Goal: Task Accomplishment & Management: Use online tool/utility

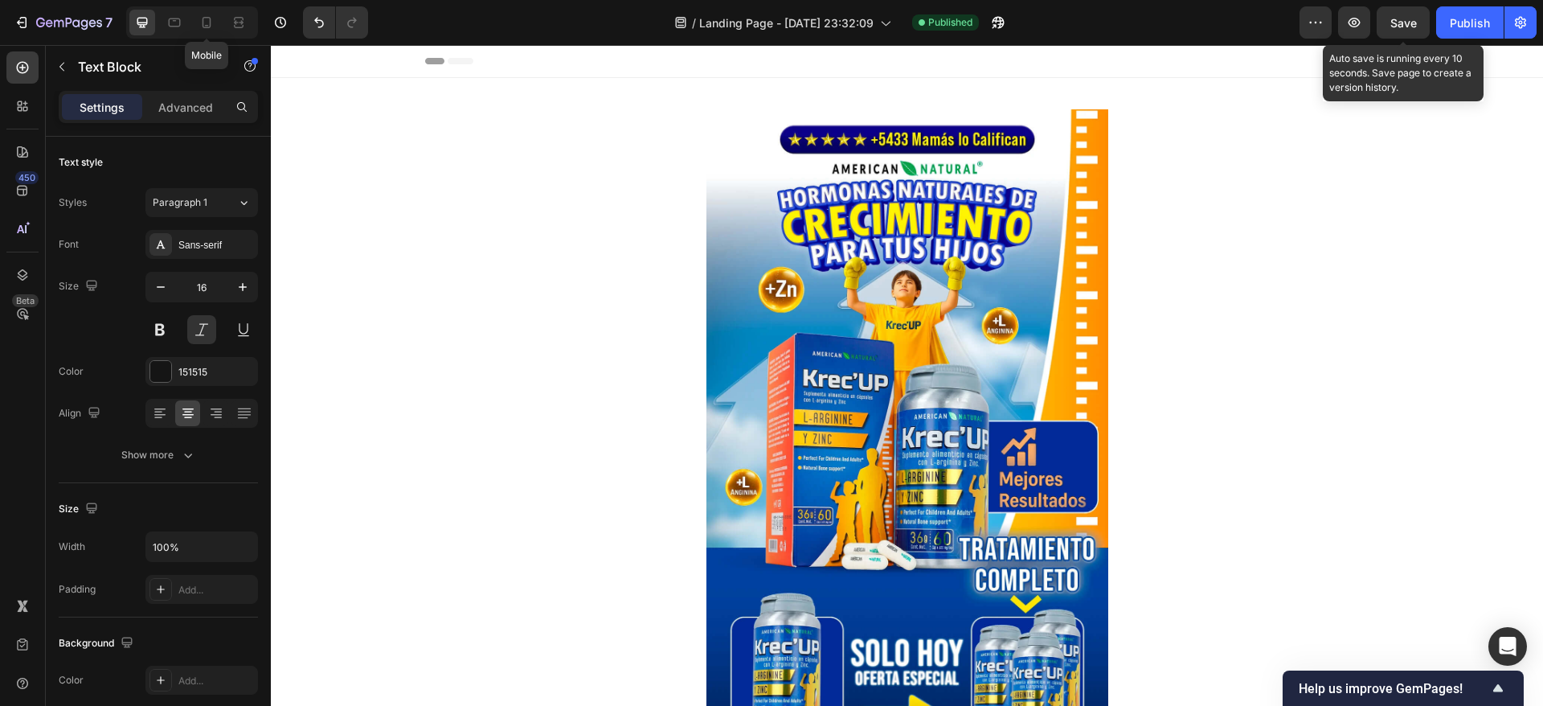
scroll to position [541, 0]
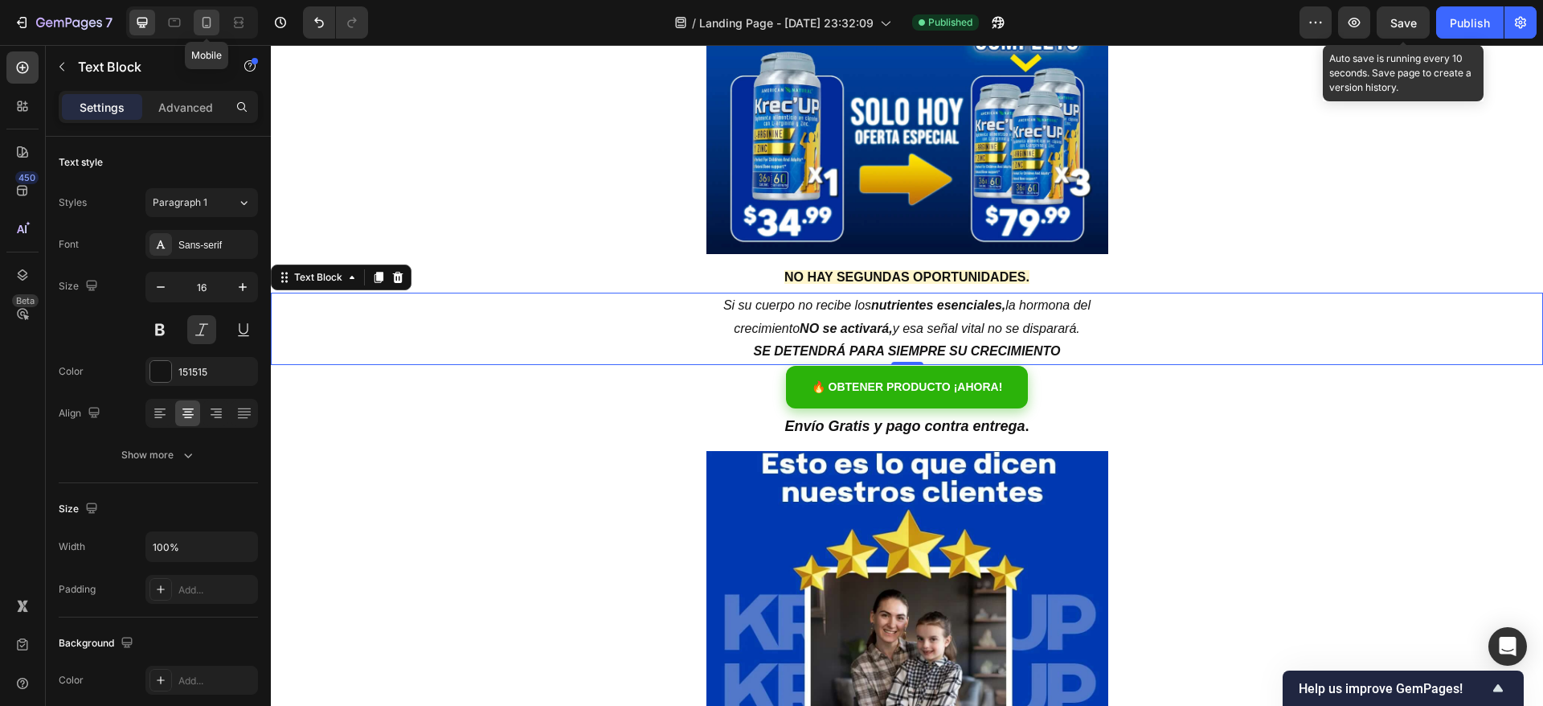
click at [206, 19] on icon at bounding box center [207, 22] width 16 height 16
type input "13"
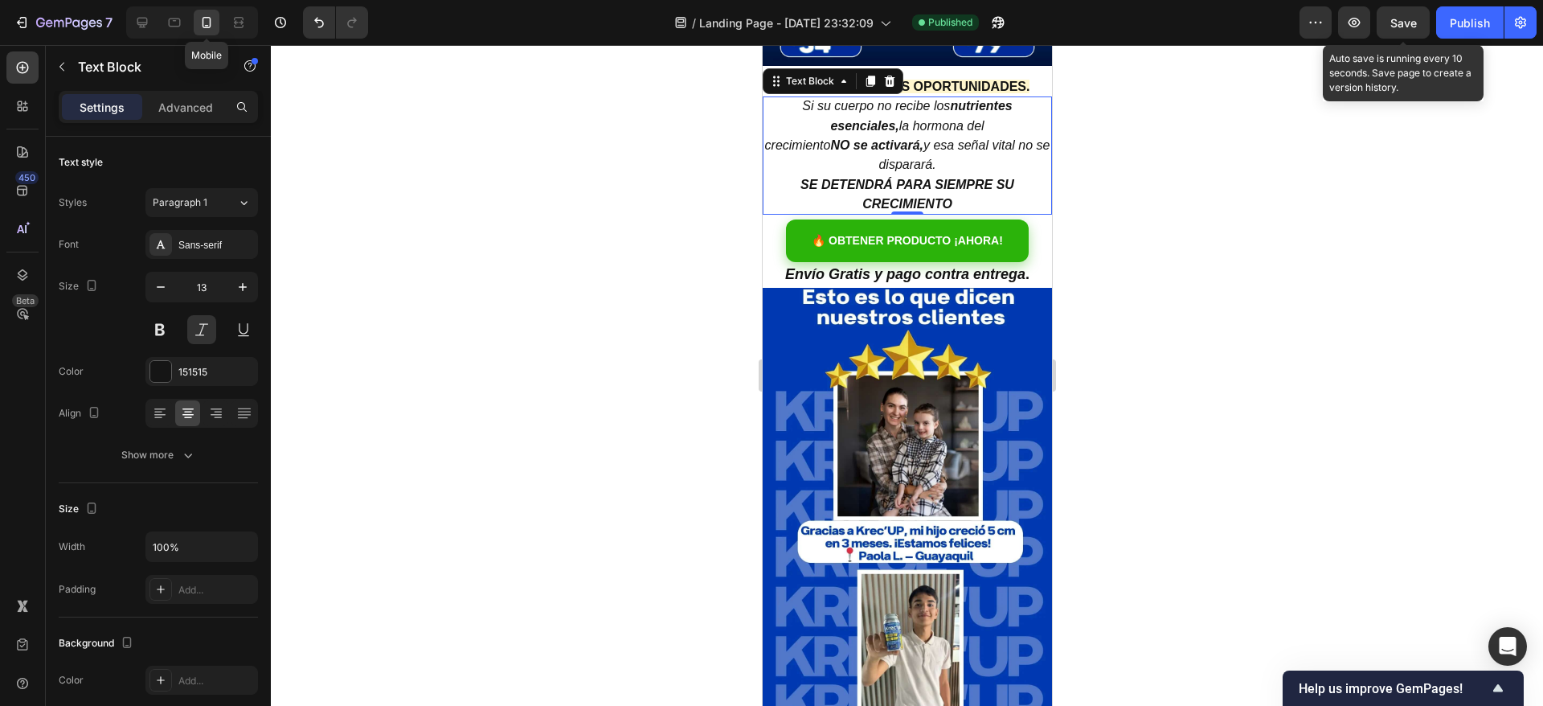
scroll to position [505, 0]
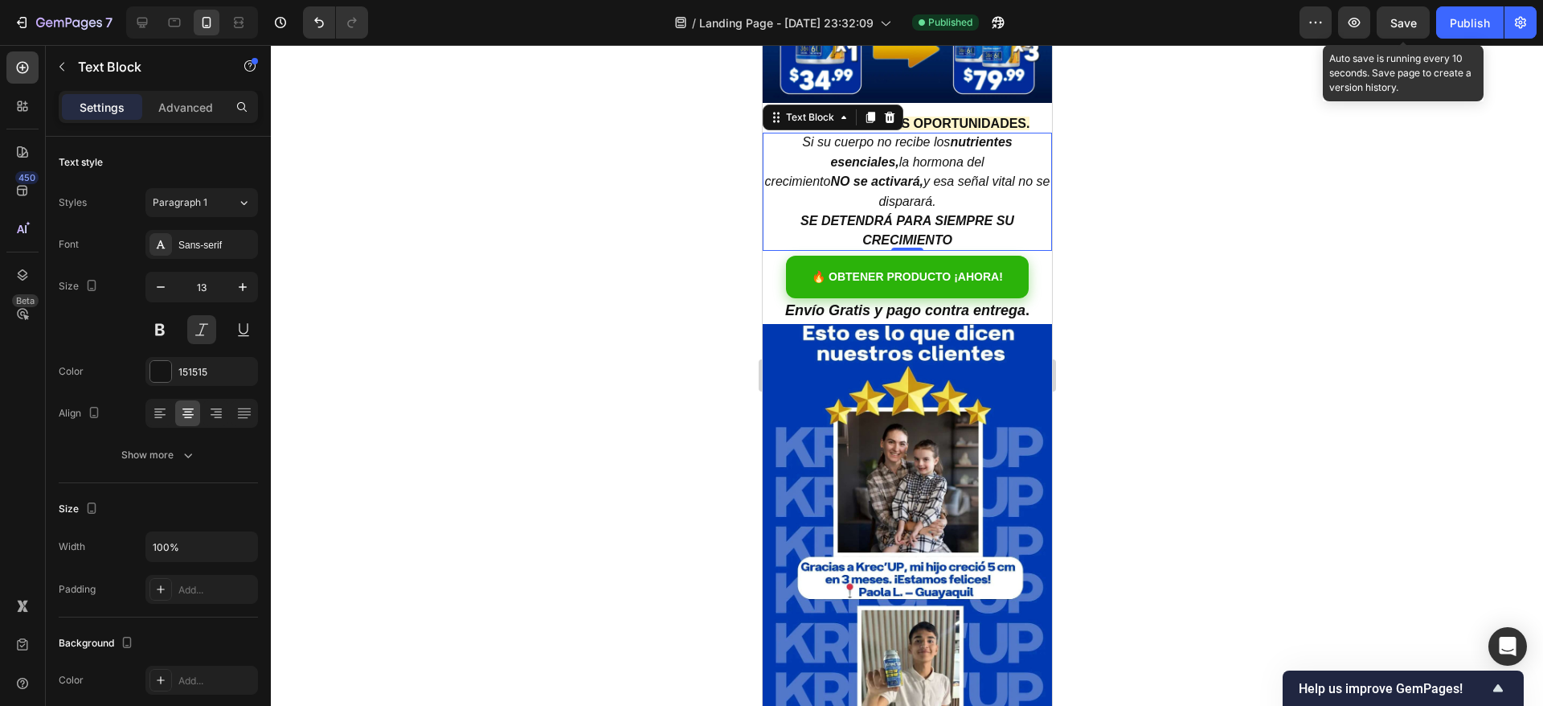
click at [1126, 275] on div at bounding box center [907, 375] width 1273 height 661
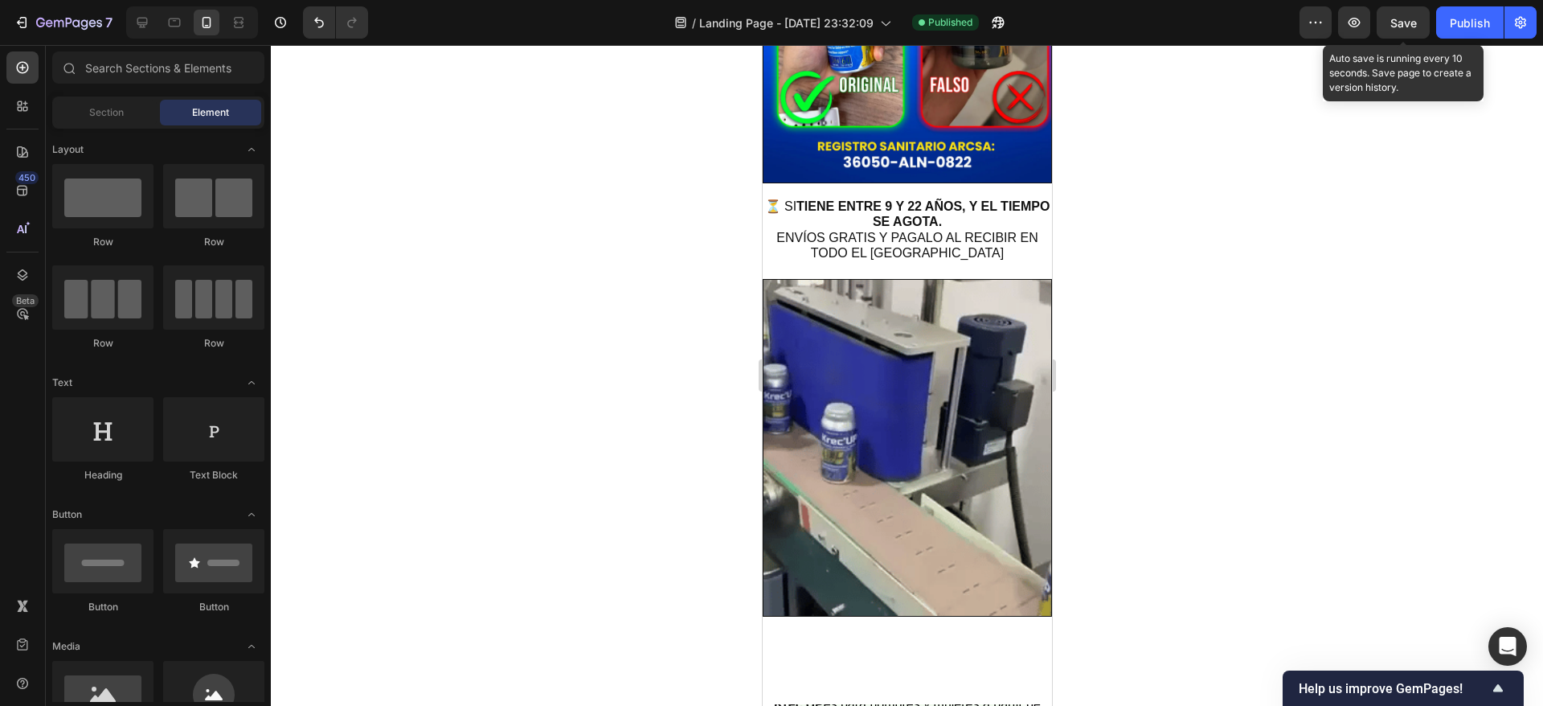
scroll to position [2269, 0]
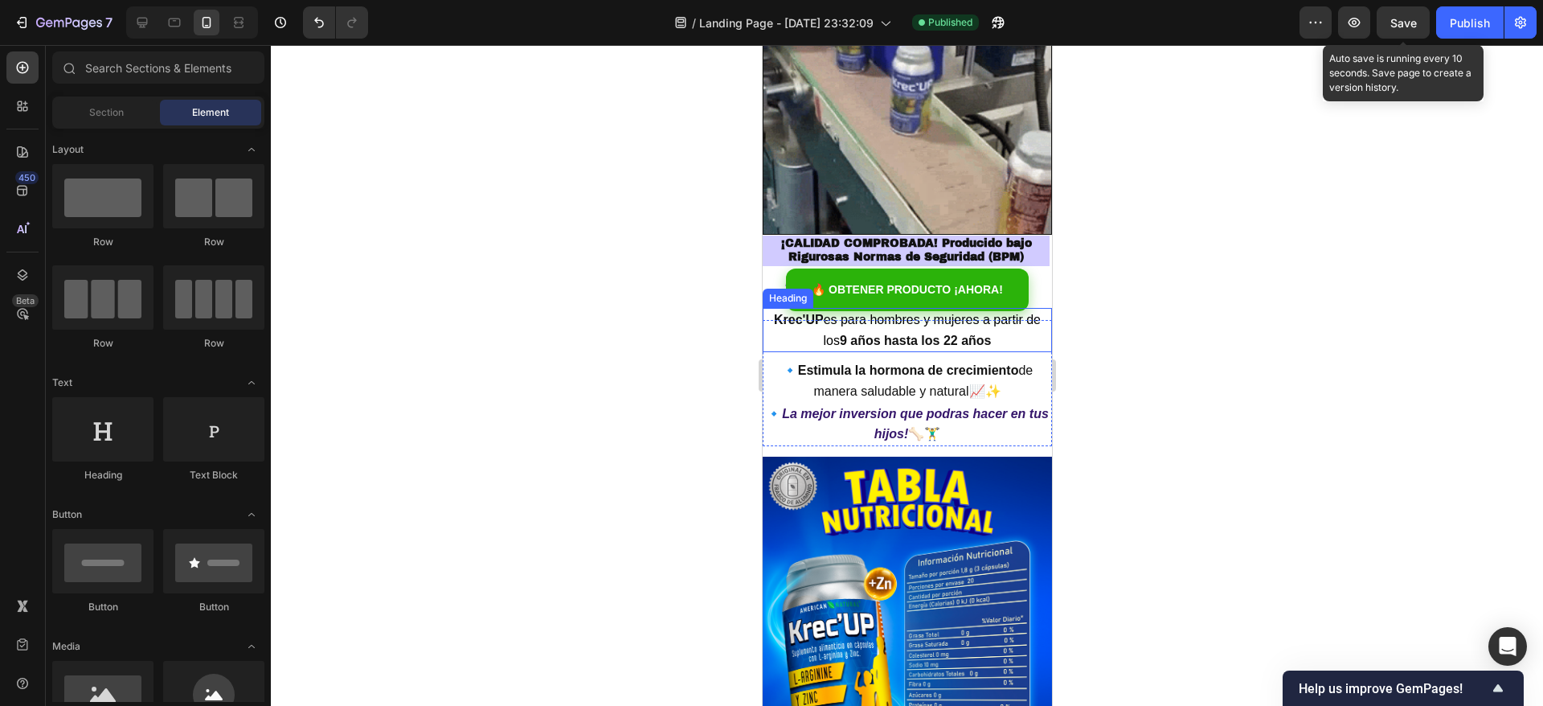
click at [832, 316] on span "es para hombres y mujeres a partir de los" at bounding box center [931, 330] width 217 height 35
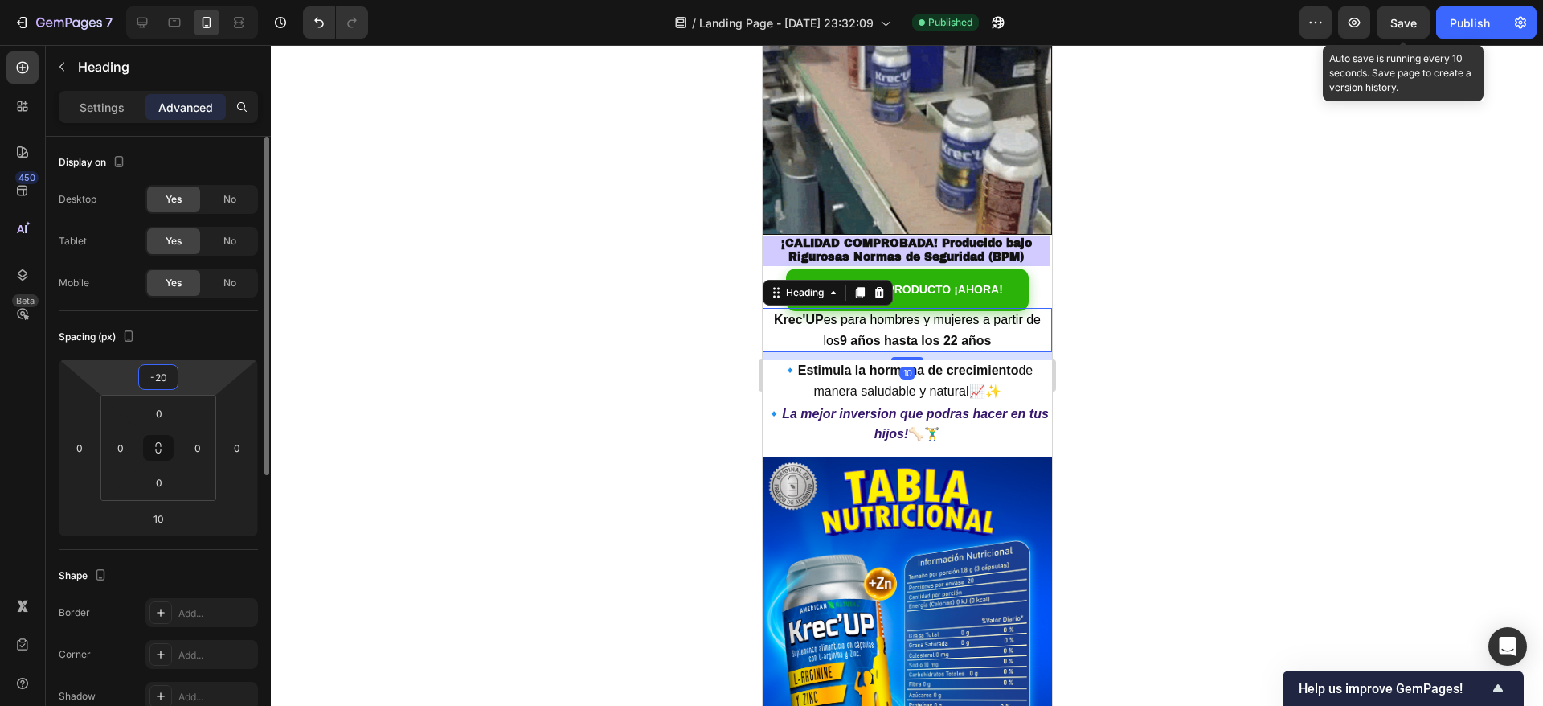
click at [166, 380] on input "-20" at bounding box center [158, 377] width 32 height 24
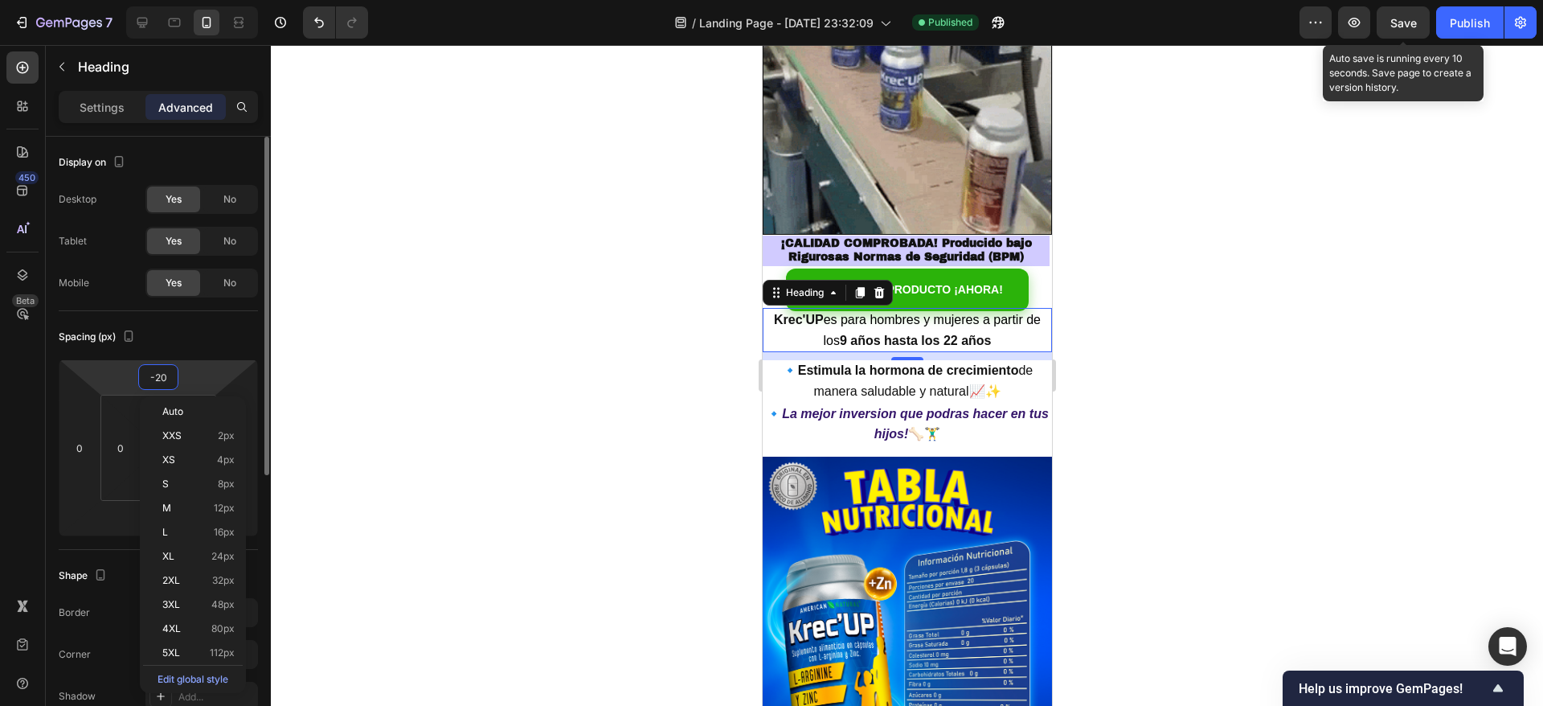
click at [166, 379] on input "-20" at bounding box center [158, 377] width 32 height 24
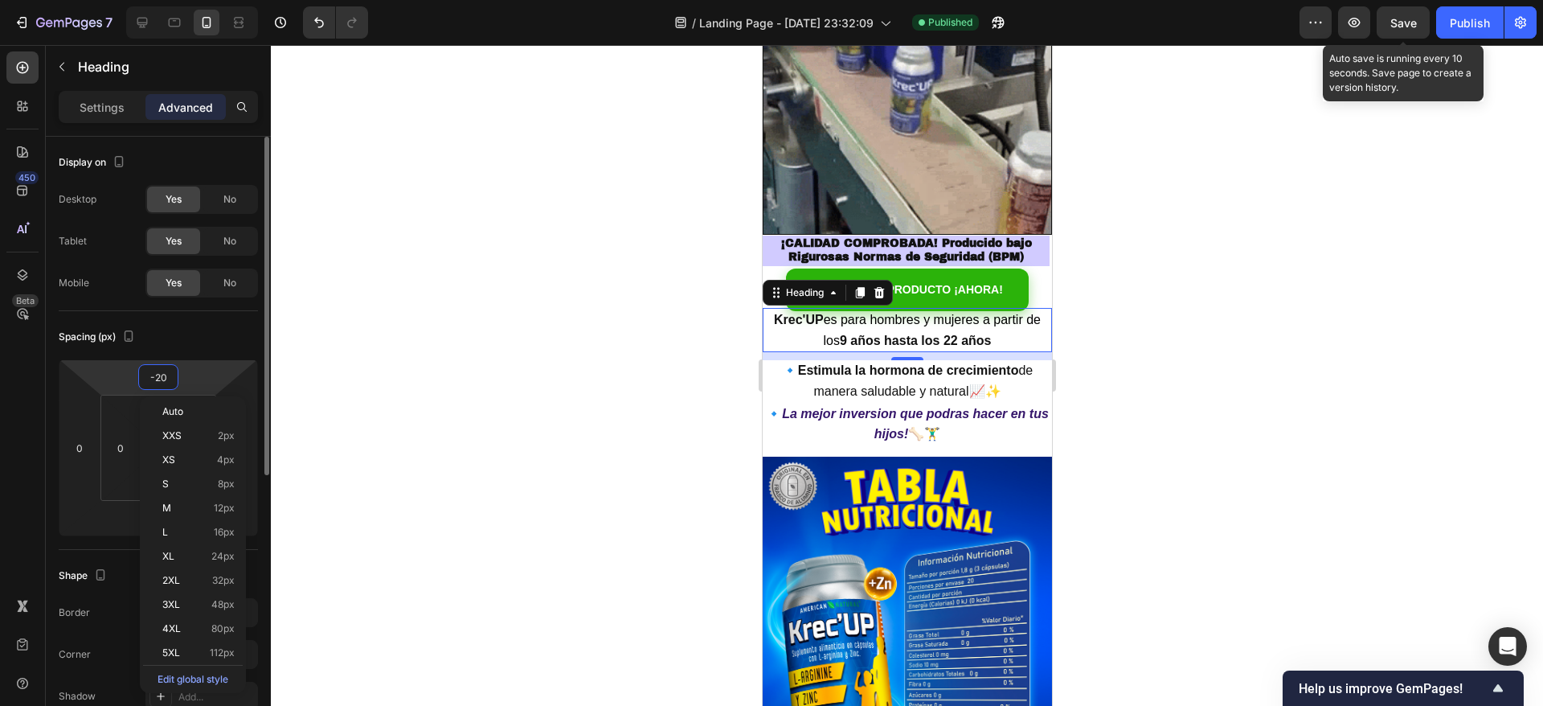
type input "-2"
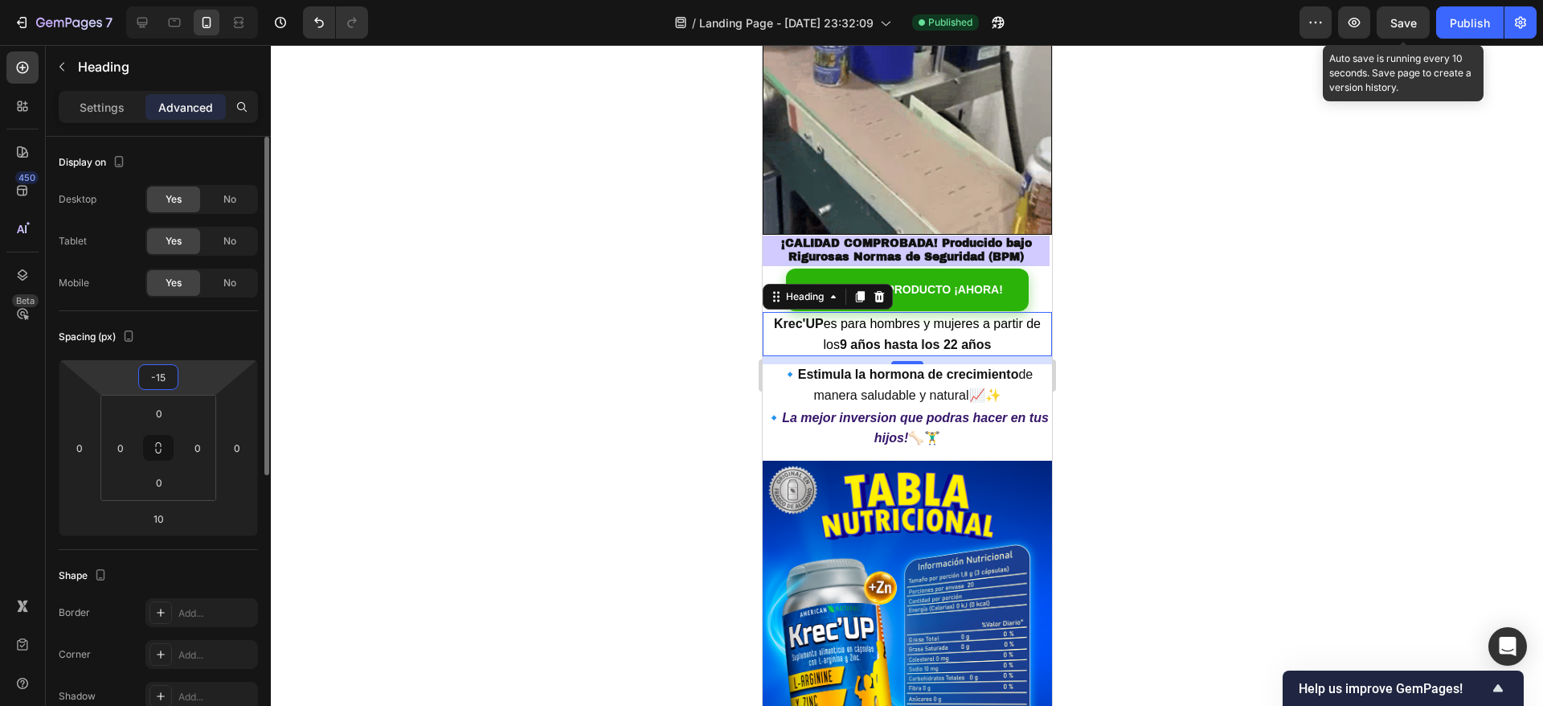
type input "-1"
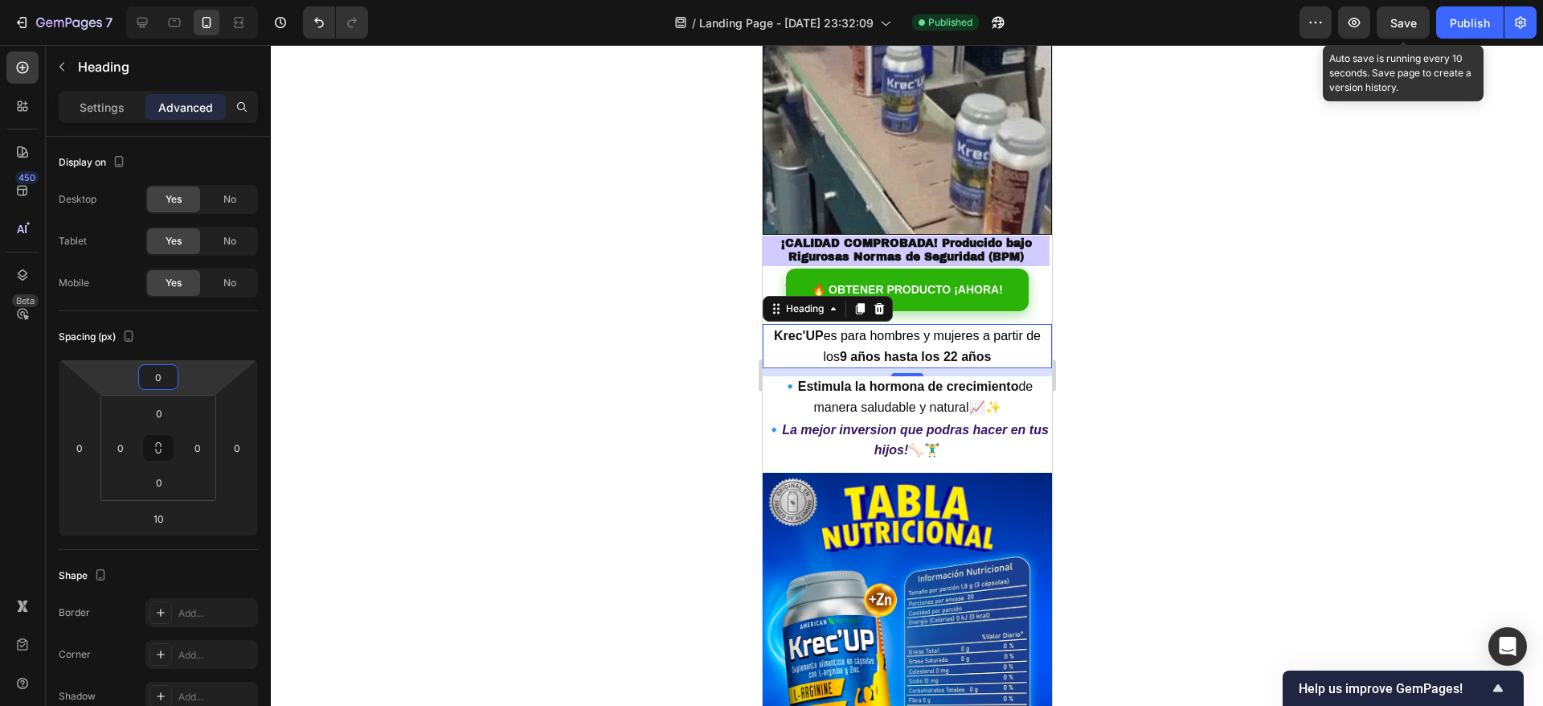
click at [1166, 338] on div at bounding box center [907, 375] width 1273 height 661
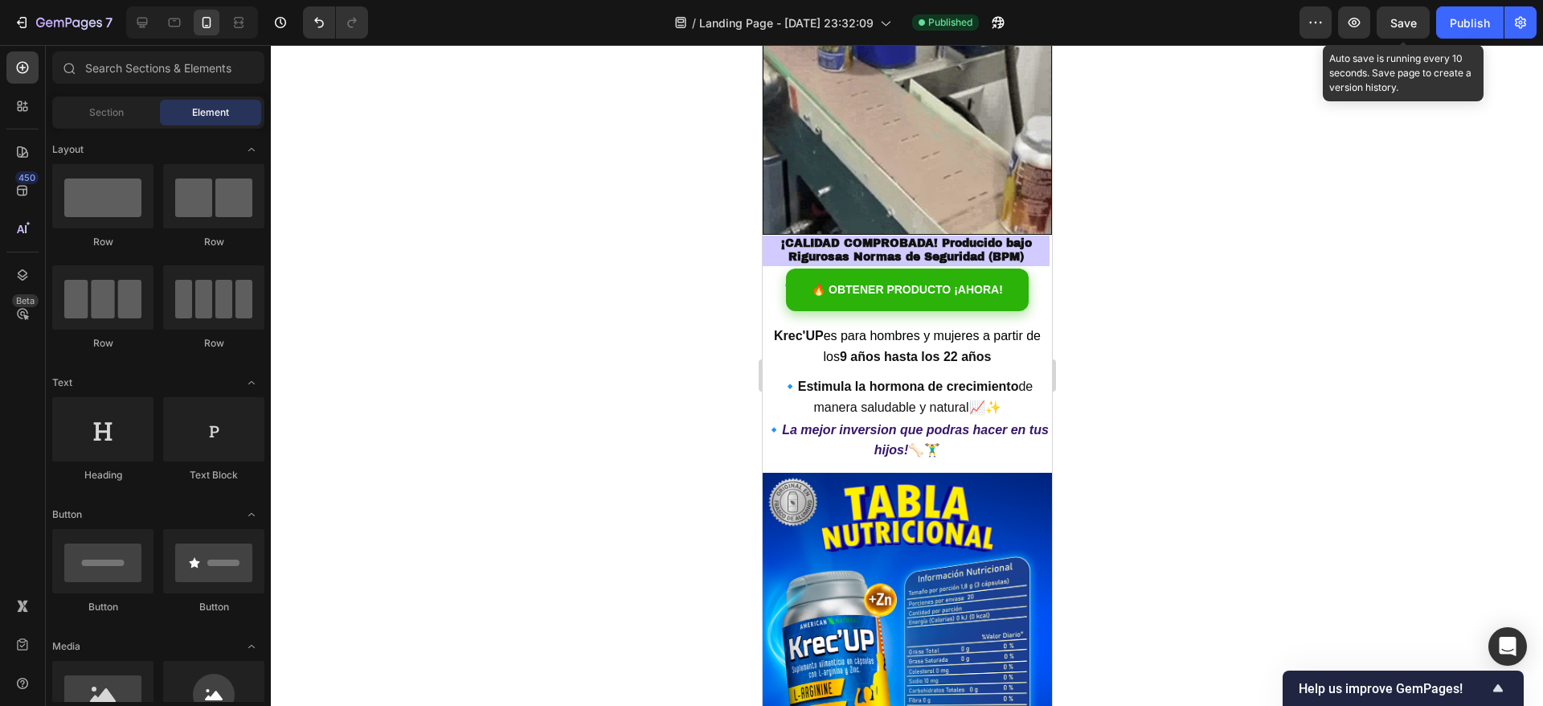
click at [1166, 338] on div at bounding box center [907, 375] width 1273 height 661
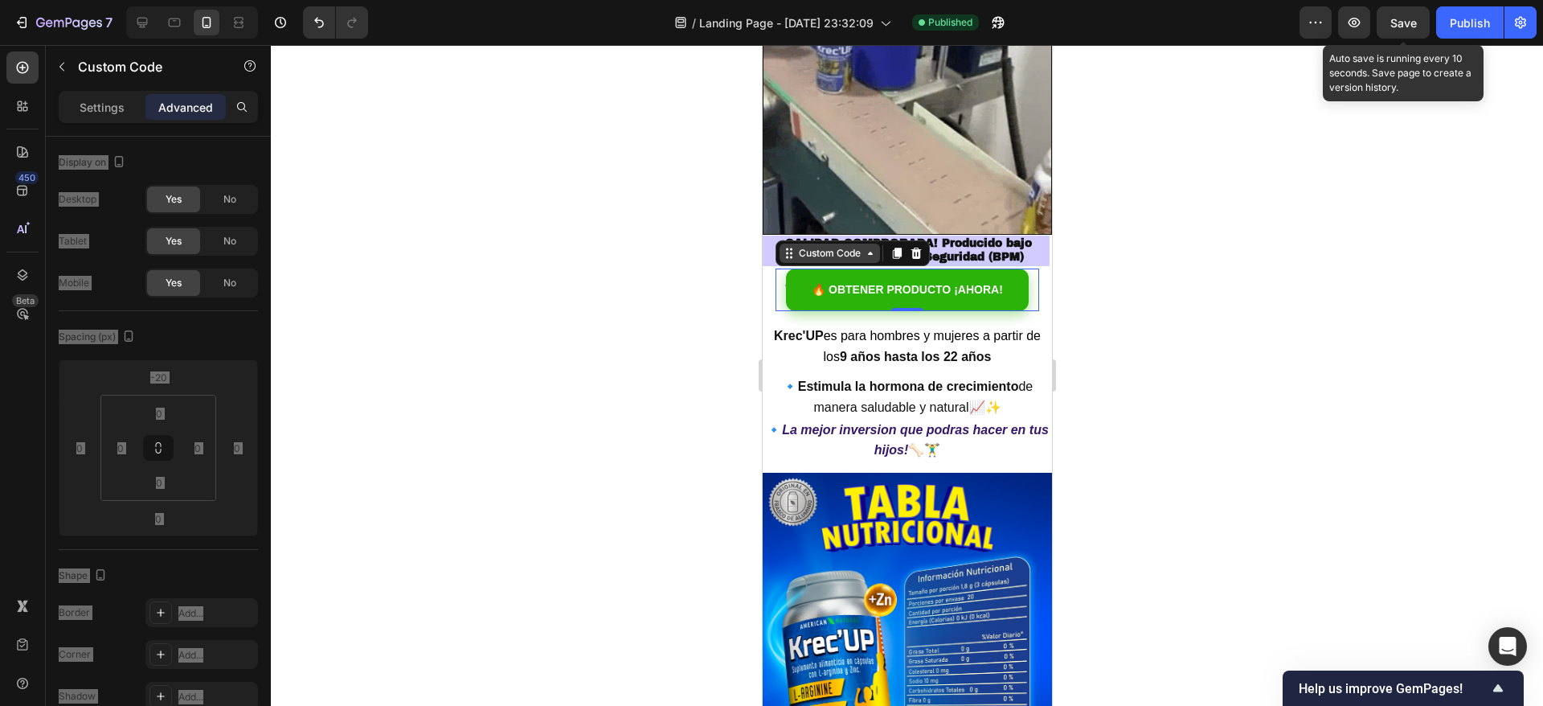
click at [801, 244] on div "Custom Code" at bounding box center [829, 253] width 100 height 19
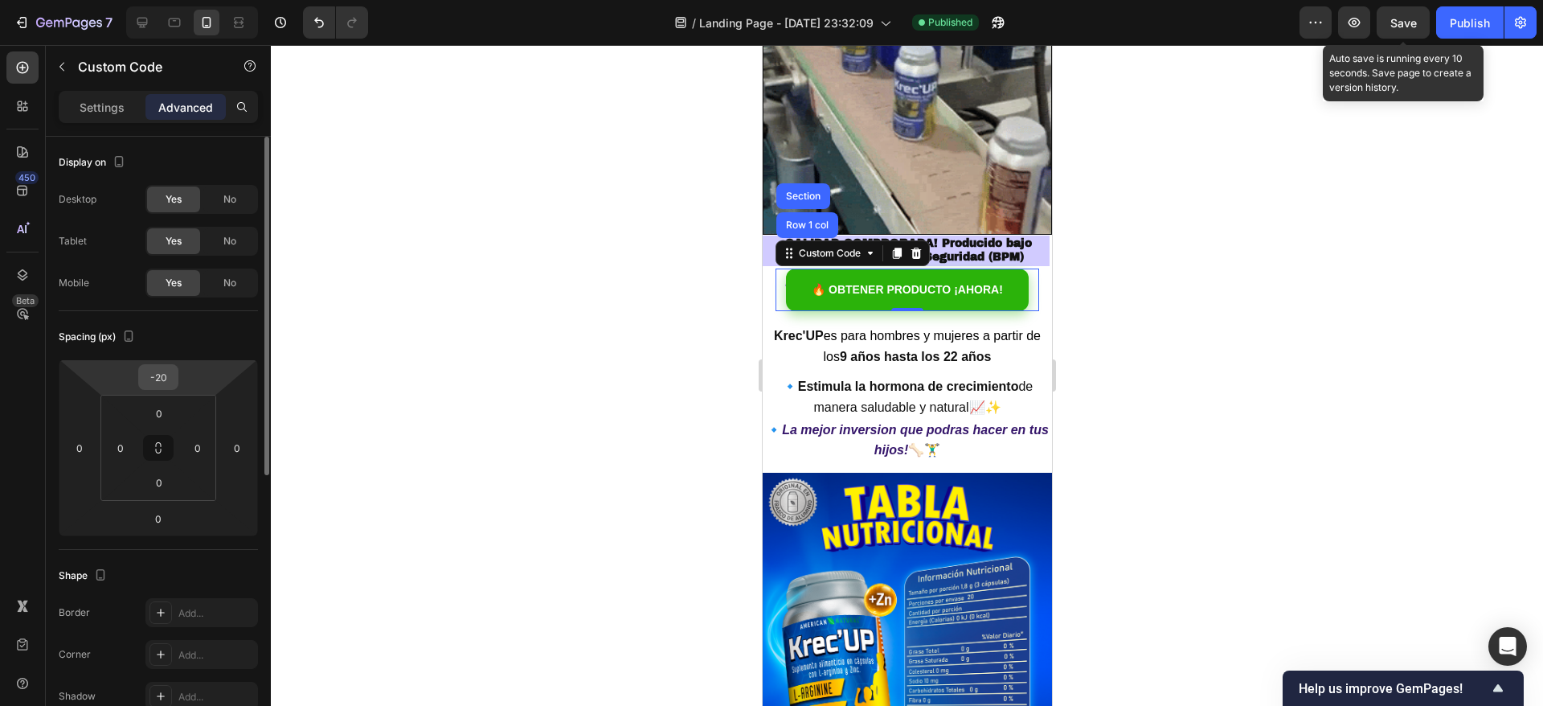
click at [171, 383] on input "-20" at bounding box center [158, 377] width 32 height 24
click at [169, 381] on input "-20" at bounding box center [158, 377] width 32 height 24
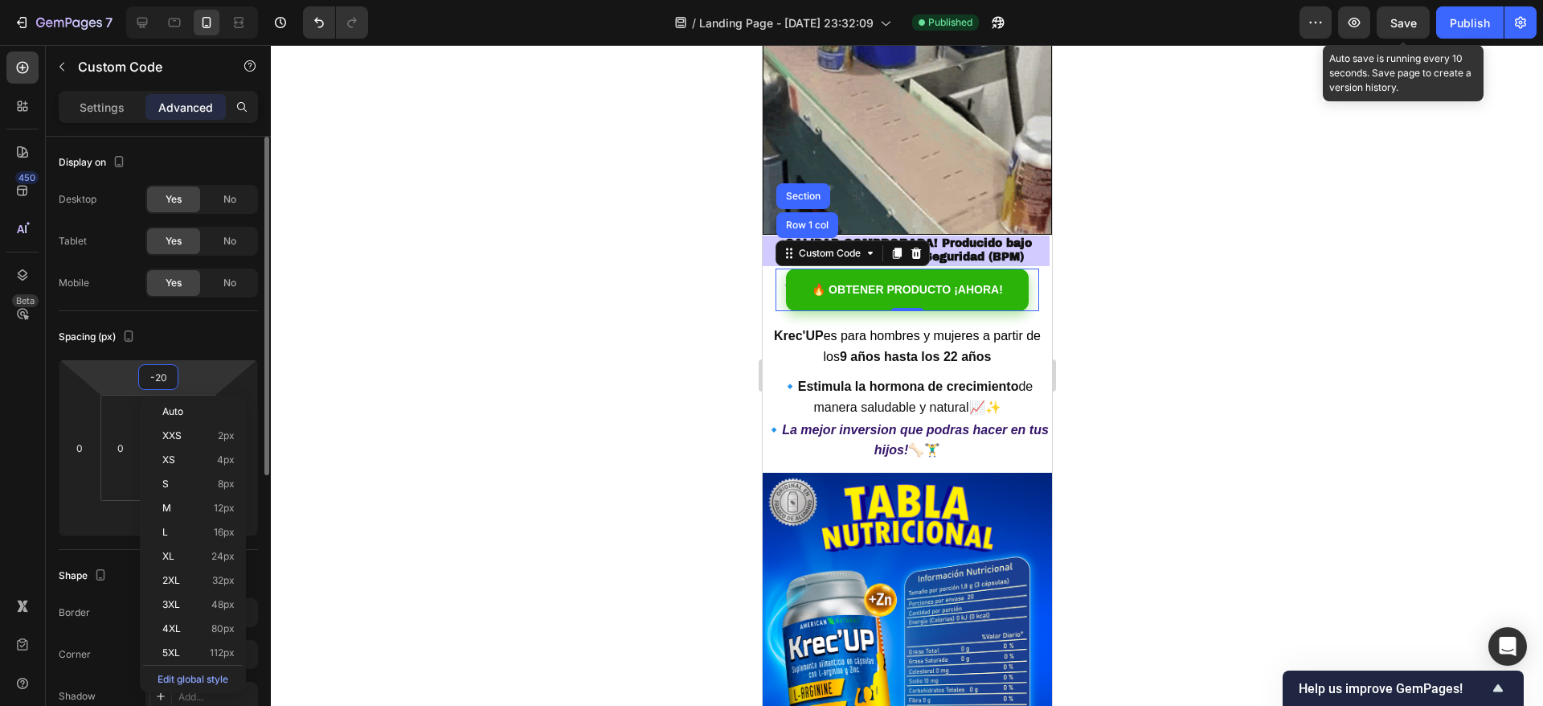
type input "-2"
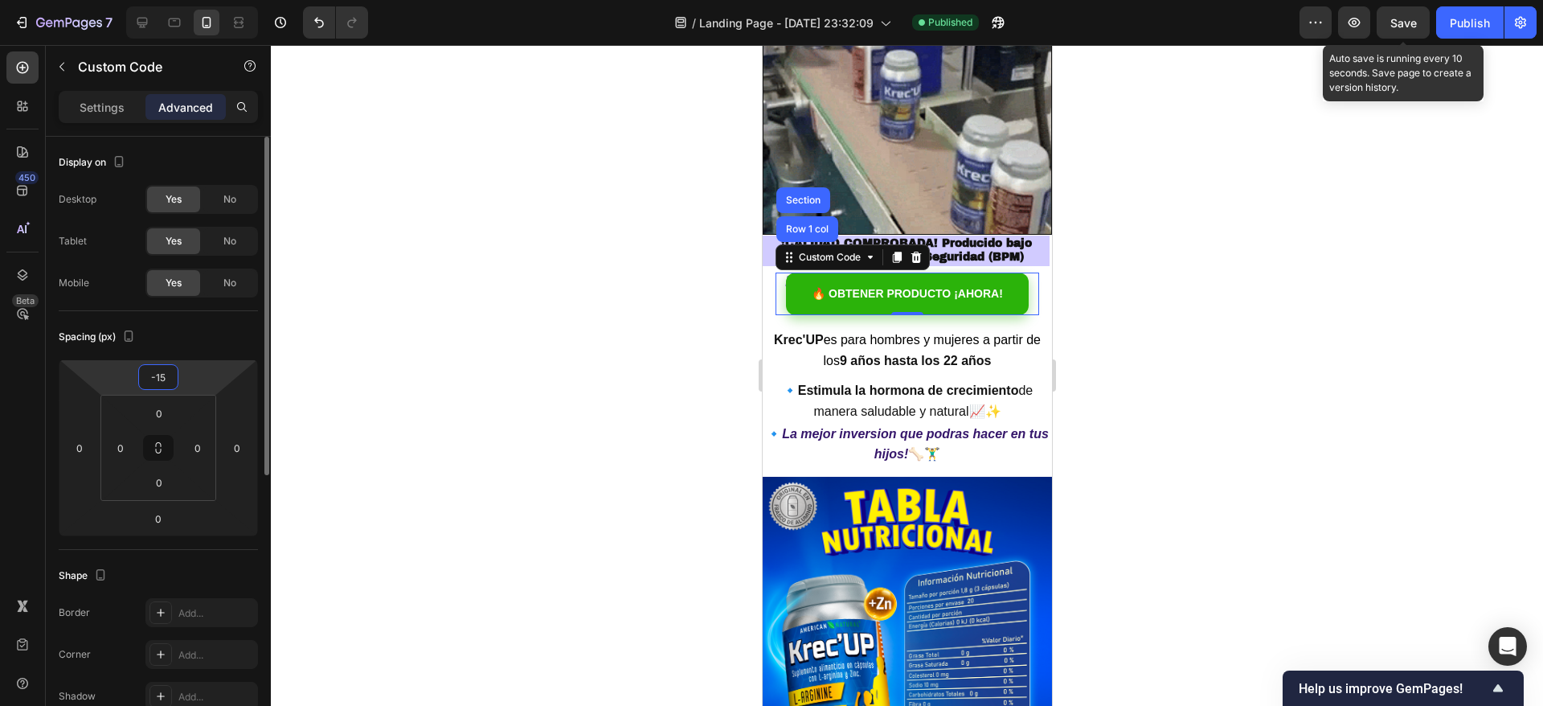
type input "-1"
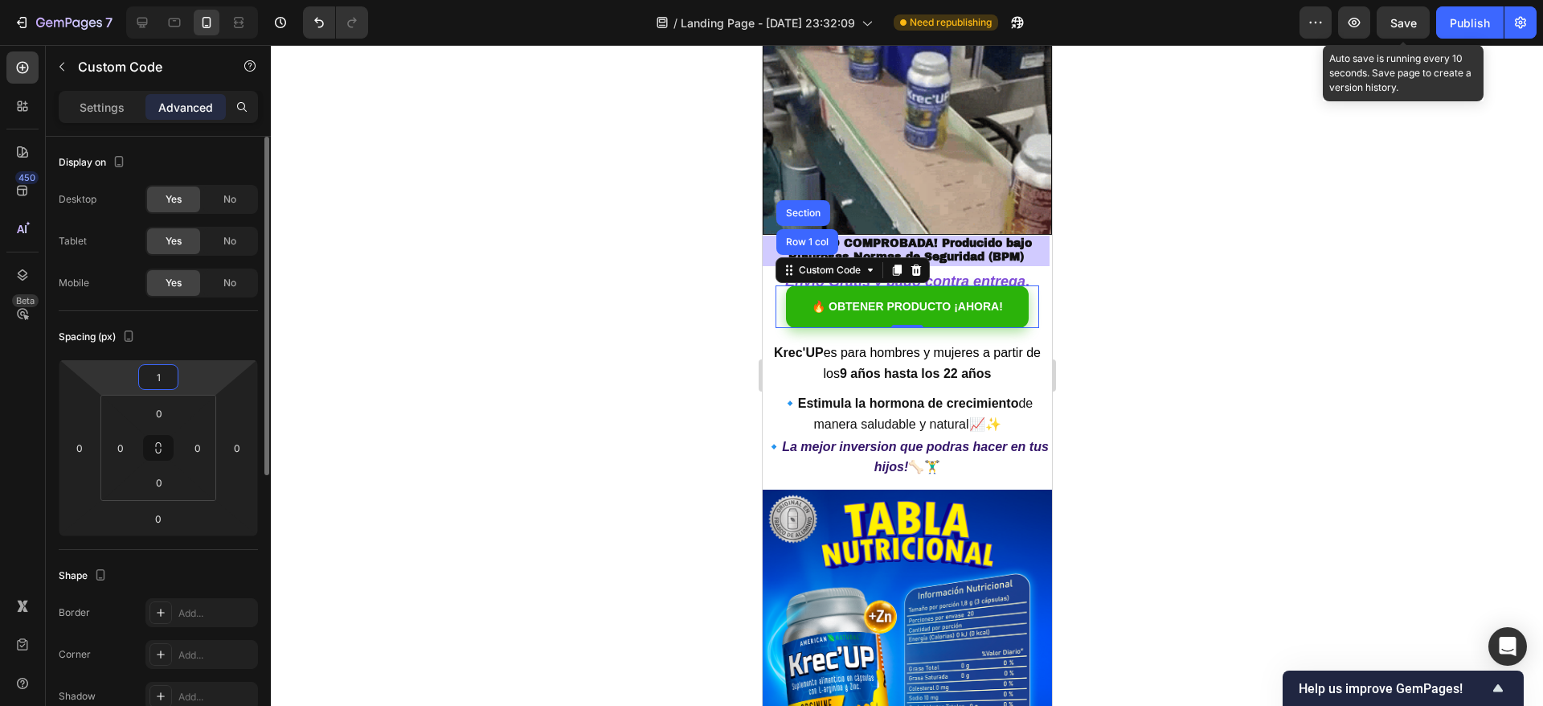
type input "15"
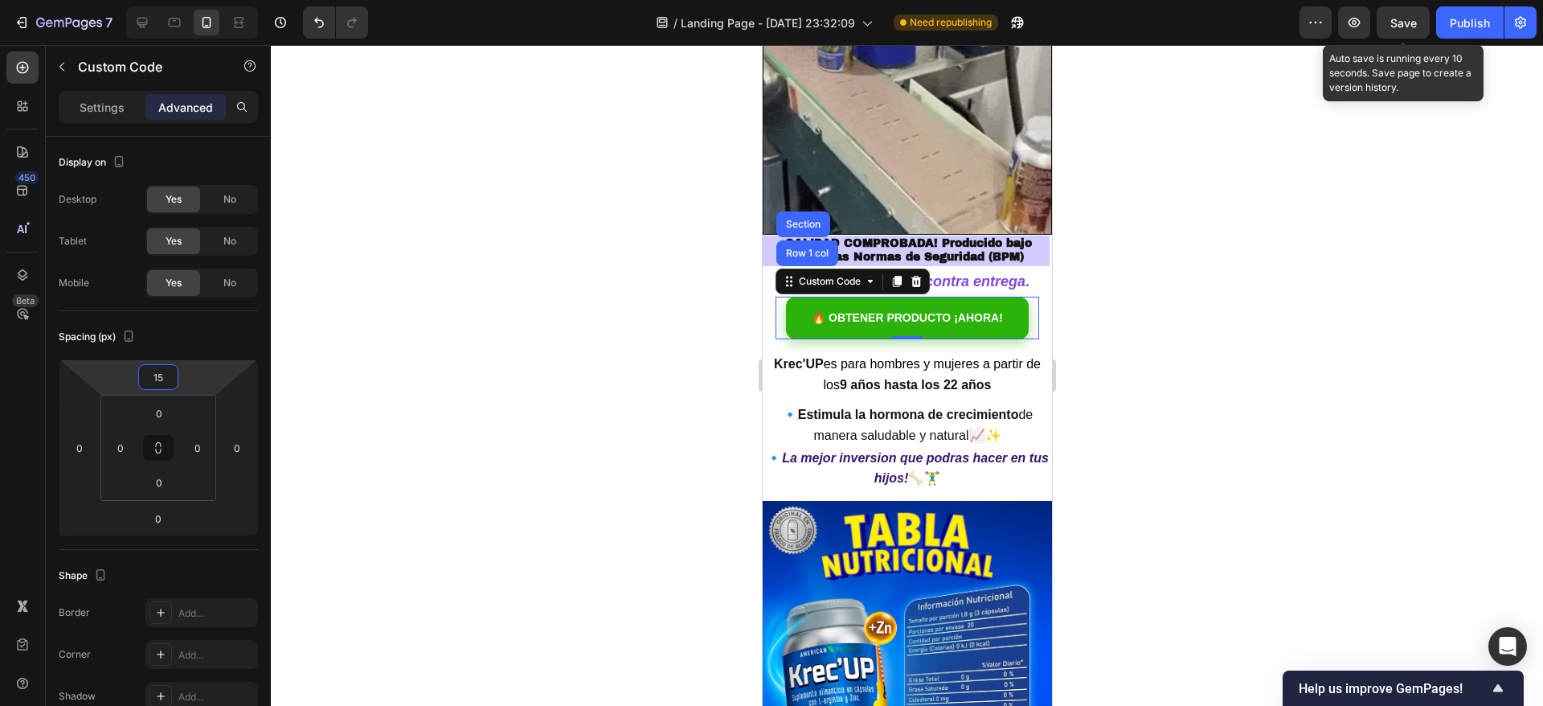
click at [1129, 274] on div at bounding box center [907, 375] width 1273 height 661
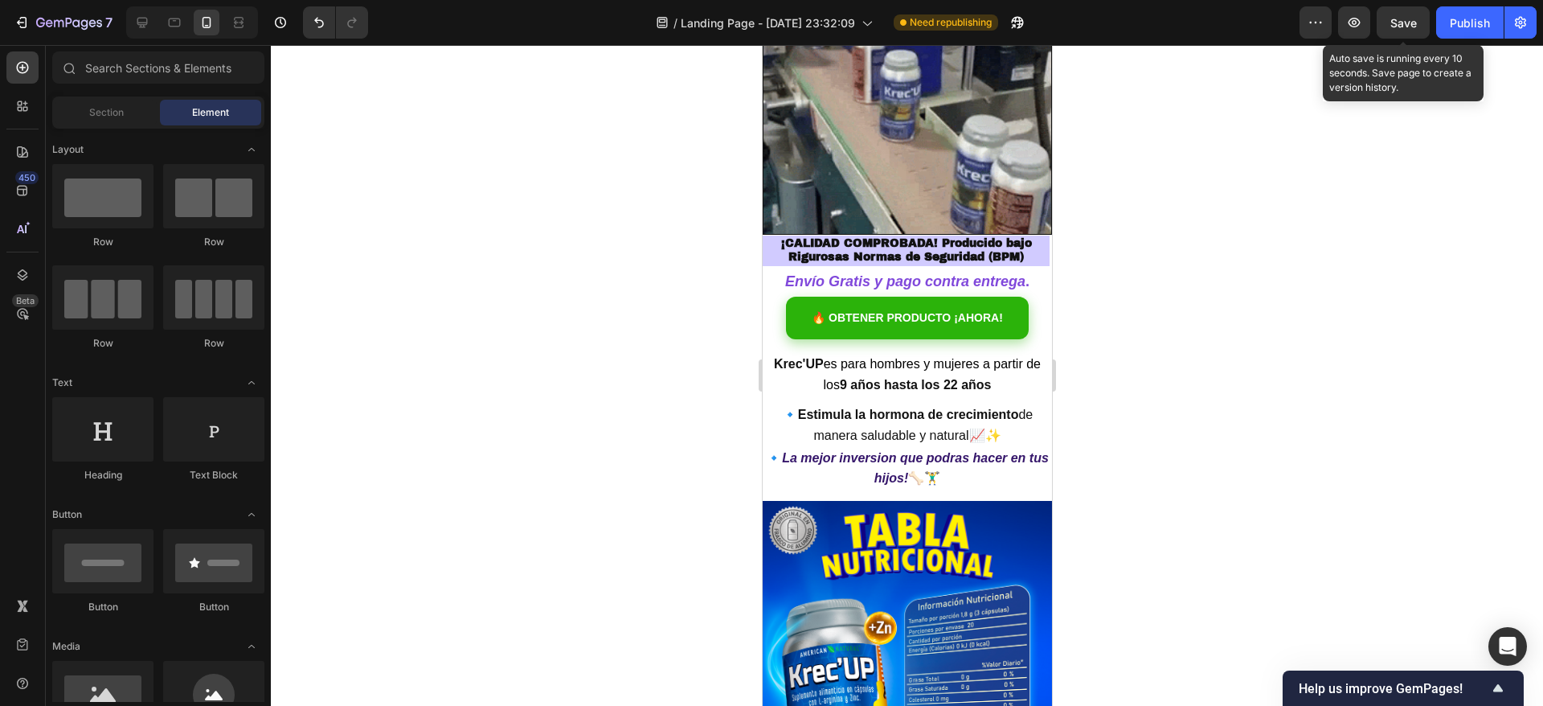
click at [1129, 274] on div at bounding box center [907, 375] width 1273 height 661
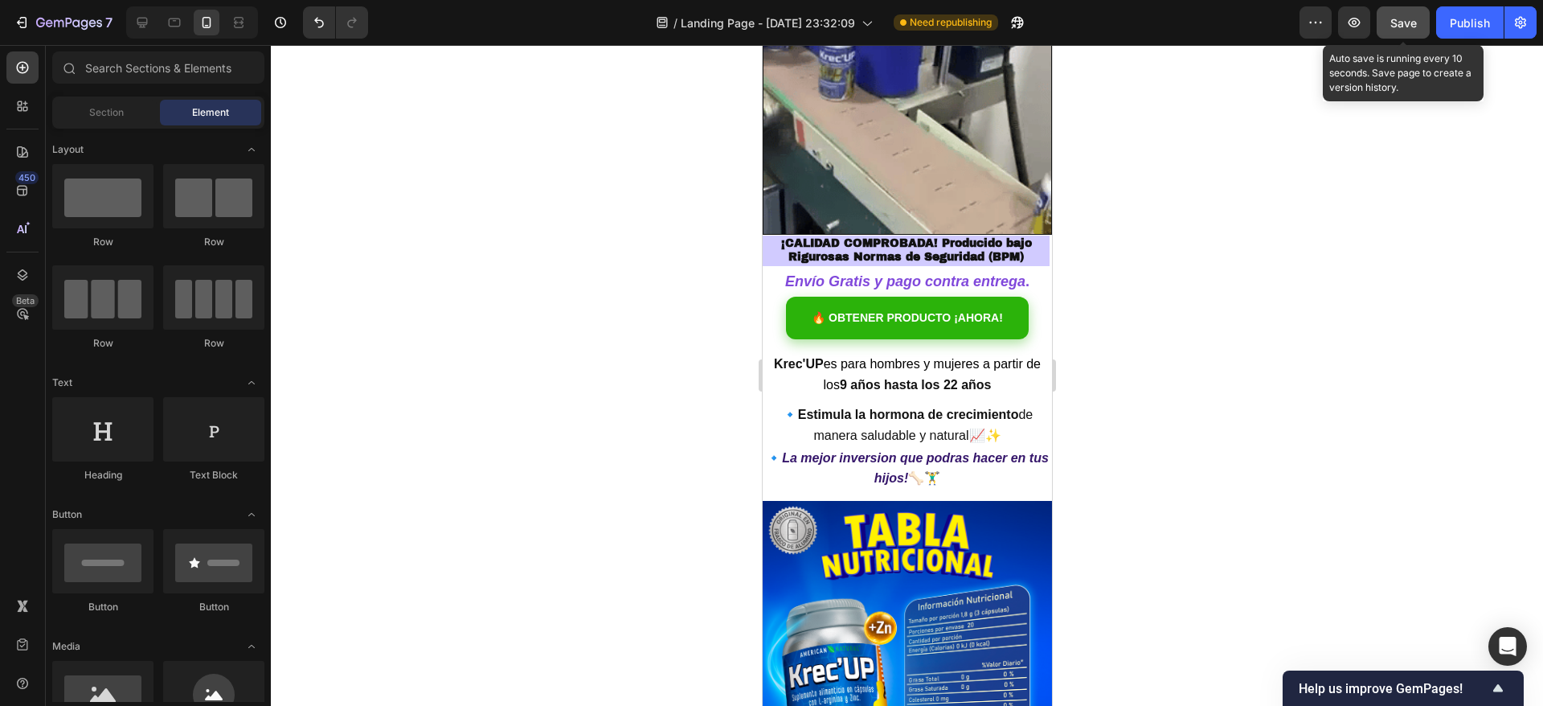
click at [1416, 18] on span "Save" at bounding box center [1404, 23] width 27 height 14
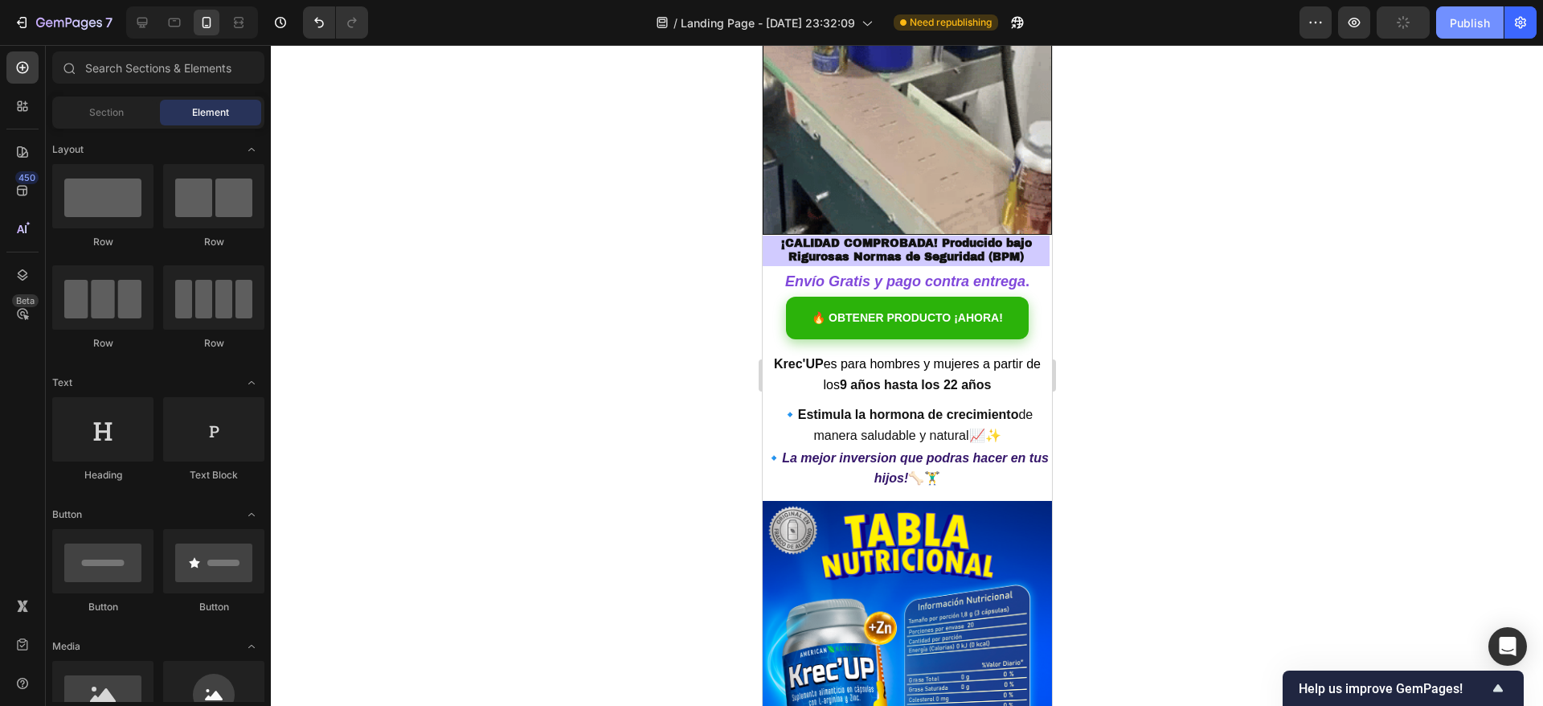
click at [1462, 25] on div "Publish" at bounding box center [1470, 22] width 40 height 17
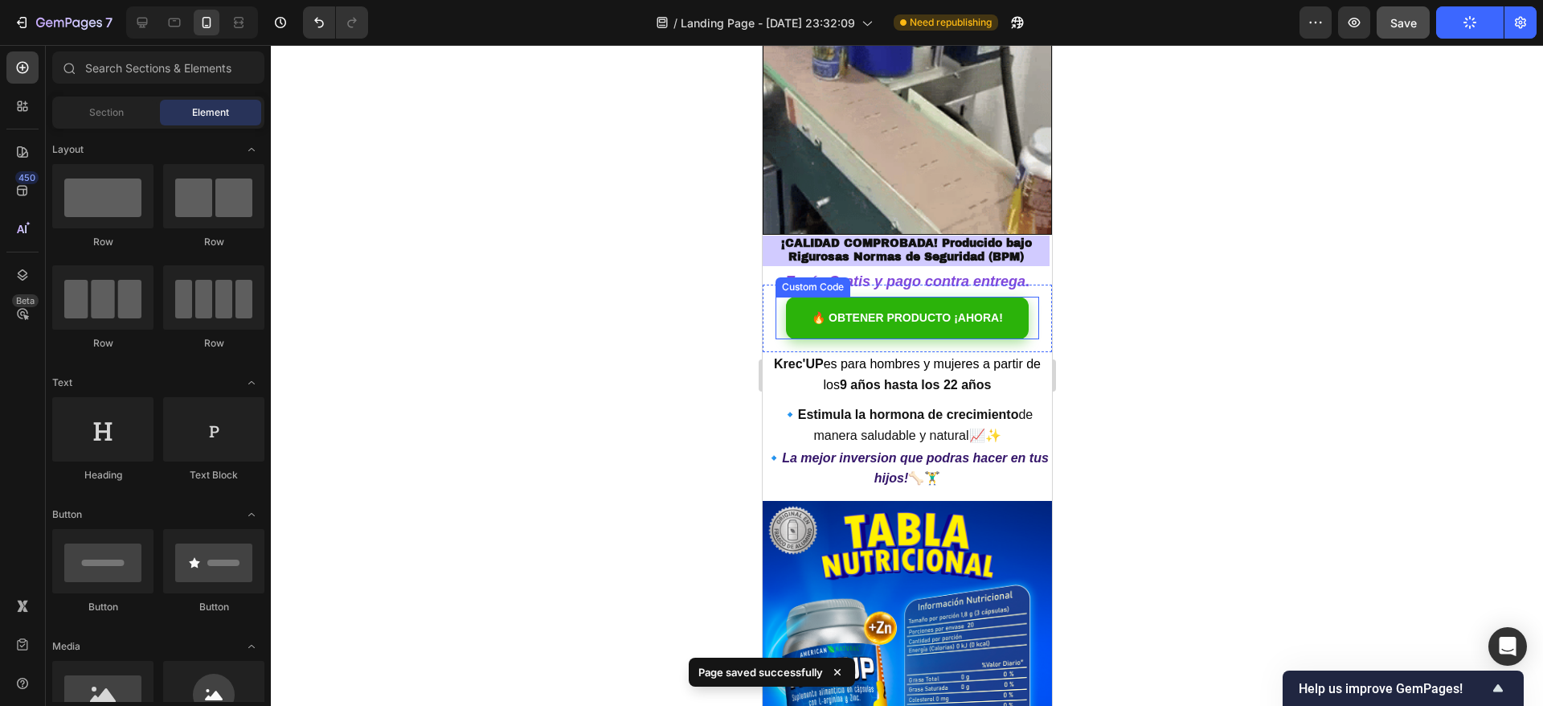
click at [814, 277] on div "Custom Code" at bounding box center [812, 286] width 75 height 19
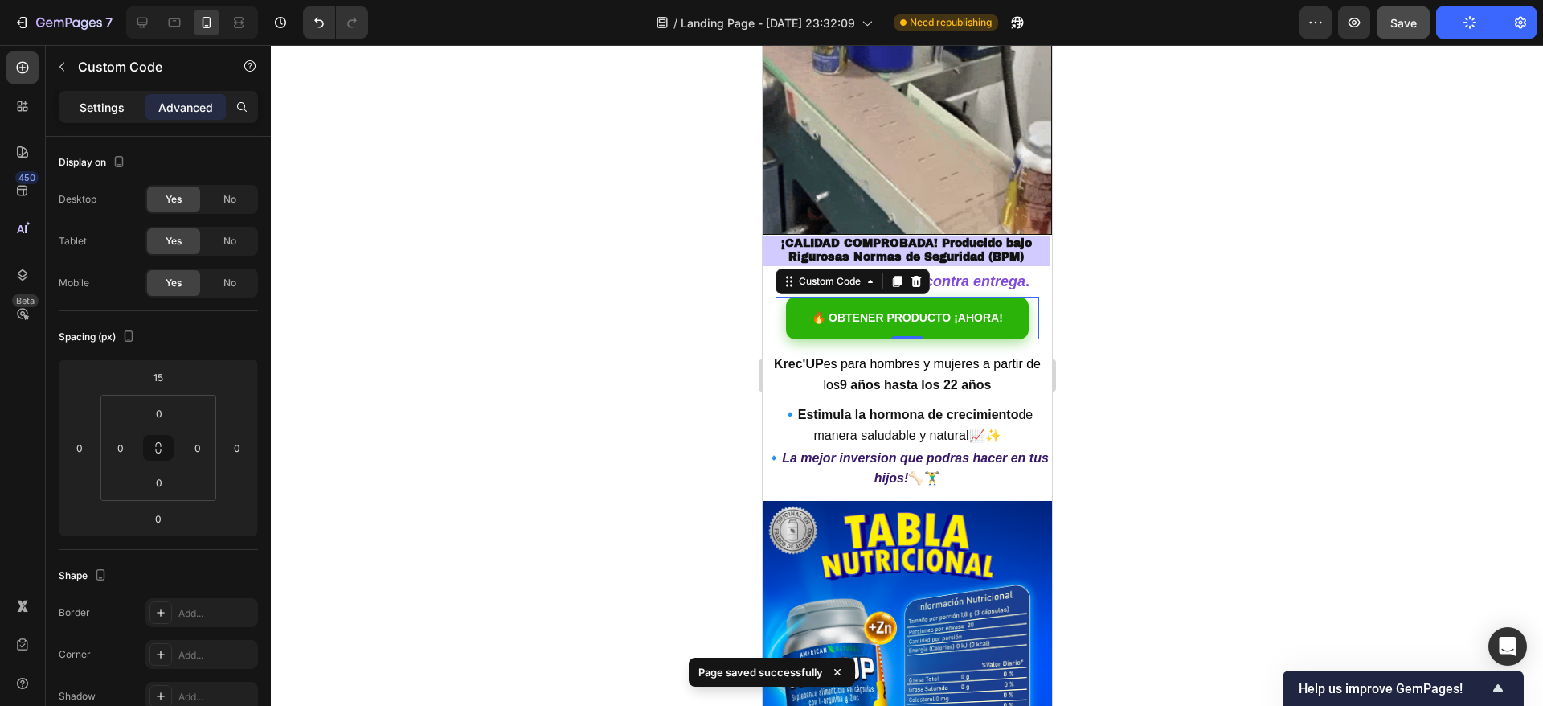
click at [121, 108] on p "Settings" at bounding box center [102, 107] width 45 height 17
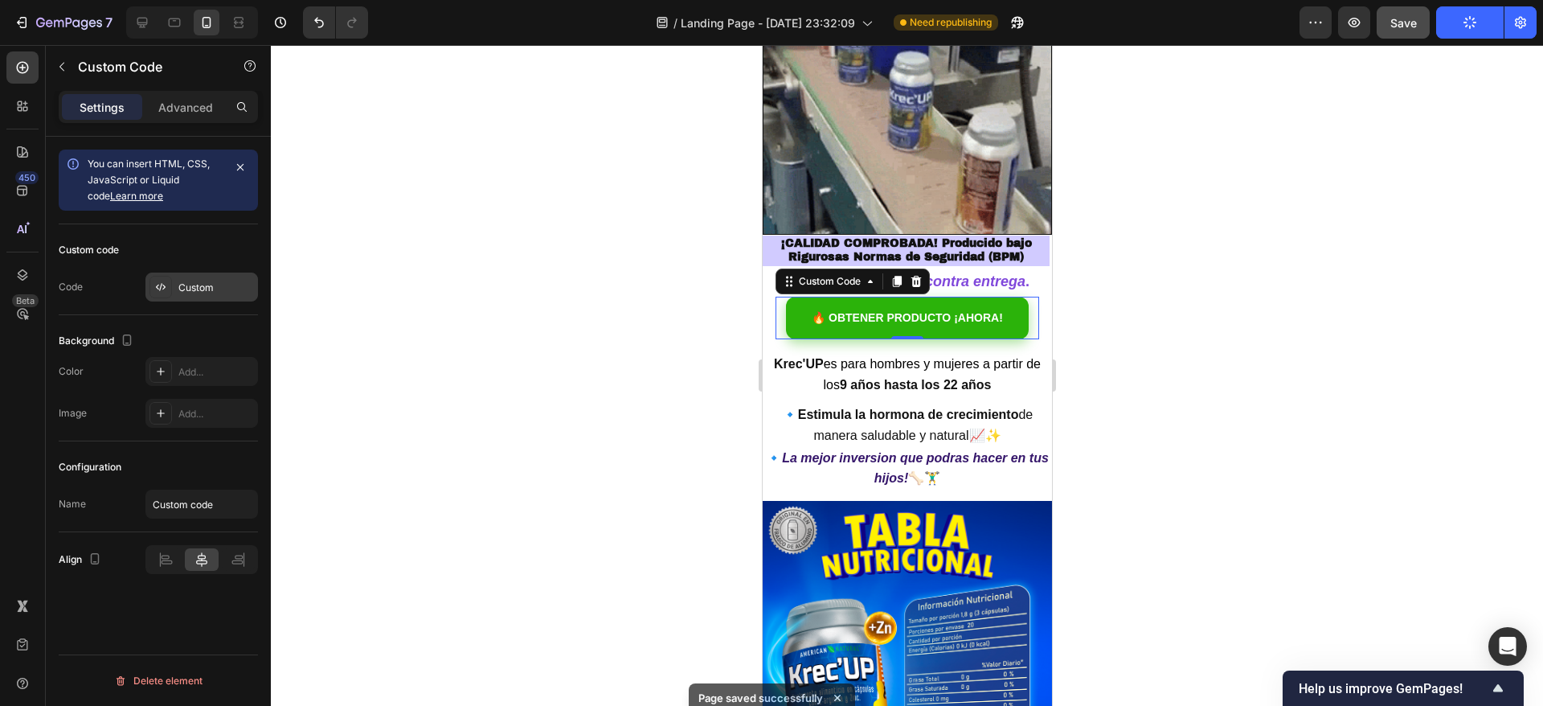
click at [189, 287] on div "Custom" at bounding box center [216, 288] width 76 height 14
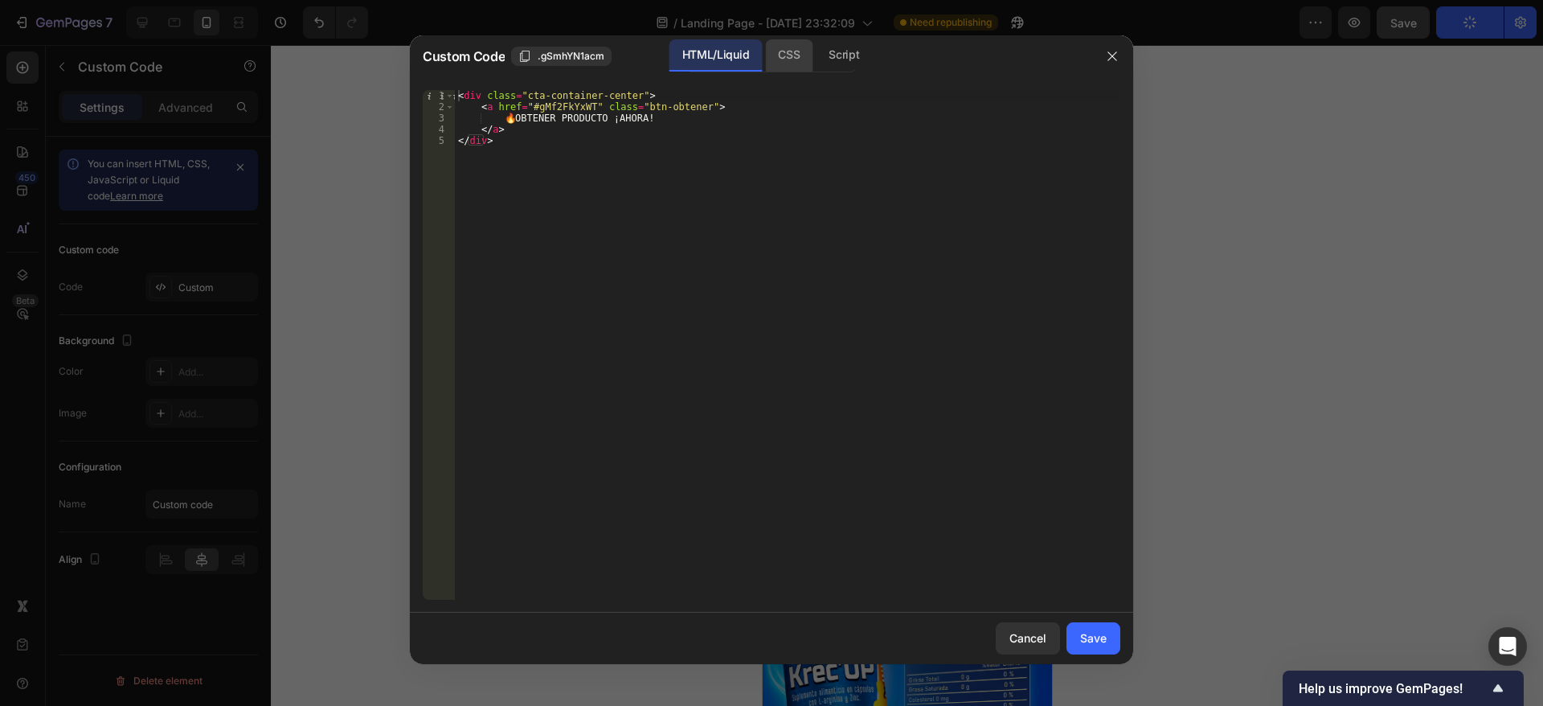
click at [789, 49] on div "CSS" at bounding box center [788, 55] width 47 height 32
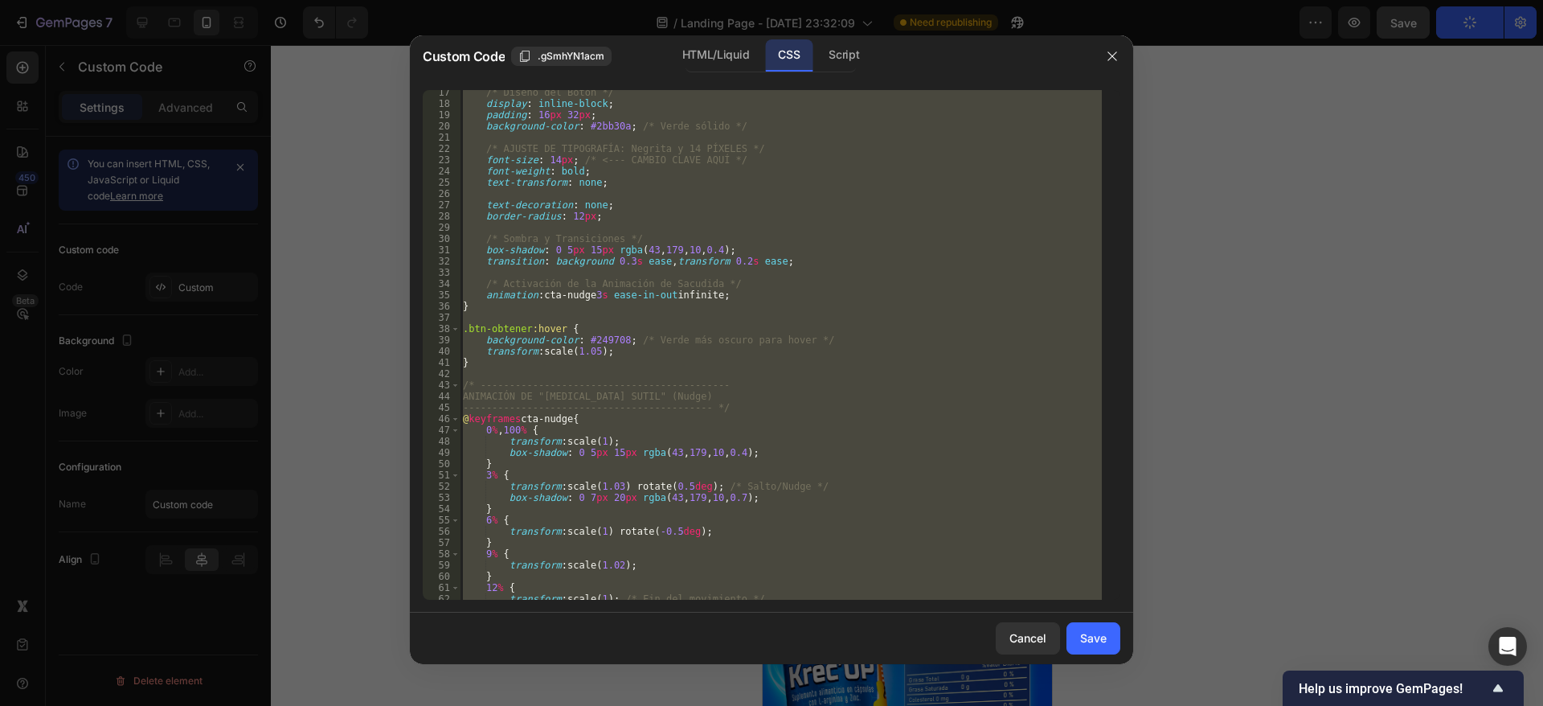
scroll to position [222, 0]
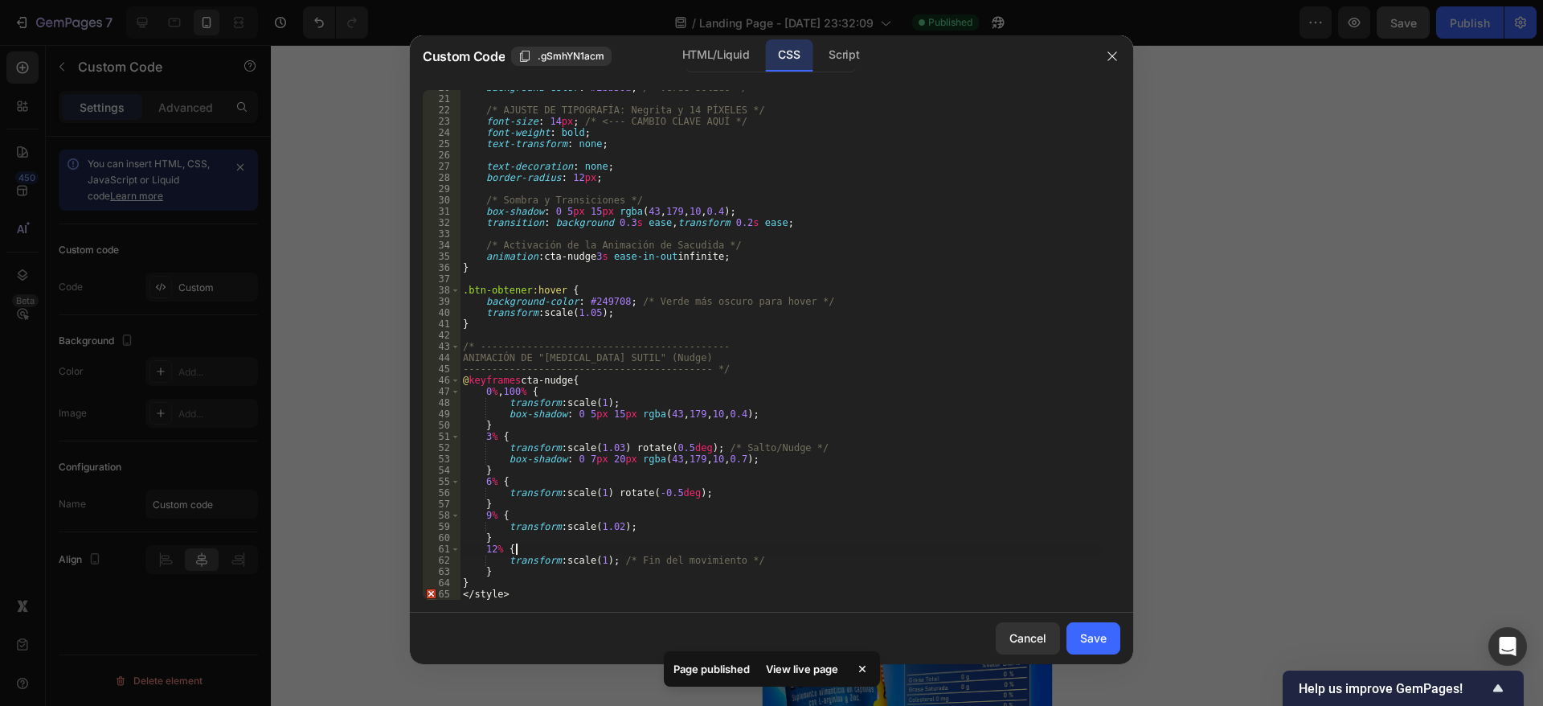
click at [517, 605] on div "12% { 20 21 22 23 24 25 26 27 28 29 30 31 32 33 34 35 36 37 38 39 40 41 42 43 4…" at bounding box center [771, 344] width 723 height 535
click at [522, 597] on div "background-color : #2bb30a ; /* Verde sólido */ /* AJUSTE DE TIPOGRAFÍA: Negrit…" at bounding box center [781, 348] width 642 height 532
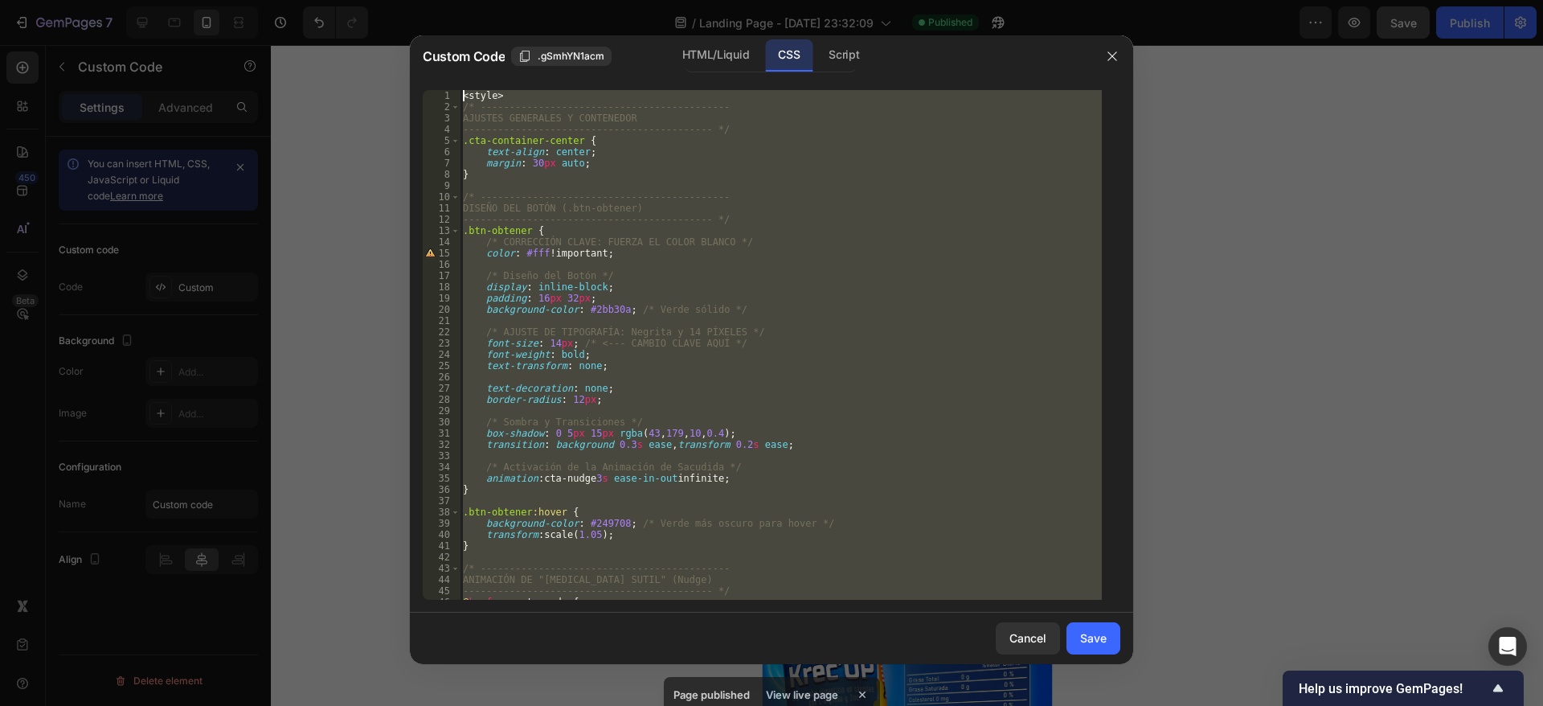
scroll to position [0, 0]
drag, startPoint x: 522, startPoint y: 597, endPoint x: 475, endPoint y: 10, distance: 588.7
click at [475, 10] on div "Custom Code .gSmhYN1acm HTML/Liquid CSS Script </style> 1 2 3 4 5 6 7 8 9 10 11…" at bounding box center [771, 353] width 1543 height 706
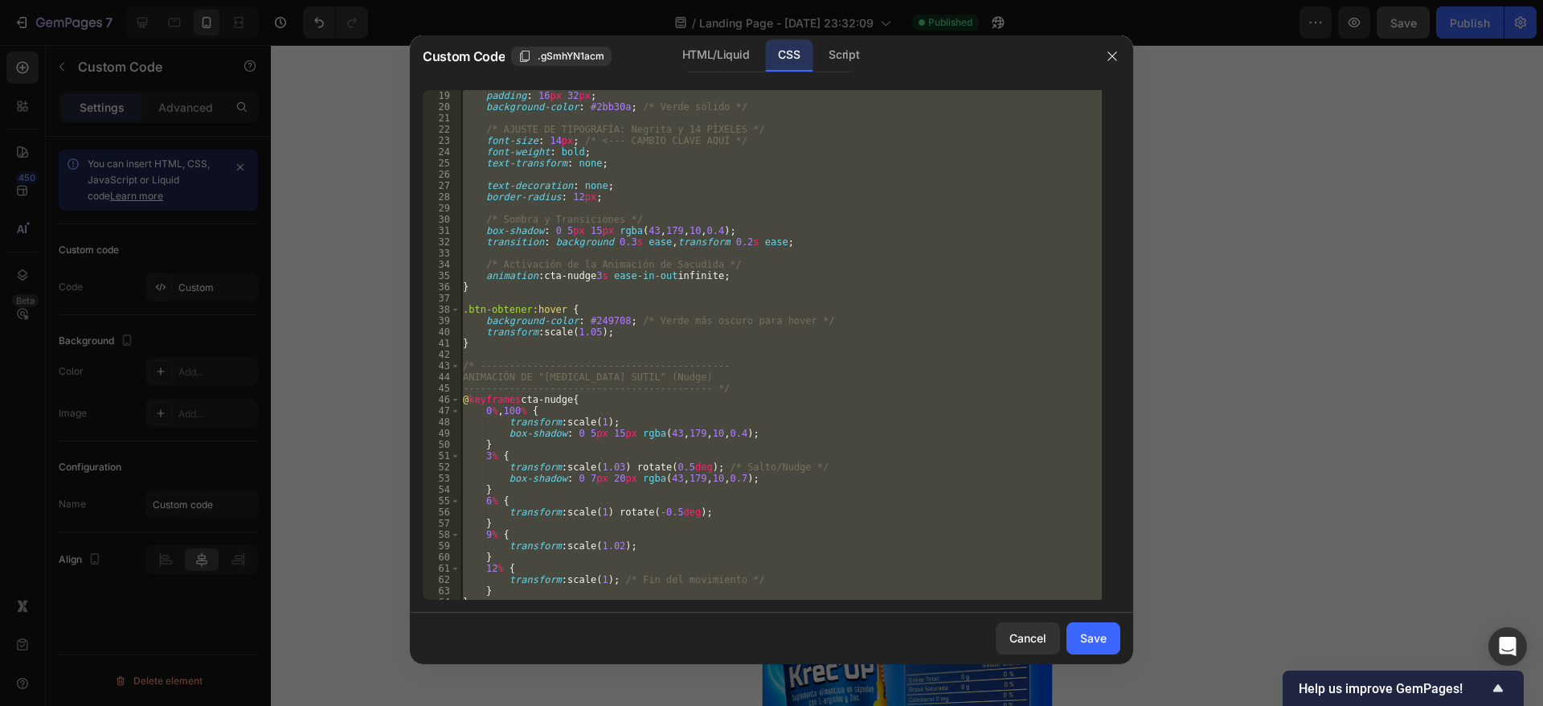
scroll to position [222, 0]
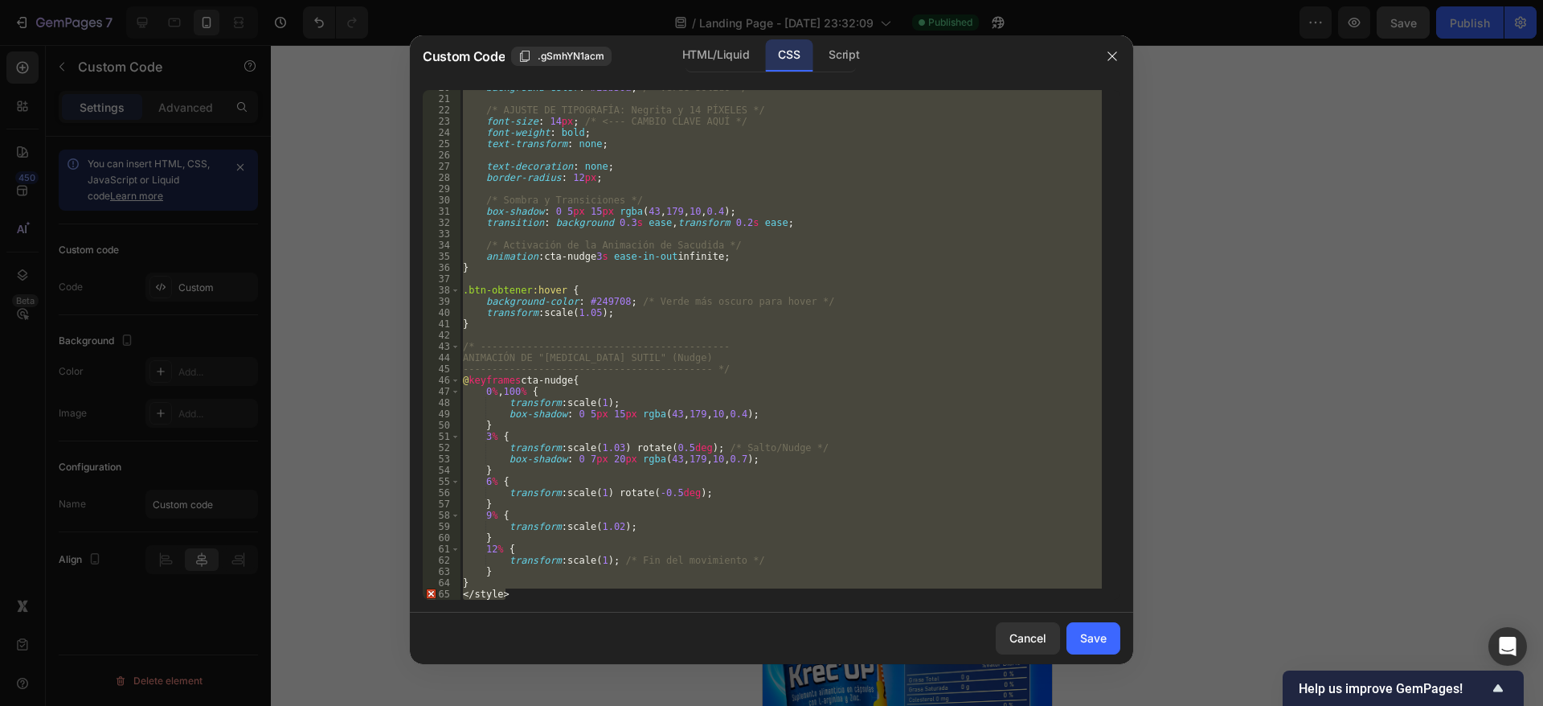
click at [553, 592] on div "background-color : #2bb30a ; /* Verde sólido */ /* AJUSTE DE TIPOGRAFÍA: Negrit…" at bounding box center [781, 345] width 642 height 510
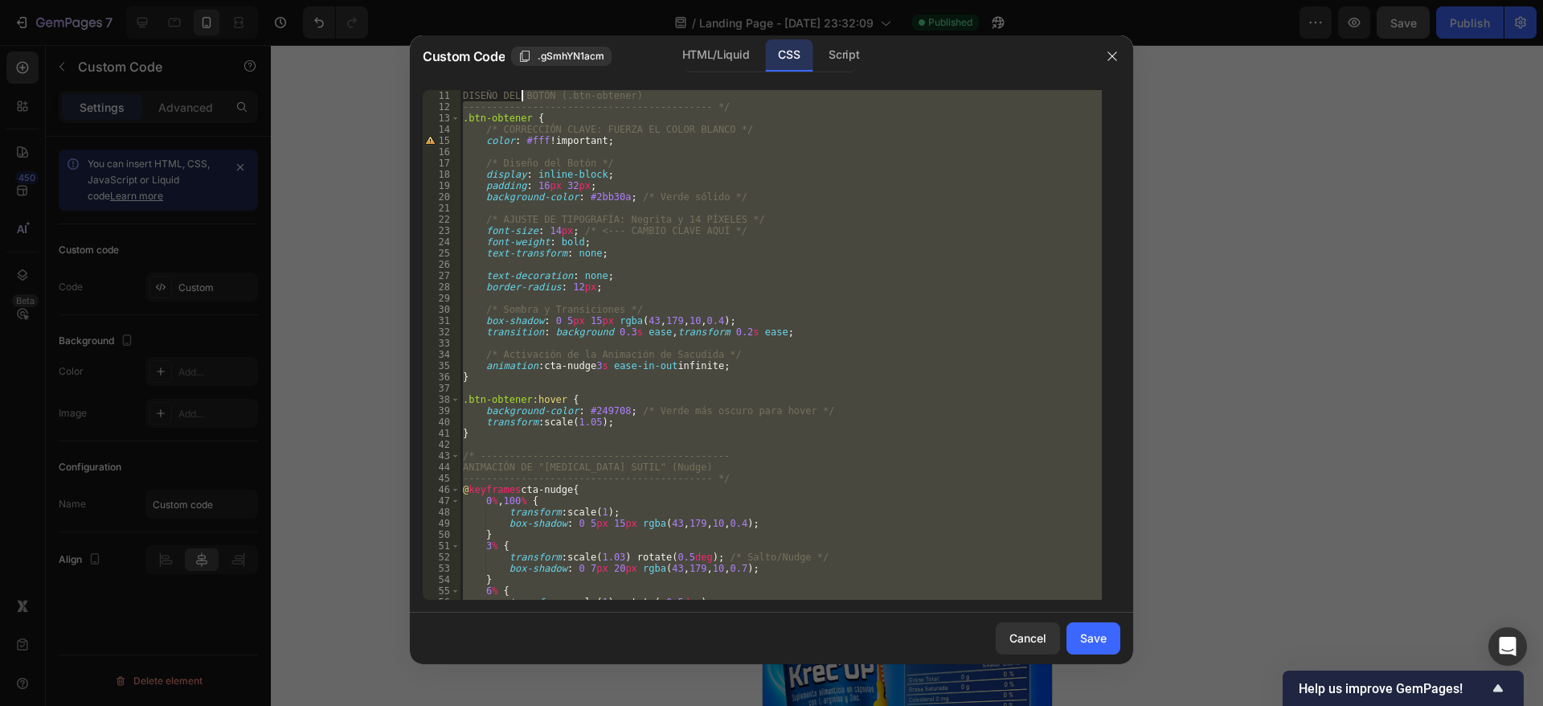
scroll to position [0, 0]
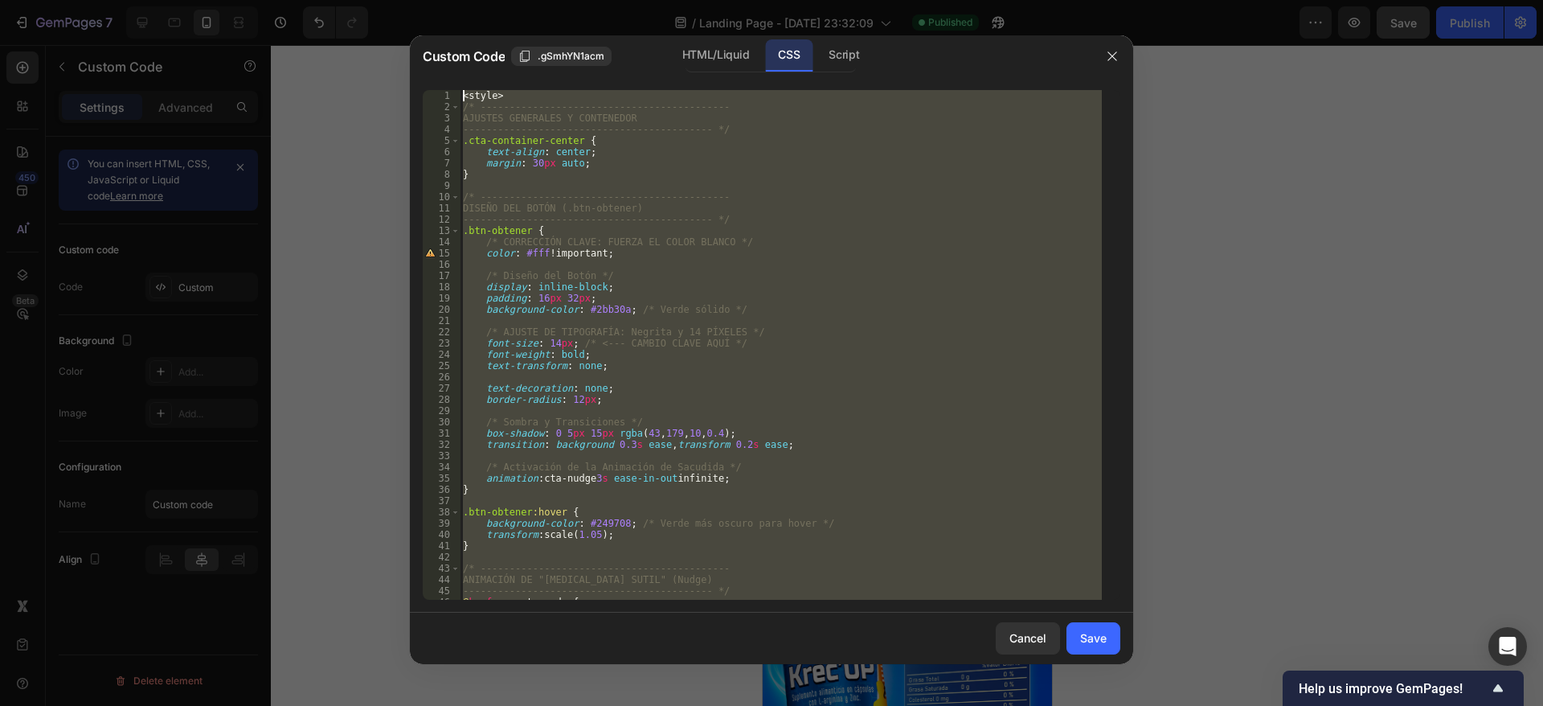
drag, startPoint x: 543, startPoint y: 594, endPoint x: 495, endPoint y: 15, distance: 580.7
click at [496, 13] on div "Custom Code .gSmhYN1acm HTML/Liquid CSS Script </style> 1 2 3 4 5 6 7 8 9 10 11…" at bounding box center [771, 353] width 1543 height 706
type textarea "<style> /* -------------------------------------------"
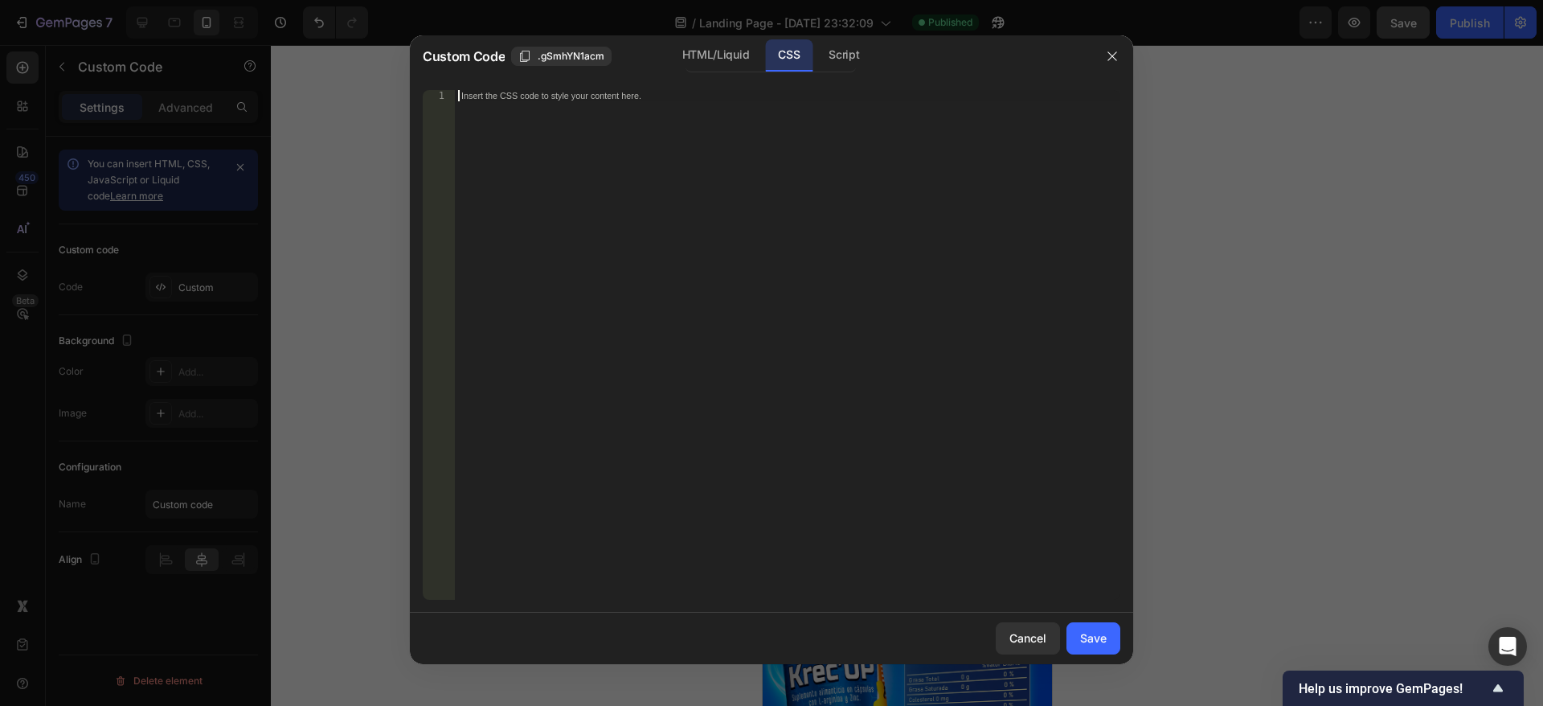
paste textarea "</style>"
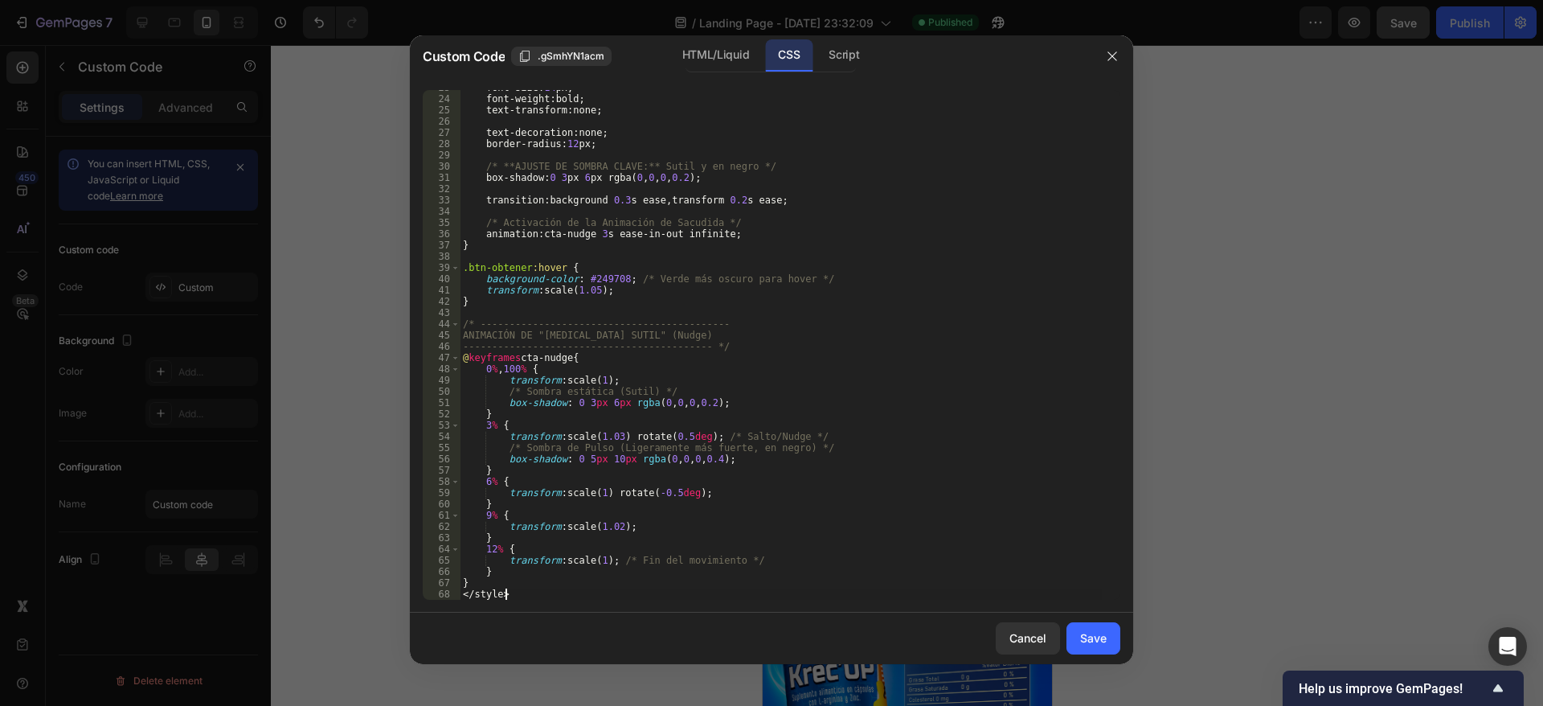
scroll to position [256, 0]
click at [1094, 626] on button "Save" at bounding box center [1094, 638] width 54 height 32
type textarea "} </style>"
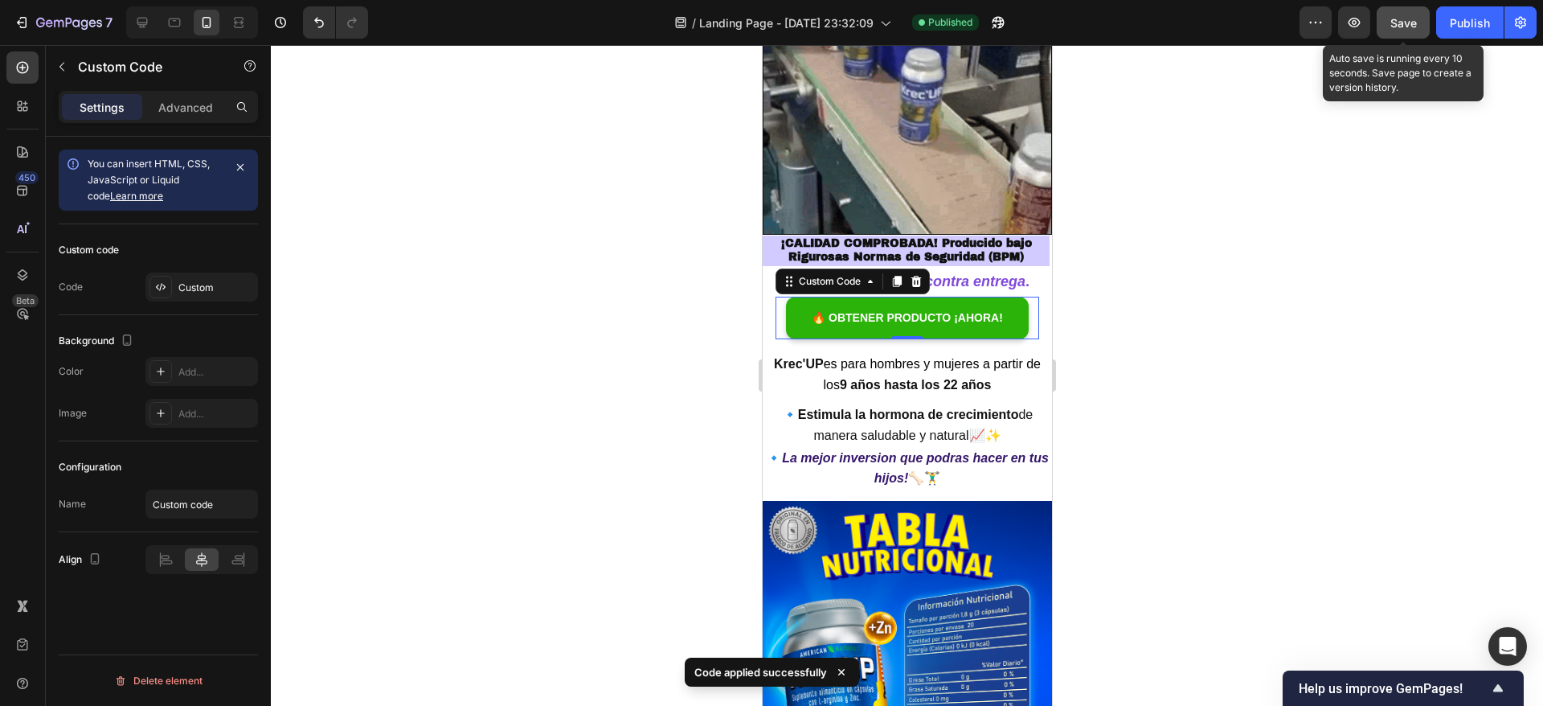
click at [1401, 30] on div "Save" at bounding box center [1404, 22] width 27 height 17
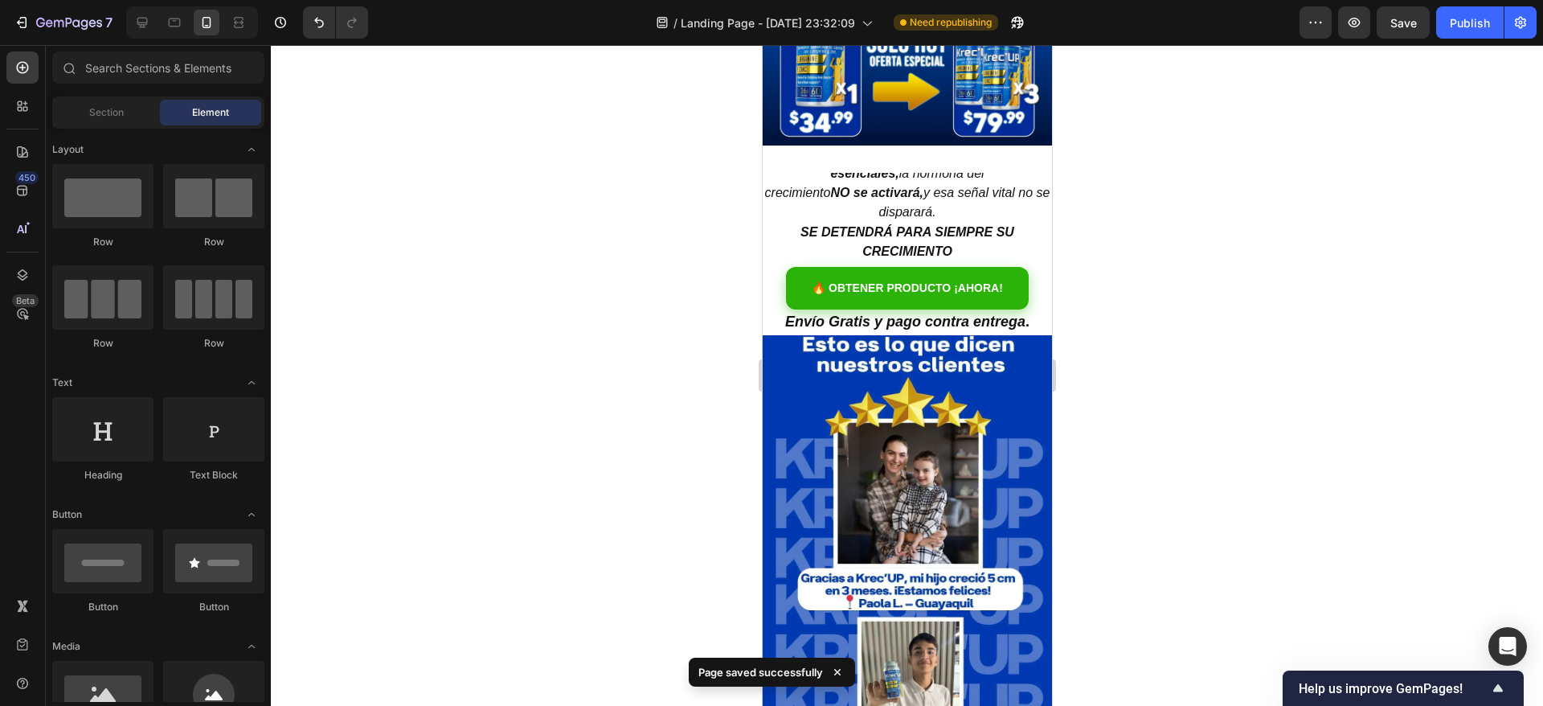
scroll to position [427, 0]
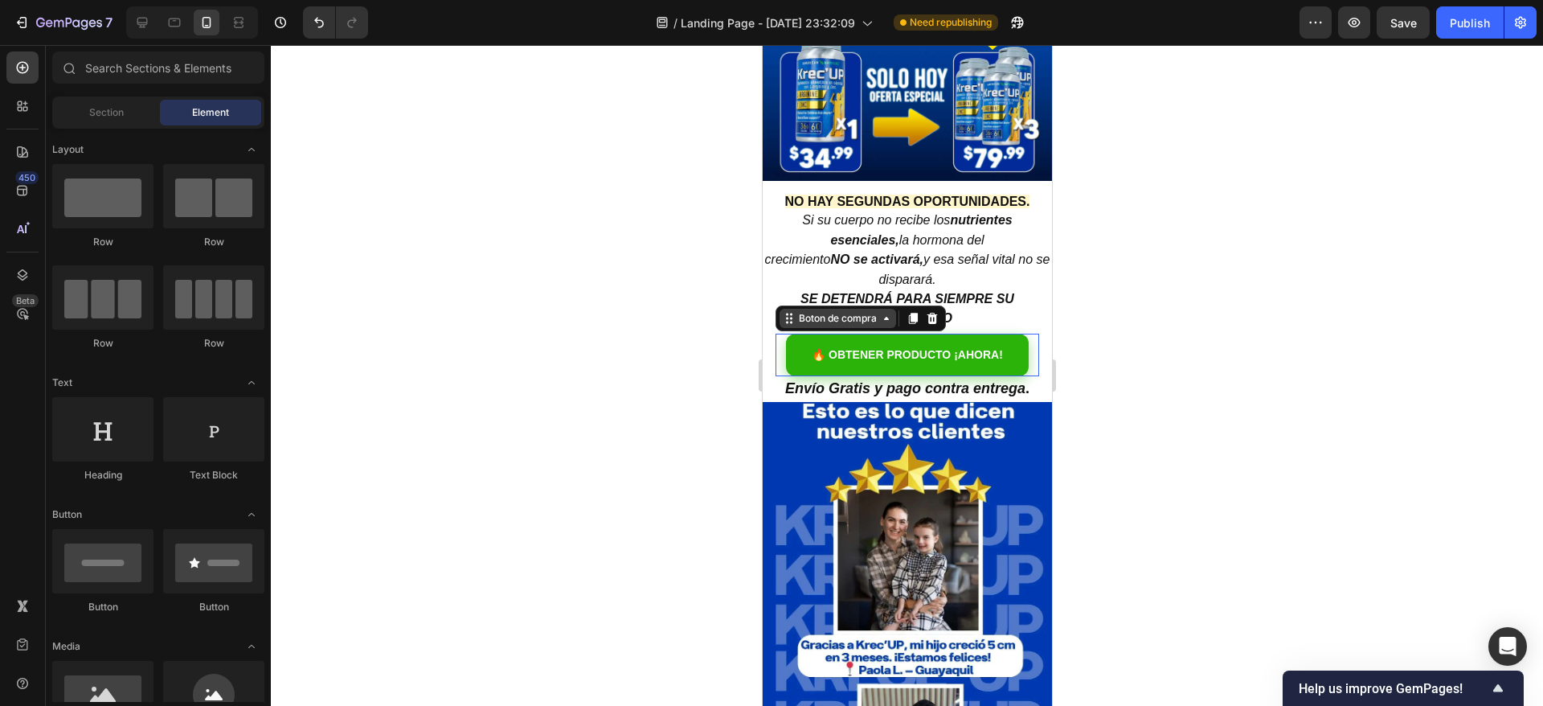
click at [801, 309] on div "Boton de compra" at bounding box center [837, 318] width 117 height 19
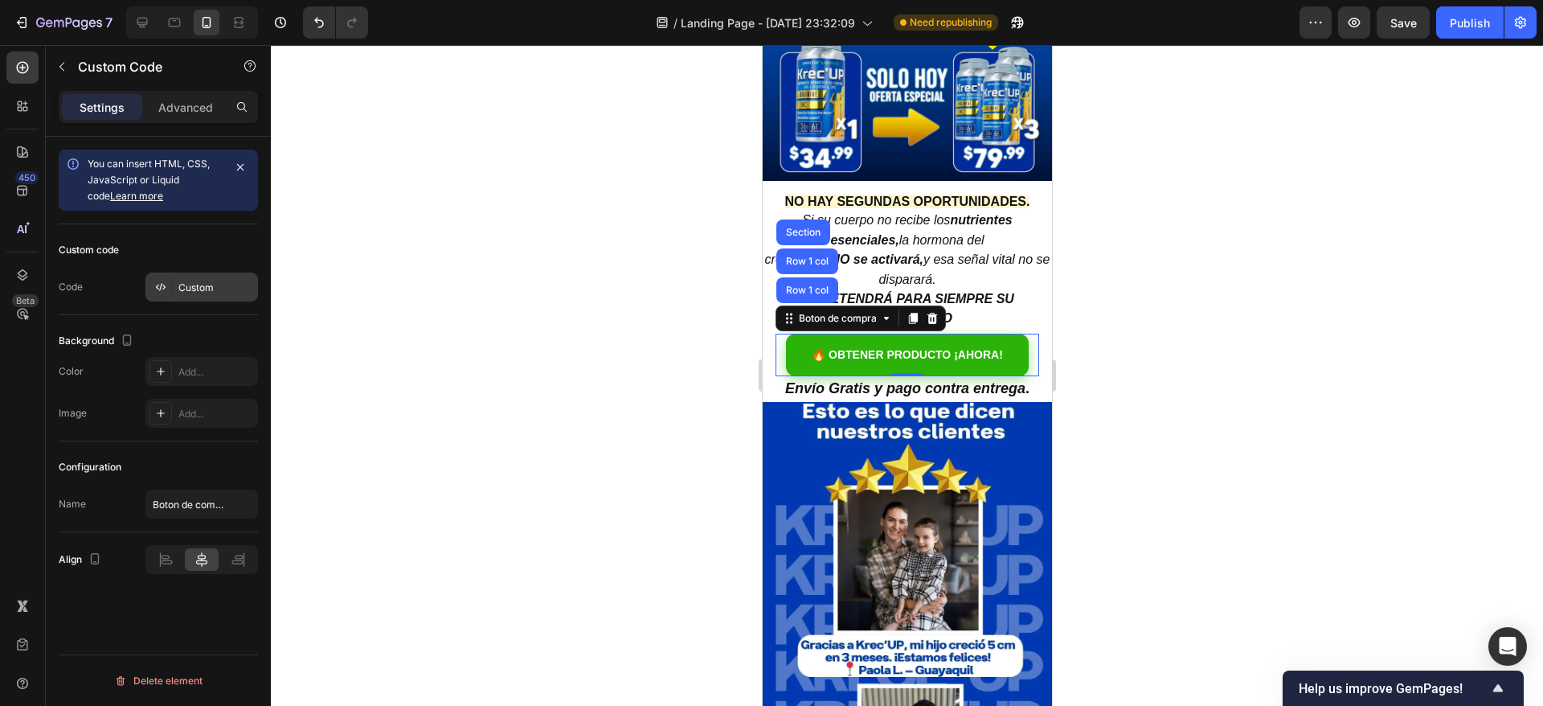
click at [178, 275] on div "Custom" at bounding box center [202, 287] width 113 height 29
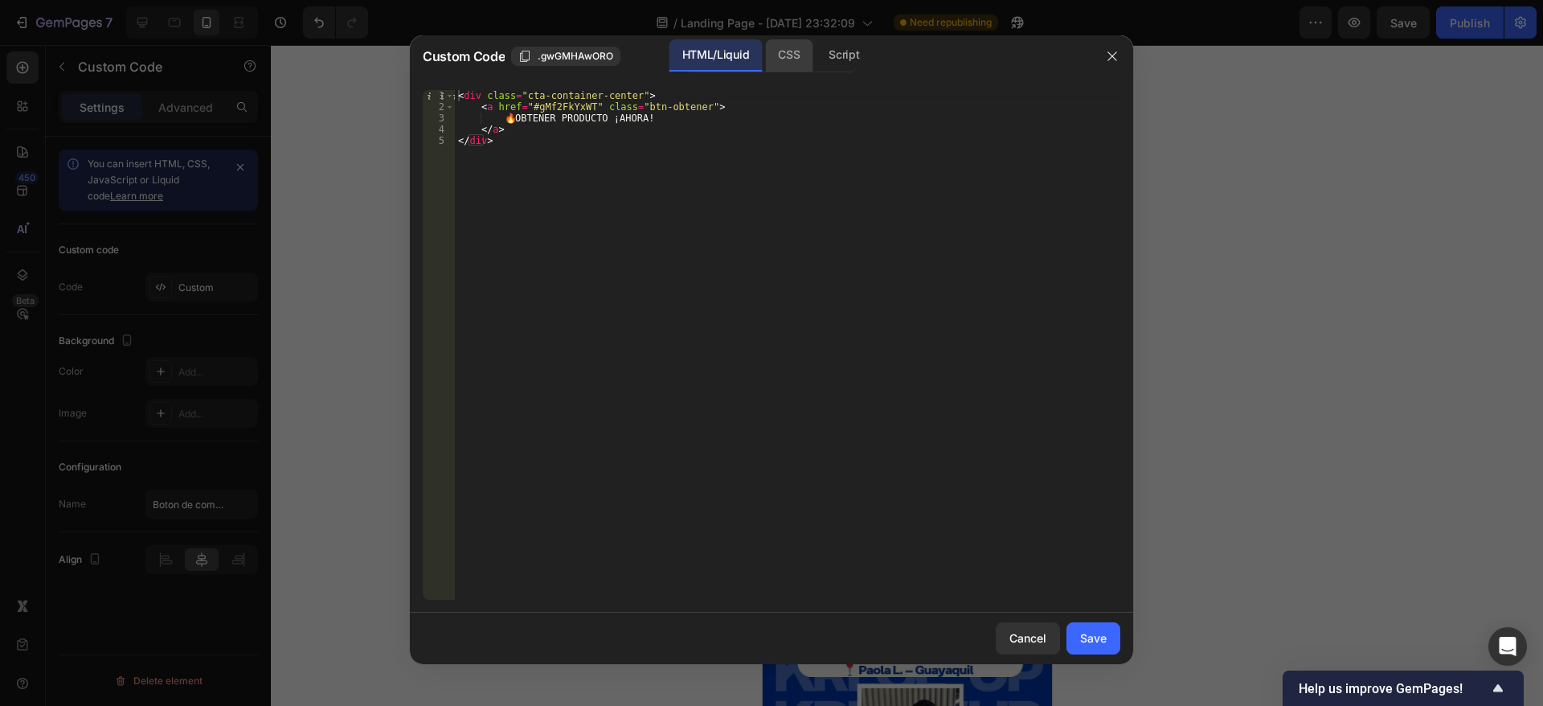
click at [778, 59] on div "CSS" at bounding box center [788, 55] width 47 height 32
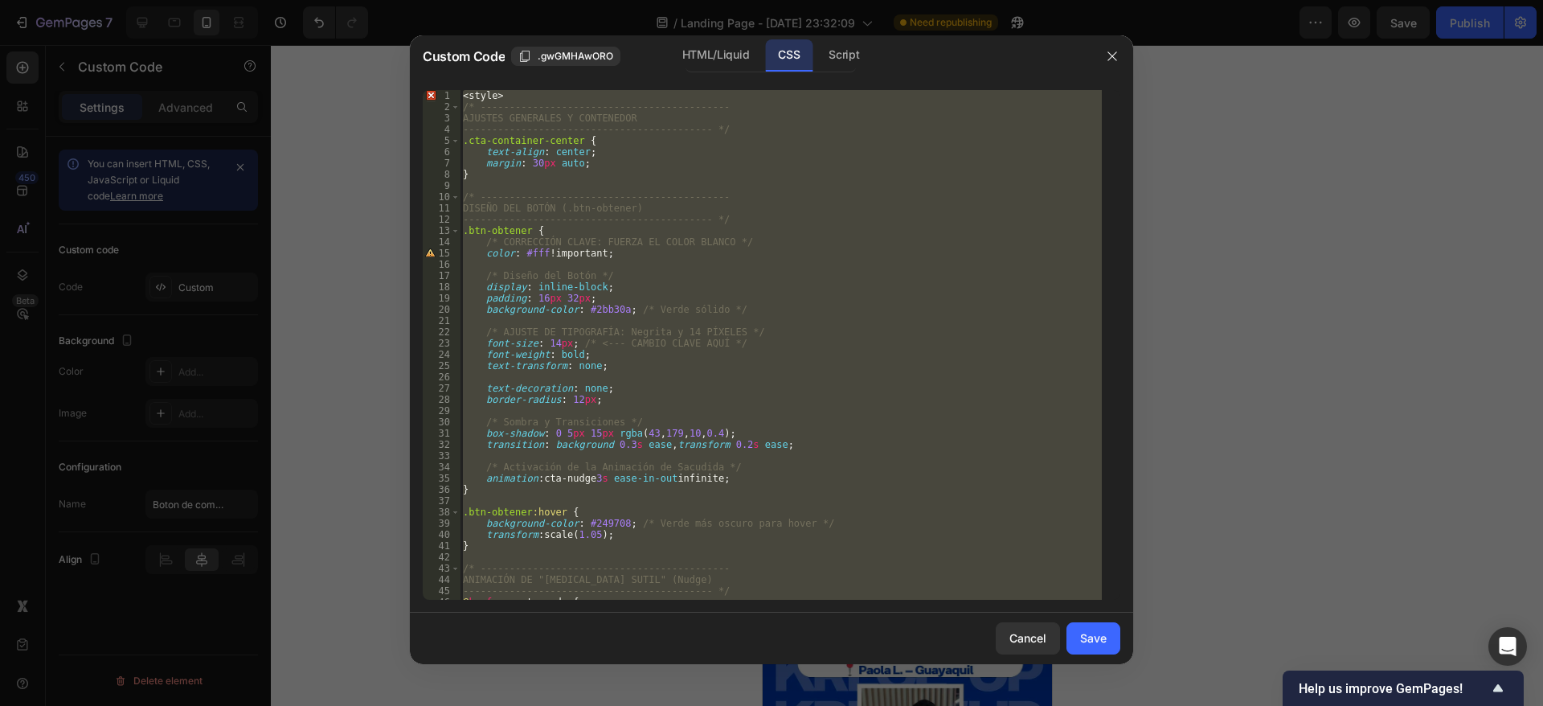
click at [463, 92] on div "< style > /* ------------------------------------------- AJUSTES GENERALES Y CO…" at bounding box center [781, 345] width 642 height 510
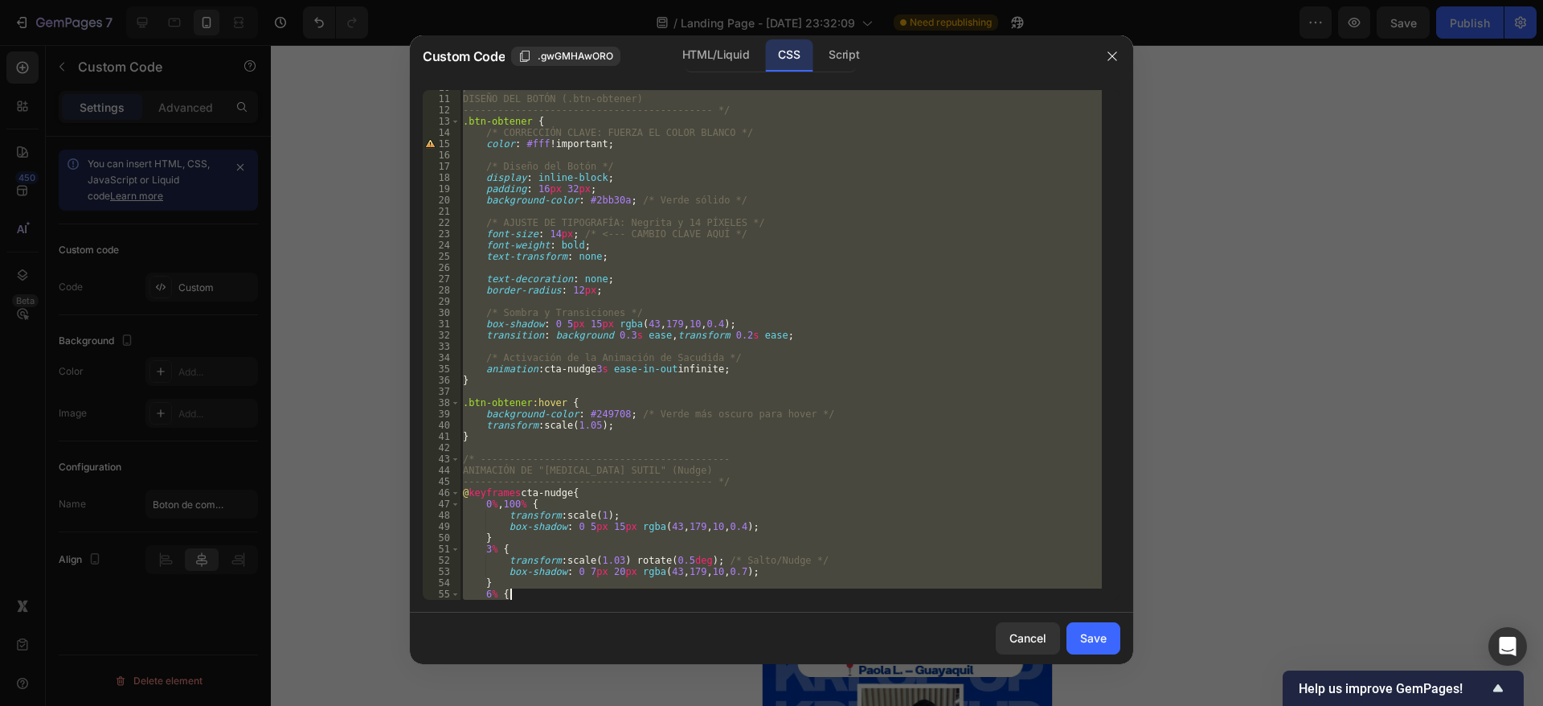
scroll to position [222, 0]
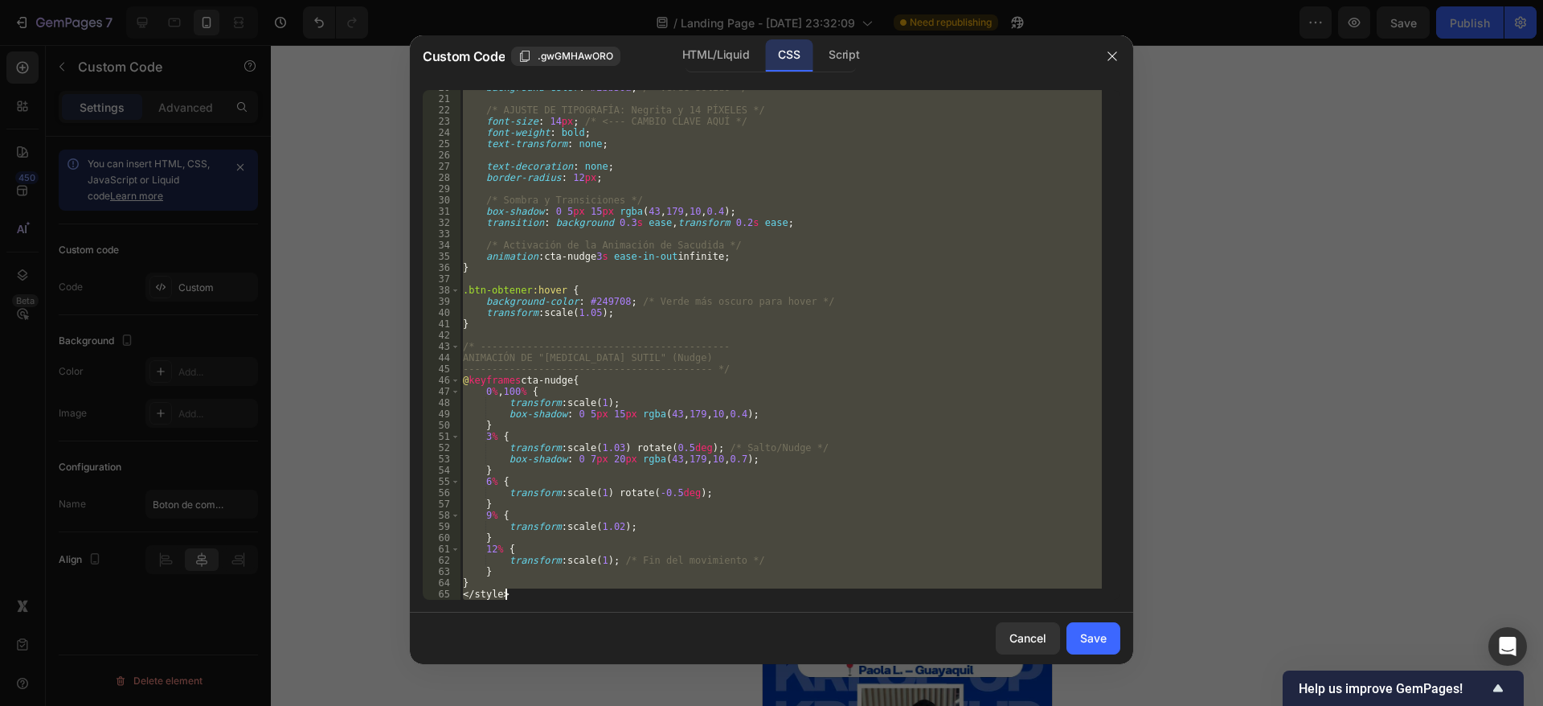
drag, startPoint x: 463, startPoint y: 92, endPoint x: 675, endPoint y: 644, distance: 591.6
click at [675, 644] on div "Custom Code .gwGMHAwORO HTML/Liquid CSS Script <style> 20 21 22 23 24 25 26 27 …" at bounding box center [771, 349] width 723 height 629
type textarea "} </style>"
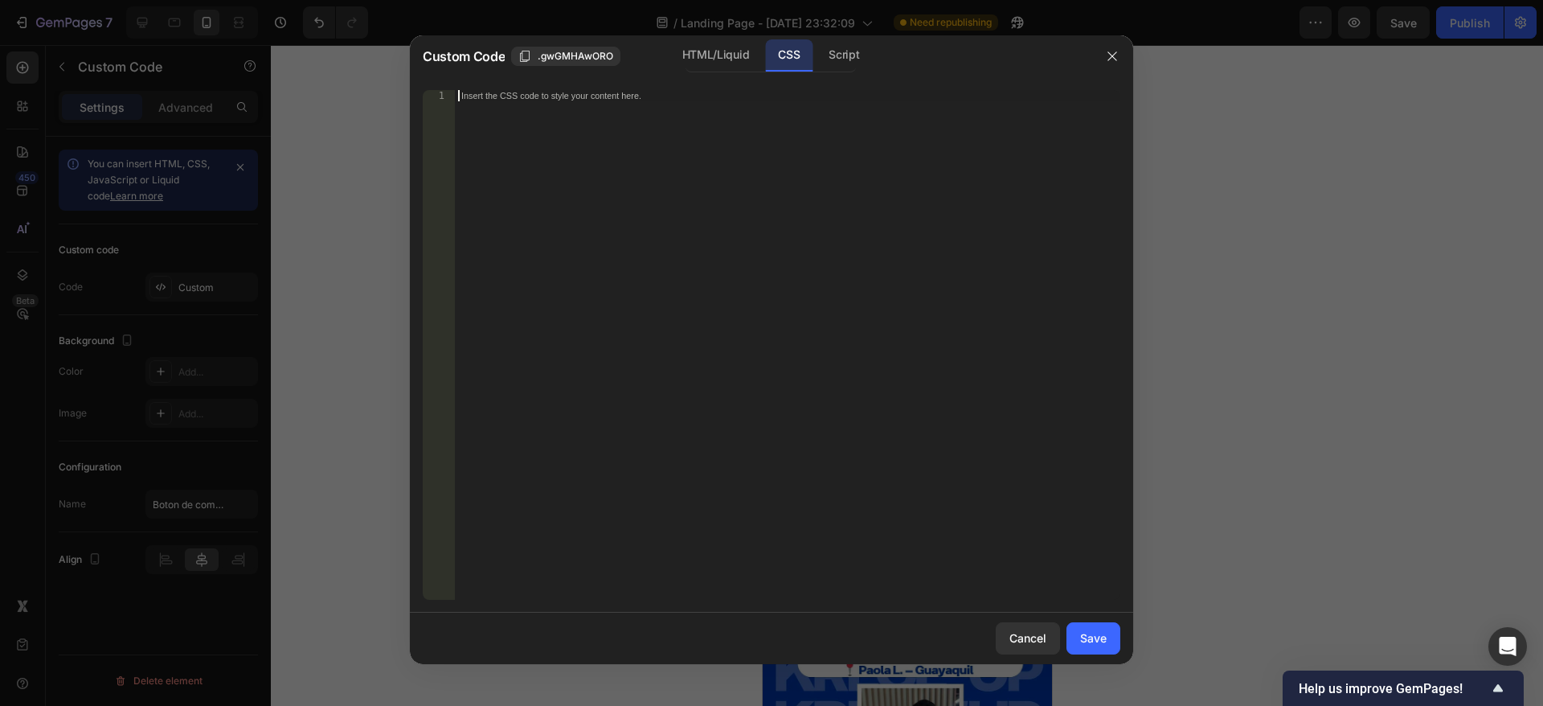
paste textarea "</style>"
type textarea "</style>"
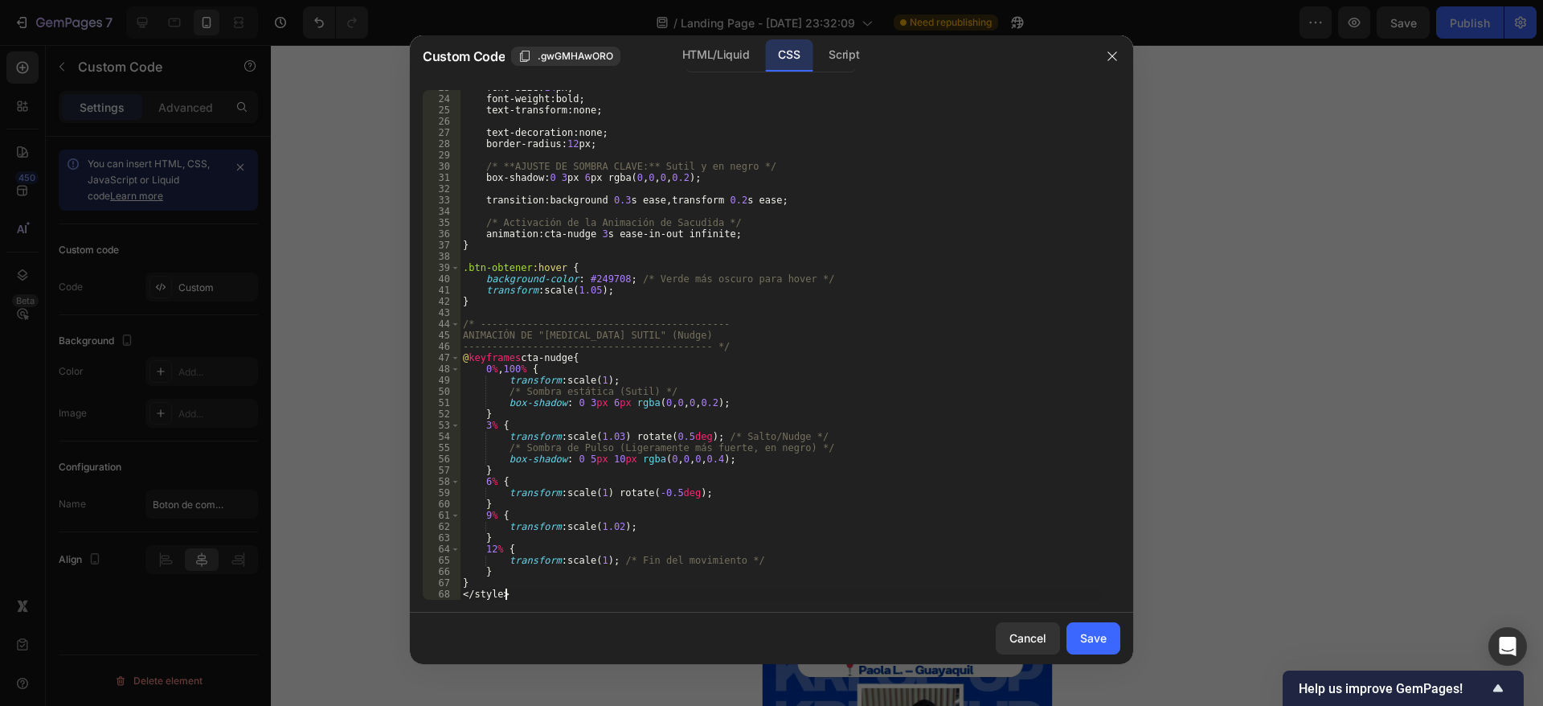
scroll to position [256, 0]
click at [1086, 633] on div "Save" at bounding box center [1093, 637] width 27 height 17
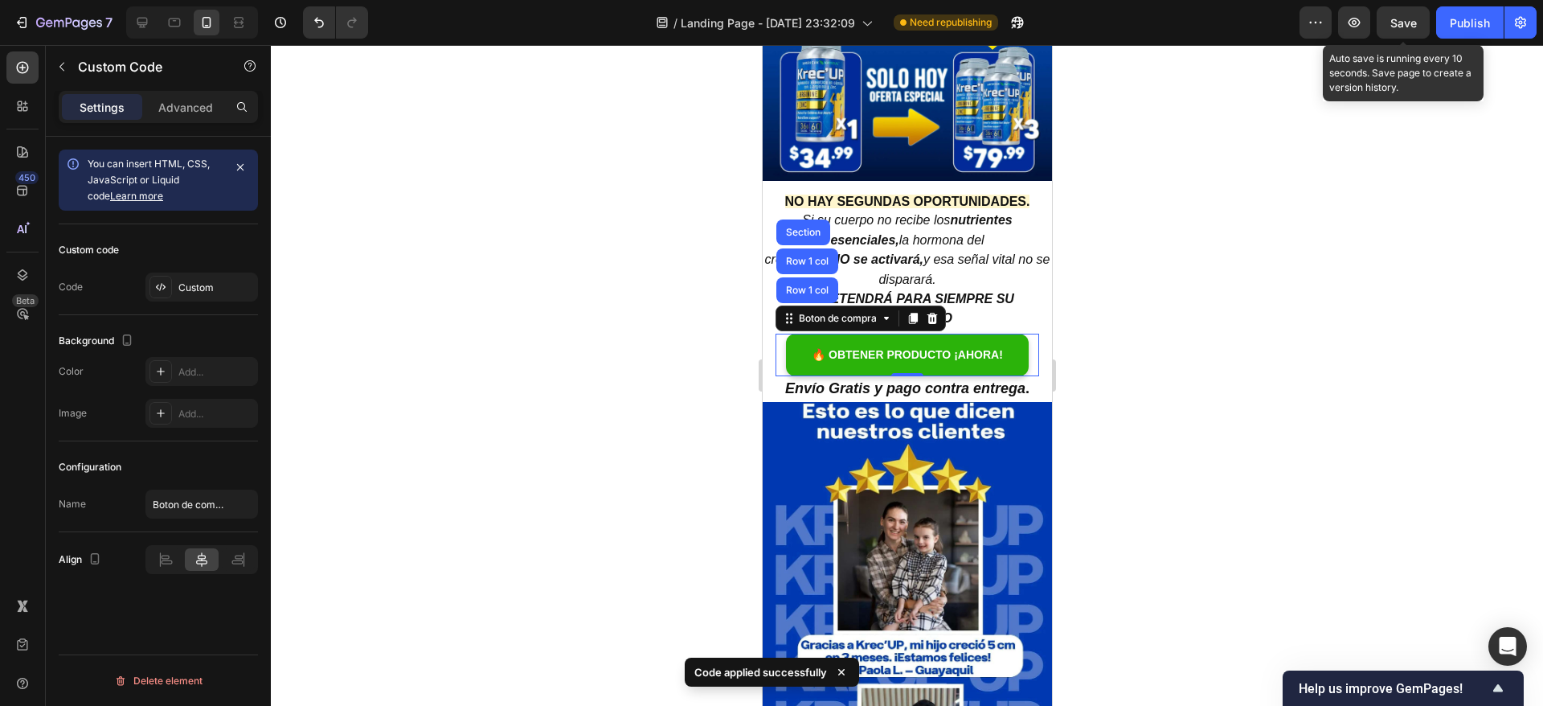
drag, startPoint x: 1401, startPoint y: 27, endPoint x: 1422, endPoint y: 27, distance: 20.9
click at [1402, 26] on span "Save" at bounding box center [1404, 23] width 27 height 14
drag, startPoint x: 1461, startPoint y: 20, endPoint x: 1395, endPoint y: 84, distance: 92.1
click at [1461, 21] on div "Publish" at bounding box center [1470, 22] width 40 height 17
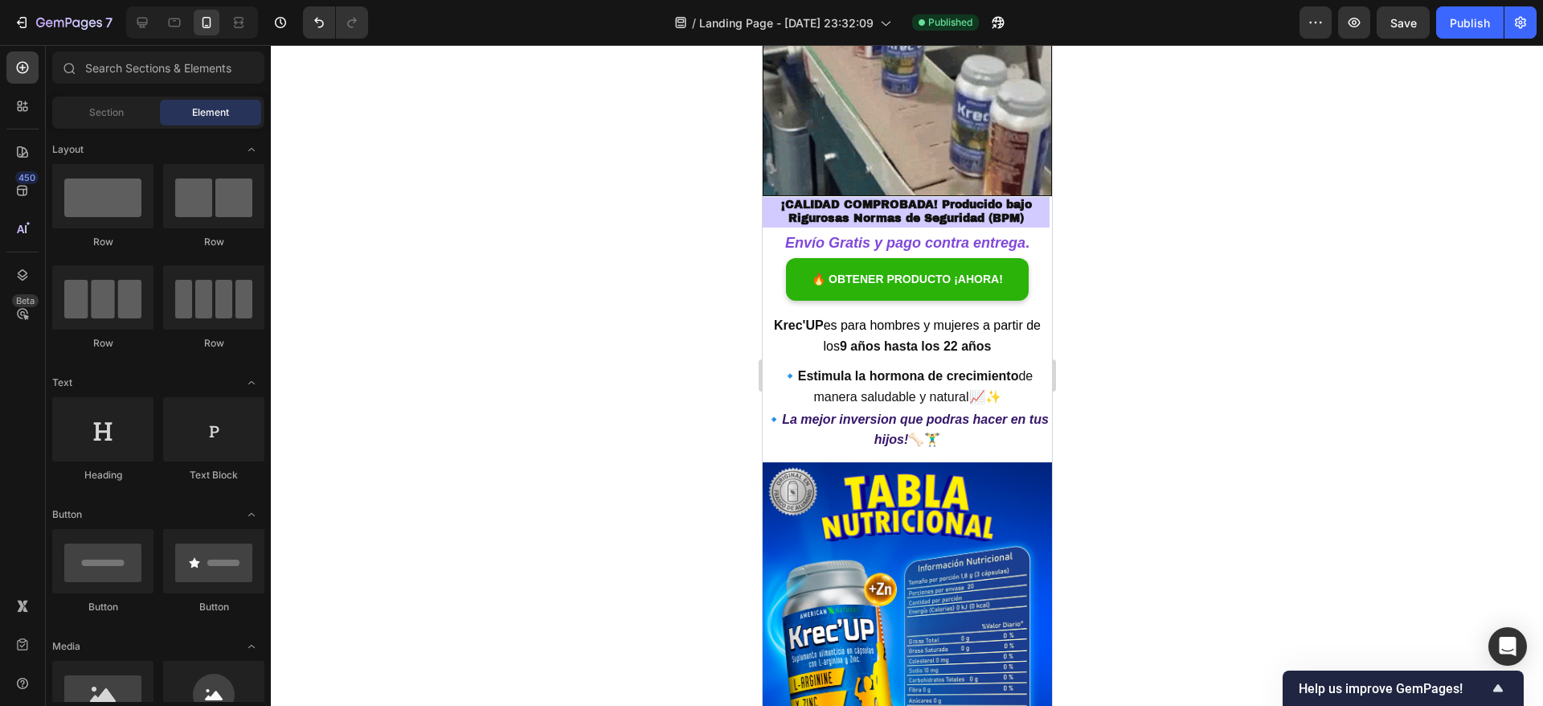
scroll to position [2217, 0]
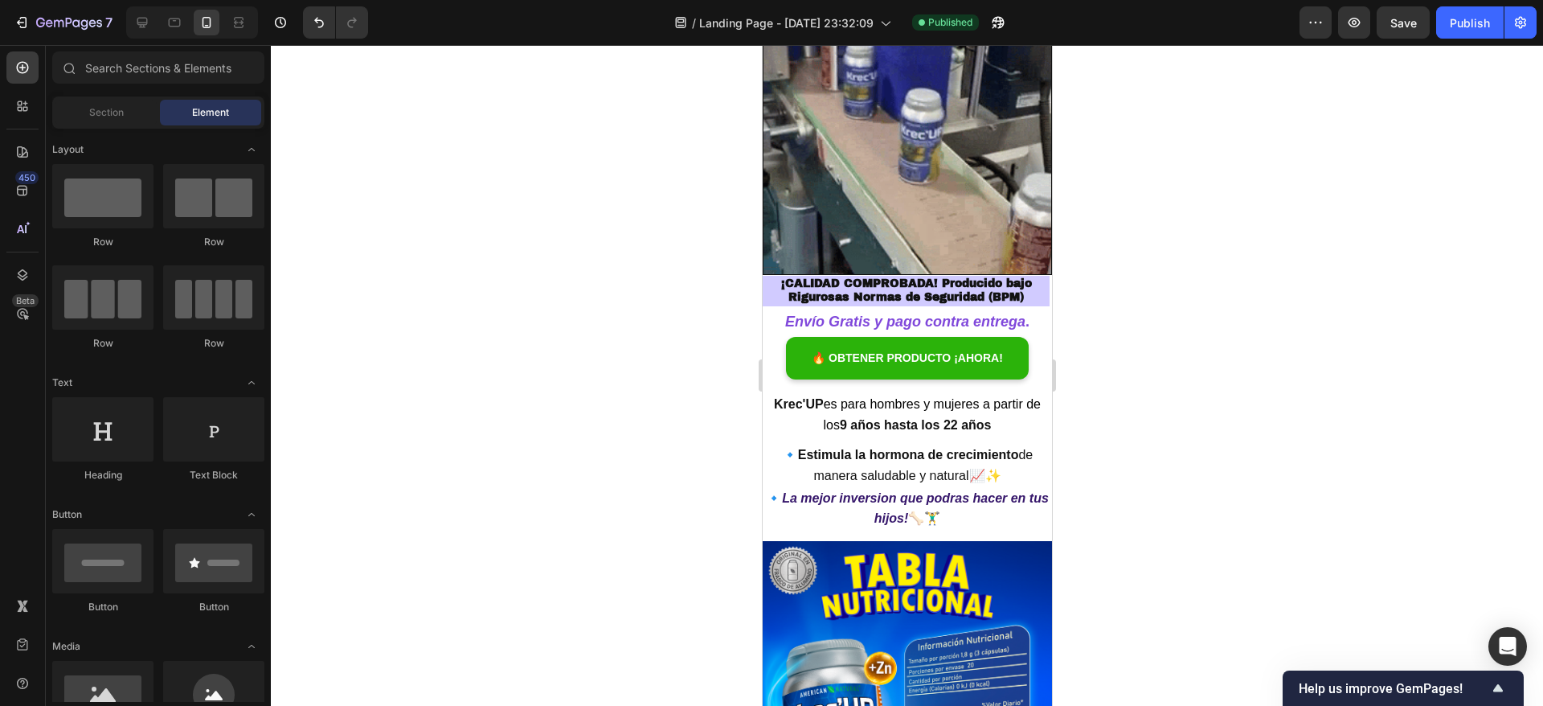
drag, startPoint x: 1044, startPoint y: 110, endPoint x: 1827, endPoint y: 359, distance: 821.7
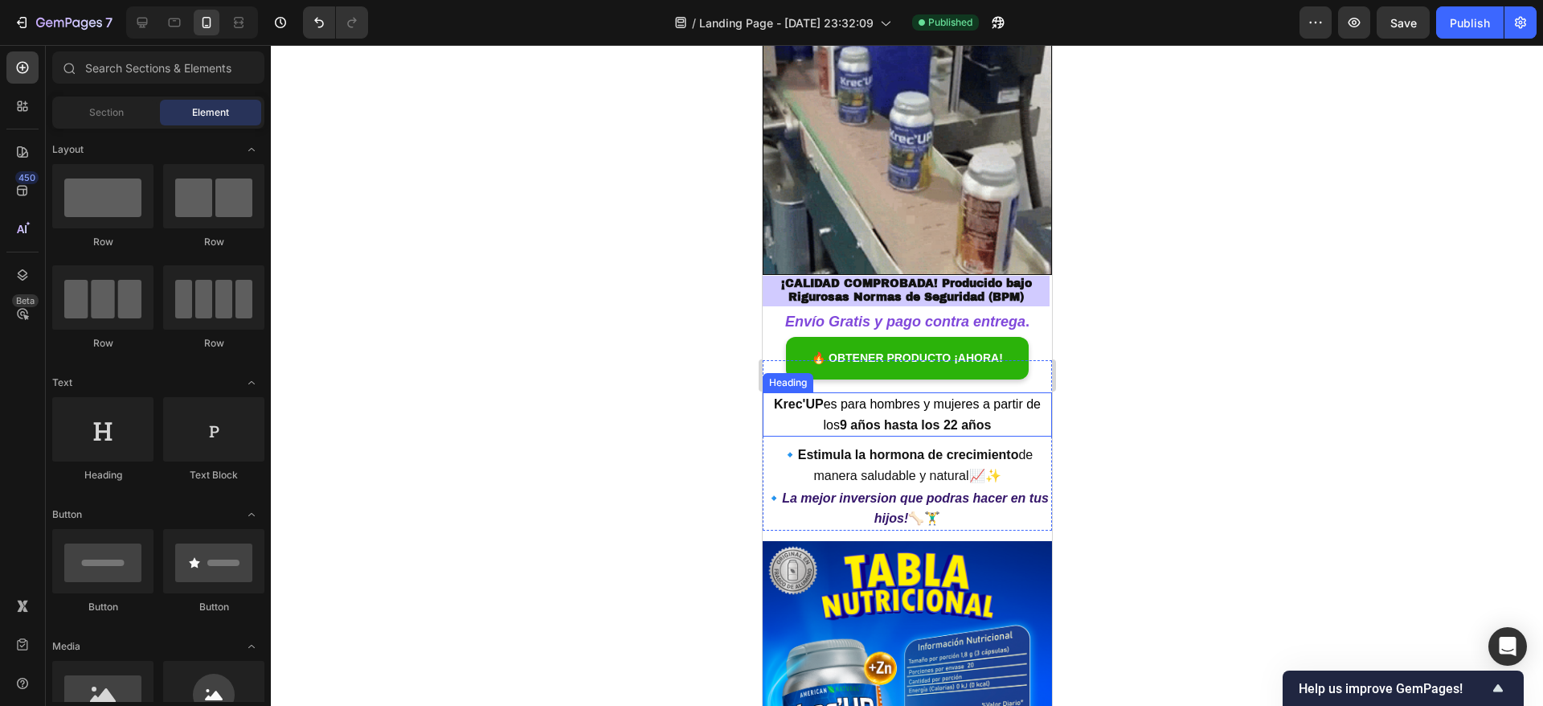
click at [871, 418] on strong "9 años hasta los 22 años" at bounding box center [915, 425] width 152 height 14
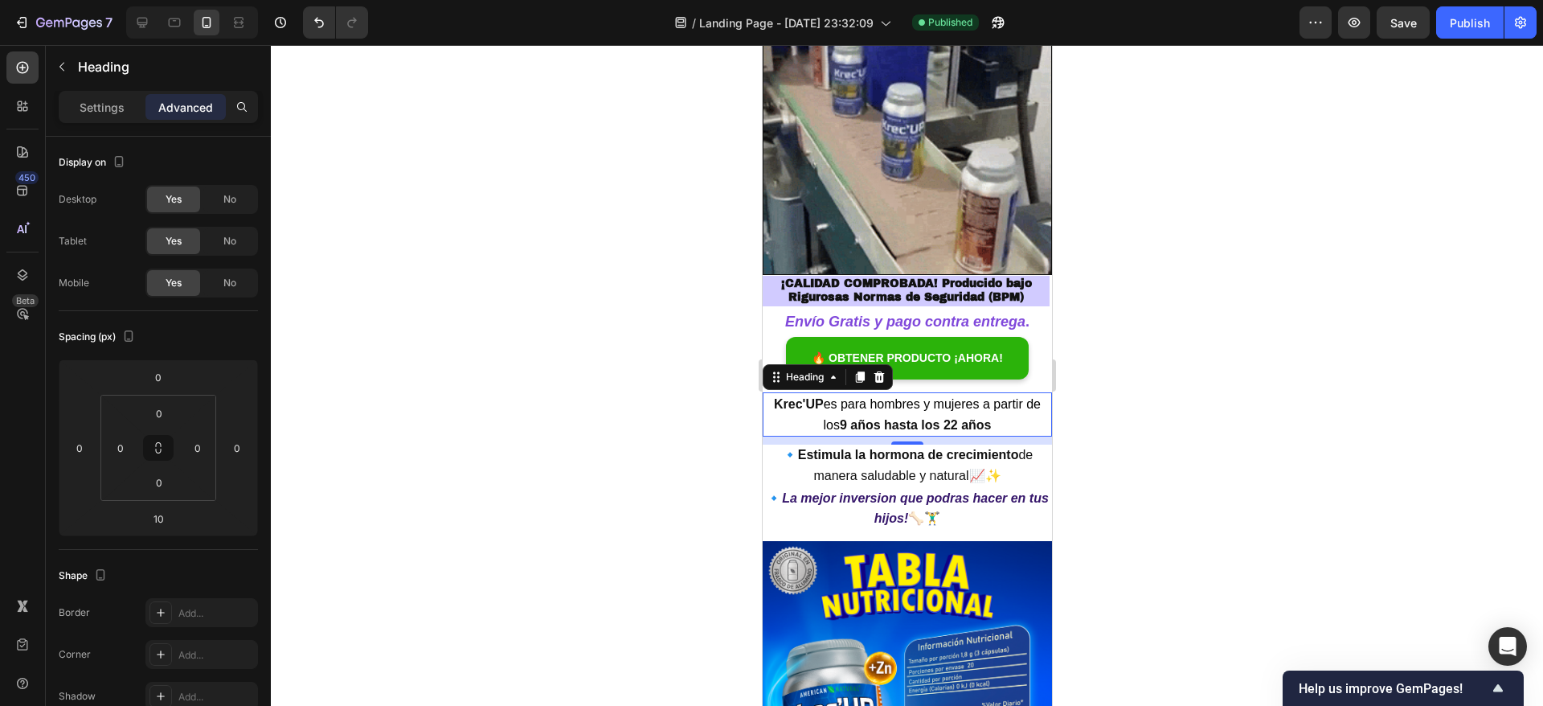
click at [1205, 223] on div at bounding box center [907, 375] width 1273 height 661
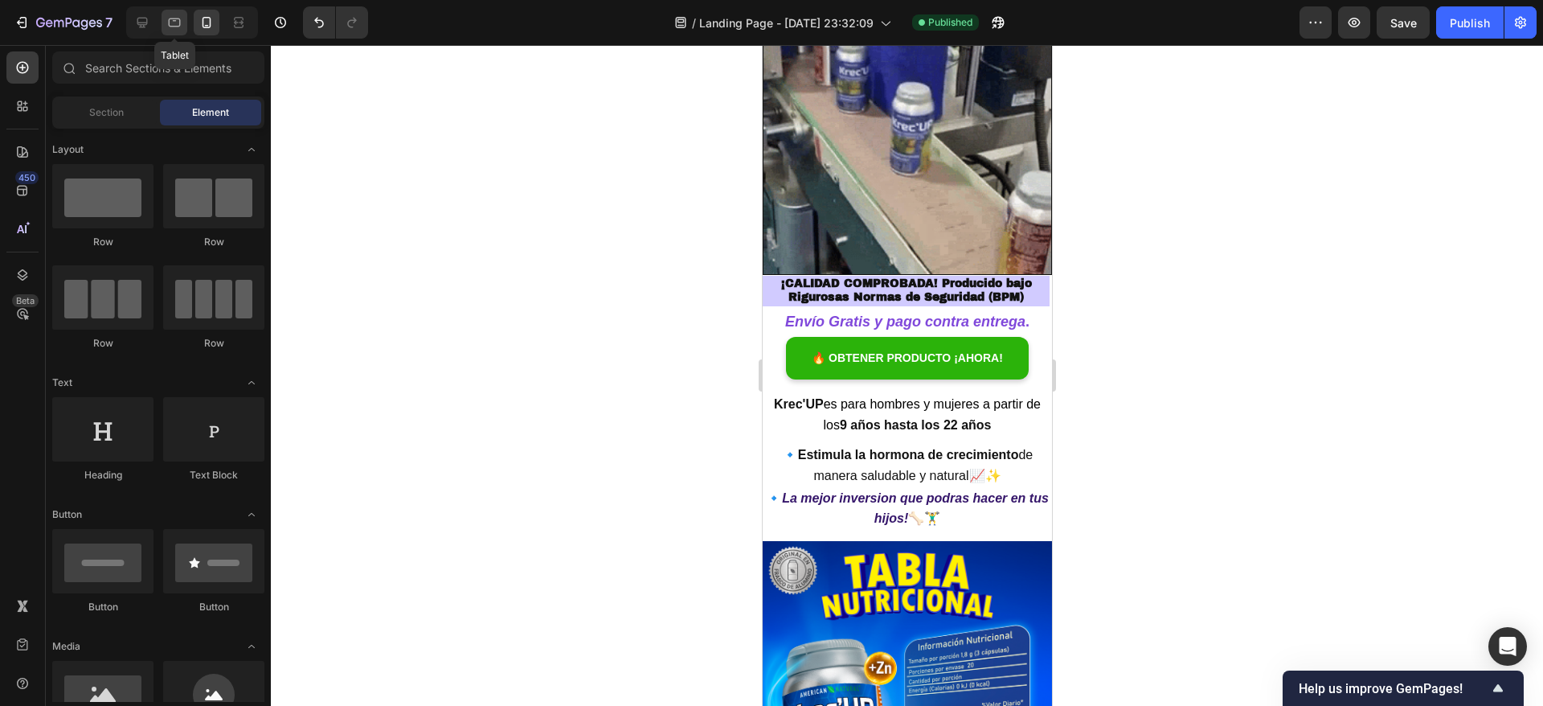
click at [185, 31] on div at bounding box center [175, 23] width 26 height 26
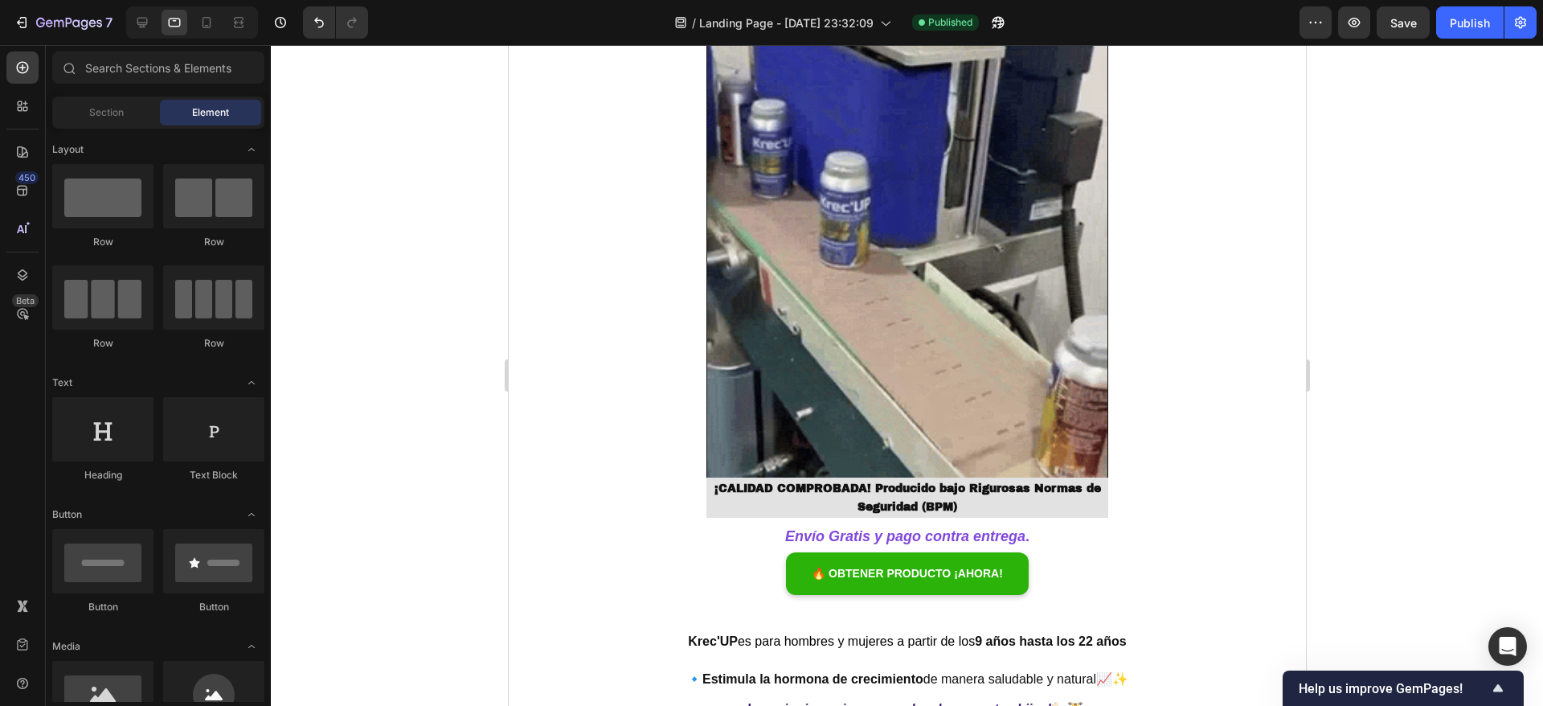
scroll to position [2427, 0]
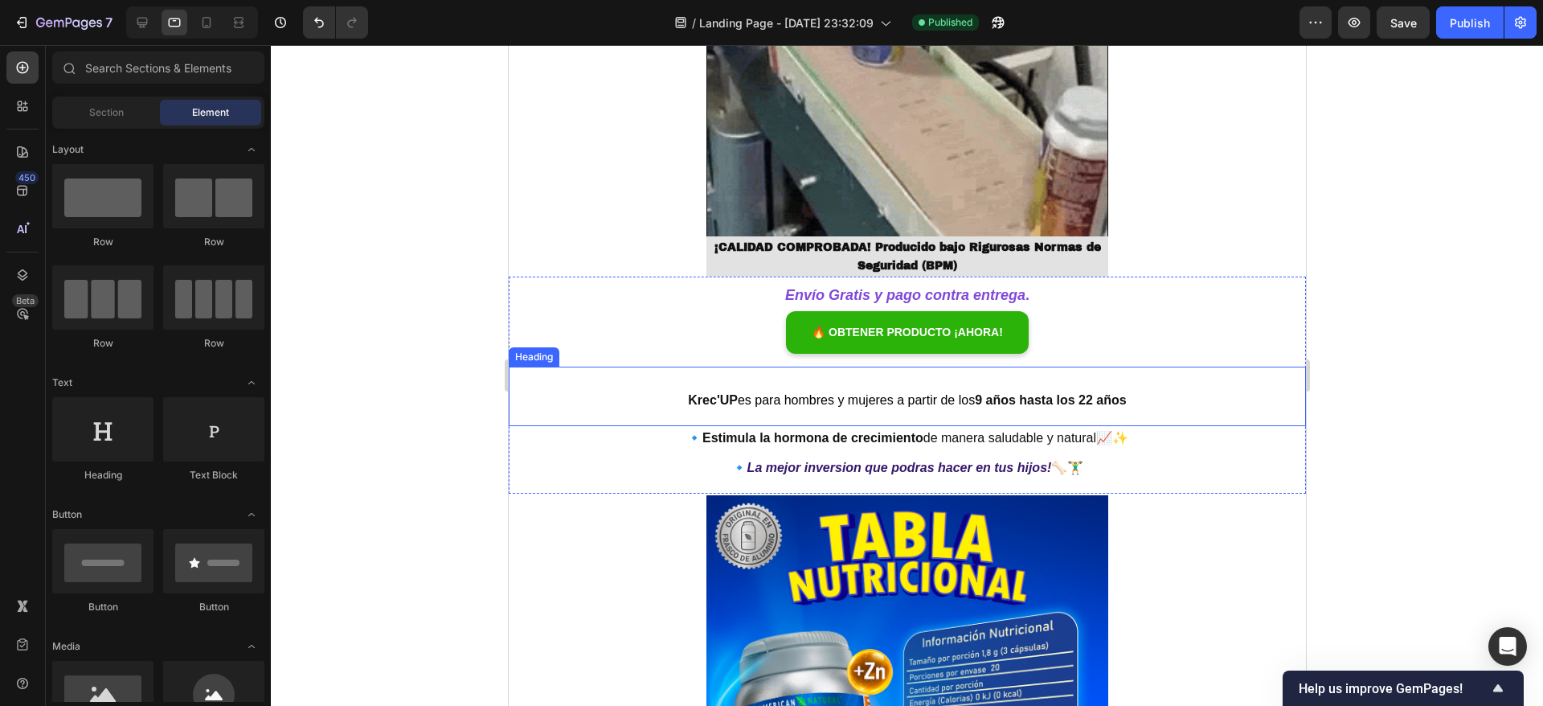
click at [913, 396] on span "es para hombres y mujeres a partir de los" at bounding box center [855, 400] width 237 height 14
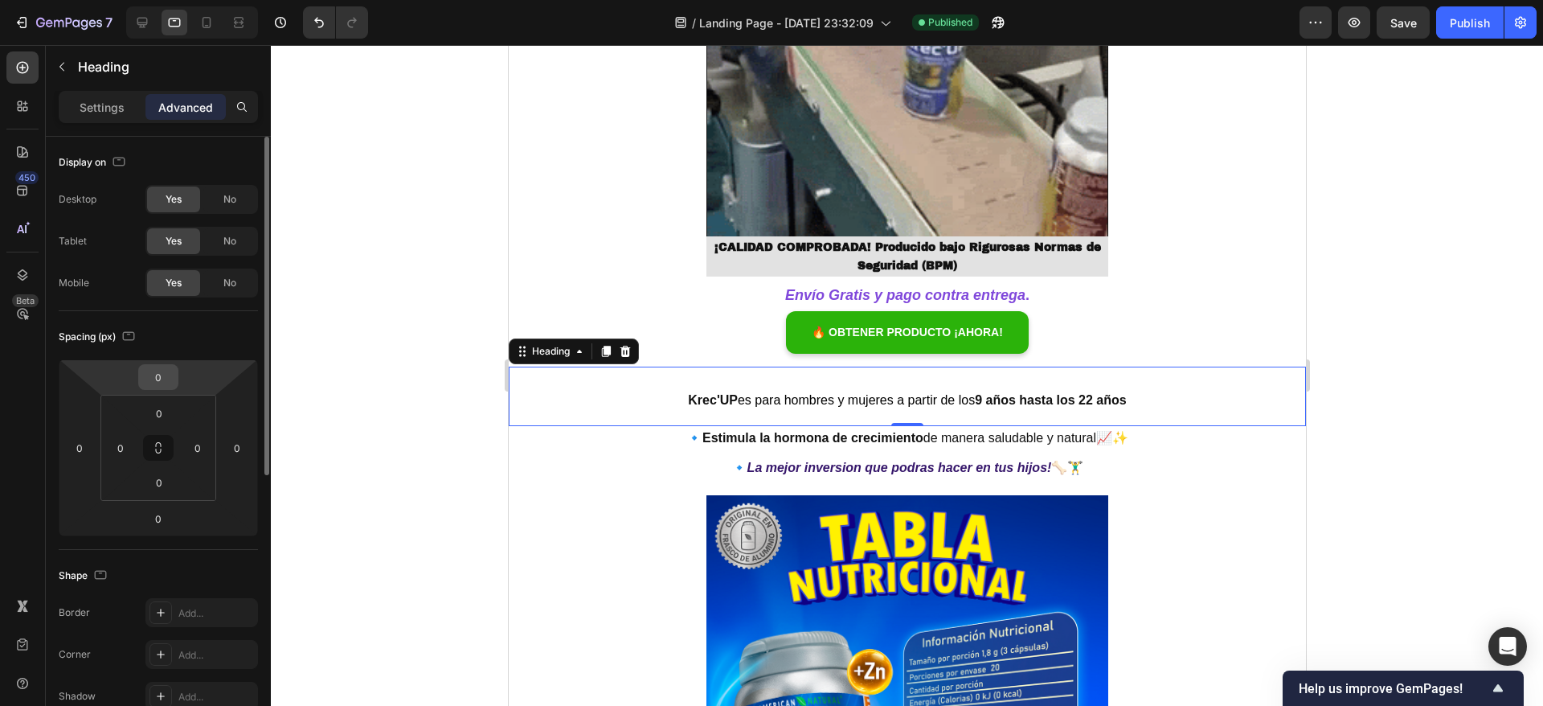
click at [166, 373] on input "0" at bounding box center [158, 377] width 32 height 24
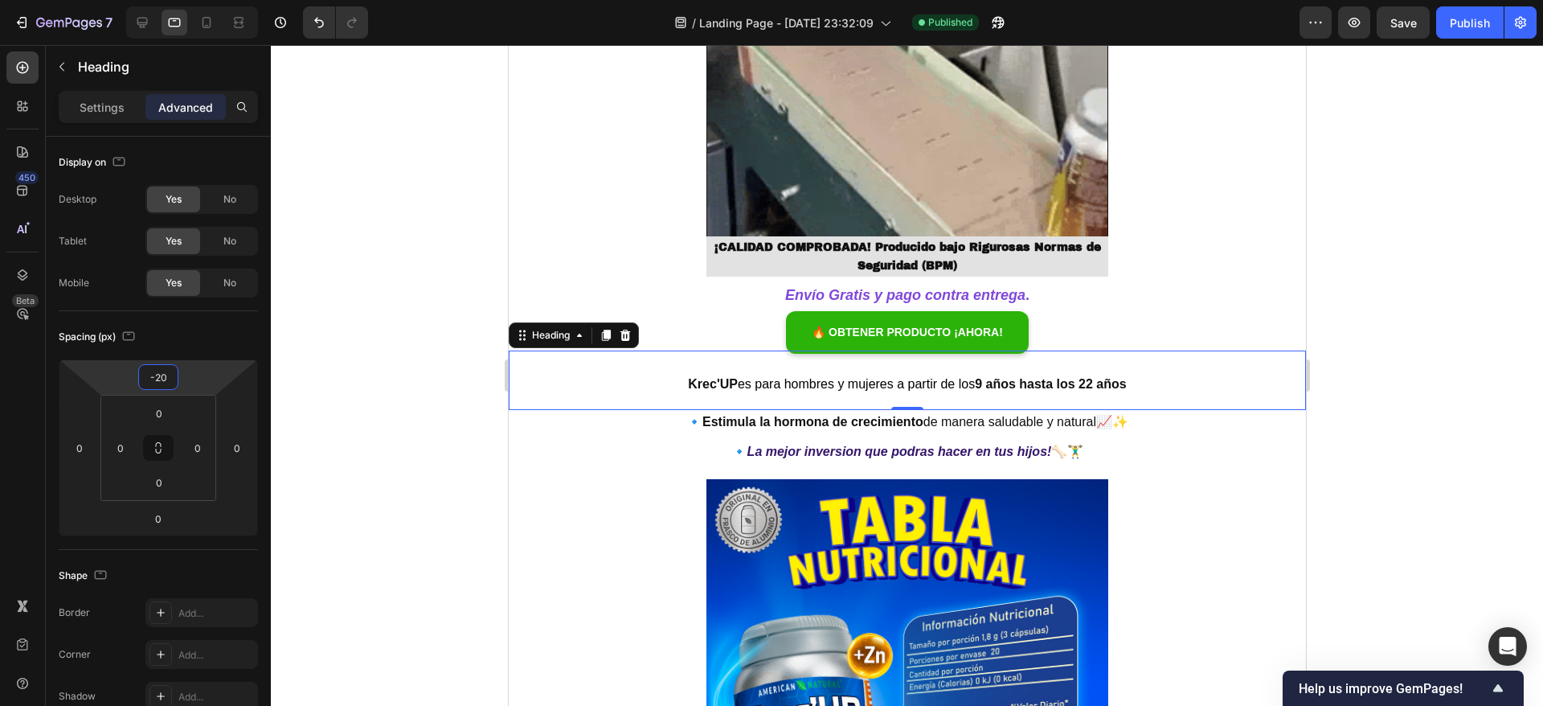
type input "-2"
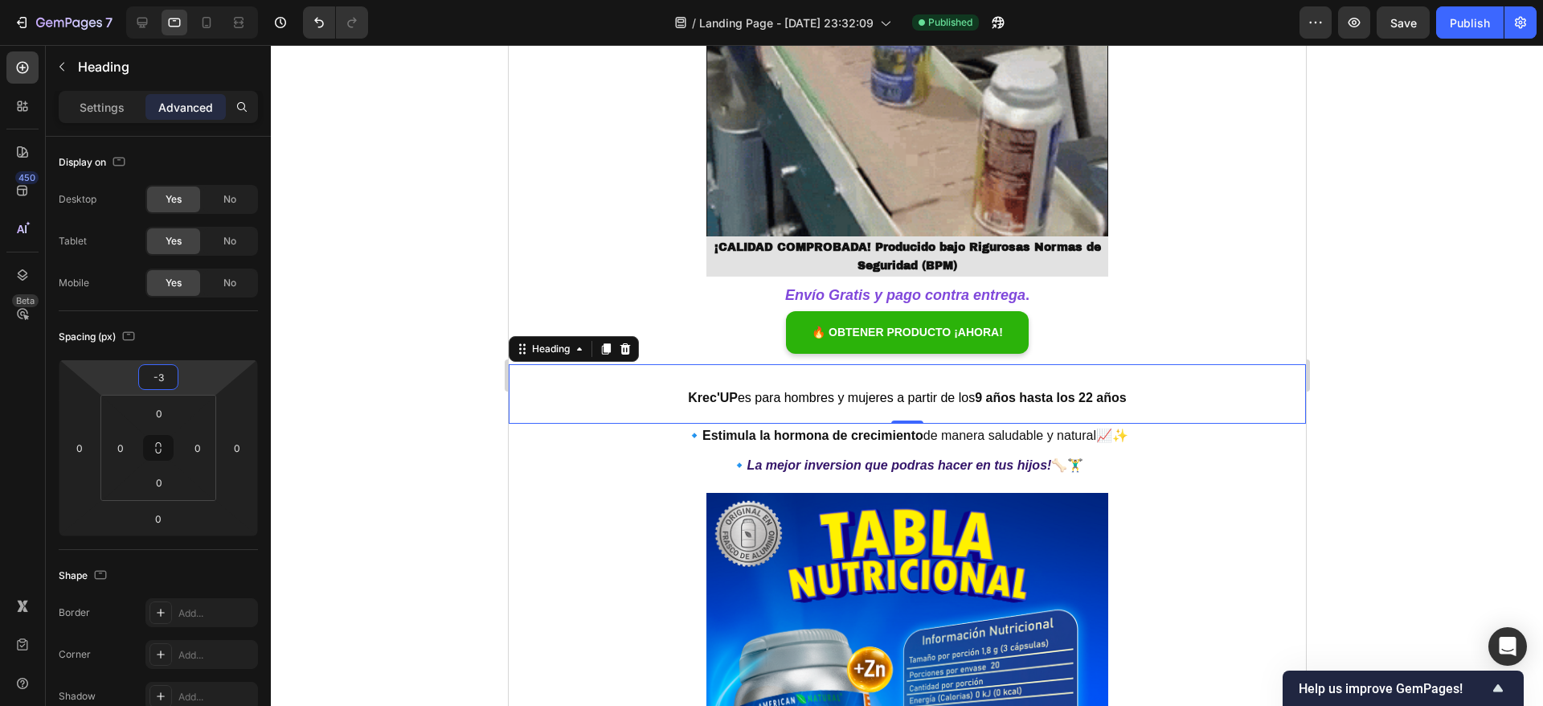
type input "-30"
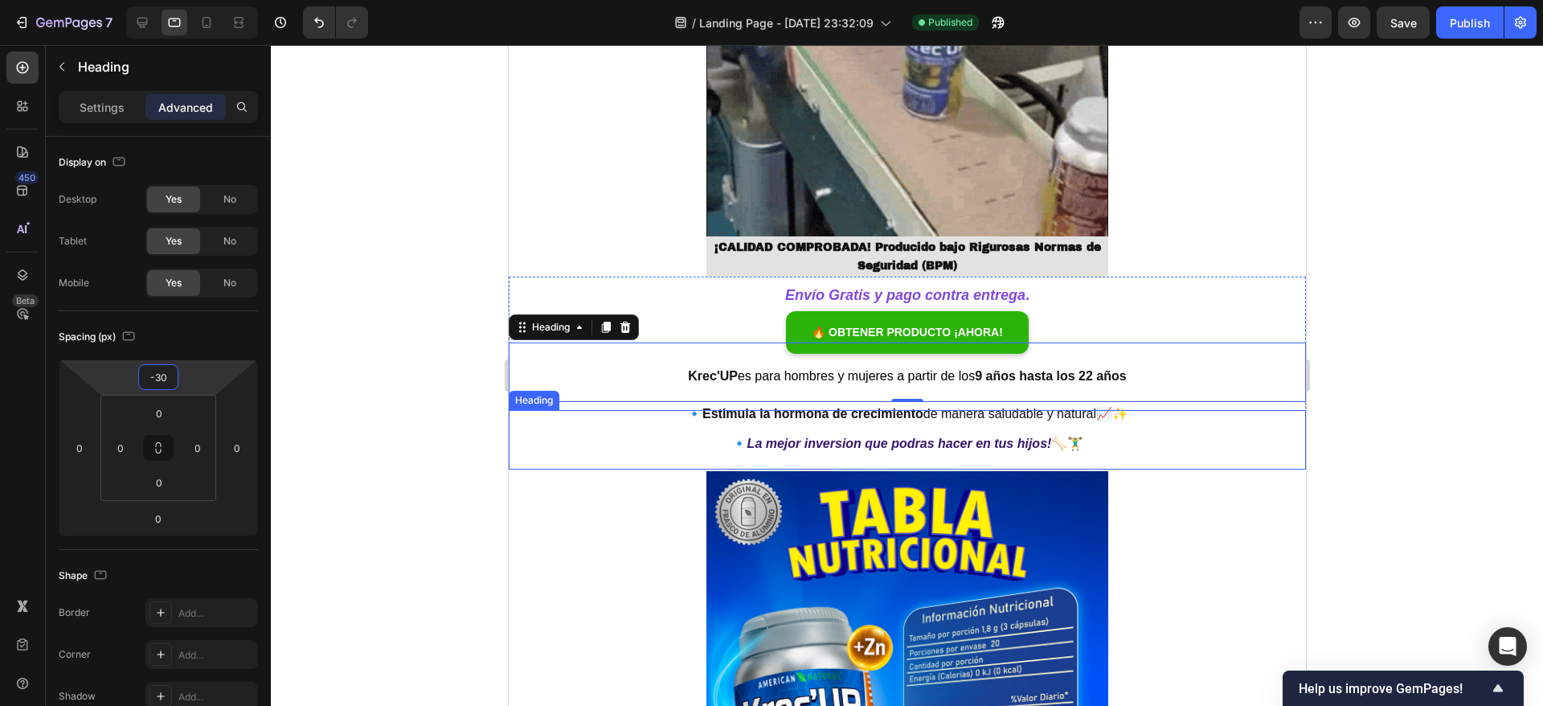
click at [1065, 420] on h2 "🔹 La mejor inversion que podras hacer en tus hijos! 🦴🏋️‍♂️" at bounding box center [906, 439] width 797 height 59
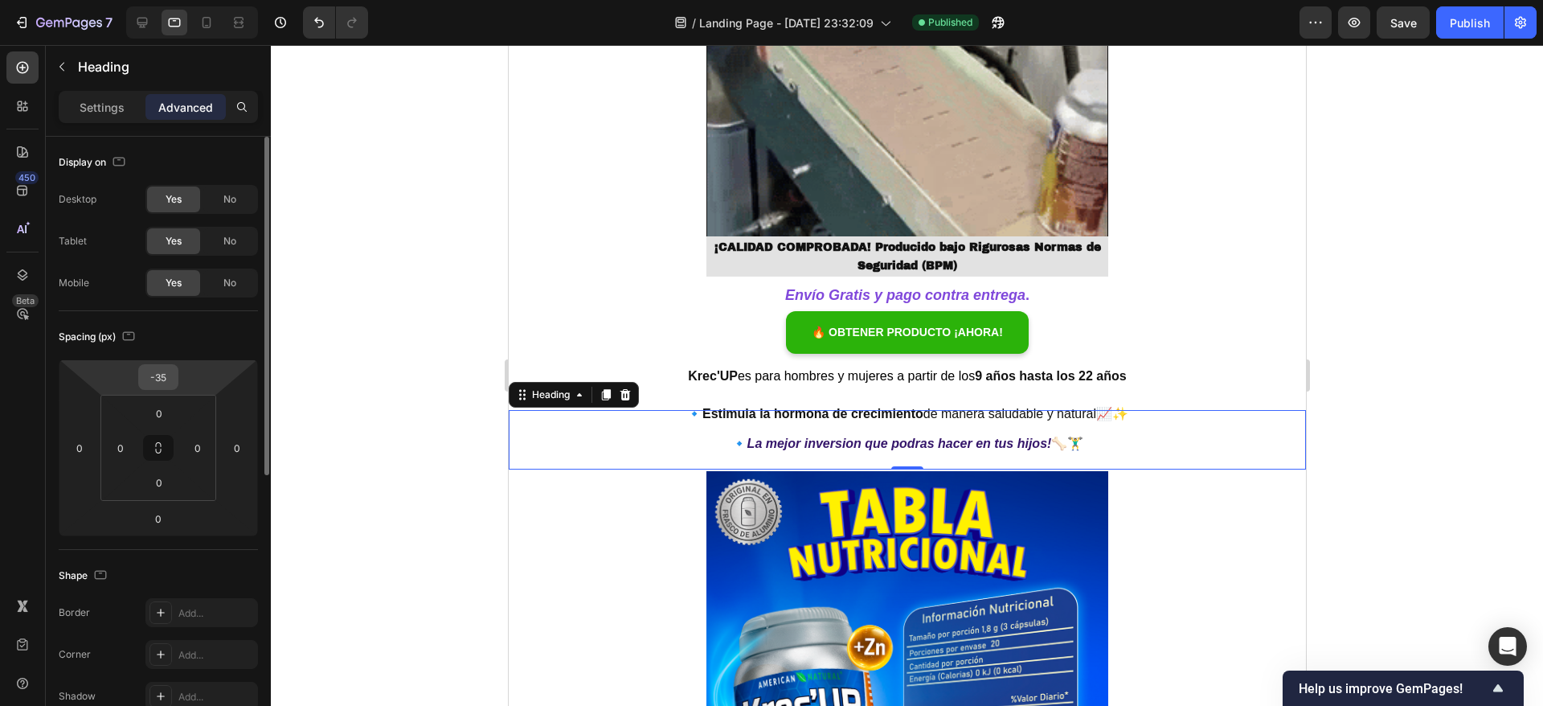
click at [177, 375] on div "-35" at bounding box center [158, 377] width 40 height 26
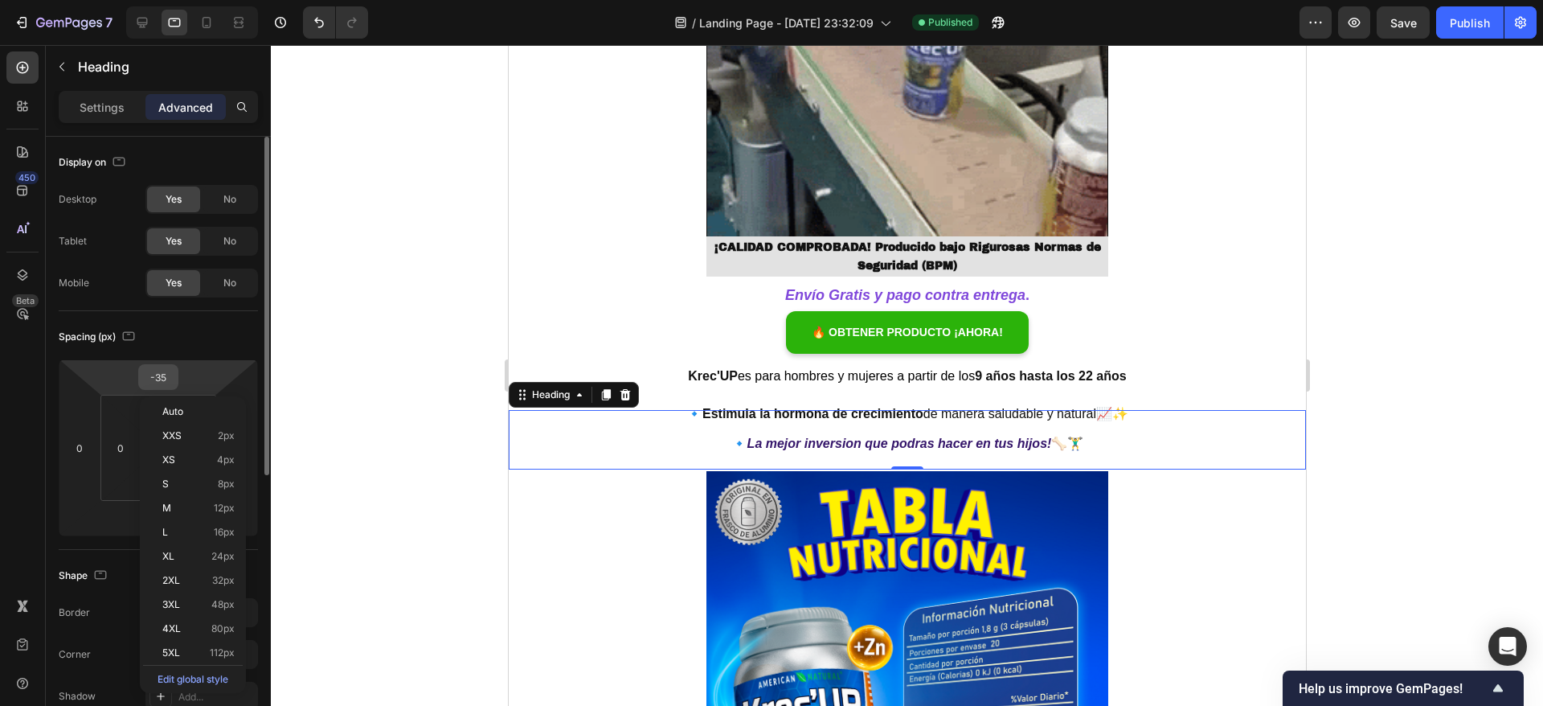
click at [163, 370] on input "-35" at bounding box center [158, 377] width 32 height 24
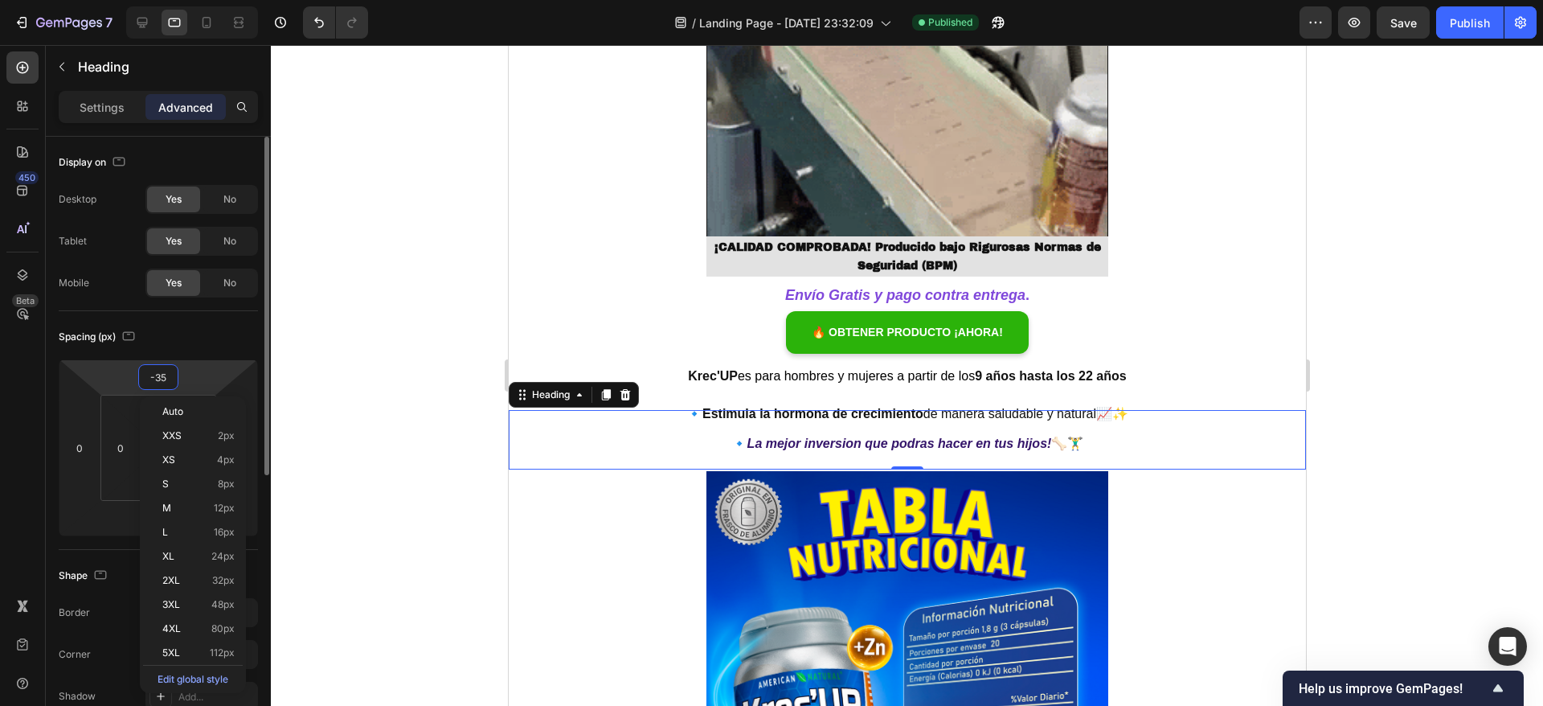
click at [163, 369] on input "-35" at bounding box center [158, 377] width 32 height 24
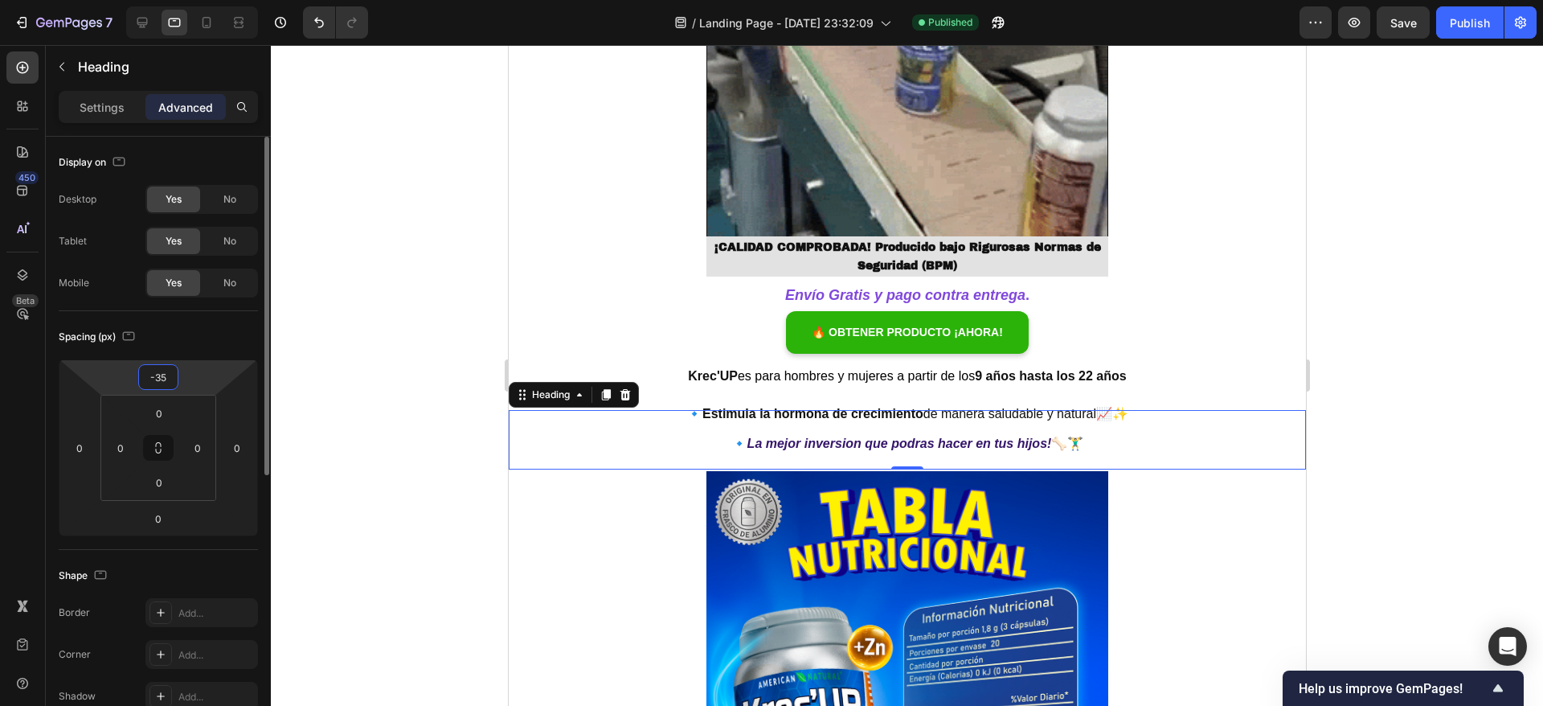
click at [166, 372] on input "-35" at bounding box center [158, 377] width 32 height 24
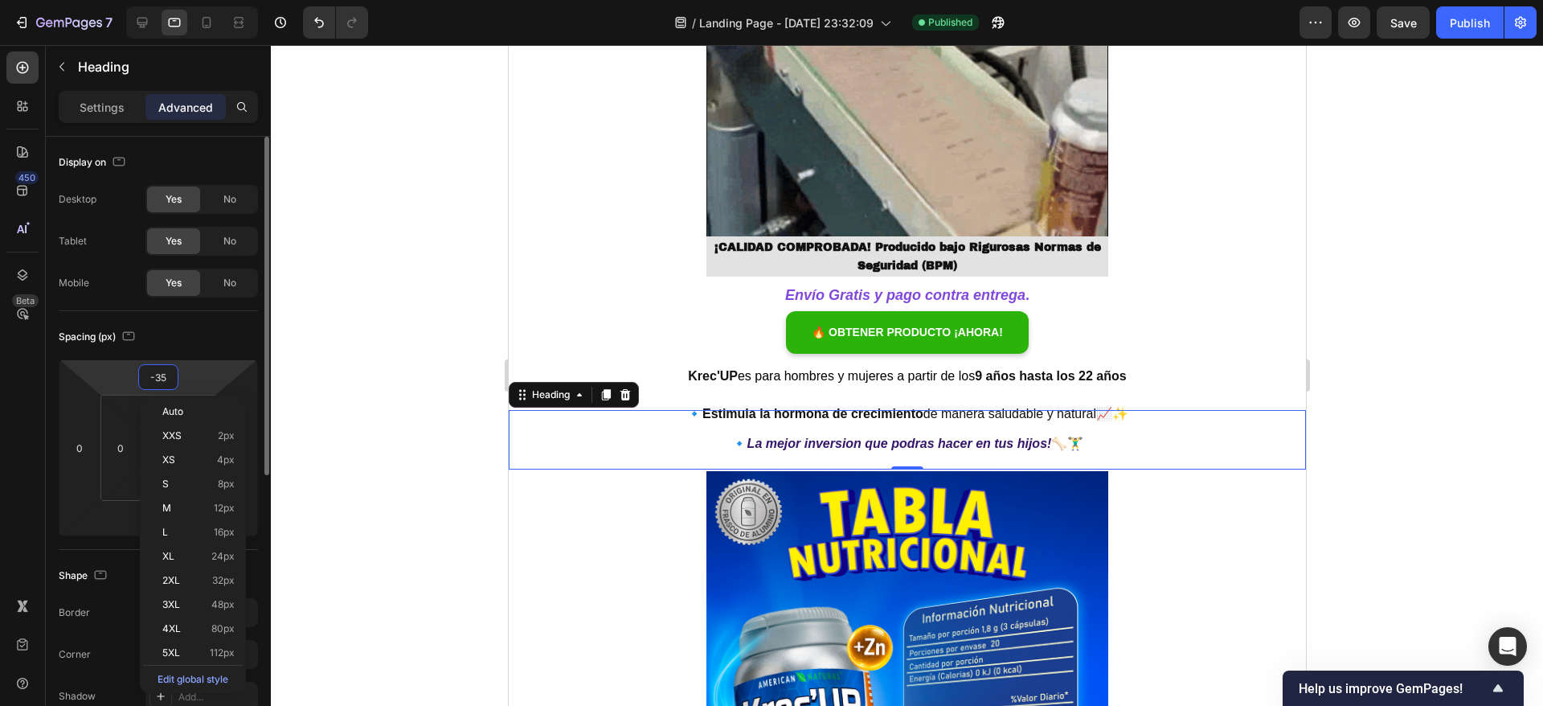
click at [175, 370] on div "-35" at bounding box center [158, 377] width 40 height 26
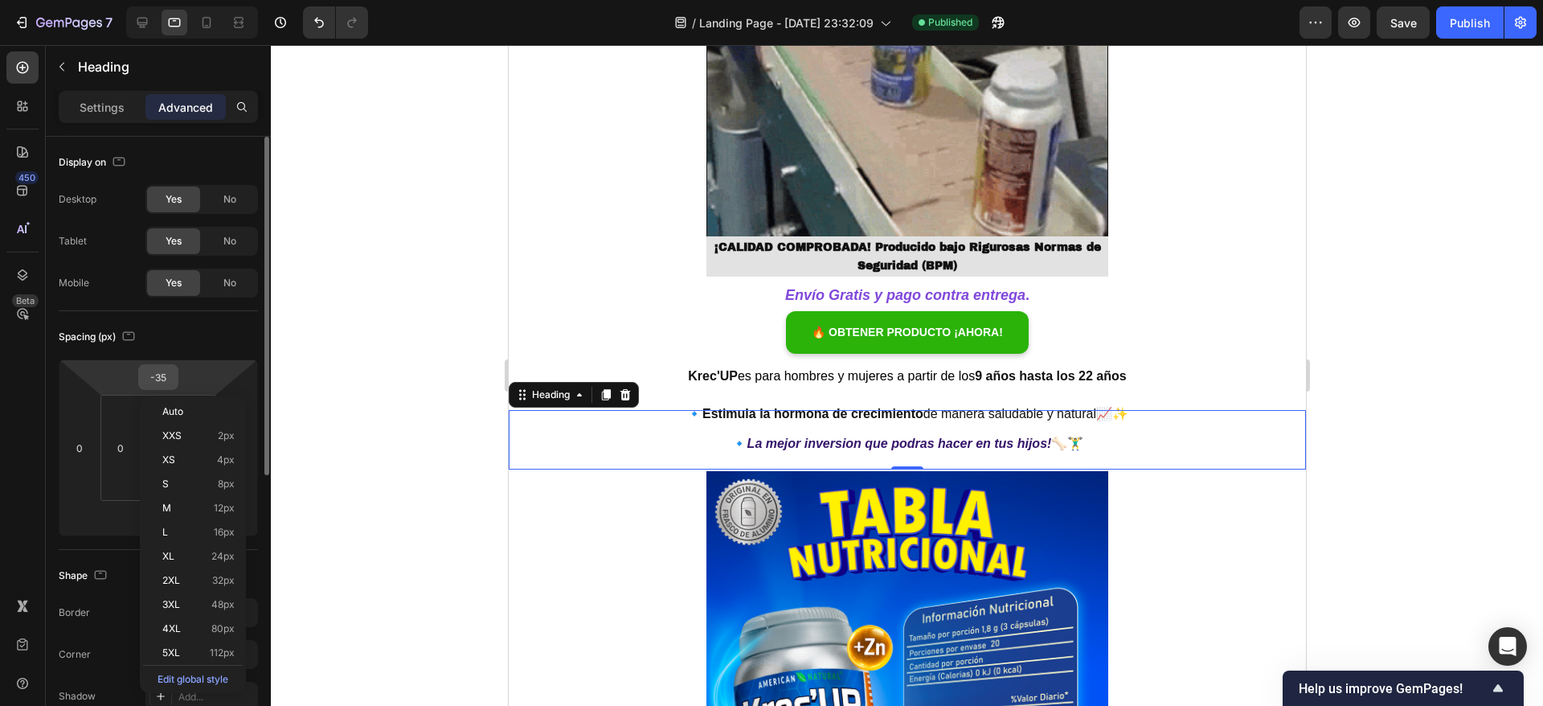
click at [168, 379] on input "-35" at bounding box center [158, 377] width 32 height 24
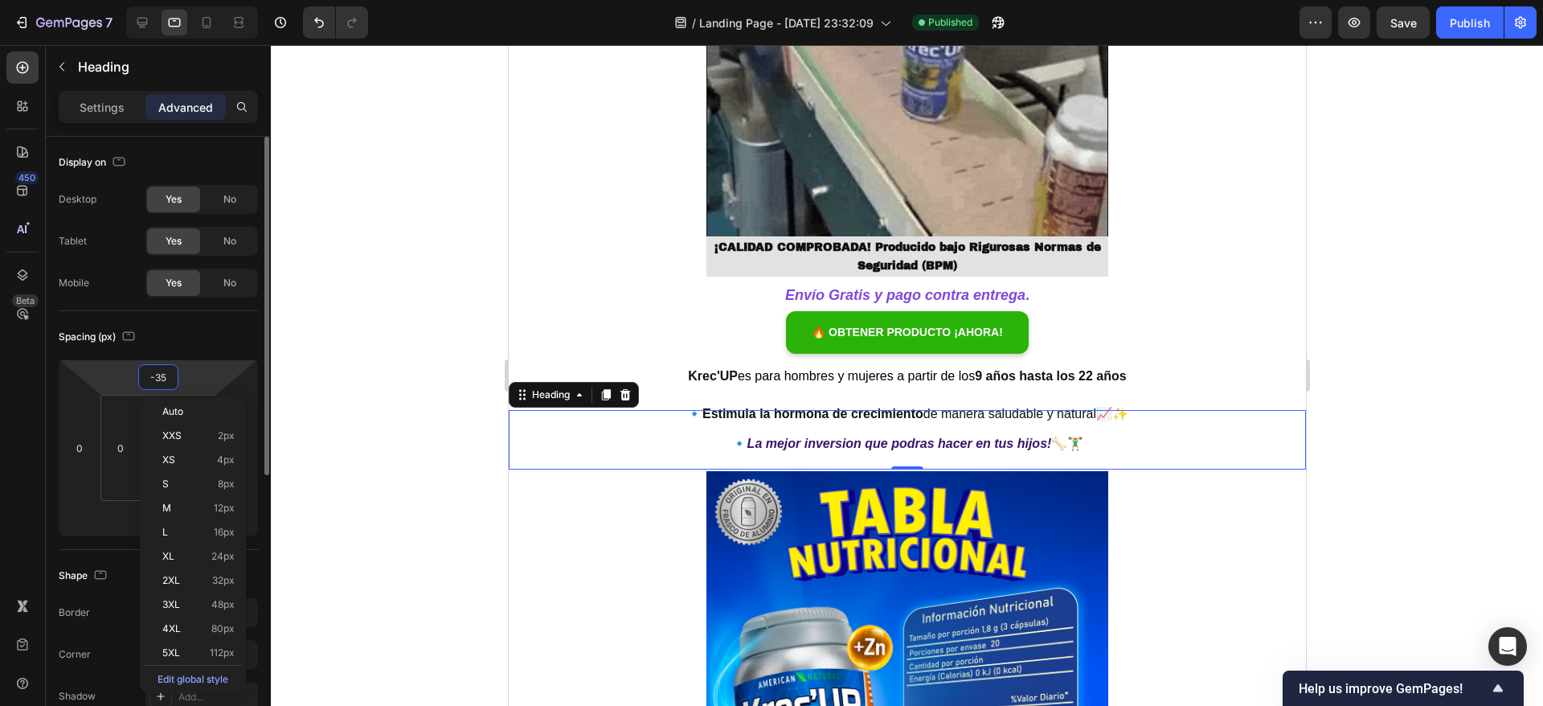
click at [168, 377] on input "-35" at bounding box center [158, 377] width 32 height 24
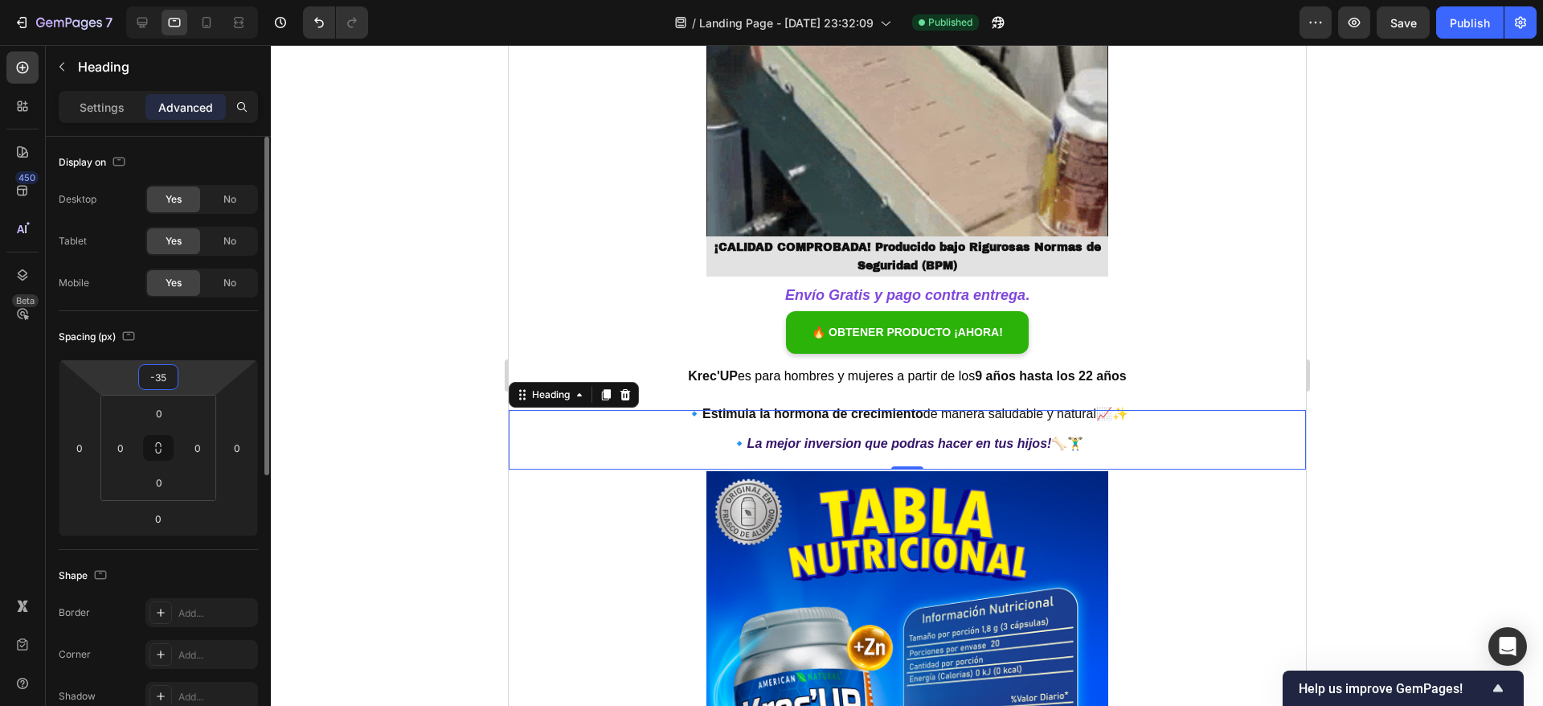
click at [169, 376] on input "-35" at bounding box center [158, 377] width 32 height 24
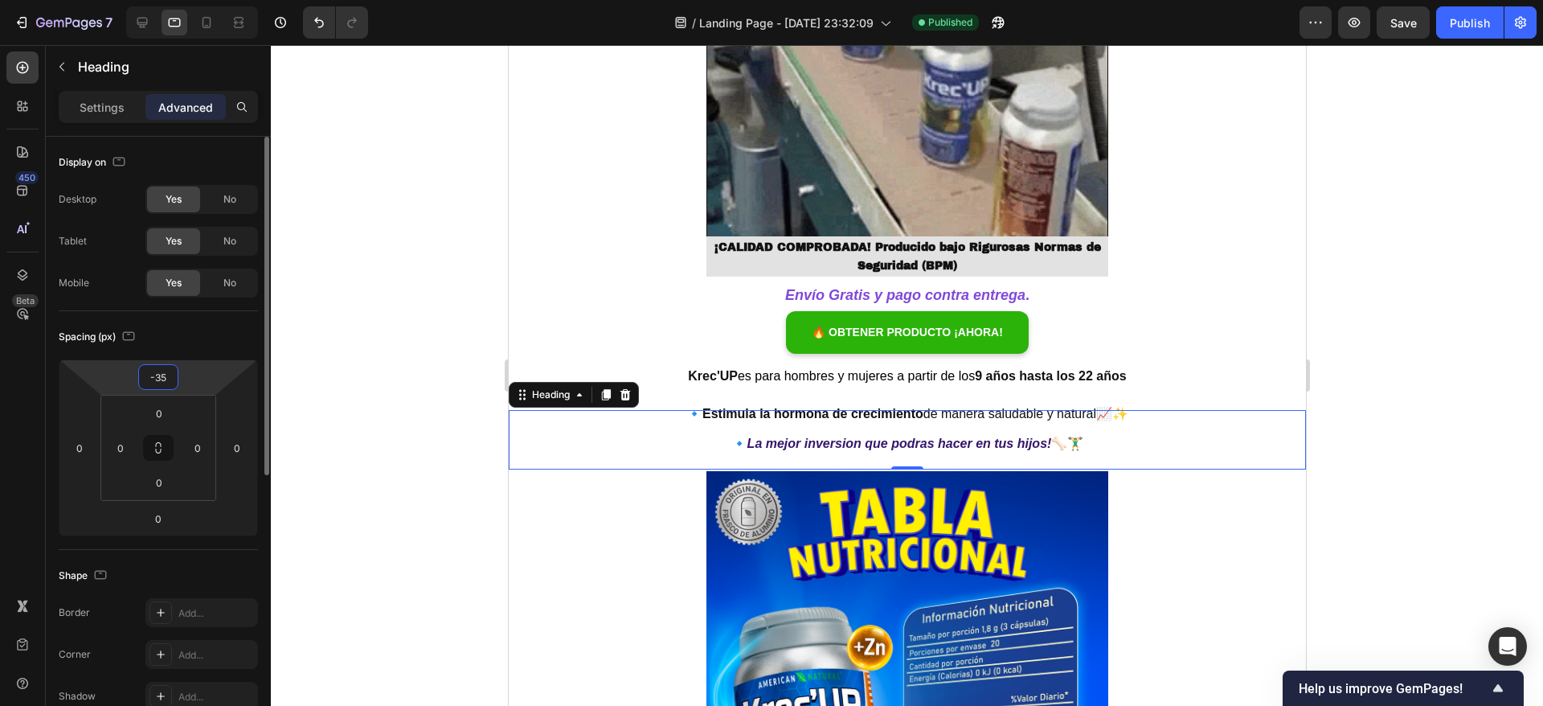
click at [169, 376] on input "-35" at bounding box center [158, 377] width 32 height 24
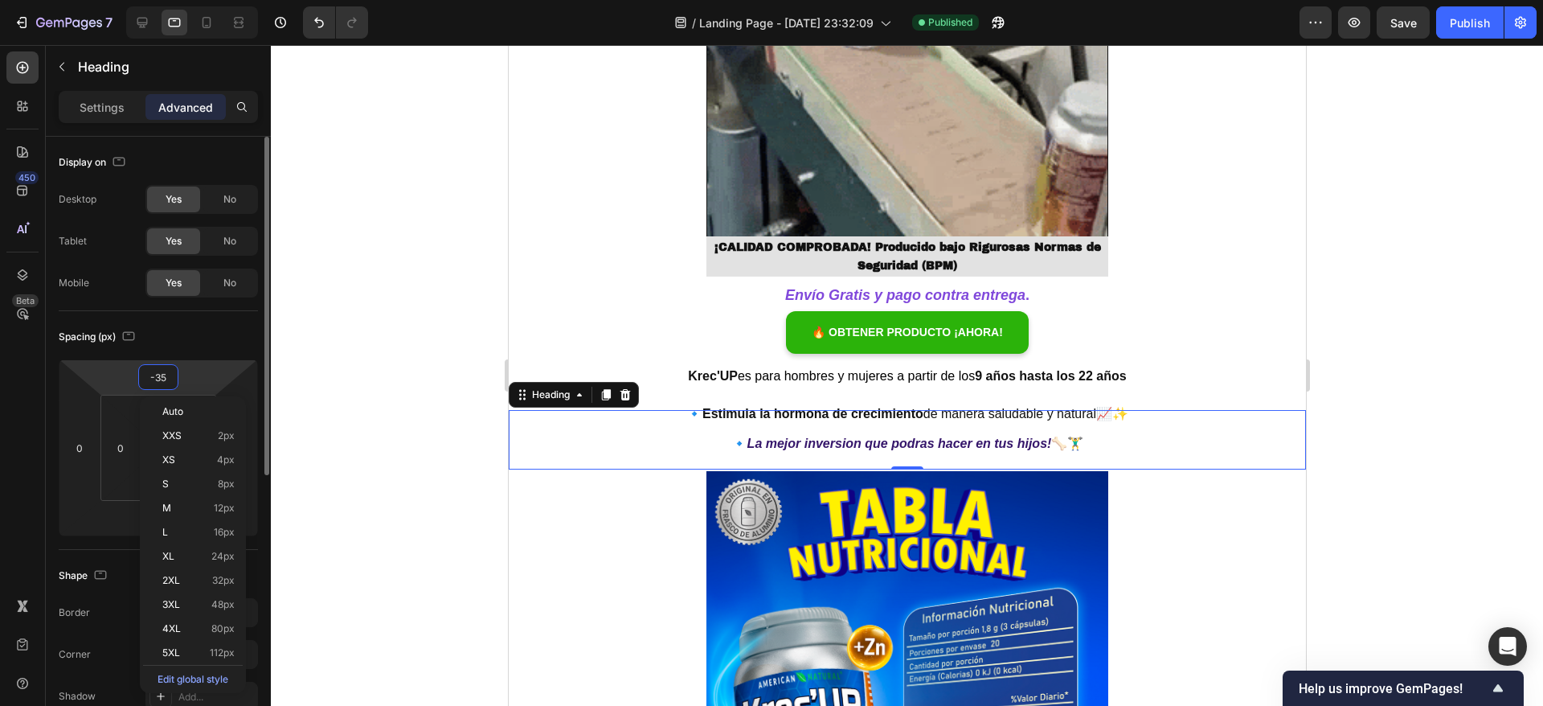
click at [169, 375] on input "-35" at bounding box center [158, 377] width 32 height 24
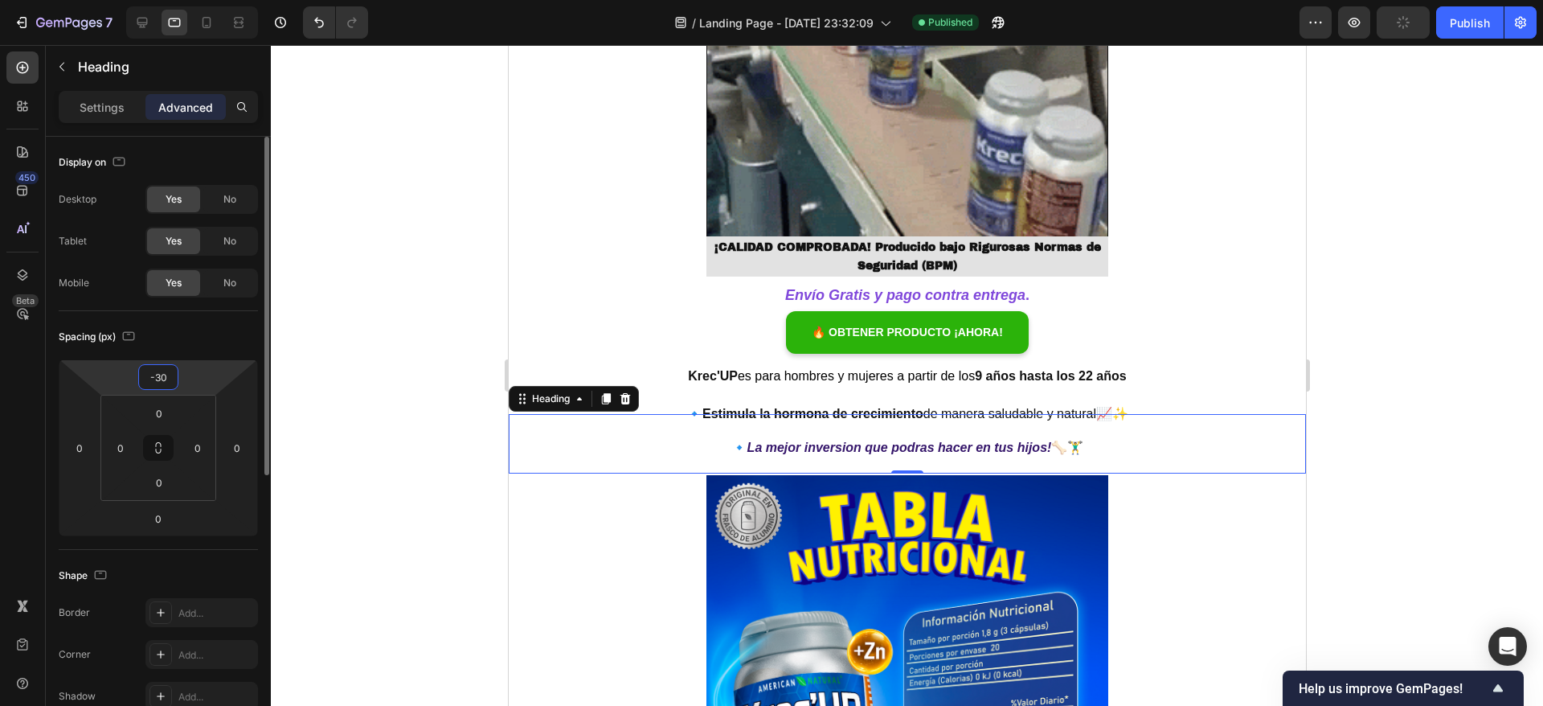
type input "-3"
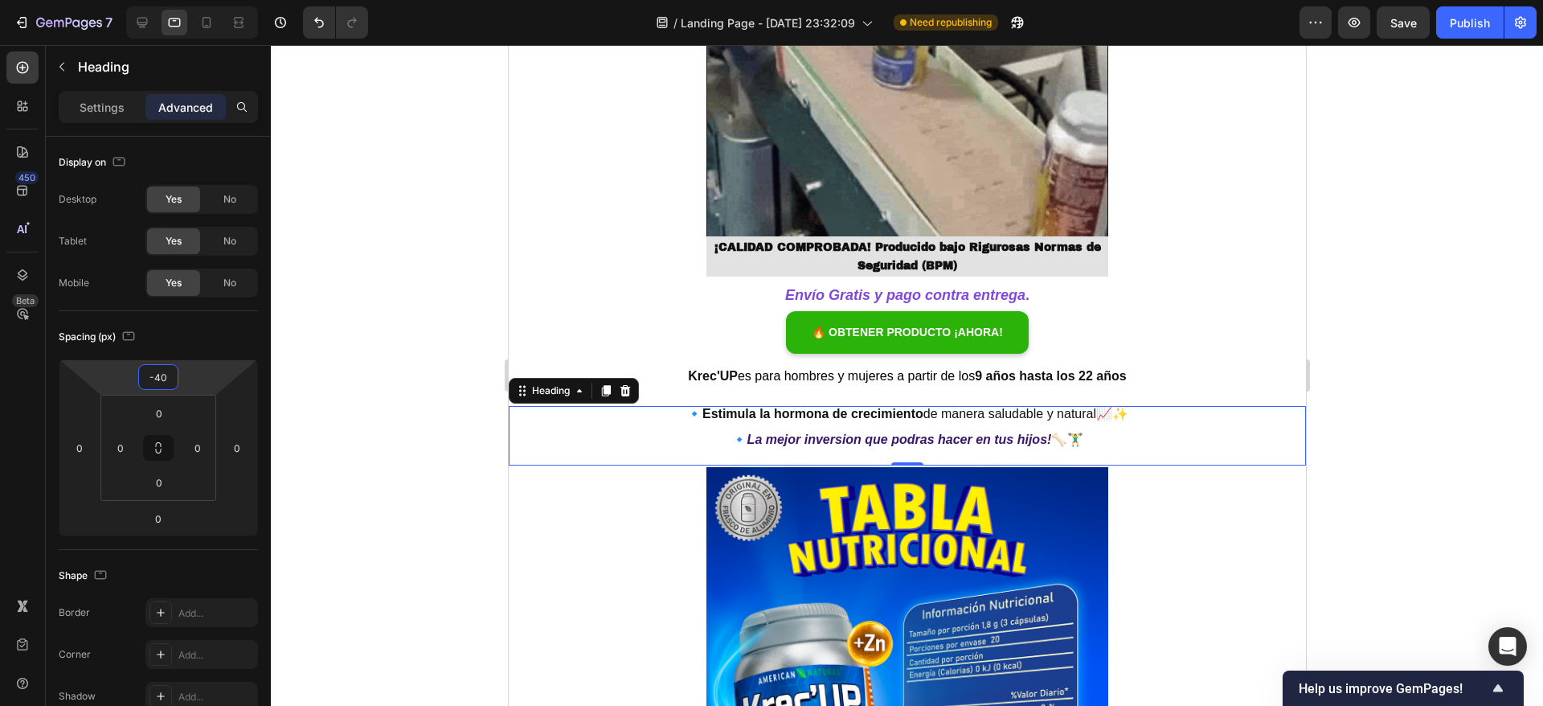
type input "-40"
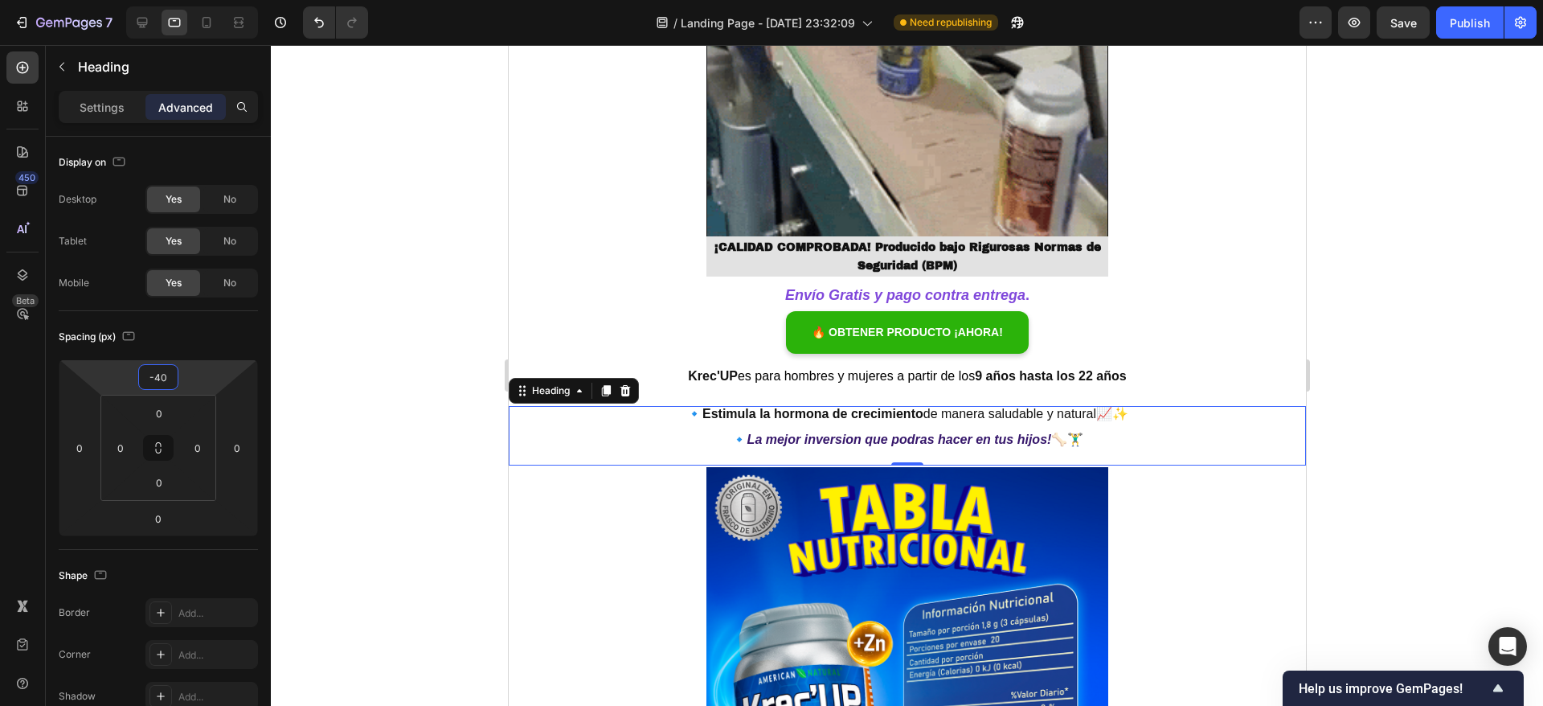
click at [835, 412] on h2 "🔹 La mejor inversion que podras hacer en tus hijos! 🦴🏋️‍♂️" at bounding box center [906, 435] width 797 height 59
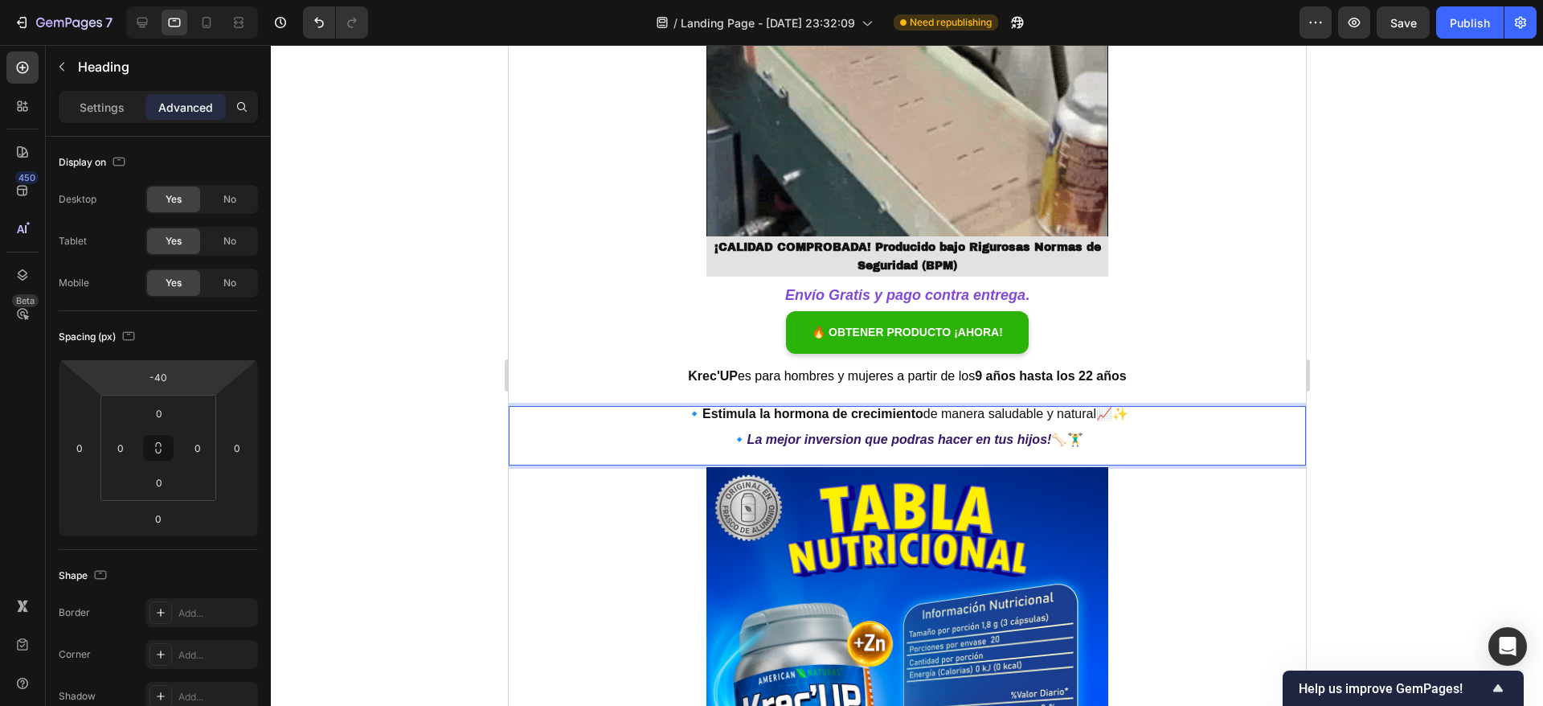
click at [370, 416] on div at bounding box center [907, 375] width 1273 height 661
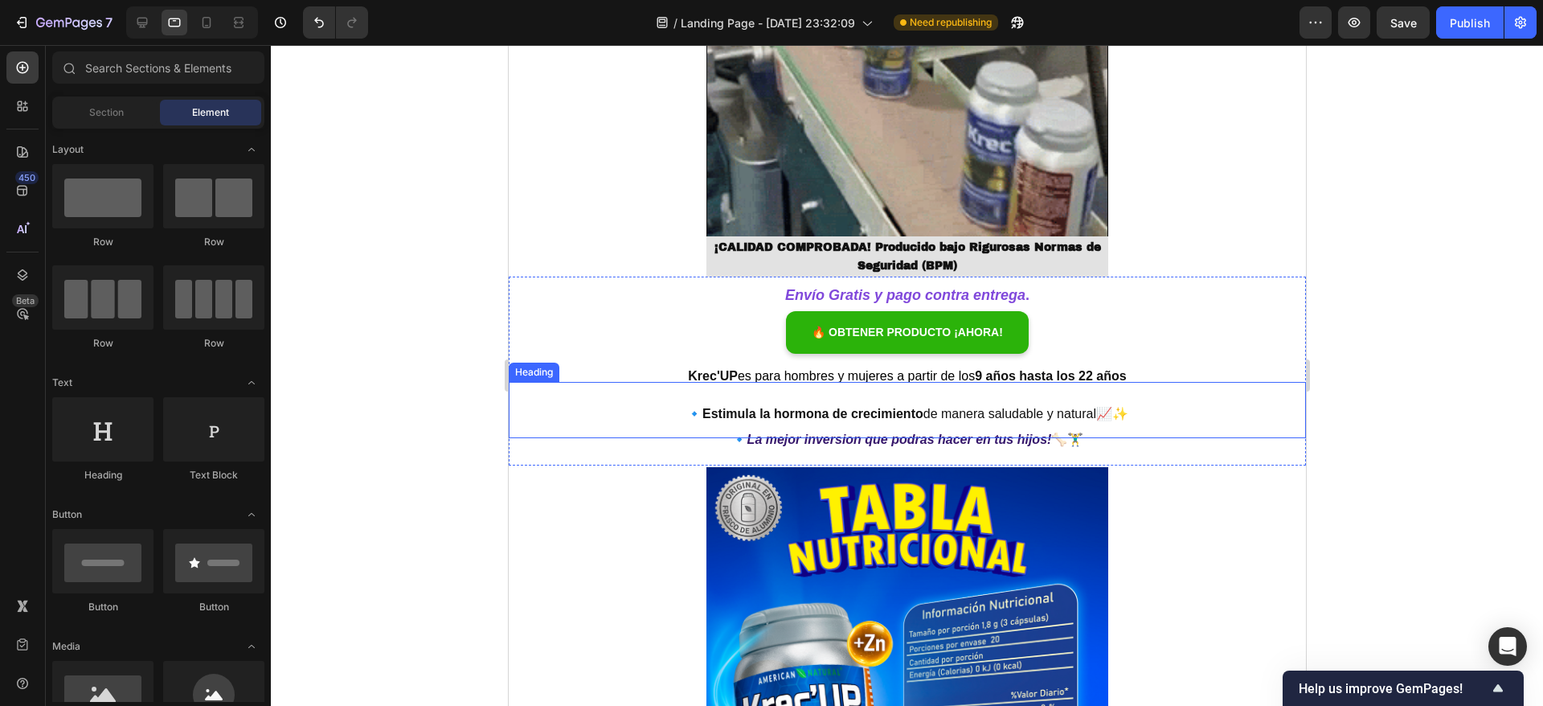
click at [769, 391] on h2 "🔹 Estimula la hormona de crecimiento de manera saludable y natural 📈✨" at bounding box center [906, 410] width 797 height 56
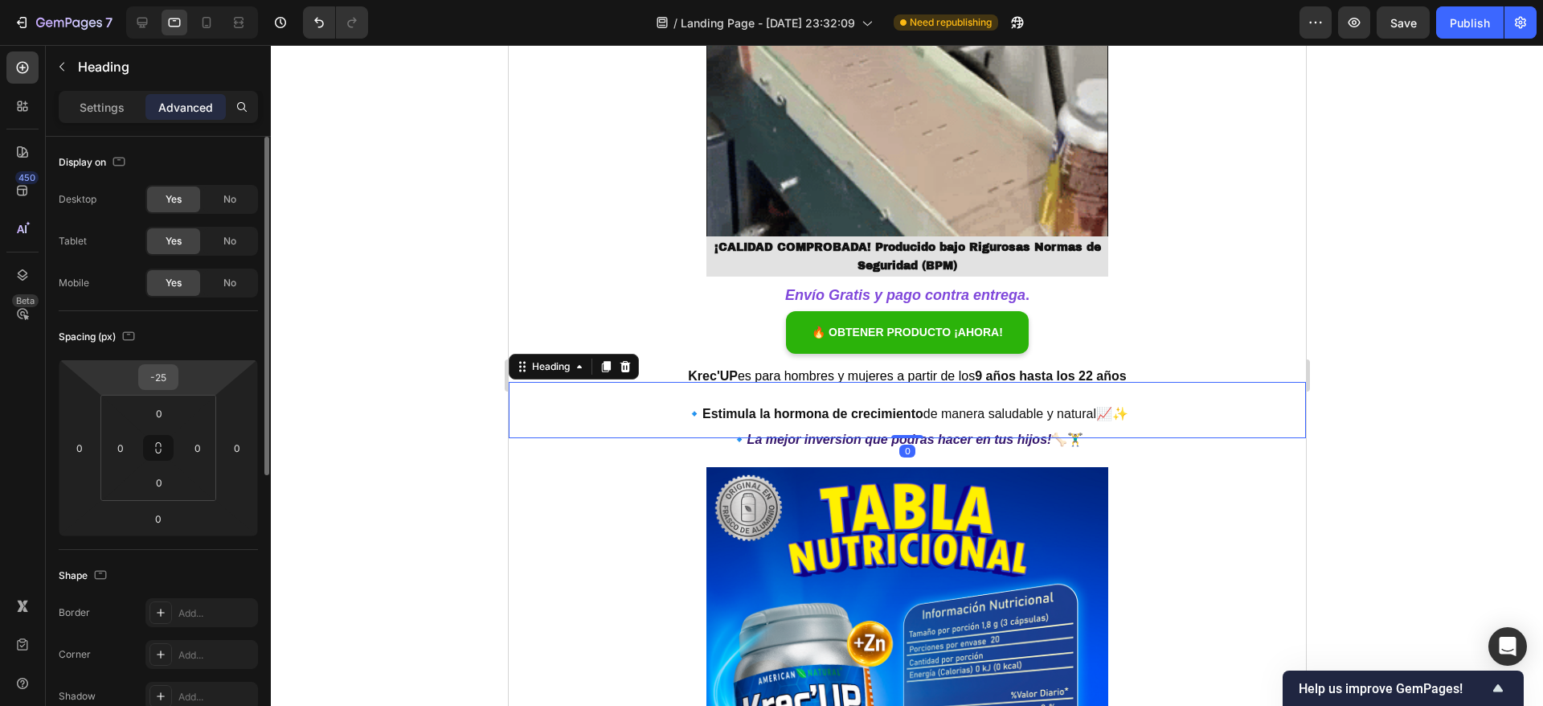
click at [169, 375] on input "-25" at bounding box center [158, 377] width 32 height 24
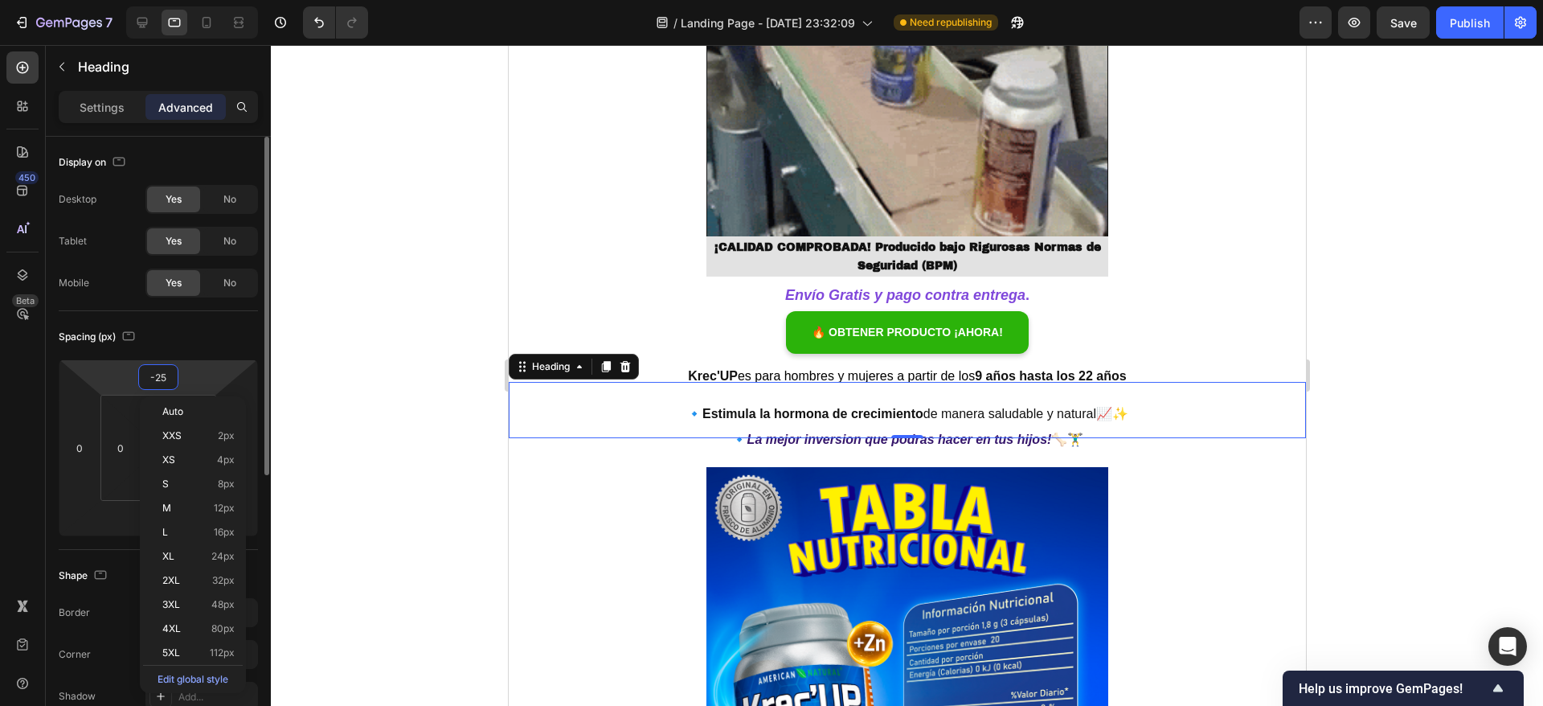
click at [171, 375] on input "-25" at bounding box center [158, 377] width 32 height 24
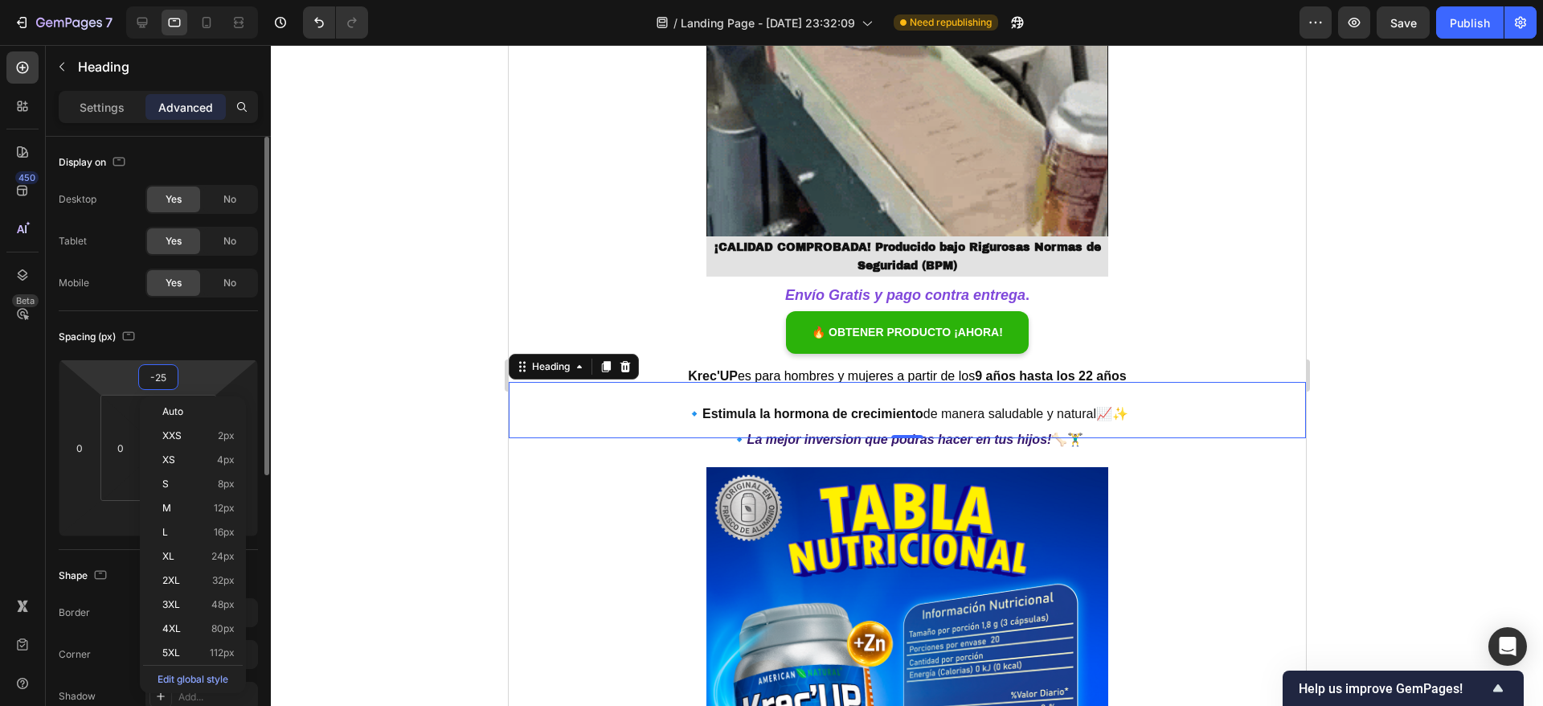
type input "-2"
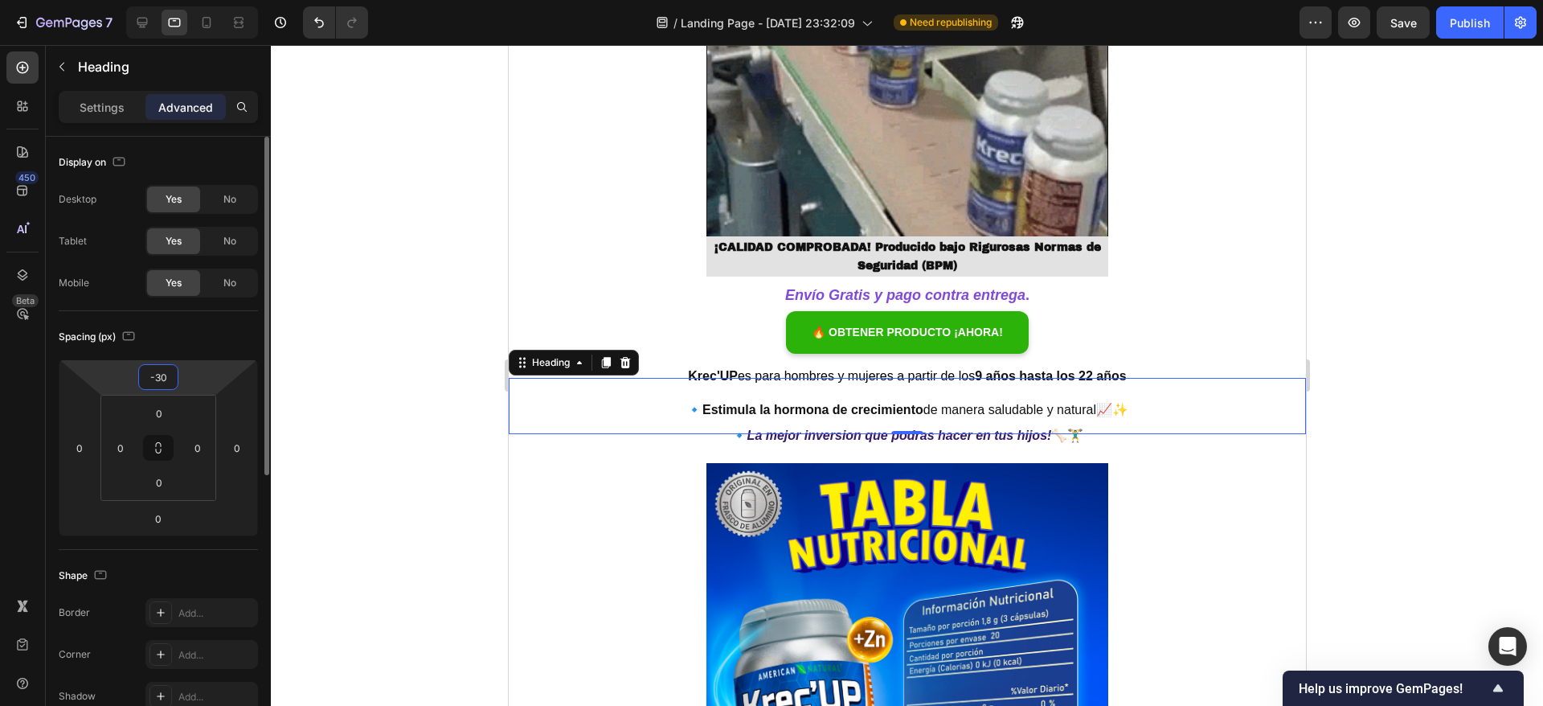
type input "-3"
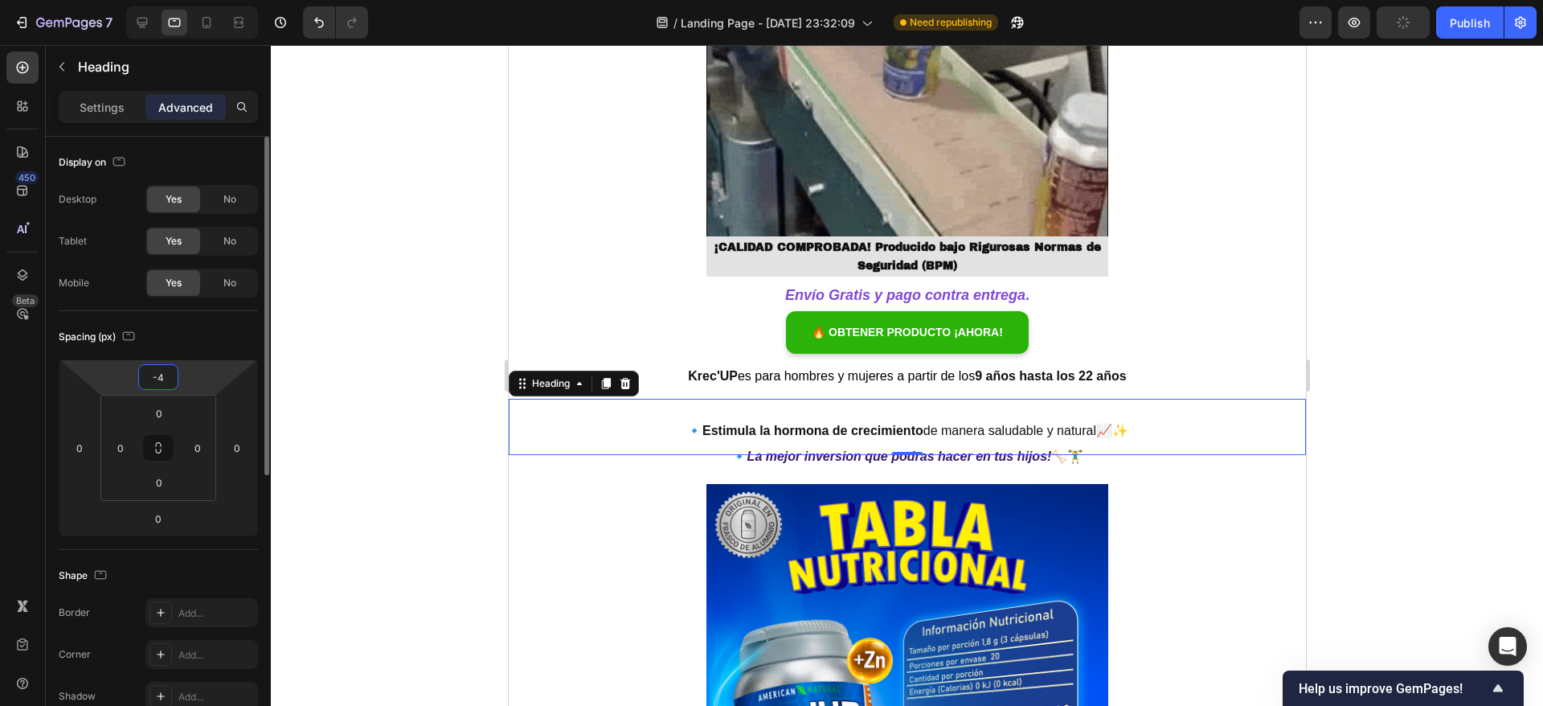
type input "-40"
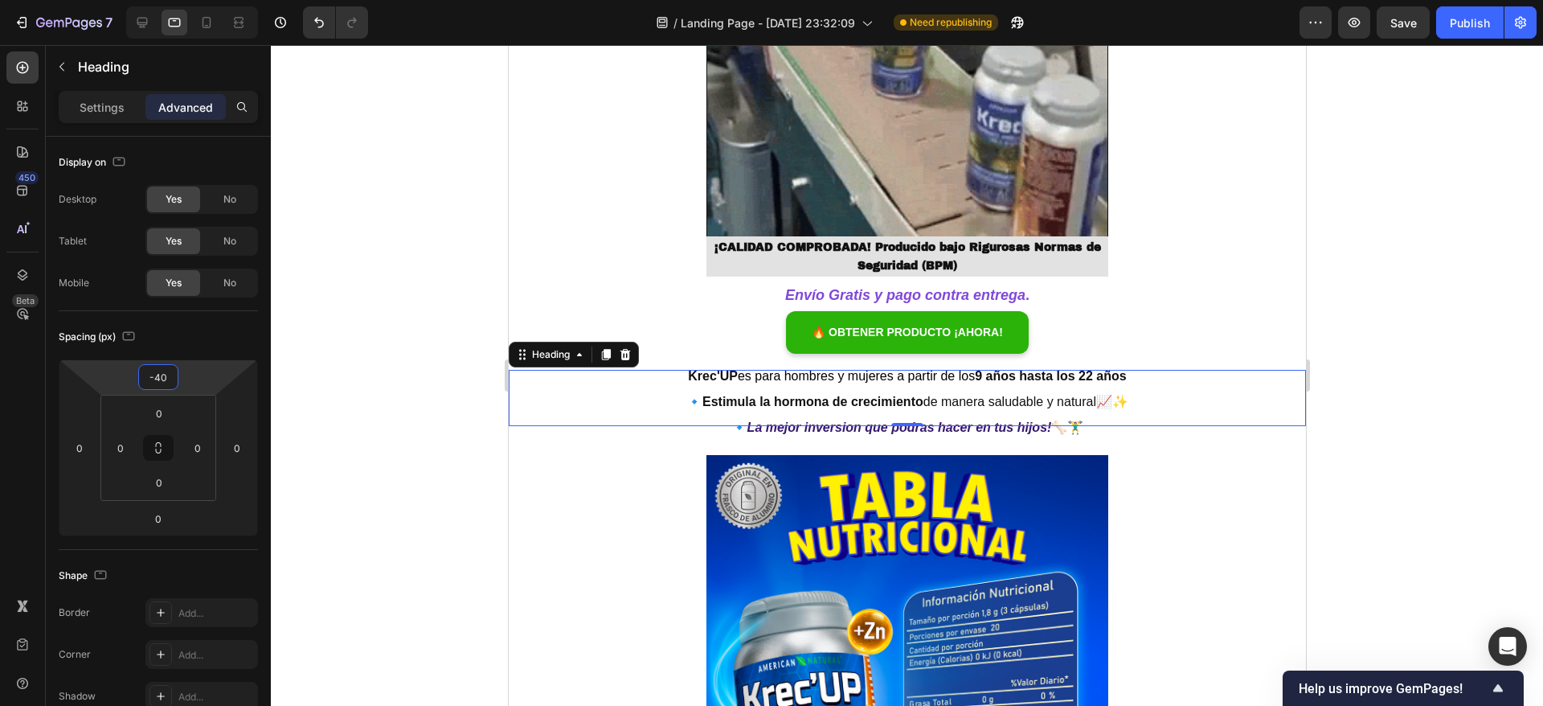
click at [421, 227] on div at bounding box center [907, 375] width 1273 height 661
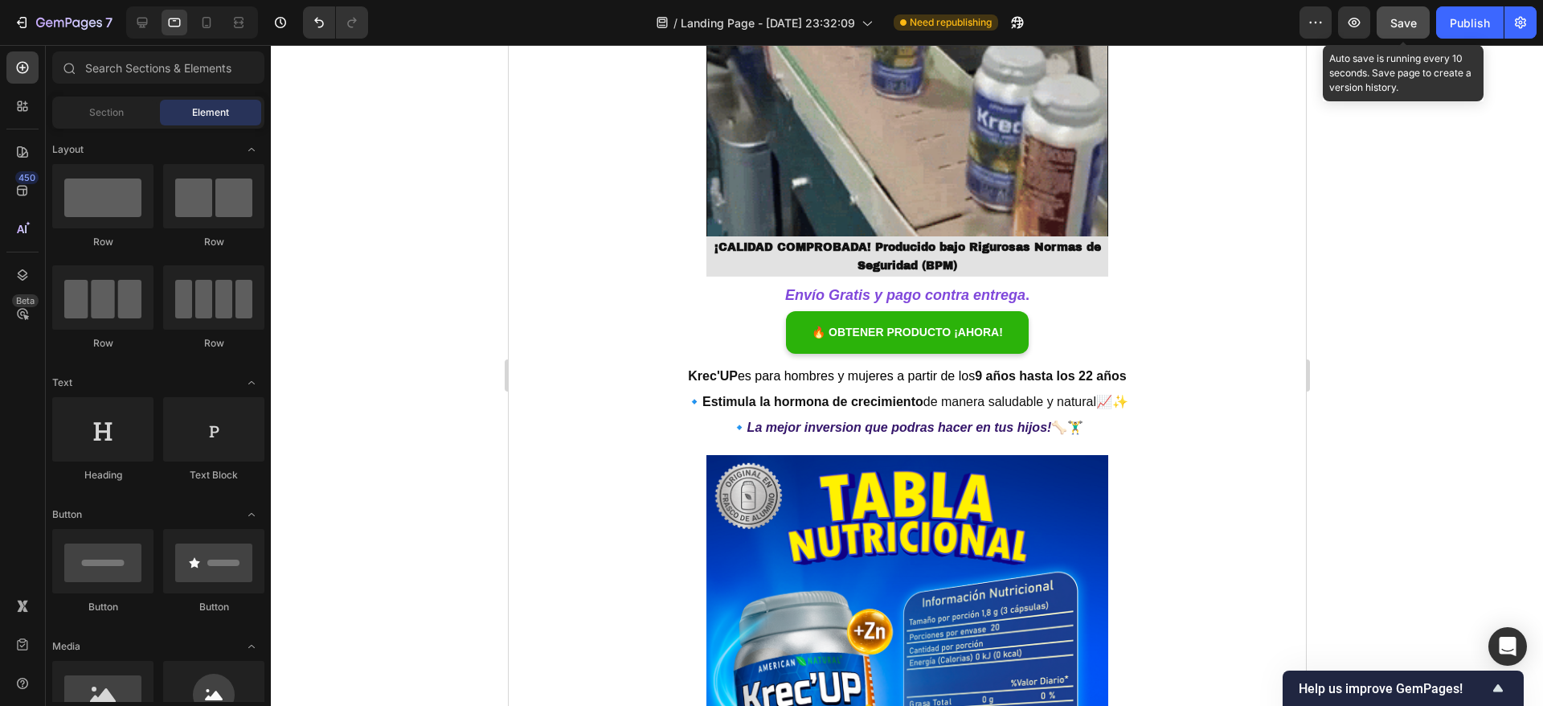
click at [1406, 28] on span "Save" at bounding box center [1404, 23] width 27 height 14
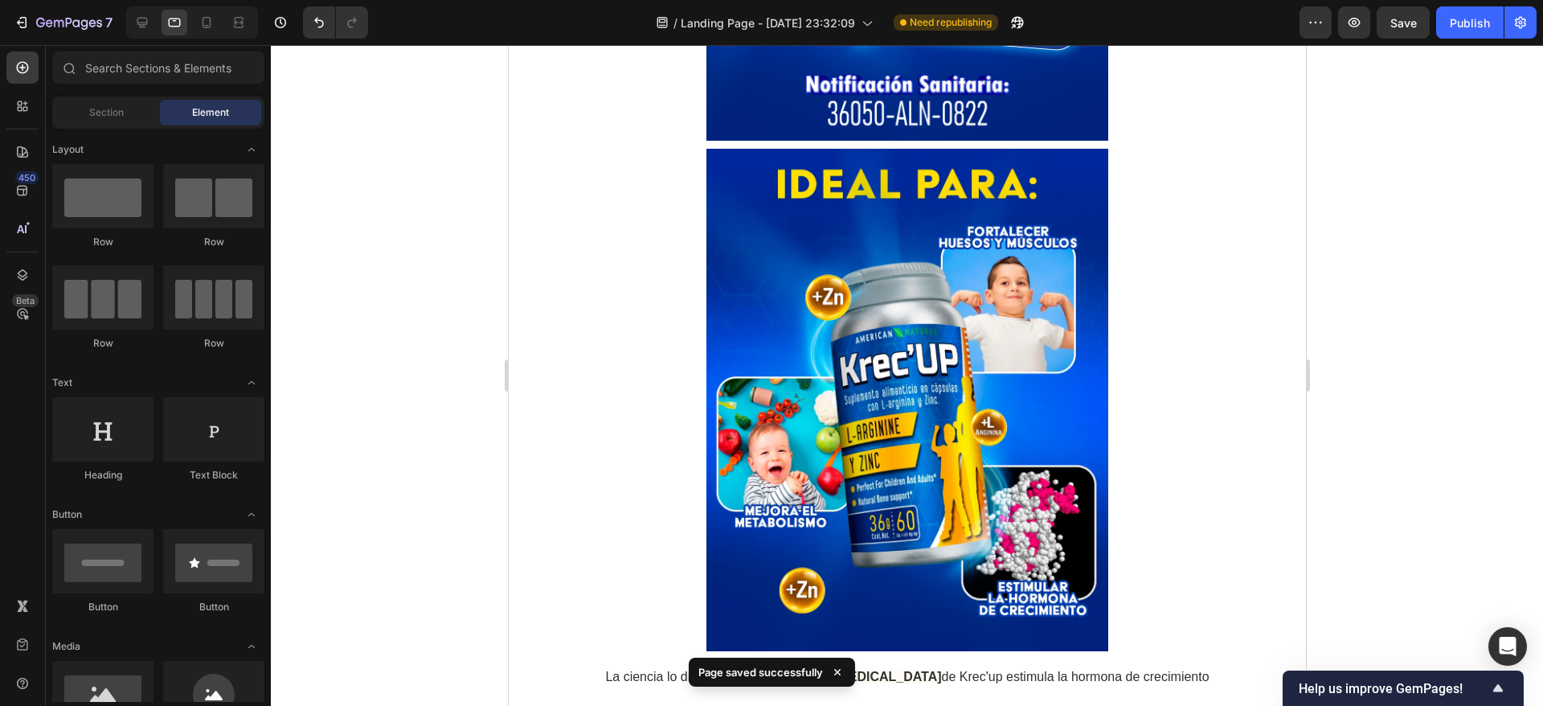
scroll to position [3714, 0]
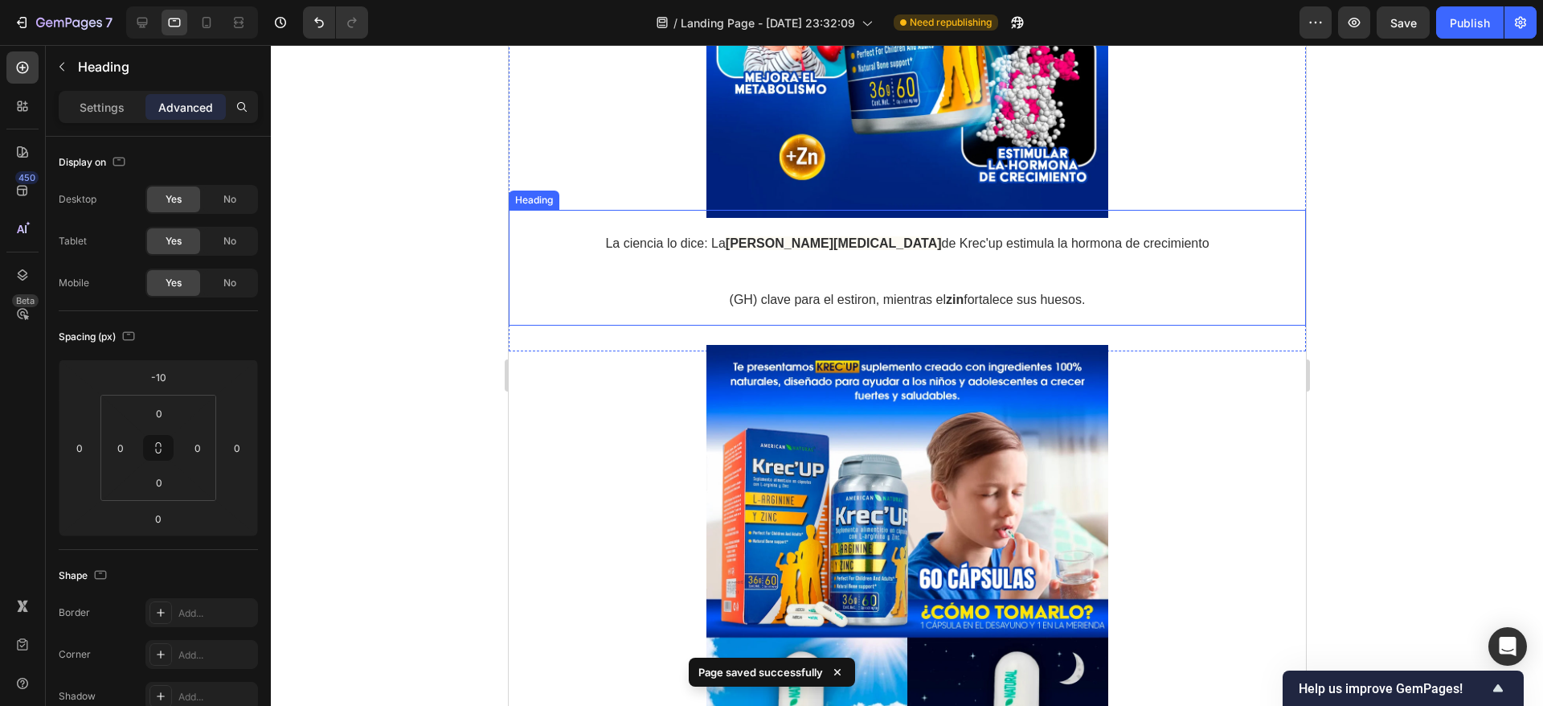
click at [770, 251] on h2 "La ciencia lo dice: La L [MEDICAL_DATA] de Krec'up estimula la hormona de creci…" at bounding box center [906, 268] width 797 height 116
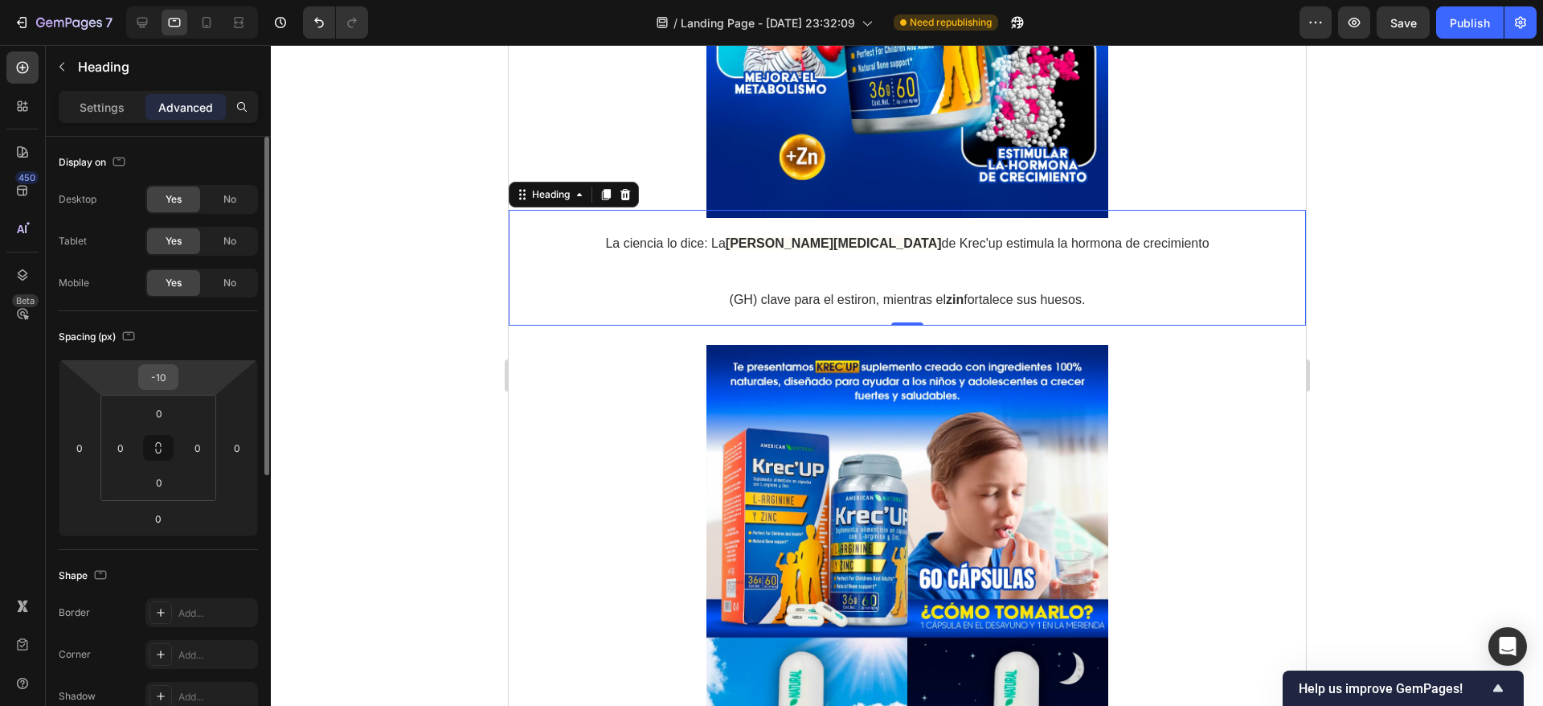
click at [171, 379] on input "-10" at bounding box center [158, 377] width 32 height 24
click at [171, 377] on input "-10" at bounding box center [158, 377] width 32 height 24
click at [171, 375] on input "-10" at bounding box center [158, 377] width 32 height 24
click at [175, 375] on div "-10" at bounding box center [158, 377] width 40 height 26
click at [166, 375] on input "-10" at bounding box center [158, 377] width 32 height 24
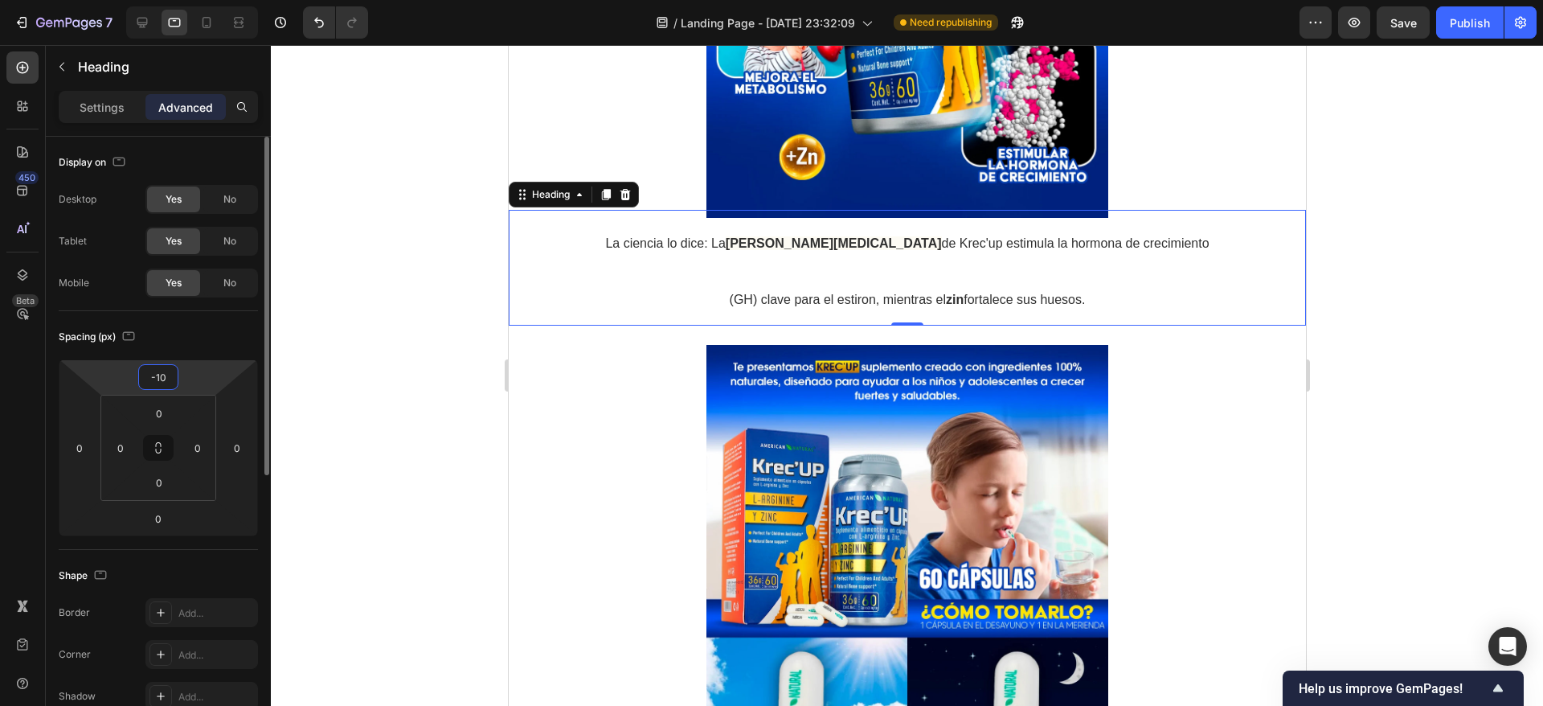
click at [166, 375] on input "-10" at bounding box center [158, 377] width 32 height 24
type input "-1"
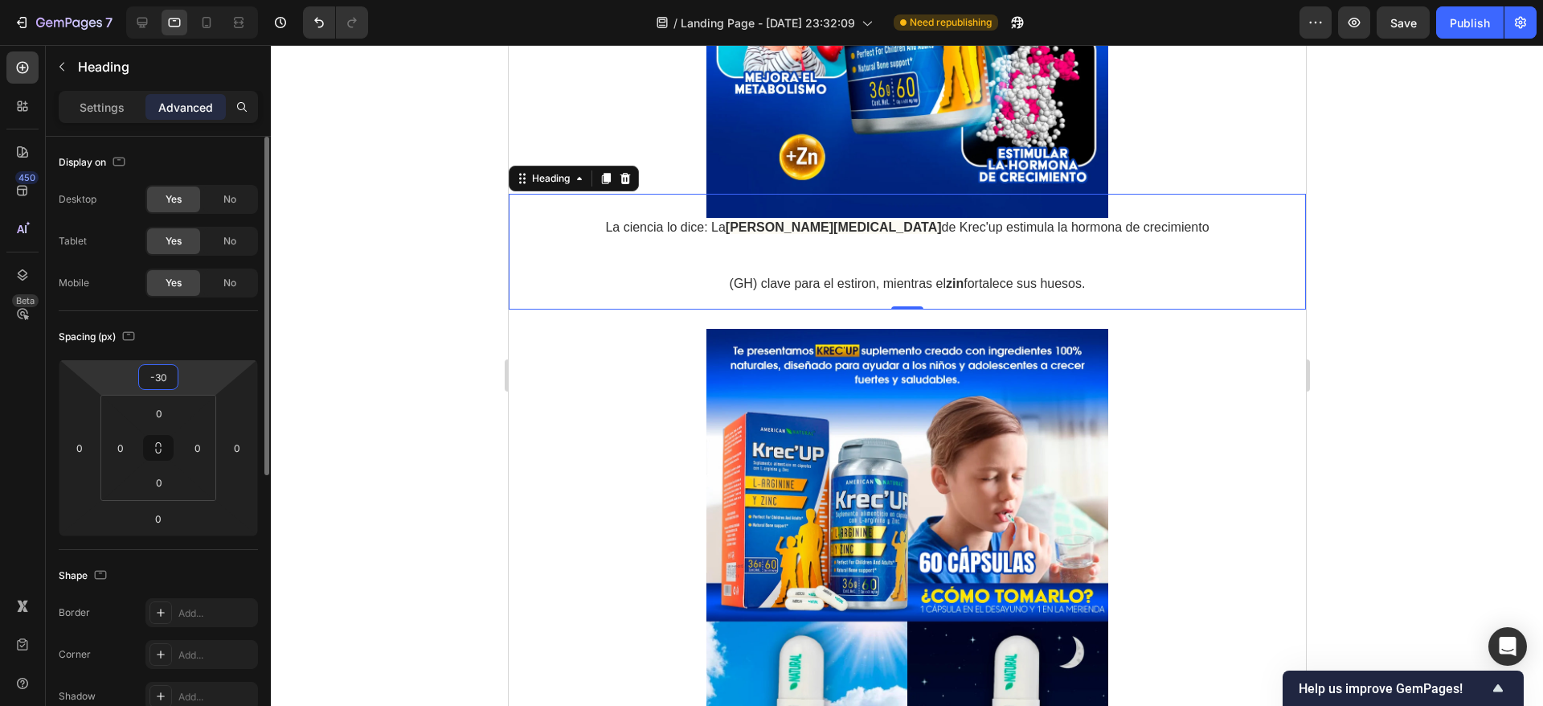
type input "-3"
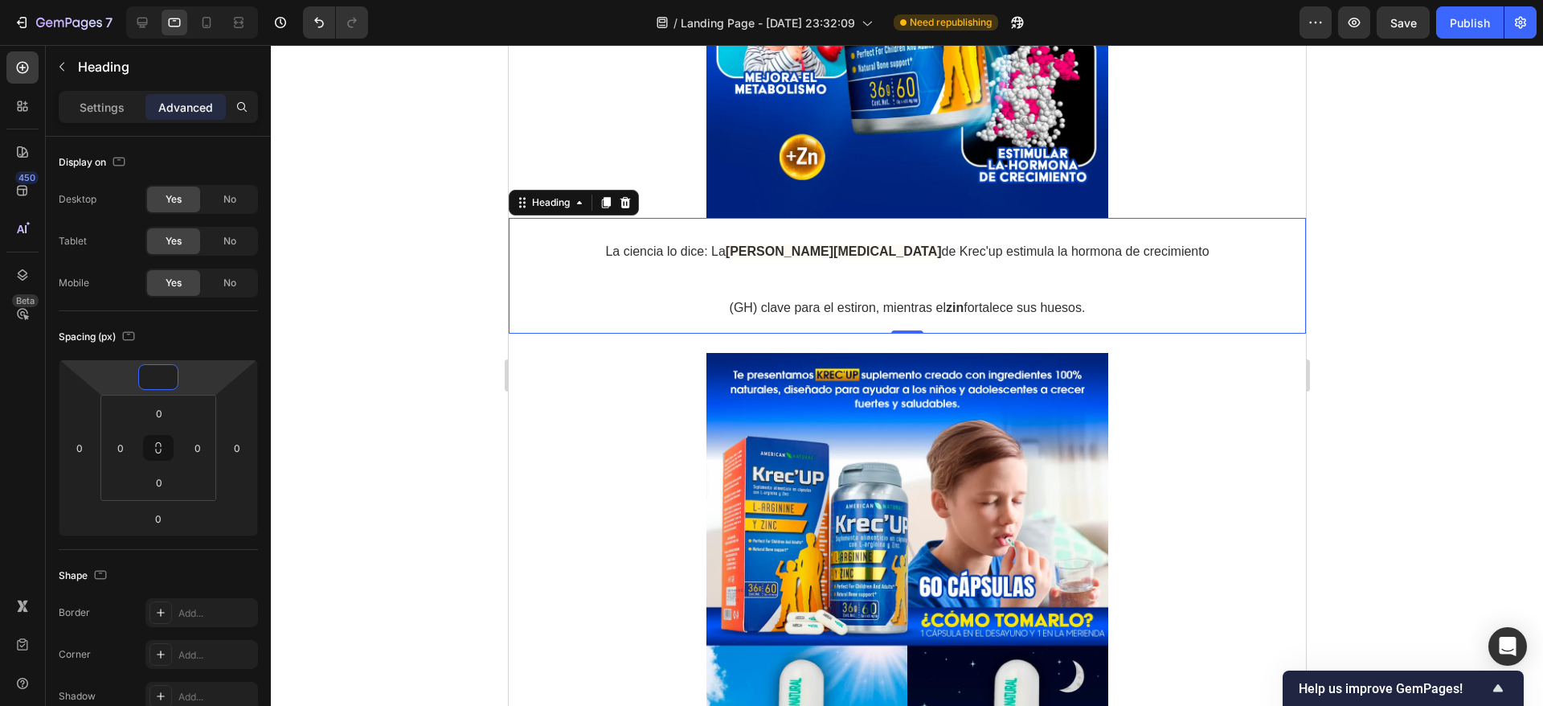
type input "0"
click at [121, 104] on p "Settings" at bounding box center [102, 107] width 45 height 17
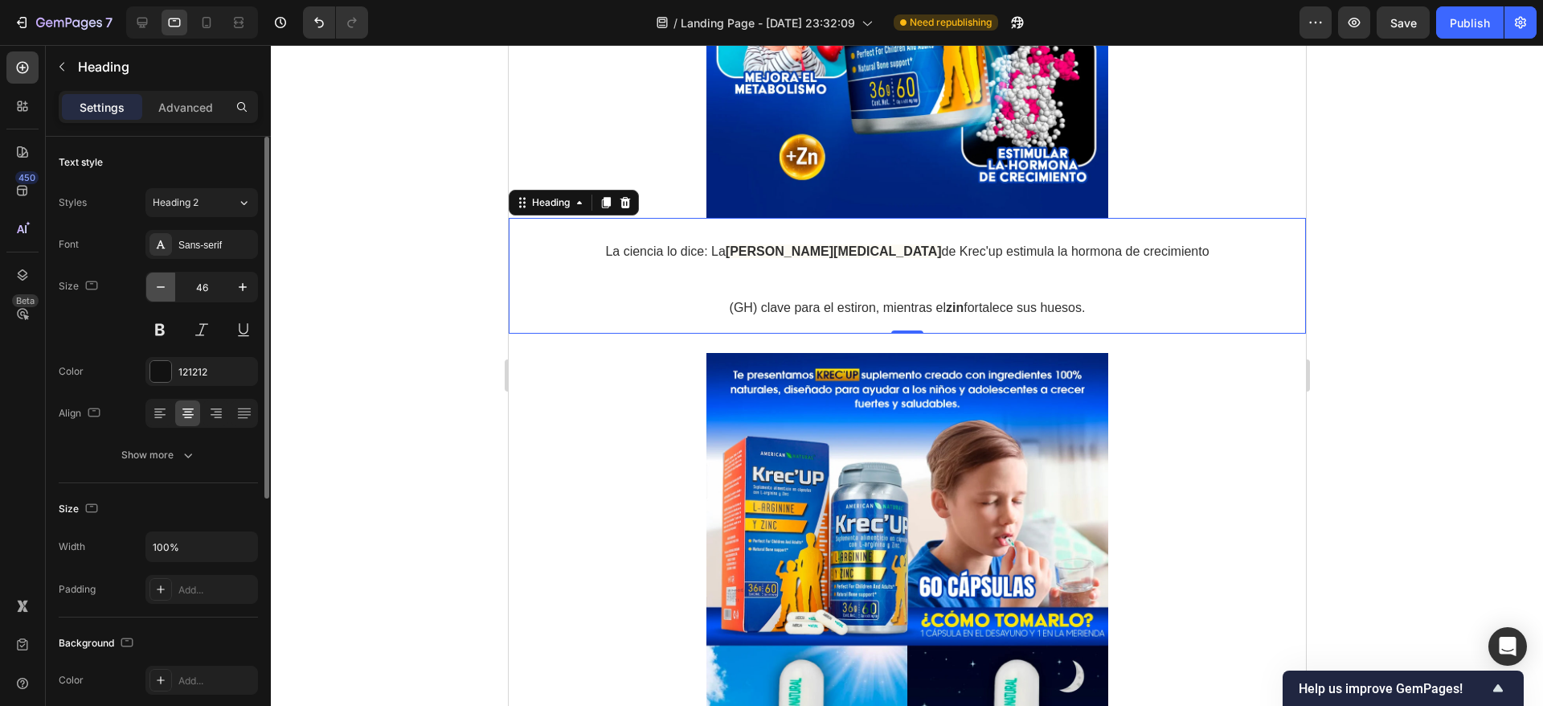
click at [162, 284] on icon "button" at bounding box center [161, 287] width 16 height 16
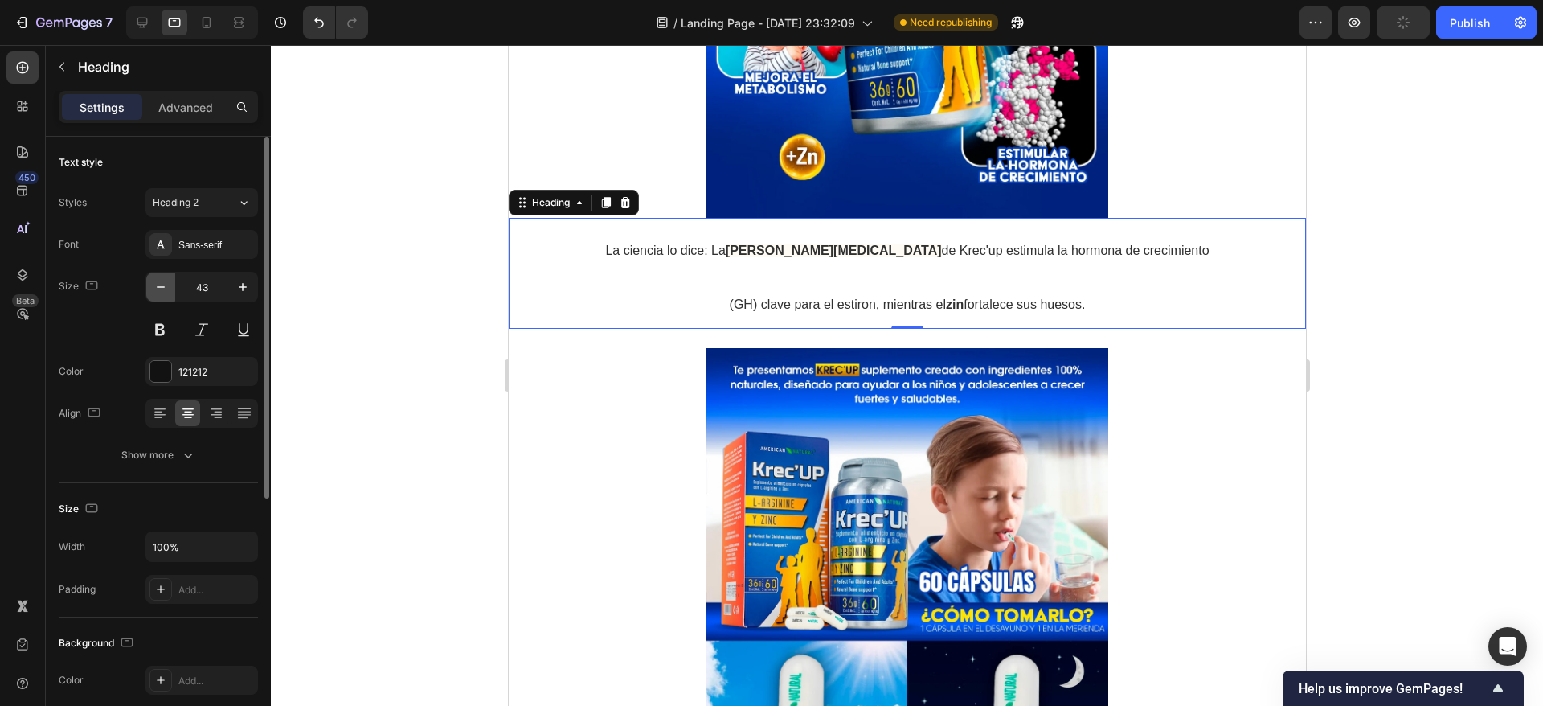
click at [162, 284] on icon "button" at bounding box center [161, 287] width 16 height 16
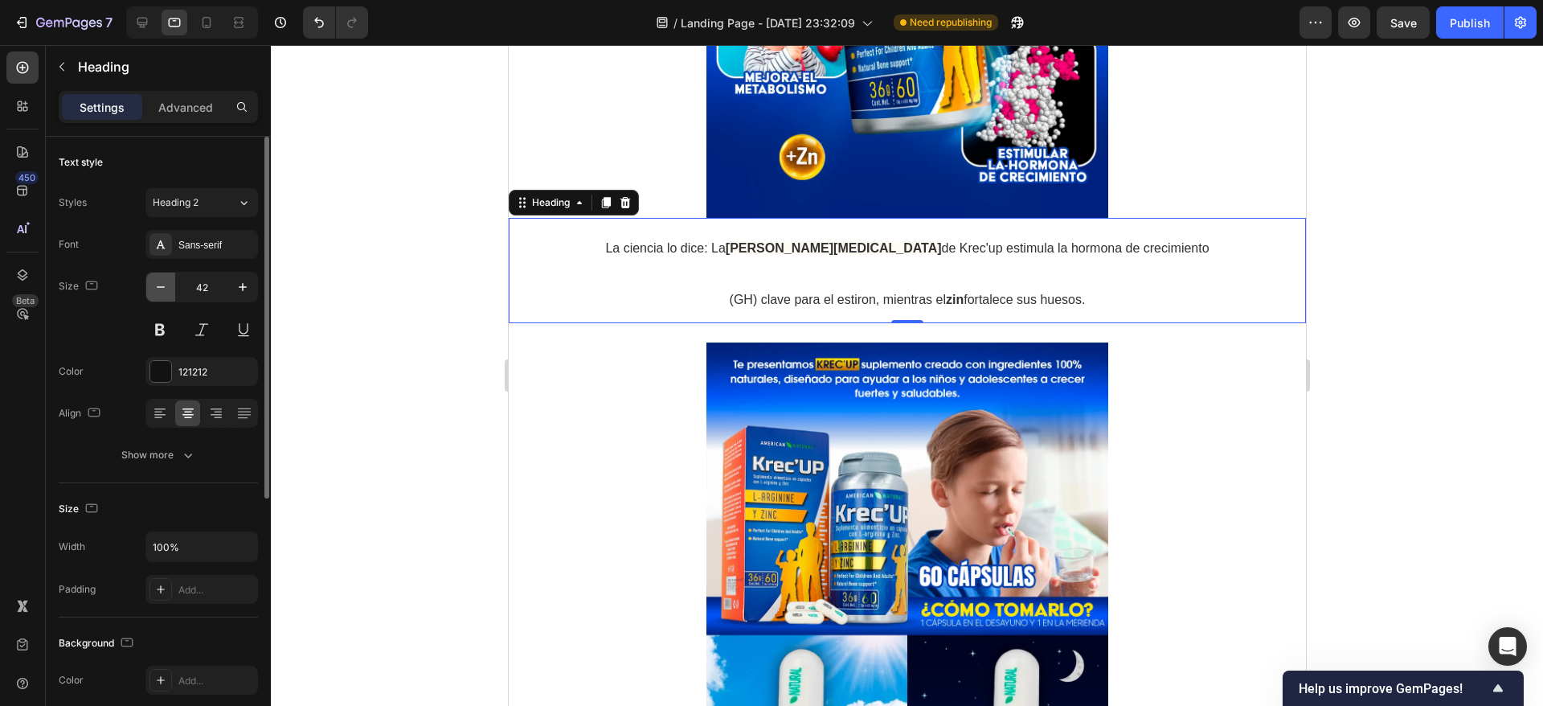
click at [162, 284] on icon "button" at bounding box center [161, 287] width 16 height 16
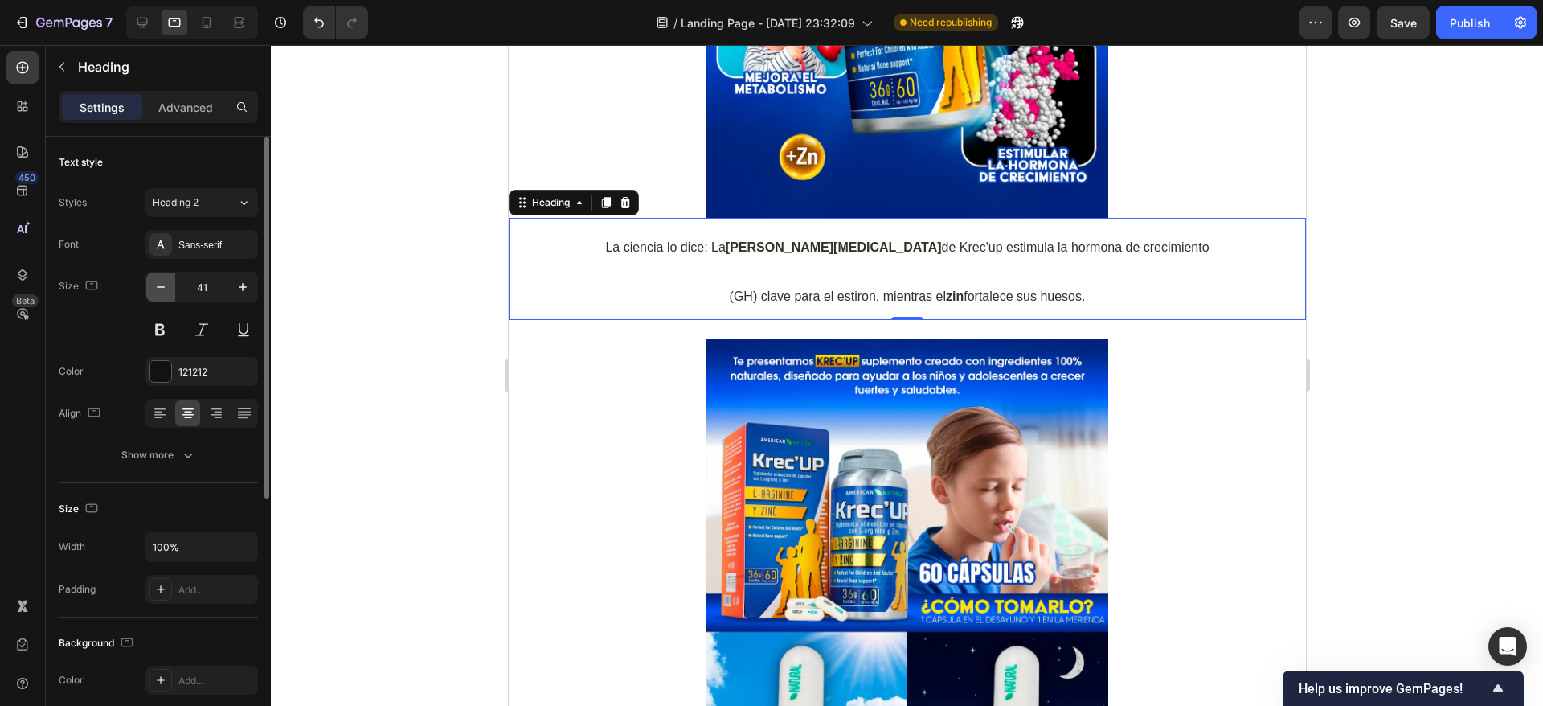
click at [162, 284] on icon "button" at bounding box center [161, 287] width 16 height 16
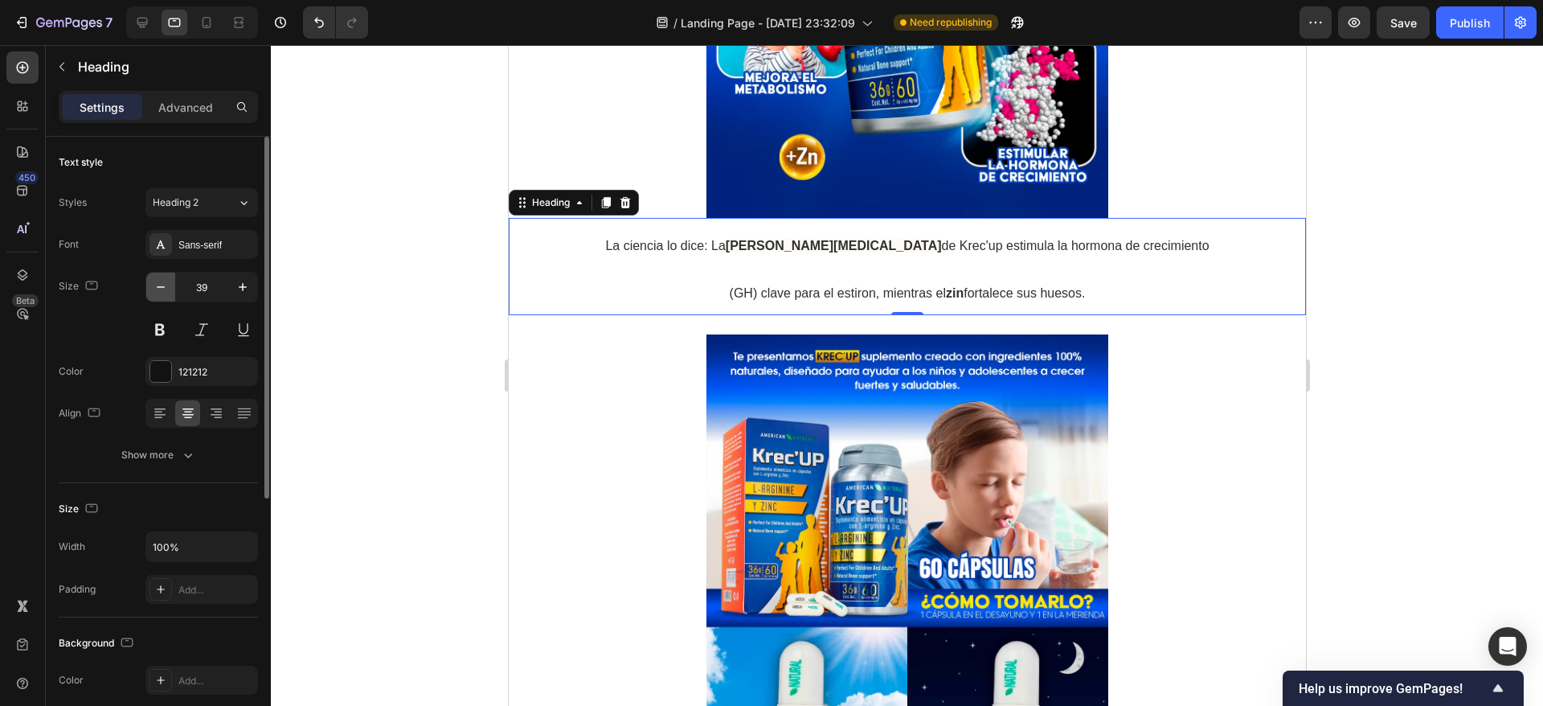
click at [162, 284] on icon "button" at bounding box center [161, 287] width 16 height 16
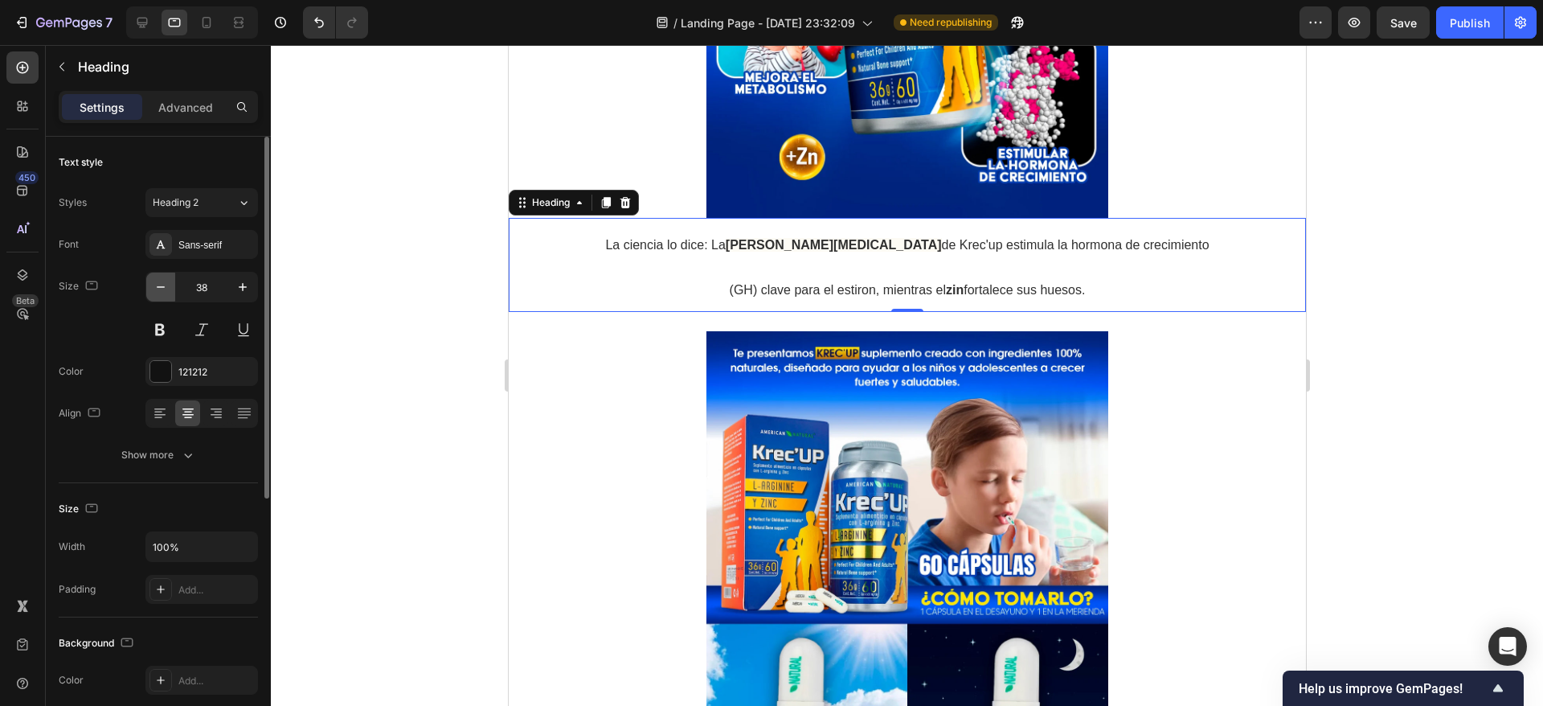
click at [162, 284] on icon "button" at bounding box center [161, 287] width 16 height 16
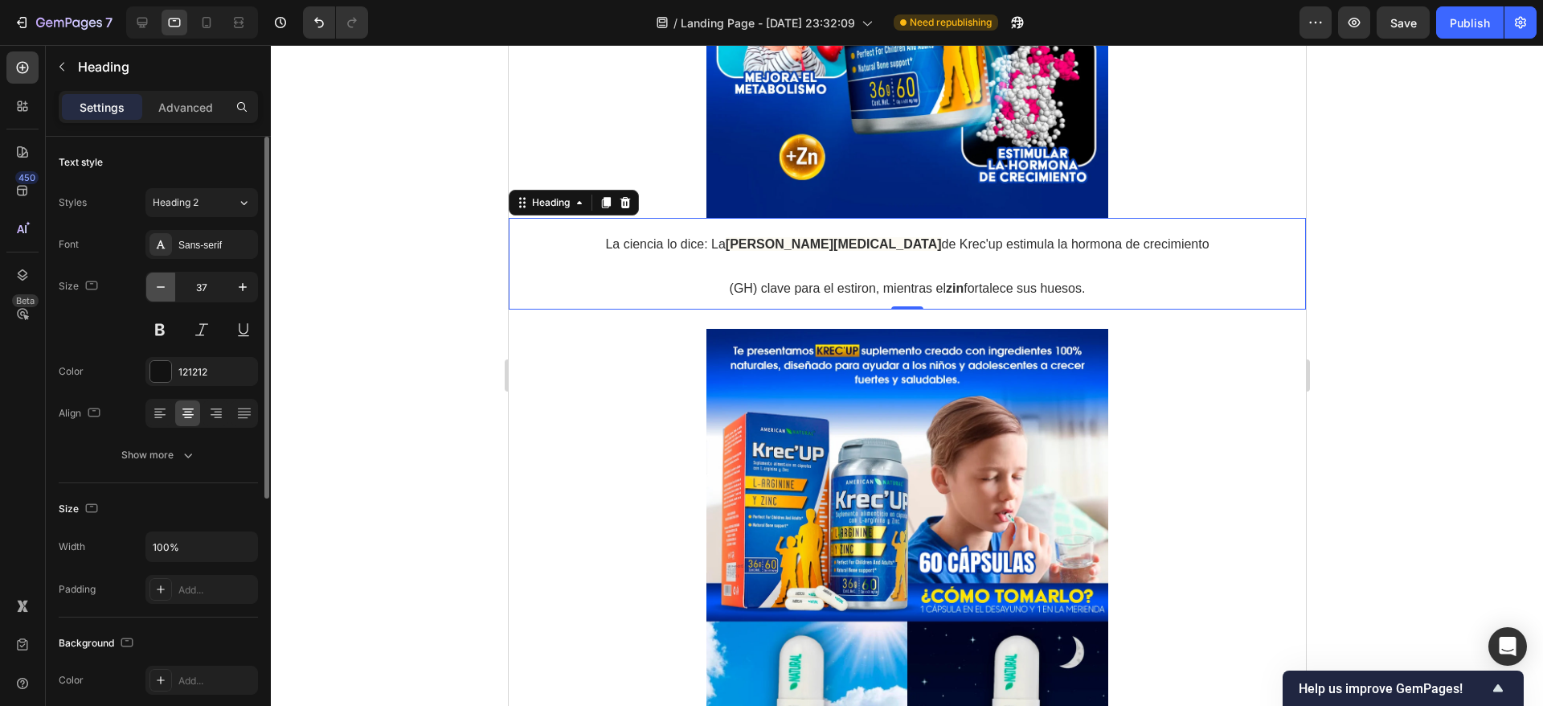
click at [162, 284] on icon "button" at bounding box center [161, 287] width 16 height 16
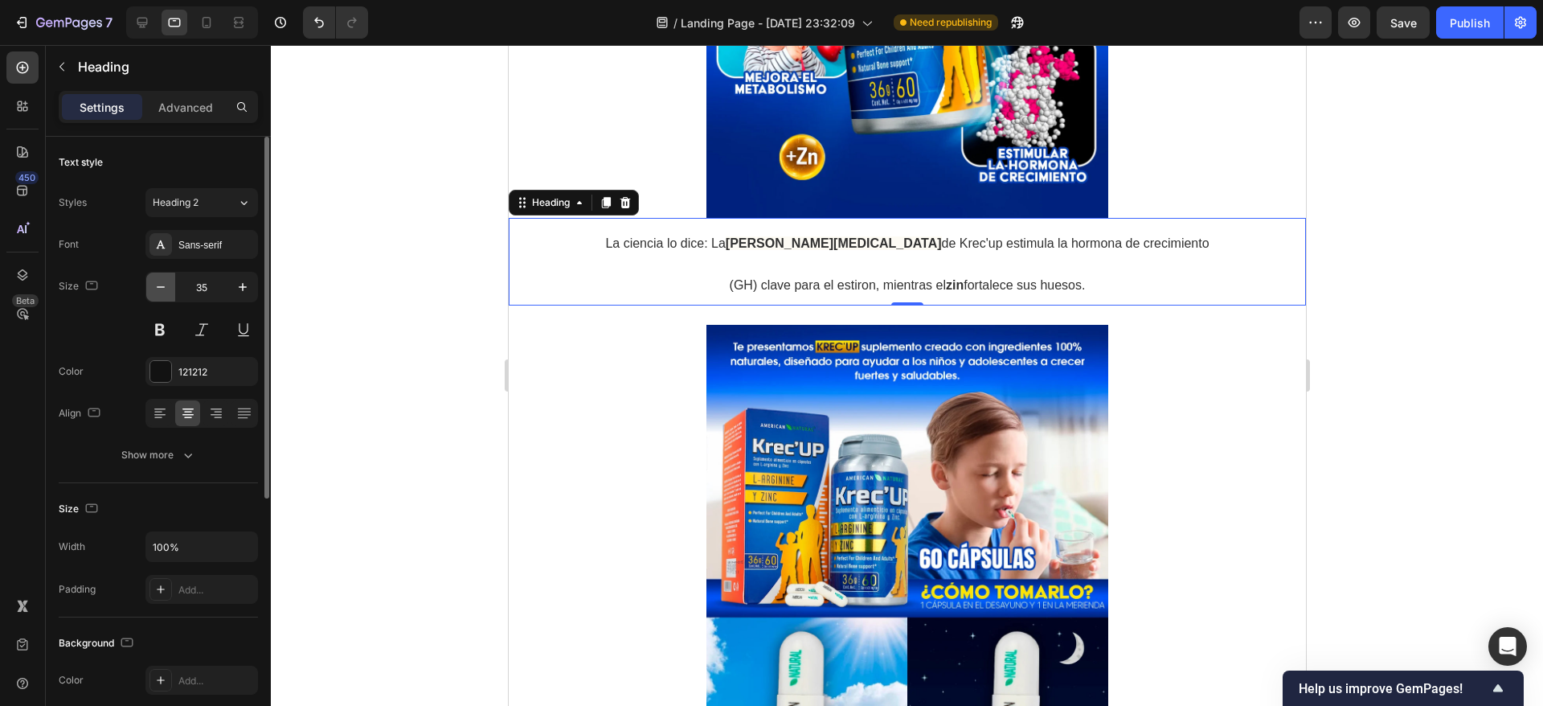
click at [162, 284] on icon "button" at bounding box center [161, 287] width 16 height 16
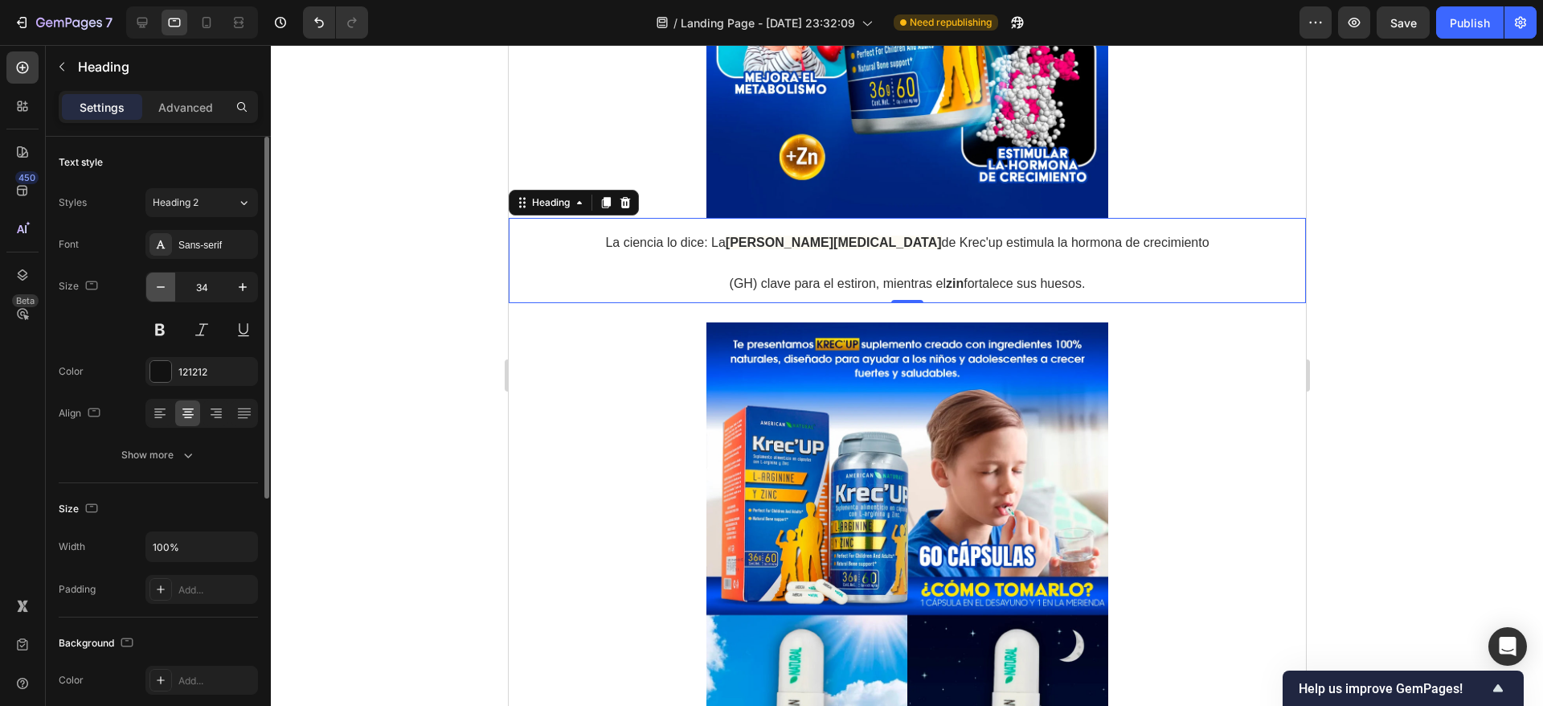
click at [162, 284] on icon "button" at bounding box center [161, 287] width 16 height 16
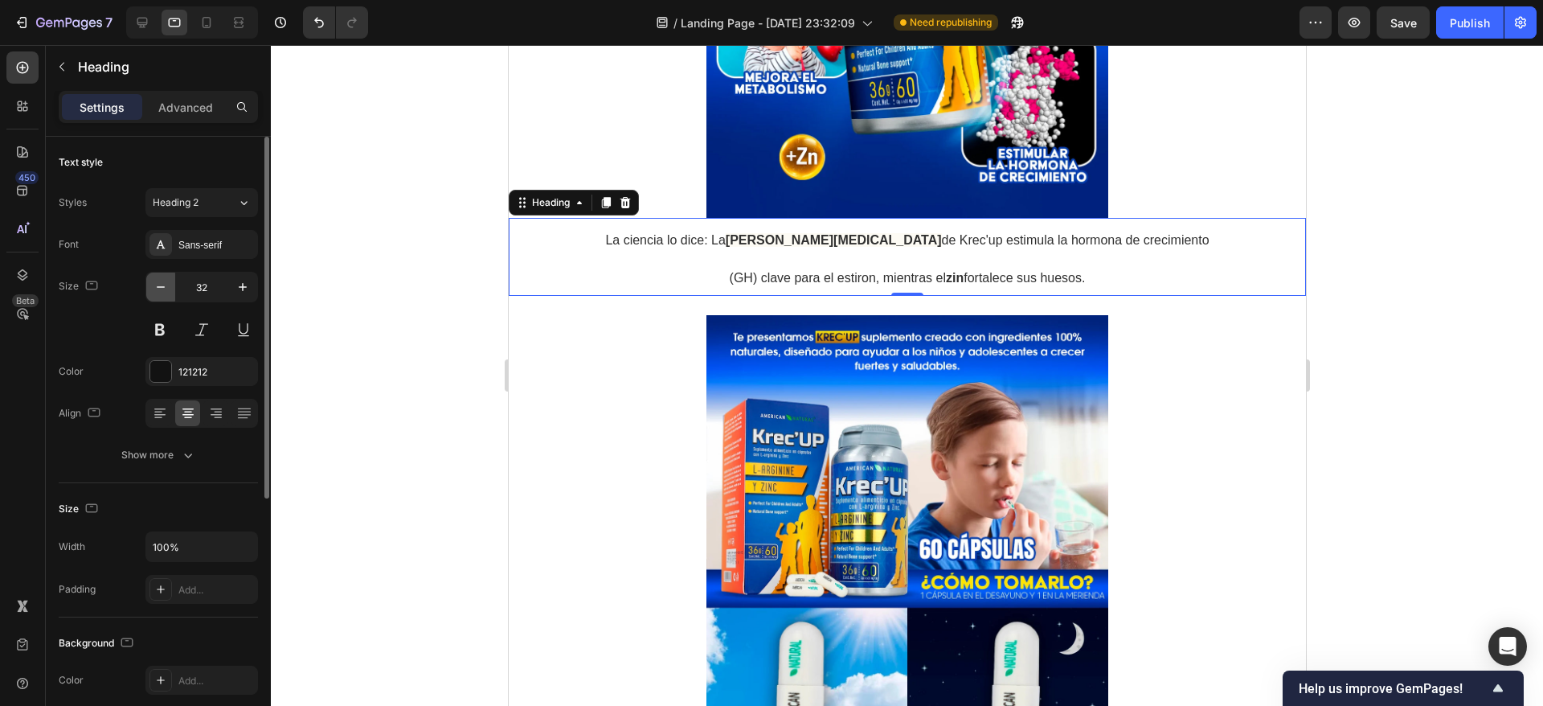
click at [162, 284] on icon "button" at bounding box center [161, 287] width 16 height 16
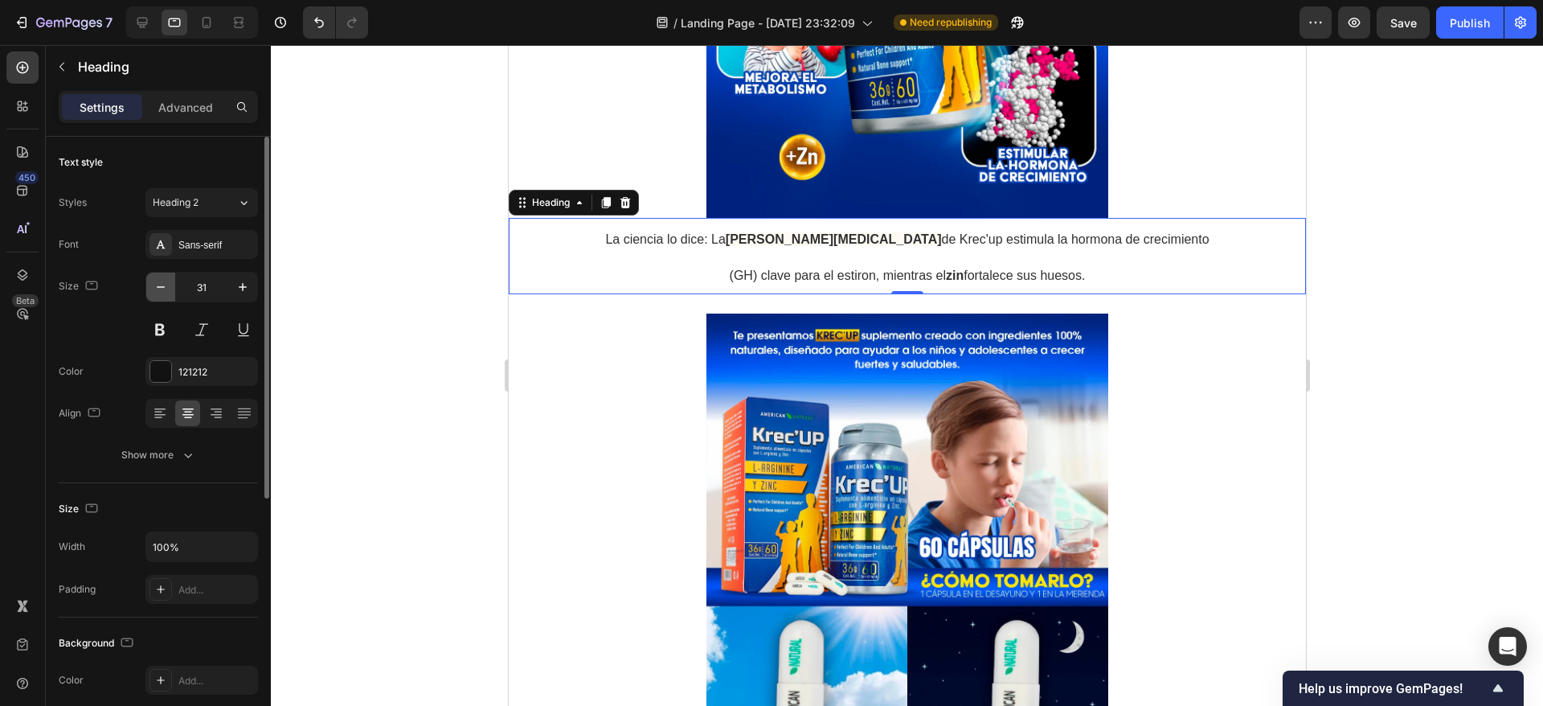
click at [162, 284] on icon "button" at bounding box center [161, 287] width 16 height 16
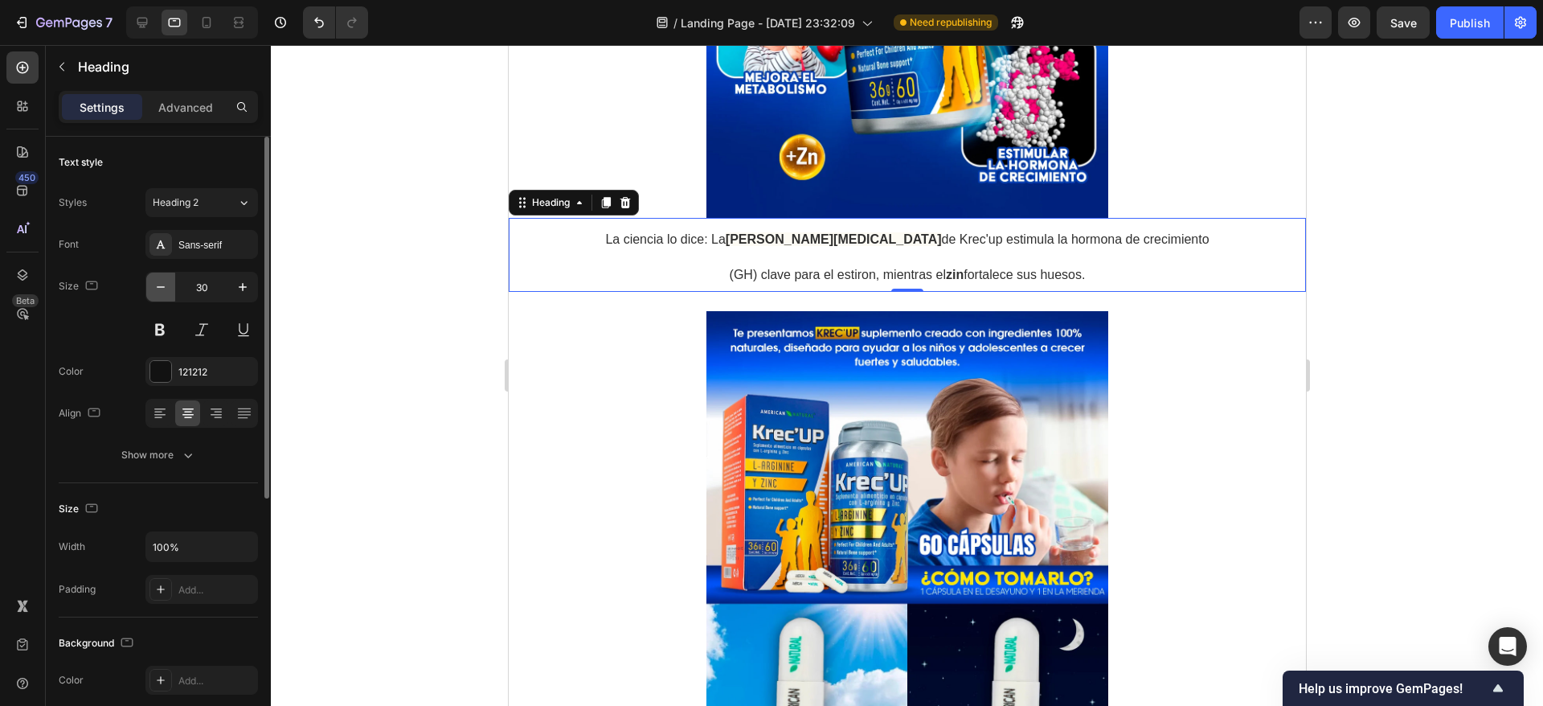
click at [162, 284] on icon "button" at bounding box center [161, 287] width 16 height 16
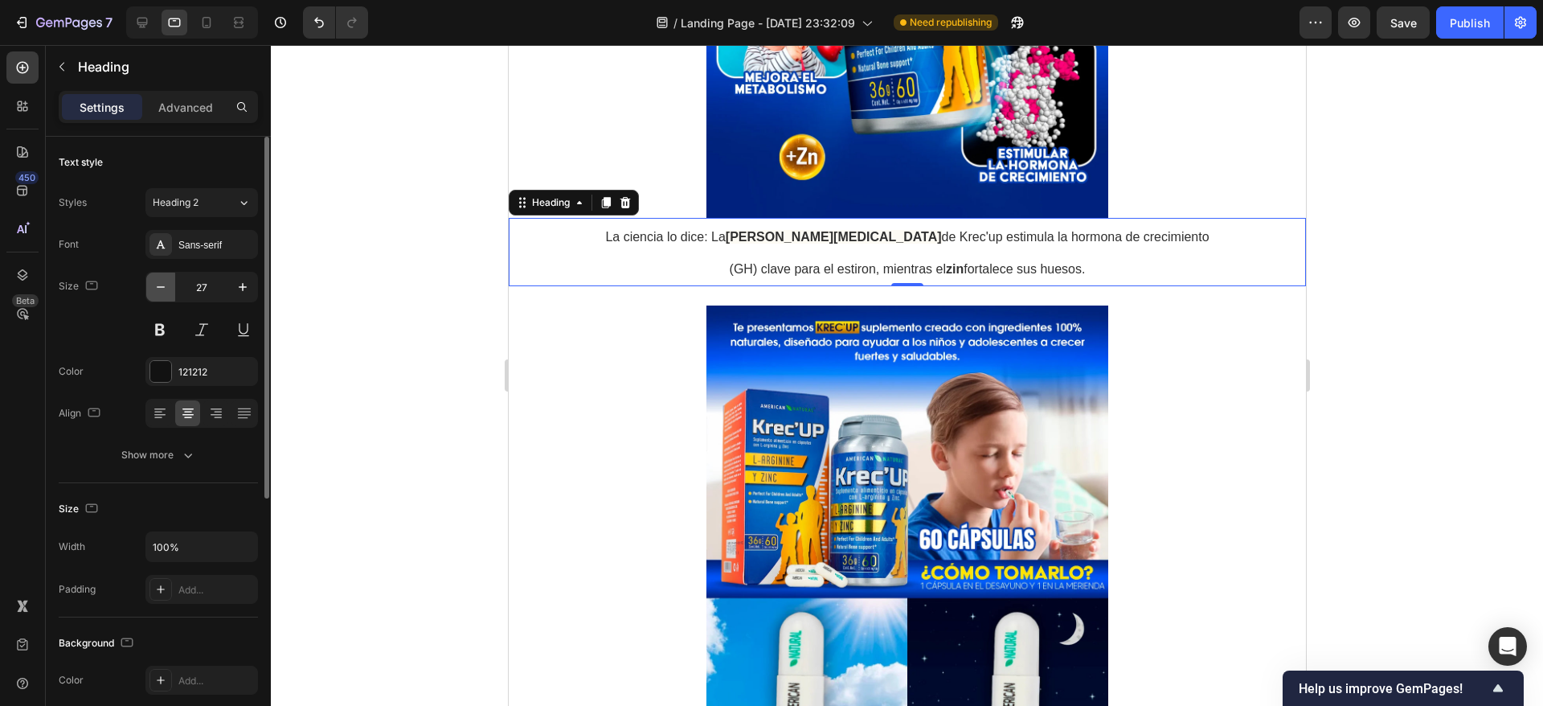
click at [162, 284] on icon "button" at bounding box center [161, 287] width 16 height 16
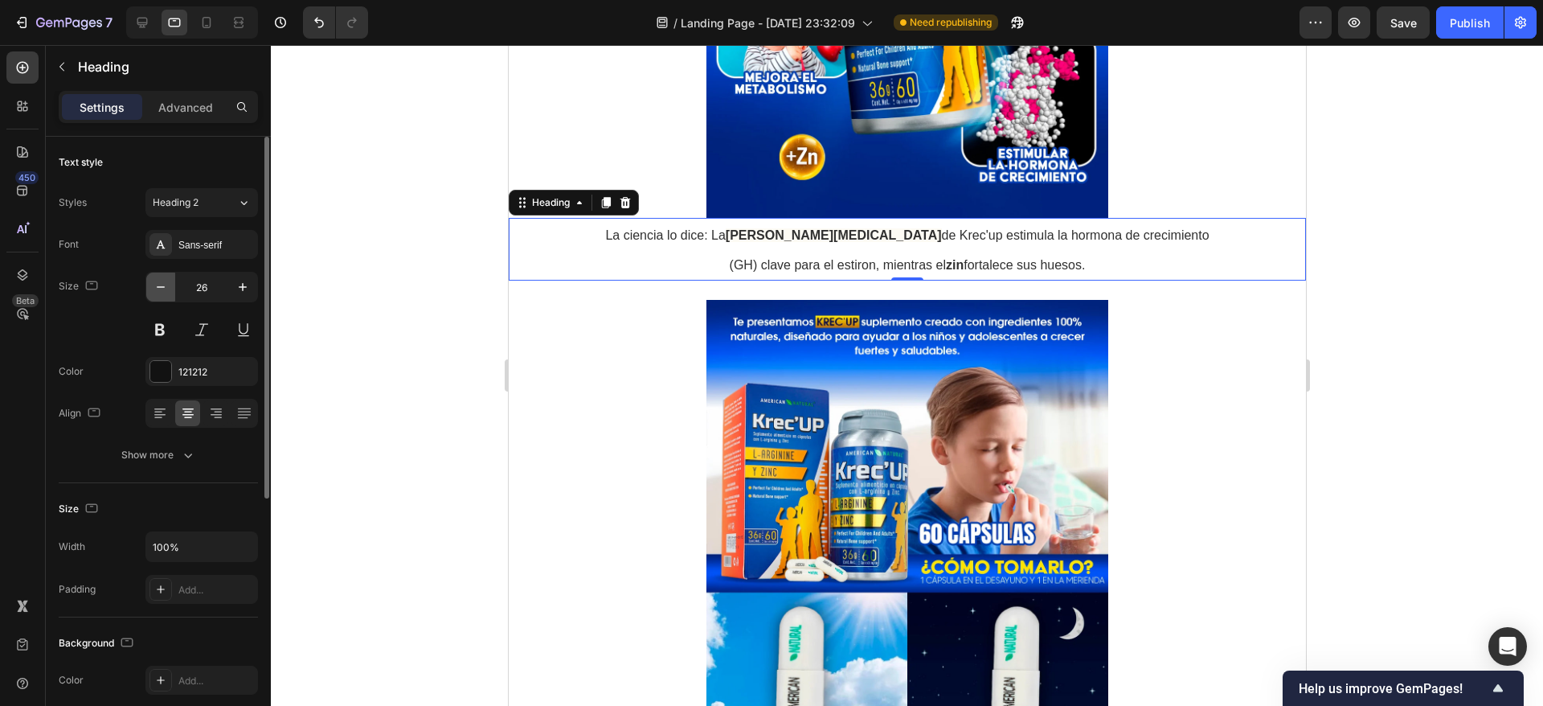
click at [162, 284] on icon "button" at bounding box center [161, 287] width 16 height 16
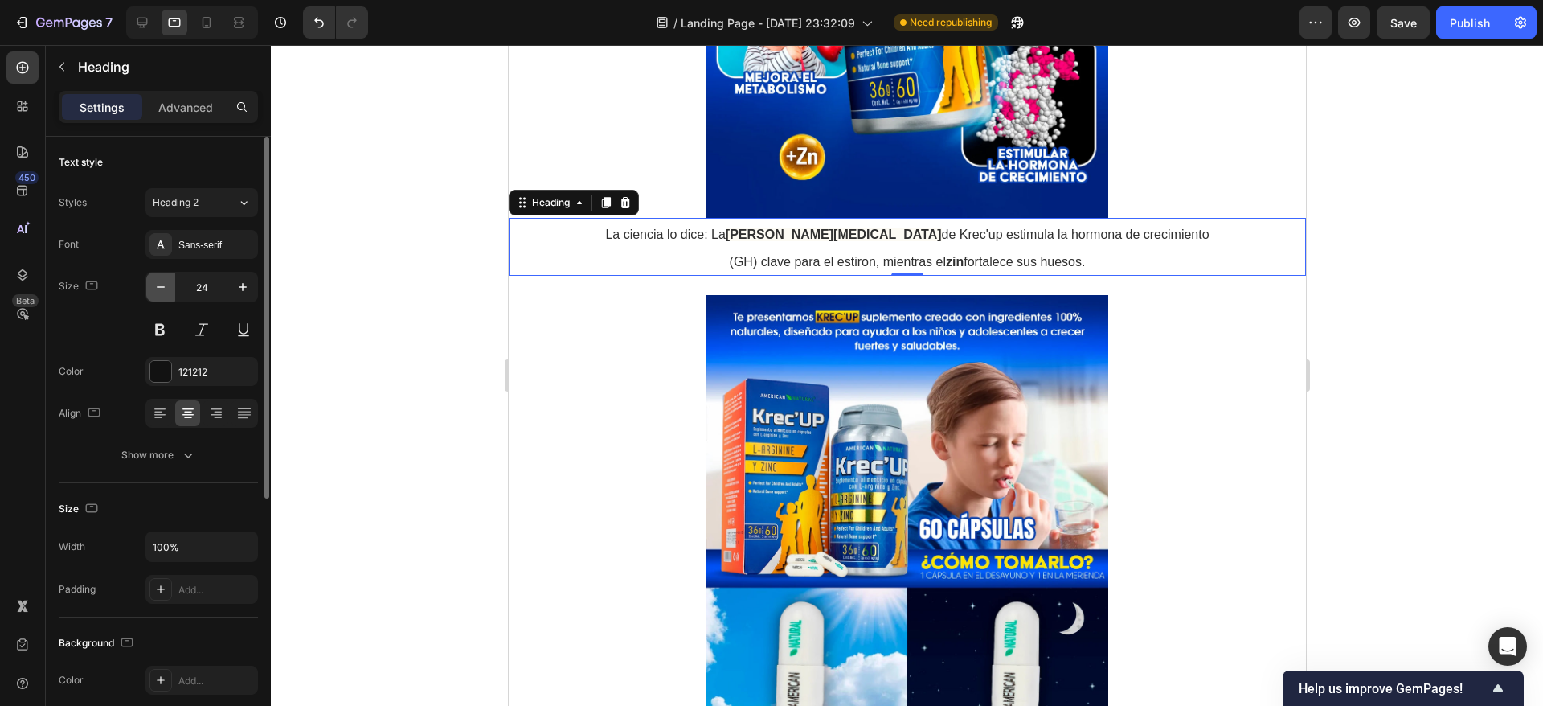
click at [162, 284] on icon "button" at bounding box center [161, 287] width 16 height 16
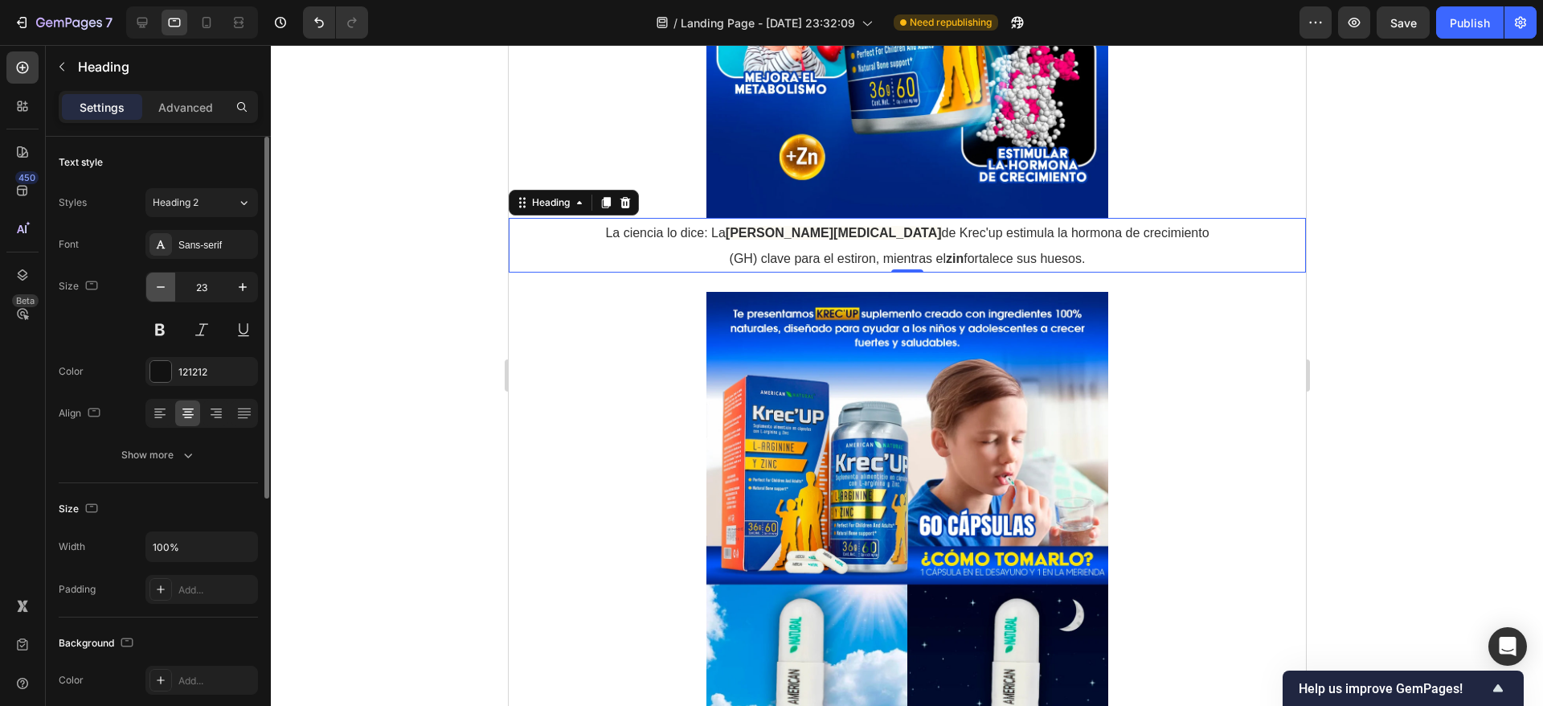
click at [162, 284] on icon "button" at bounding box center [161, 287] width 16 height 16
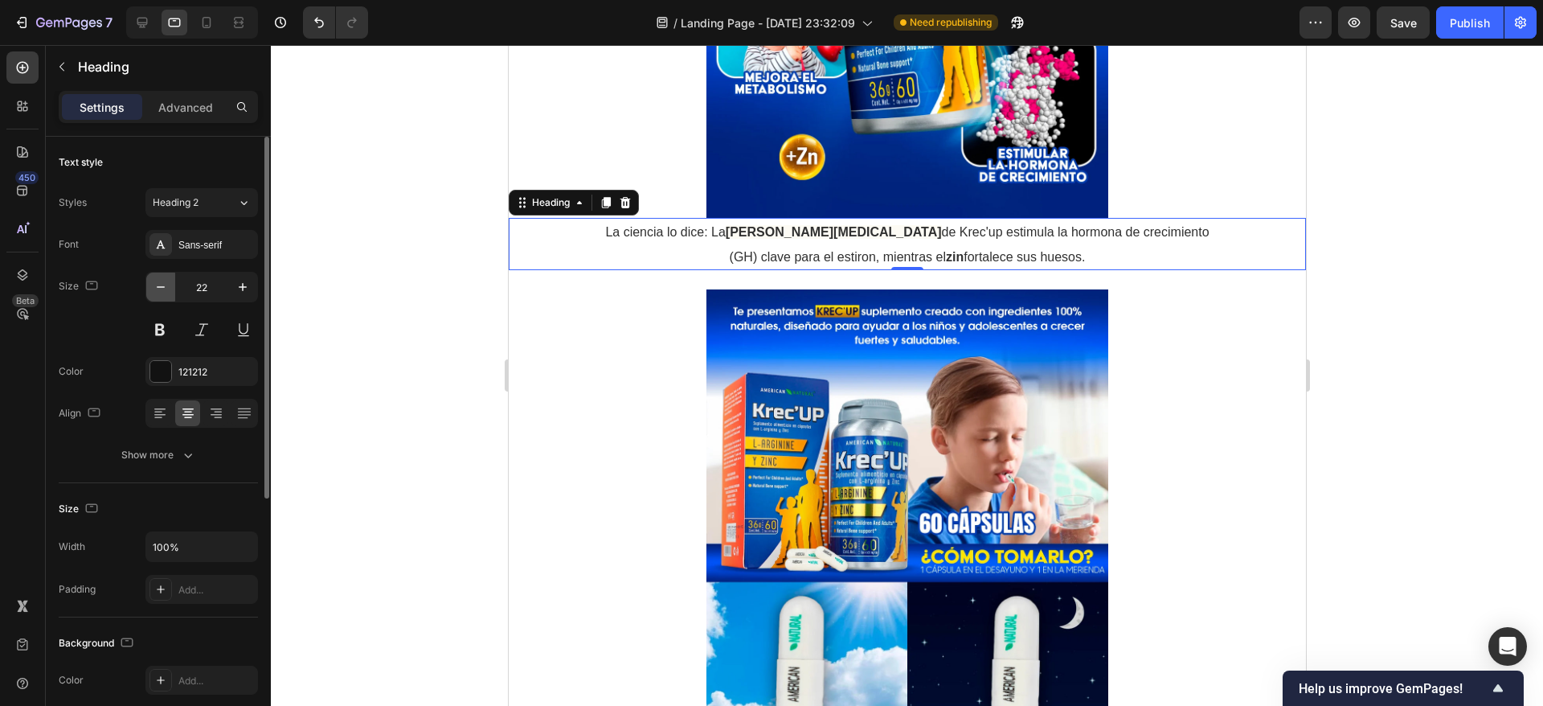
type input "21"
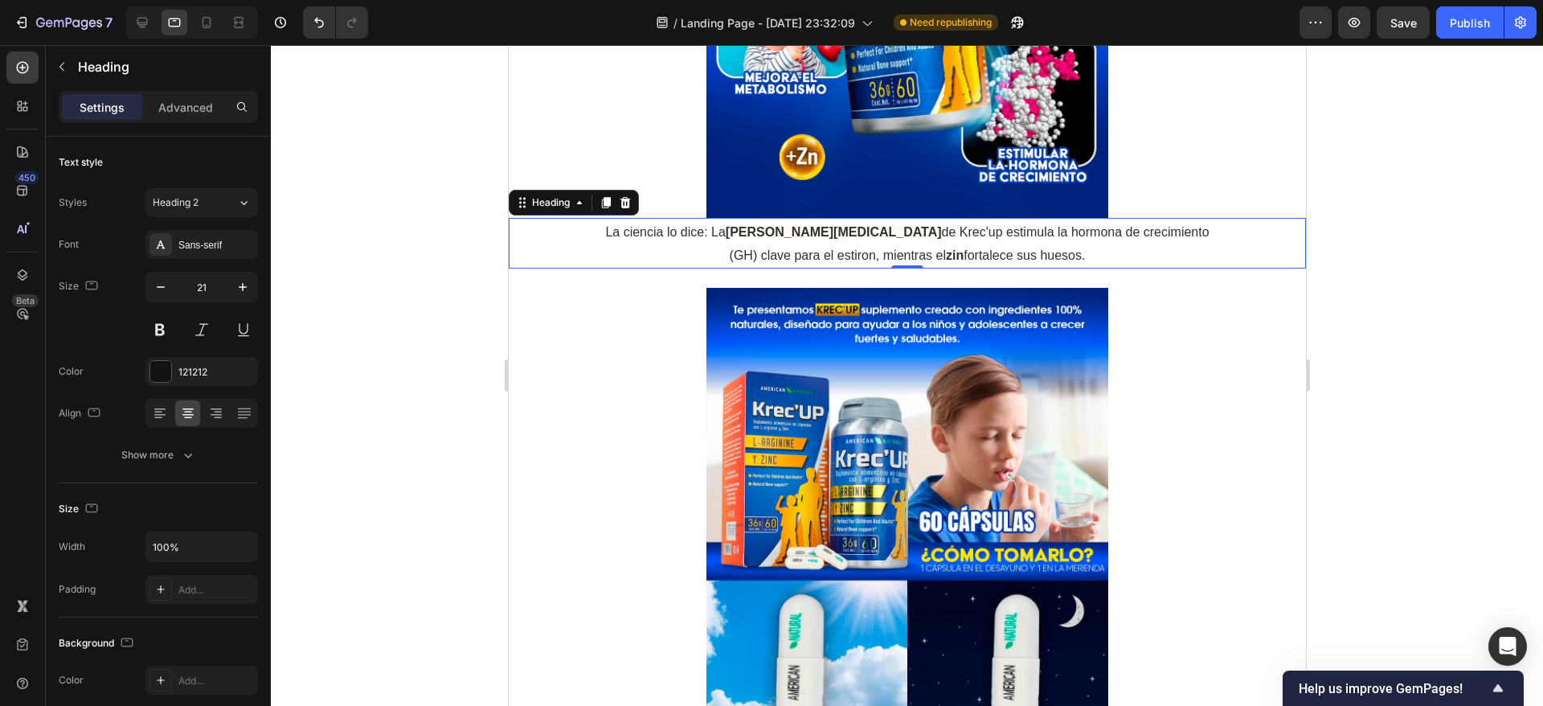
click at [432, 478] on div at bounding box center [907, 375] width 1273 height 661
click at [810, 231] on strong "[PERSON_NAME][MEDICAL_DATA]" at bounding box center [833, 232] width 216 height 14
click at [245, 281] on icon "button" at bounding box center [243, 287] width 16 height 16
type input "22"
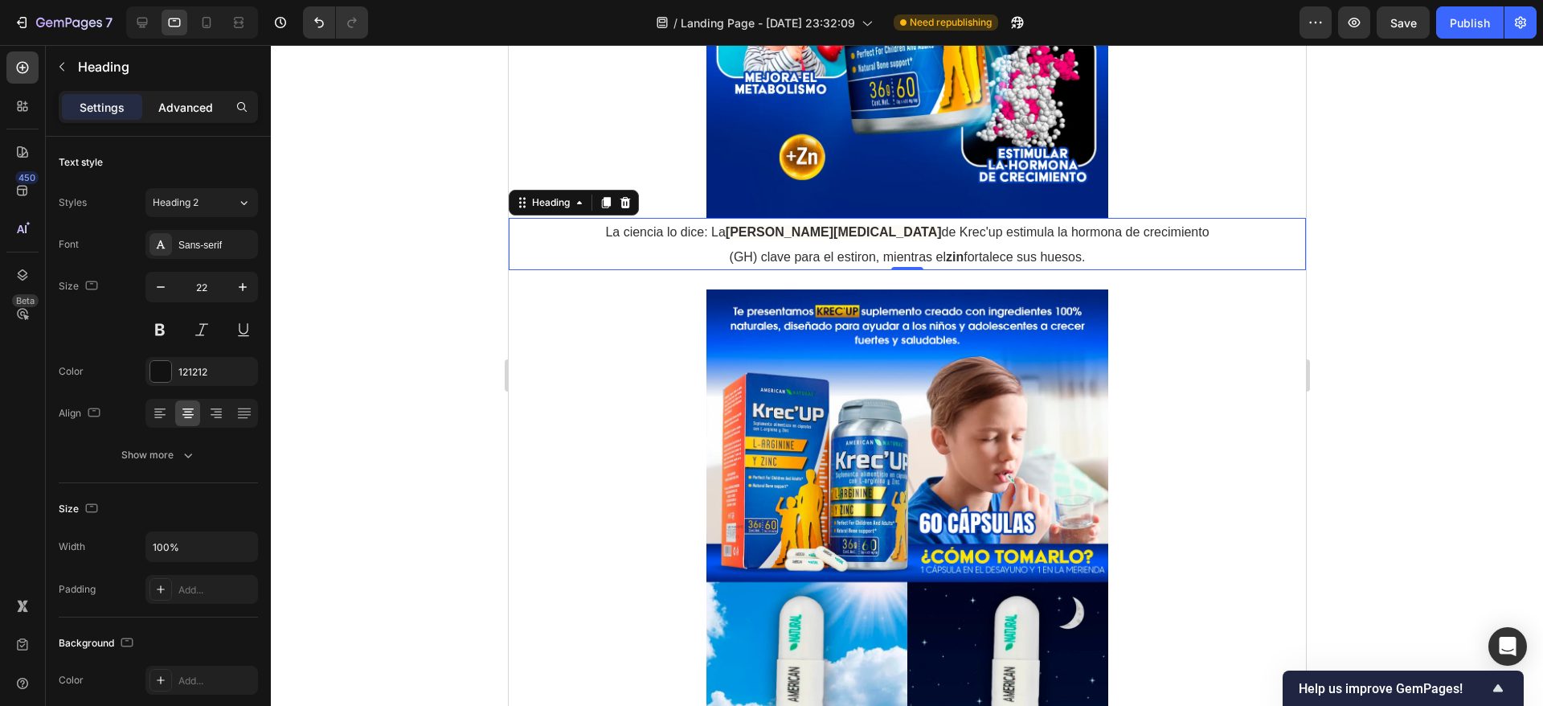
click at [201, 105] on p "Advanced" at bounding box center [185, 107] width 55 height 17
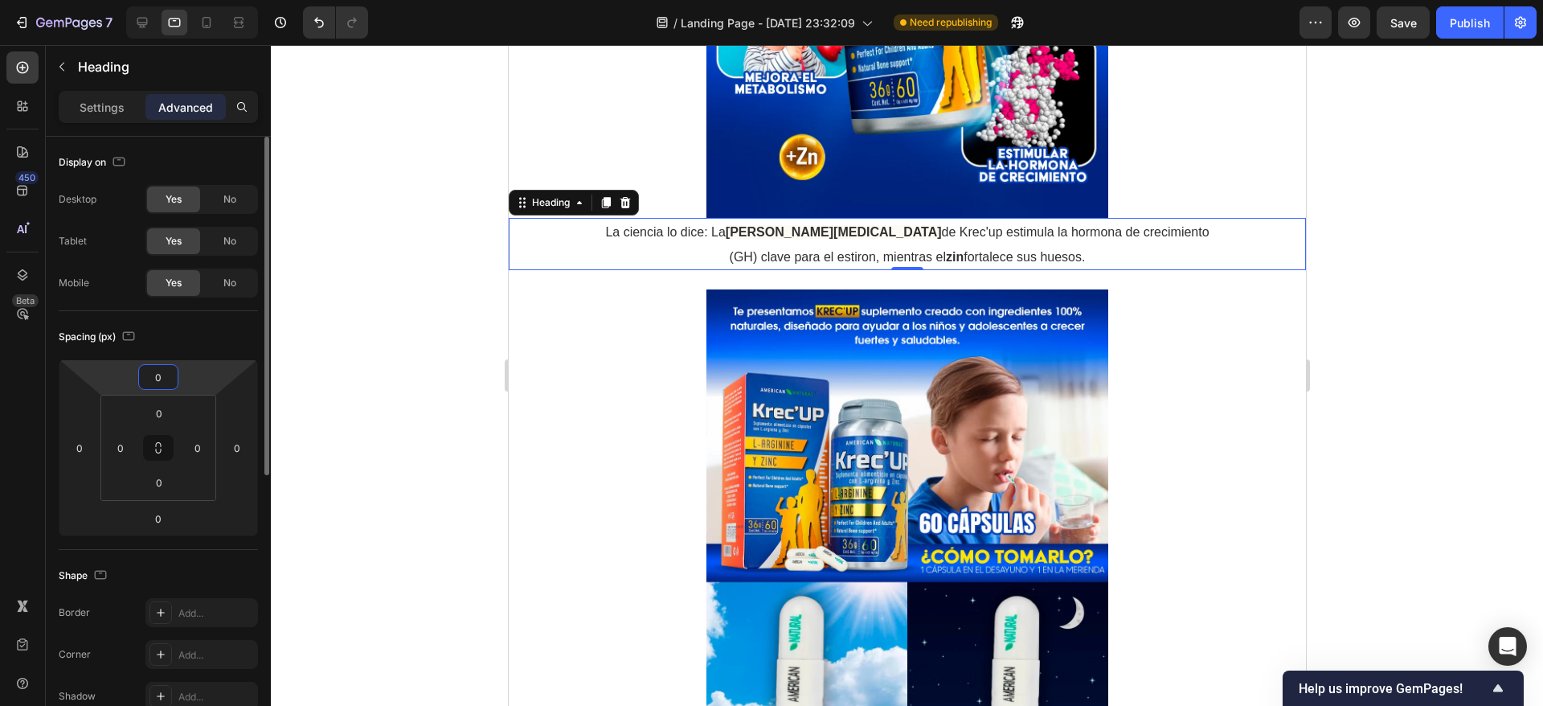
click at [170, 373] on input "0" at bounding box center [158, 377] width 32 height 24
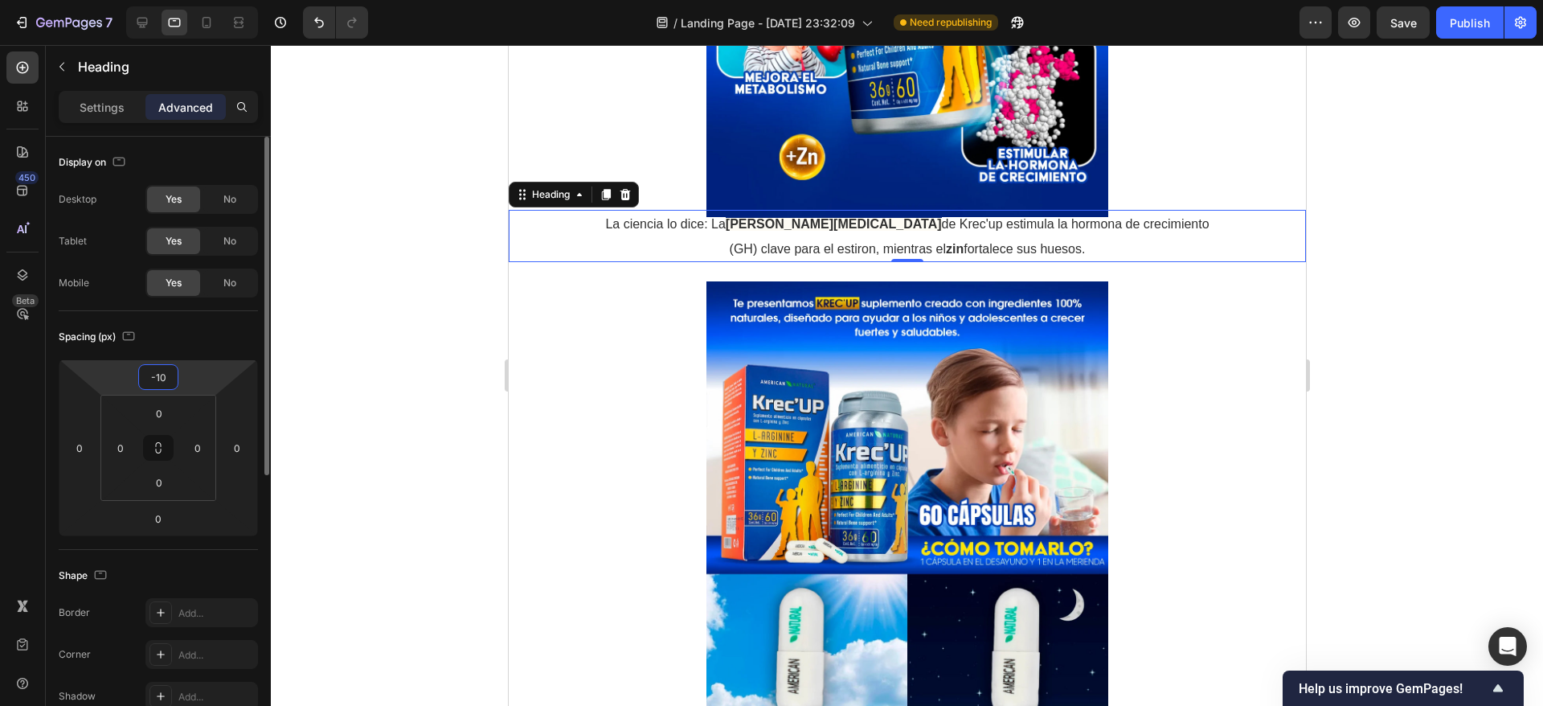
type input "-1"
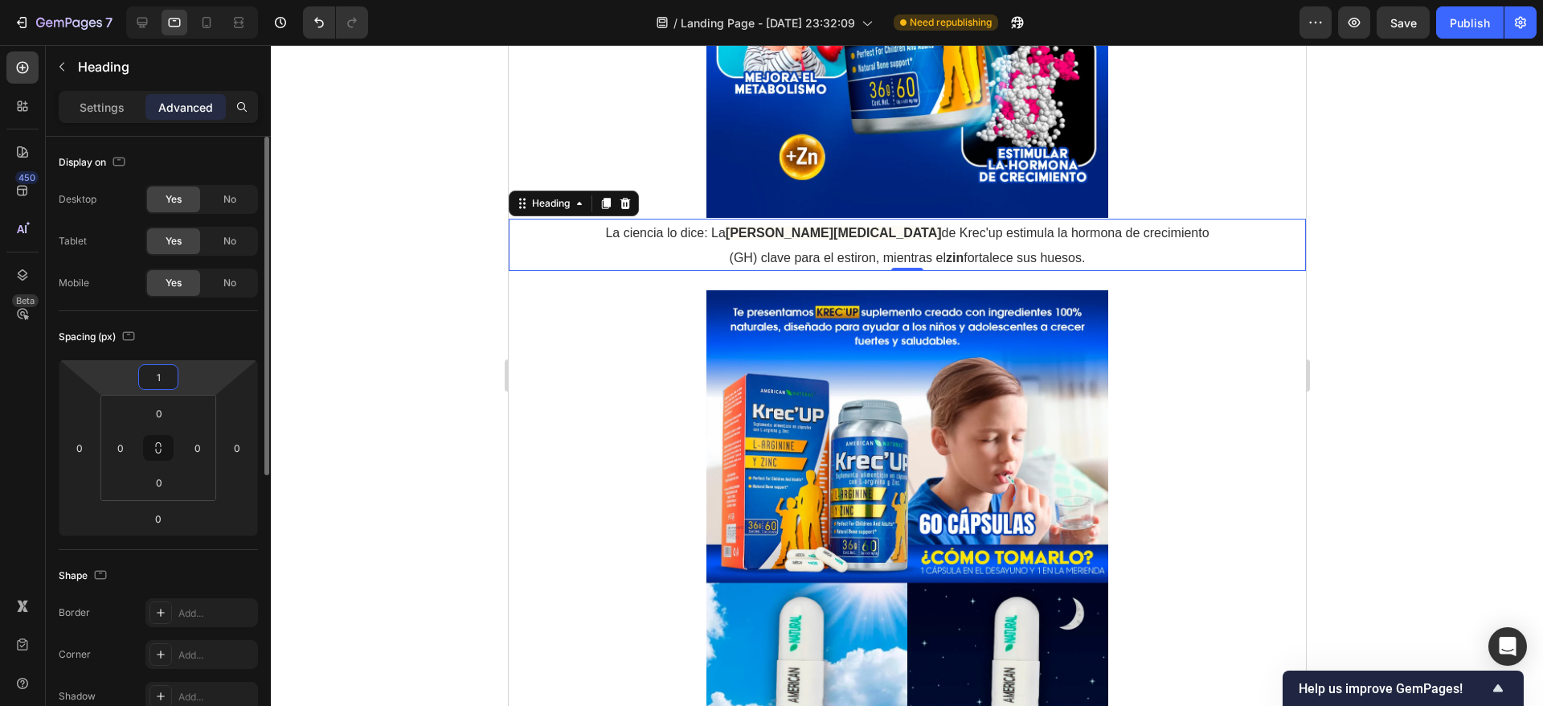
type input "10"
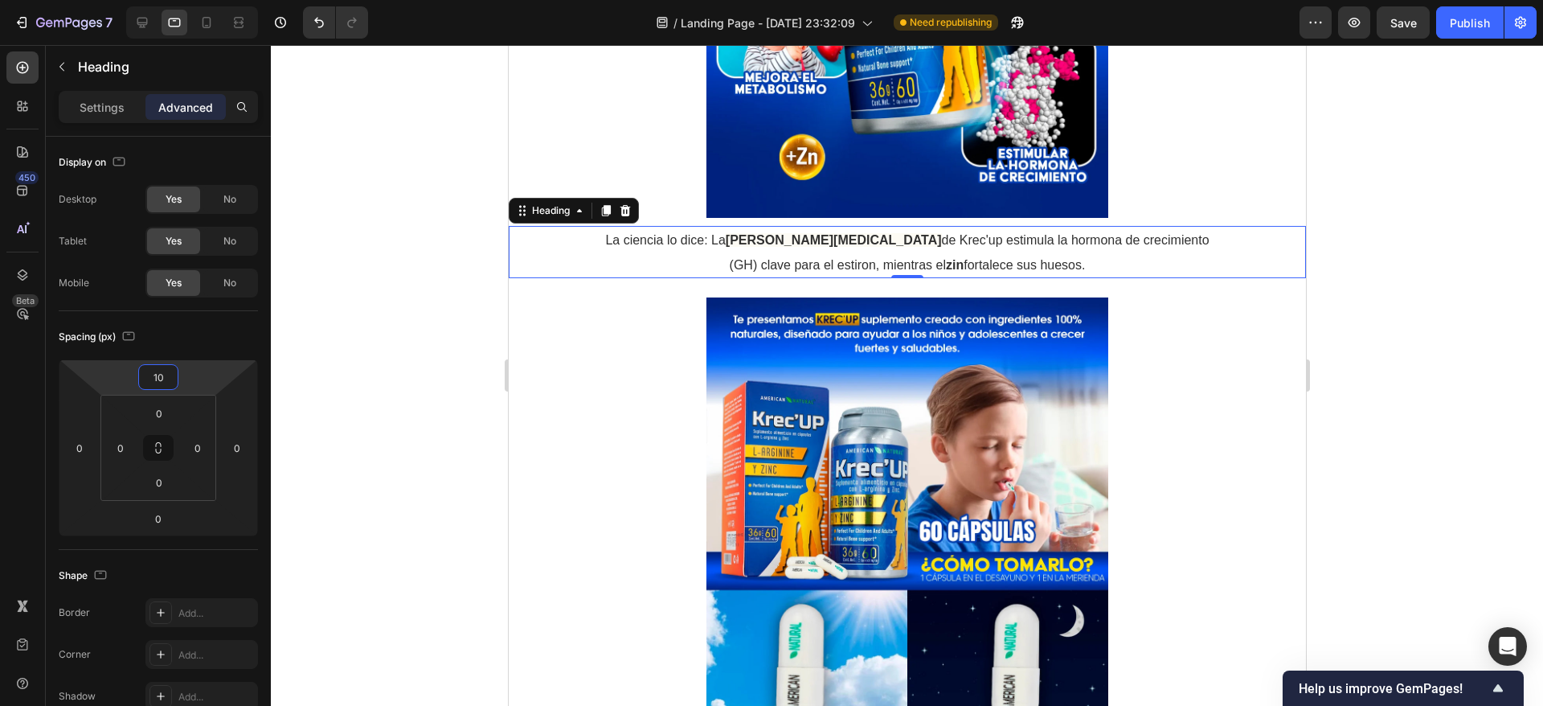
click at [347, 449] on div at bounding box center [907, 375] width 1273 height 661
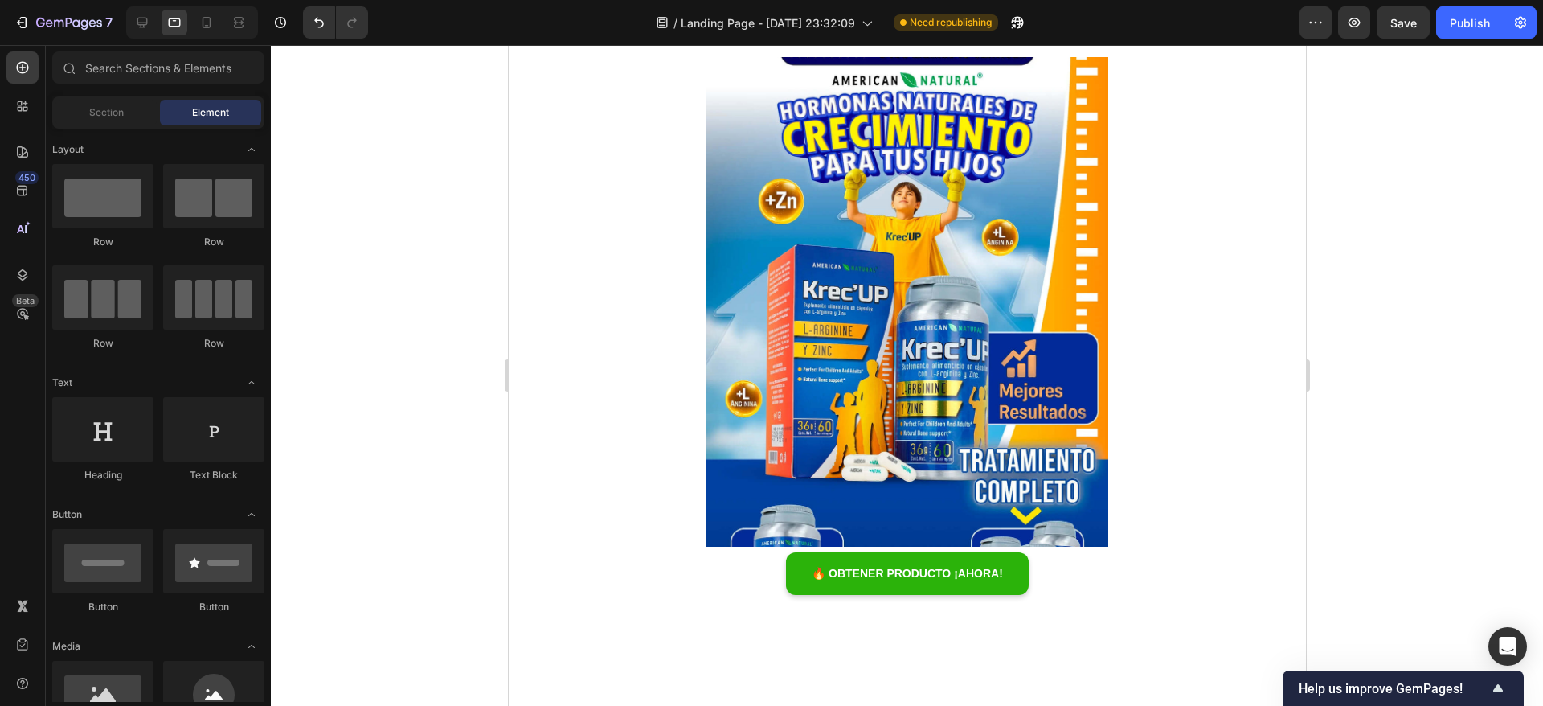
scroll to position [0, 0]
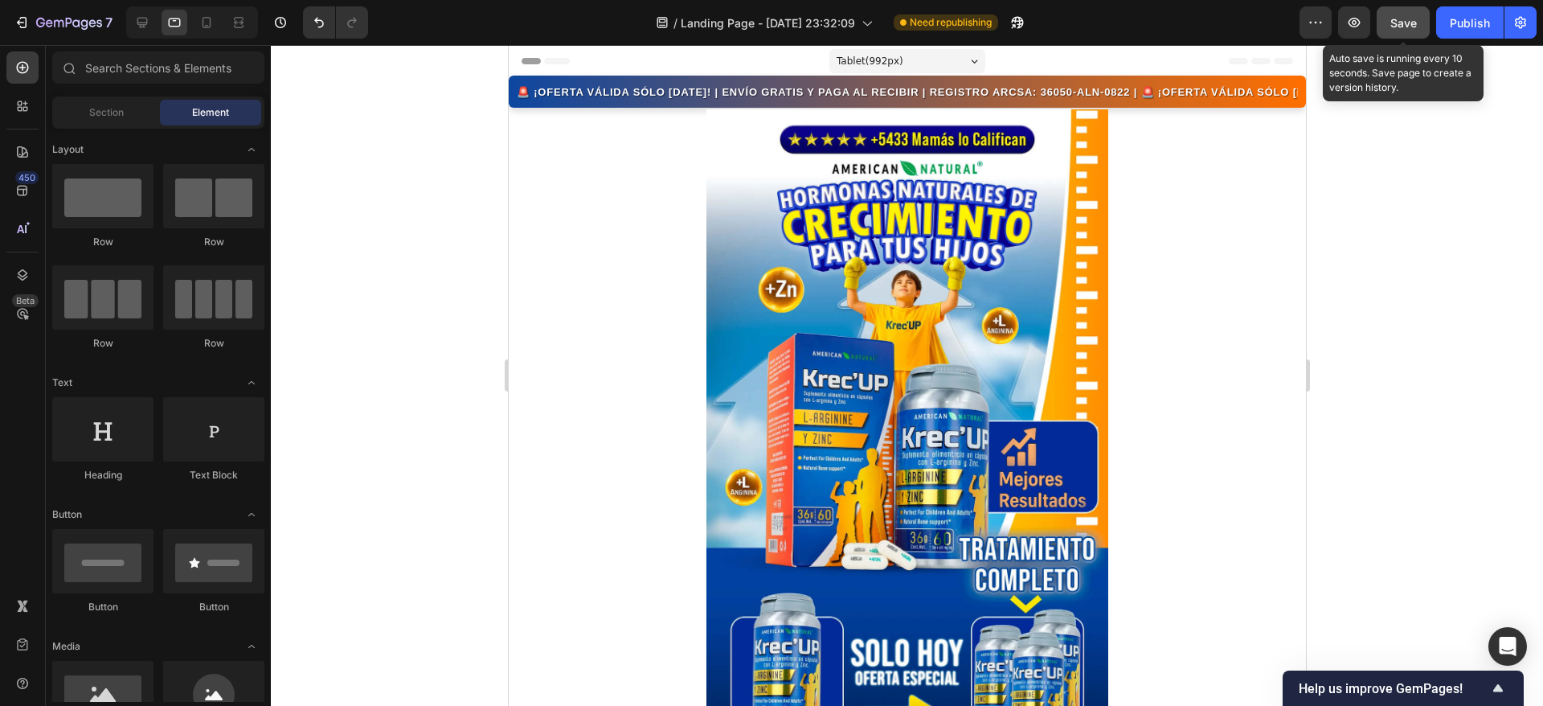
click at [1396, 33] on button "Save" at bounding box center [1403, 22] width 53 height 32
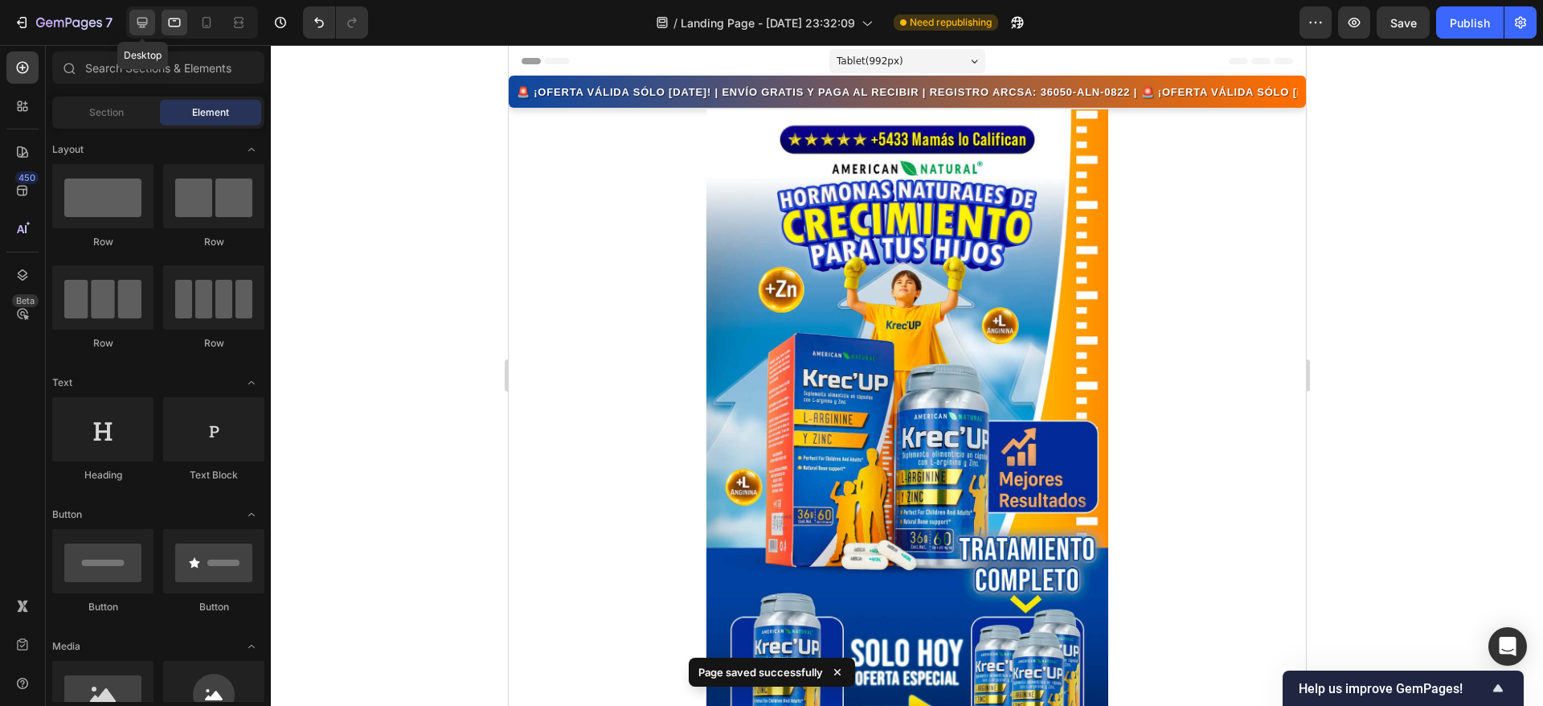
click at [140, 24] on icon at bounding box center [142, 23] width 10 height 10
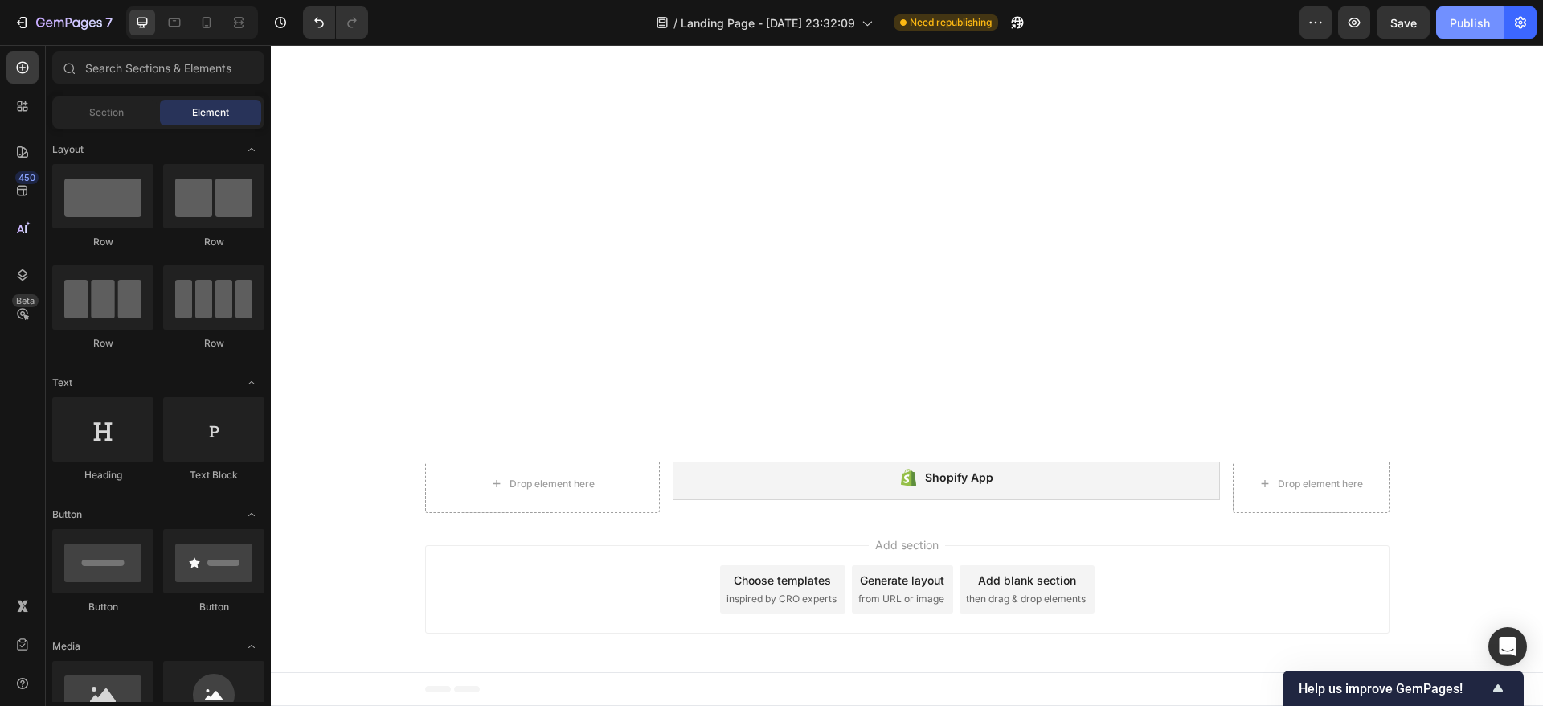
scroll to position [7273, 0]
click at [1469, 18] on div "Publish" at bounding box center [1470, 22] width 40 height 17
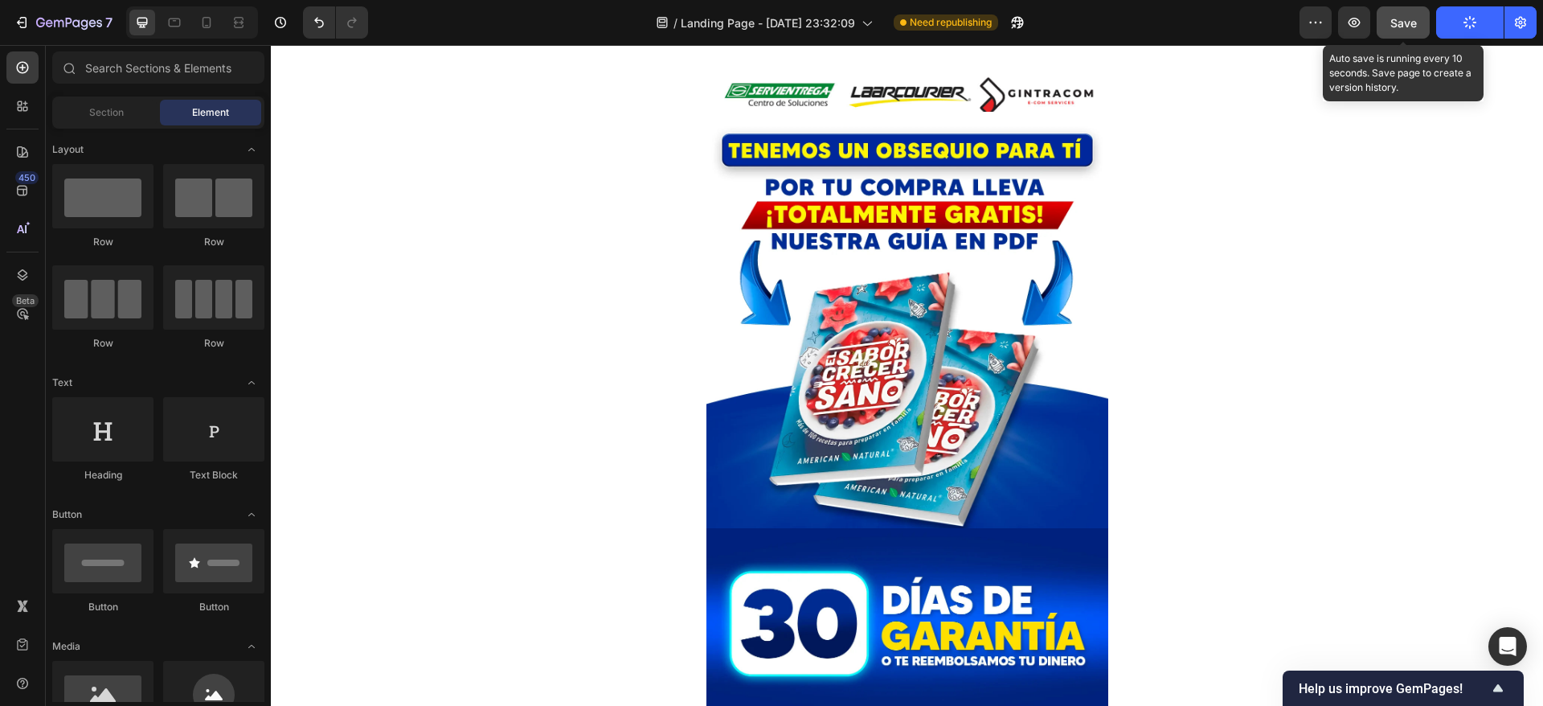
click at [1408, 27] on span "Save" at bounding box center [1404, 23] width 27 height 14
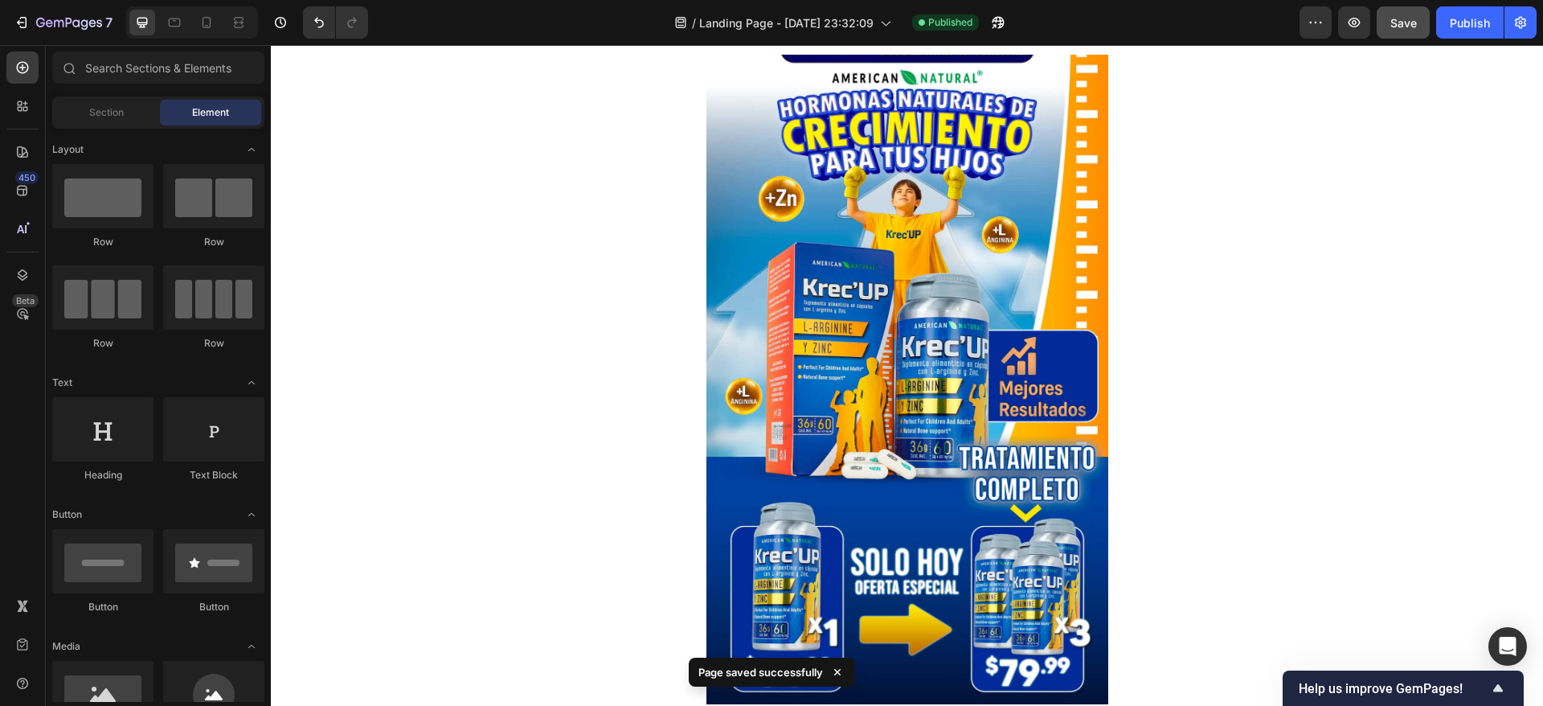
scroll to position [0, 0]
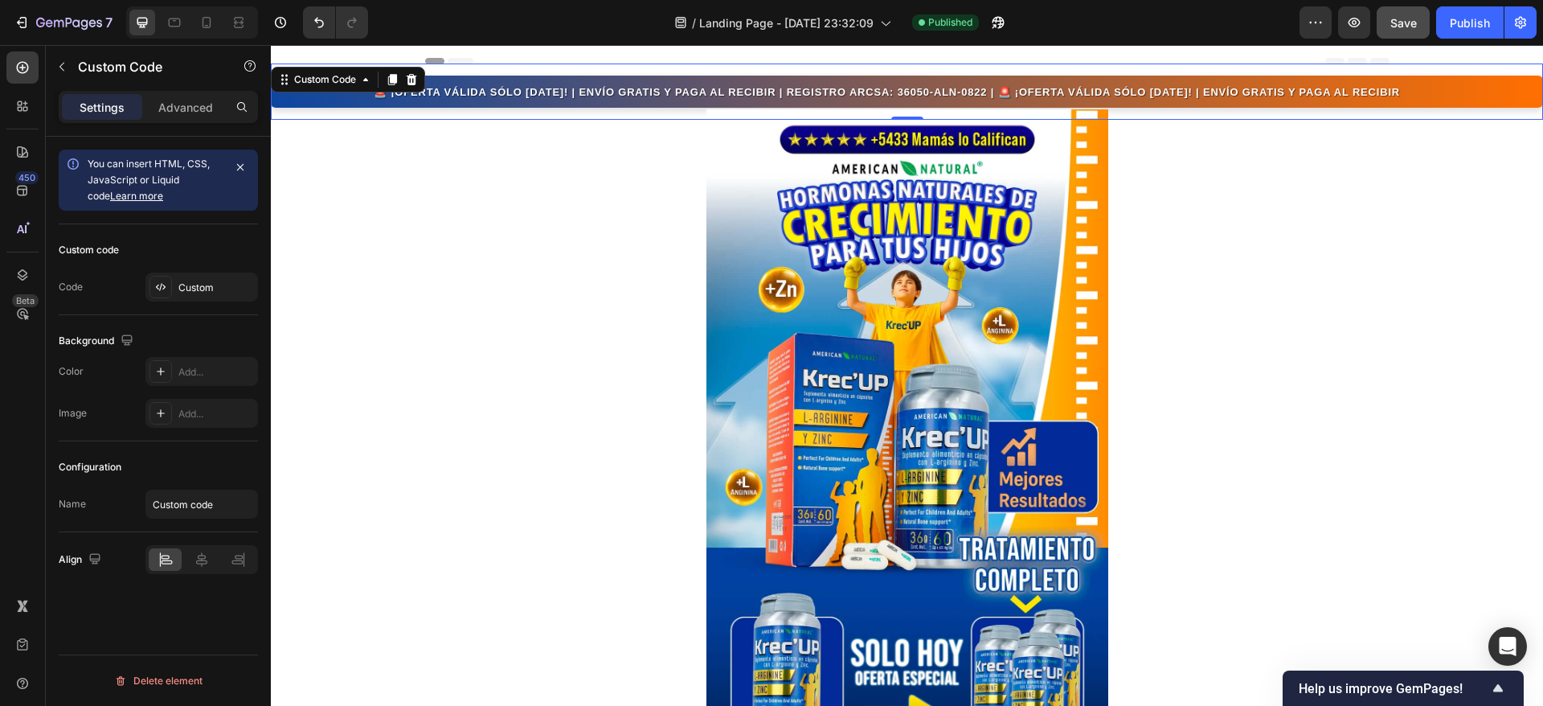
click at [449, 88] on div "🚨 ¡OFERTA VÁLIDA SÓLO [DATE]! | ENVÍO GRATIS Y PAGA AL RECIBIR | REGISTRO ARCSA…" at bounding box center [907, 91] width 1256 height 19
click at [170, 288] on div "Custom" at bounding box center [202, 287] width 113 height 29
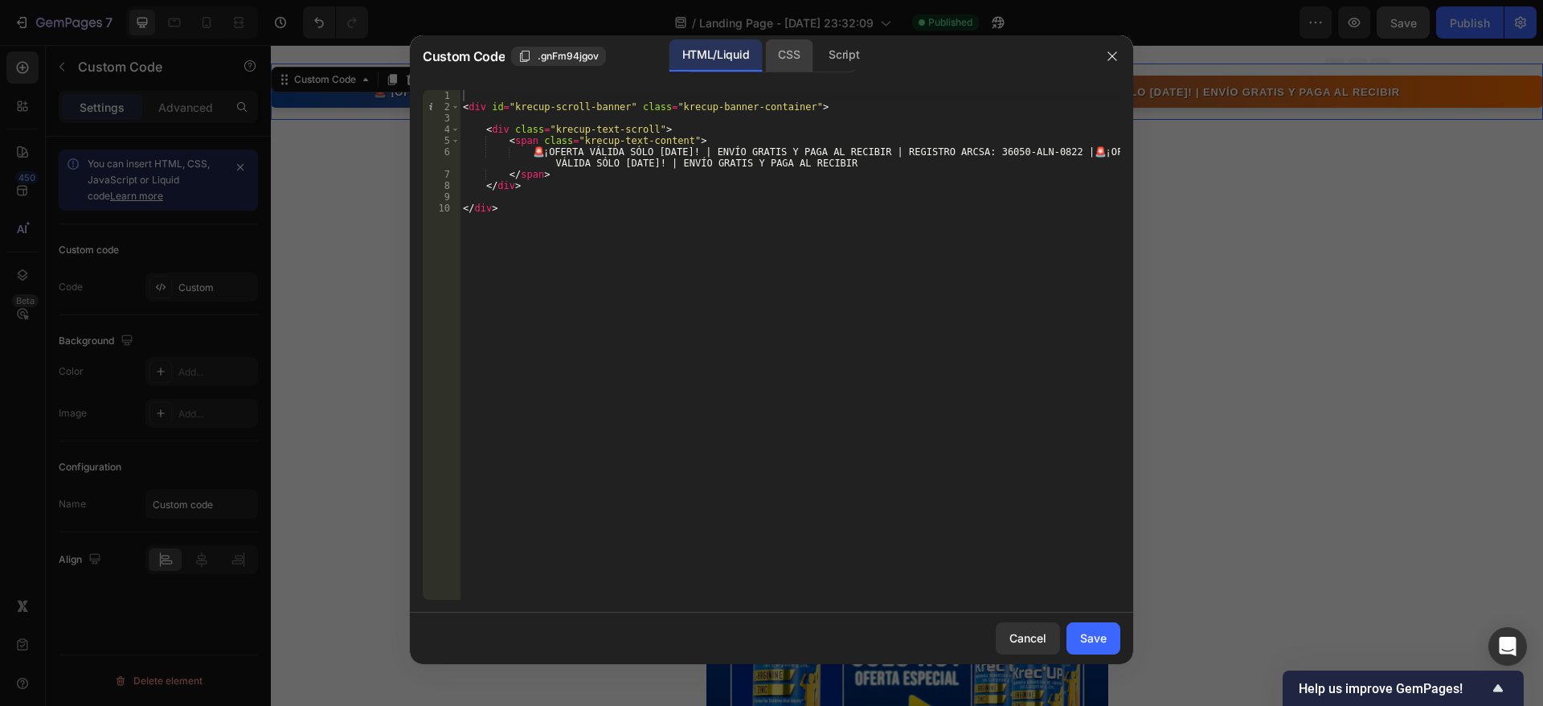
click at [806, 67] on div "CSS" at bounding box center [788, 55] width 47 height 32
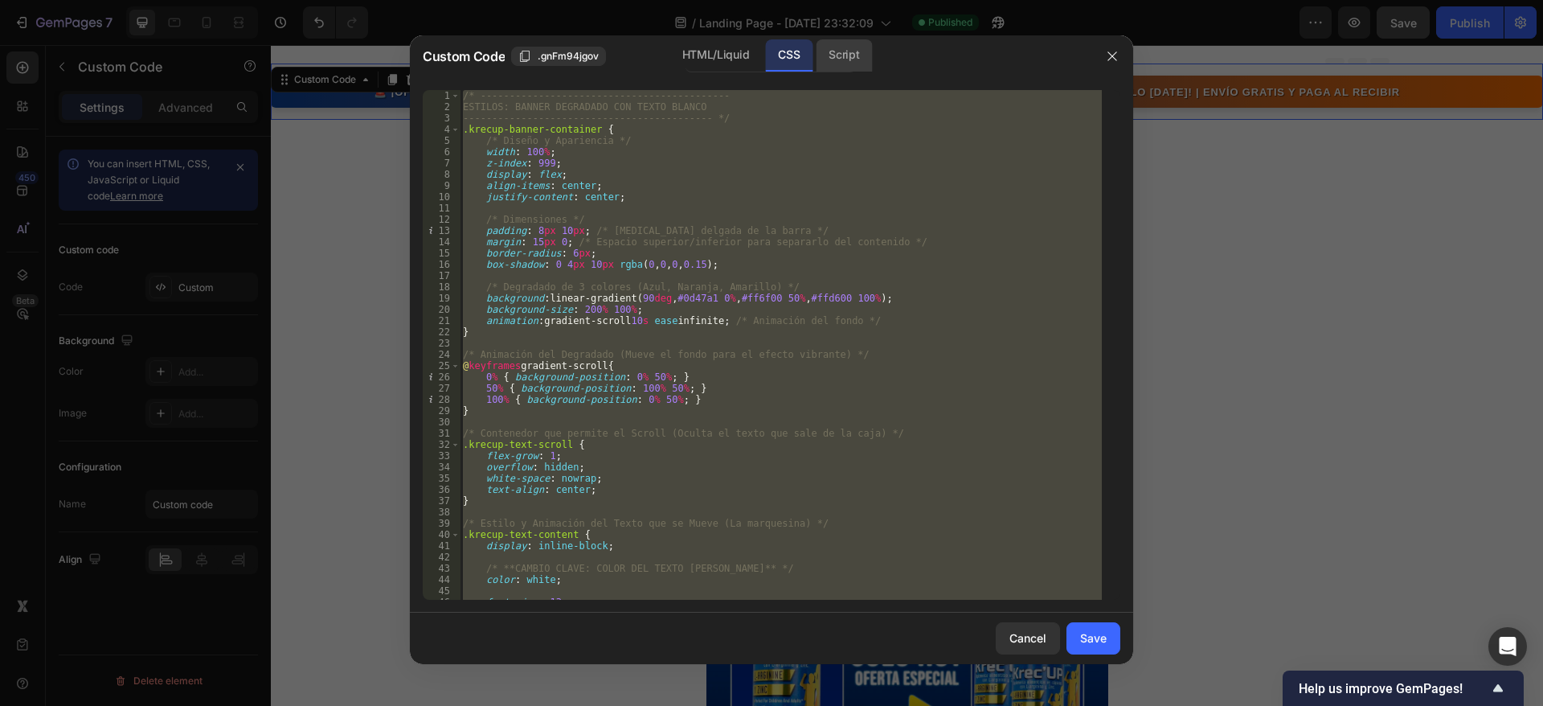
click at [840, 60] on div "Script" at bounding box center [844, 55] width 56 height 32
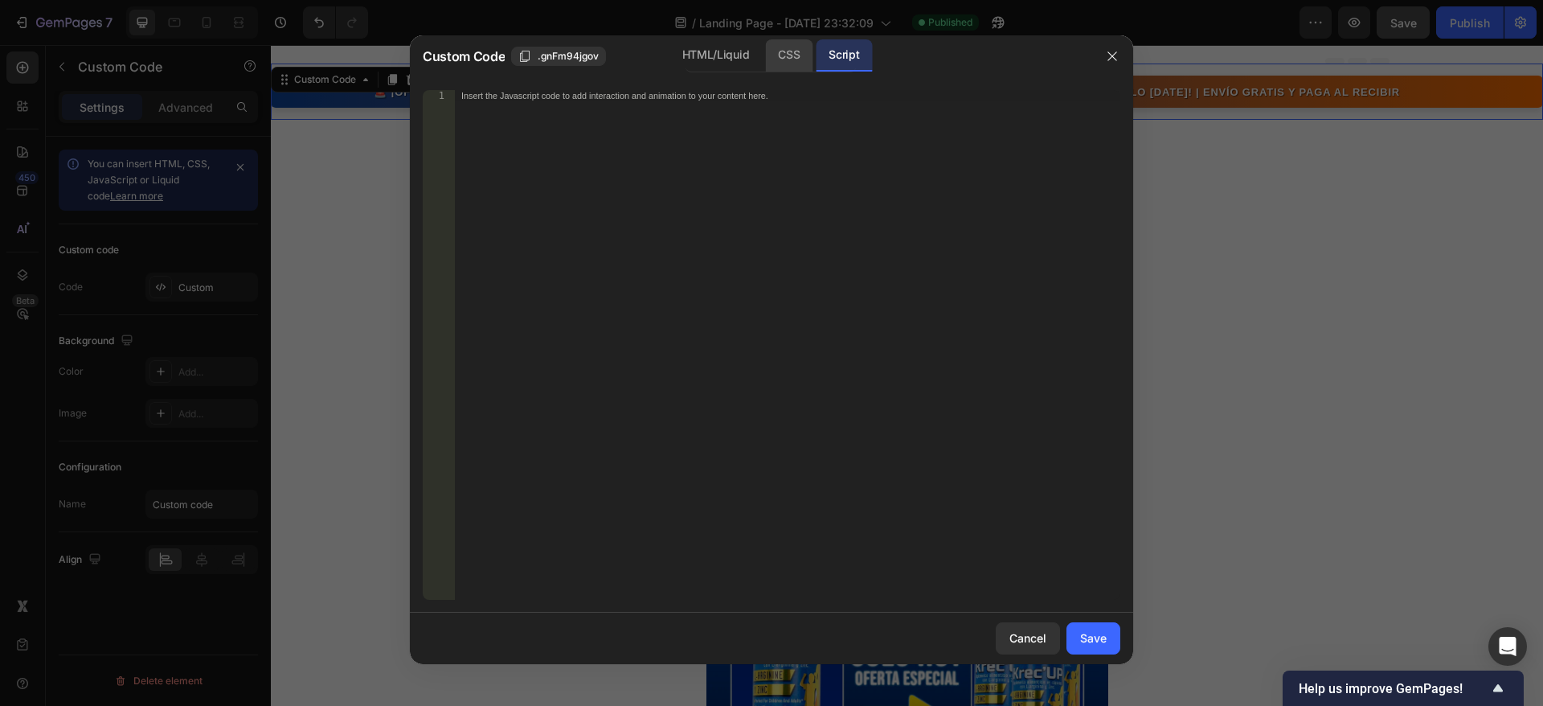
click at [797, 56] on div "CSS" at bounding box center [788, 55] width 47 height 32
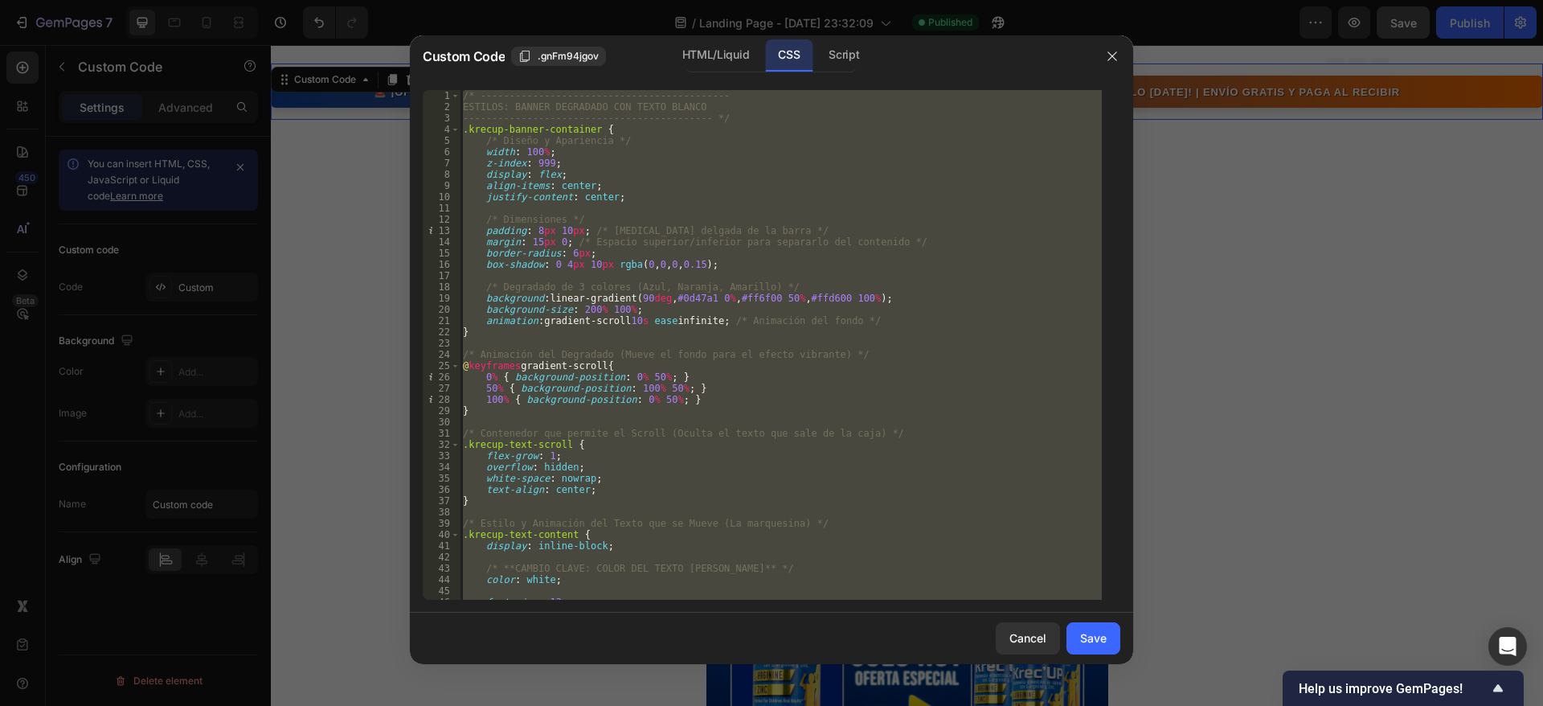
click at [469, 99] on div "/* ------------------------------------------- ESTILOS: BANNER DEGRADADO CON TE…" at bounding box center [781, 345] width 642 height 510
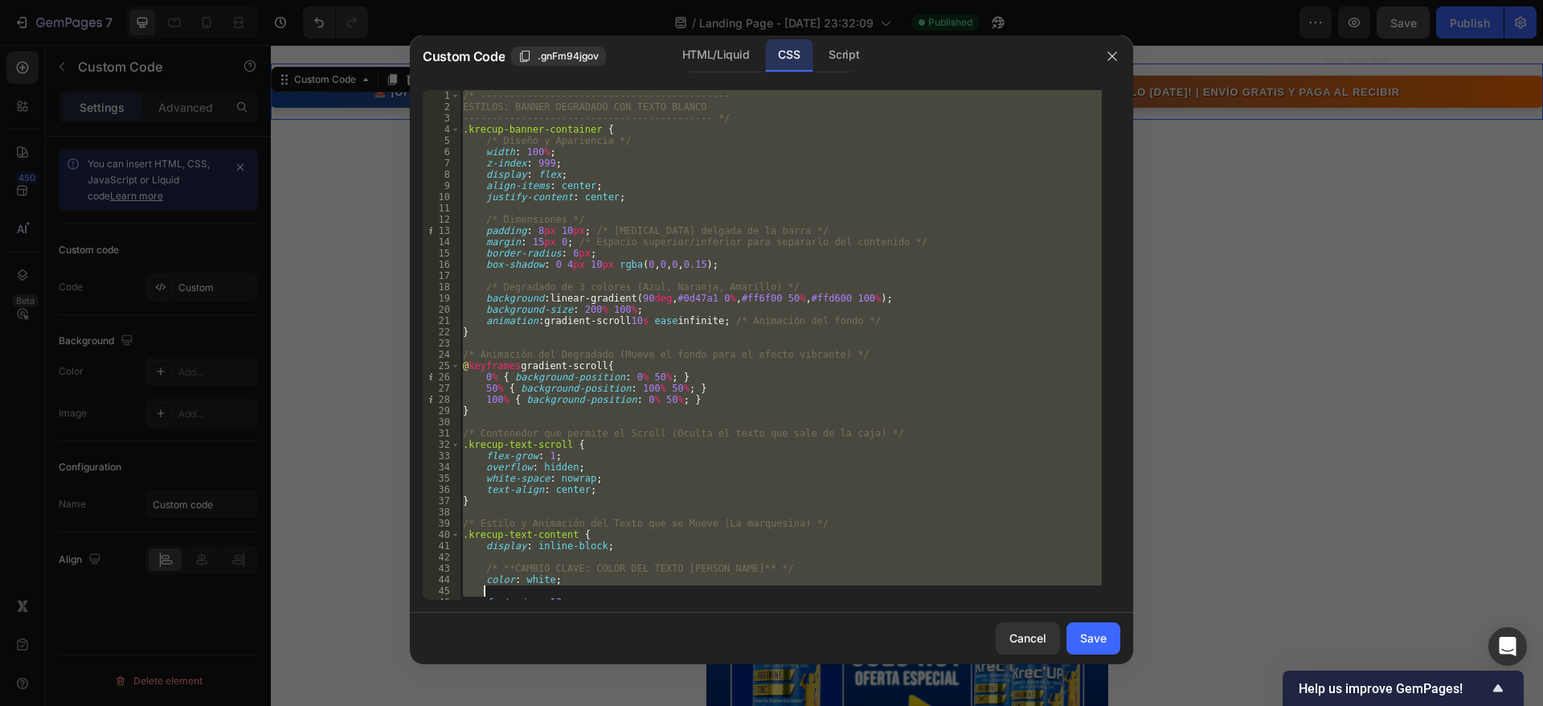
scroll to position [436, 0]
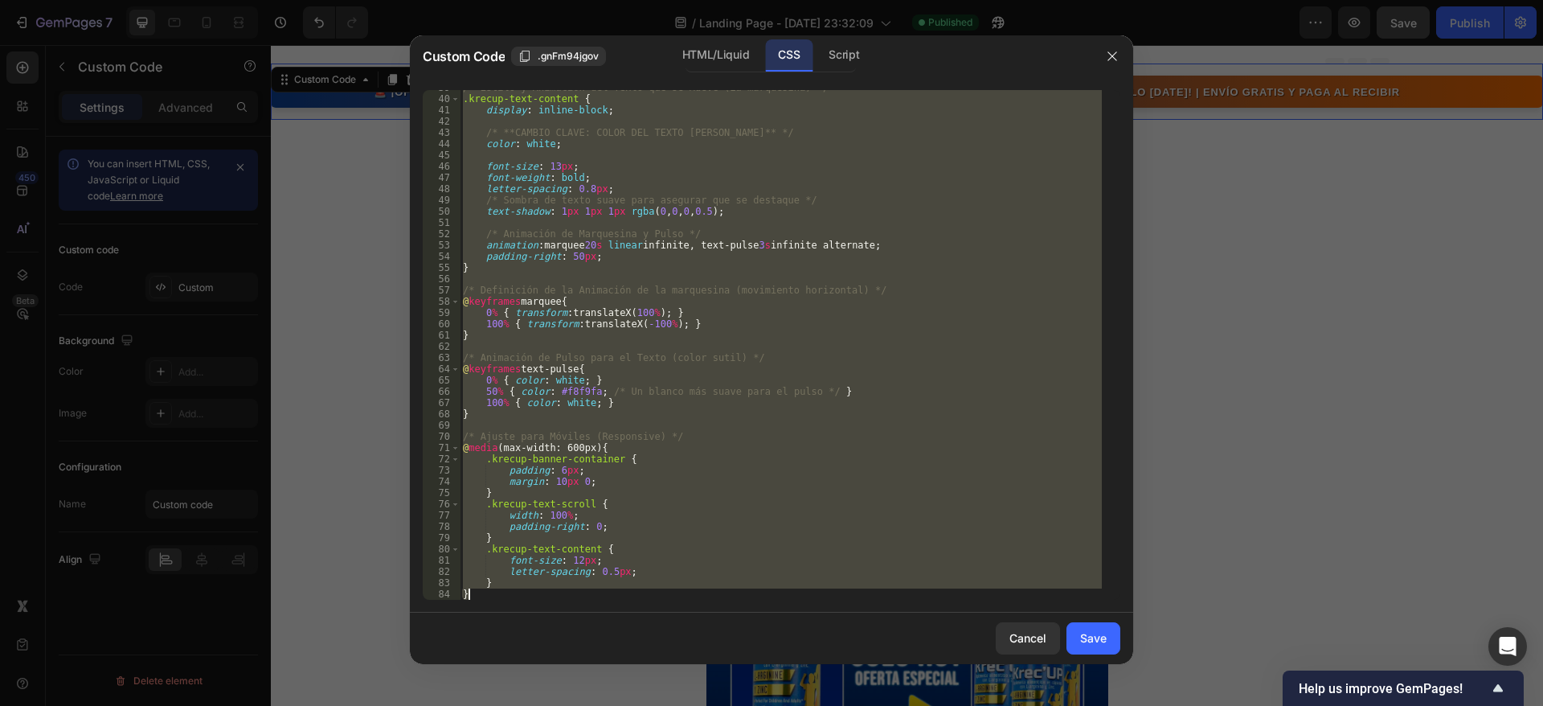
drag, startPoint x: 464, startPoint y: 99, endPoint x: 667, endPoint y: 662, distance: 599.1
click at [667, 666] on div "Custom Code .gnFm94jgov HTML/Liquid CSS Script /* -----------------------------…" at bounding box center [771, 352] width 723 height 635
type textarea "/* Ajuste para Móviles (Responsive) */"
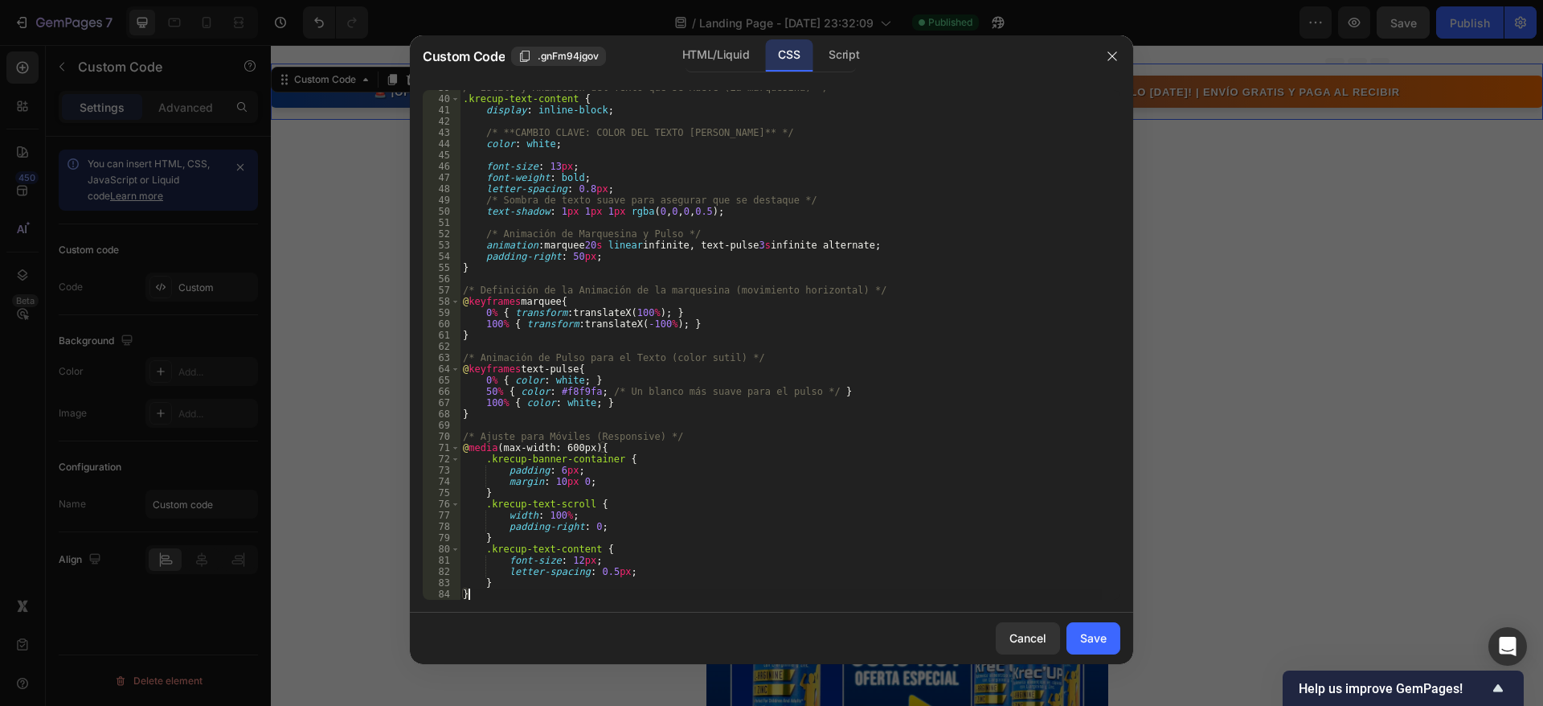
click at [485, 596] on div "/* Estilo y Animación del Texto que se Mueve (La marquesina) */ .krecup-text-co…" at bounding box center [781, 348] width 642 height 532
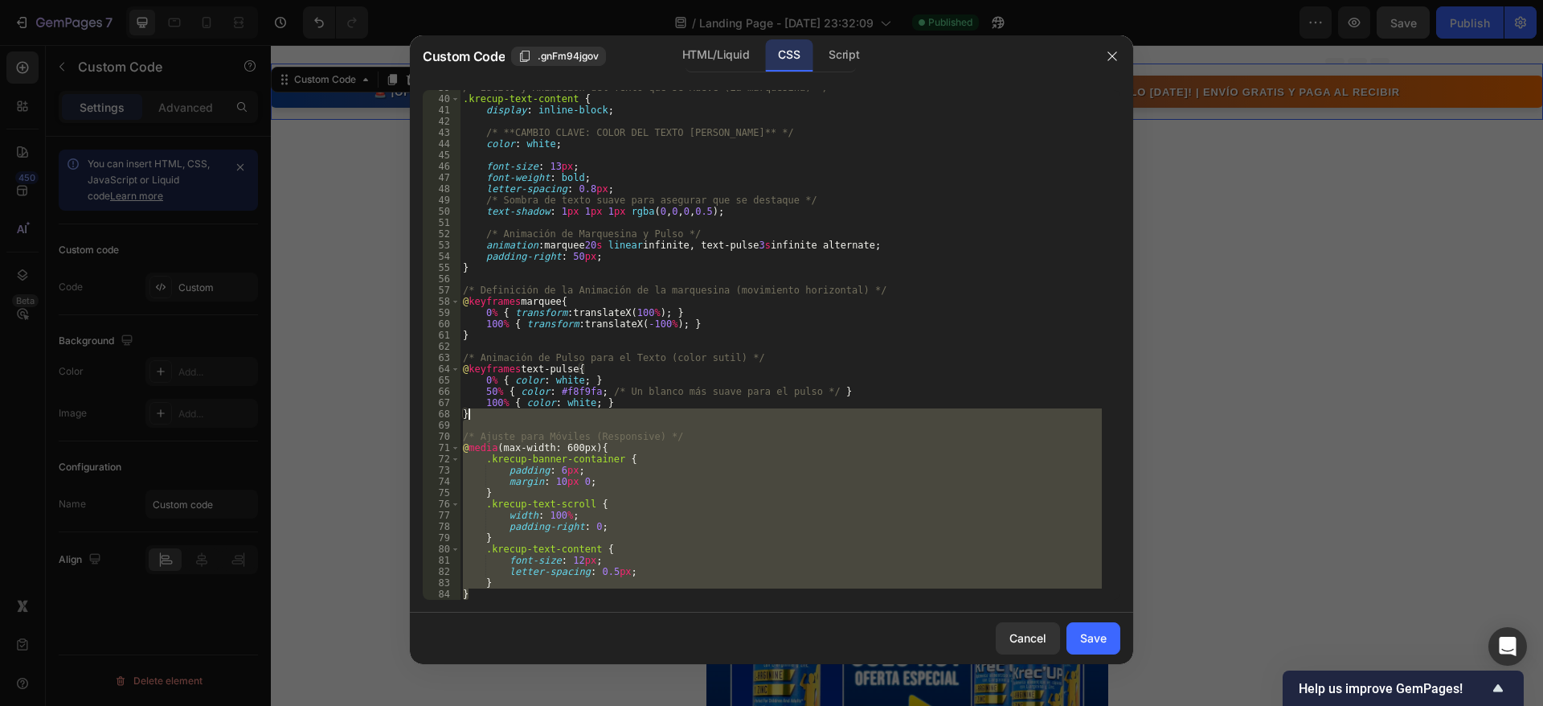
drag, startPoint x: 484, startPoint y: 596, endPoint x: 490, endPoint y: 416, distance: 179.4
click at [490, 416] on div "/* Estilo y Animación del Texto que se Mueve (La marquesina) */ .krecup-text-co…" at bounding box center [781, 348] width 642 height 532
click at [494, 599] on div "/* Estilo y Animación del Texto que se Mueve (La marquesina) */ .krecup-text-co…" at bounding box center [781, 345] width 642 height 510
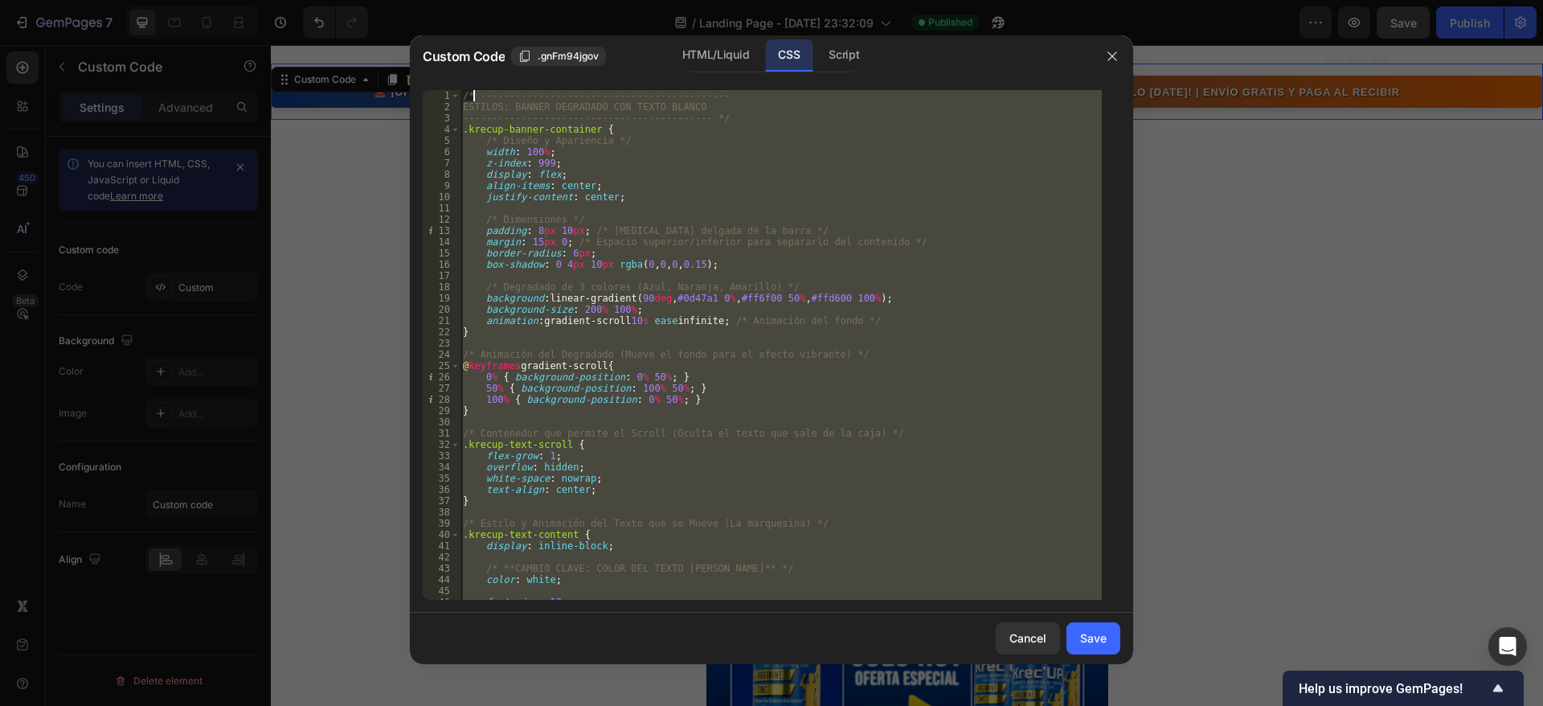
scroll to position [0, 0]
drag, startPoint x: 483, startPoint y: 596, endPoint x: 475, endPoint y: 65, distance: 531.4
click at [475, 65] on div "Custom Code .gnFm94jgov HTML/Liquid CSS Script } 1 2 3 4 5 6 7 8 9 10 11 12 13 …" at bounding box center [771, 349] width 723 height 629
type textarea "/* ------------------------------------------- ESTILOS: BANNER DEGRADADO CON TE…"
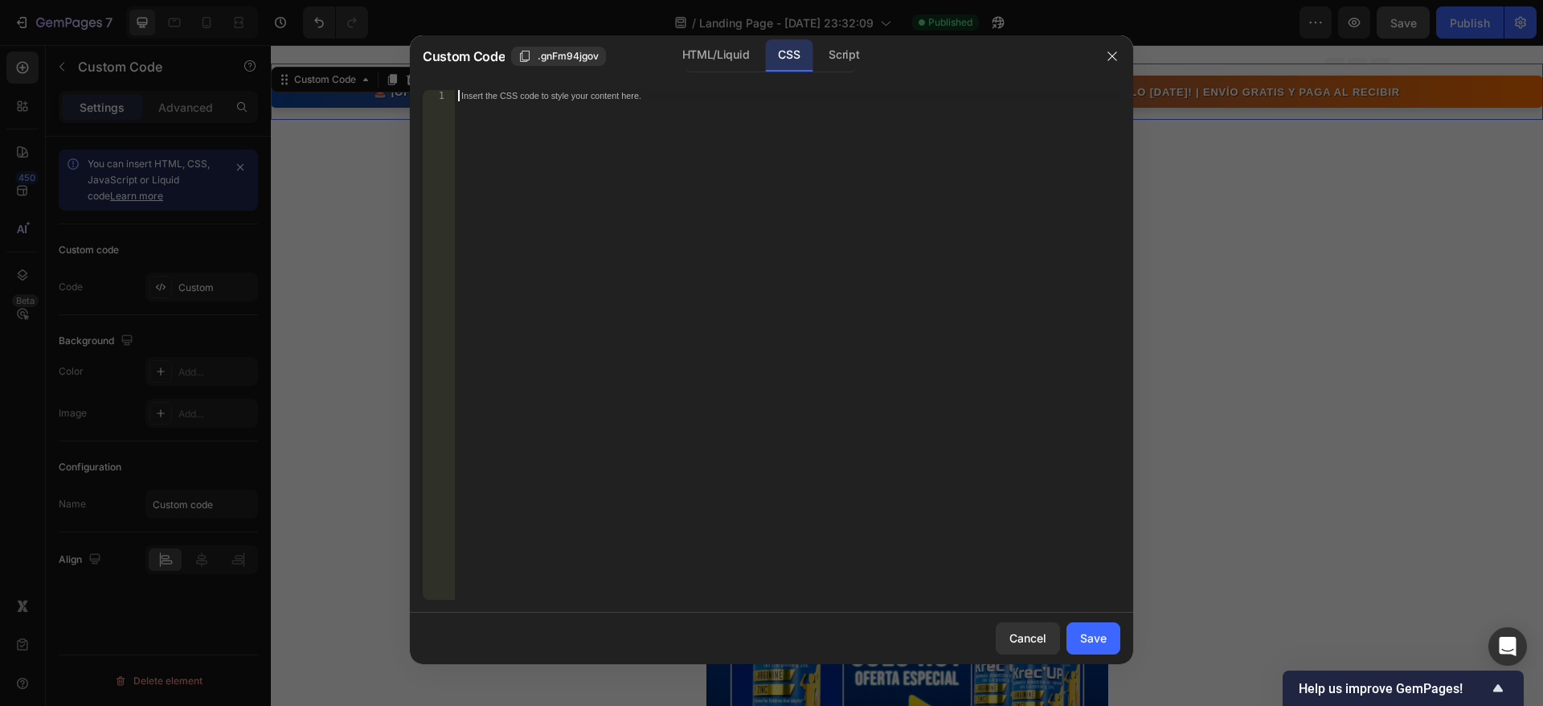
paste textarea "</style>"
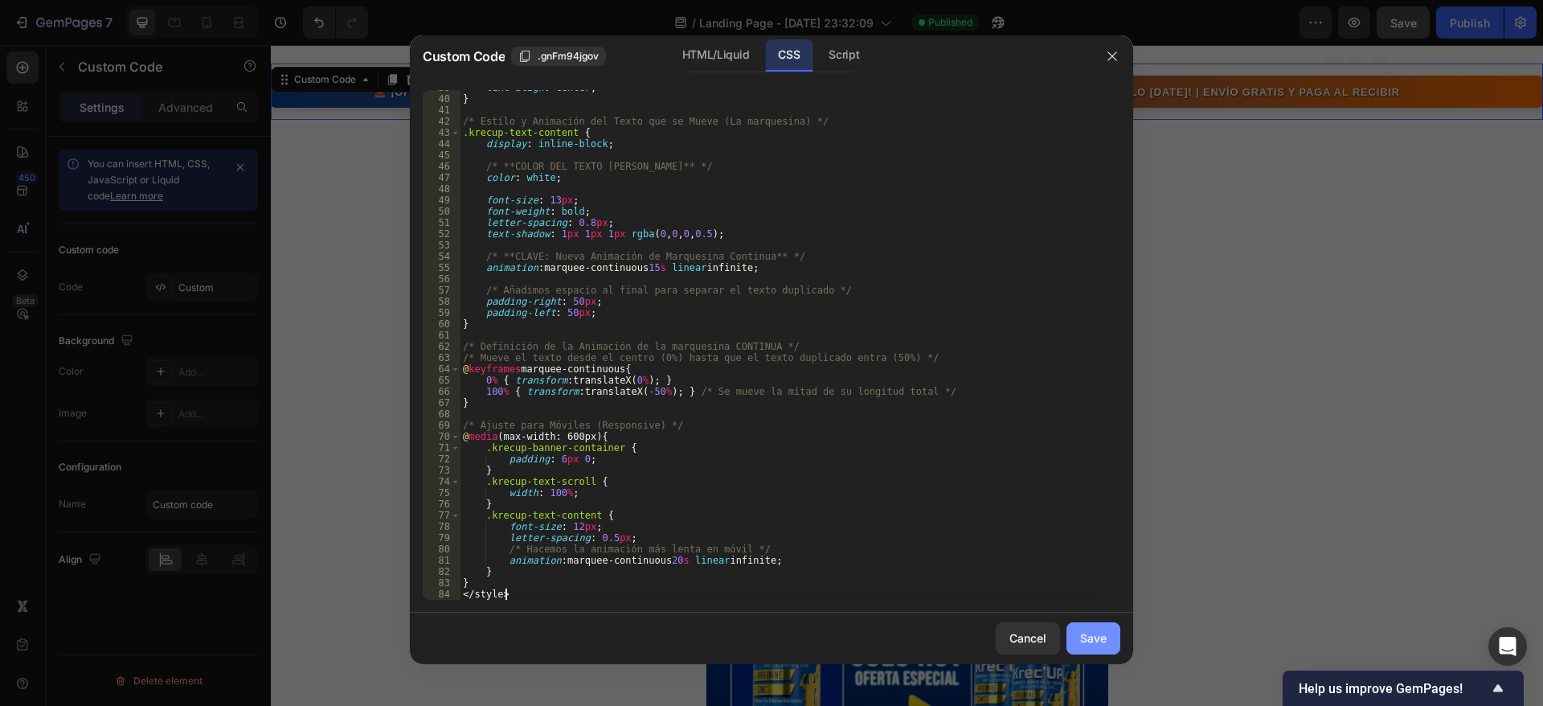
click at [1108, 633] on button "Save" at bounding box center [1094, 638] width 54 height 32
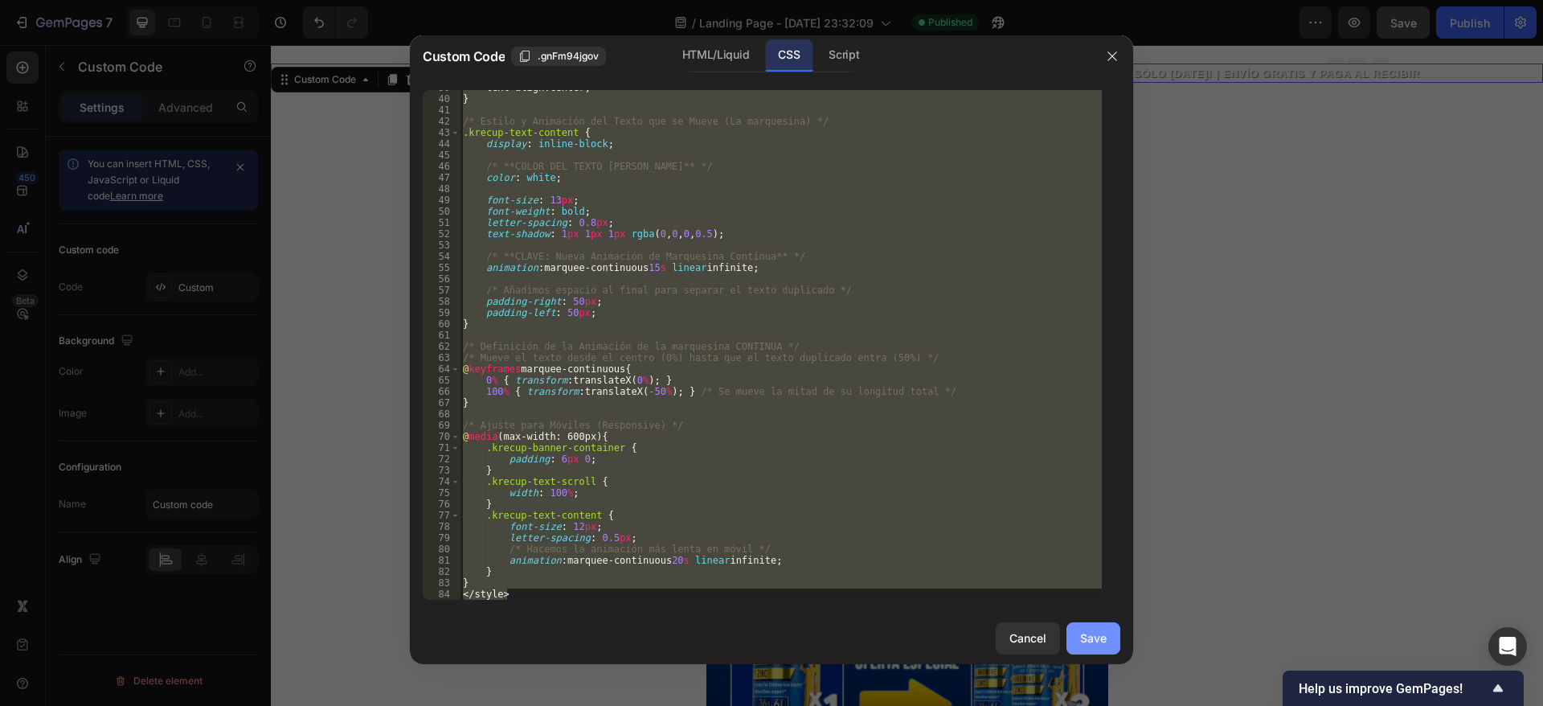
type textarea "} </style>"
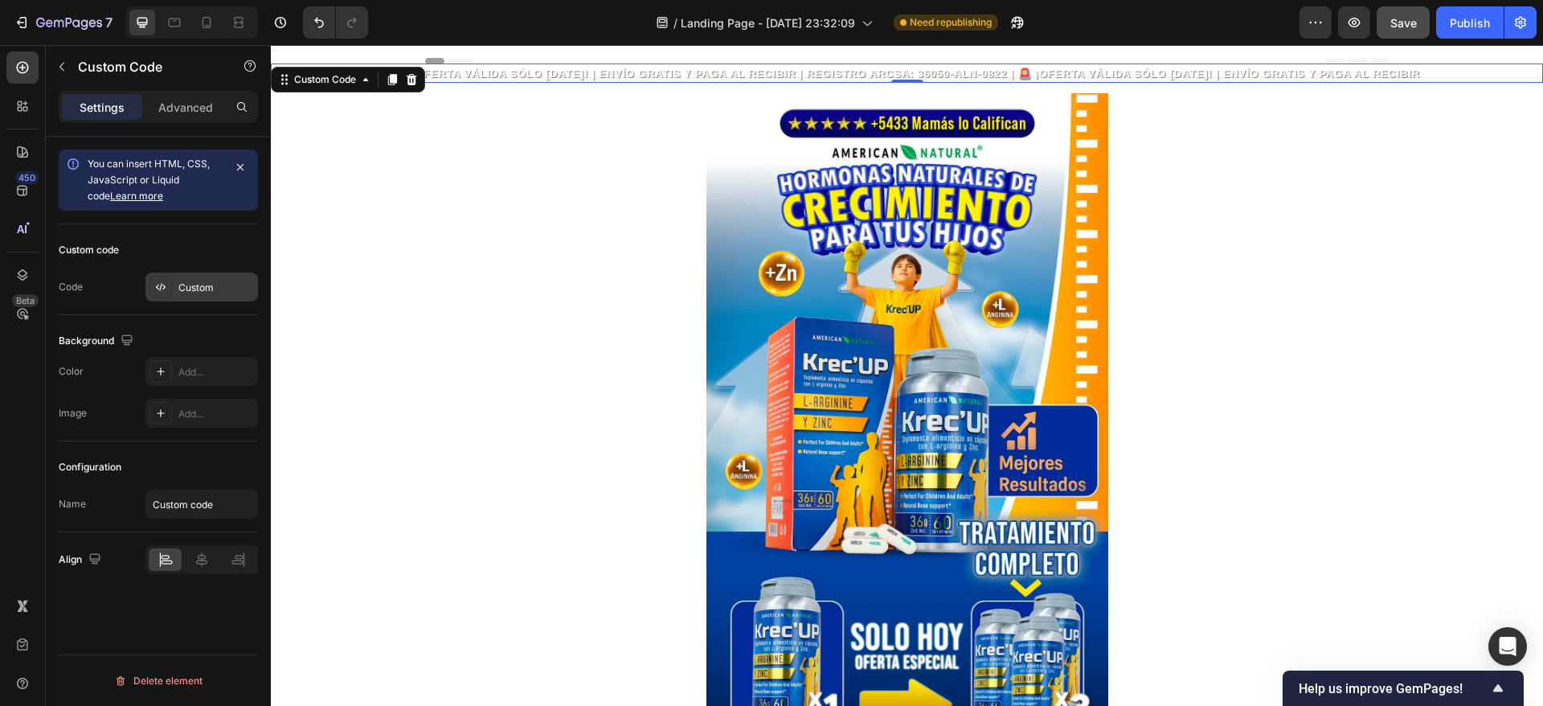
click at [199, 281] on div "Custom" at bounding box center [216, 288] width 76 height 14
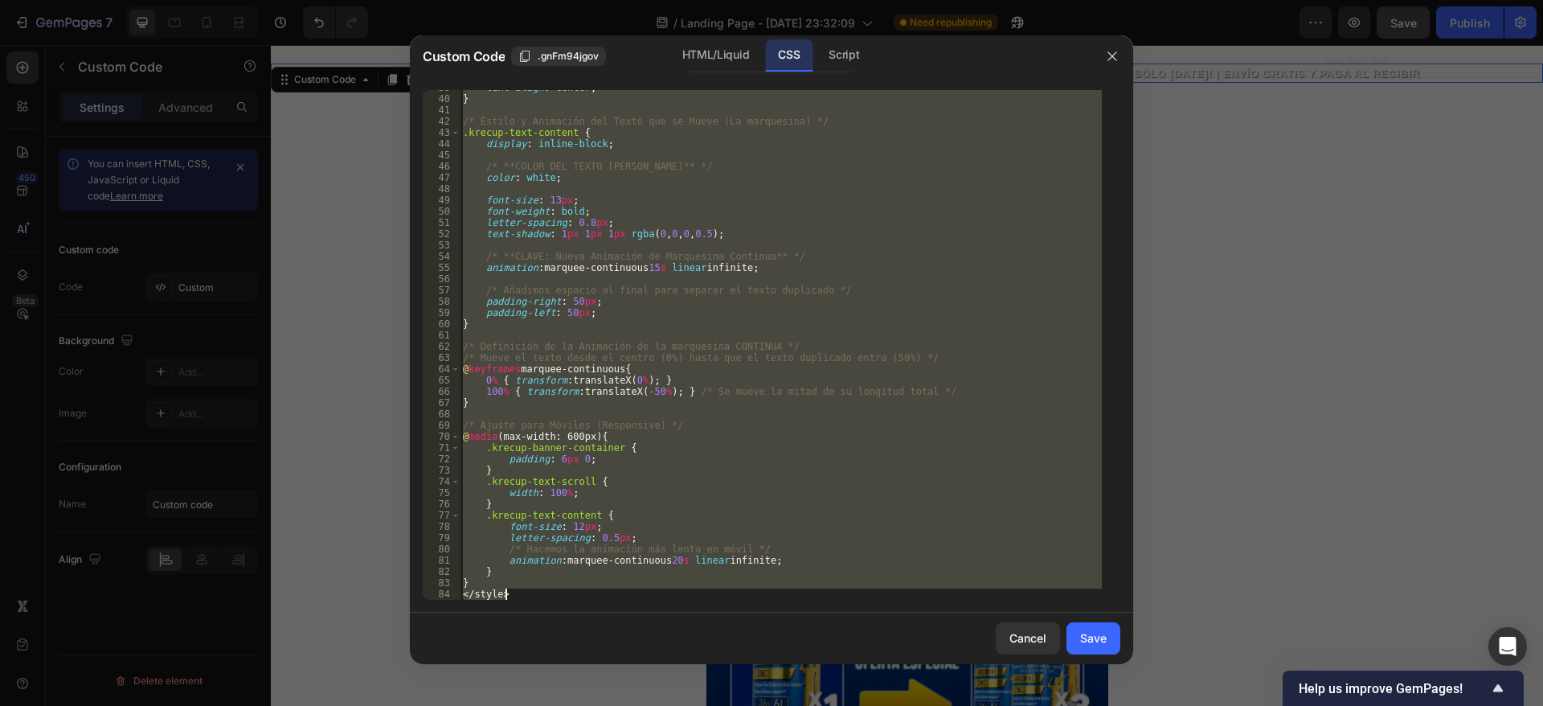
drag, startPoint x: 461, startPoint y: 93, endPoint x: 626, endPoint y: 666, distance: 595.8
click at [626, 666] on div "Custom Code .gnFm94jgov HTML/Liquid CSS Script <style> 39 40 41 42 43 44 45 46 …" at bounding box center [771, 352] width 723 height 635
type textarea "} </style>"
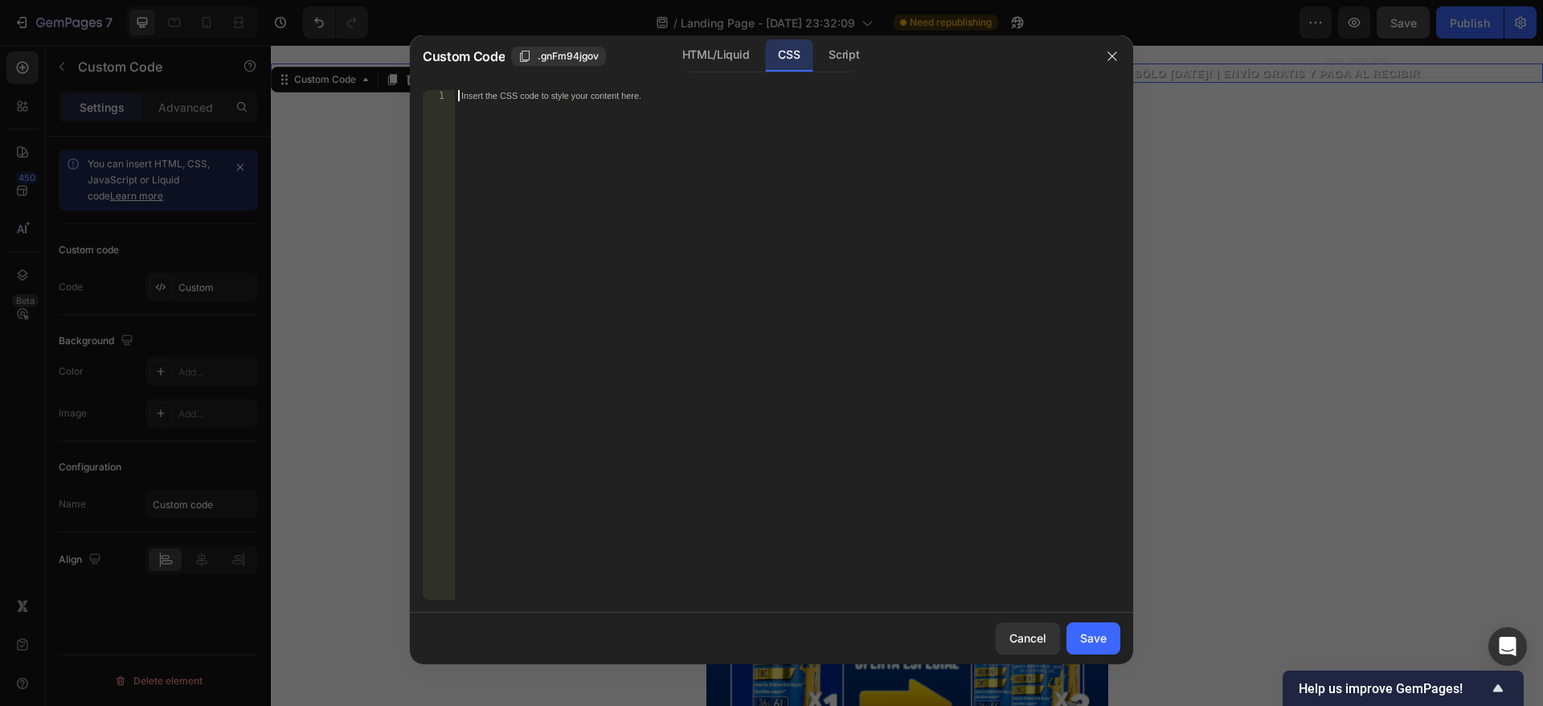
click at [560, 103] on div "Insert the CSS code to style your content here." at bounding box center [788, 356] width 666 height 532
paste textarea "</style>"
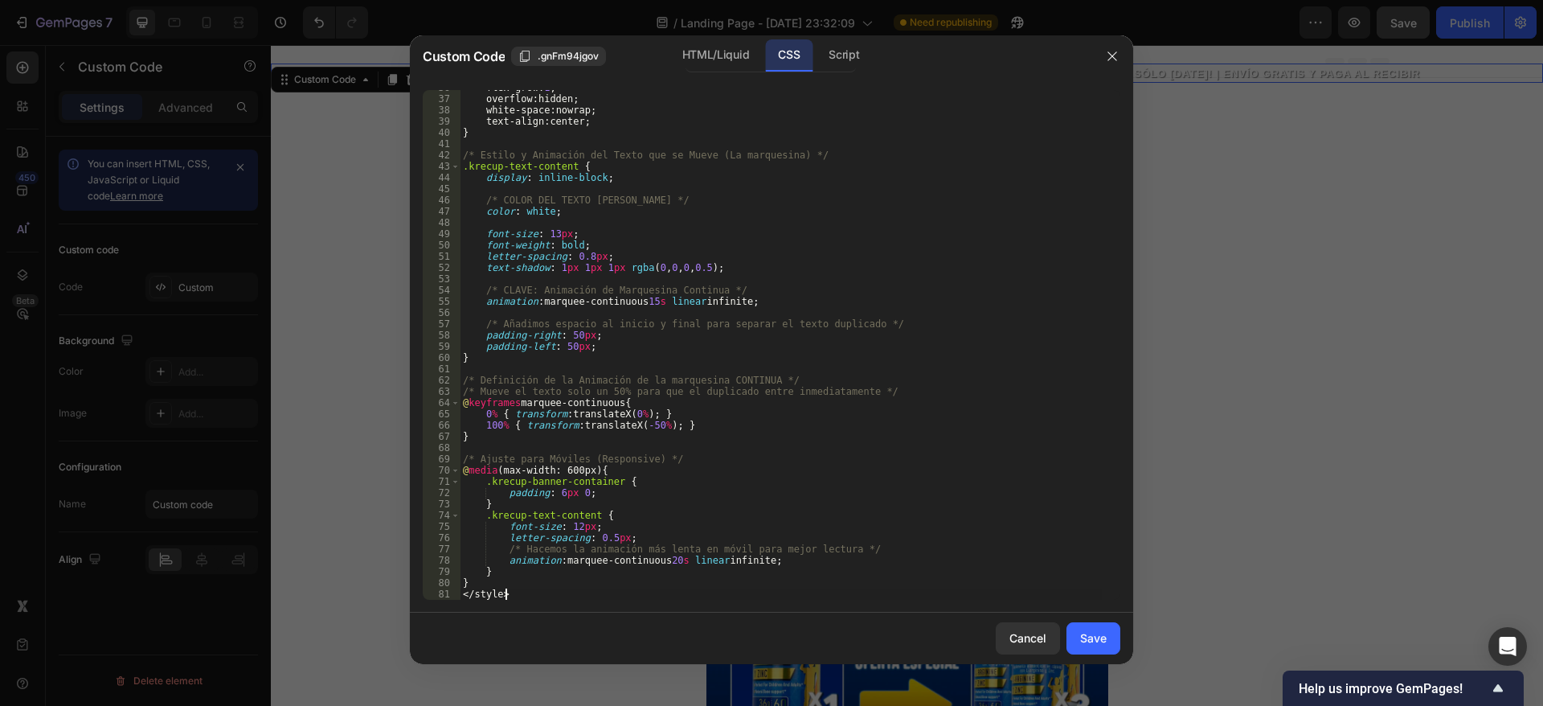
scroll to position [402, 0]
click at [1103, 639] on div "Save" at bounding box center [1093, 637] width 27 height 17
type textarea "} </style>"
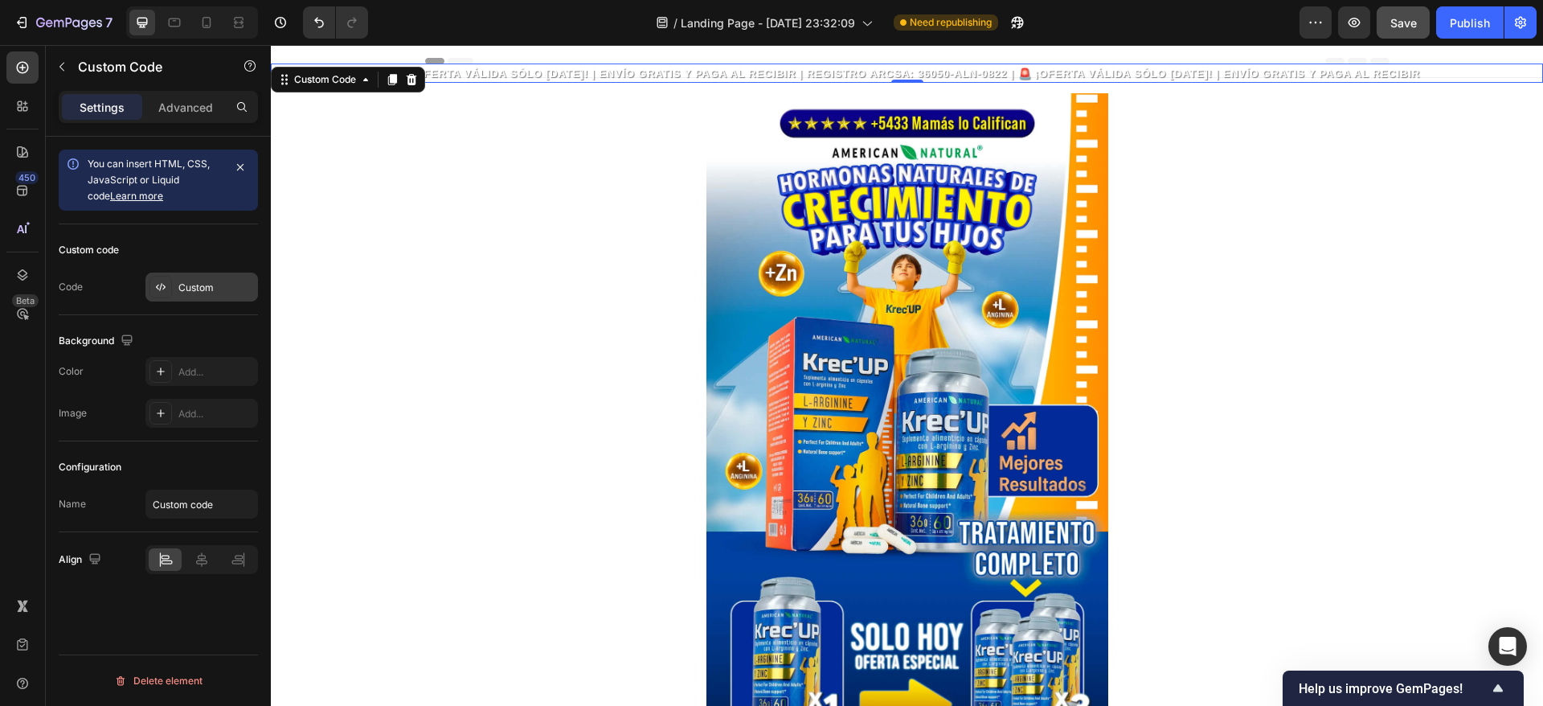
click at [191, 284] on div "Custom" at bounding box center [216, 288] width 76 height 14
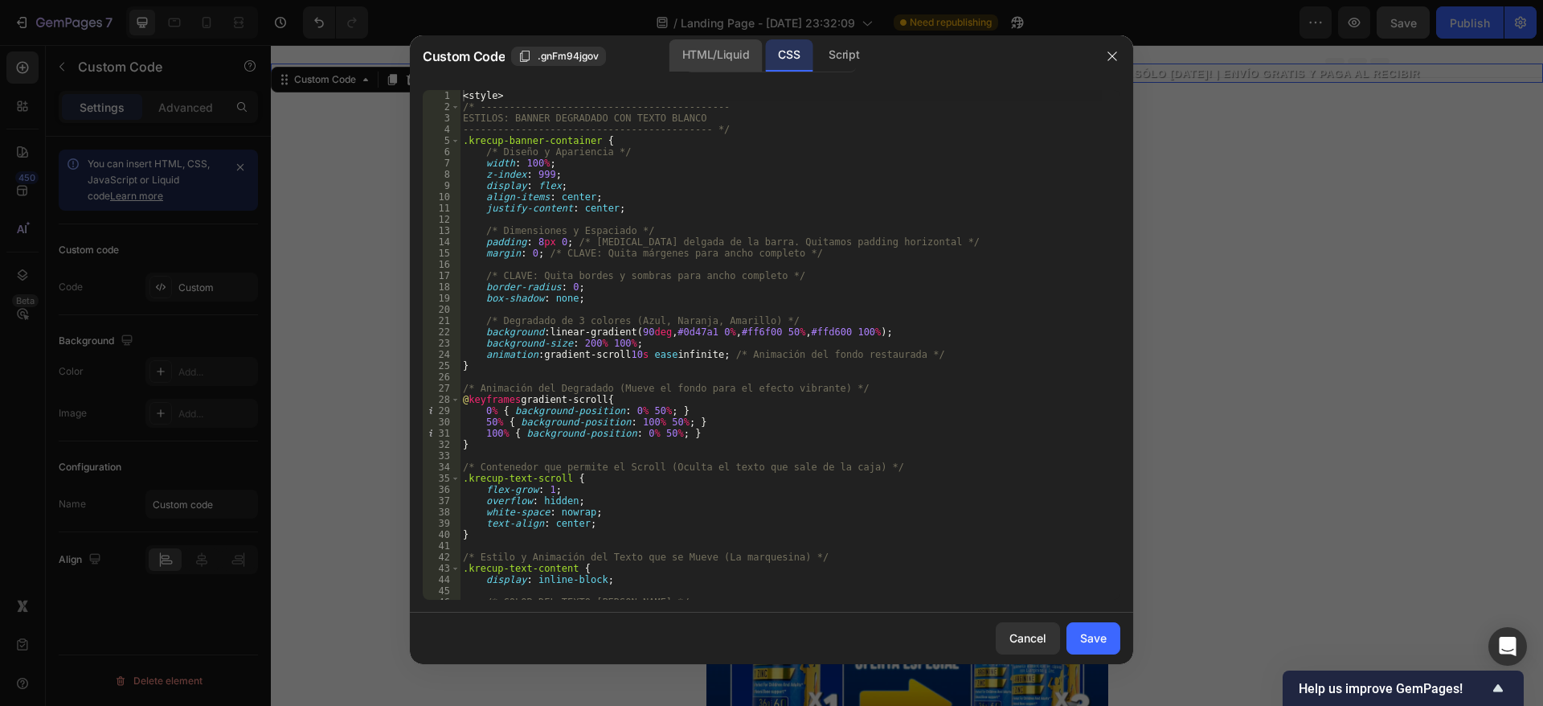
click at [718, 55] on div "HTML/Liquid" at bounding box center [716, 55] width 92 height 32
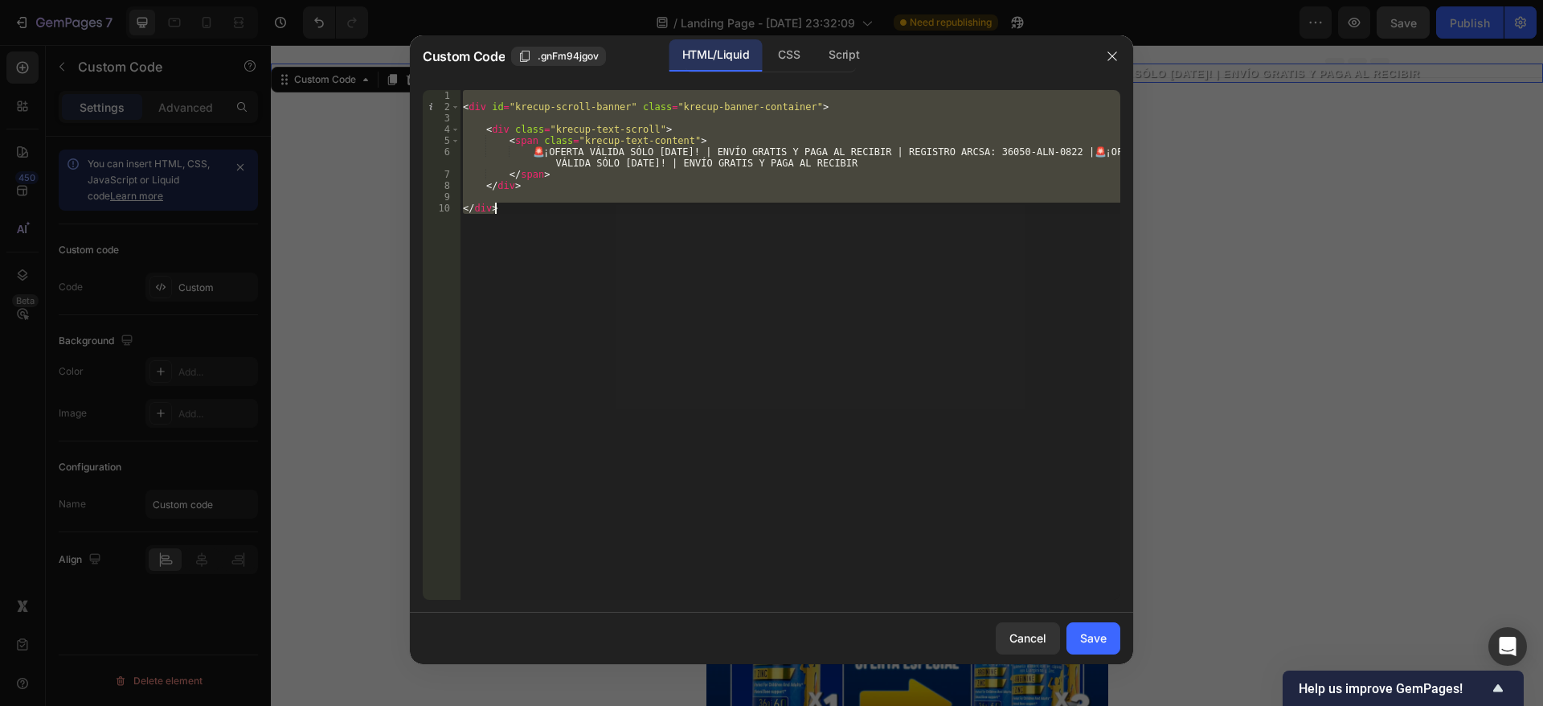
type textarea "</div>"
type textarea "<div class="krecup-text-scroll">"
type textarea "<div id="krecup-scroll-banner" class="krecup-banner-container">"
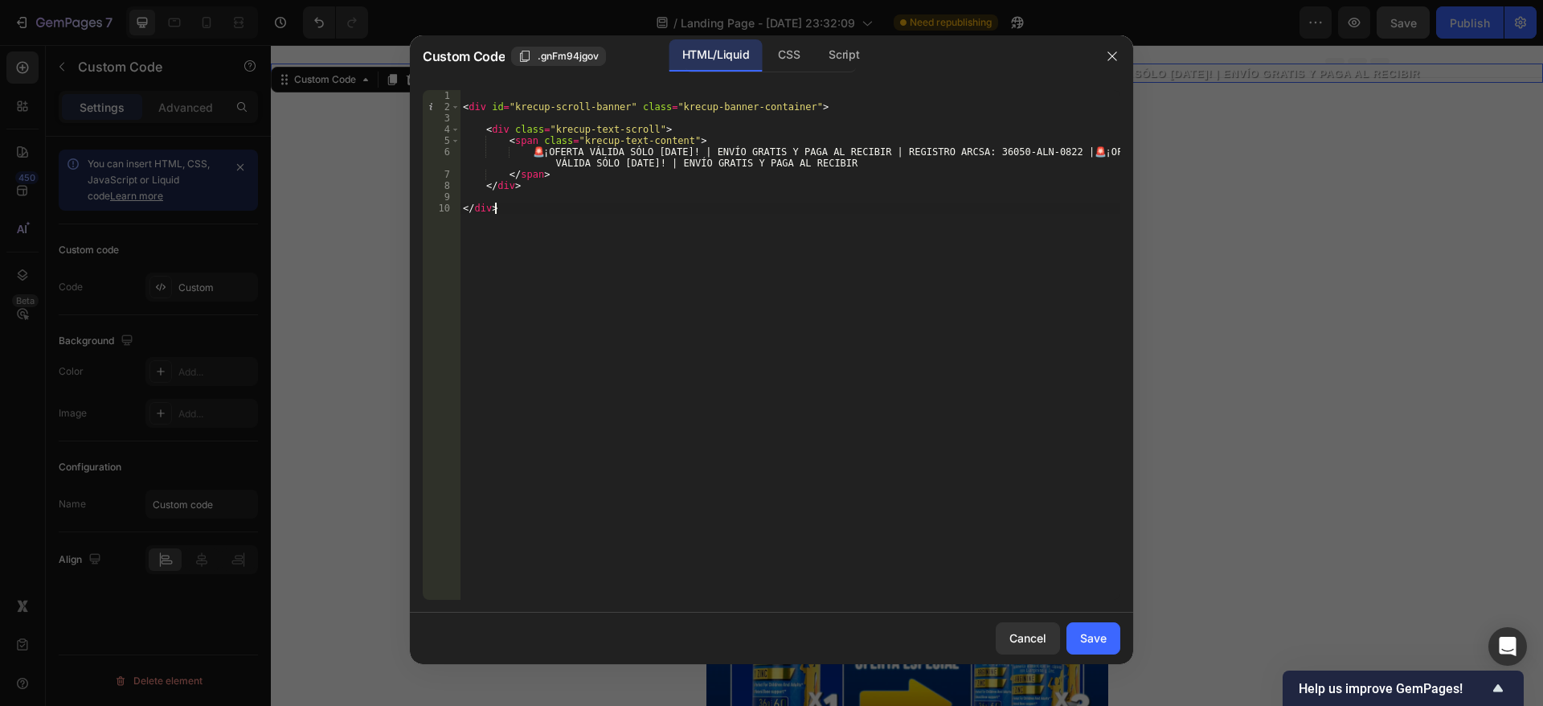
click at [503, 207] on div "< div id = "krecup-scroll-banner" class = "krecup-banner-container" > < div cla…" at bounding box center [790, 356] width 661 height 532
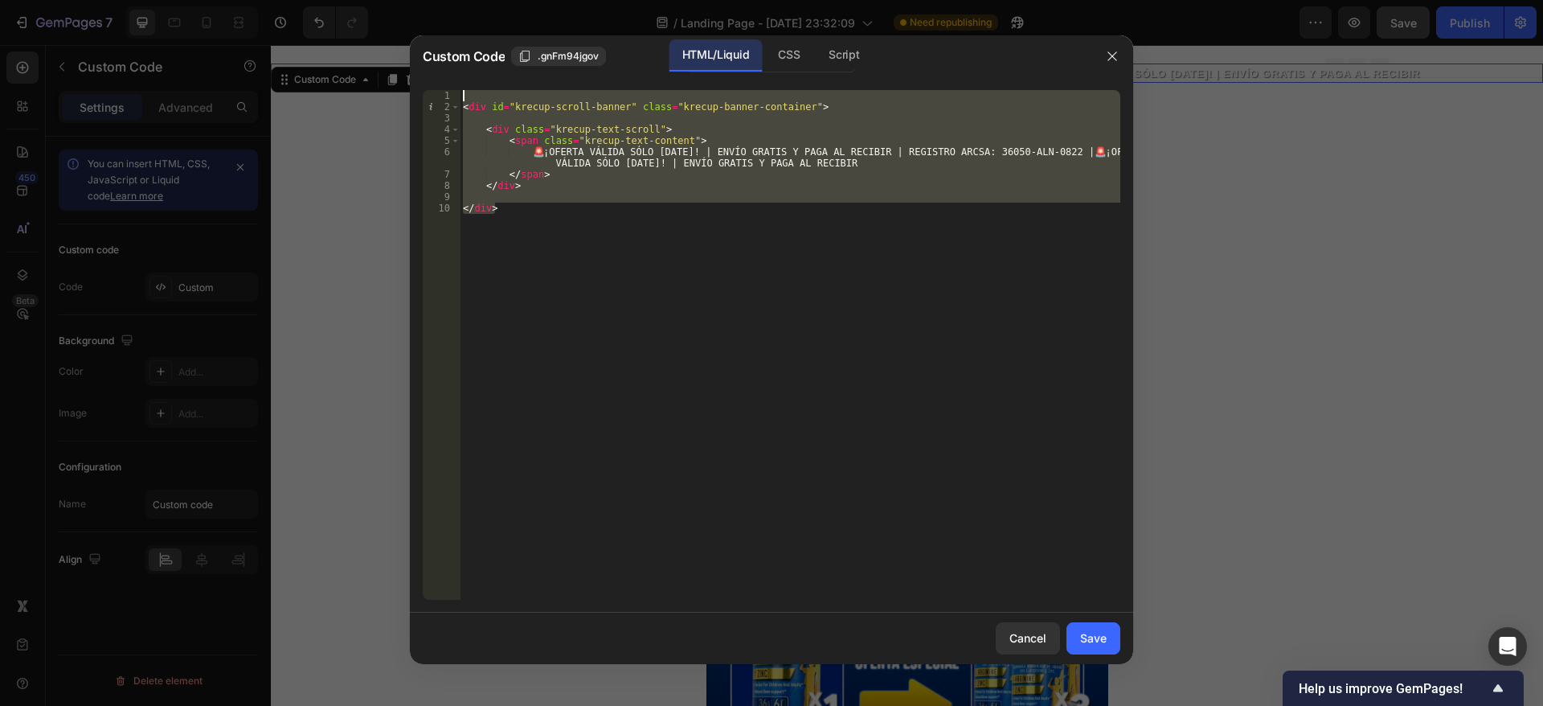
drag, startPoint x: 503, startPoint y: 207, endPoint x: 463, endPoint y: 100, distance: 115.0
click at [463, 100] on div "< div id = "krecup-scroll-banner" class = "krecup-banner-container" > < div cla…" at bounding box center [790, 356] width 661 height 532
type textarea "<div id="krecup-scroll-banner" class="krecup-banner-container">"
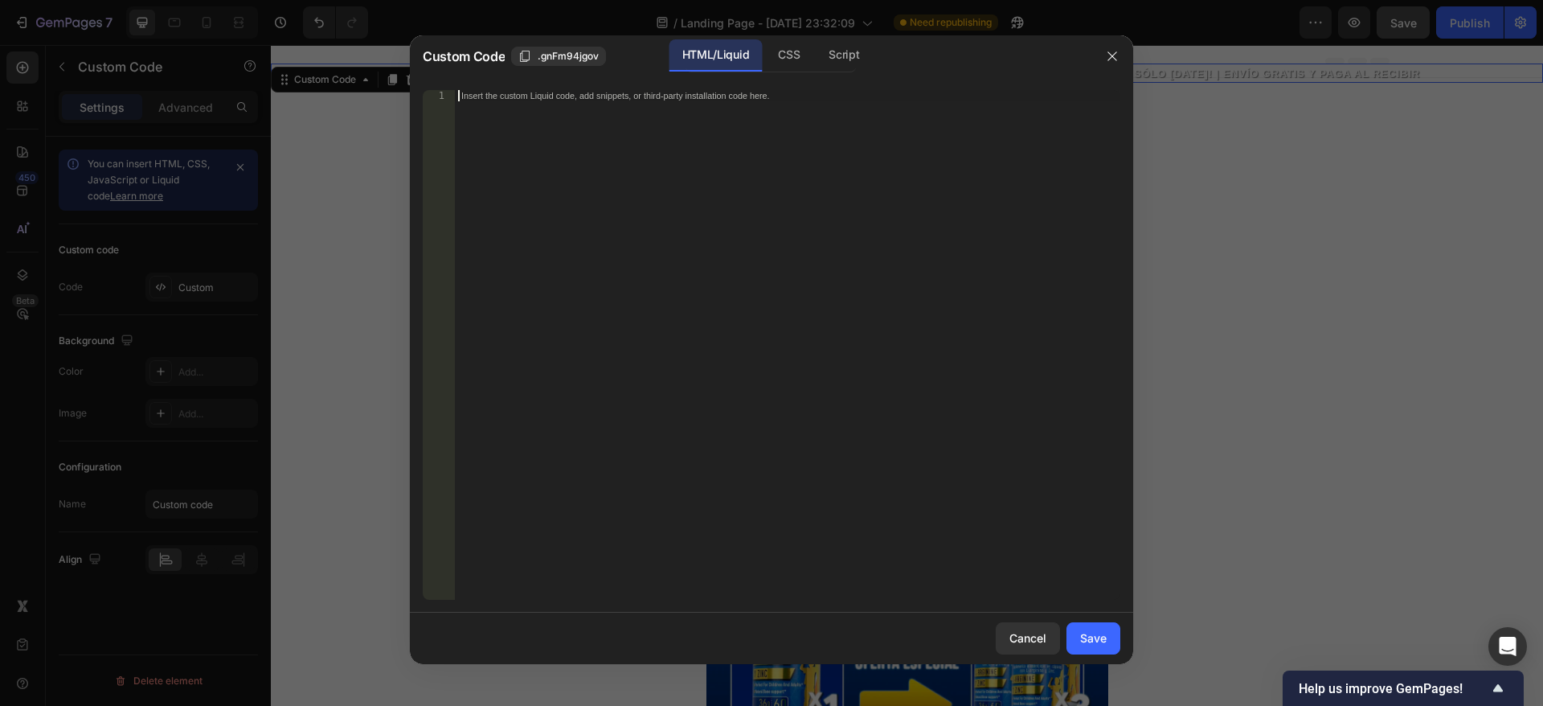
click at [608, 99] on div "Insert the custom Liquid code, add snippets, or third-party installation code h…" at bounding box center [754, 96] width 586 height 10
paste textarea "</div>"
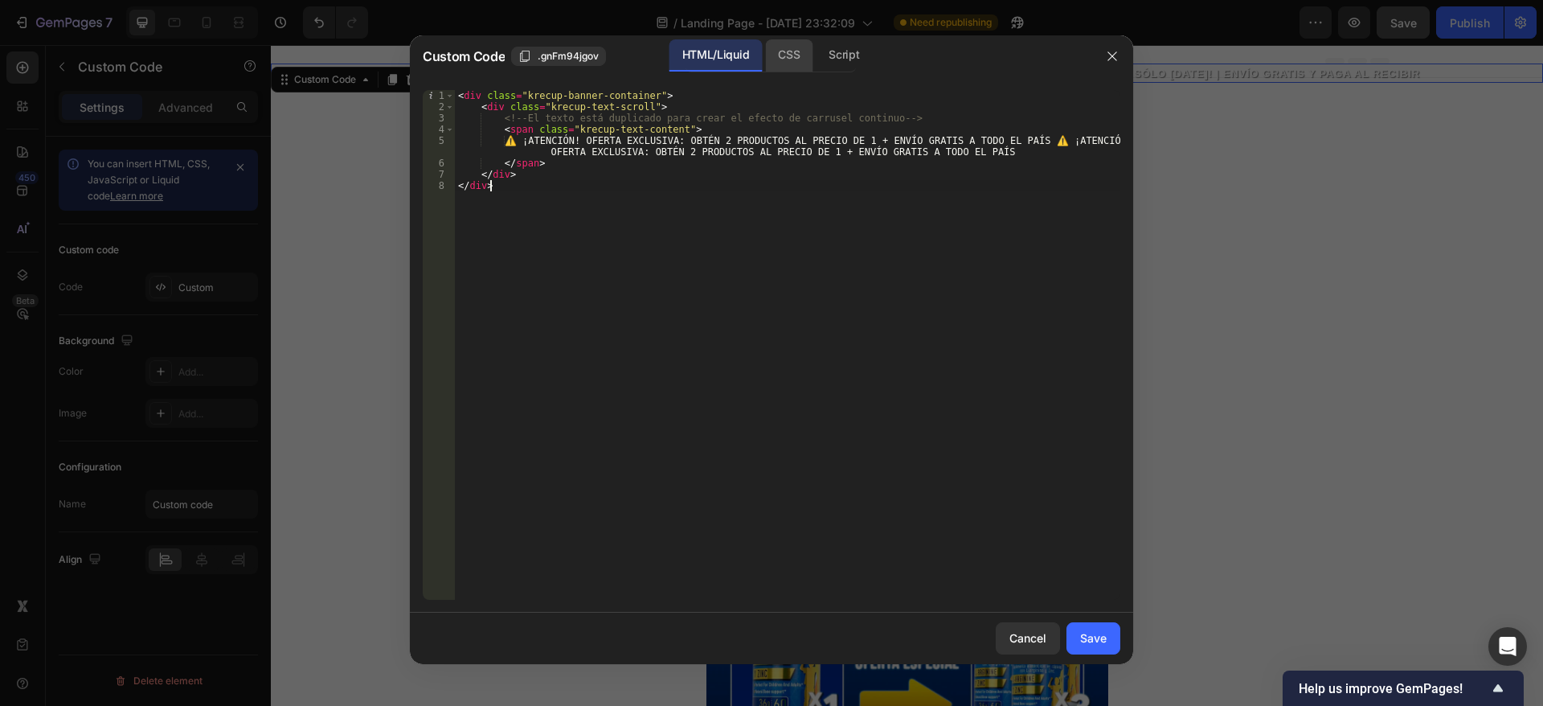
click at [775, 55] on div "CSS" at bounding box center [788, 55] width 47 height 32
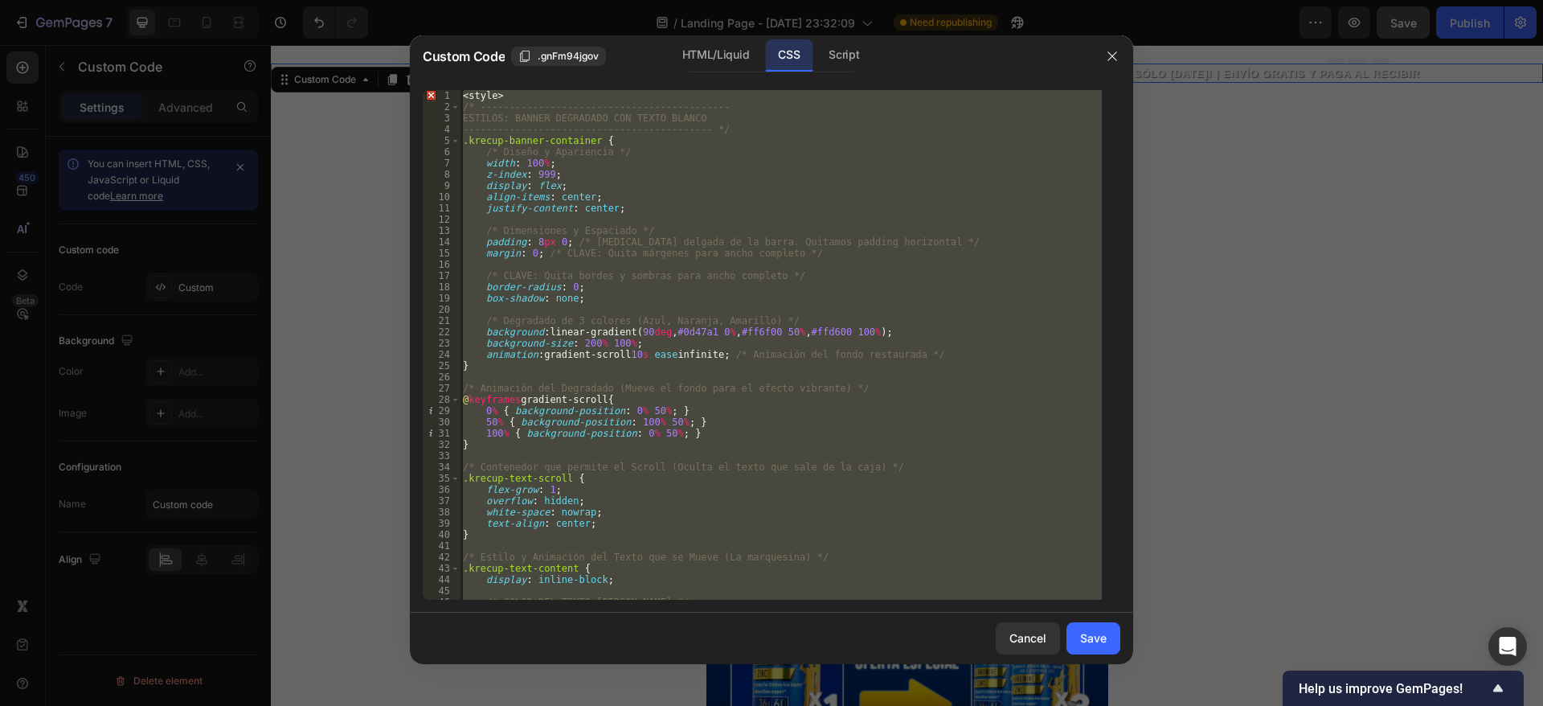
click at [463, 96] on div "< style > /* ------------------------------------------- ESTILOS: BANNER DEGRAD…" at bounding box center [781, 345] width 642 height 510
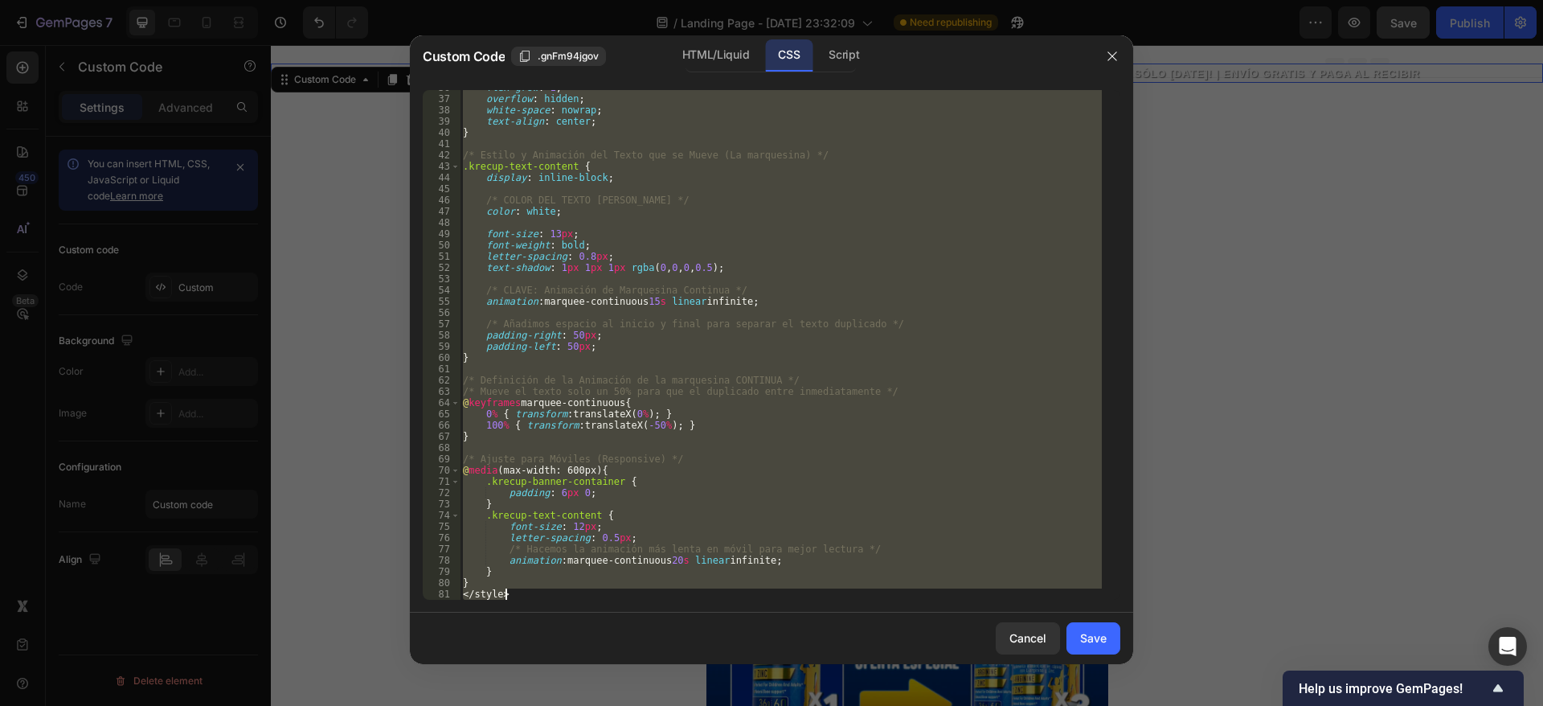
drag, startPoint x: 463, startPoint y: 96, endPoint x: 699, endPoint y: 635, distance: 588.2
click at [699, 637] on div "Custom Code .gnFm94jgov HTML/Liquid CSS Script <style> 36 37 38 39 40 41 42 43 …" at bounding box center [771, 349] width 723 height 629
type textarea "} </style>"
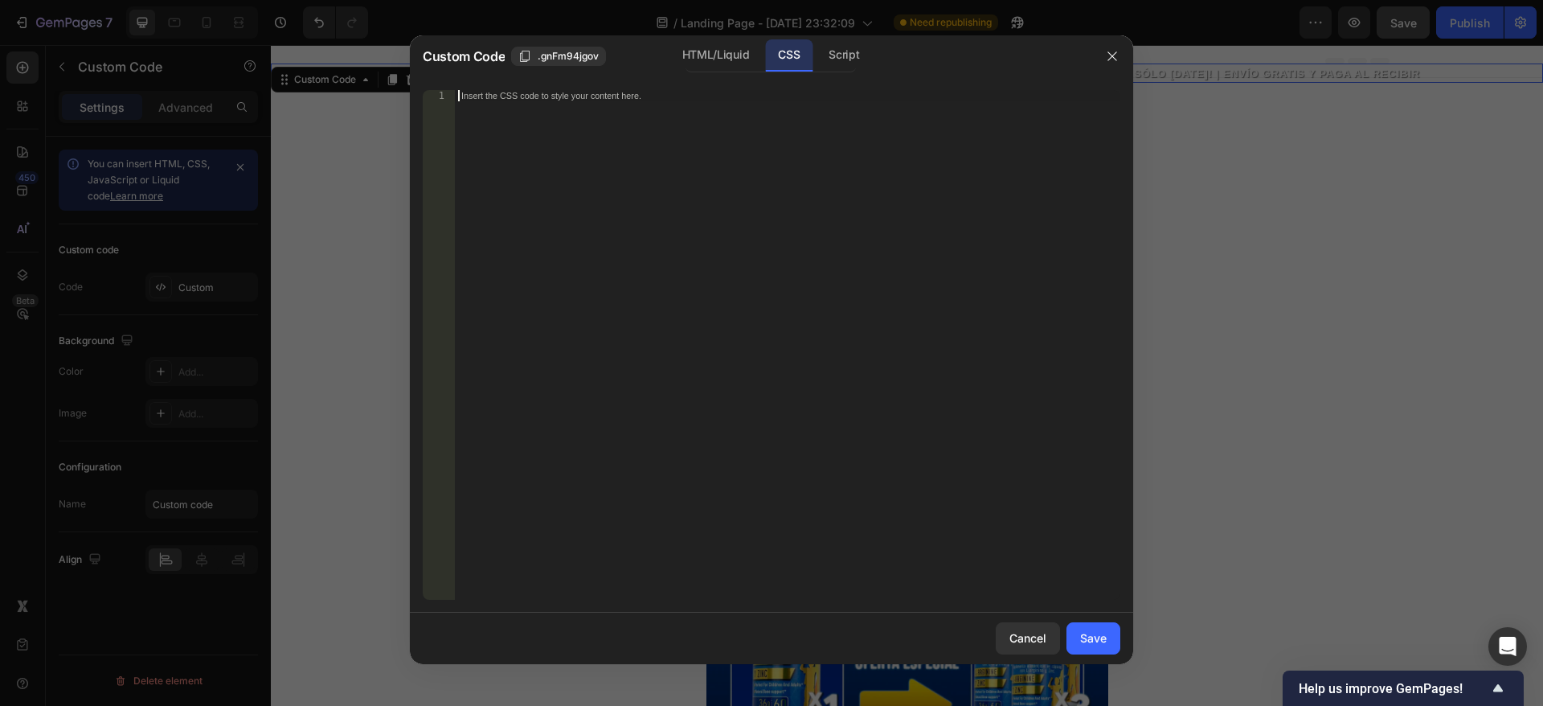
paste textarea "</style>"
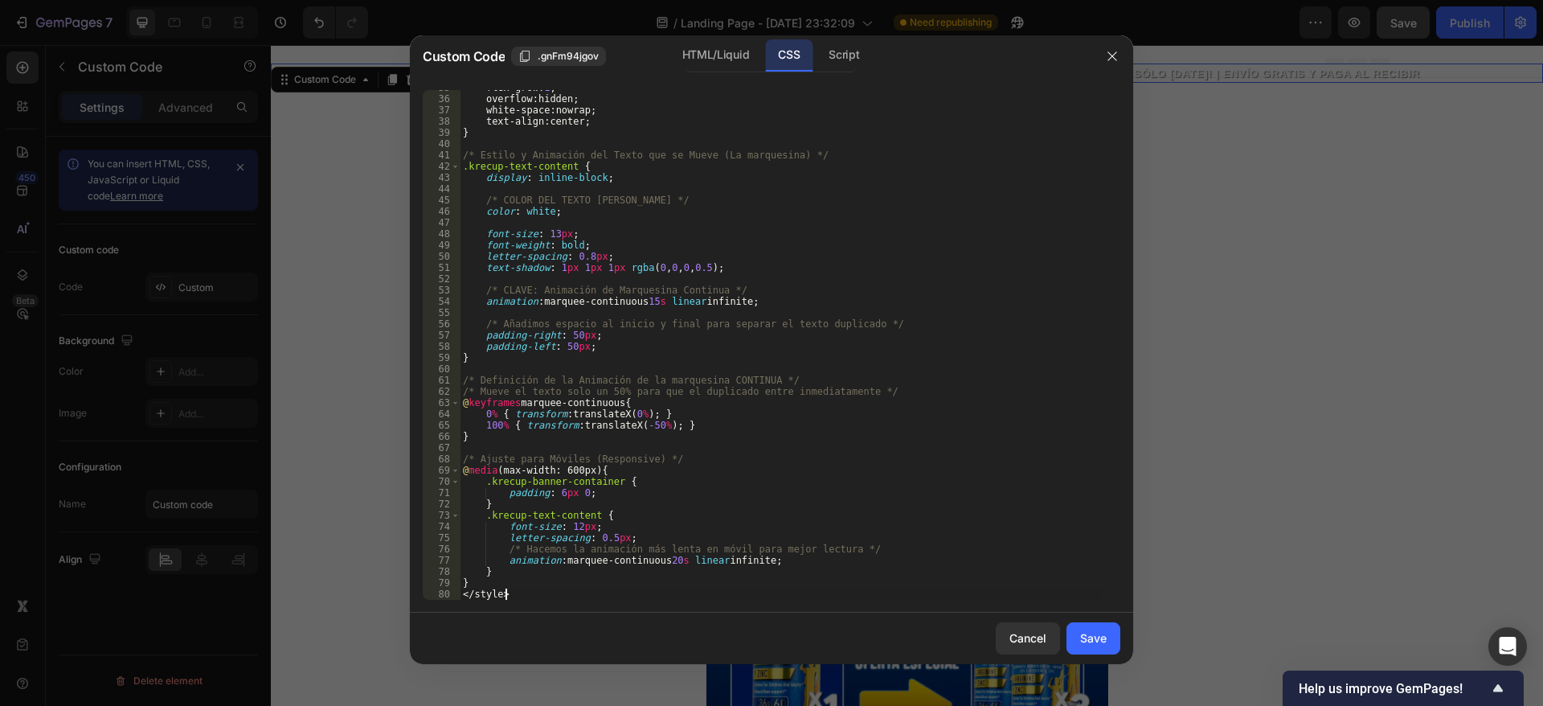
scroll to position [391, 0]
click at [1090, 633] on div "Save" at bounding box center [1093, 637] width 27 height 17
type textarea "} </style>"
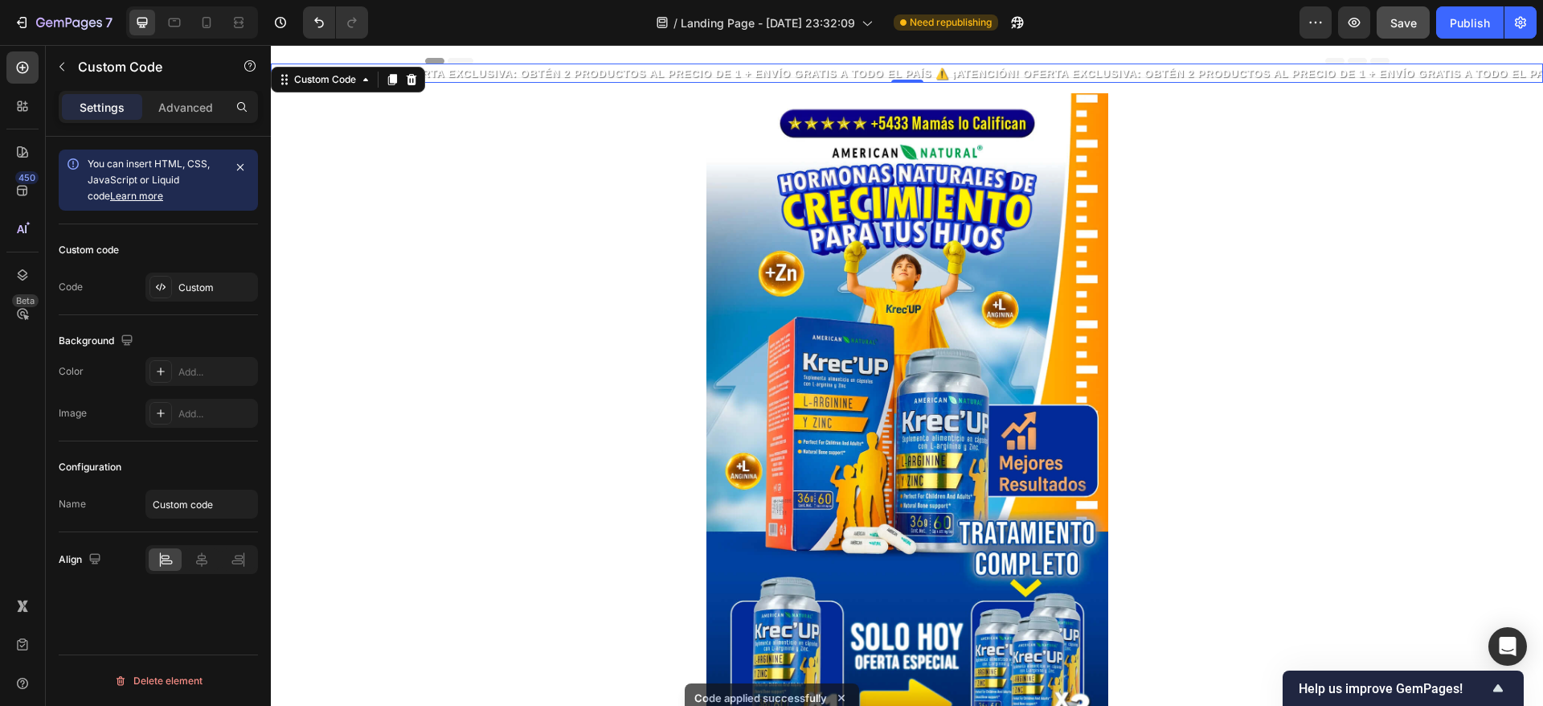
click at [633, 68] on span "⚠️ ¡ATENCIÓN! OFERTA EXCLUSIVA: OBTÉN 2 PRODUCTOS AL PRECIO DE 1 + ENVÍO GRATIS…" at bounding box center [902, 74] width 1273 height 16
click at [633, 68] on span "⚠️ ¡ATENCIÓN! OFERTA EXCLUSIVA: OBTÉN 2 PRODUCTOS AL PRECIO DE 1 + ENVÍO GRATIS…" at bounding box center [900, 74] width 1273 height 16
click at [171, 293] on div at bounding box center [161, 287] width 23 height 23
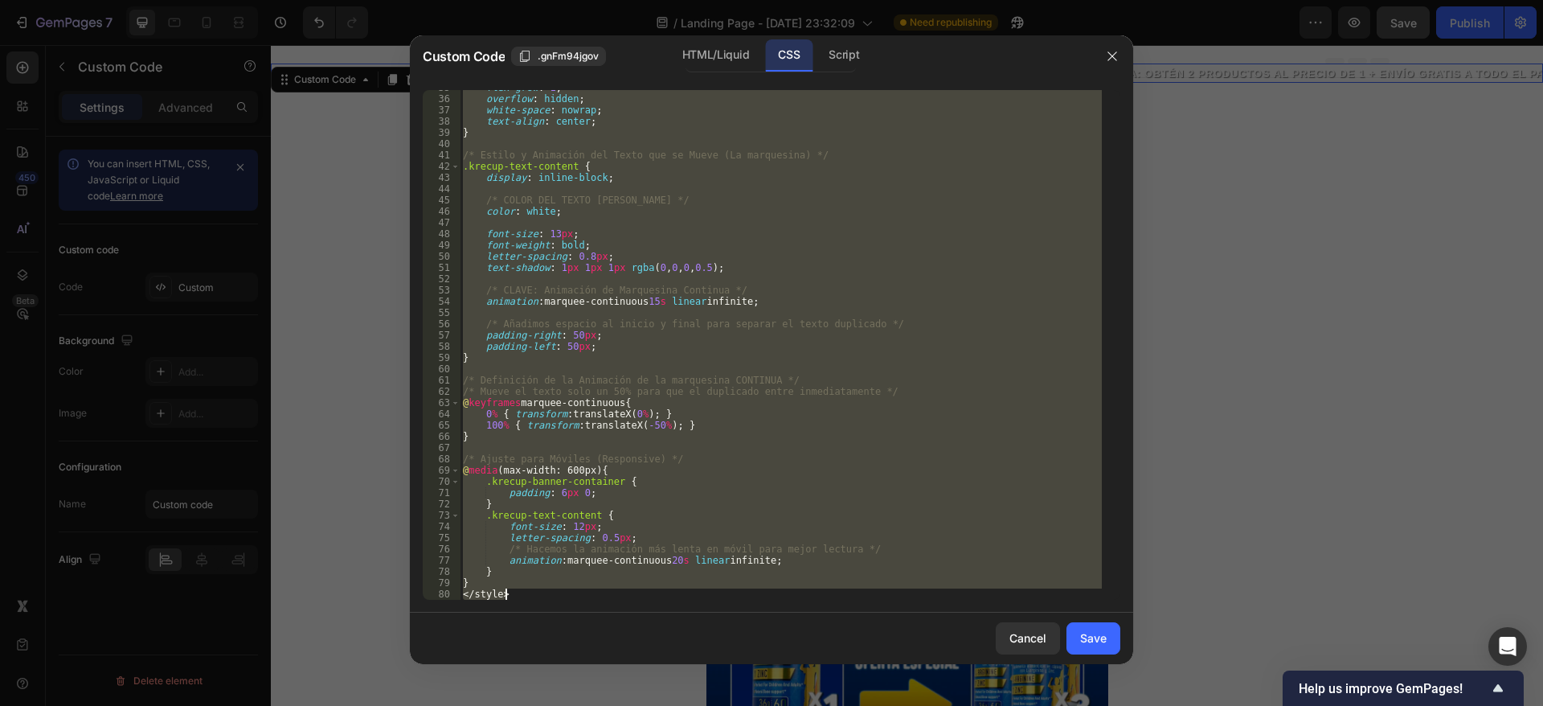
drag, startPoint x: 462, startPoint y: 107, endPoint x: 659, endPoint y: 621, distance: 550.1
click at [659, 621] on div "Custom Code .gnFm94jgov HTML/Liquid CSS Script /* -----------------------------…" at bounding box center [771, 349] width 723 height 629
type textarea "} </style>"
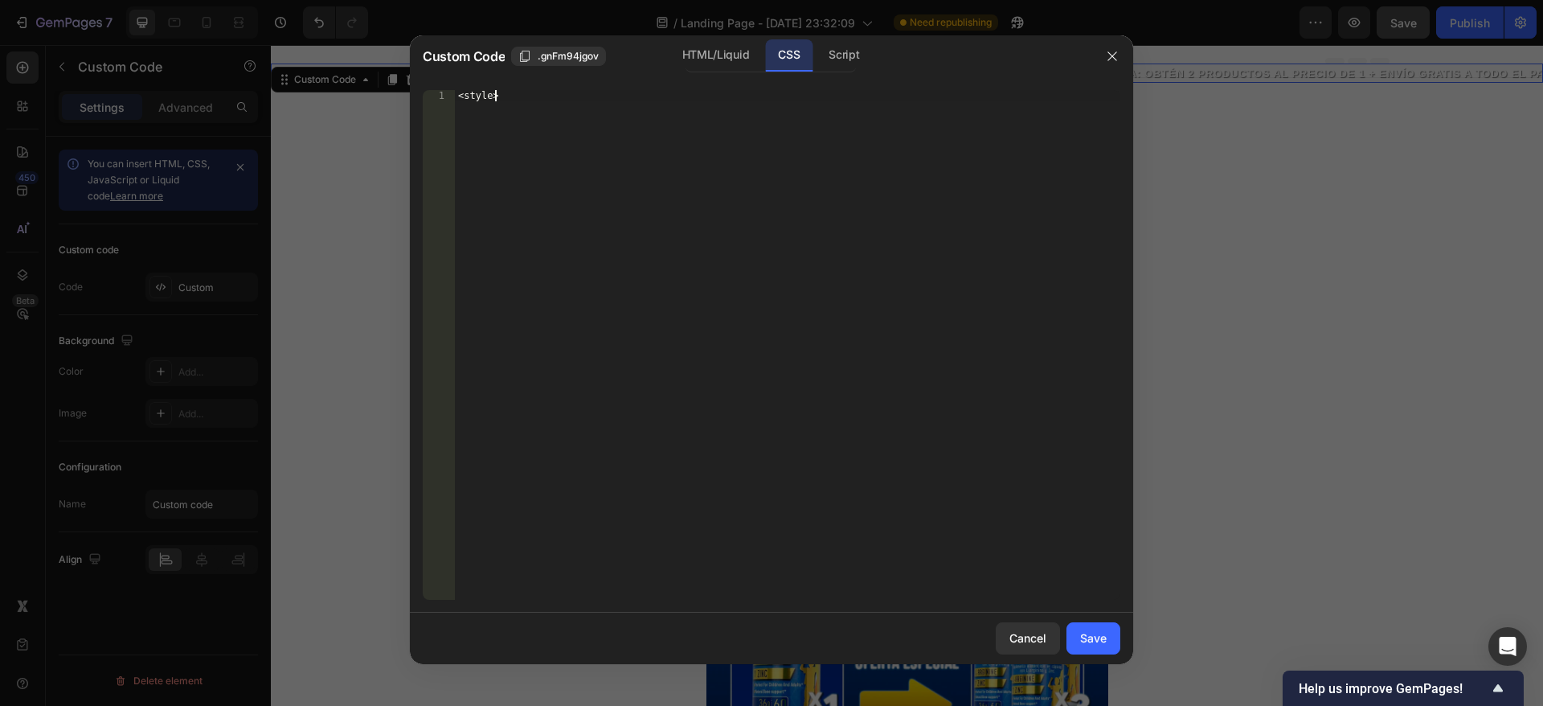
type textarea "<"
paste textarea "}"
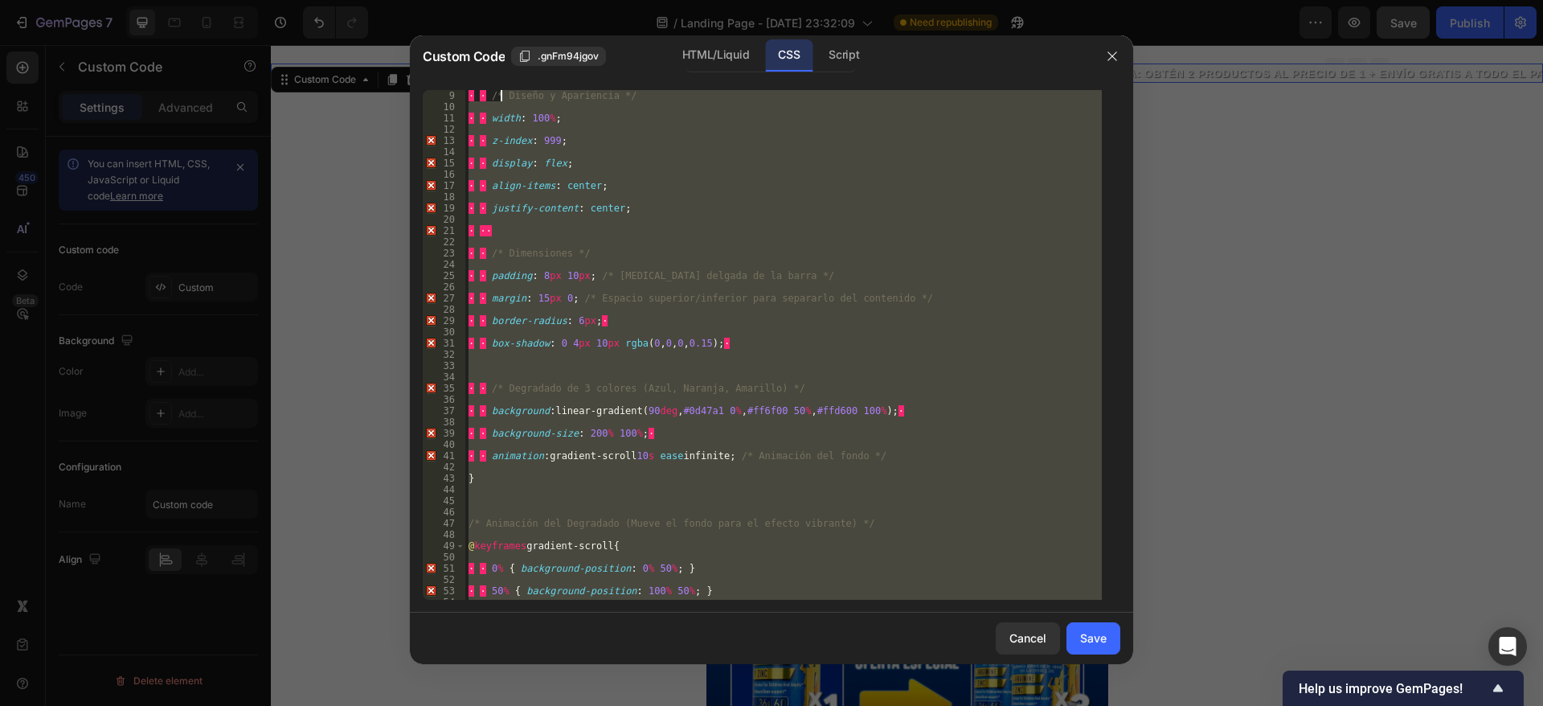
scroll to position [0, 0]
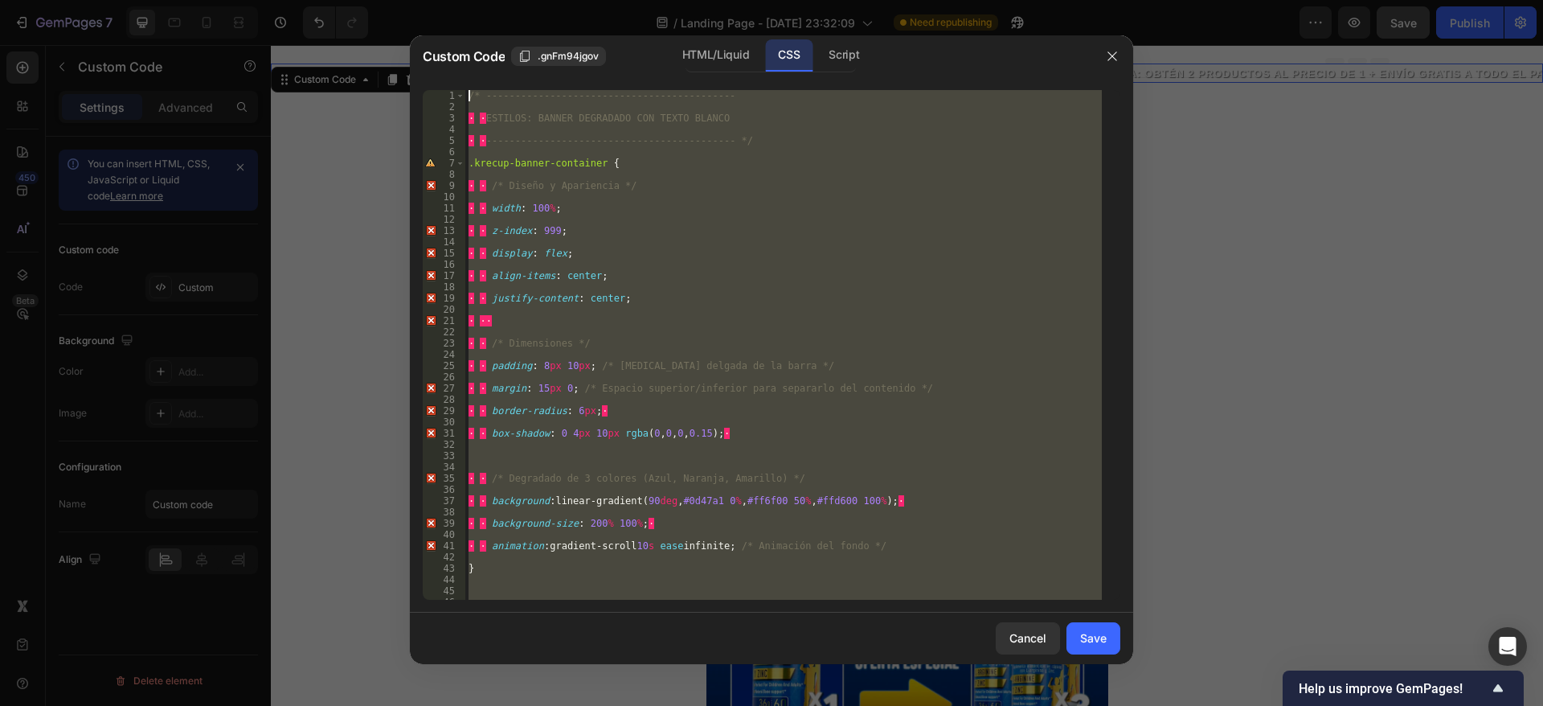
drag, startPoint x: 498, startPoint y: 593, endPoint x: 506, endPoint y: 68, distance: 525.8
click at [500, 13] on div "Custom Code .gnFm94jgov HTML/Liquid CSS Script } 1 2 3 4 5 6 7 8 9 10 11 12 13 …" at bounding box center [771, 353] width 1543 height 706
type textarea "/* -------------------------------------------"
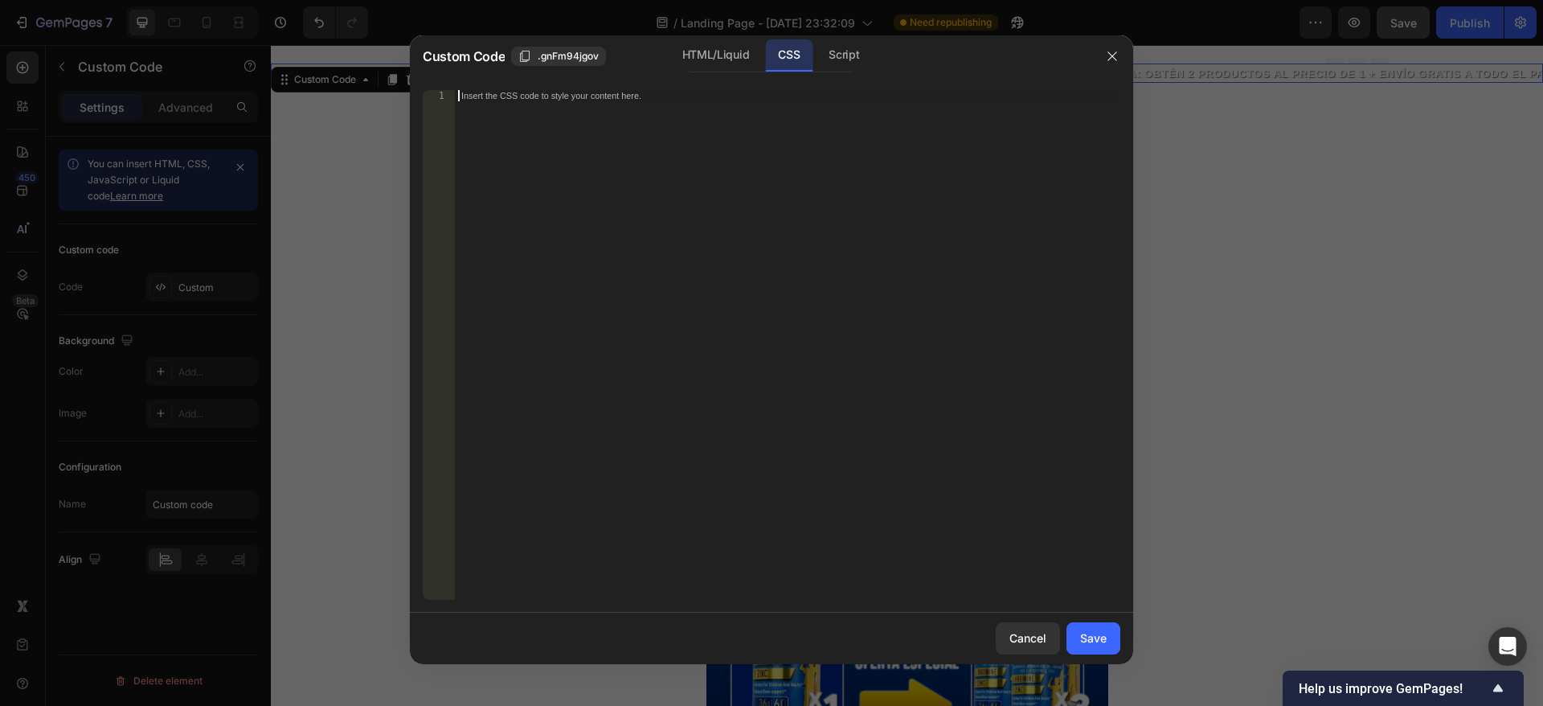
paste textarea "}"
type textarea "}"
click at [634, 136] on div "Insert the CSS code to style your content here." at bounding box center [788, 356] width 666 height 532
paste textarea "}"
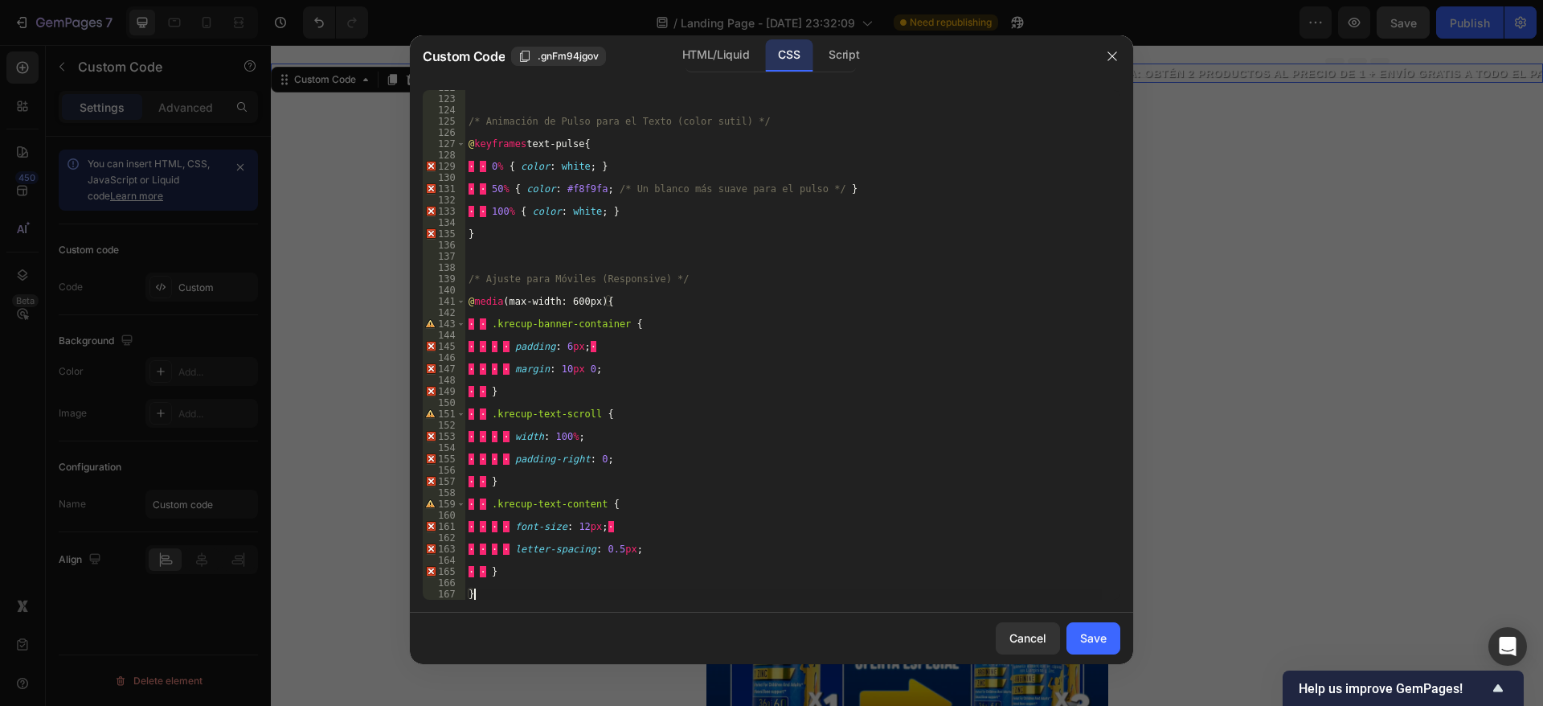
click at [482, 166] on div "/* Animación de Pulso para el Texto (color sutil) */ @ keyframes text-pulse { ·…" at bounding box center [783, 348] width 637 height 532
type textarea "0% { color: [PERSON_NAME]; }"
type textarea "50% { color: #f8f9fa; /* Un blanco más suave para el pulso */ }"
type textarea "100% { color: [PERSON_NAME]; }"
type textarea "}"
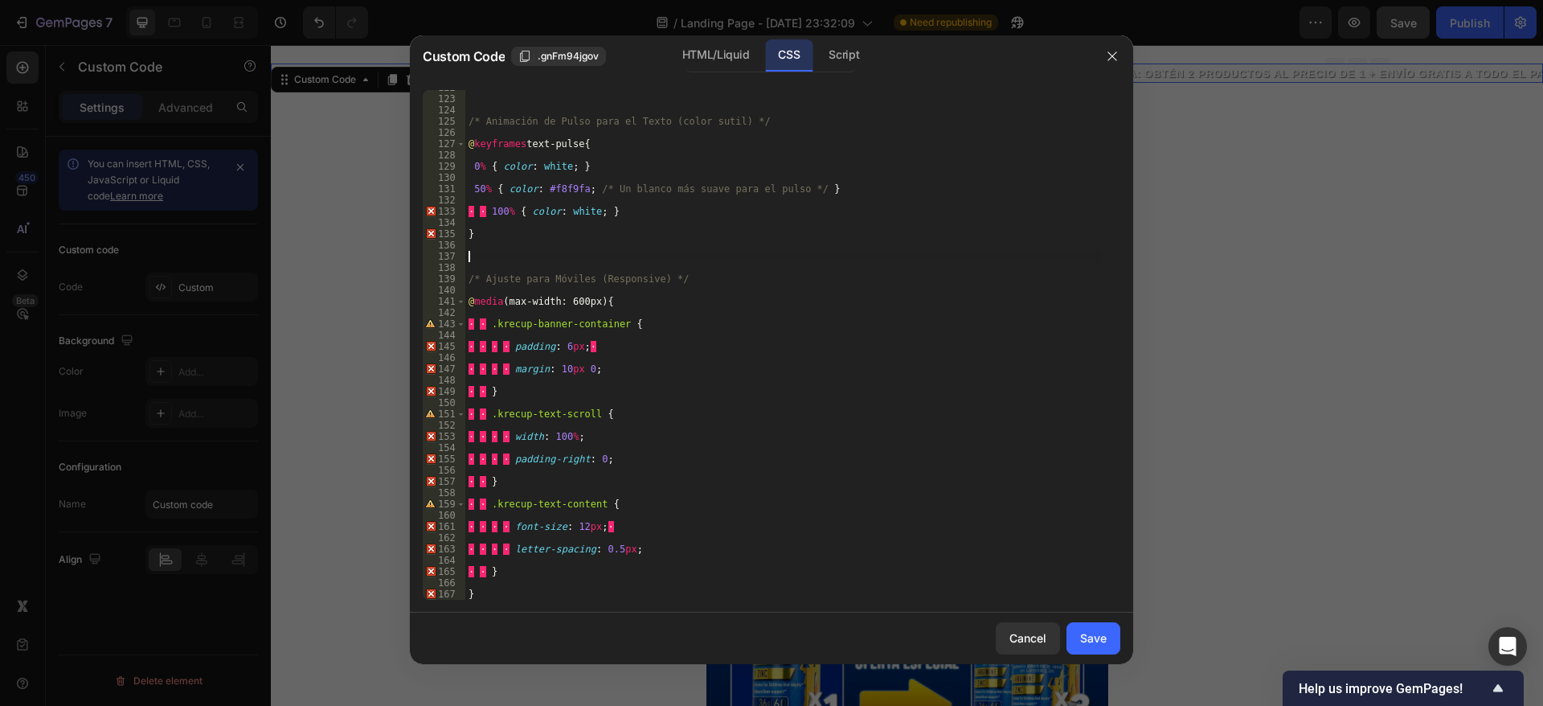
type textarea "/* Ajuste para Móviles (Responsive) */"
type textarea "@media (max-width: 600px) {"
type textarea ".krecup-banner-container {"
type textarea "padding: 6px;"
type textarea "margin: 10px 0;"
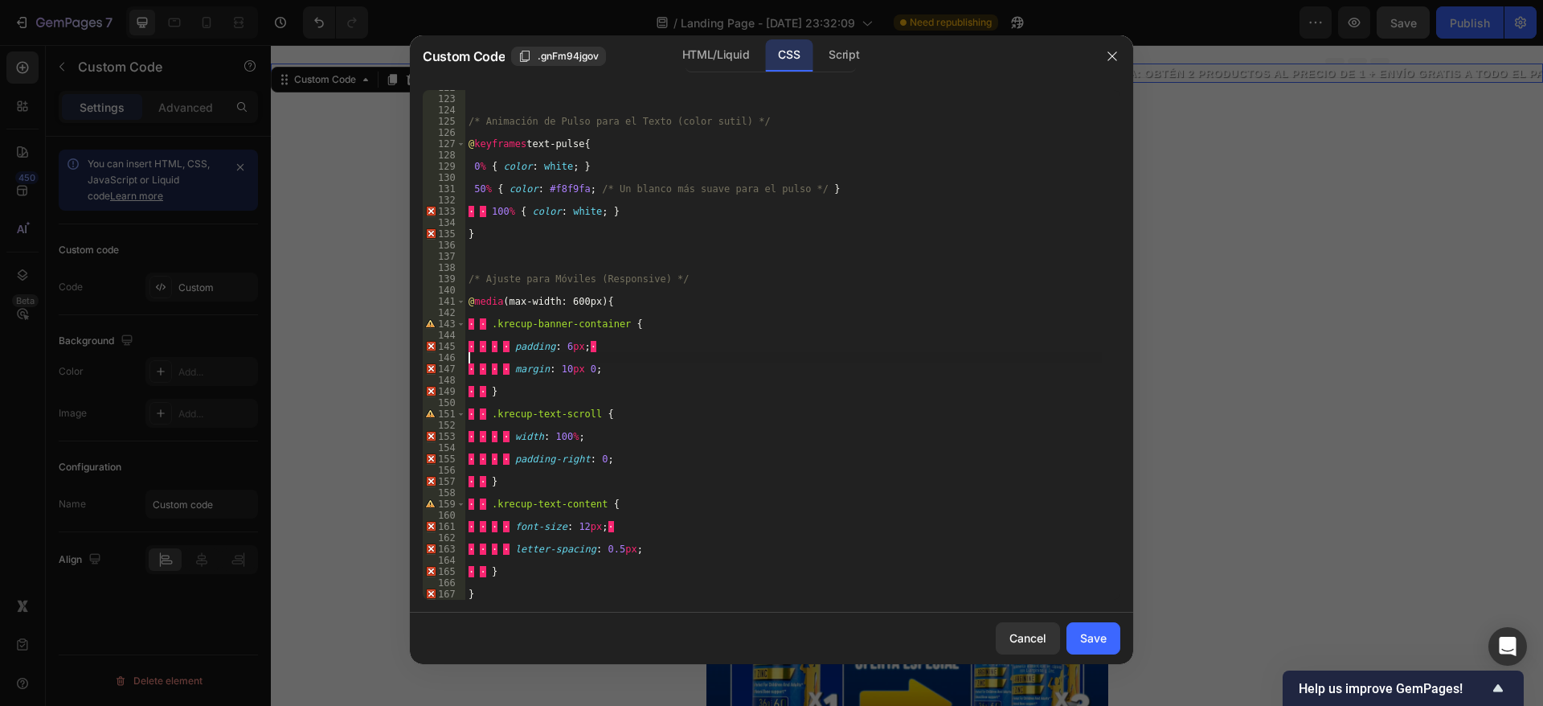
type textarea "padding: 6px;"
click at [486, 207] on div "/* Animación de Pulso para el Texto (color sutil) */ @ keyframes text-pulse { 0…" at bounding box center [783, 348] width 637 height 532
type textarea "100% { color: [PERSON_NAME]; }"
type textarea "}"
type textarea "/* Ajuste para Móviles (Responsive) */"
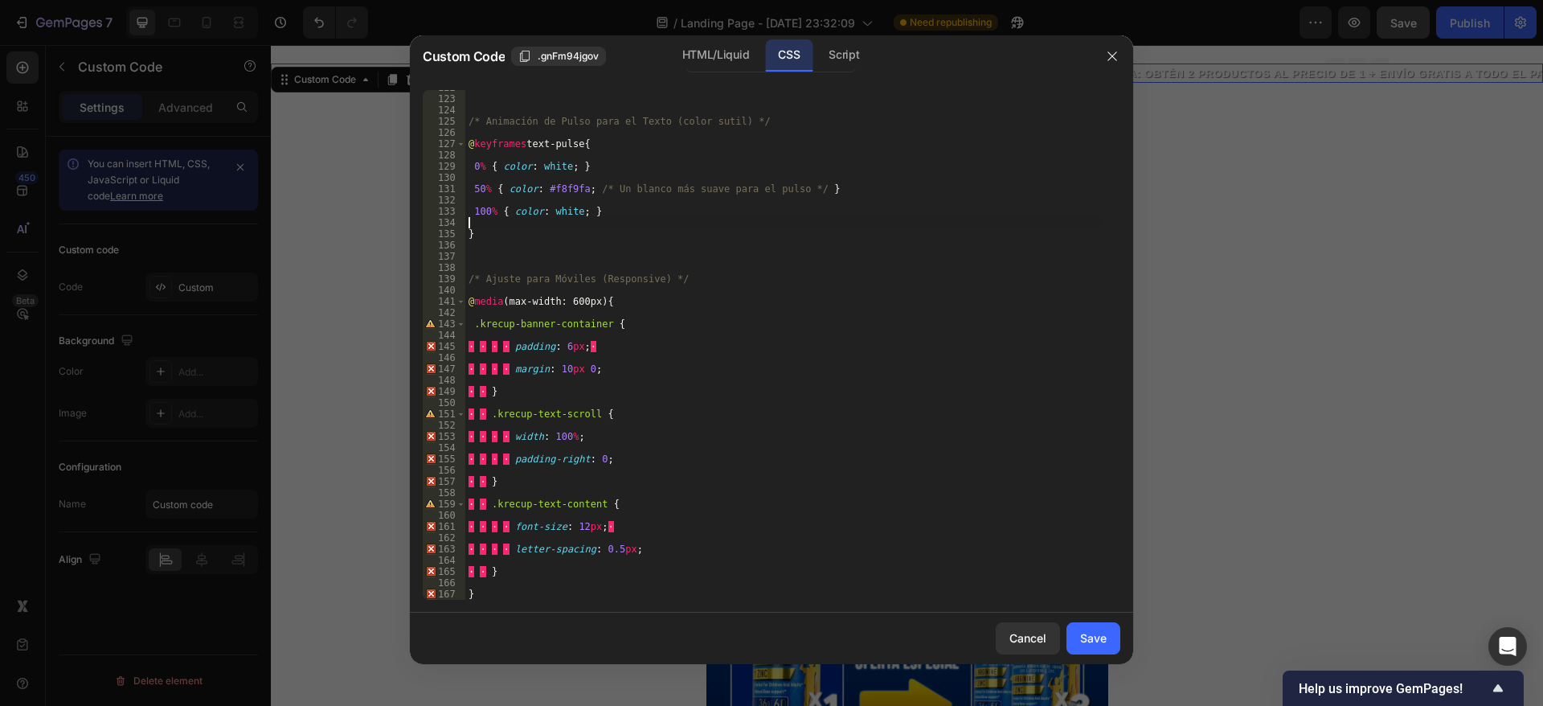
type textarea "@media (max-width: 600px) {"
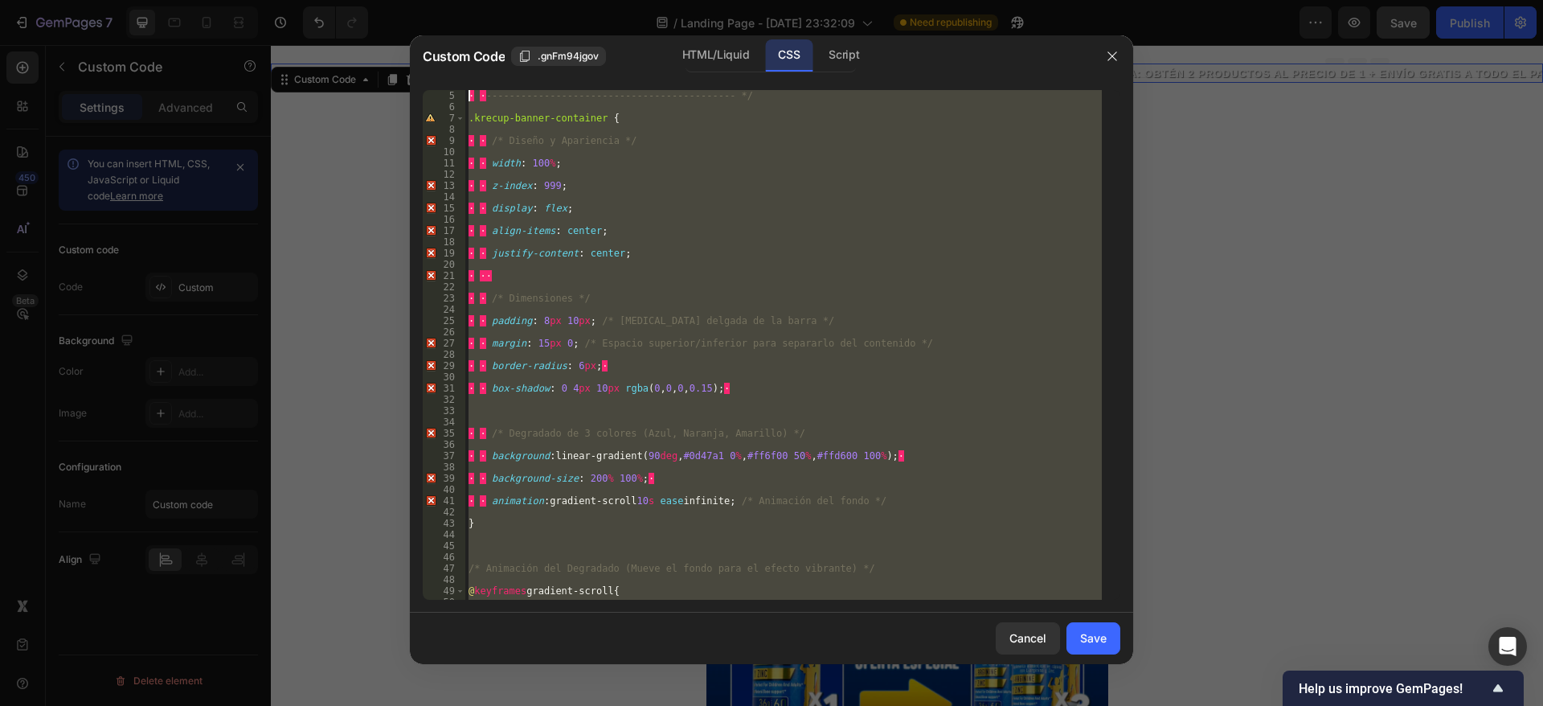
scroll to position [0, 0]
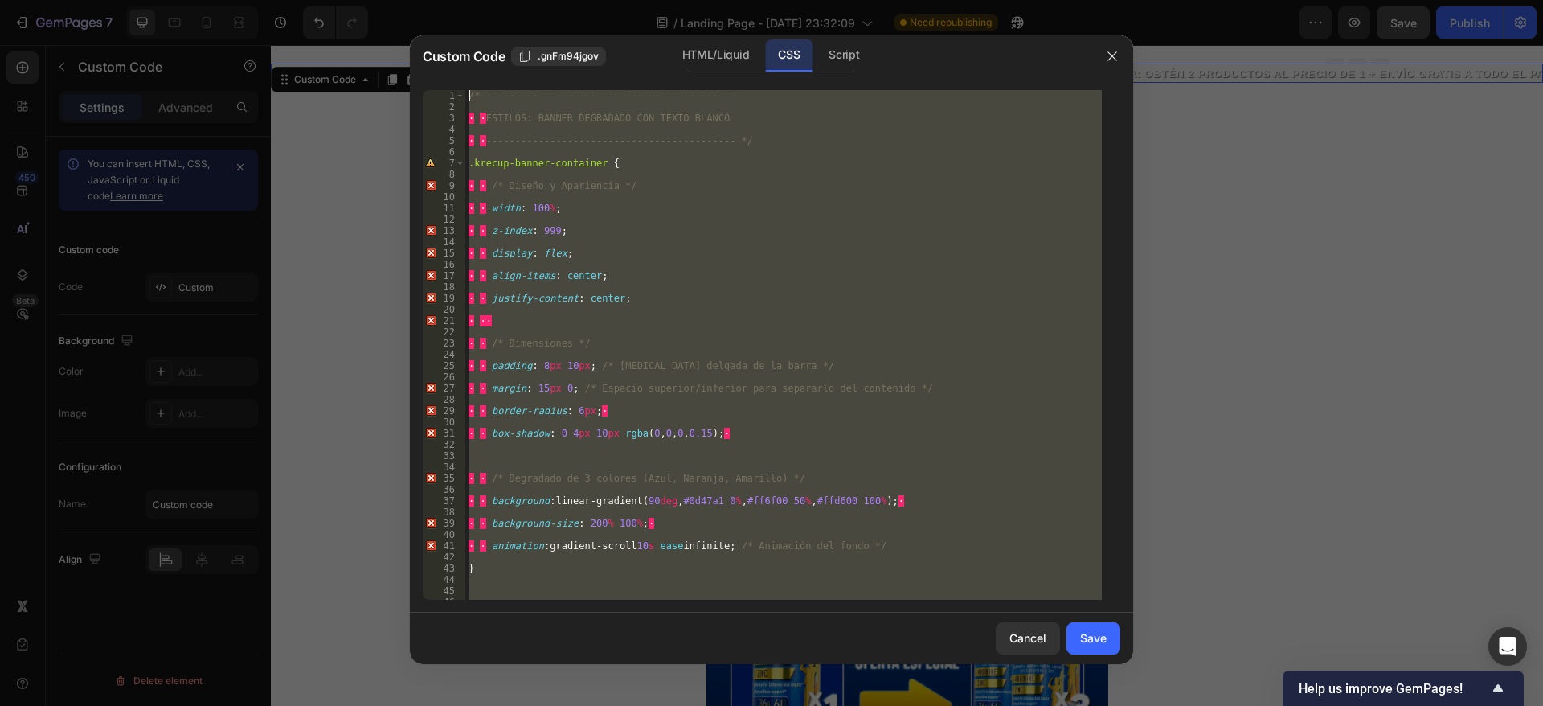
drag, startPoint x: 503, startPoint y: 590, endPoint x: 412, endPoint y: 54, distance: 544.0
click at [412, 54] on div "Custom Code .gnFm94jgov HTML/Liquid CSS Script .krecup-banner-container { 1 2 3…" at bounding box center [771, 349] width 723 height 629
type textarea "/* -------------------------------------------"
type textarea "ESTILOS: BANNER DEGRADADO CON TEXTO BLANCO"
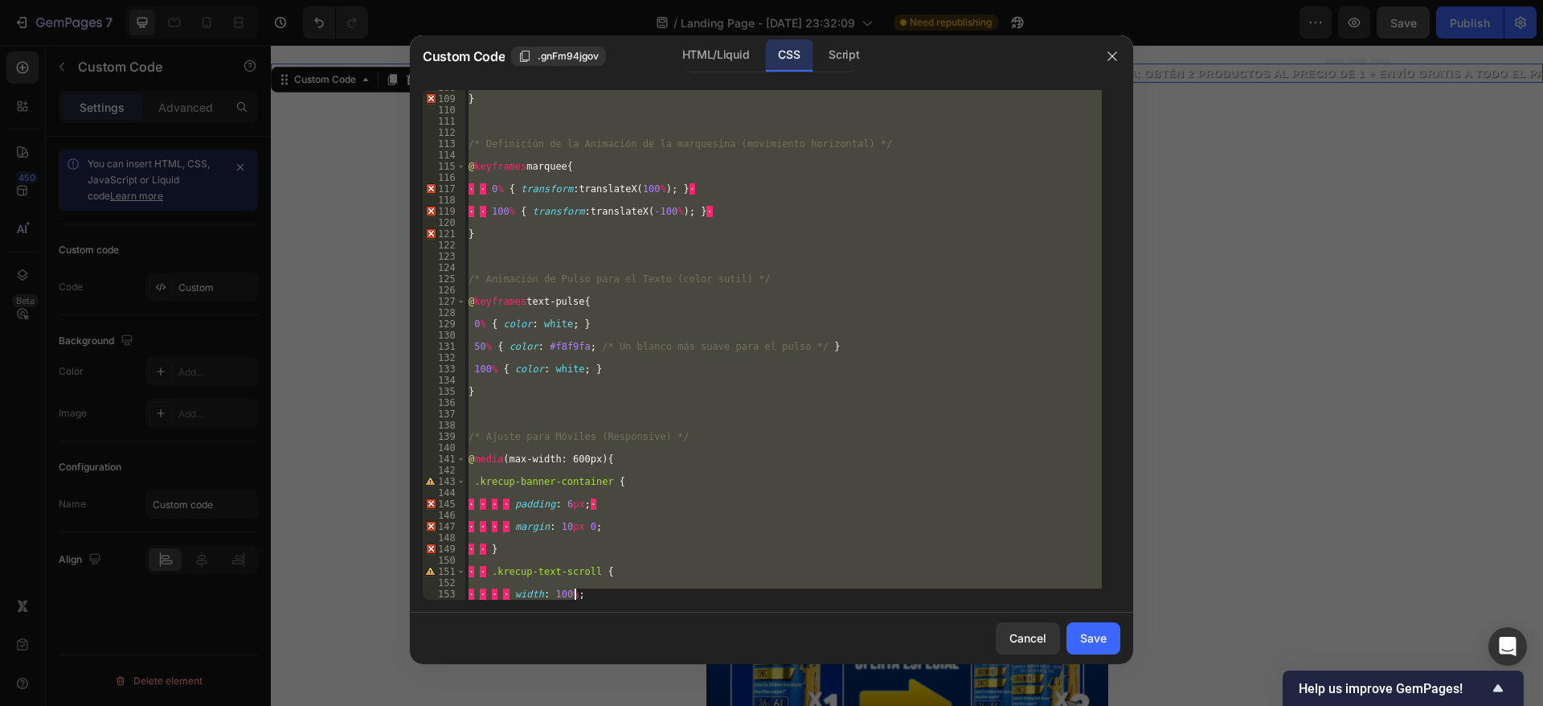
scroll to position [1370, 0]
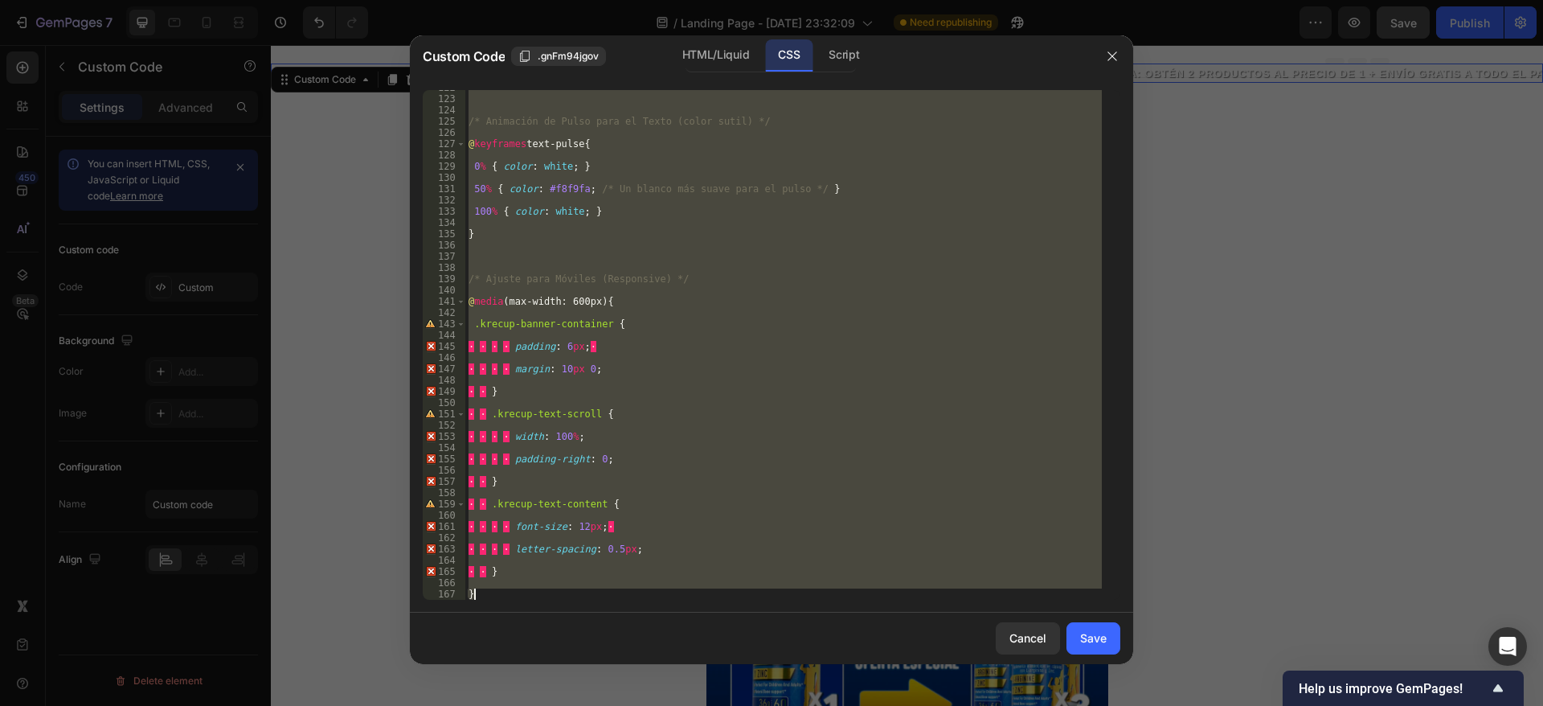
drag, startPoint x: 470, startPoint y: 98, endPoint x: 703, endPoint y: 762, distance: 703.5
click at [703, 0] on html "7 / Landing Page - [DATE] 23:32:09 Need republishing Preview Save Publish 450 B…" at bounding box center [771, 0] width 1543 height 0
type textarea "\"
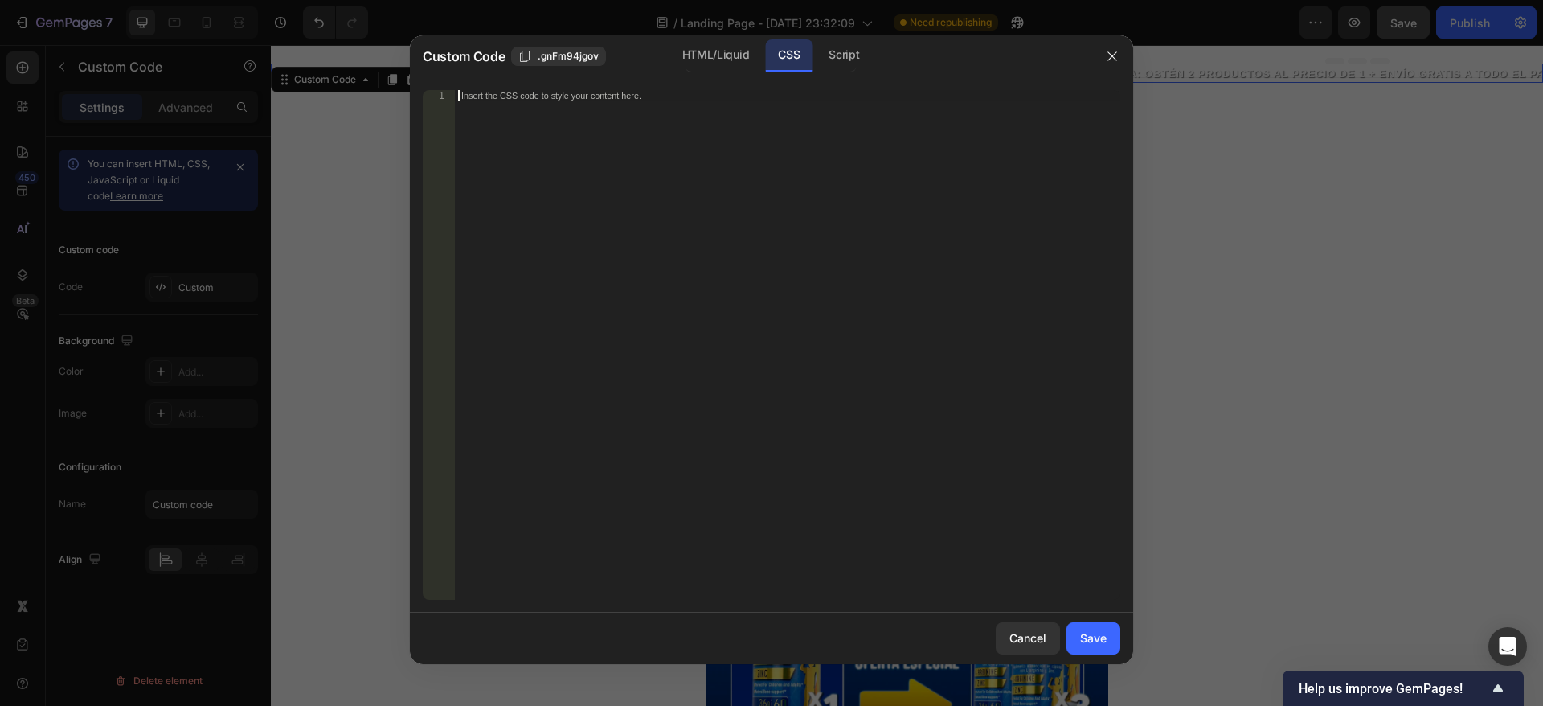
paste textarea
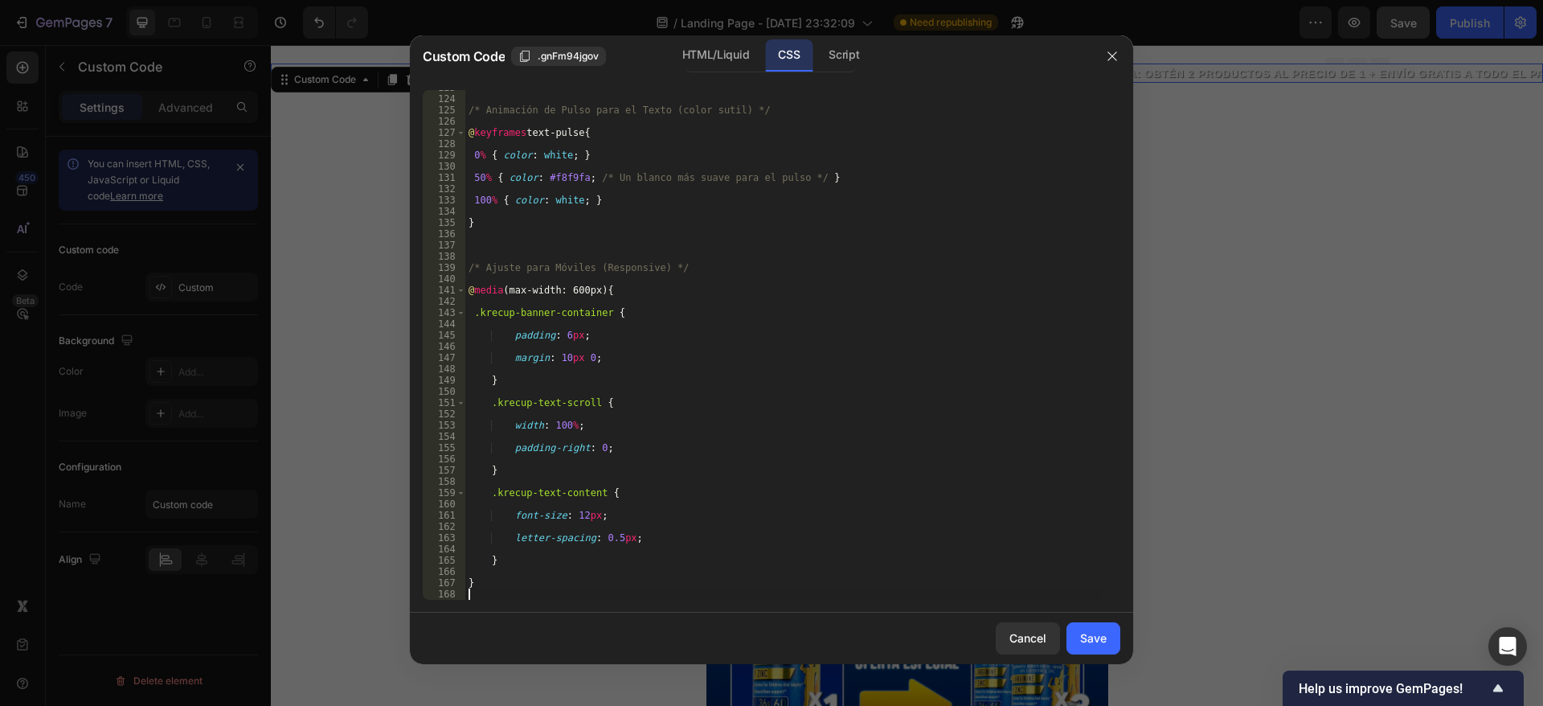
scroll to position [1381, 0]
click at [1094, 632] on div "Save" at bounding box center [1093, 637] width 27 height 17
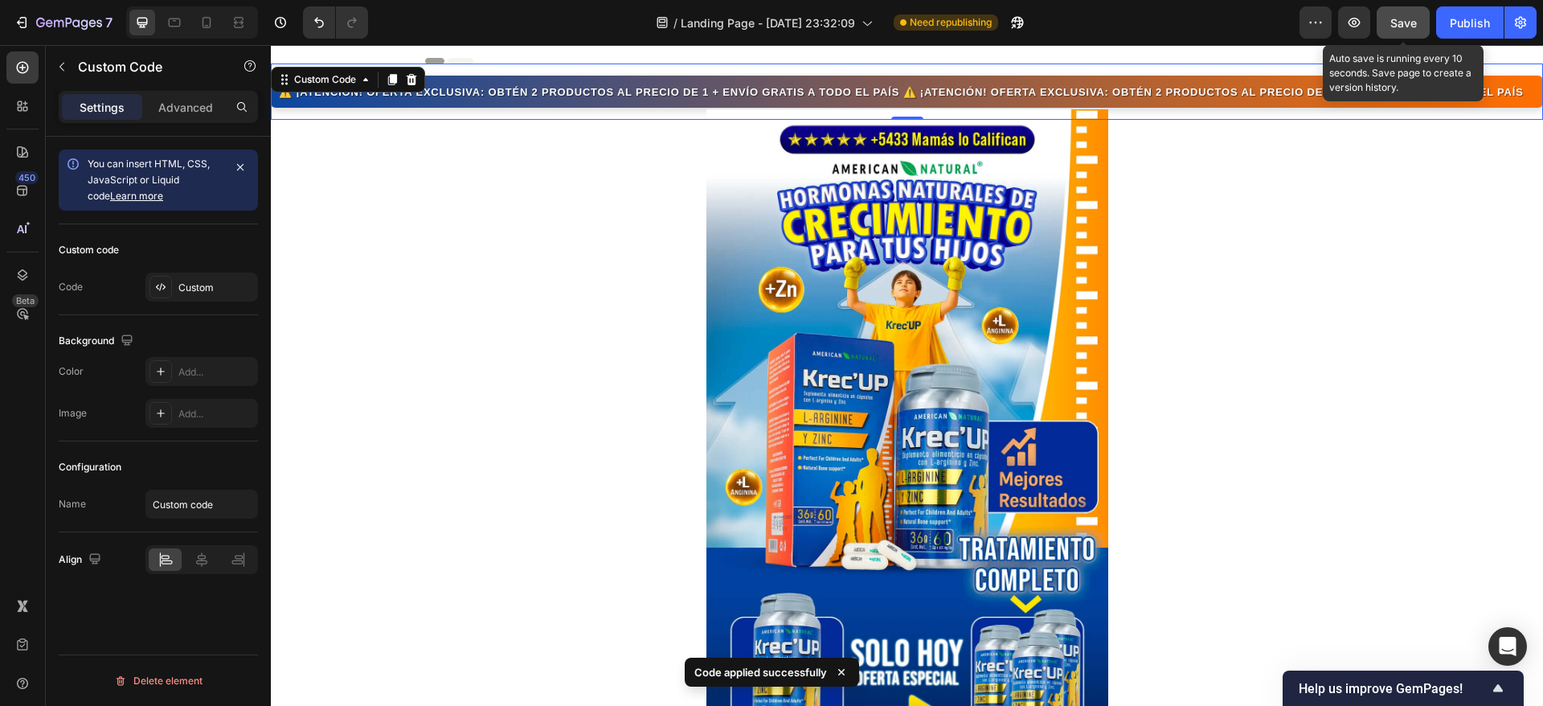
click at [1411, 23] on span "Save" at bounding box center [1404, 23] width 27 height 14
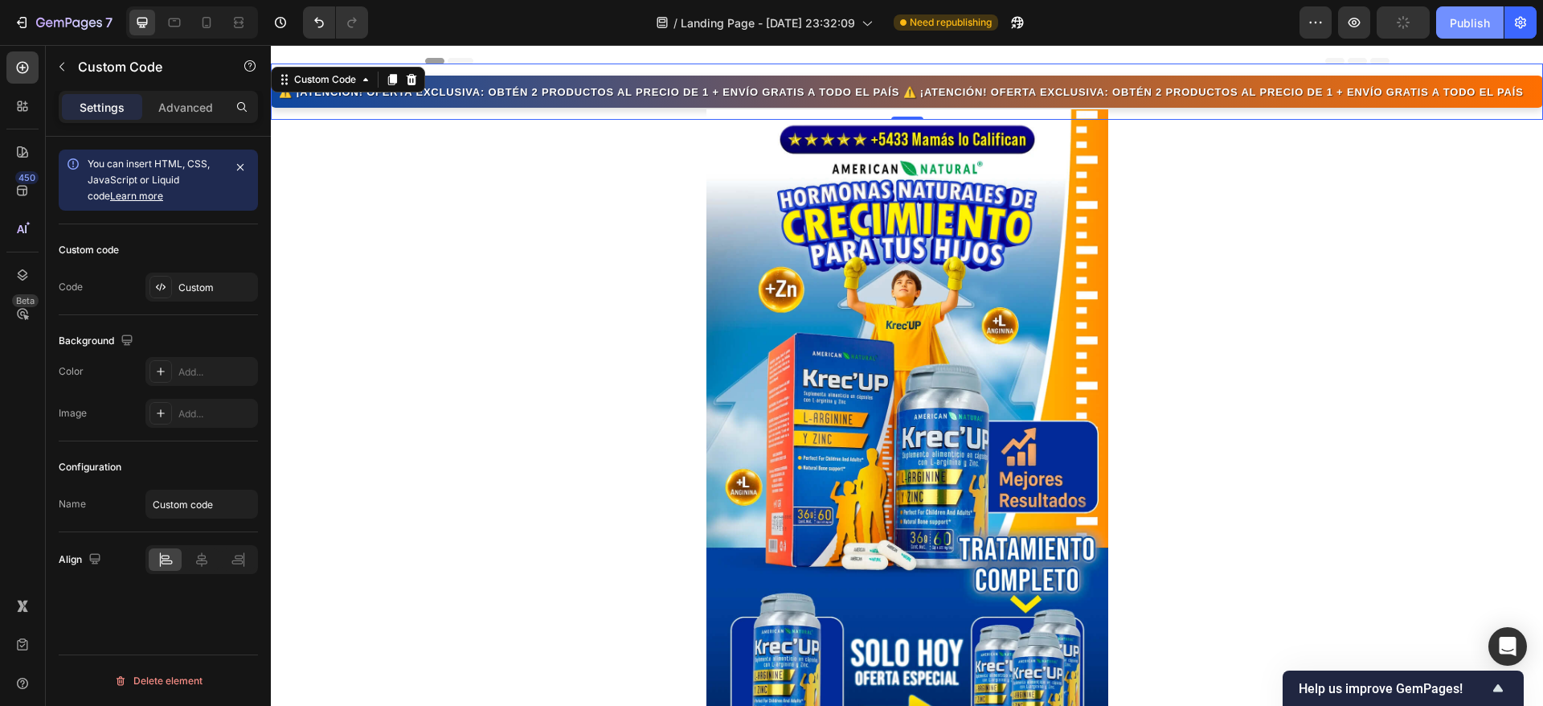
click at [1472, 21] on div "Publish" at bounding box center [1470, 22] width 40 height 17
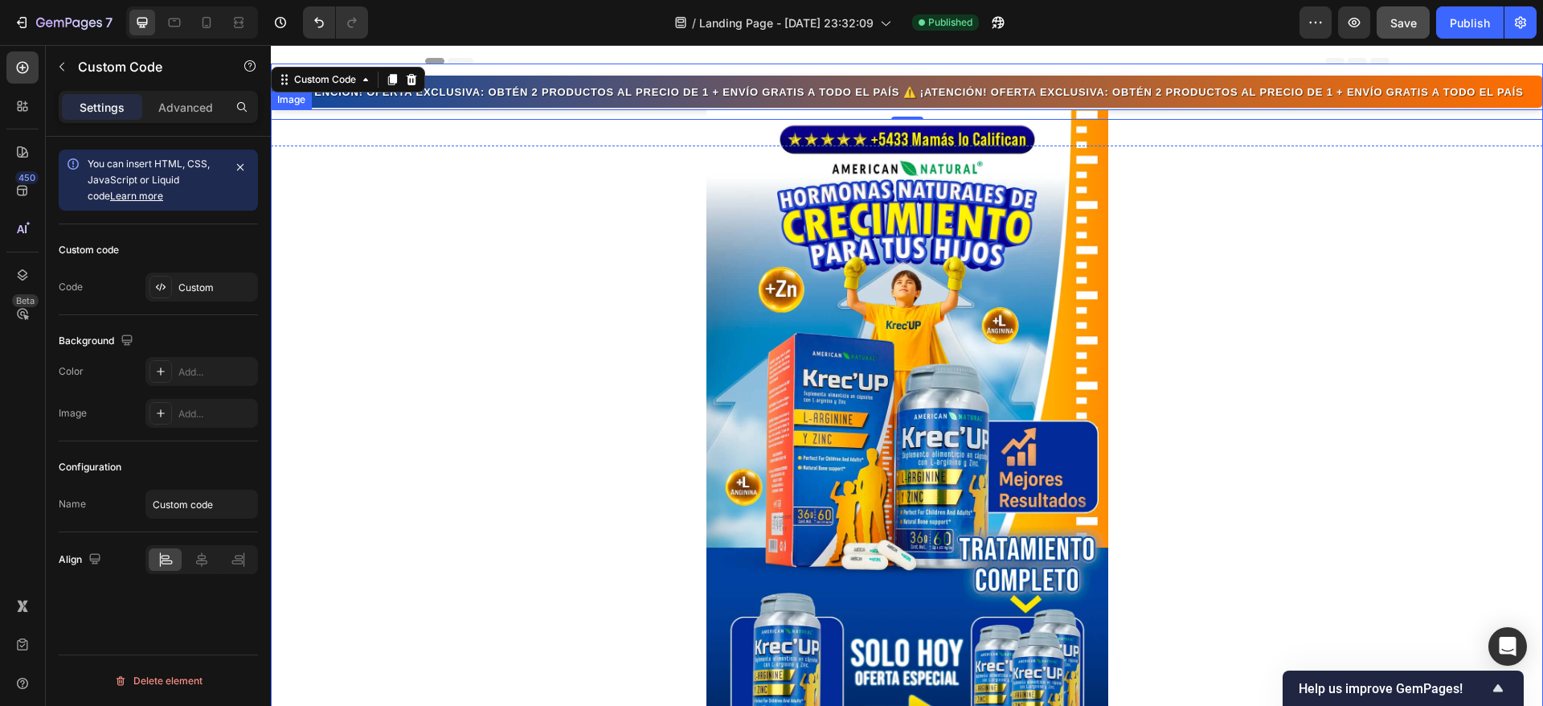
click at [540, 268] on div at bounding box center [907, 452] width 1273 height 686
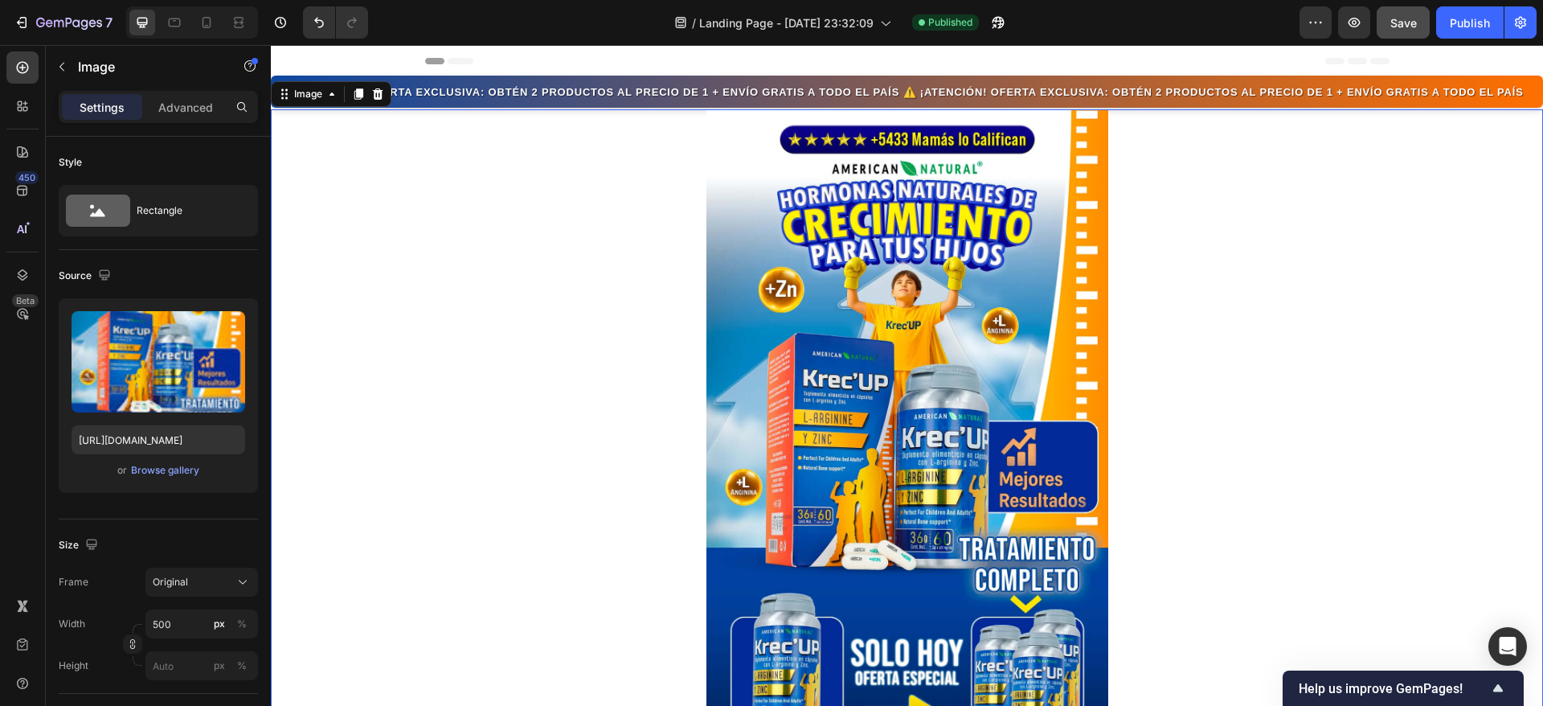
click at [532, 257] on div at bounding box center [907, 452] width 1273 height 686
click at [119, 110] on p "Settings" at bounding box center [102, 107] width 45 height 17
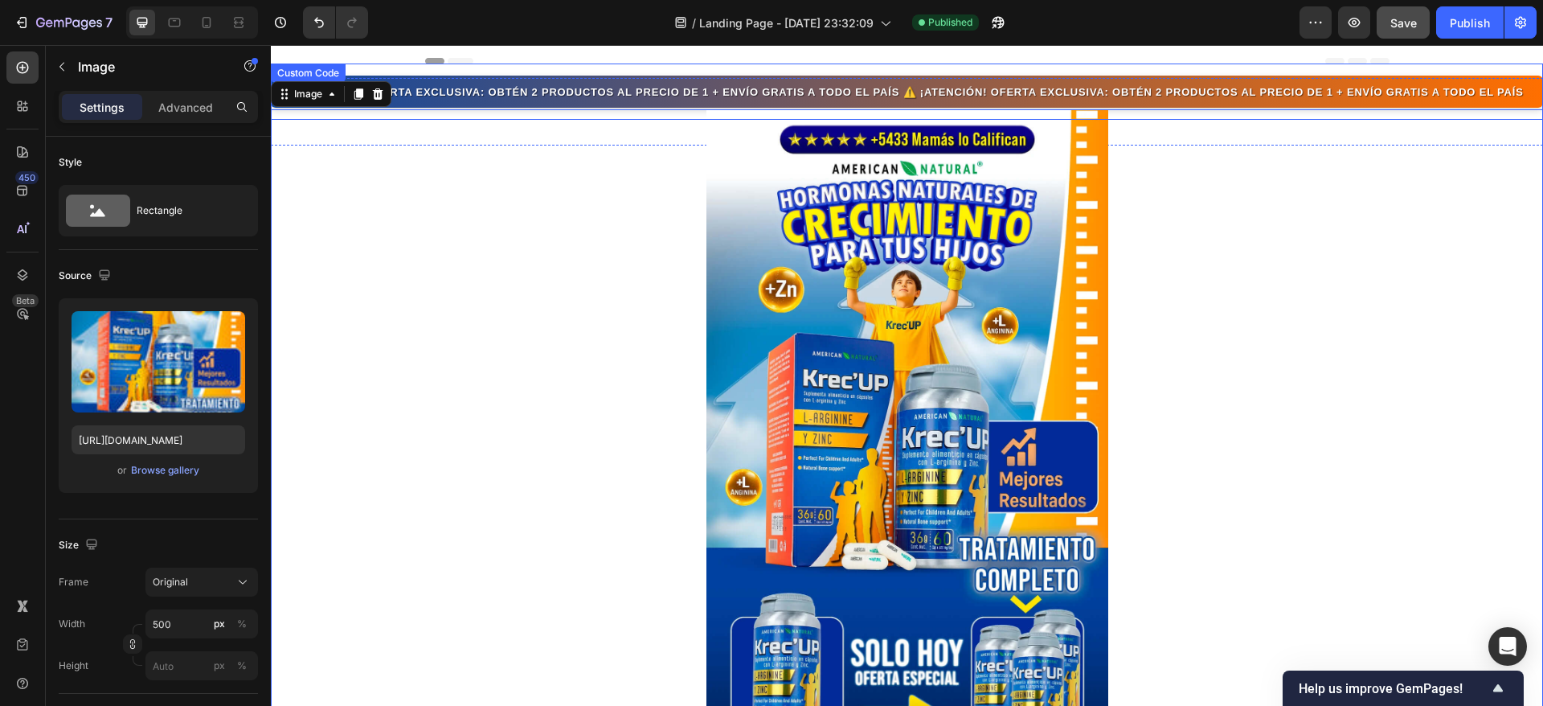
click at [637, 95] on div "⚠️ ¡ATENCIÓN! OFERTA EXCLUSIVA: OBTÉN 2 PRODUCTOS AL PRECIO DE 1 + ENVÍO GRATIS…" at bounding box center [907, 91] width 1256 height 19
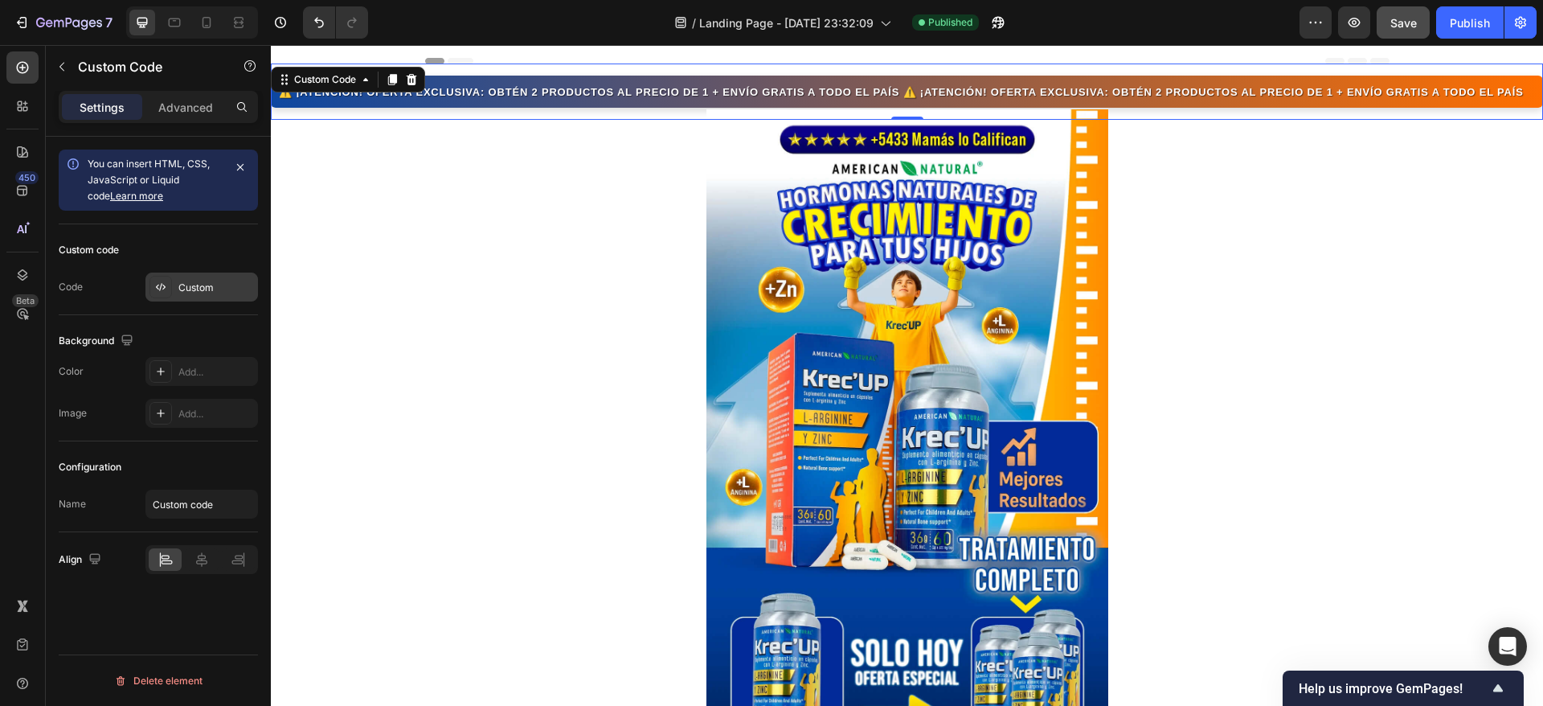
click at [202, 282] on div "Custom" at bounding box center [216, 288] width 76 height 14
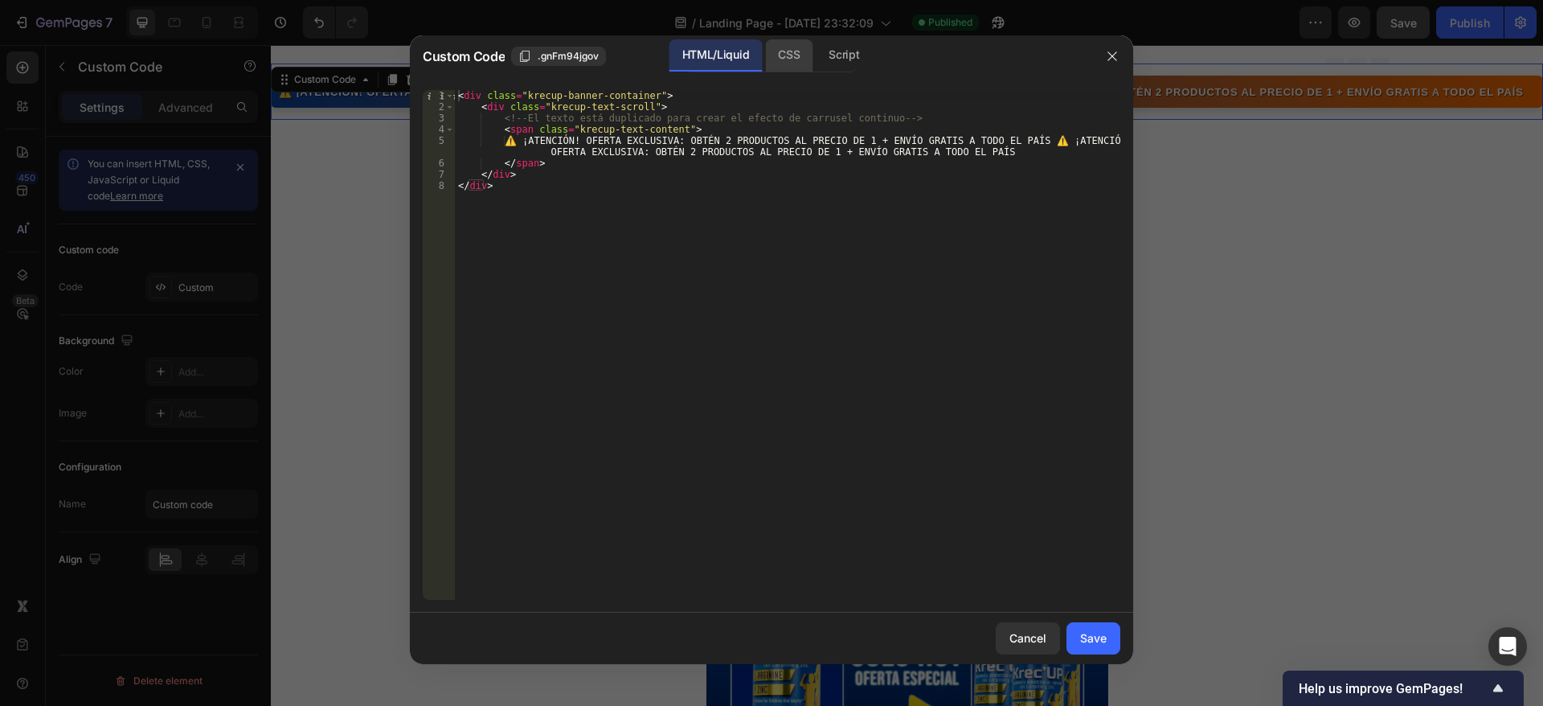
click at [777, 67] on div "CSS" at bounding box center [788, 55] width 47 height 32
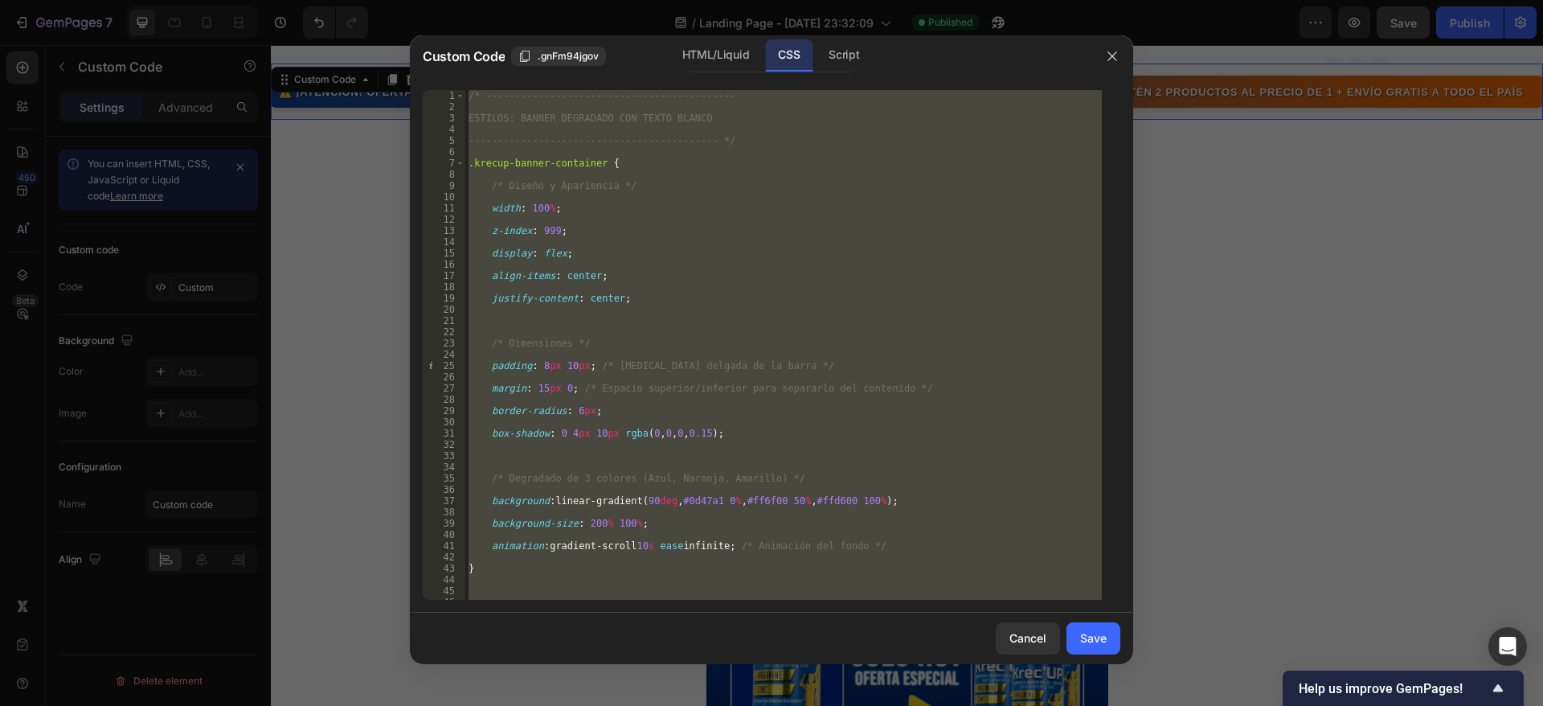
type textarea "}"
click at [773, 224] on div "/* ------------------------------------------- ESTILOS: BANNER DEGRADADO CON TE…" at bounding box center [783, 345] width 637 height 510
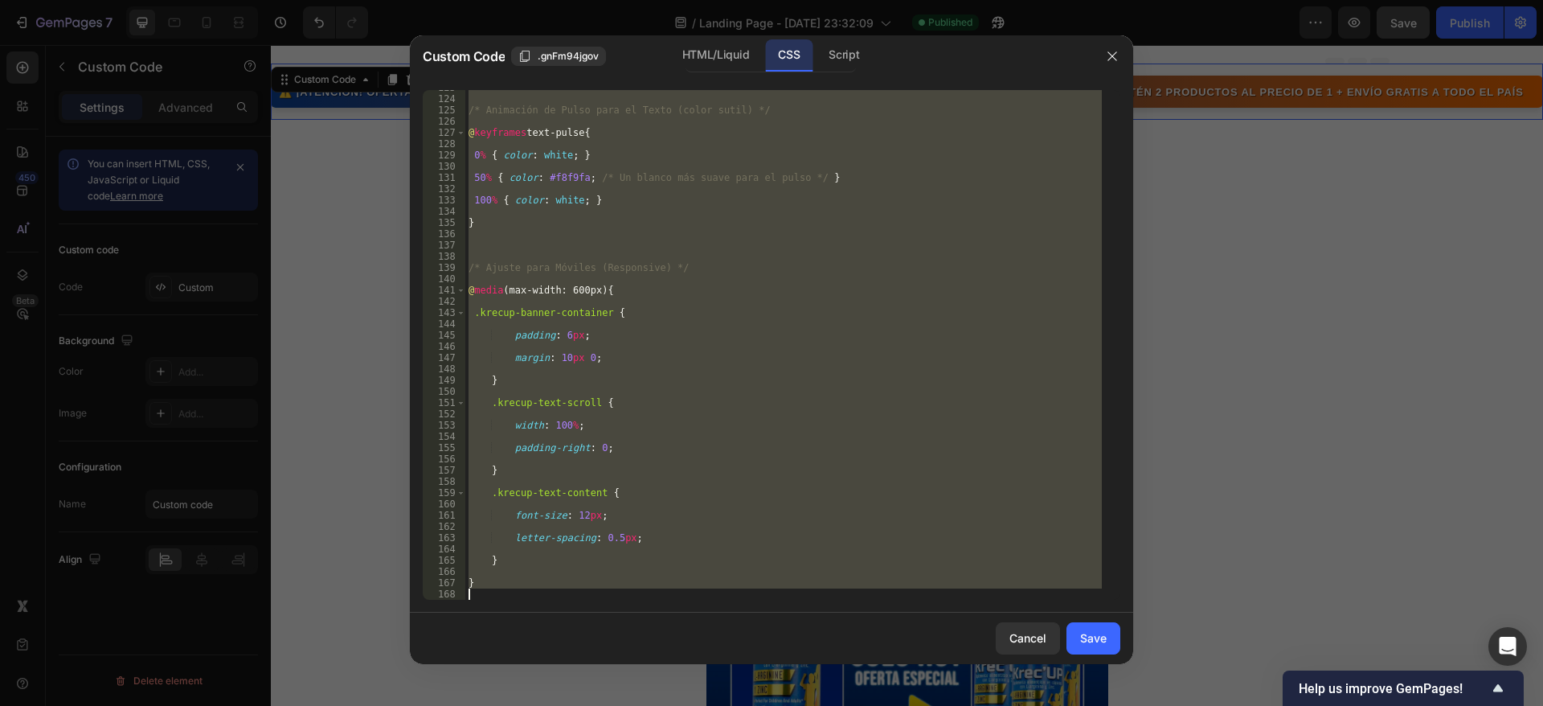
drag, startPoint x: 468, startPoint y: 98, endPoint x: 812, endPoint y: 762, distance: 747.8
click at [812, 0] on html "7 / Landing Page - [DATE] 23:32:09 Published Preview Save Publish 450 Beta Sect…" at bounding box center [771, 0] width 1543 height 0
type textarea "}"
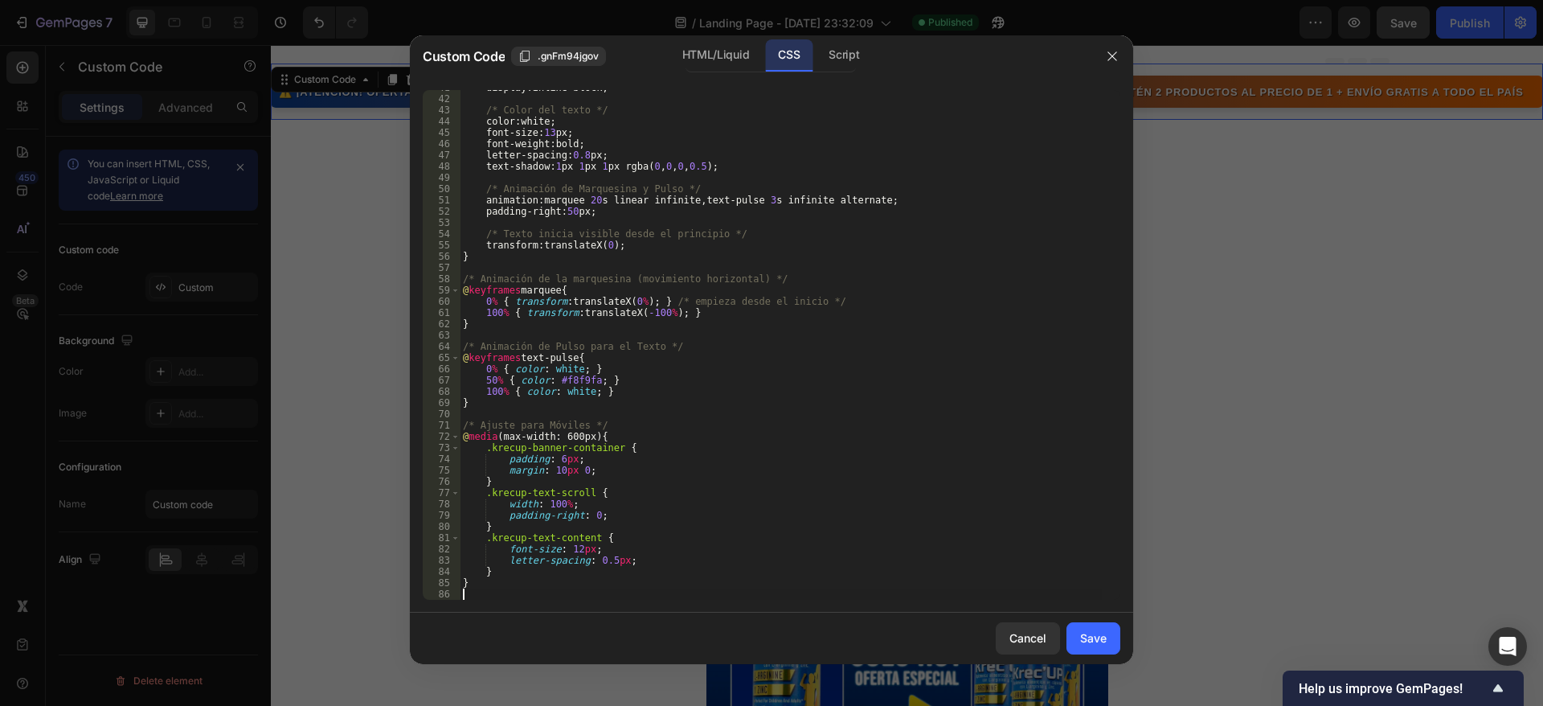
scroll to position [458, 0]
click at [1106, 644] on button "Save" at bounding box center [1094, 638] width 54 height 32
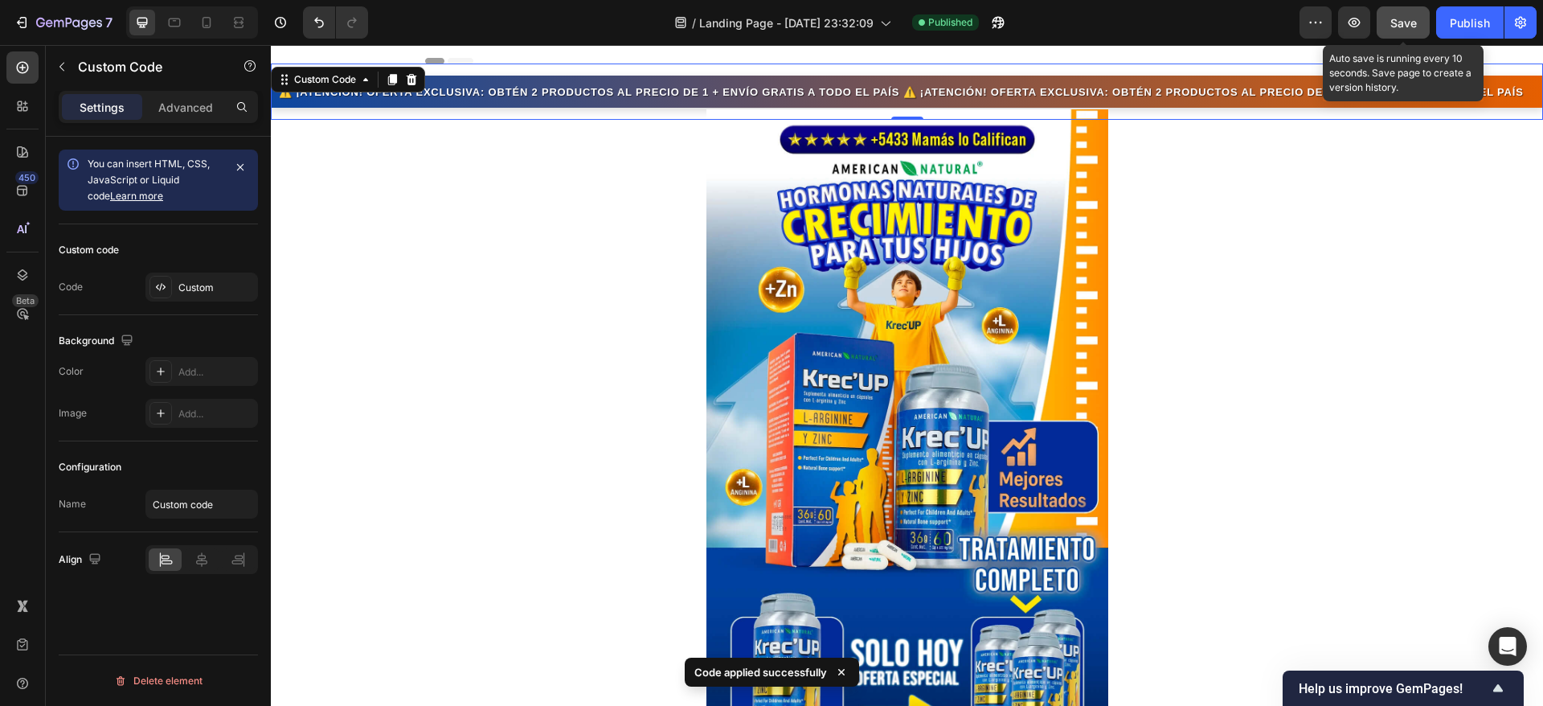
click at [1409, 21] on span "Save" at bounding box center [1404, 23] width 27 height 14
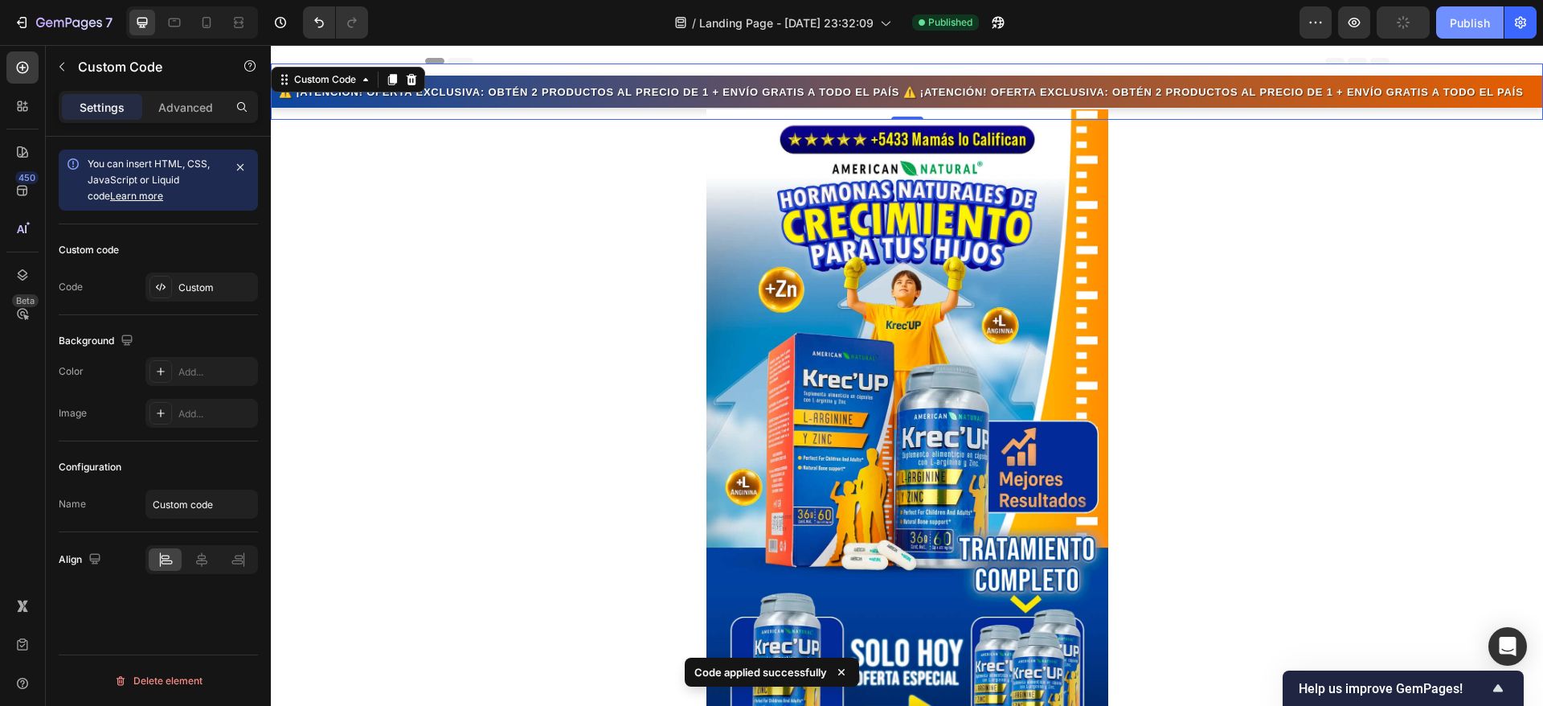
click at [1464, 23] on div "Publish" at bounding box center [1470, 22] width 40 height 17
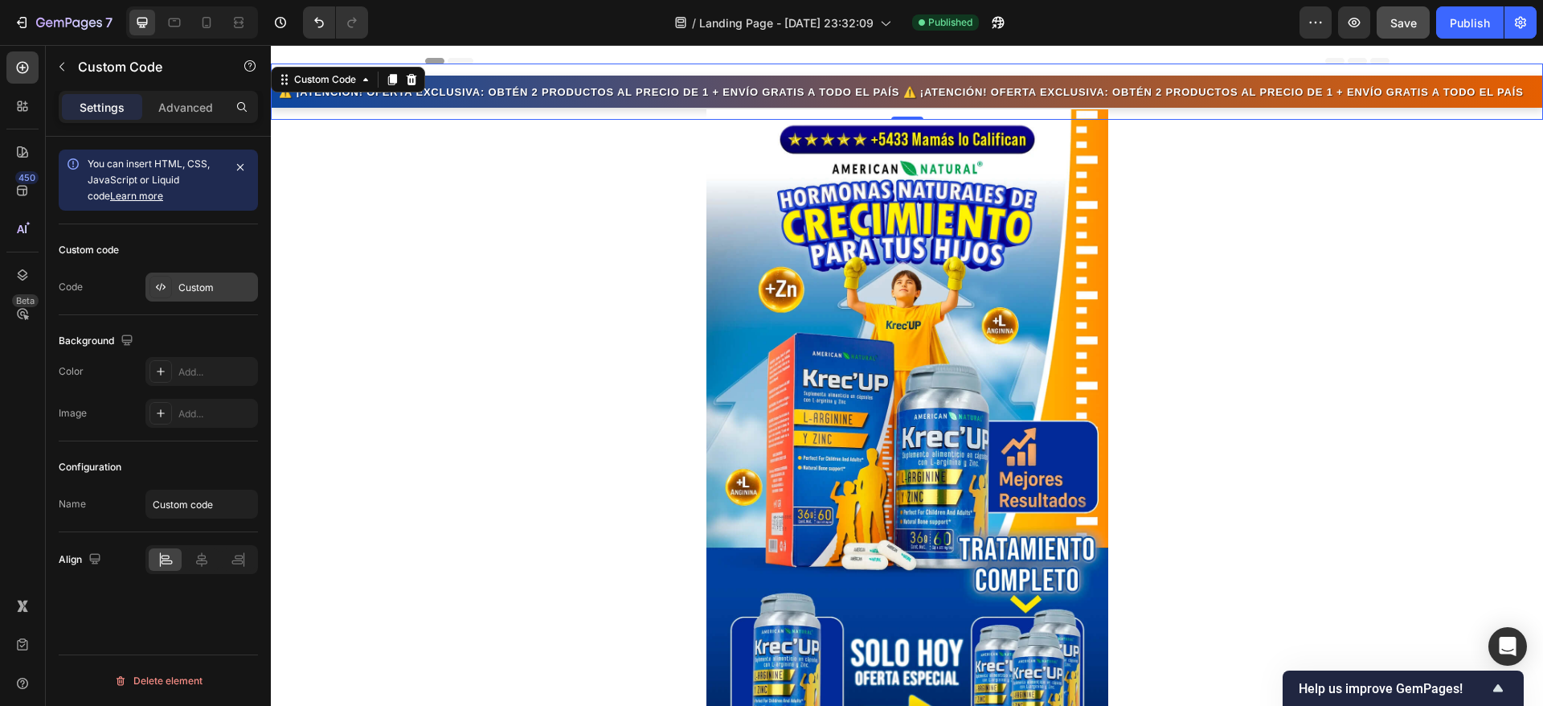
click at [190, 281] on div "Custom" at bounding box center [216, 288] width 76 height 14
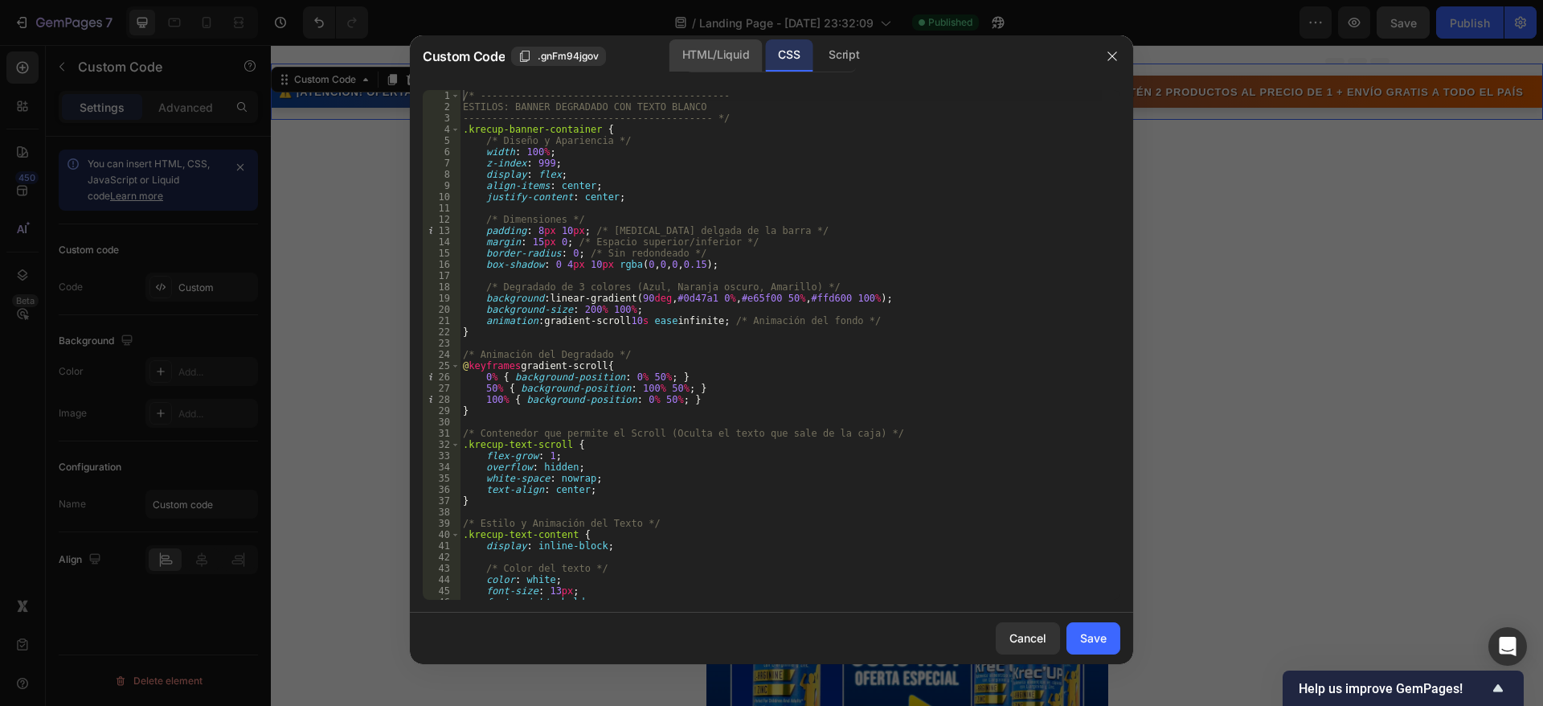
click at [689, 49] on div "HTML/Liquid" at bounding box center [716, 55] width 92 height 32
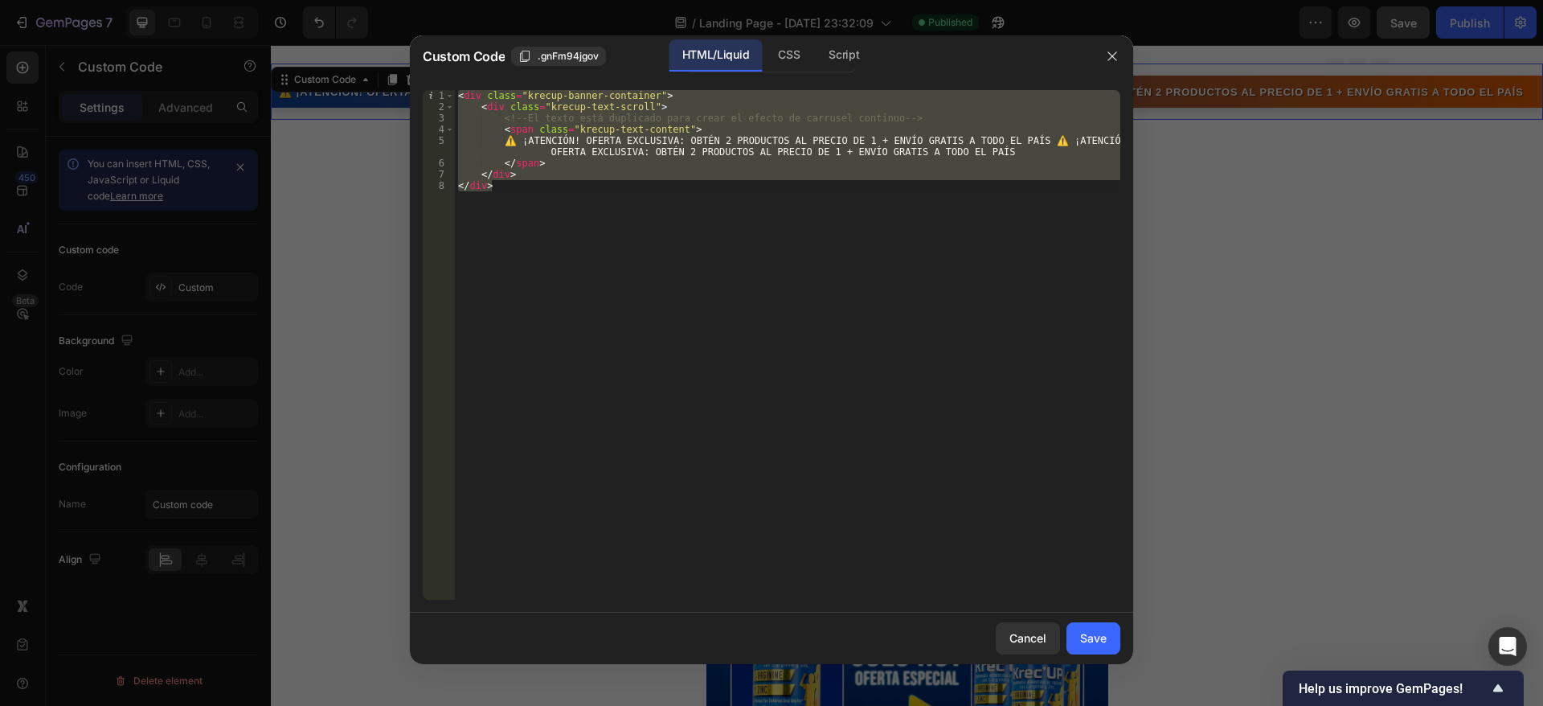
click at [514, 194] on div "< div class = "krecup-banner-container" > < div class = "krecup-text-scroll" > …" at bounding box center [788, 345] width 666 height 510
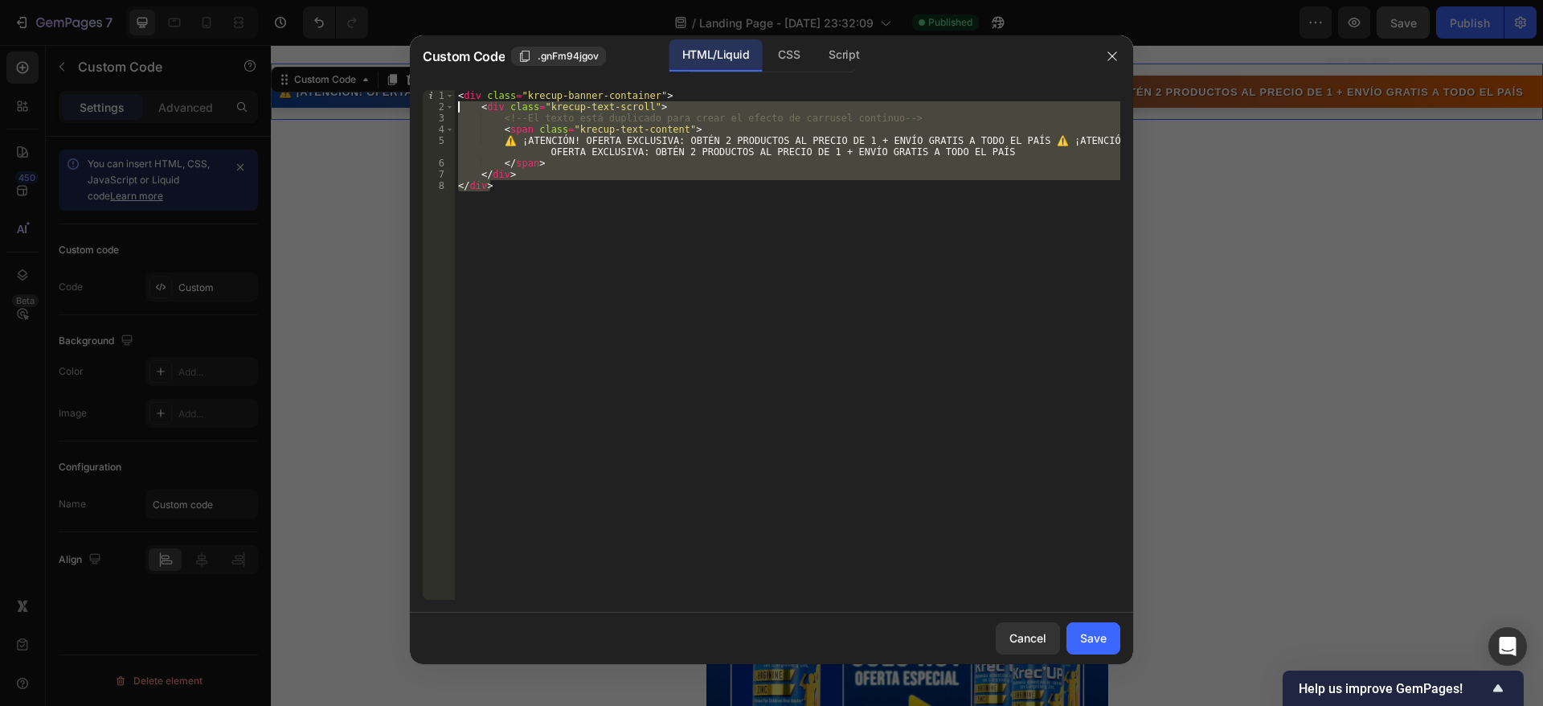
drag, startPoint x: 514, startPoint y: 194, endPoint x: 456, endPoint y: 104, distance: 107.5
click at [456, 104] on div "< div class = "krecup-banner-container" > < div class = "krecup-text-scroll" > …" at bounding box center [788, 356] width 666 height 532
type textarea "<div class="krecup-text-scroll"> <!-- El texto está duplicado para crear el efe…"
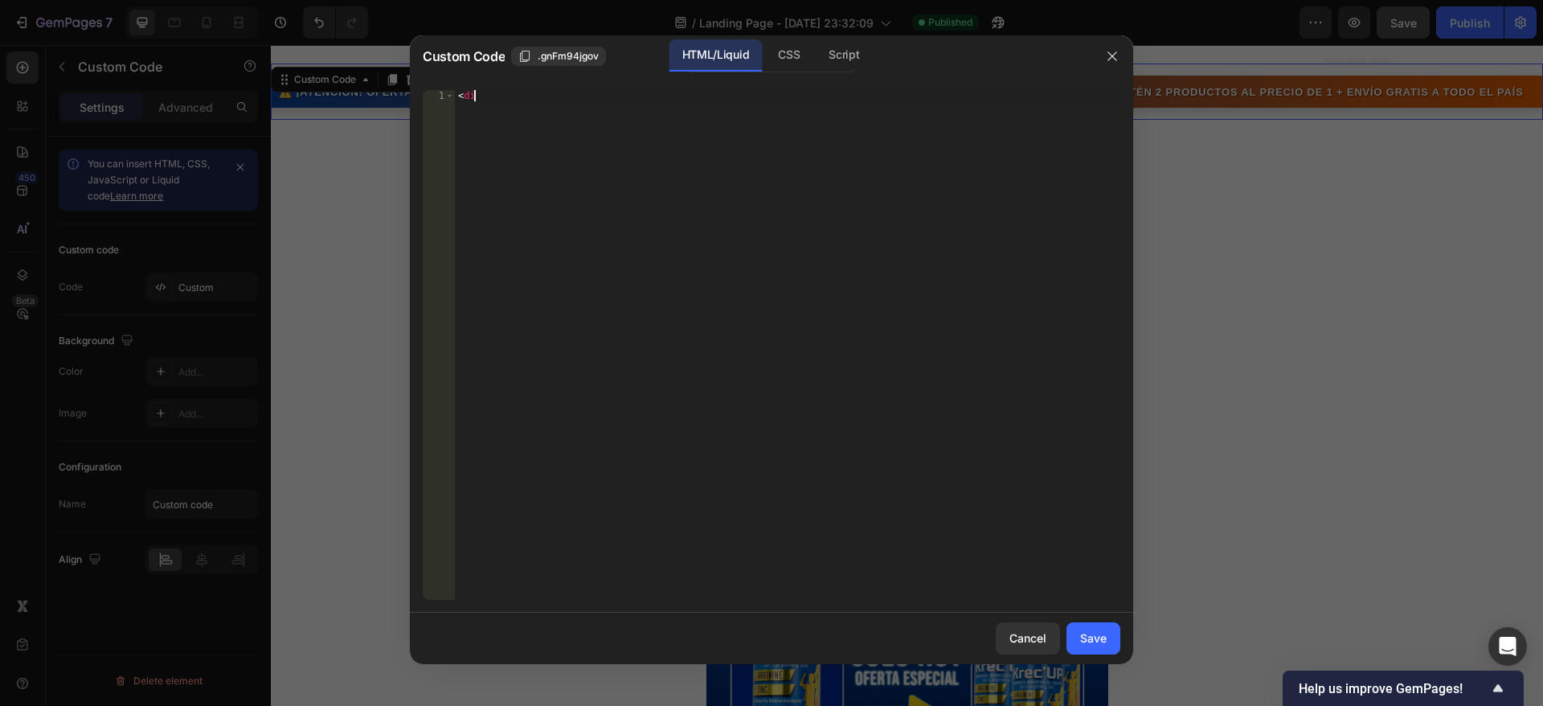
type textarea "<"
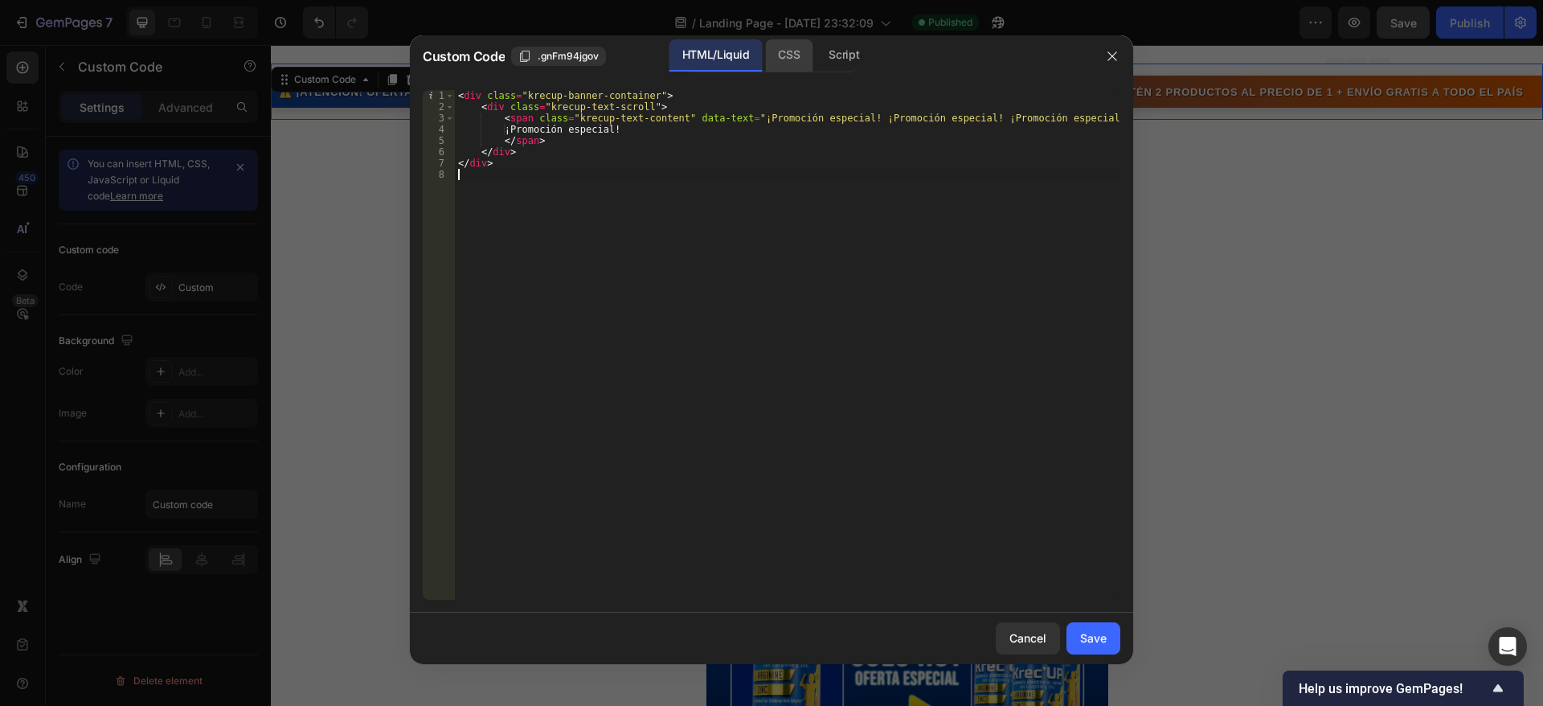
click at [782, 55] on div "CSS" at bounding box center [788, 55] width 47 height 32
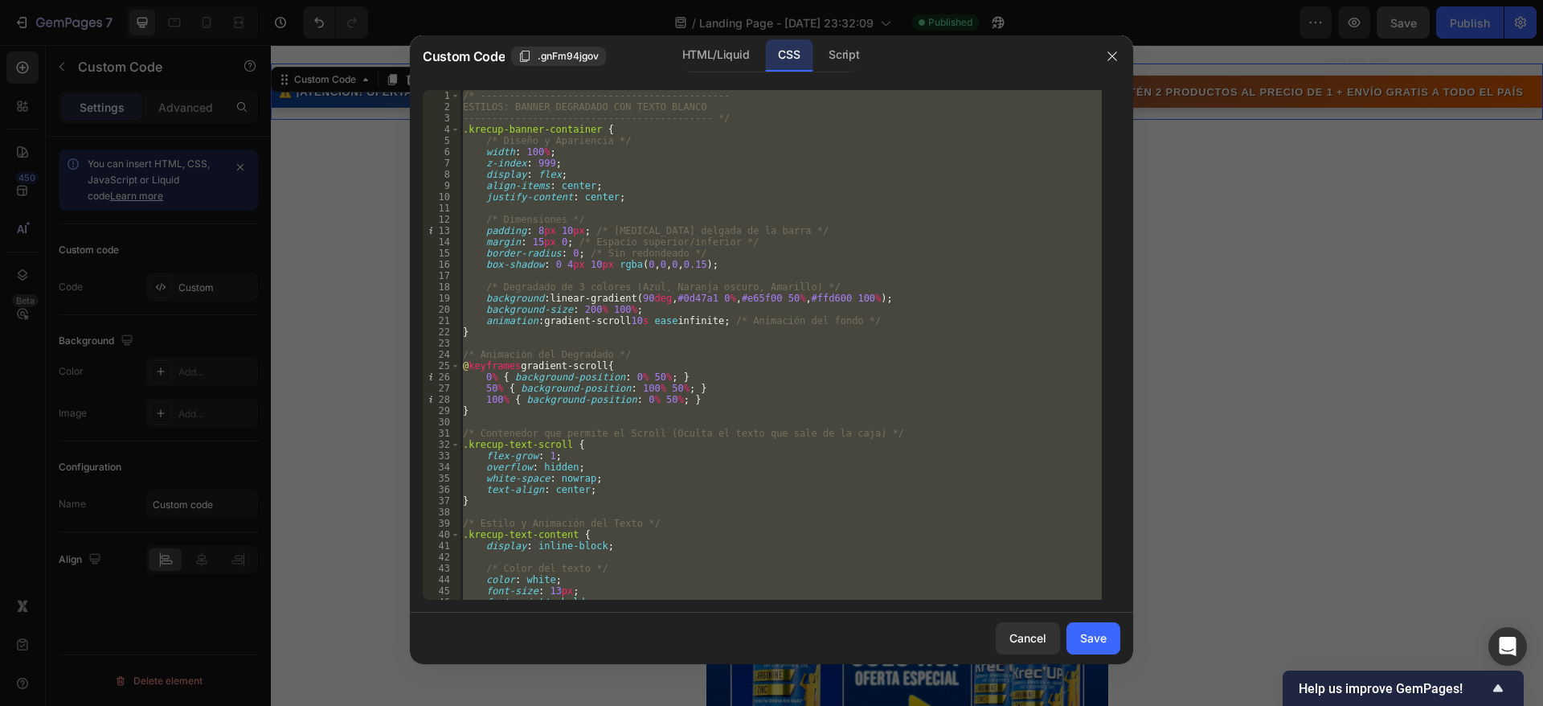
click at [479, 105] on div "/* ------------------------------------------- ESTILOS: BANNER DEGRADADO CON TE…" at bounding box center [781, 345] width 642 height 510
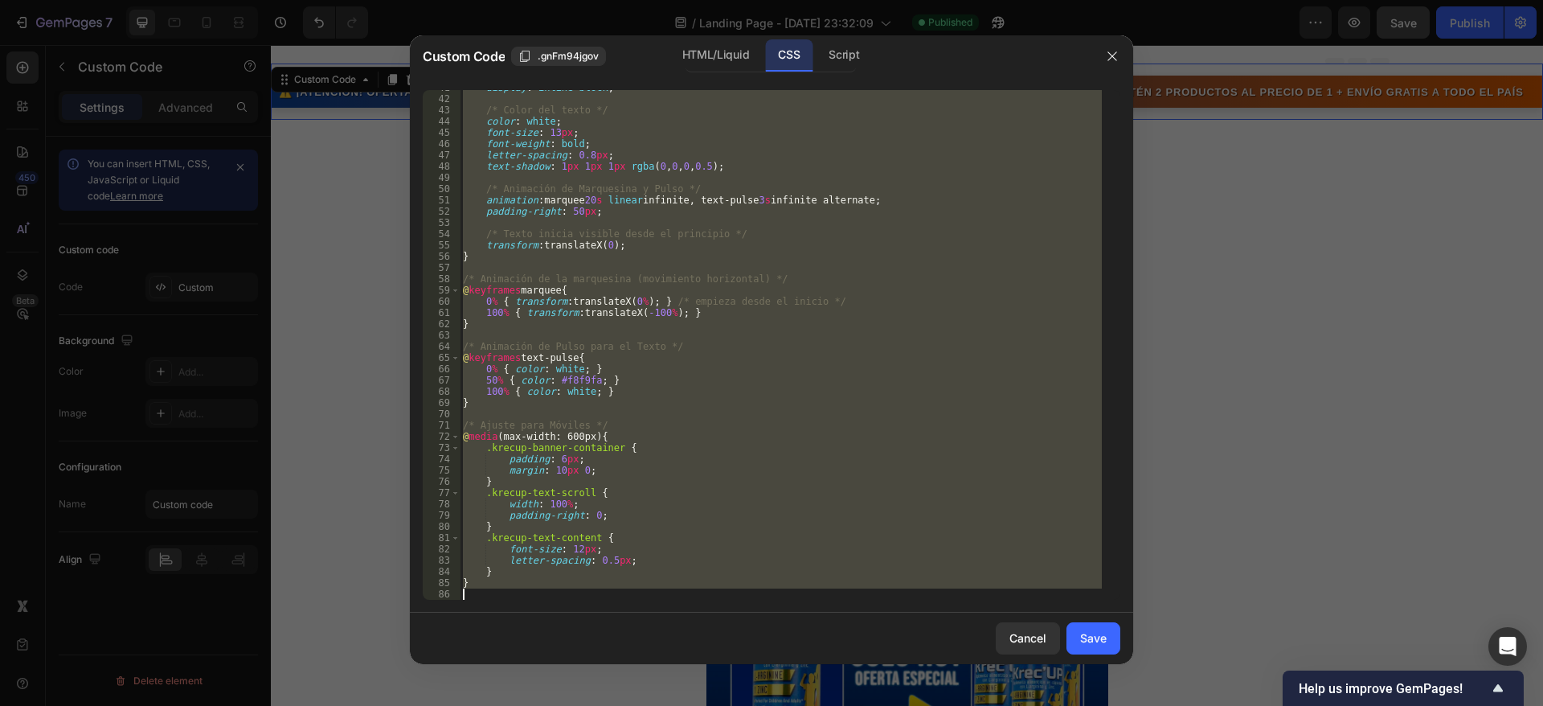
drag, startPoint x: 462, startPoint y: 101, endPoint x: 678, endPoint y: 651, distance: 590.8
click at [678, 651] on div "Custom Code .gnFm94jgov HTML/Liquid CSS Script ESTILOS: BANNER DEGRADADO CON TE…" at bounding box center [771, 349] width 723 height 629
type textarea "}"
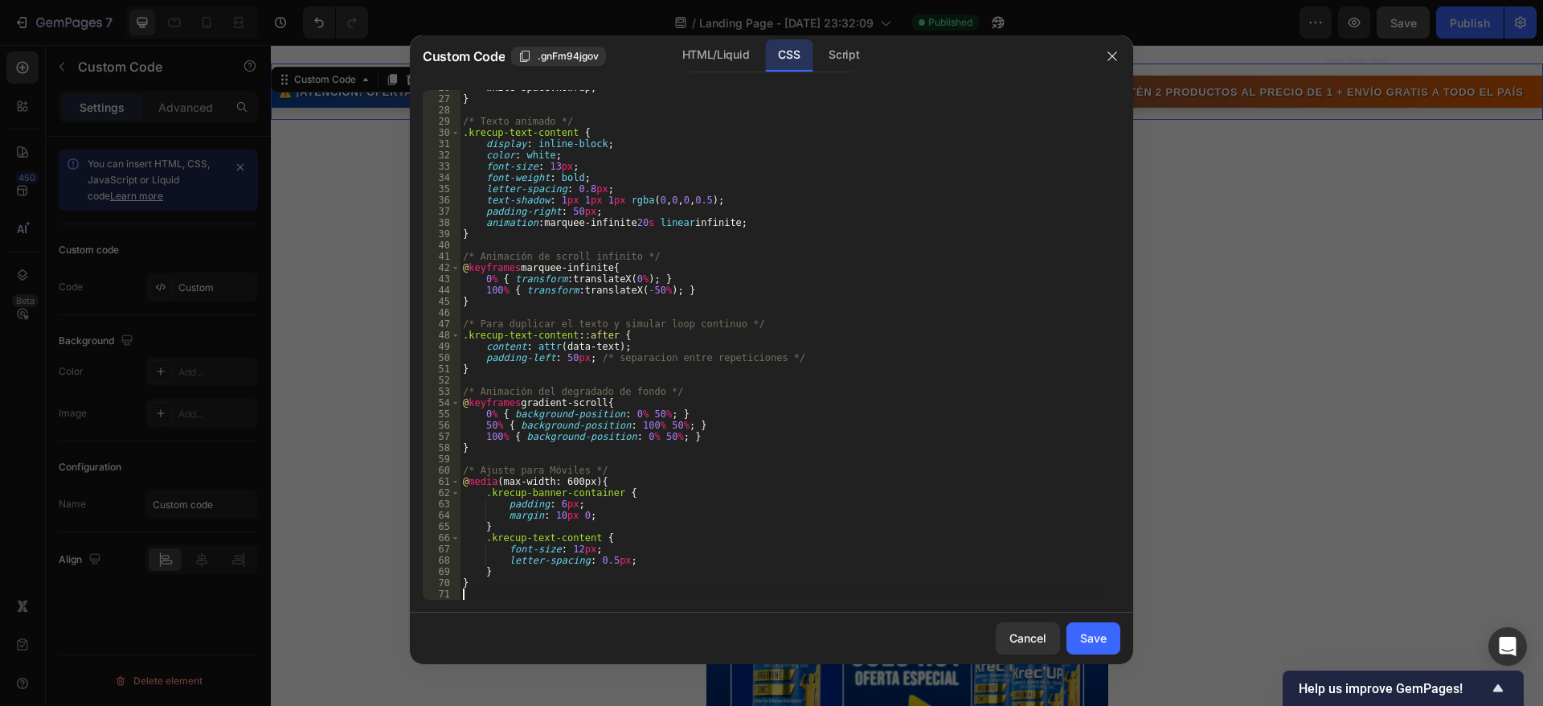
scroll to position [289, 0]
click at [1084, 628] on button "Save" at bounding box center [1094, 638] width 54 height 32
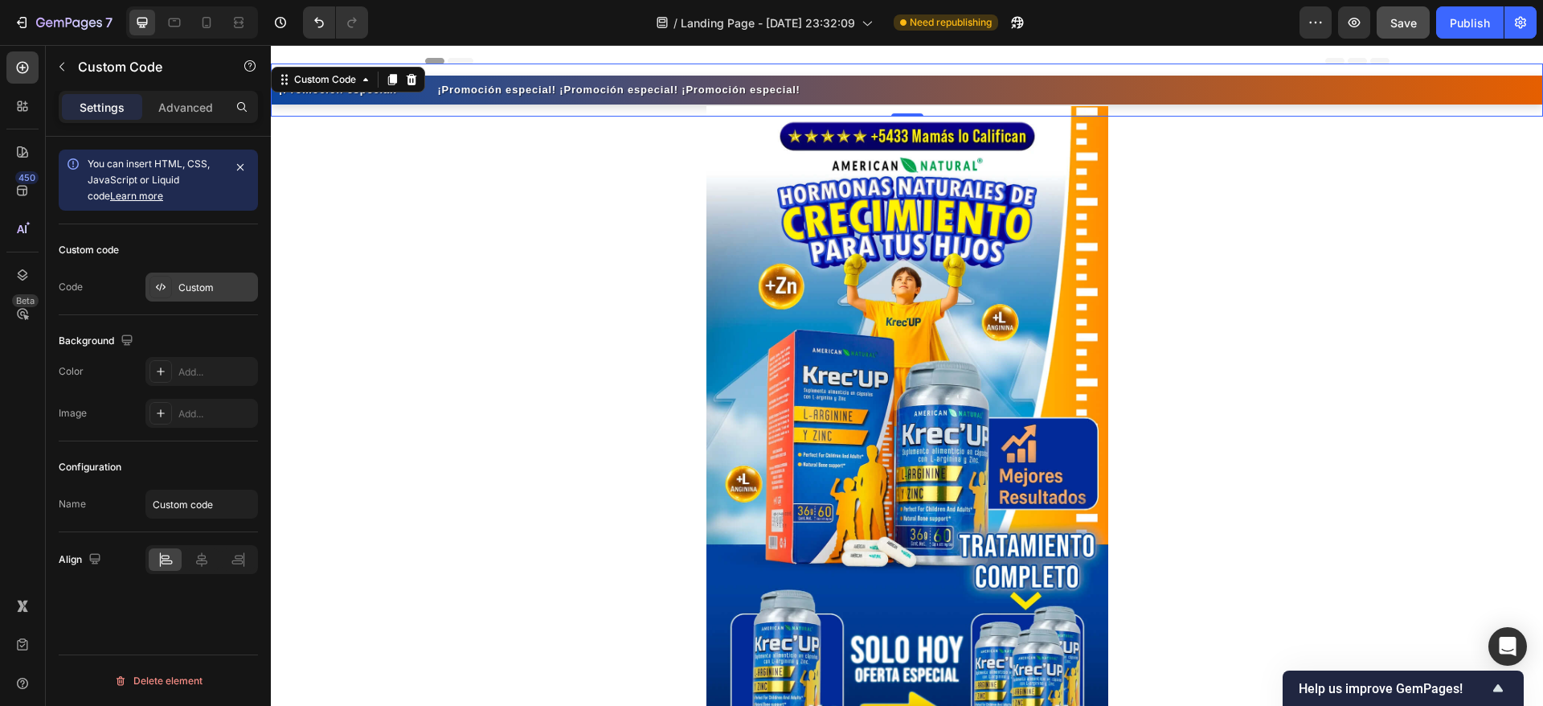
click at [184, 286] on div "Custom" at bounding box center [216, 288] width 76 height 14
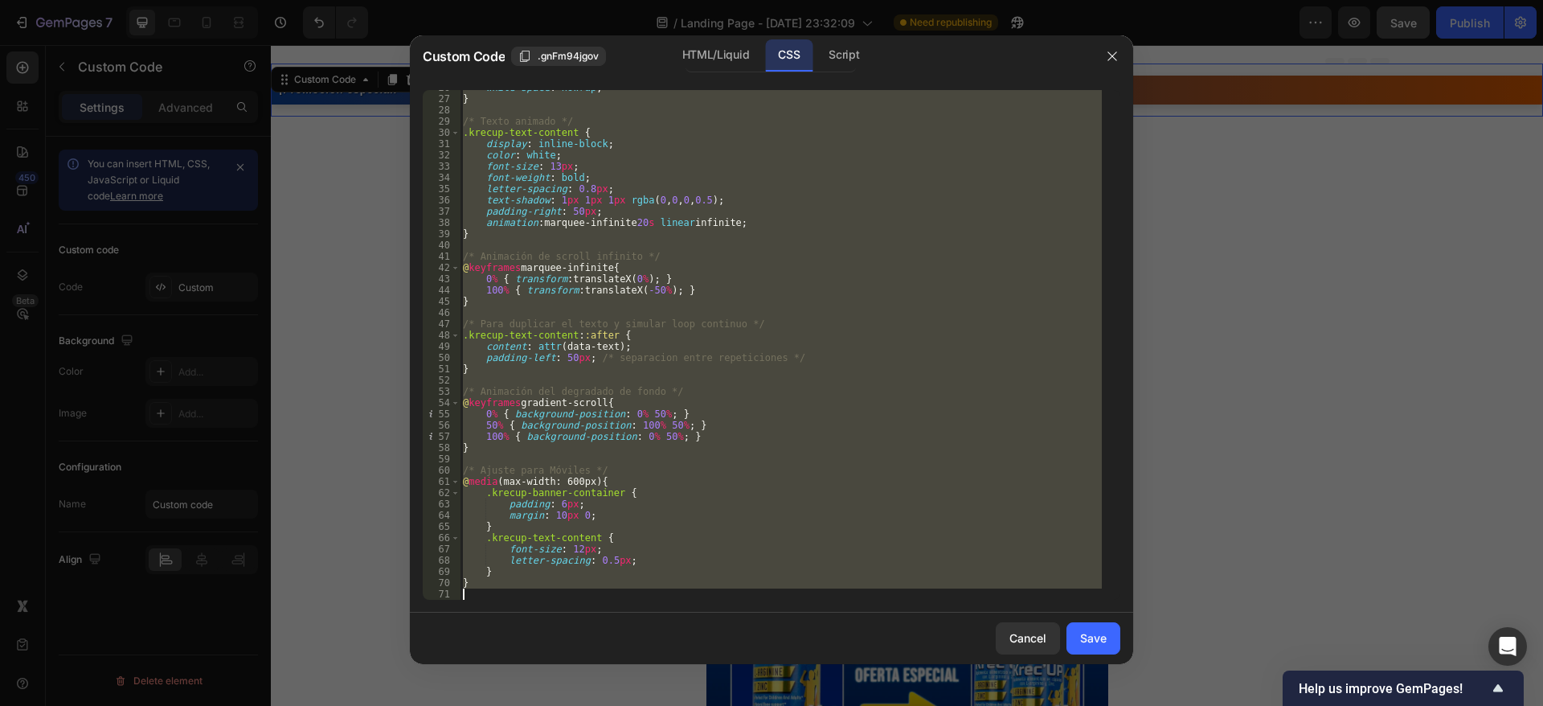
drag, startPoint x: 461, startPoint y: 93, endPoint x: 805, endPoint y: 762, distance: 752.1
click at [805, 0] on html "7 / Landing Page - [DATE] 23:32:09 Need republishing Preview Save Publish 450 B…" at bounding box center [771, 0] width 1543 height 0
type textarea "}"
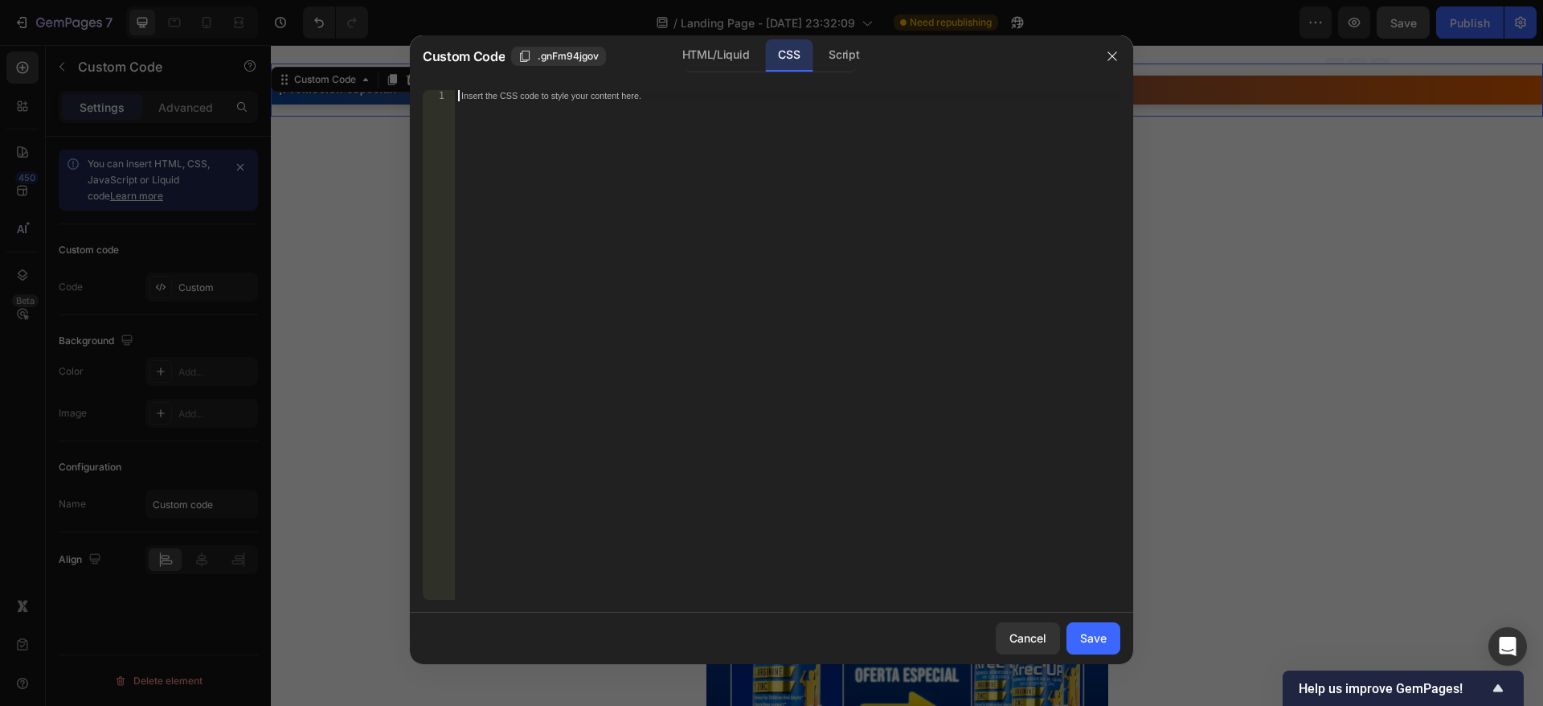
scroll to position [211, 0]
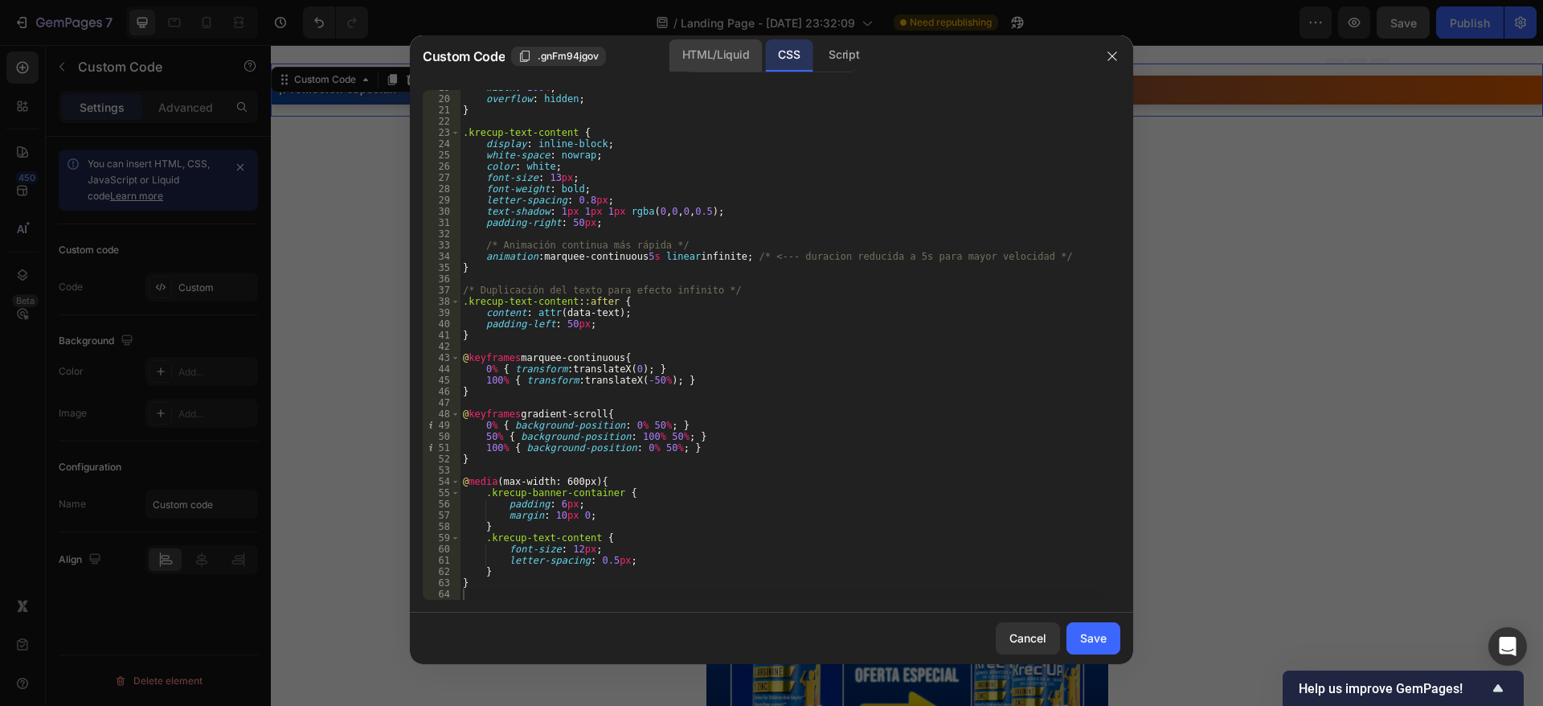
click at [721, 48] on div "HTML/Liquid" at bounding box center [716, 55] width 92 height 32
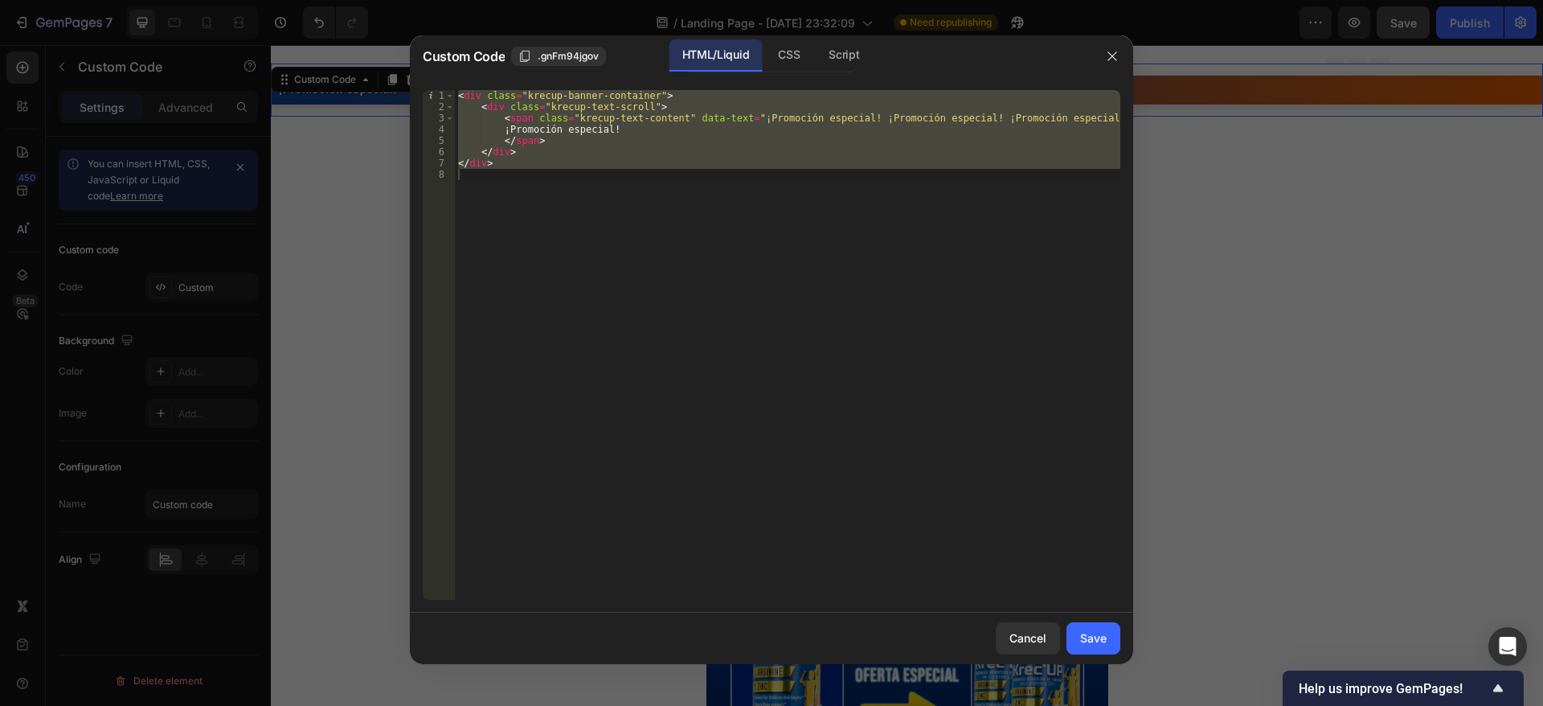
type textarea "</div>"
click at [572, 176] on div "< div class = "krecup-banner-container" > < div class = "krecup-text-scroll" > …" at bounding box center [788, 345] width 666 height 510
drag, startPoint x: 493, startPoint y: 178, endPoint x: 451, endPoint y: 90, distance: 97.1
click at [451, 90] on div "1 2 3 4 5 6 7 8 < div class = "krecup-banner-container" > < div class = "krecup…" at bounding box center [772, 345] width 698 height 510
type textarea "<div class="krecup-banner-container"> <div class="krecup-text-scroll">"
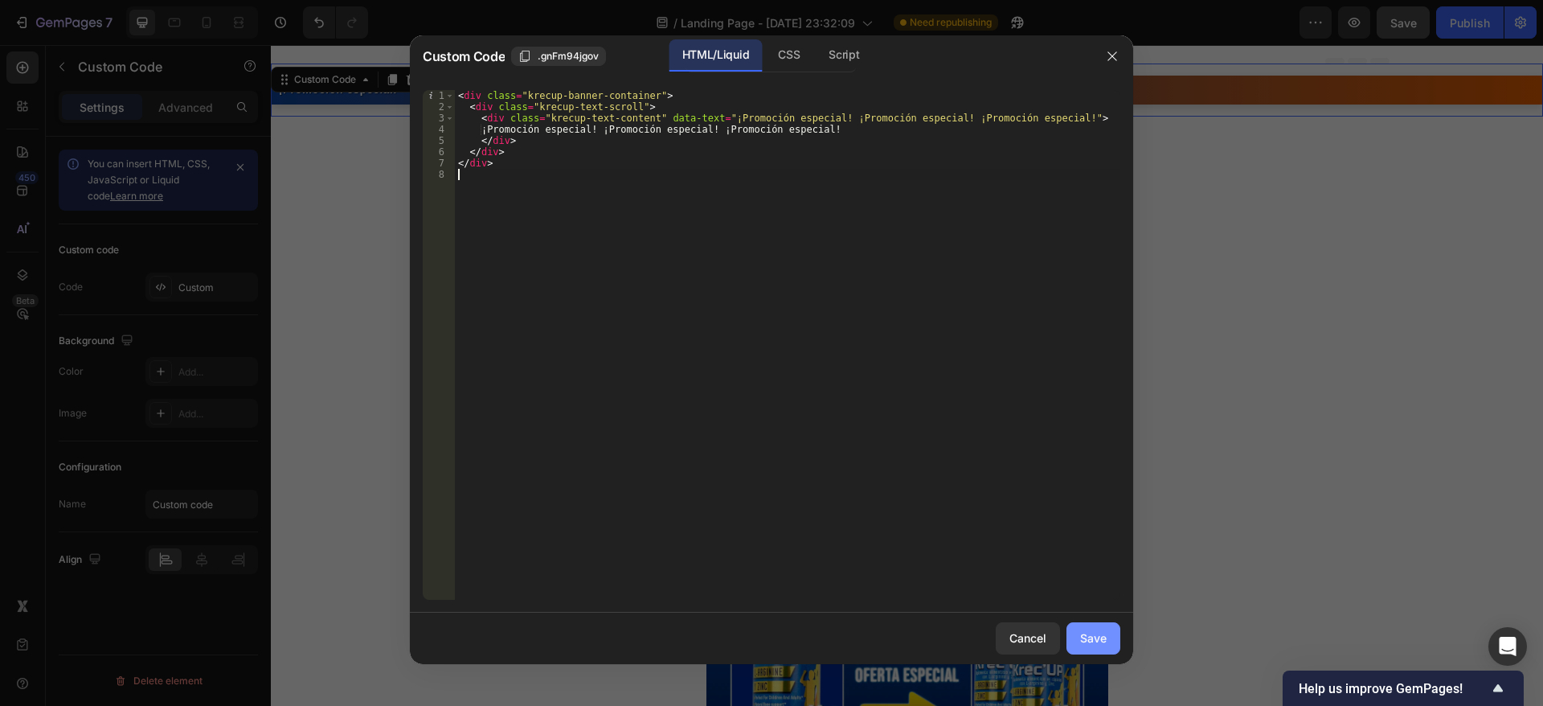
click at [1104, 634] on div "Save" at bounding box center [1093, 637] width 27 height 17
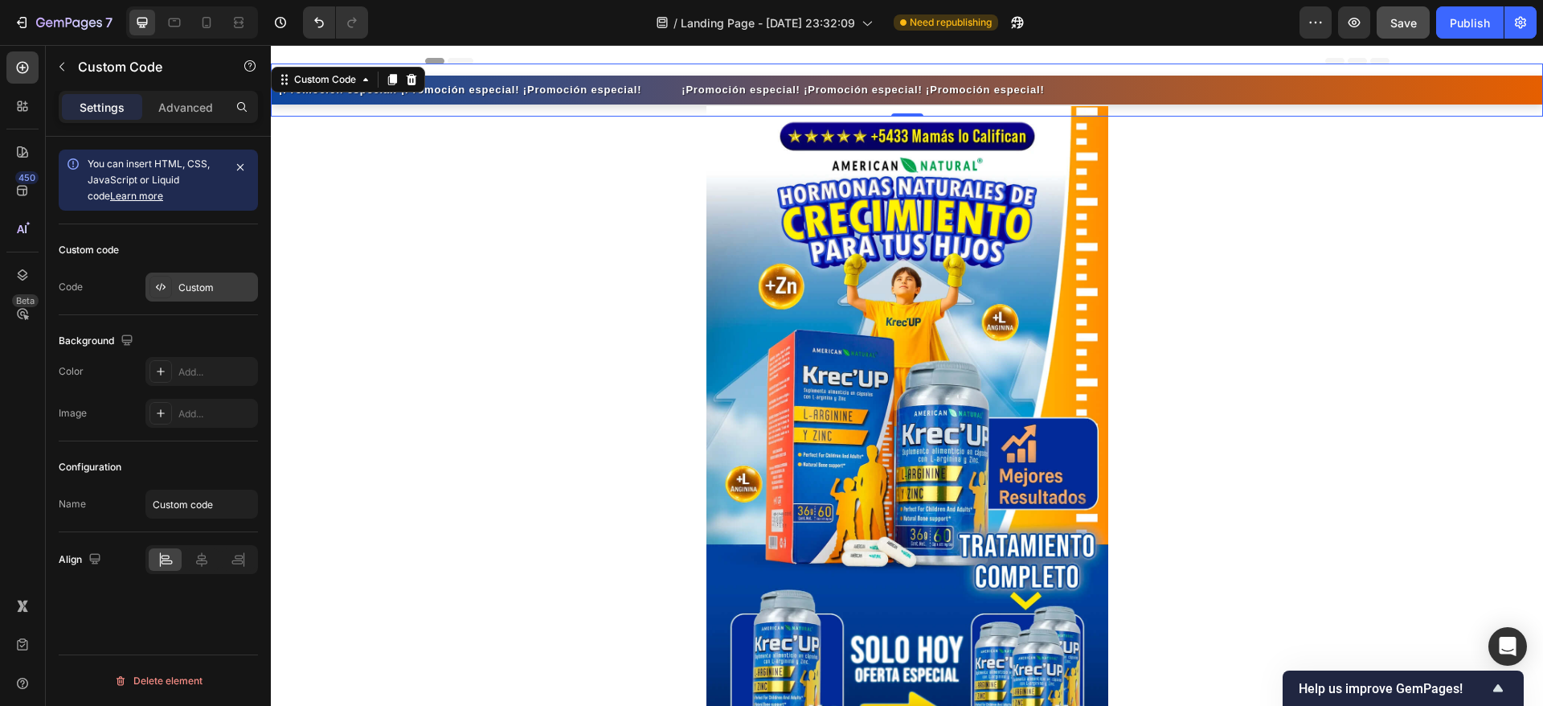
click at [203, 278] on div "Custom" at bounding box center [202, 287] width 113 height 29
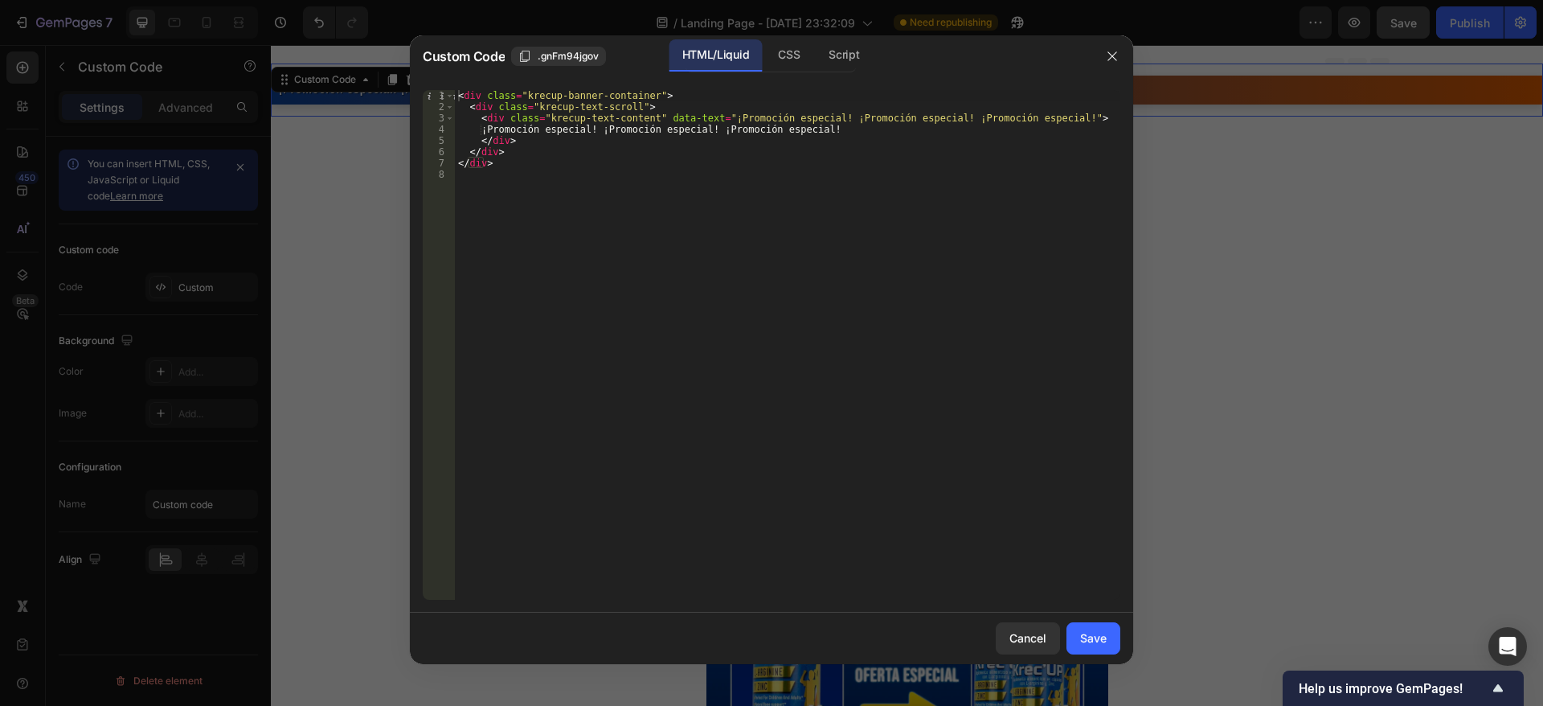
click at [566, 172] on div "< div class = "krecup-banner-container" > < div class = "krecup-text-scroll" > …" at bounding box center [788, 356] width 666 height 532
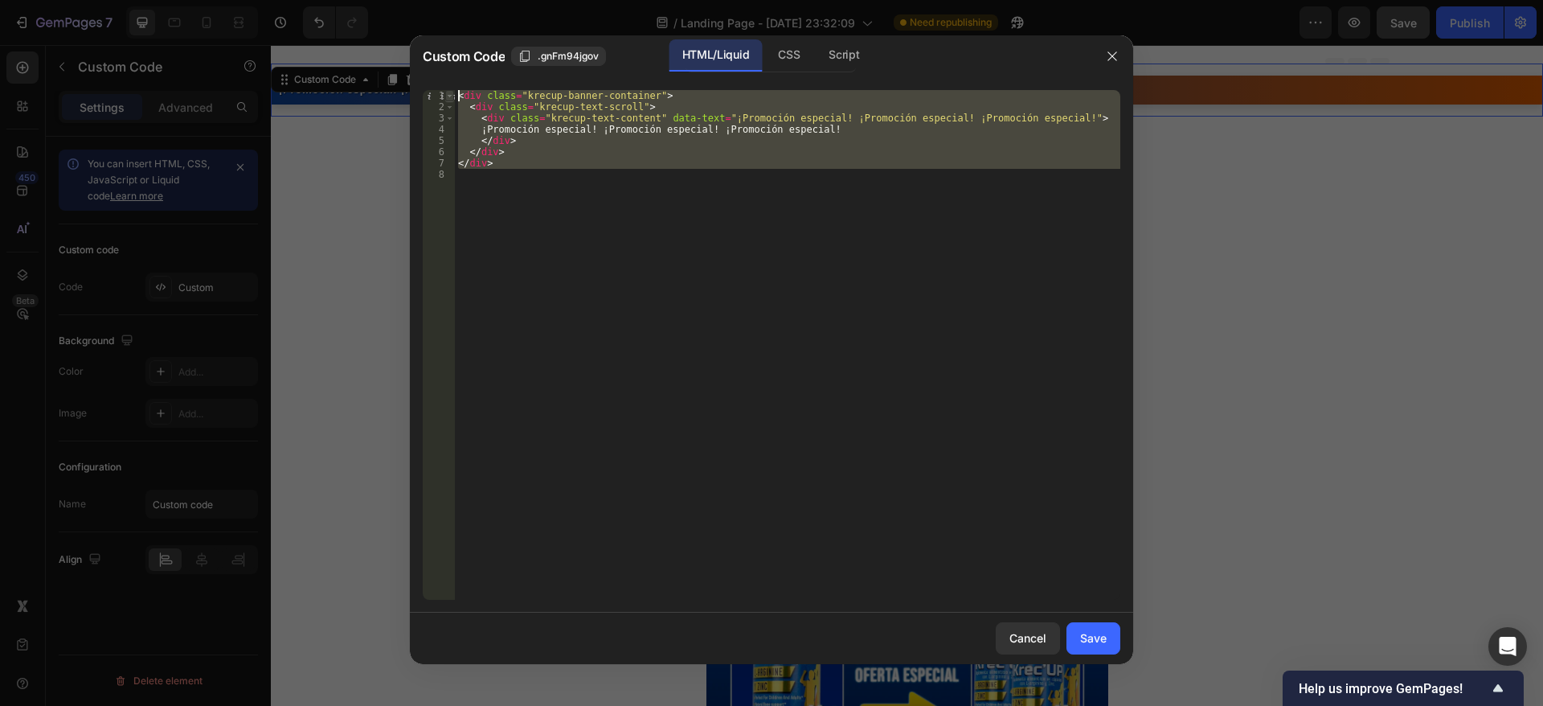
drag, startPoint x: 556, startPoint y: 184, endPoint x: 451, endPoint y: 91, distance: 140.7
click at [451, 91] on div "1 2 3 4 5 6 7 8 < div class = "krecup-banner-container" > < div class = "krecup…" at bounding box center [772, 345] width 698 height 510
type textarea "<div class="krecup-banner-container"> <div class="krecup-text-scroll">"
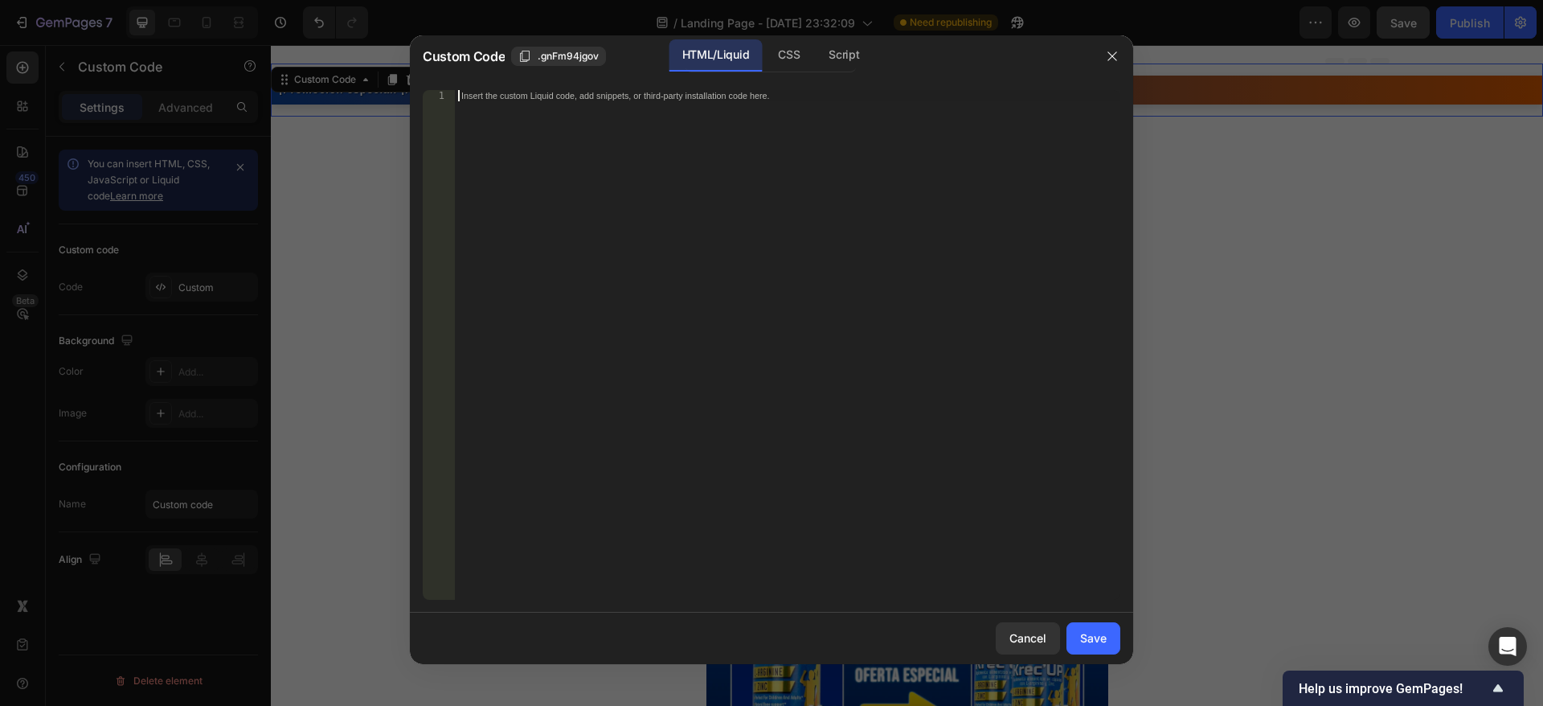
click at [506, 109] on div "Insert the custom Liquid code, add snippets, or third-party installation code h…" at bounding box center [788, 356] width 666 height 532
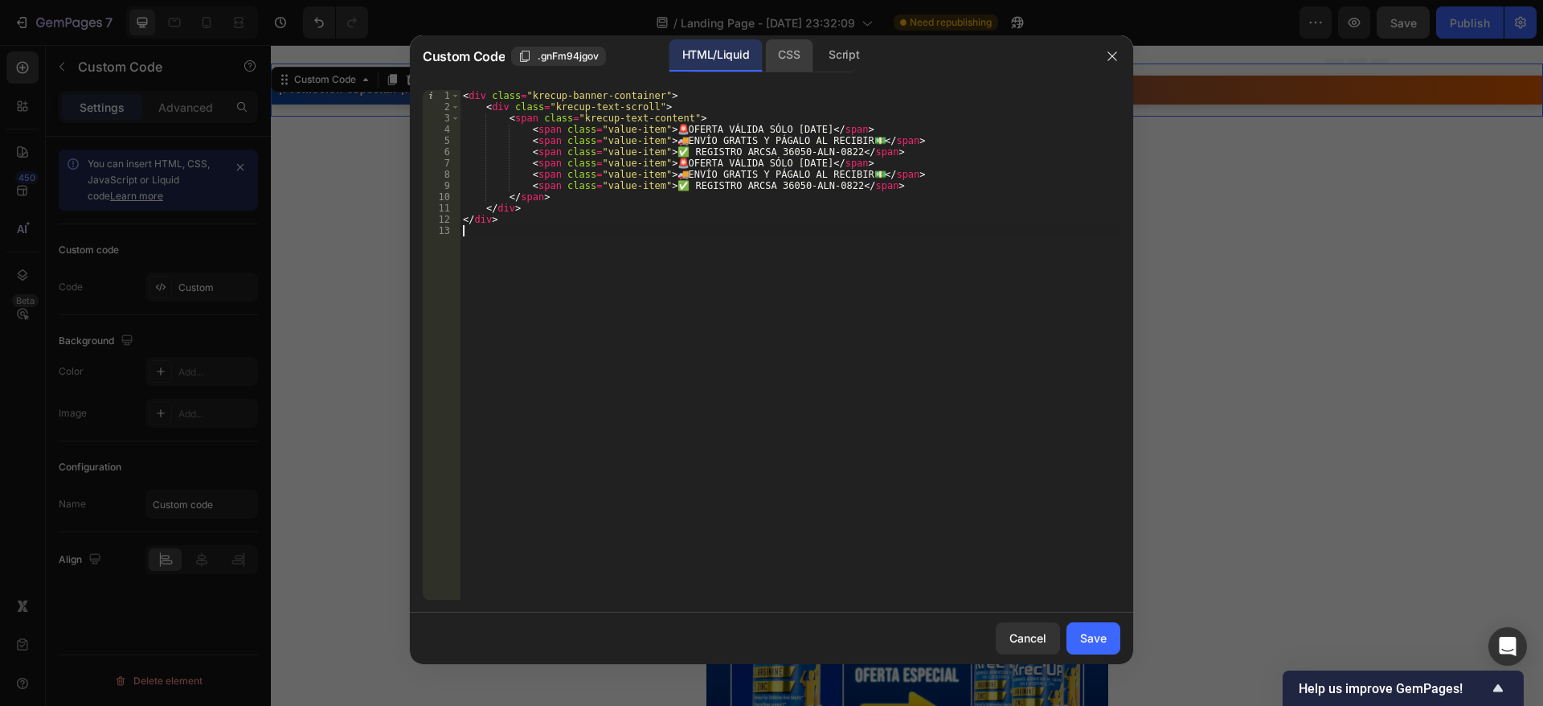
click at [790, 59] on div "CSS" at bounding box center [788, 55] width 47 height 32
type textarea "}"
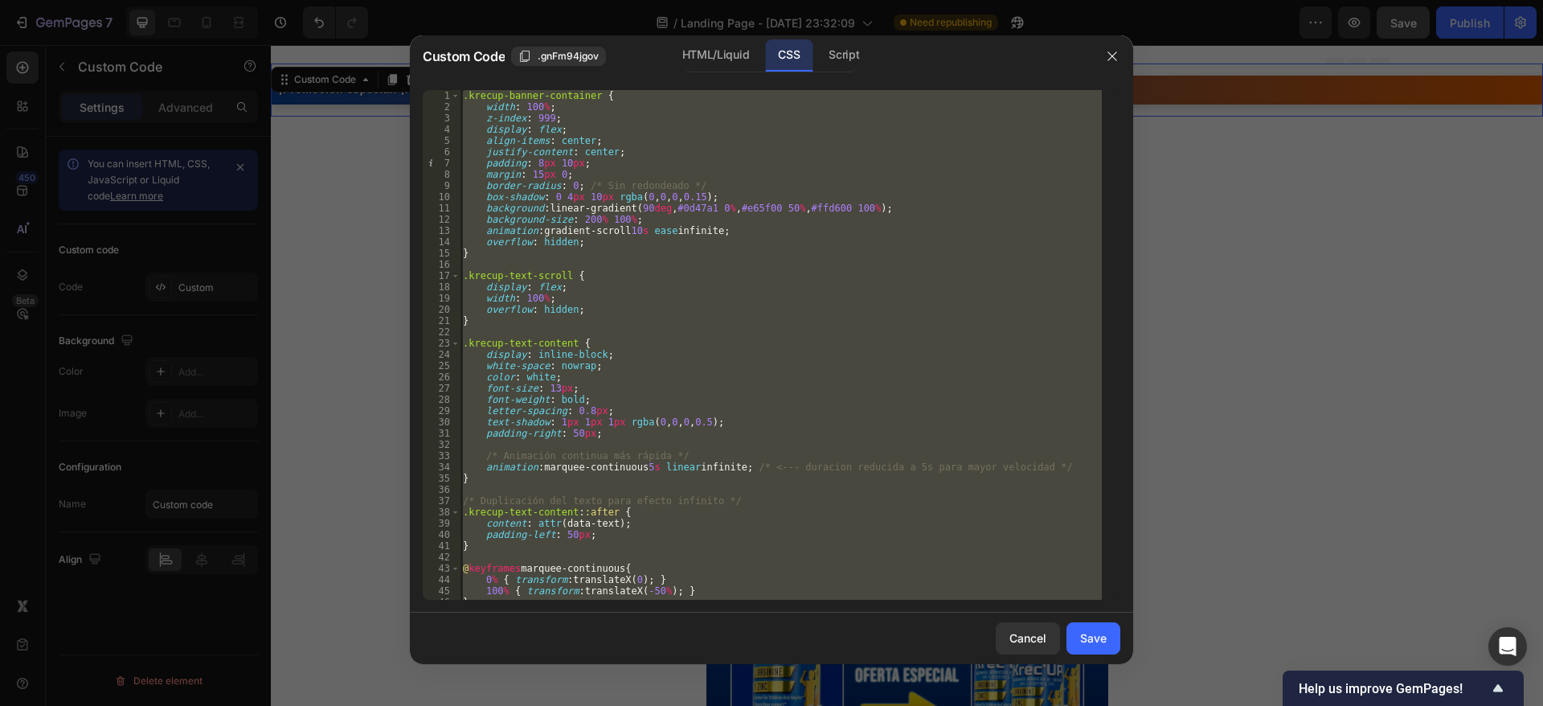
click at [599, 261] on div ".krecup-banner-container { width : 100 % ; z-index : 999 ; display : flex ; ali…" at bounding box center [781, 345] width 642 height 510
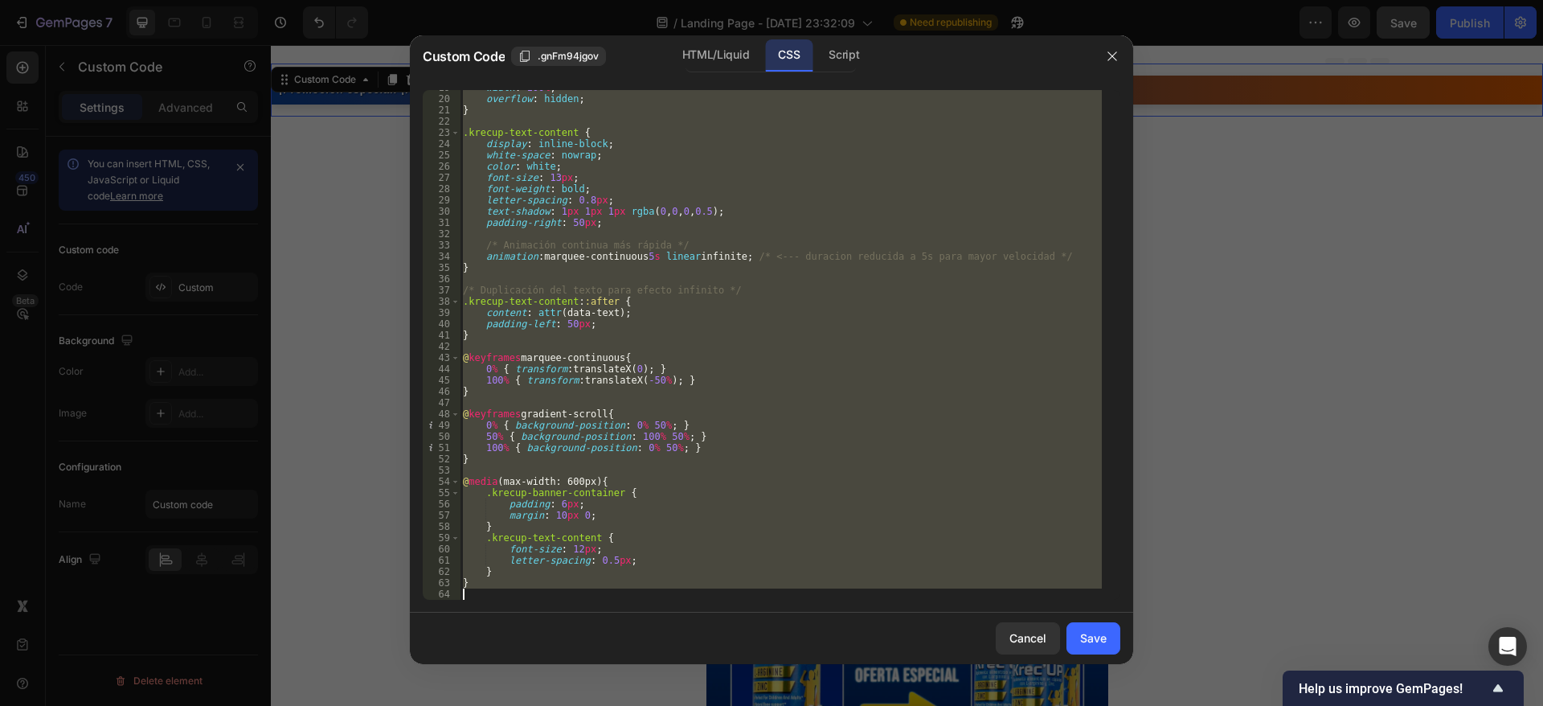
drag, startPoint x: 464, startPoint y: 96, endPoint x: 786, endPoint y: 717, distance: 700.0
click at [786, 0] on html "7 / Landing Page - [DATE] 23:32:09 Need republishing Preview Save Publish 450 B…" at bounding box center [771, 0] width 1543 height 0
type textarea "}"
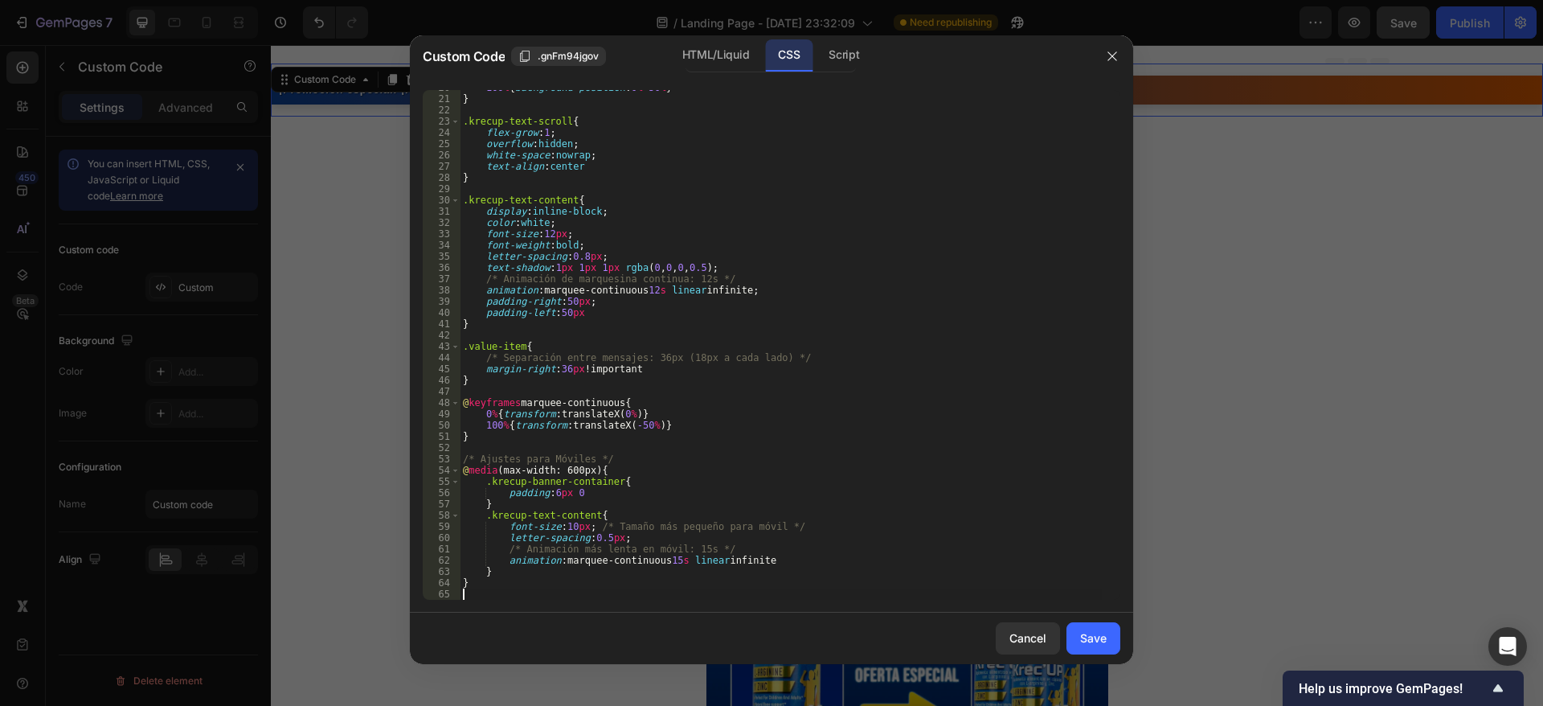
scroll to position [222, 0]
click at [1101, 644] on div "Save" at bounding box center [1093, 637] width 27 height 17
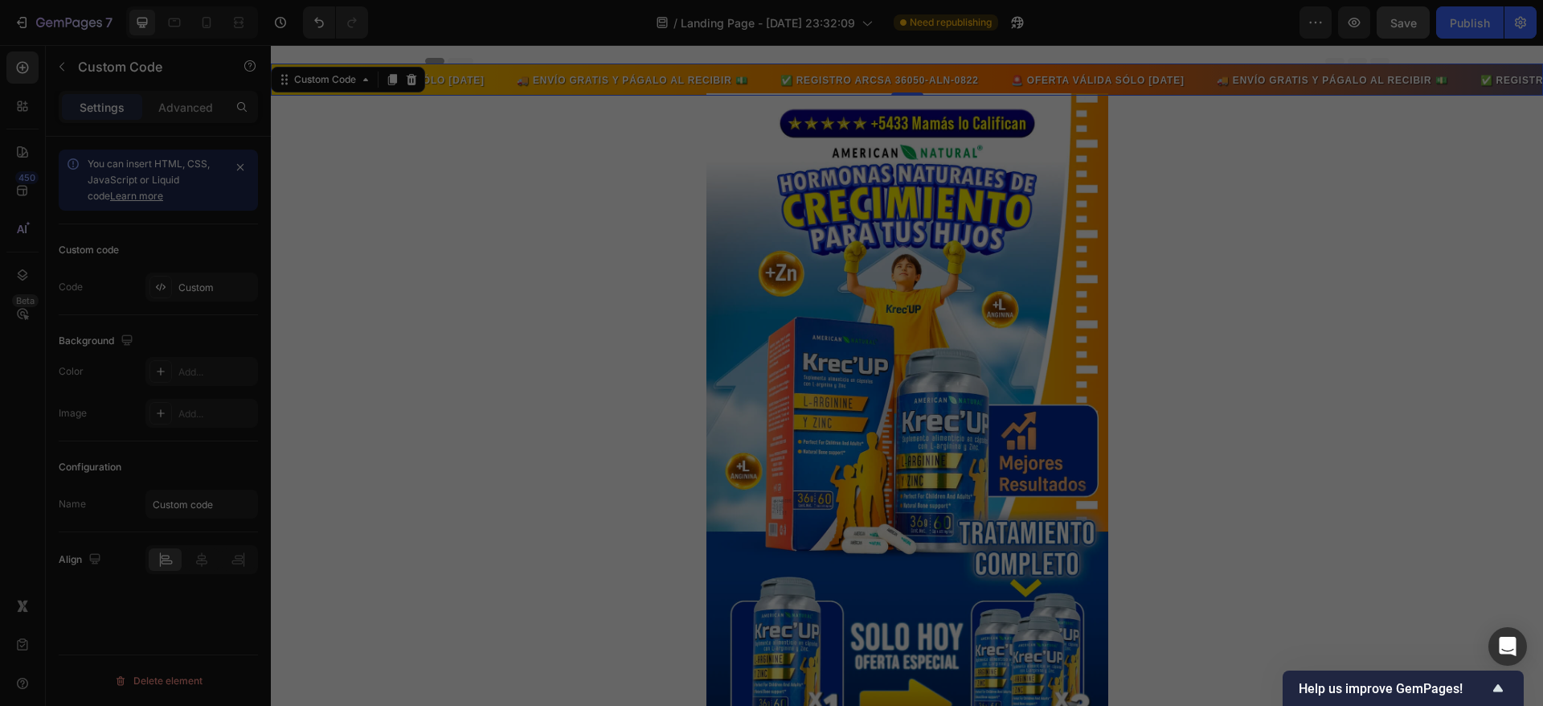
type textarea "}"
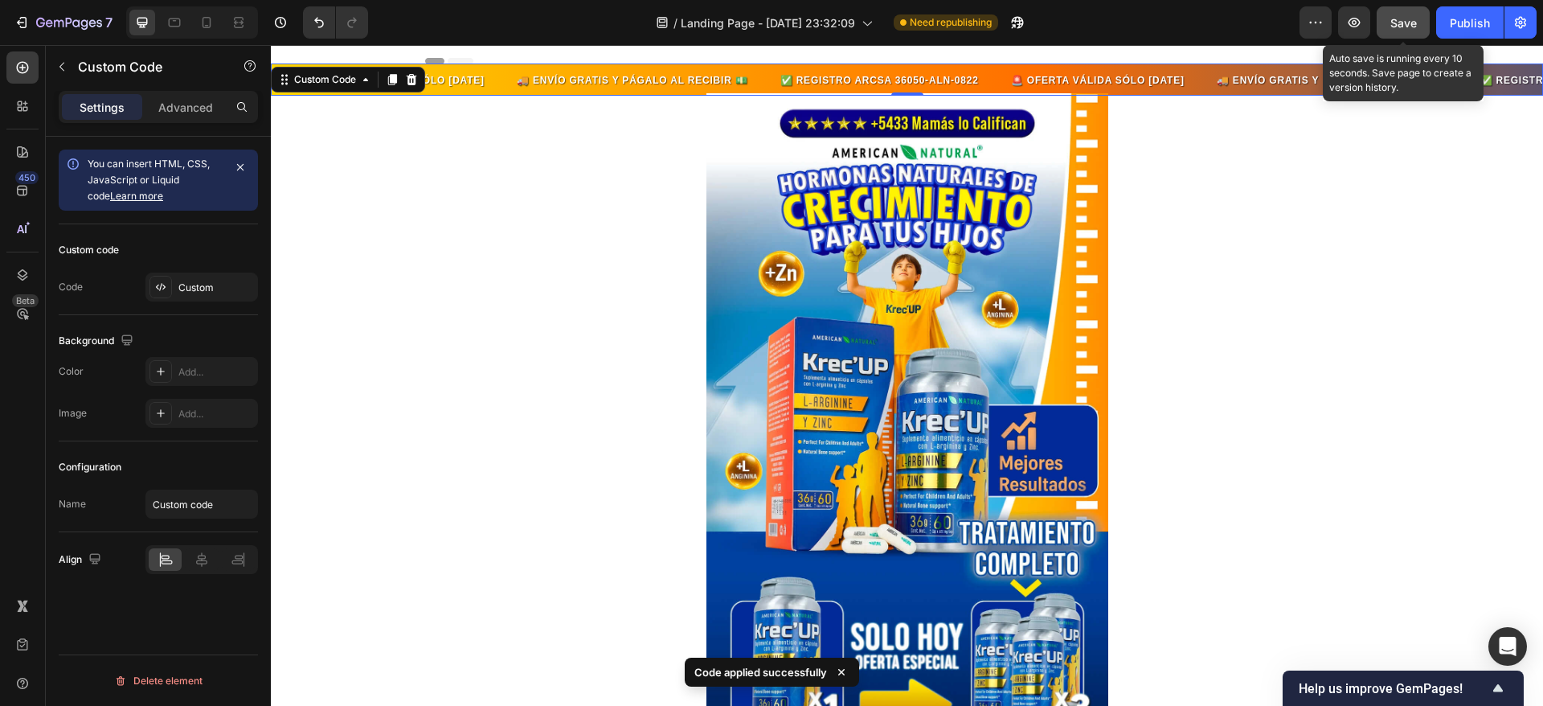
click at [1400, 8] on button "Save" at bounding box center [1403, 22] width 53 height 32
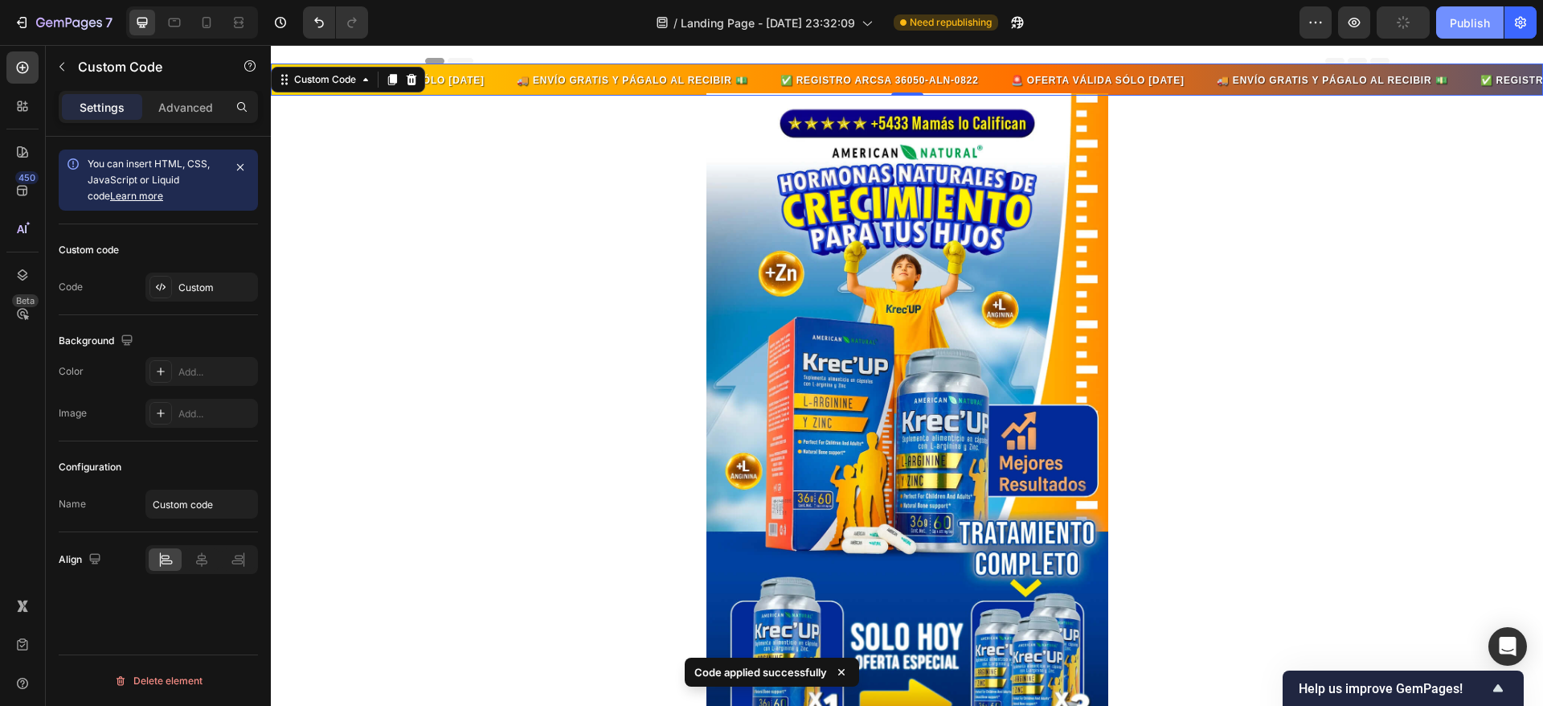
click at [1472, 19] on div "Publish" at bounding box center [1470, 22] width 40 height 17
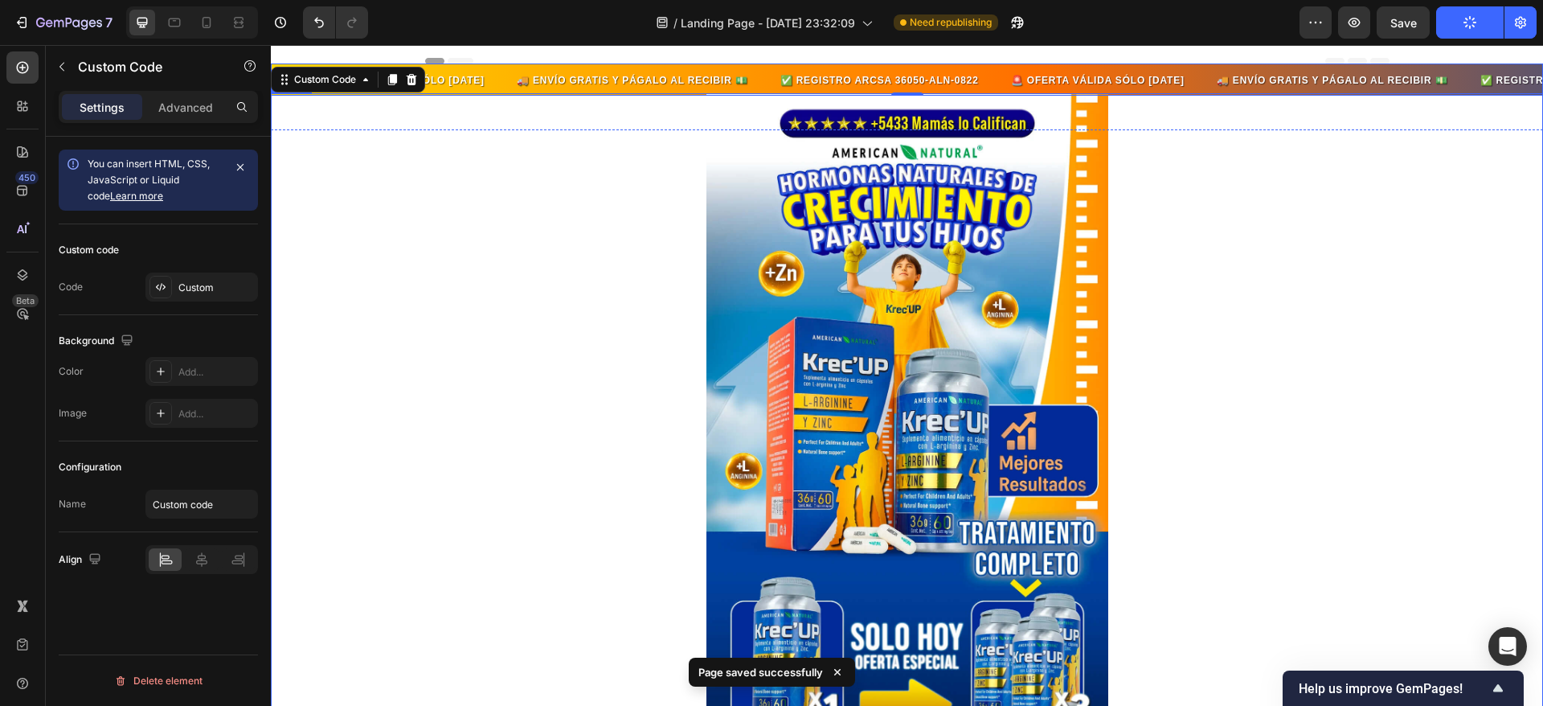
click at [917, 199] on img at bounding box center [908, 436] width 402 height 686
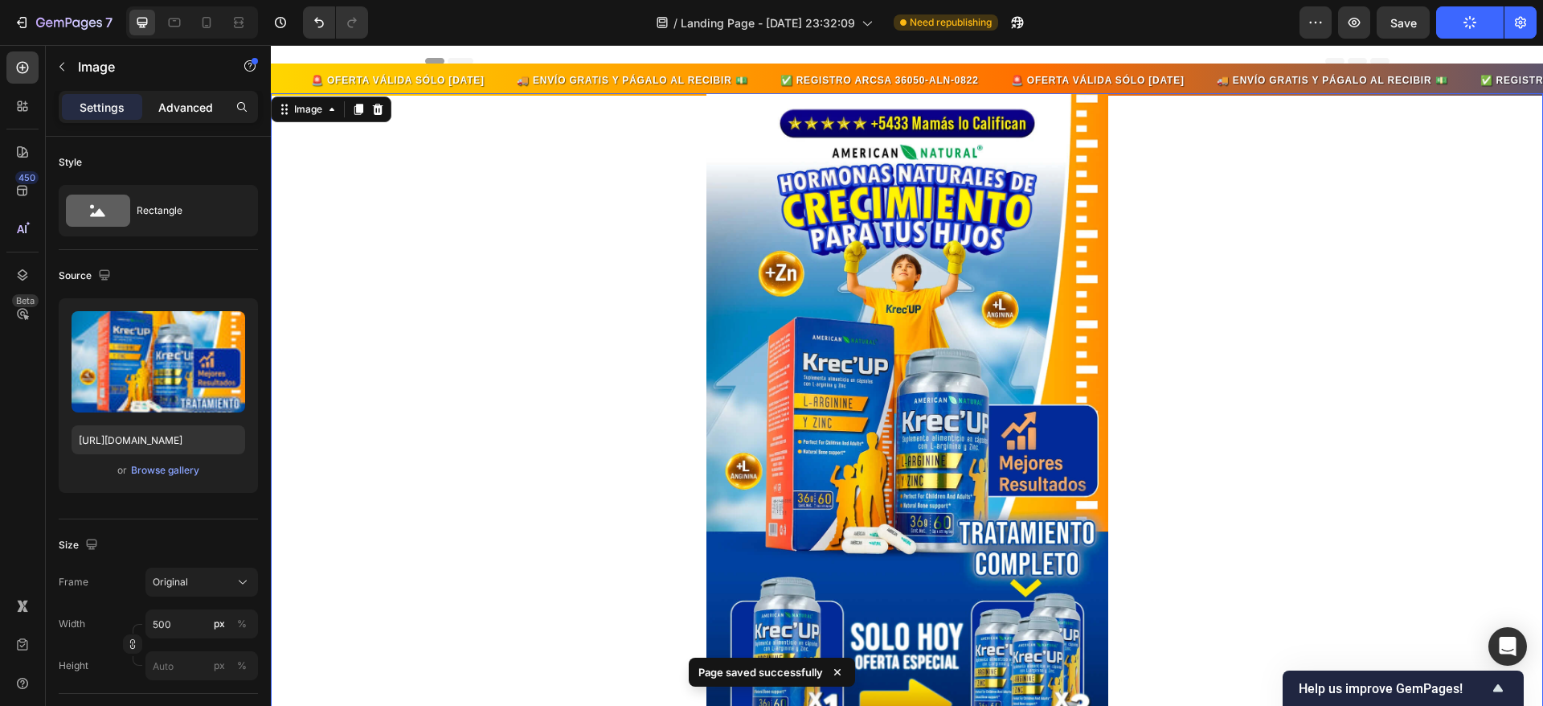
click at [182, 110] on p "Advanced" at bounding box center [185, 107] width 55 height 17
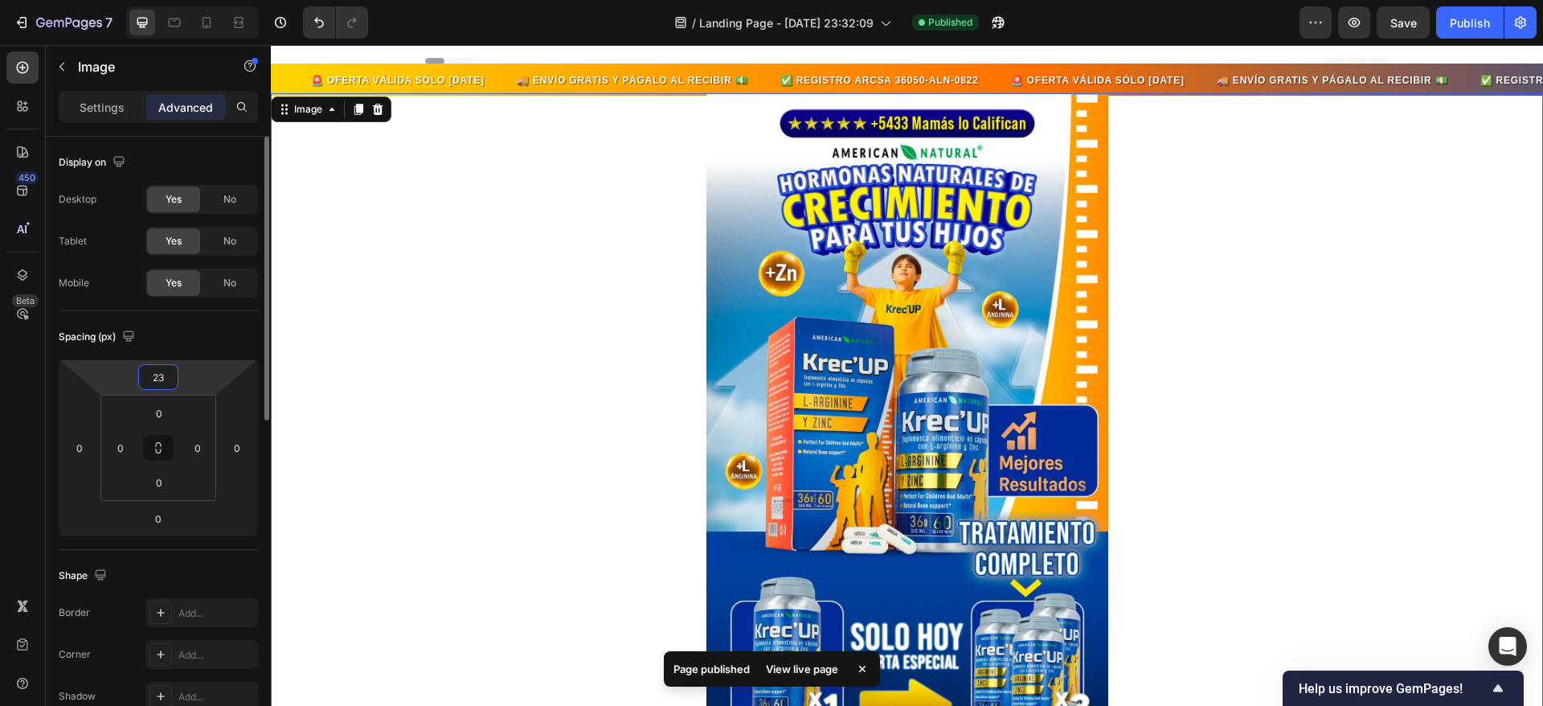
click at [171, 376] on input "23" at bounding box center [158, 377] width 32 height 24
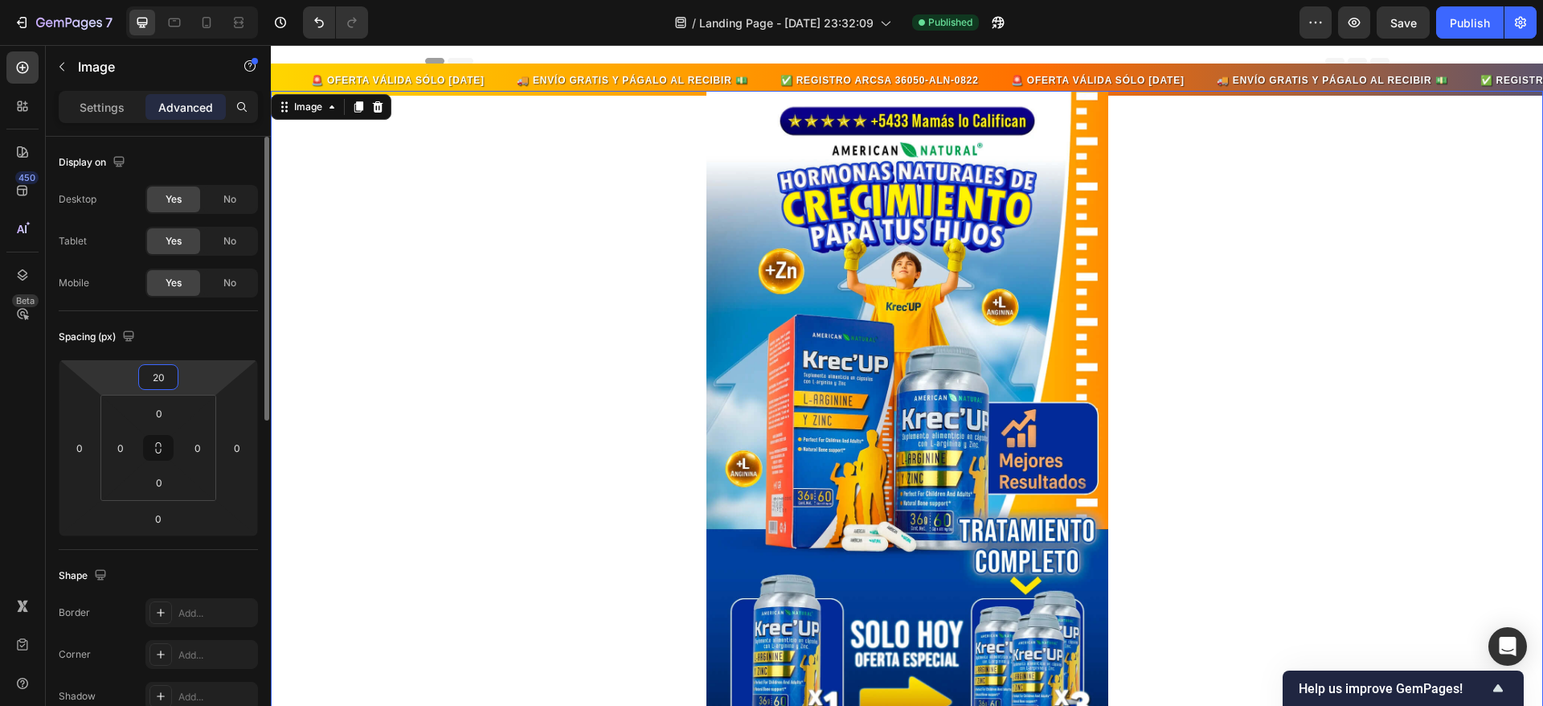
type input "2"
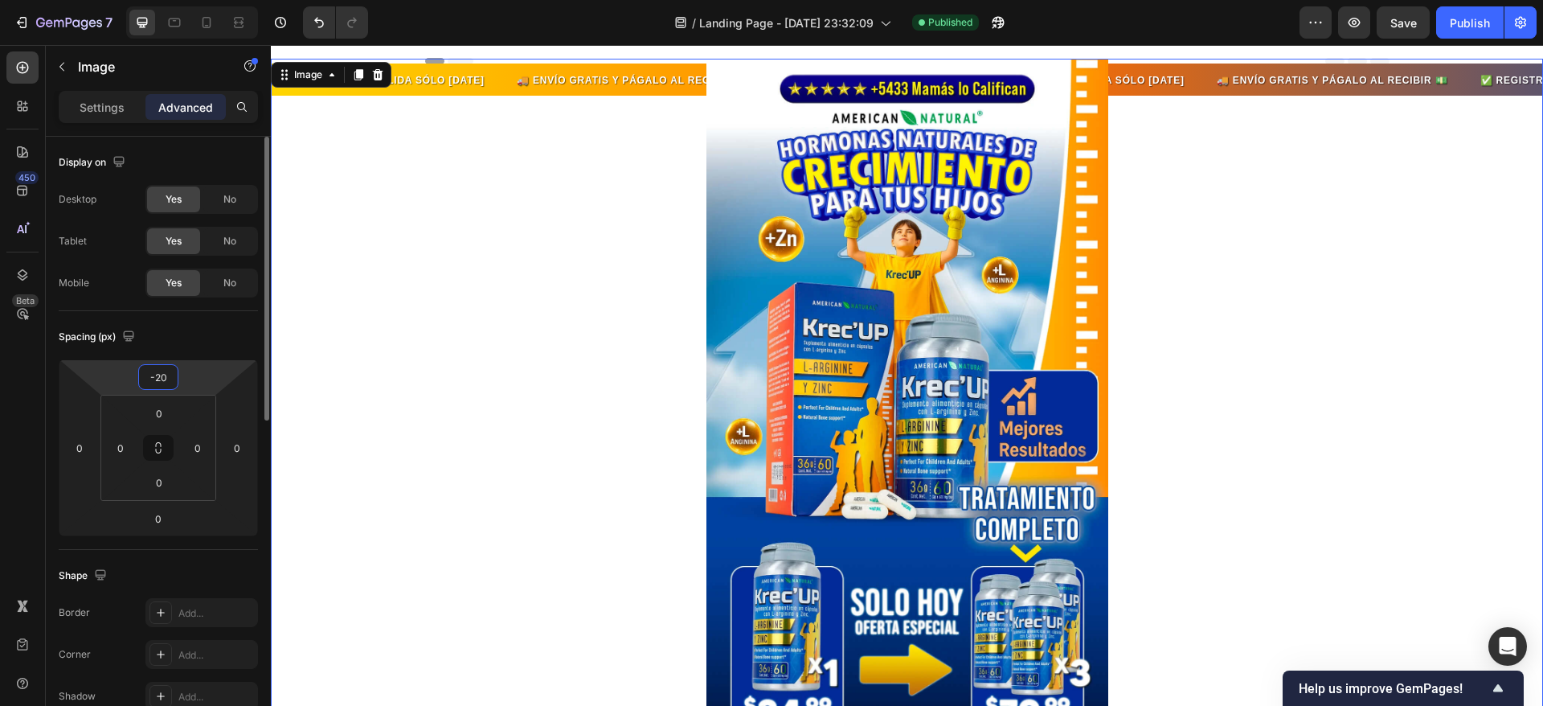
type input "-2"
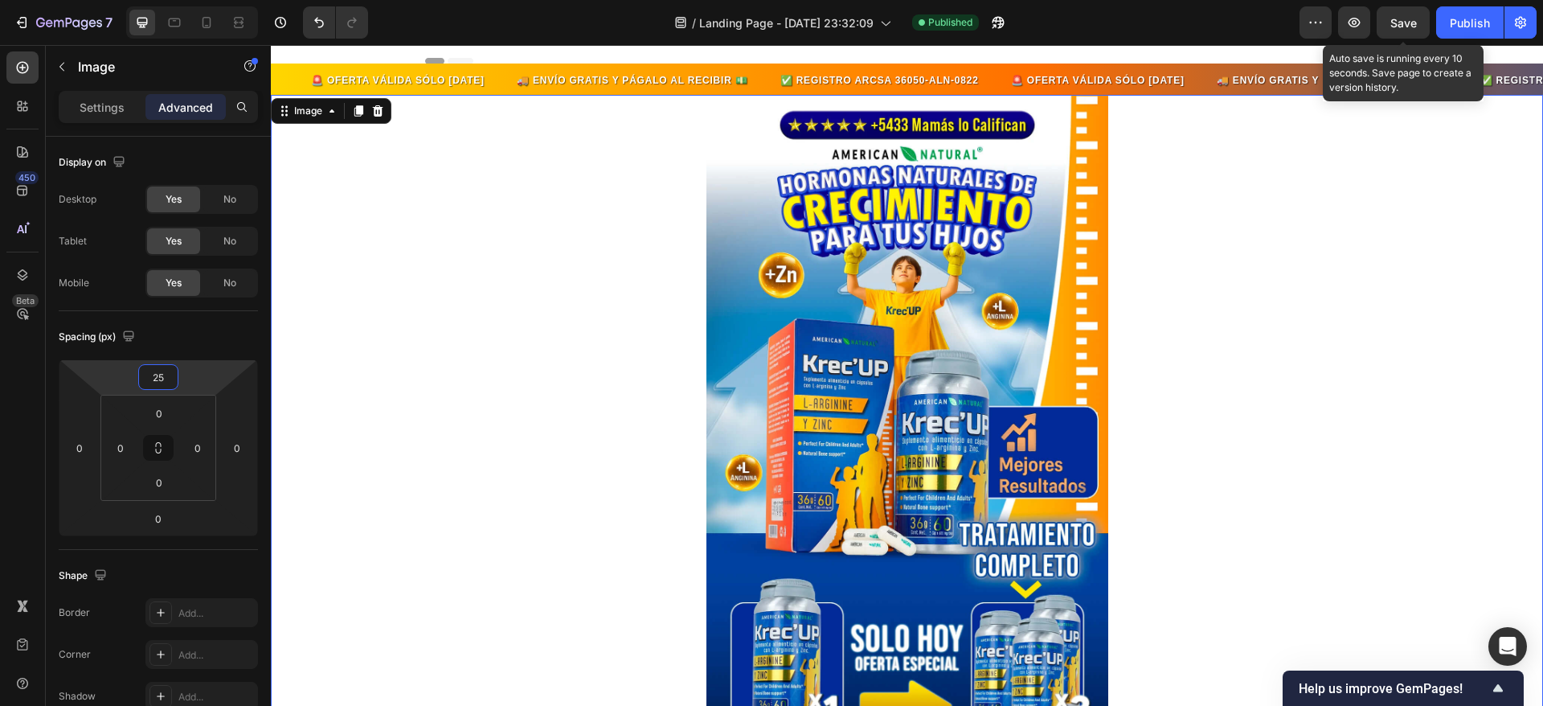
type input "25"
drag, startPoint x: 1414, startPoint y: 26, endPoint x: 1457, endPoint y: 29, distance: 43.5
click at [1412, 26] on span "Save" at bounding box center [1404, 23] width 27 height 14
click at [1459, 27] on div "Publish" at bounding box center [1470, 22] width 40 height 17
click at [720, 146] on img at bounding box center [908, 438] width 402 height 686
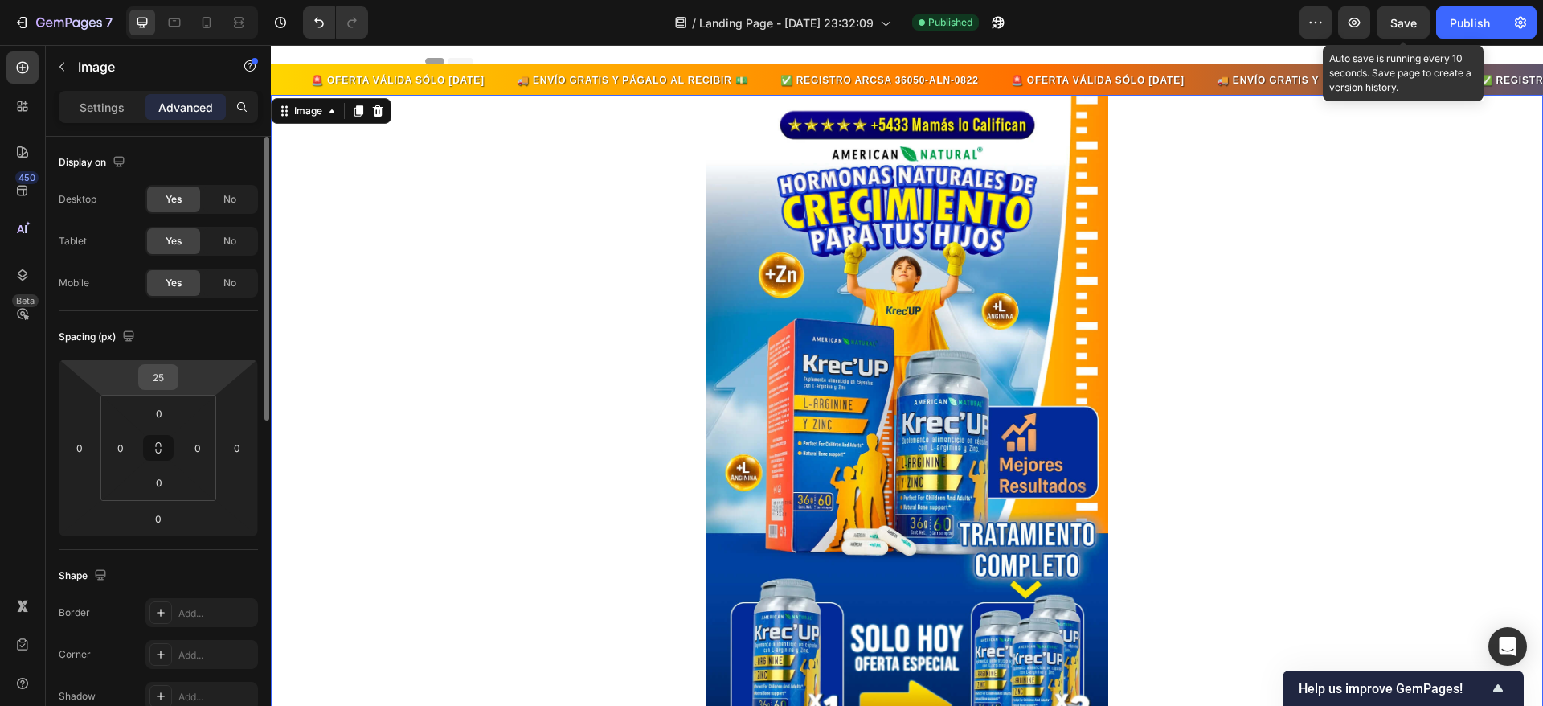
click at [166, 373] on input "25" at bounding box center [158, 377] width 32 height 24
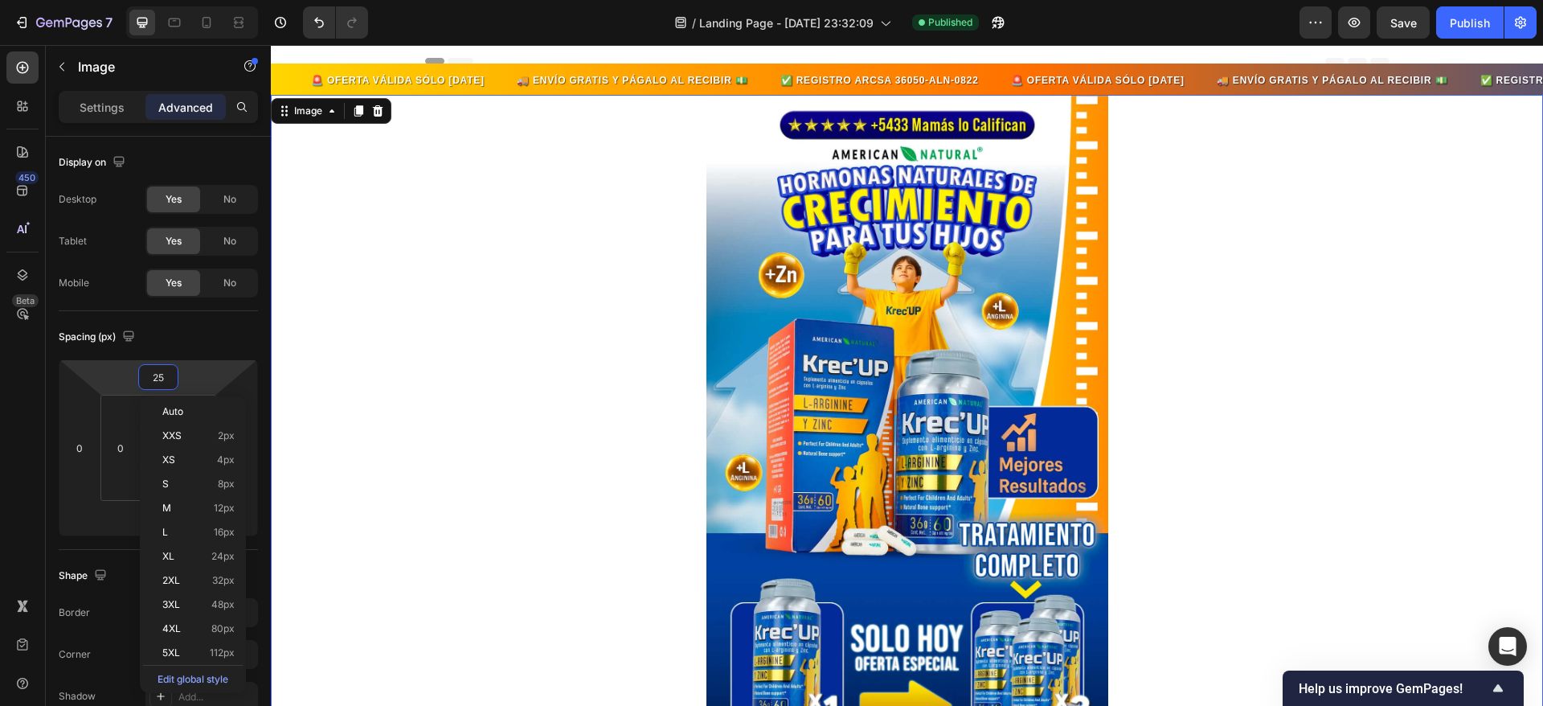
drag, startPoint x: 1471, startPoint y: 19, endPoint x: 1471, endPoint y: 40, distance: 20.9
click at [1471, 18] on div "Publish" at bounding box center [1470, 22] width 40 height 17
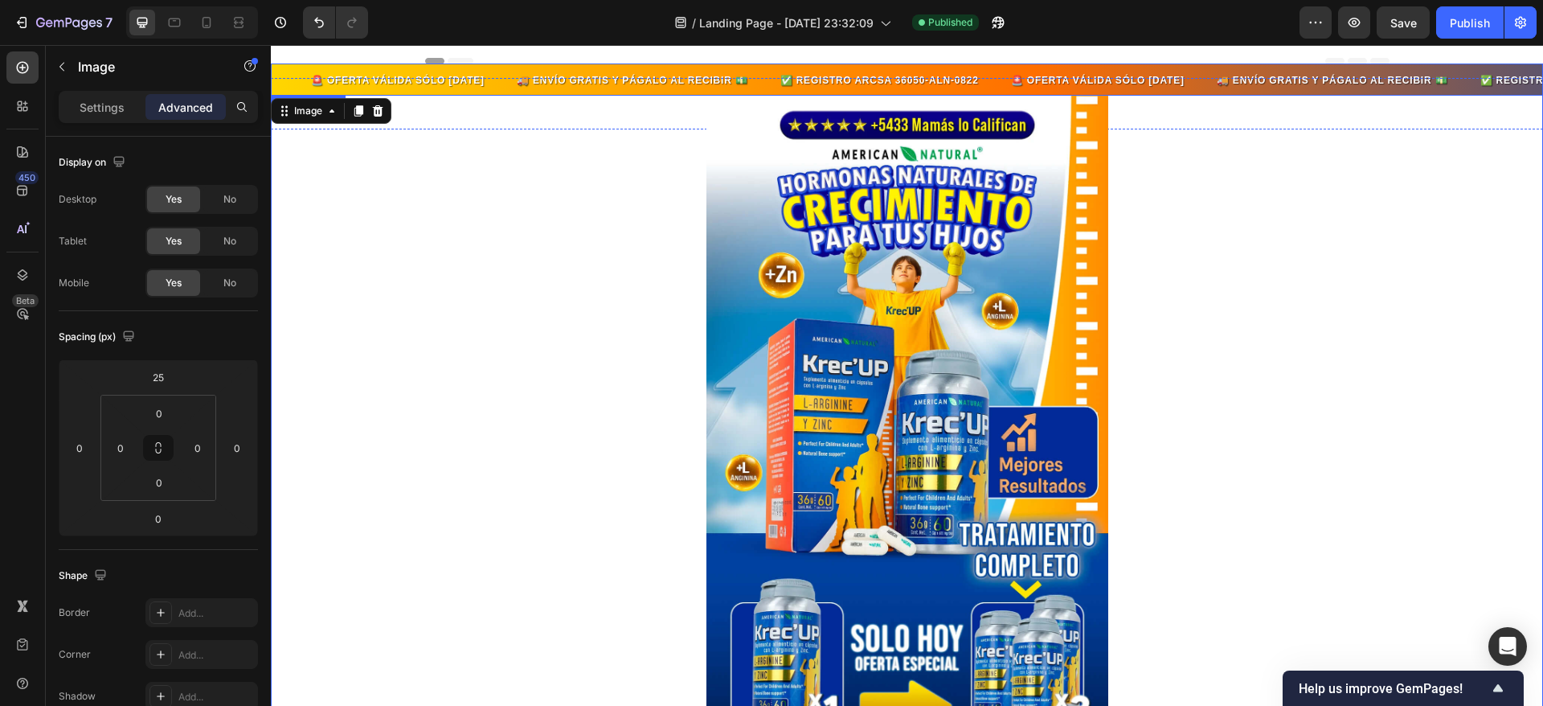
click at [375, 73] on span "🚨 OFERTA VÁLIDA SÓLO [DATE] 🚚 ENVÍO GRATIS Y PÁGALO AL RECIBIR 💵 ✅ REGISTRO ARC…" at bounding box center [904, 80] width 1273 height 14
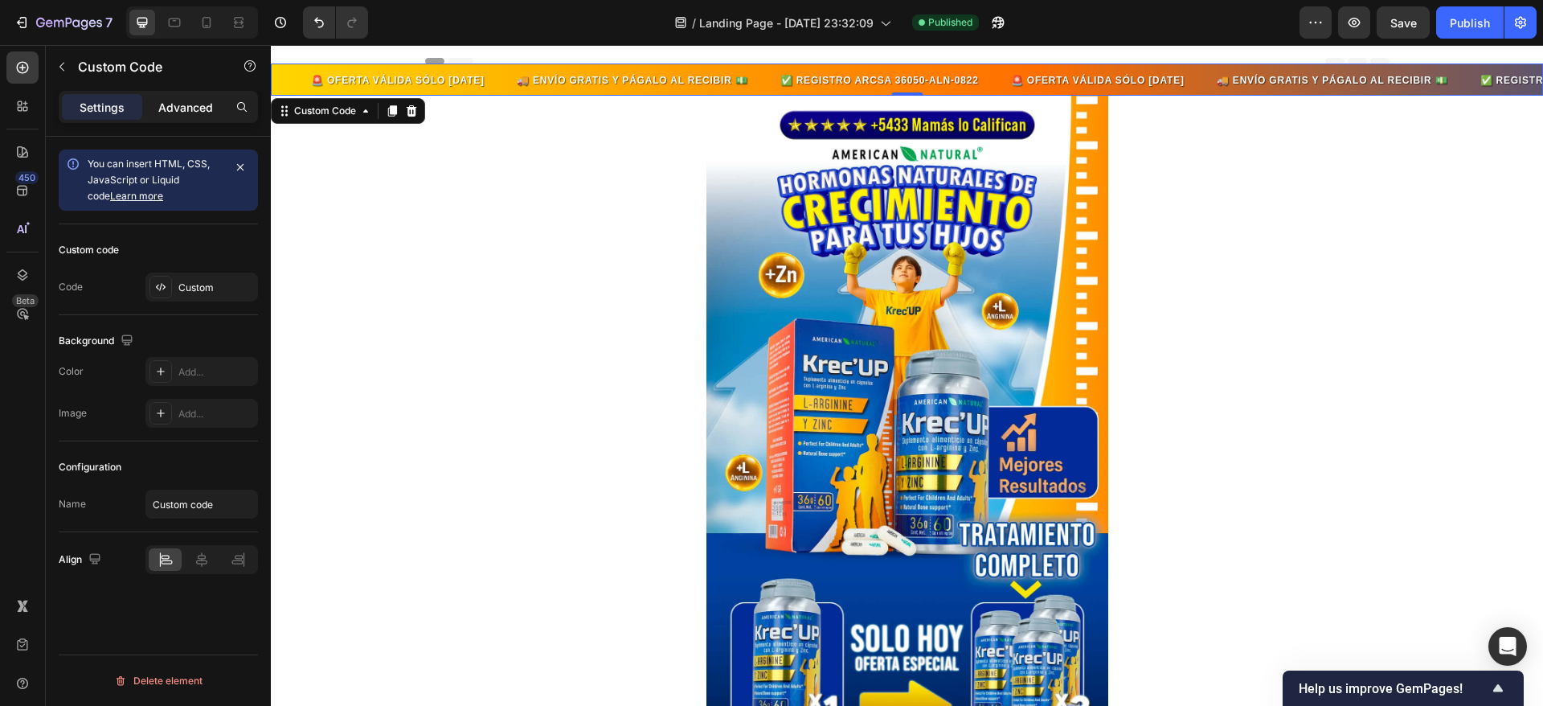
click at [181, 105] on p "Advanced" at bounding box center [185, 107] width 55 height 17
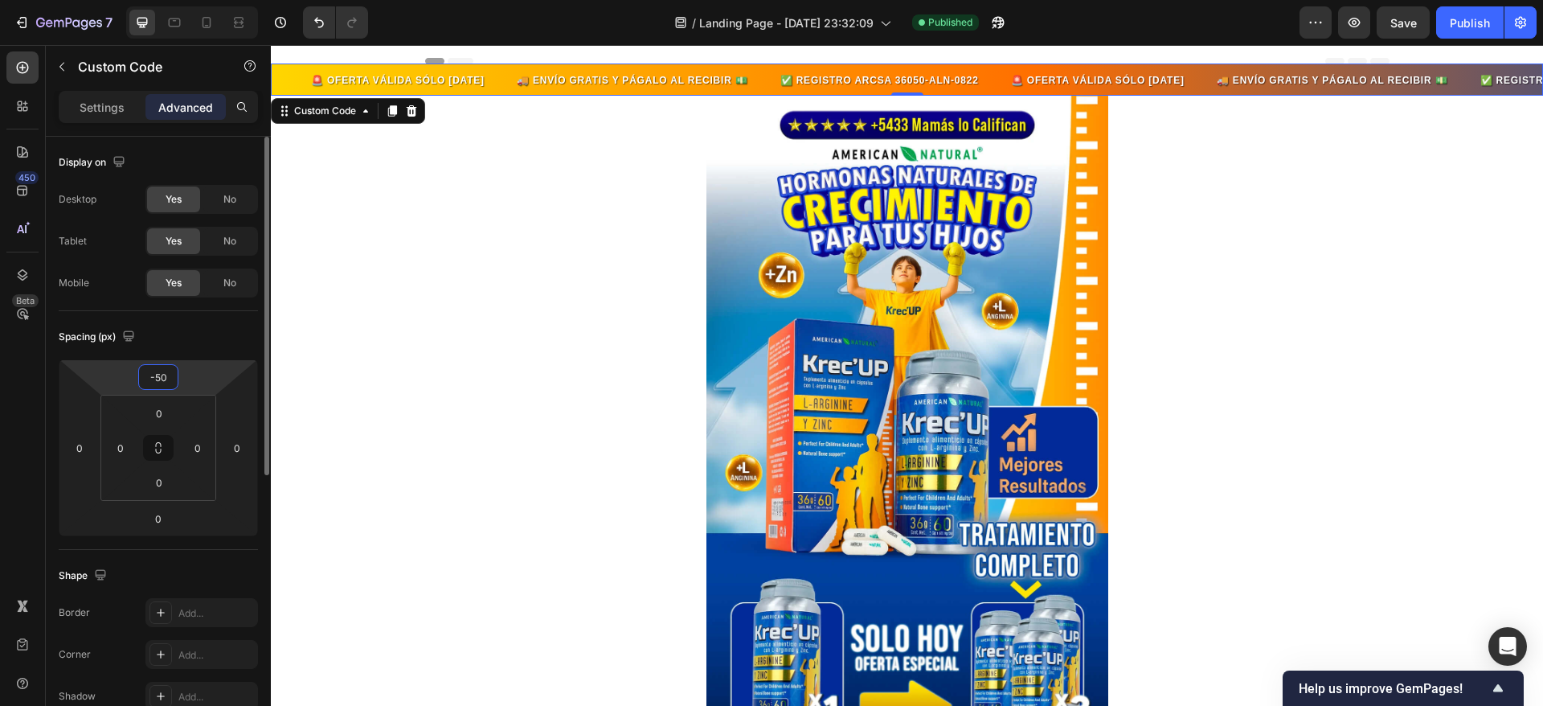
click at [170, 377] on input "-50" at bounding box center [158, 377] width 32 height 24
click at [158, 373] on input "-50" at bounding box center [158, 377] width 32 height 24
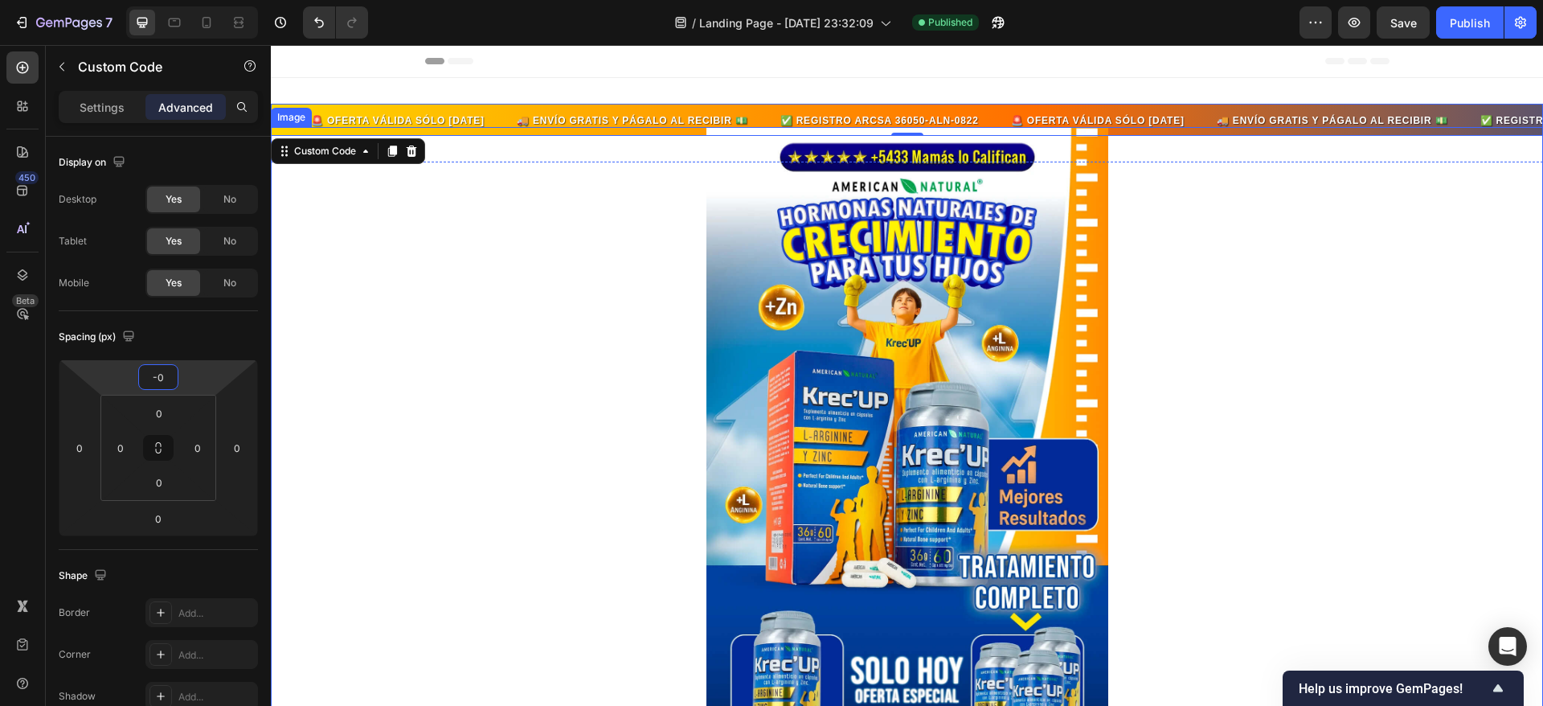
type input "-30"
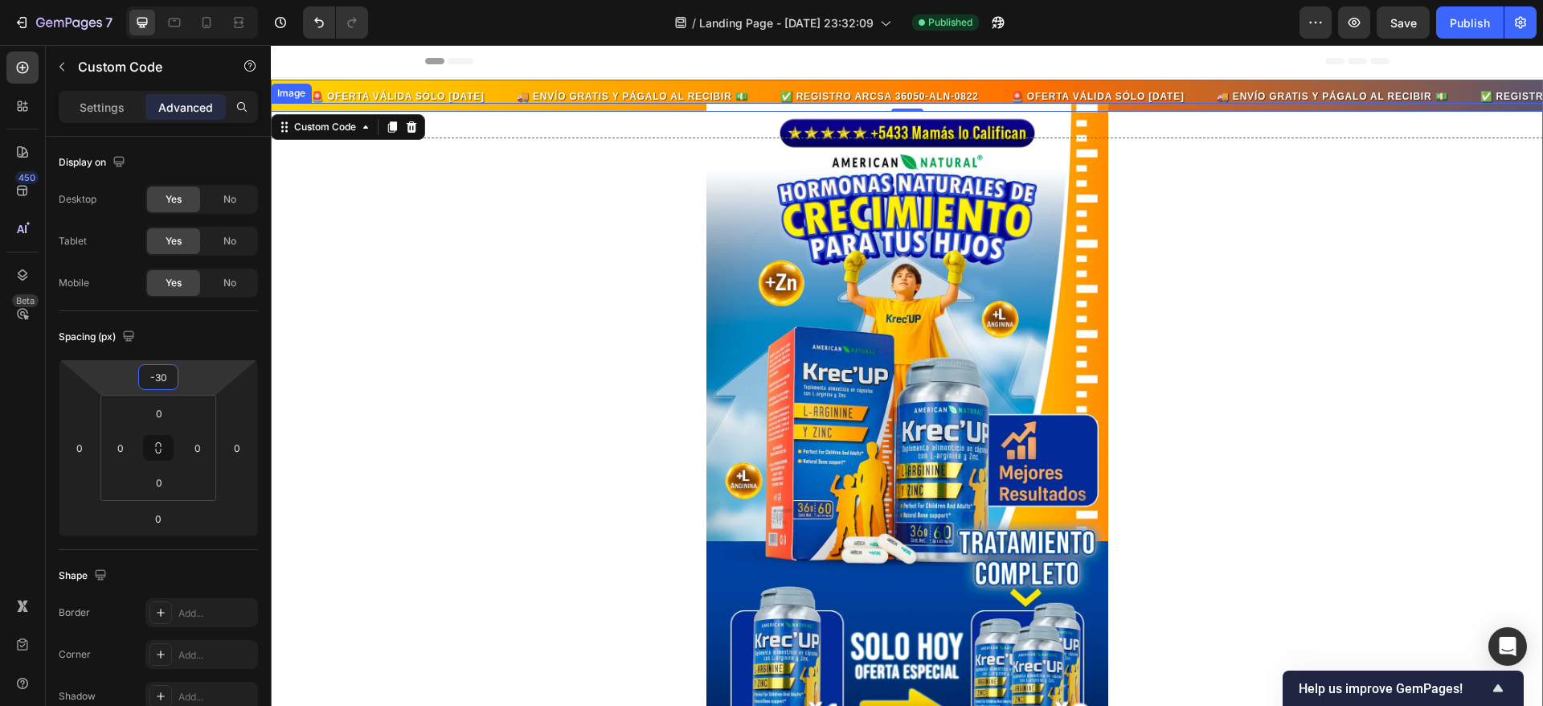
click at [856, 161] on img at bounding box center [908, 446] width 402 height 686
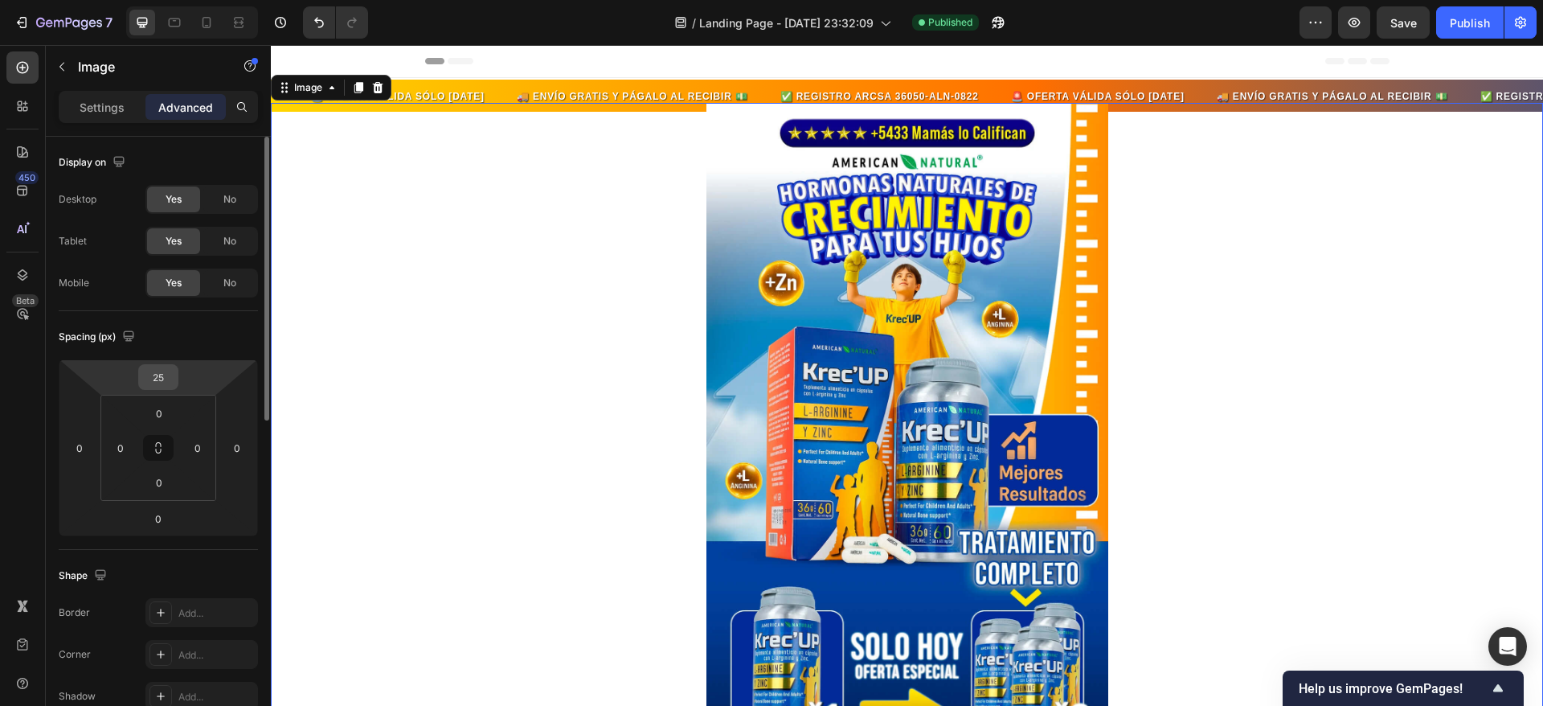
click at [169, 382] on input "25" at bounding box center [158, 377] width 32 height 24
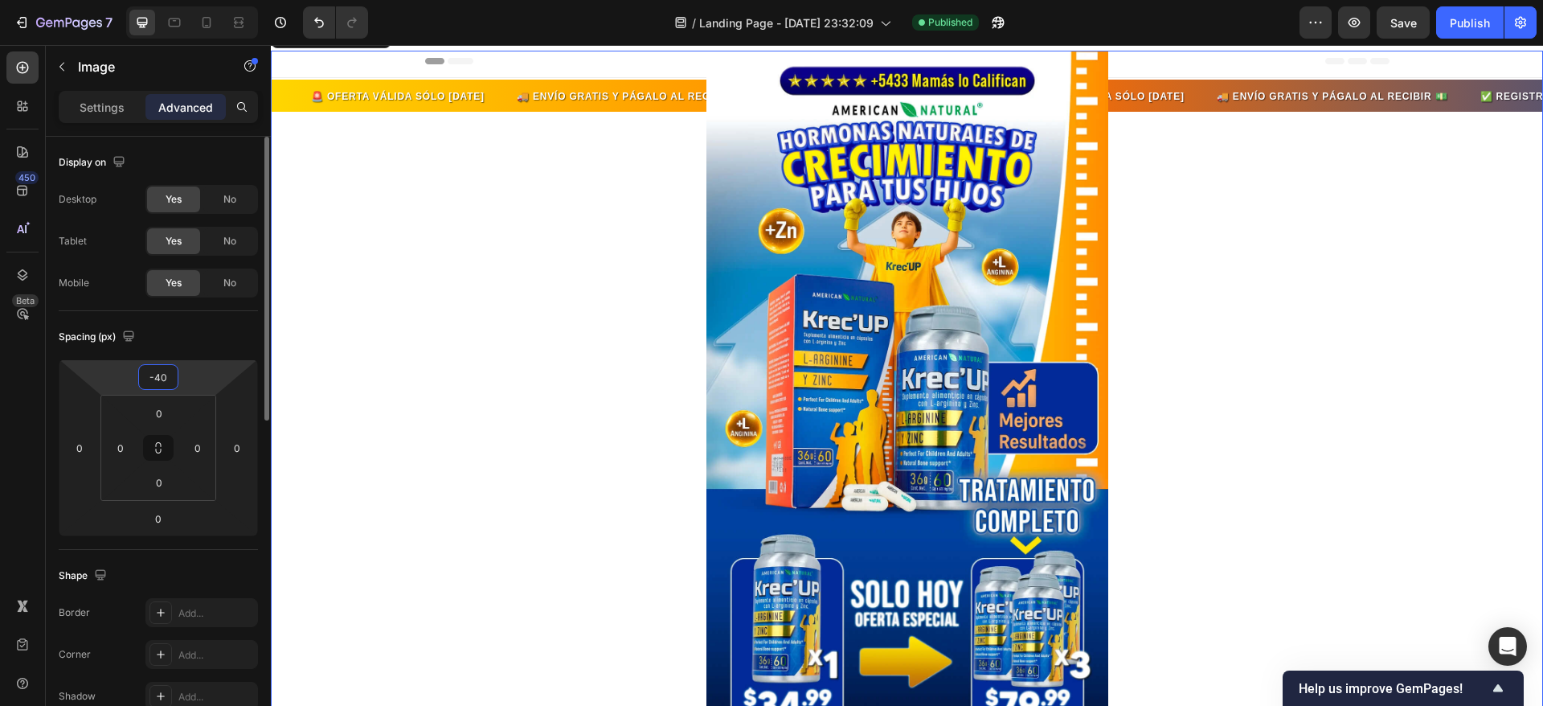
type input "-4"
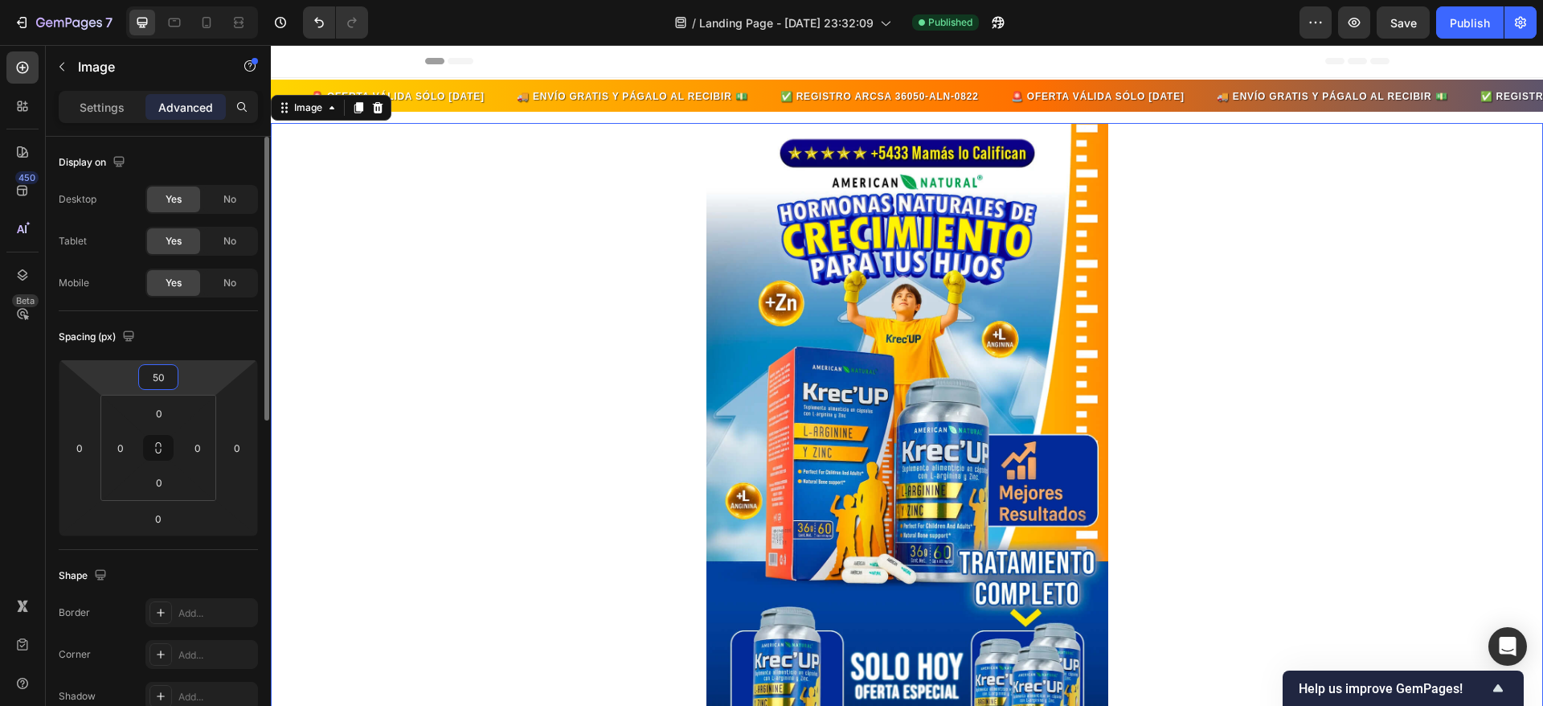
type input "5"
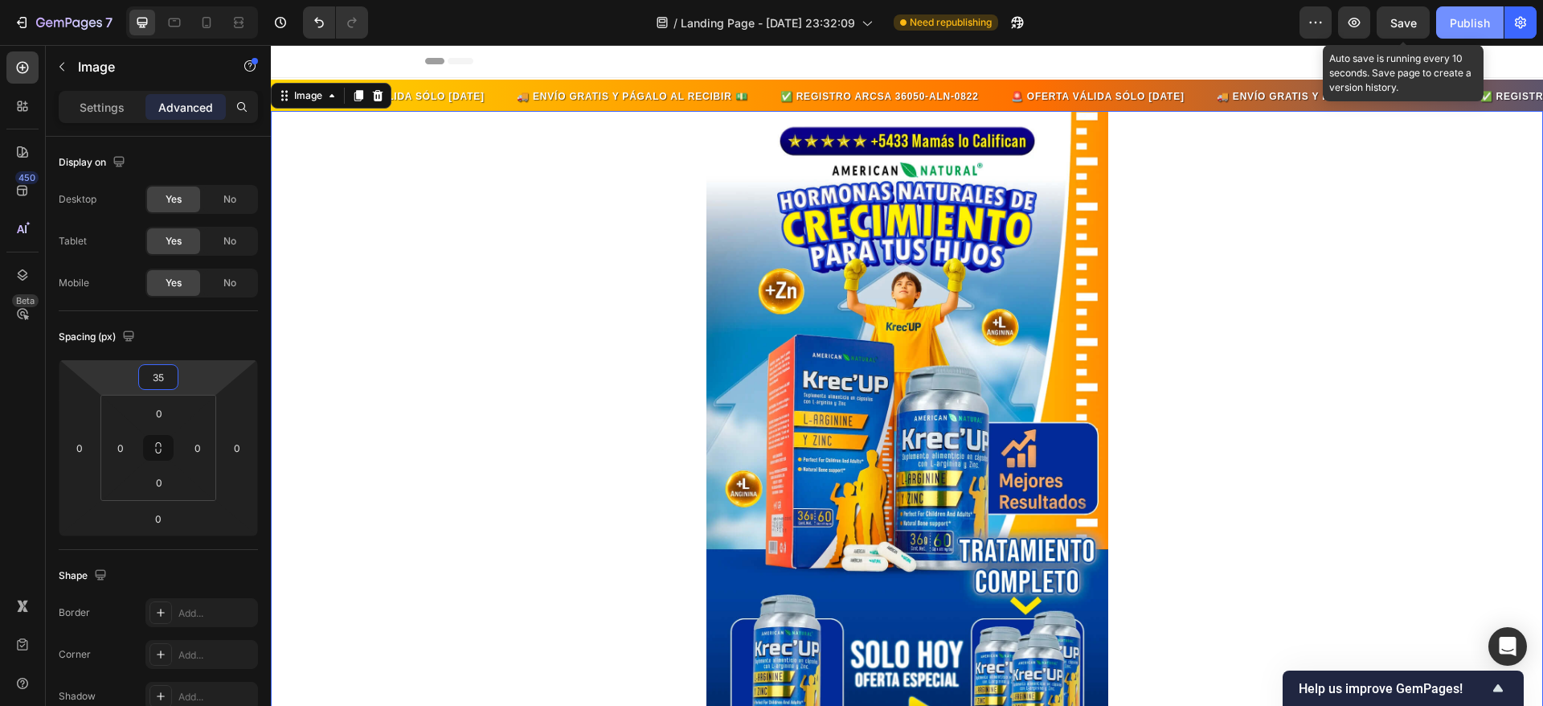
click at [1412, 24] on span "Save" at bounding box center [1404, 23] width 27 height 14
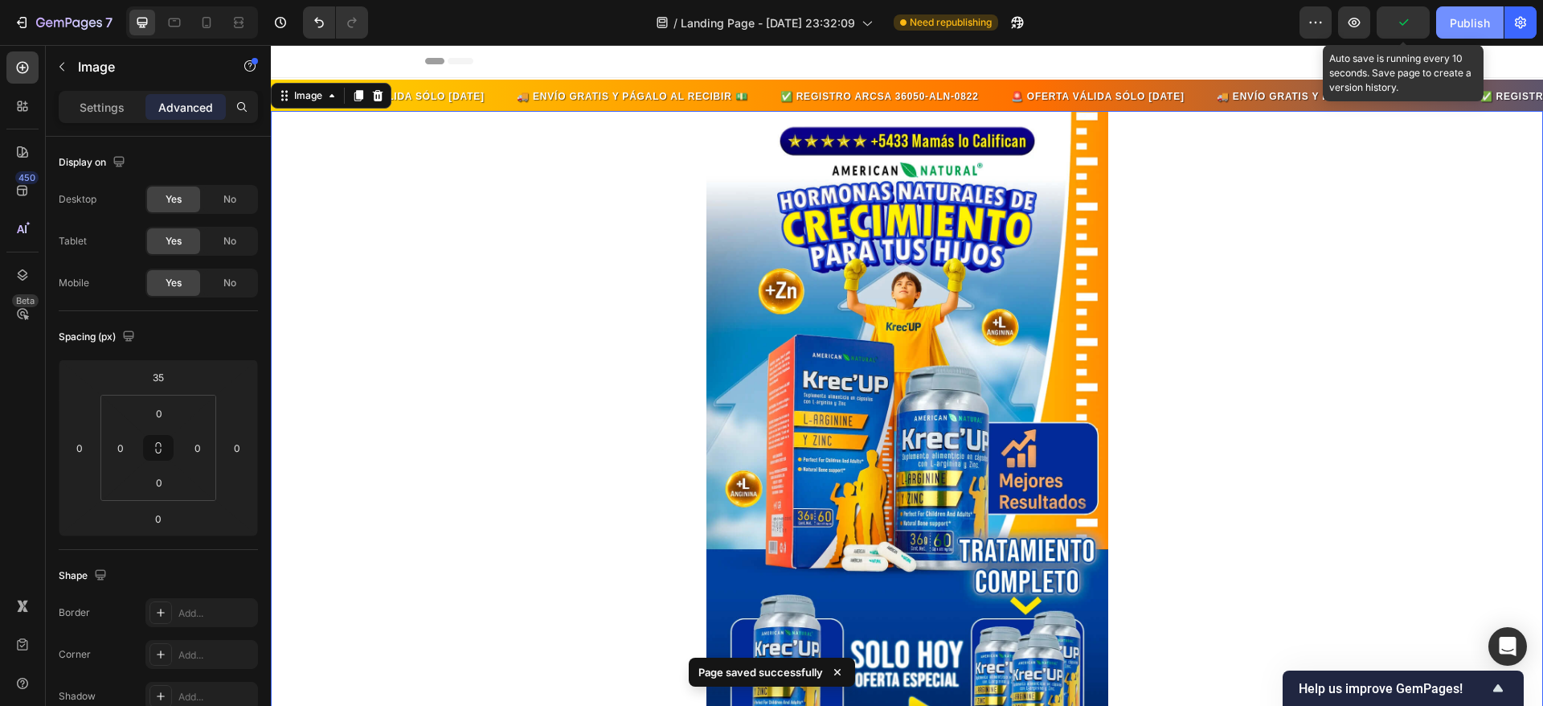
click at [1457, 23] on div "Publish" at bounding box center [1470, 22] width 40 height 17
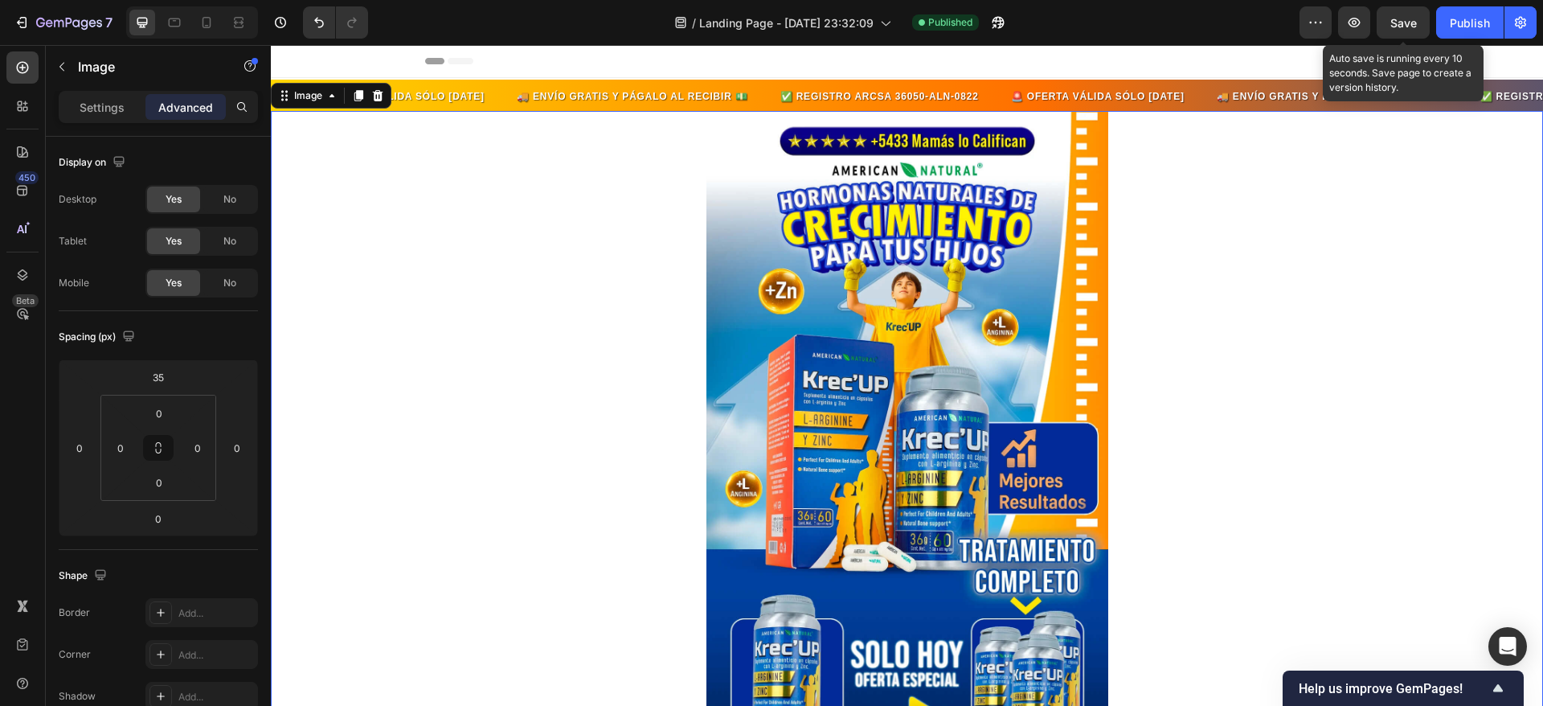
click at [791, 166] on img at bounding box center [908, 454] width 402 height 686
click at [161, 377] on input "35" at bounding box center [158, 377] width 32 height 24
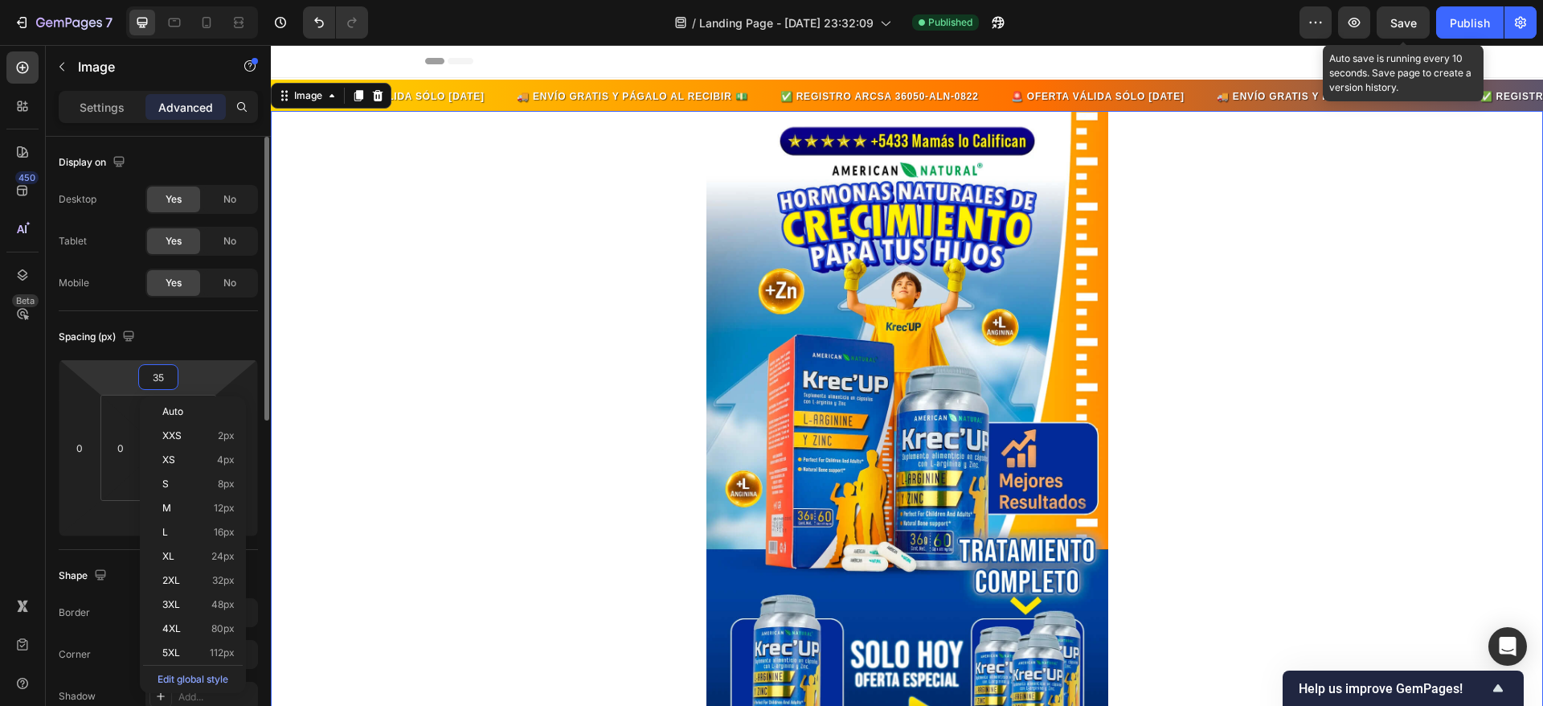
click at [162, 366] on input "35" at bounding box center [158, 377] width 32 height 24
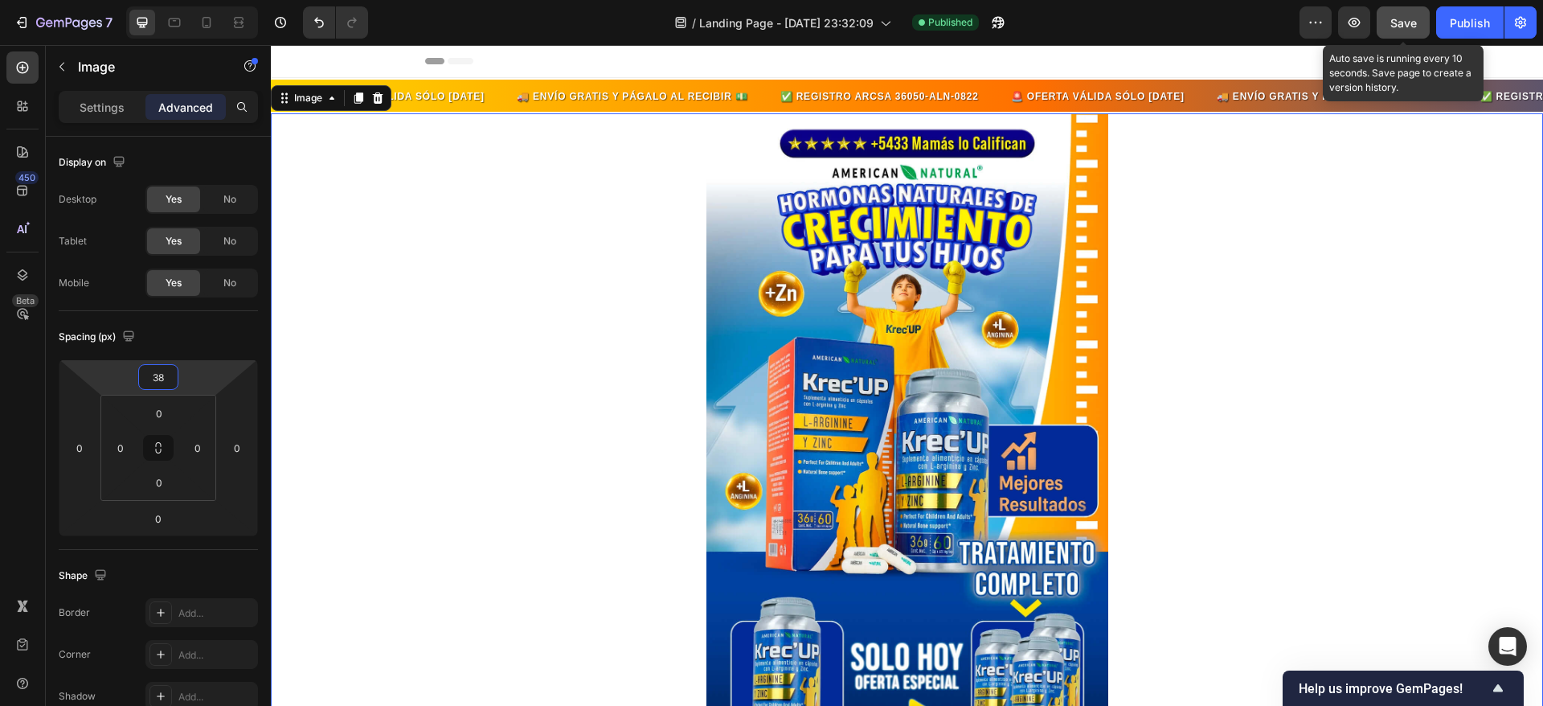
type input "38"
drag, startPoint x: 1412, startPoint y: 18, endPoint x: 1464, endPoint y: 20, distance: 51.5
click at [1412, 17] on span "Save" at bounding box center [1404, 23] width 27 height 14
click at [1465, 18] on div "Publish" at bounding box center [1470, 22] width 40 height 17
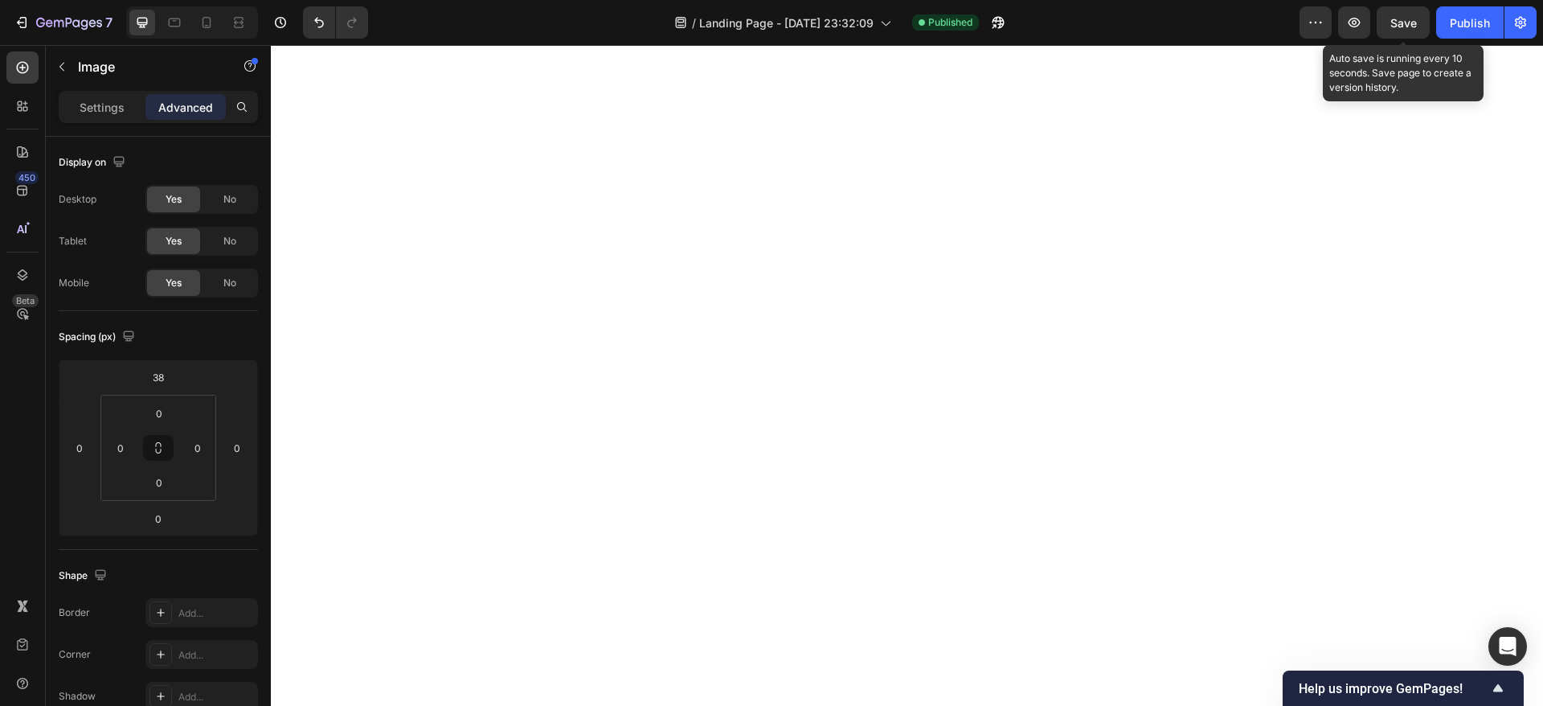
scroll to position [4863, 0]
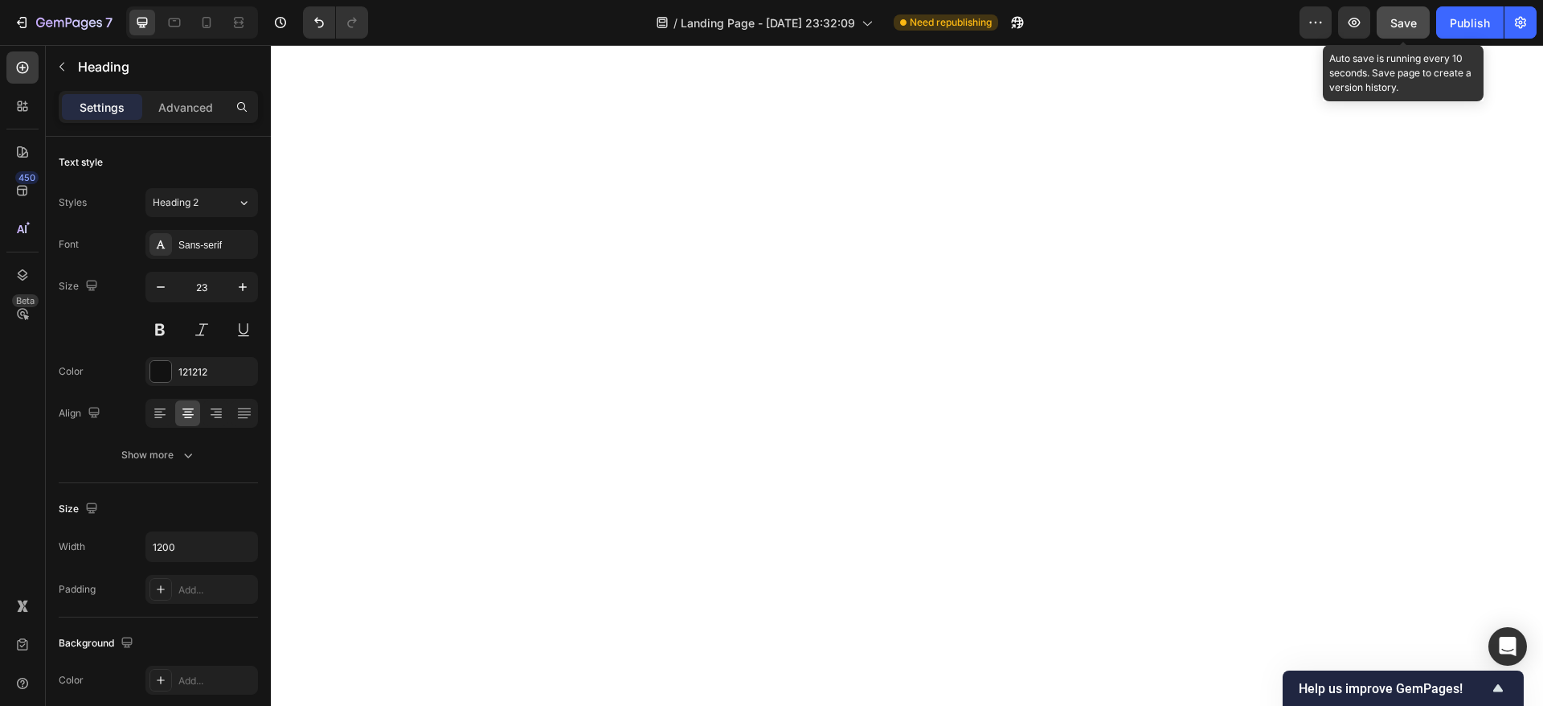
click at [1408, 20] on span "Save" at bounding box center [1404, 23] width 27 height 14
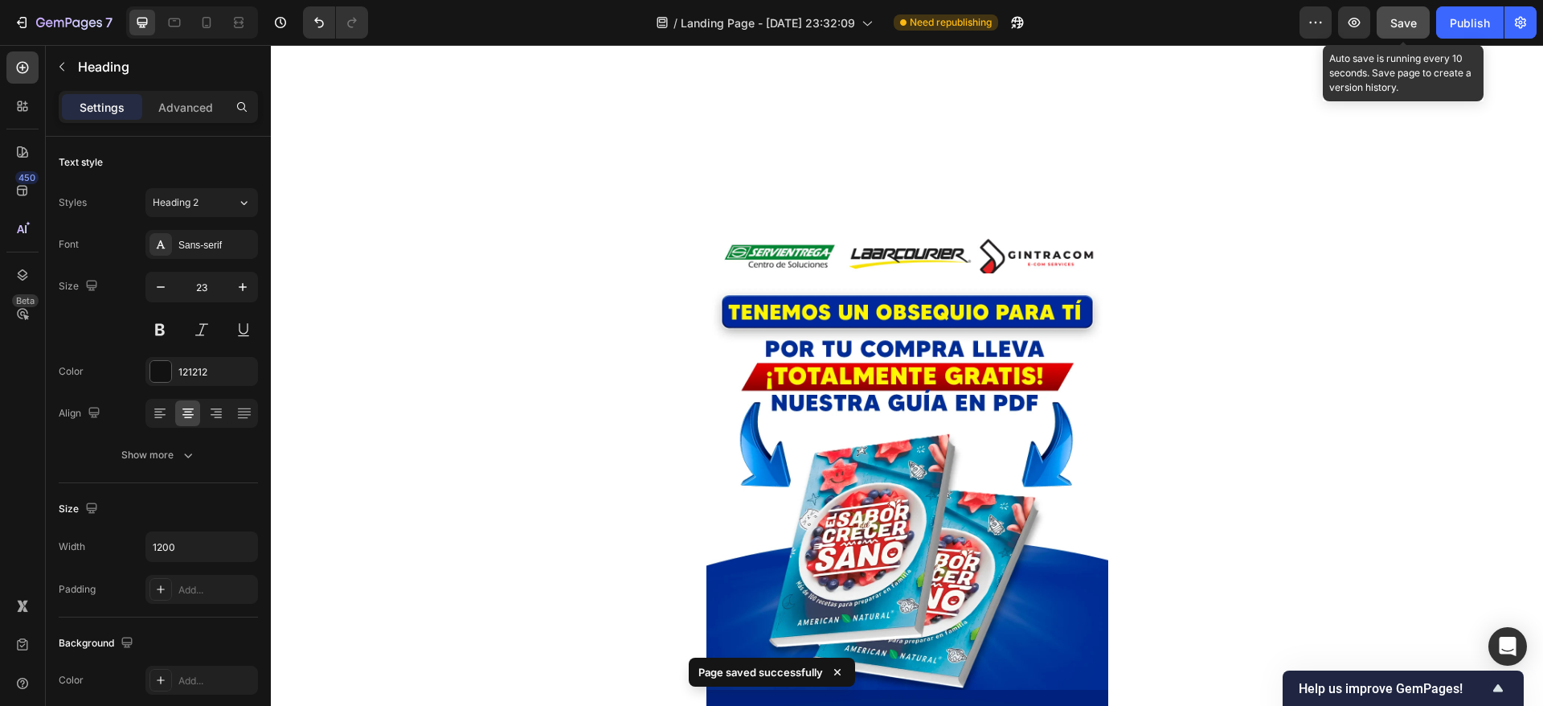
scroll to position [7625, 0]
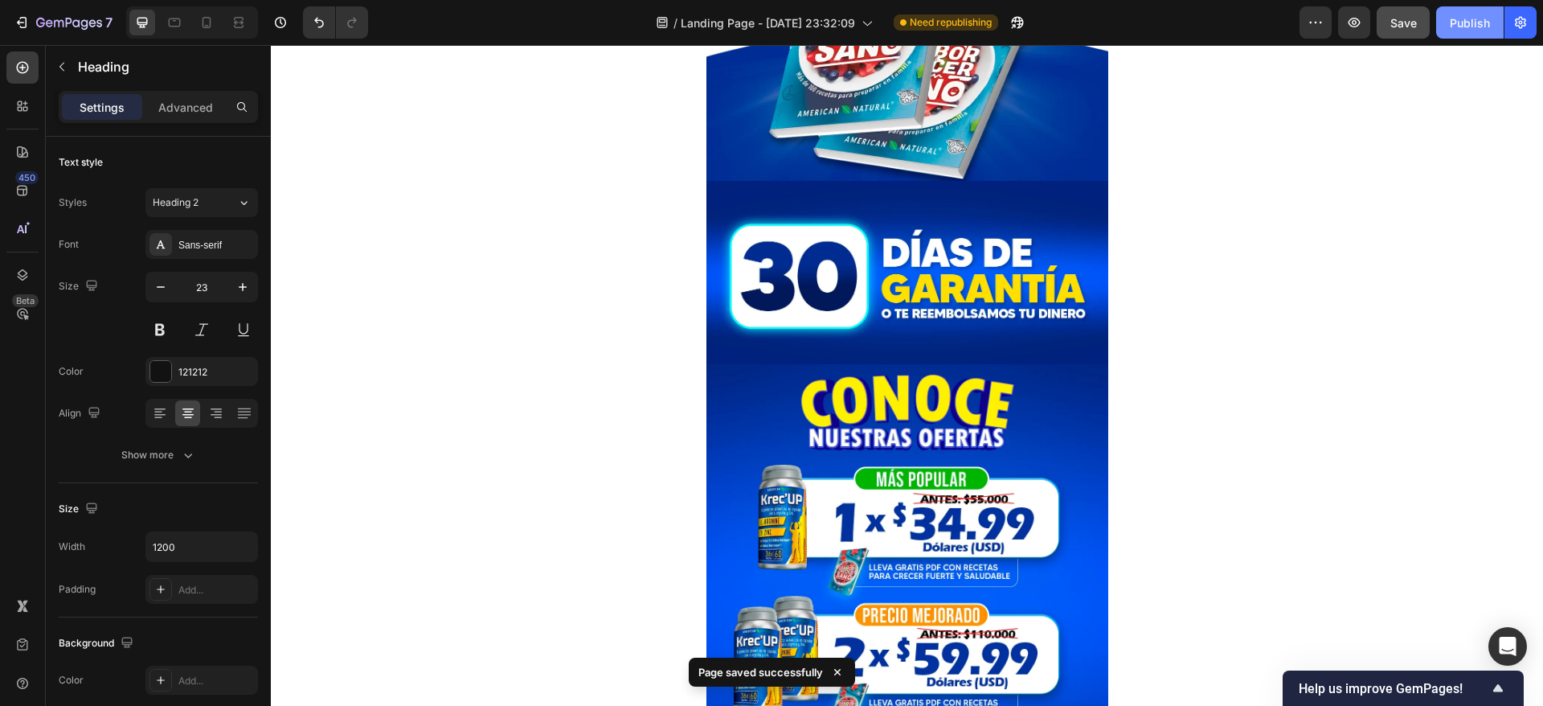
click at [1460, 27] on div "Publish" at bounding box center [1470, 22] width 40 height 17
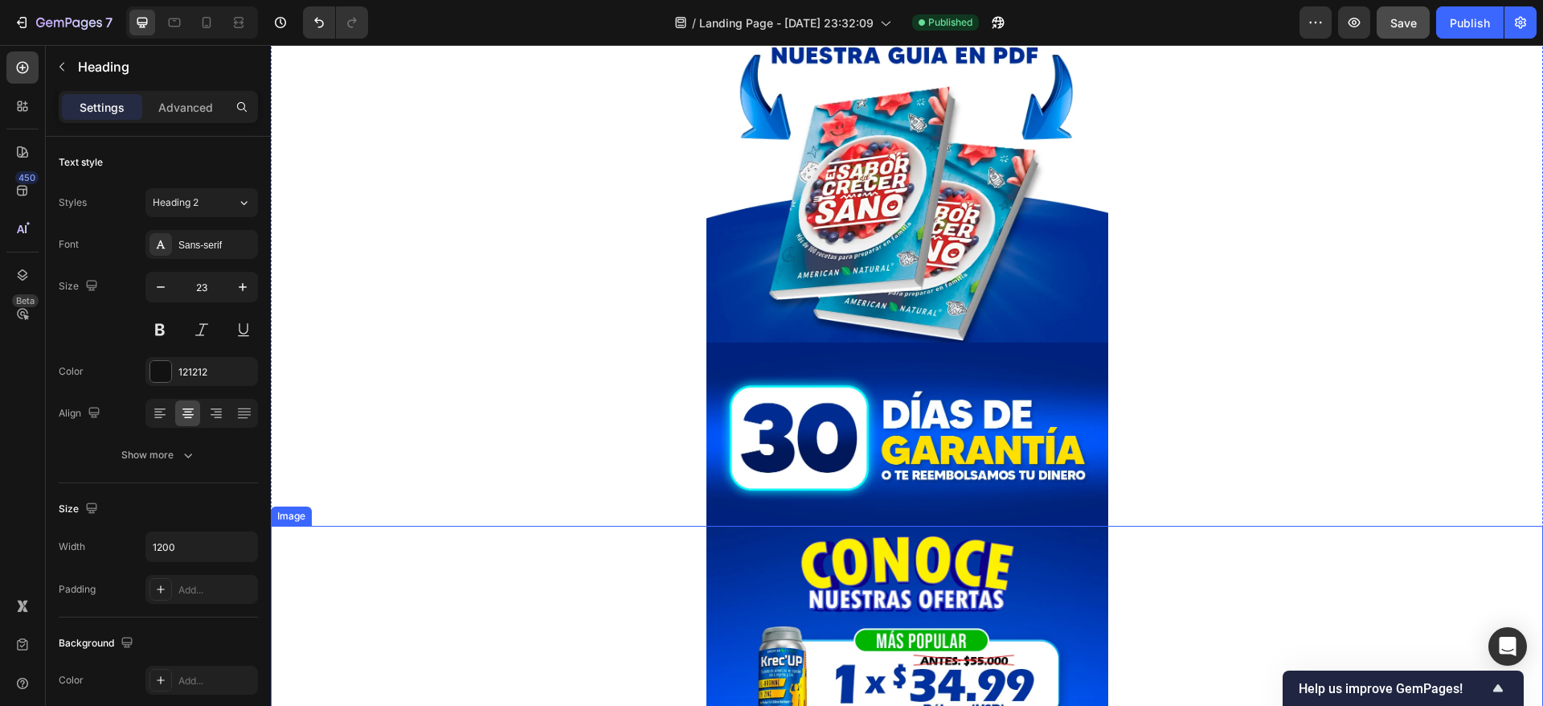
scroll to position [7584, 0]
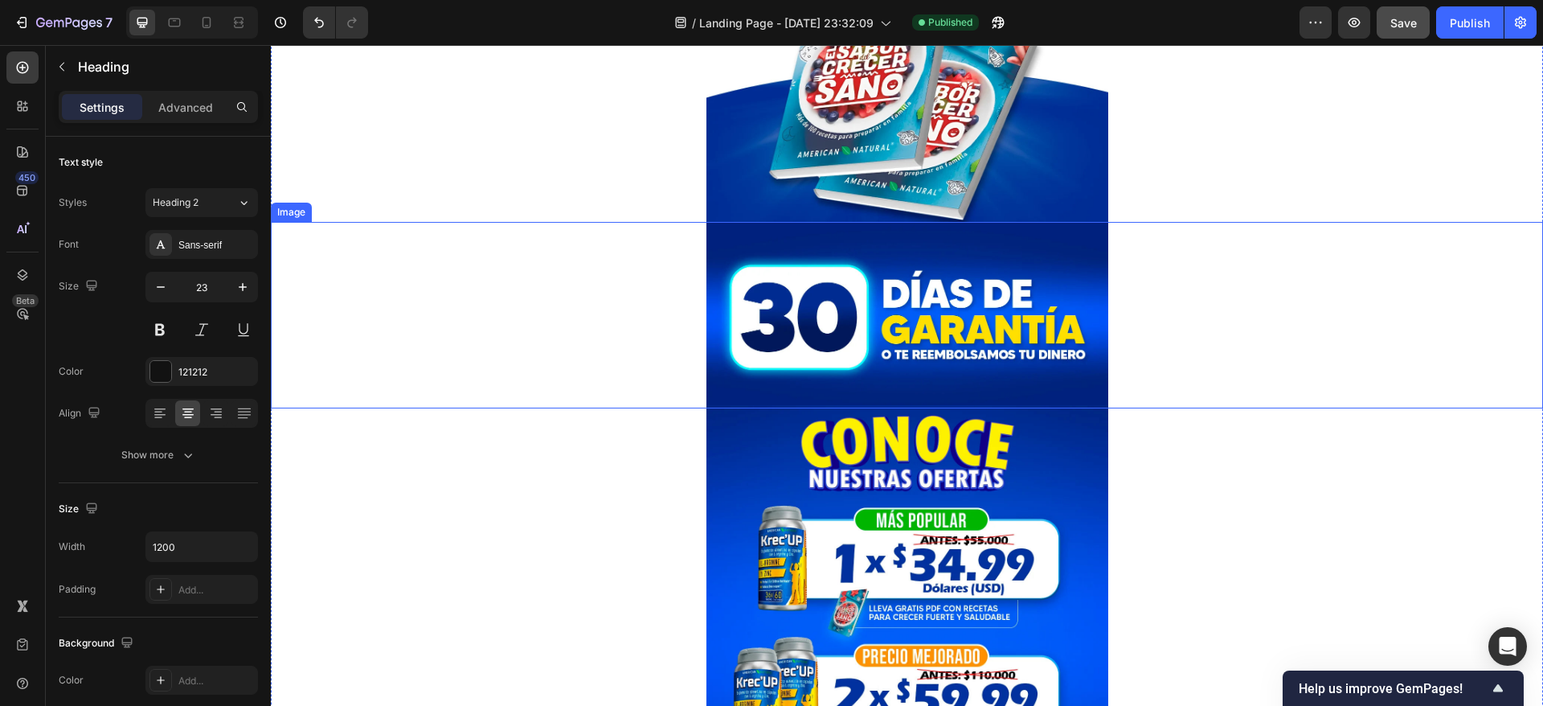
click at [978, 276] on img at bounding box center [908, 315] width 402 height 187
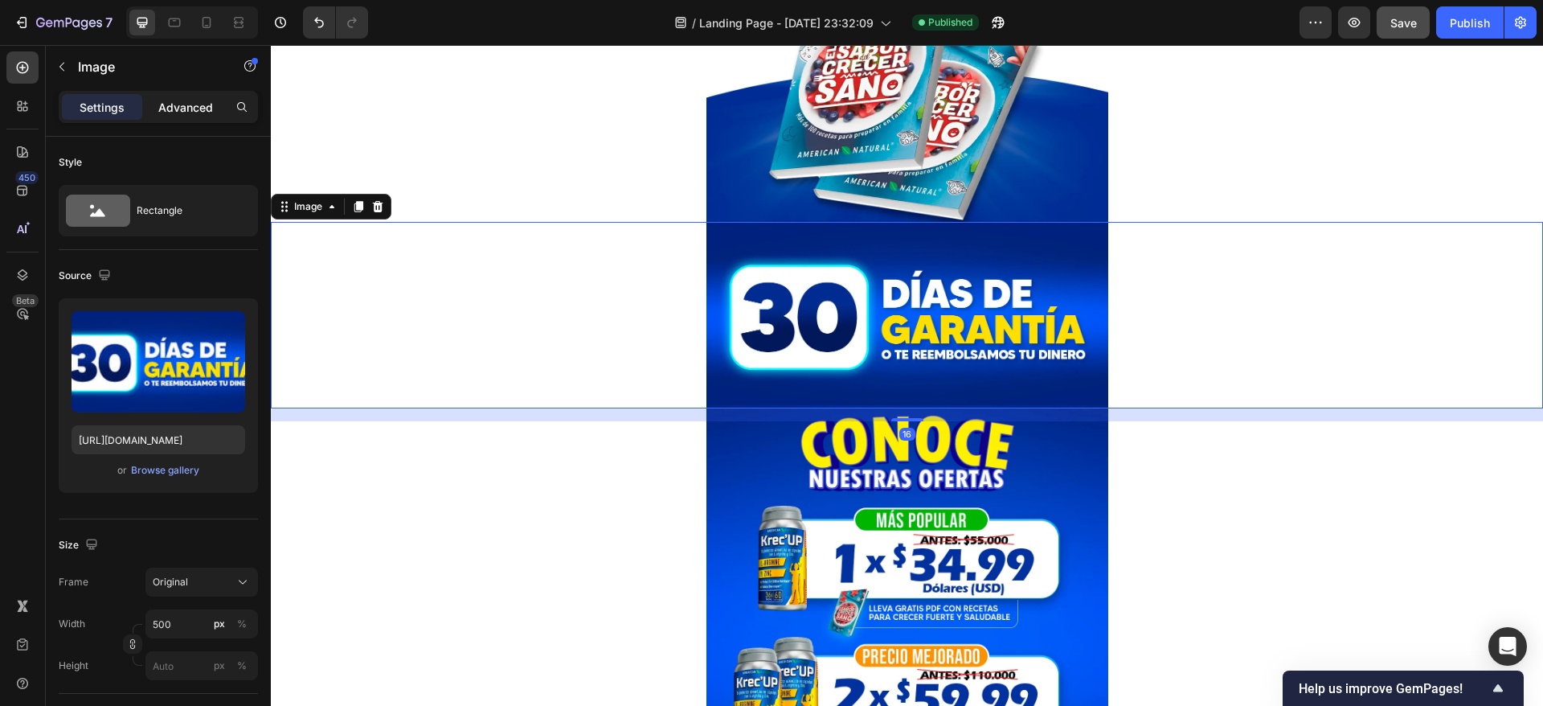
click at [191, 102] on p "Advanced" at bounding box center [185, 107] width 55 height 17
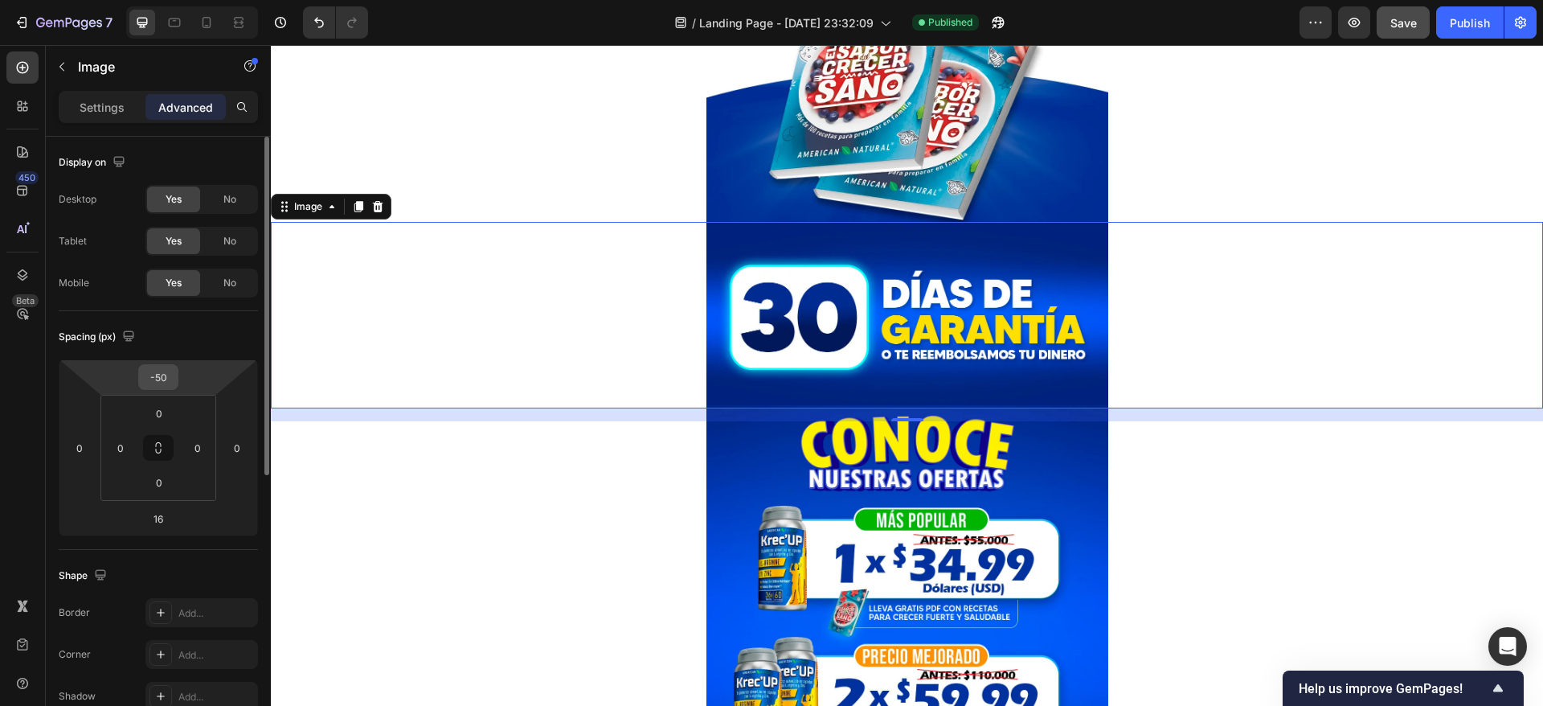
click at [158, 375] on input "-50" at bounding box center [158, 377] width 32 height 24
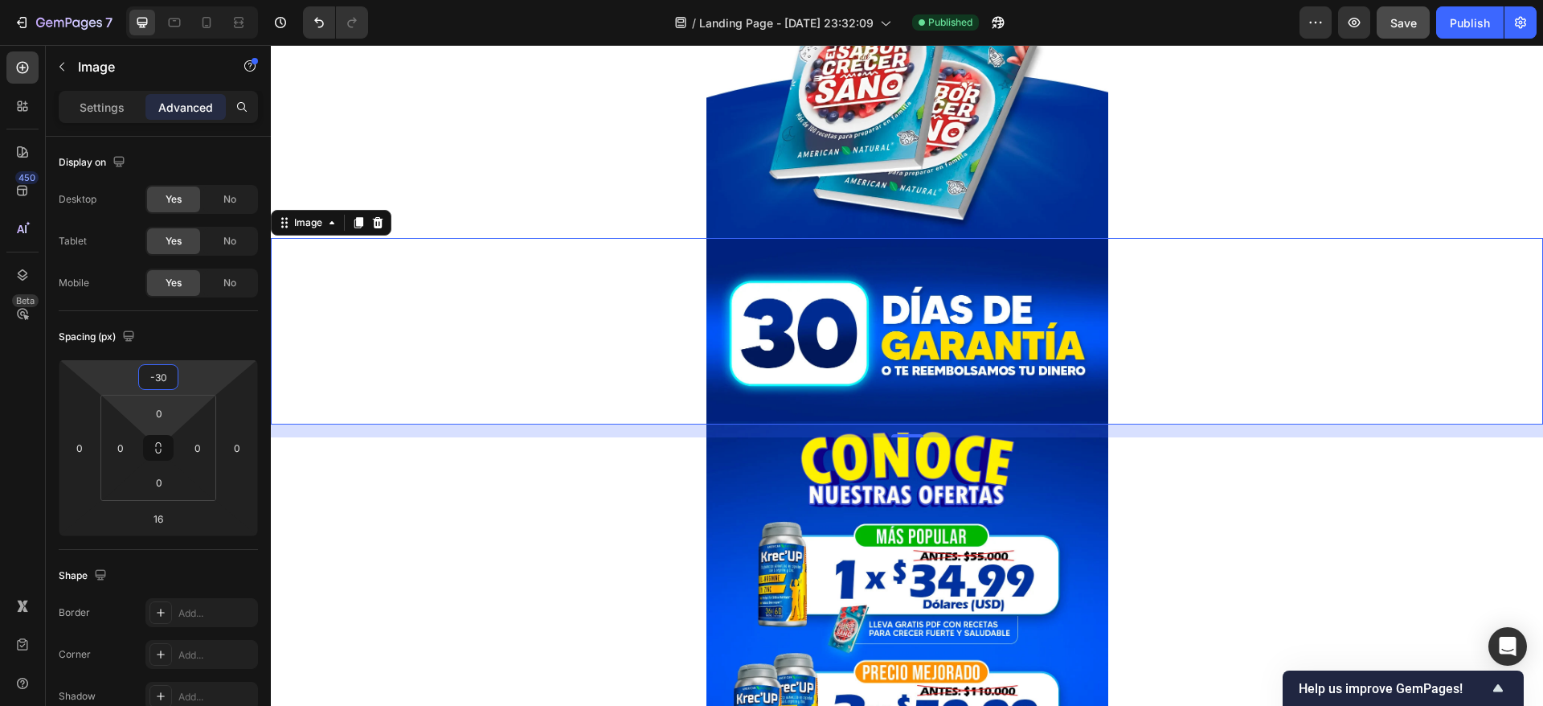
type input "-3"
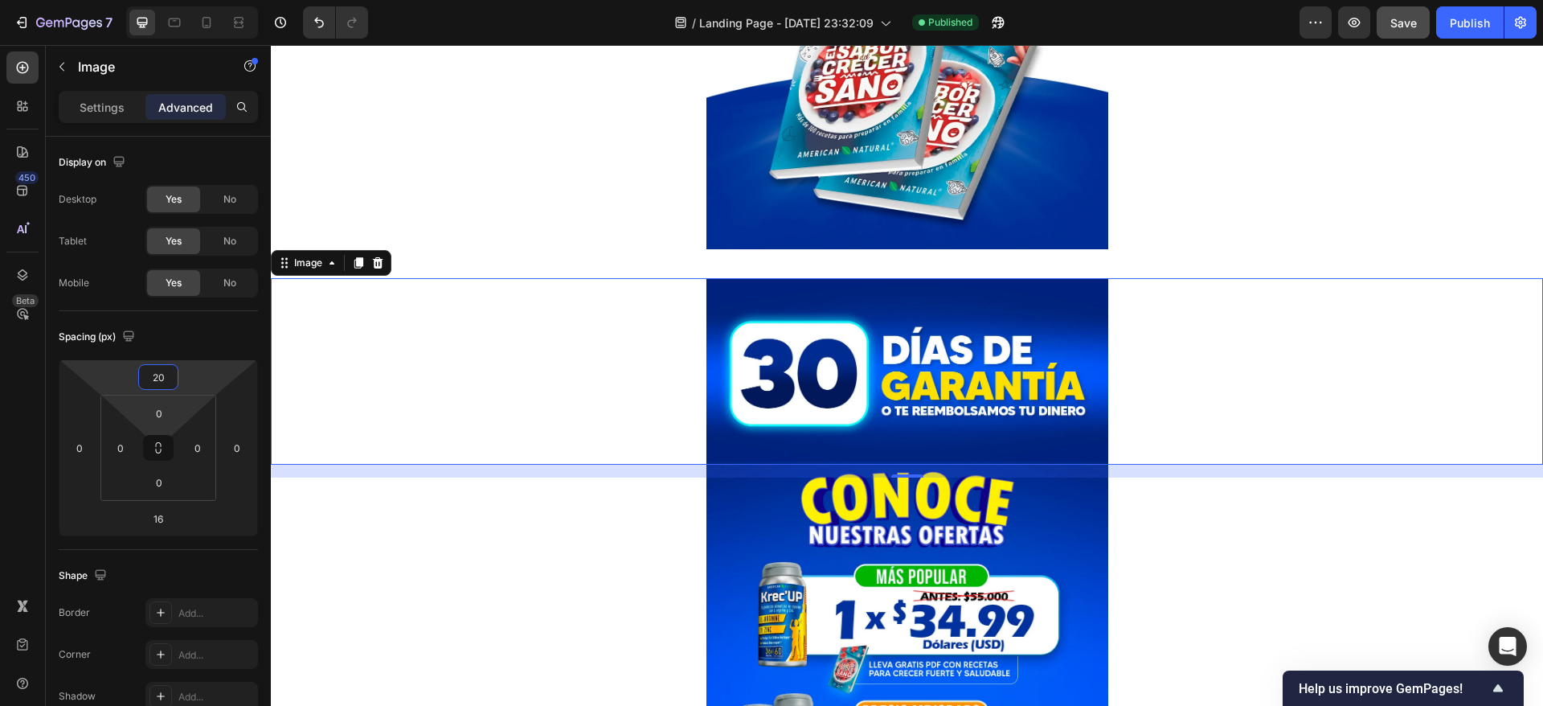
type input "2"
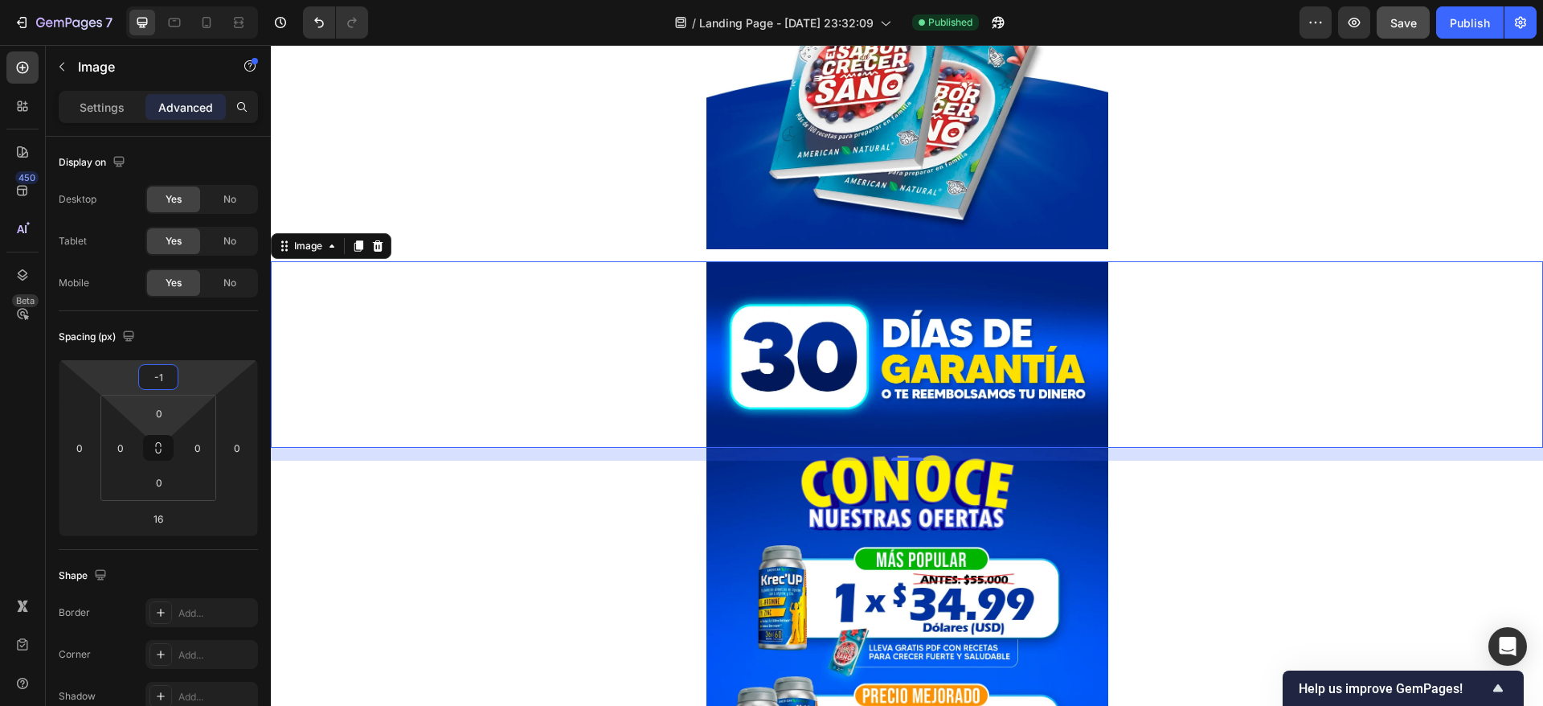
type input "-10"
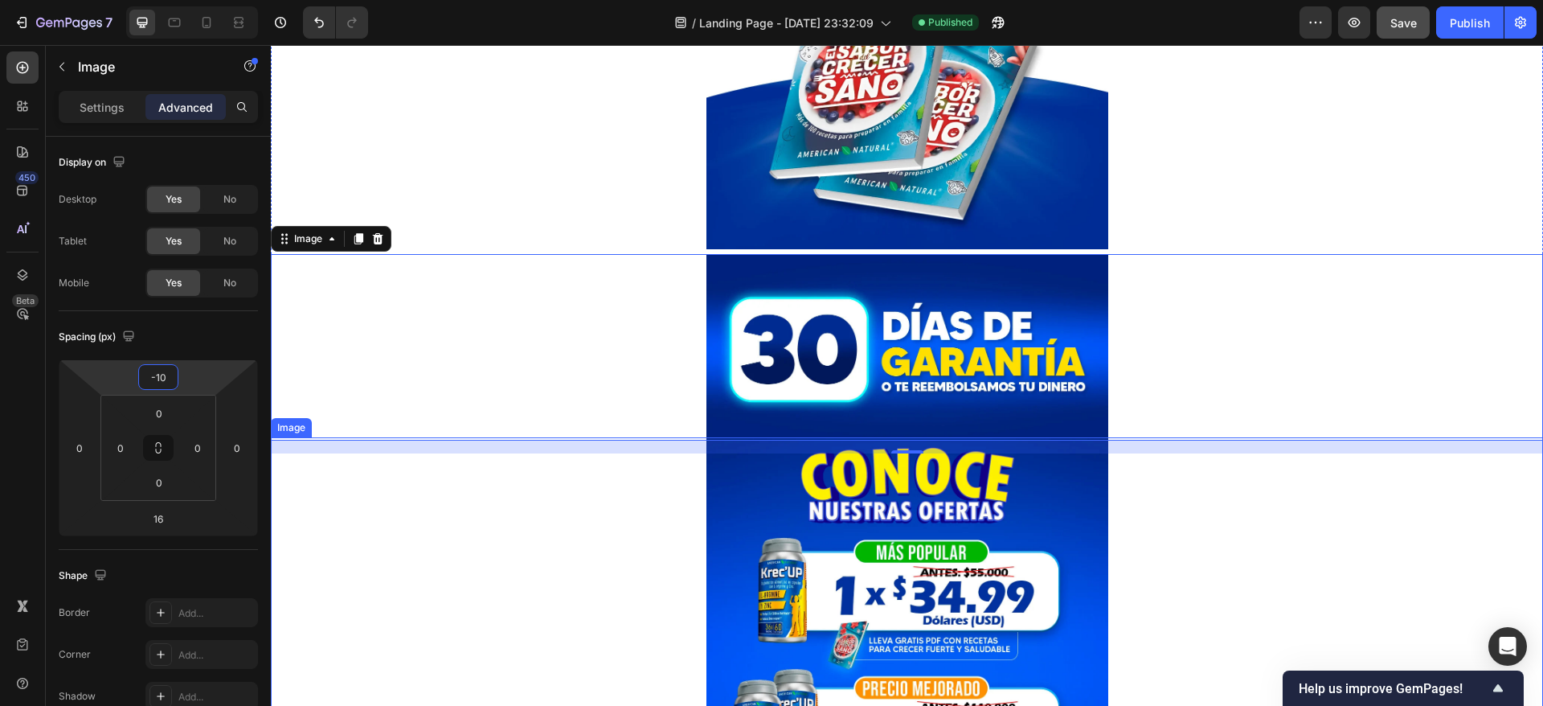
click at [846, 483] on img at bounding box center [908, 706] width 402 height 539
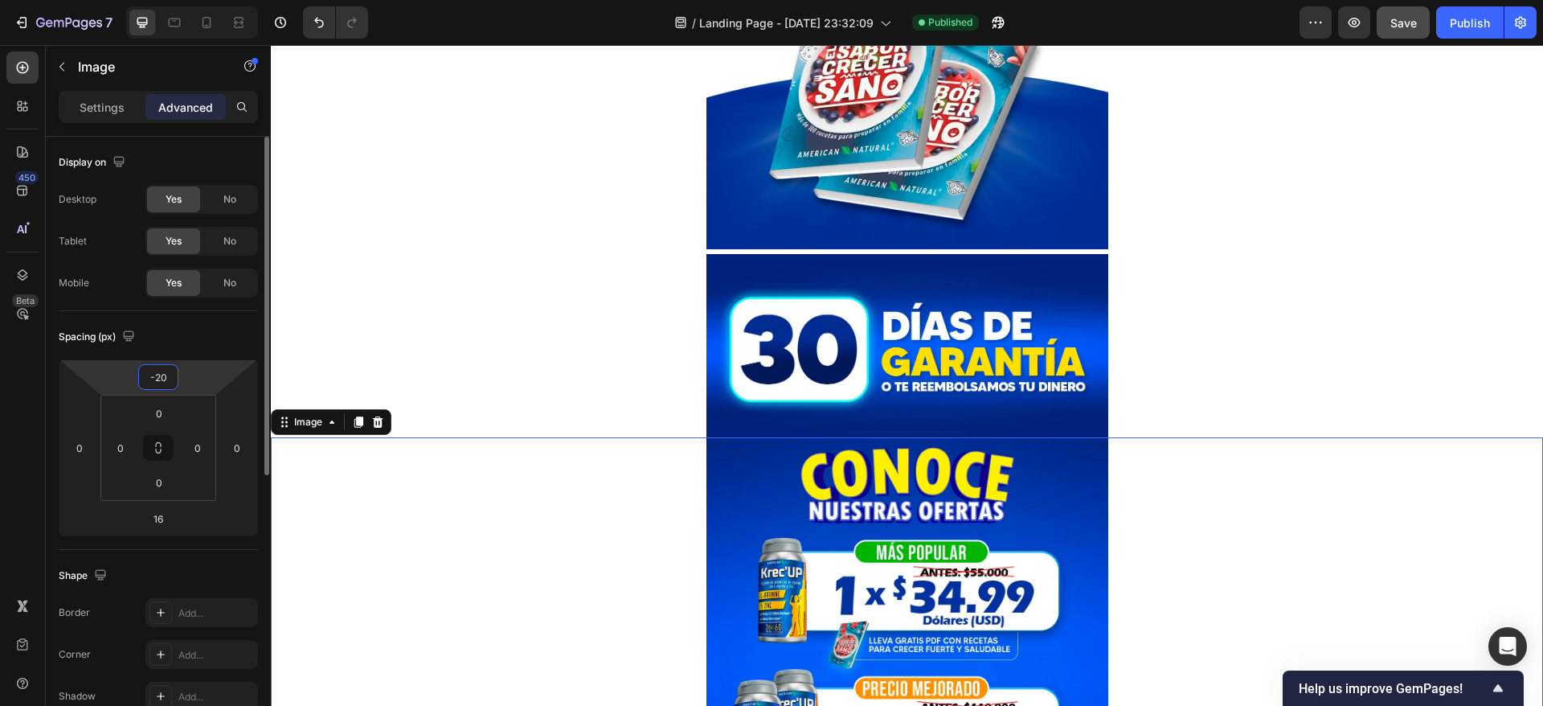
click at [174, 381] on input "-20" at bounding box center [158, 377] width 32 height 24
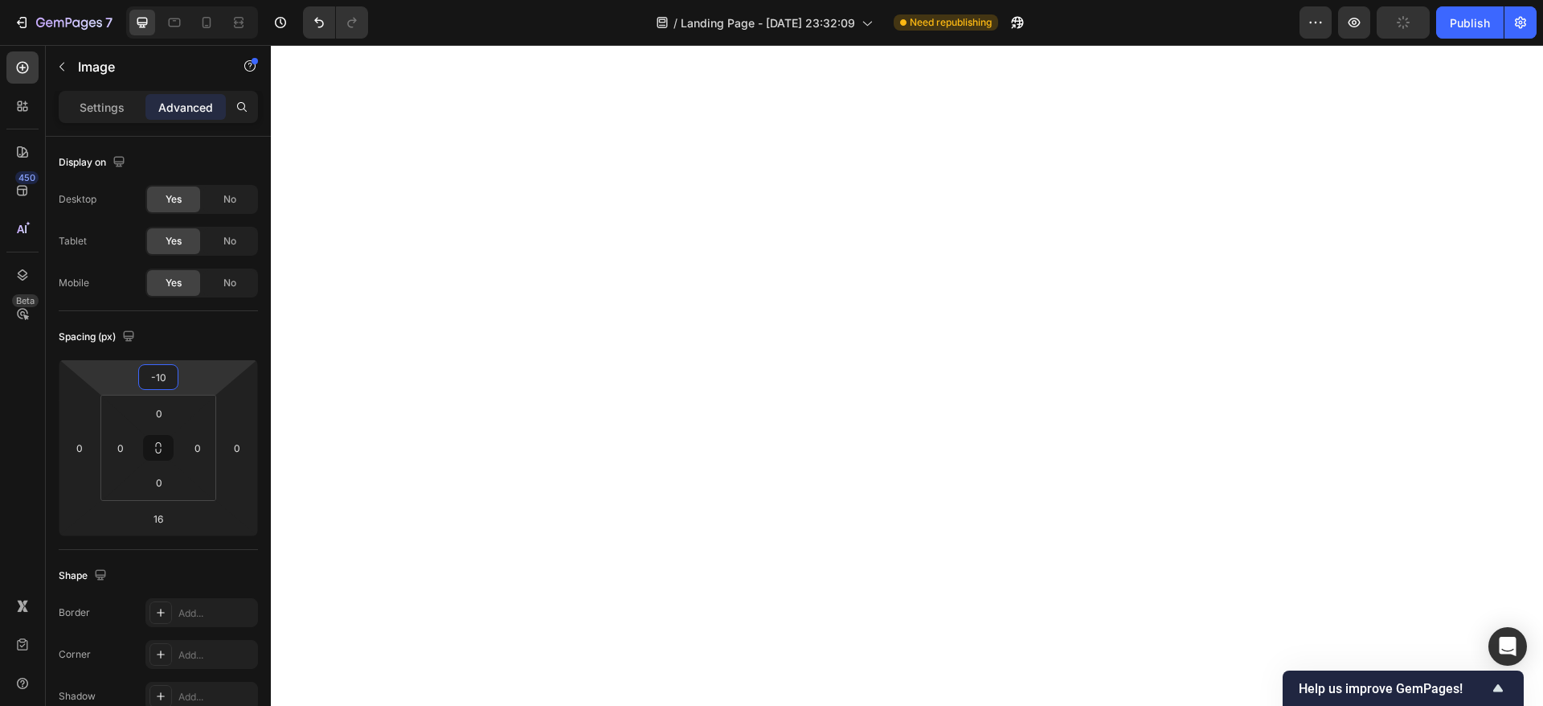
scroll to position [1109, 0]
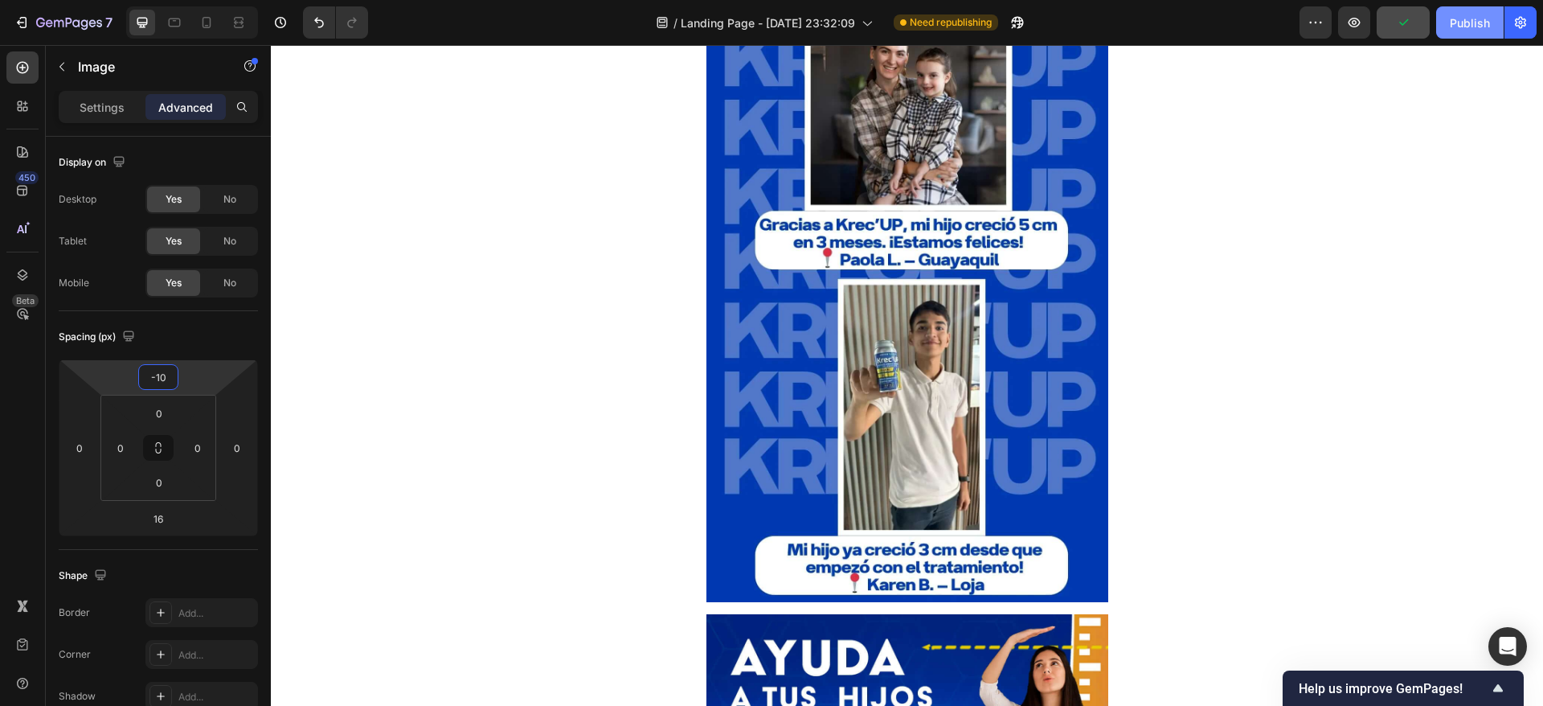
type input "-10"
click at [1472, 18] on div "Publish" at bounding box center [1470, 22] width 40 height 17
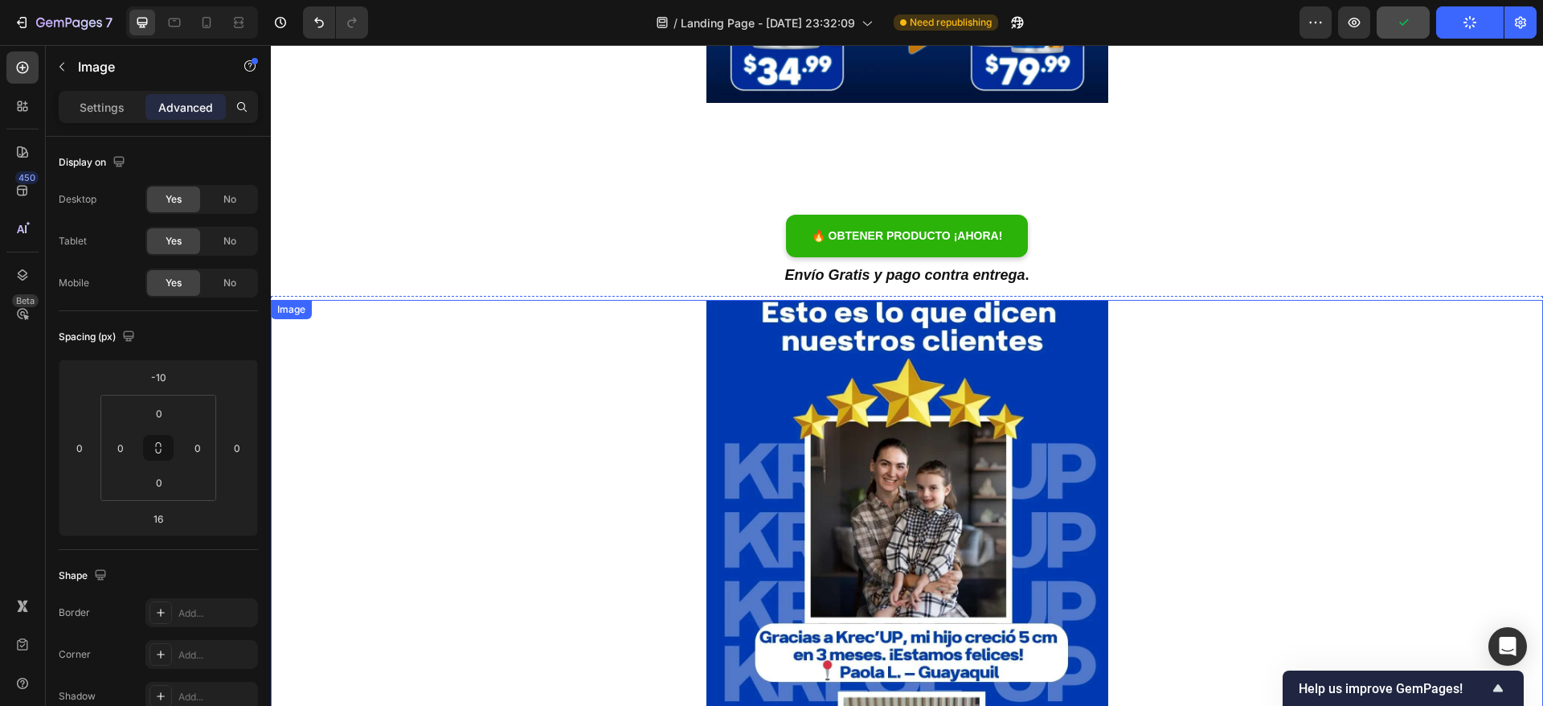
scroll to position [0, 0]
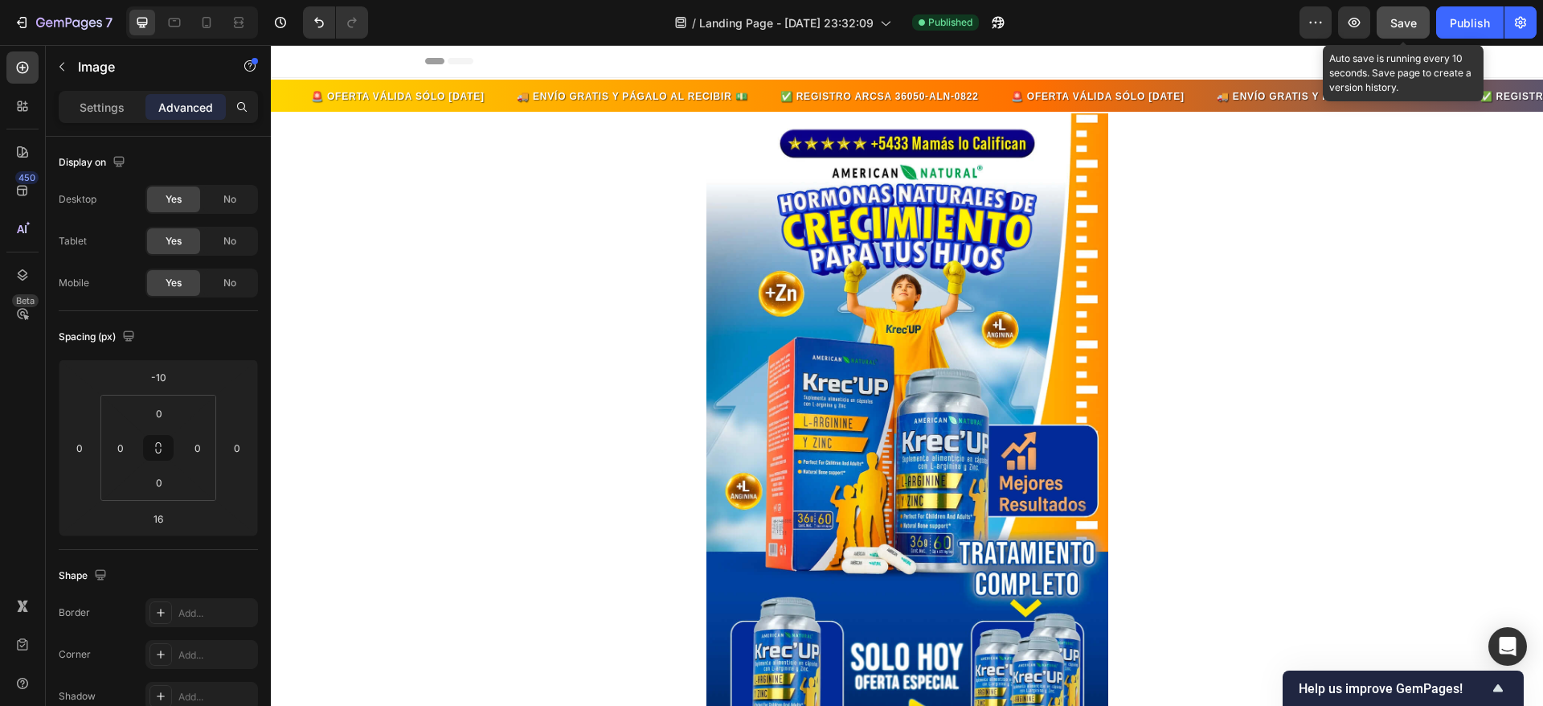
click at [1400, 27] on span "Save" at bounding box center [1404, 23] width 27 height 14
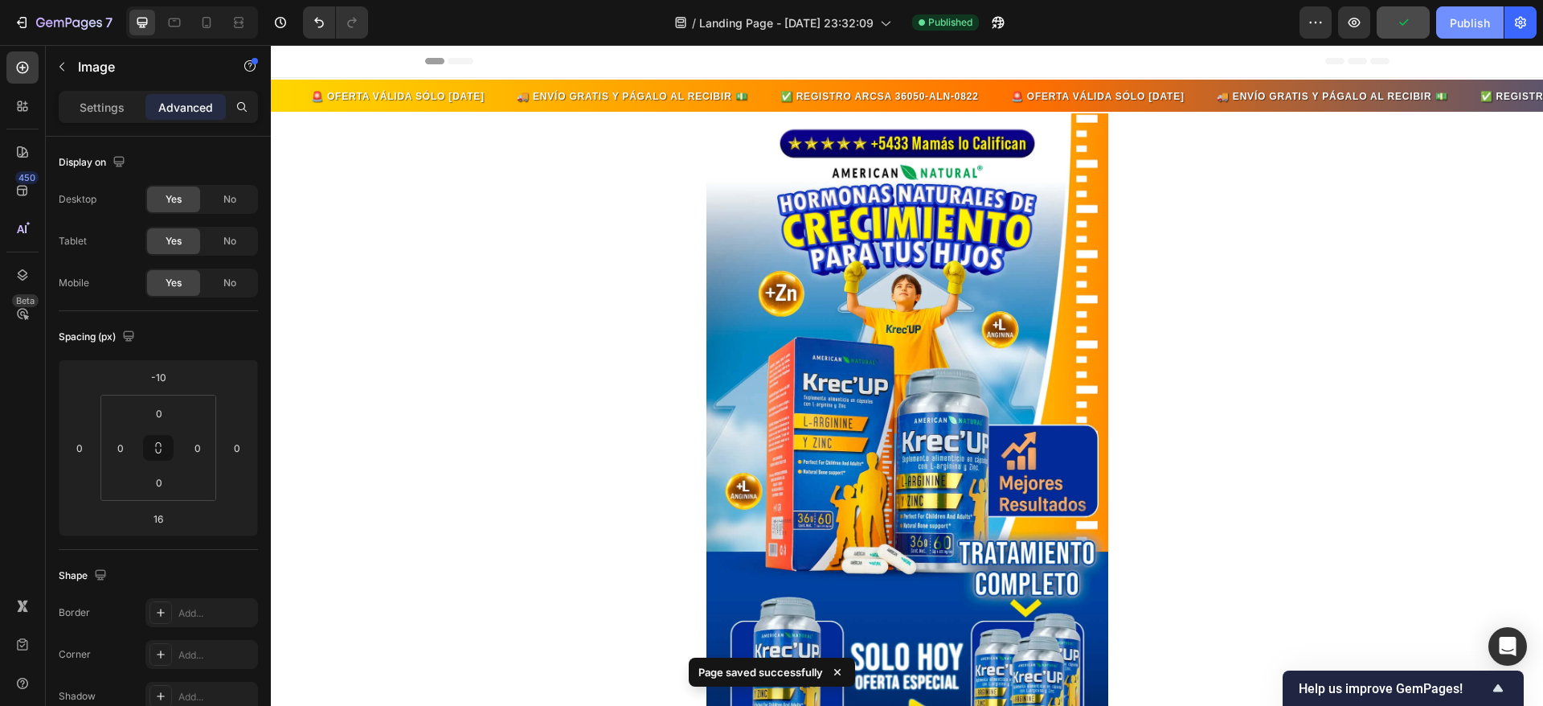
click at [1477, 21] on div "Publish" at bounding box center [1470, 22] width 40 height 17
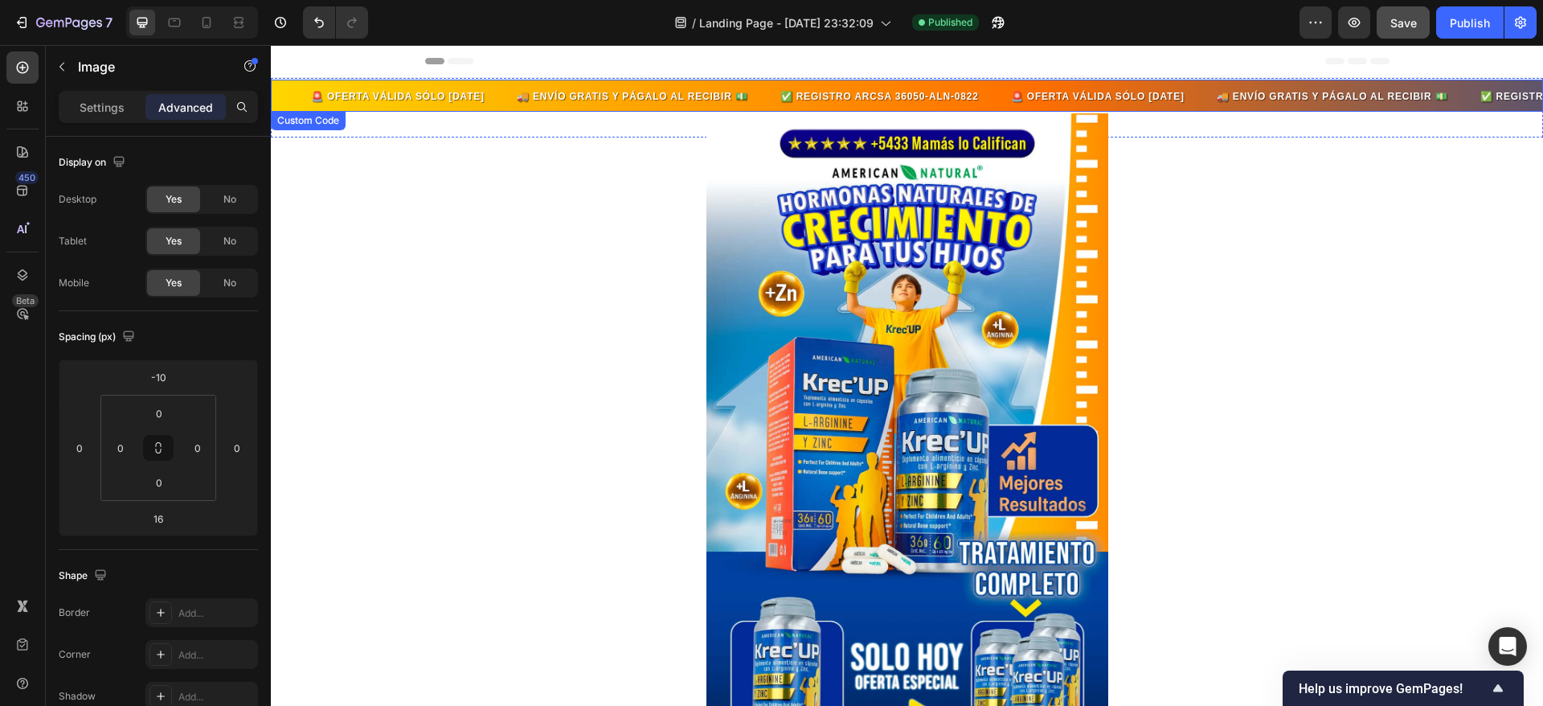
click at [383, 83] on div "🚨 OFERTA VÁLIDA SÓLO [DATE] 🚚 ENVÍO GRATIS Y PÁGALO AL RECIBIR 💵 ✅ REGISTRO ARC…" at bounding box center [907, 96] width 1273 height 32
click at [101, 121] on div "Settings Advanced" at bounding box center [158, 107] width 199 height 32
click at [100, 116] on div "Settings" at bounding box center [102, 107] width 80 height 26
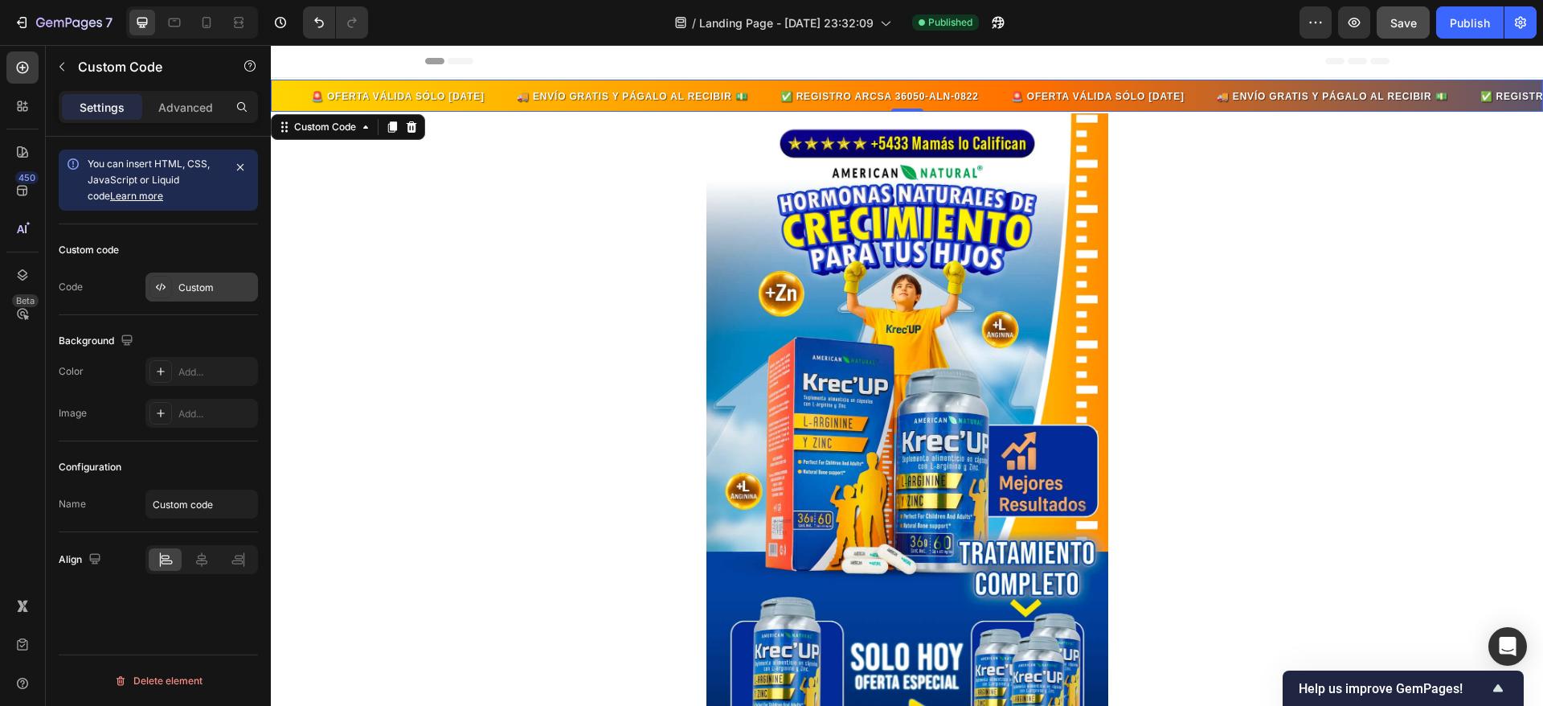
click at [199, 273] on div "Custom" at bounding box center [202, 287] width 113 height 29
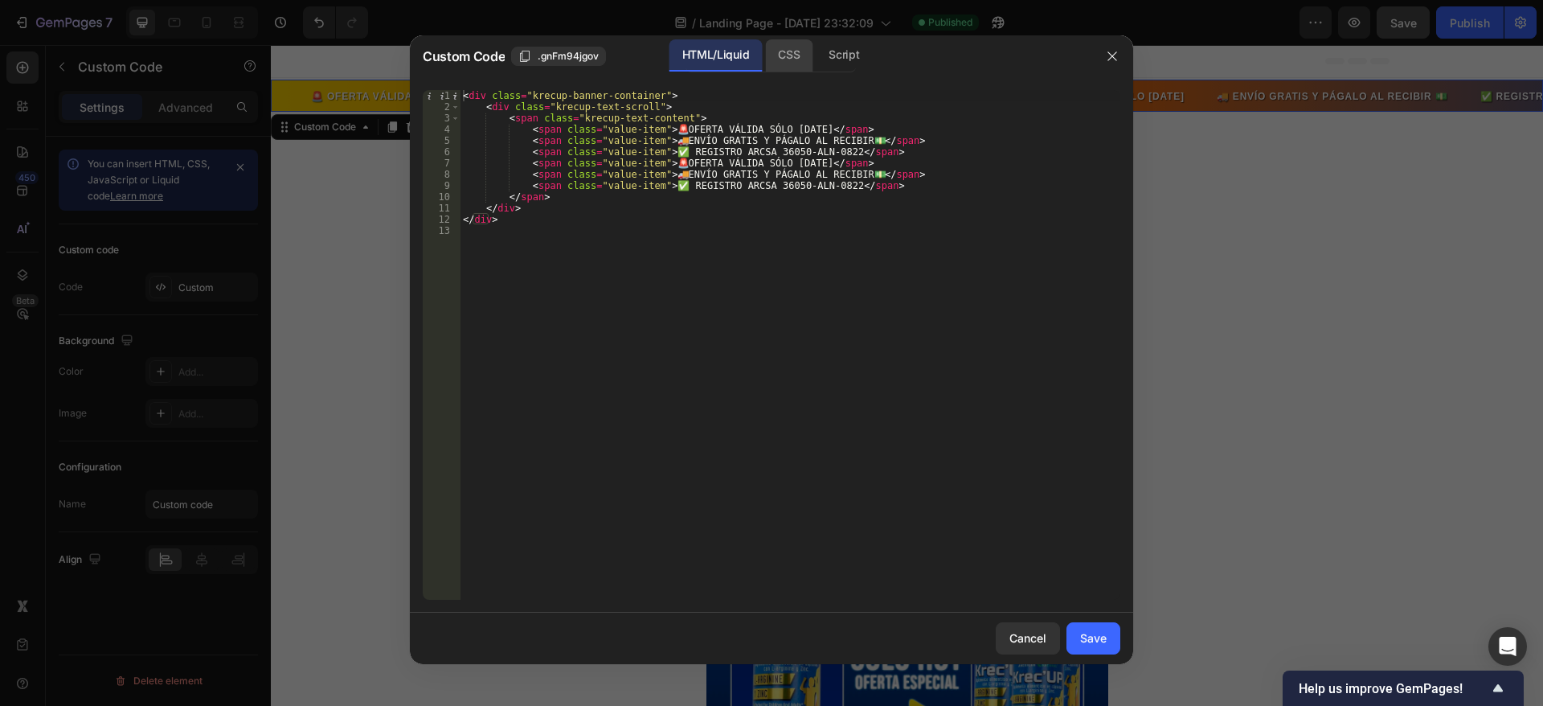
click at [785, 59] on div "CSS" at bounding box center [788, 55] width 47 height 32
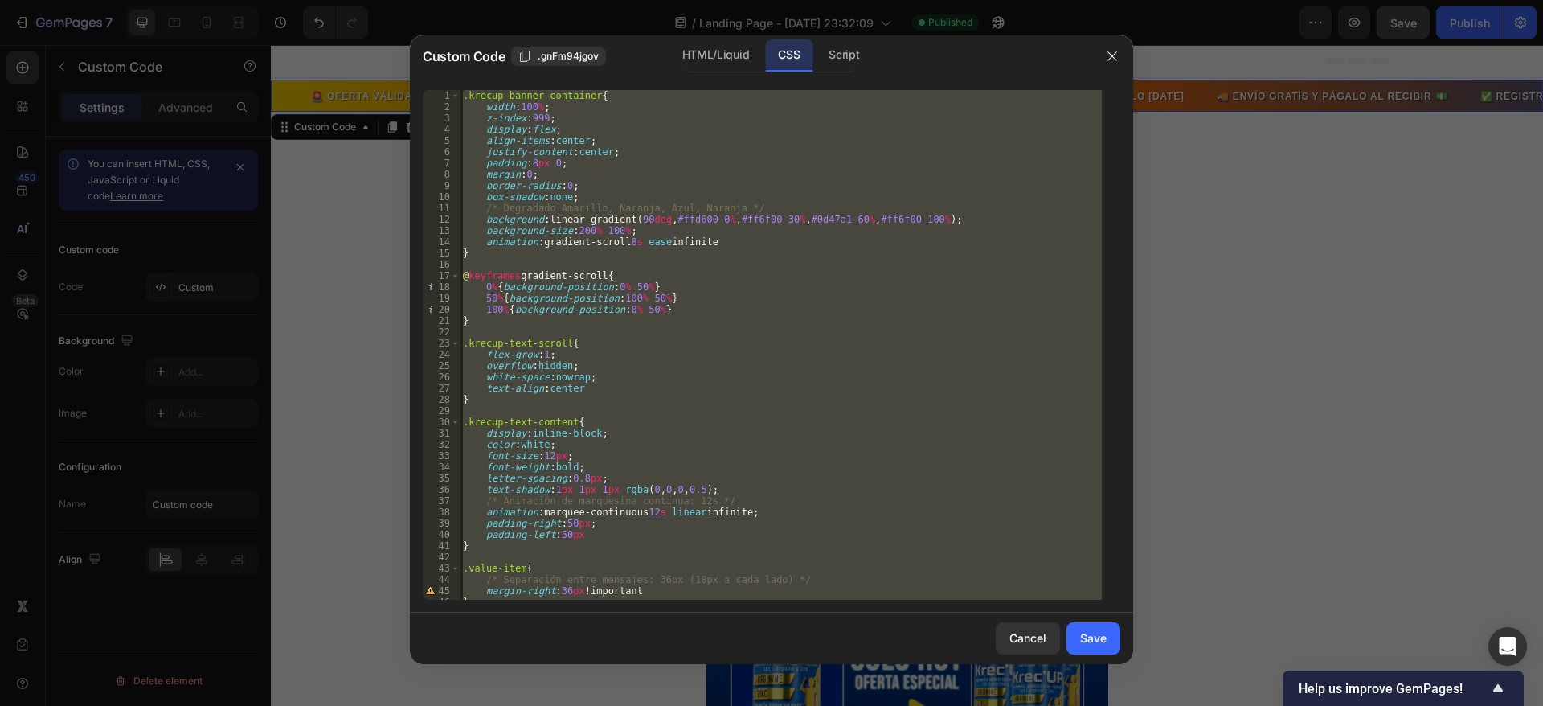
click at [473, 110] on div ".krecup-banner-container { width : 100 % ; z-index : 999 ; display : flex ; ali…" at bounding box center [781, 345] width 642 height 510
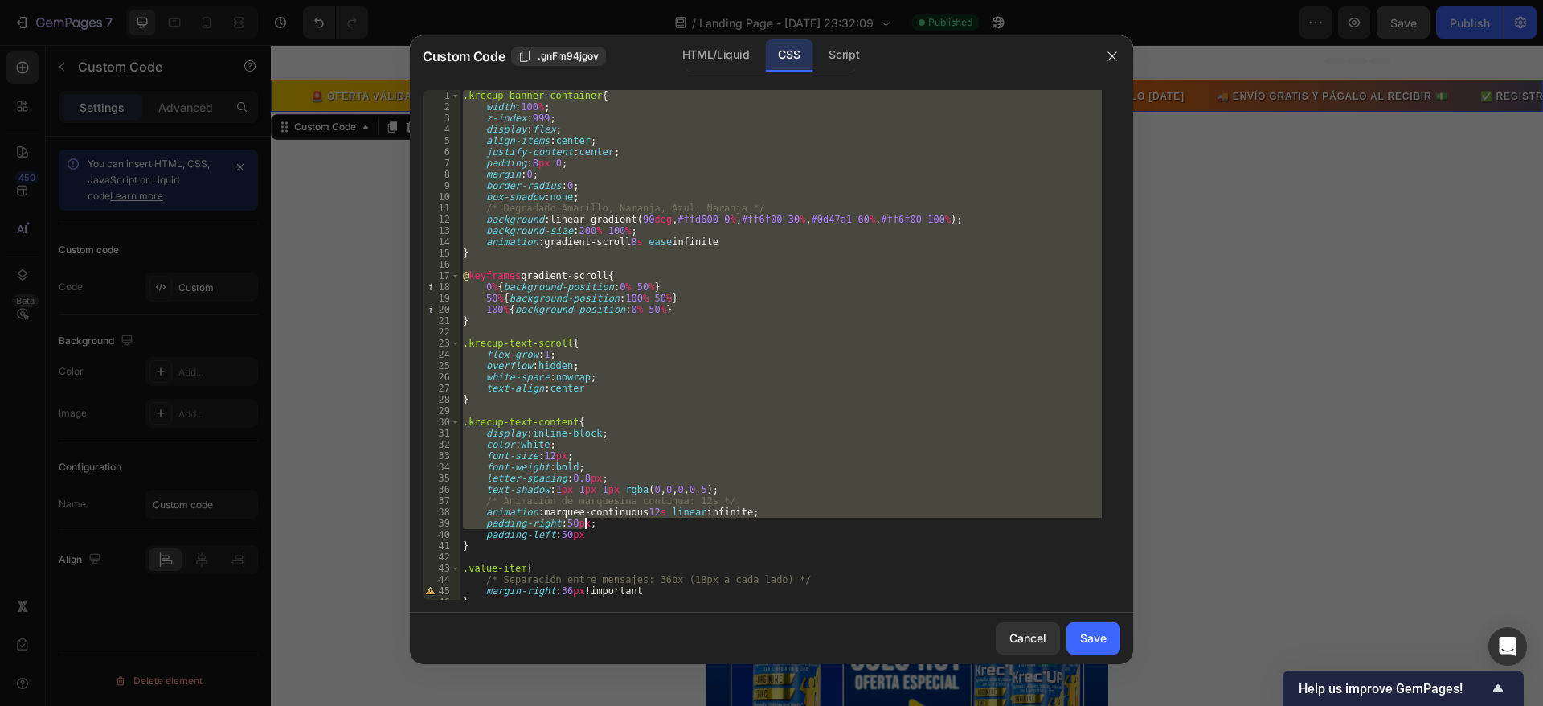
scroll to position [222, 0]
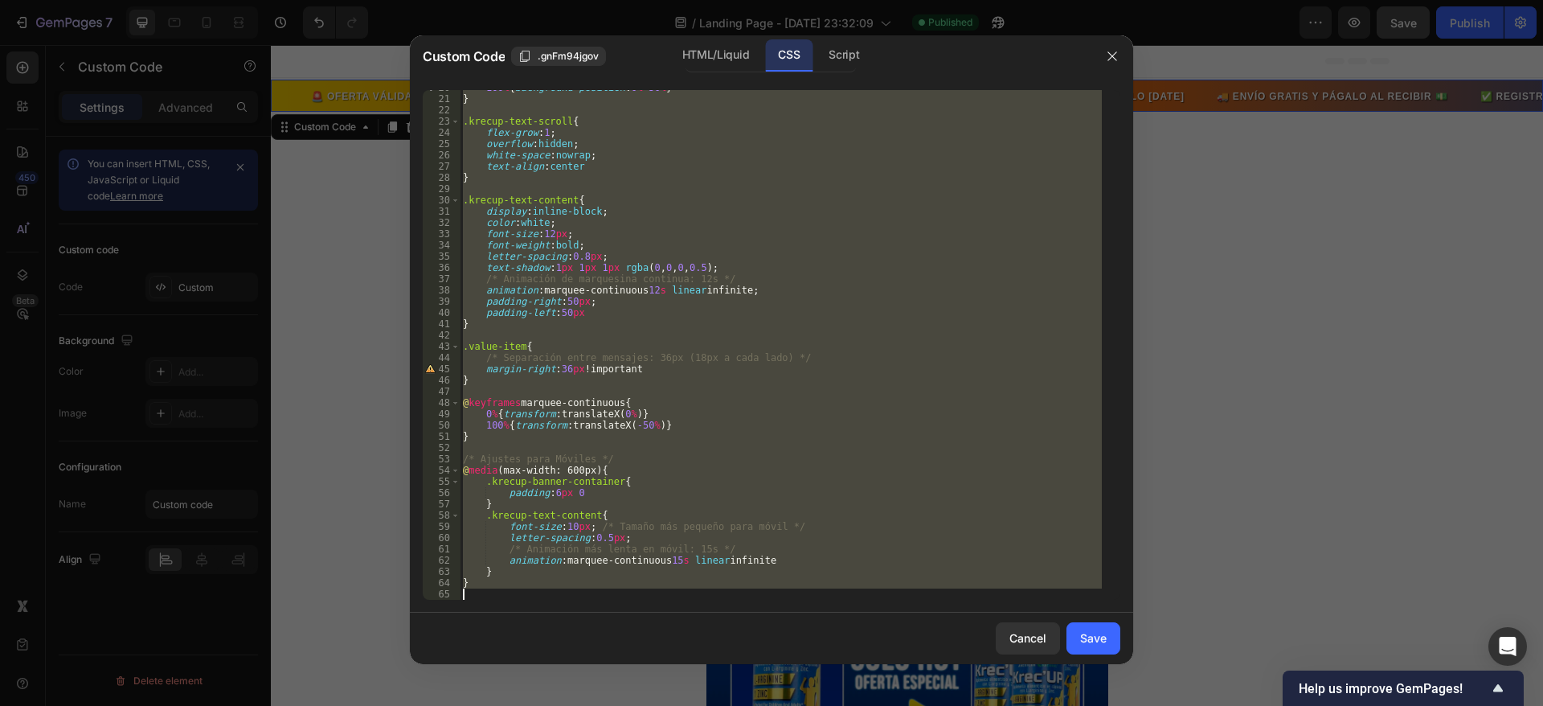
drag, startPoint x: 462, startPoint y: 93, endPoint x: 820, endPoint y: 647, distance: 659.3
click at [820, 647] on div "Custom Code .gnFm94jgov HTML/Liquid CSS Script width:100%; 20 21 22 23 24 25 26…" at bounding box center [771, 349] width 723 height 629
type textarea "}"
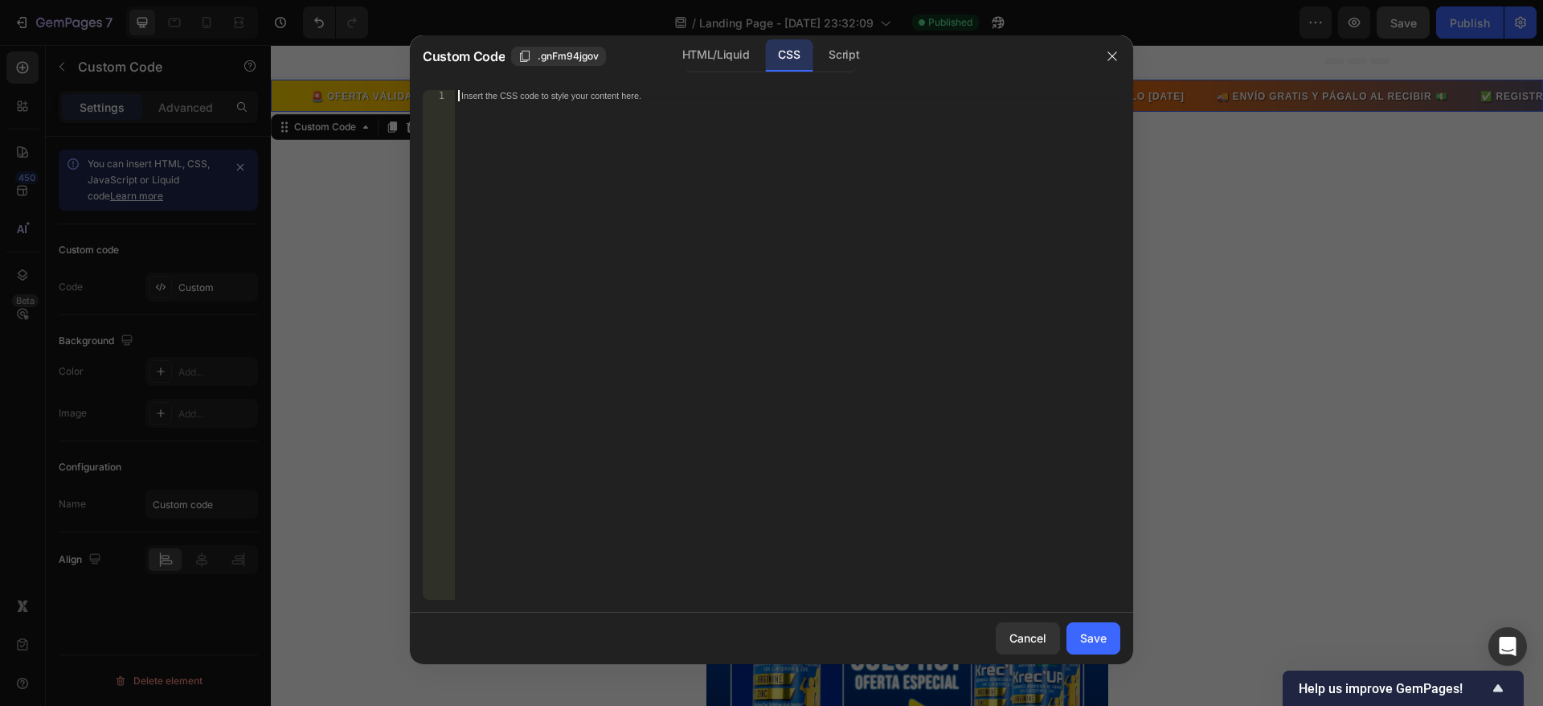
click at [525, 100] on div "Insert the CSS code to style your content here." at bounding box center [788, 356] width 666 height 532
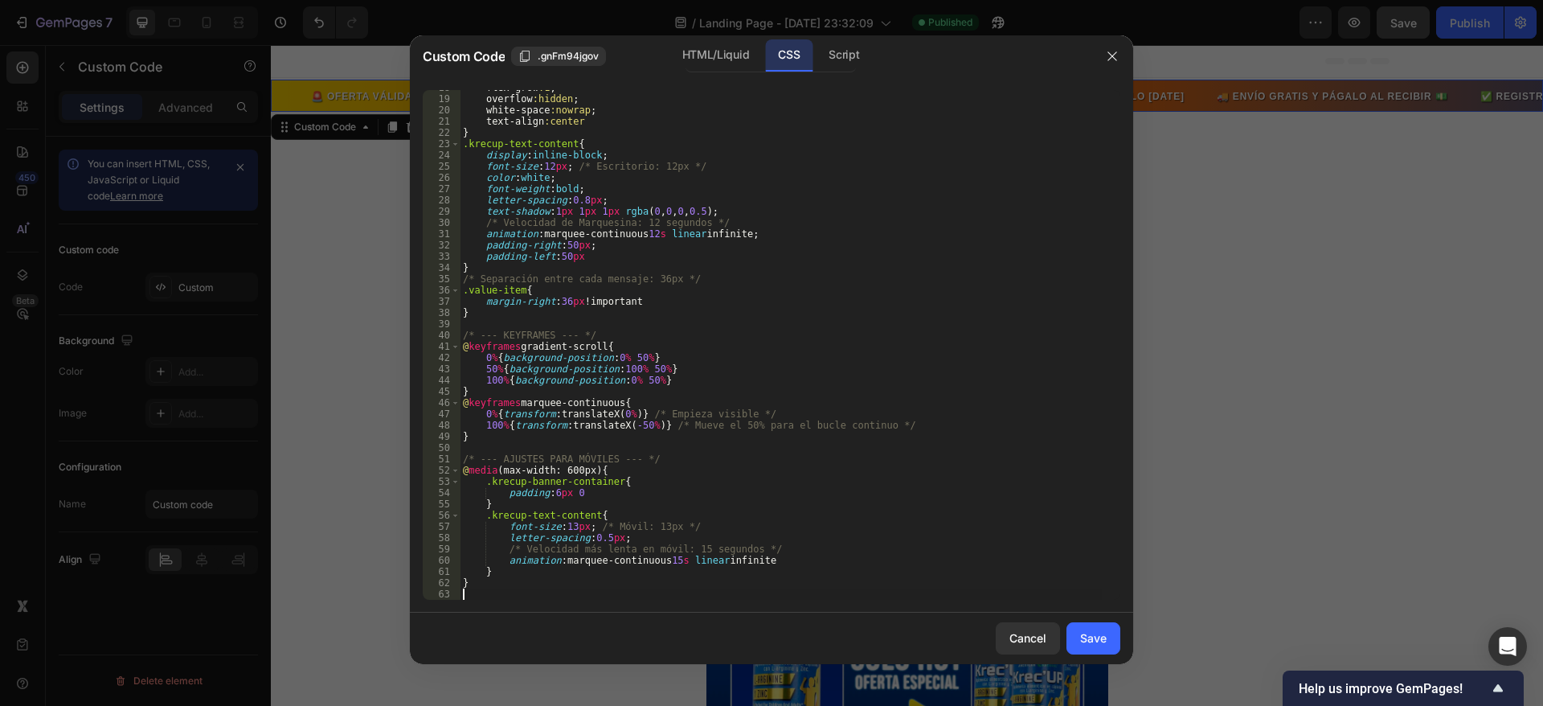
scroll to position [199, 0]
click at [1076, 633] on button "Save" at bounding box center [1094, 638] width 54 height 32
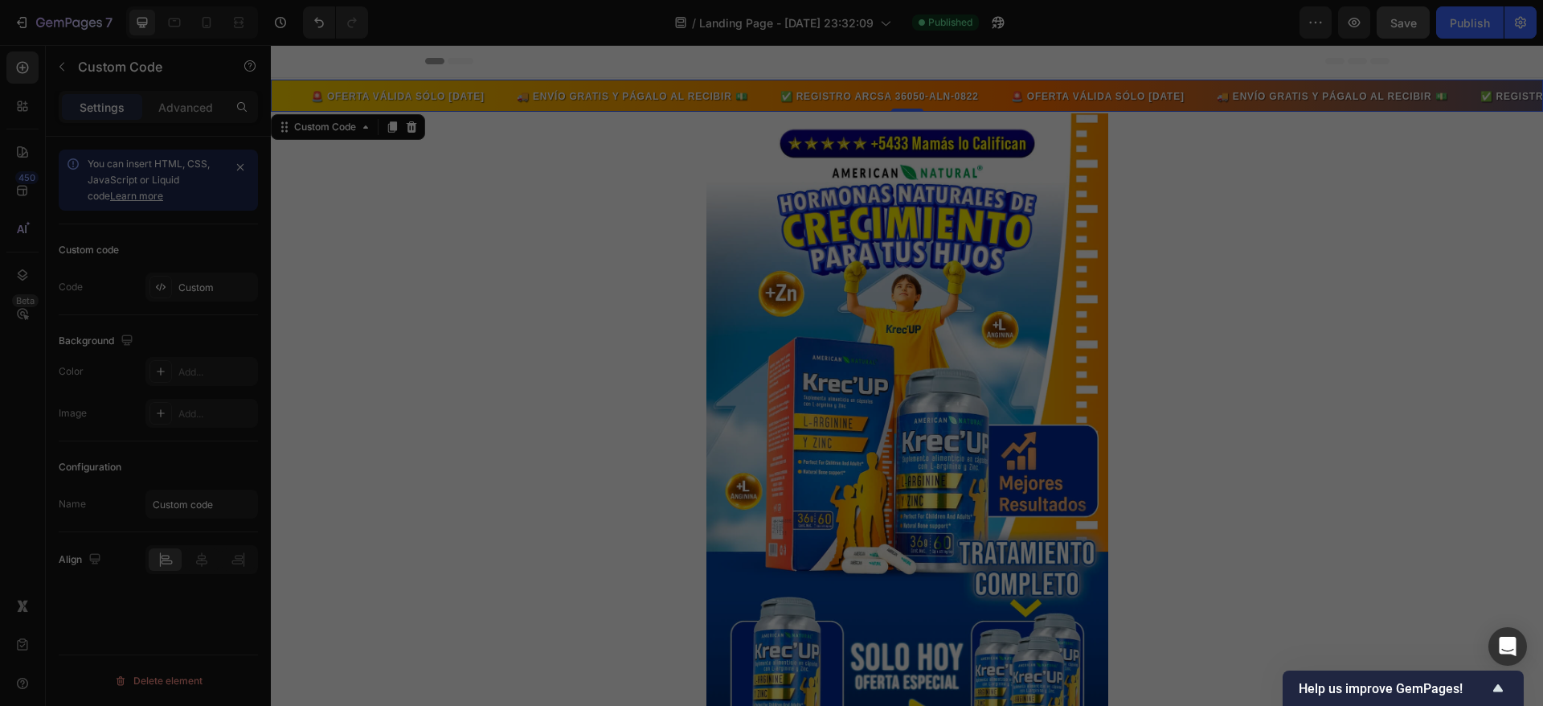
type textarea "}"
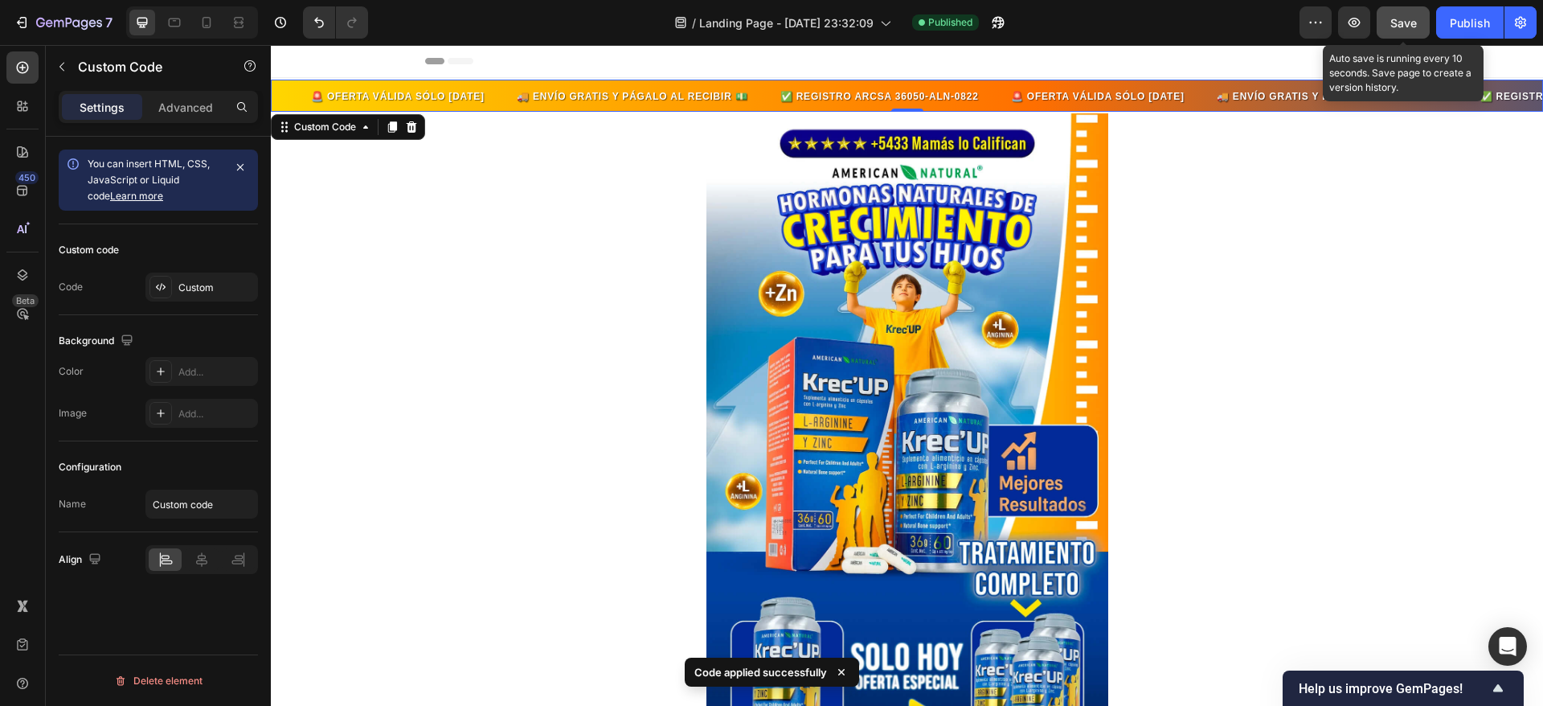
click at [1404, 23] on span "Save" at bounding box center [1404, 23] width 27 height 14
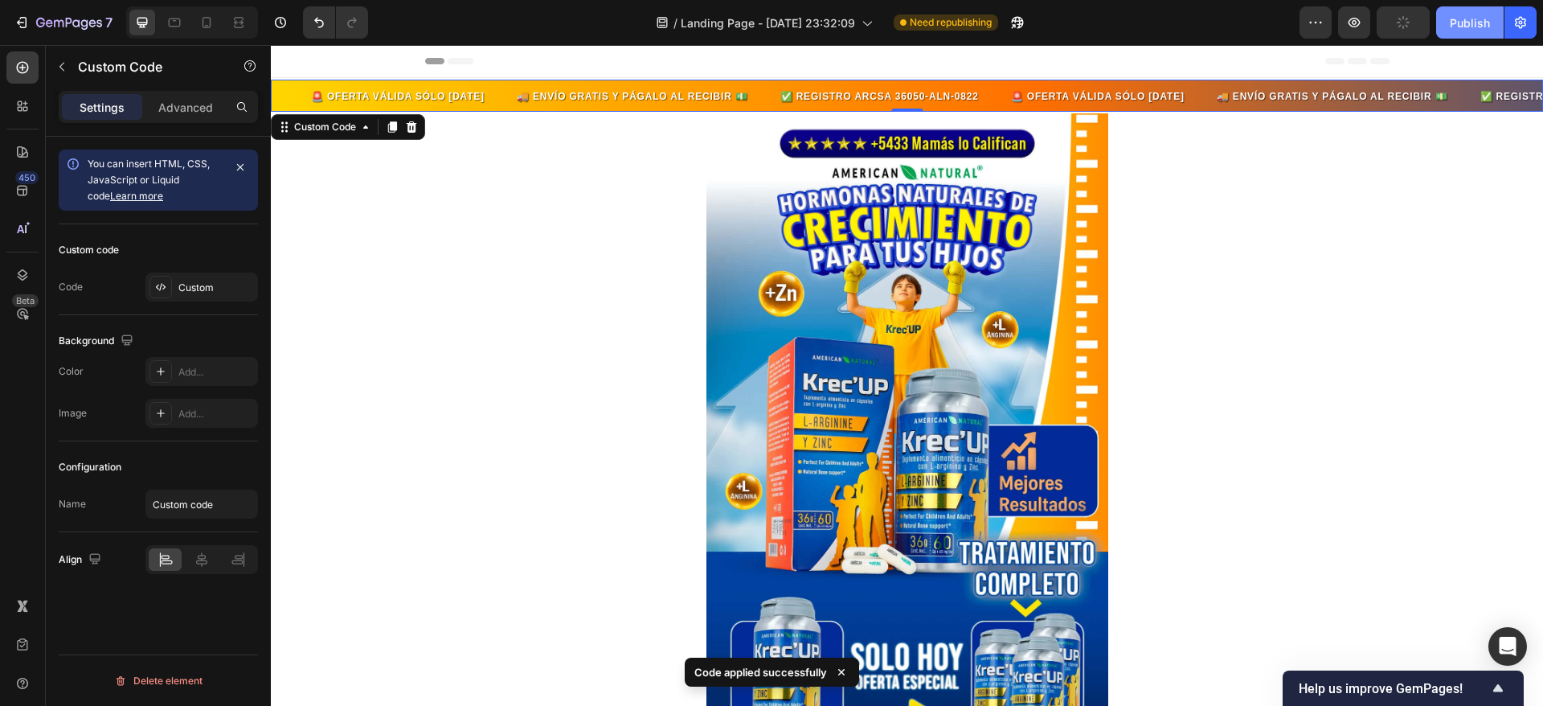
click at [1464, 25] on div "Publish" at bounding box center [1470, 22] width 40 height 17
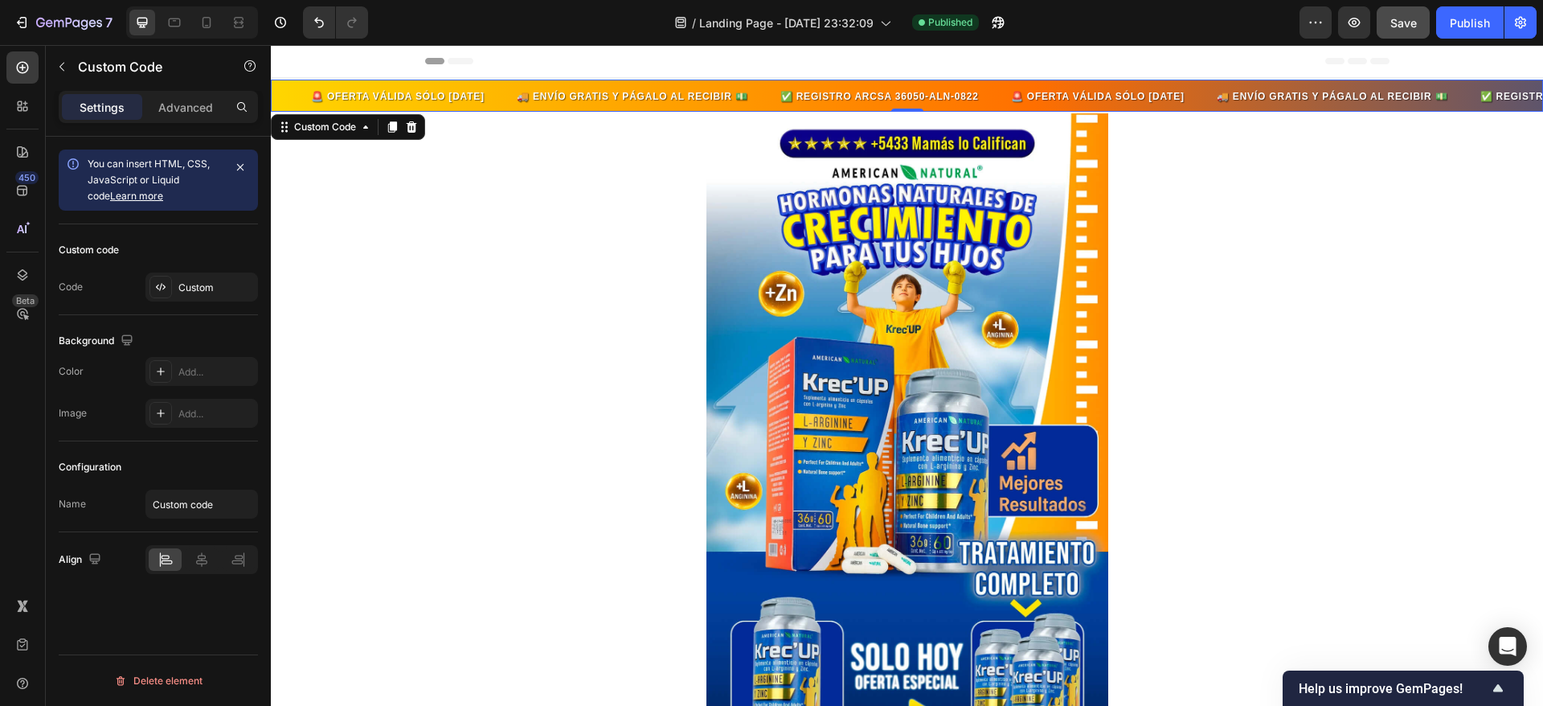
click at [374, 84] on div "🚨 OFERTA VÁLIDA SÓLO [DATE] 🚚 ENVÍO GRATIS Y PÁGALO AL RECIBIR 💵 ✅ REGISTRO ARC…" at bounding box center [907, 96] width 1273 height 32
click at [154, 297] on div at bounding box center [161, 287] width 23 height 23
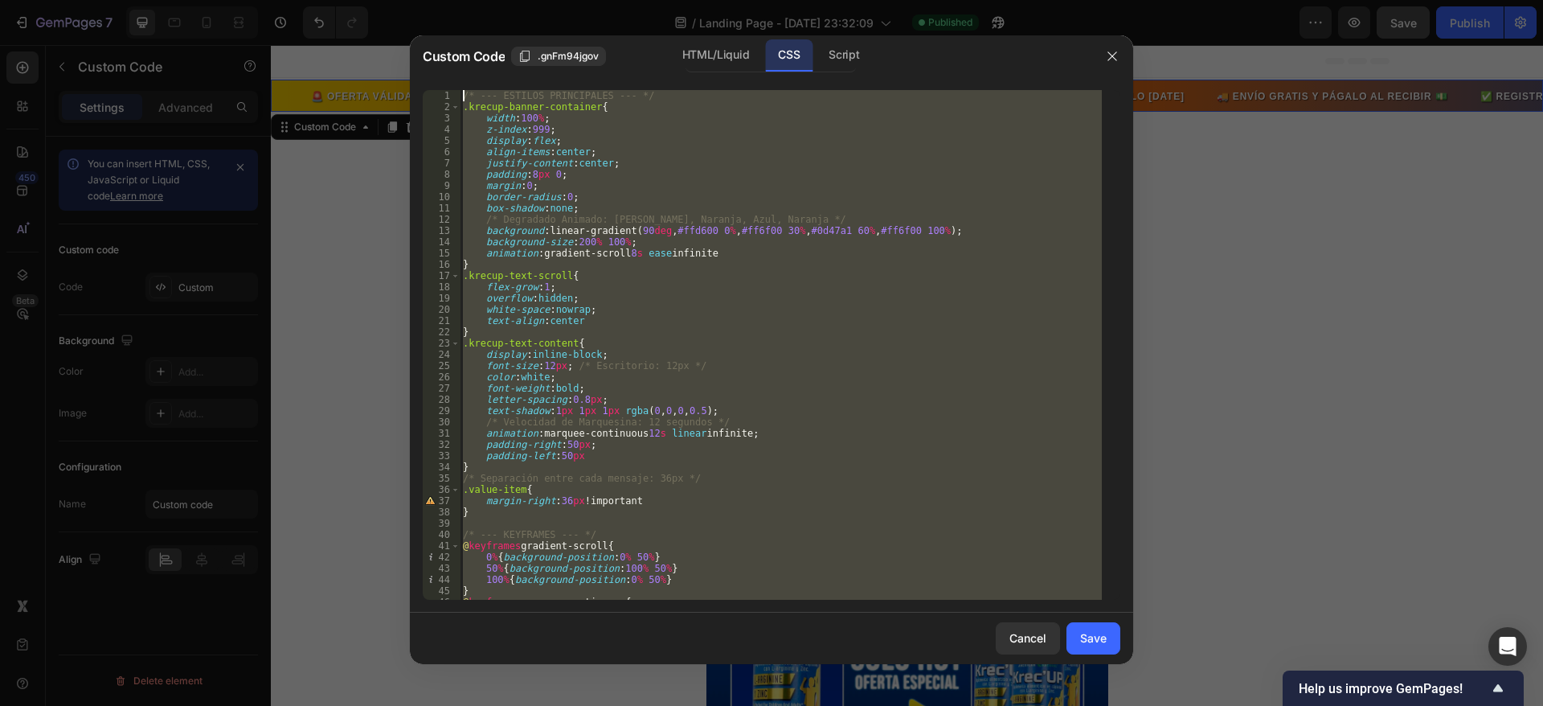
scroll to position [0, 0]
drag, startPoint x: 518, startPoint y: 590, endPoint x: 453, endPoint y: 40, distance: 553.7
click at [453, 40] on div "Custom Code .gnFm94jgov HTML/Liquid CSS Script 1 2 3 4 5 6 7 8 9 10 11 12 13 14…" at bounding box center [771, 349] width 723 height 629
type textarea "/* --- ESTILOS PRINCIPALES --- */ .krecup-banner-container{"
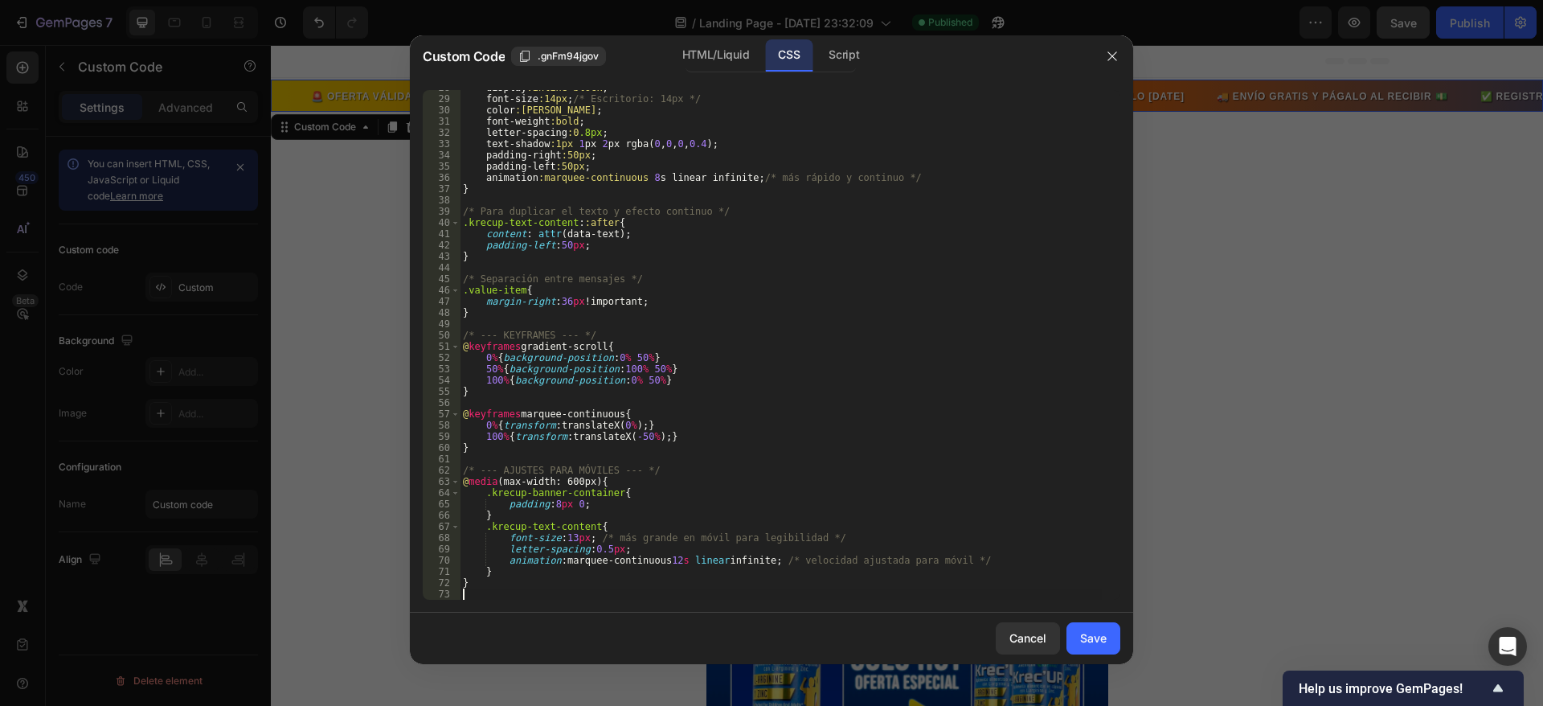
scroll to position [312, 0]
click at [1071, 624] on button "Save" at bounding box center [1094, 638] width 54 height 32
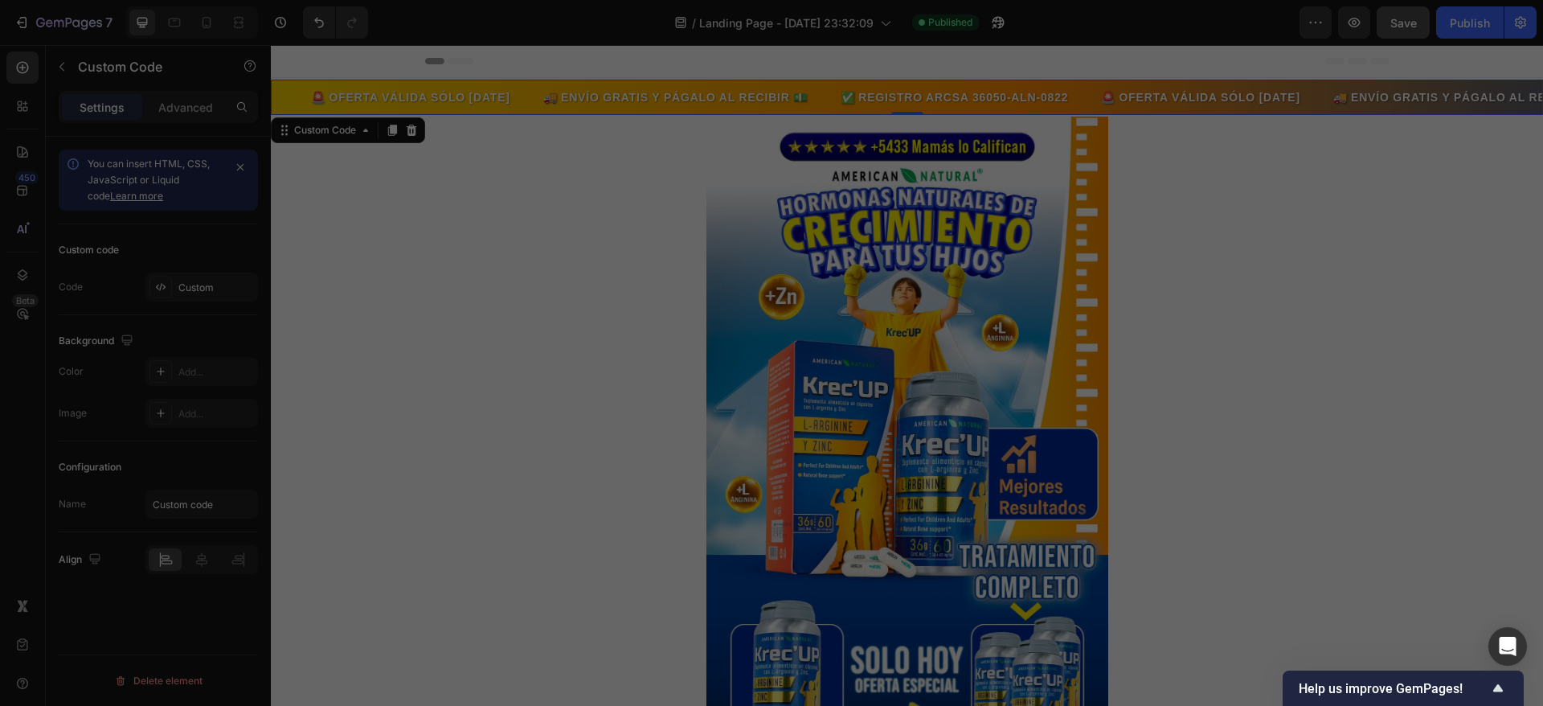
type textarea "}"
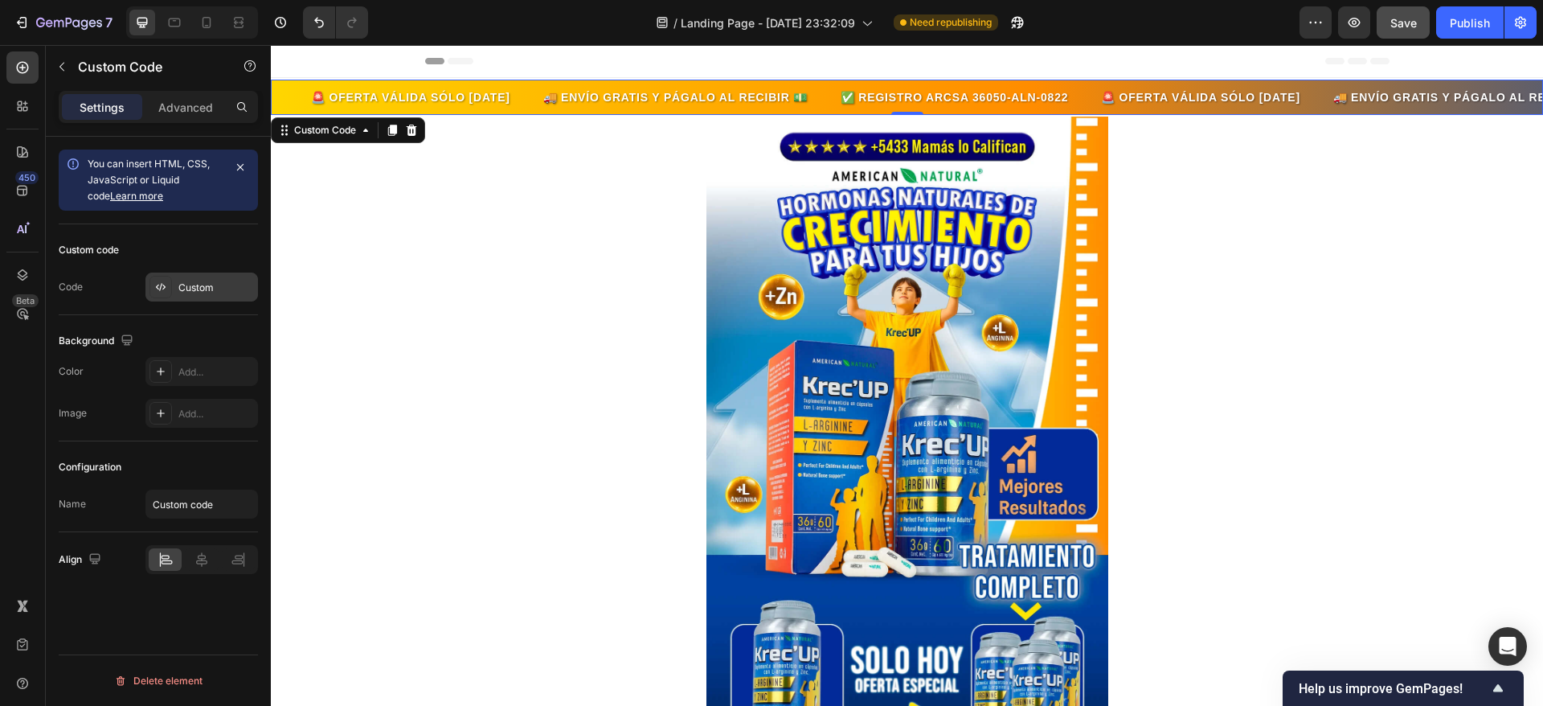
click at [164, 281] on icon at bounding box center [160, 287] width 13 height 13
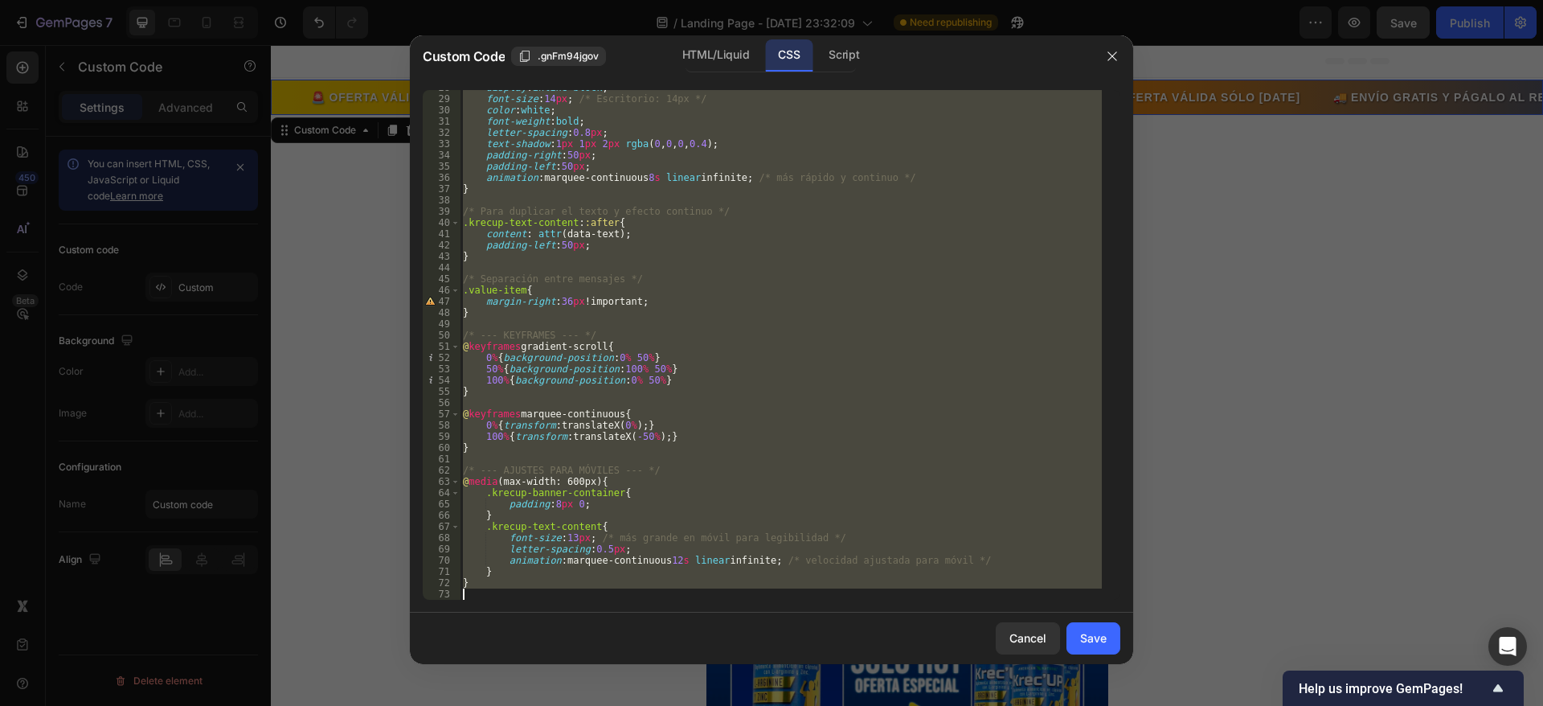
drag, startPoint x: 465, startPoint y: 100, endPoint x: 662, endPoint y: 608, distance: 544.9
click at [662, 608] on div "/* --- ESTILOS PRINCIPALES --- */ 28 29 30 31 32 33 34 35 36 37 38 39 40 41 42 …" at bounding box center [771, 344] width 723 height 535
type textarea "}"
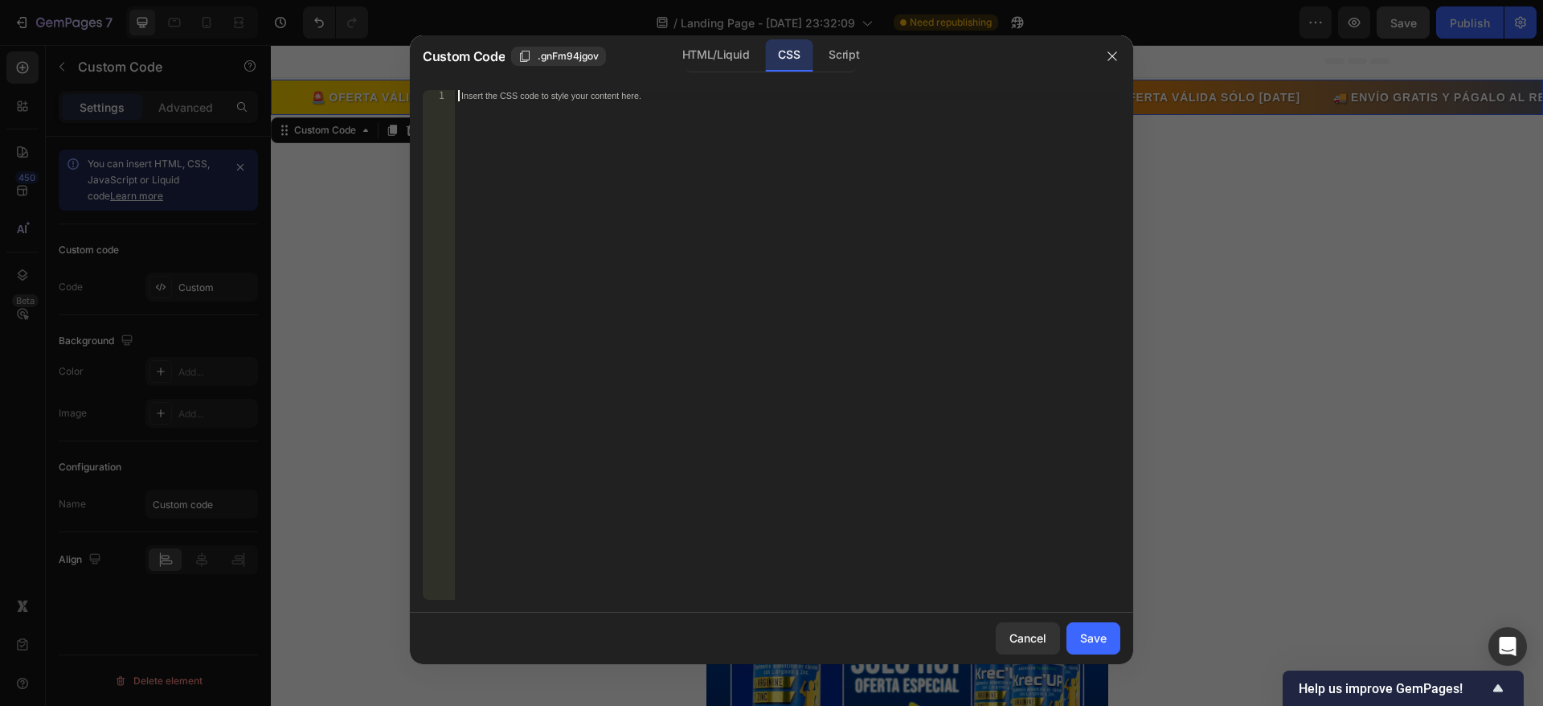
click at [569, 111] on div "Insert the CSS code to style your content here." at bounding box center [788, 356] width 666 height 532
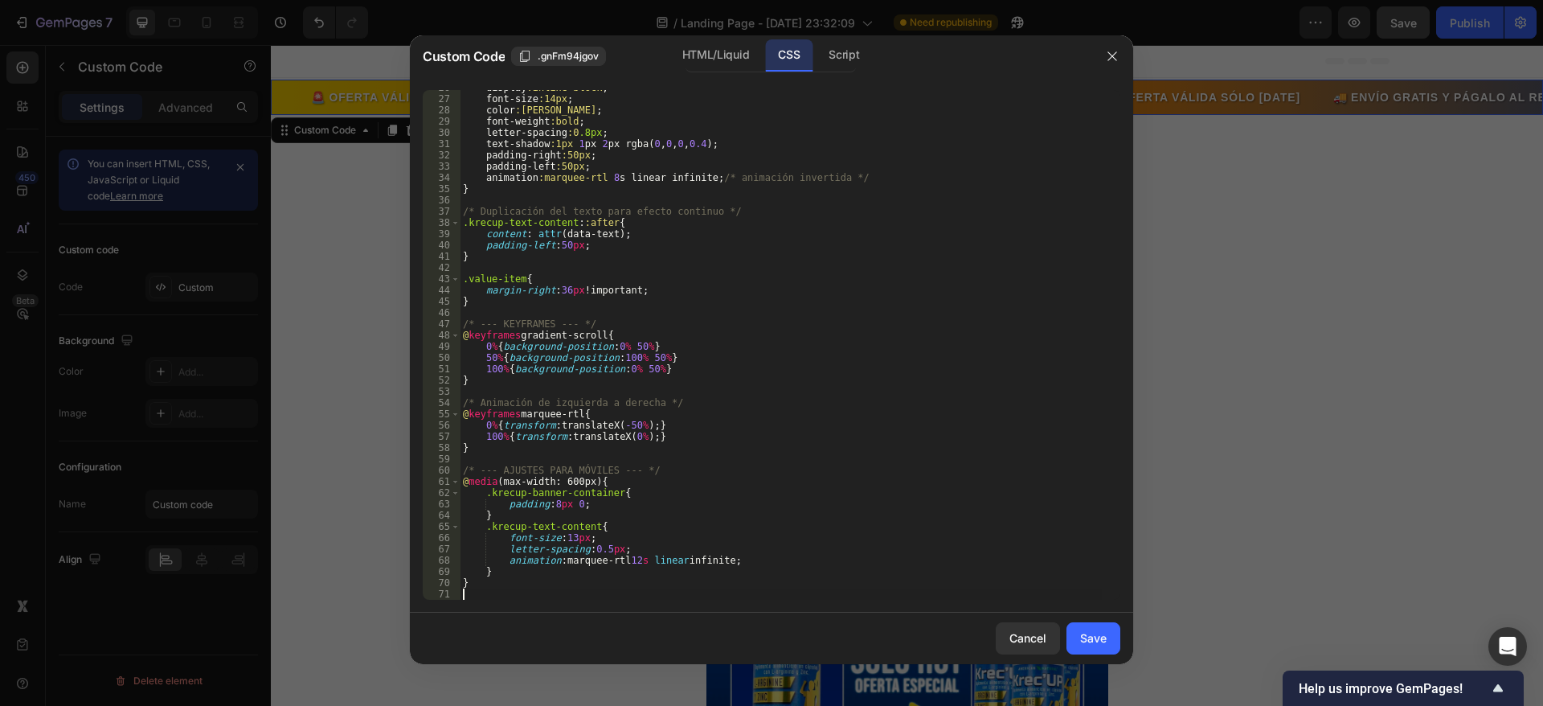
scroll to position [289, 0]
click at [1088, 633] on div "Save" at bounding box center [1093, 637] width 27 height 17
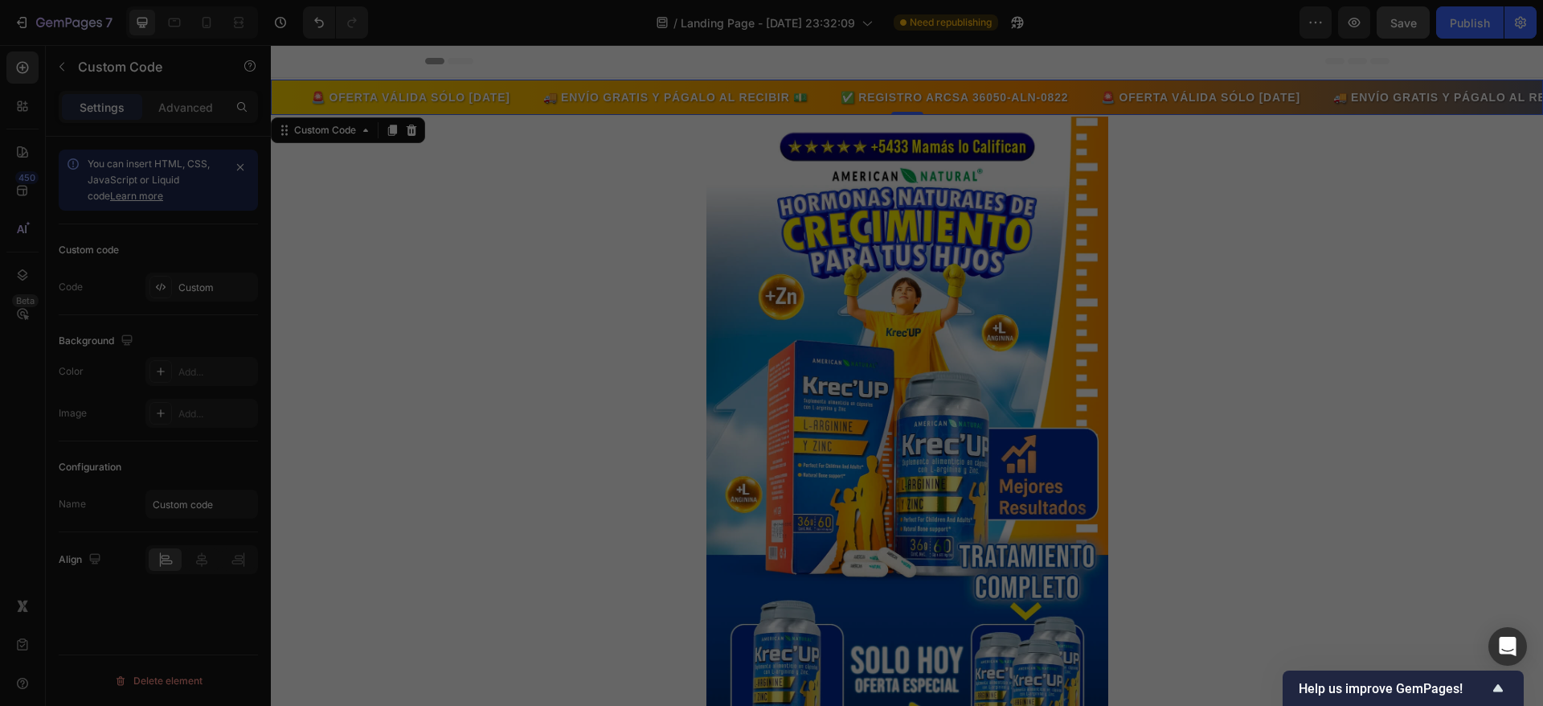
type textarea "}"
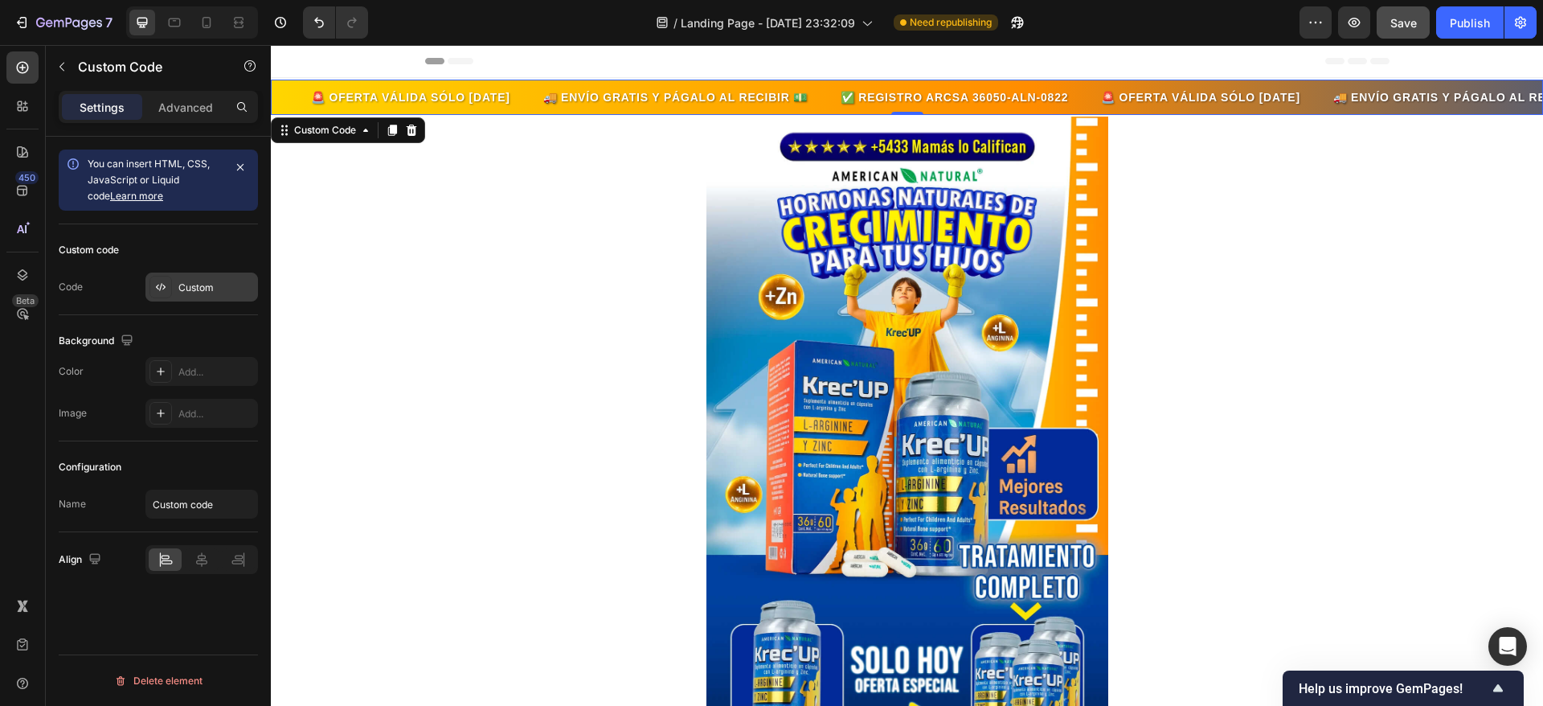
click at [183, 288] on div "Custom" at bounding box center [216, 288] width 76 height 14
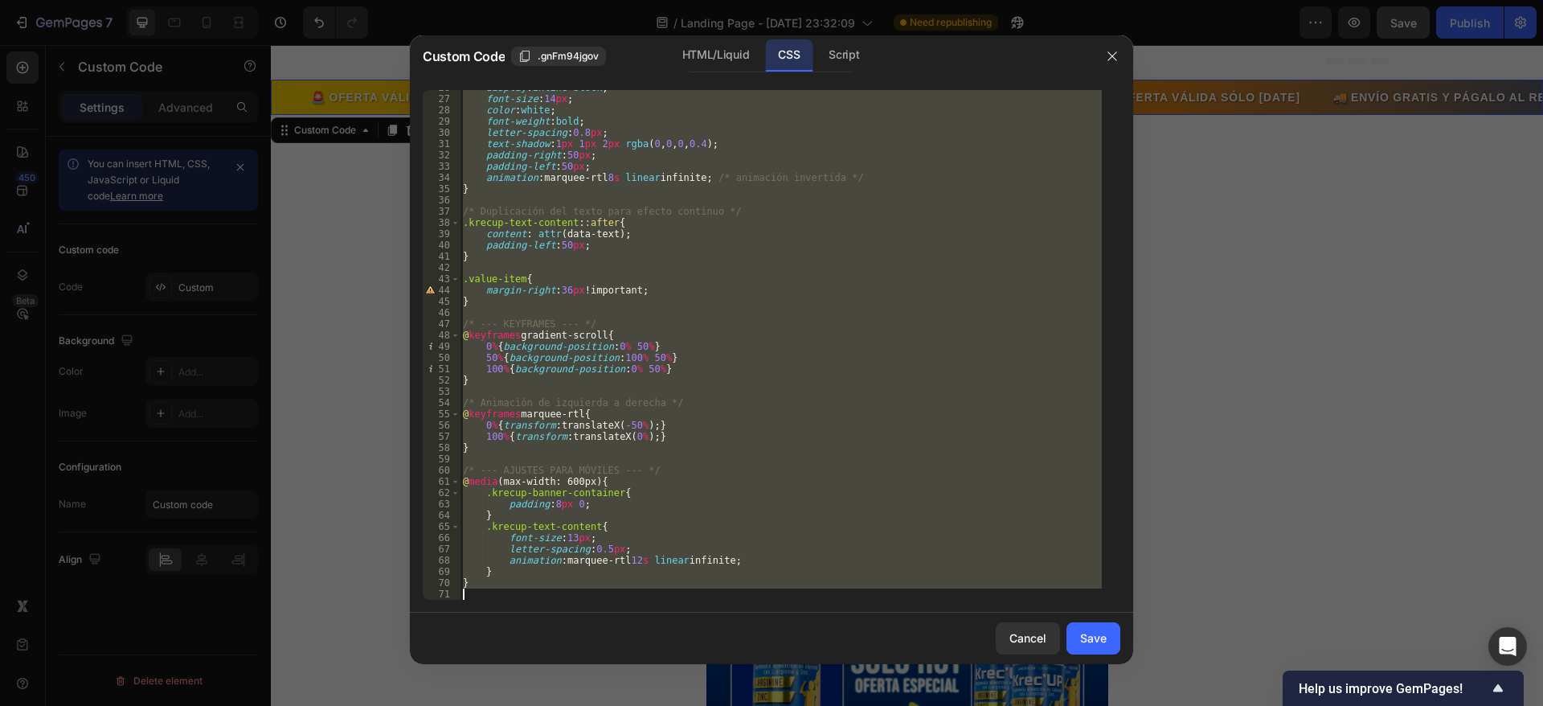
drag, startPoint x: 462, startPoint y: 103, endPoint x: 614, endPoint y: 635, distance: 553.4
click at [614, 635] on div "Custom Code .gnFm94jgov HTML/Liquid CSS Script .krecup-banner-container{ 26 27 …" at bounding box center [771, 349] width 723 height 629
type textarea "}"
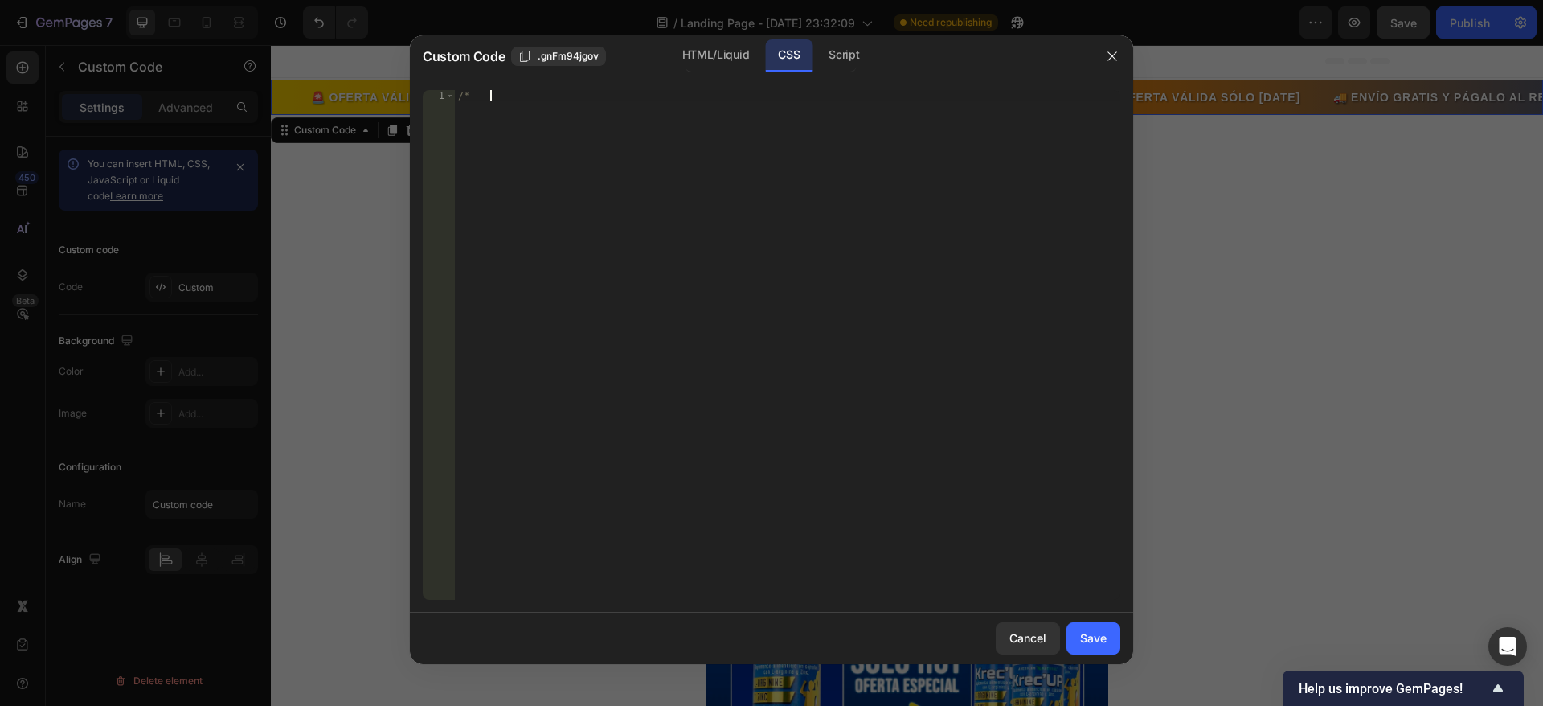
type textarea "/"
click at [581, 102] on div "Insert the CSS code to style your content here." at bounding box center [788, 356] width 666 height 532
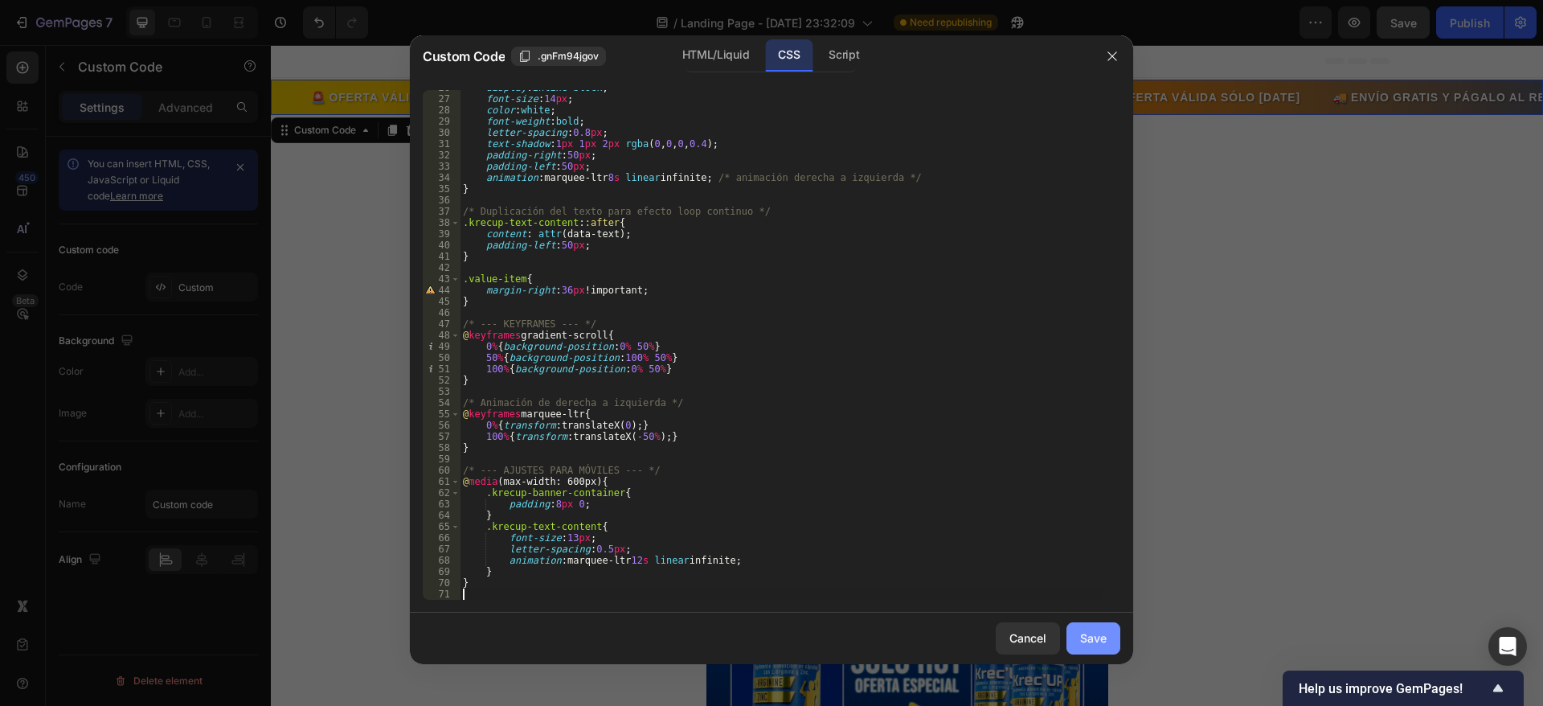
click at [1105, 645] on div "Save" at bounding box center [1093, 637] width 27 height 17
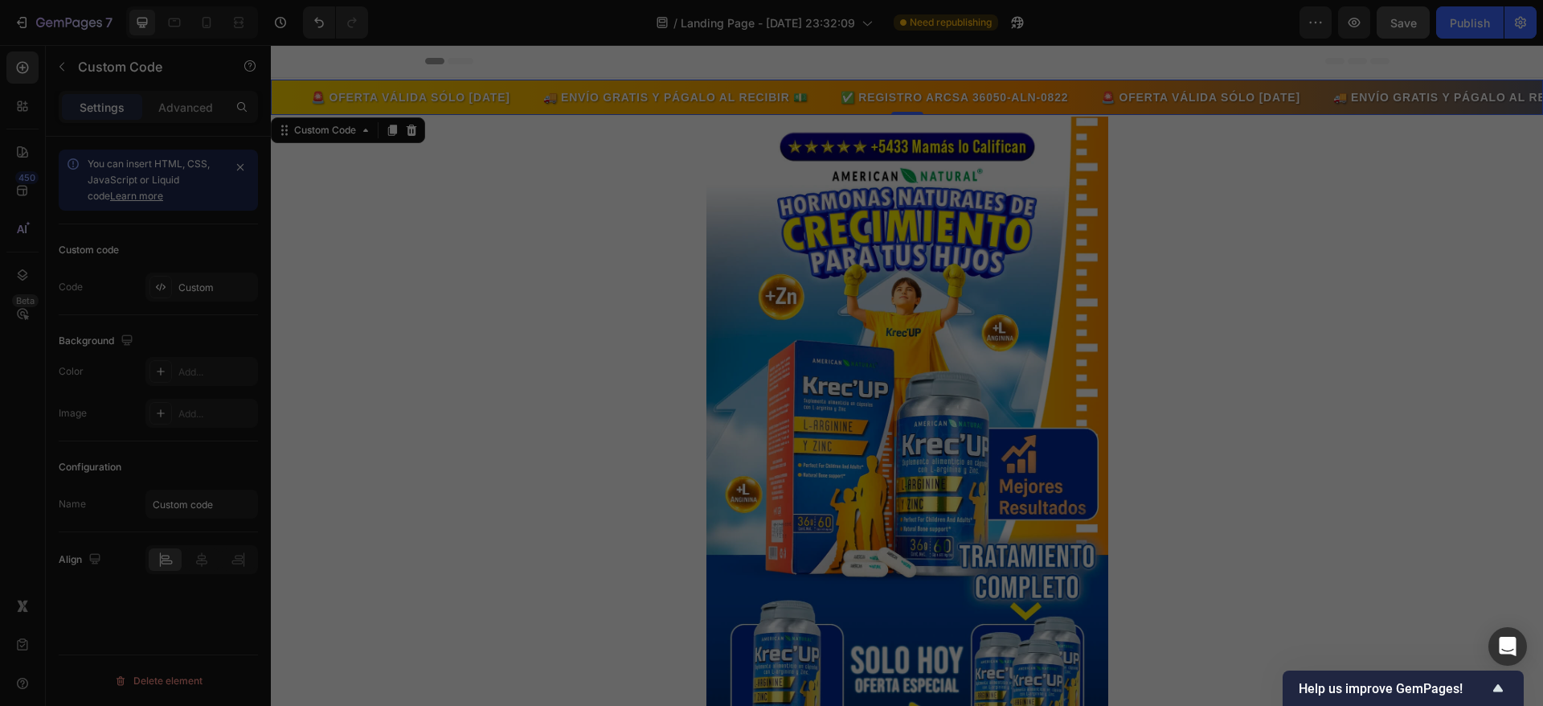
type textarea "}"
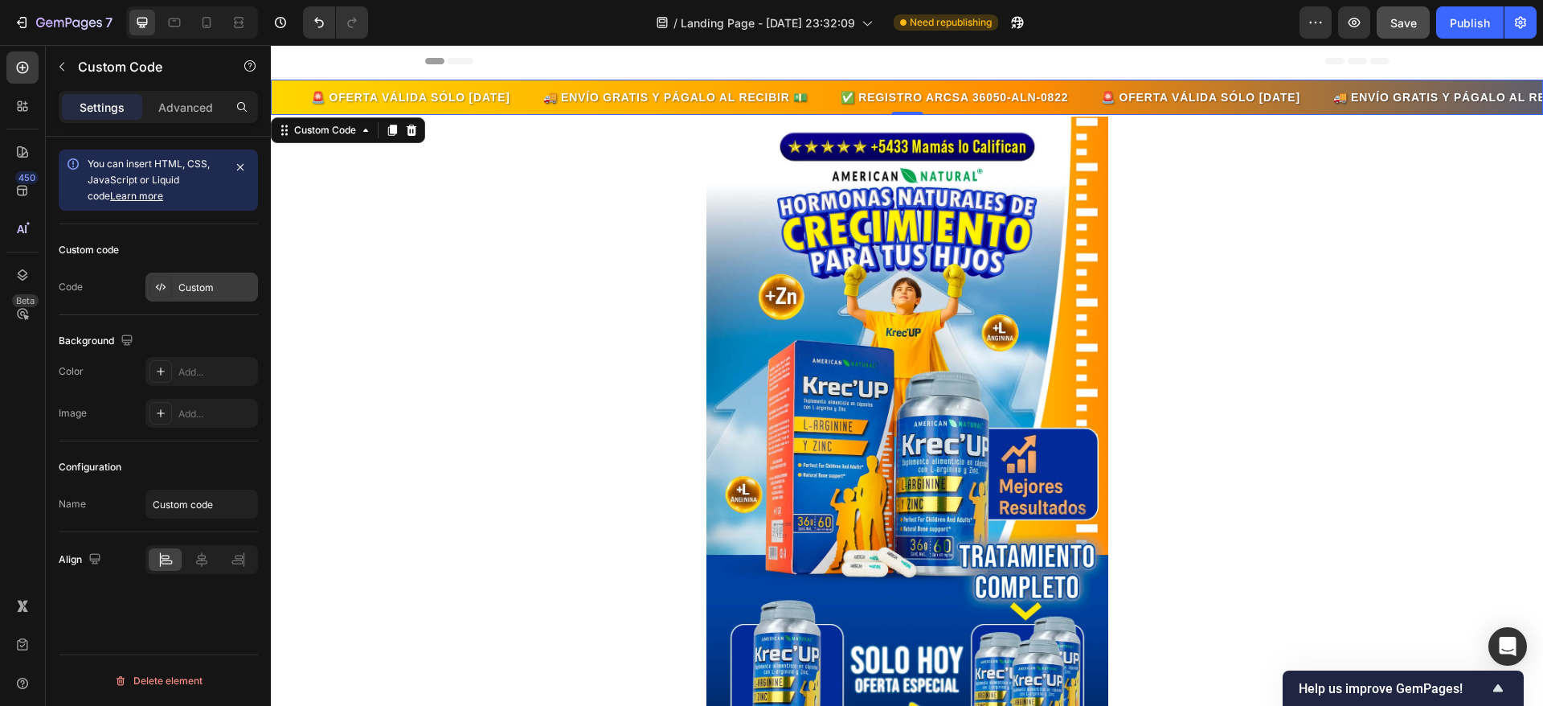
click at [184, 290] on div "Custom" at bounding box center [216, 288] width 76 height 14
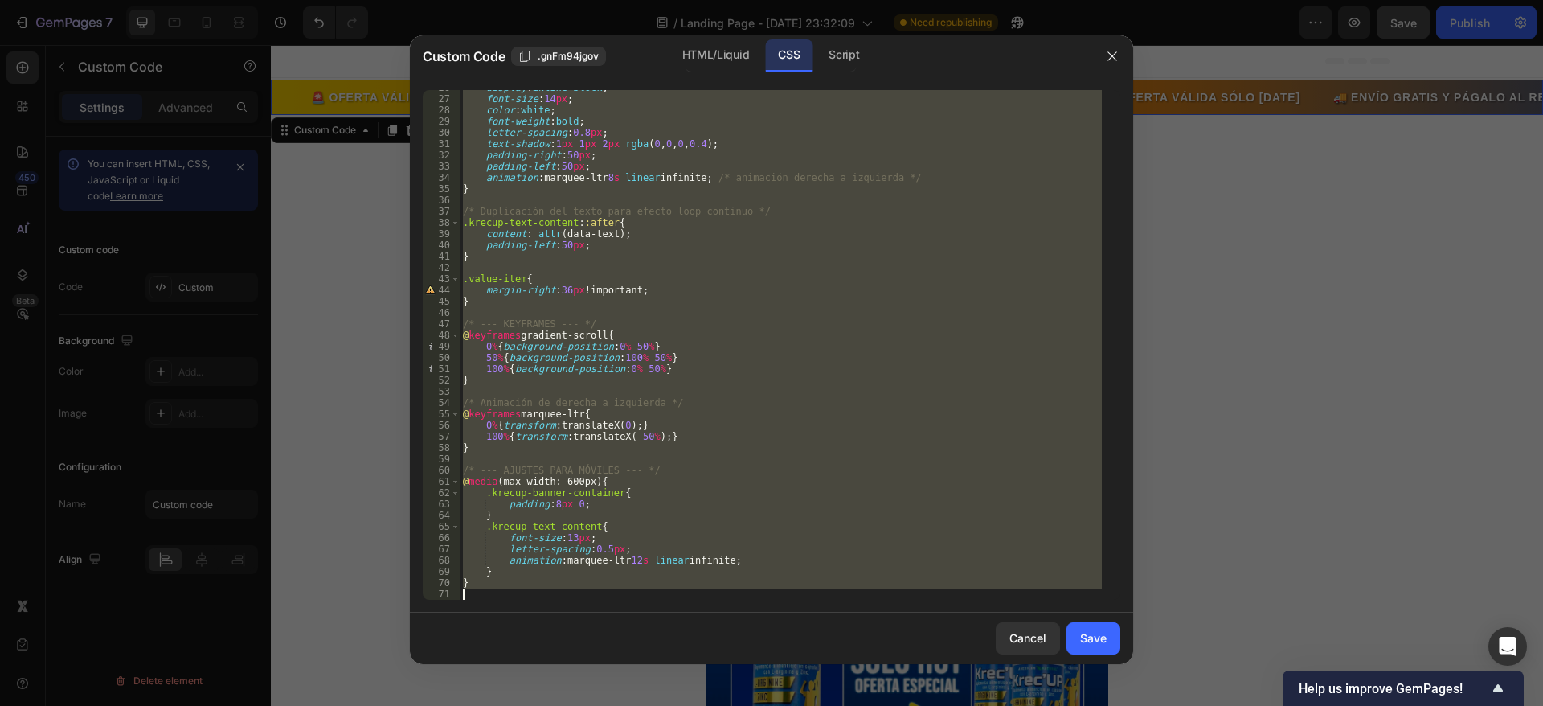
drag, startPoint x: 462, startPoint y: 96, endPoint x: 799, endPoint y: 762, distance: 746.7
click at [799, 0] on html "7 / Landing Page - [DATE] 23:32:09 Need republishing Preview Save Publish 450 B…" at bounding box center [771, 0] width 1543 height 0
type textarea "}"
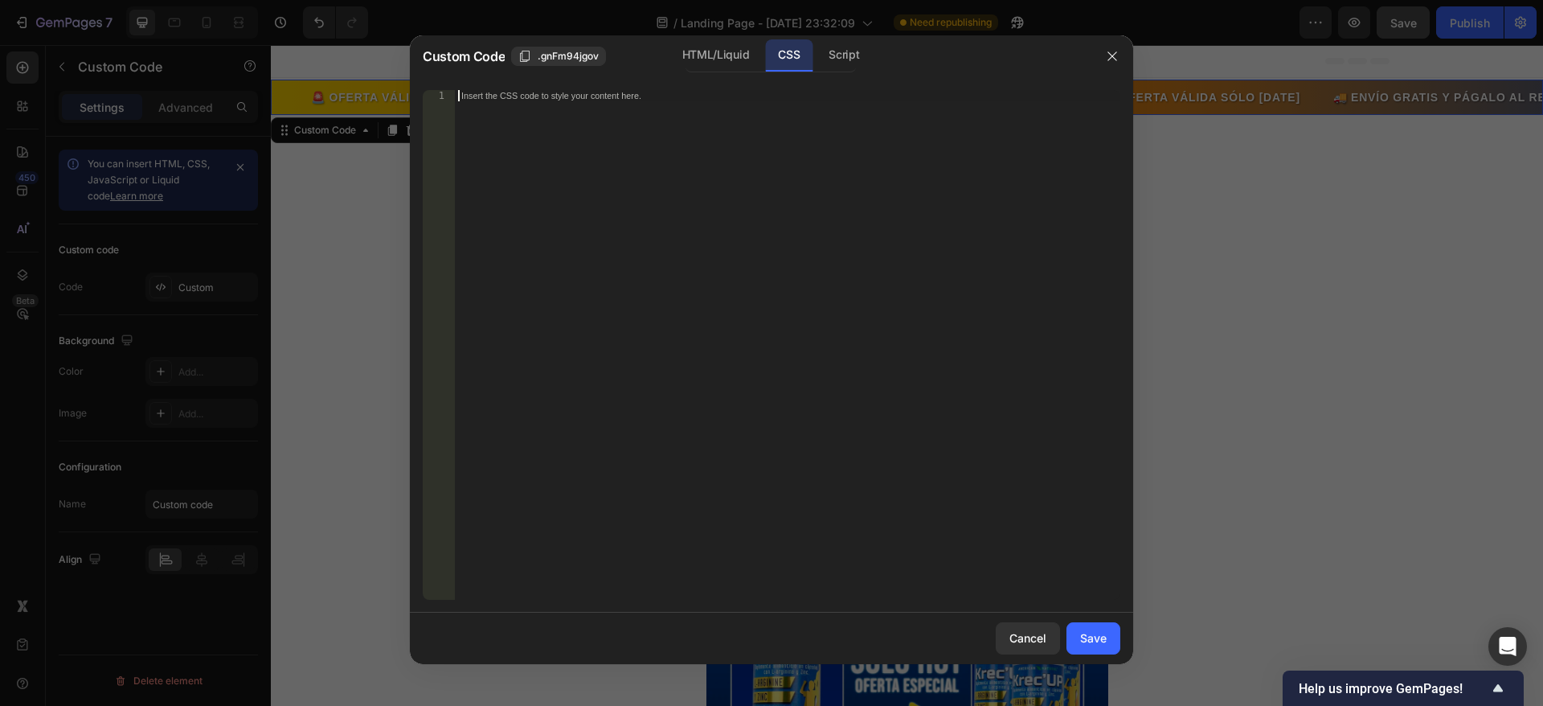
click at [570, 106] on div "Insert the CSS code to style your content here." at bounding box center [788, 356] width 666 height 532
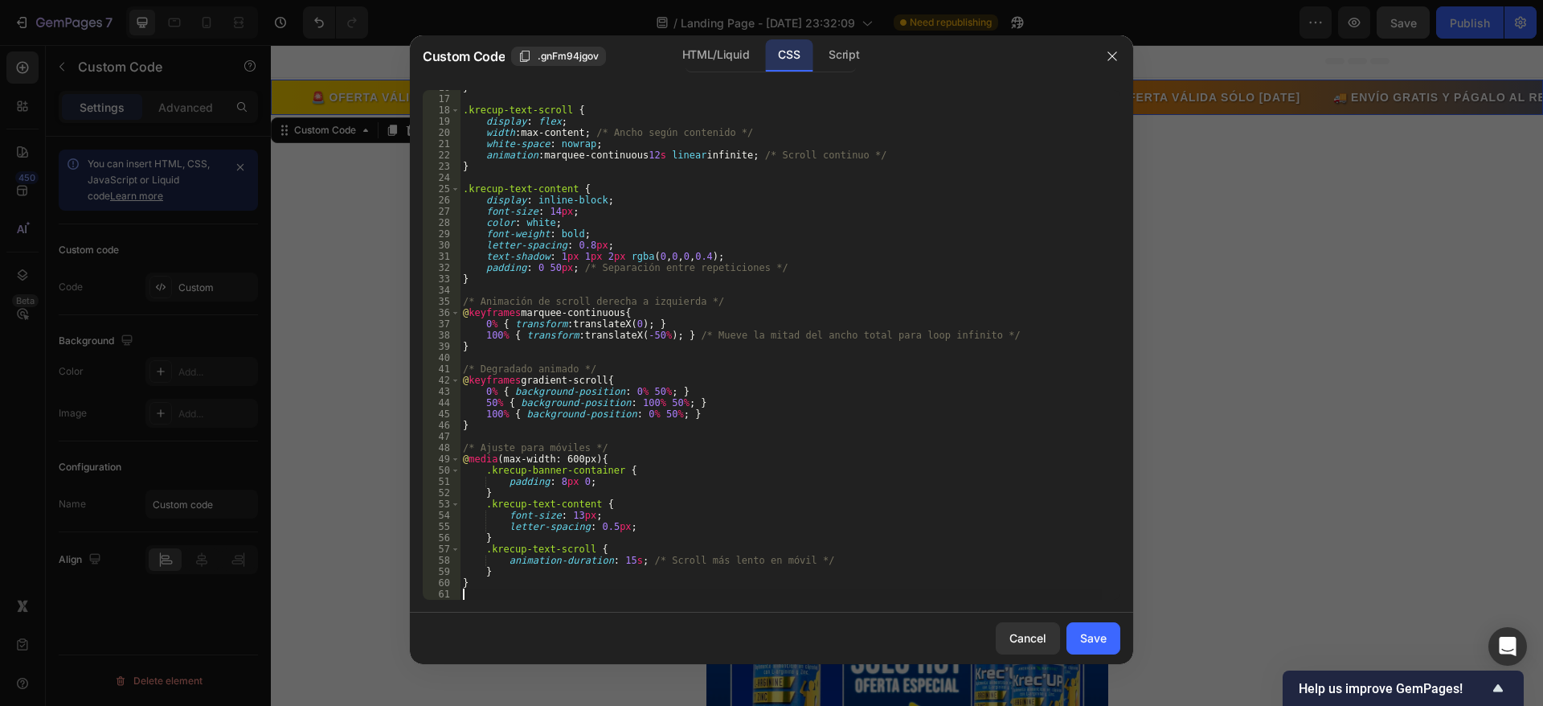
scroll to position [177, 0]
click at [1095, 628] on button "Save" at bounding box center [1094, 638] width 54 height 32
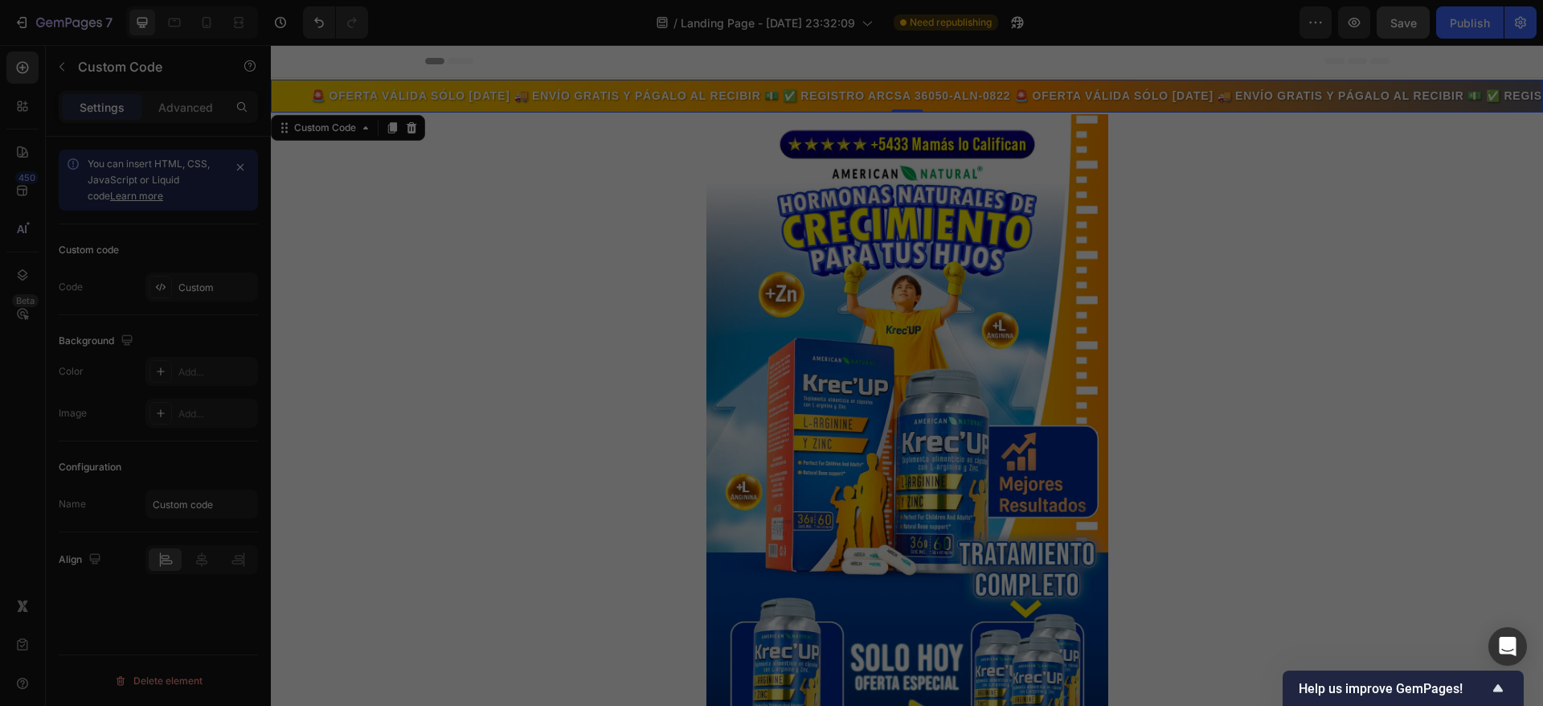
type textarea "}"
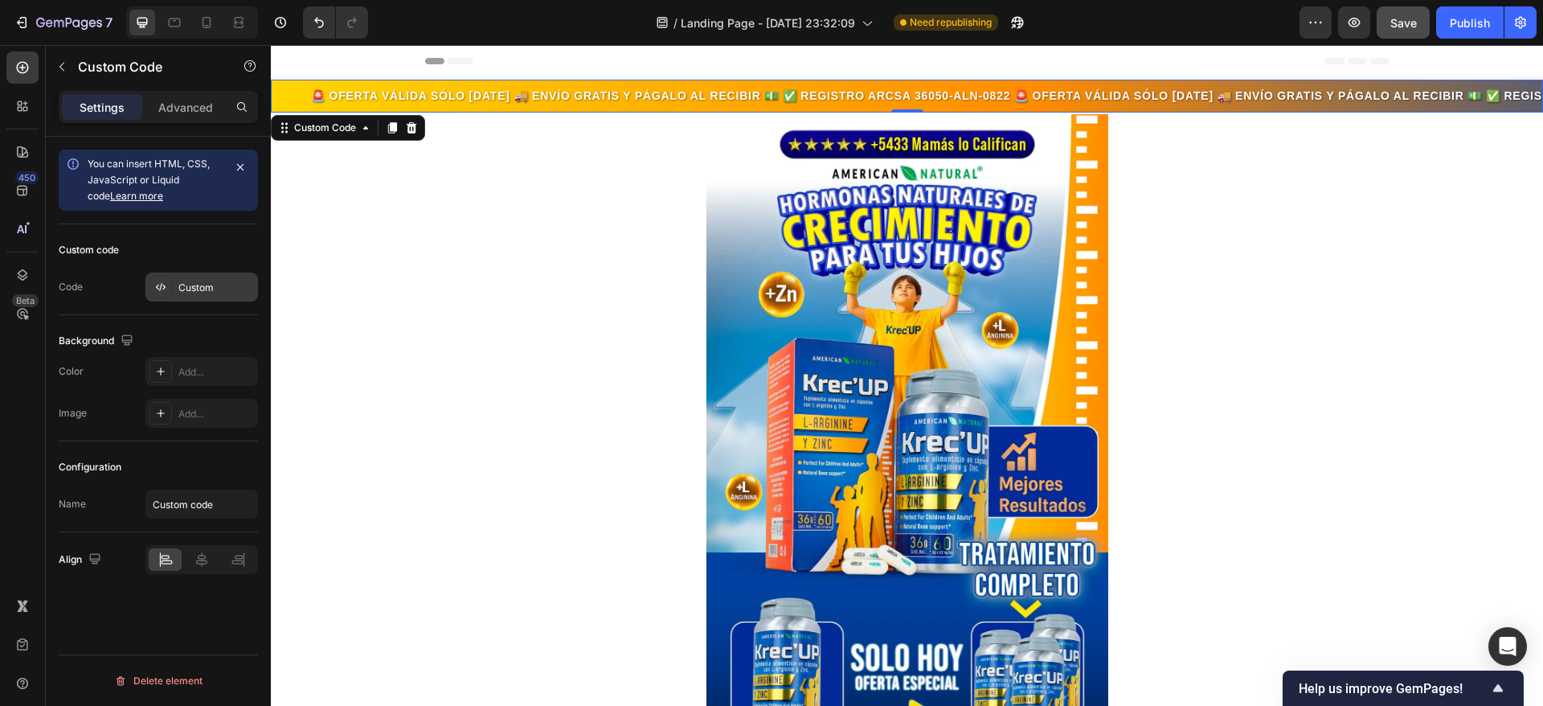
click at [192, 281] on div "Custom" at bounding box center [216, 288] width 76 height 14
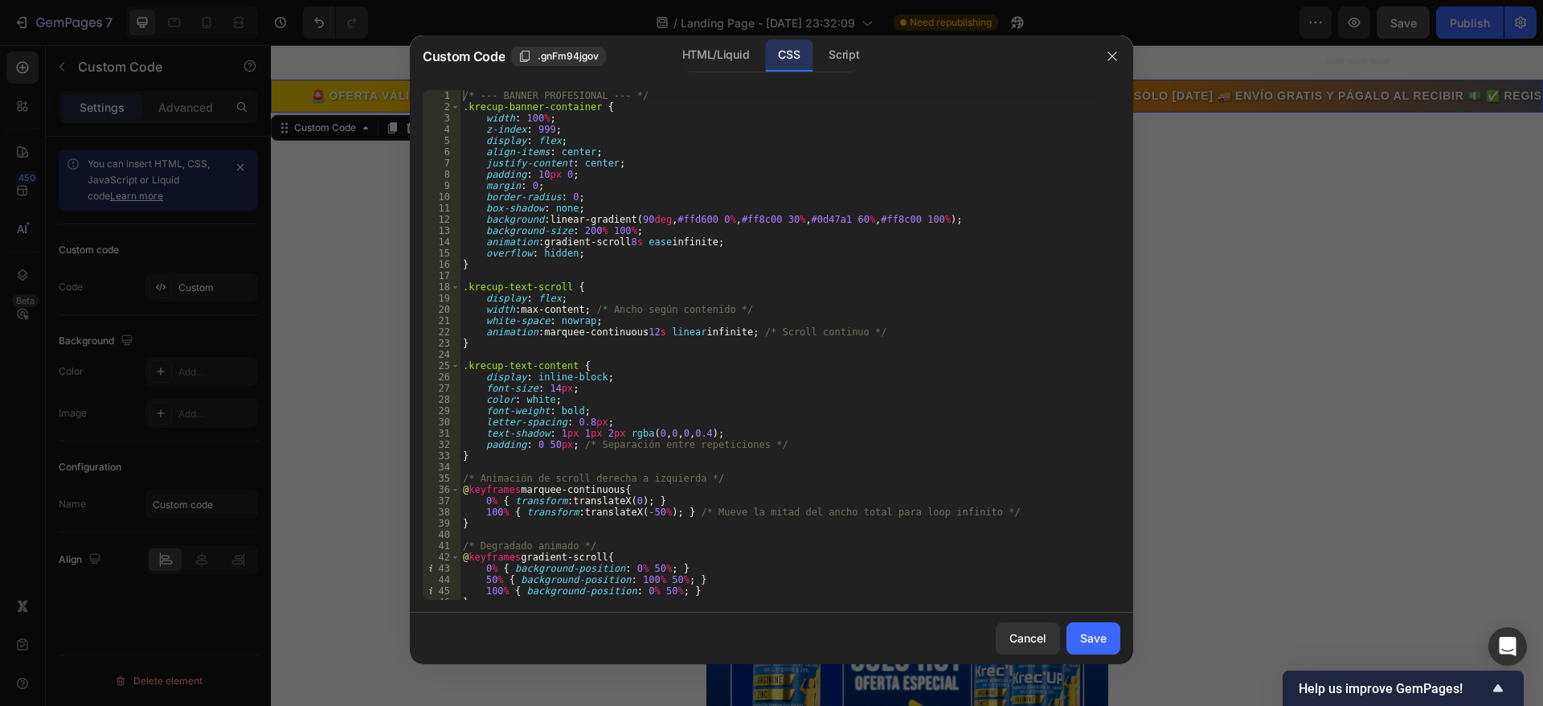
click at [785, 142] on div "/* --- BANNER PROFESIONAL --- */ .krecup-banner-container { width : 100 % ; z-i…" at bounding box center [781, 356] width 642 height 532
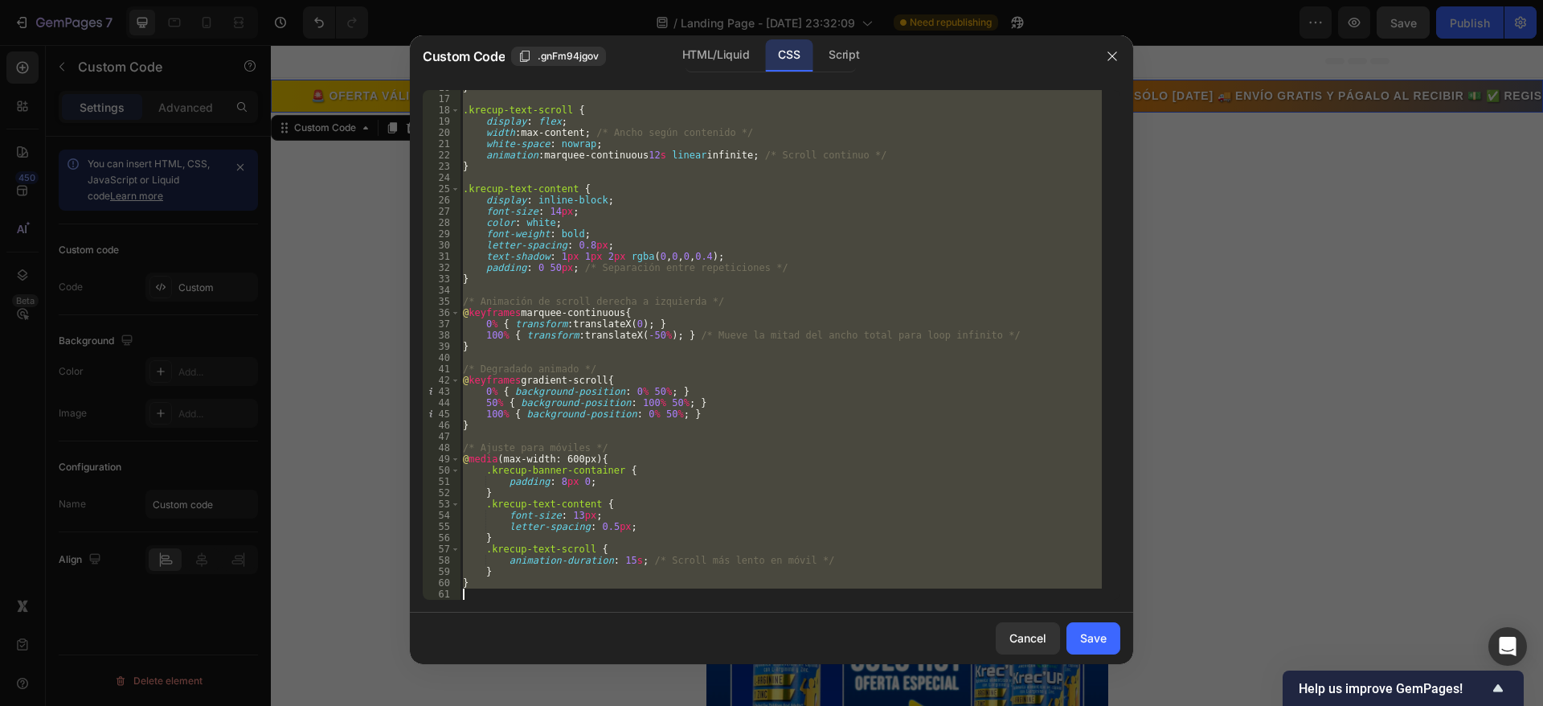
drag, startPoint x: 461, startPoint y: 98, endPoint x: 829, endPoint y: 732, distance: 732.7
click at [829, 0] on html "7 / Landing Page - [DATE] 23:32:09 Need republishing Preview Save Publish 450 B…" at bounding box center [771, 0] width 1543 height 0
type textarea "}"
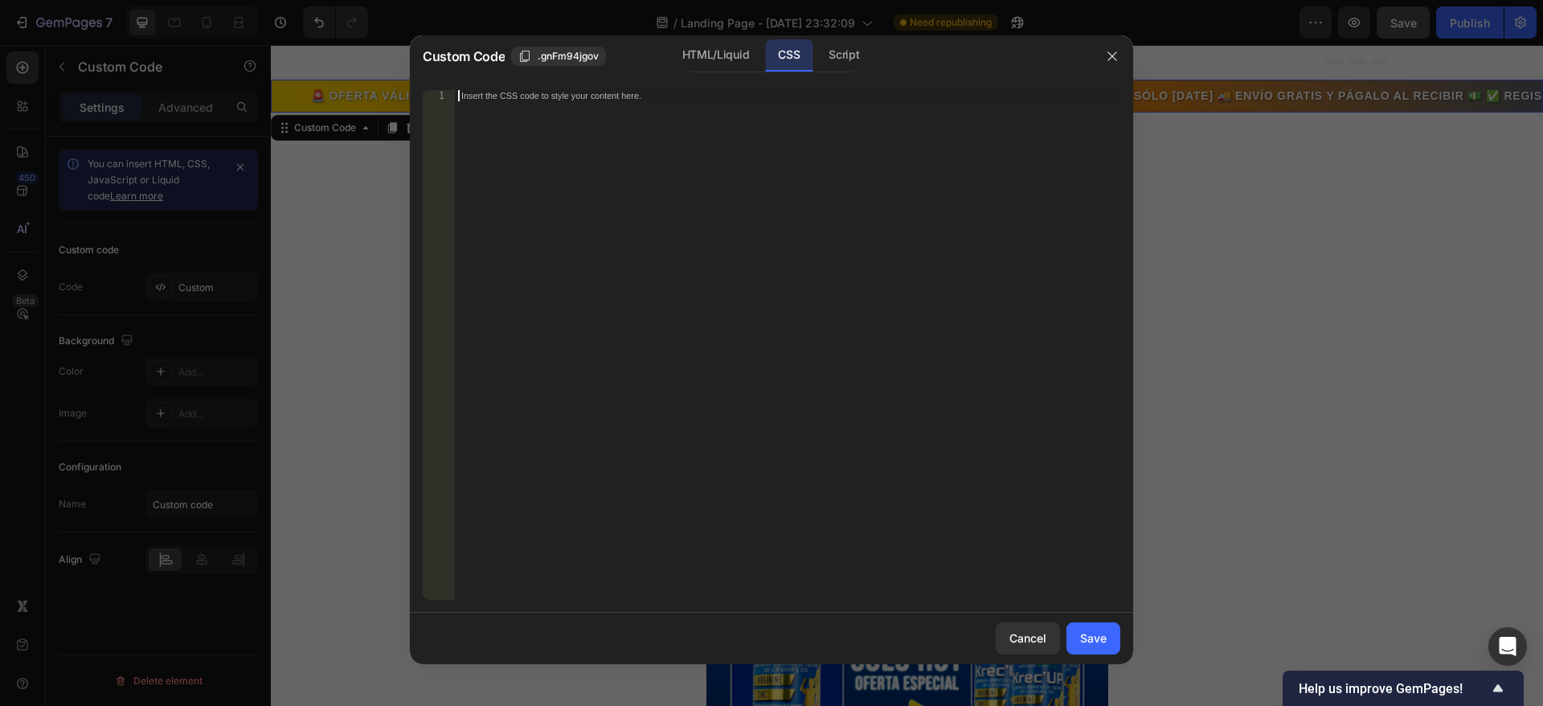
paste textarea "}"
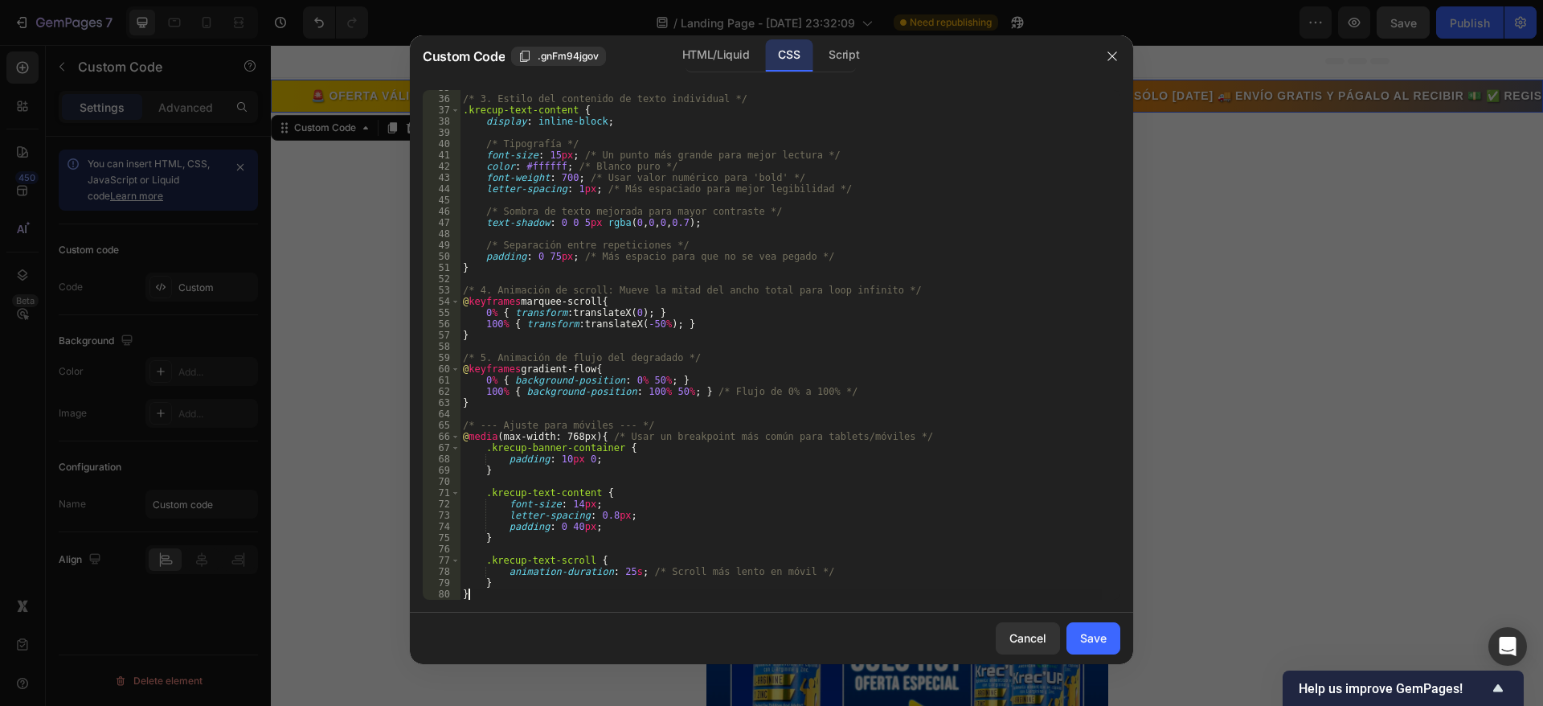
scroll to position [413, 0]
type textarea "}"
click at [1105, 639] on div "Save" at bounding box center [1093, 637] width 27 height 17
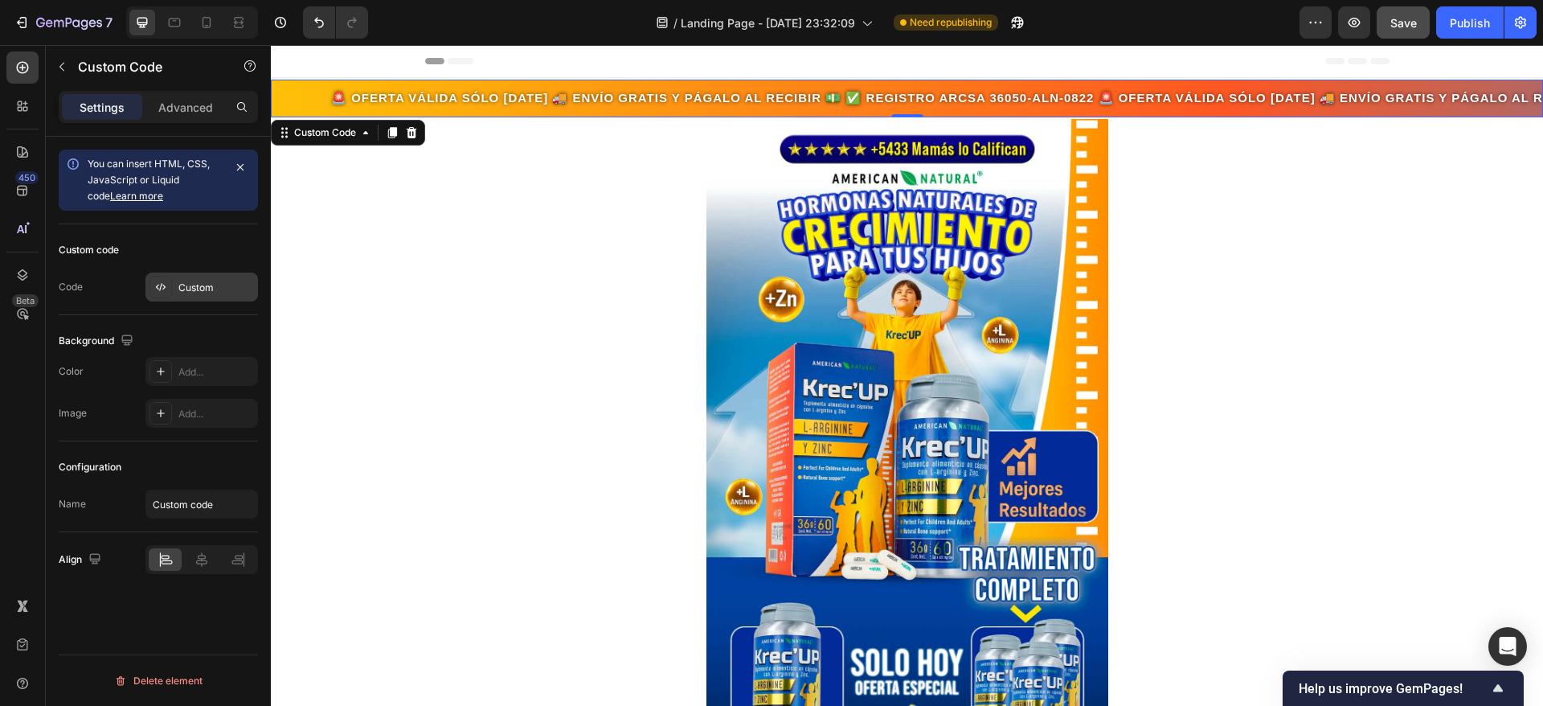
click at [172, 282] on div "Custom" at bounding box center [202, 287] width 113 height 29
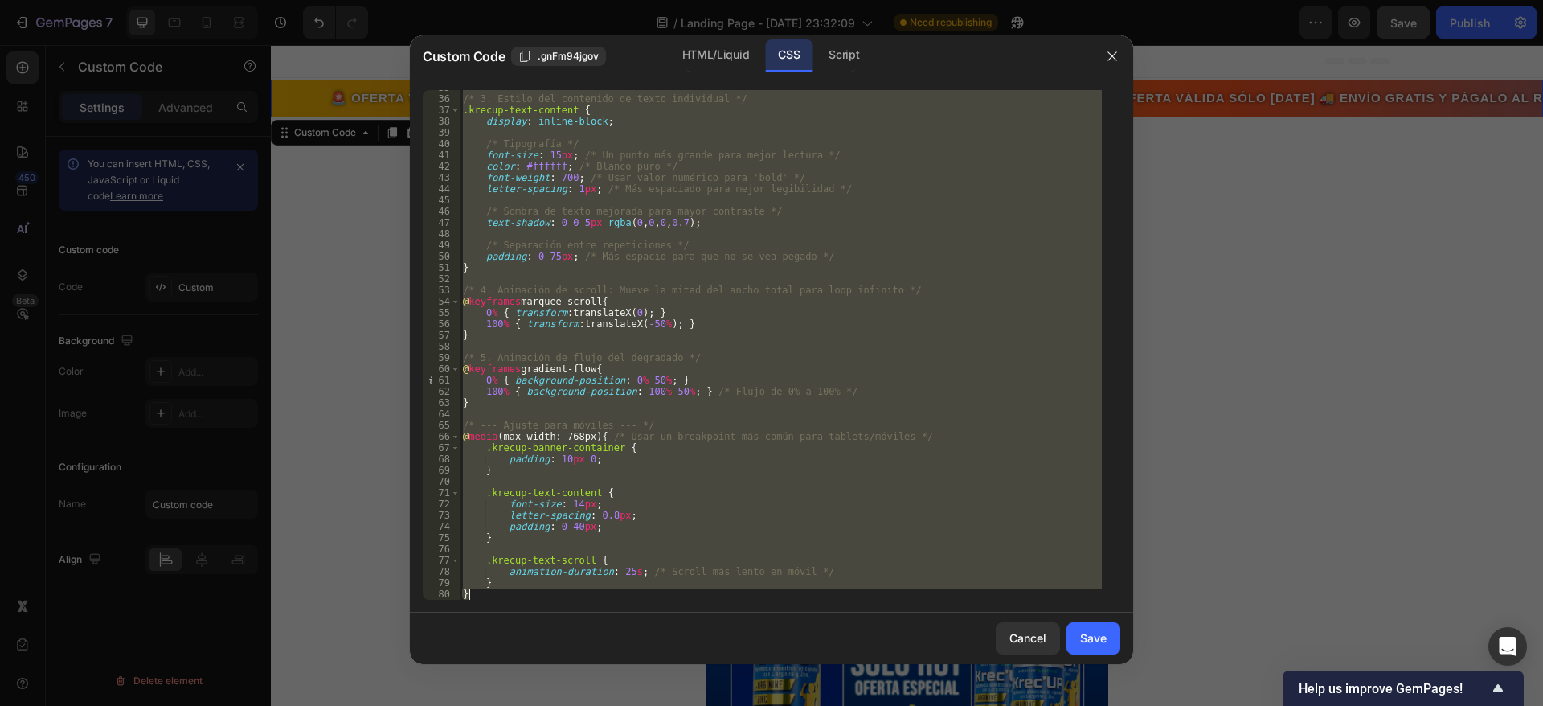
drag, startPoint x: 464, startPoint y: 91, endPoint x: 746, endPoint y: 762, distance: 728.1
click at [746, 0] on html "7 / Landing Page - [DATE] 23:32:09 Need republishing Preview Save Publish 450 B…" at bounding box center [771, 0] width 1543 height 0
type textarea "} }"
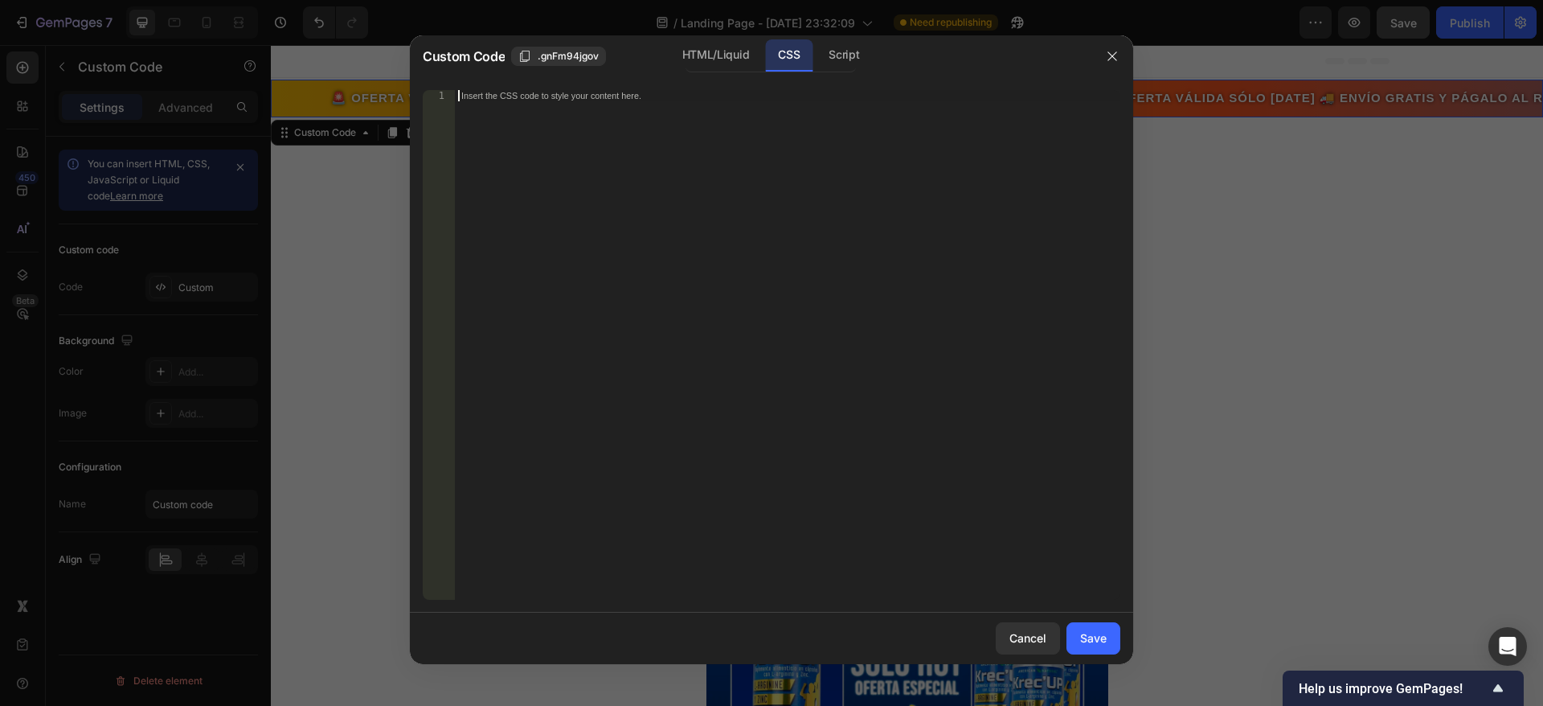
paste textarea "}"
type textarea "}"
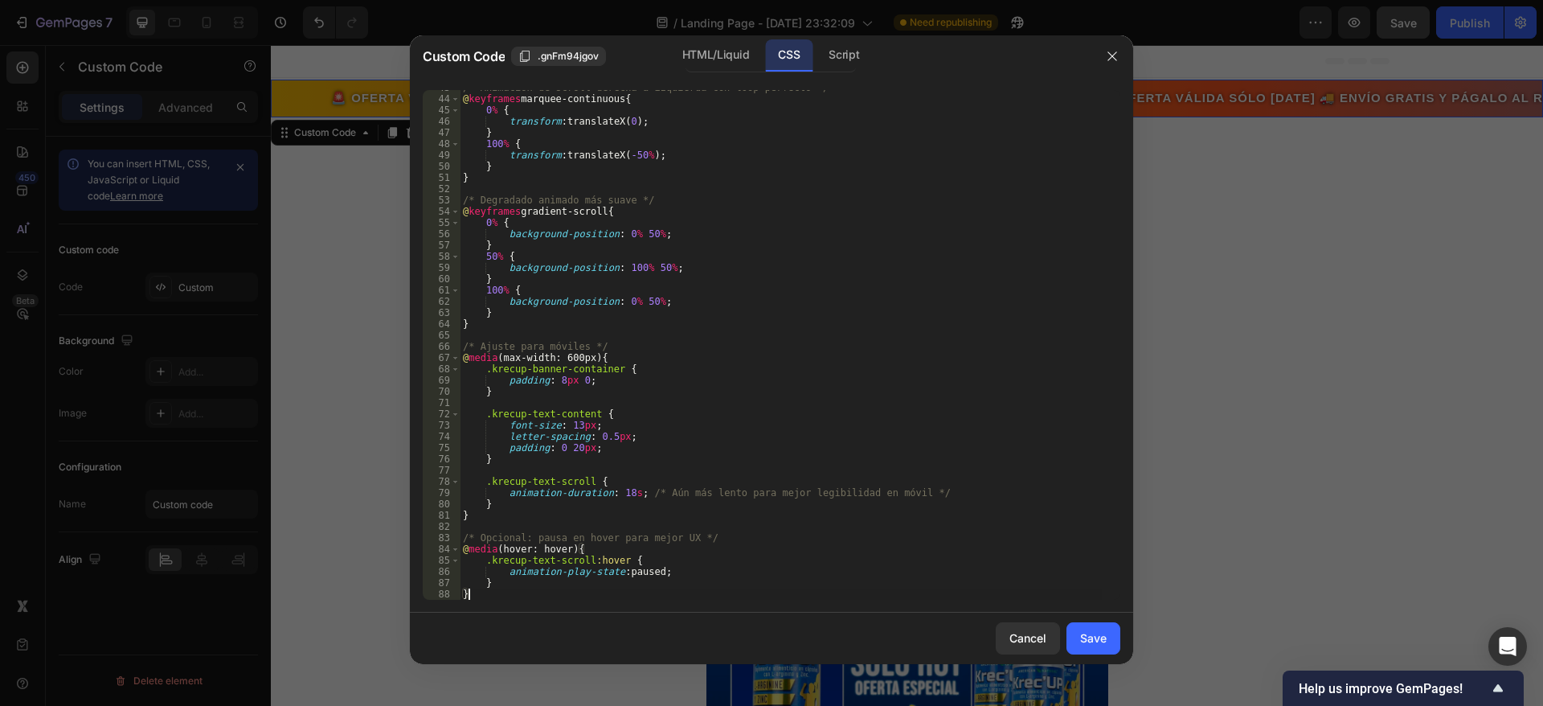
scroll to position [481, 0]
click at [1100, 639] on div "Save" at bounding box center [1093, 637] width 27 height 17
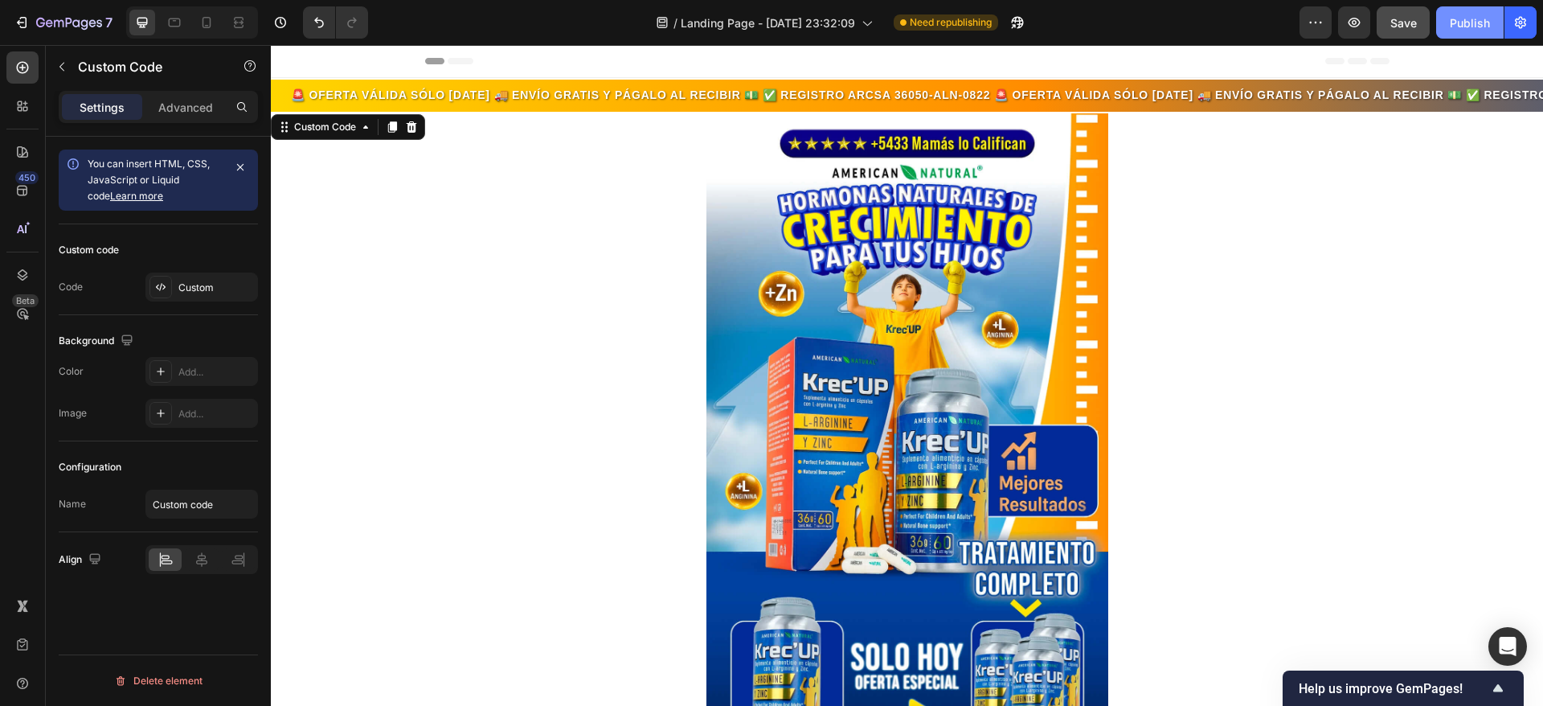
click at [1481, 10] on button "Publish" at bounding box center [1471, 22] width 68 height 32
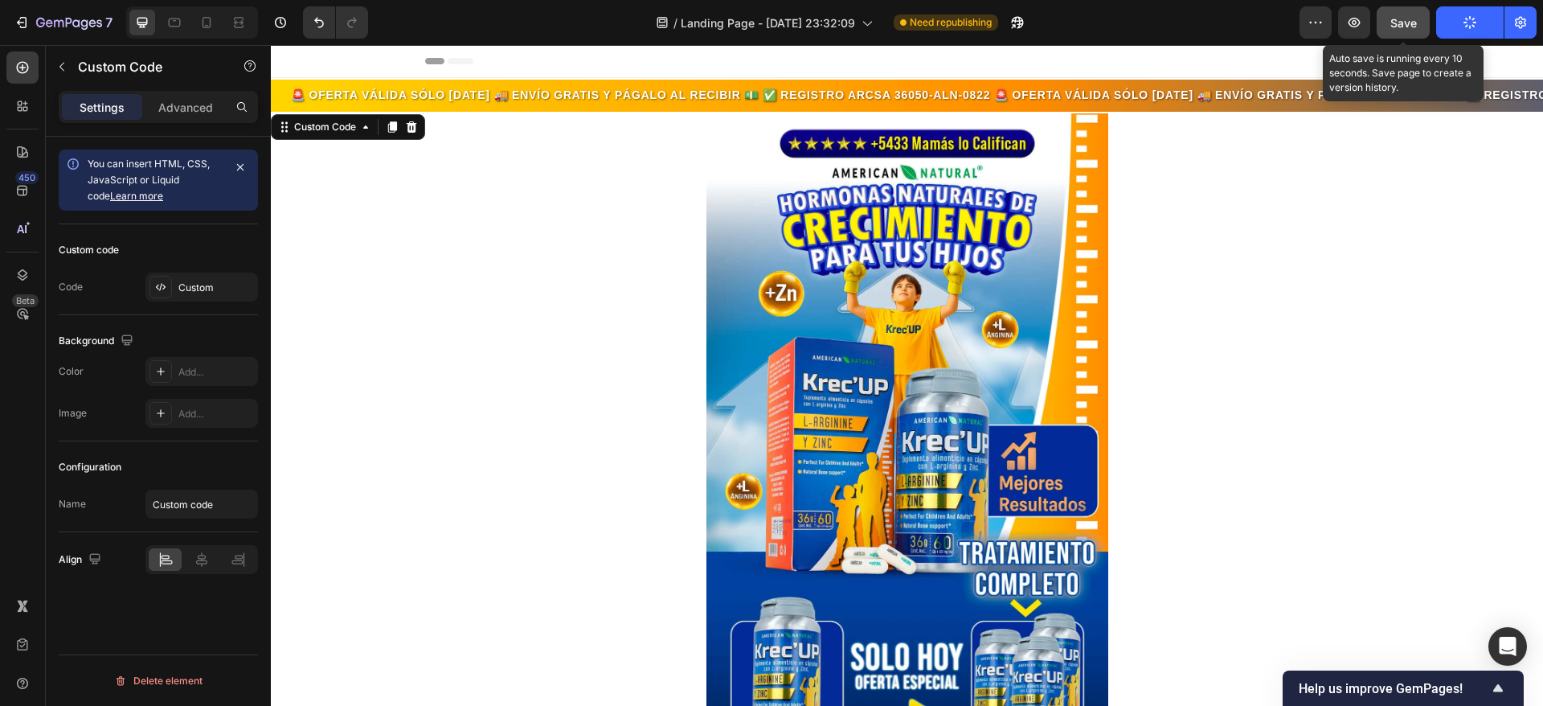
click at [1402, 17] on span "Save" at bounding box center [1404, 23] width 27 height 14
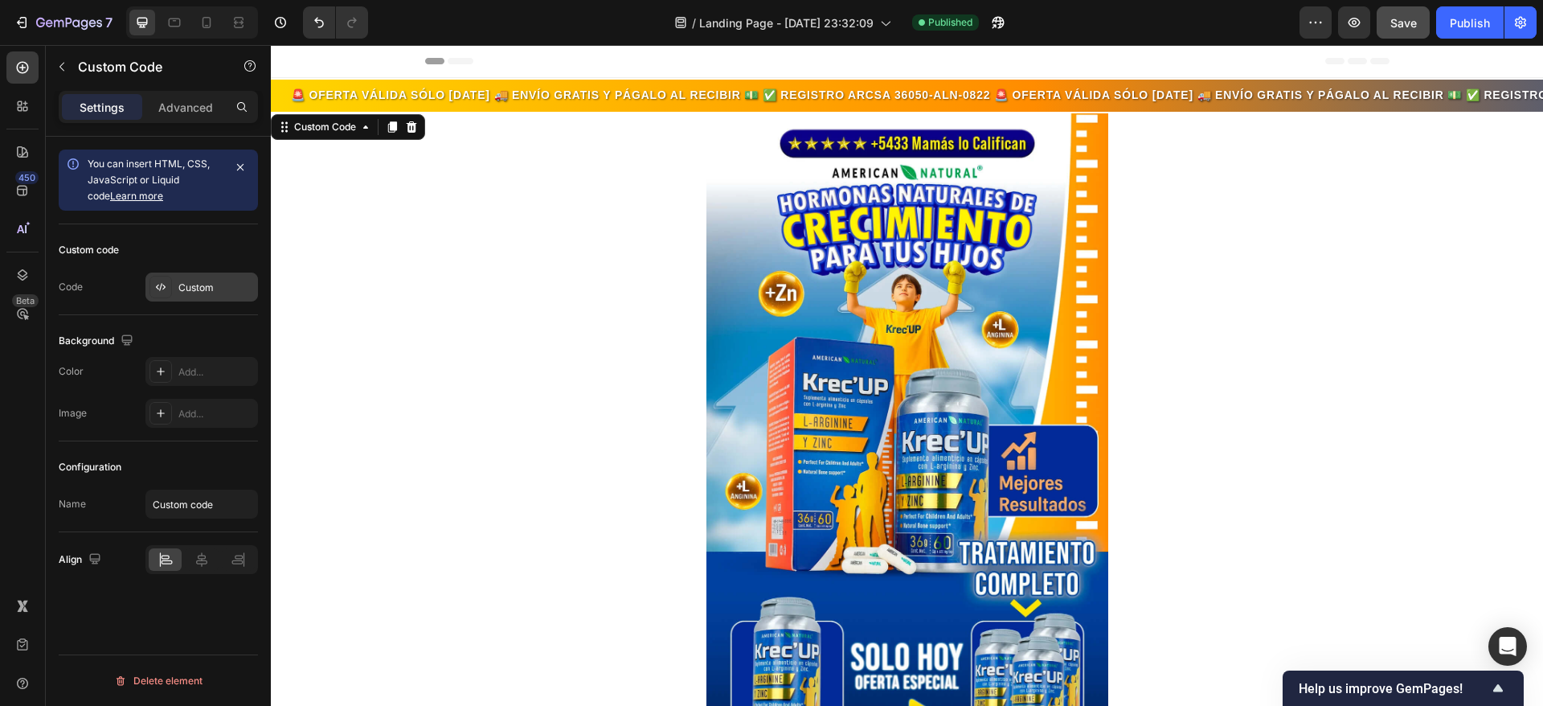
click at [200, 288] on div "Custom" at bounding box center [216, 288] width 76 height 14
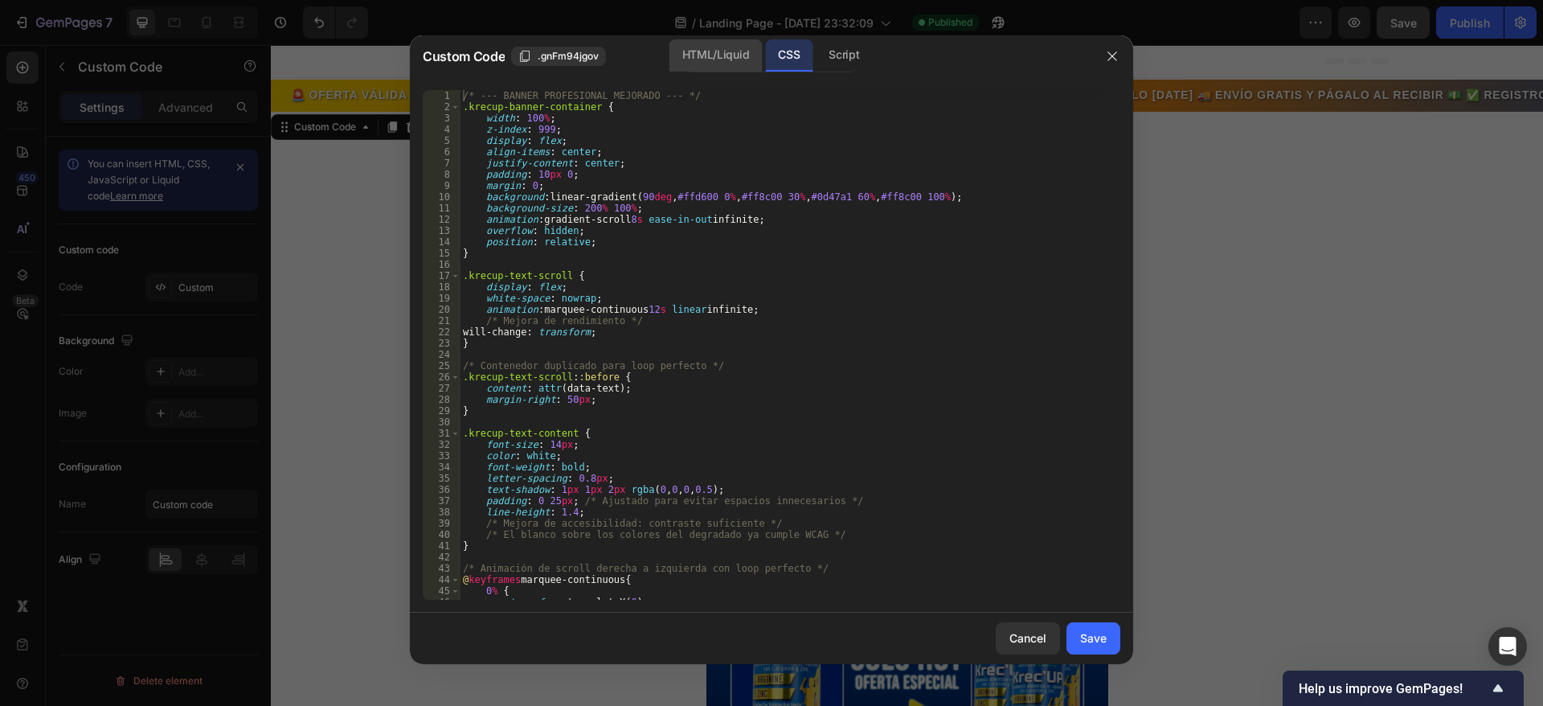
click at [701, 46] on div "HTML/Liquid" at bounding box center [716, 55] width 92 height 32
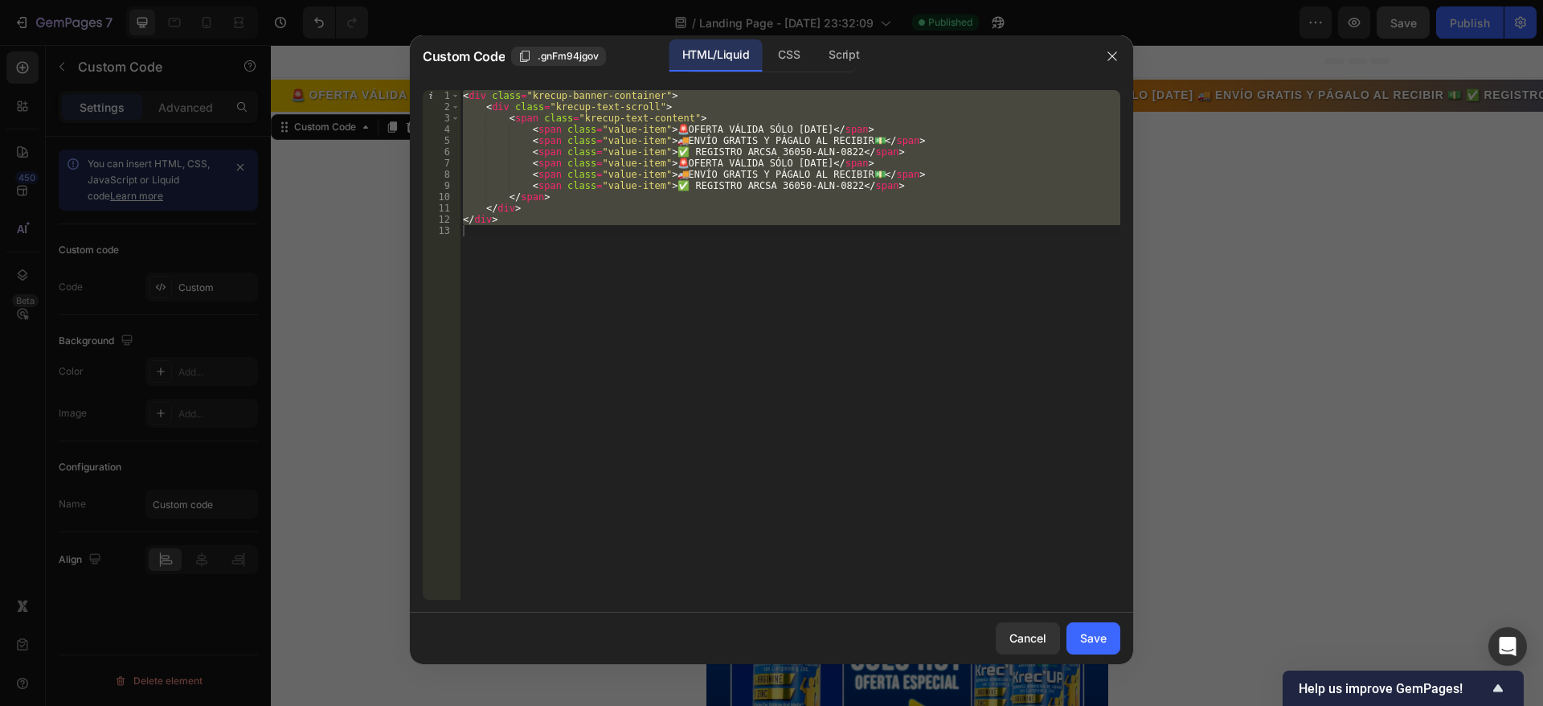
type textarea "</div>"
type textarea "<span class="krecup-text-content">"
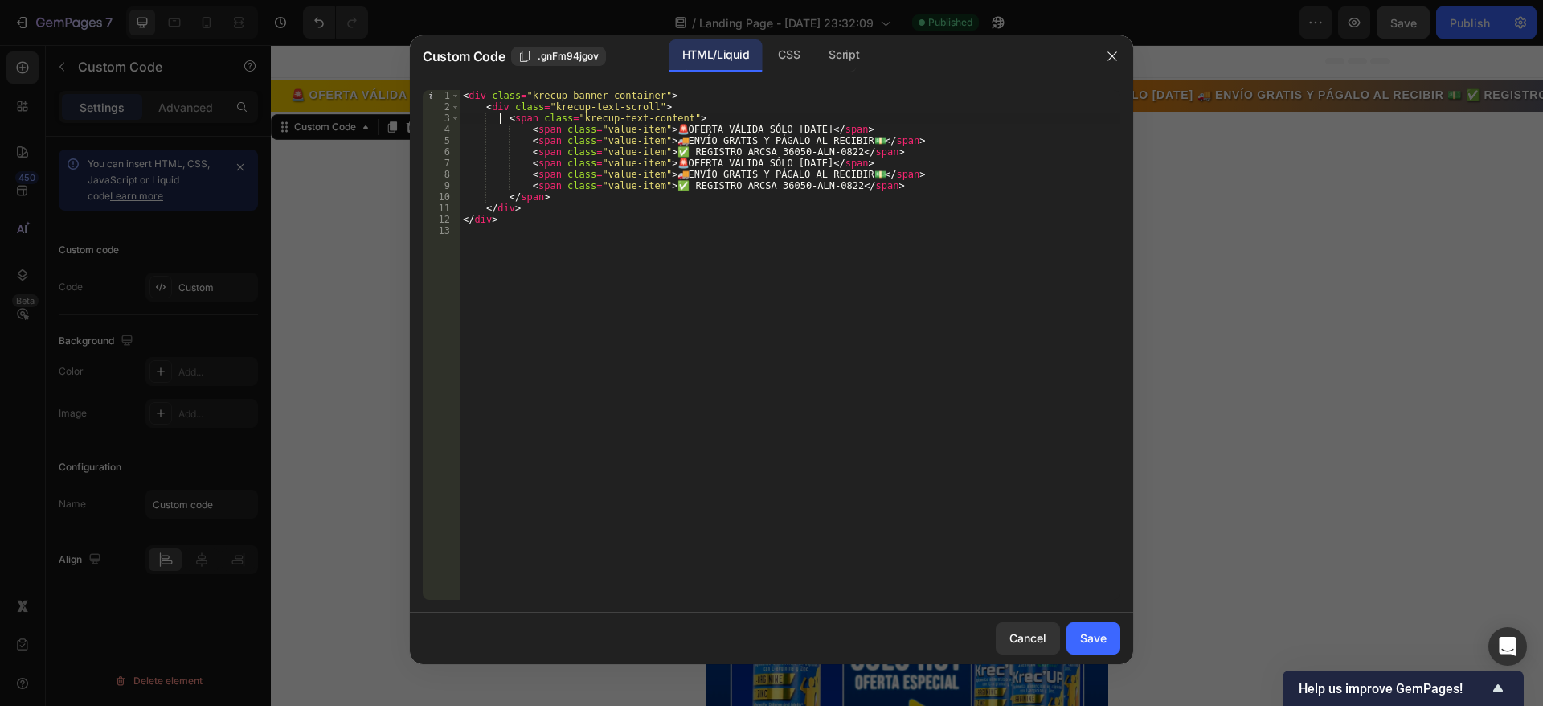
click at [506, 229] on div "< div class = "krecup-banner-container" > < div class = "krecup-text-scroll" > …" at bounding box center [790, 356] width 661 height 532
click at [508, 224] on div "< div class = "krecup-banner-container" > < div class = "krecup-text-scroll" > …" at bounding box center [790, 356] width 661 height 532
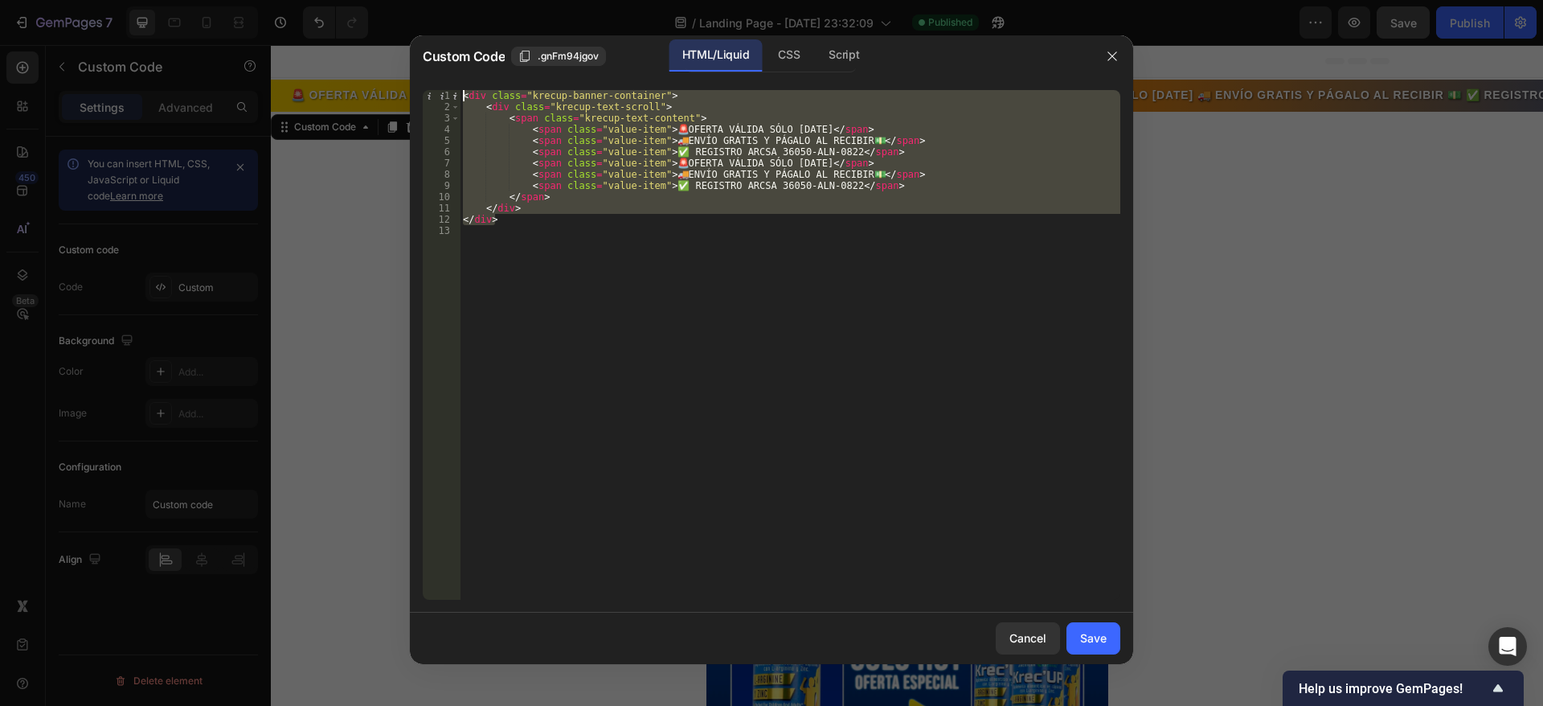
drag, startPoint x: 508, startPoint y: 222, endPoint x: 609, endPoint y: 280, distance: 116.7
click at [459, 86] on div "</div> 1 2 3 4 5 6 7 8 9 10 11 12 13 < div class = "krecup-banner-container" > …" at bounding box center [771, 344] width 723 height 535
type textarea "<div class="krecup-banner-container"> <div class="krecup-text-scroll">"
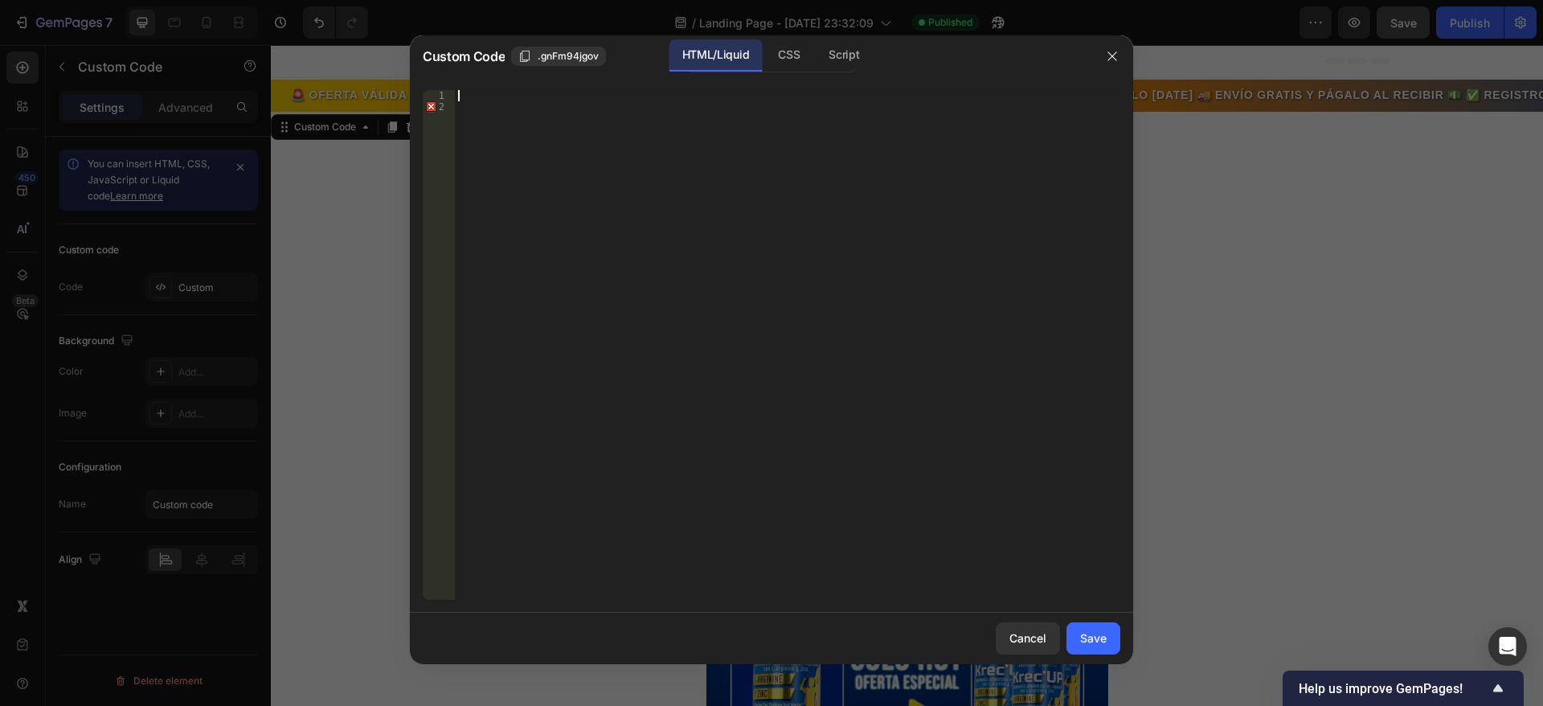
paste textarea "</div>"
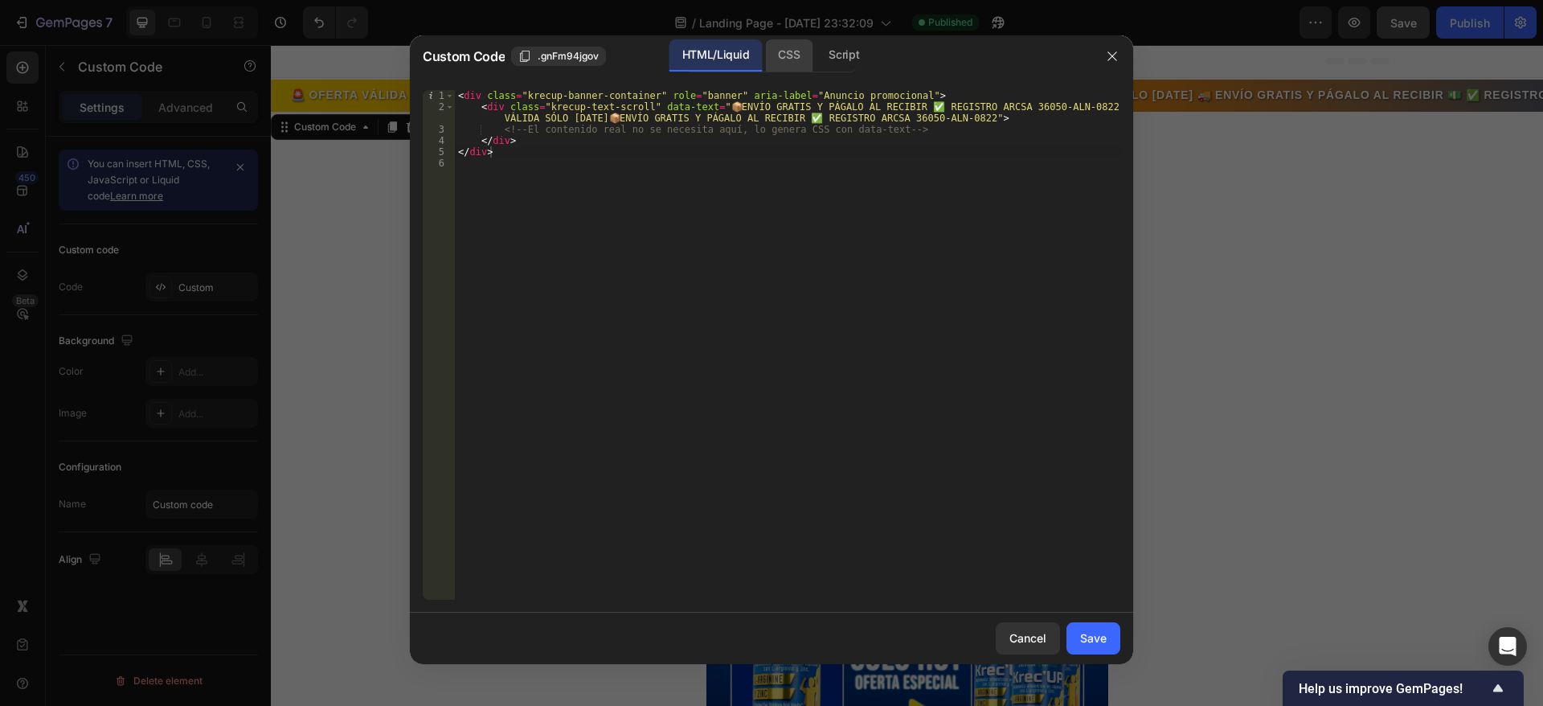
click at [795, 56] on div "CSS" at bounding box center [788, 55] width 47 height 32
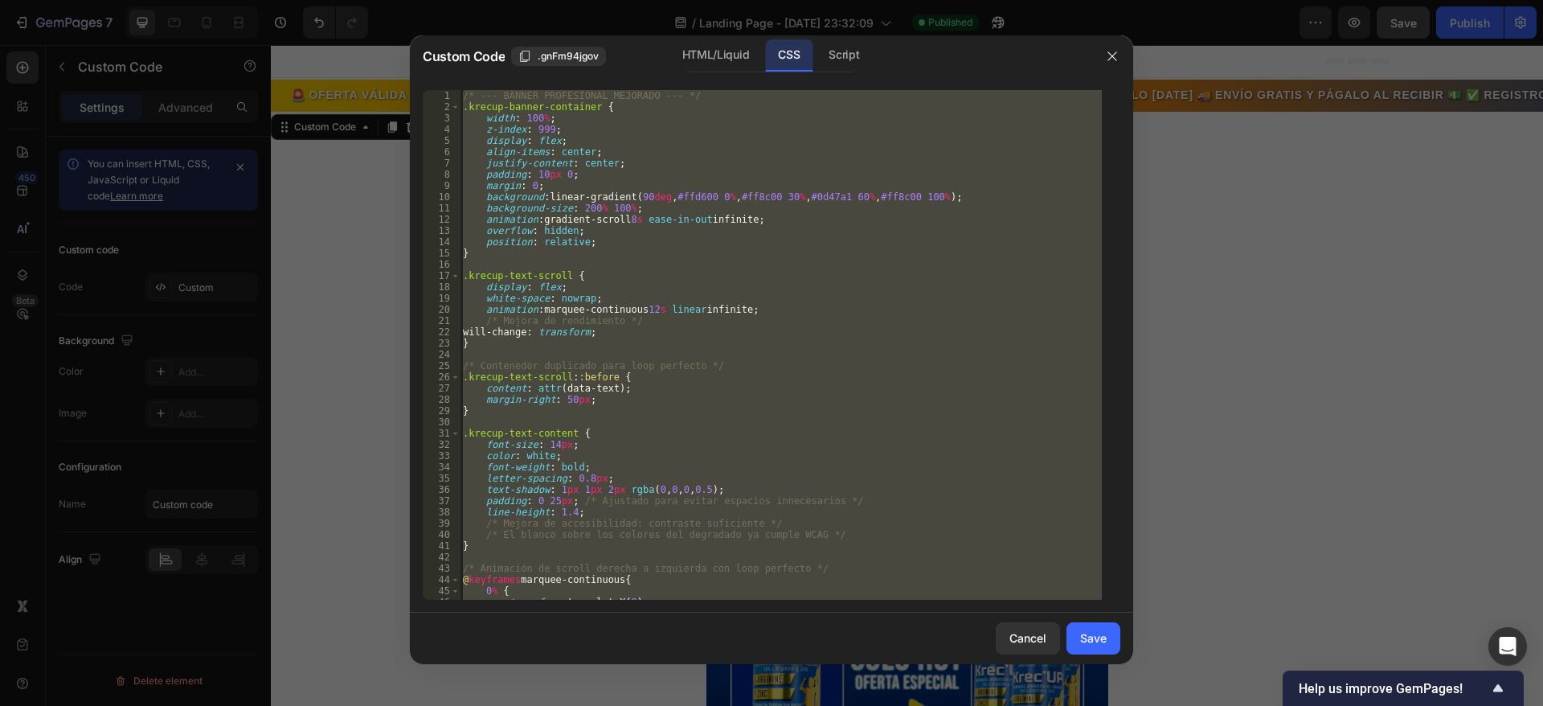
click at [617, 205] on div "/* --- BANNER PROFESIONAL MEJORADO --- */ .krecup-banner-container { width : 10…" at bounding box center [781, 345] width 642 height 510
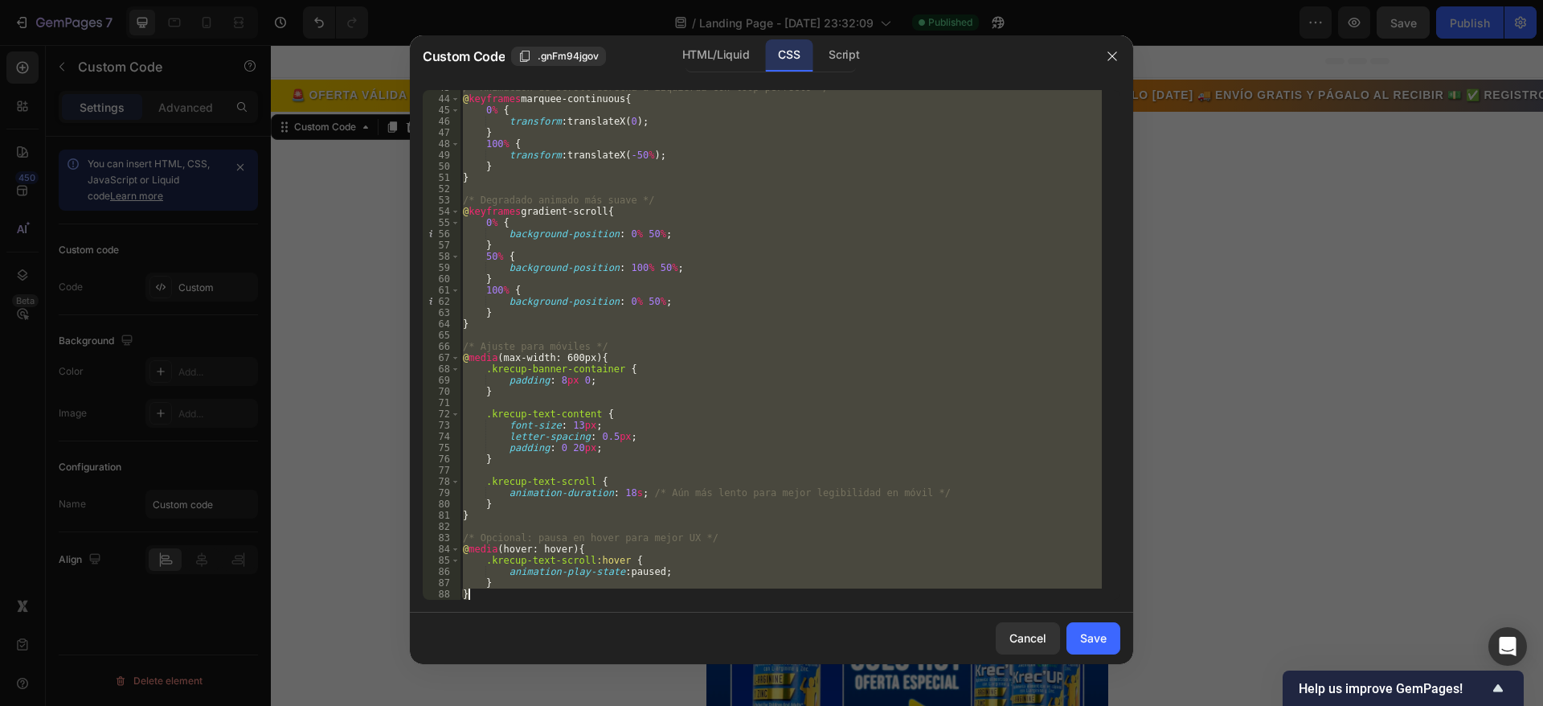
drag, startPoint x: 464, startPoint y: 96, endPoint x: 641, endPoint y: 666, distance: 596.8
click at [641, 666] on div "Custom Code .gnFm94jgov HTML/Liquid CSS Script background-size: 200% 100%; 43 4…" at bounding box center [771, 352] width 723 height 635
type textarea "} }"
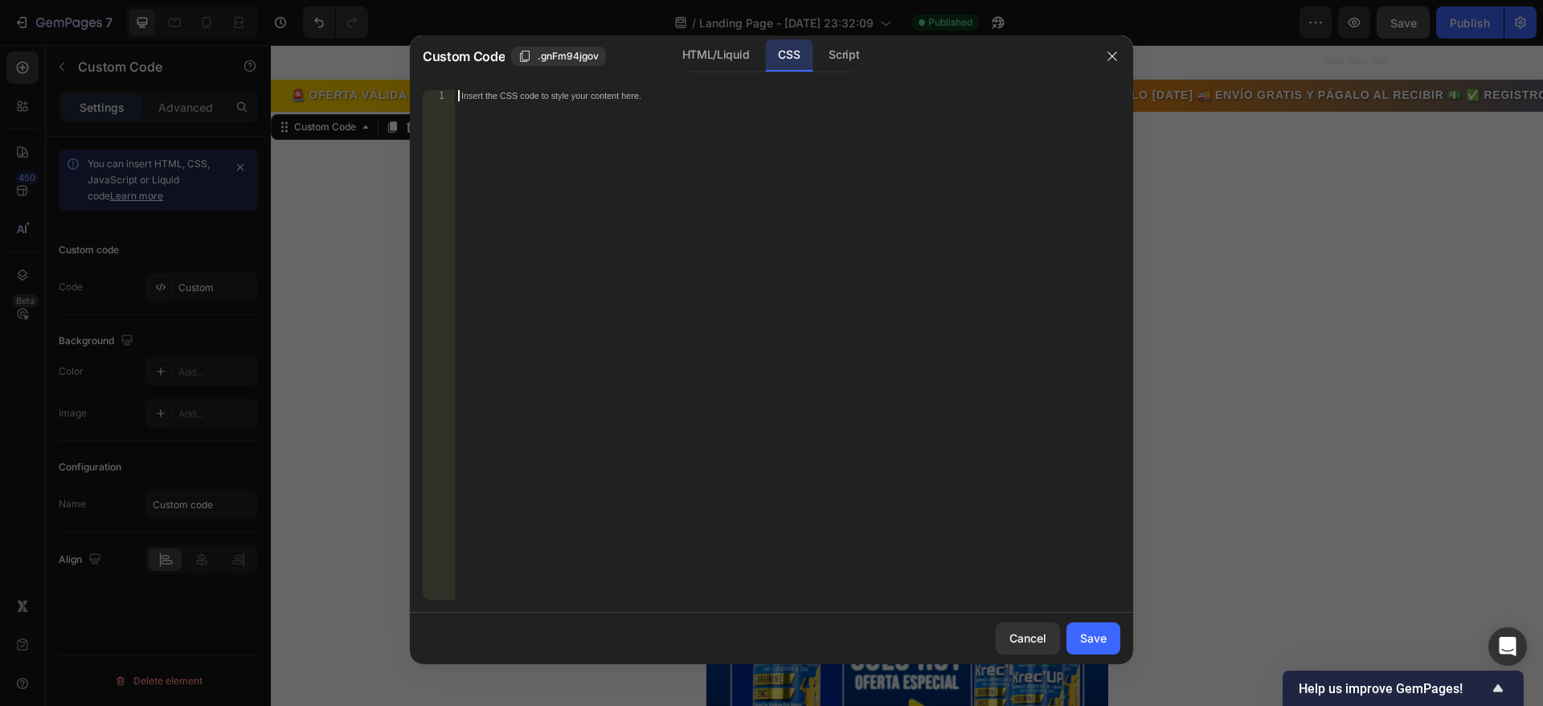
click at [495, 102] on div "Insert the CSS code to style your content here." at bounding box center [788, 356] width 666 height 532
paste textarea "}"
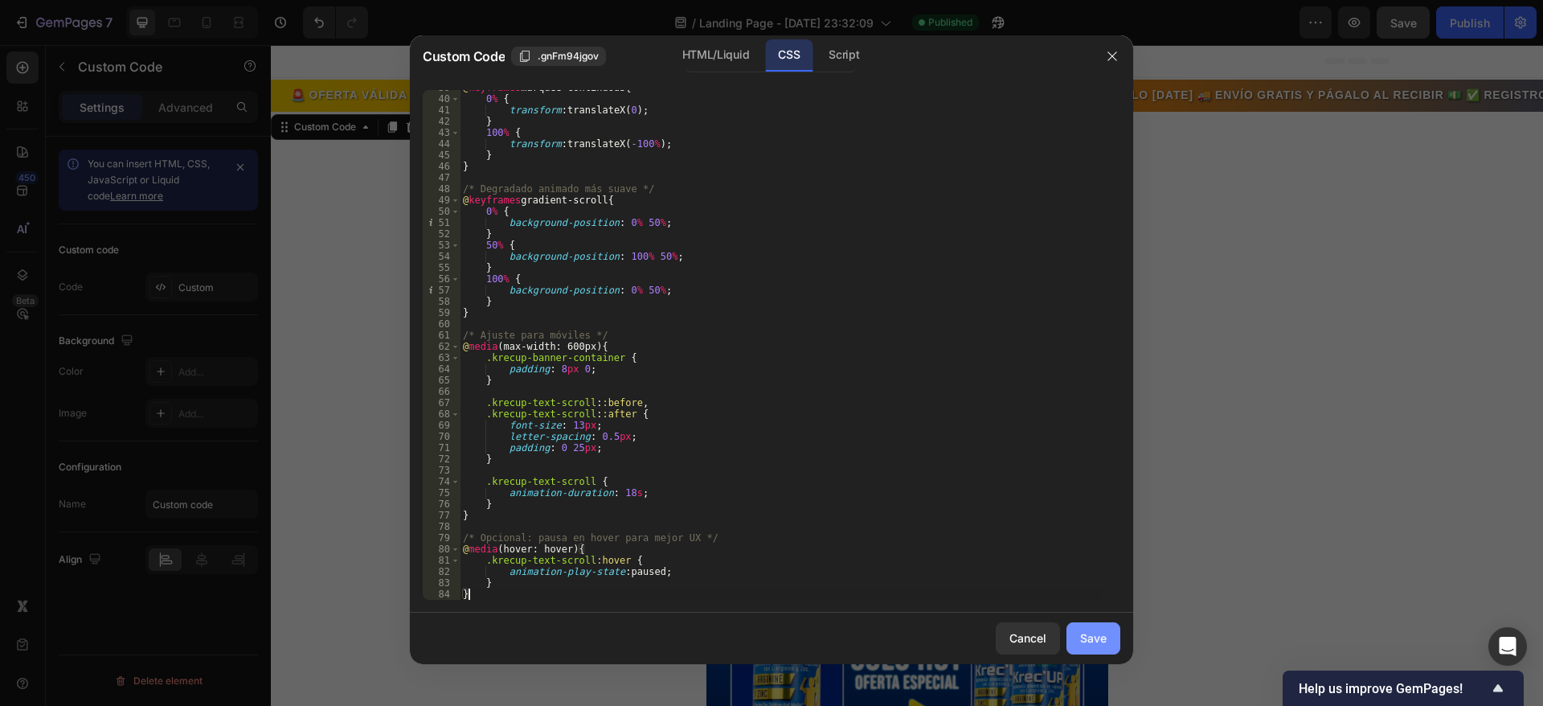
click at [1089, 626] on button "Save" at bounding box center [1094, 638] width 54 height 32
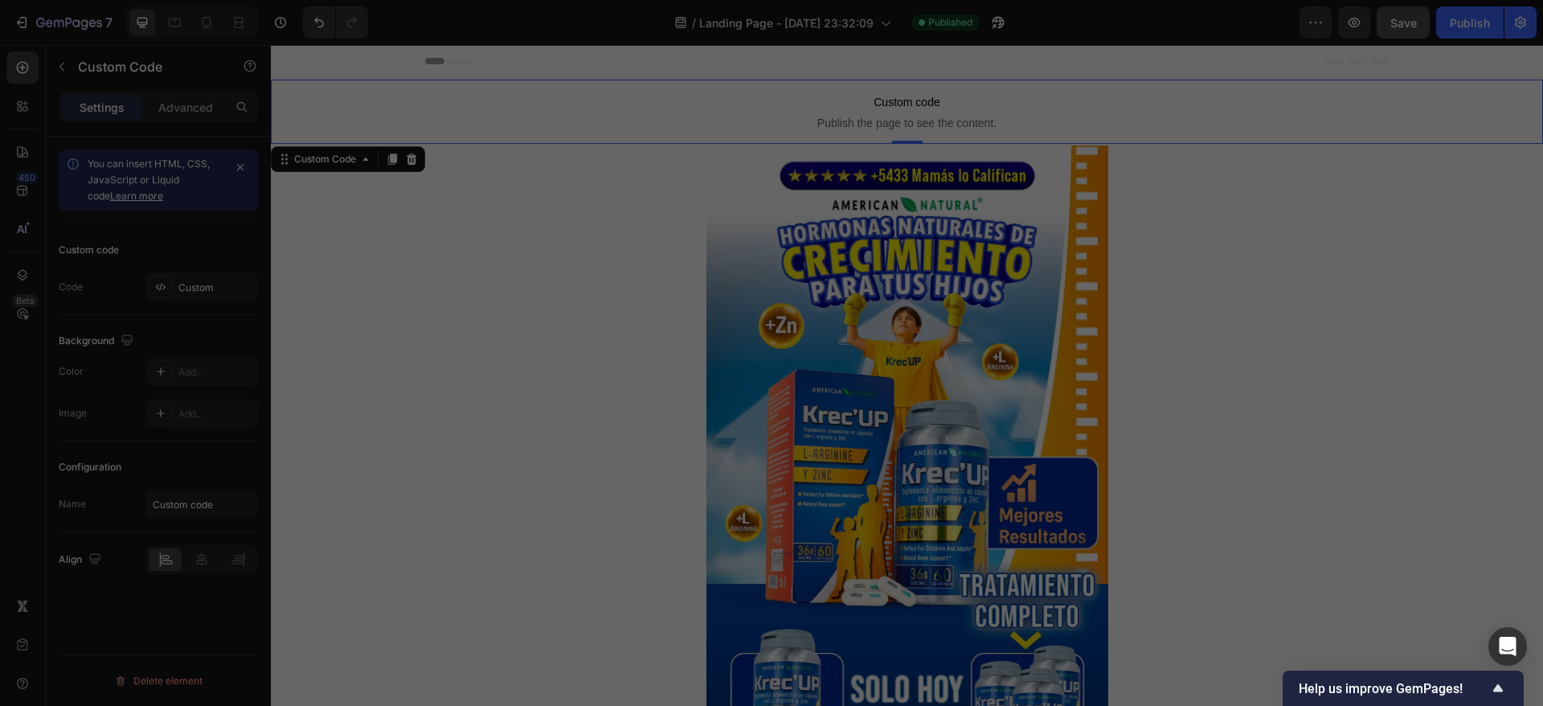
type textarea "} }"
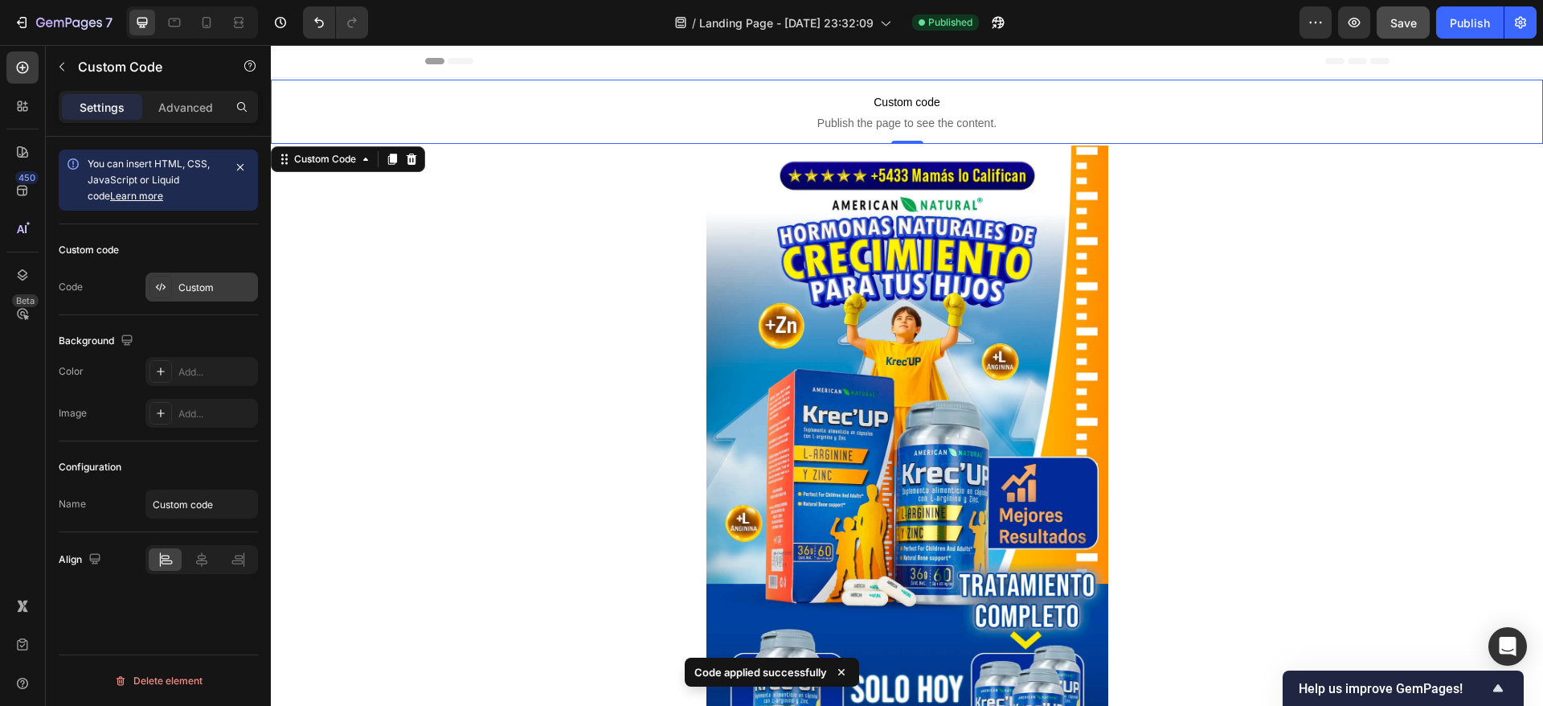
click at [186, 285] on div "Custom" at bounding box center [216, 288] width 76 height 14
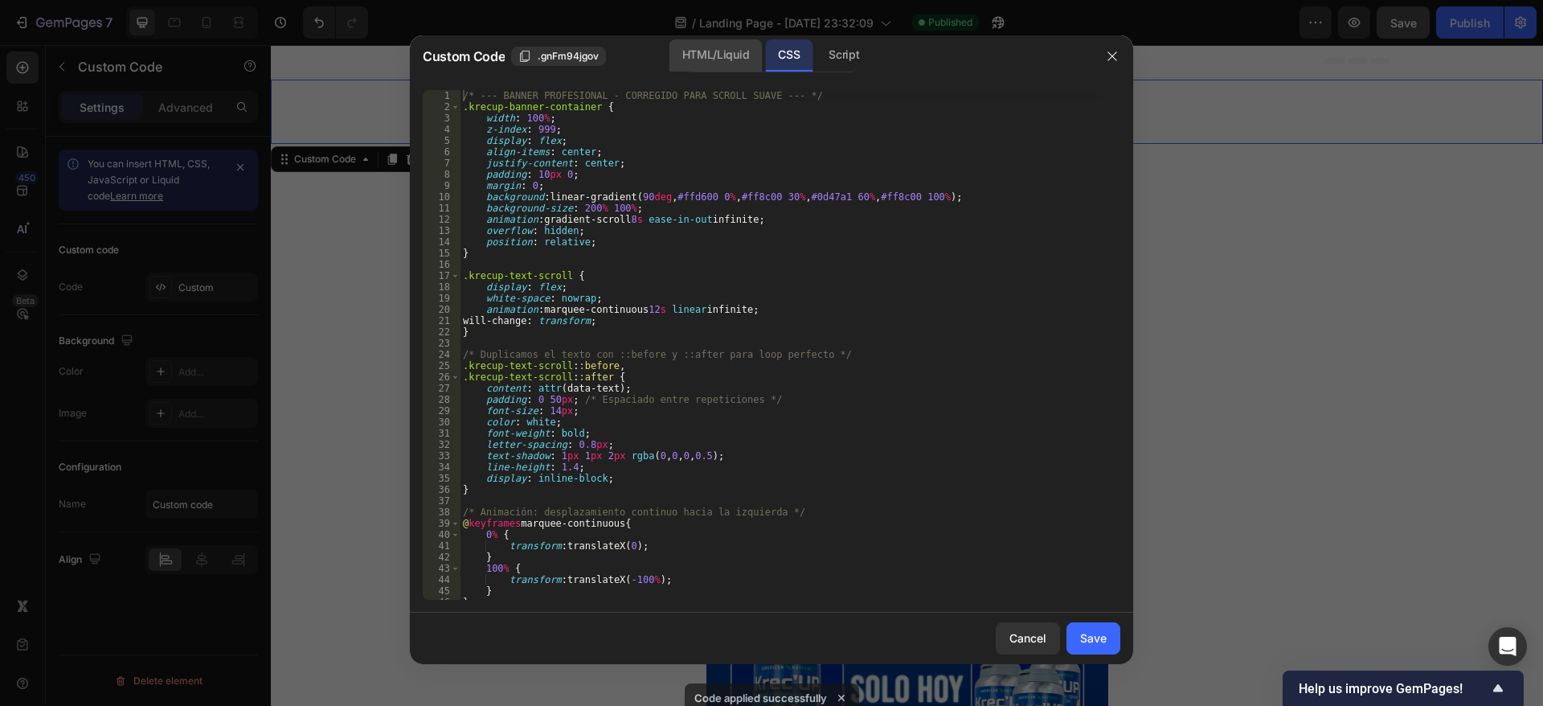
click at [687, 66] on div "HTML/Liquid" at bounding box center [716, 55] width 92 height 32
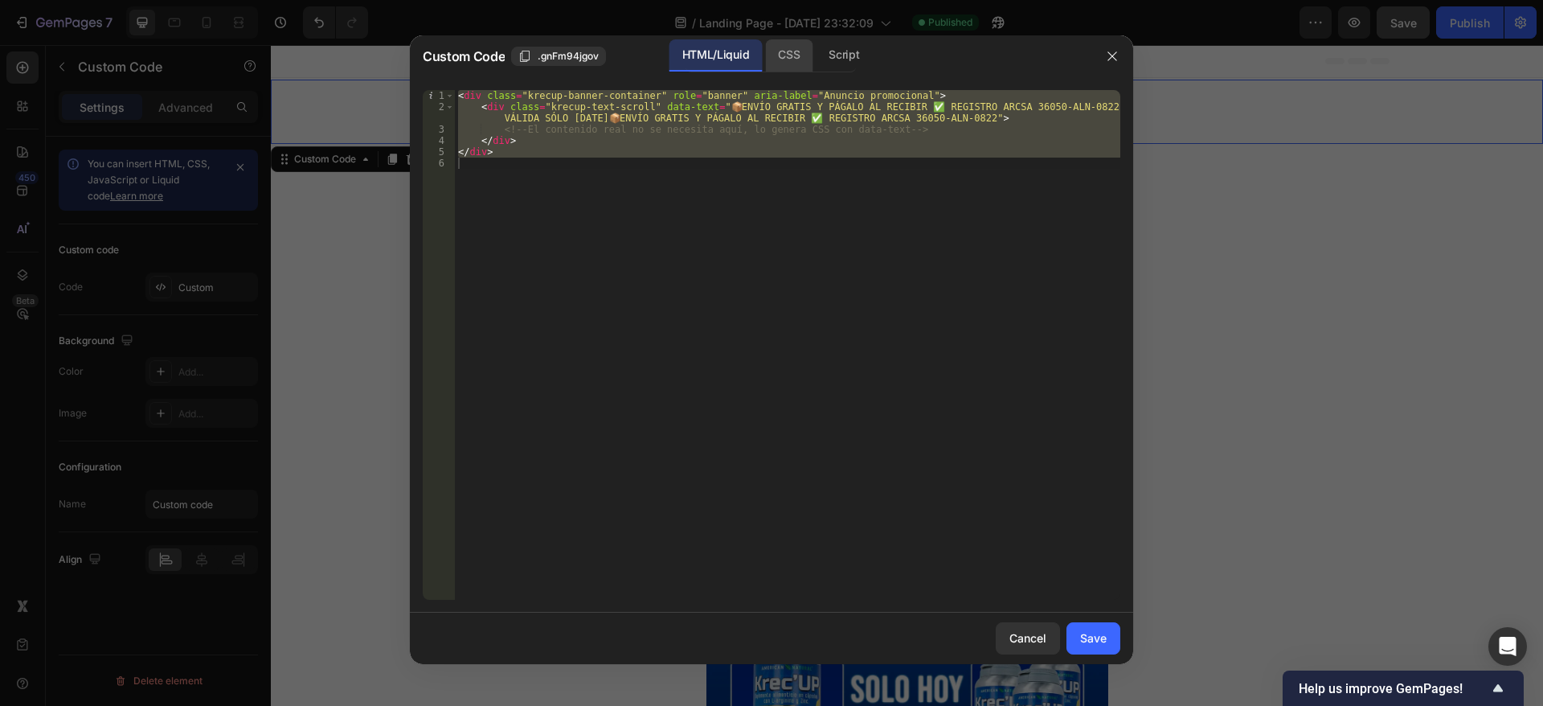
click at [790, 61] on div "CSS" at bounding box center [788, 55] width 47 height 32
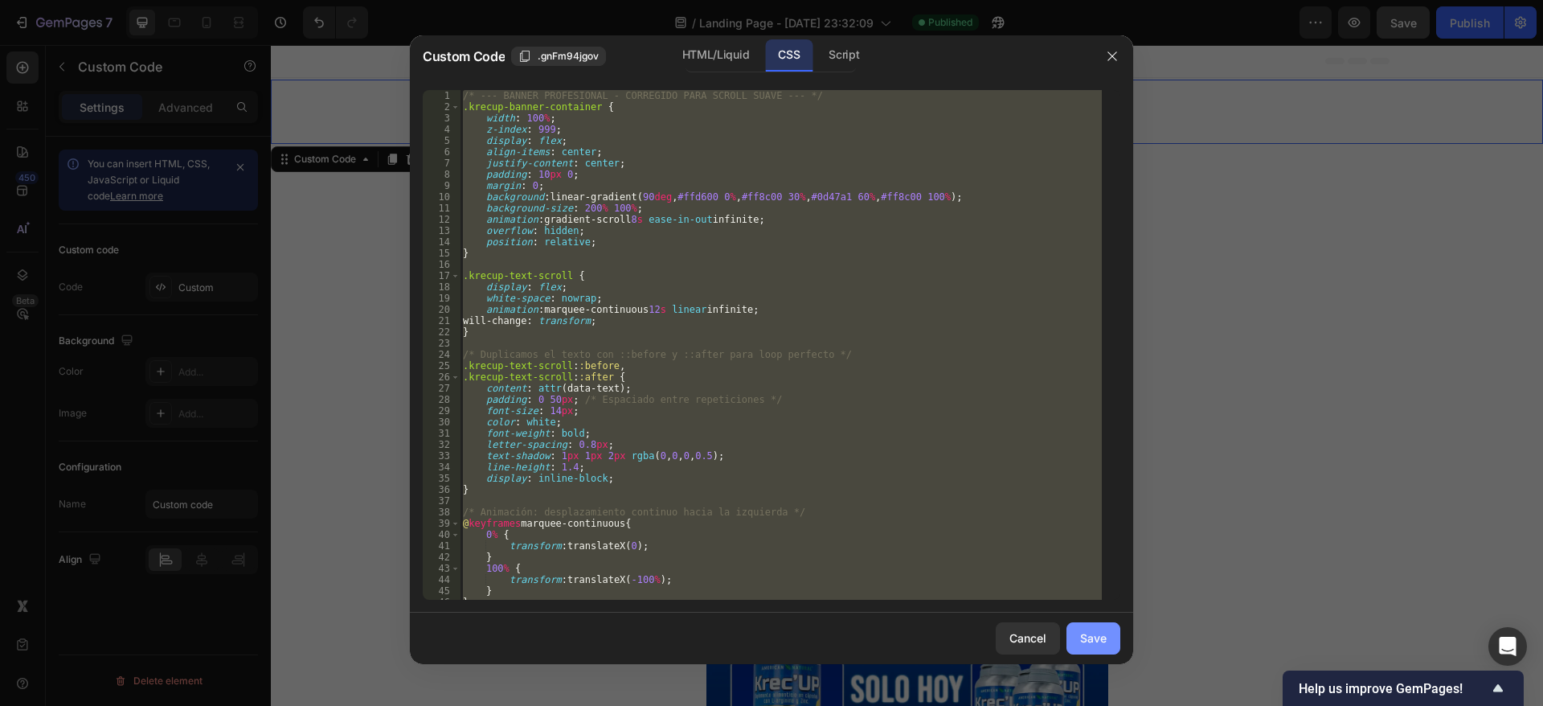
click at [1109, 629] on button "Save" at bounding box center [1094, 638] width 54 height 32
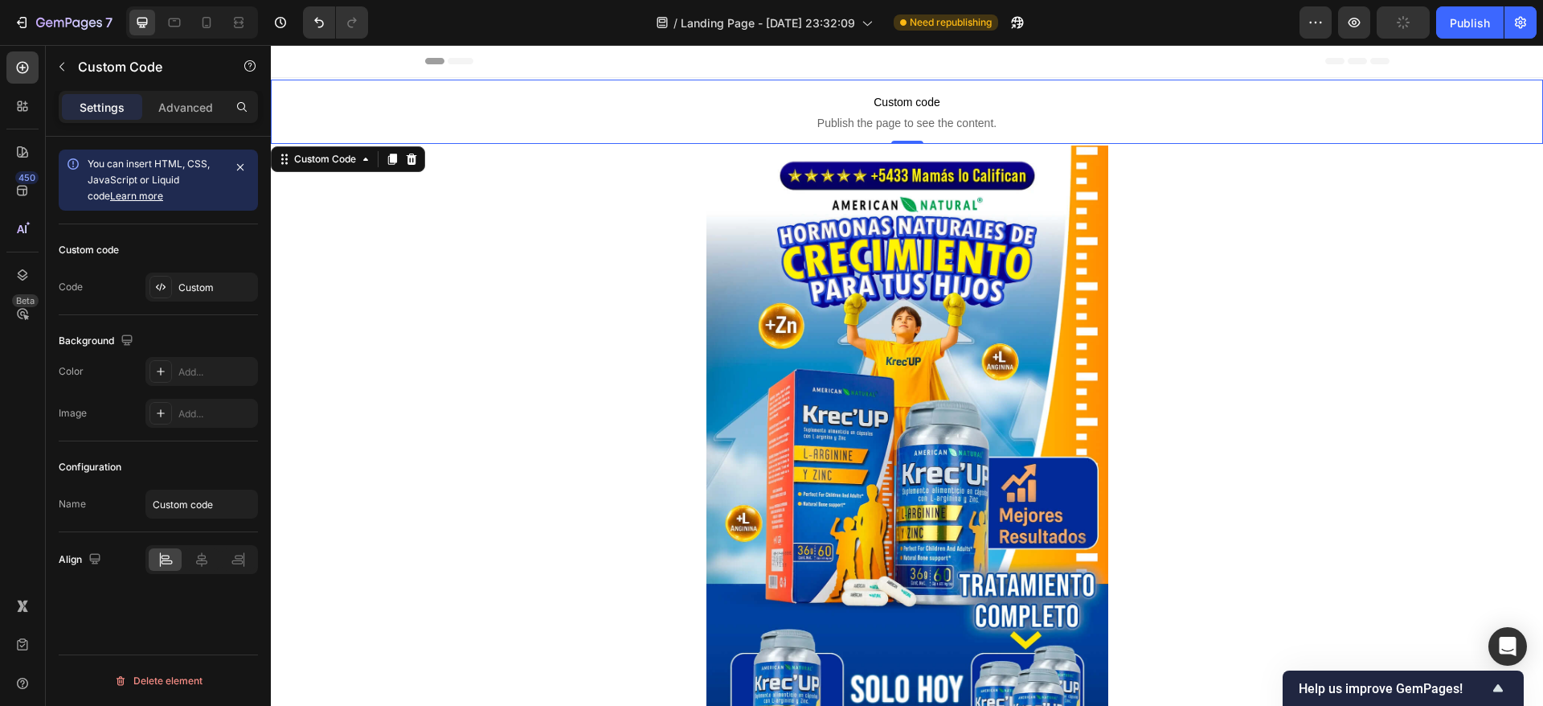
click at [710, 84] on p "Custom code Publish the page to see the content." at bounding box center [907, 112] width 1273 height 64
click at [496, 107] on span "Custom code" at bounding box center [907, 101] width 1273 height 19
click at [196, 276] on div "Custom" at bounding box center [202, 287] width 113 height 29
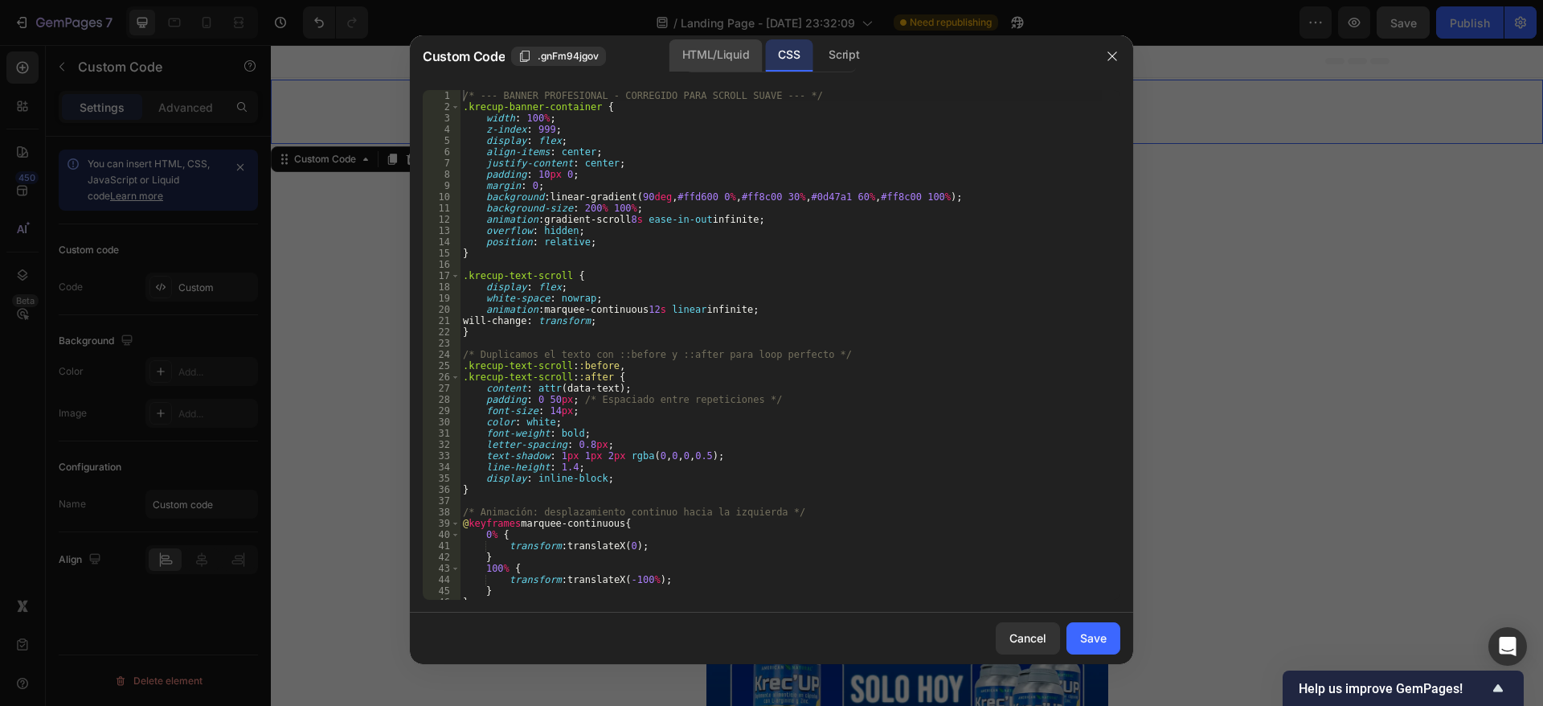
click at [724, 51] on div "HTML/Liquid" at bounding box center [716, 55] width 92 height 32
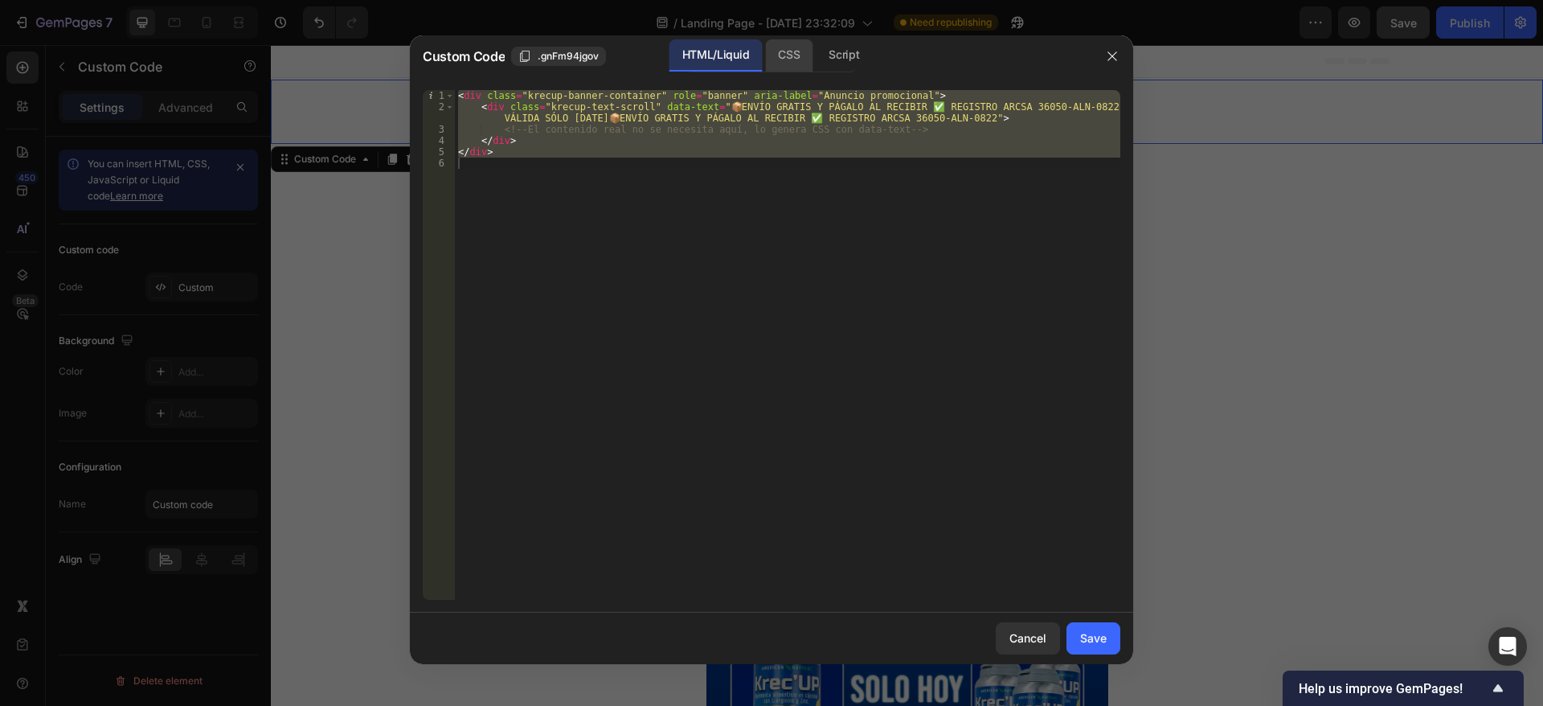
click at [797, 48] on div "CSS" at bounding box center [788, 55] width 47 height 32
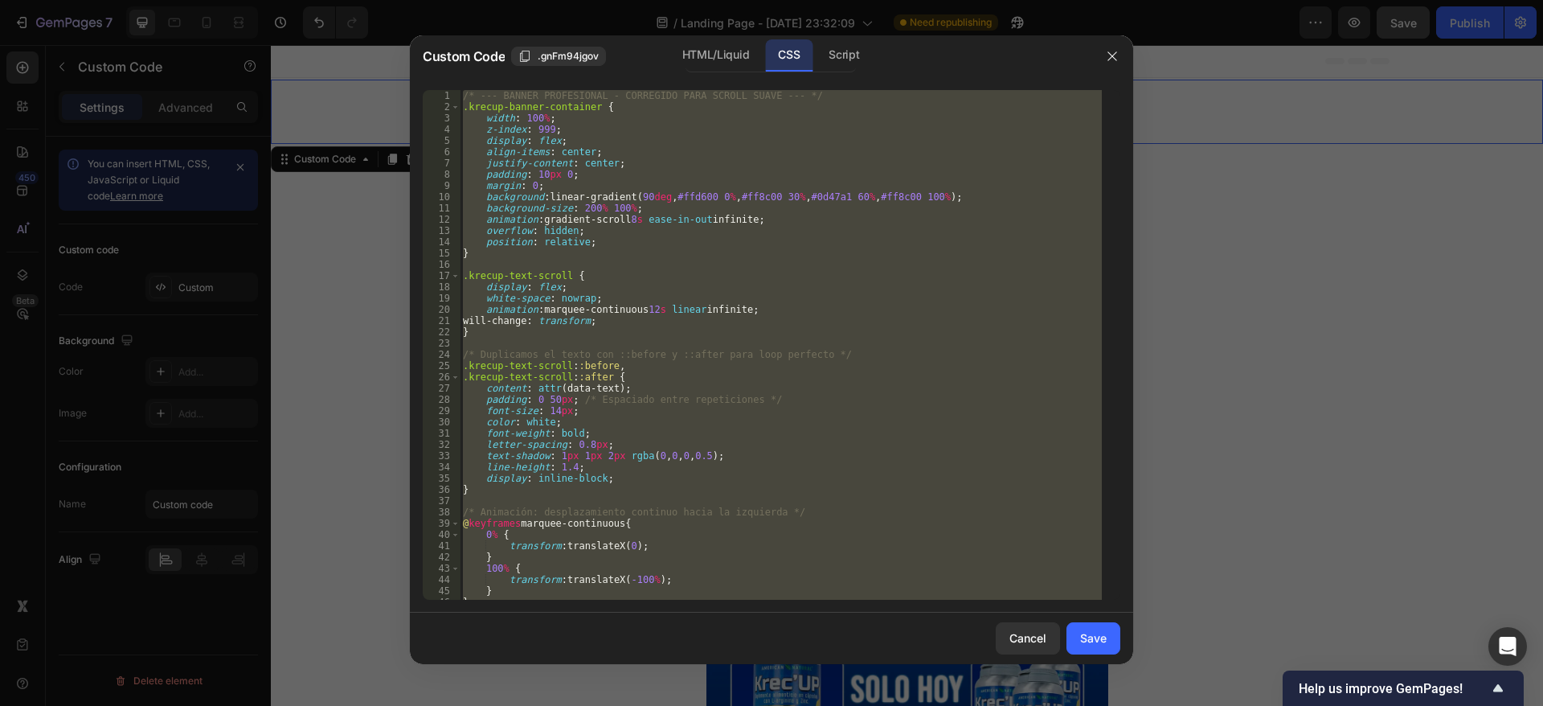
click at [463, 96] on div "/* --- BANNER PROFESIONAL - CORREGIDO PARA SCROLL SUAVE --- */ .krecup-banner-c…" at bounding box center [781, 345] width 642 height 510
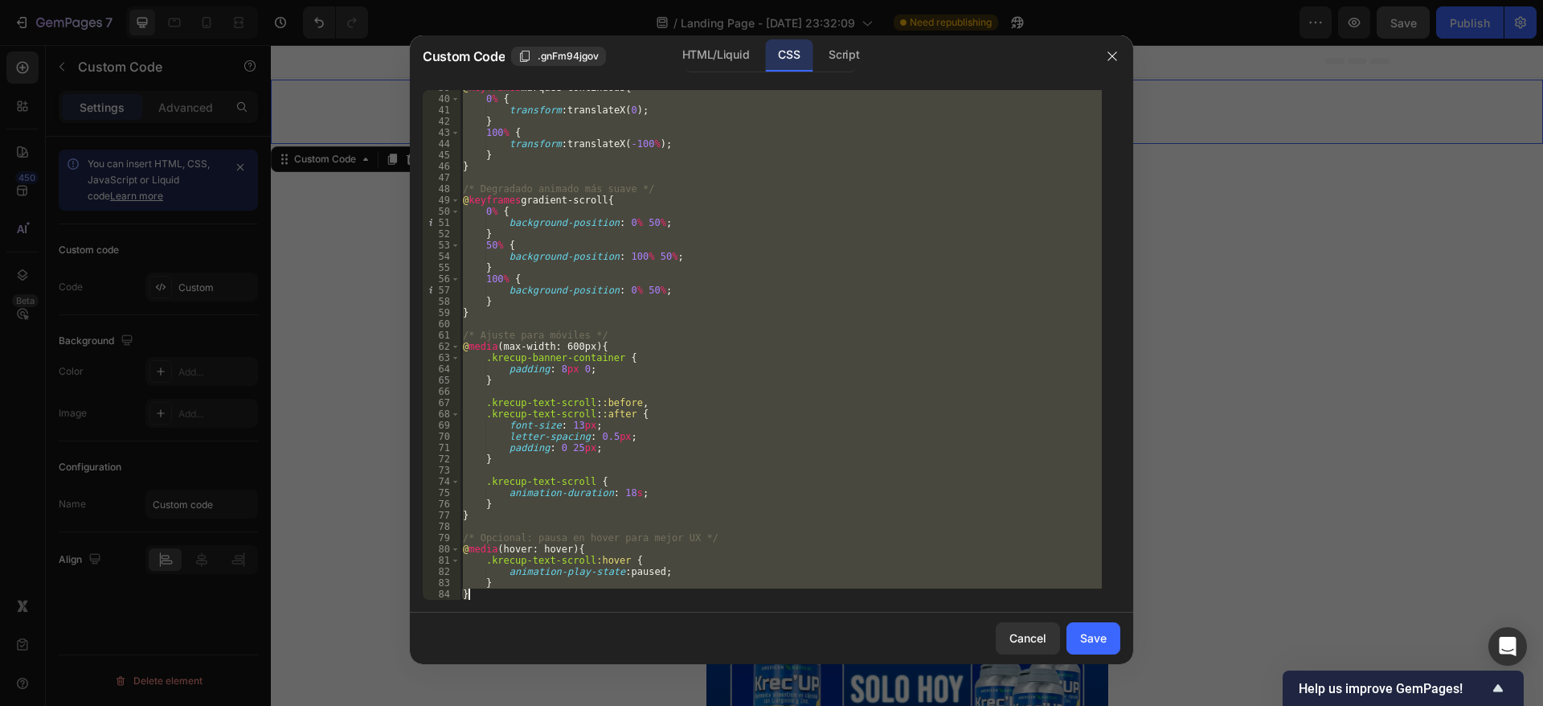
drag, startPoint x: 463, startPoint y: 96, endPoint x: 682, endPoint y: 762, distance: 701.4
click at [682, 0] on html "7 / Landing Page - [DATE] 23:32:09 Need republishing Preview Save Publish 450 B…" at bounding box center [771, 0] width 1543 height 0
type textarea "} }"
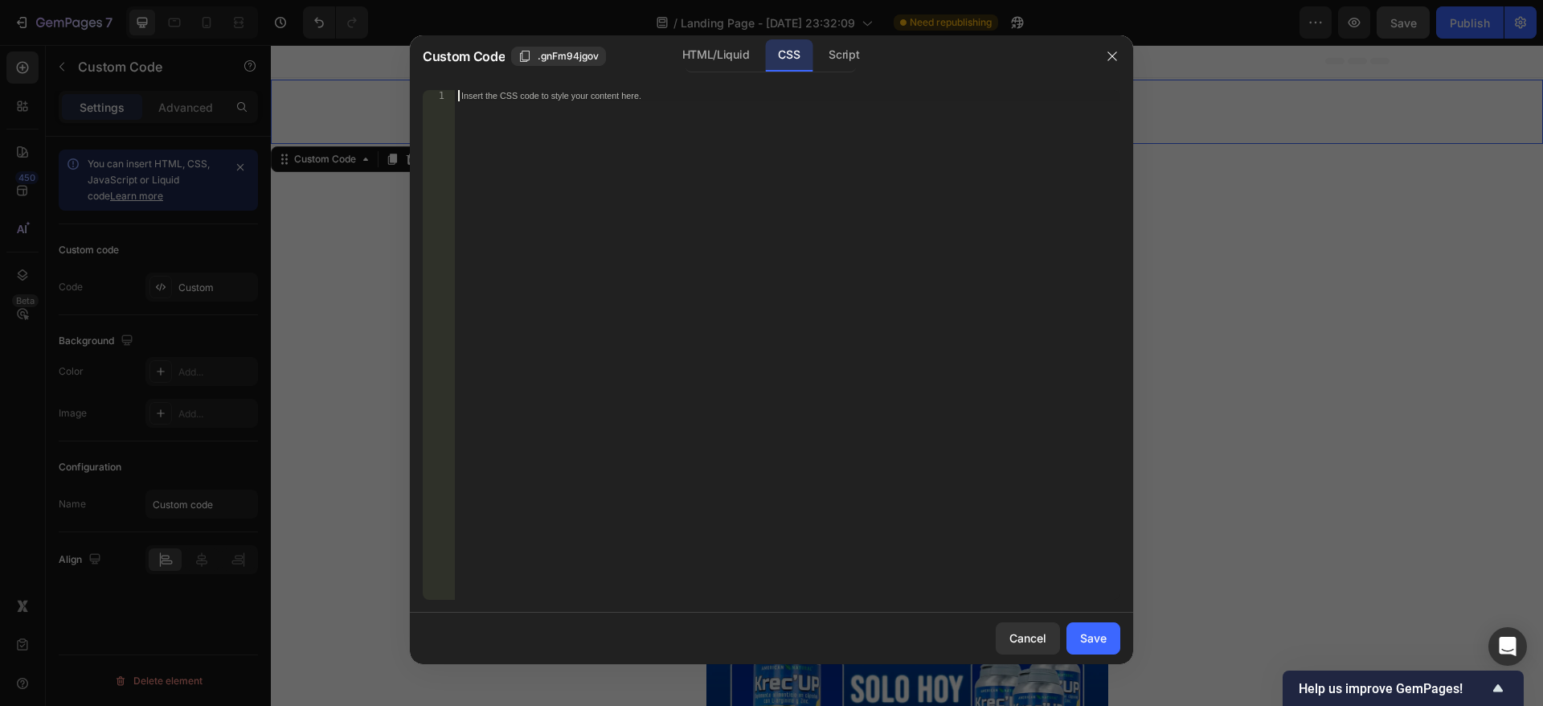
paste textarea "}"
type textarea "}"
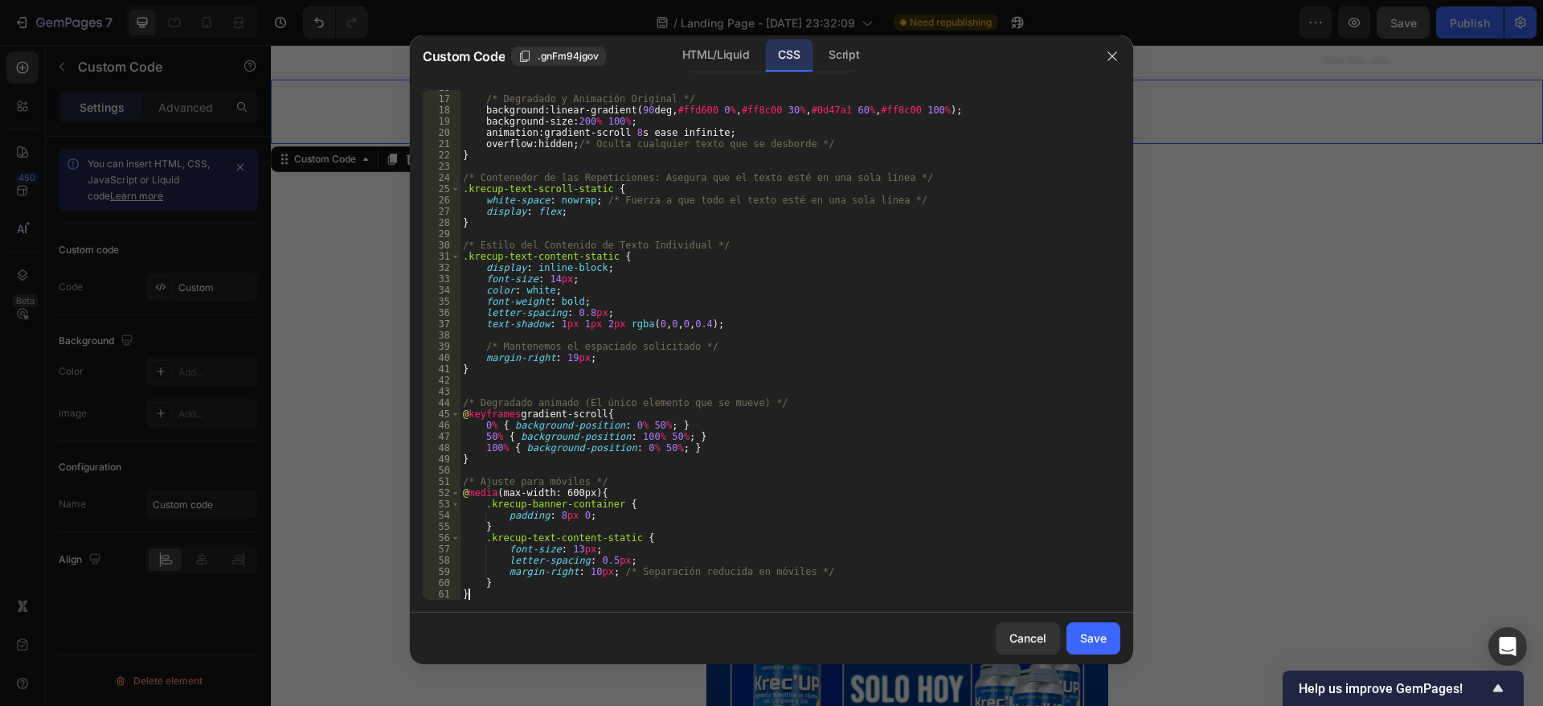
scroll to position [177, 0]
click at [1109, 633] on button "Save" at bounding box center [1094, 638] width 54 height 32
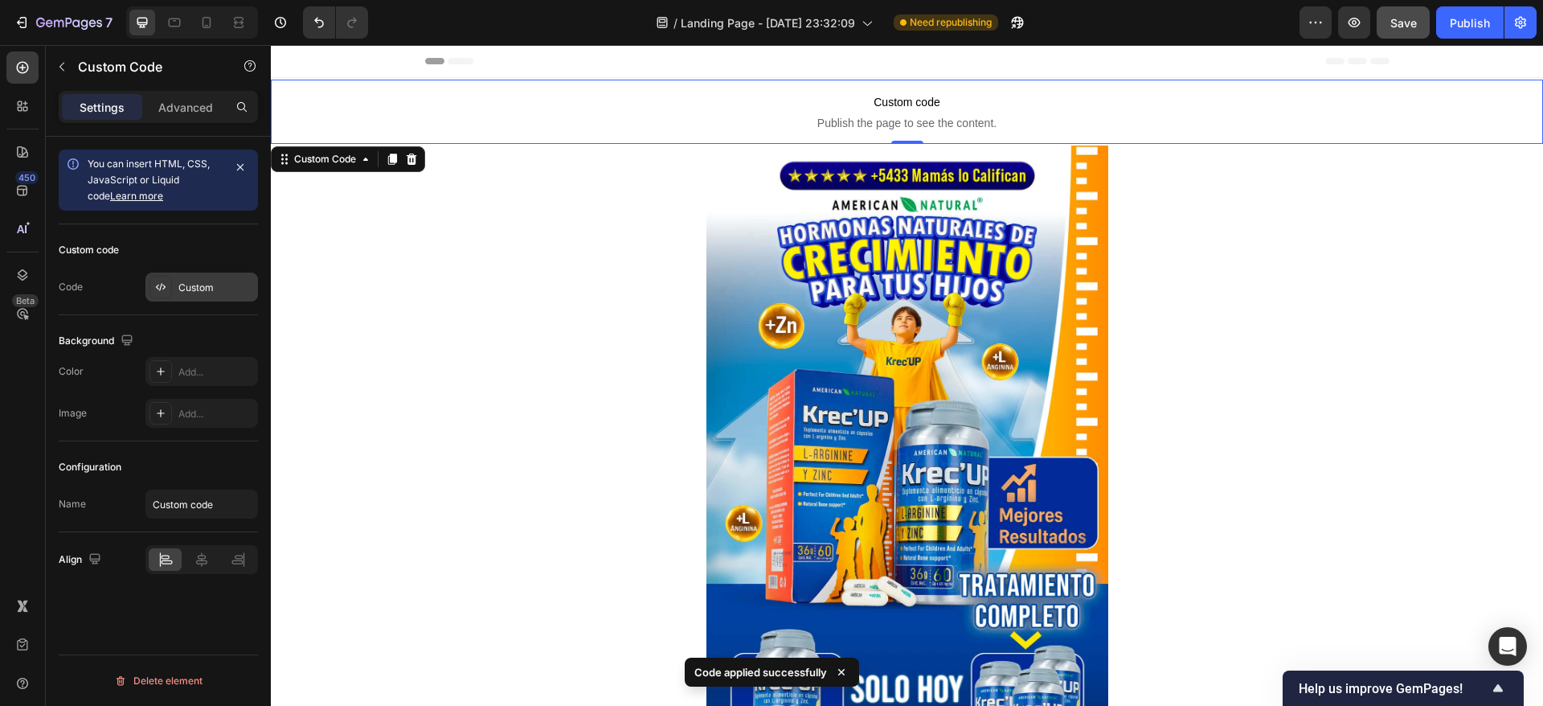
click at [190, 288] on div "Custom" at bounding box center [216, 288] width 76 height 14
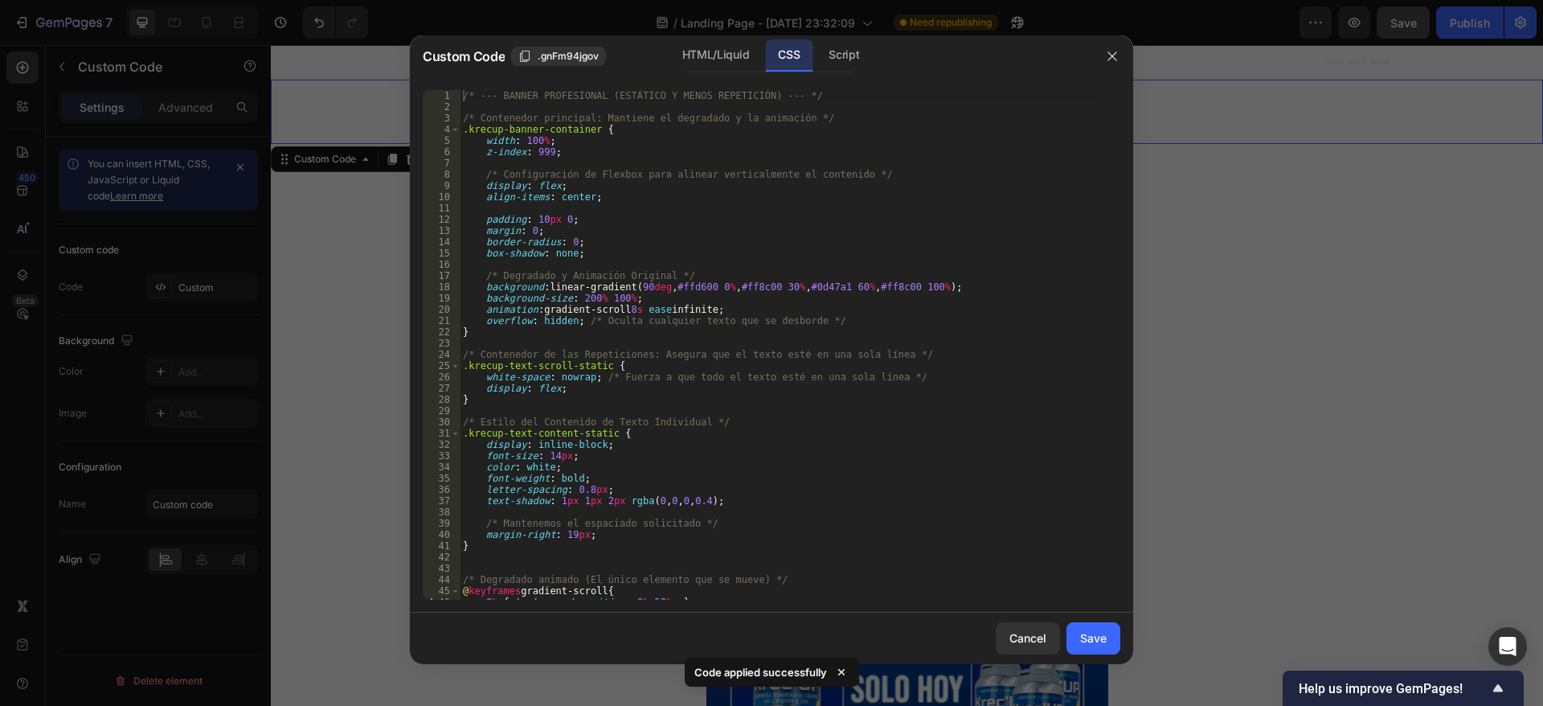
click at [719, 37] on div "Custom Code .gnFm94jgov HTML/Liquid CSS Script" at bounding box center [751, 56] width 682 height 42
click at [714, 50] on div "HTML/Liquid" at bounding box center [716, 55] width 92 height 32
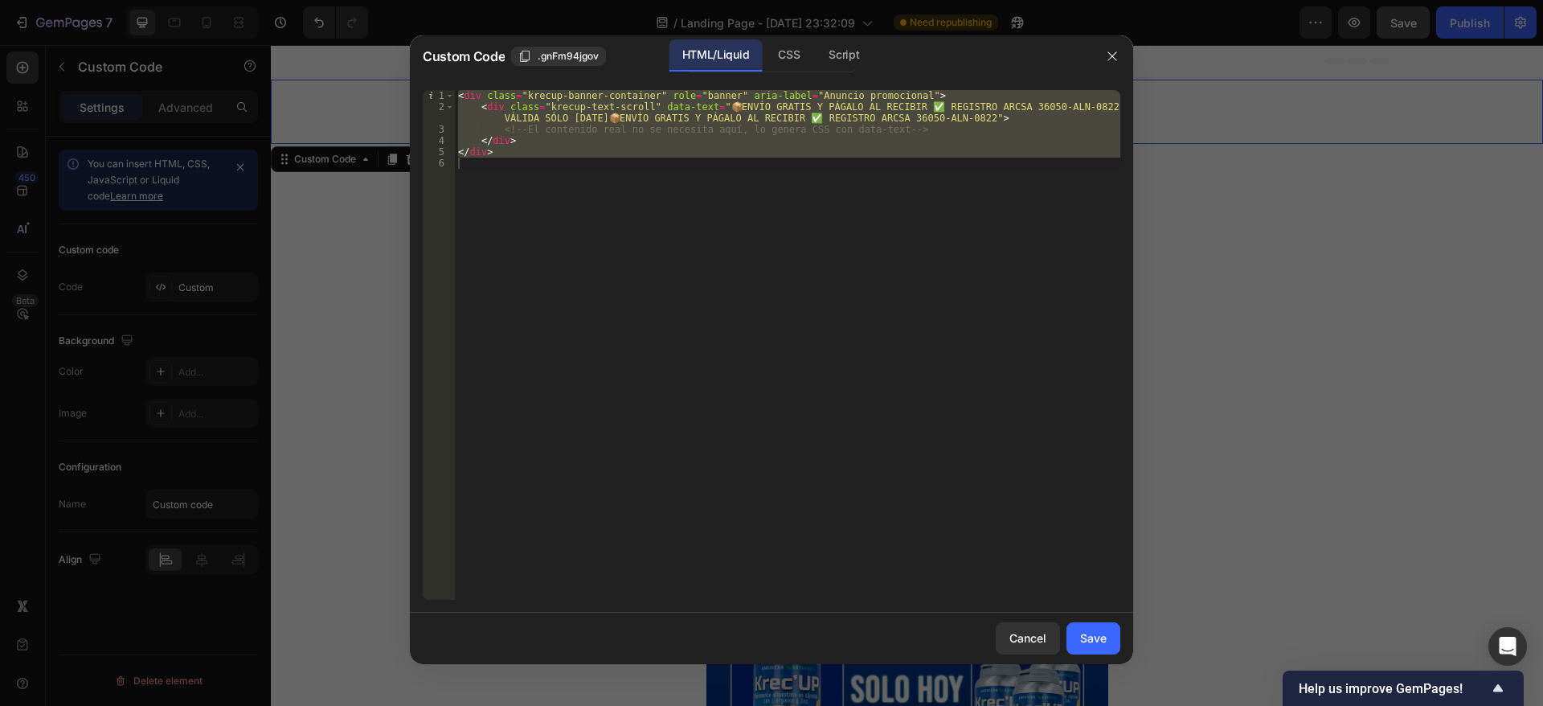
type textarea "</div>"
drag, startPoint x: 524, startPoint y: 150, endPoint x: 442, endPoint y: 89, distance: 102.3
click at [442, 90] on div "</div> 1 2 3 4 5 6 < div class = "krecup-banner-container" role = "banner" aria…" at bounding box center [772, 345] width 698 height 510
type textarea "<div class="krecup-banner-container" role="banner" aria-label="Anuncio promocio…"
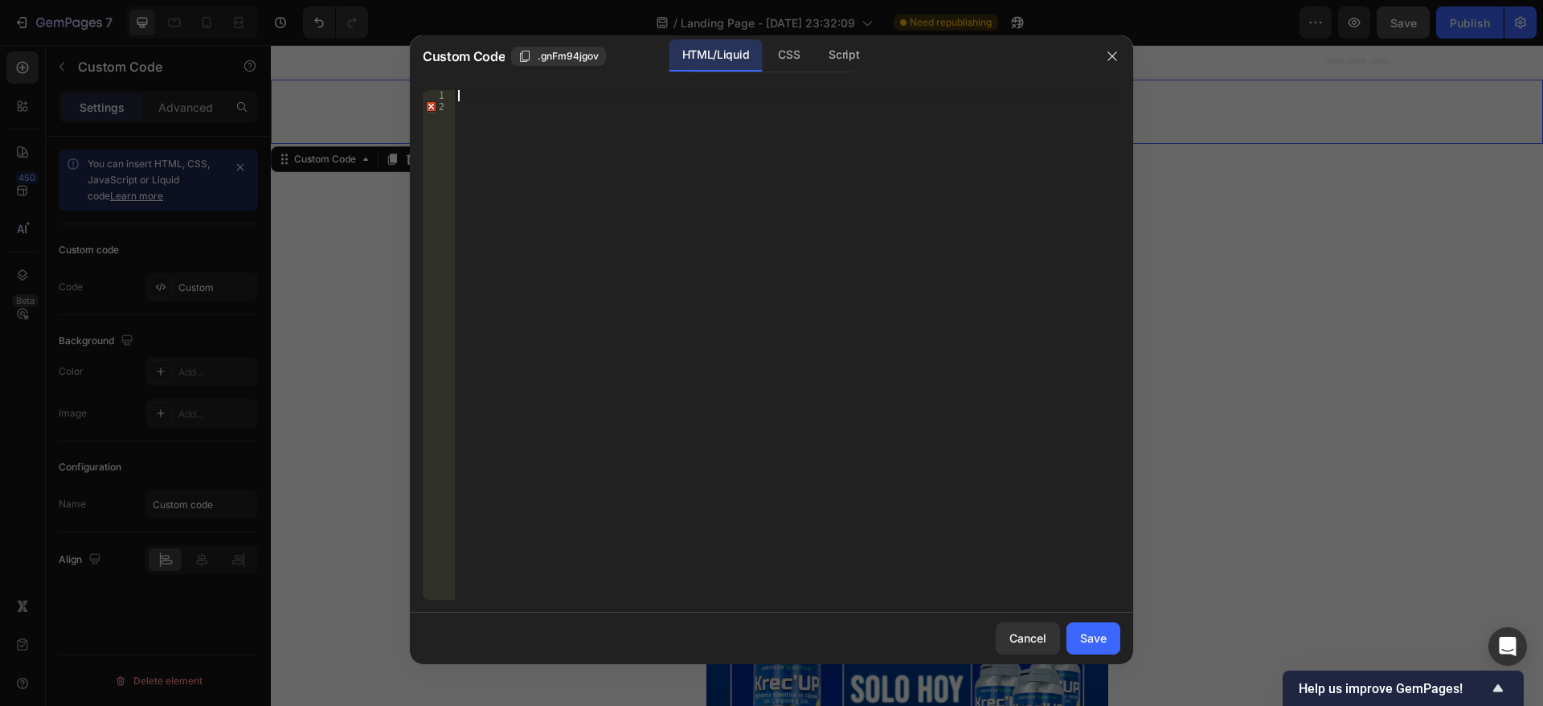
paste textarea "</div>"
type textarea "</div>"
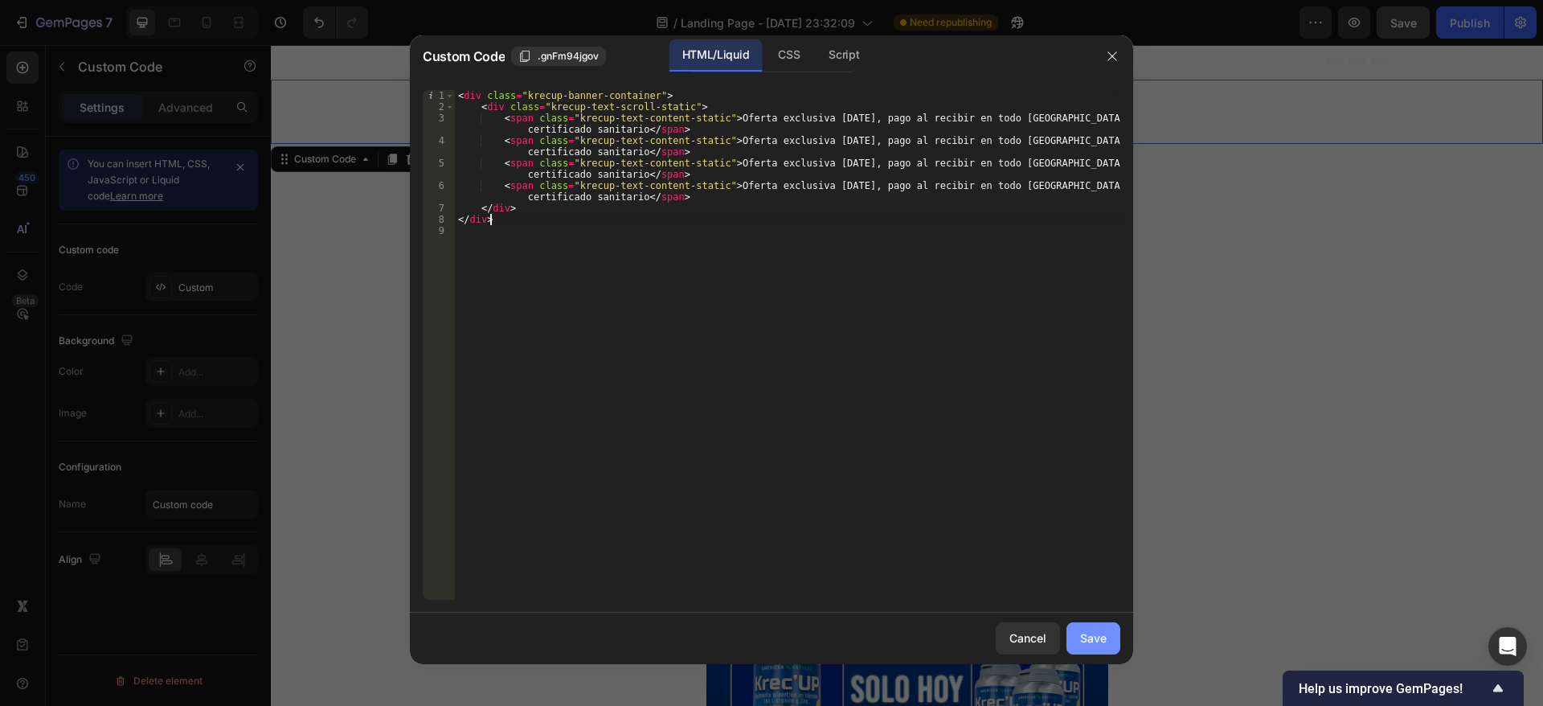
click at [1101, 622] on button "Save" at bounding box center [1094, 638] width 54 height 32
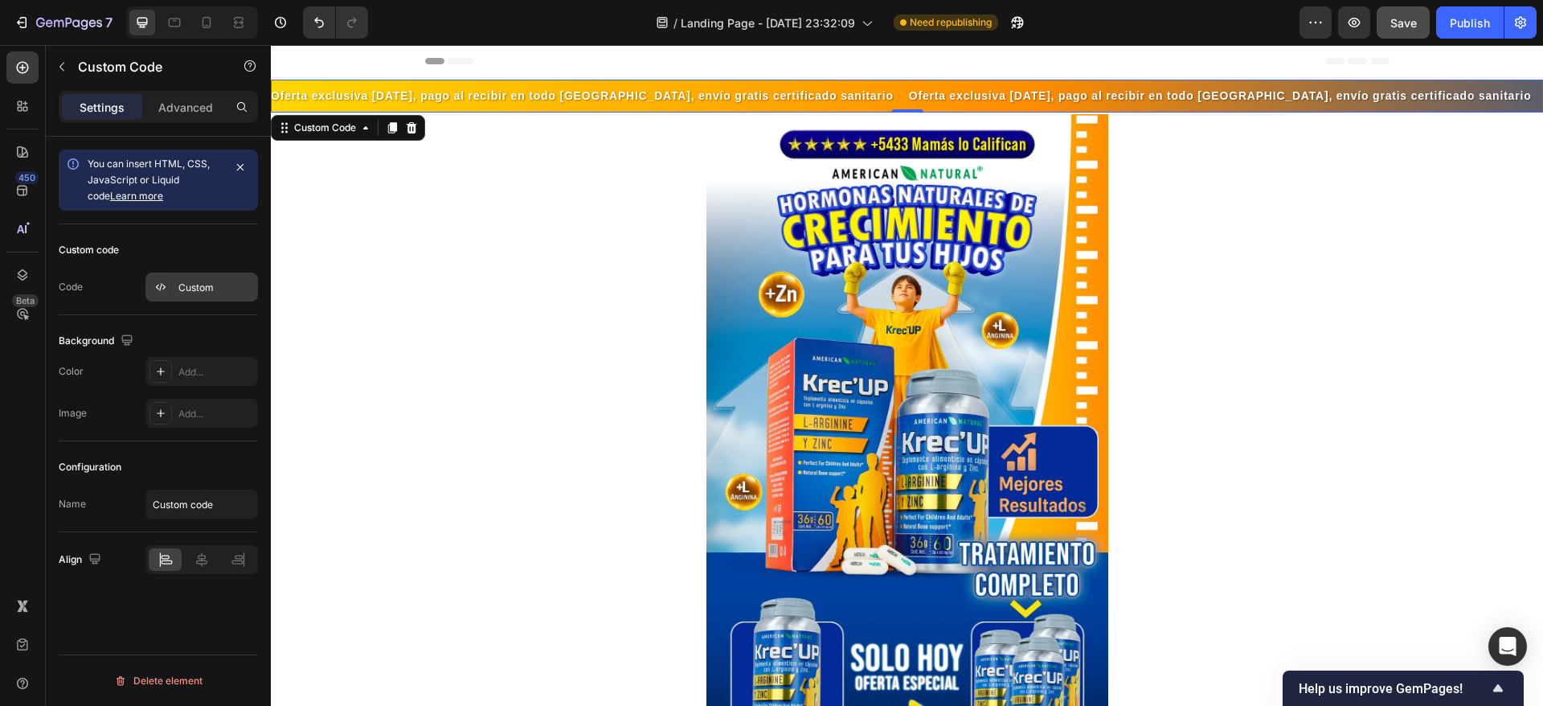
click at [158, 296] on div at bounding box center [161, 287] width 23 height 23
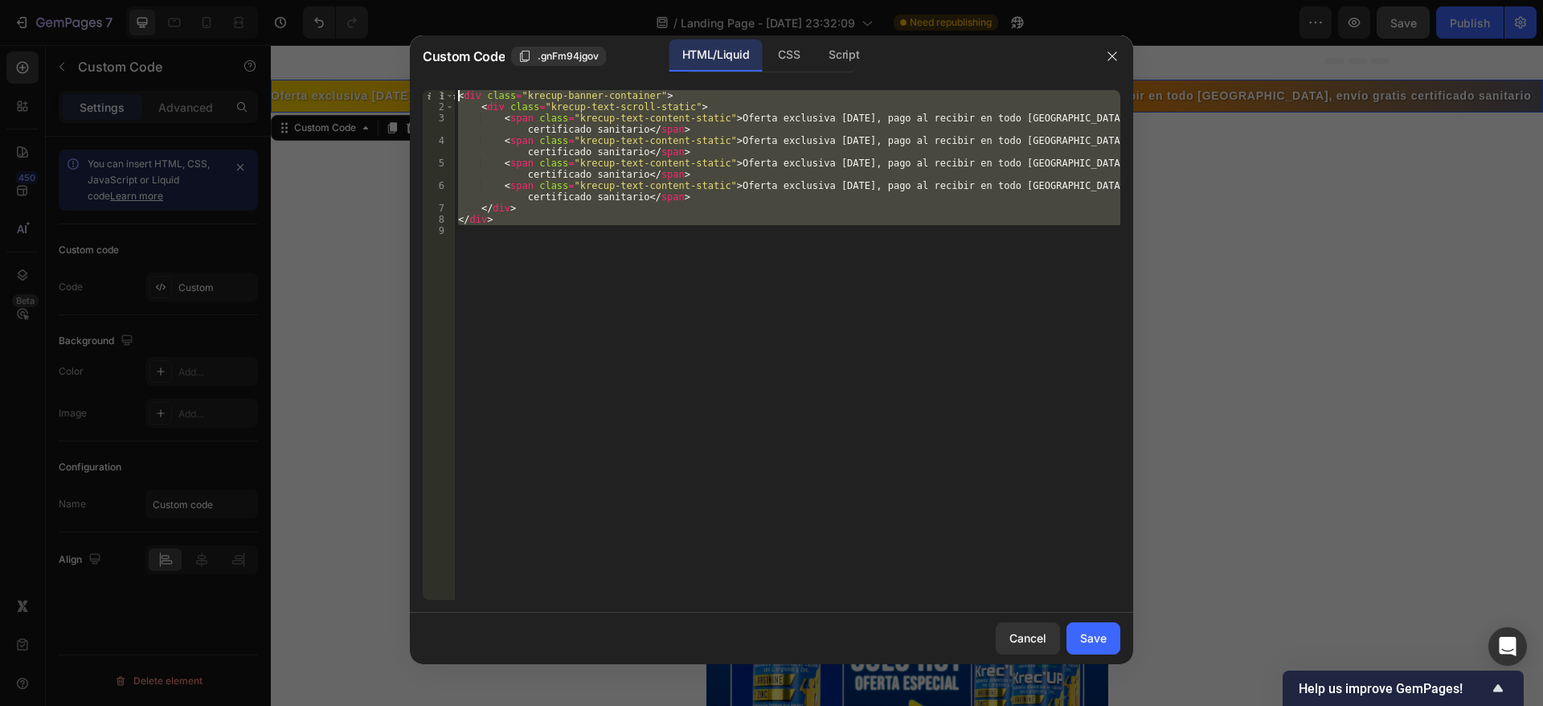
drag, startPoint x: 503, startPoint y: 228, endPoint x: 451, endPoint y: 77, distance: 159.9
click at [451, 77] on div "1 2 3 4 5 6 7 8 9 < div class = "krecup-banner-container" > < div class = "krec…" at bounding box center [771, 344] width 723 height 535
type textarea "<div class="krecup-banner-container"> <div class="krecup-text-scroll-static">"
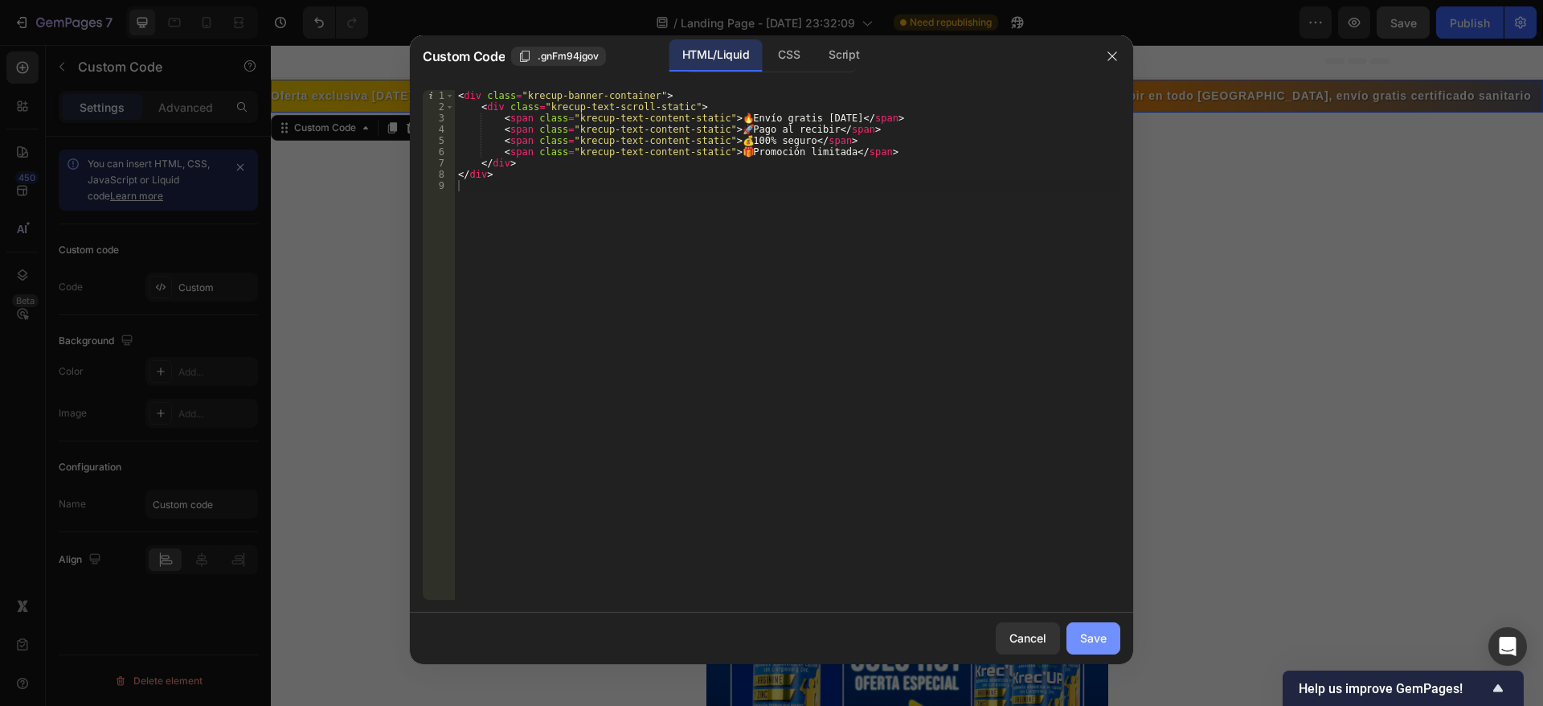
click at [1093, 641] on div "Save" at bounding box center [1093, 637] width 27 height 17
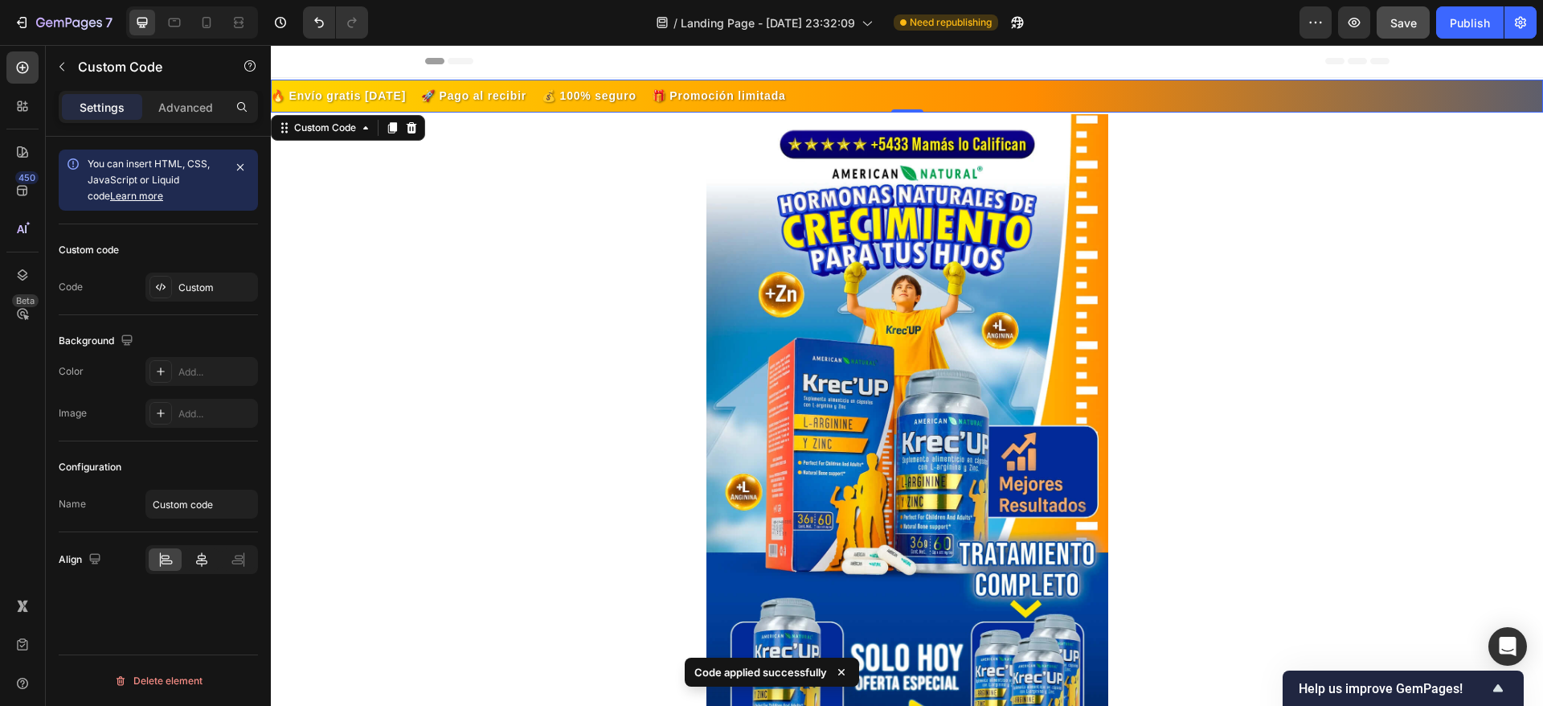
click at [206, 551] on icon at bounding box center [202, 559] width 16 height 16
click at [166, 559] on icon at bounding box center [166, 559] width 16 height 16
click at [186, 282] on div "Custom" at bounding box center [216, 288] width 76 height 14
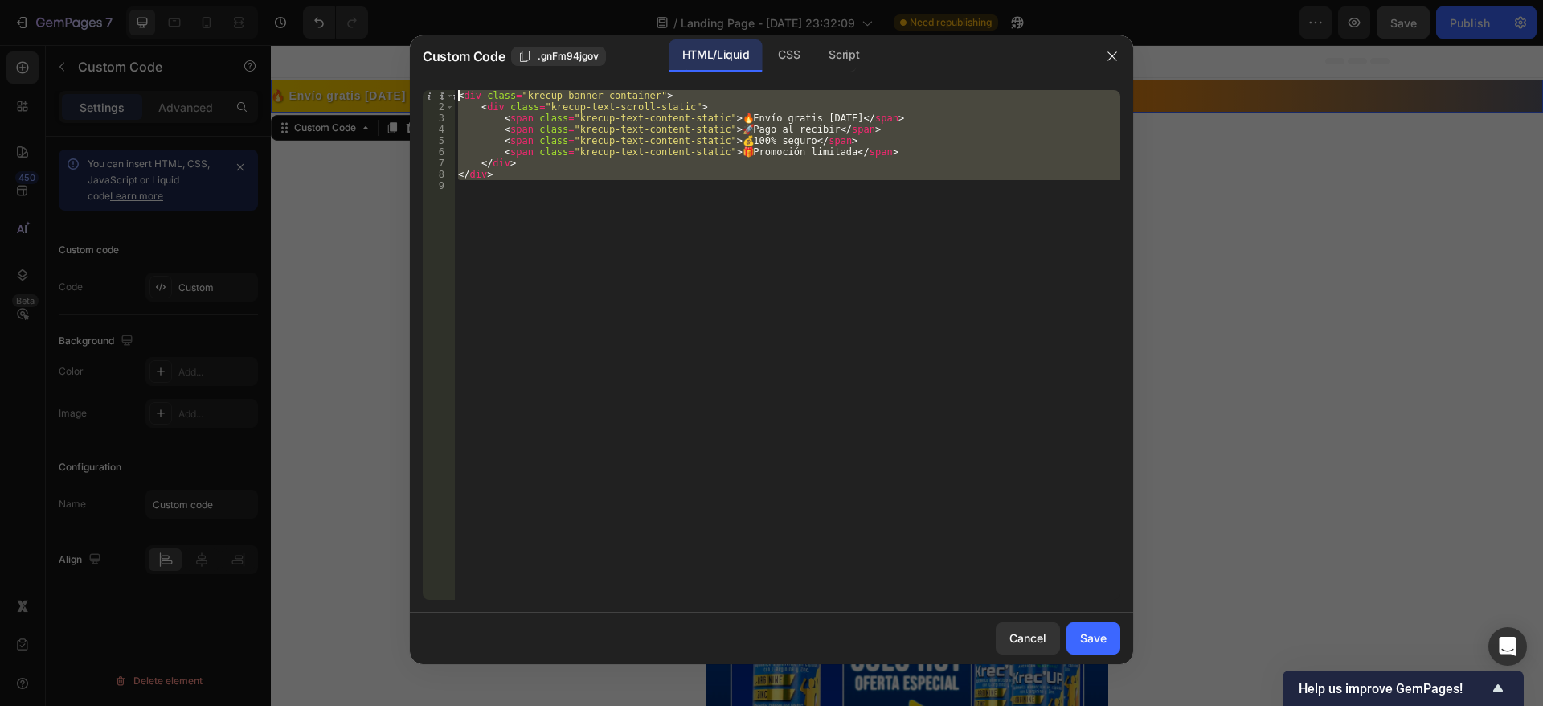
drag, startPoint x: 625, startPoint y: 196, endPoint x: 463, endPoint y: 92, distance: 192.7
click at [463, 92] on div "< div class = "krecup-banner-container" > < div class = "krecup-text-scroll-sta…" at bounding box center [788, 356] width 666 height 532
type textarea "<"
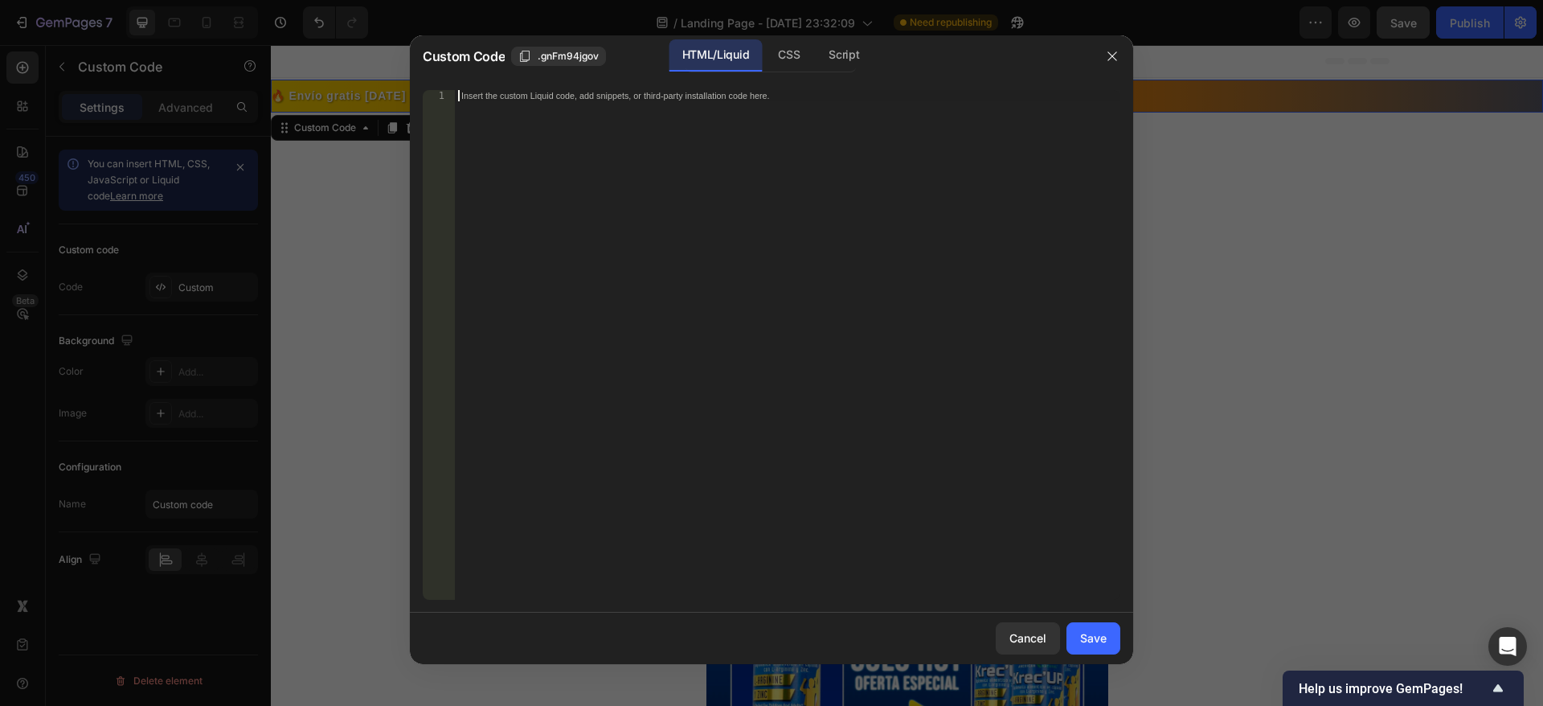
click at [485, 100] on div "Insert the custom Liquid code, add snippets, or third-party installation code h…" at bounding box center [788, 356] width 666 height 532
paste textarea "{% endcomment %}"
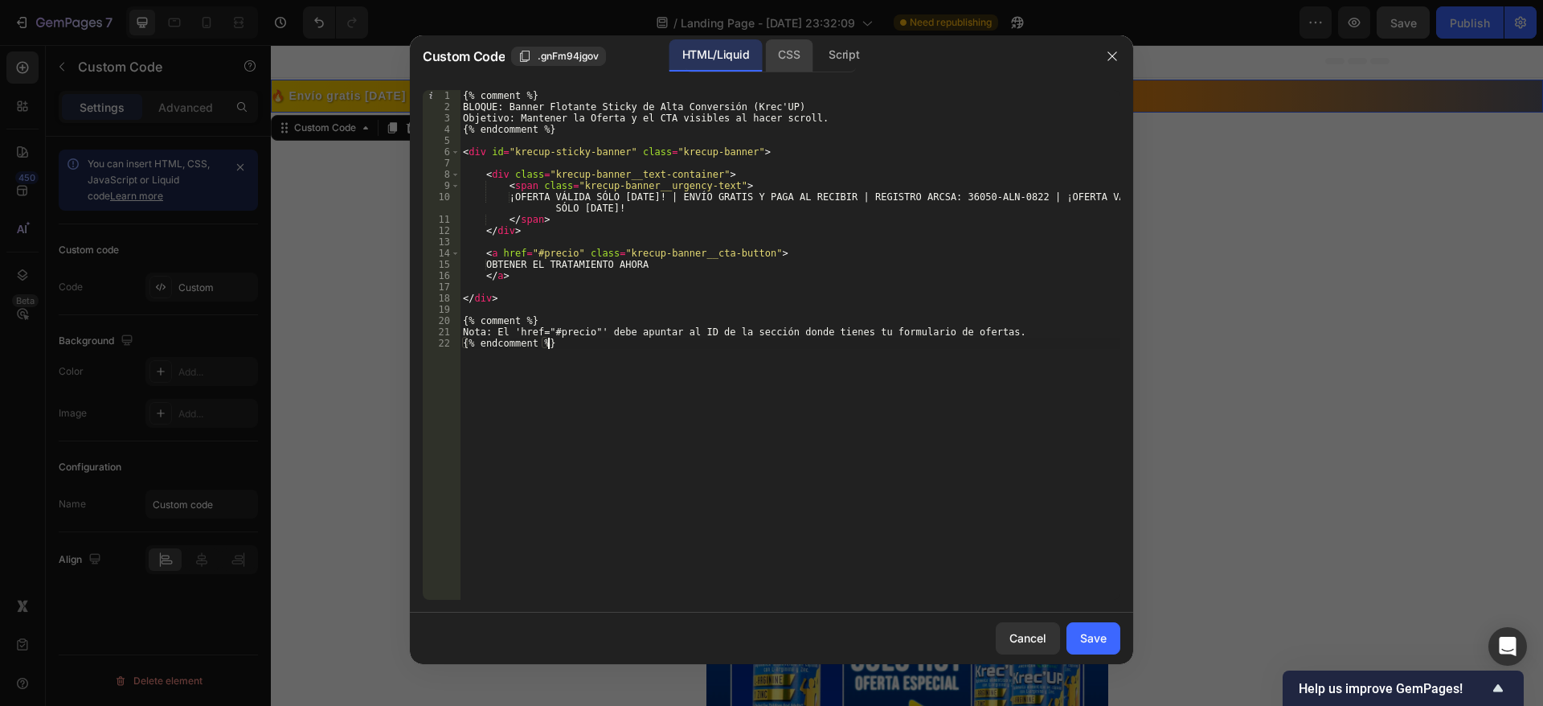
click at [789, 47] on div "CSS" at bounding box center [788, 55] width 47 height 32
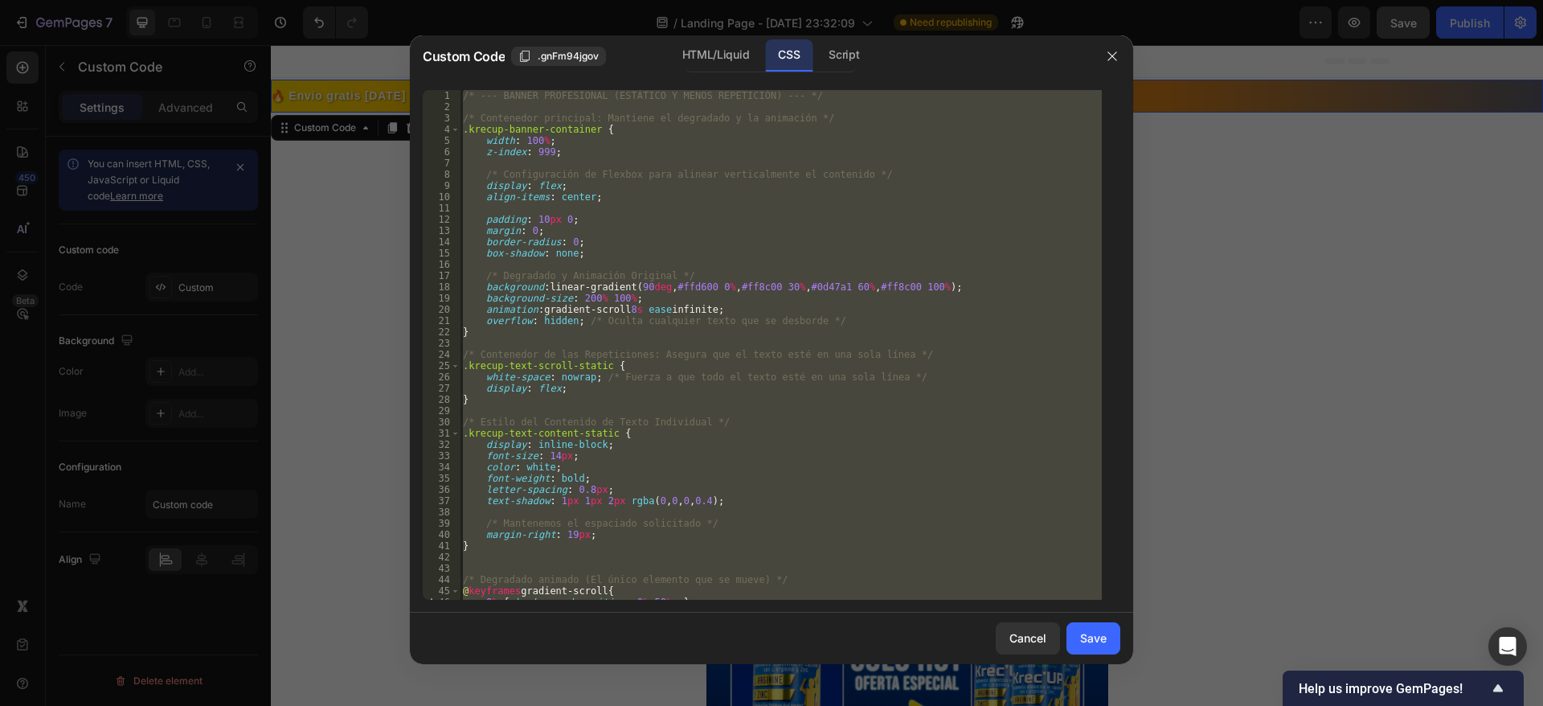
click at [539, 174] on div "/* --- BANNER PROFESIONAL (ESTÁTICO Y MENOS REPETICIÓN) --- */ /* Contenedor pr…" at bounding box center [781, 345] width 642 height 510
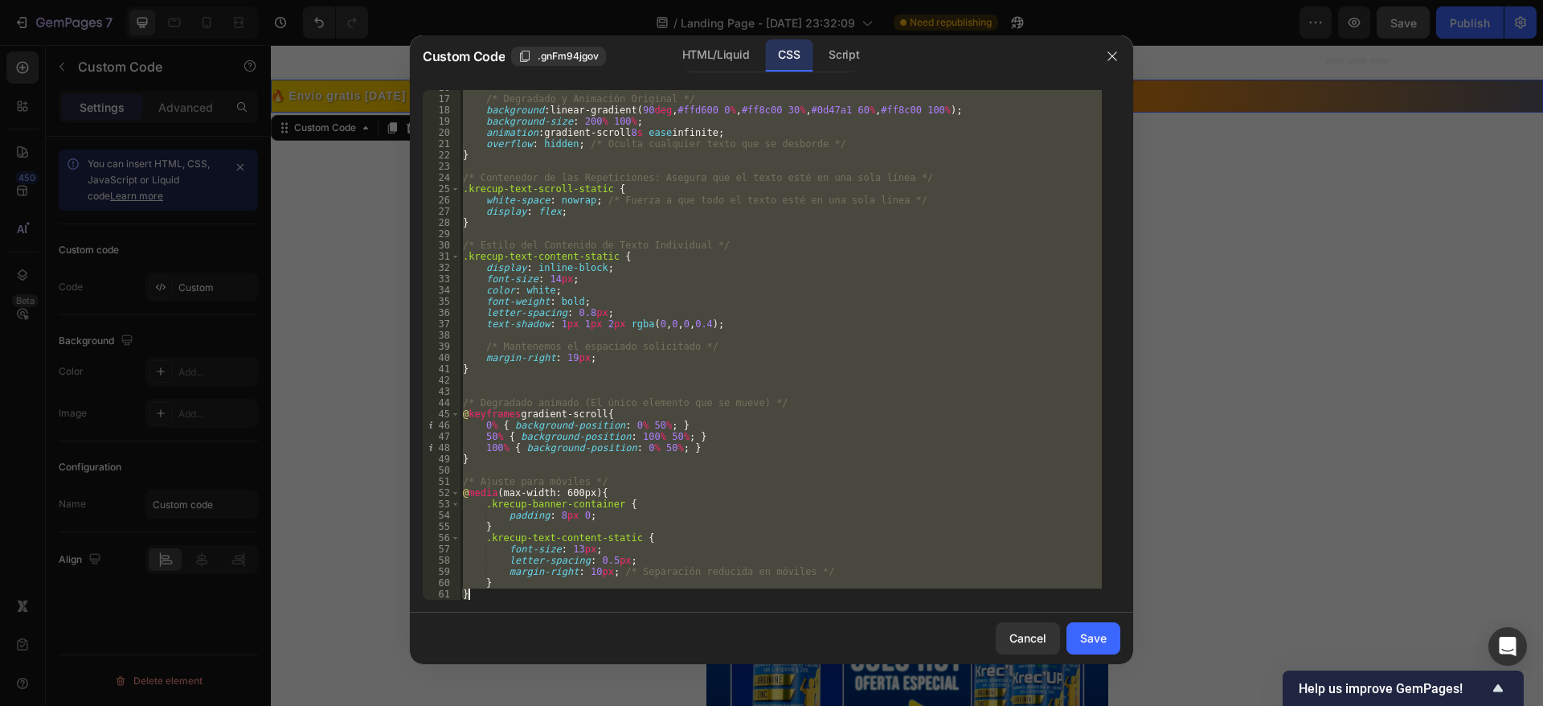
drag, startPoint x: 466, startPoint y: 99, endPoint x: 630, endPoint y: 718, distance: 640.3
click at [630, 0] on html "7 / Landing Page - [DATE] 23:32:09 Need republishing Preview Save Publish 450 B…" at bounding box center [771, 0] width 1543 height 0
type textarea "/"
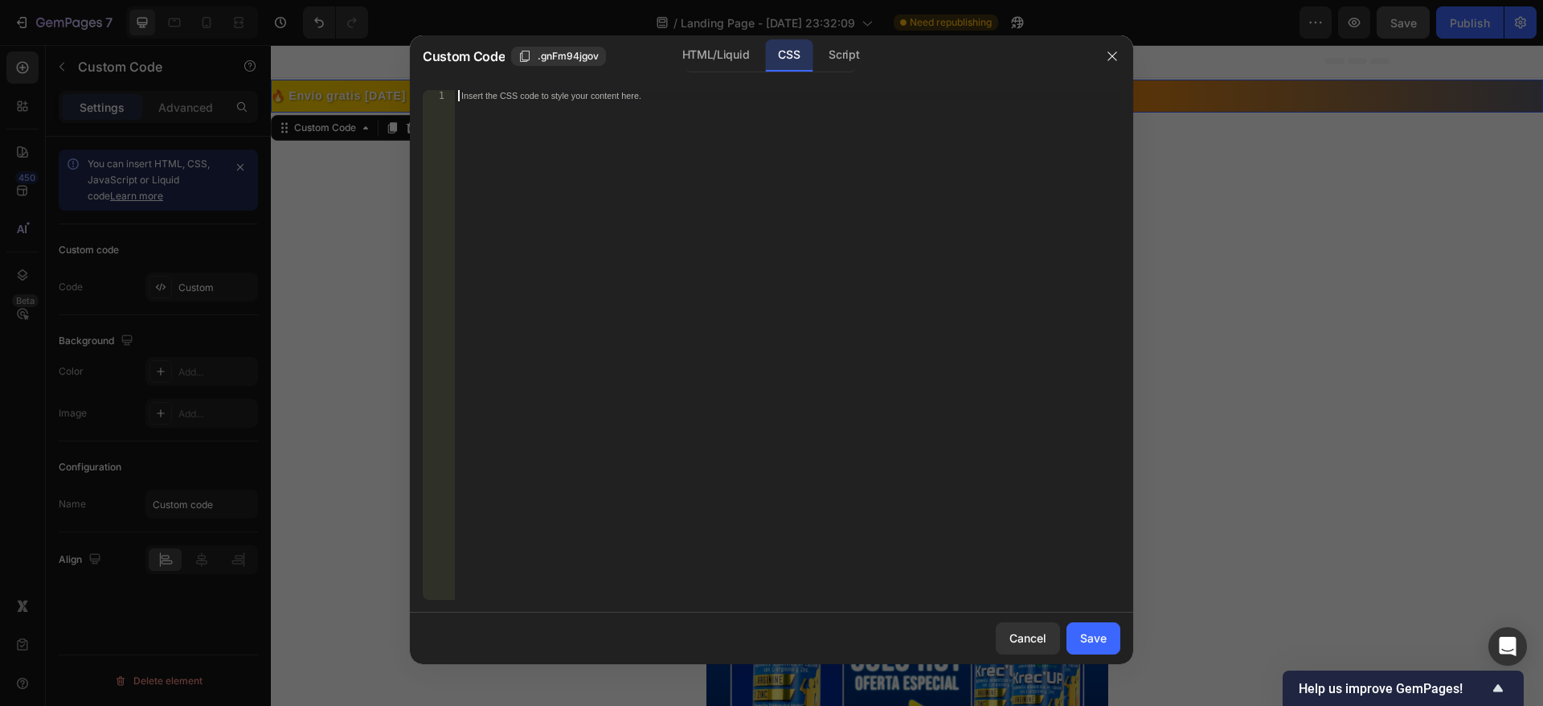
paste textarea "}"
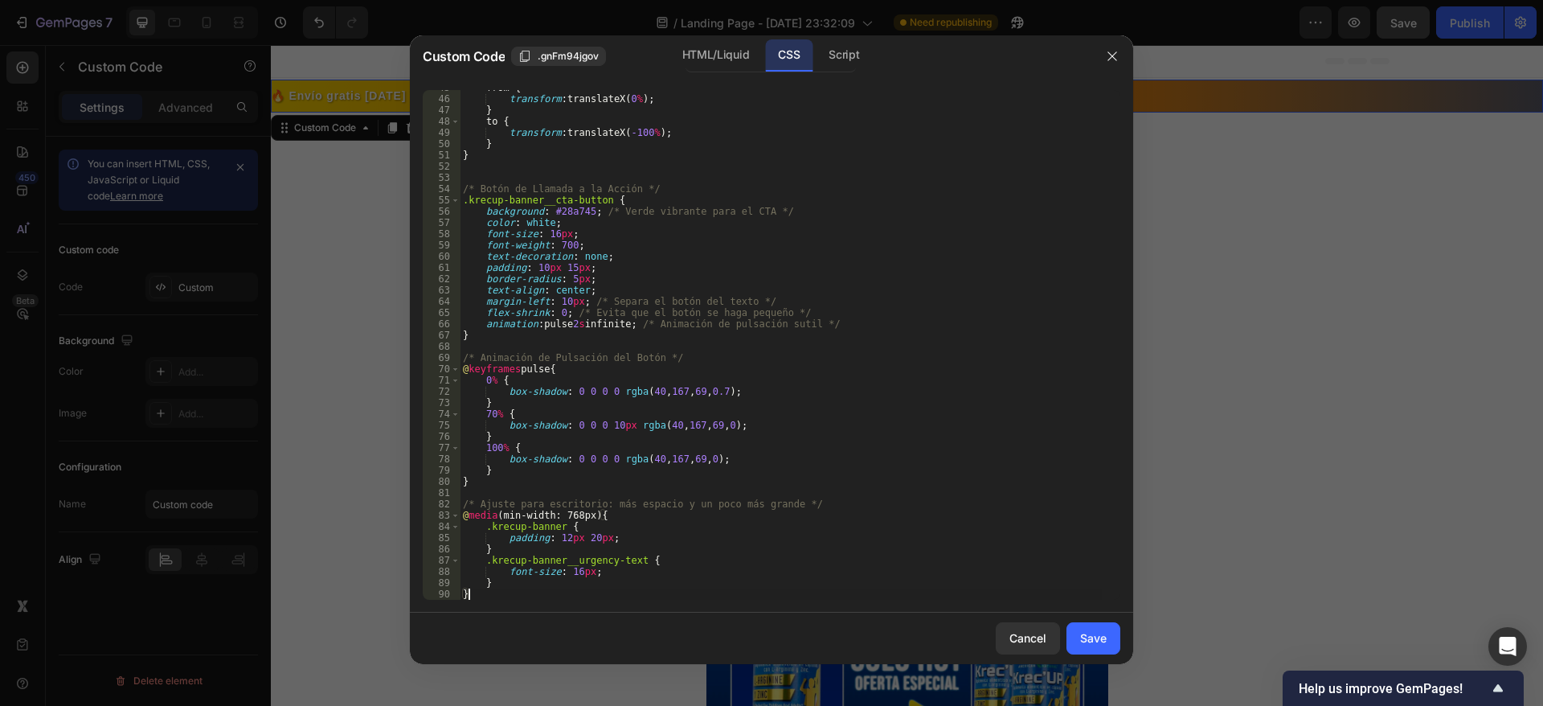
scroll to position [503, 0]
click at [1100, 643] on div "Save" at bounding box center [1093, 637] width 27 height 17
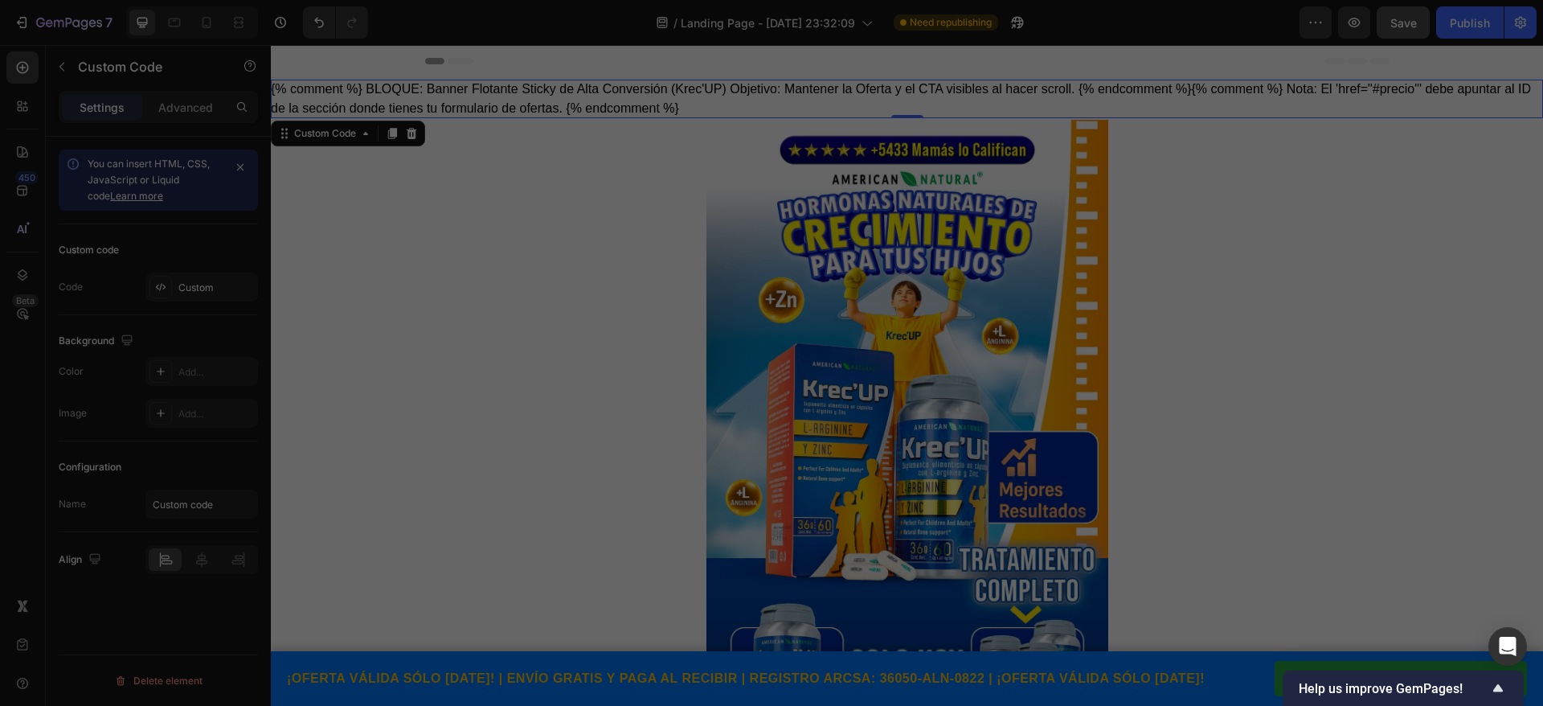
type textarea "} }"
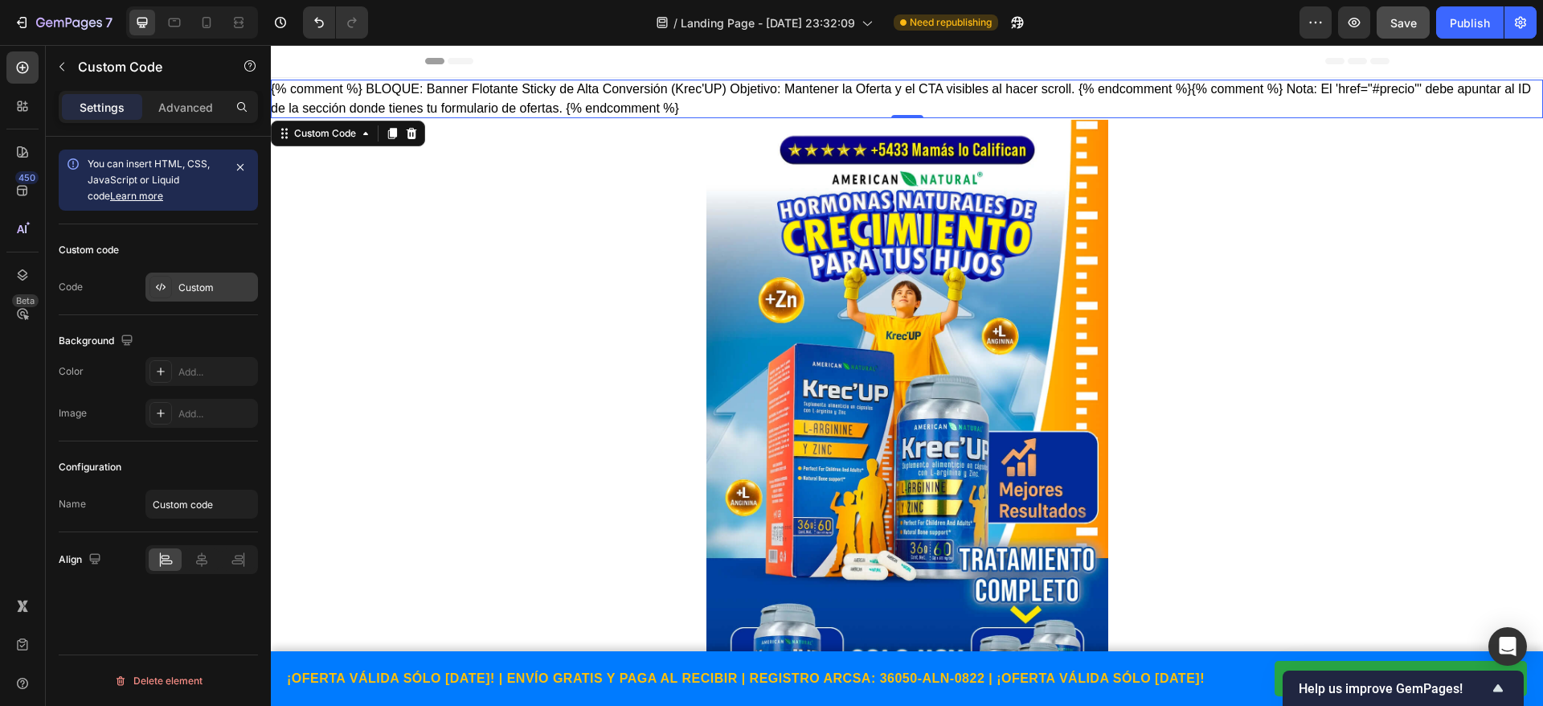
click at [195, 273] on div "Custom" at bounding box center [202, 287] width 113 height 29
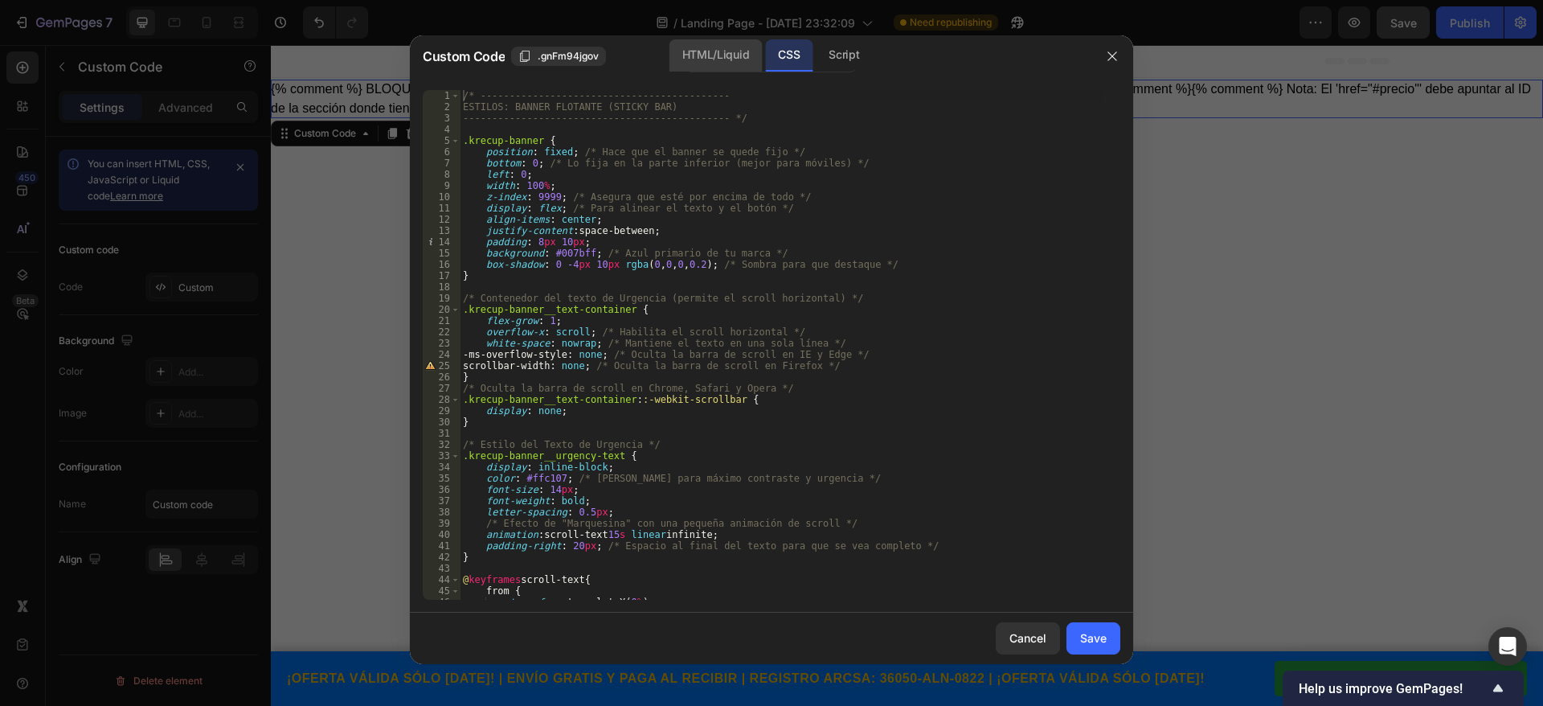
click at [675, 51] on div "HTML/Liquid" at bounding box center [716, 55] width 92 height 32
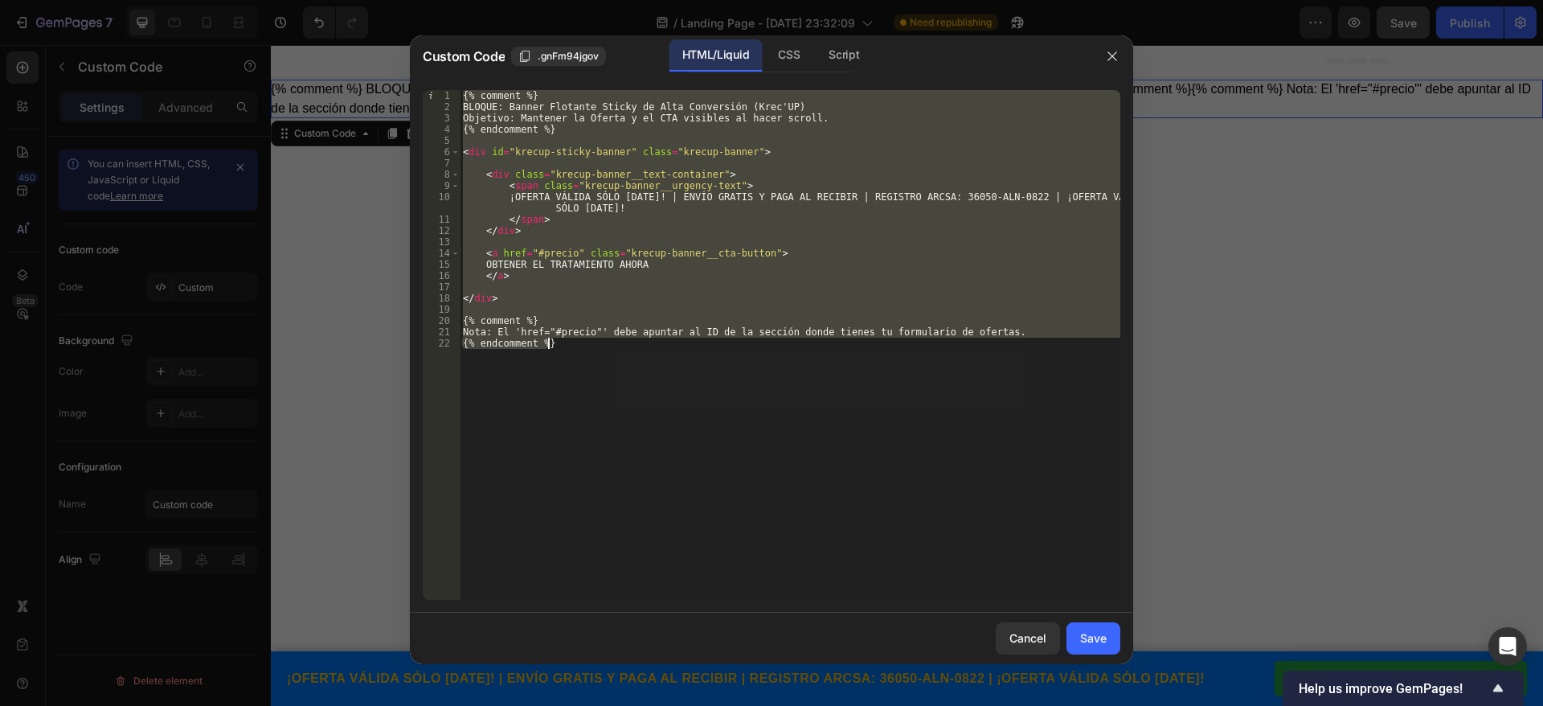
click at [579, 355] on div "{% comment %} BLOQUE: Banner Flotante Sticky de Alta Conversión (Krec'UP) Objet…" at bounding box center [790, 345] width 661 height 510
type textarea "{% endcomment %}"
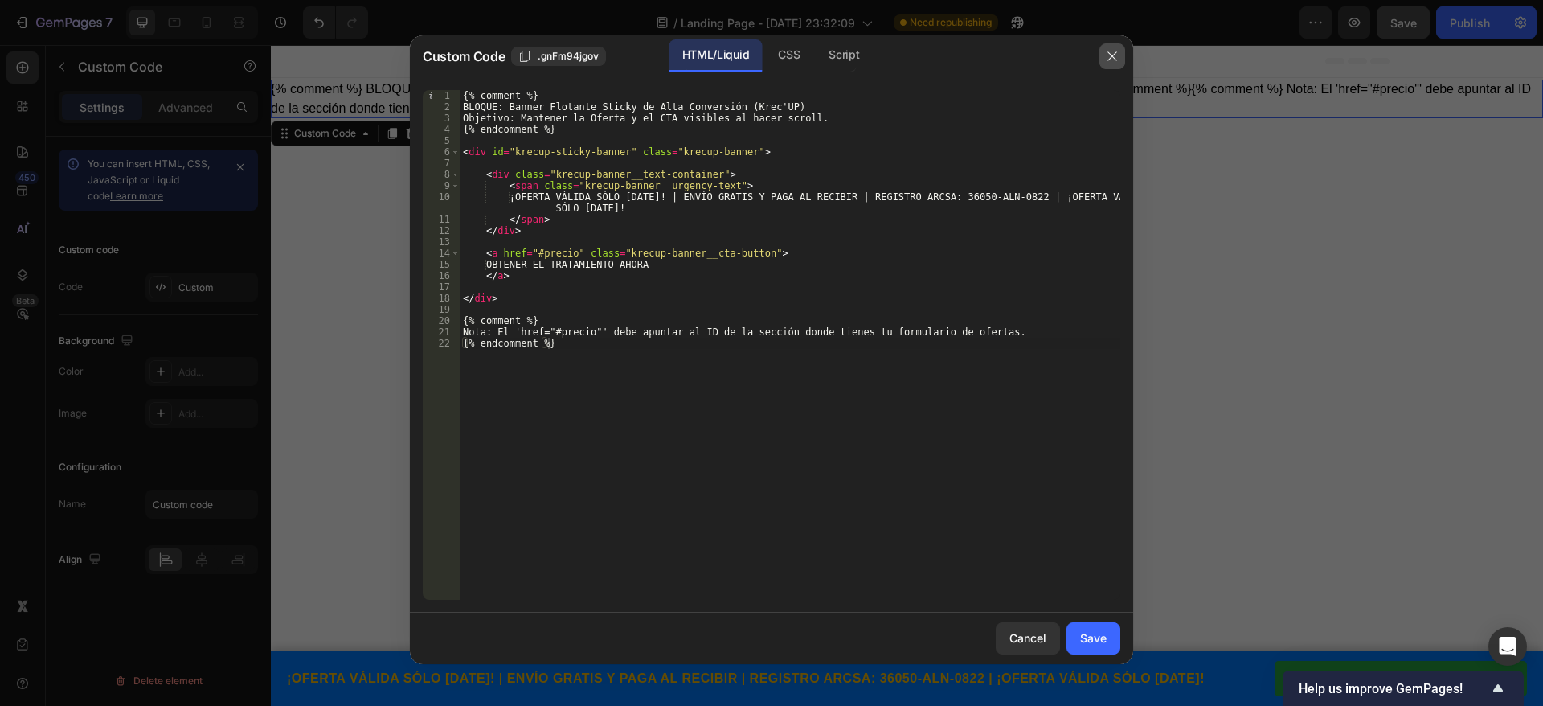
click at [1107, 61] on icon "button" at bounding box center [1112, 56] width 13 height 13
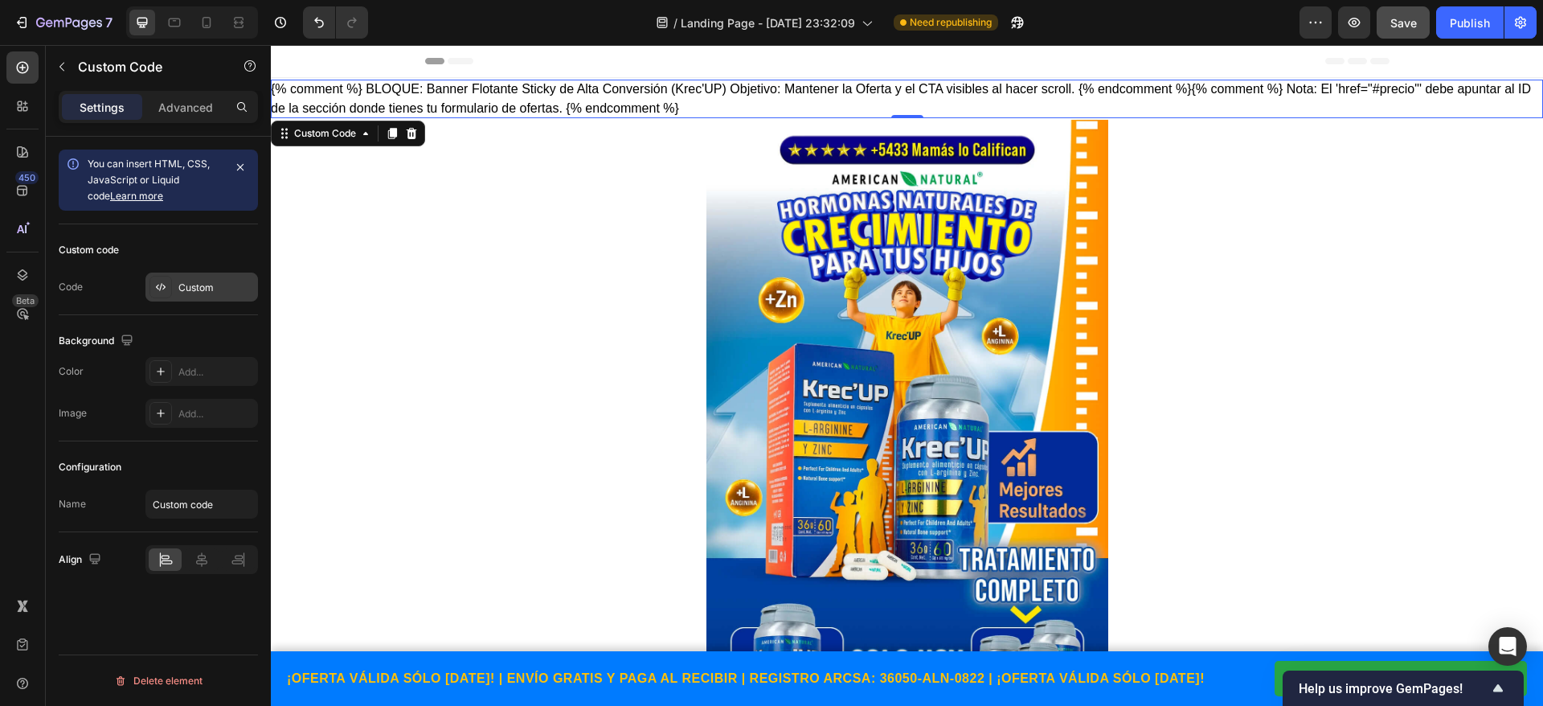
click at [176, 282] on div "Custom" at bounding box center [202, 287] width 113 height 29
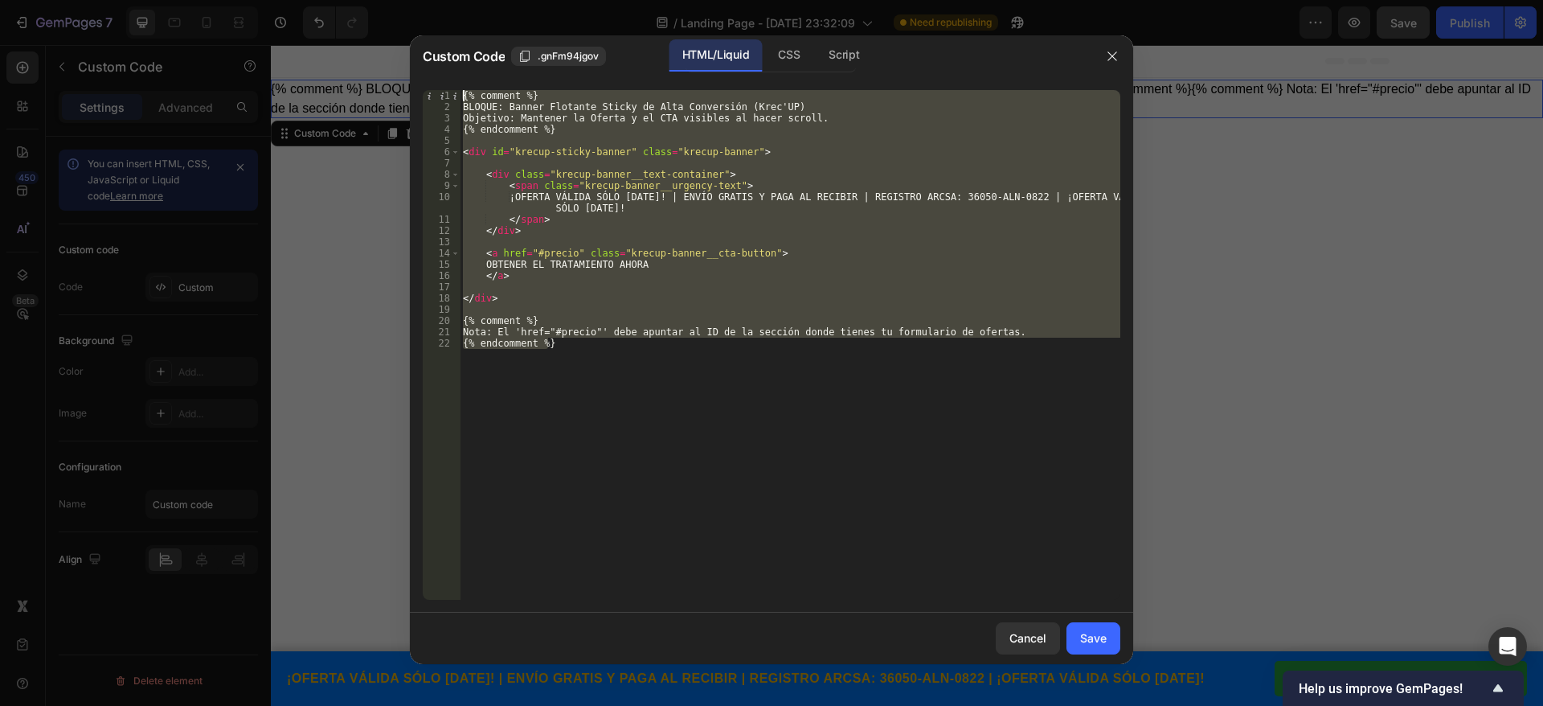
drag, startPoint x: 583, startPoint y: 357, endPoint x: 458, endPoint y: 53, distance: 328.4
click at [458, 53] on div "Custom Code .gnFm94jgov HTML/Liquid CSS Script {% endcomment %} 1 2 3 4 5 6 7 8…" at bounding box center [771, 349] width 723 height 629
type textarea "{% comment %} BLOQUE: Banner Flotante Sticky de Alta Conversión (Krec'UP)"
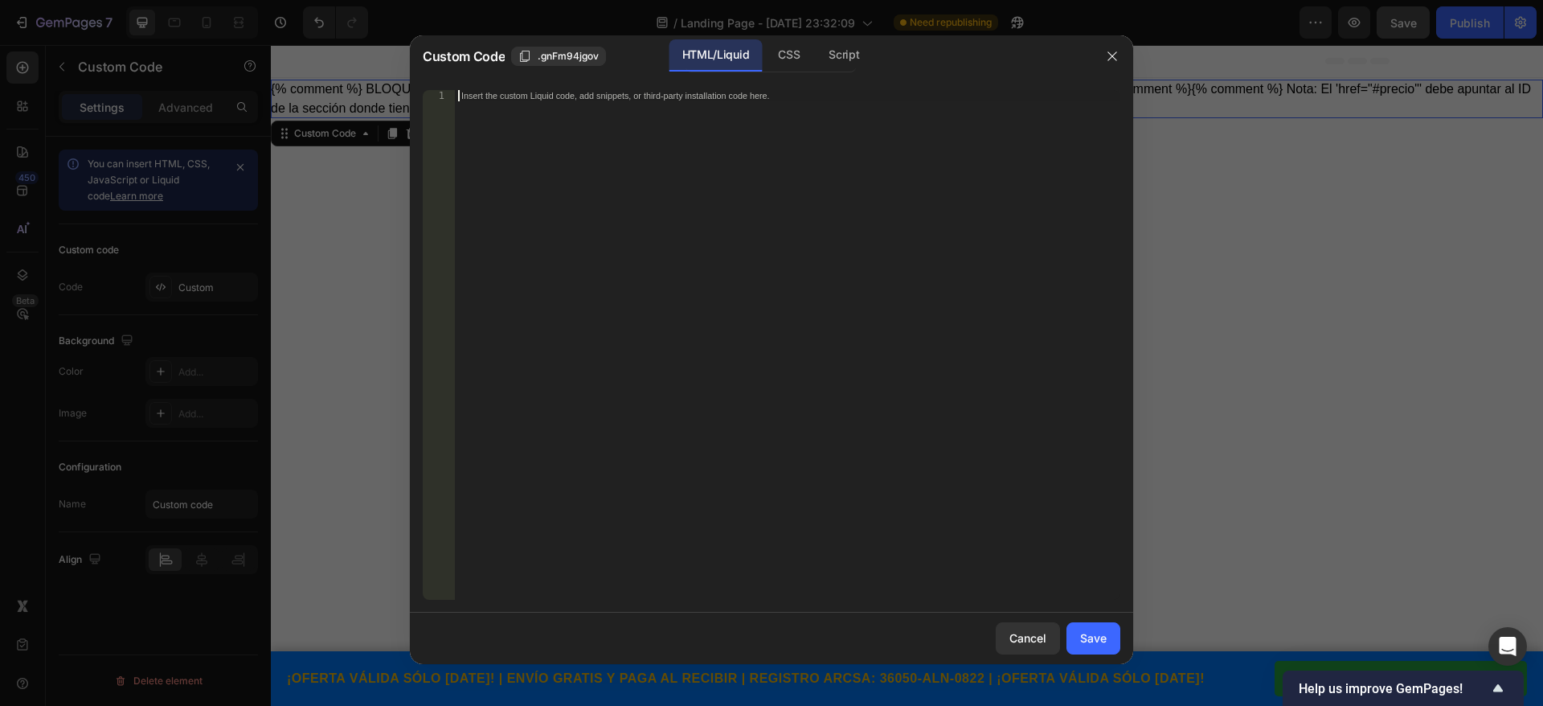
paste textarea "</div>"
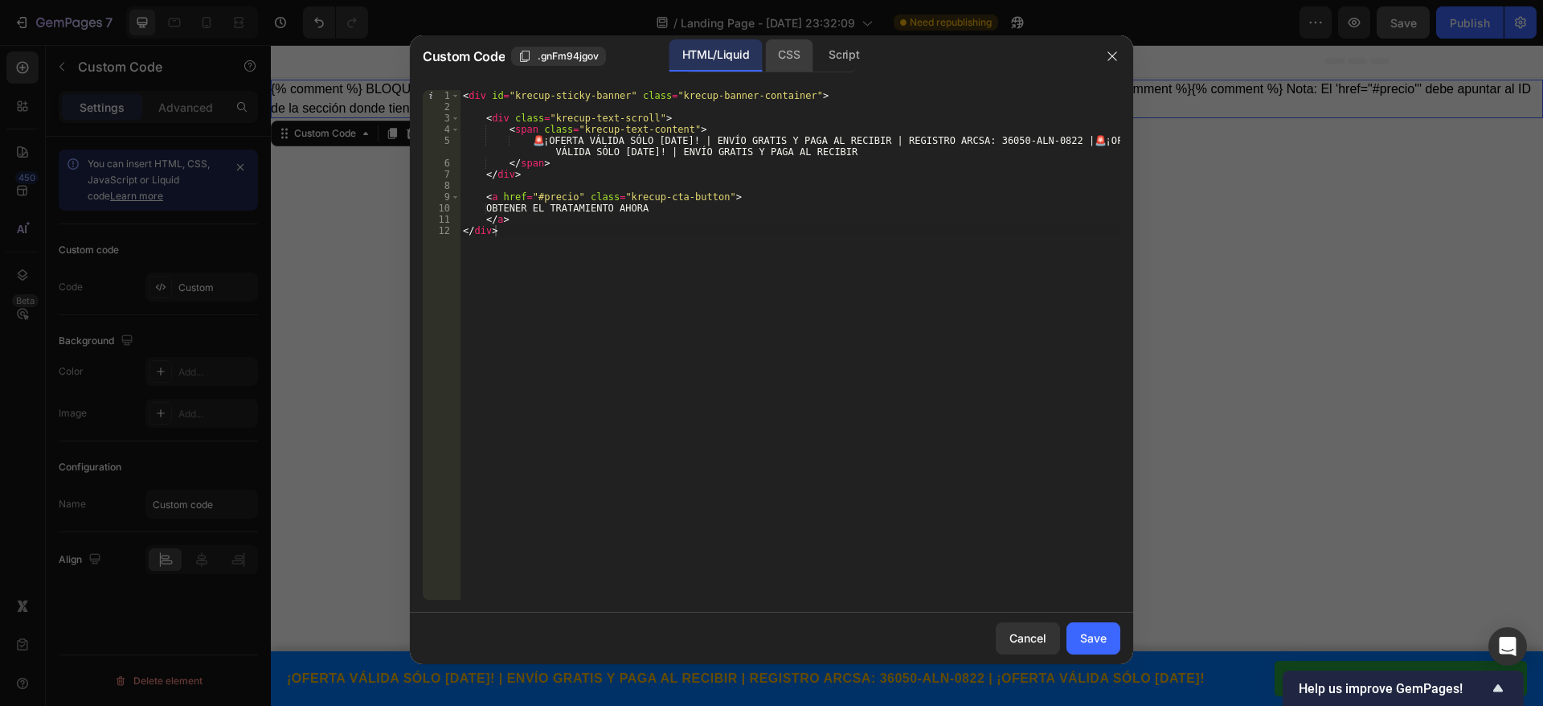
click at [791, 47] on div "CSS" at bounding box center [788, 55] width 47 height 32
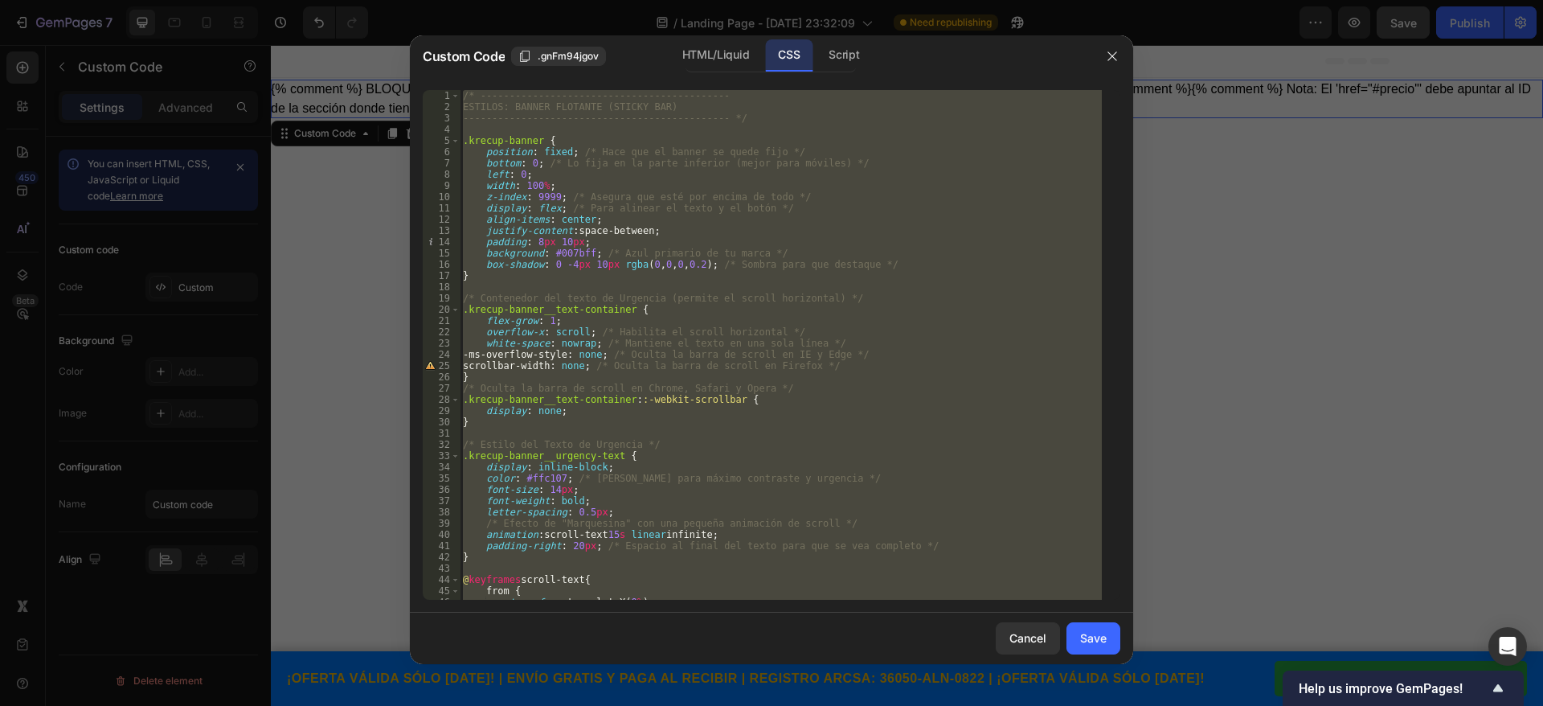
click at [665, 215] on div "/* ------------------------------------------- ESTILOS: BANNER FLOTANTE (STICKY…" at bounding box center [781, 345] width 642 height 510
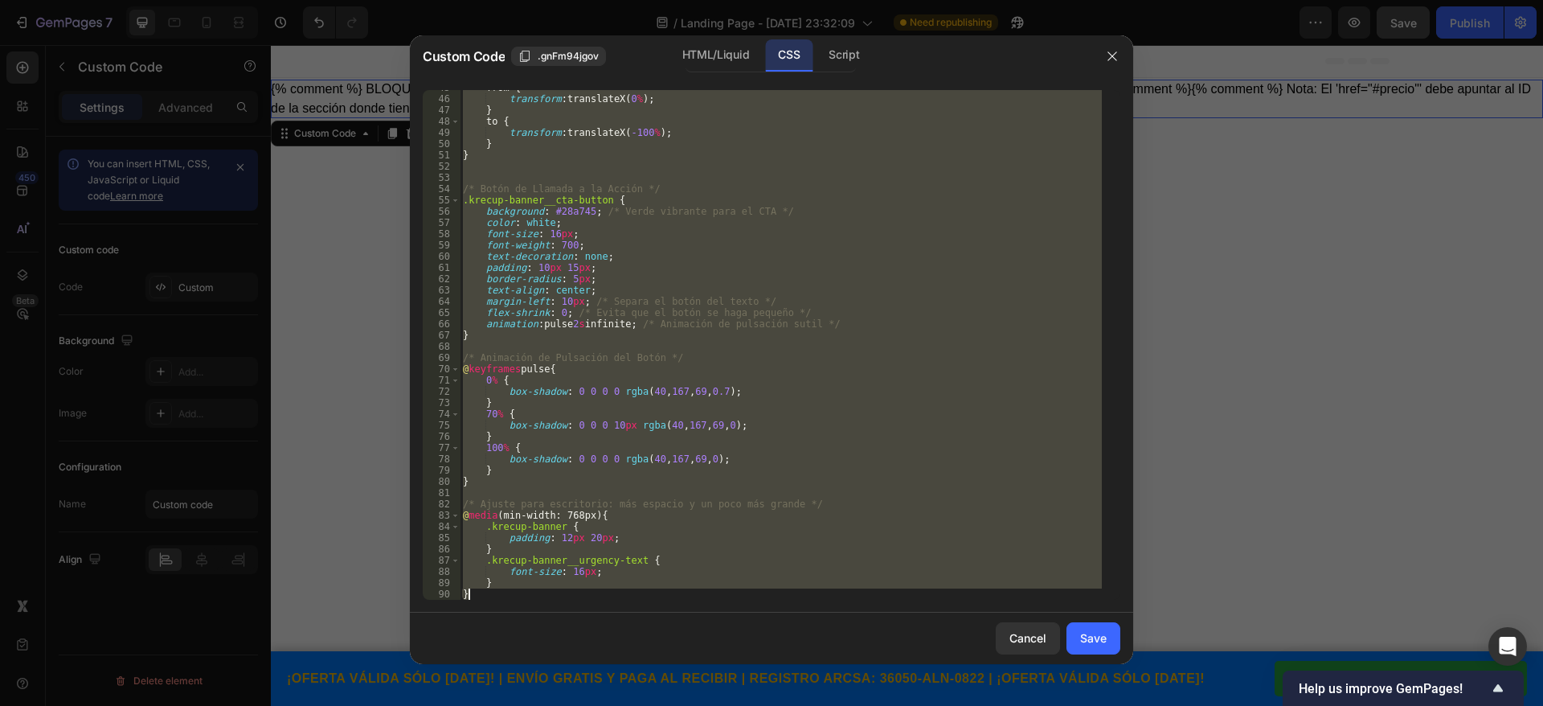
drag, startPoint x: 463, startPoint y: 89, endPoint x: 697, endPoint y: 762, distance: 712.3
click at [697, 0] on html "7 / Landing Page - [DATE] 23:32:09 Need republishing Preview Save Publish 450 B…" at bounding box center [771, 0] width 1543 height 0
type textarea "} }"
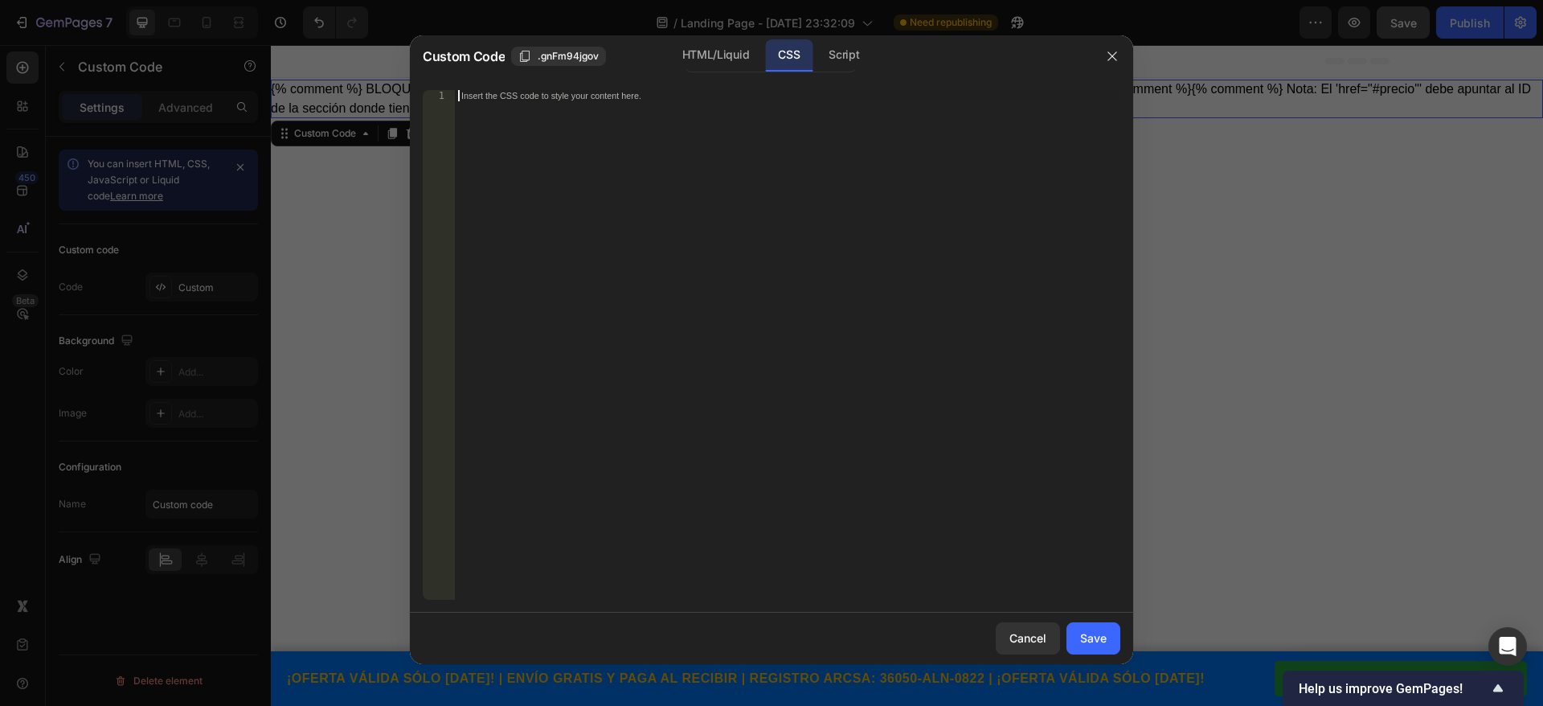
paste textarea "}"
type textarea "}"
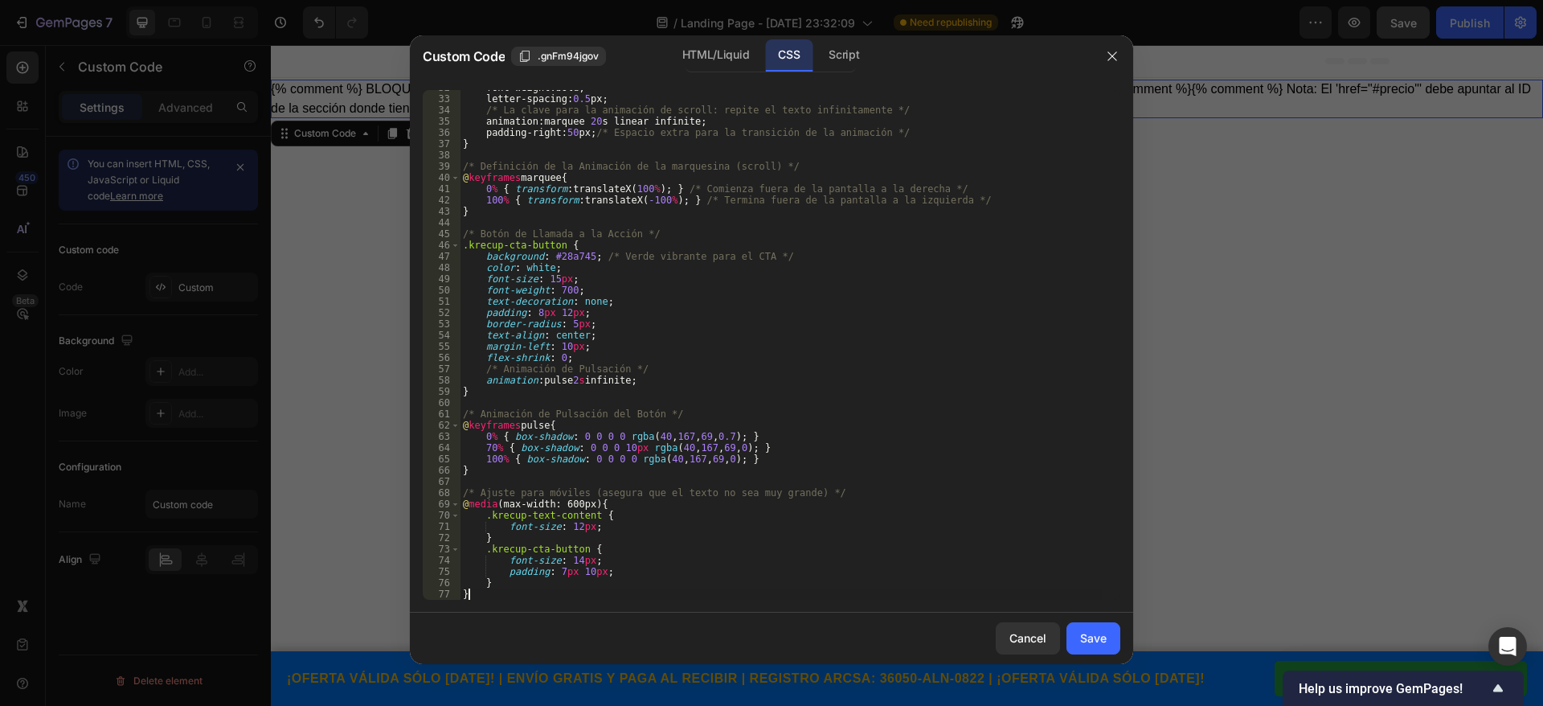
scroll to position [357, 0]
click at [1112, 641] on button "Save" at bounding box center [1094, 638] width 54 height 32
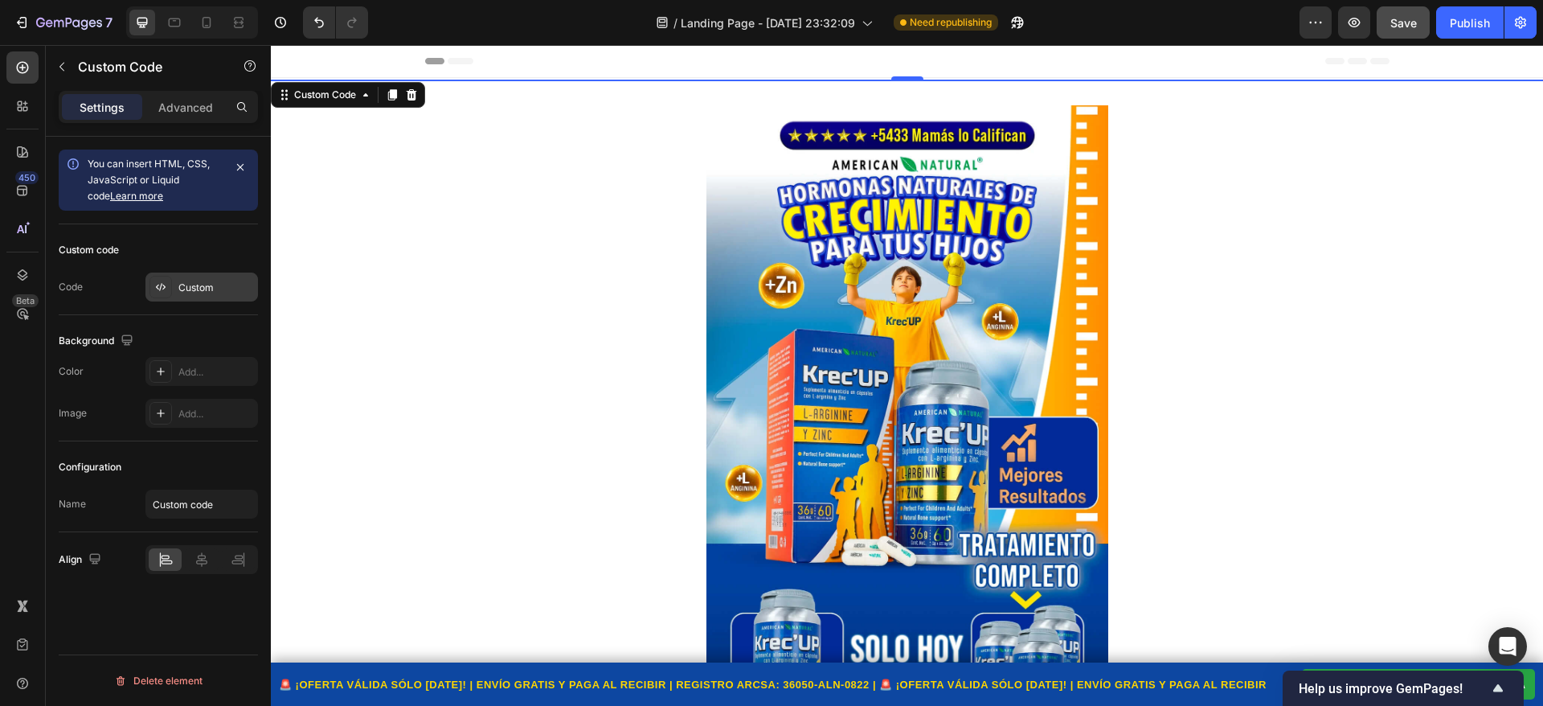
click at [187, 285] on div "Custom" at bounding box center [216, 288] width 76 height 14
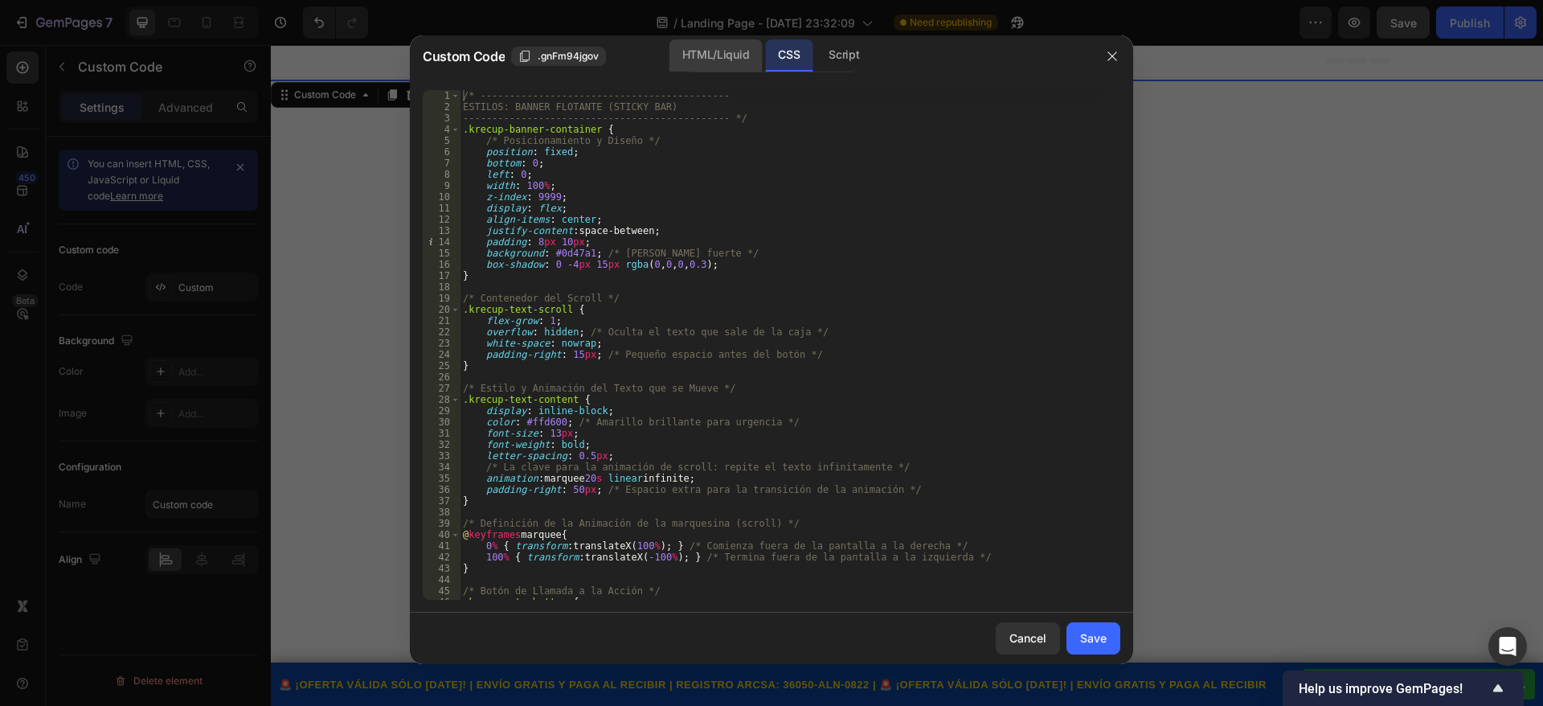
click at [735, 43] on div "HTML/Liquid" at bounding box center [716, 55] width 92 height 32
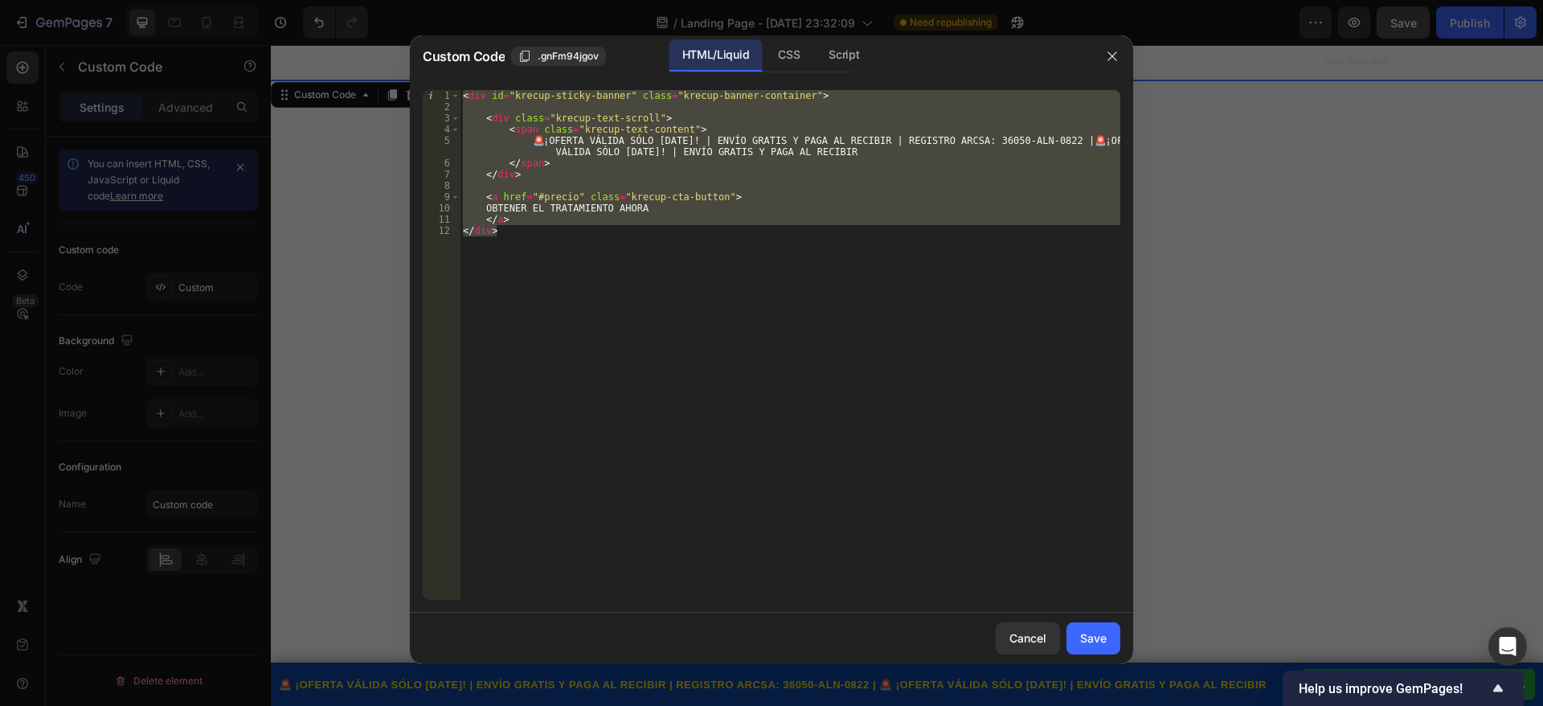
click at [583, 228] on div "< div id = "krecup-sticky-banner" class = "krecup-banner-container" > < div cla…" at bounding box center [790, 345] width 661 height 510
drag, startPoint x: 583, startPoint y: 228, endPoint x: 403, endPoint y: 77, distance: 235.1
click at [403, 77] on div "Custom Code .gnFm94jgov HTML/Liquid CSS Script </div> 1 2 3 4 5 6 7 8 9 10 11 1…" at bounding box center [771, 353] width 1543 height 706
type textarea "<div id="krecup-sticky-banner" class="krecup-banner-container">"
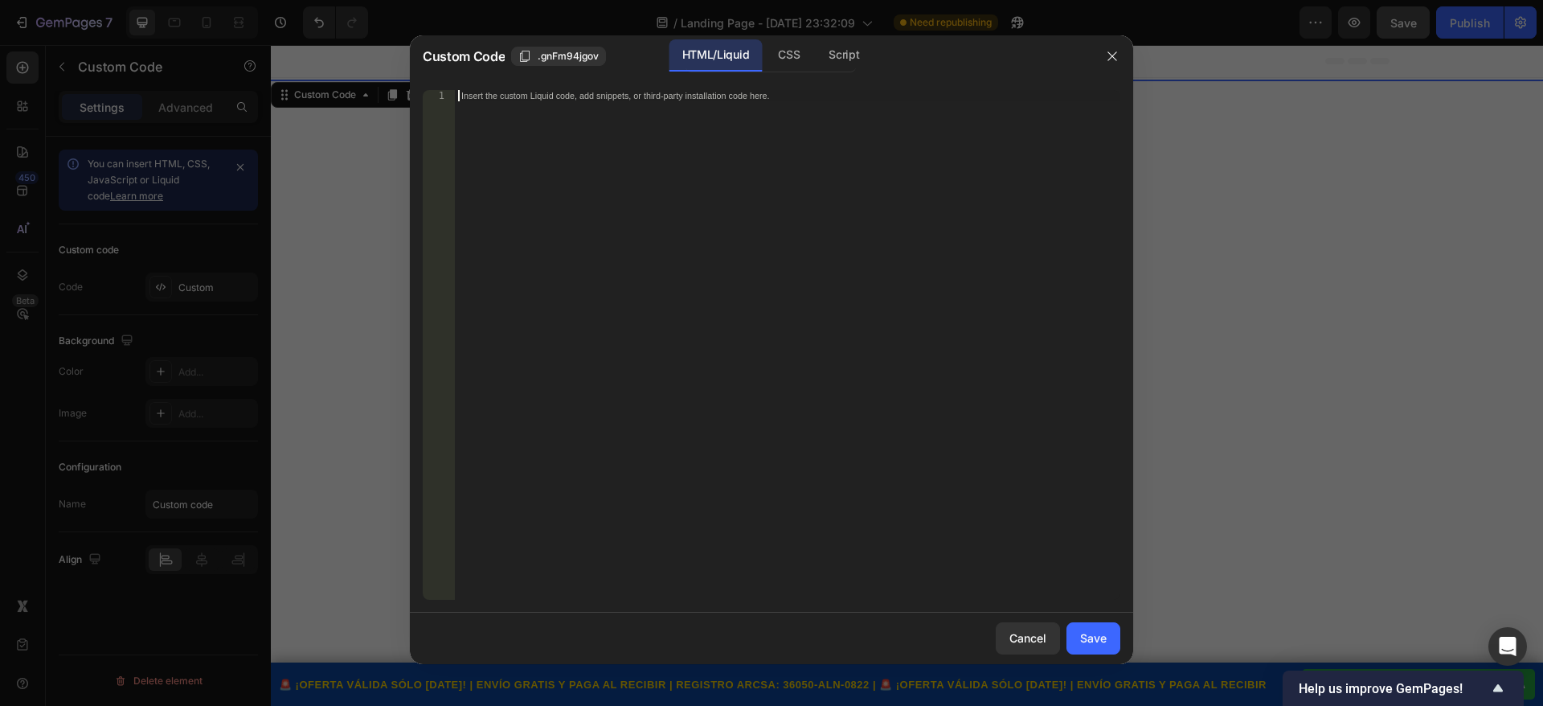
click at [607, 113] on div "Insert the custom Liquid code, add snippets, or third-party installation code h…" at bounding box center [788, 356] width 666 height 532
paste textarea "</div>"
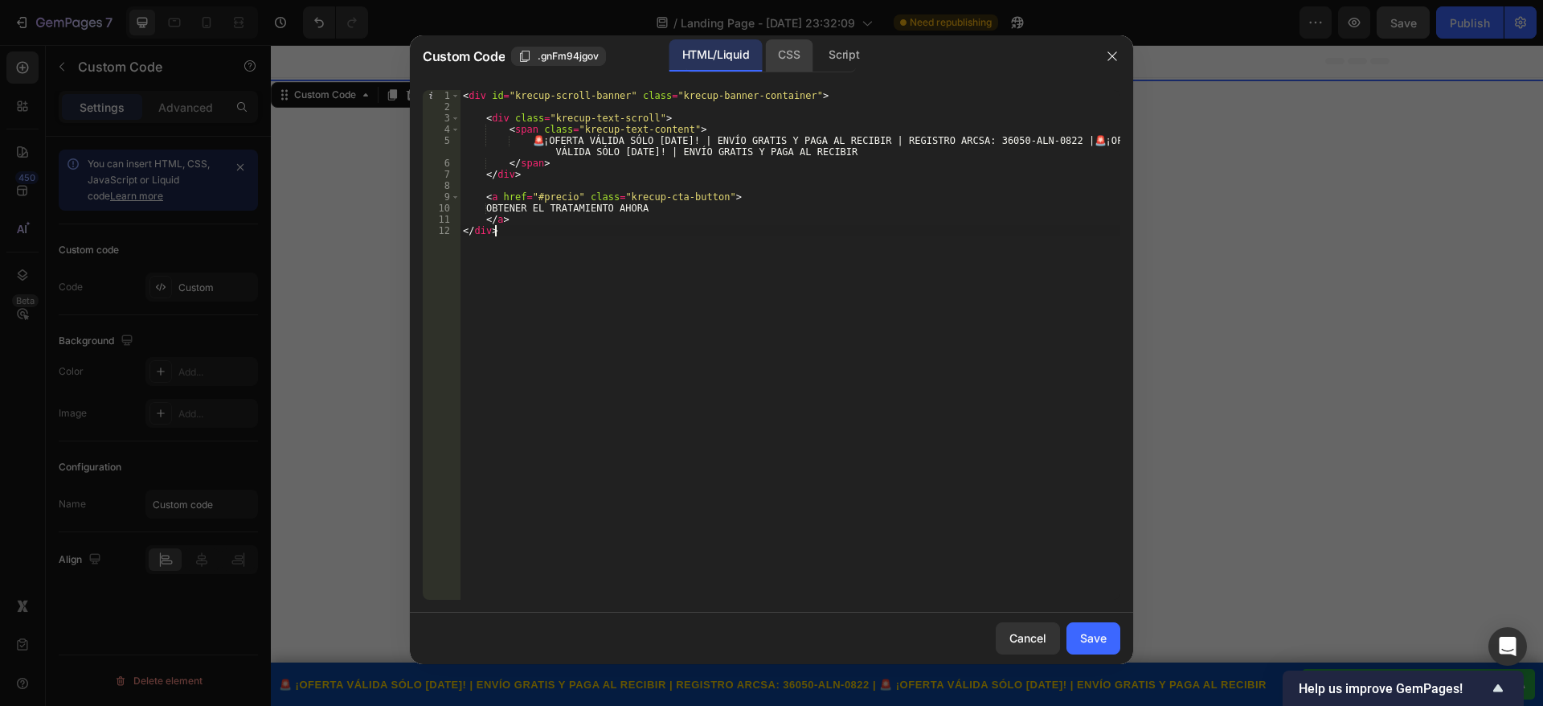
click at [799, 64] on div "CSS" at bounding box center [788, 55] width 47 height 32
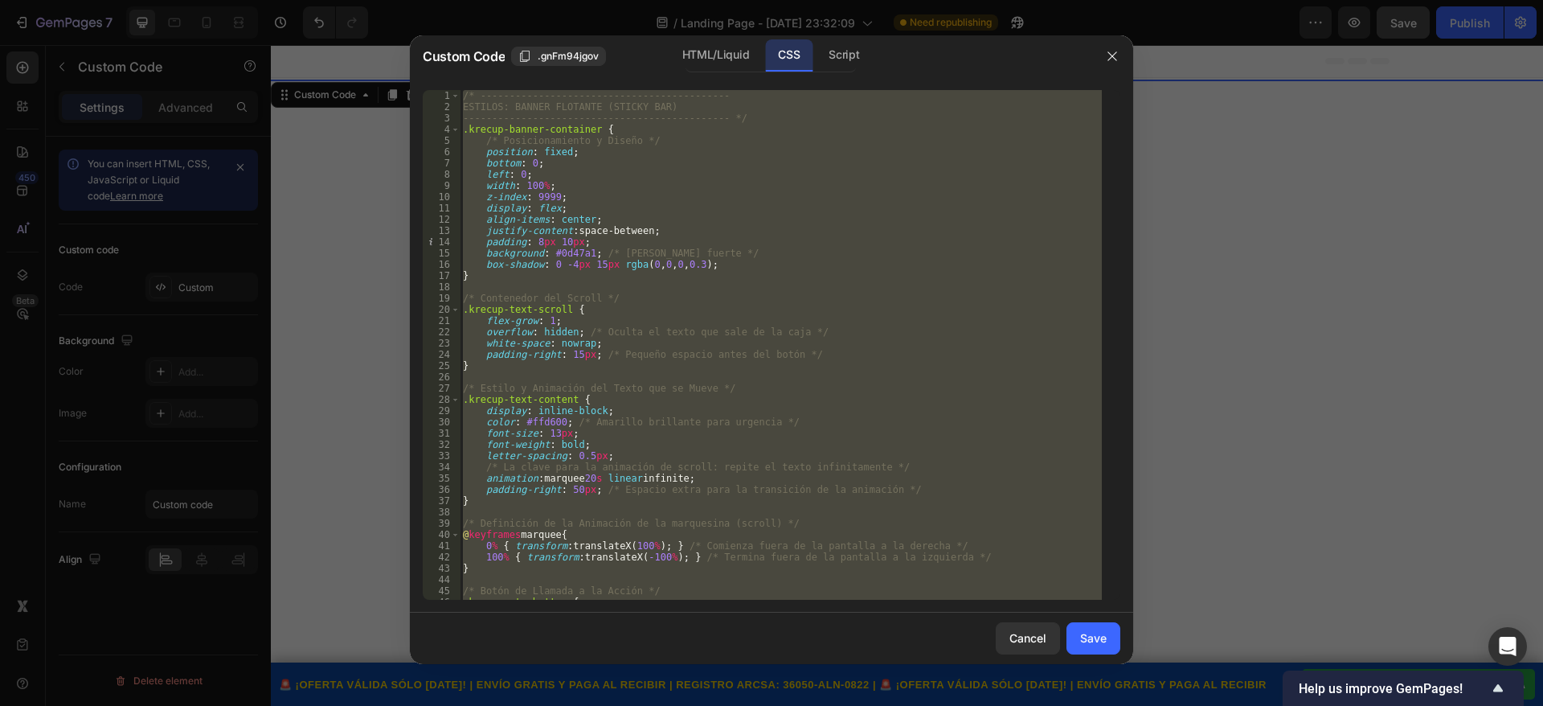
click at [657, 321] on div "/* ------------------------------------------- ESTILOS: BANNER FLOTANTE (STICKY…" at bounding box center [781, 345] width 642 height 510
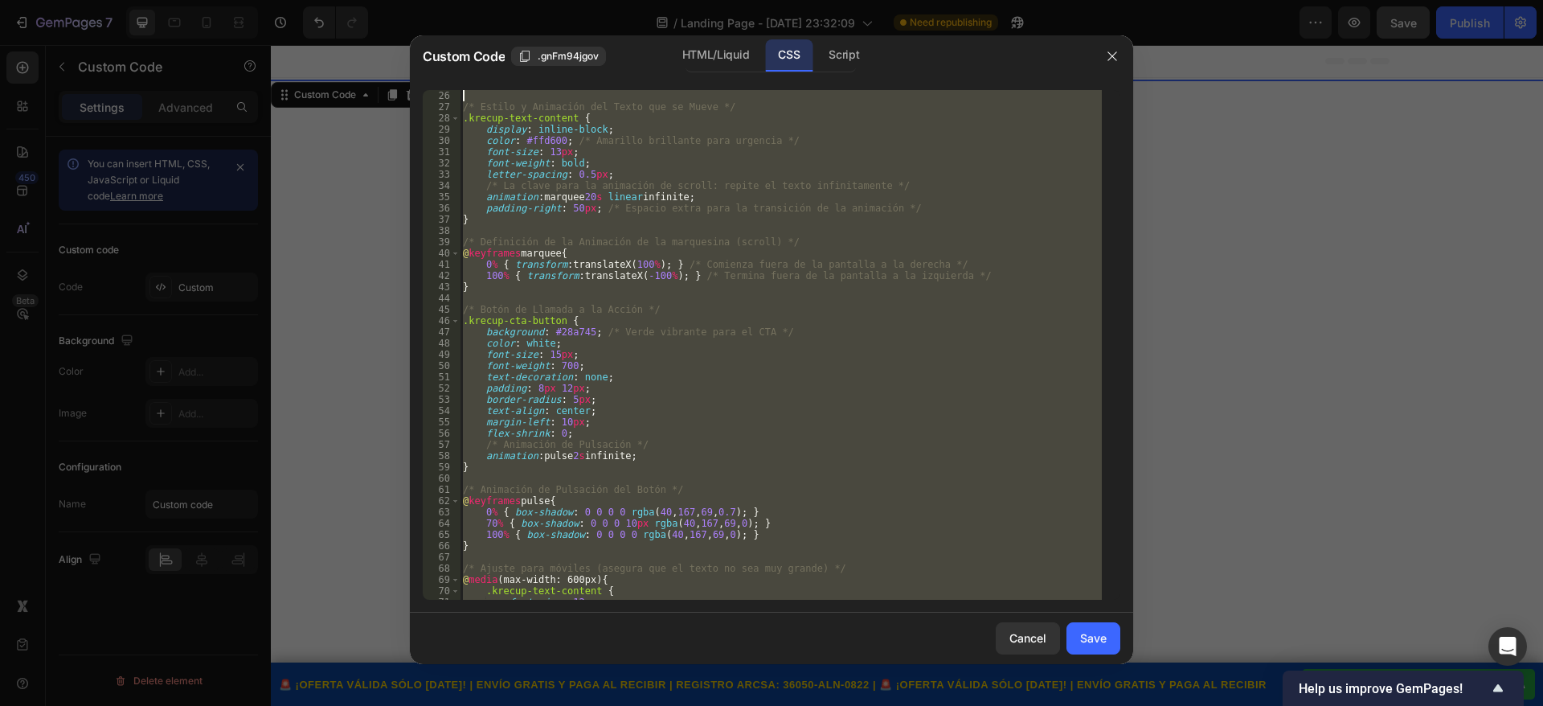
scroll to position [0, 0]
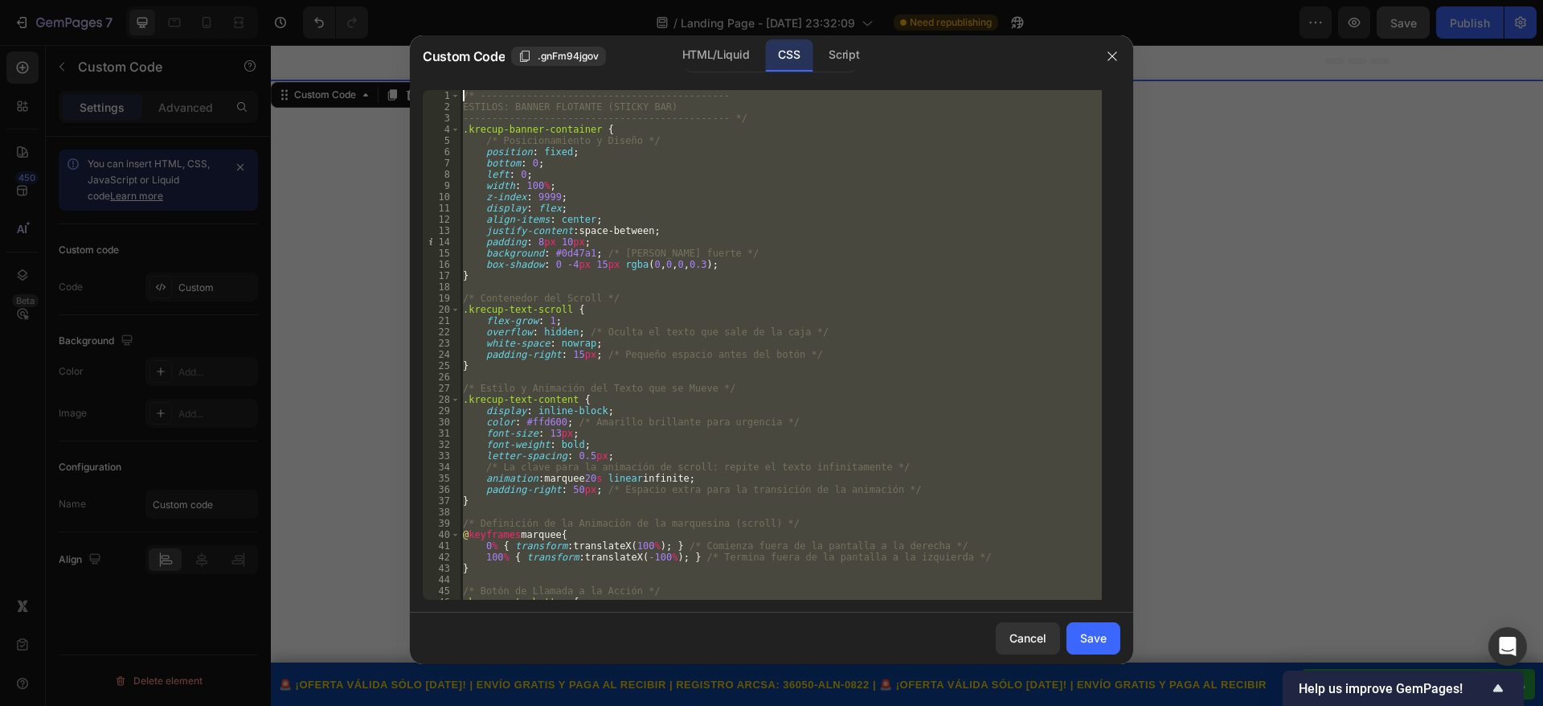
drag, startPoint x: 498, startPoint y: 592, endPoint x: 530, endPoint y: 291, distance: 303.1
click at [473, 48] on div "Custom Code .gnFm94jgov HTML/Liquid CSS Script flex-grow: 1; 1 2 3 4 5 6 7 8 9 …" at bounding box center [771, 349] width 723 height 629
type textarea "/* ------------------------------------------- ESTILOS: BANNER FLOTANTE (STICKY…"
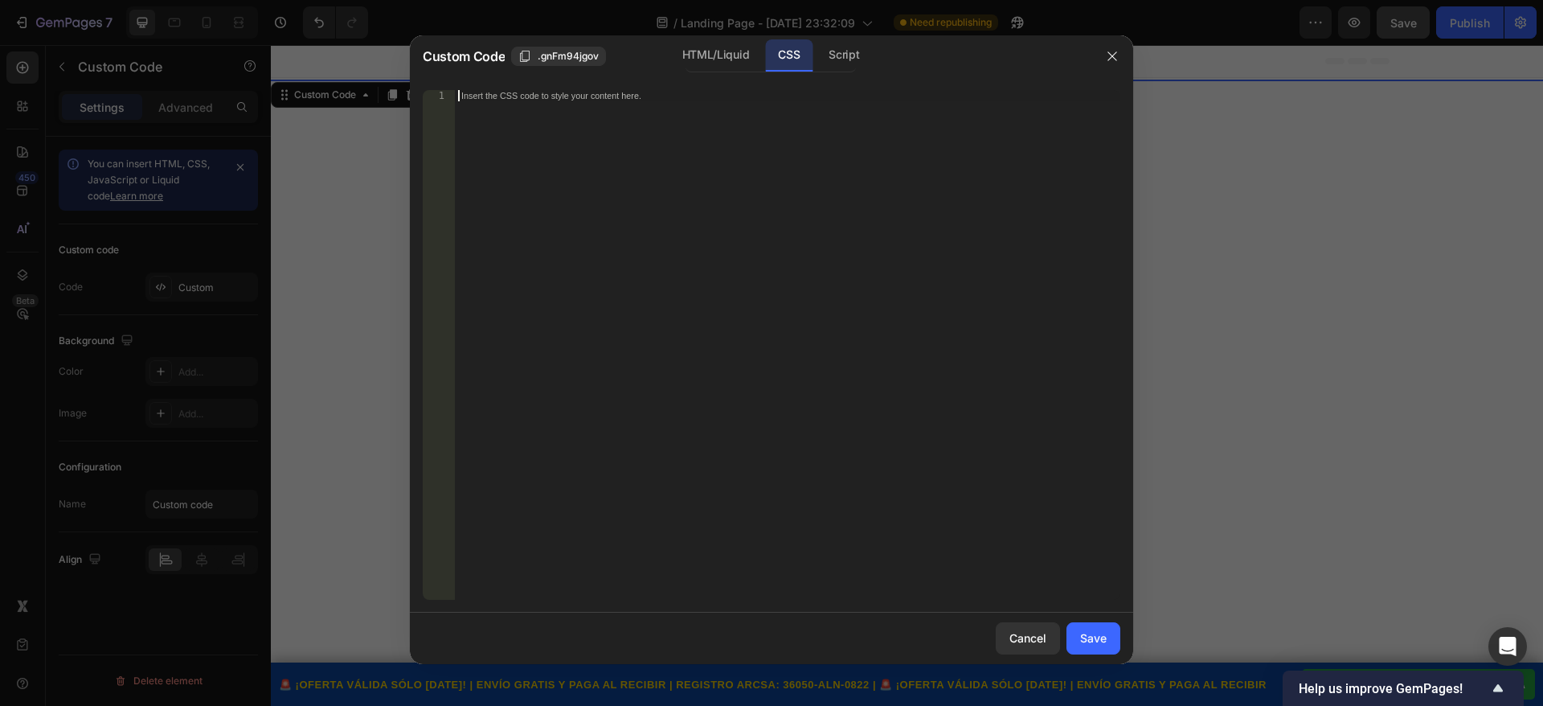
click at [494, 102] on div "Insert the CSS code to style your content here." at bounding box center [788, 356] width 666 height 532
paste textarea "}"
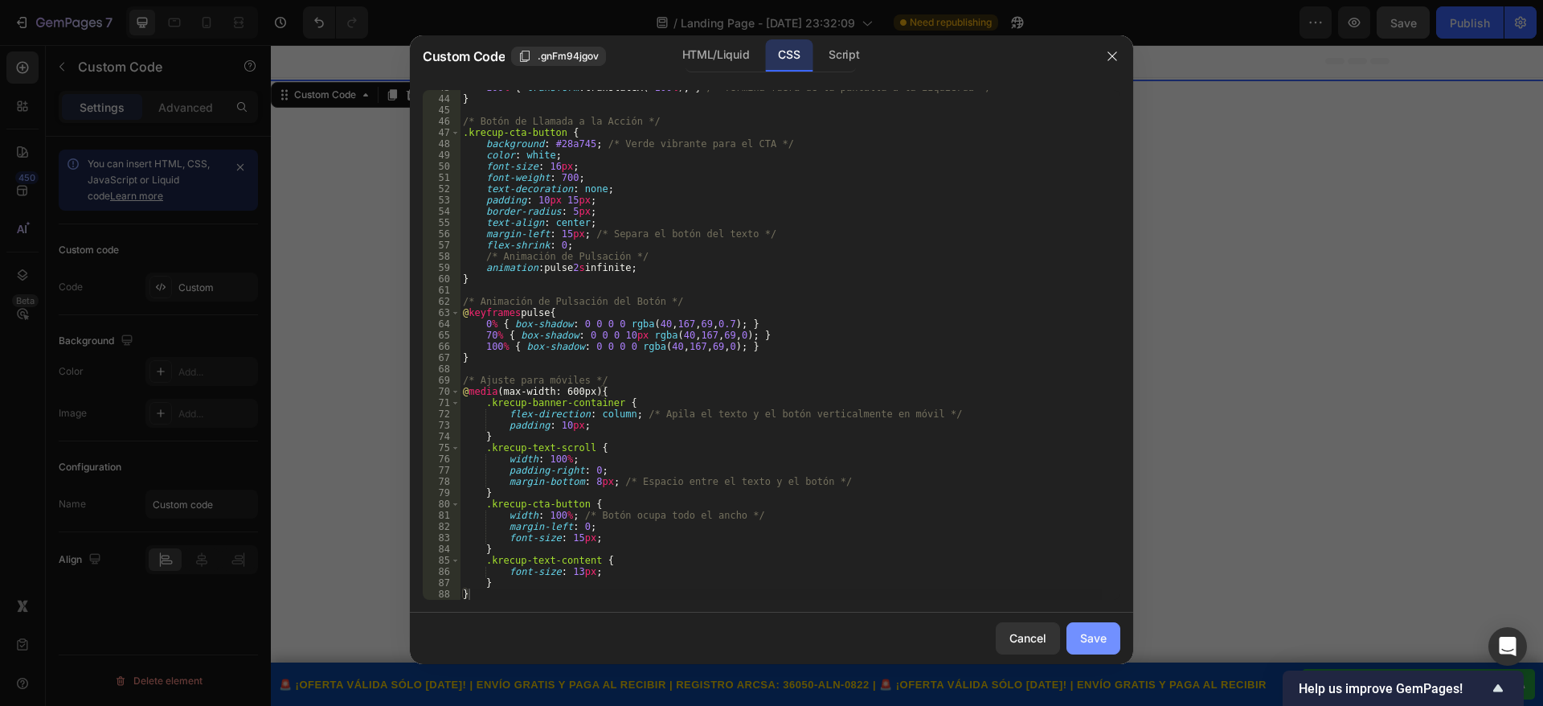
click at [1088, 625] on button "Save" at bounding box center [1094, 638] width 54 height 32
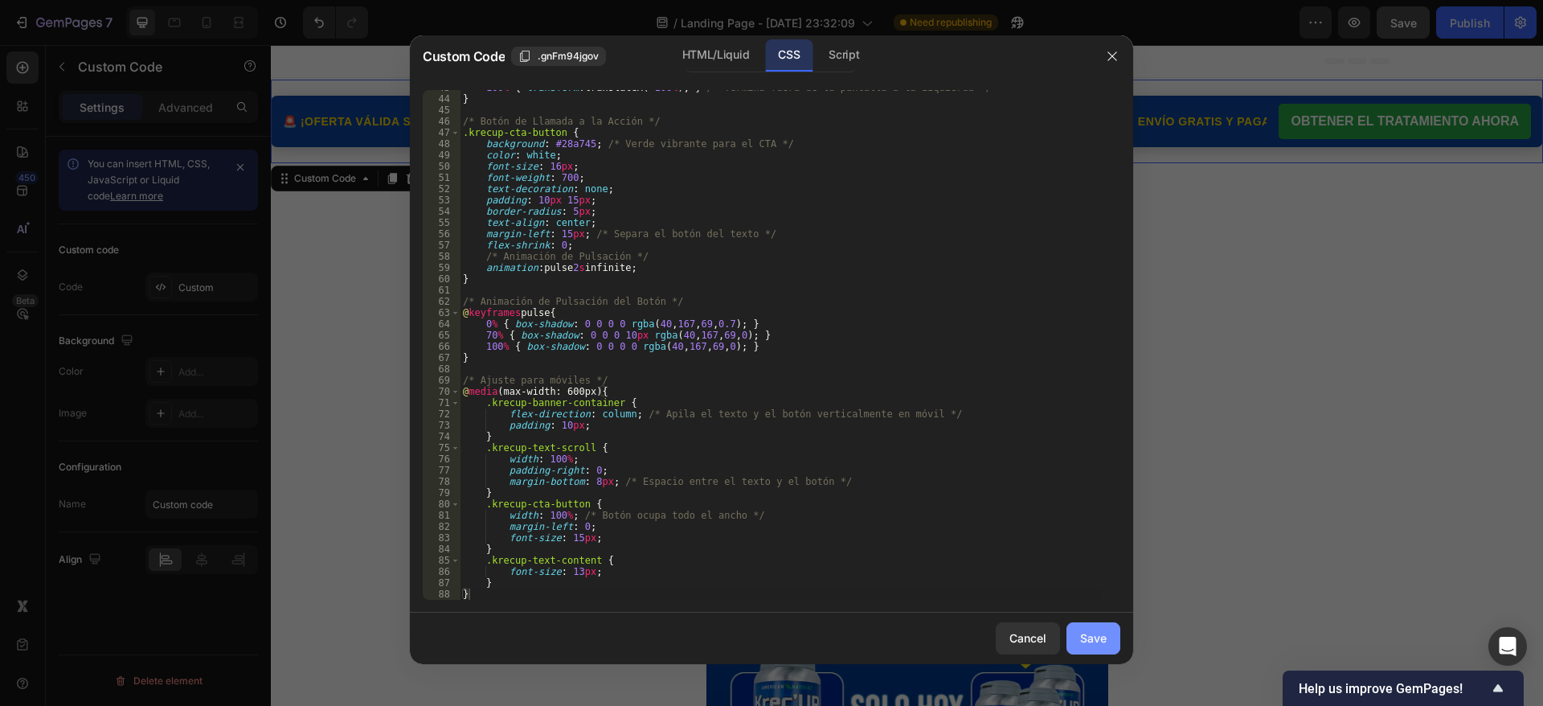
type textarea "} }"
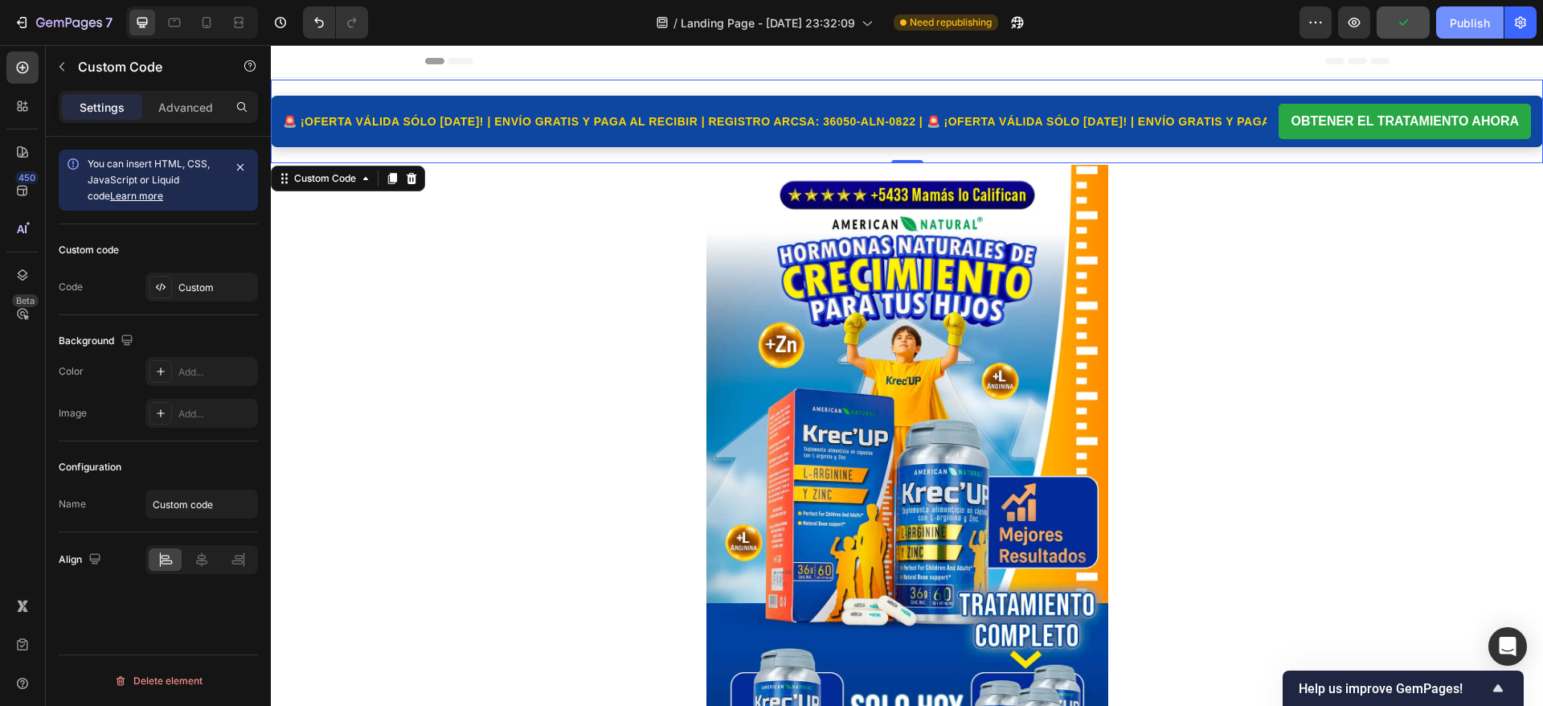
click at [1453, 18] on div "Publish" at bounding box center [1470, 22] width 40 height 17
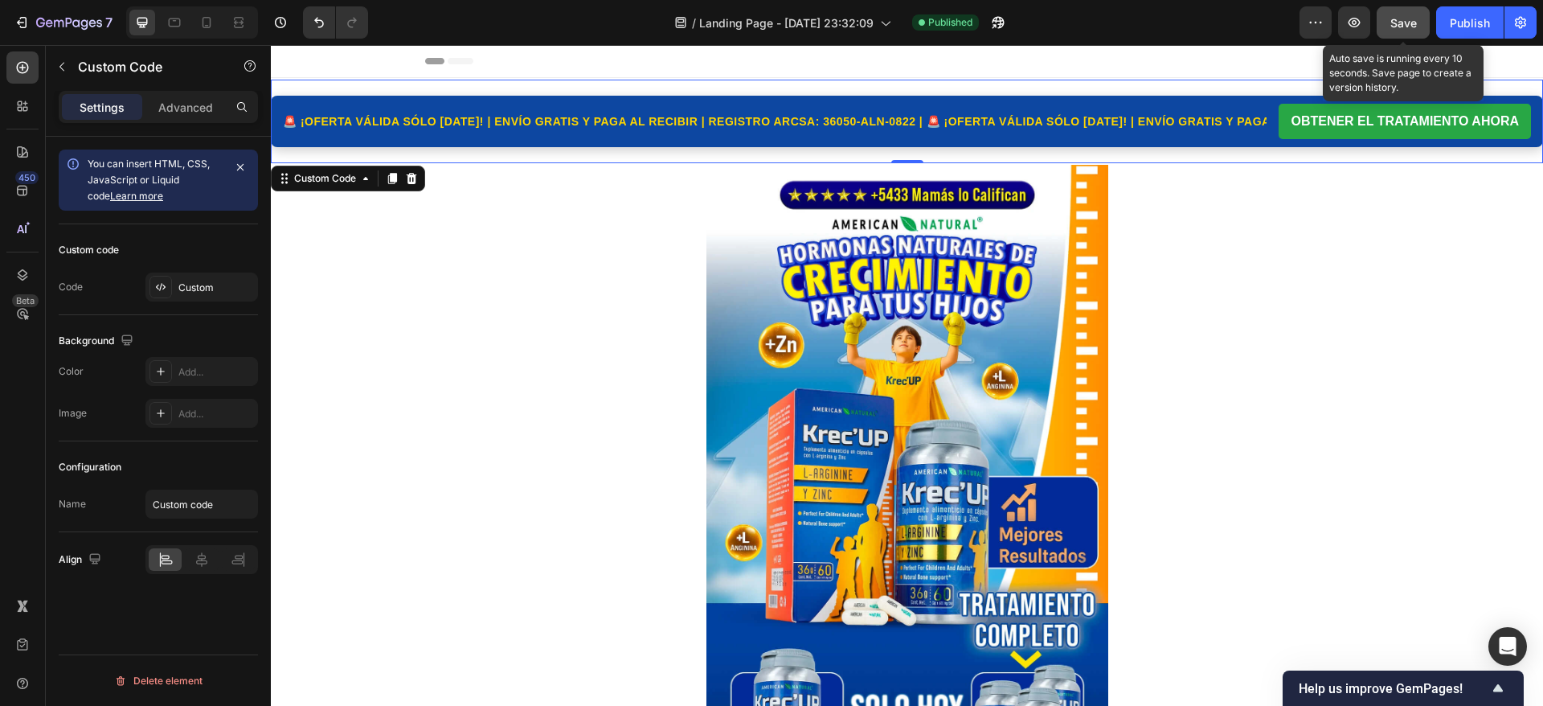
click at [1408, 12] on button "Save" at bounding box center [1403, 22] width 53 height 32
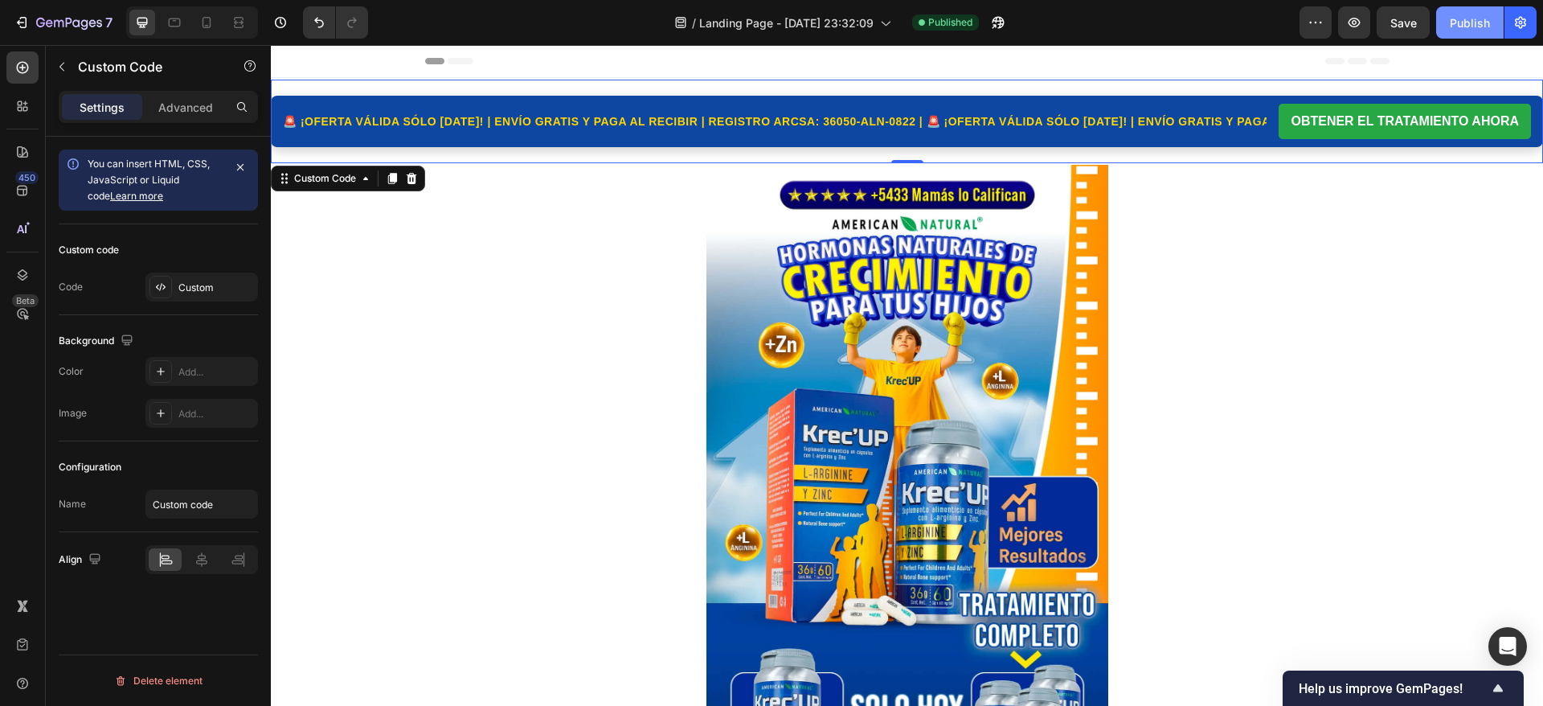
click at [1467, 13] on button "Publish" at bounding box center [1471, 22] width 68 height 32
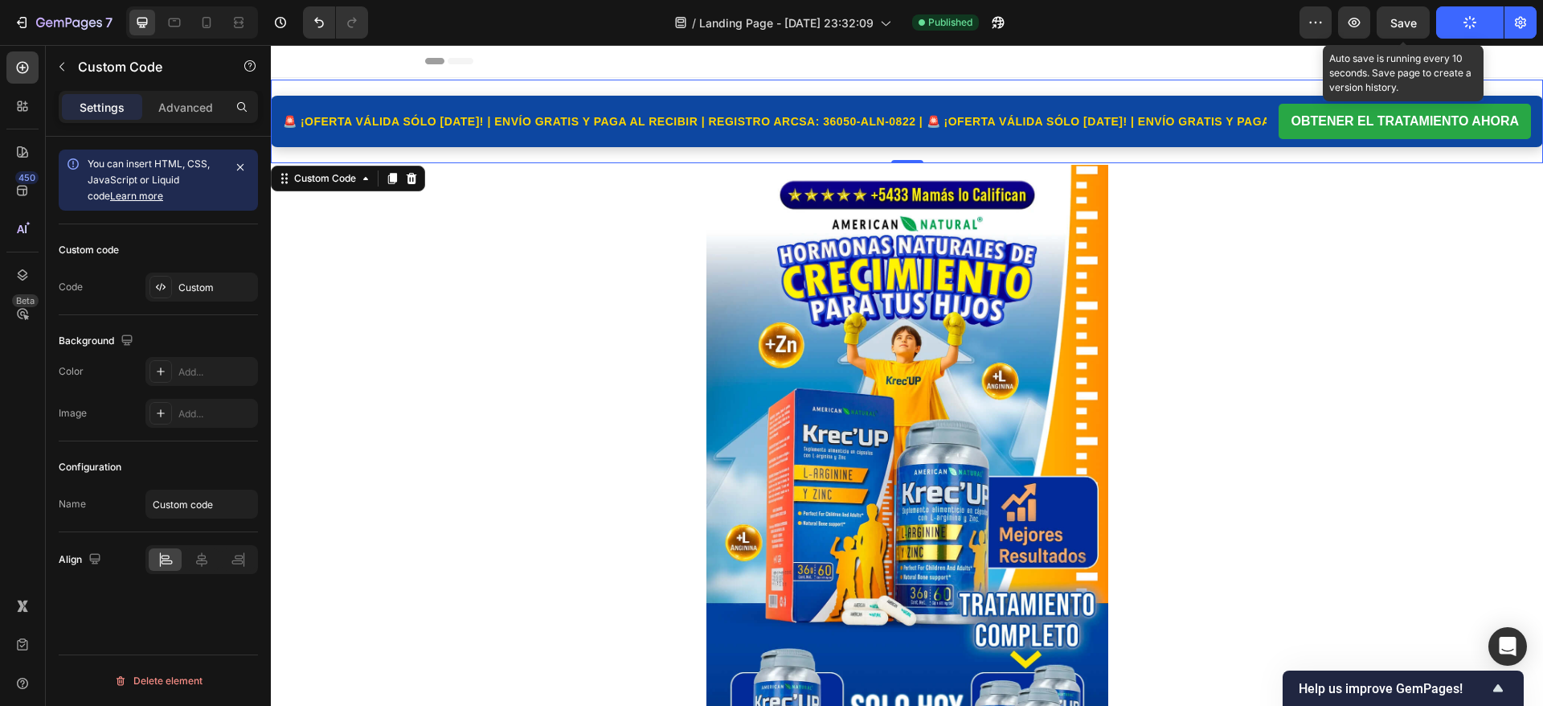
click at [1408, 27] on span "Save" at bounding box center [1404, 23] width 27 height 14
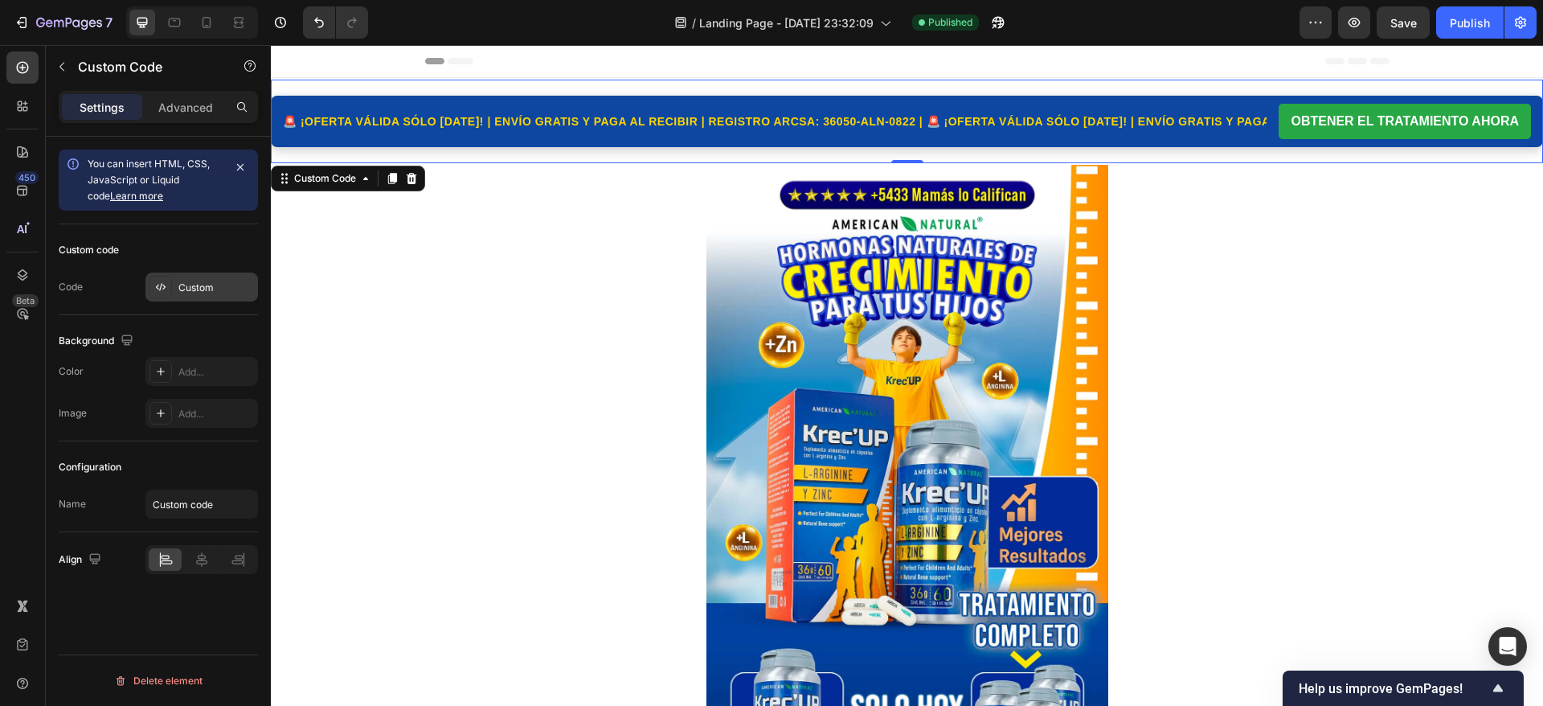
click at [212, 285] on div "Custom" at bounding box center [216, 288] width 76 height 14
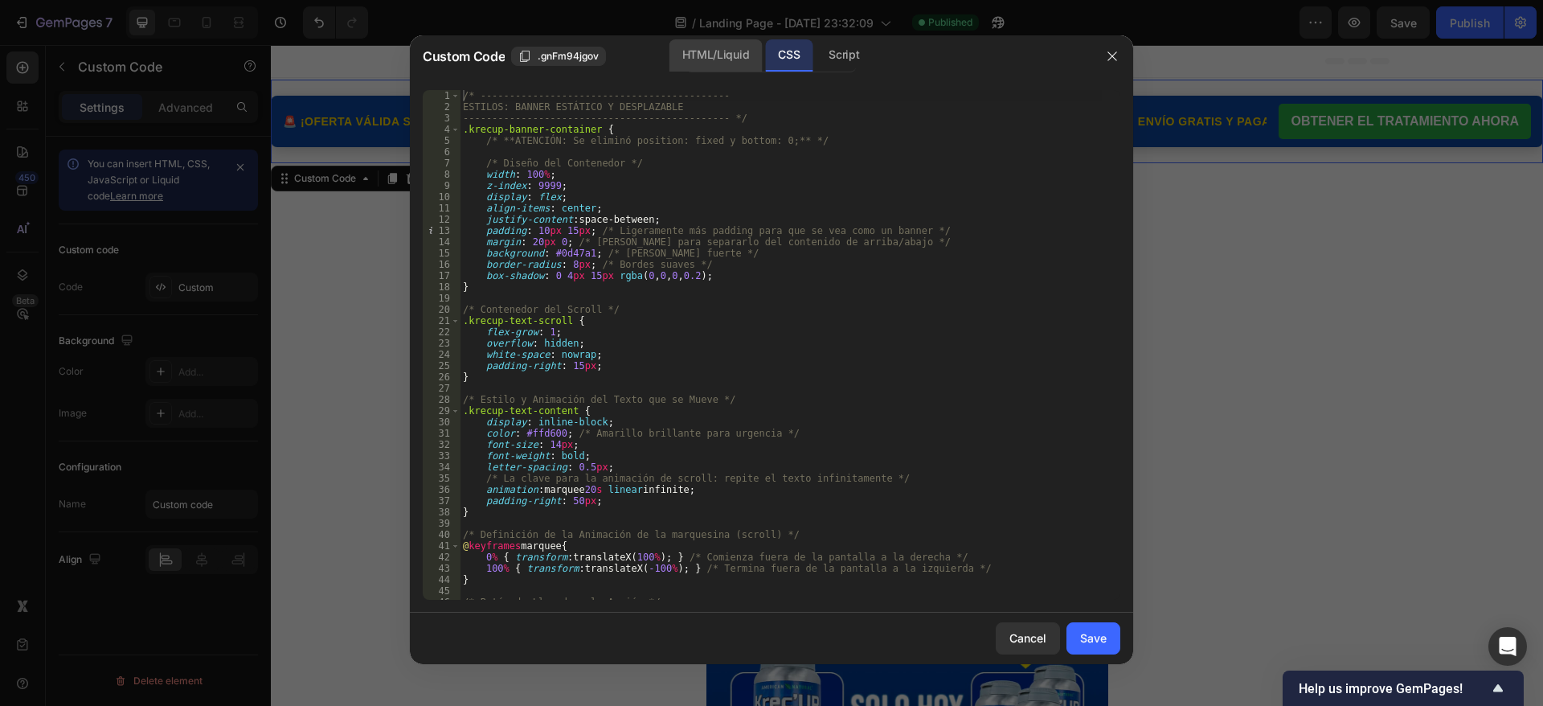
click at [692, 46] on div "HTML/Liquid" at bounding box center [716, 55] width 92 height 32
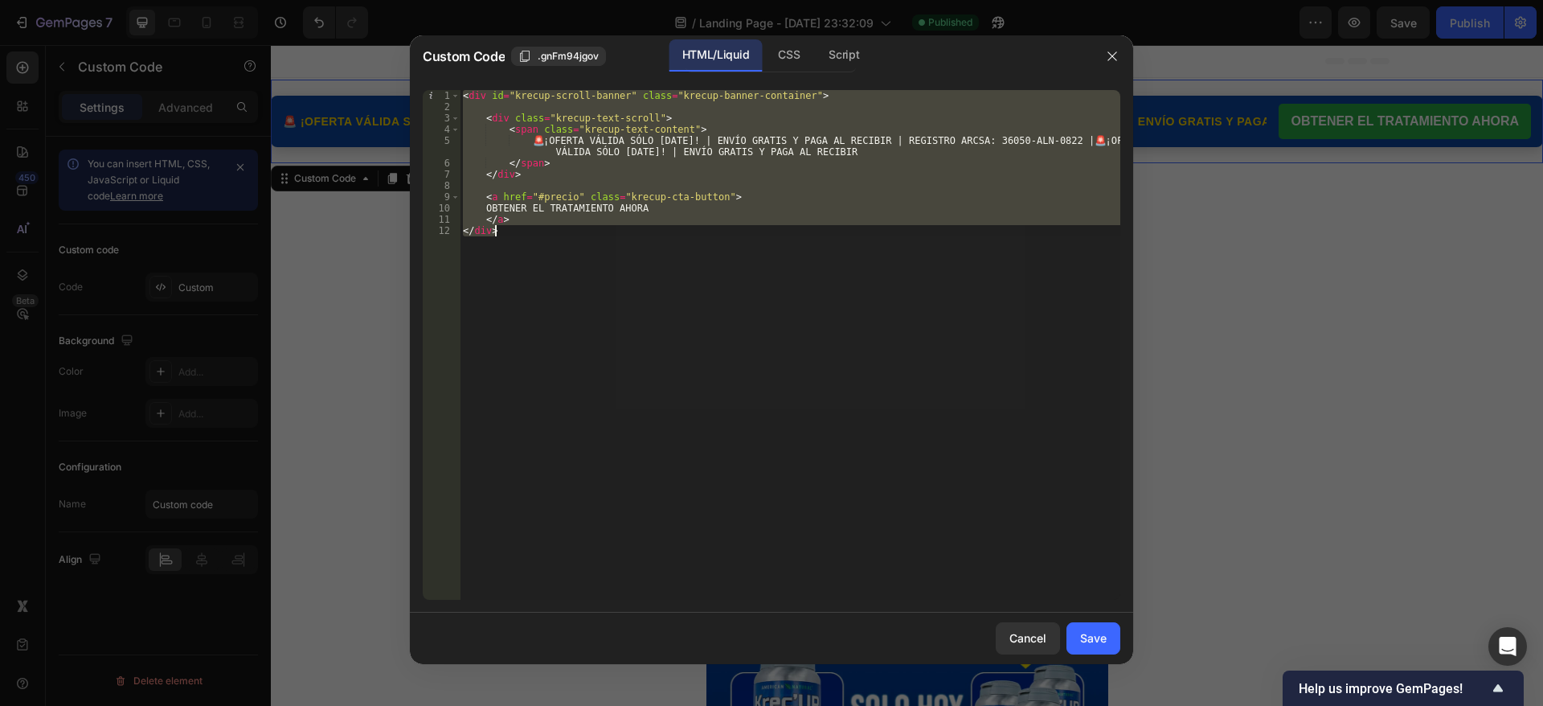
type textarea "<a href="#precio" class="krecup-cta-button">"
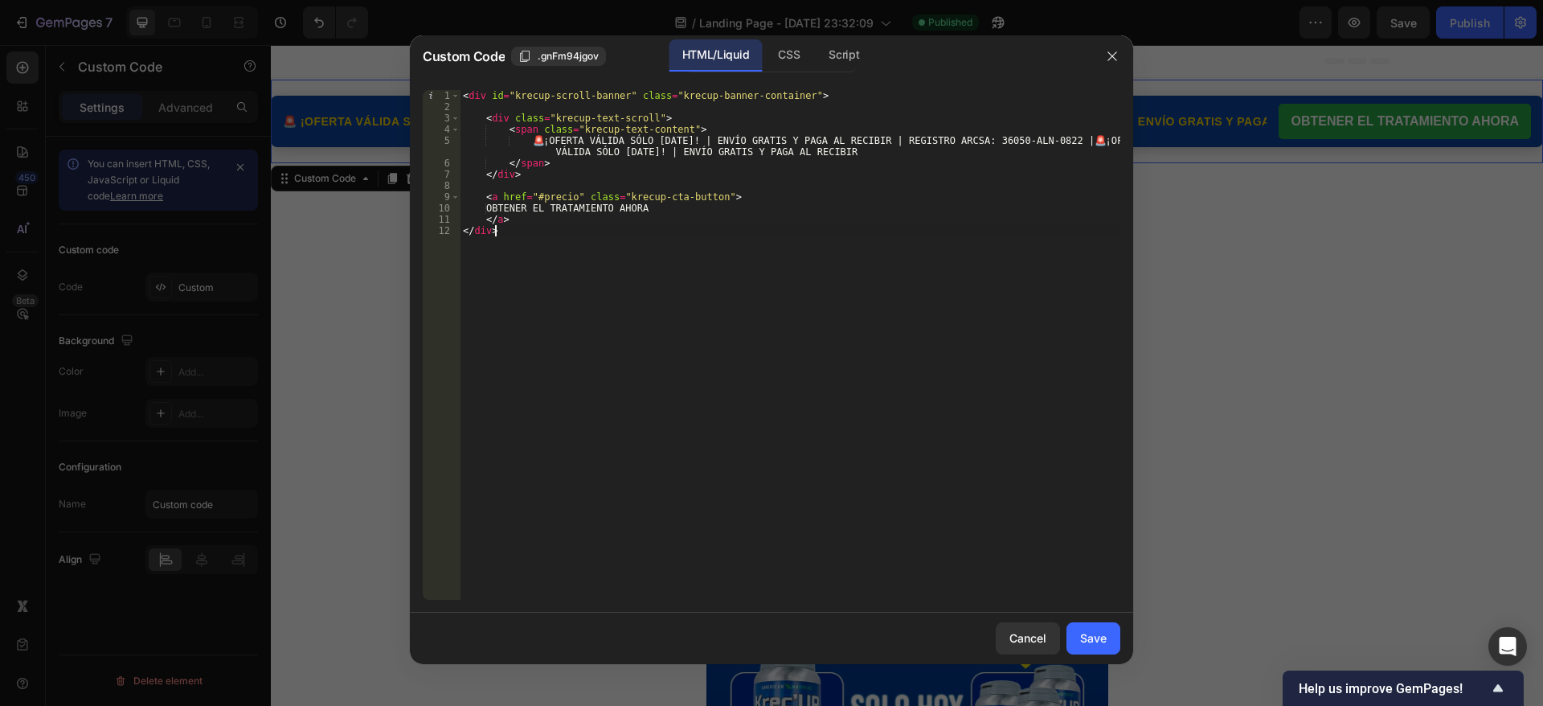
click at [509, 231] on div "< div id = "krecup-scroll-banner" class = "krecup-banner-container" > < div cla…" at bounding box center [790, 356] width 661 height 532
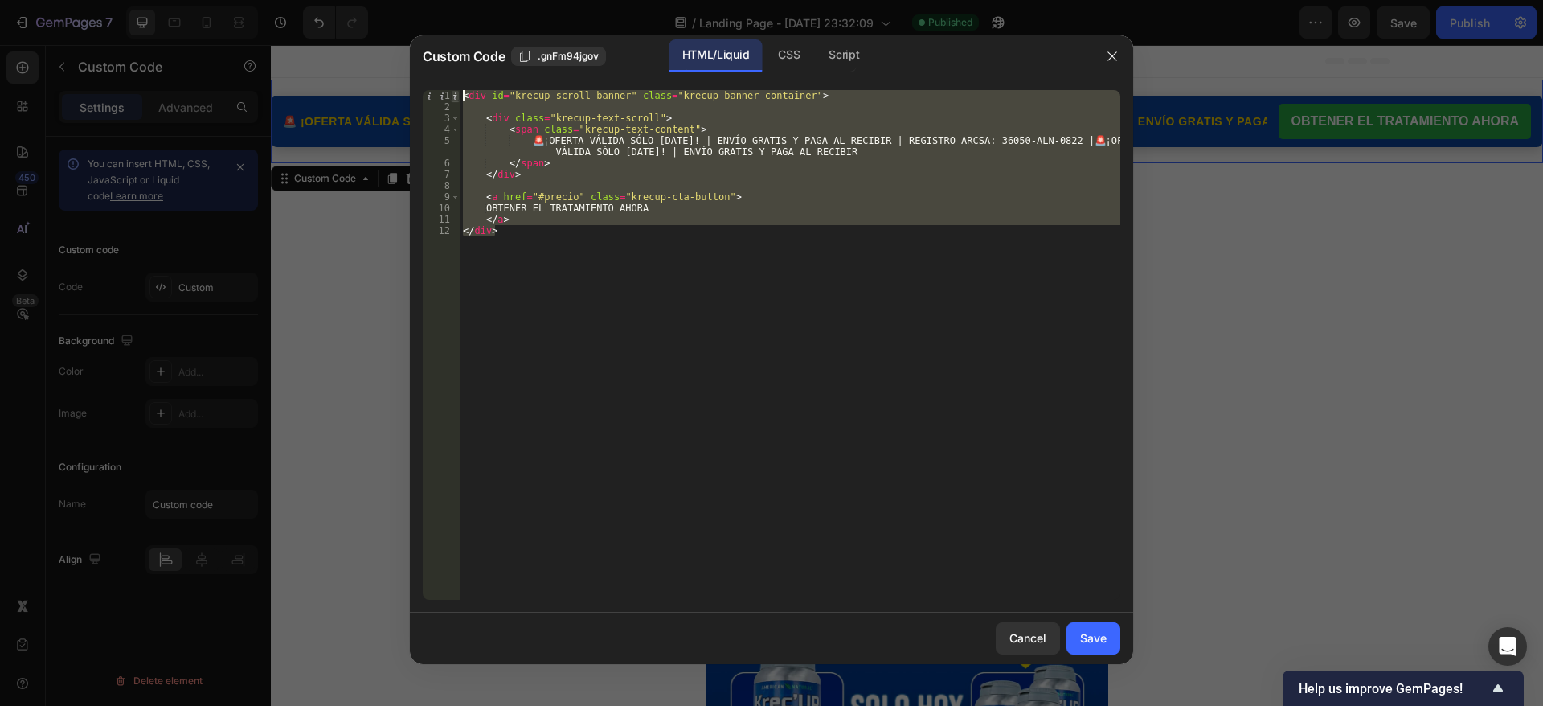
drag, startPoint x: 509, startPoint y: 231, endPoint x: 457, endPoint y: 97, distance: 143.0
click at [457, 97] on div "</div> 1 2 3 4 5 6 7 8 9 10 11 12 < div id = "krecup-scroll-banner" class = "kr…" at bounding box center [772, 345] width 698 height 510
click at [790, 49] on div "CSS" at bounding box center [788, 55] width 47 height 32
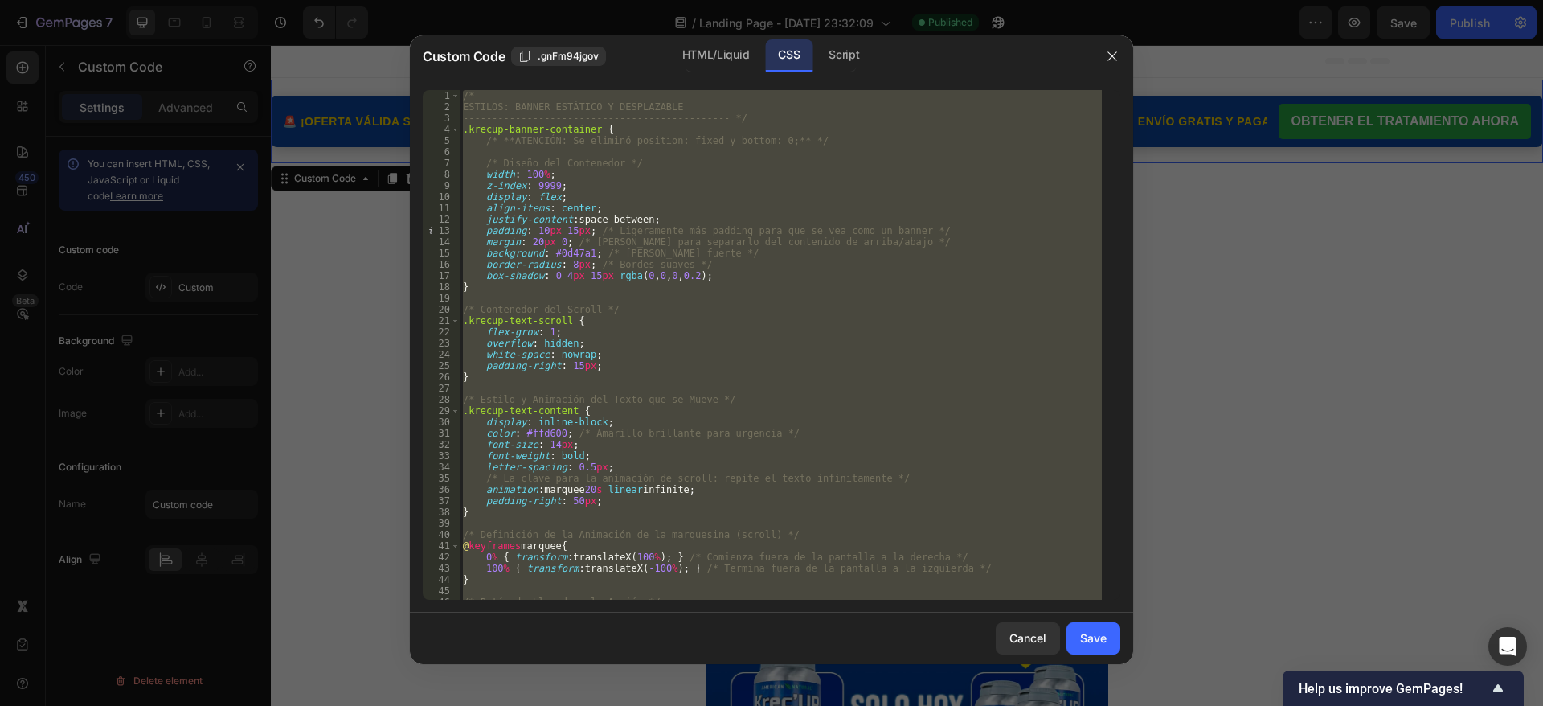
click at [532, 126] on div "/* ------------------------------------------- ESTILOS: BANNER ESTÁTICO Y DESPL…" at bounding box center [781, 345] width 642 height 510
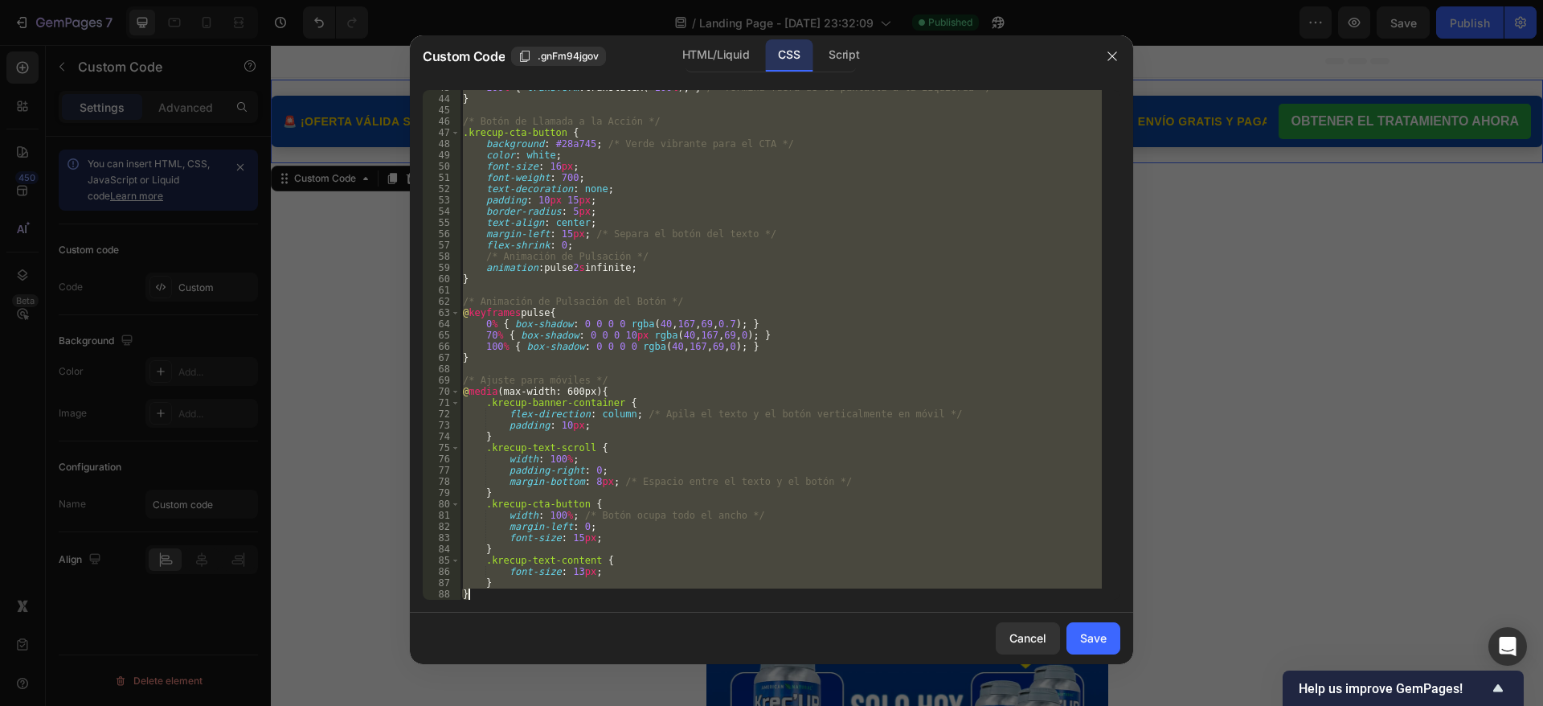
drag, startPoint x: 461, startPoint y: 96, endPoint x: 798, endPoint y: 762, distance: 746.7
click at [798, 0] on html "7 / Landing Page - [DATE] 23:32:09 Published Preview Save Publish 450 Beta Sect…" at bounding box center [771, 0] width 1543 height 0
click at [718, 55] on div "HTML/Liquid" at bounding box center [716, 55] width 92 height 32
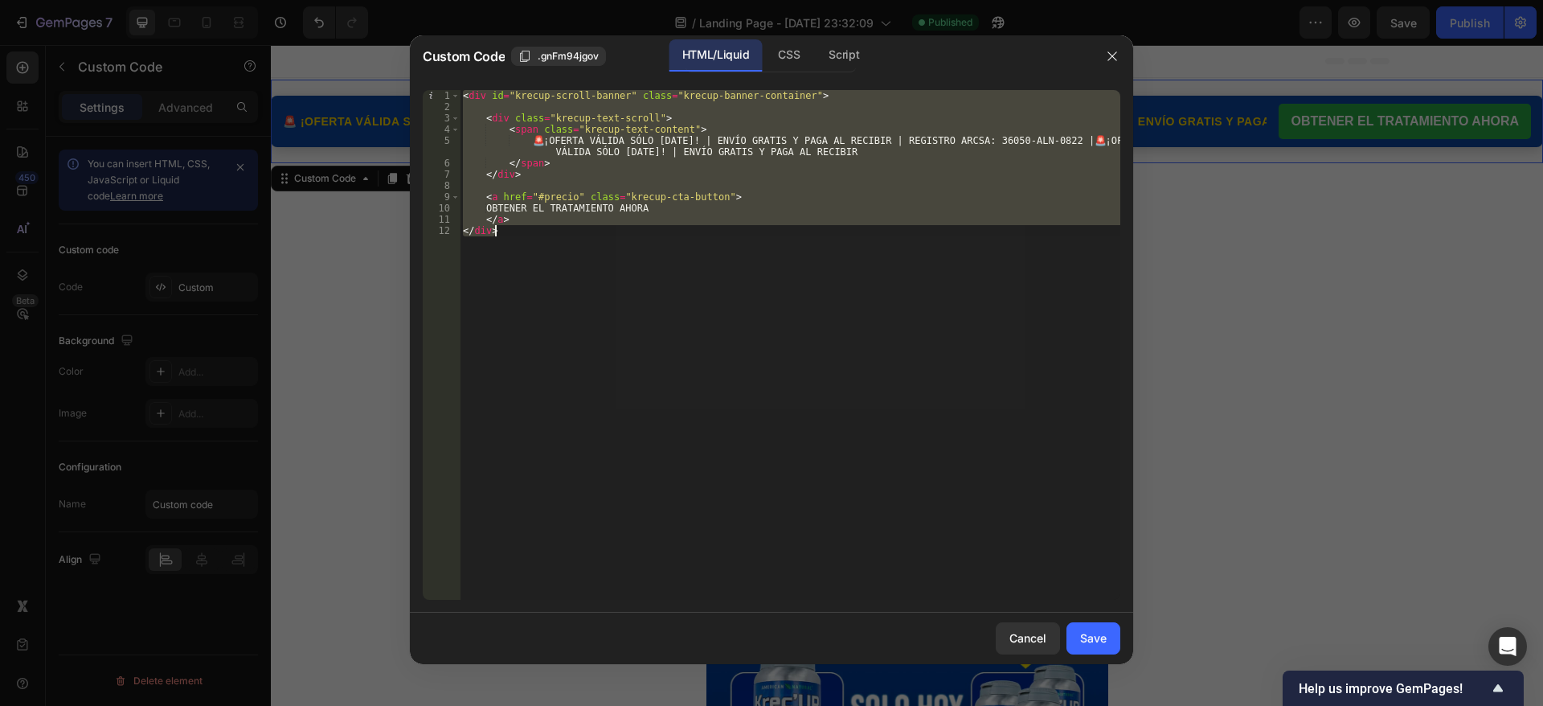
type textarea "<a href="#precio" class="krecup-cta-button">"
type textarea "</a> </div>"
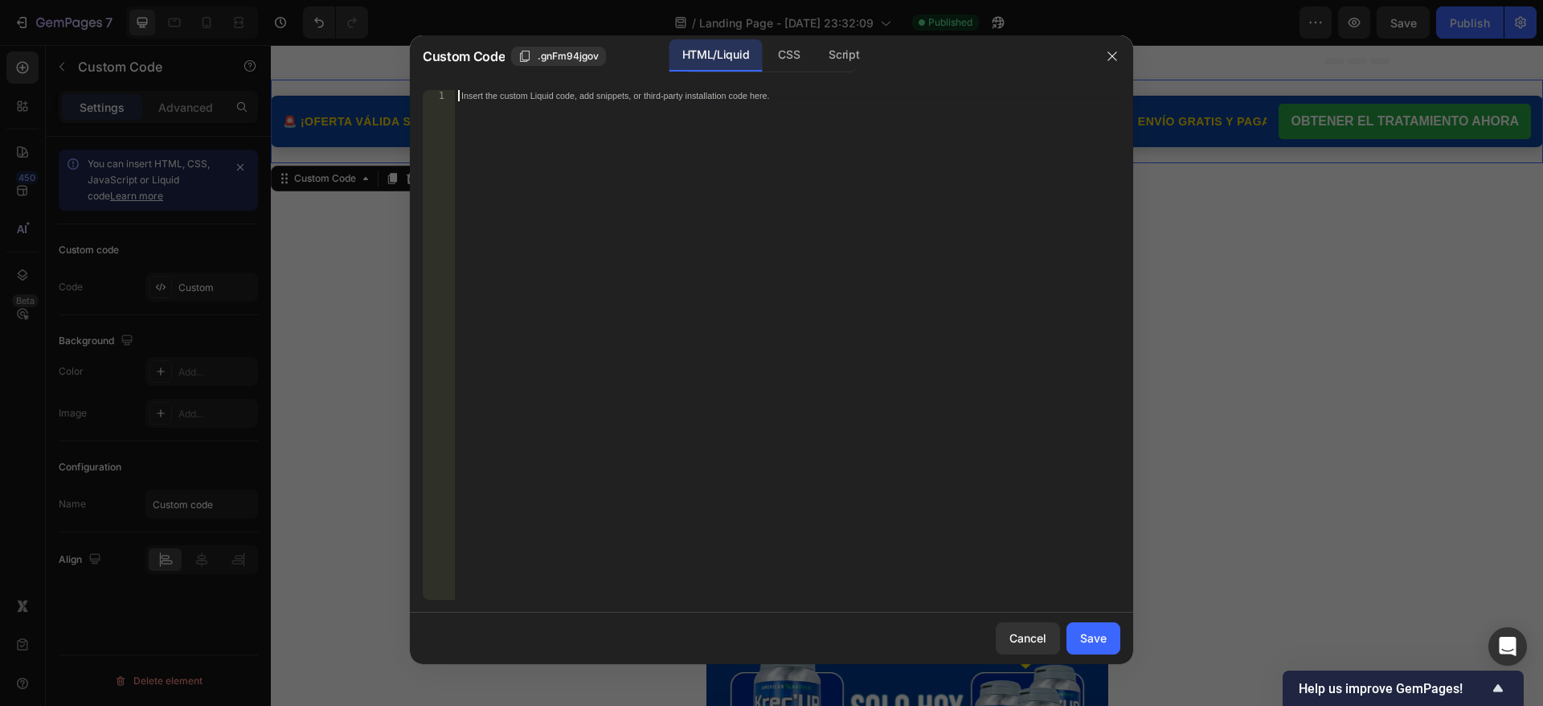
paste textarea "<!-- FIN BANNER KRECEUP -->"
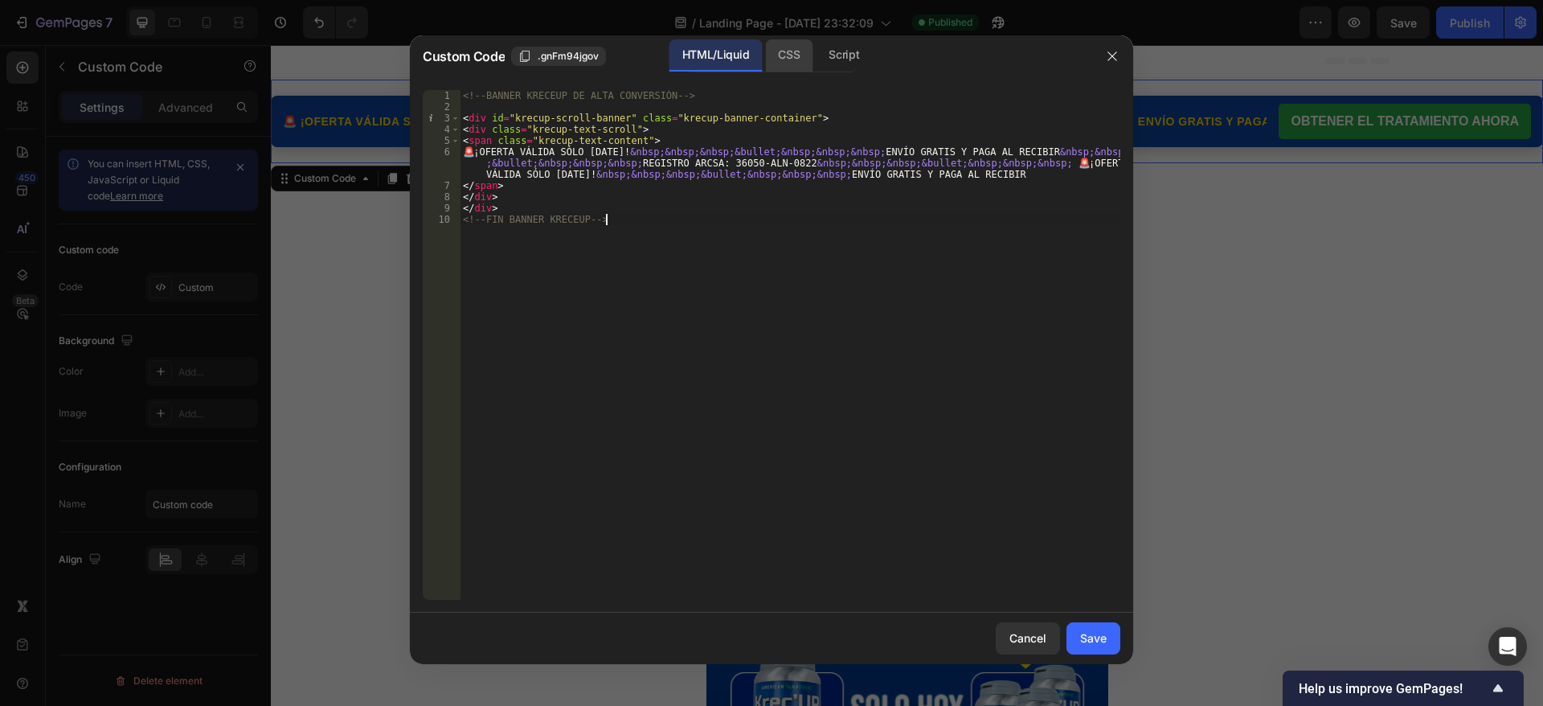
click at [789, 64] on div "CSS" at bounding box center [788, 55] width 47 height 32
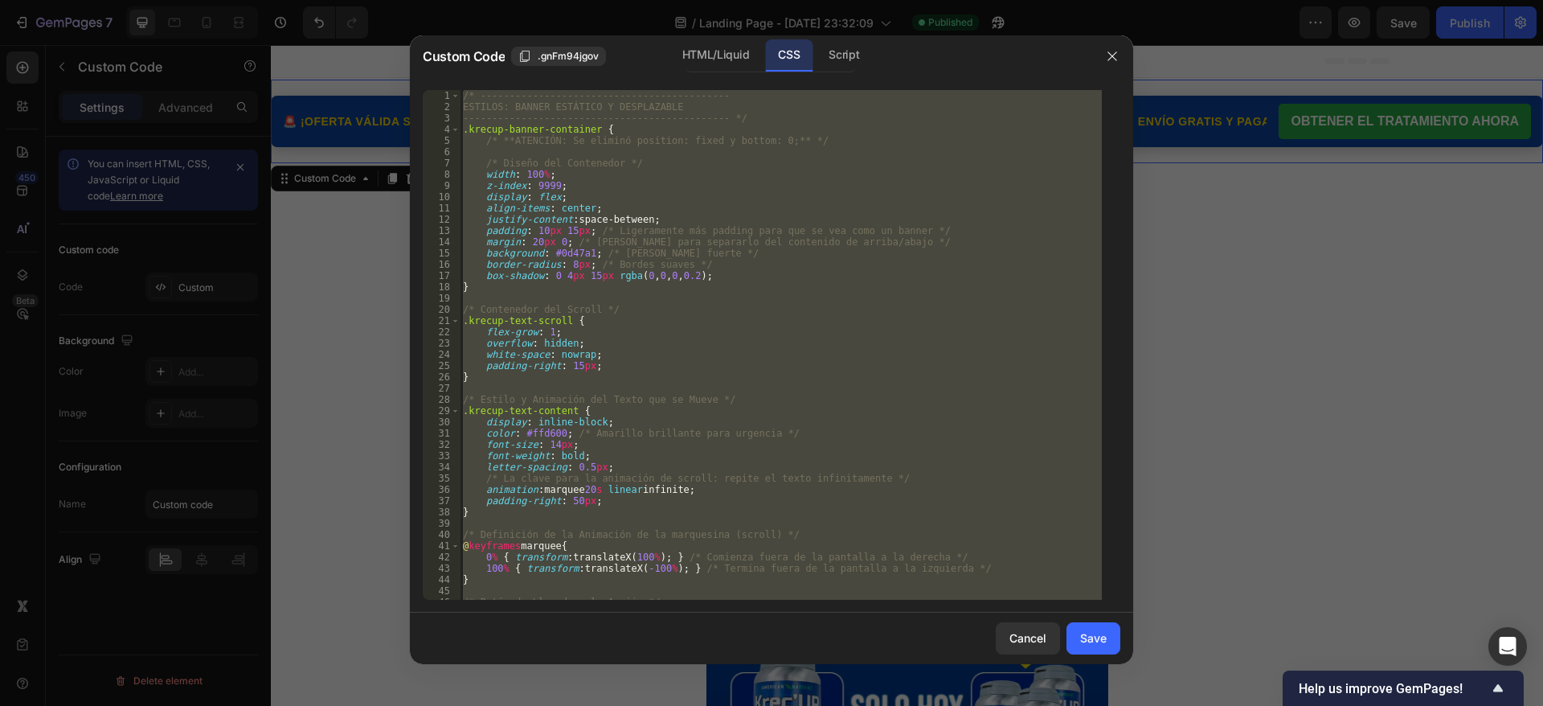
type textarea "} }"
click at [567, 215] on div "/* ------------------------------------------- ESTILOS: BANNER ESTÁTICO Y DESPL…" at bounding box center [781, 345] width 642 height 510
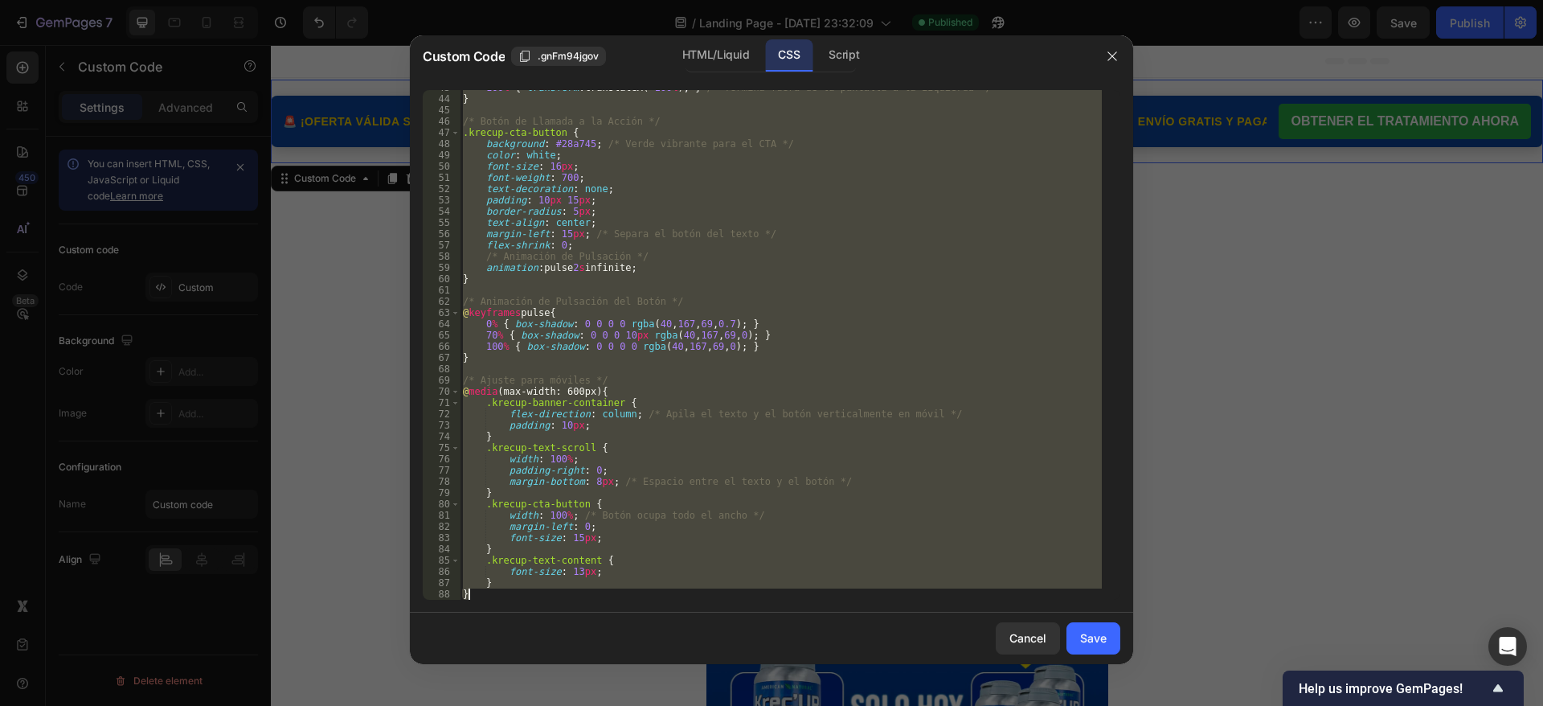
drag, startPoint x: 463, startPoint y: 96, endPoint x: 764, endPoint y: 663, distance: 642.3
click at [764, 663] on div "Custom Code .gnFm94jgov HTML/Liquid CSS Script justify-content: space-between; …" at bounding box center [771, 349] width 723 height 629
type textarea "} }"
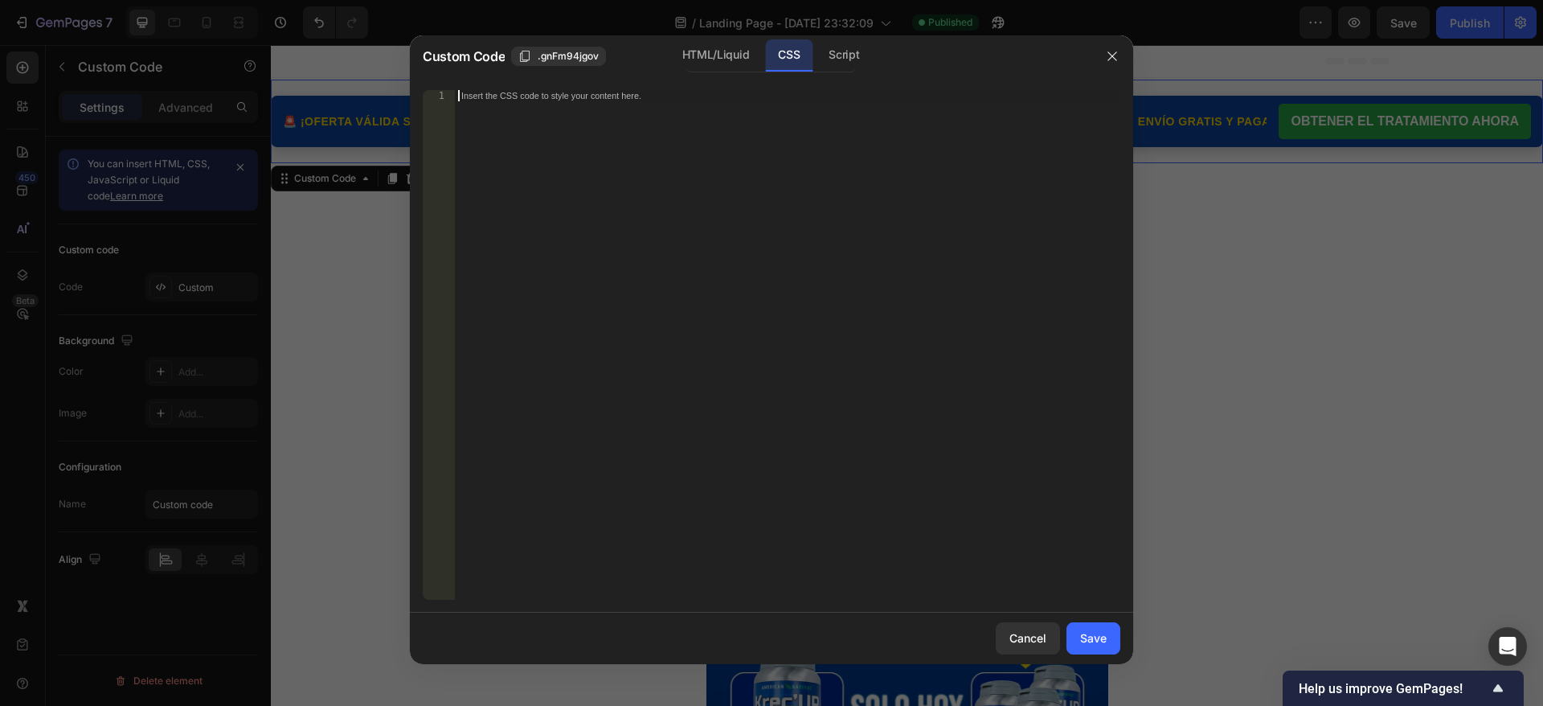
click at [629, 104] on div "Insert the CSS code to style your content here." at bounding box center [788, 356] width 666 height 532
paste textarea "}"
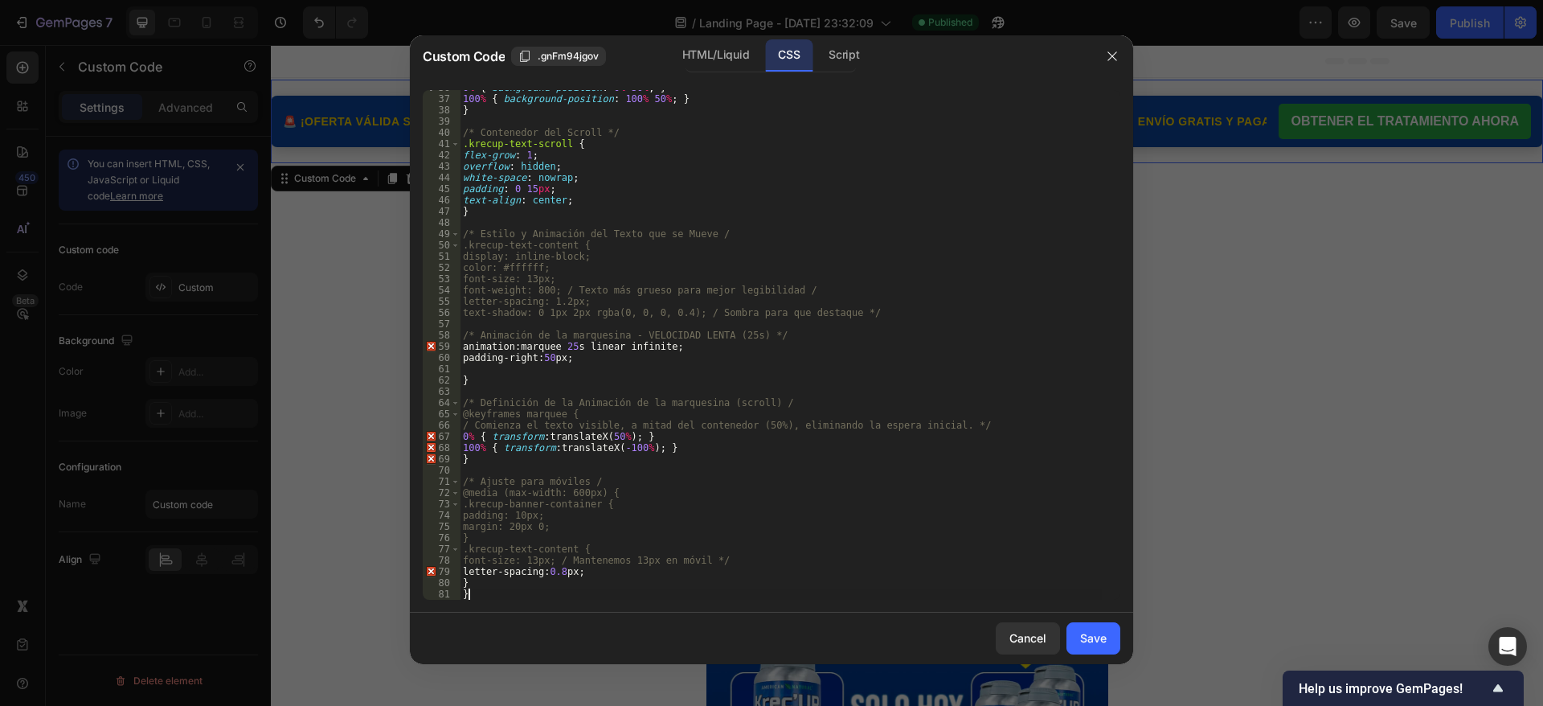
scroll to position [330, 0]
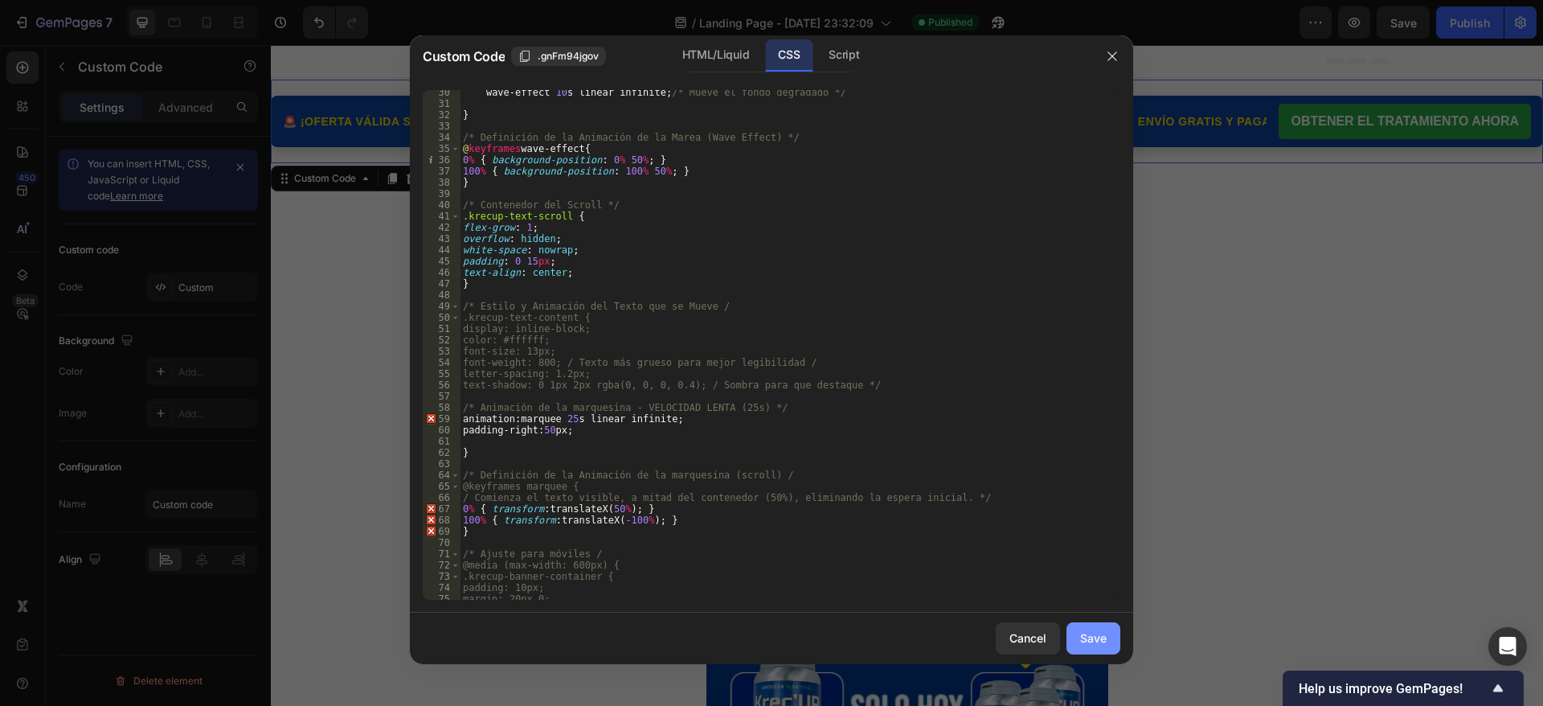
click at [1091, 642] on div "Save" at bounding box center [1093, 637] width 27 height 17
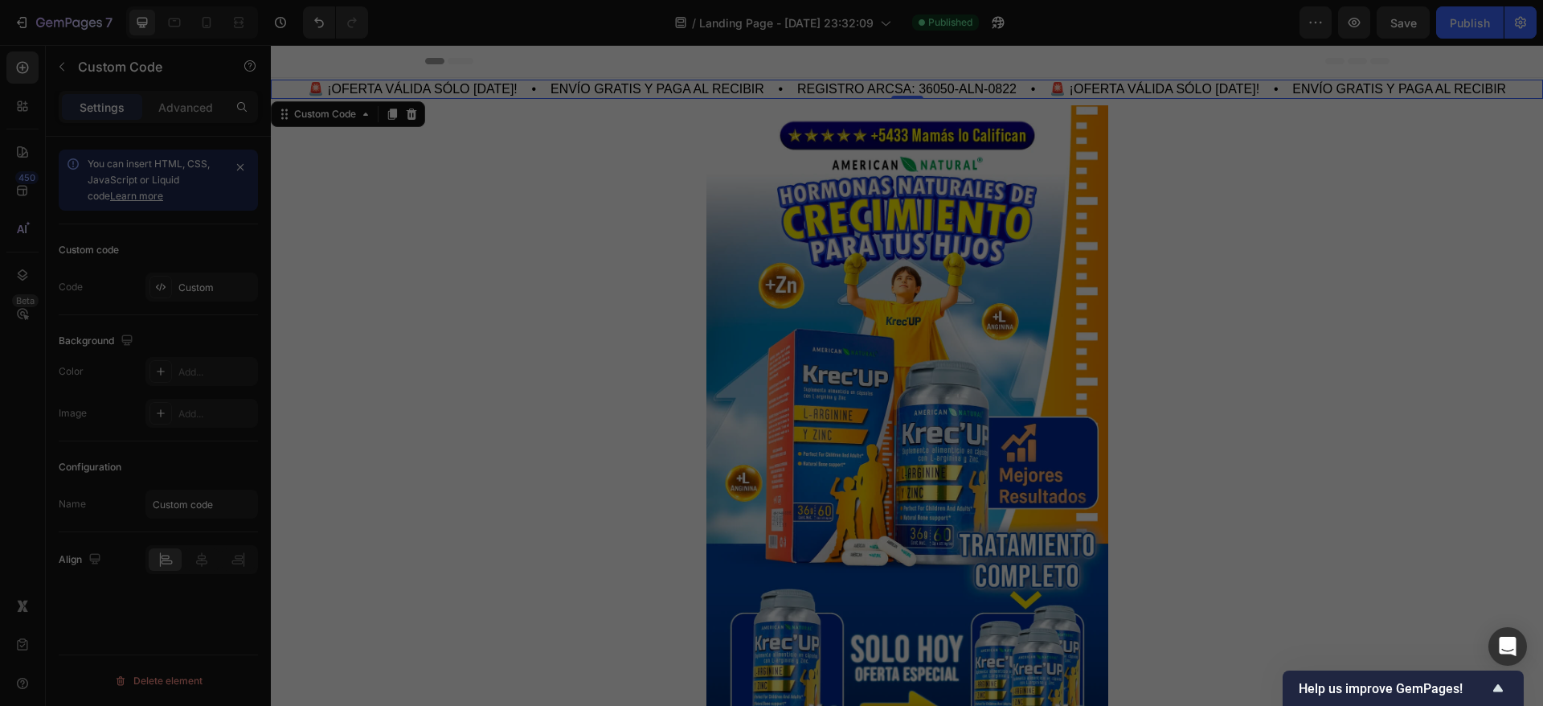
type textarea "} }"
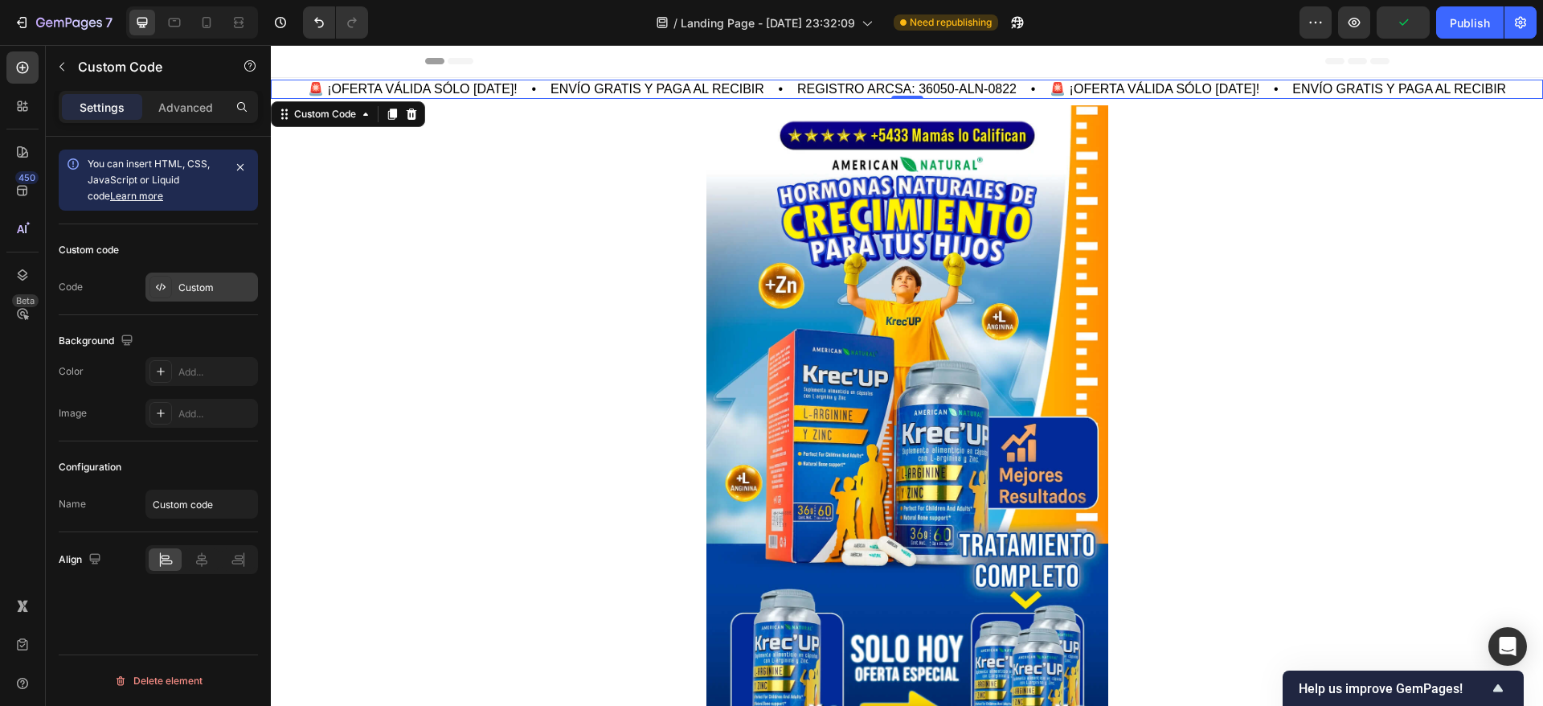
click at [208, 288] on div "Custom" at bounding box center [216, 288] width 76 height 14
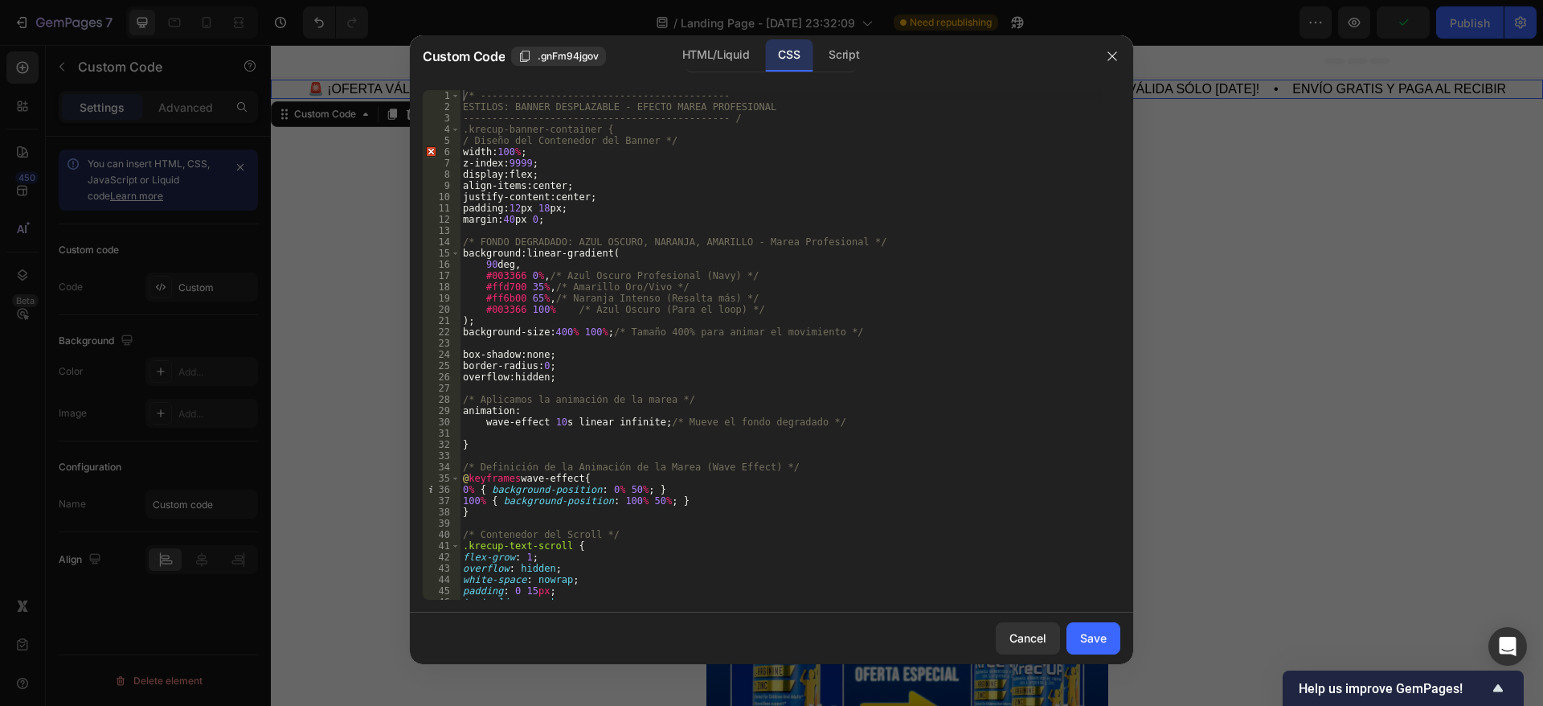
click at [636, 259] on div "/* ------------------------------------------- ESTILOS: BANNER DESPLAZABLE - EF…" at bounding box center [781, 356] width 642 height 532
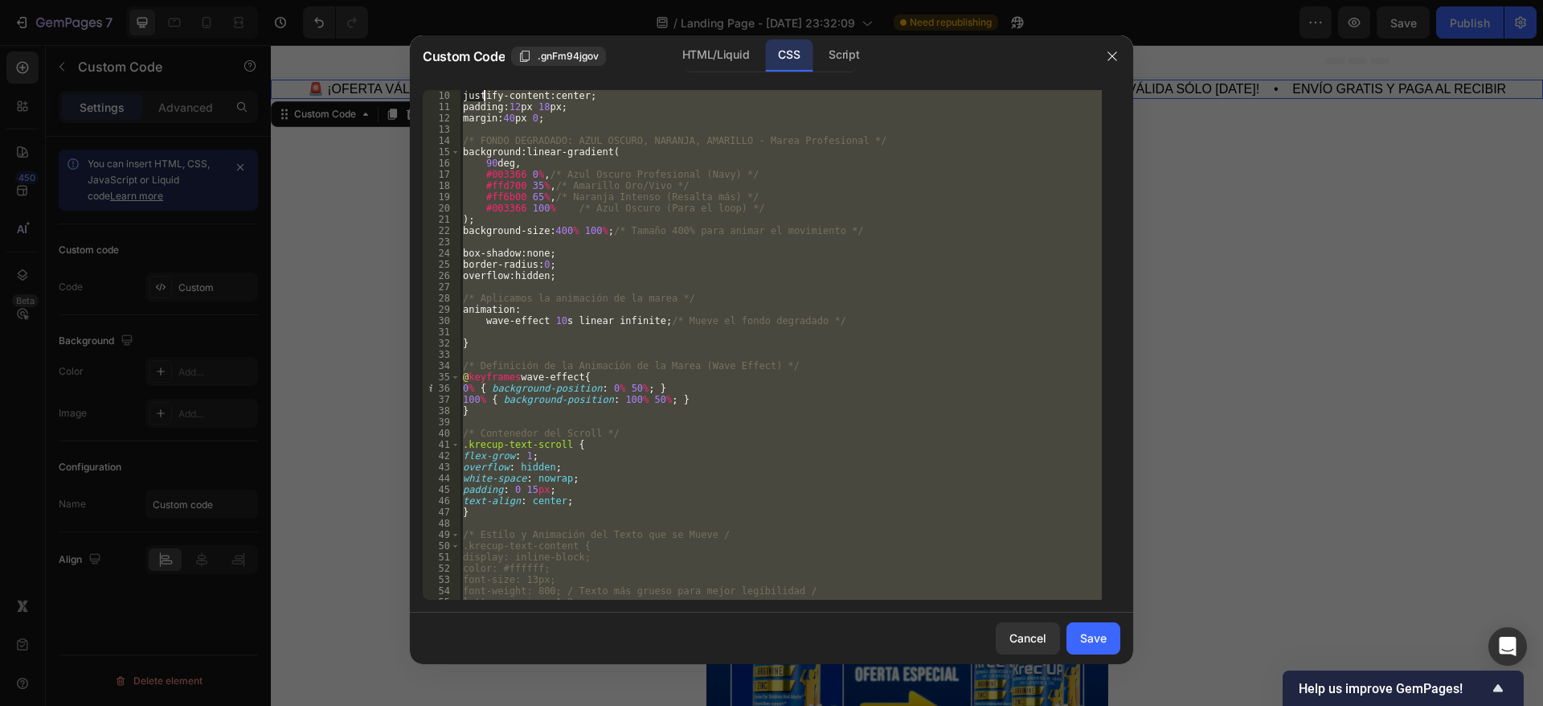
scroll to position [0, 0]
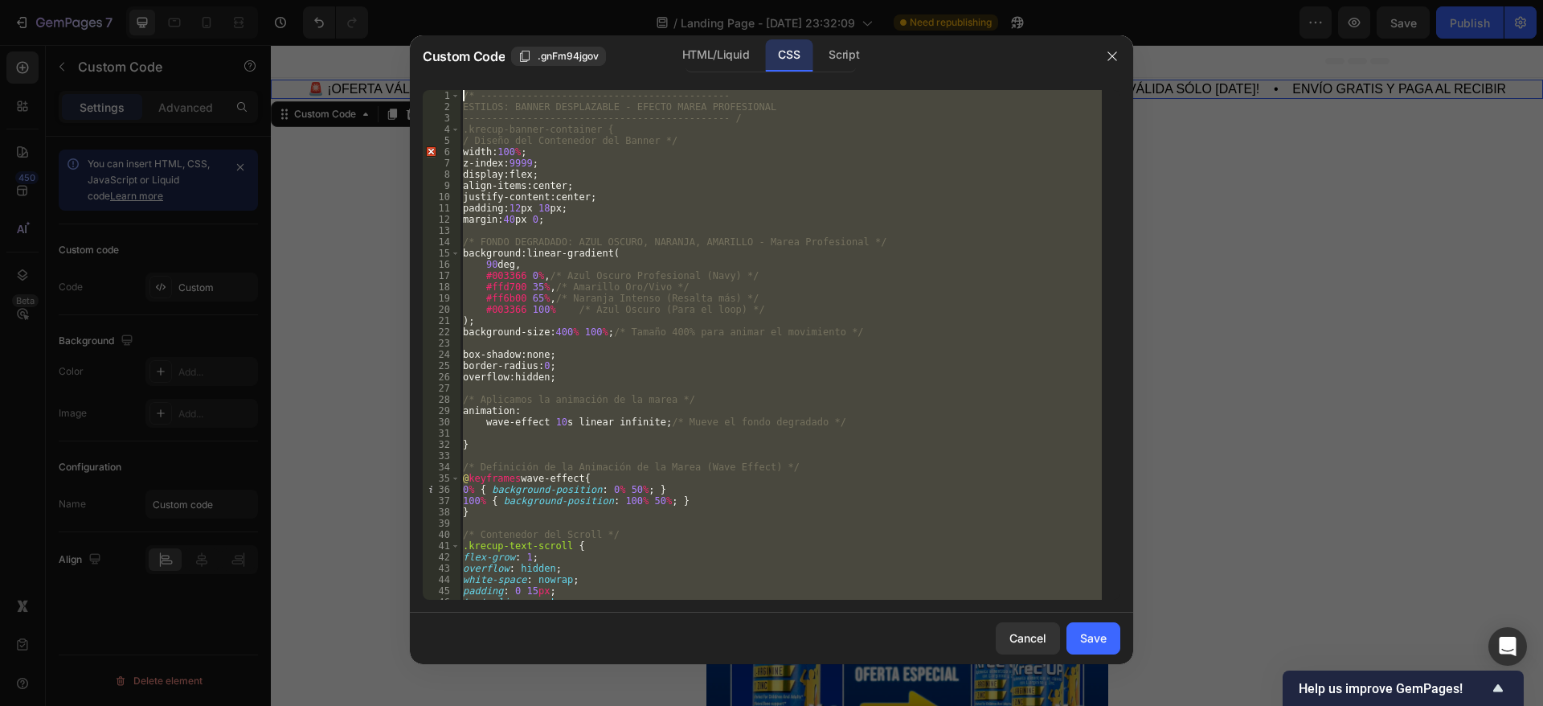
drag, startPoint x: 487, startPoint y: 588, endPoint x: 482, endPoint y: 59, distance: 529.8
click at [482, 59] on div "Custom Code .gnFm94jgov HTML/Liquid CSS Script 90deg, 1 2 3 4 5 6 7 8 9 10 11 1…" at bounding box center [771, 349] width 723 height 629
type textarea "/* ------------------------------------------- ESTILOS: BANNER DESPLAZABLE - EF…"
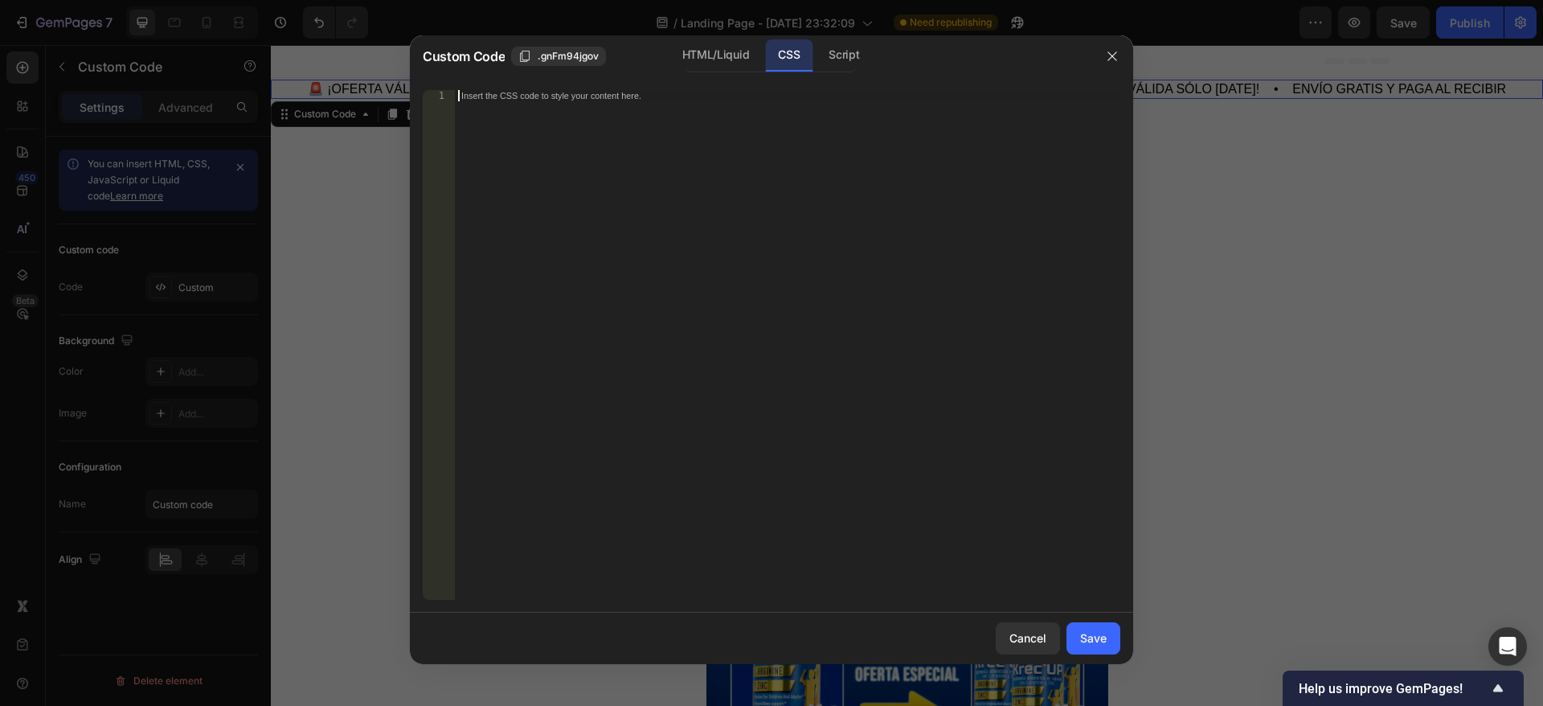
scroll to position [391, 0]
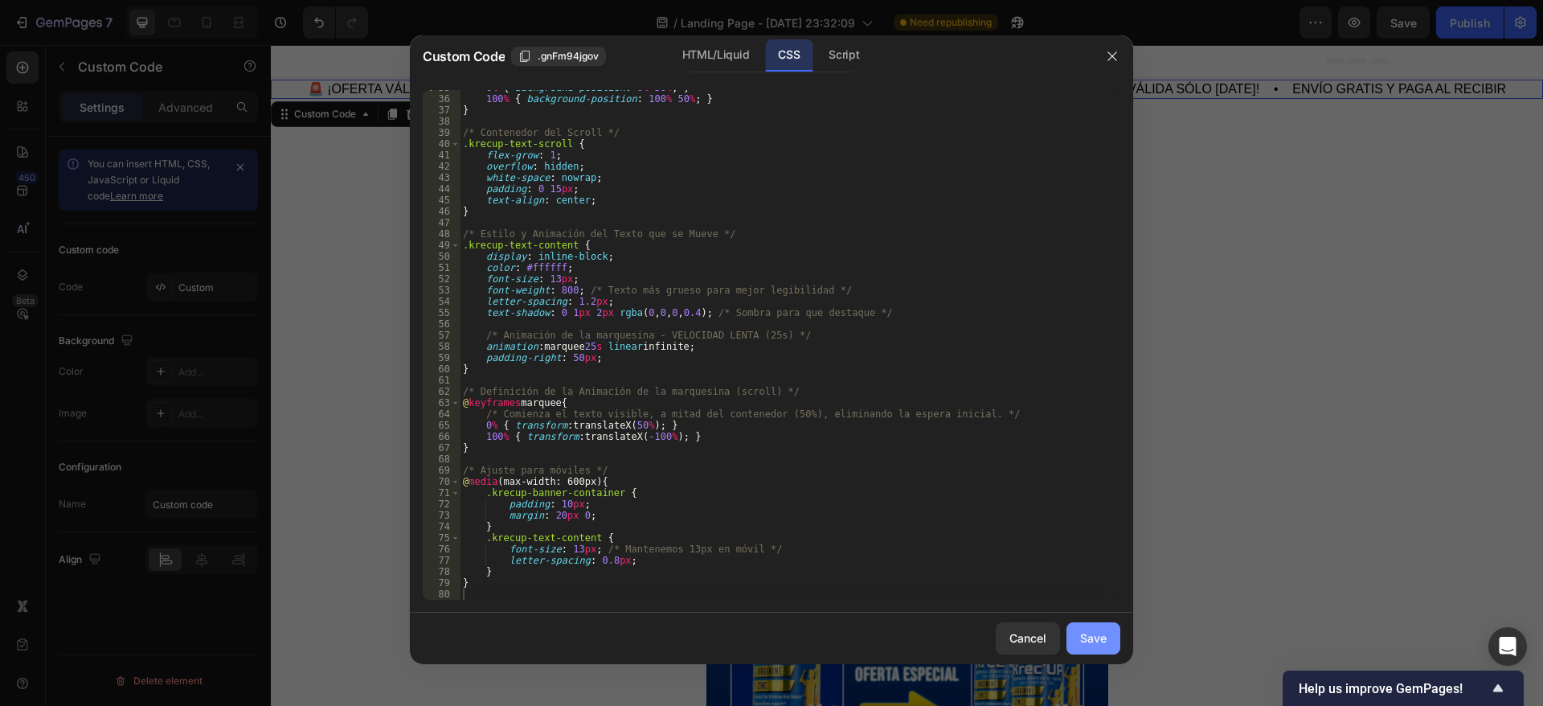
click at [1101, 637] on div "Save" at bounding box center [1093, 637] width 27 height 17
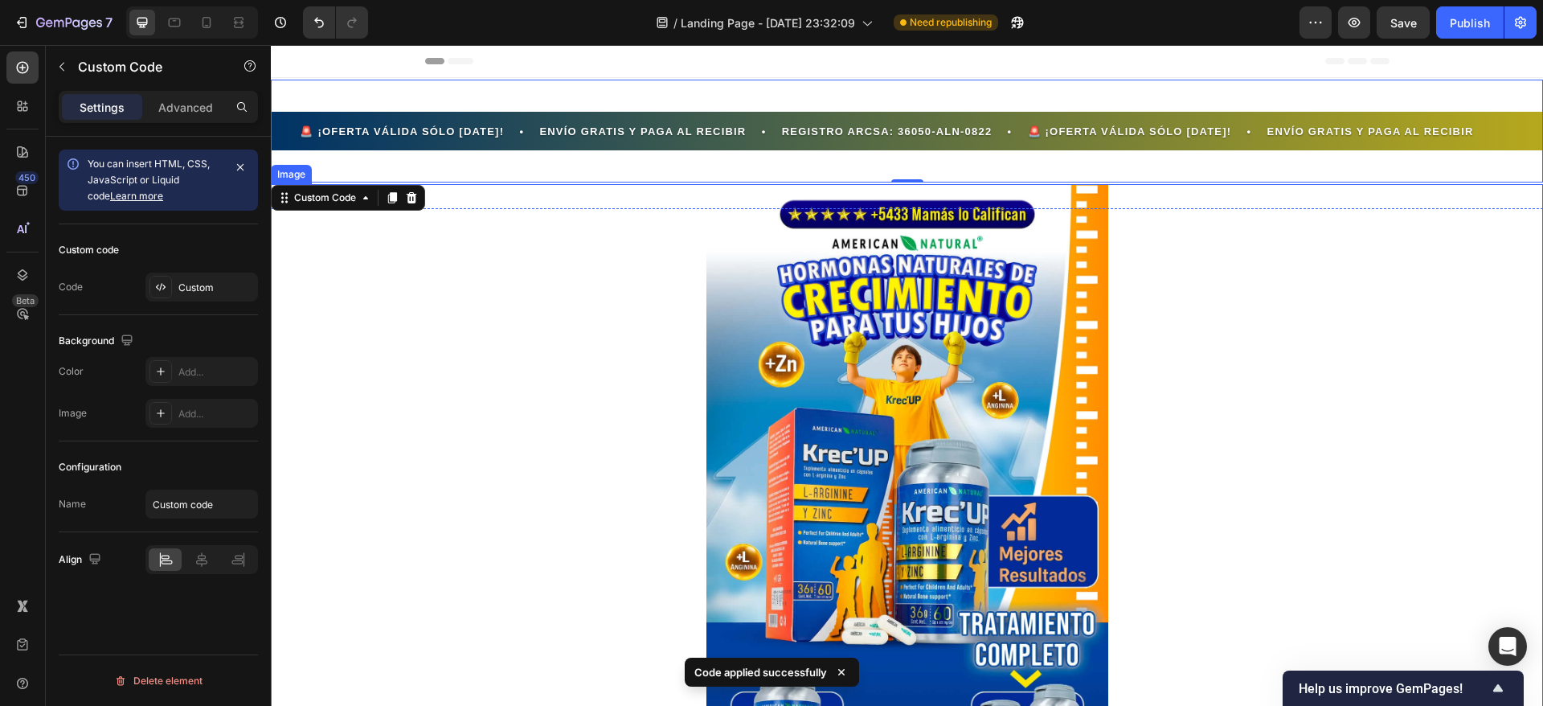
click at [818, 255] on img at bounding box center [908, 527] width 402 height 686
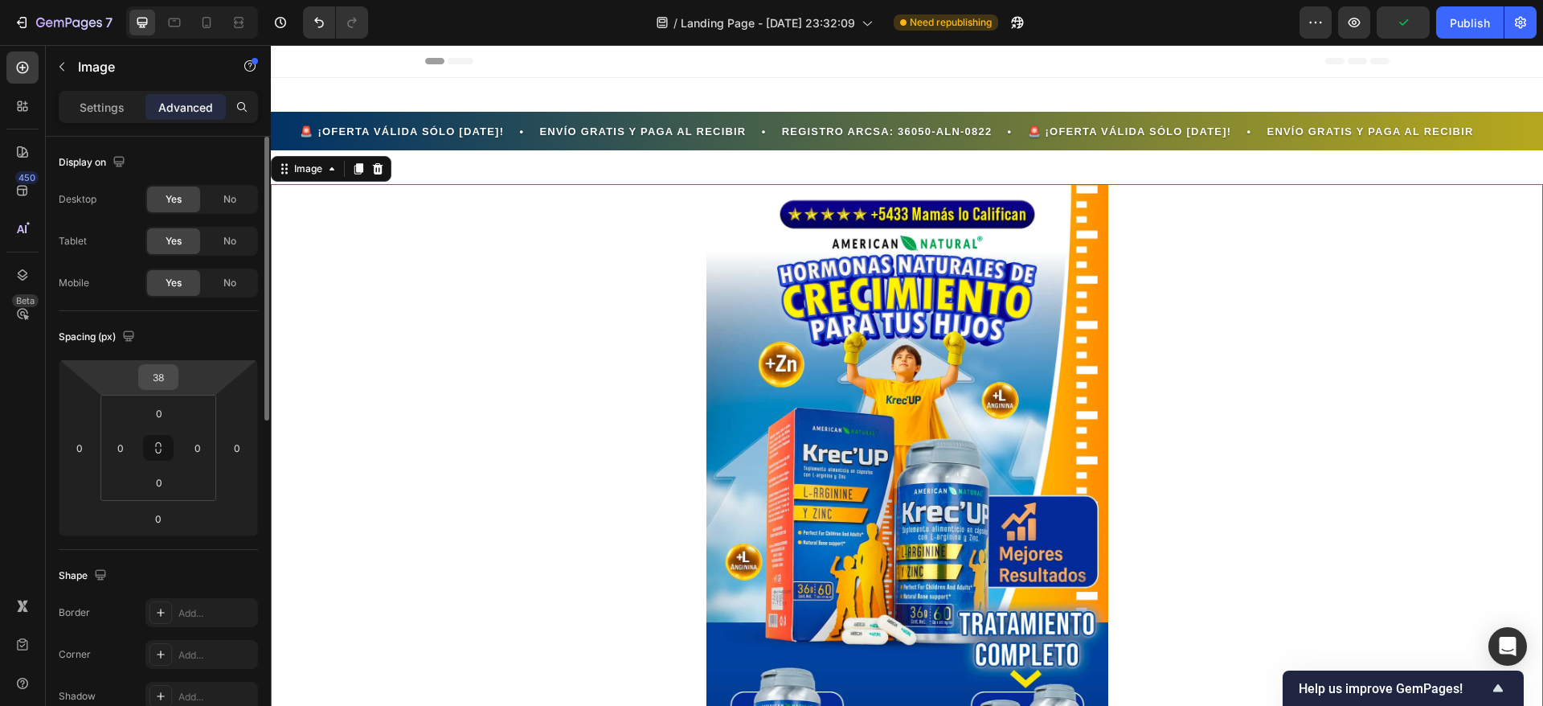
click at [158, 370] on input "38" at bounding box center [158, 377] width 32 height 24
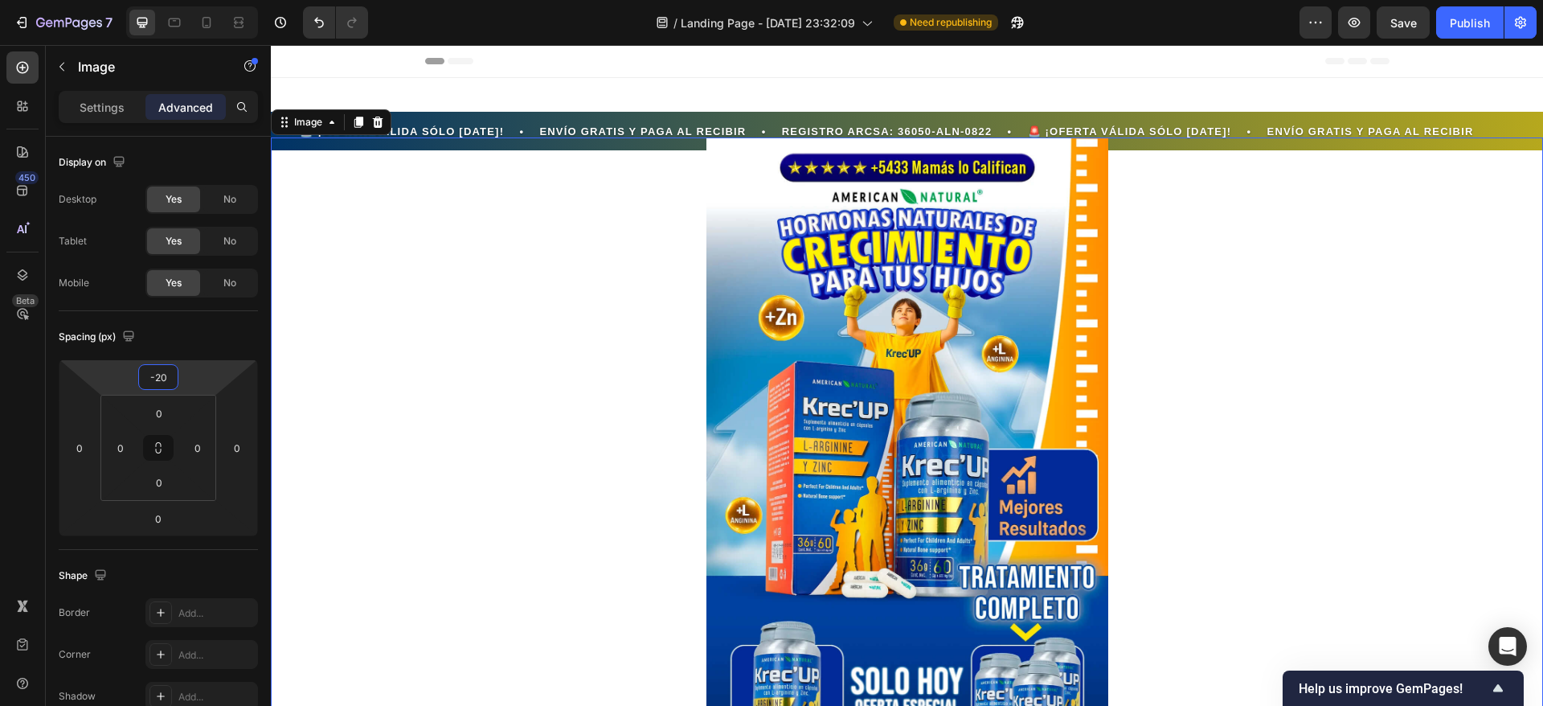
type input "-2"
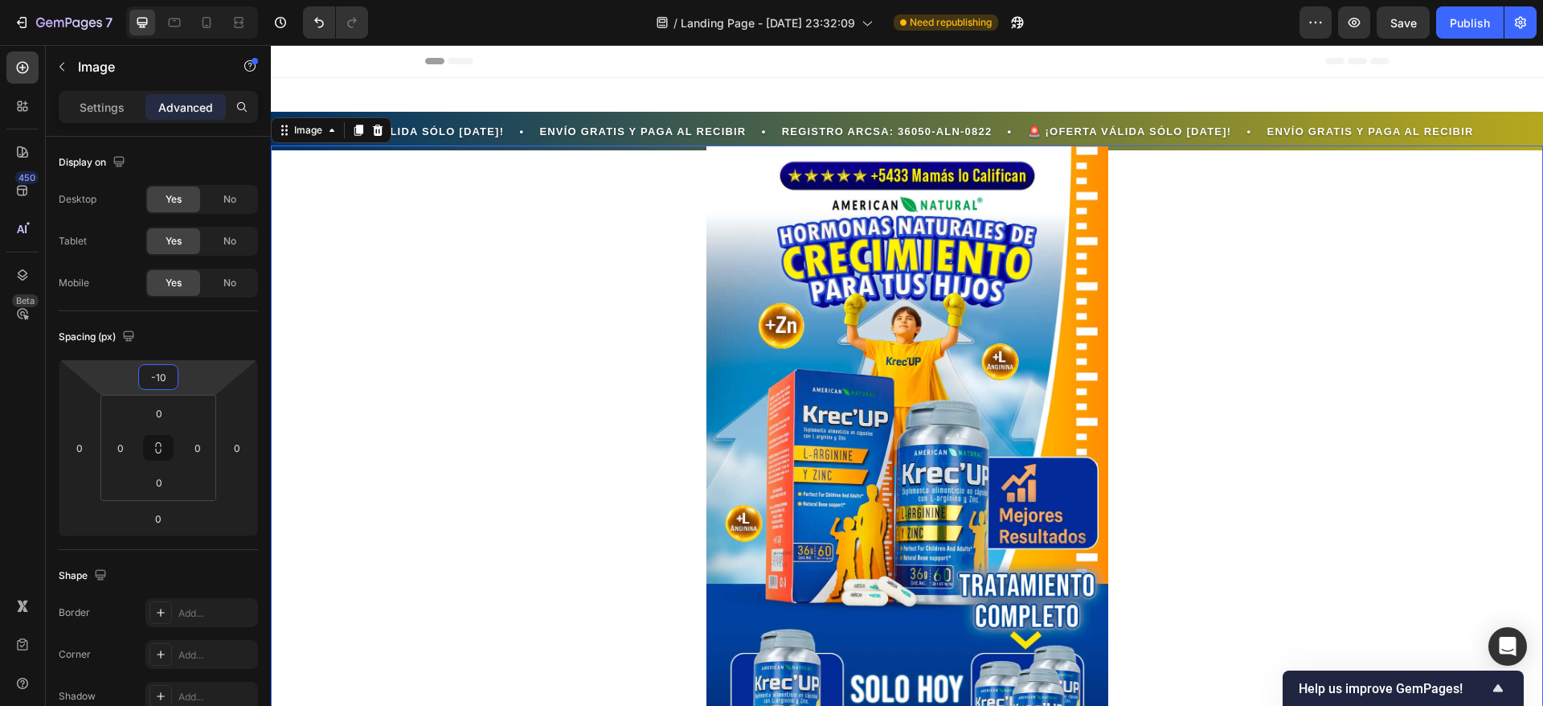
type input "-1"
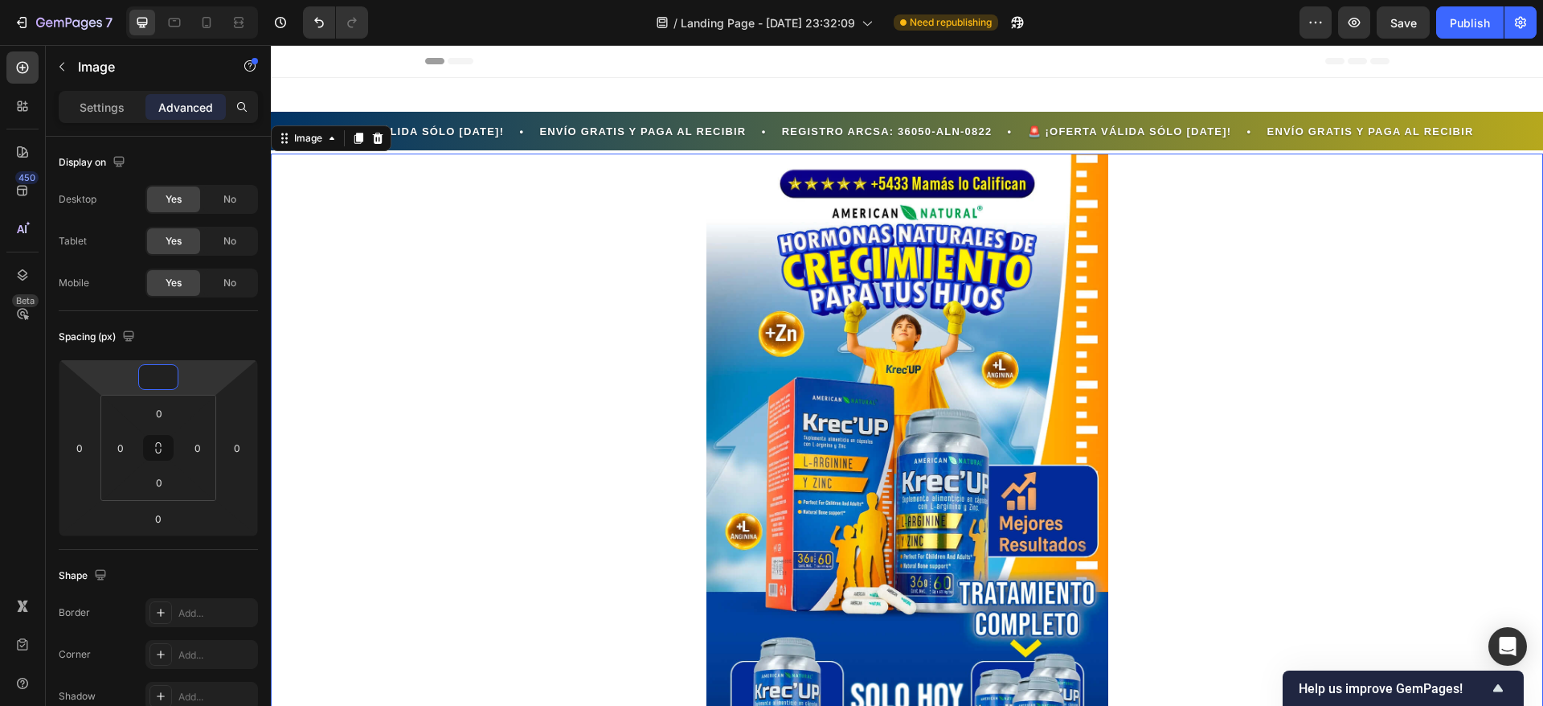
type input "-9"
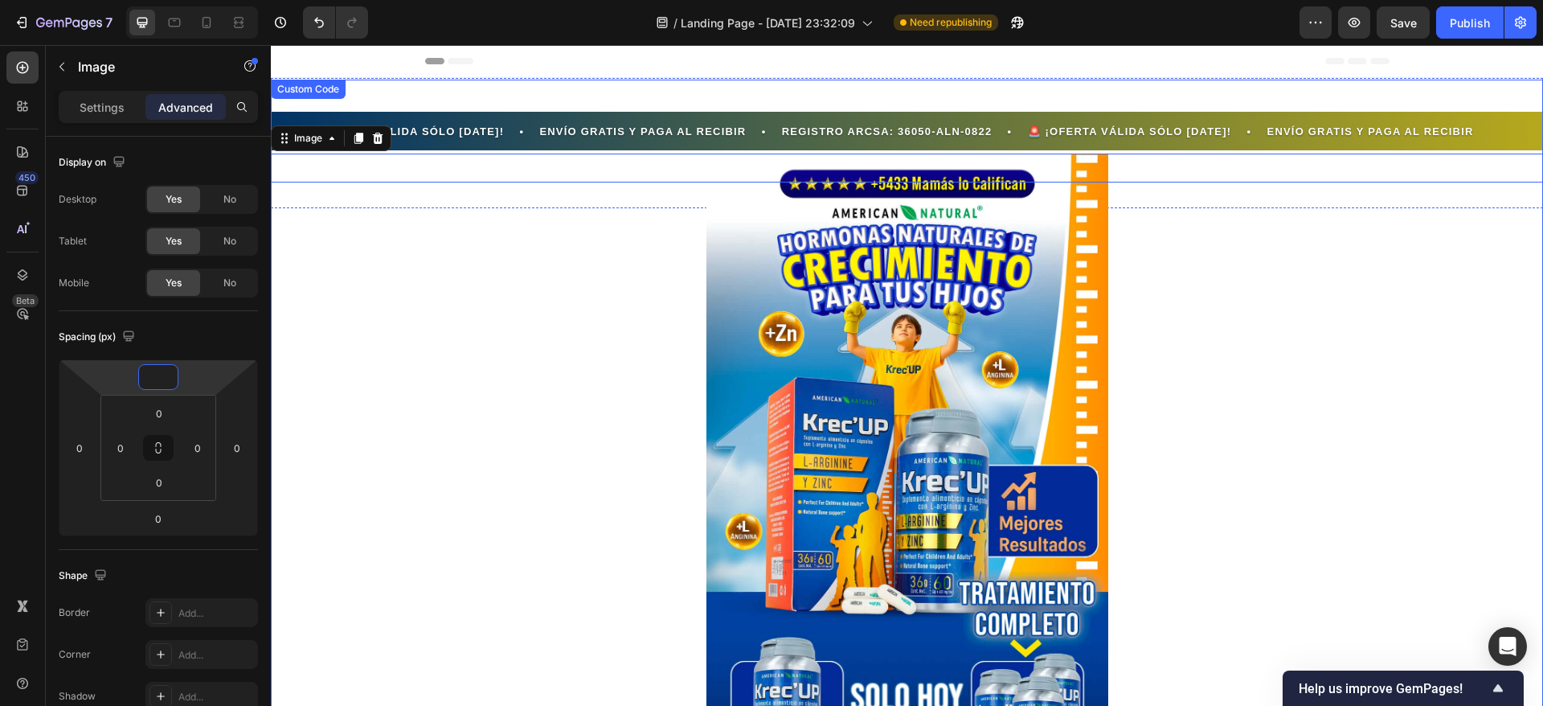
click at [531, 113] on div "🚨 ¡OFERTA VÁLIDA SÓLO HOY! • ENVÍO GRATIS Y PAGA AL RECIBIR • REGISTRO ARCSA: 3…" at bounding box center [907, 131] width 1273 height 39
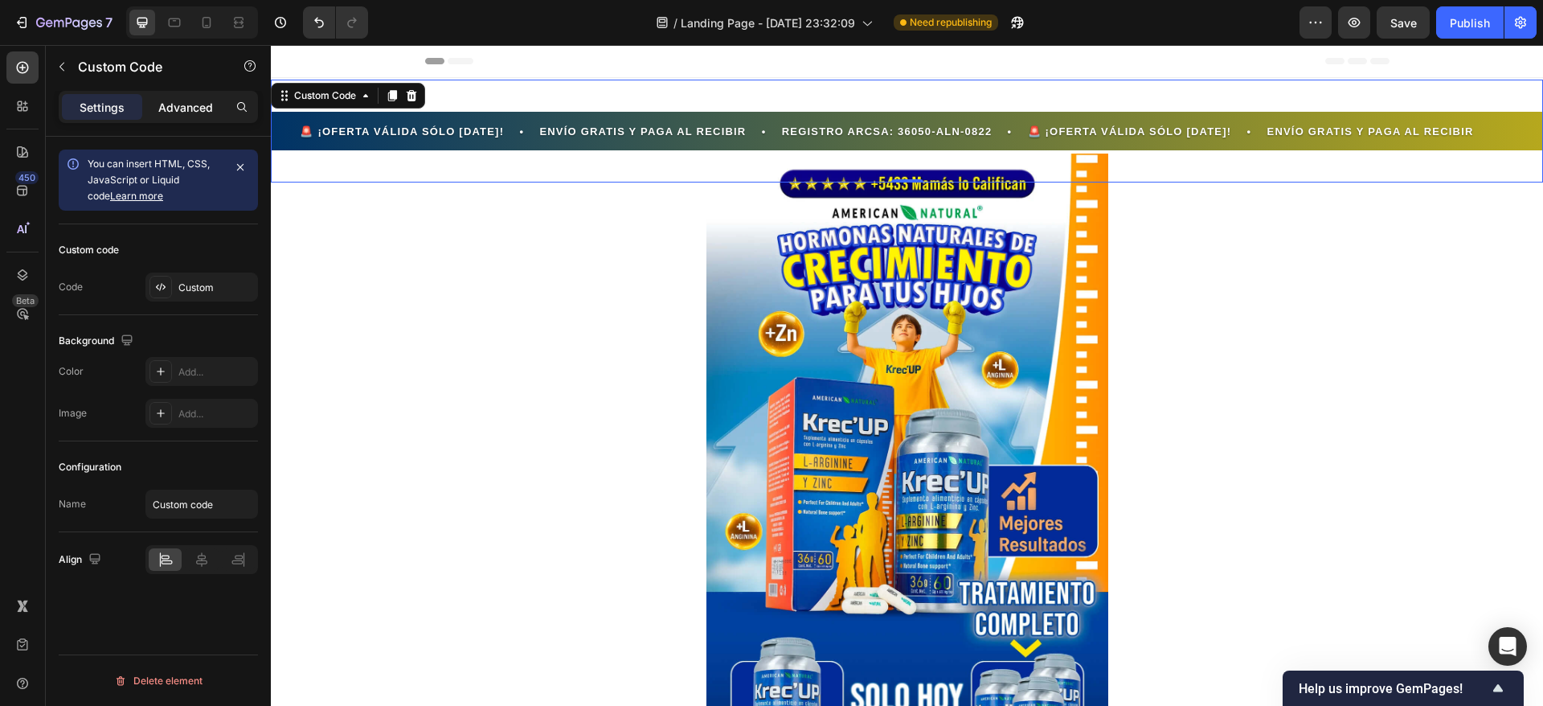
click at [182, 101] on p "Advanced" at bounding box center [185, 107] width 55 height 17
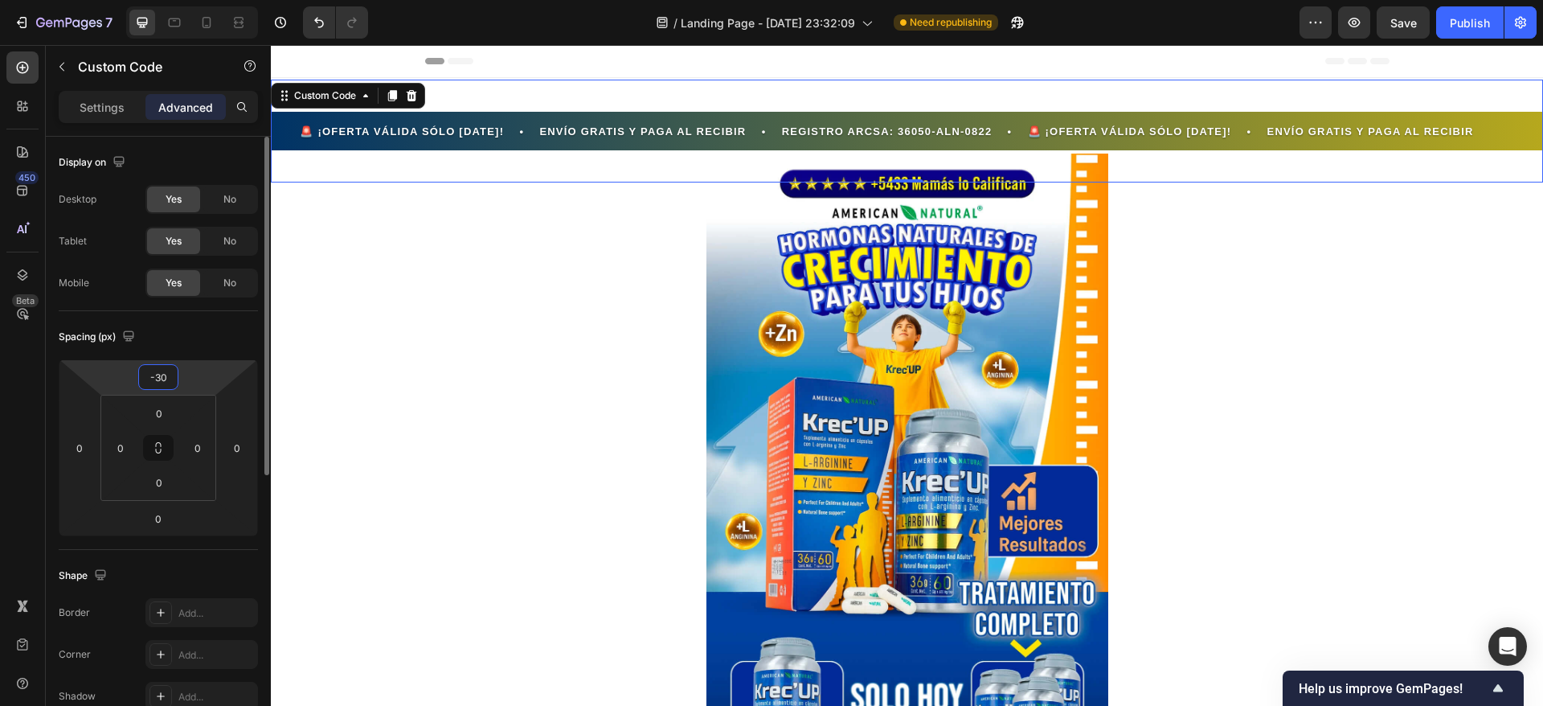
click at [172, 378] on input "-30" at bounding box center [158, 377] width 32 height 24
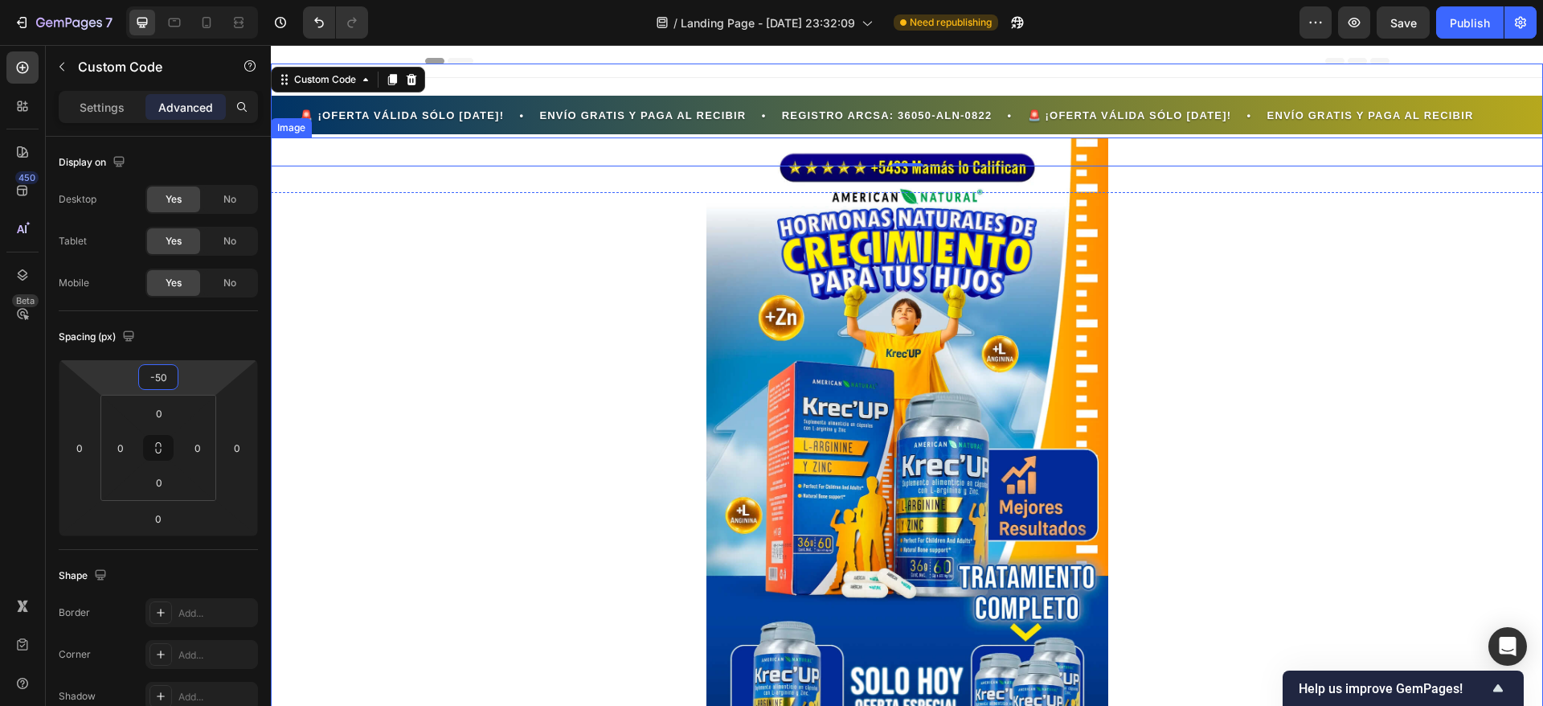
type input "-5"
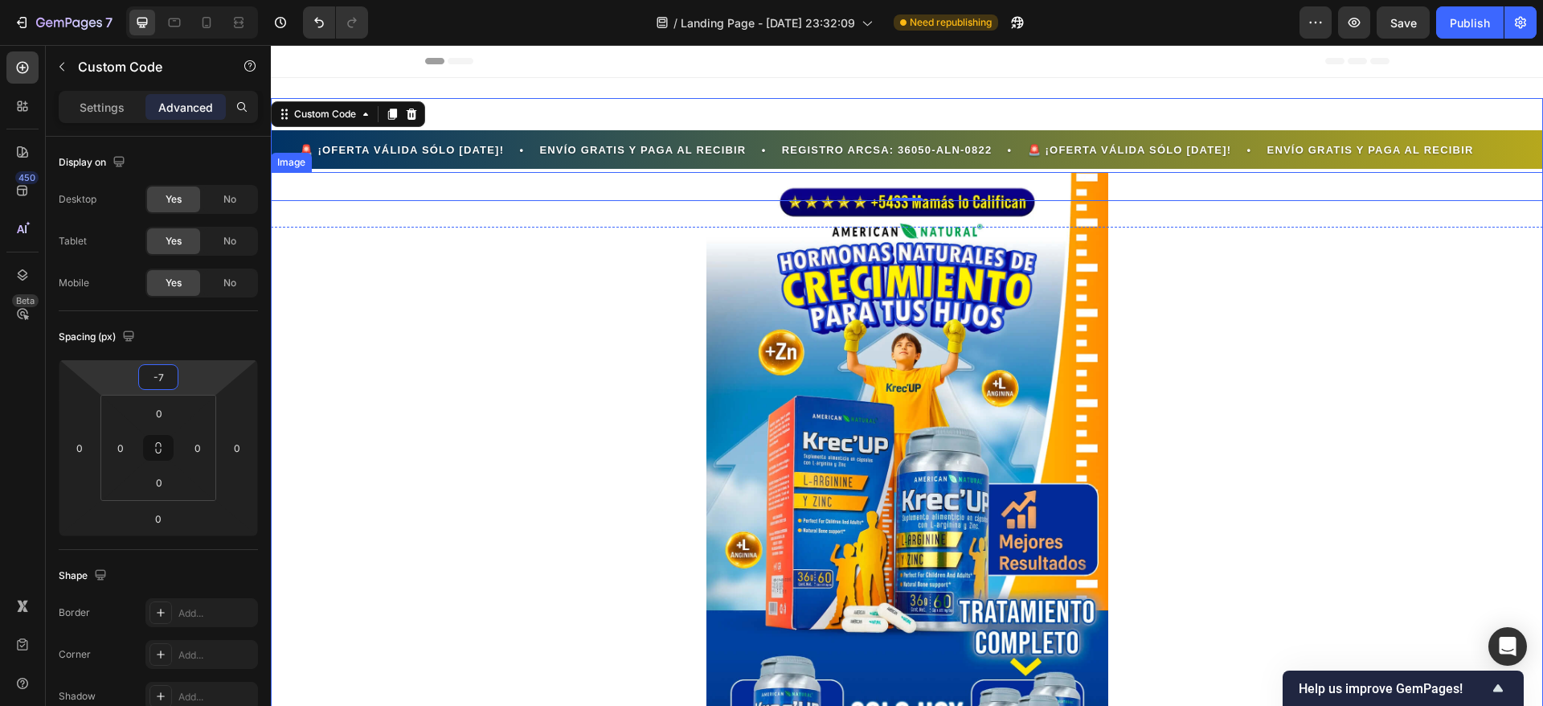
type input "-70"
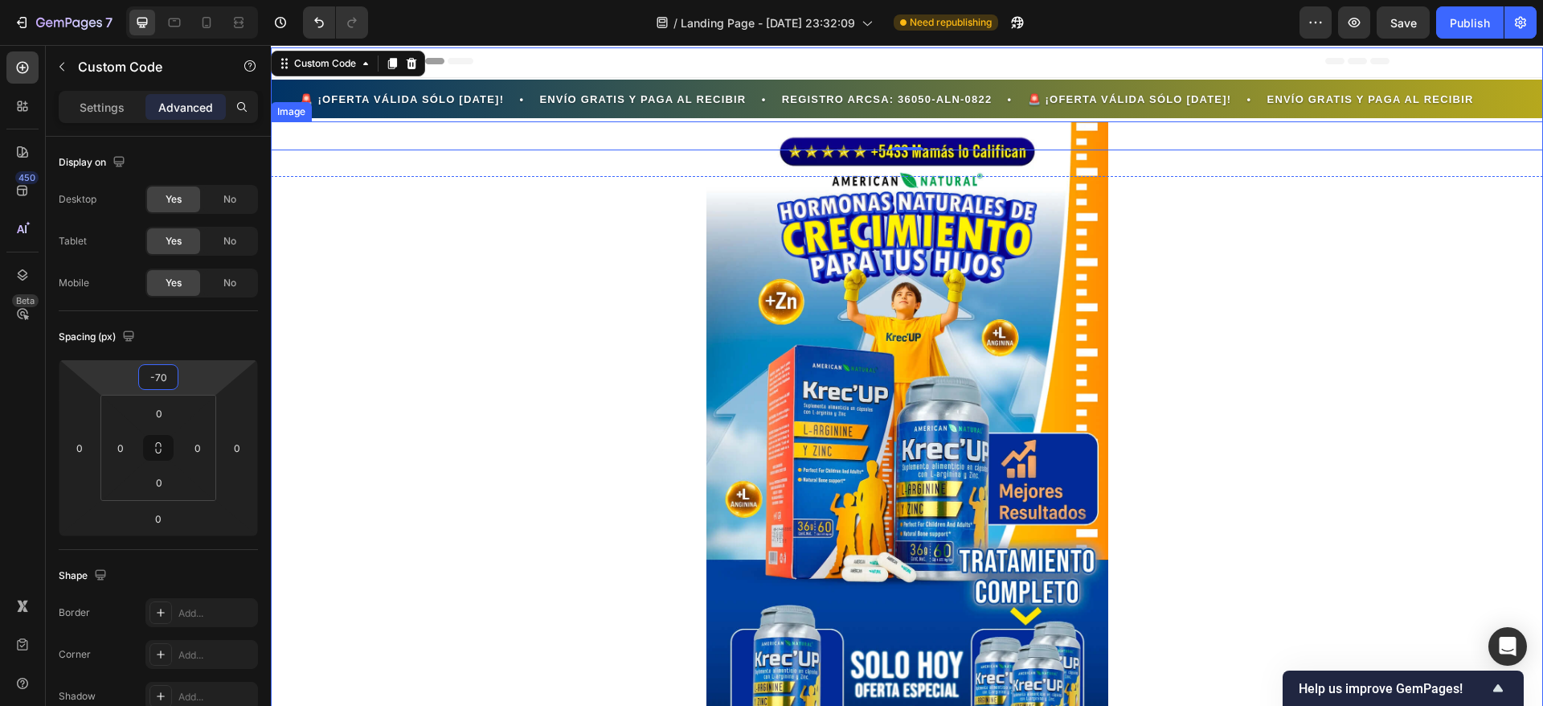
click at [551, 199] on div at bounding box center [907, 464] width 1273 height 686
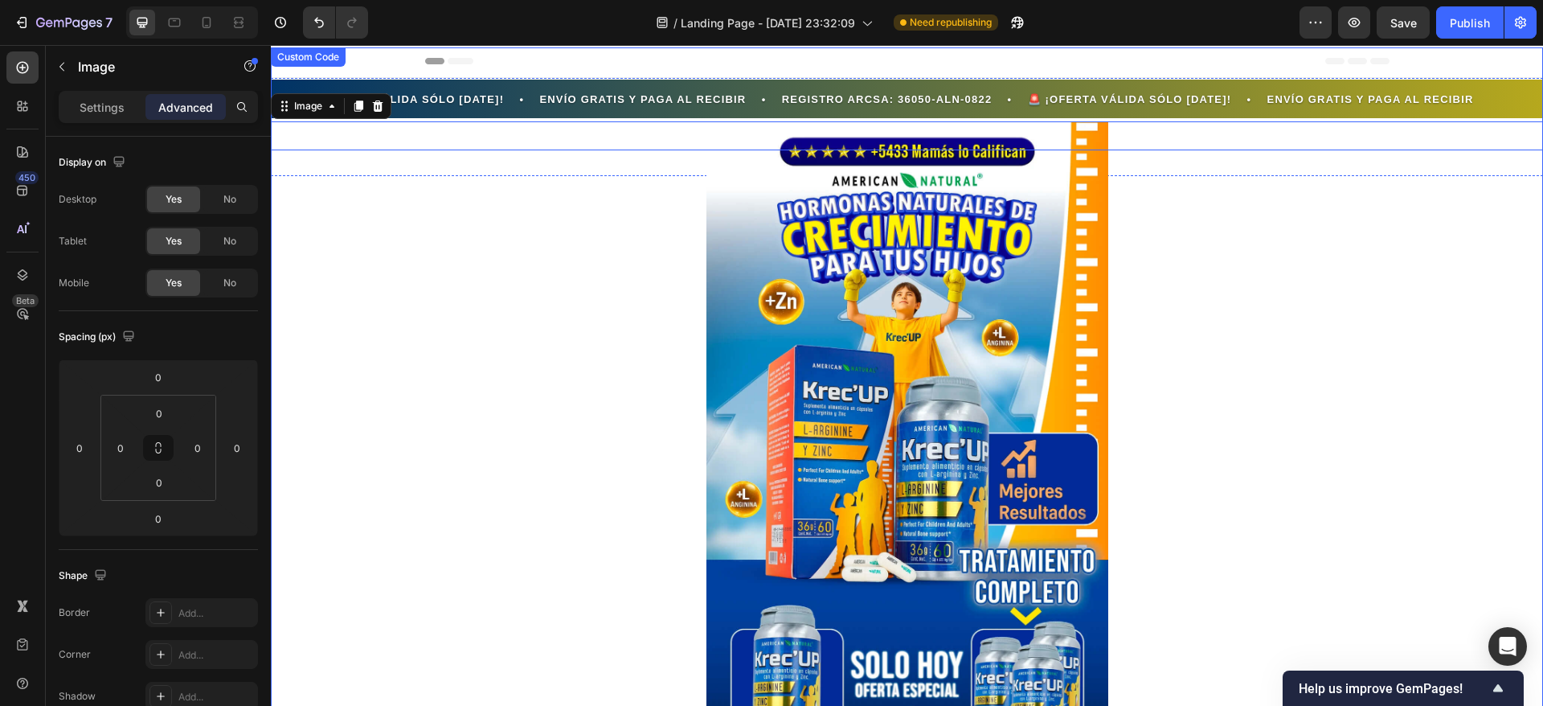
click at [505, 99] on div "🚨 ¡OFERTA VÁLIDA SÓLO HOY! • ENVÍO GRATIS Y PAGA AL RECIBIR • REGISTRO ARCSA: 3…" at bounding box center [907, 98] width 1244 height 19
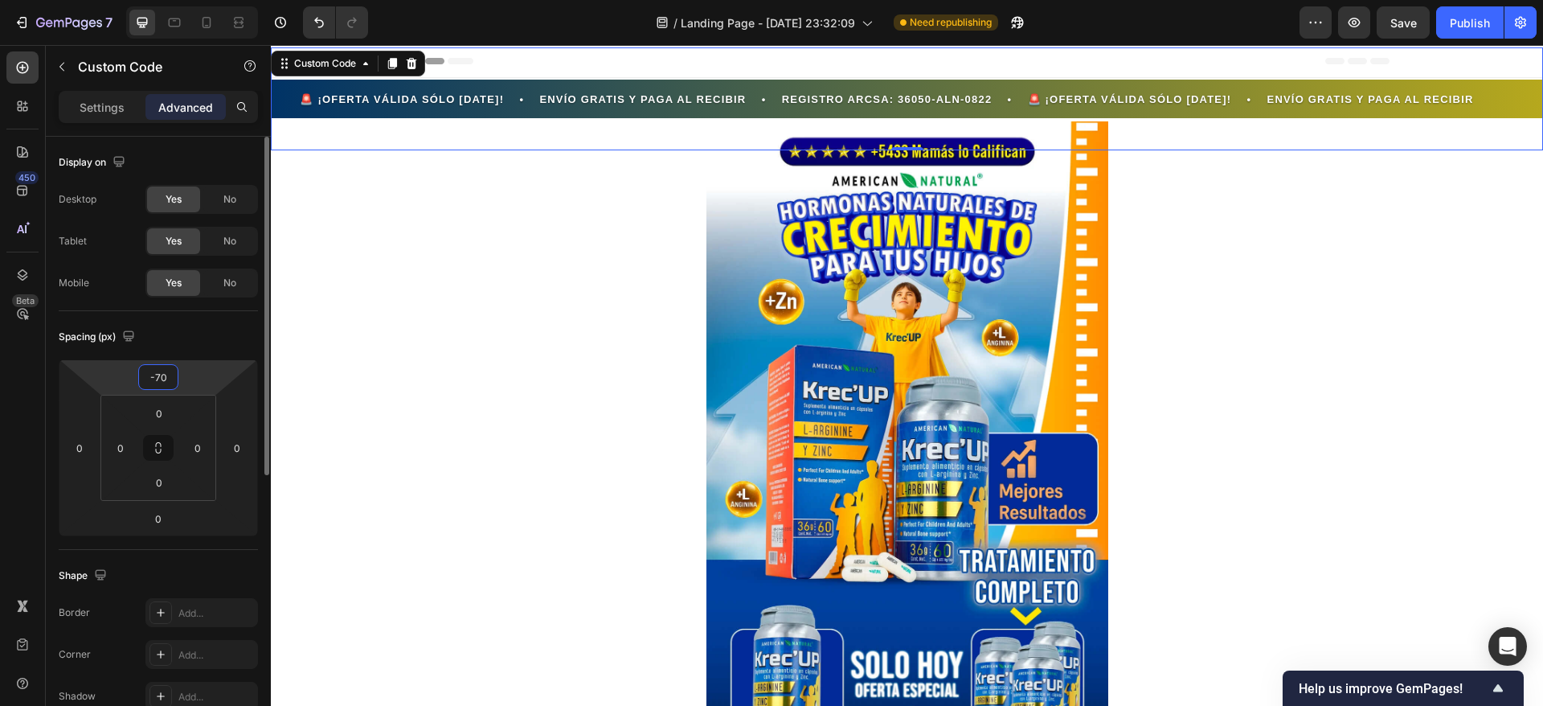
click at [172, 379] on input "-70" at bounding box center [158, 377] width 32 height 24
click at [162, 377] on input "-70" at bounding box center [158, 377] width 32 height 24
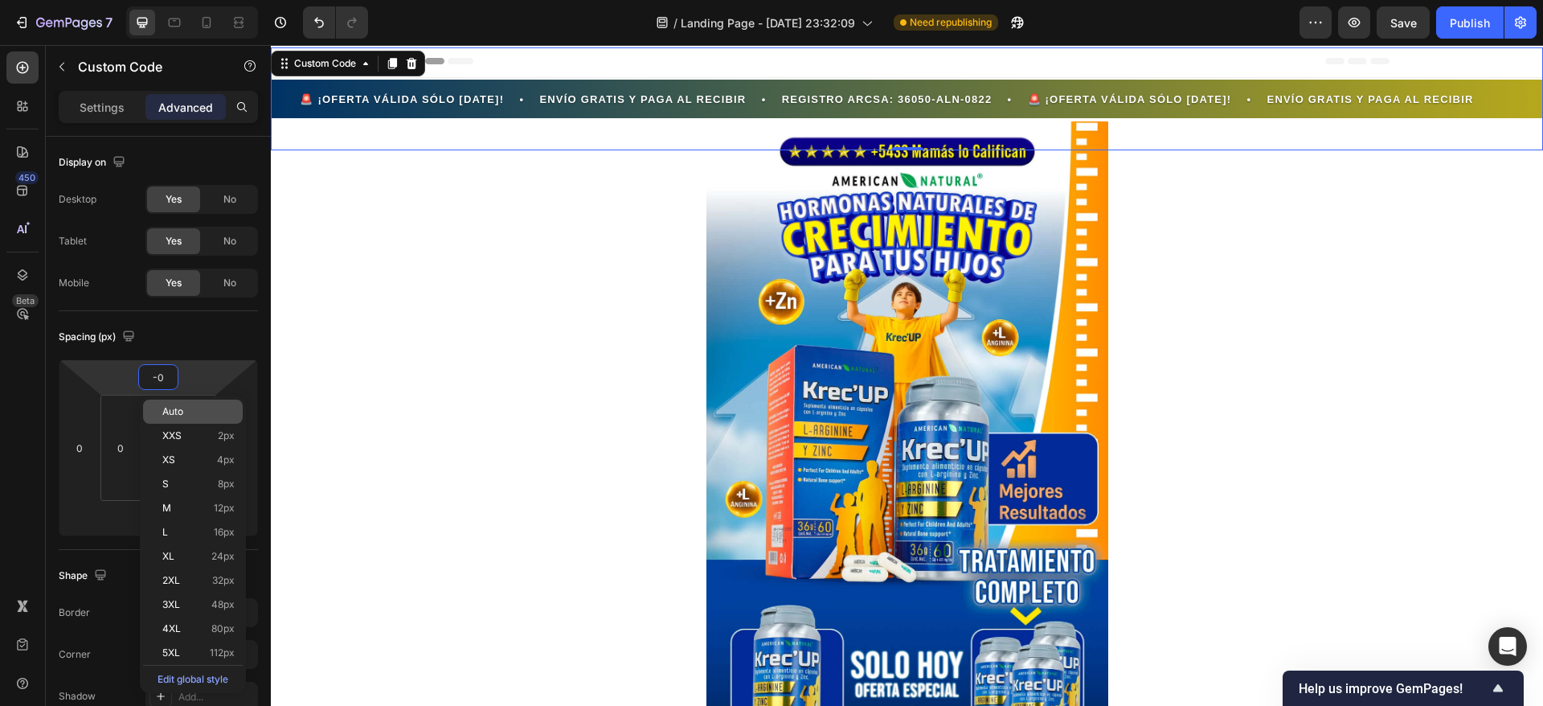
type input "-60"
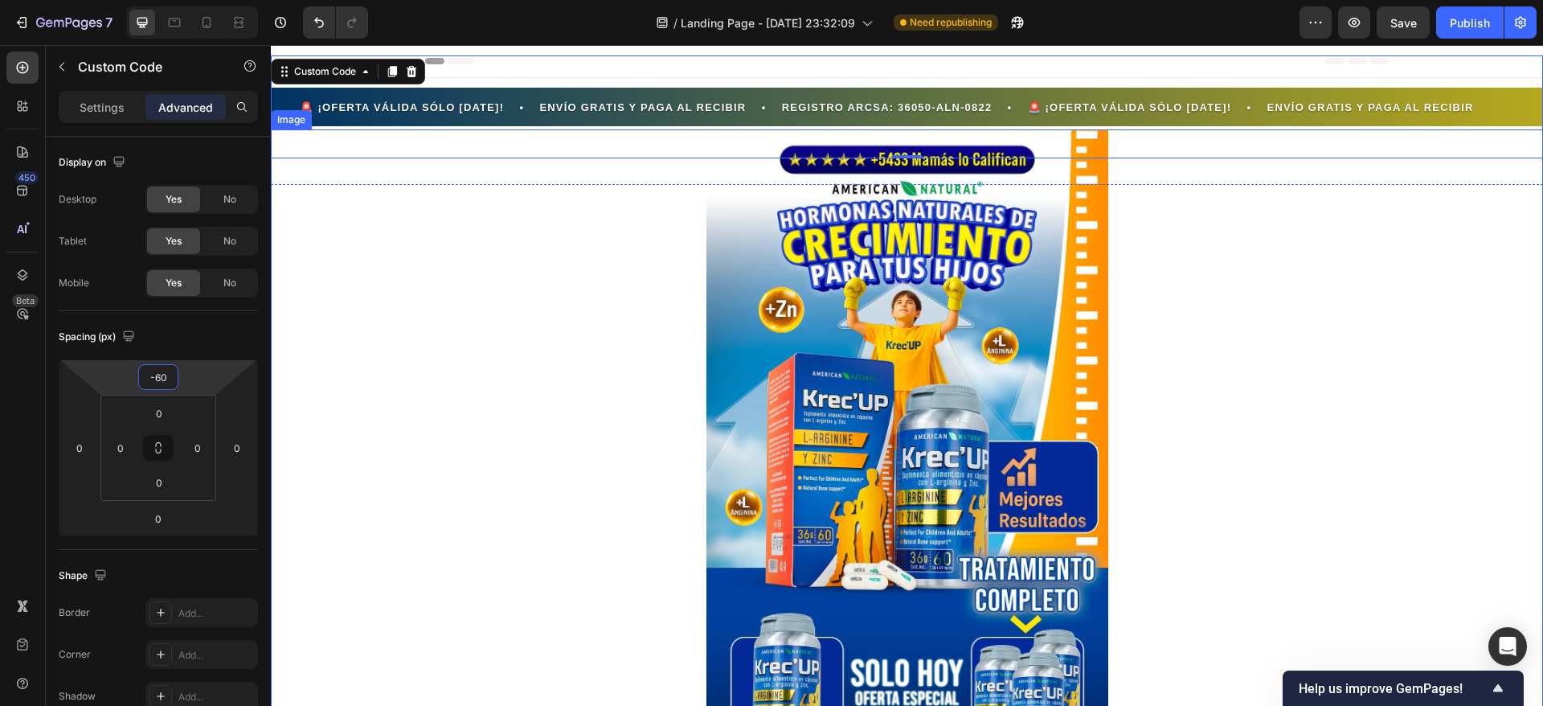
click at [425, 228] on div at bounding box center [907, 472] width 1273 height 686
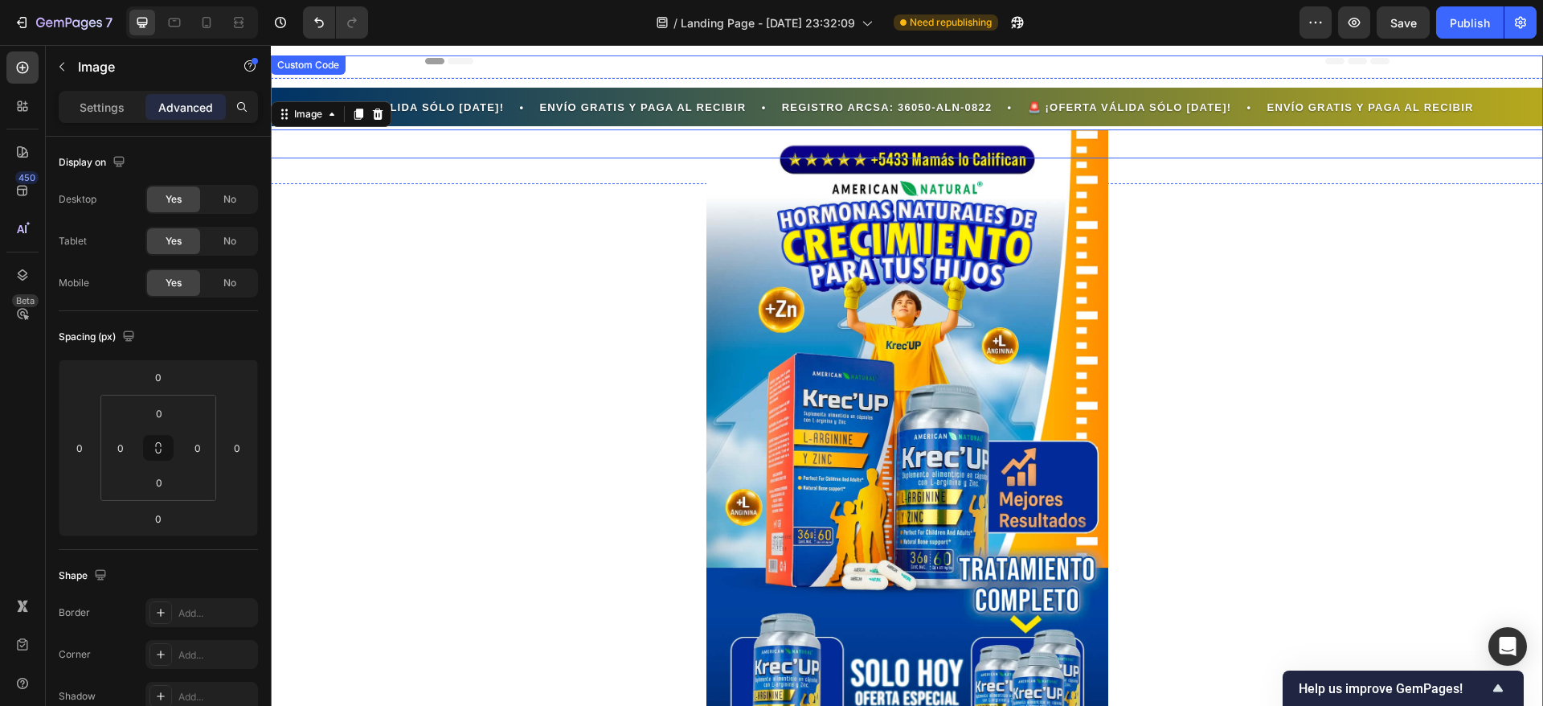
click at [906, 102] on span "🚨 ¡OFERTA VÁLIDA SÓLO HOY! • ENVÍO GRATIS Y PAGA AL RECIBIR • REGISTRO ARCSA: 3…" at bounding box center [1513, 108] width 1214 height 16
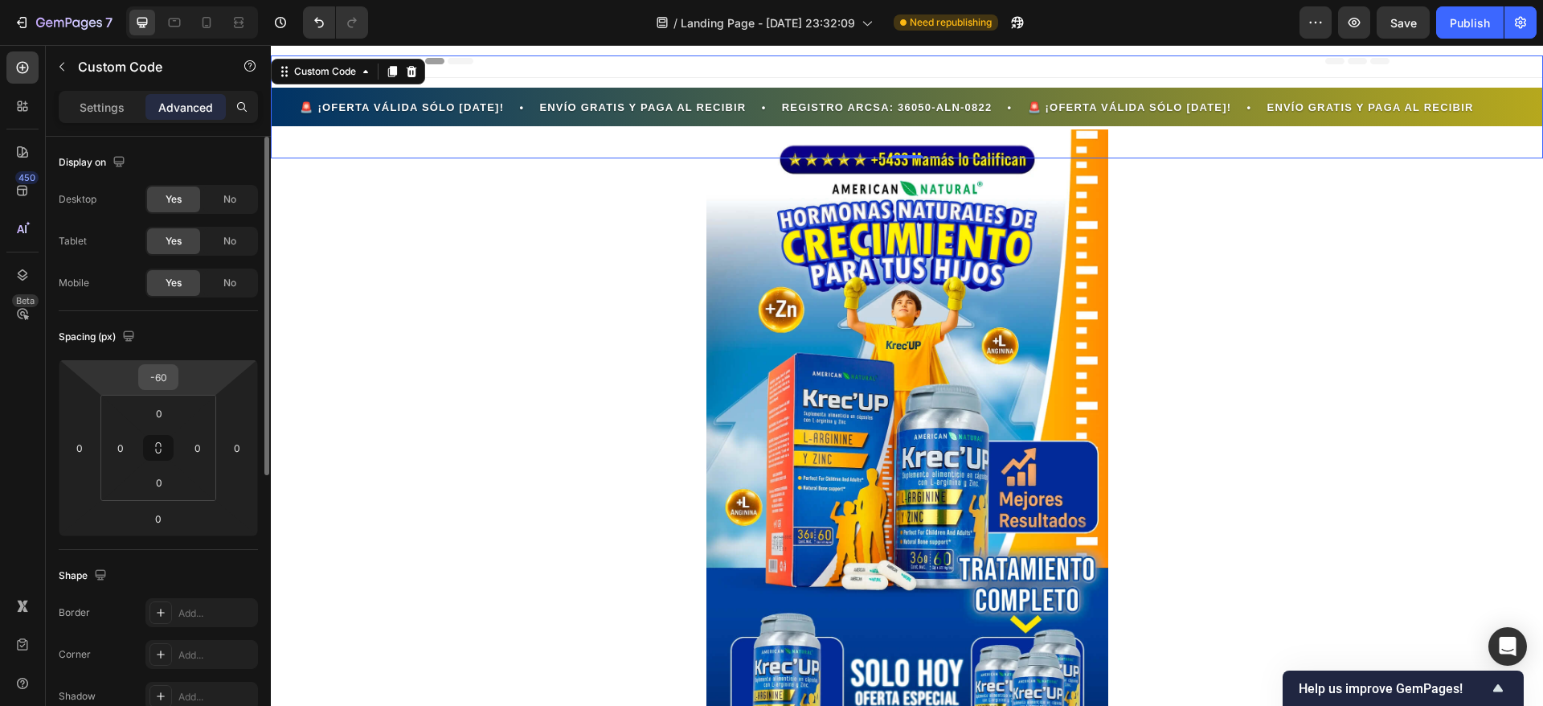
click at [169, 379] on input "-60" at bounding box center [158, 377] width 32 height 24
click at [173, 374] on input "-60" at bounding box center [158, 377] width 32 height 24
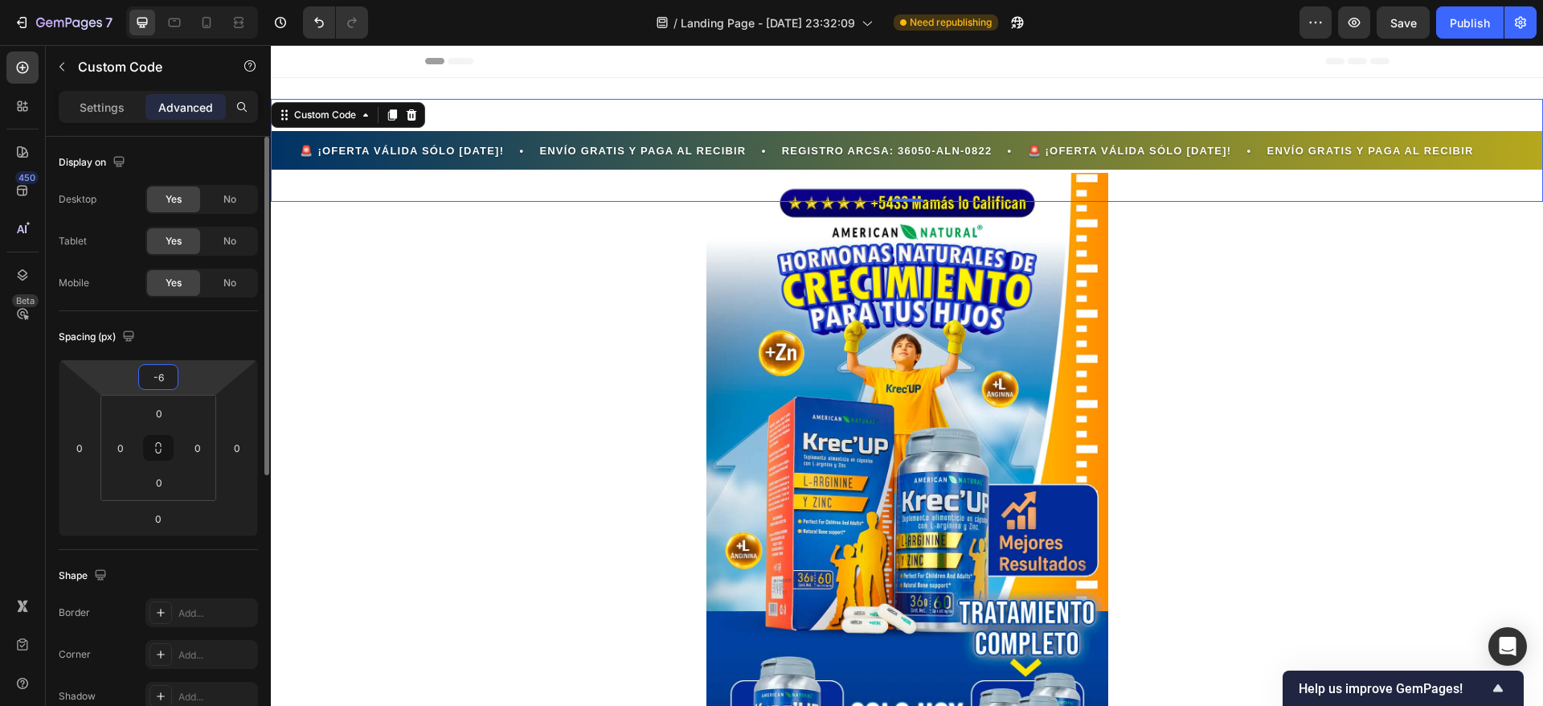
type input "-68"
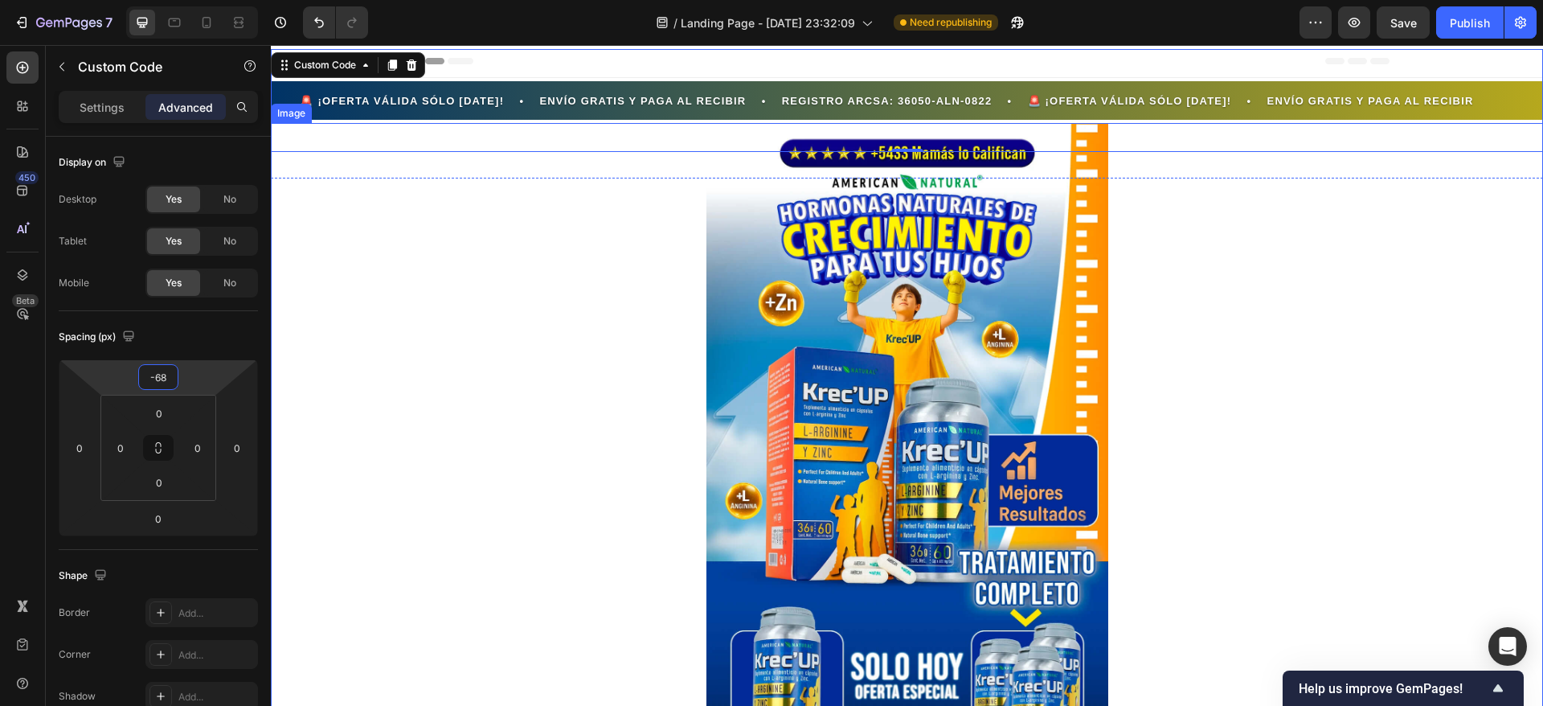
click at [442, 301] on div at bounding box center [907, 466] width 1273 height 686
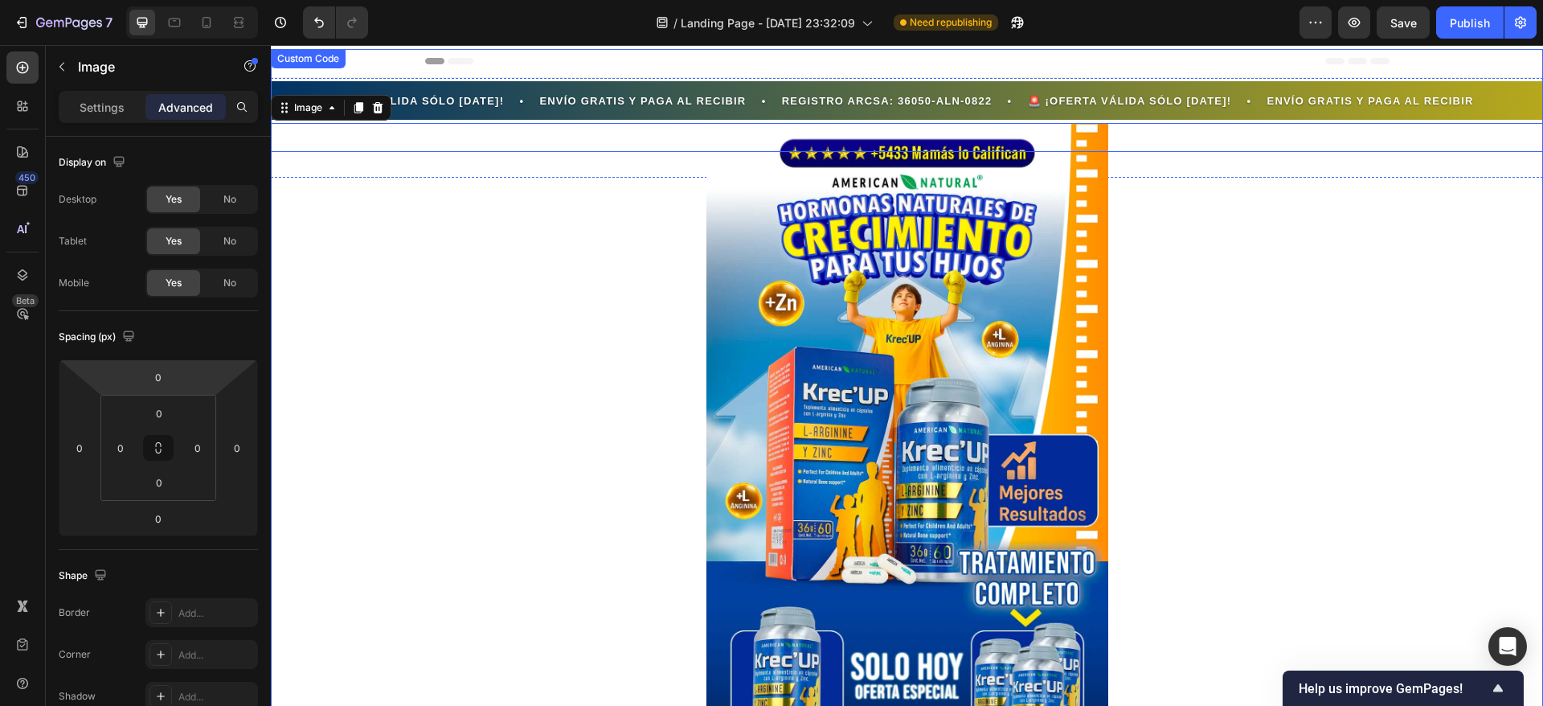
click at [904, 103] on span "🚨 ¡OFERTA VÁLIDA SÓLO HOY! • ENVÍO GRATIS Y PAGA AL RECIBIR • REGISTRO ARCSA: 3…" at bounding box center [1511, 101] width 1214 height 16
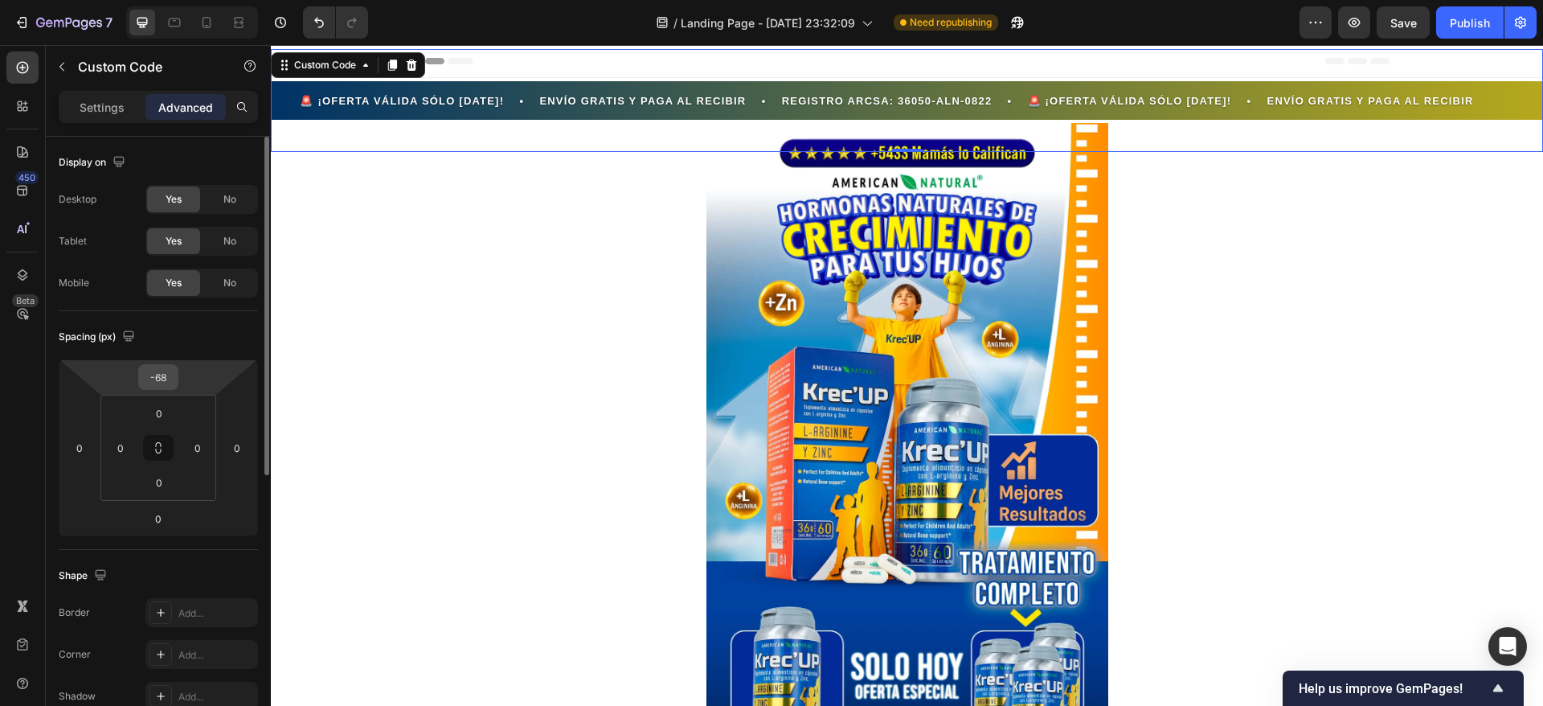
click at [175, 370] on div "-68" at bounding box center [158, 377] width 40 height 26
click at [169, 375] on input "-68" at bounding box center [158, 377] width 32 height 24
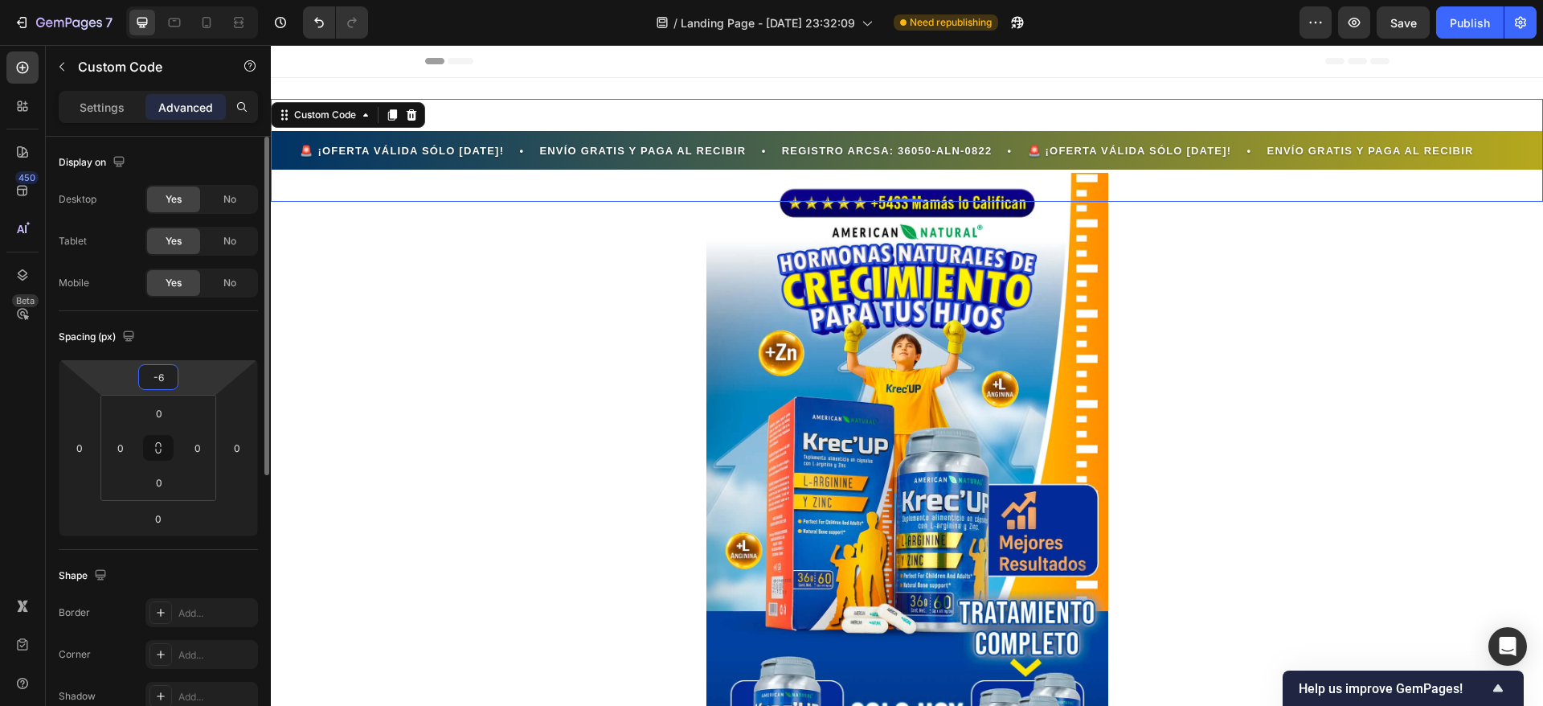
type input "-60"
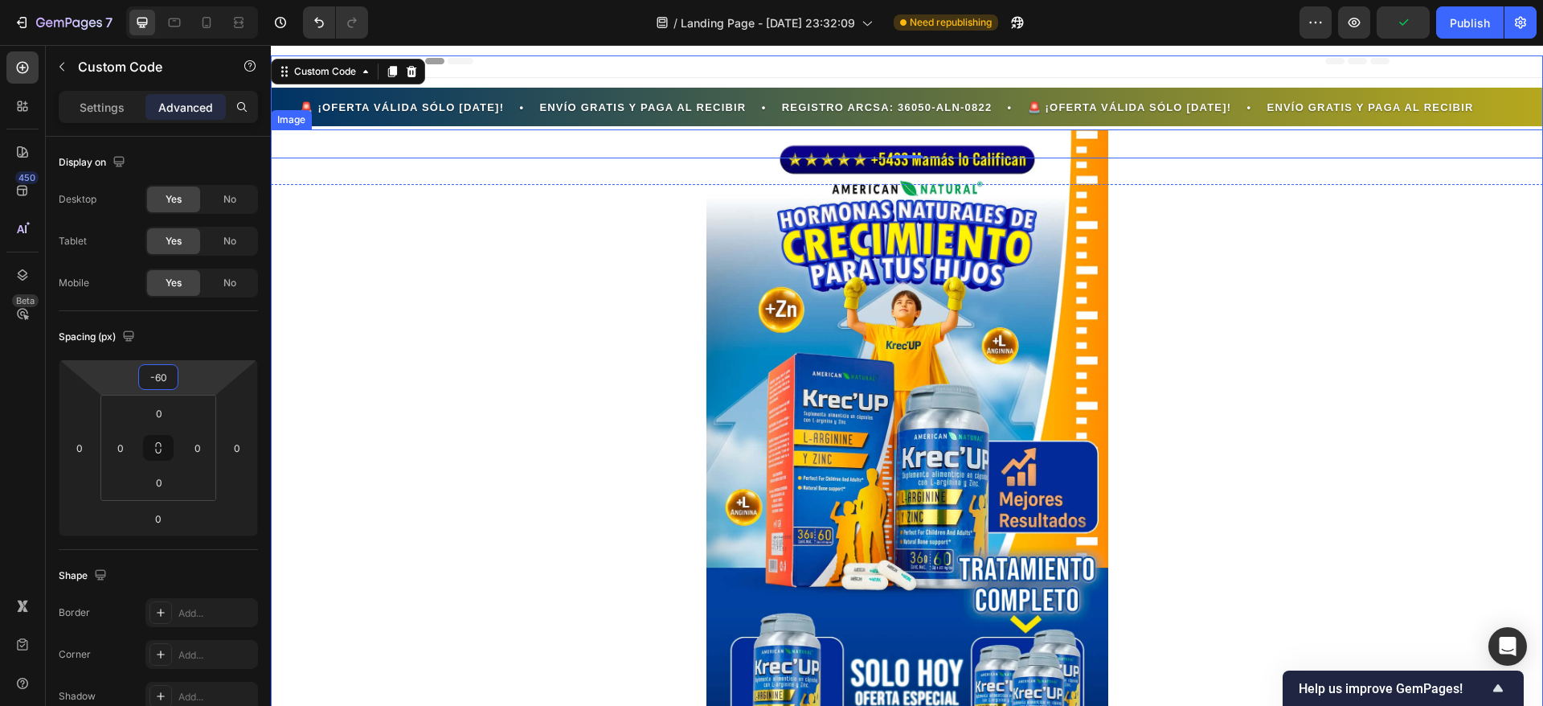
click at [412, 344] on div at bounding box center [907, 472] width 1273 height 686
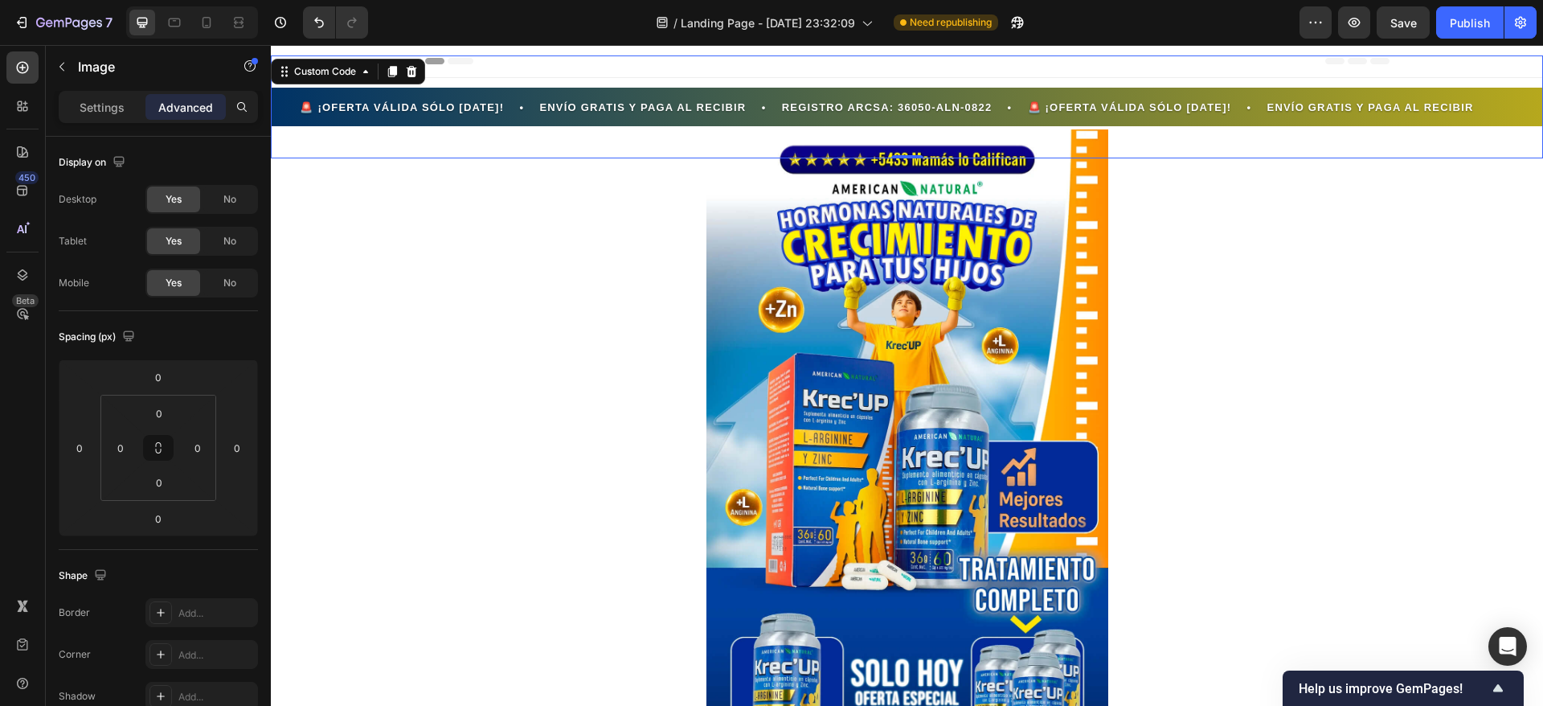
click at [906, 105] on span "🚨 ¡OFERTA VÁLIDA SÓLO HOY! • ENVÍO GRATIS Y PAGA AL RECIBIR • REGISTRO ARCSA: 3…" at bounding box center [1513, 108] width 1214 height 16
click at [166, 375] on input "-60" at bounding box center [158, 377] width 32 height 24
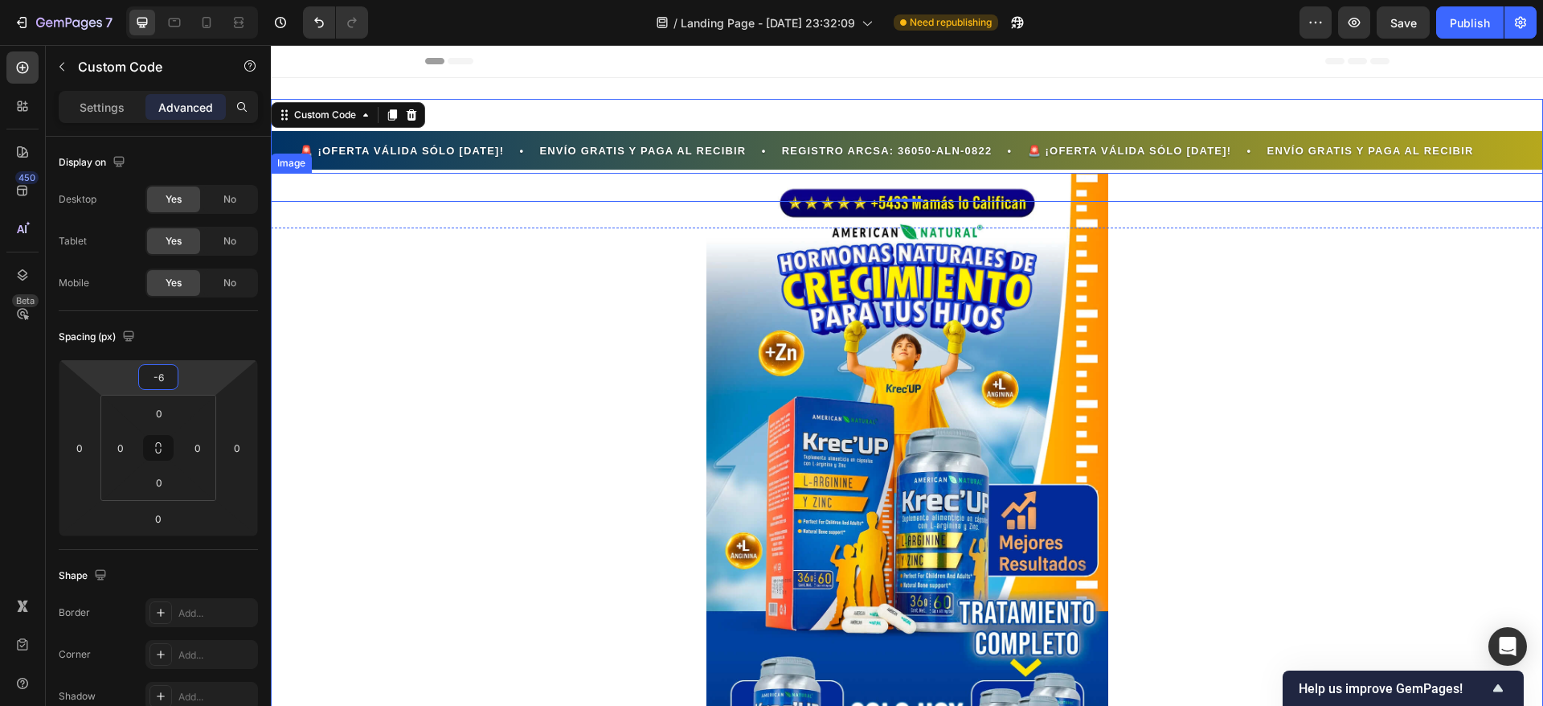
type input "-64"
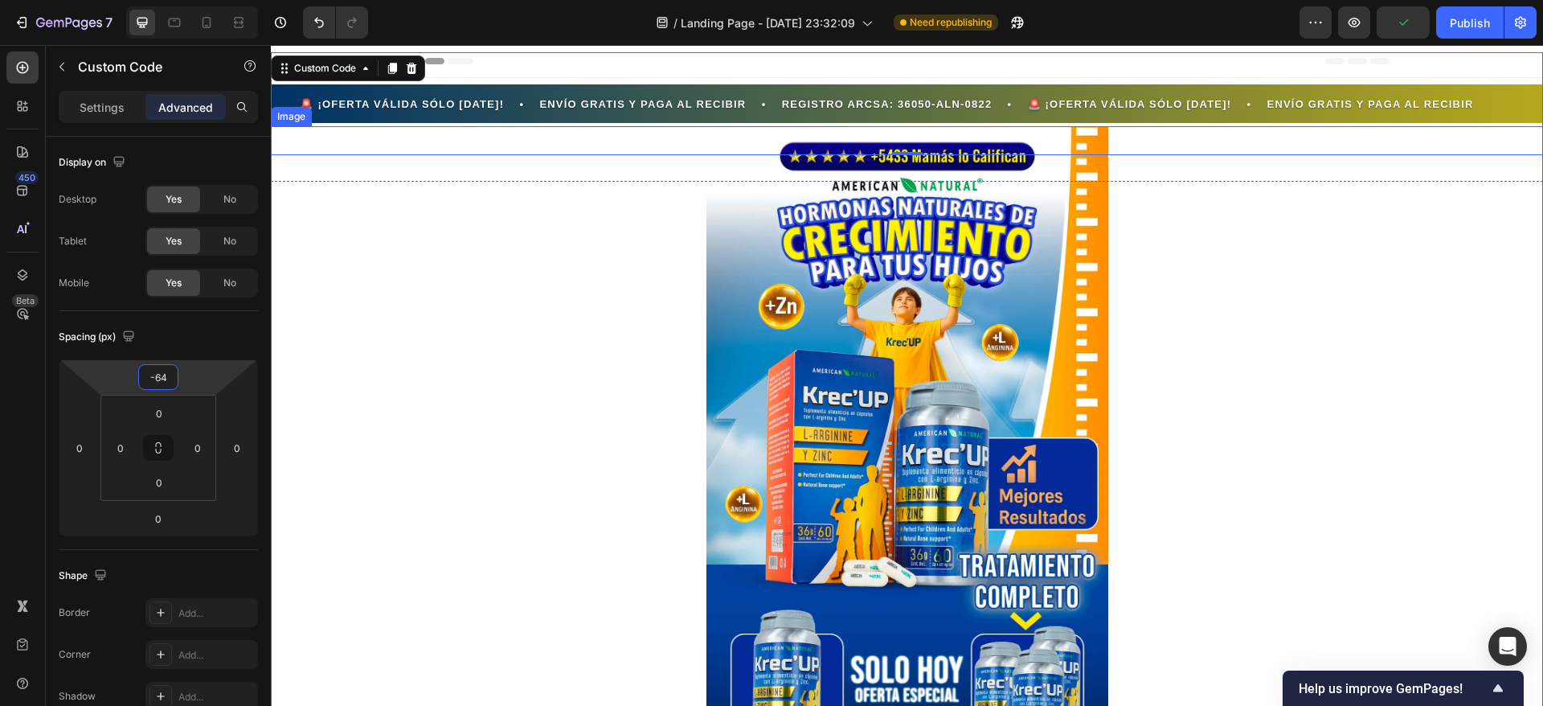
click at [308, 307] on div at bounding box center [907, 469] width 1273 height 686
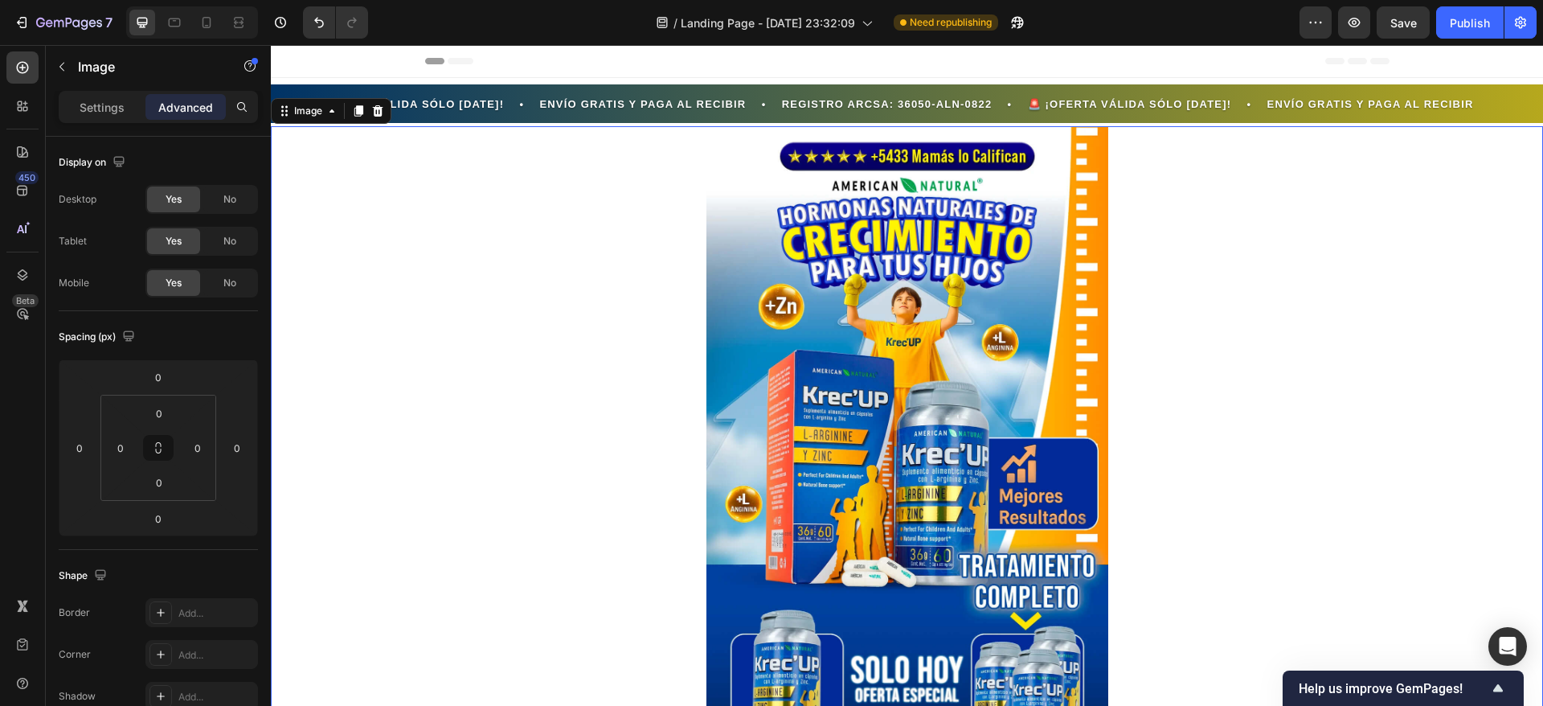
click at [752, 203] on img at bounding box center [908, 469] width 402 height 686
click at [1404, 16] on span "Save" at bounding box center [1404, 23] width 27 height 14
click at [1470, 25] on div "Publish" at bounding box center [1470, 22] width 40 height 17
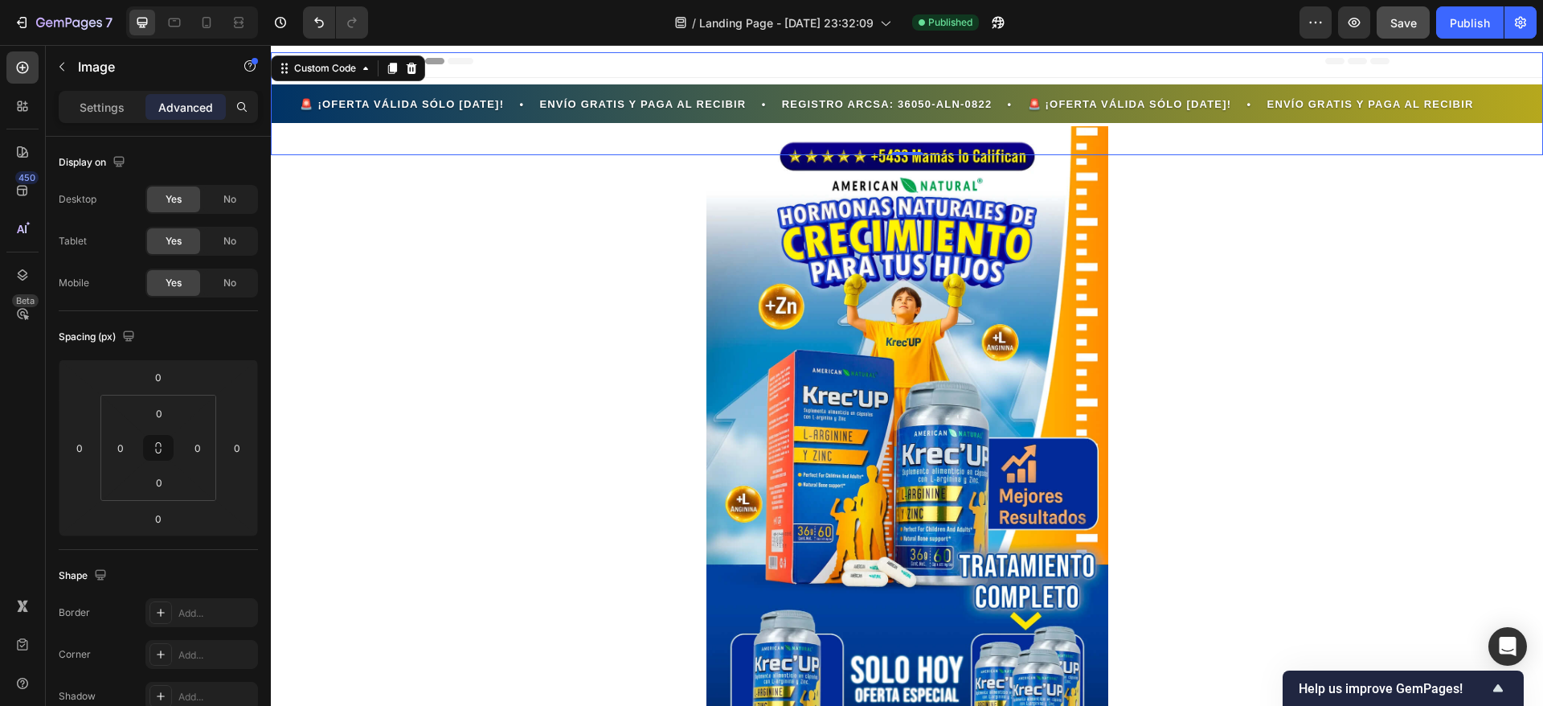
click at [906, 101] on span "🚨 ¡OFERTA VÁLIDA SÓLO HOY! • ENVÍO GRATIS Y PAGA AL RECIBIR • REGISTRO ARCSA: 3…" at bounding box center [1513, 104] width 1214 height 16
click at [98, 110] on p "Settings" at bounding box center [102, 107] width 45 height 17
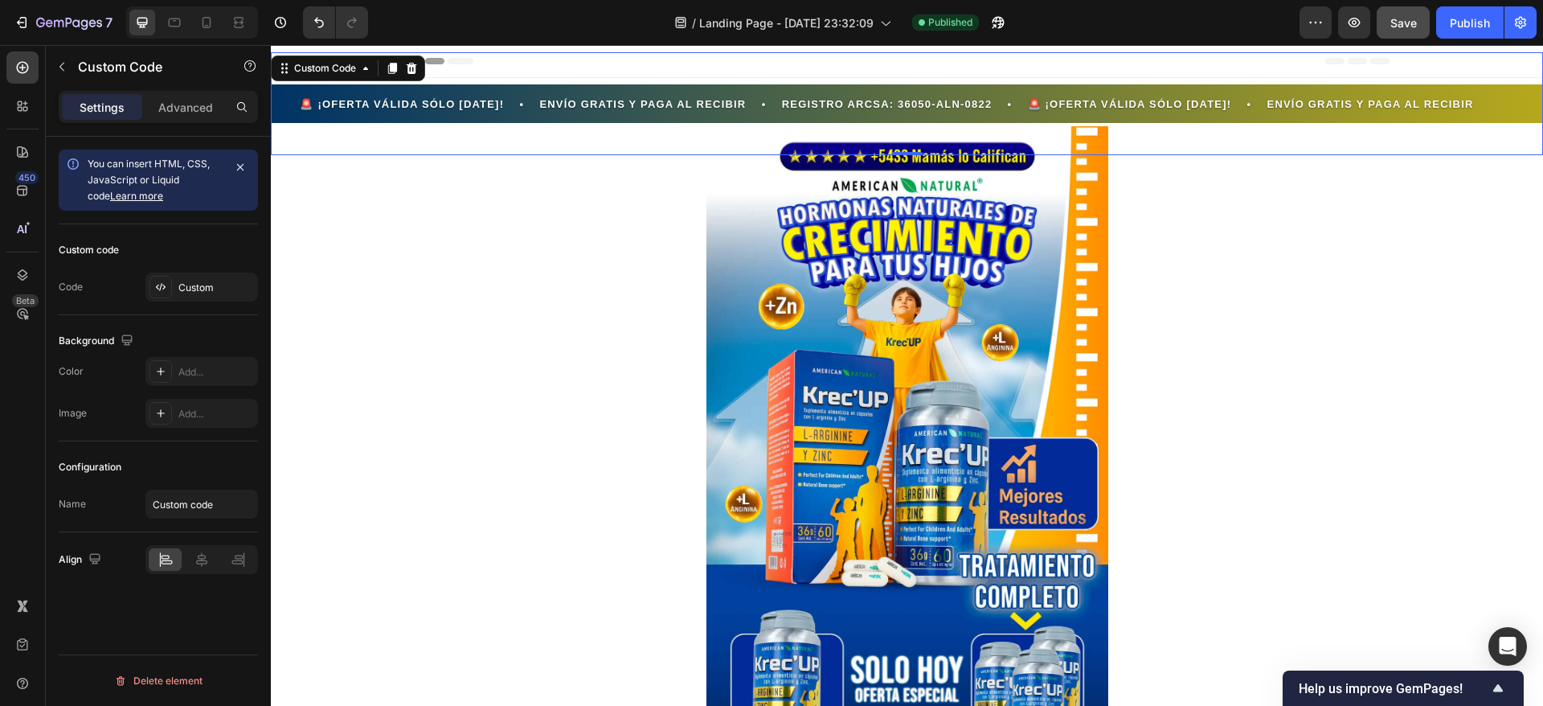
click at [192, 270] on div "Custom code Code Custom" at bounding box center [158, 269] width 199 height 91
click at [187, 289] on div "Custom" at bounding box center [216, 288] width 76 height 14
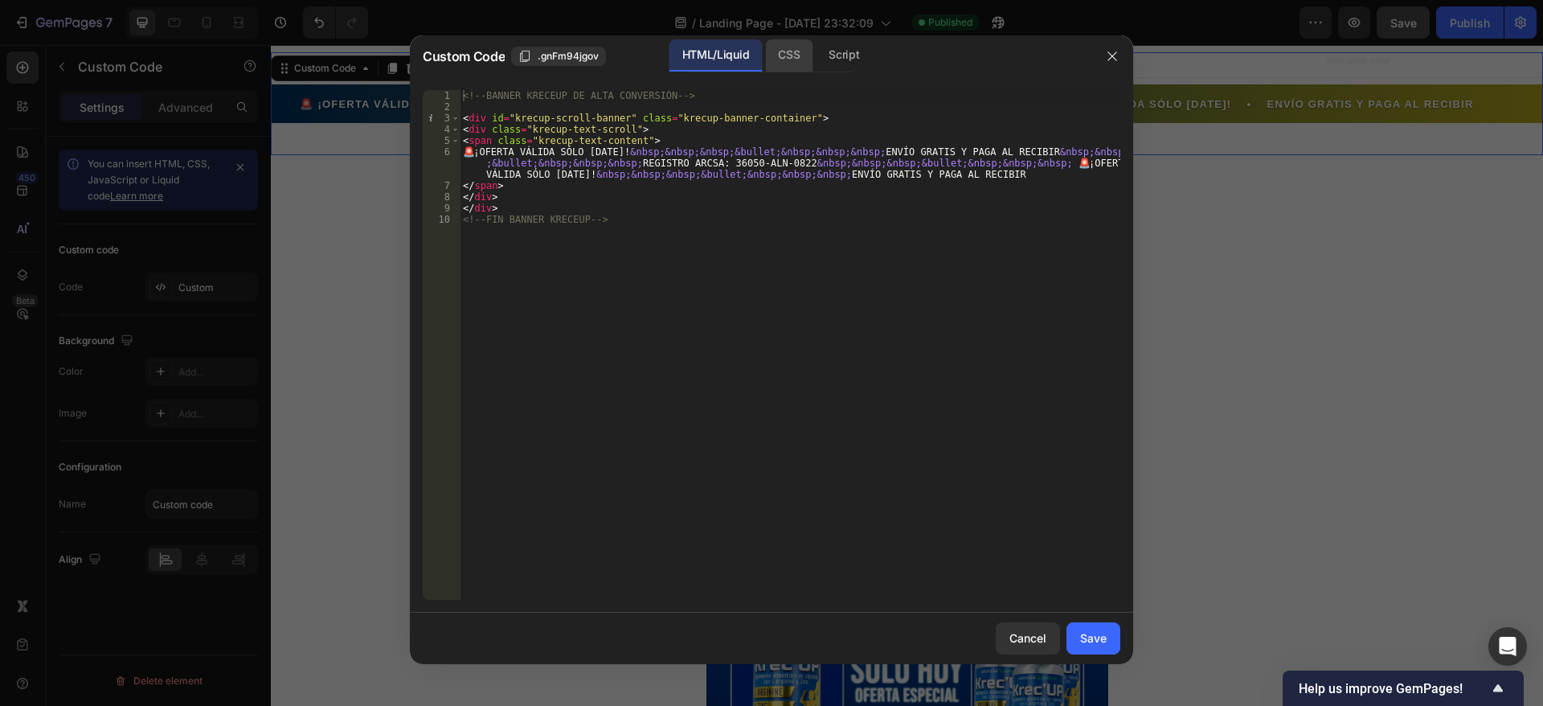
click at [784, 56] on div "CSS" at bounding box center [788, 55] width 47 height 32
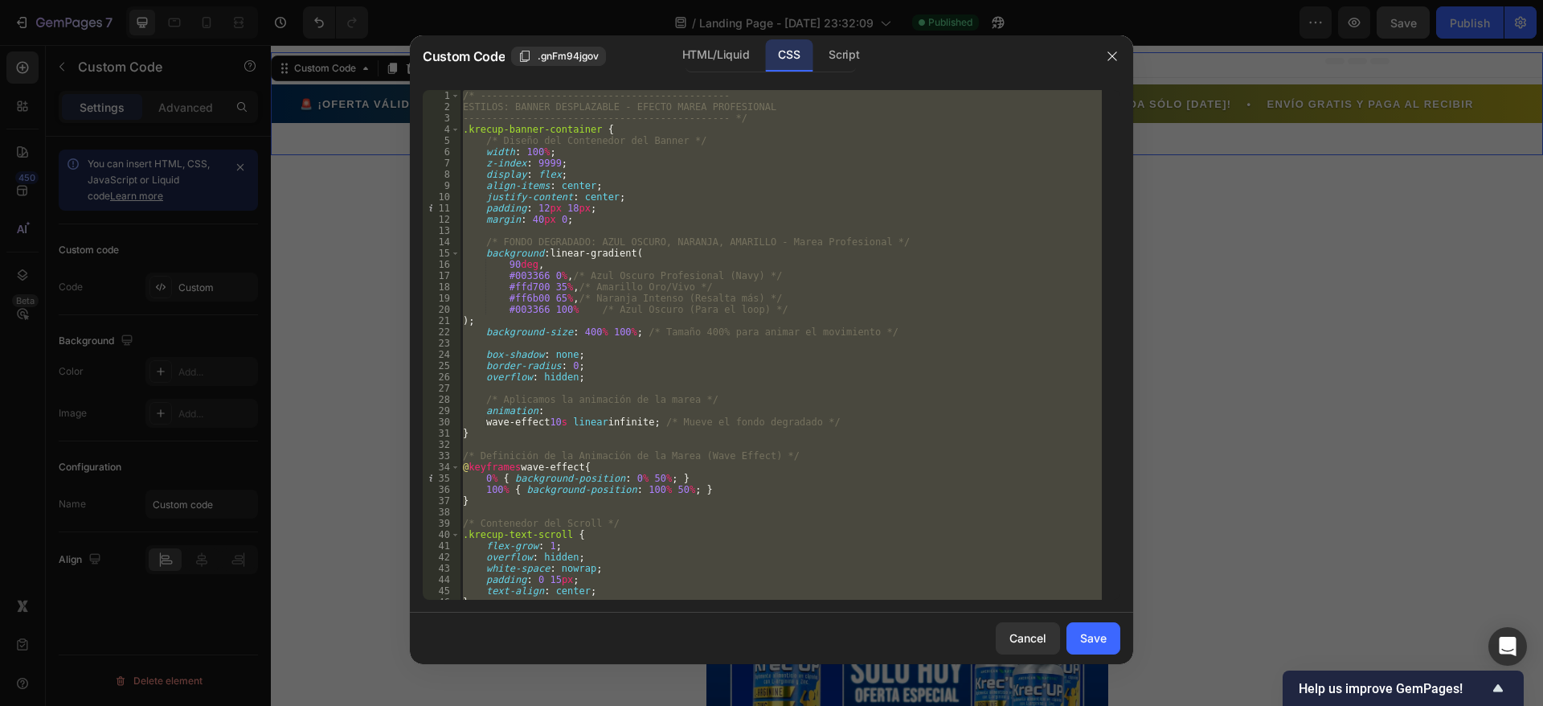
click at [561, 166] on div "/* ------------------------------------------- ESTILOS: BANNER DESPLAZABLE - EF…" at bounding box center [781, 345] width 642 height 510
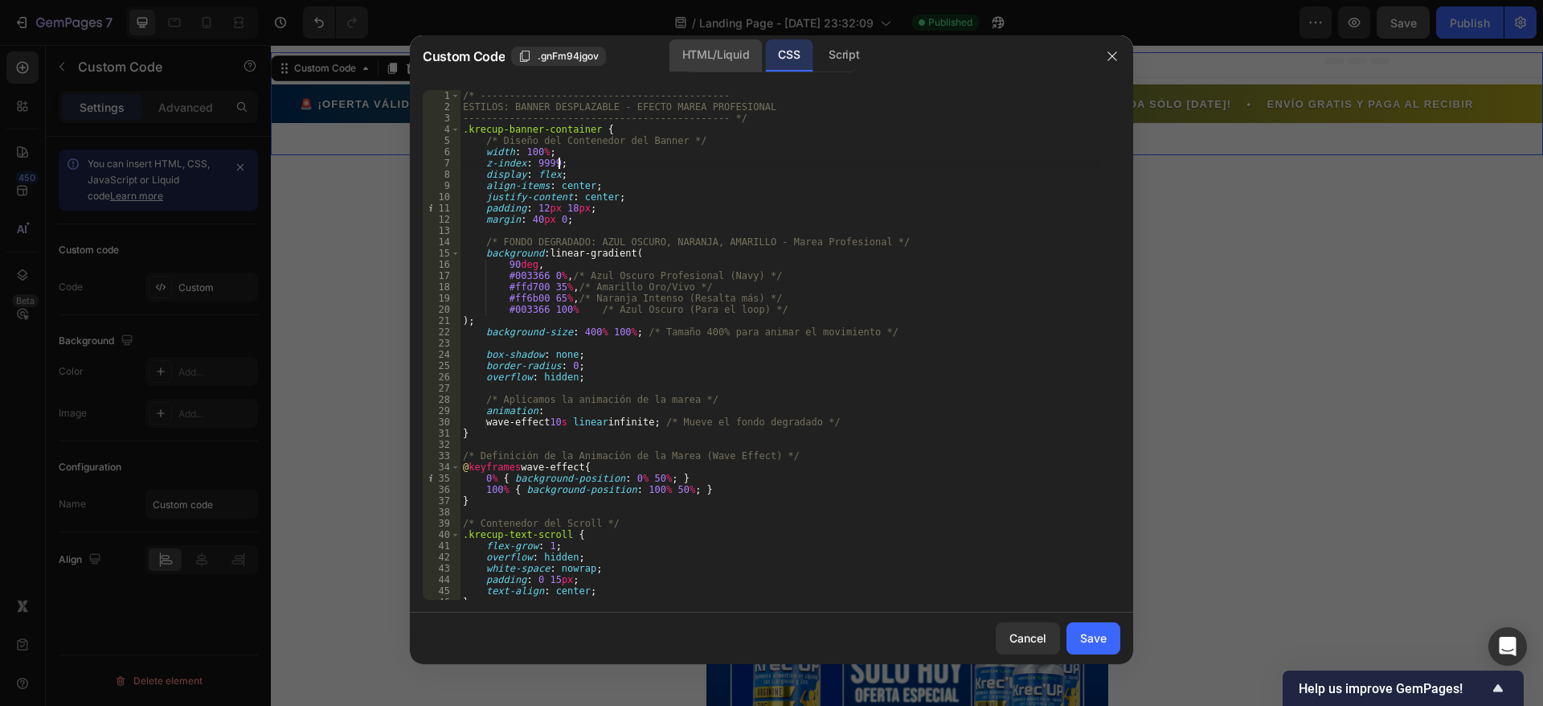
click at [721, 55] on div "HTML/Liquid" at bounding box center [716, 55] width 92 height 32
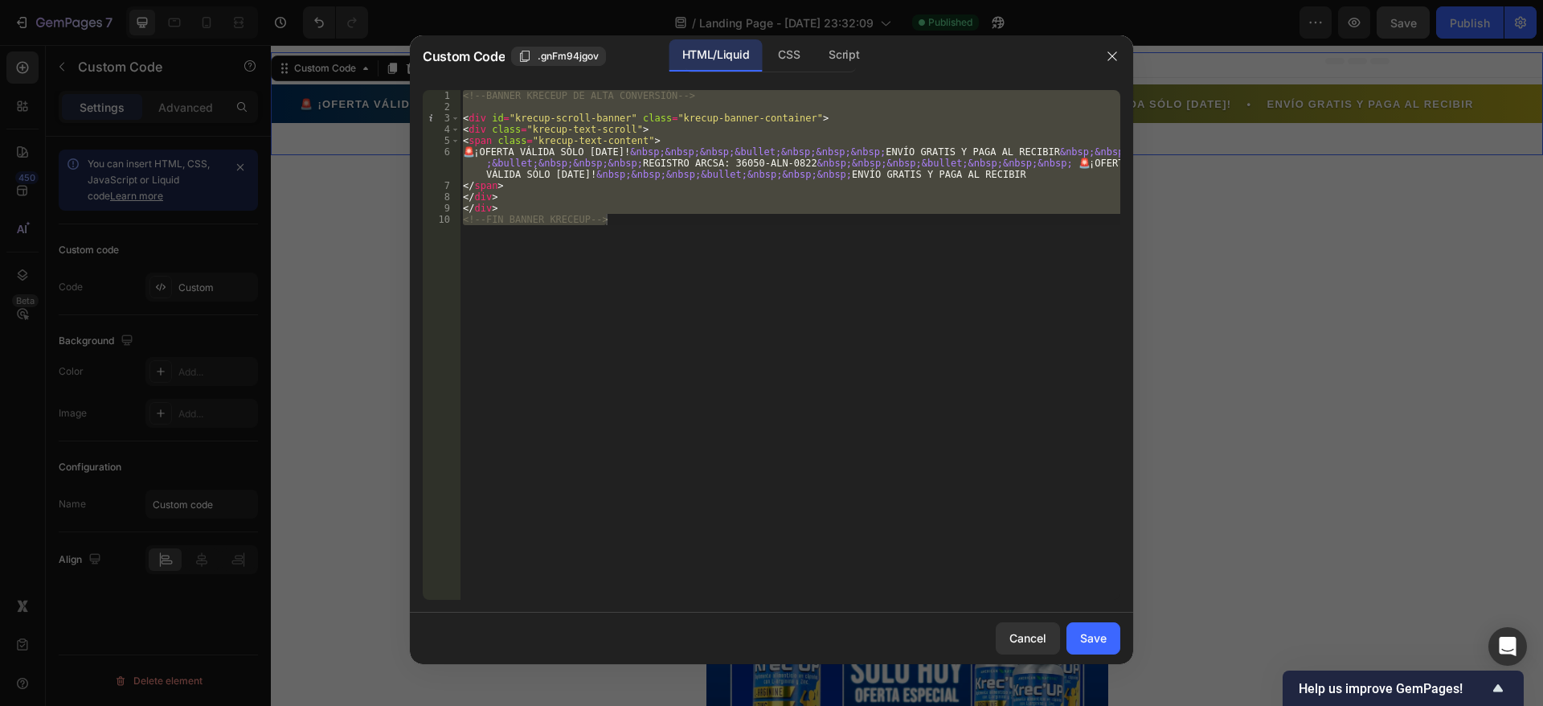
click at [551, 240] on div "<!-- BANNER KRECEUP DE ALTA CONVERSIÓN --> < div id = "krecup-scroll-banner" cl…" at bounding box center [790, 345] width 661 height 510
drag, startPoint x: 620, startPoint y: 223, endPoint x: 457, endPoint y: 100, distance: 203.7
click at [457, 100] on div "<!-- FIN BANNER KRECEUP --> 1 2 3 4 5 6 7 8 9 10 <!-- BANNER KRECEUP DE ALTA CO…" at bounding box center [772, 345] width 698 height 510
click at [796, 68] on div "CSS" at bounding box center [788, 55] width 47 height 32
type textarea "}"
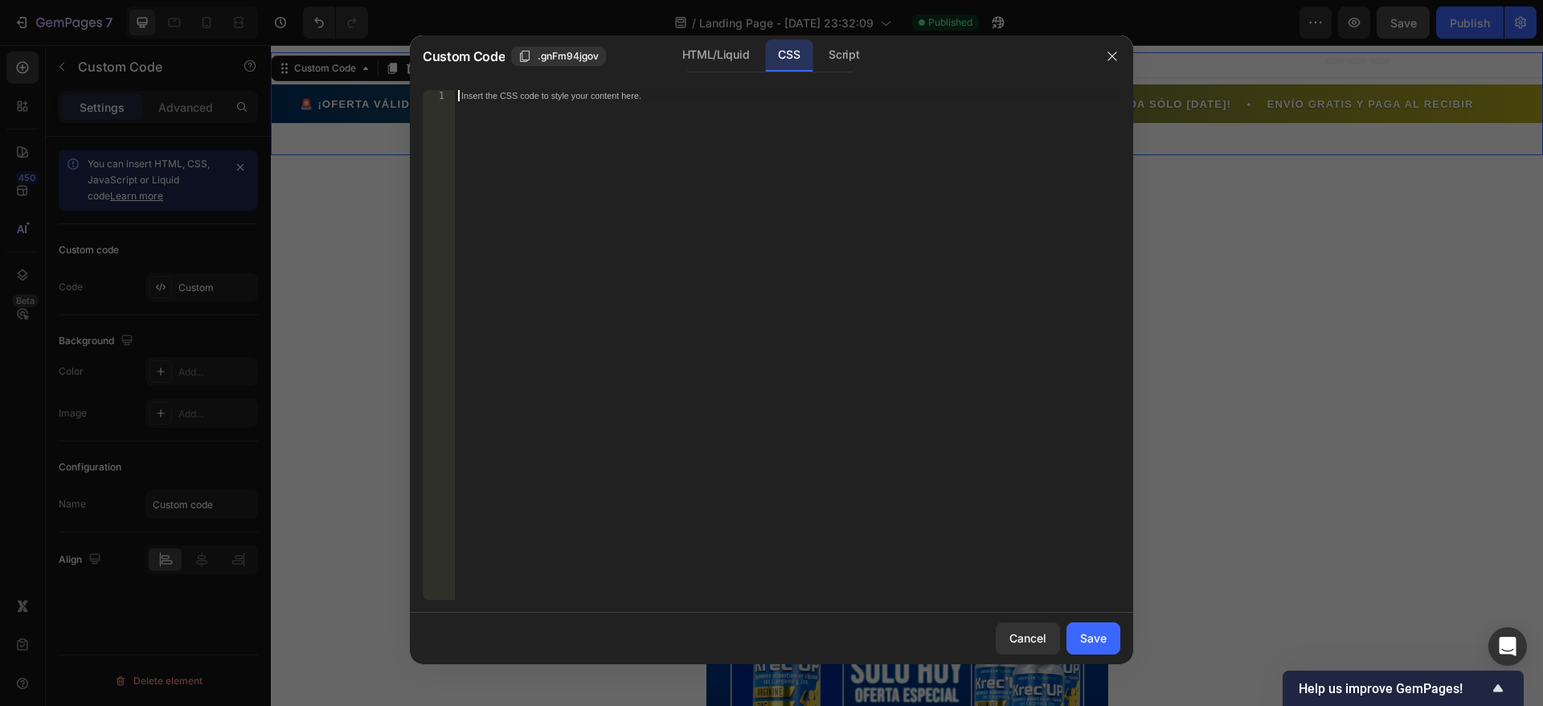
scroll to position [334, 0]
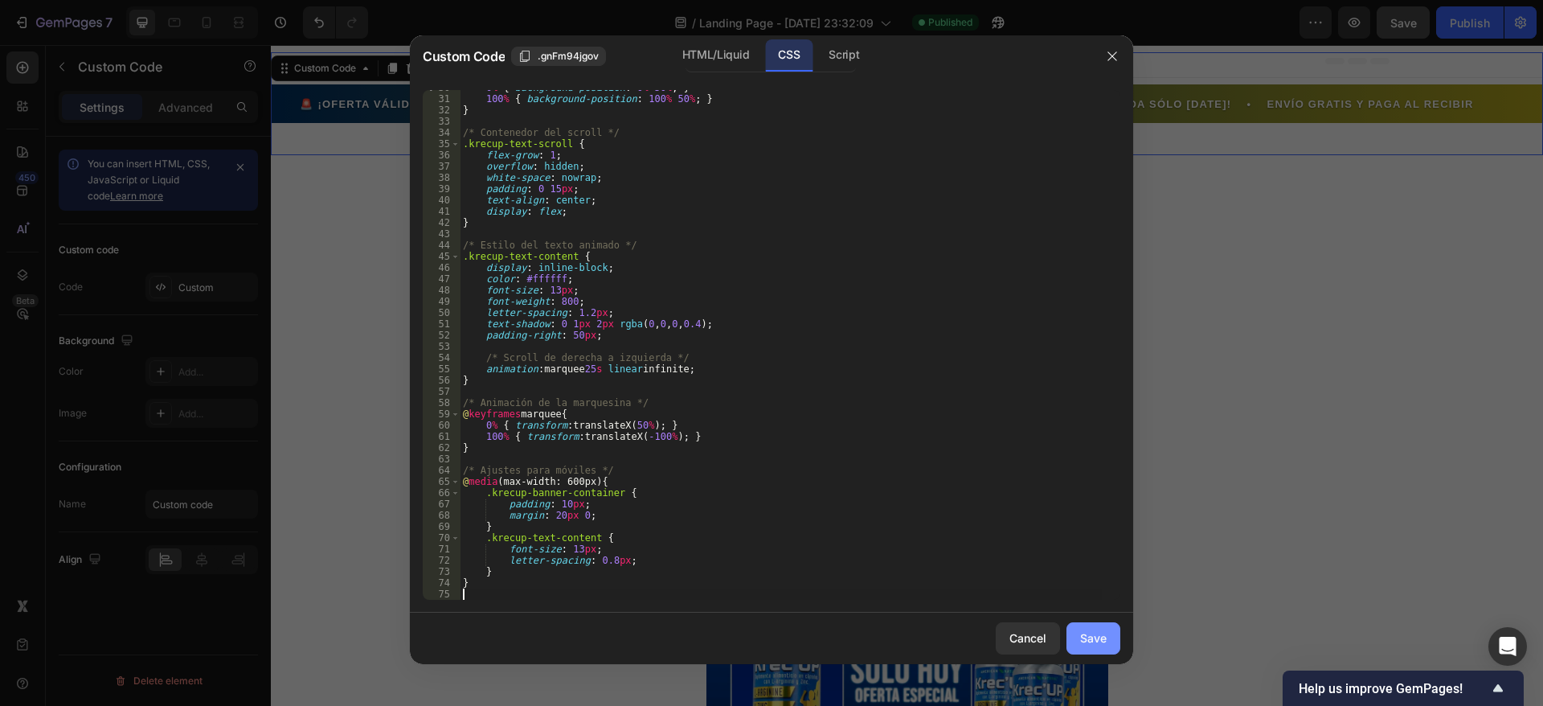
click at [1088, 630] on div "Save" at bounding box center [1093, 637] width 27 height 17
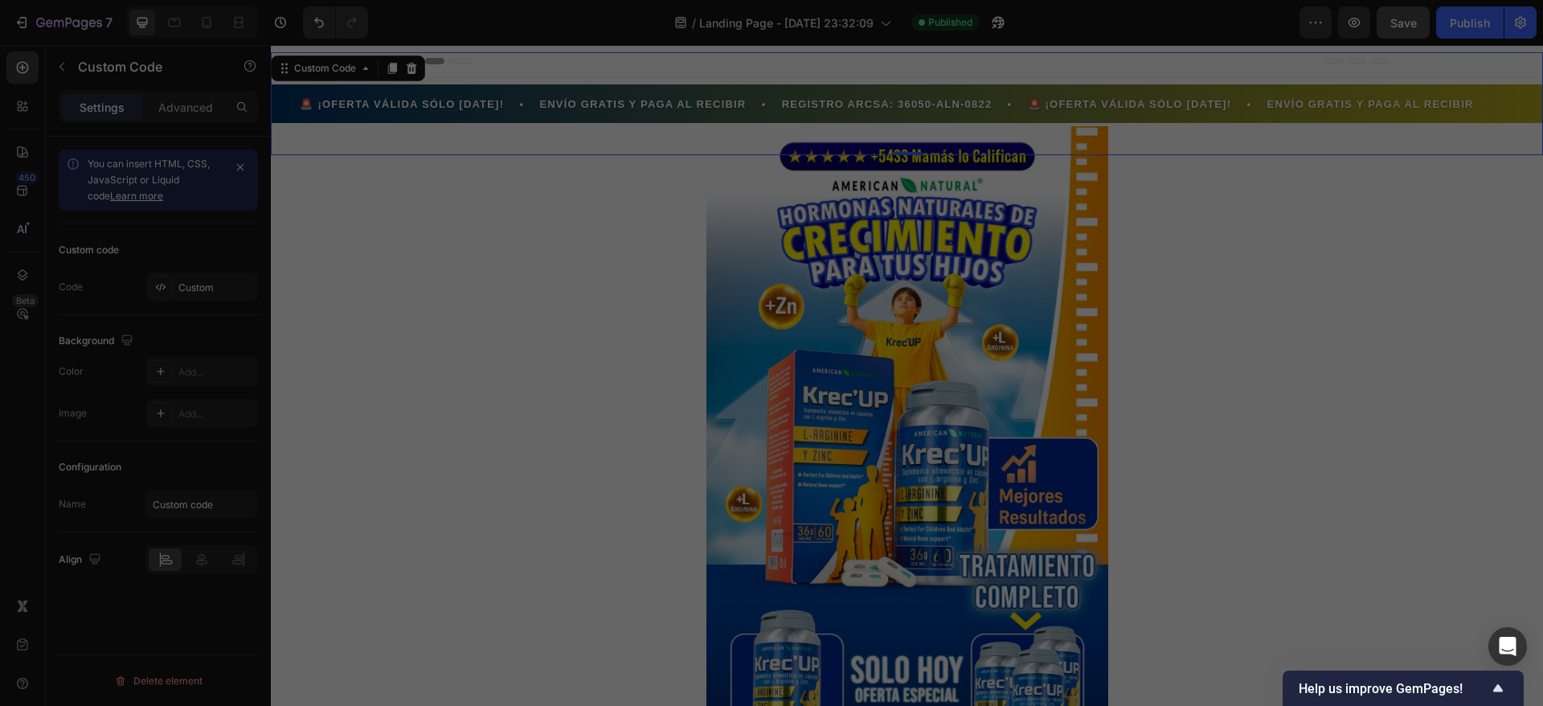
type textarea "}"
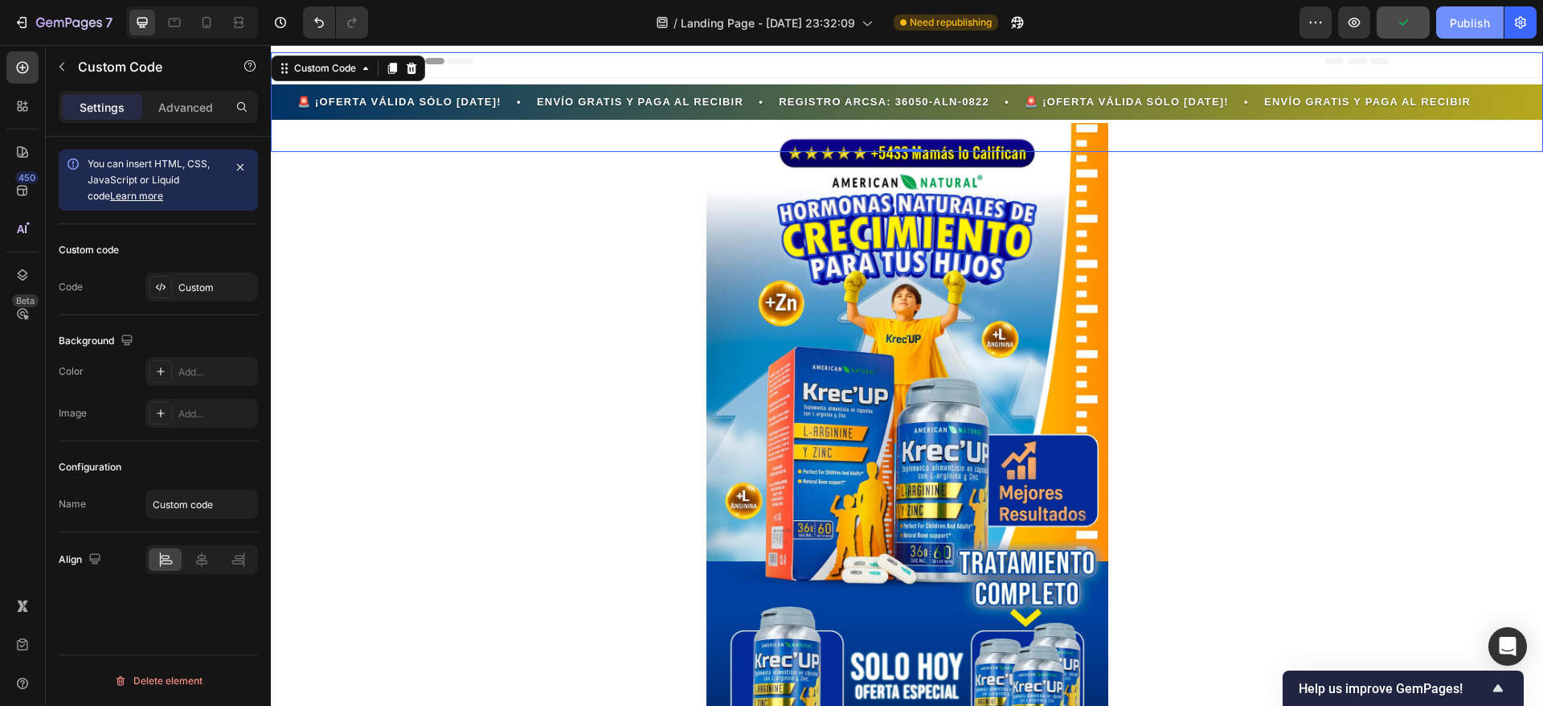
click at [1454, 9] on button "Publish" at bounding box center [1471, 22] width 68 height 32
click at [199, 279] on div "Custom" at bounding box center [202, 287] width 113 height 29
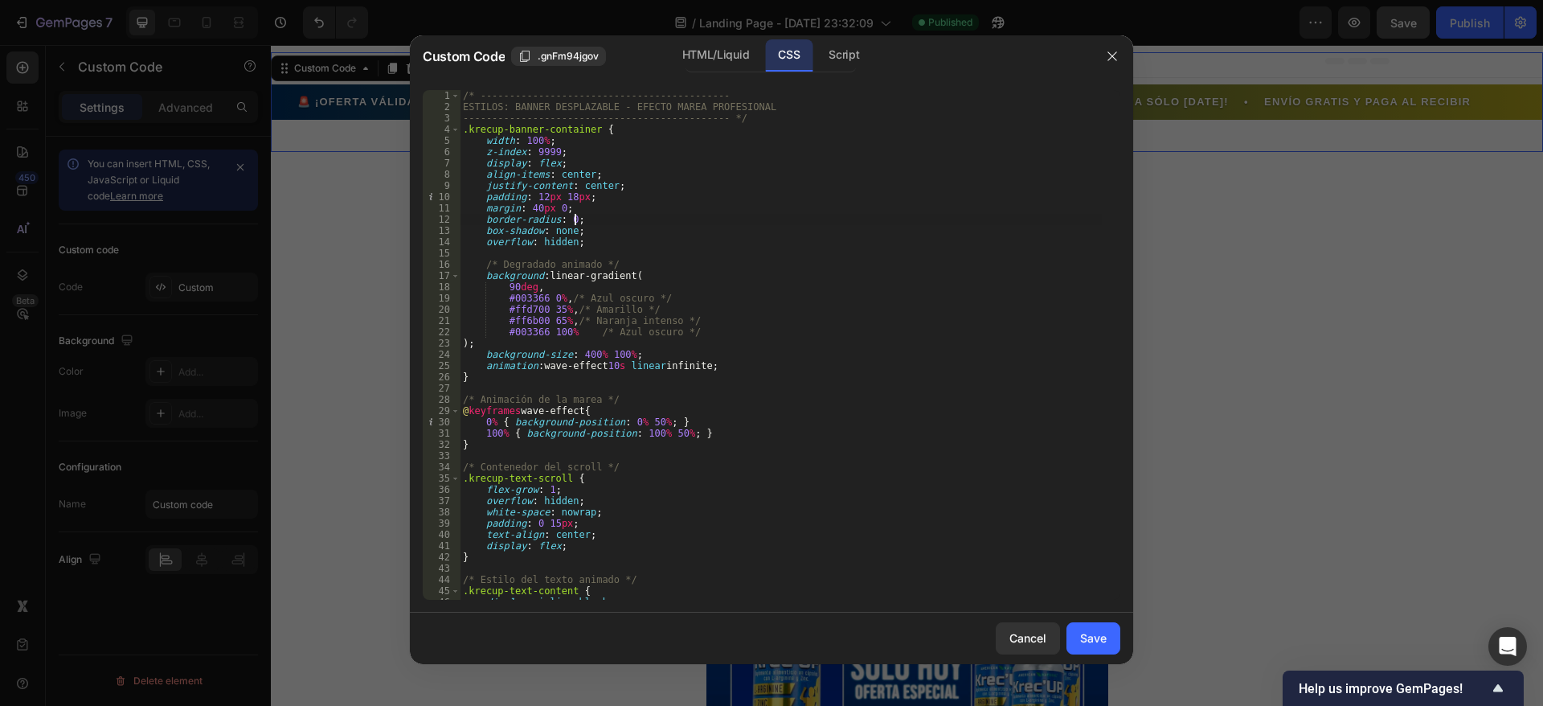
click at [709, 222] on div "/* ------------------------------------------- ESTILOS: BANNER DESPLAZABLE - EF…" at bounding box center [781, 356] width 642 height 532
click at [464, 92] on div "/* ------------------------------------------- ESTILOS: BANNER DESPLAZABLE - EF…" at bounding box center [781, 356] width 642 height 532
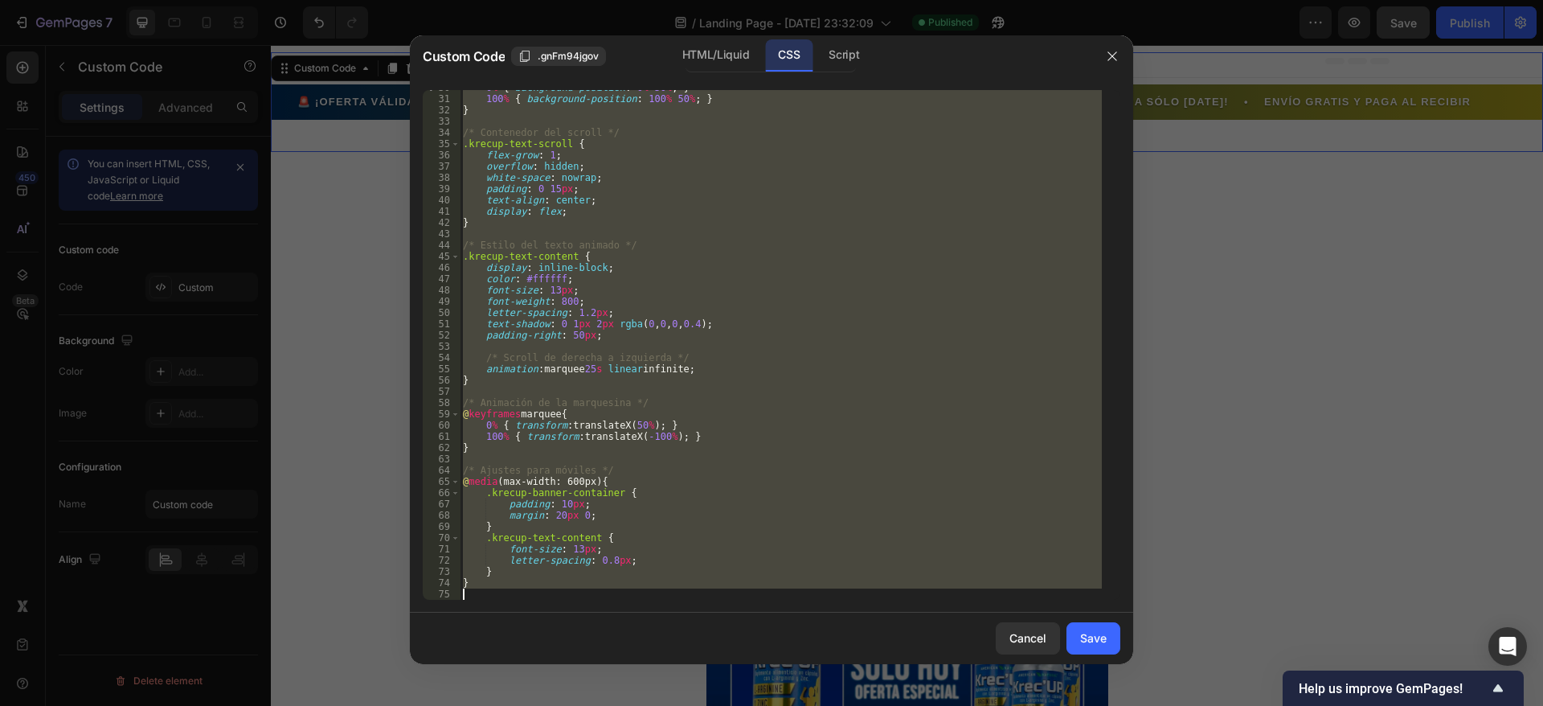
drag, startPoint x: 464, startPoint y: 92, endPoint x: 715, endPoint y: 730, distance: 685.8
click at [715, 0] on html "7 / Landing Page - [DATE] 23:32:09 Published Preview Save Publish 450 Beta Sect…" at bounding box center [771, 0] width 1543 height 0
type textarea "}"
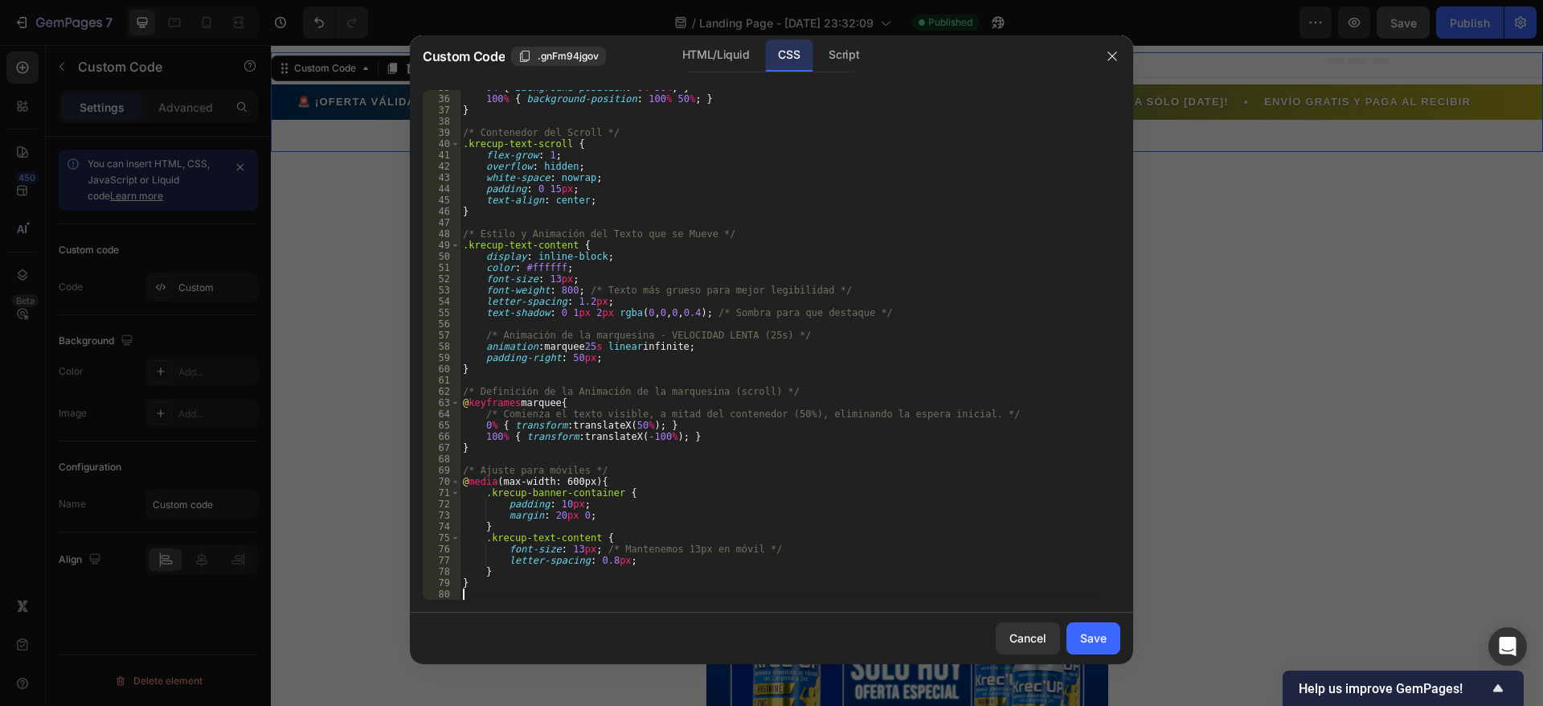
scroll to position [391, 0]
click at [1105, 641] on div "Save" at bounding box center [1093, 637] width 27 height 17
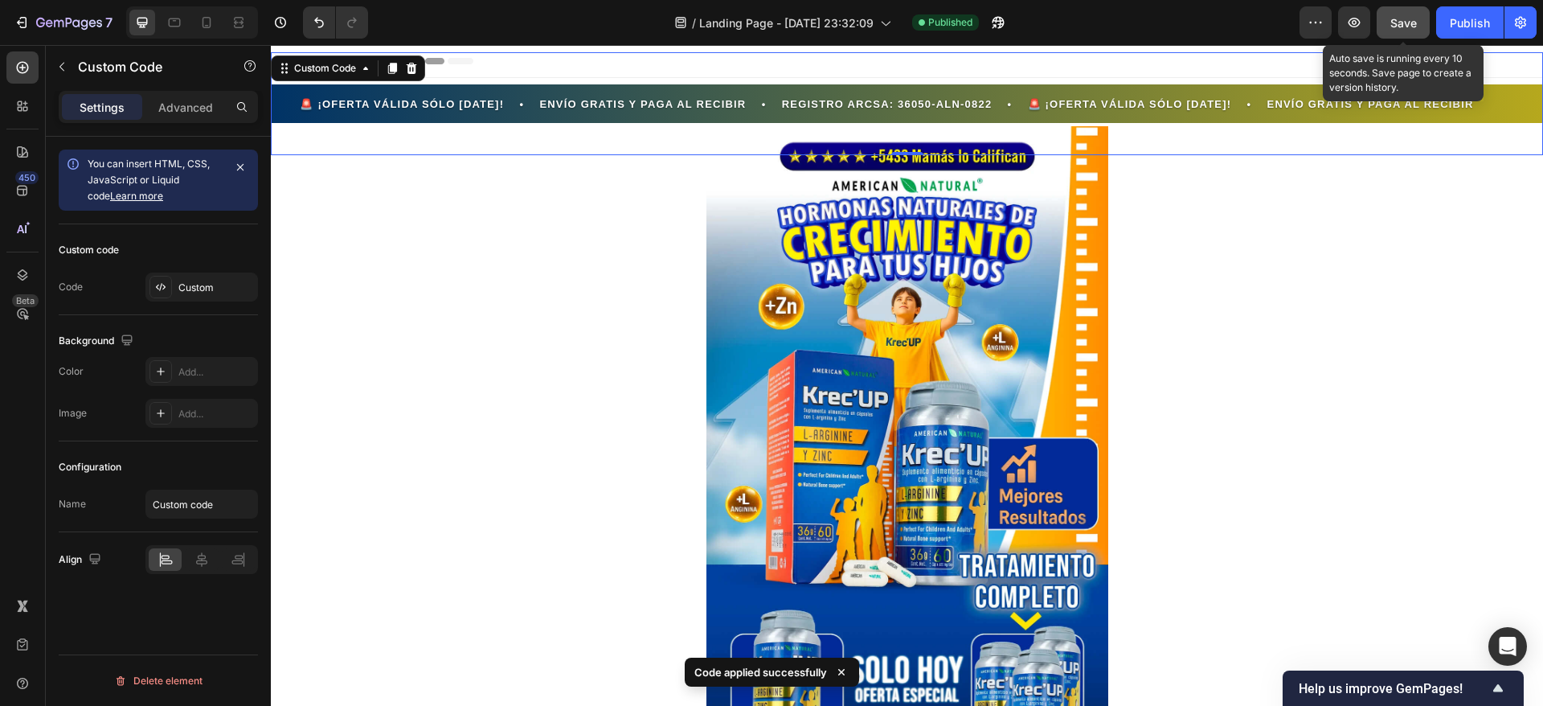
click at [1394, 26] on span "Save" at bounding box center [1404, 23] width 27 height 14
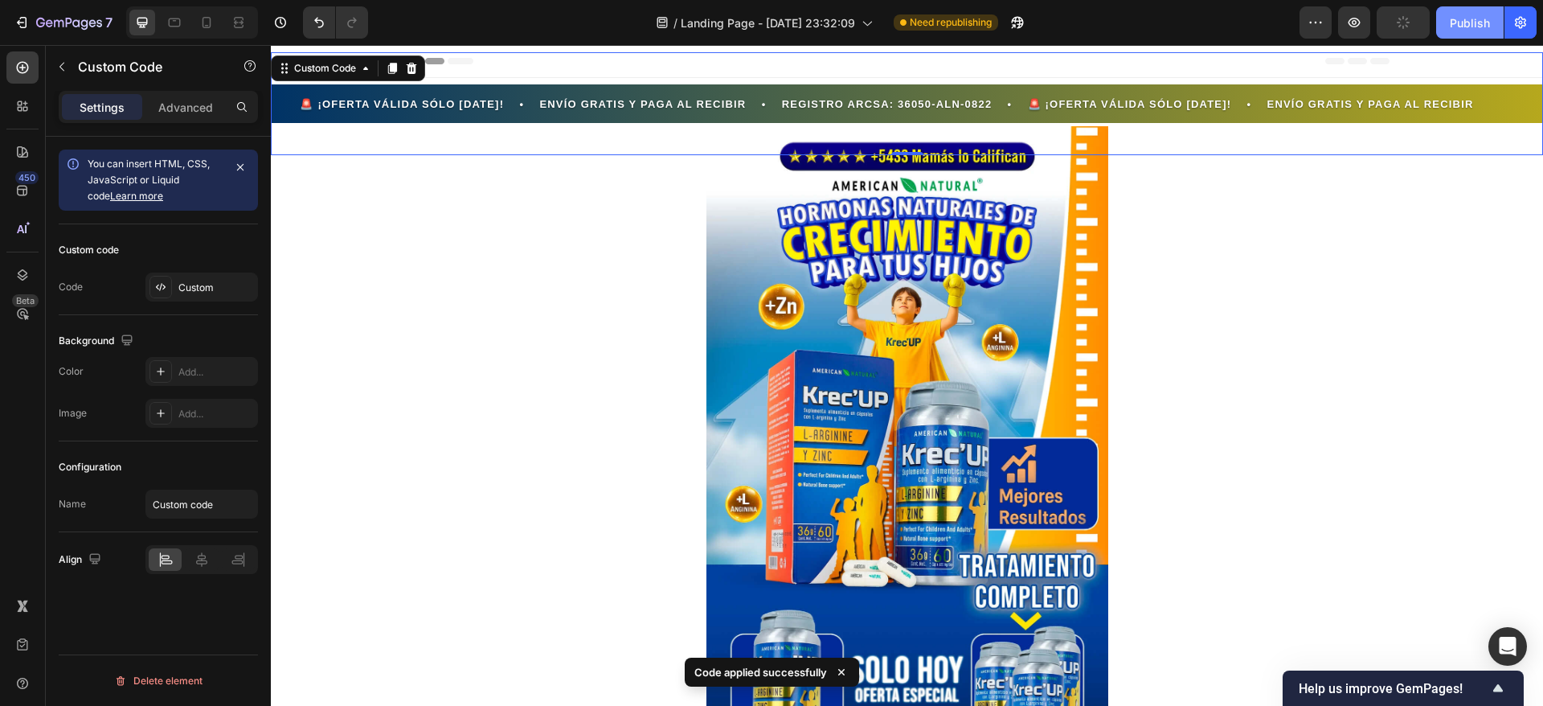
click at [1455, 19] on div "Publish" at bounding box center [1470, 22] width 40 height 17
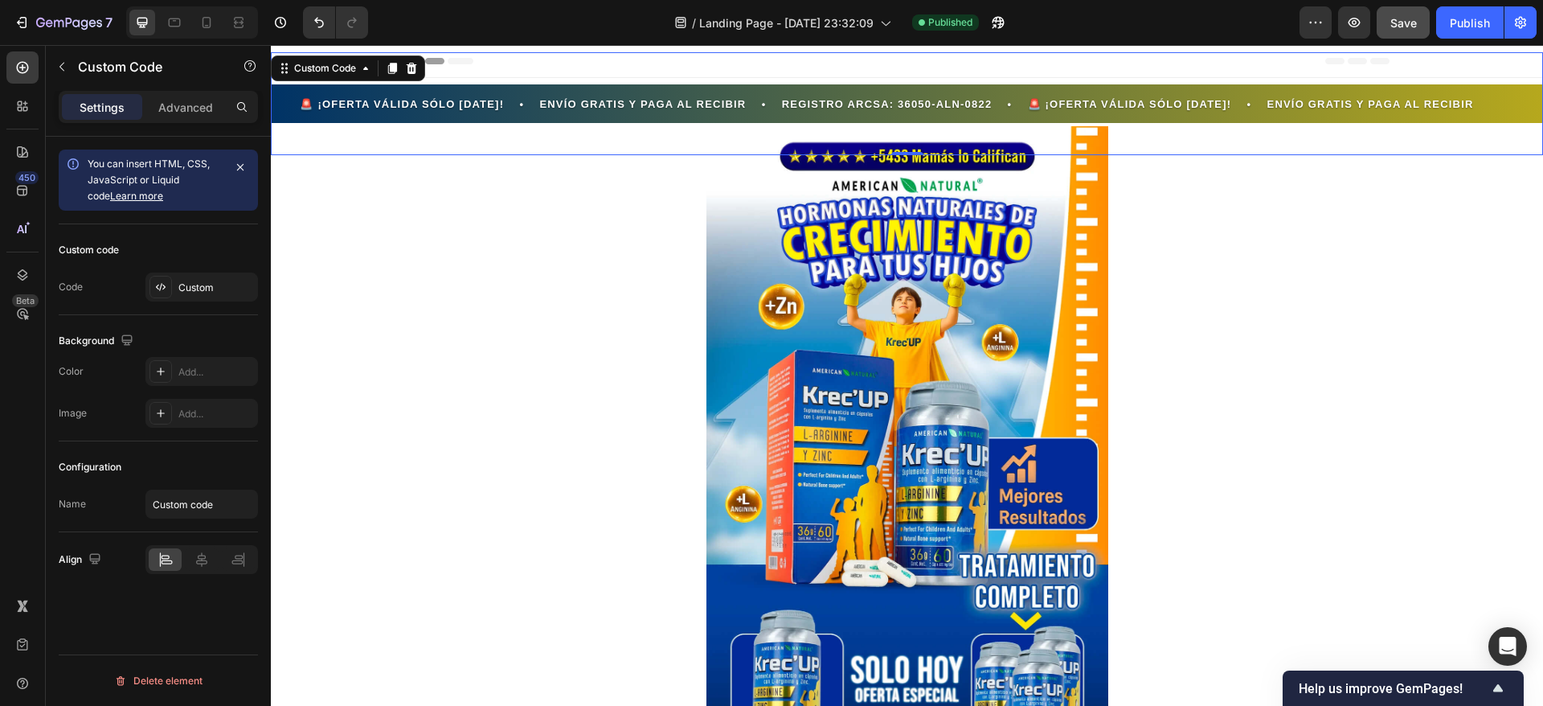
click at [360, 94] on div "🚨 ¡OFERTA VÁLIDA SÓLO HOY! • ENVÍO GRATIS Y PAGA AL RECIBIR • REGISTRO ARCSA: 3…" at bounding box center [907, 103] width 1244 height 19
click at [191, 283] on div "Custom" at bounding box center [216, 288] width 76 height 14
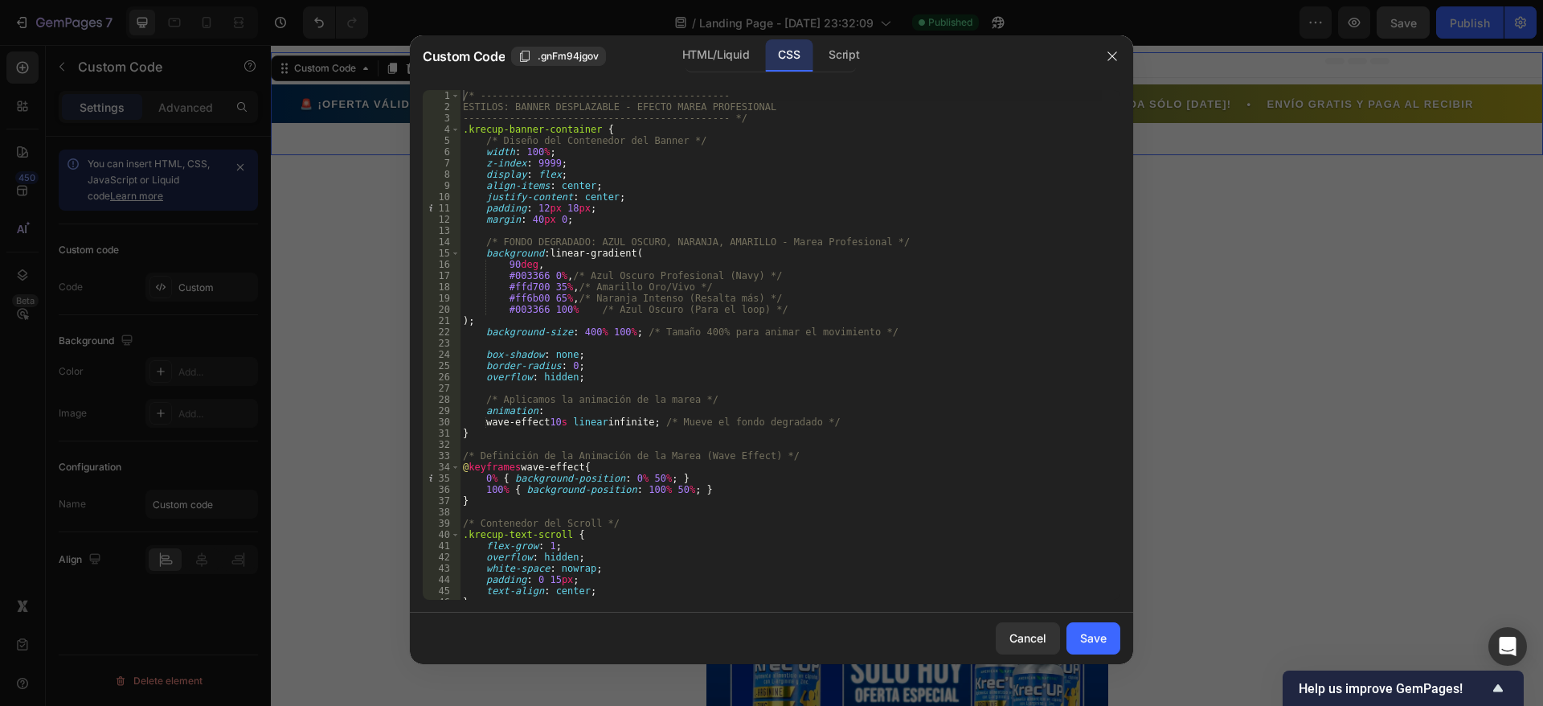
click at [539, 261] on div "/* ------------------------------------------- ESTILOS: BANNER DESPLAZABLE - EF…" at bounding box center [781, 356] width 642 height 532
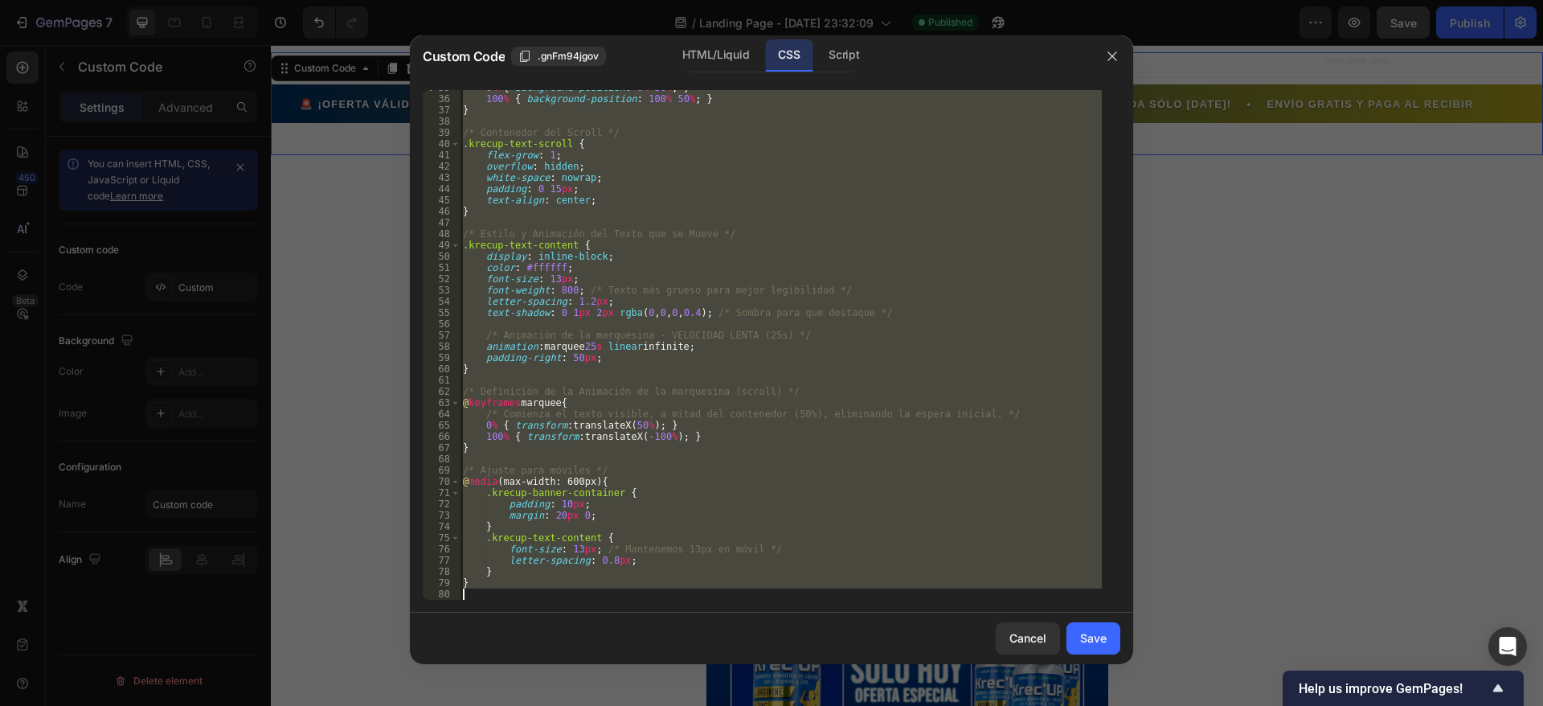
drag, startPoint x: 464, startPoint y: 93, endPoint x: 607, endPoint y: 640, distance: 565.1
click at [606, 646] on div "Custom Code .gnFm94jgov HTML/Liquid CSS Script 90deg, 35 36 37 38 39 40 41 42 4…" at bounding box center [771, 349] width 723 height 629
type textarea "}"
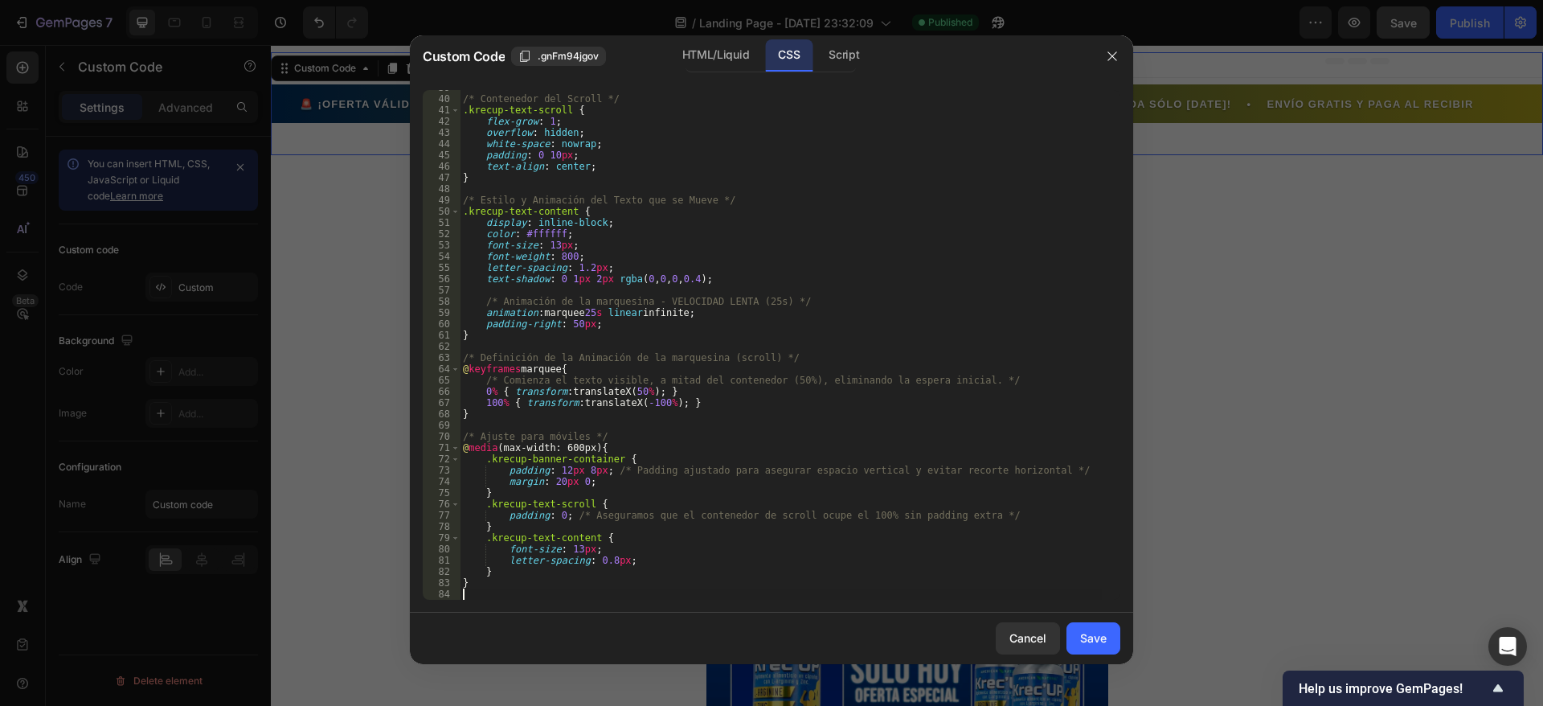
scroll to position [436, 0]
click at [1108, 629] on button "Save" at bounding box center [1094, 638] width 54 height 32
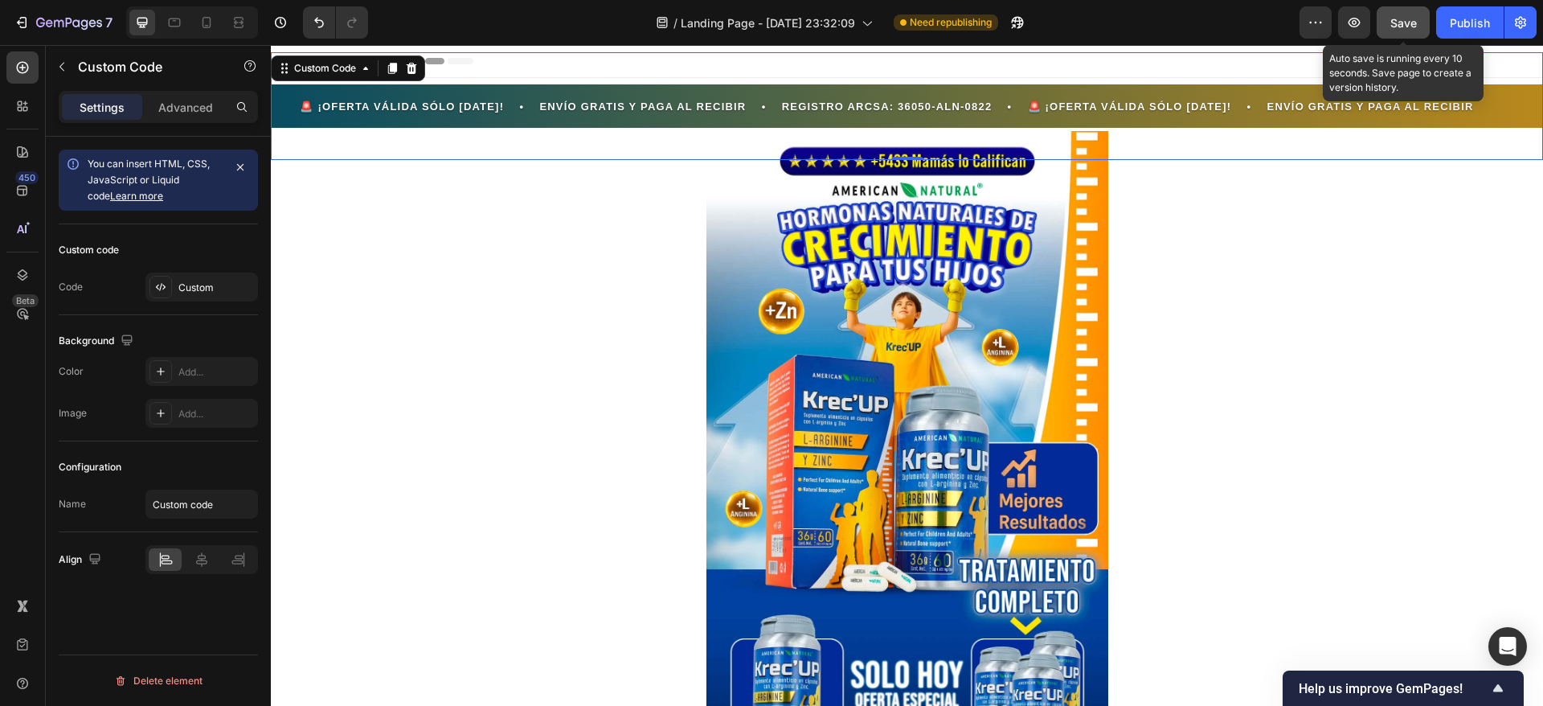
click at [1407, 16] on span "Save" at bounding box center [1404, 23] width 27 height 14
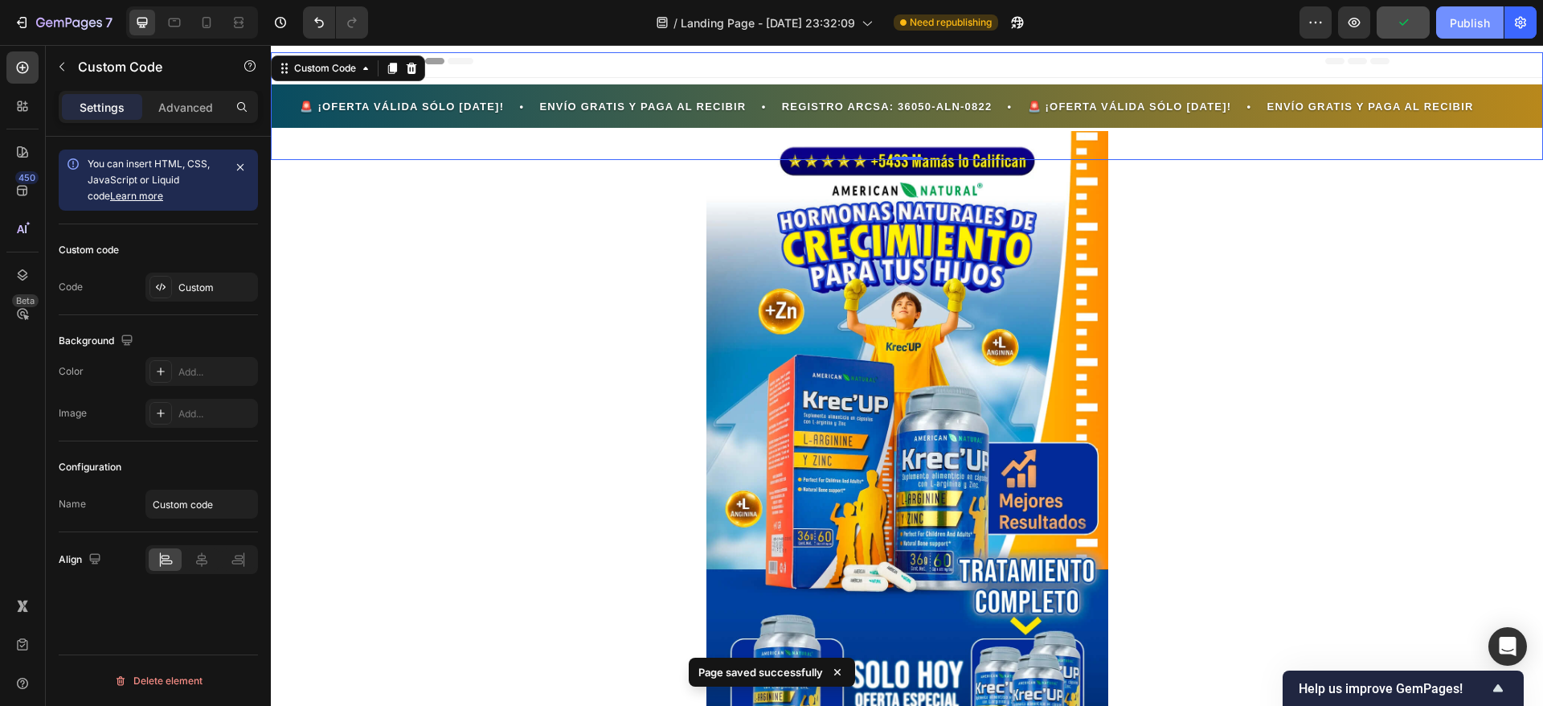
click at [1455, 23] on div "Publish" at bounding box center [1470, 22] width 40 height 17
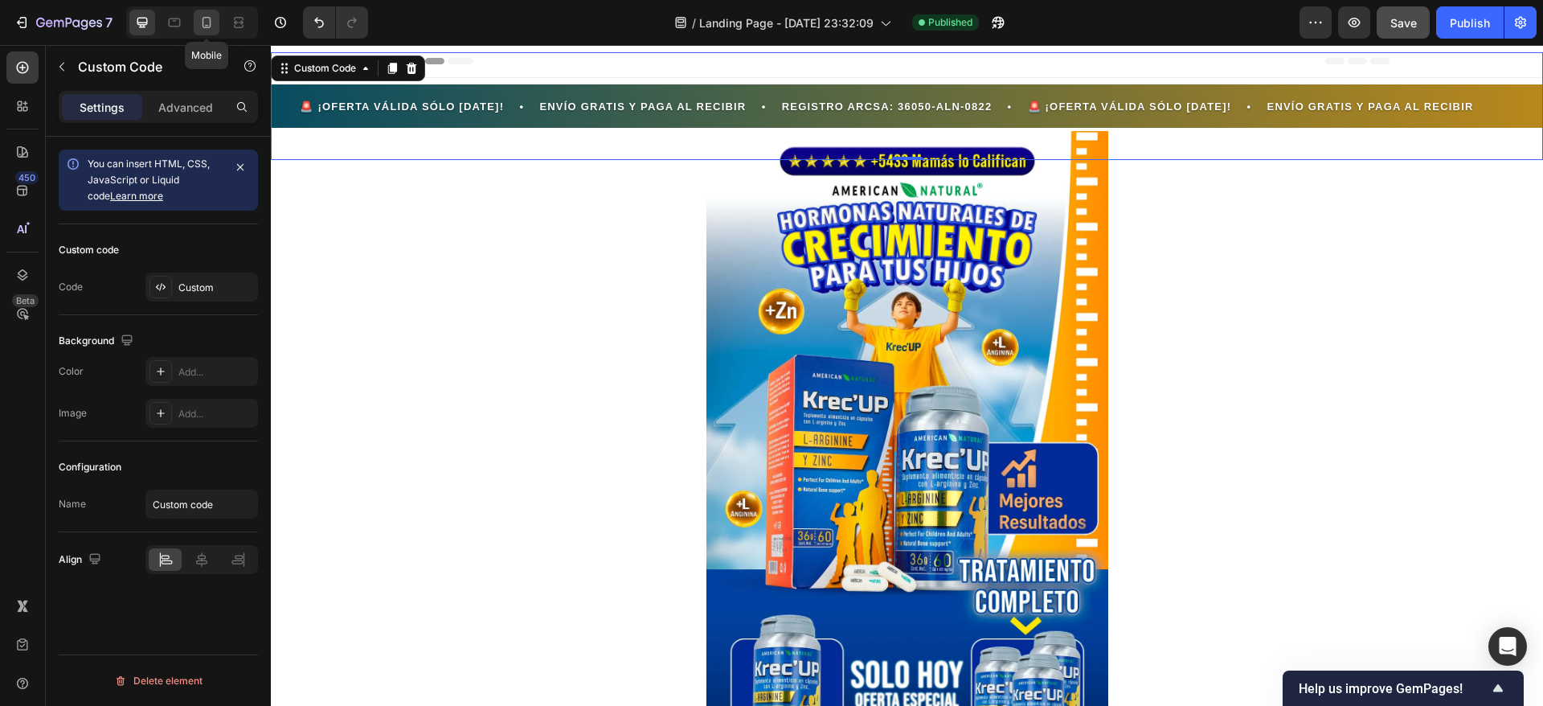
click at [208, 31] on div at bounding box center [207, 23] width 26 height 26
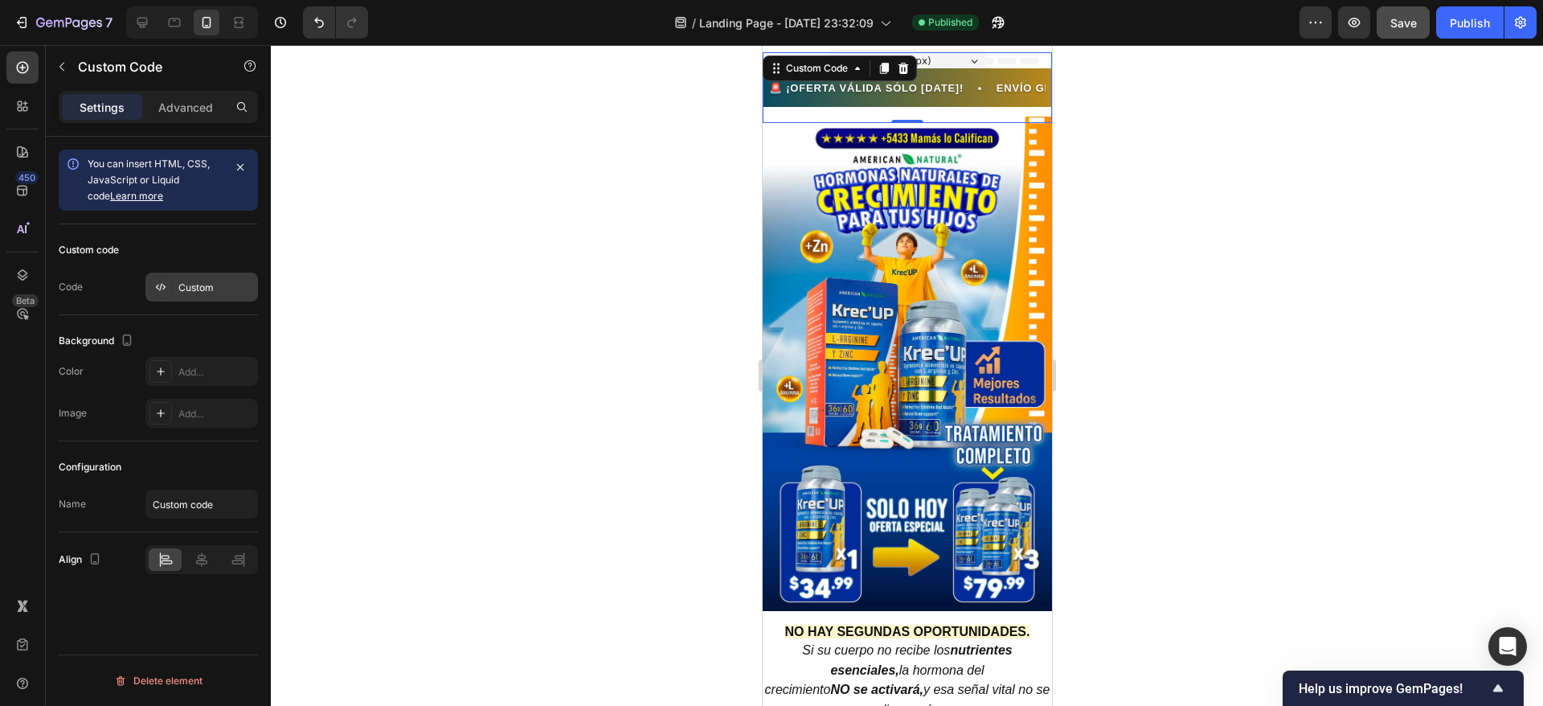
click at [191, 286] on div "Custom" at bounding box center [216, 288] width 76 height 14
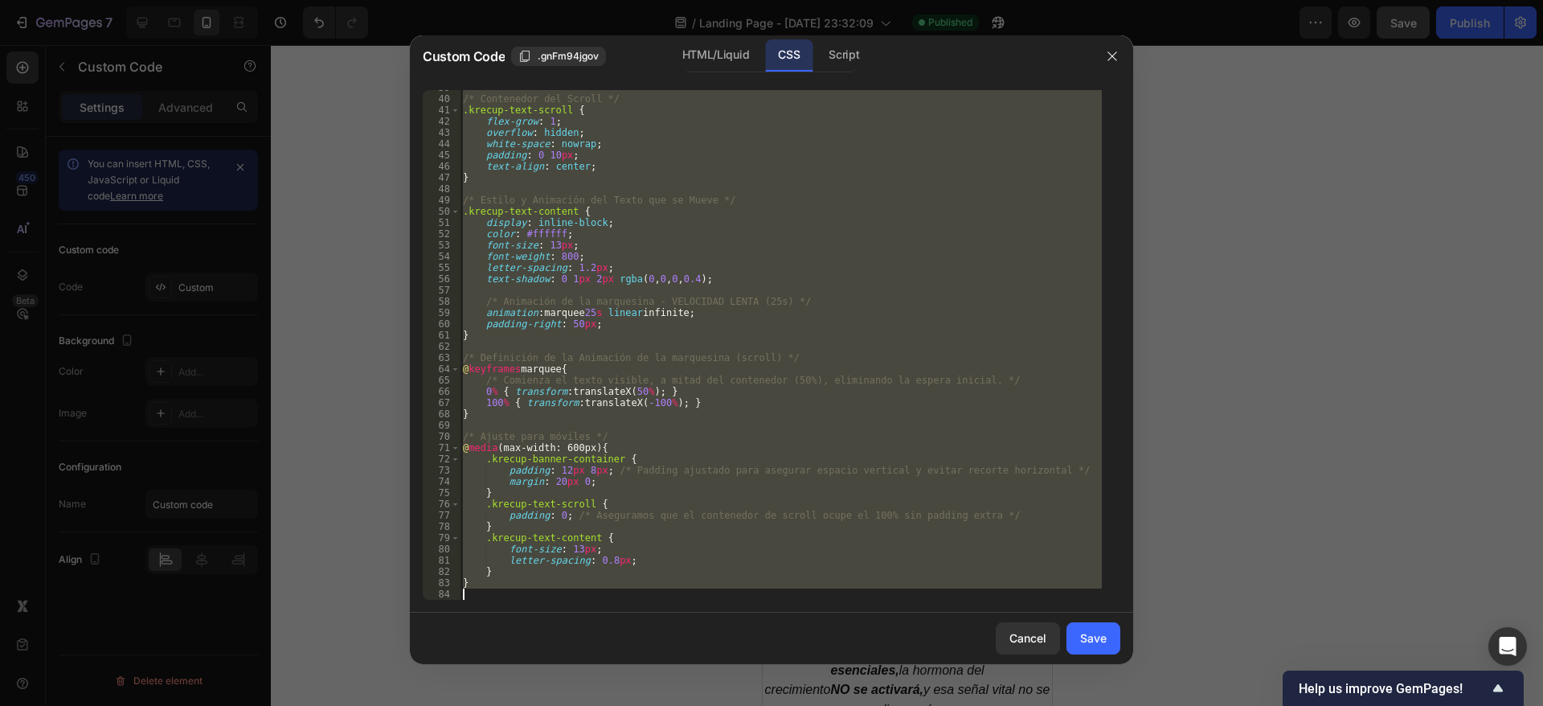
scroll to position [436, 0]
drag, startPoint x: 464, startPoint y: 94, endPoint x: 672, endPoint y: 633, distance: 577.4
click at [672, 633] on div "Custom Code .gnFm94jgov HTML/Liquid CSS Script /* -----------------------------…" at bounding box center [771, 349] width 723 height 629
type textarea "}"
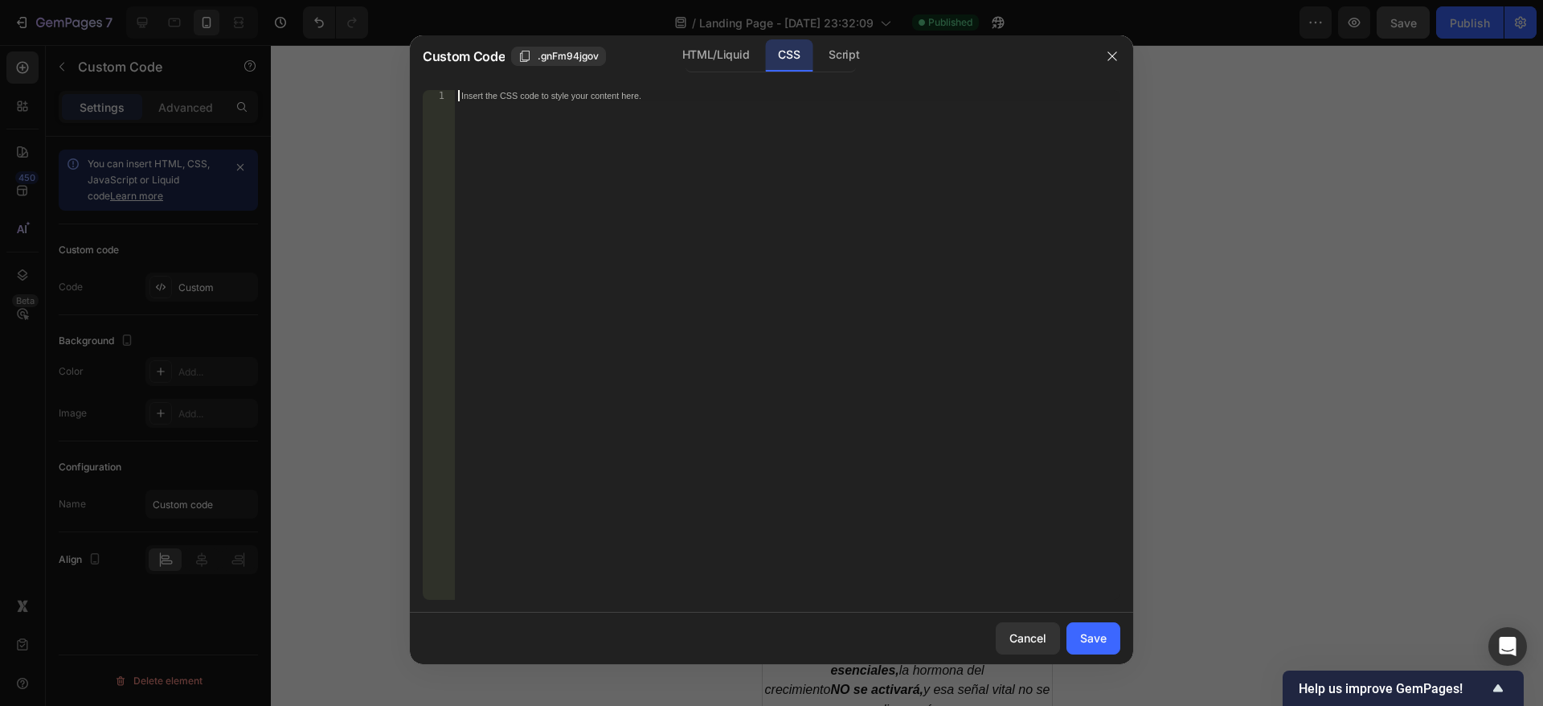
scroll to position [447, 0]
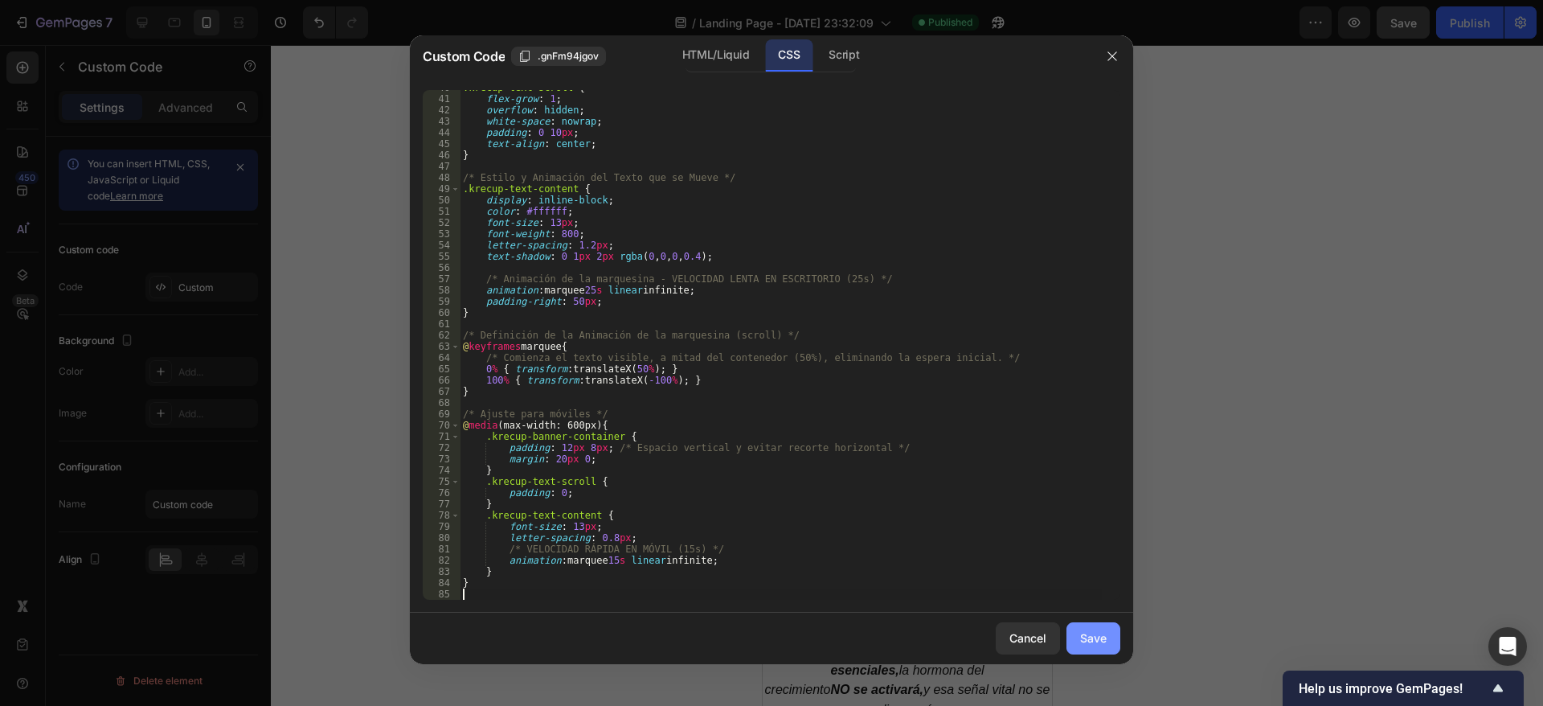
click at [1107, 643] on button "Save" at bounding box center [1094, 638] width 54 height 32
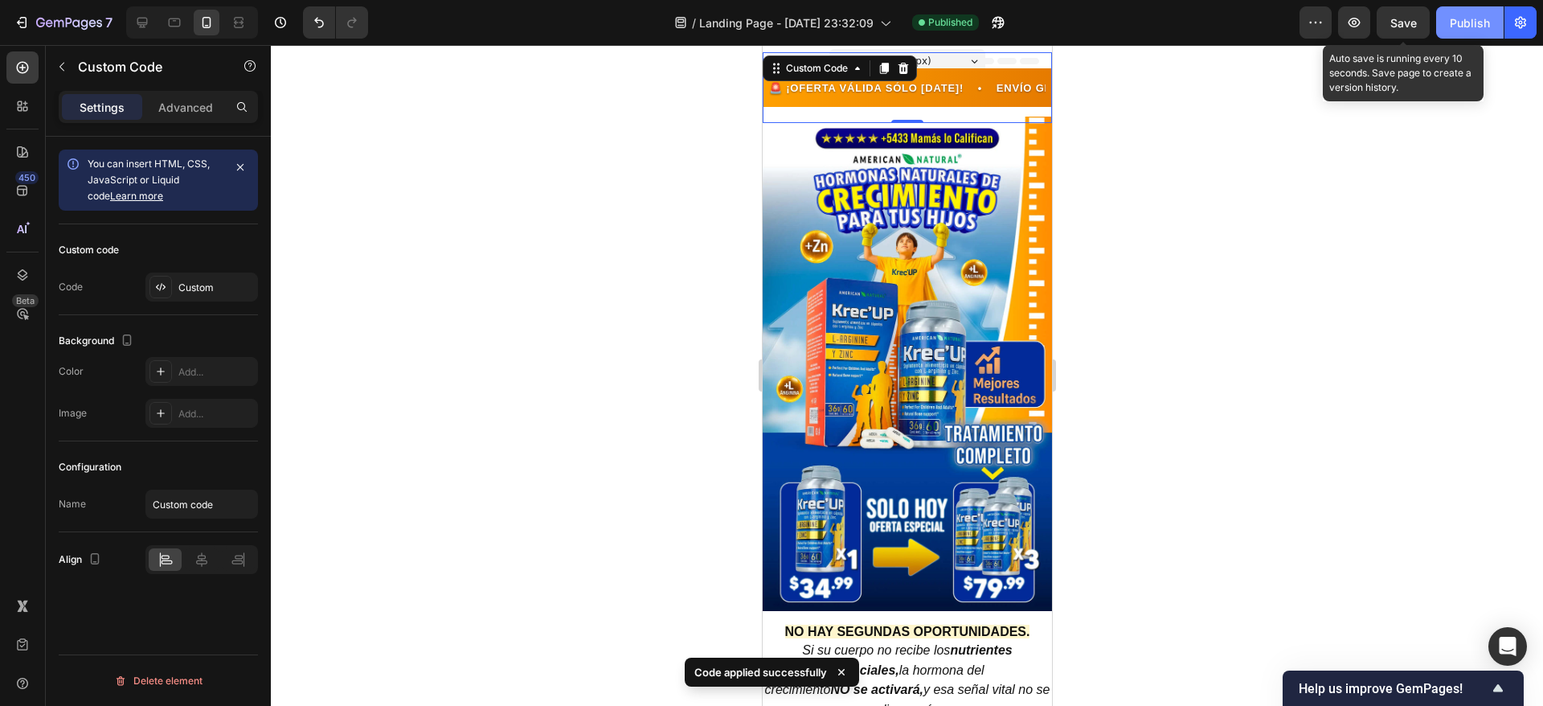
drag, startPoint x: 1404, startPoint y: 26, endPoint x: 1443, endPoint y: 34, distance: 39.4
click at [1404, 26] on span "Save" at bounding box center [1404, 23] width 27 height 14
click at [1462, 33] on button "Publish" at bounding box center [1471, 22] width 68 height 32
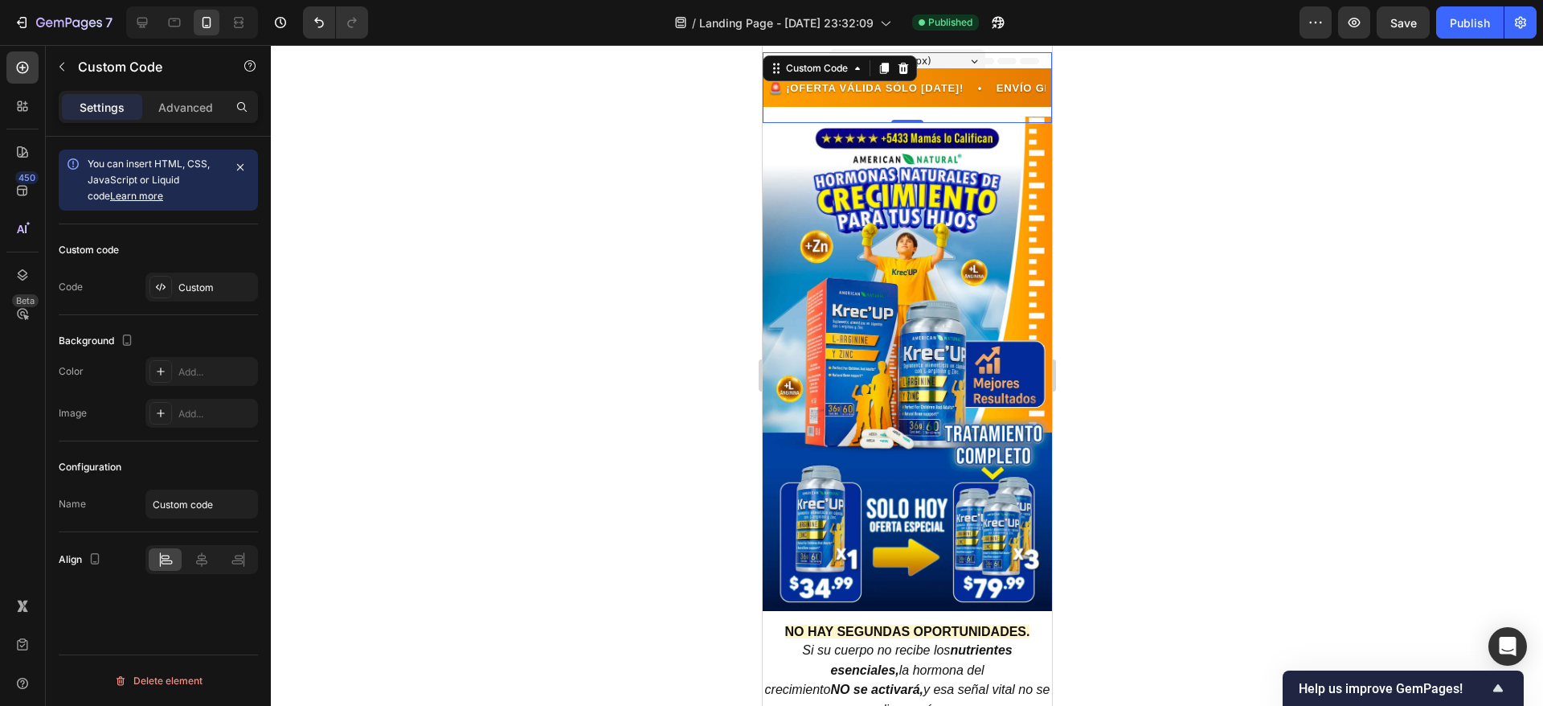
click at [1205, 191] on div at bounding box center [907, 375] width 1273 height 661
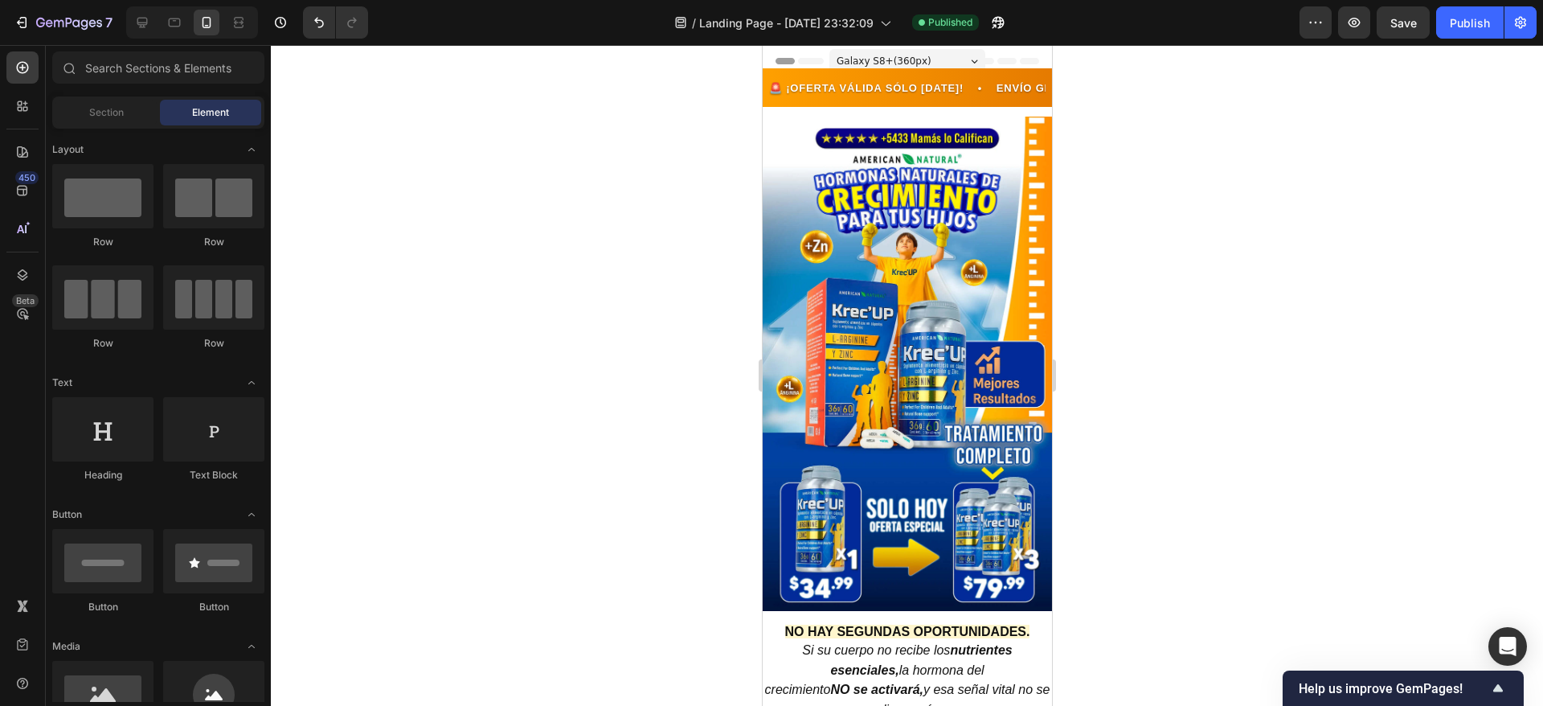
click at [1205, 191] on div at bounding box center [907, 375] width 1273 height 661
click at [906, 84] on span "🚨 ¡OFERTA VÁLIDA SÓLO HOY! • ENVÍO GRATIS Y PAGA AL RECIBIR • REGISTRO ARCSA: 3…" at bounding box center [1044, 88] width 277 height 16
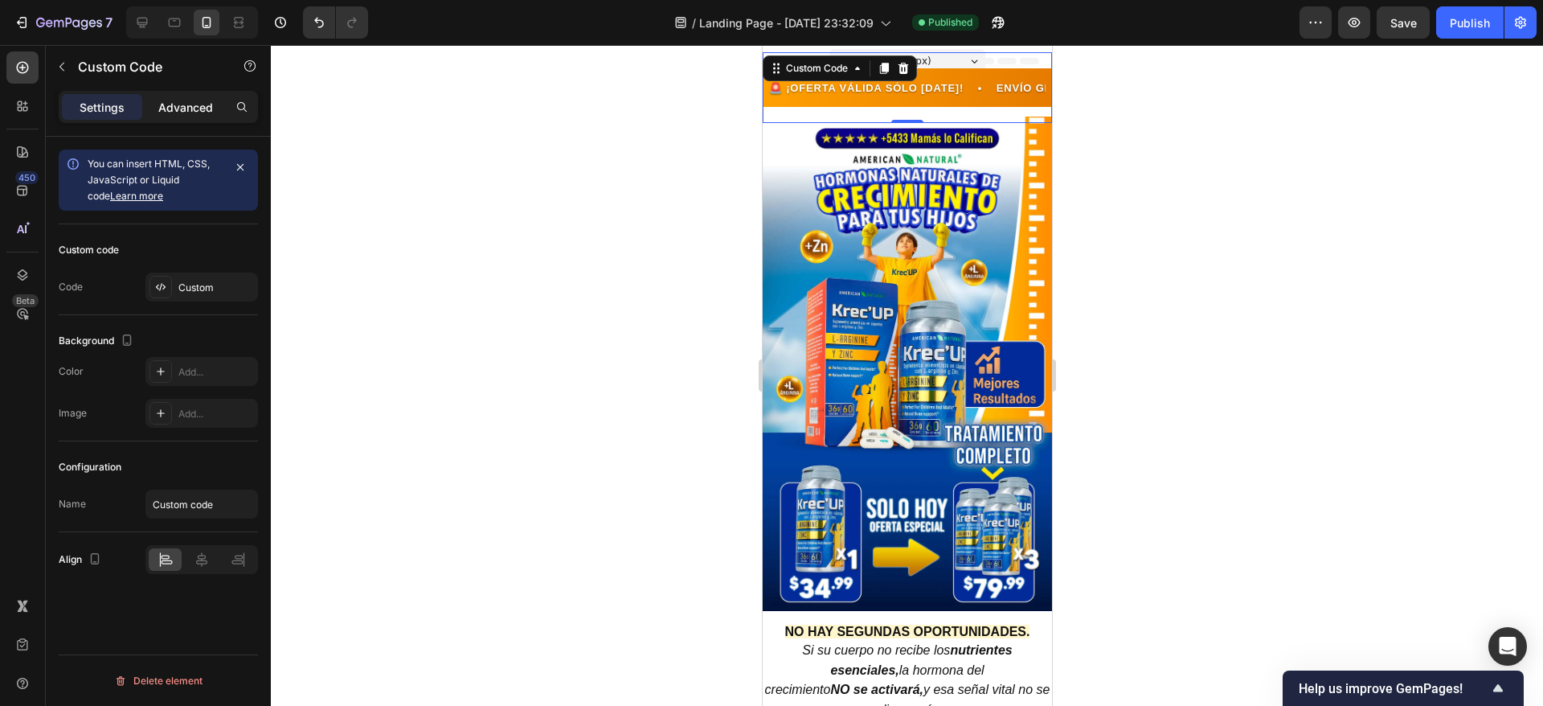
click at [188, 110] on p "Advanced" at bounding box center [185, 107] width 55 height 17
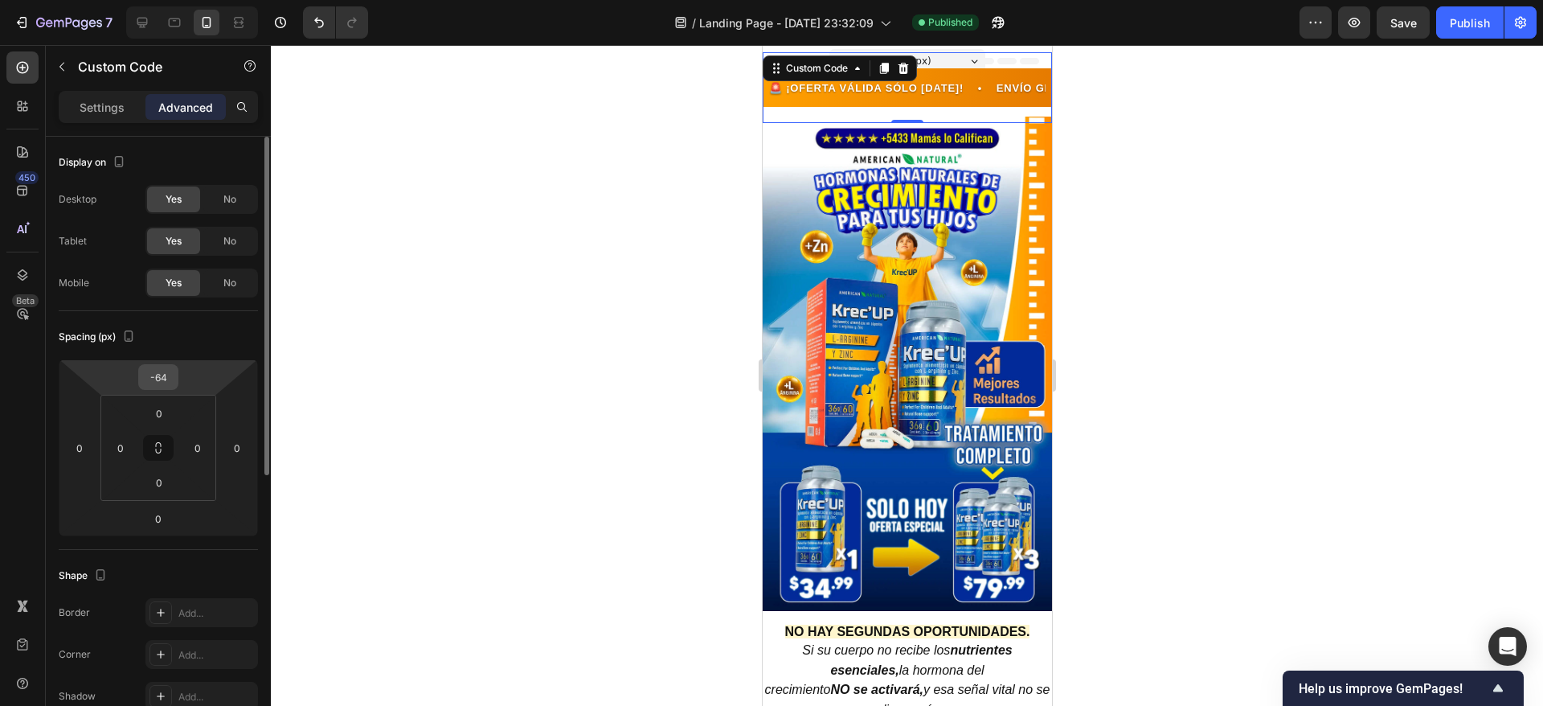
click at [168, 380] on input "-64" at bounding box center [158, 377] width 32 height 24
click at [170, 374] on input "-64" at bounding box center [158, 377] width 32 height 24
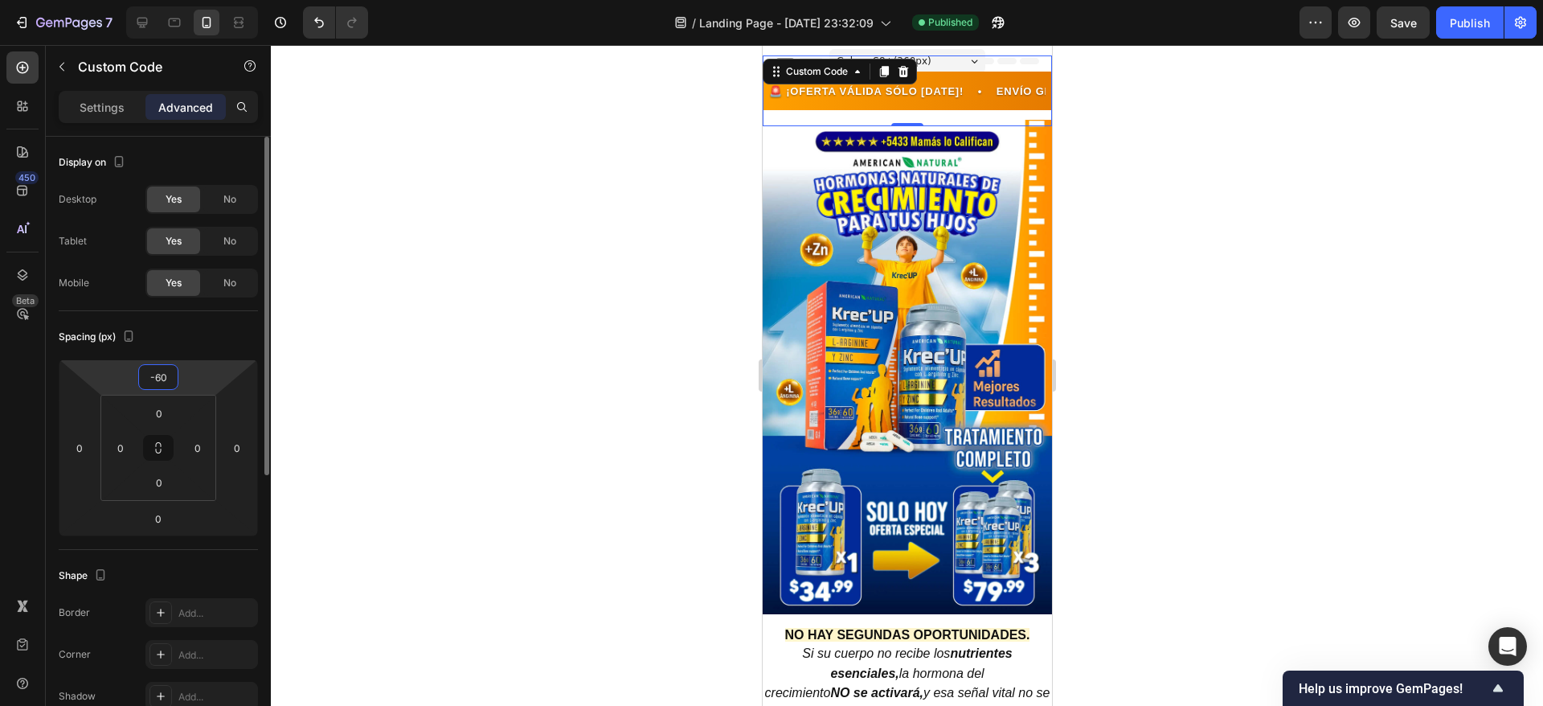
type input "-6"
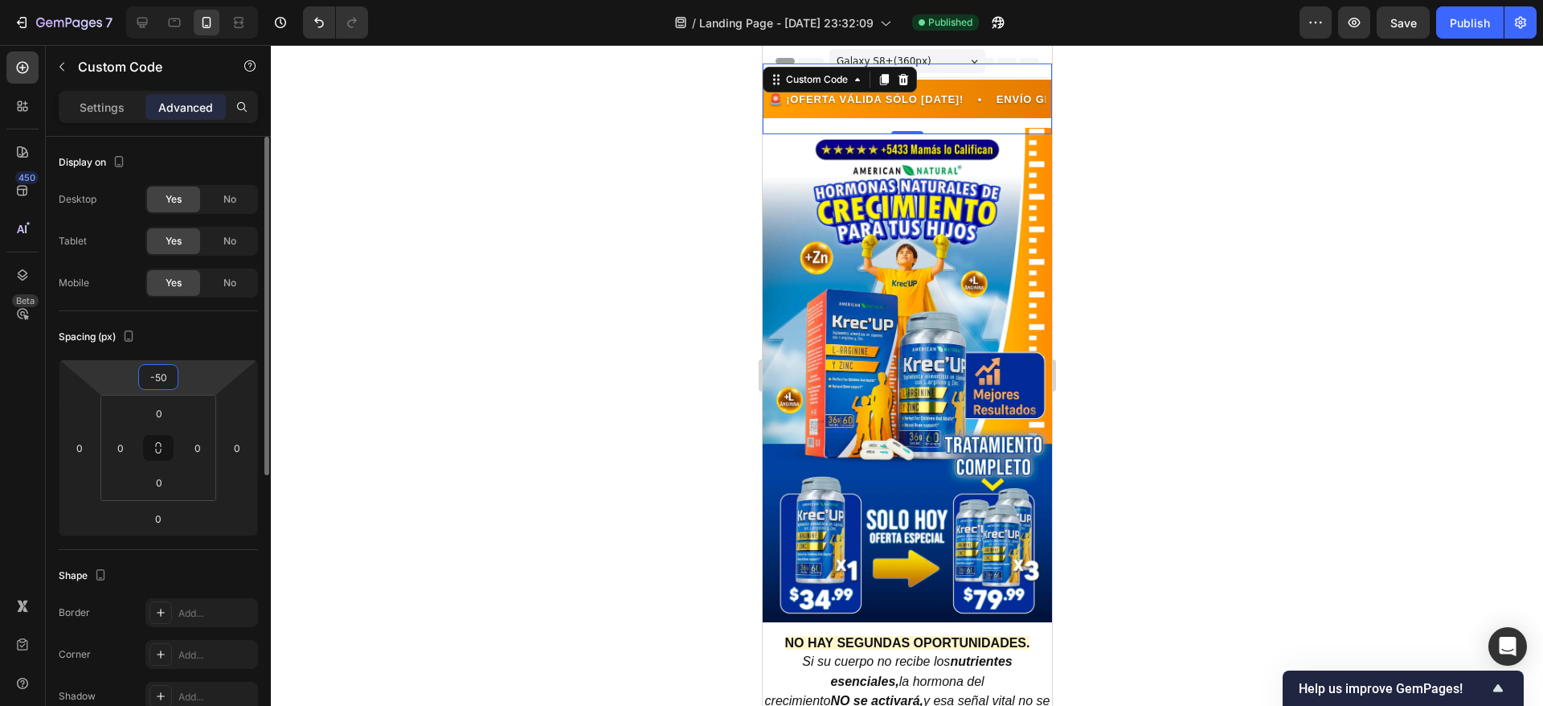
type input "-5"
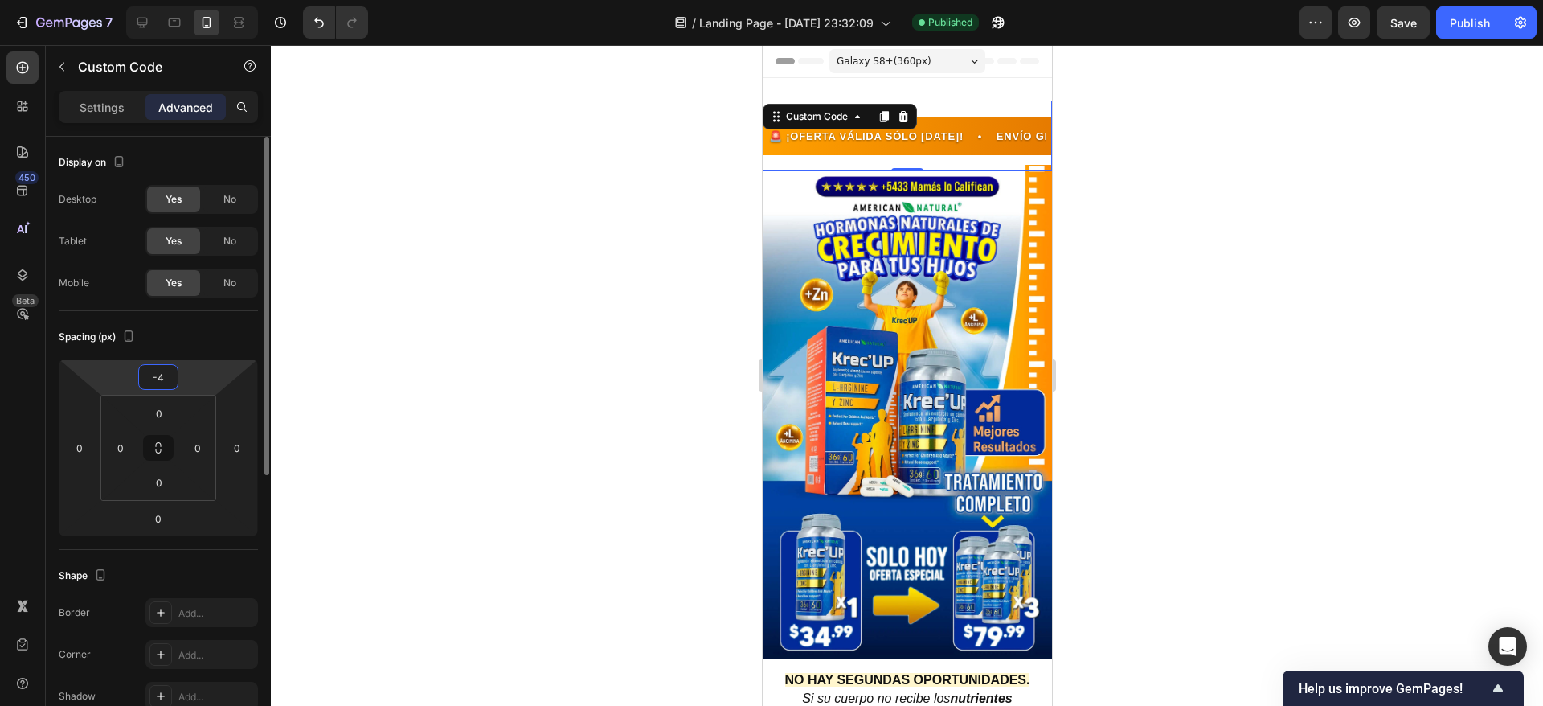
type input "-40"
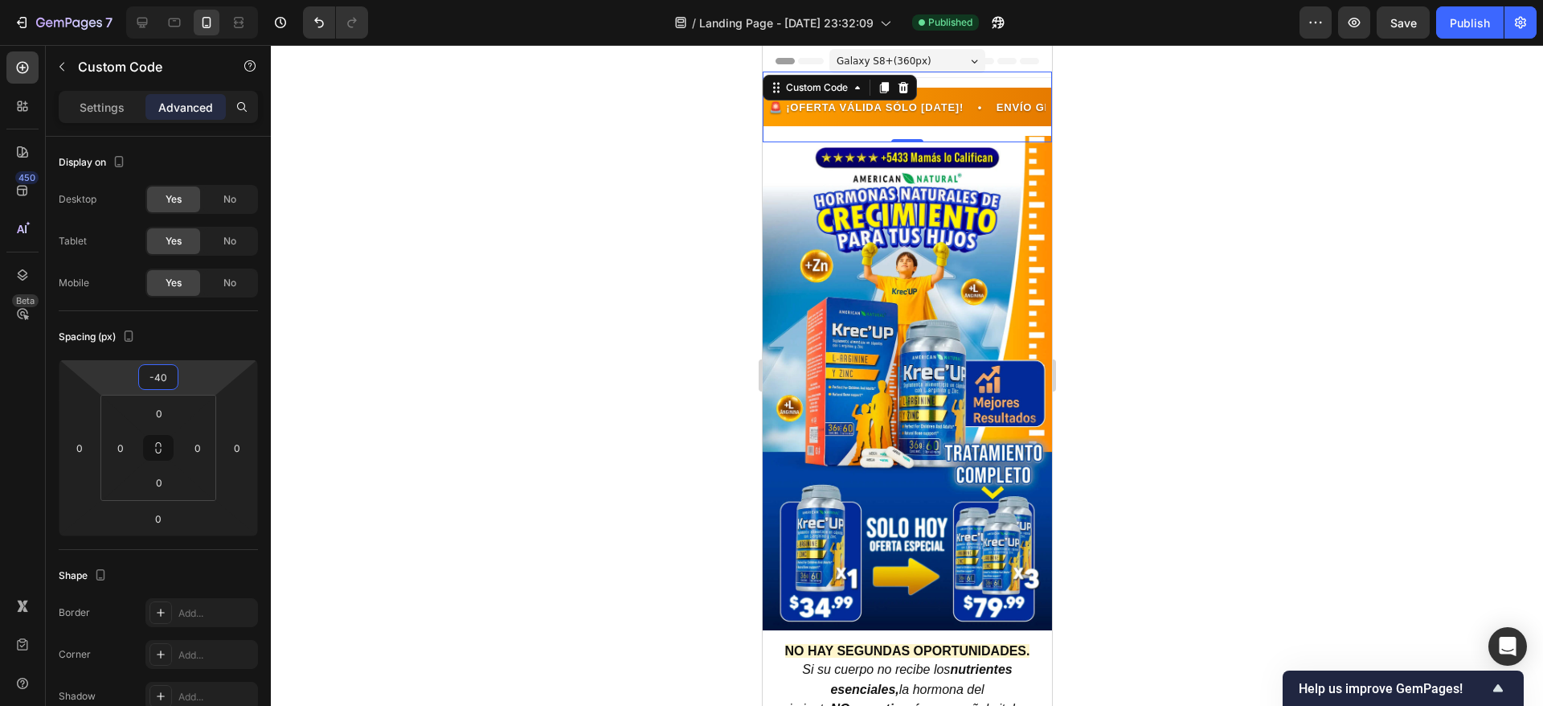
click at [1079, 198] on div at bounding box center [907, 375] width 1273 height 661
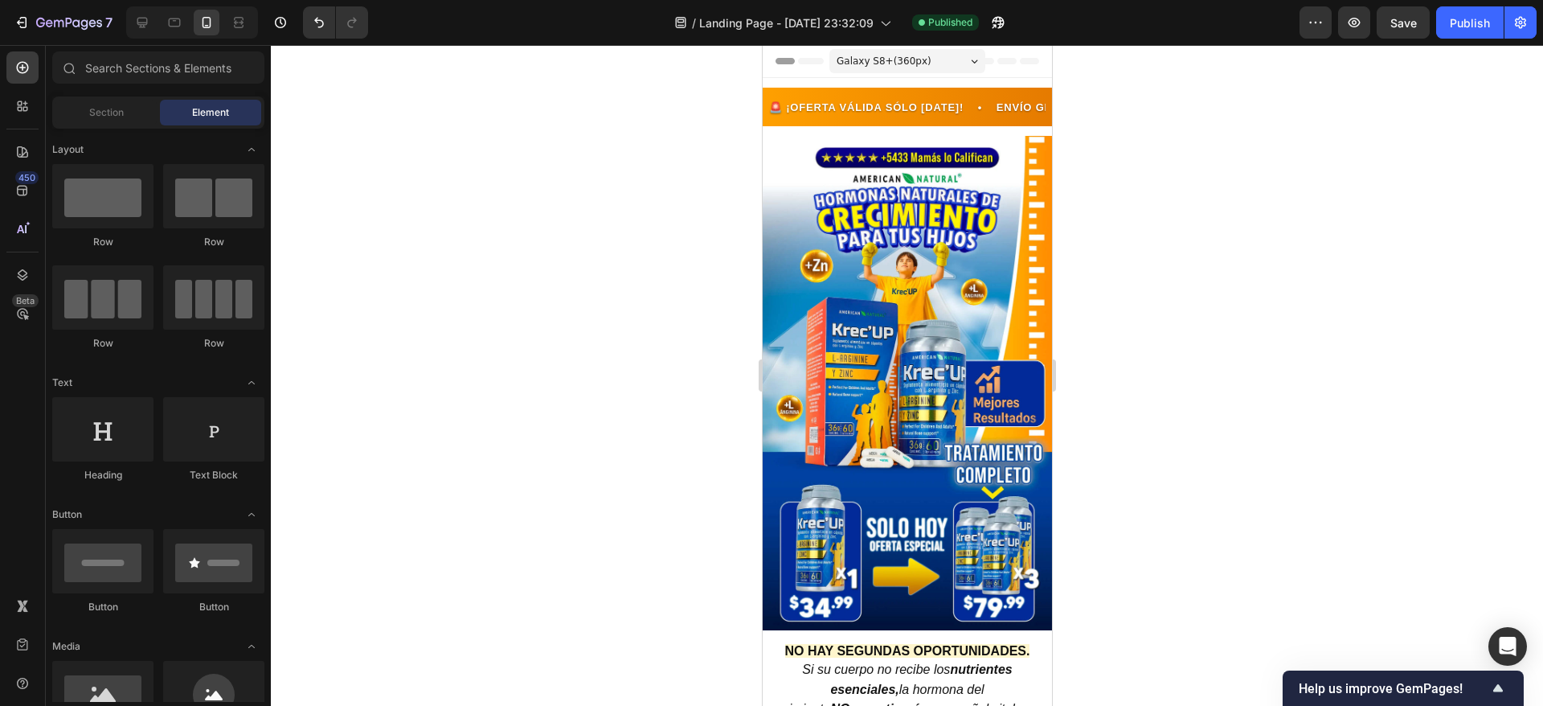
click at [1079, 197] on div at bounding box center [907, 375] width 1273 height 661
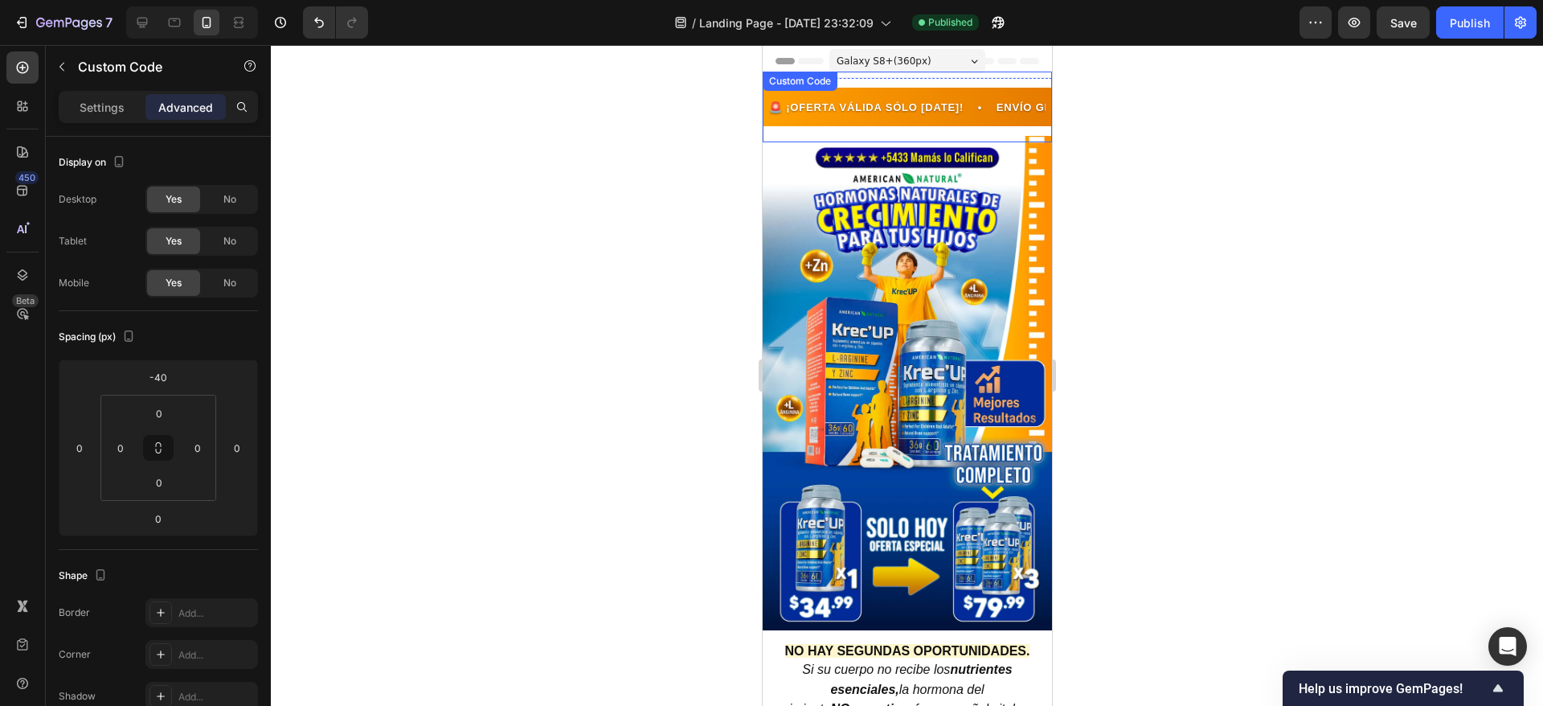
click at [815, 84] on div "Custom Code" at bounding box center [799, 81] width 68 height 14
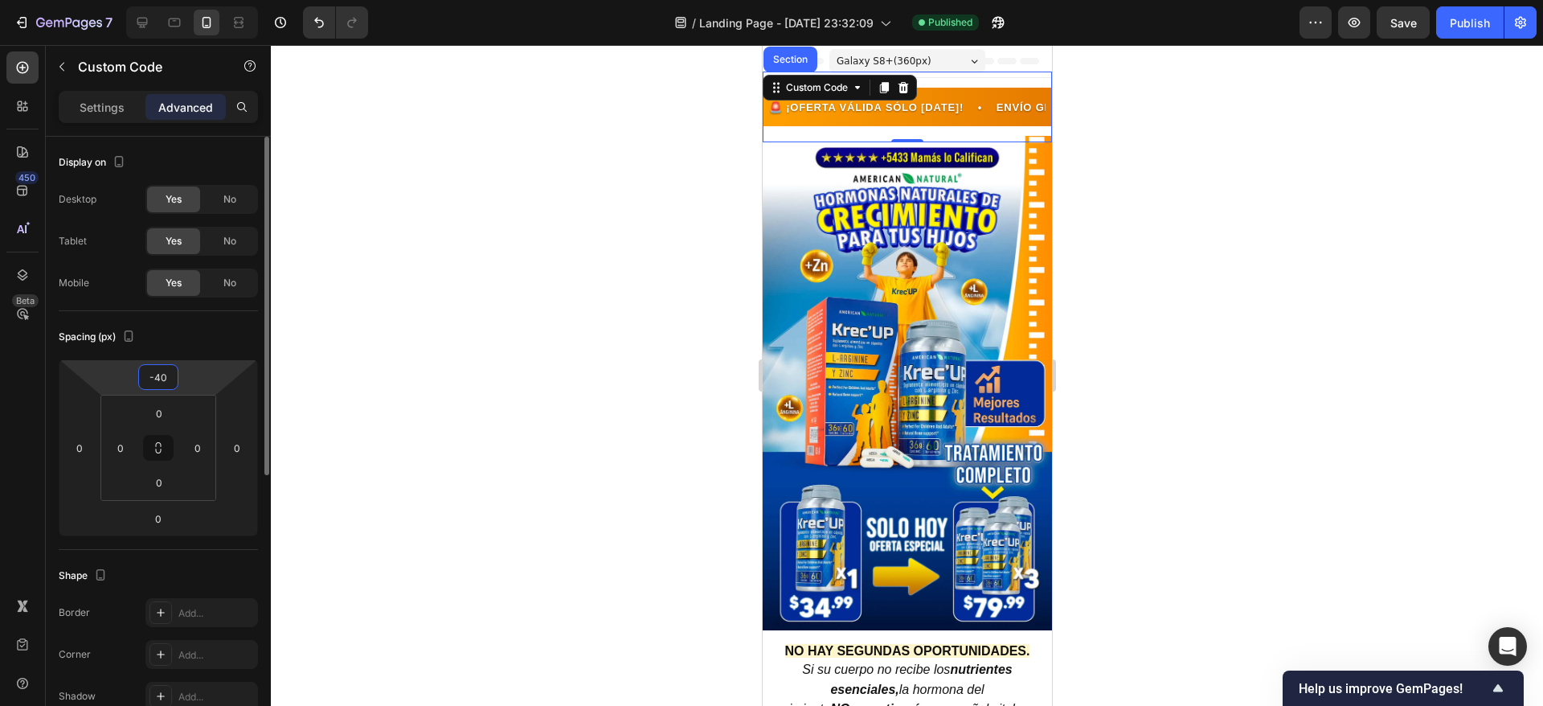
click at [172, 373] on input "-40" at bounding box center [158, 377] width 32 height 24
click at [172, 375] on input "-40" at bounding box center [158, 377] width 32 height 24
click at [169, 381] on input "-40" at bounding box center [158, 377] width 32 height 24
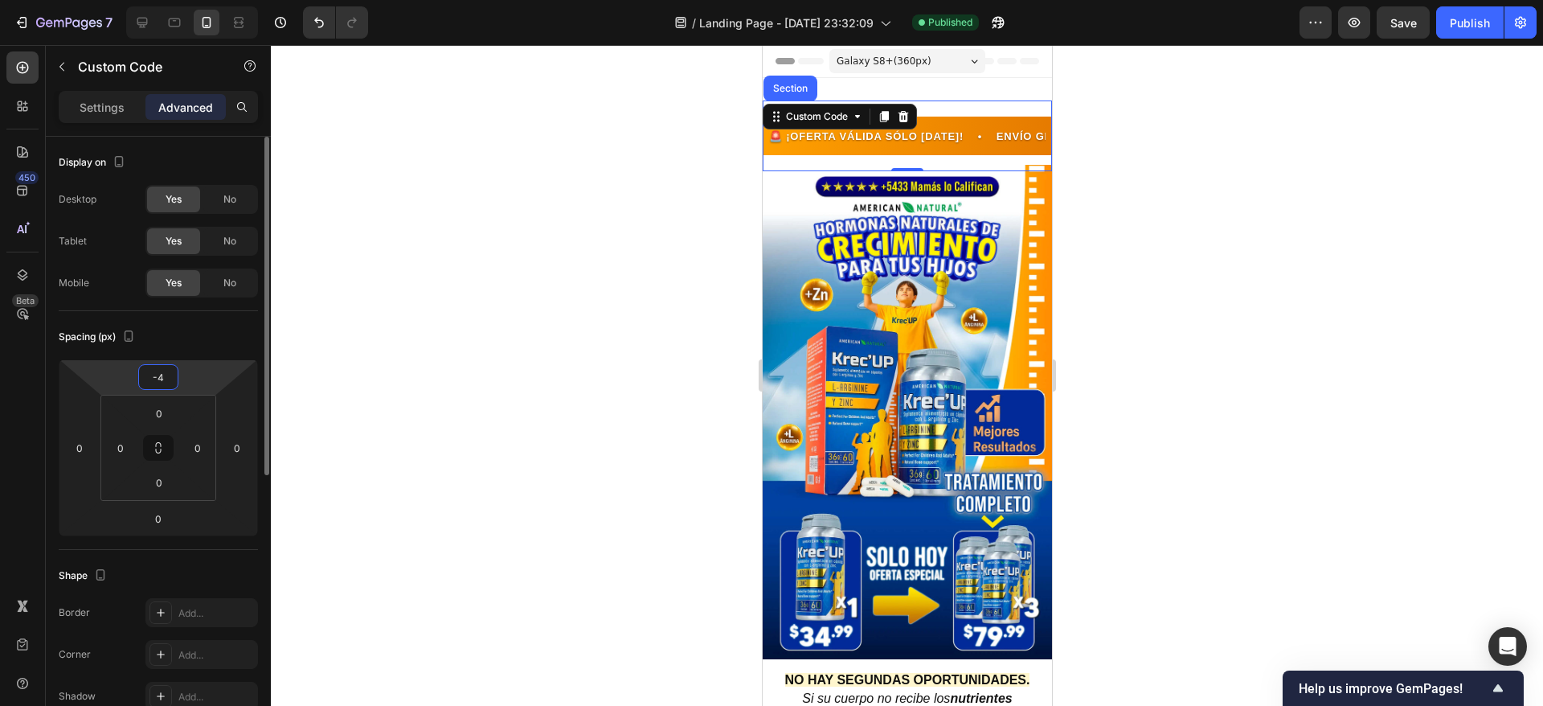
type input "-49"
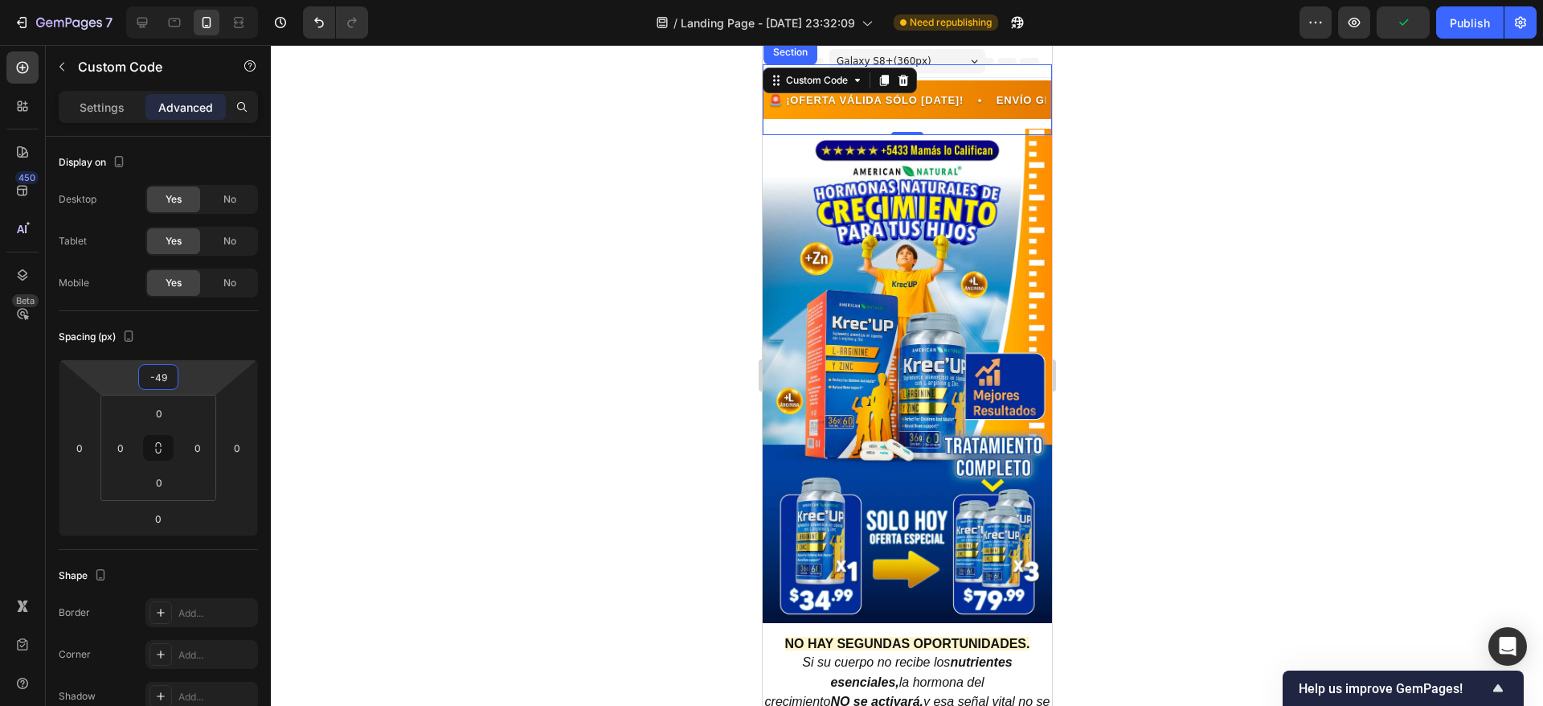
click at [1315, 196] on div at bounding box center [907, 375] width 1273 height 661
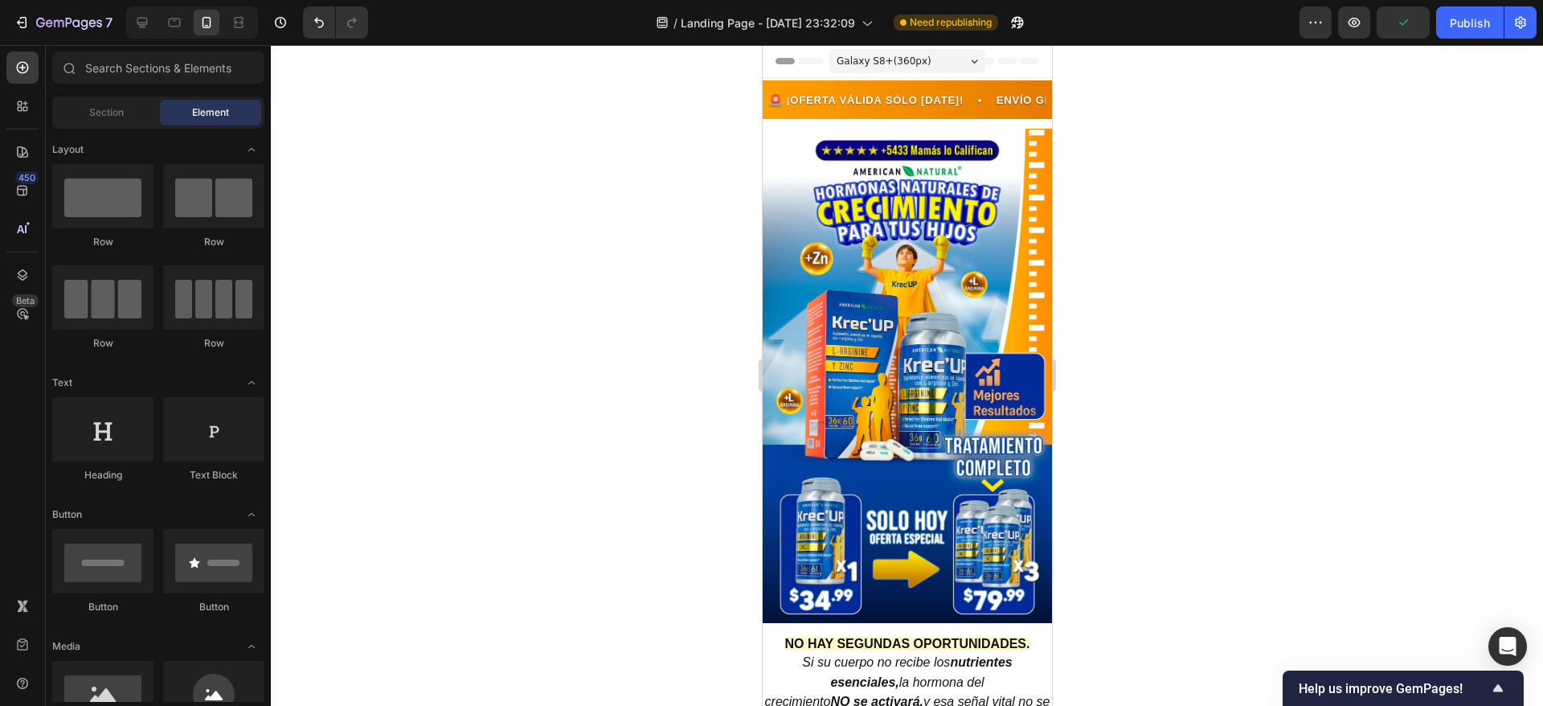
click at [1316, 195] on div at bounding box center [907, 375] width 1273 height 661
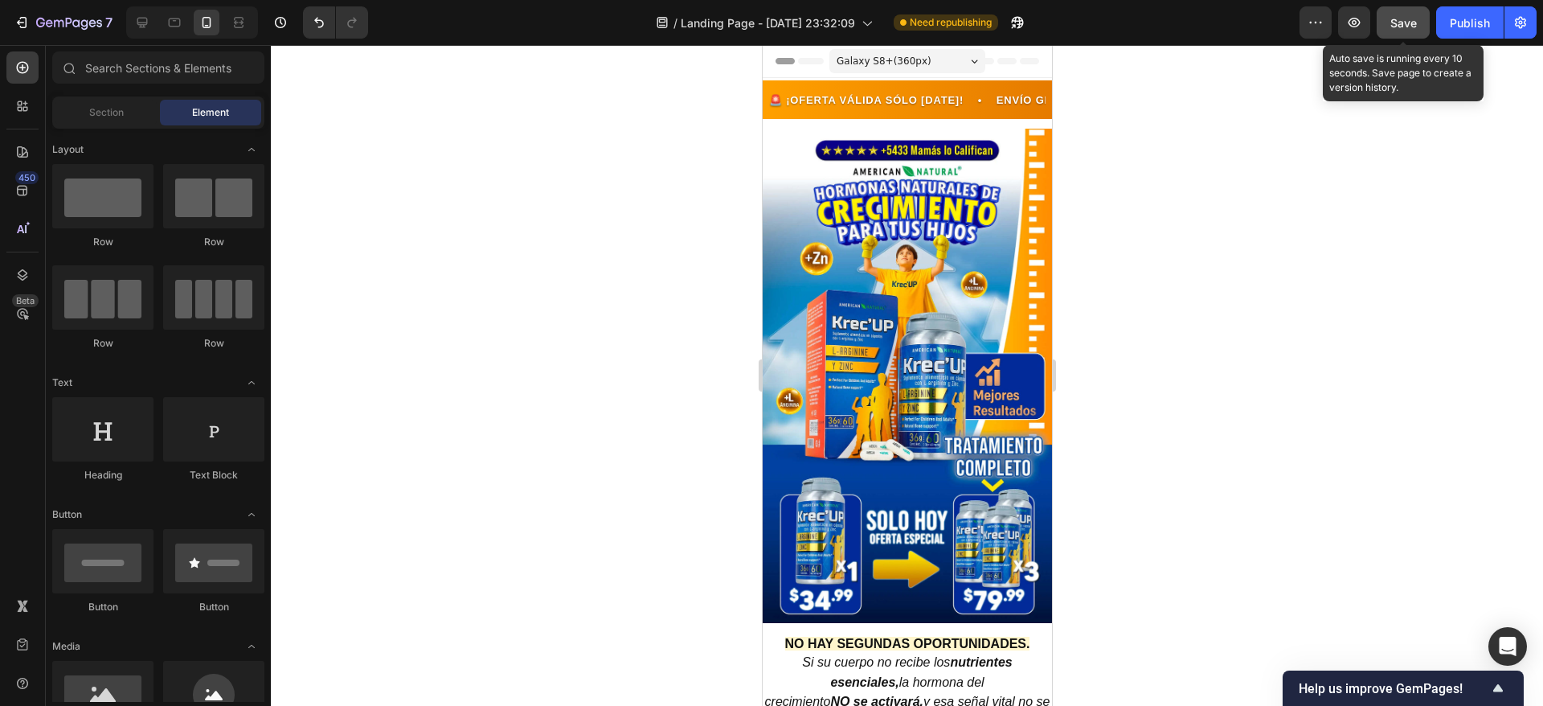
click at [1403, 30] on div "Save" at bounding box center [1404, 22] width 27 height 17
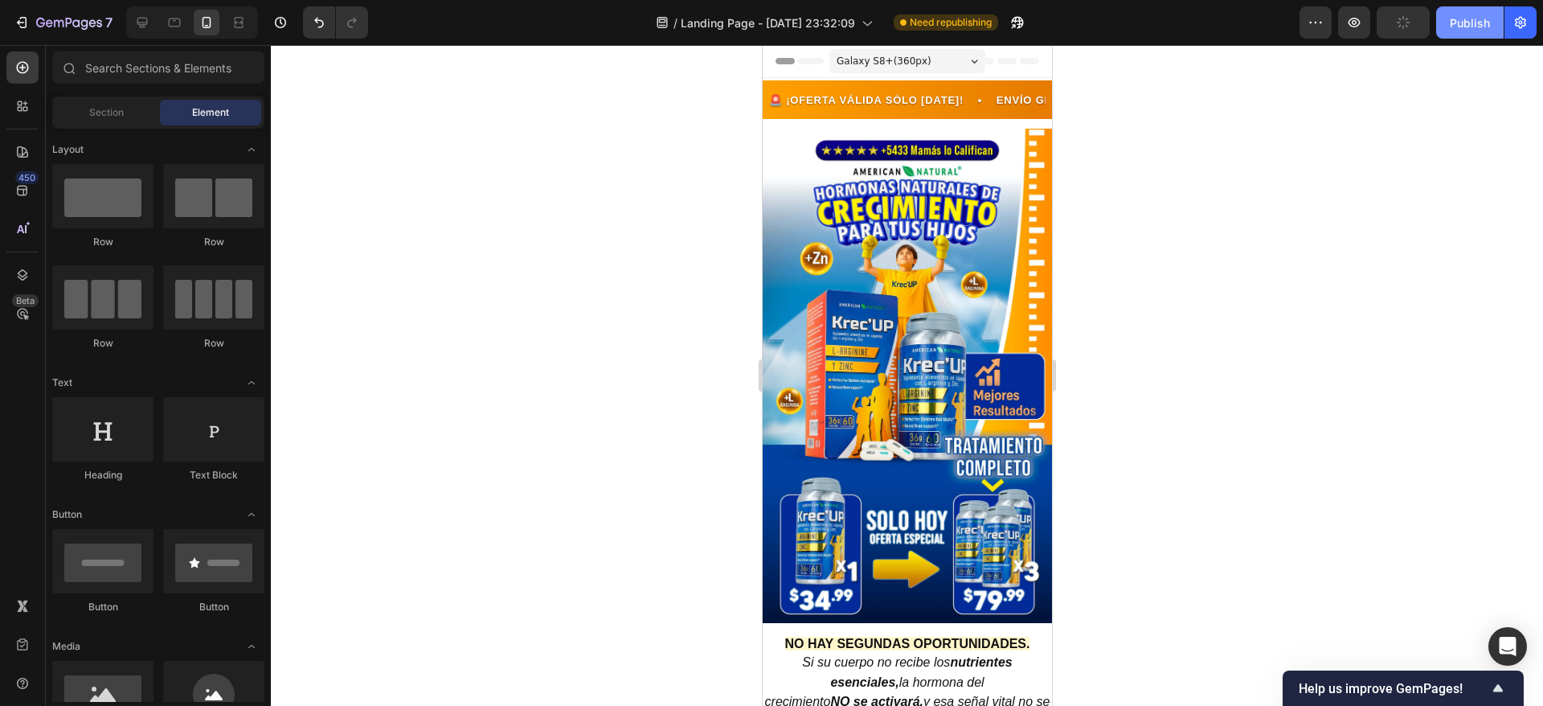
click at [1464, 32] on button "Publish" at bounding box center [1471, 22] width 68 height 32
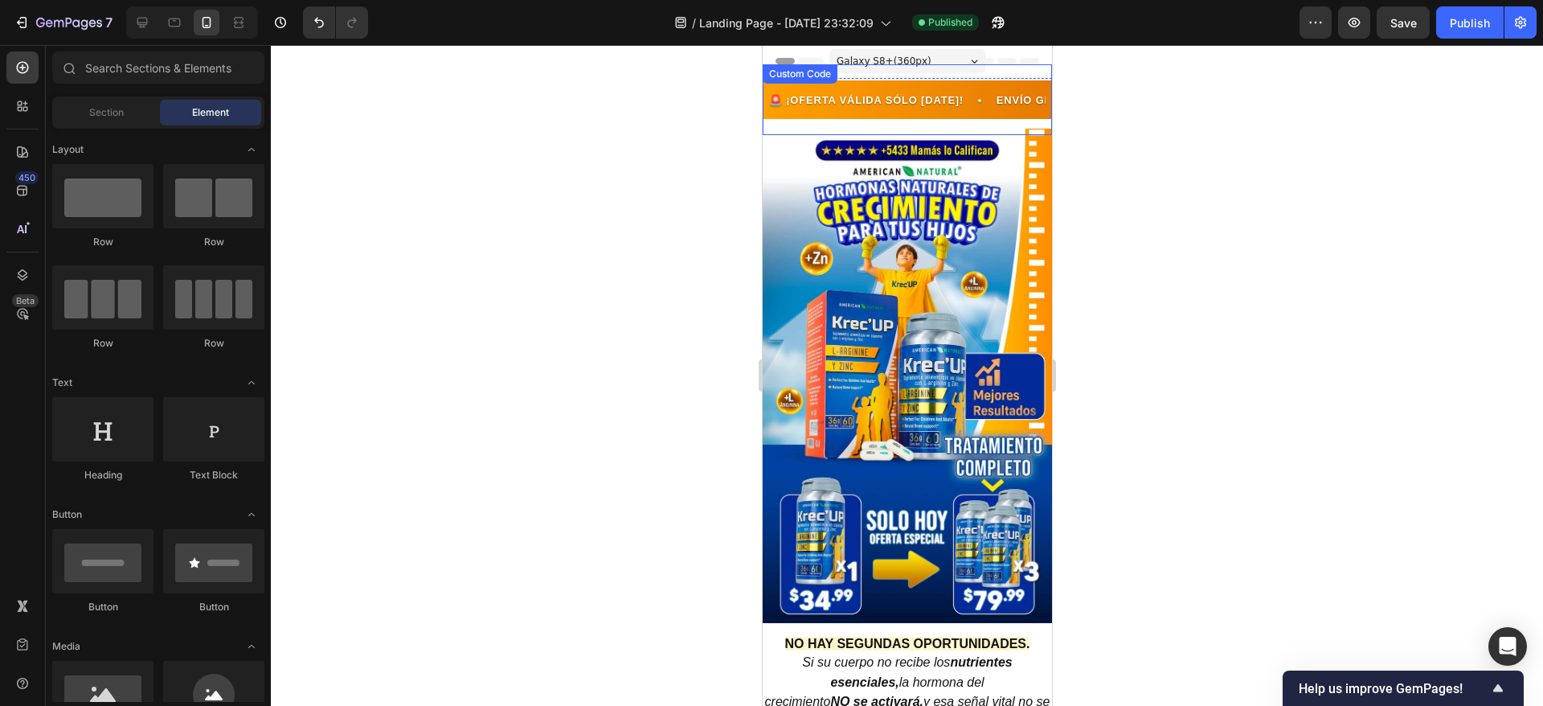
click at [820, 92] on div "🚨 ¡OFERTA VÁLIDA SÓLO HOY! • ENVÍO GRATIS Y PAGA AL RECIBIR • REGISTRO ARCSA: 3…" at bounding box center [906, 99] width 289 height 71
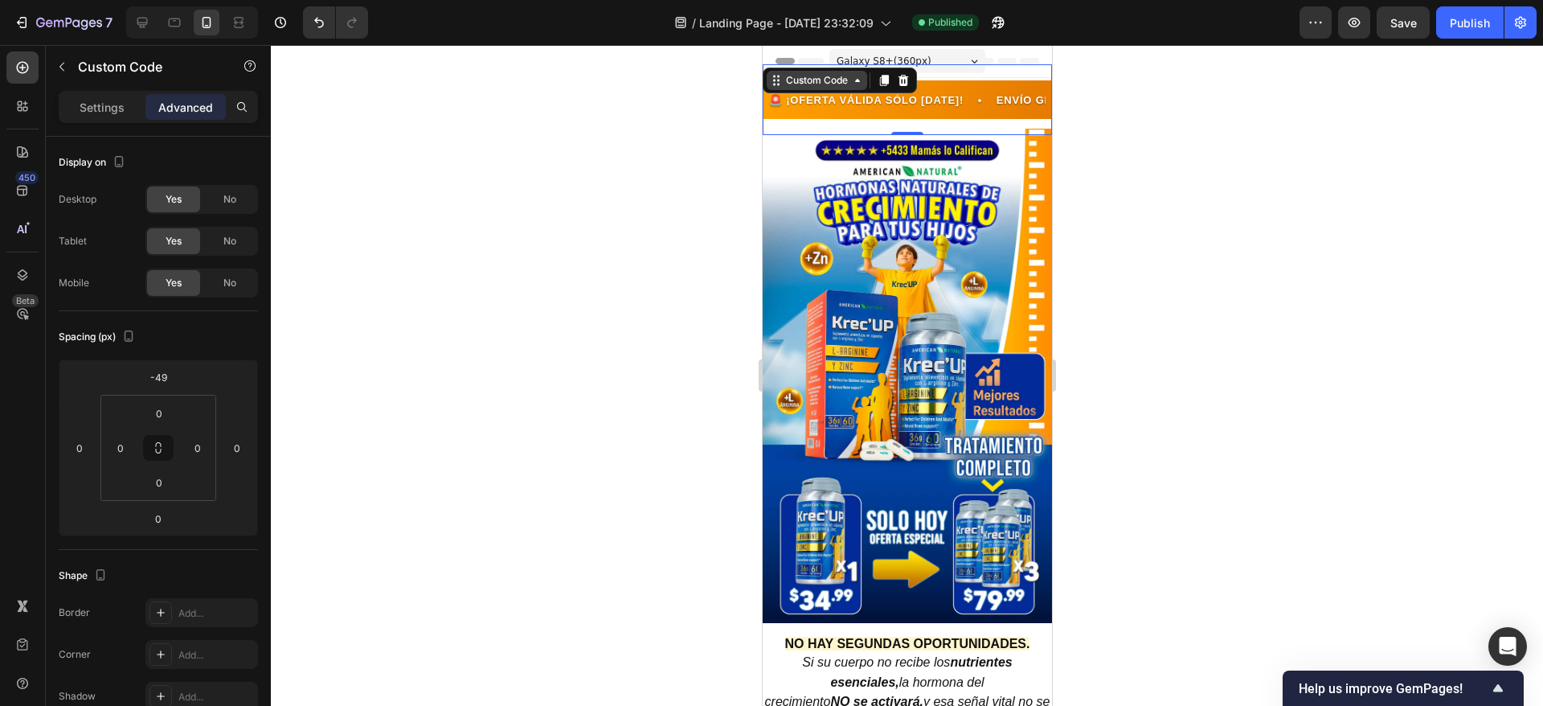
click at [818, 83] on div "Custom Code" at bounding box center [816, 80] width 68 height 14
click at [106, 96] on div "Settings" at bounding box center [102, 107] width 80 height 26
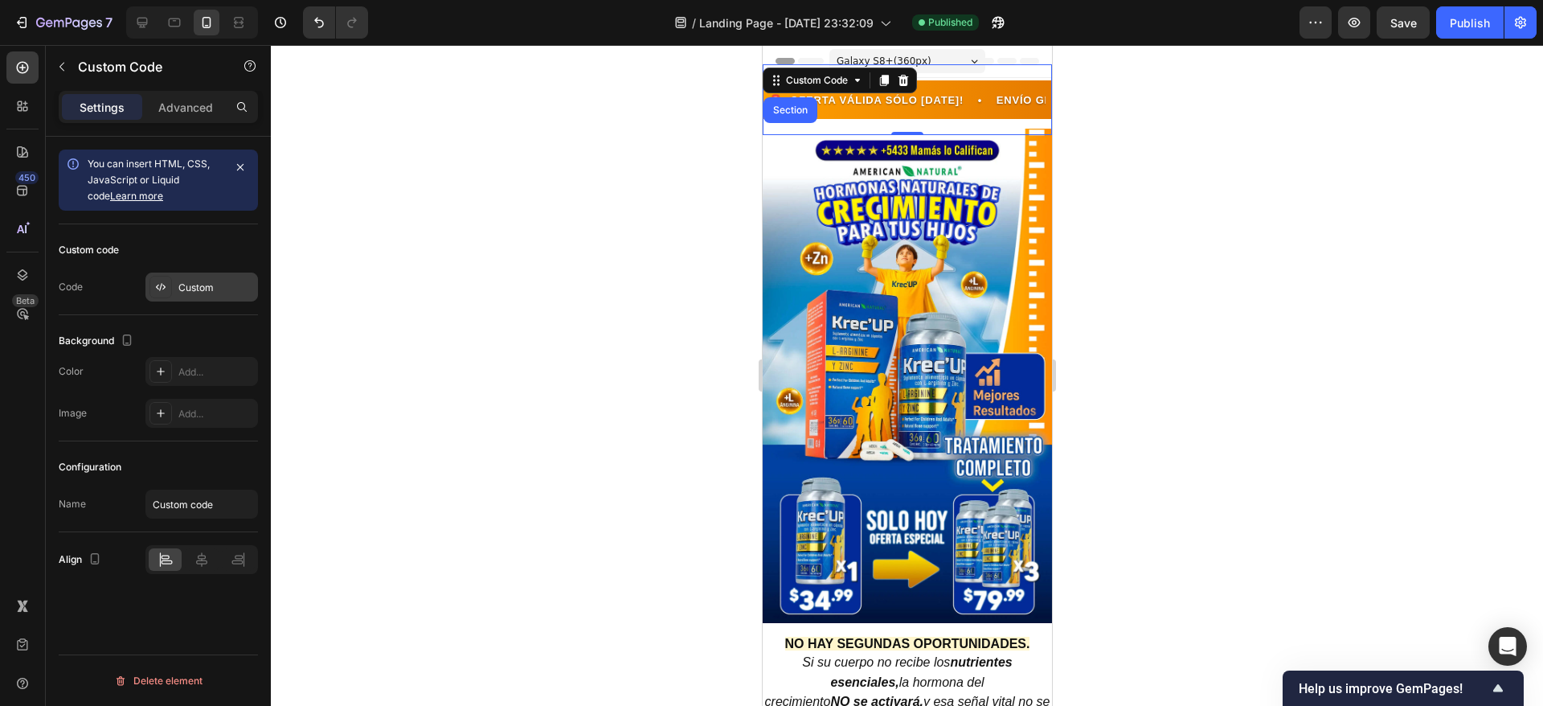
click at [173, 285] on div "Custom" at bounding box center [202, 287] width 113 height 29
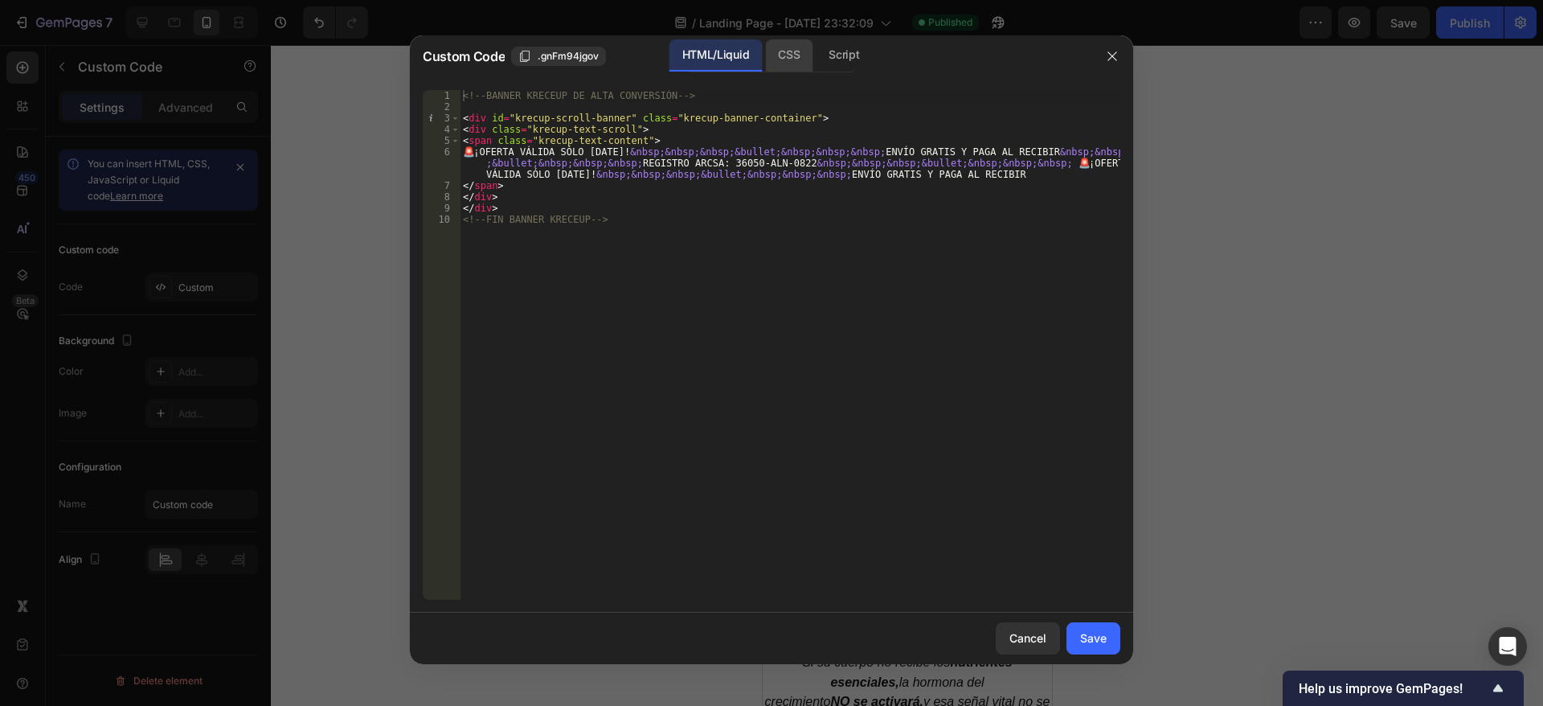
click at [779, 62] on div "CSS" at bounding box center [788, 55] width 47 height 32
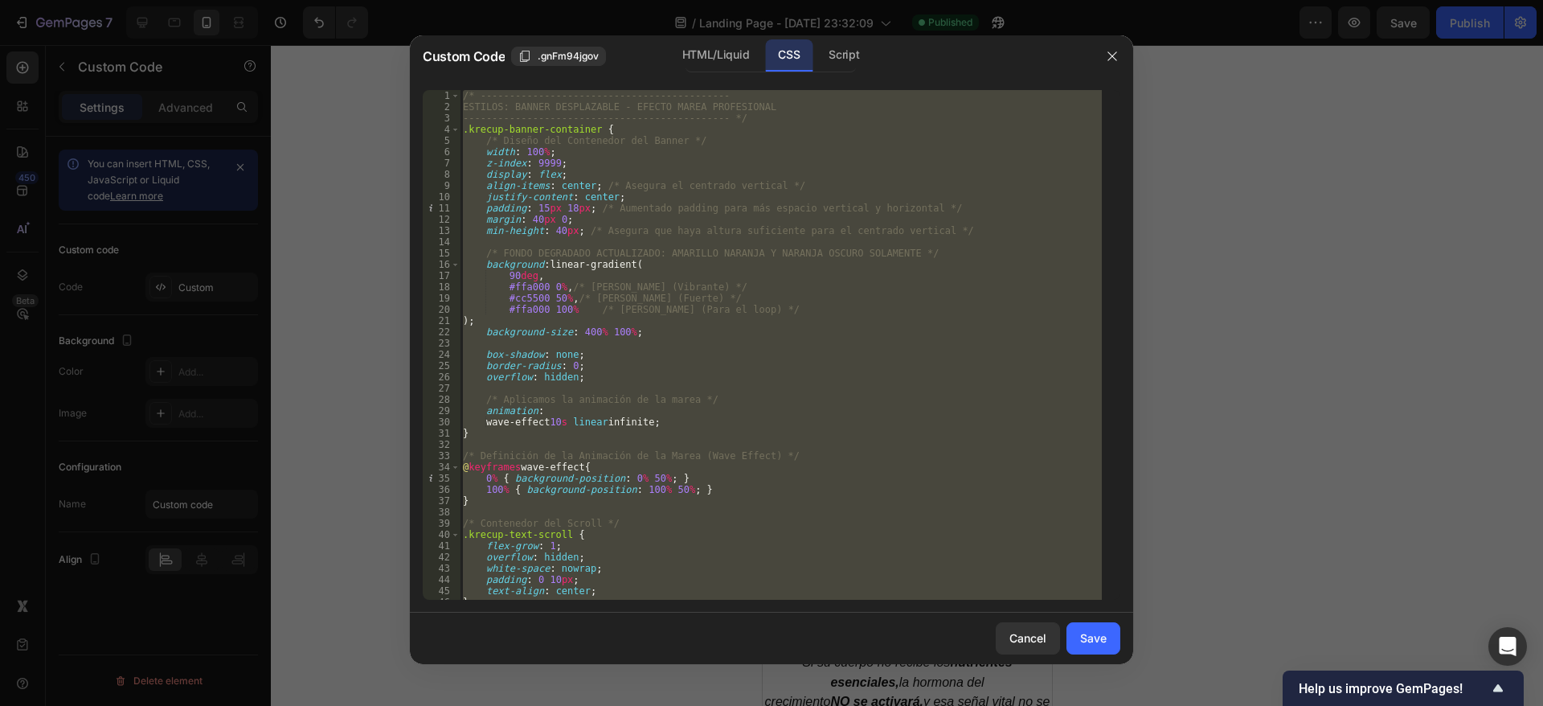
click at [466, 117] on div "/* ------------------------------------------- ESTILOS: BANNER DESPLAZABLE - EF…" at bounding box center [781, 345] width 642 height 510
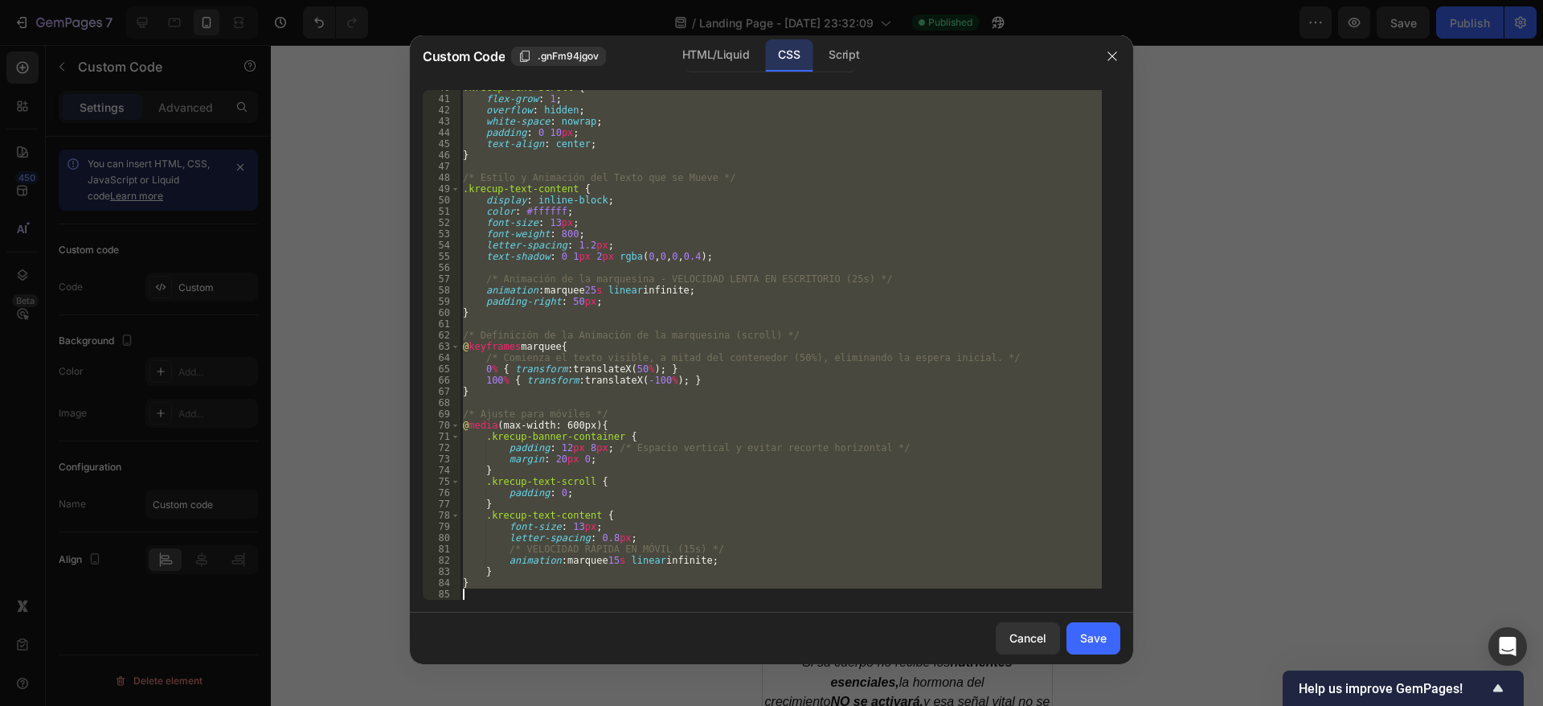
drag, startPoint x: 465, startPoint y: 97, endPoint x: 777, endPoint y: 762, distance: 734.3
click at [777, 0] on html "7 / Landing Page - [DATE] 23:32:09 Published Preview Save Publish 450 Beta Sect…" at bounding box center [771, 0] width 1543 height 0
type textarea "}"
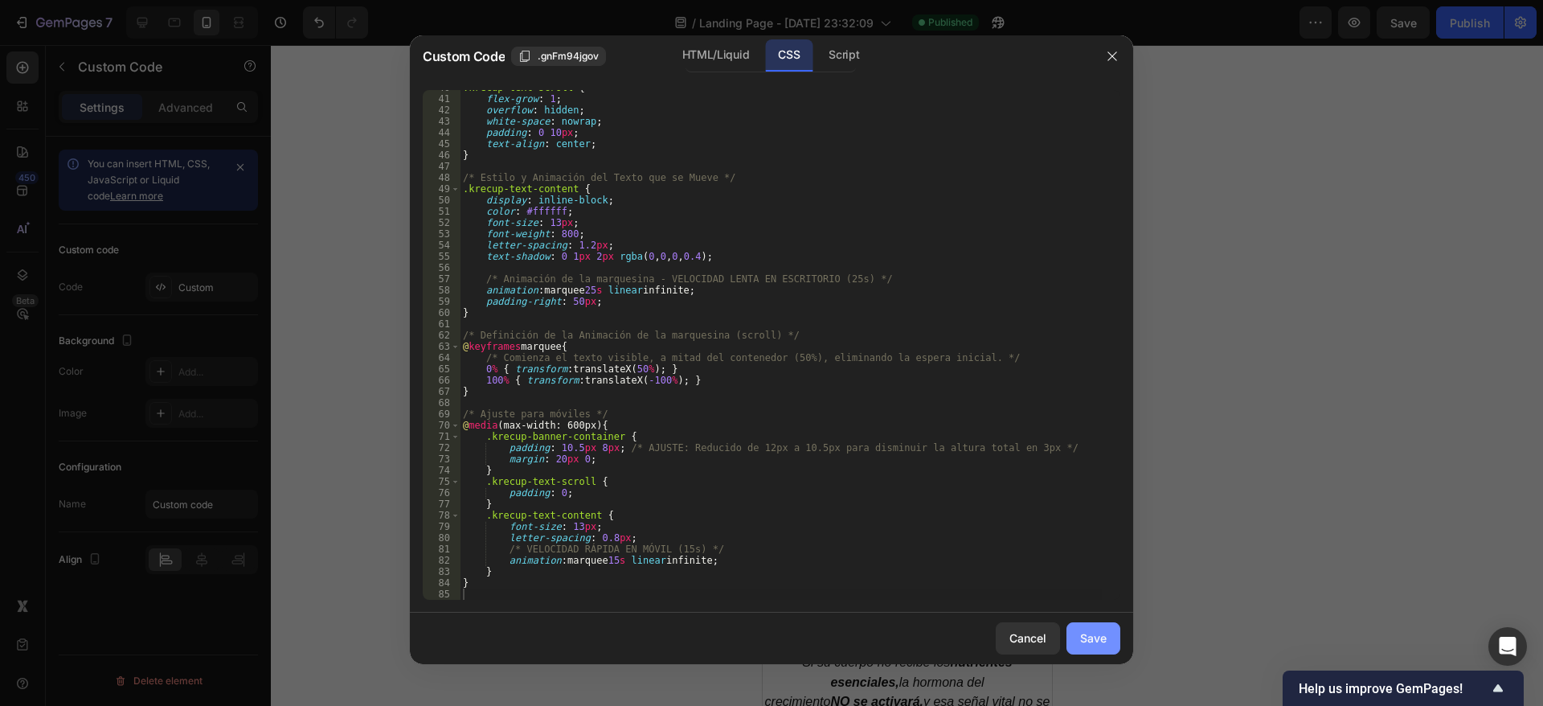
click at [1074, 624] on button "Save" at bounding box center [1094, 638] width 54 height 32
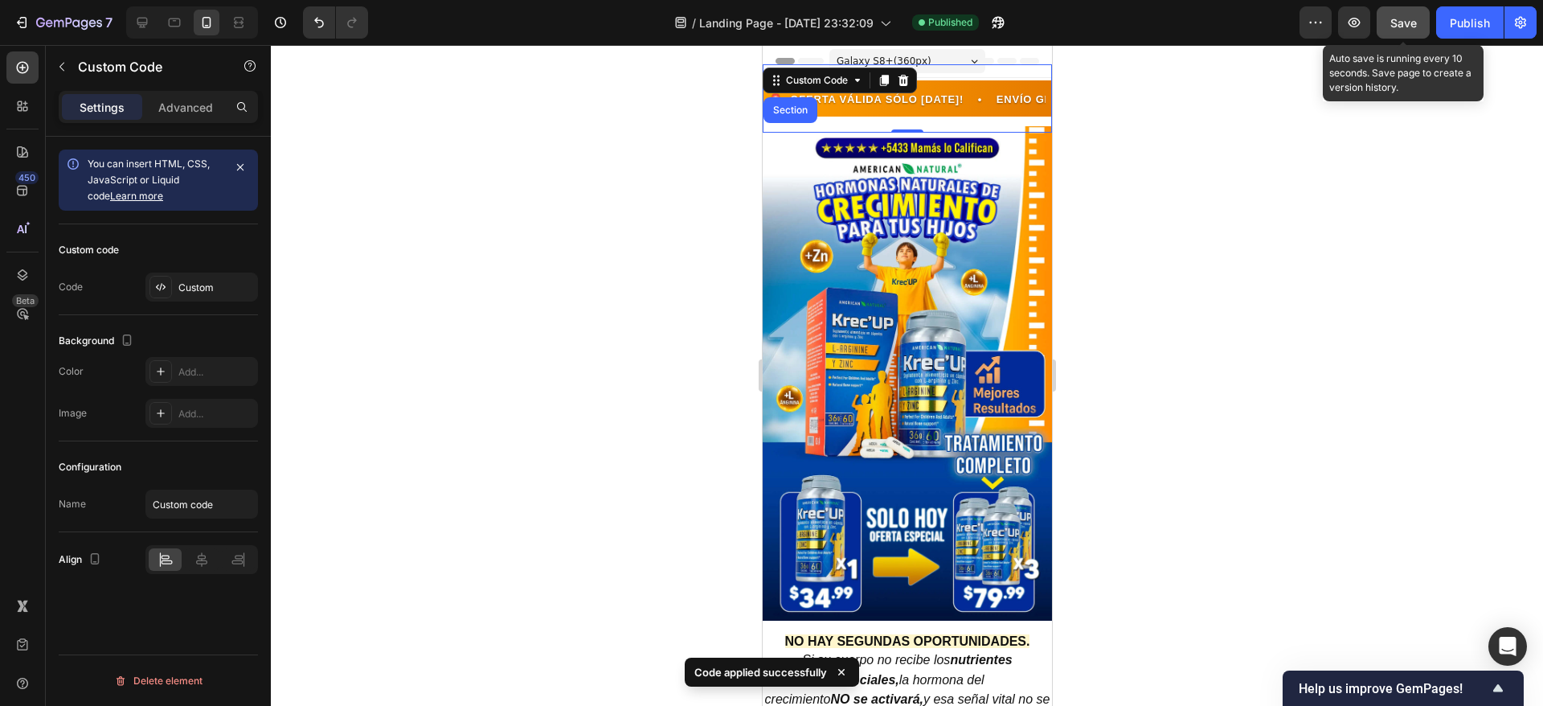
click at [1411, 11] on button "Save" at bounding box center [1403, 22] width 53 height 32
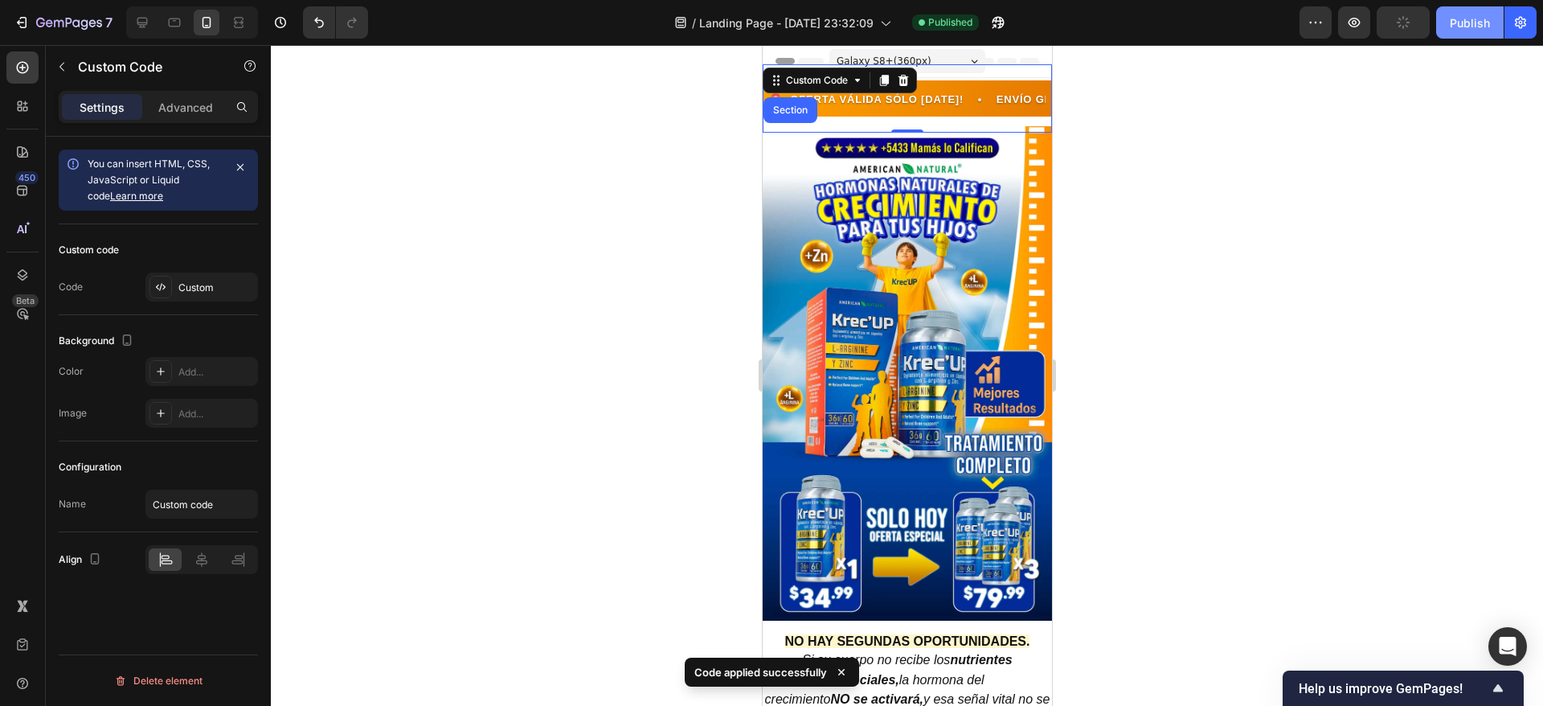
click at [1457, 33] on button "Publish" at bounding box center [1471, 22] width 68 height 32
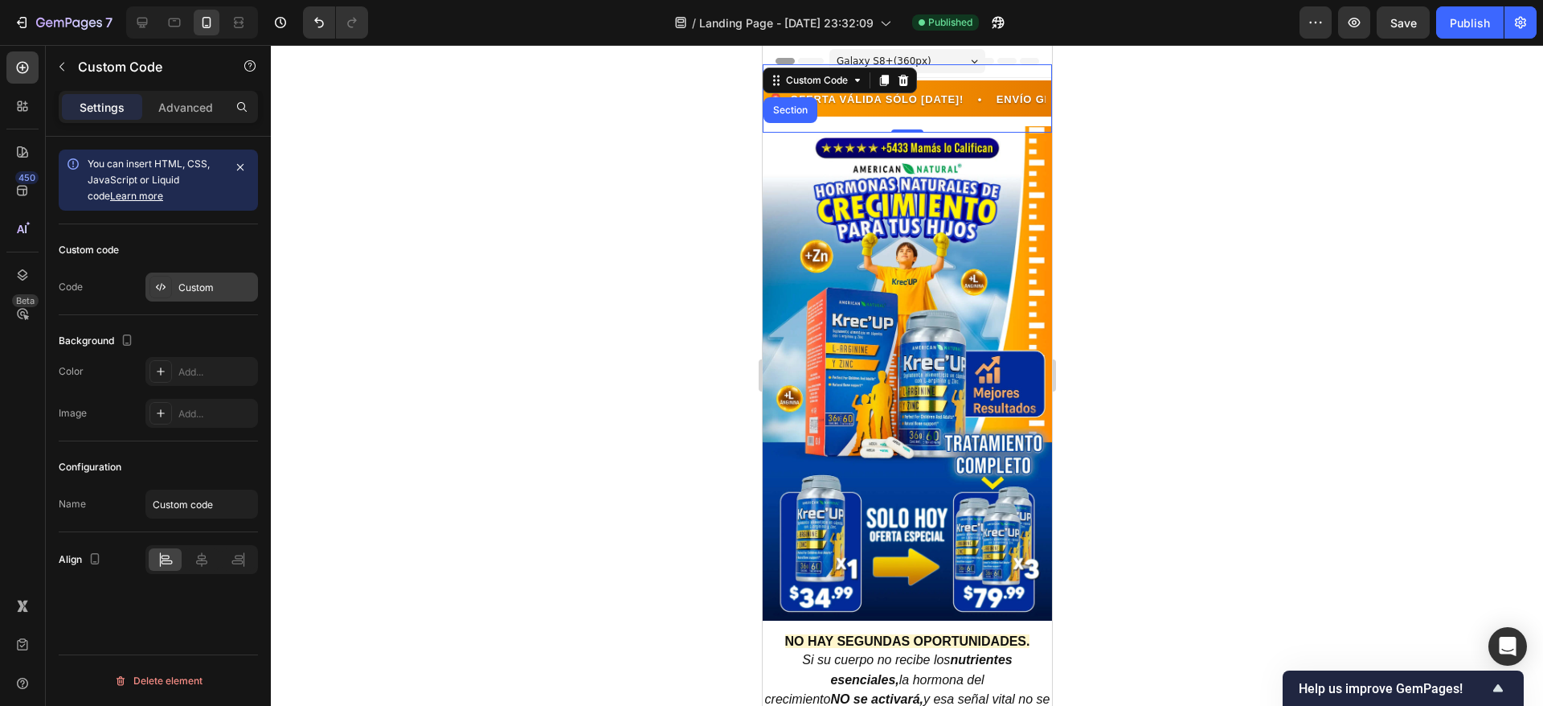
click at [177, 285] on div "Custom" at bounding box center [202, 287] width 113 height 29
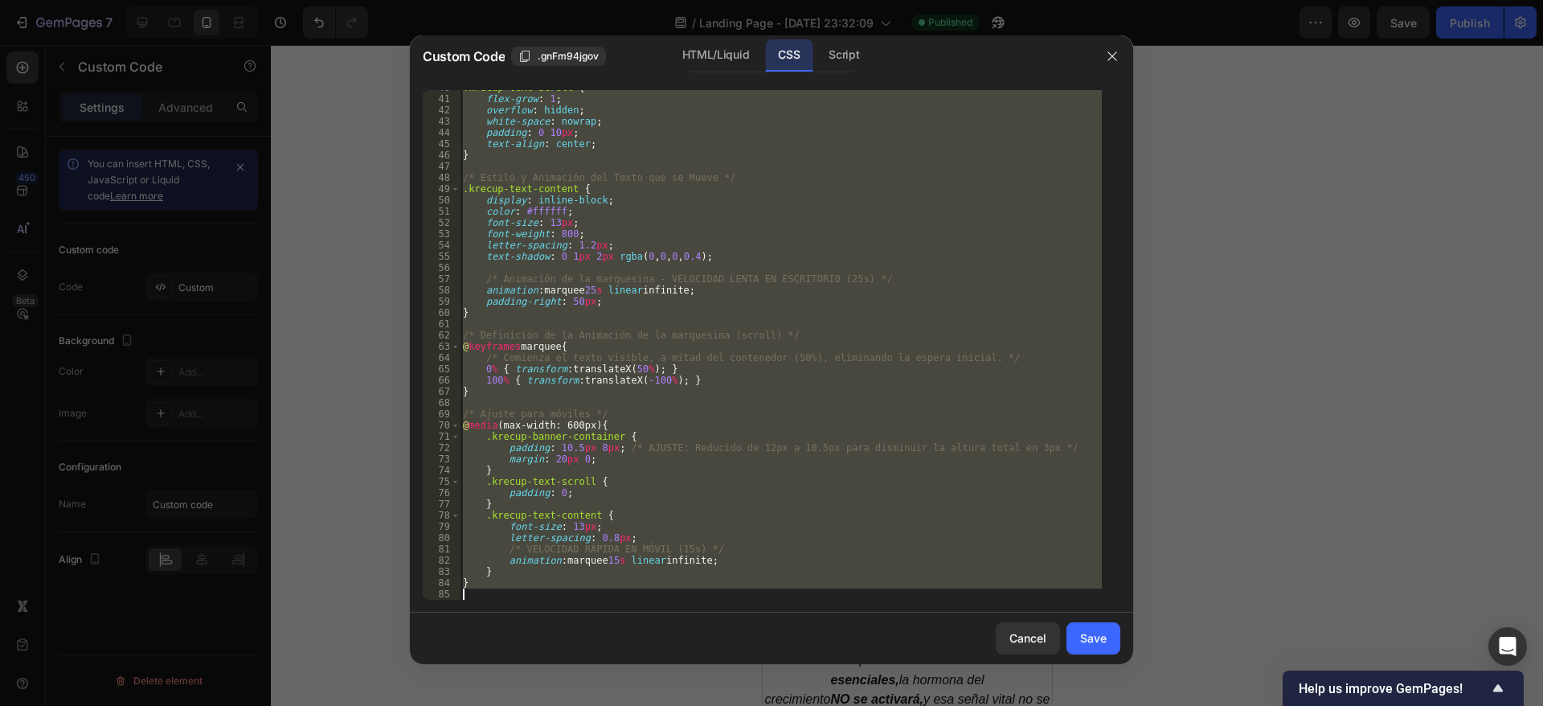
drag, startPoint x: 466, startPoint y: 97, endPoint x: 635, endPoint y: 749, distance: 673.4
click at [635, 0] on html "7 / Landing Page - [DATE] 23:32:09 Published Preview Save Publish 450 Beta Sect…" at bounding box center [771, 0] width 1543 height 0
type textarea "}"
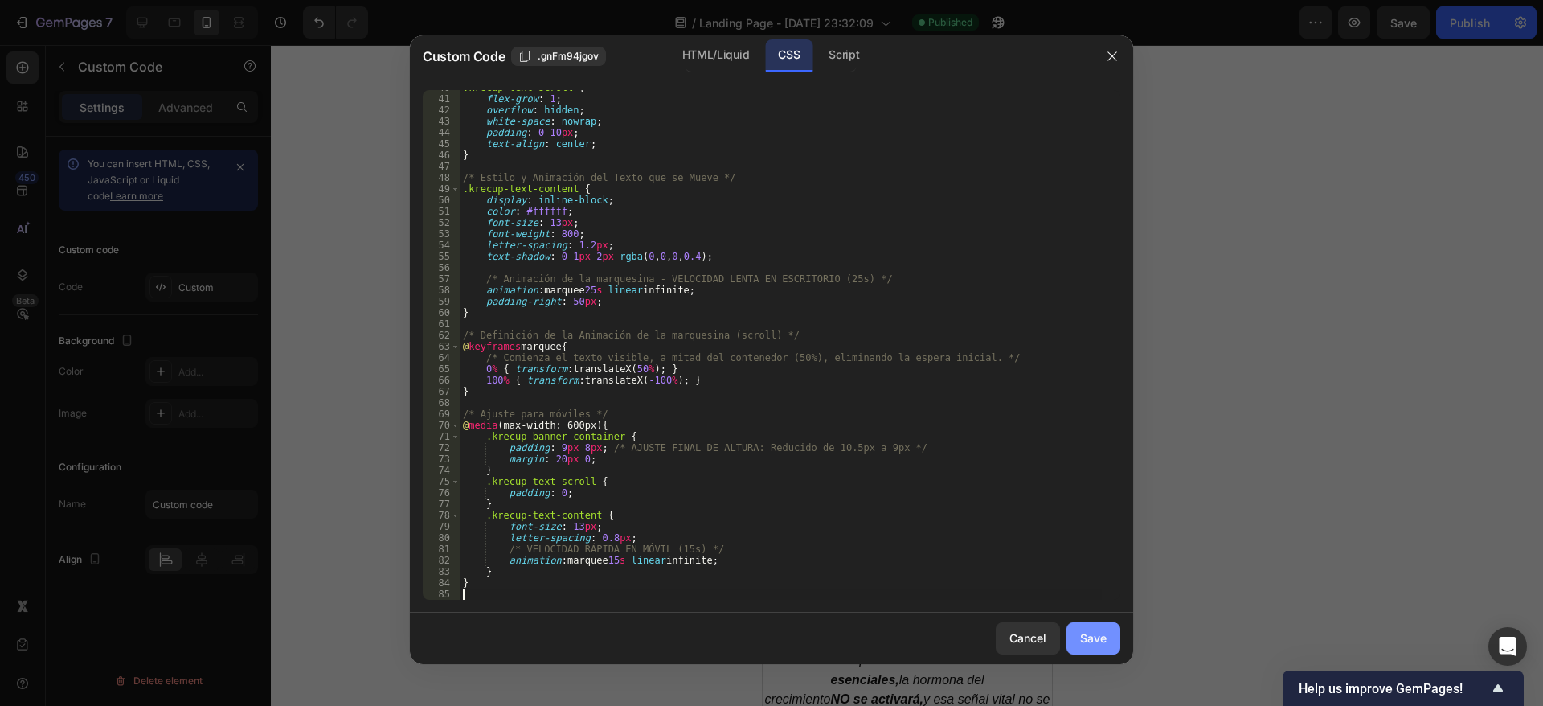
click at [1088, 636] on div "Save" at bounding box center [1093, 637] width 27 height 17
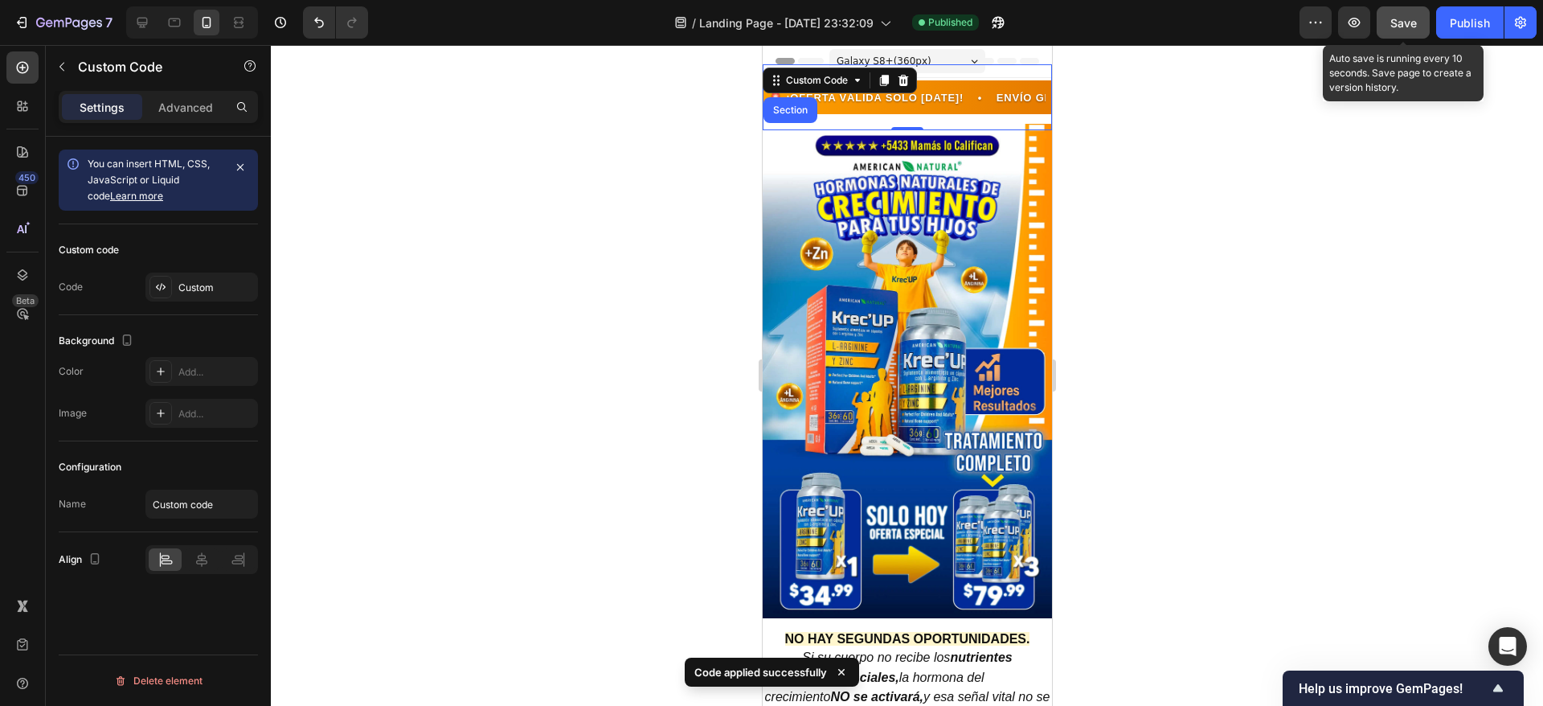
click at [1409, 18] on span "Save" at bounding box center [1404, 23] width 27 height 14
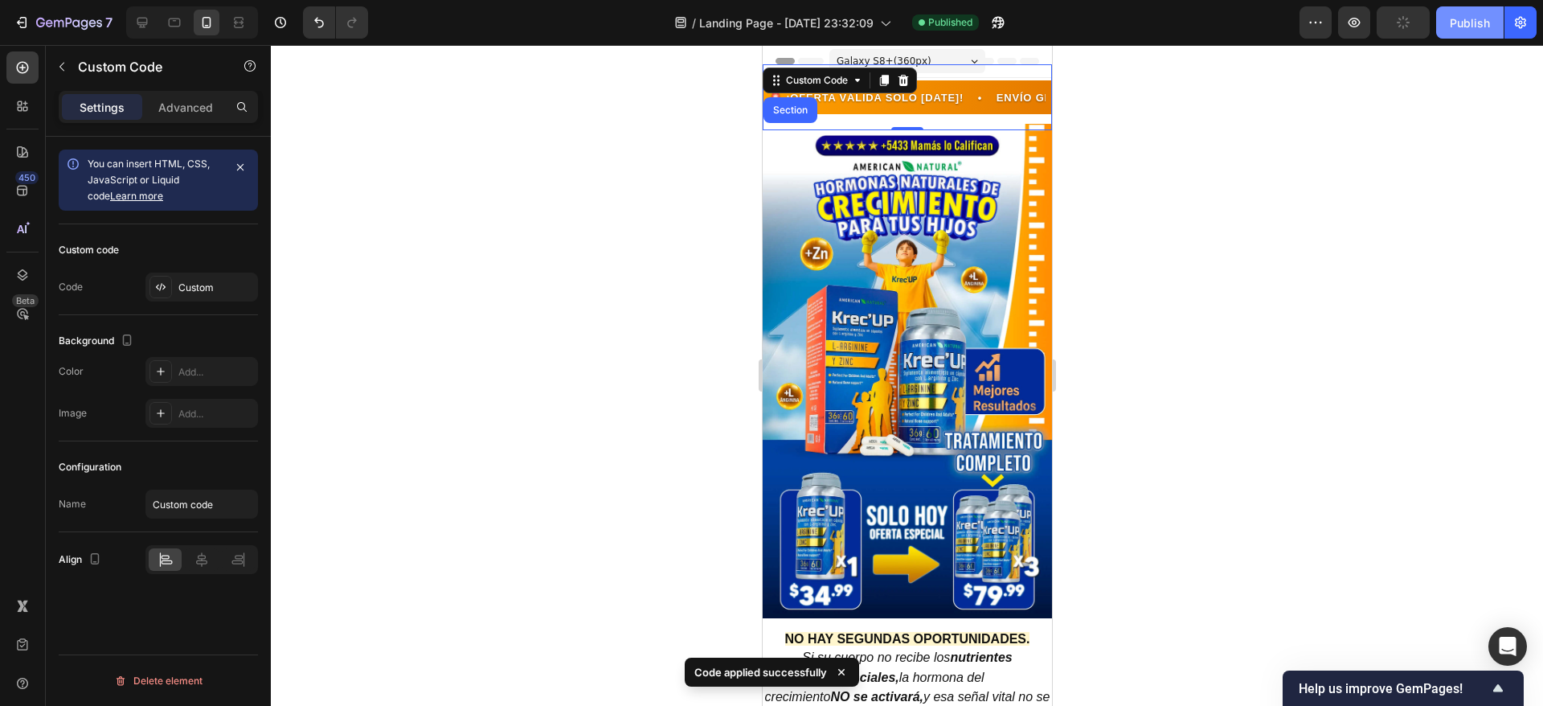
click at [1447, 24] on button "Publish" at bounding box center [1471, 22] width 68 height 32
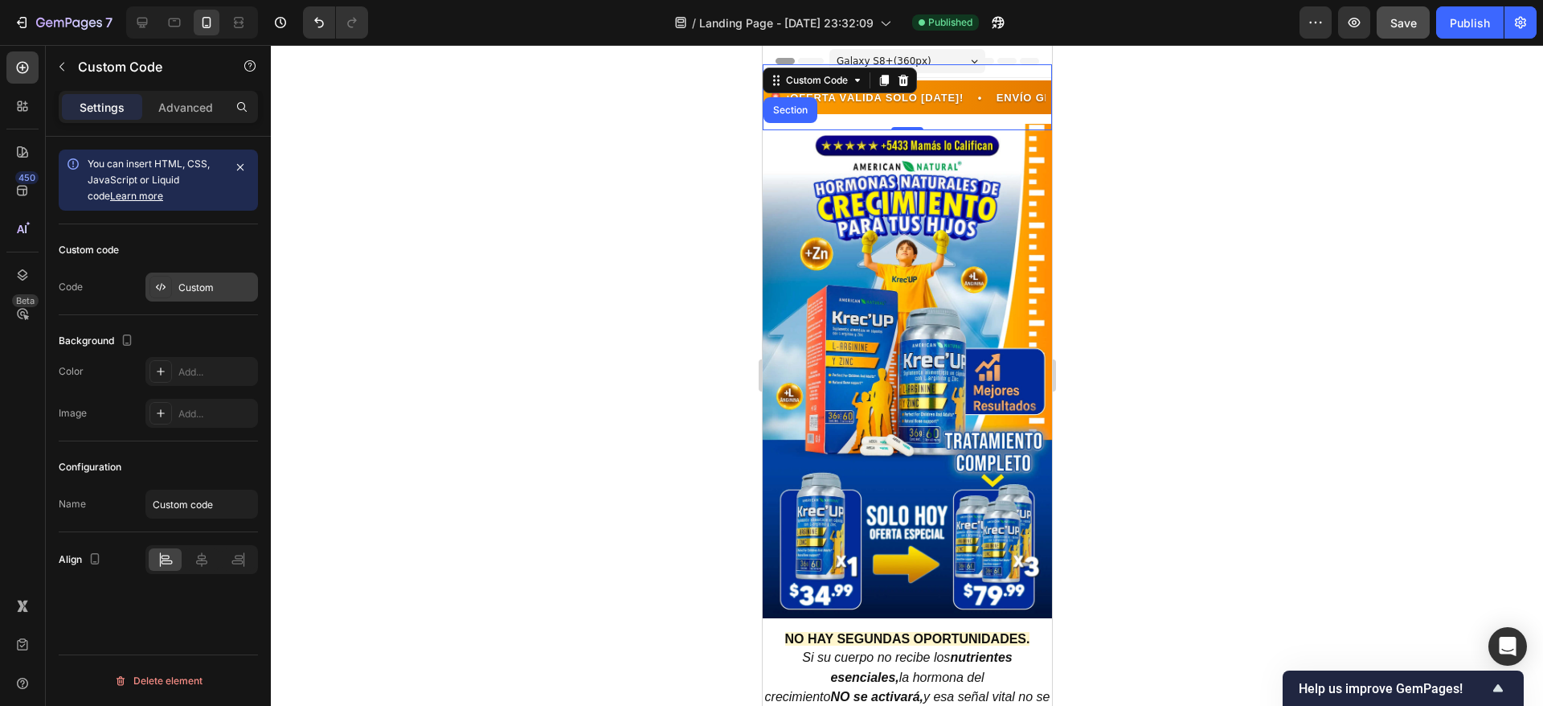
click at [200, 274] on div "Custom" at bounding box center [202, 287] width 113 height 29
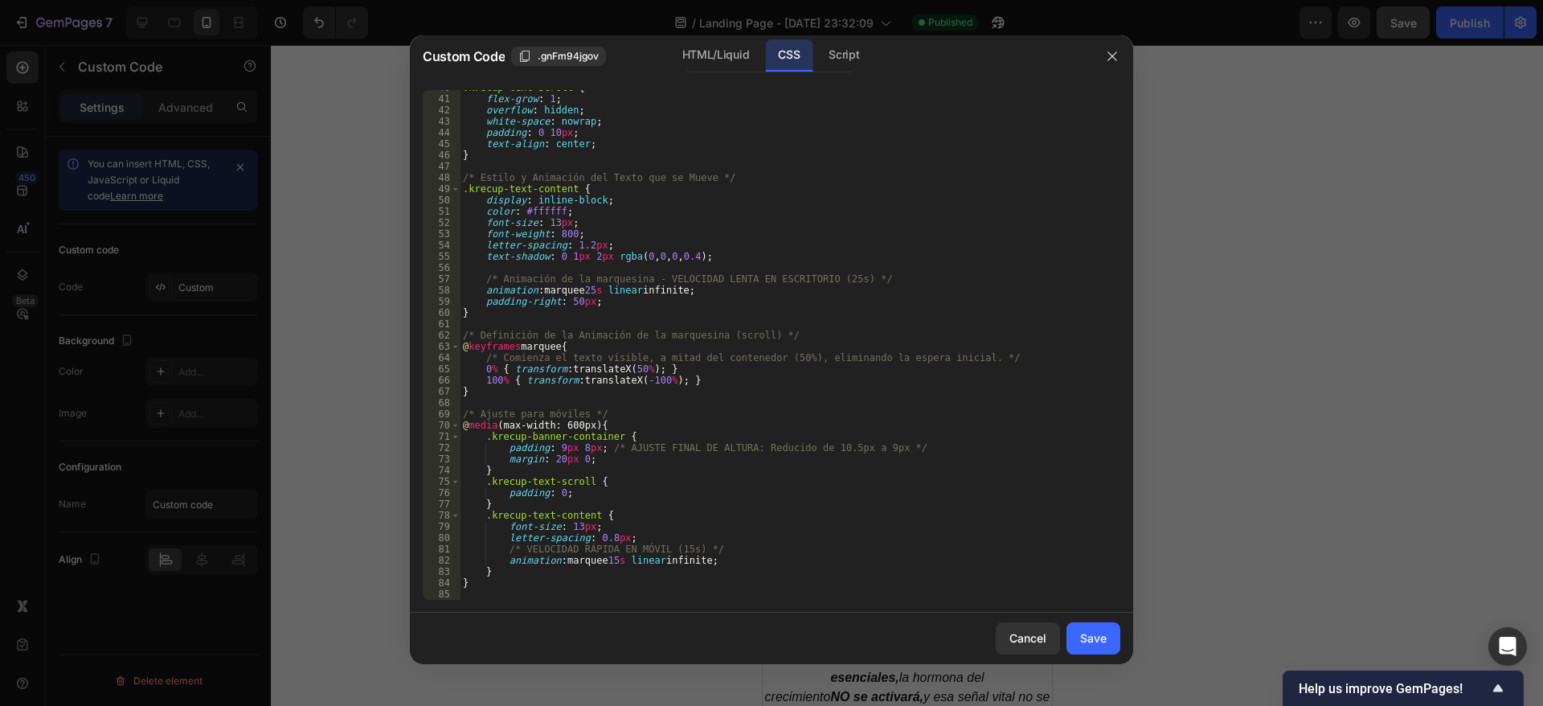
click at [552, 581] on div ".krecup-text-scroll { flex-grow : 1 ; overflow : hidden ; white-space : nowrap …" at bounding box center [781, 348] width 642 height 532
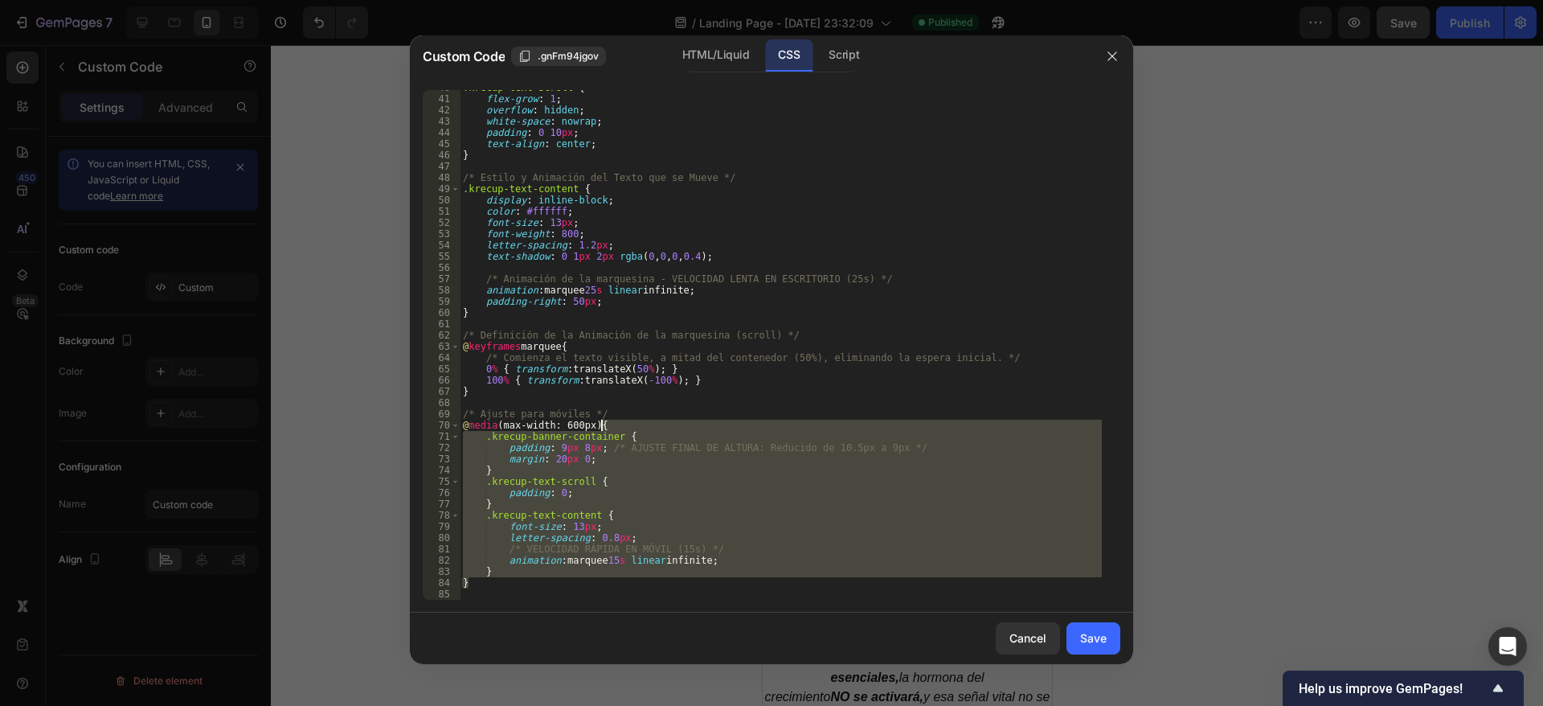
drag, startPoint x: 553, startPoint y: 581, endPoint x: 558, endPoint y: 431, distance: 150.4
click at [558, 431] on div ".krecup-text-scroll { flex-grow : 1 ; overflow : hidden ; white-space : nowrap …" at bounding box center [781, 348] width 642 height 532
click at [558, 431] on div ".krecup-text-scroll { flex-grow : 1 ; overflow : hidden ; white-space : nowrap …" at bounding box center [781, 345] width 642 height 510
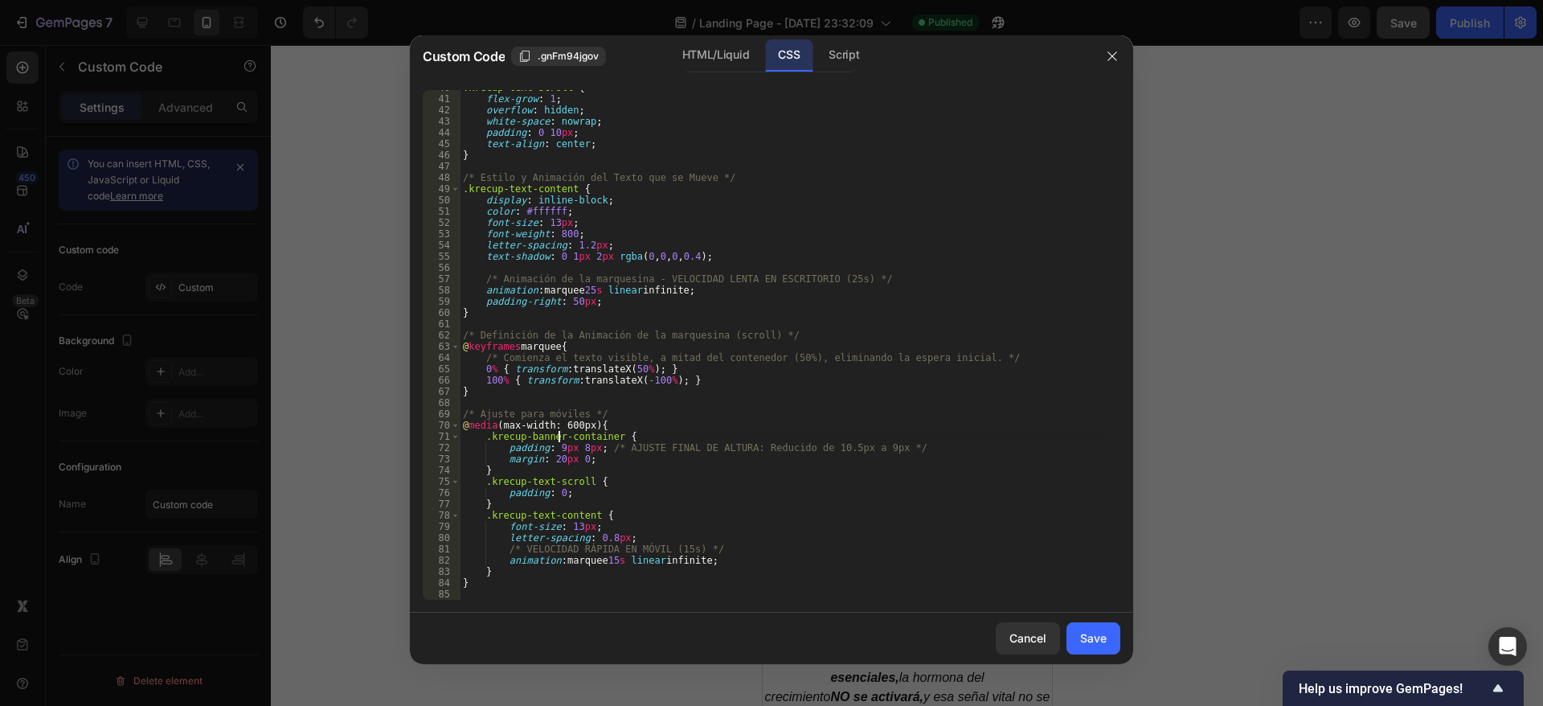
click at [494, 582] on div ".krecup-text-scroll { flex-grow : 1 ; overflow : hidden ; white-space : nowrap …" at bounding box center [781, 348] width 642 height 532
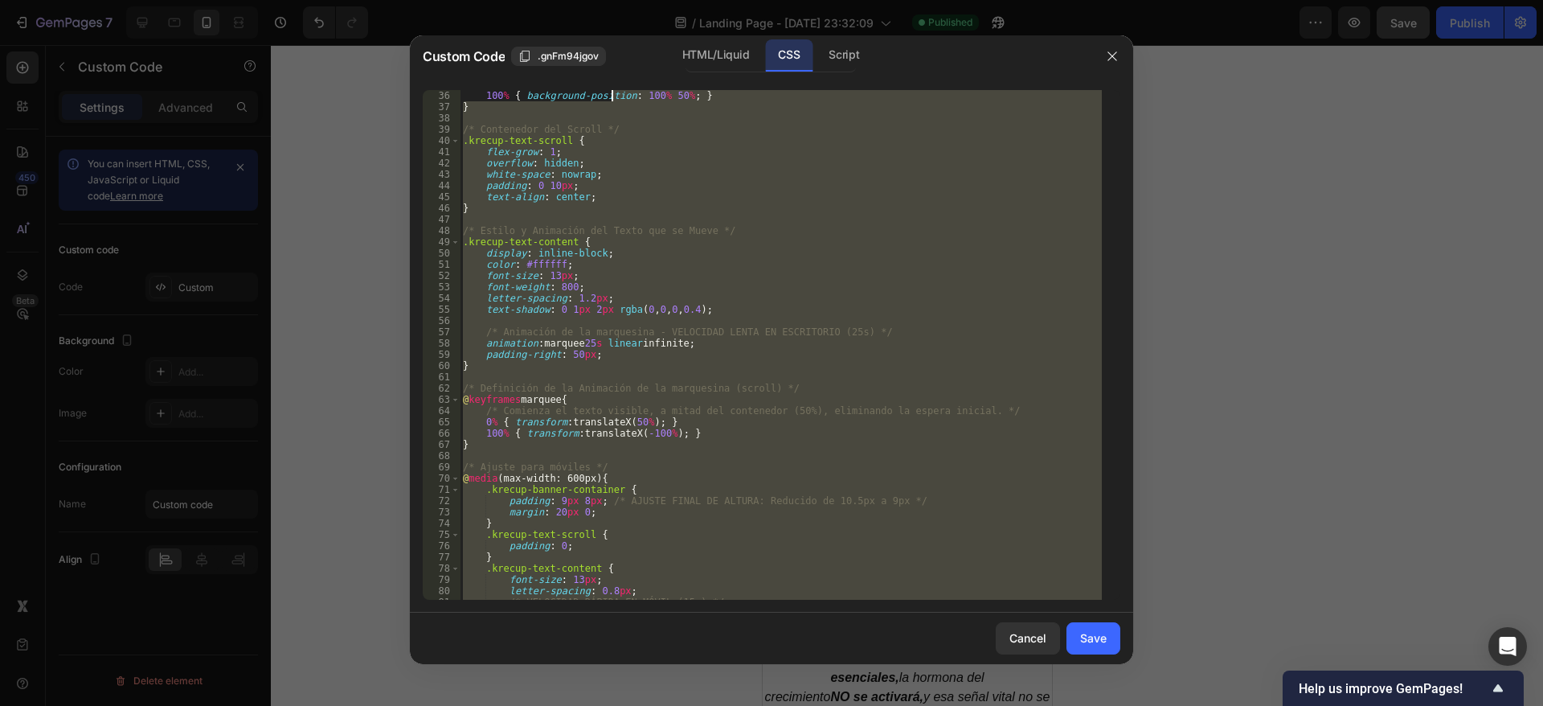
scroll to position [0, 0]
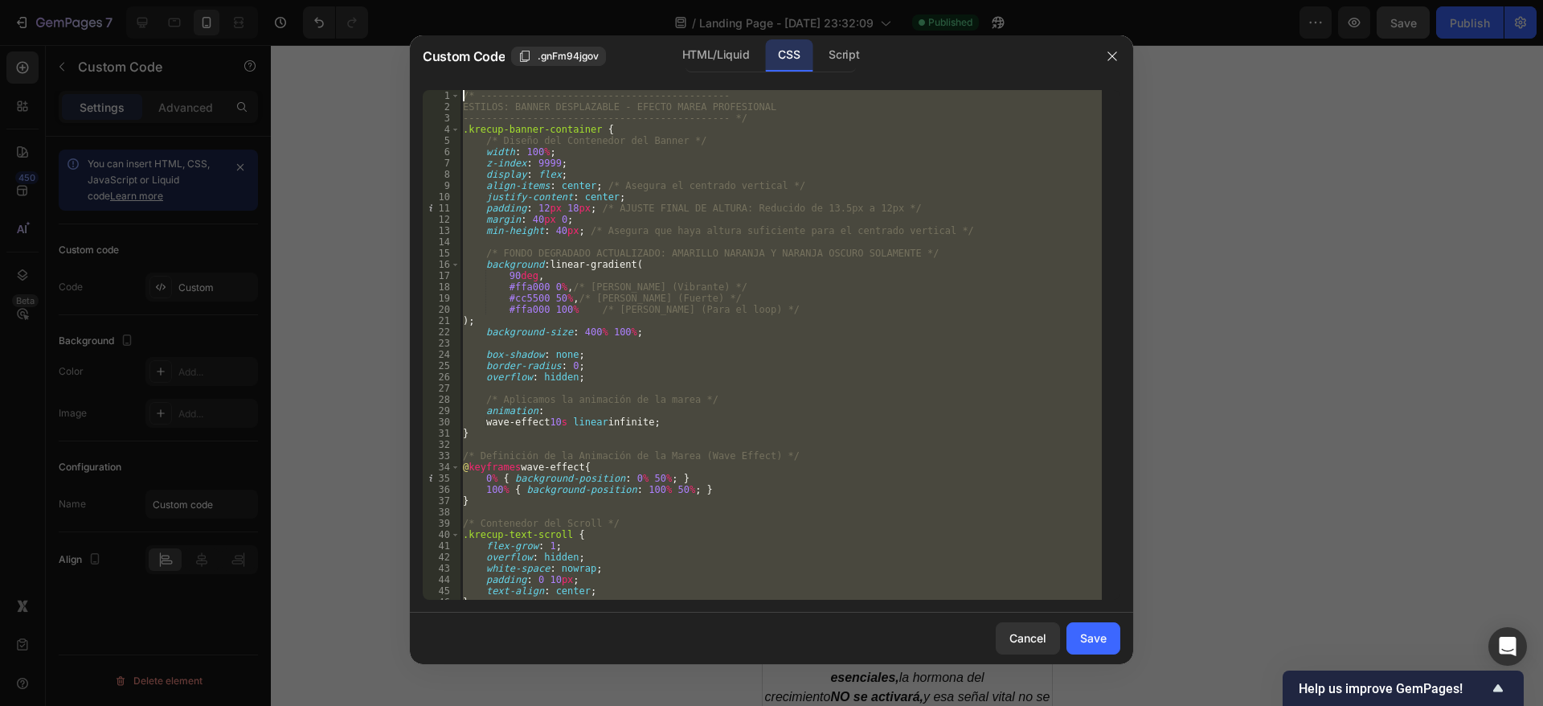
drag, startPoint x: 494, startPoint y: 582, endPoint x: 615, endPoint y: 31, distance: 563.7
click at [615, 31] on div "Custom Code .gnFm94jgov HTML/Liquid CSS Script } 1 2 3 4 5 6 7 8 9 10 11 12 13 …" at bounding box center [771, 353] width 1543 height 706
type textarea "/* ------------------------------------------- ESTILOS: BANNER DESPLAZABLE - EF…"
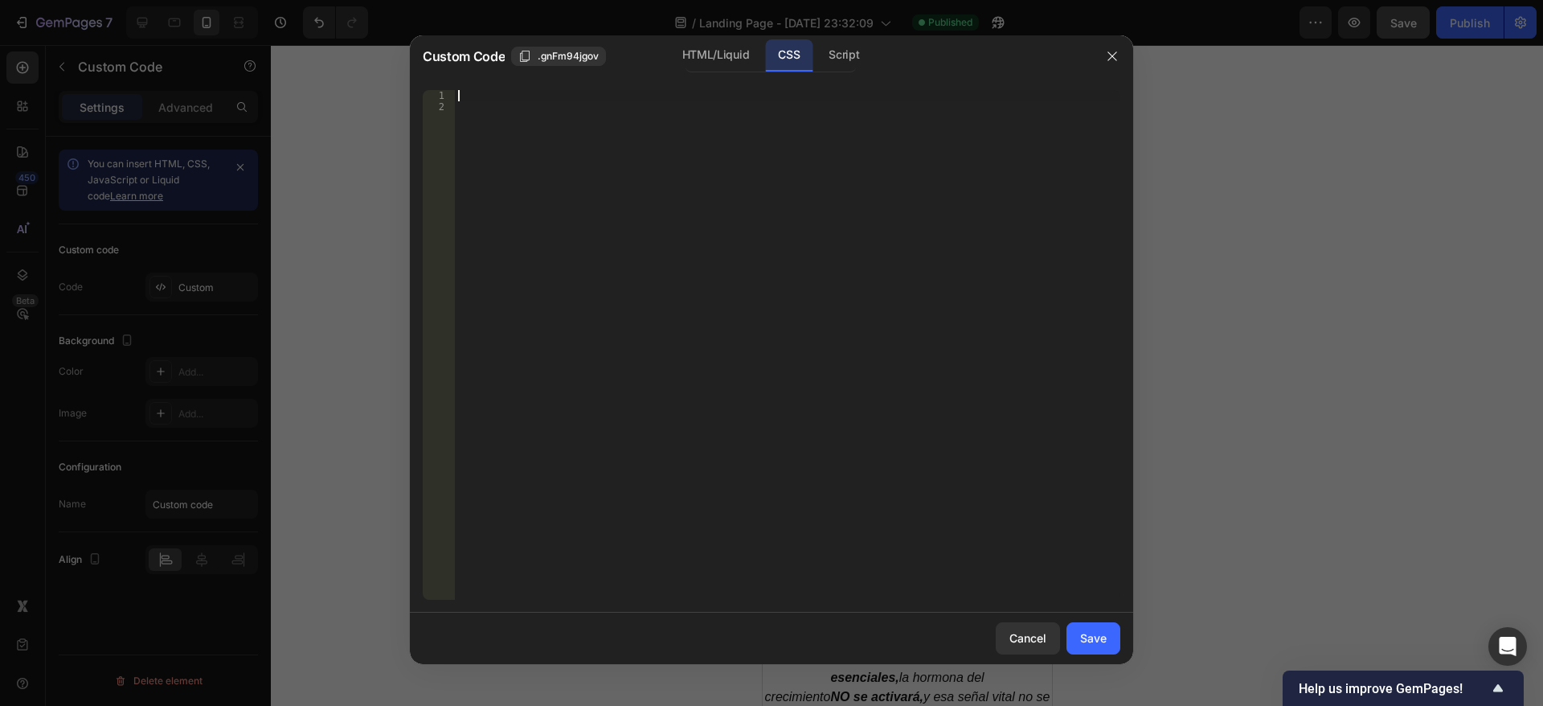
scroll to position [447, 0]
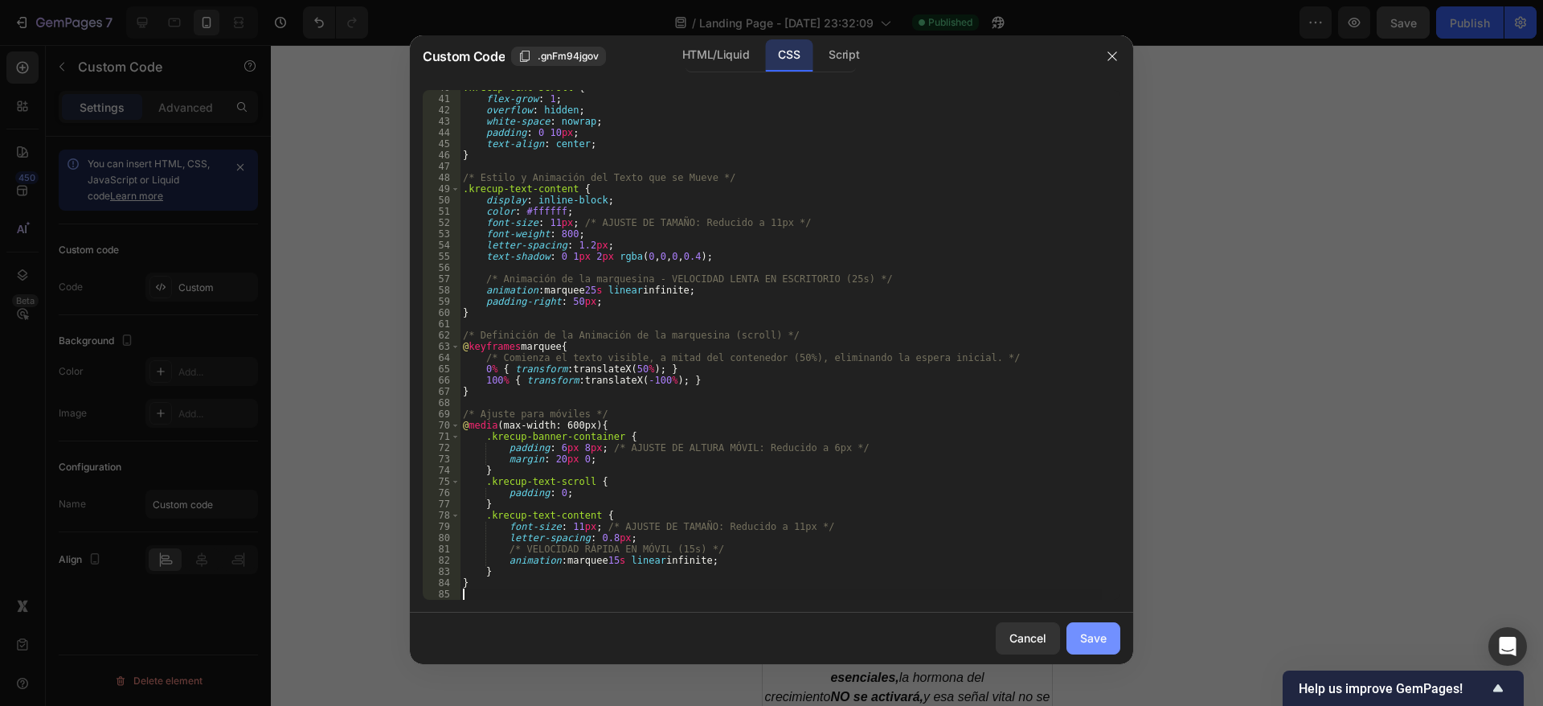
click at [1097, 634] on div "Save" at bounding box center [1093, 637] width 27 height 17
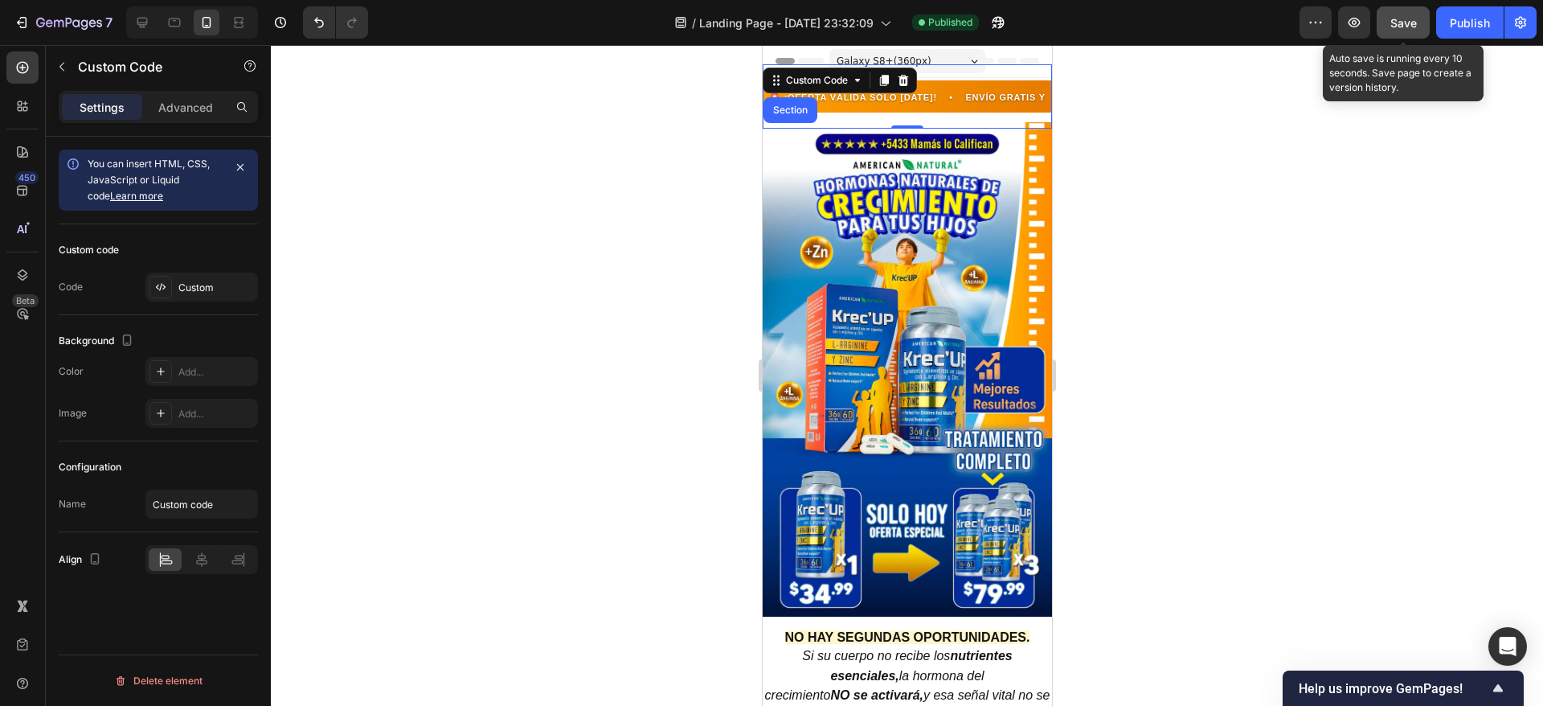
click at [1404, 9] on button "Save" at bounding box center [1403, 22] width 53 height 32
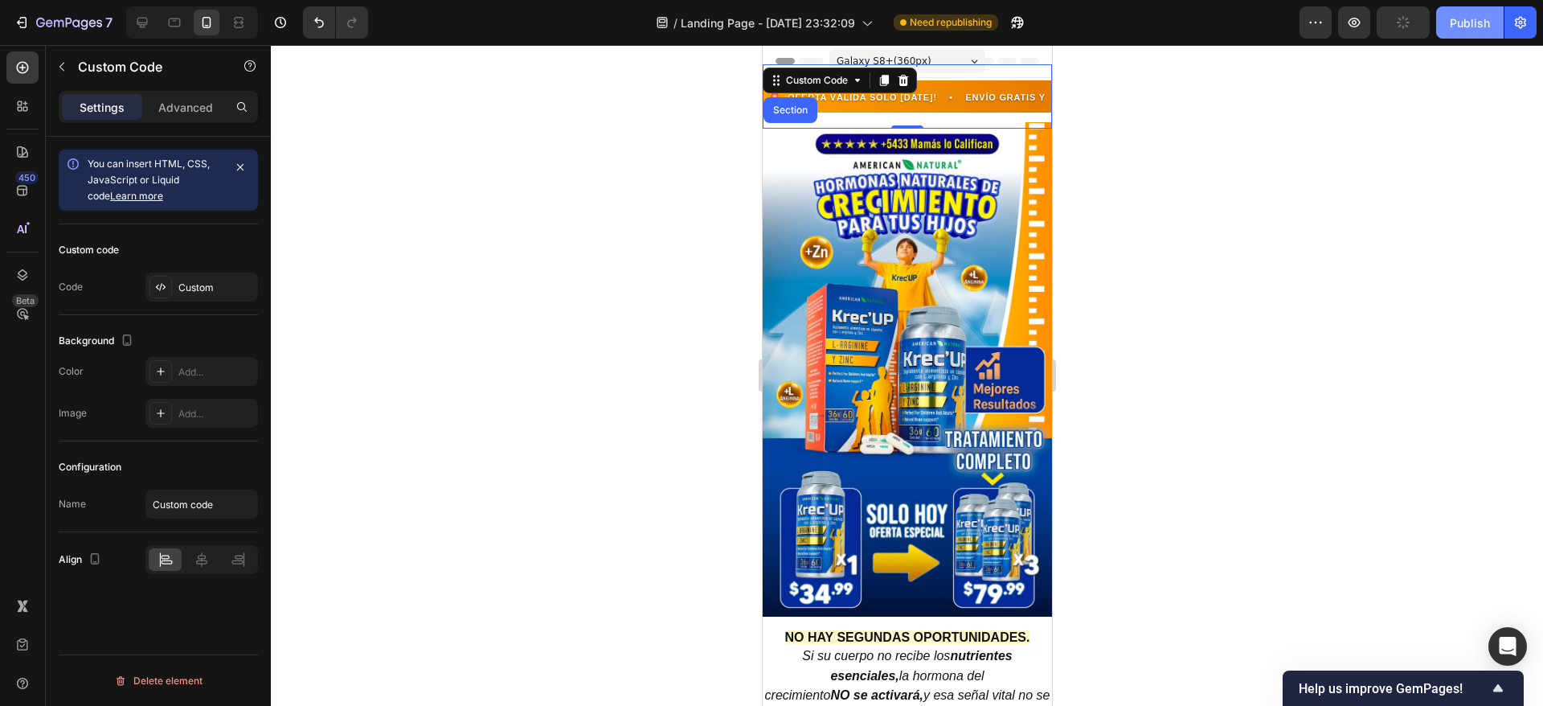
click at [1459, 19] on div "Publish" at bounding box center [1470, 22] width 40 height 17
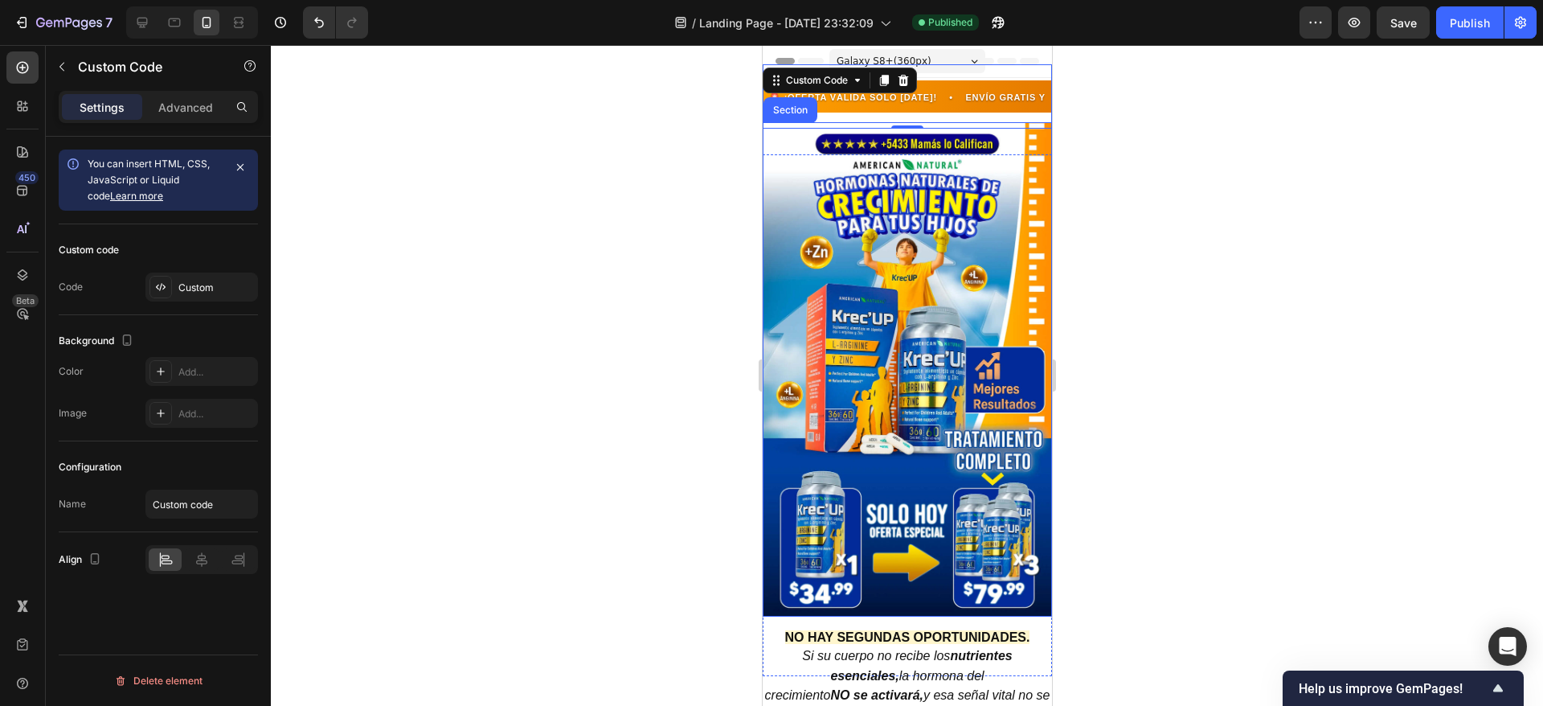
click at [686, 170] on div at bounding box center [907, 375] width 1273 height 661
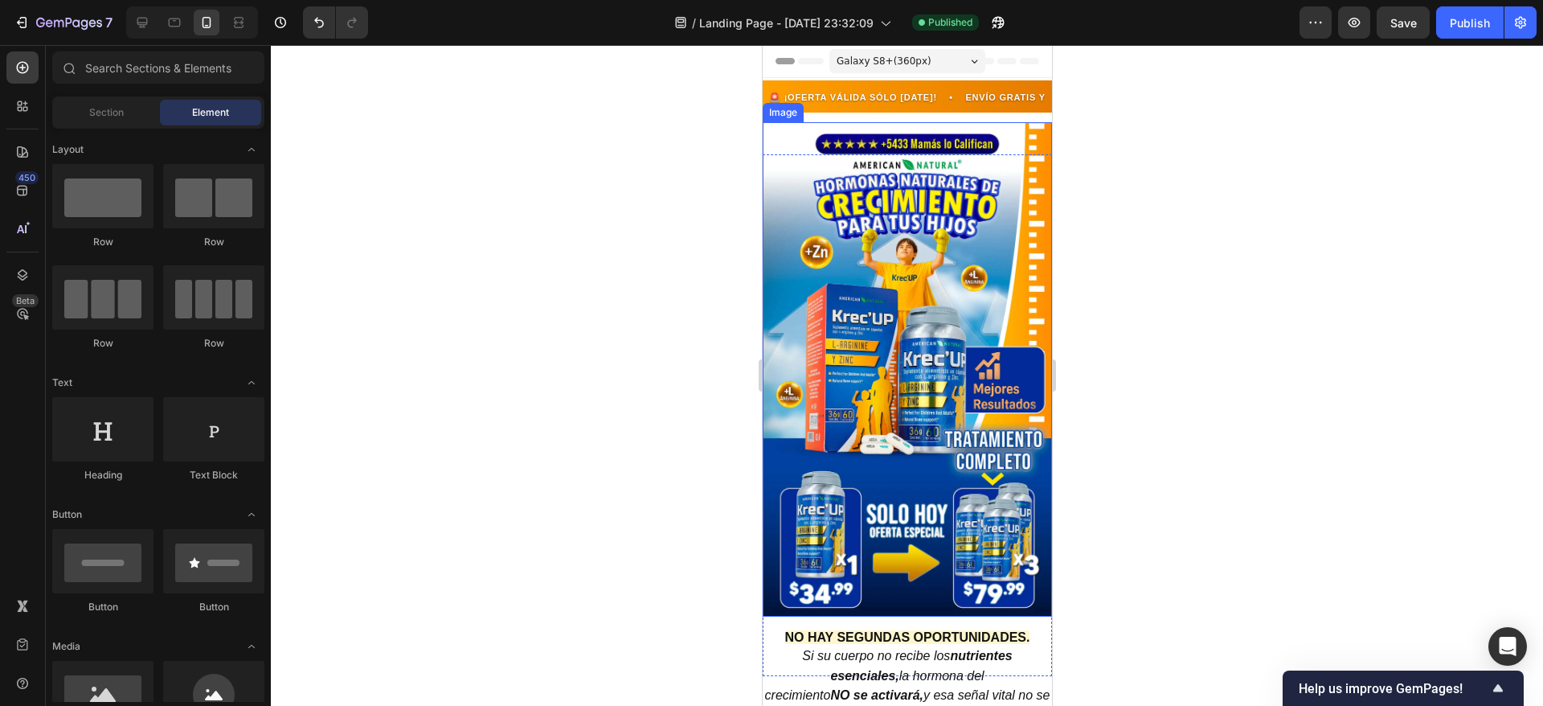
click at [904, 183] on img at bounding box center [906, 369] width 289 height 494
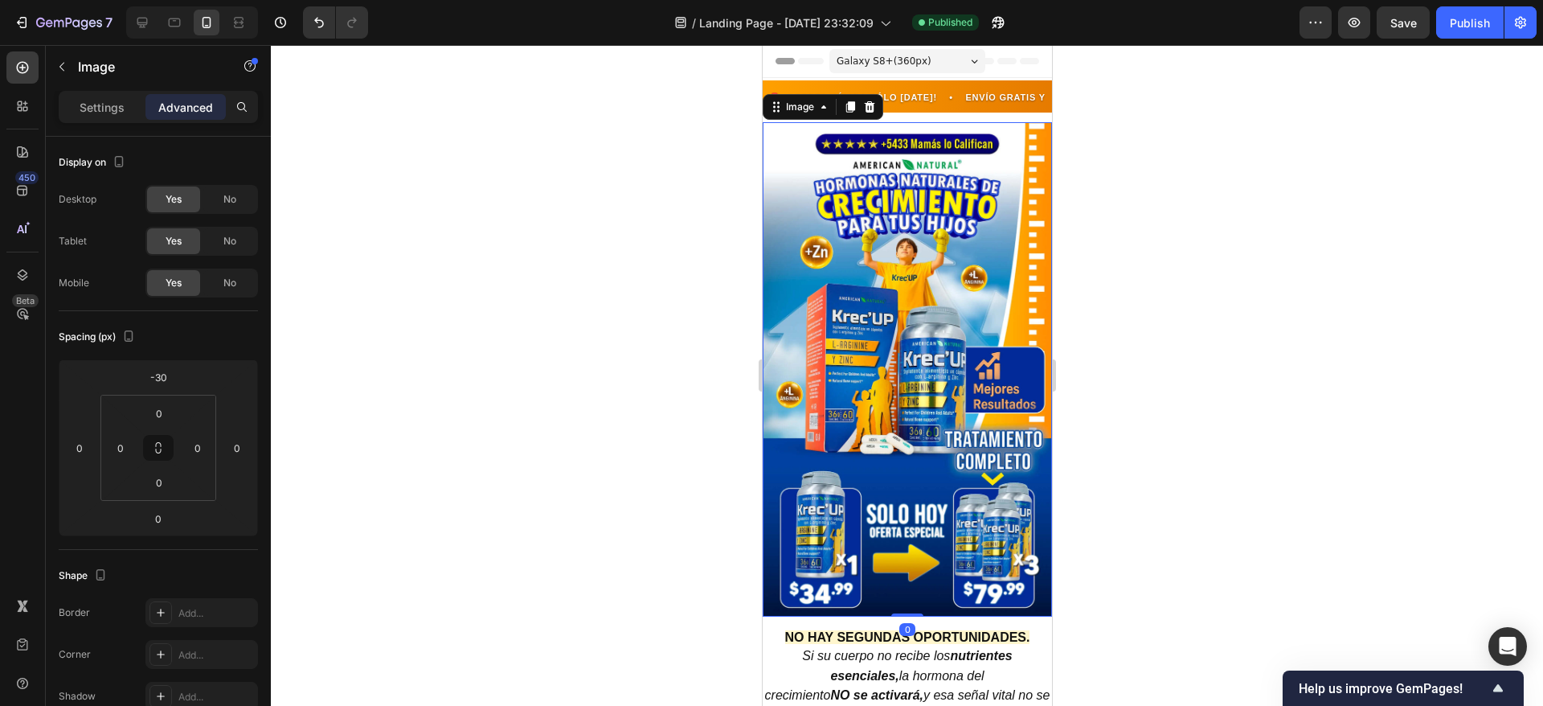
click at [664, 143] on div at bounding box center [907, 375] width 1273 height 661
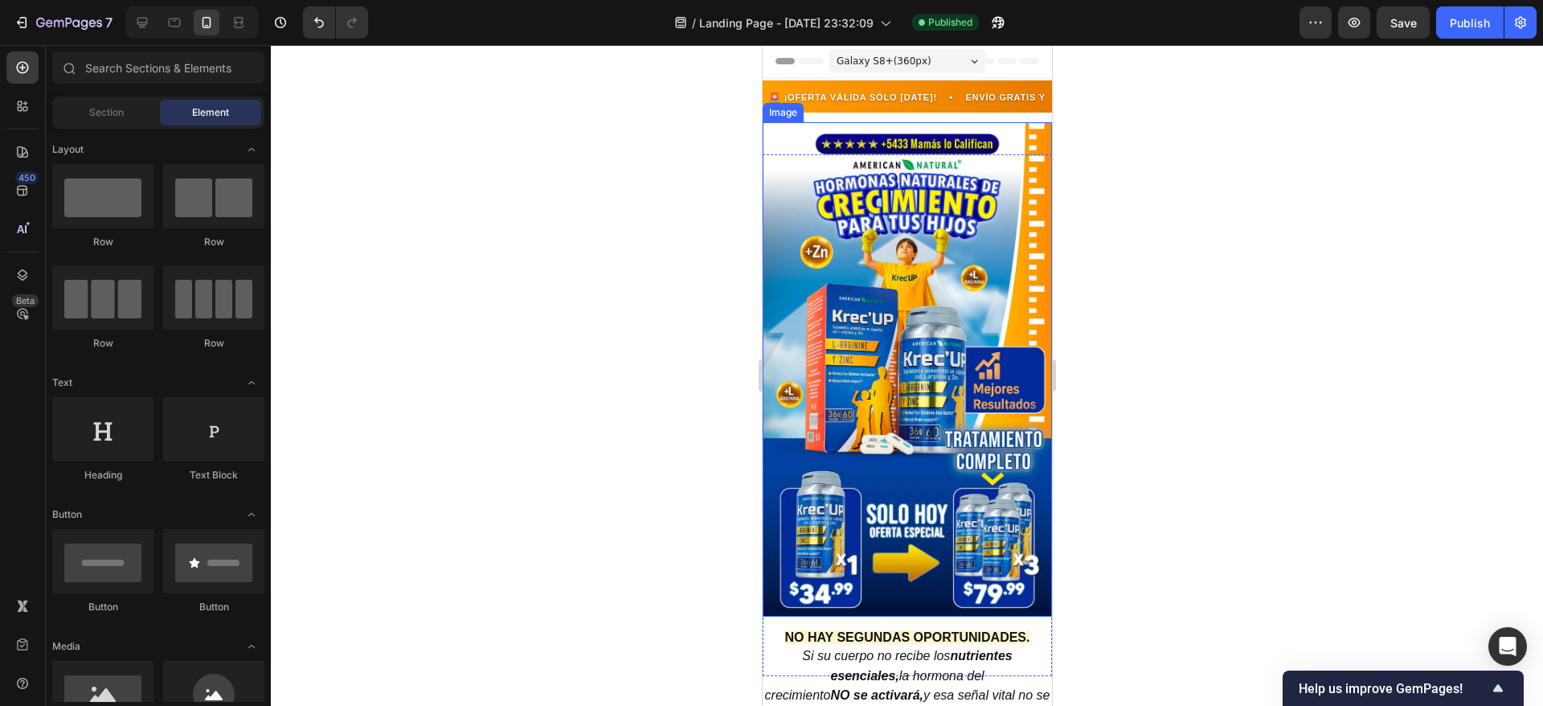
click at [788, 115] on div "Image" at bounding box center [782, 112] width 35 height 14
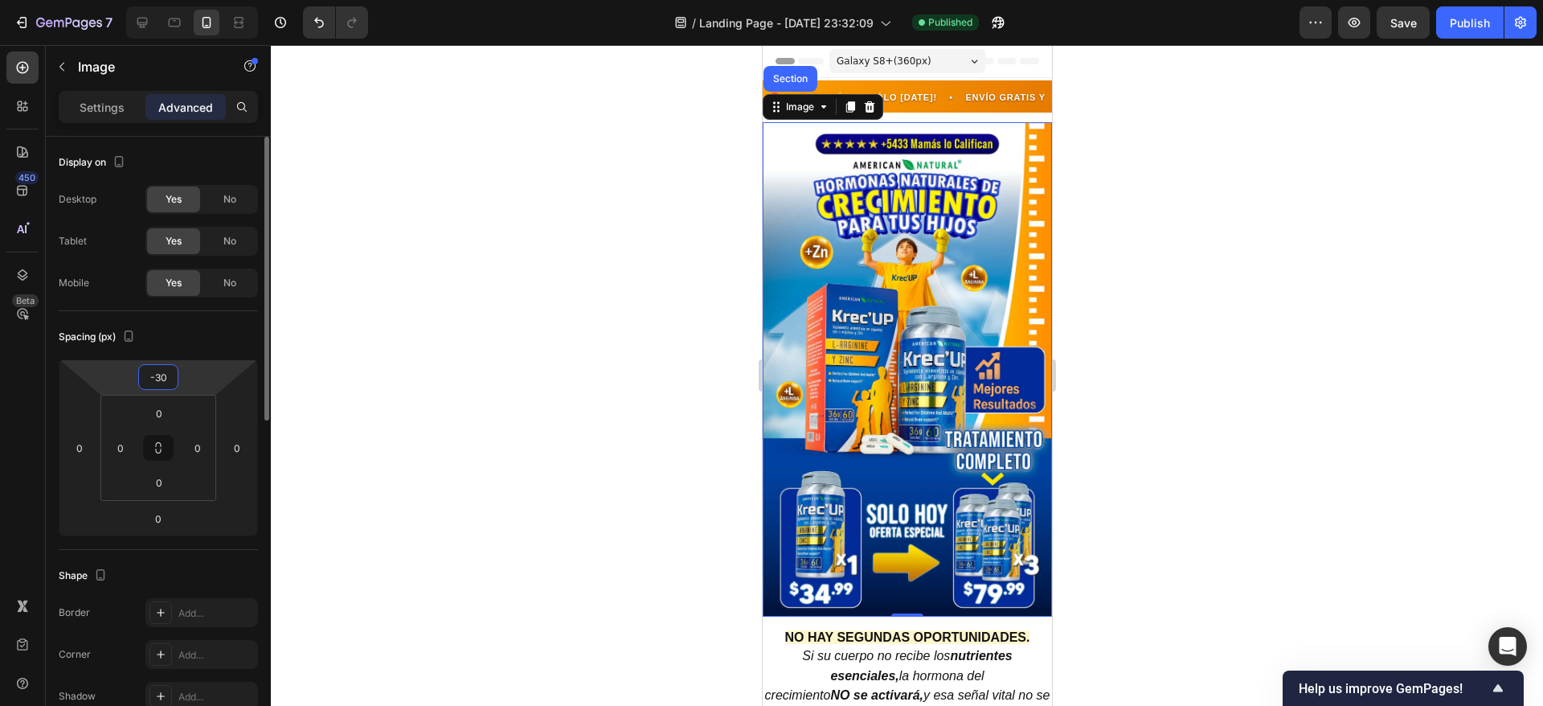
click at [170, 379] on input "-30" at bounding box center [158, 377] width 32 height 24
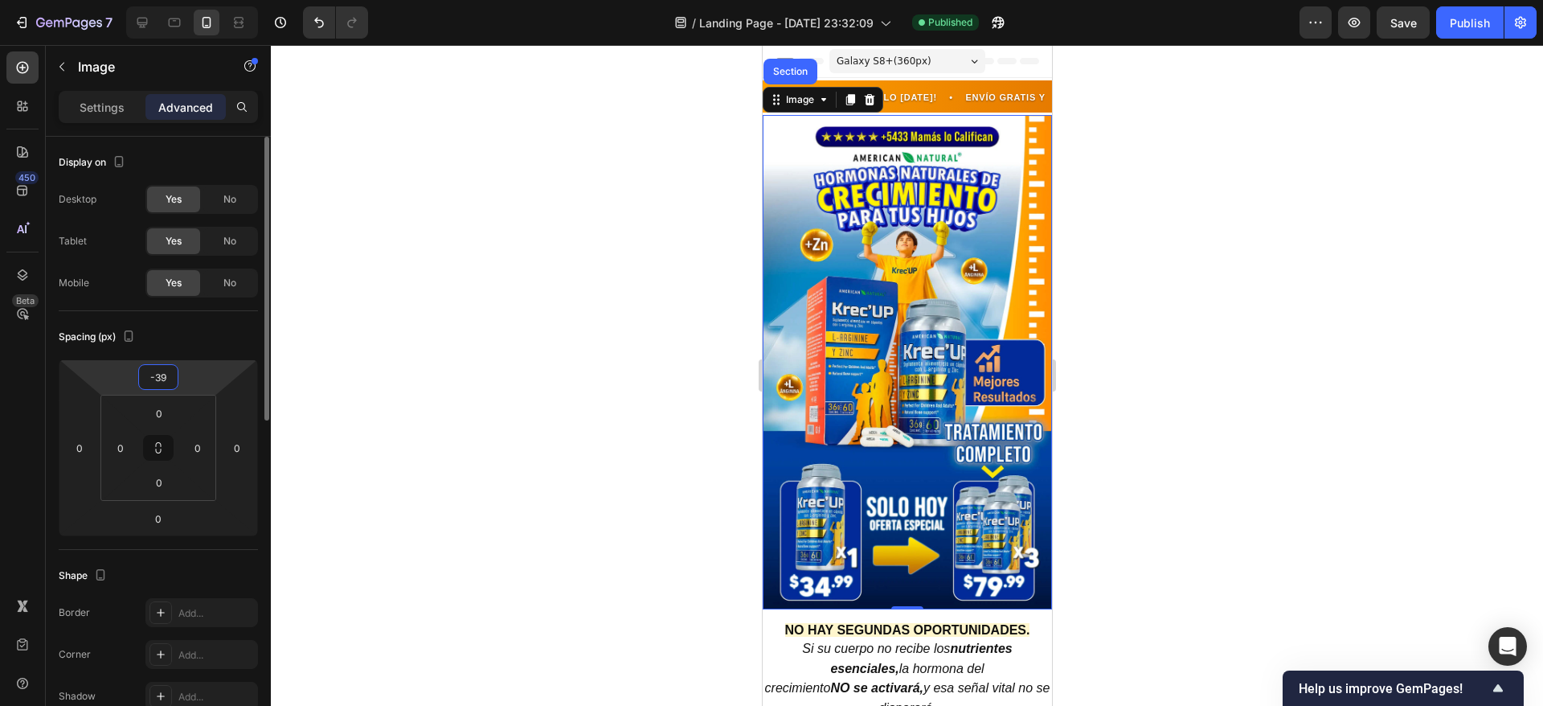
type input "-3"
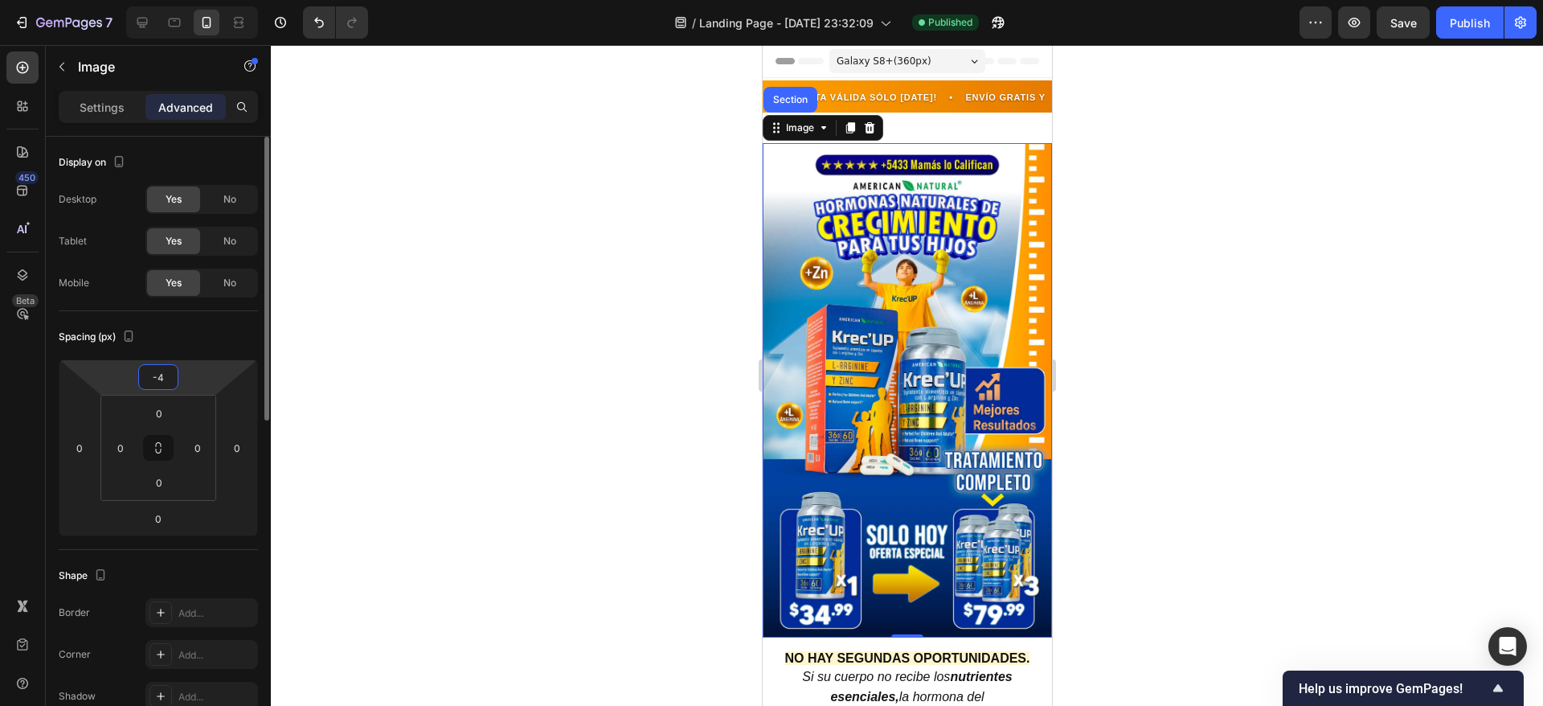
type input "-40"
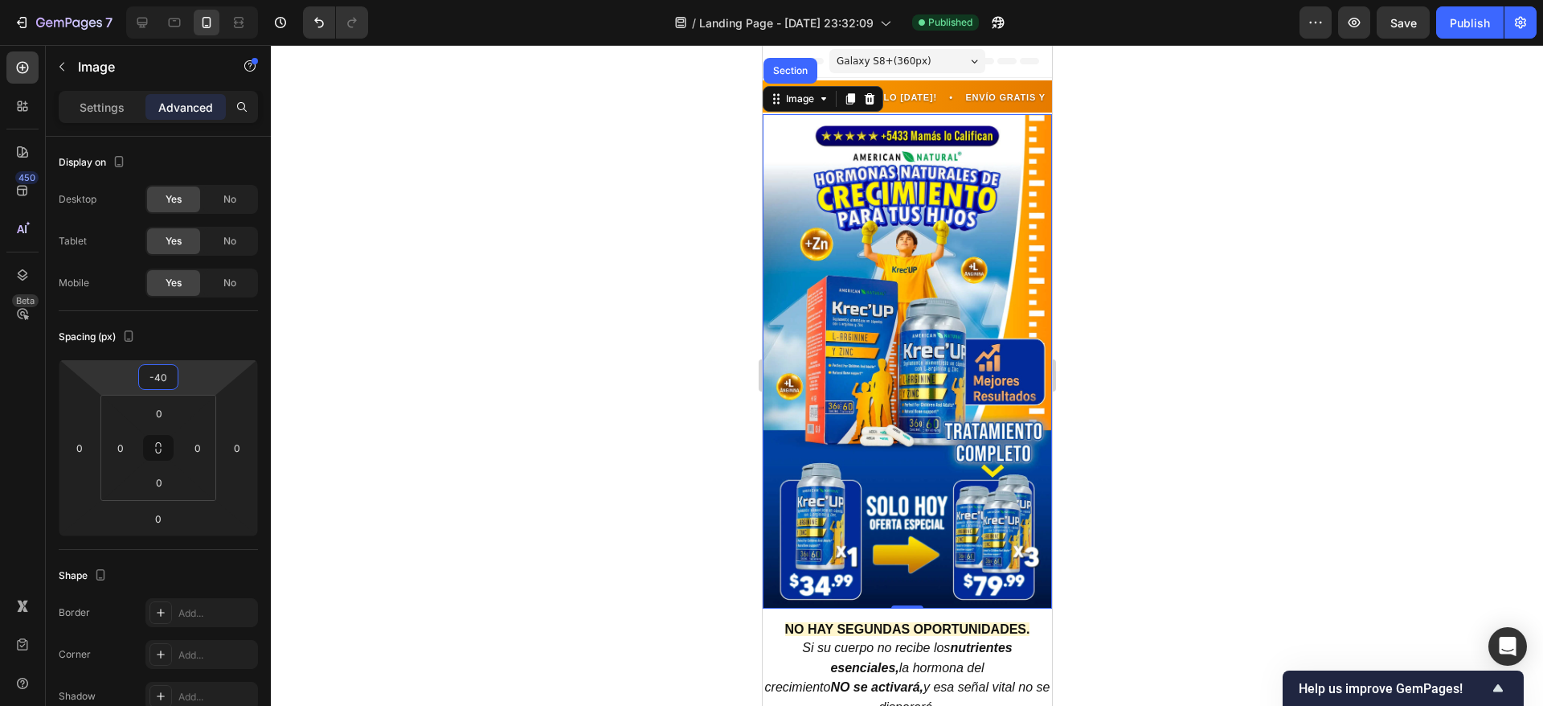
click at [1241, 203] on div at bounding box center [907, 375] width 1273 height 661
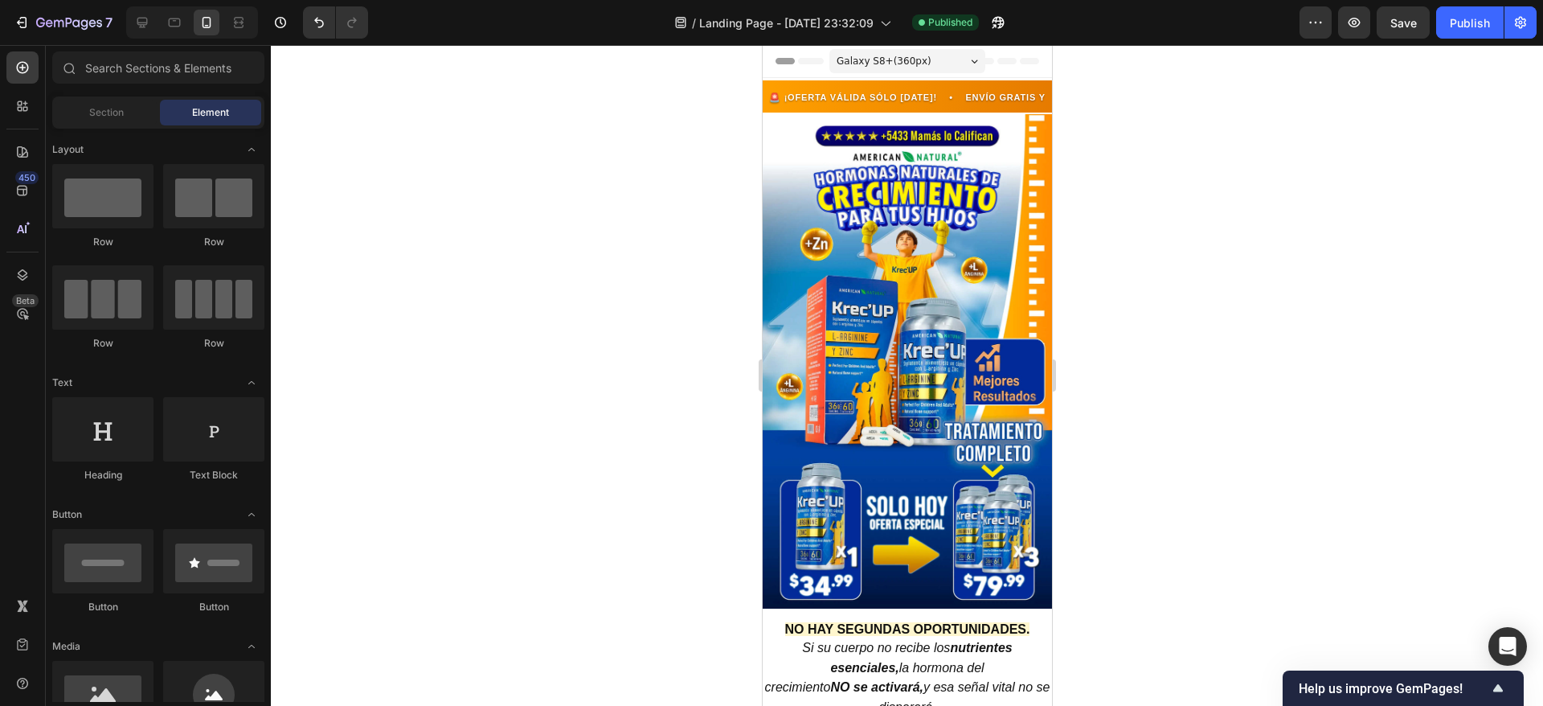
click at [1241, 203] on div at bounding box center [907, 375] width 1273 height 661
click at [865, 236] on img at bounding box center [906, 361] width 289 height 494
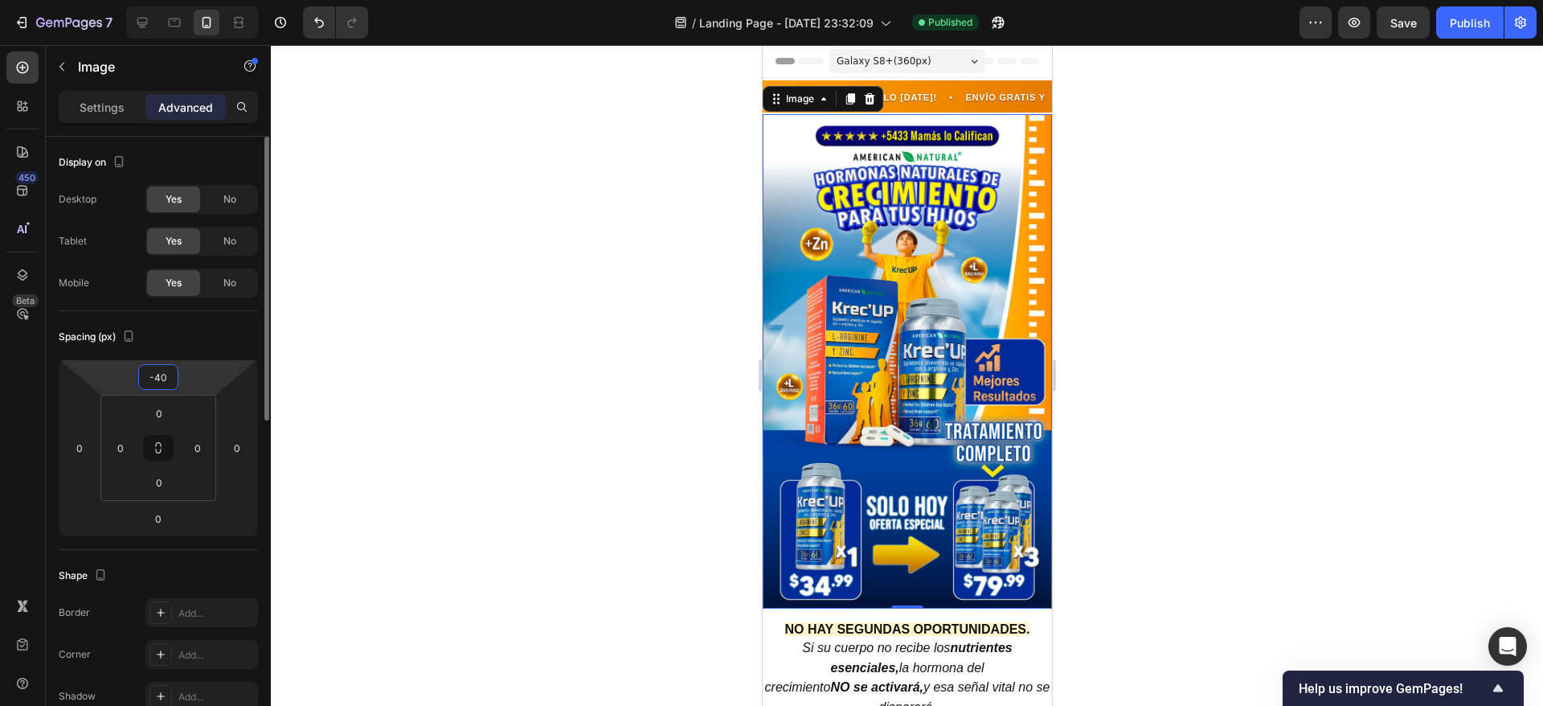
click at [167, 378] on input "-40" at bounding box center [158, 377] width 32 height 24
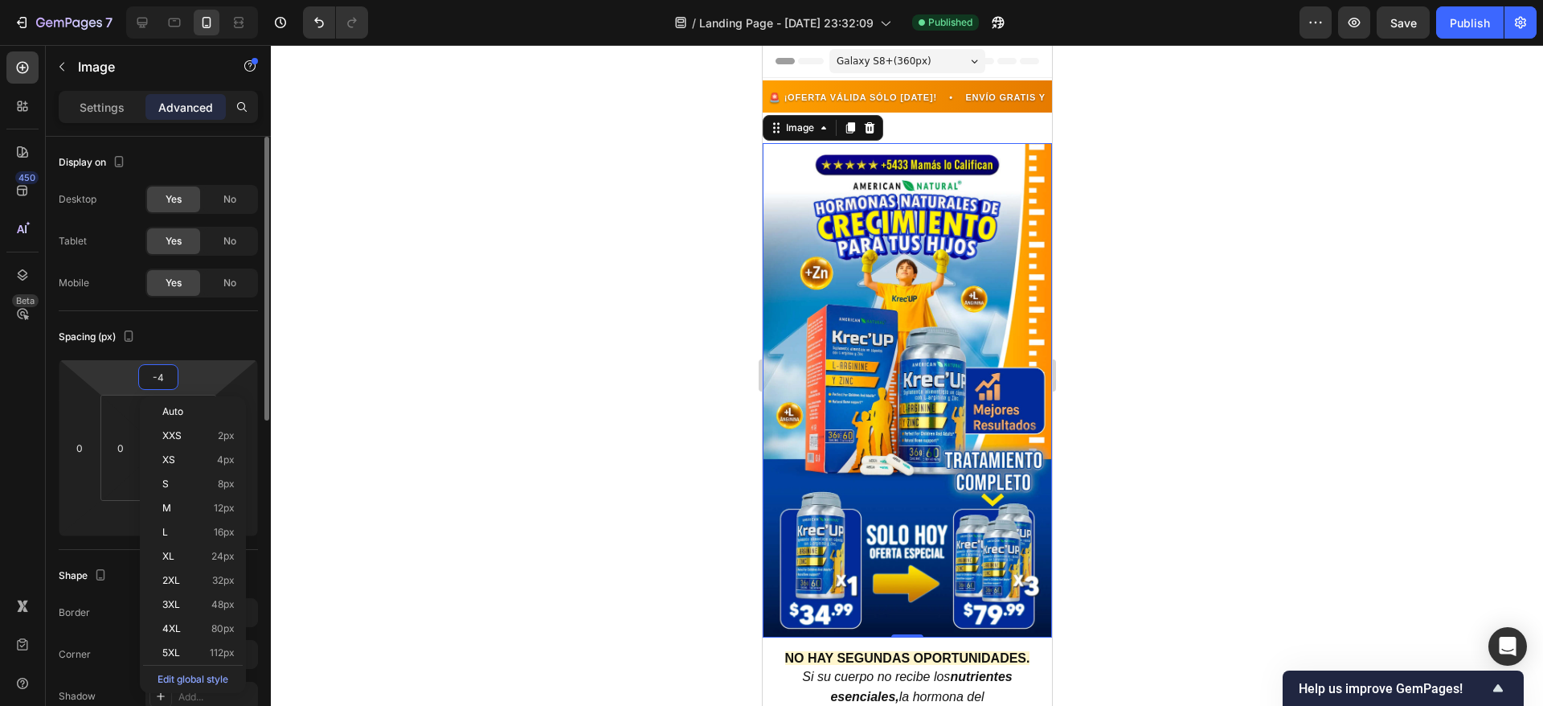
type input "-42"
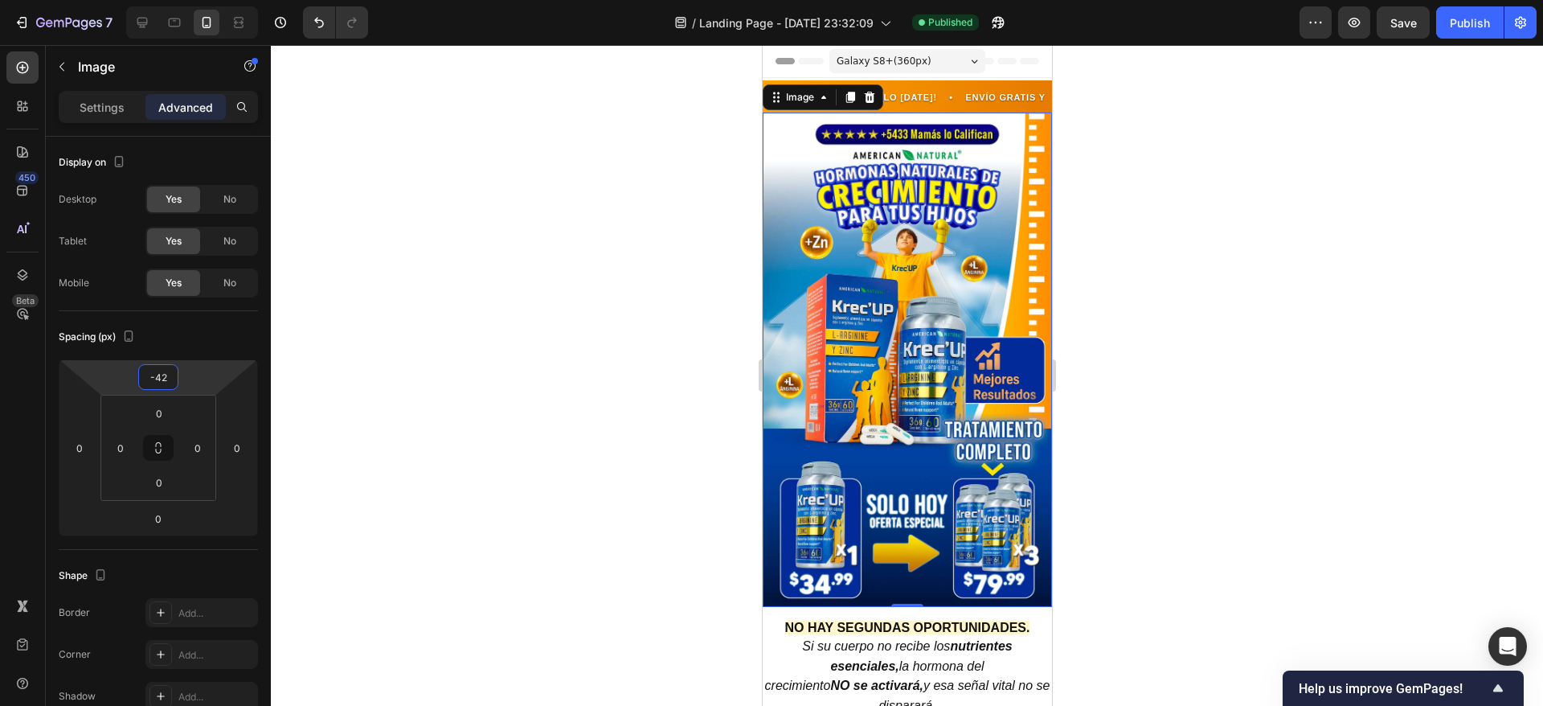
click at [1191, 255] on div at bounding box center [907, 375] width 1273 height 661
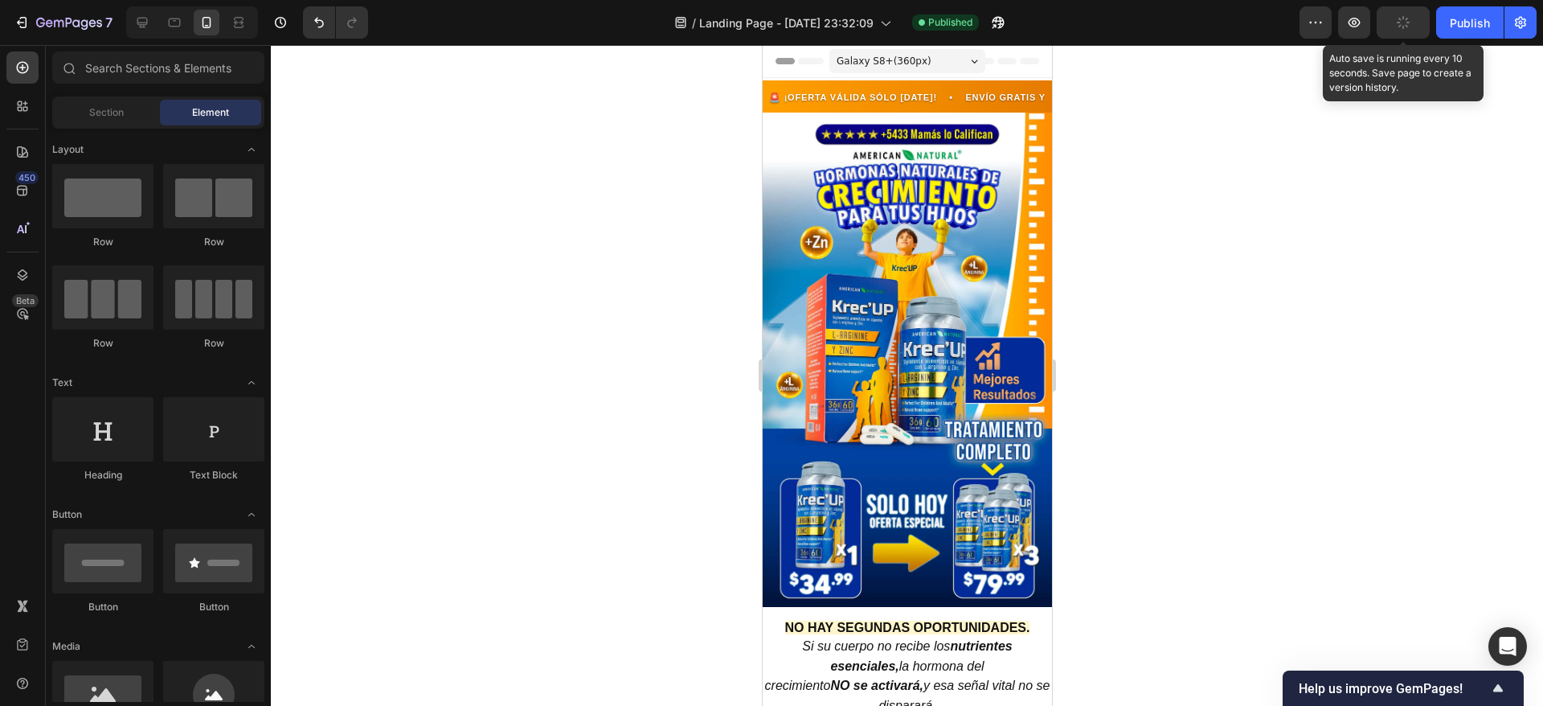
click at [1410, 31] on button "button" at bounding box center [1403, 22] width 53 height 32
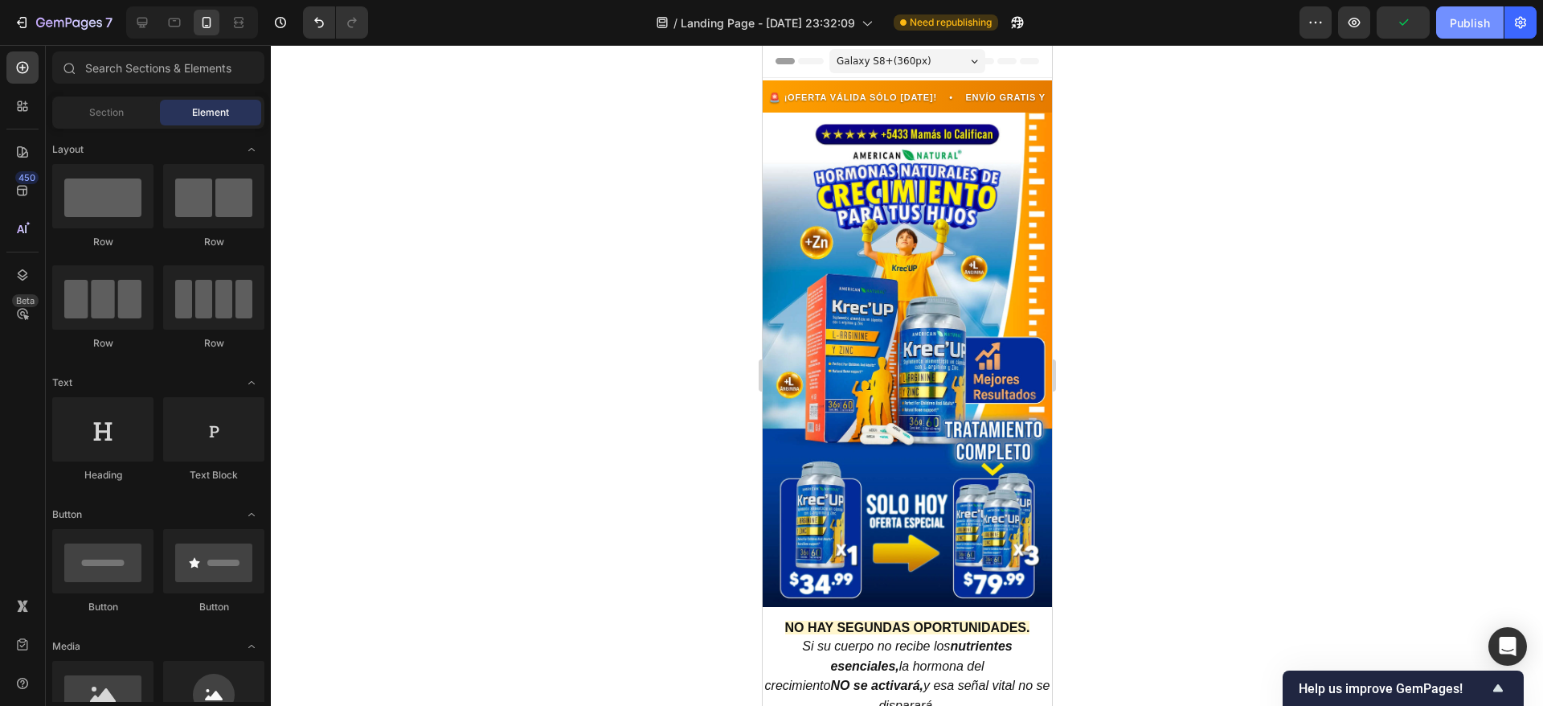
click at [1462, 26] on div "Publish" at bounding box center [1470, 22] width 40 height 17
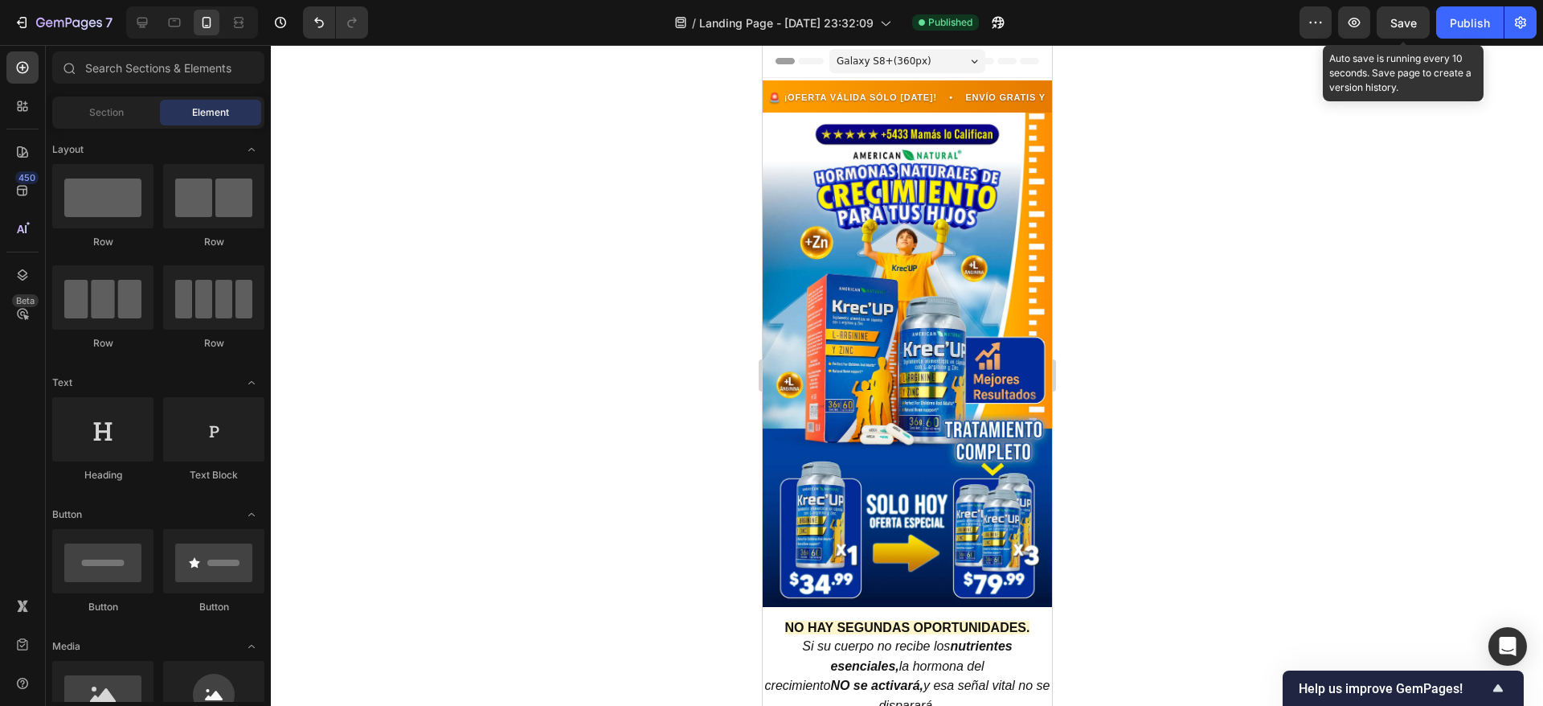
click at [1398, 17] on span "Save" at bounding box center [1404, 23] width 27 height 14
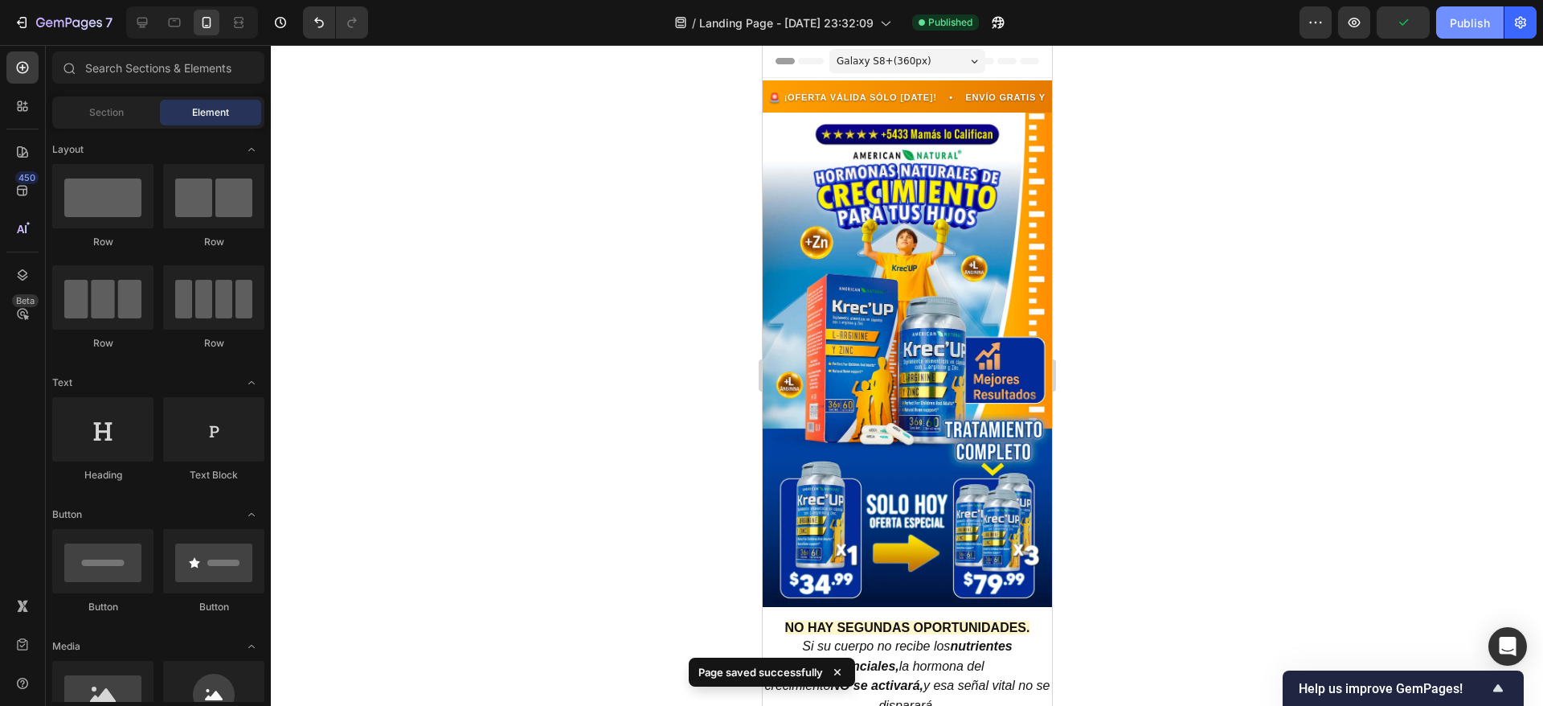
click at [1452, 14] on div "Publish" at bounding box center [1470, 22] width 40 height 17
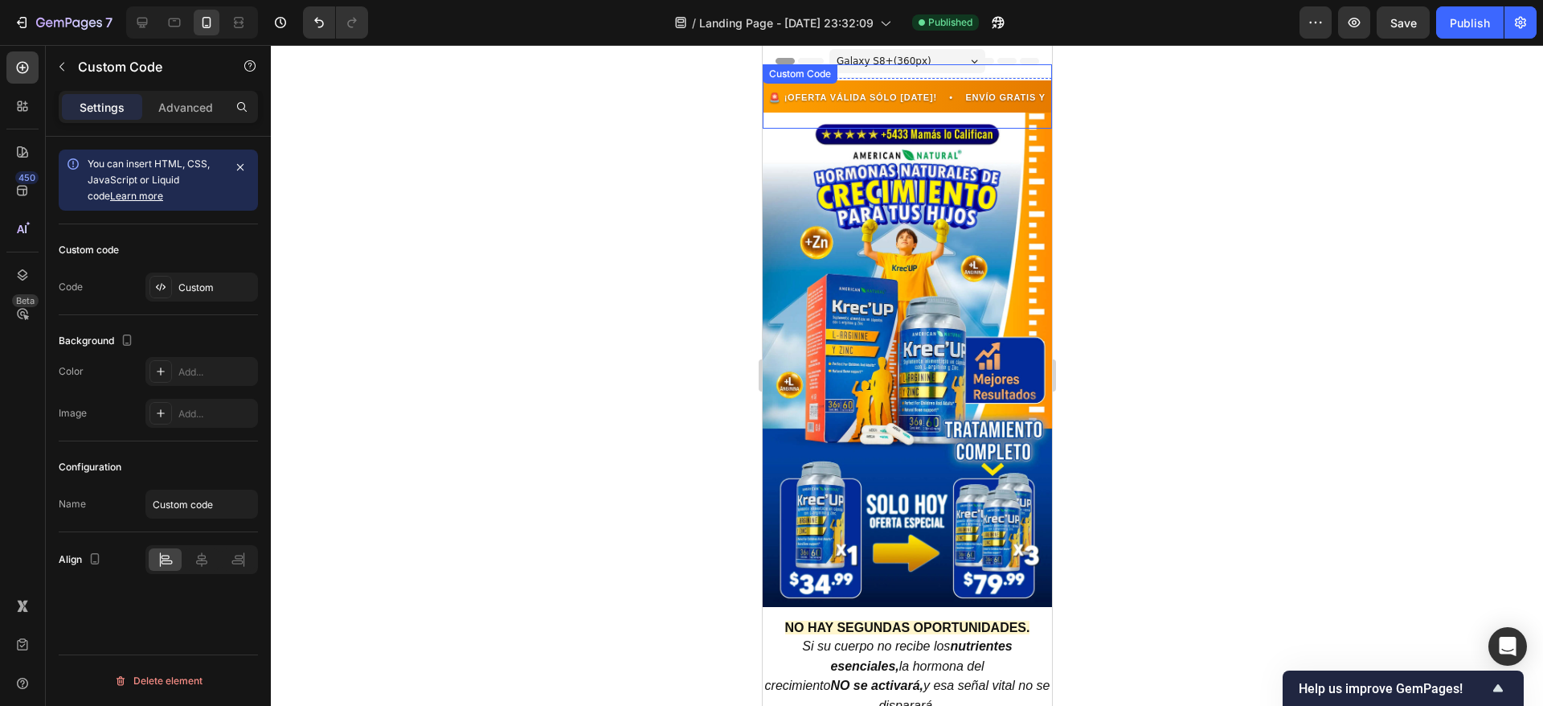
click at [810, 75] on div "Custom Code" at bounding box center [799, 74] width 68 height 14
click at [180, 281] on div "Custom" at bounding box center [216, 288] width 76 height 14
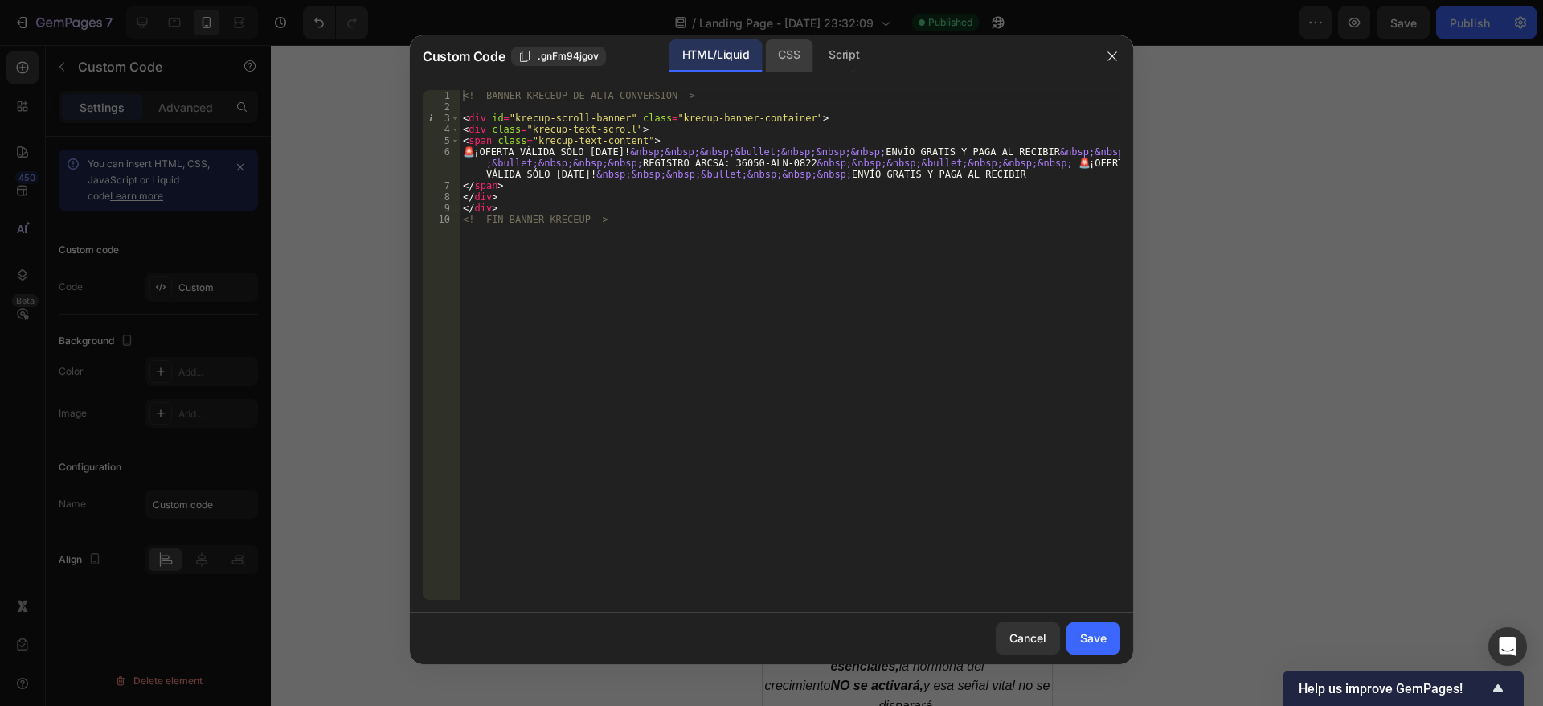
click at [785, 61] on div "CSS" at bounding box center [788, 55] width 47 height 32
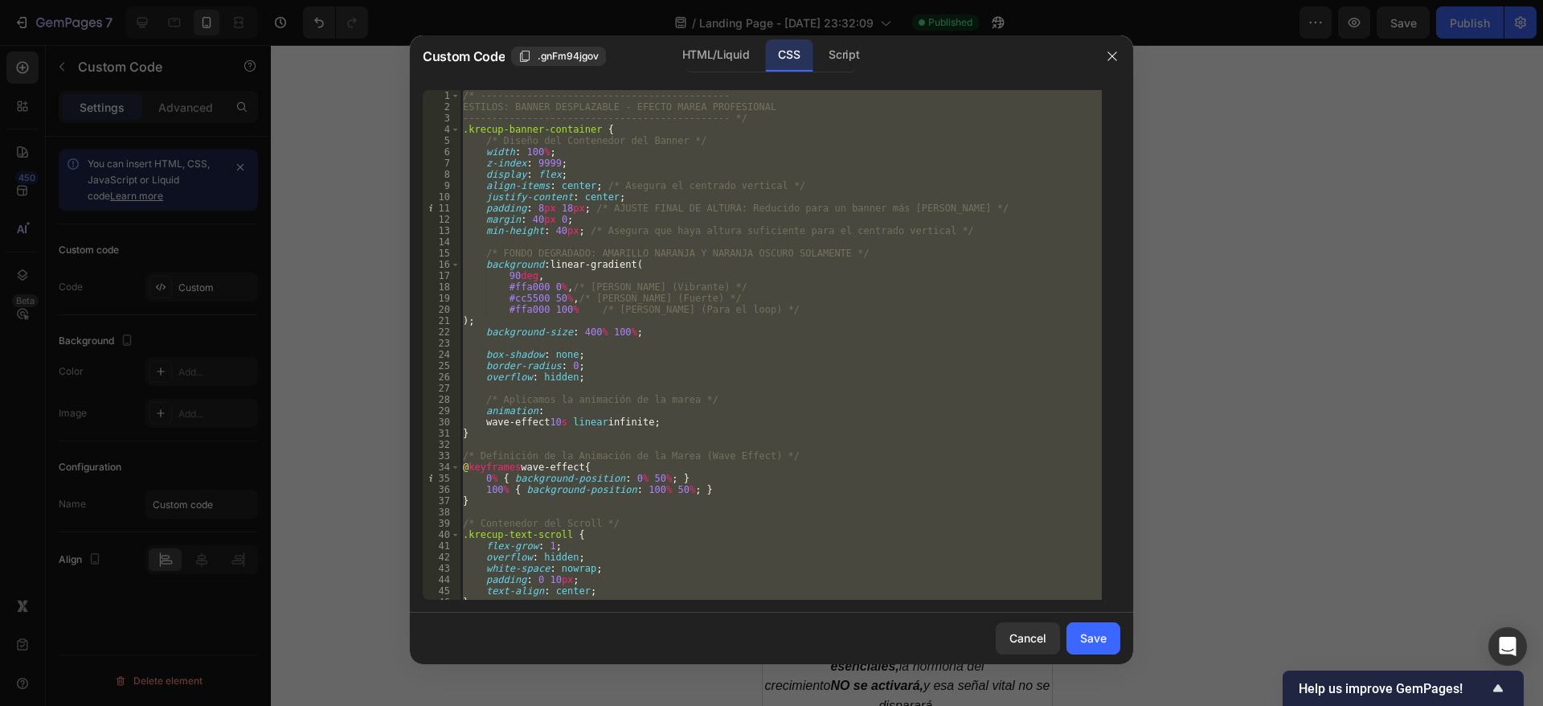
click at [624, 181] on div "/* ------------------------------------------- ESTILOS: BANNER DESPLAZABLE - EF…" at bounding box center [781, 345] width 642 height 510
type textarea "align-items: center; /* Asegura el centrado vertical */"
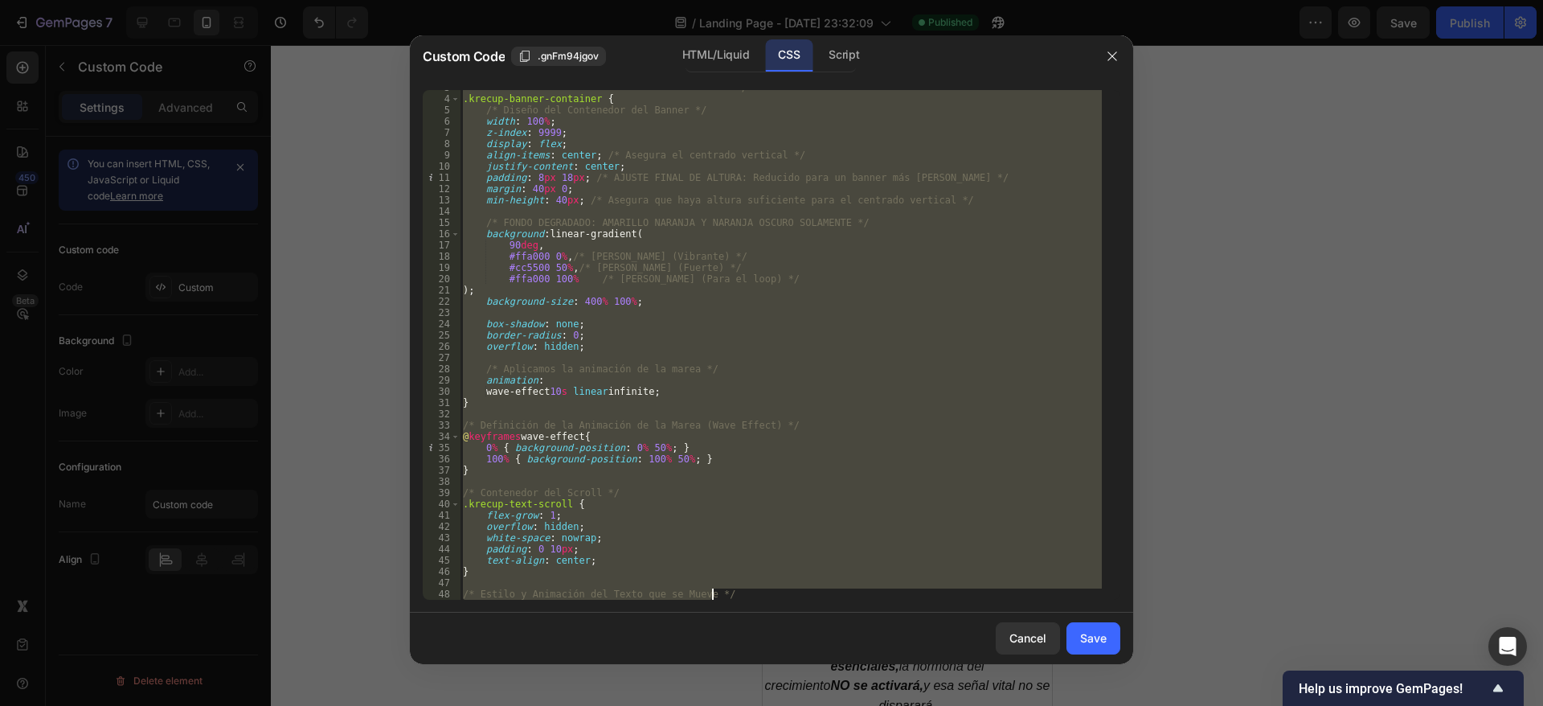
scroll to position [458, 0]
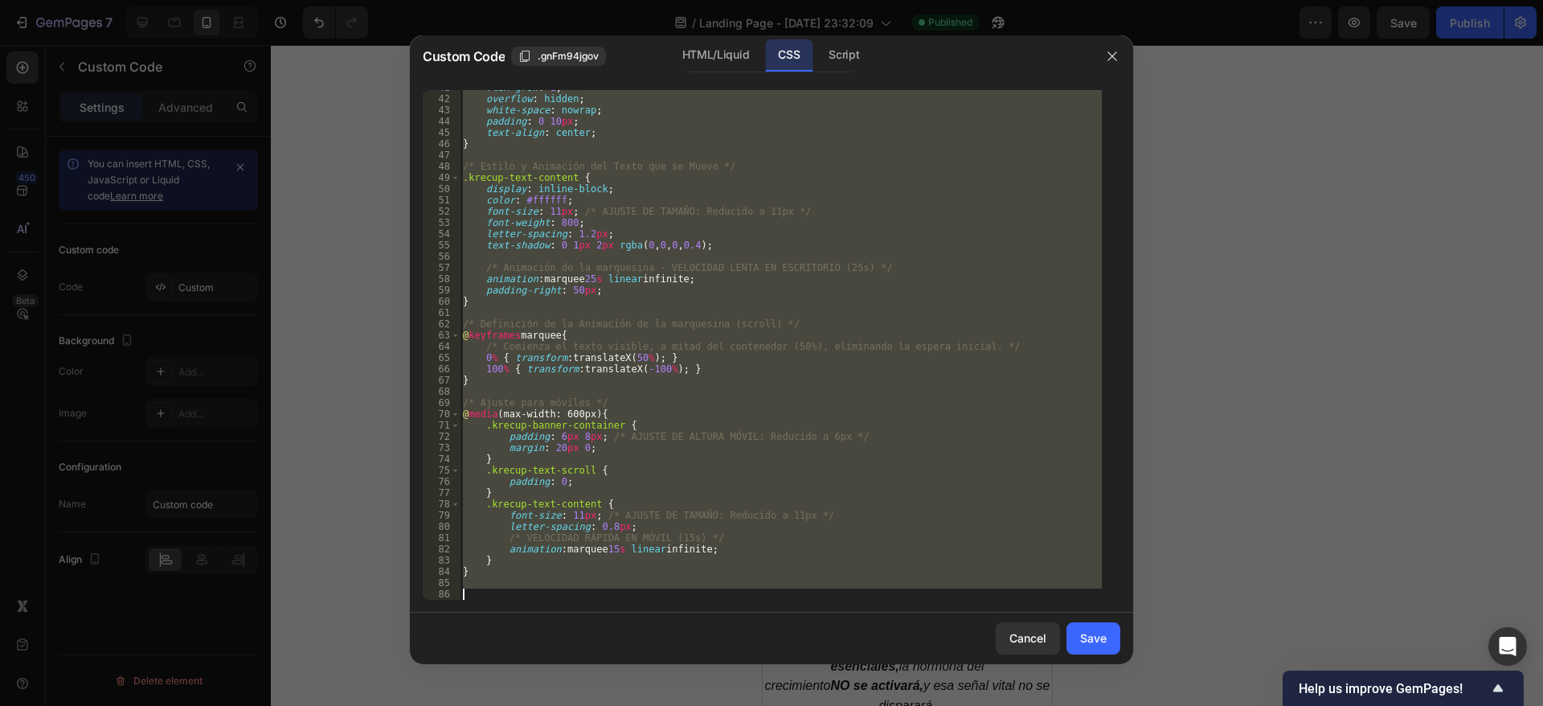
drag, startPoint x: 464, startPoint y: 95, endPoint x: 849, endPoint y: 683, distance: 703.2
click at [849, 683] on div "Custom Code .gnFm94jgov HTML/Liquid CSS Script align-items: center; /* Asegura …" at bounding box center [771, 353] width 1543 height 706
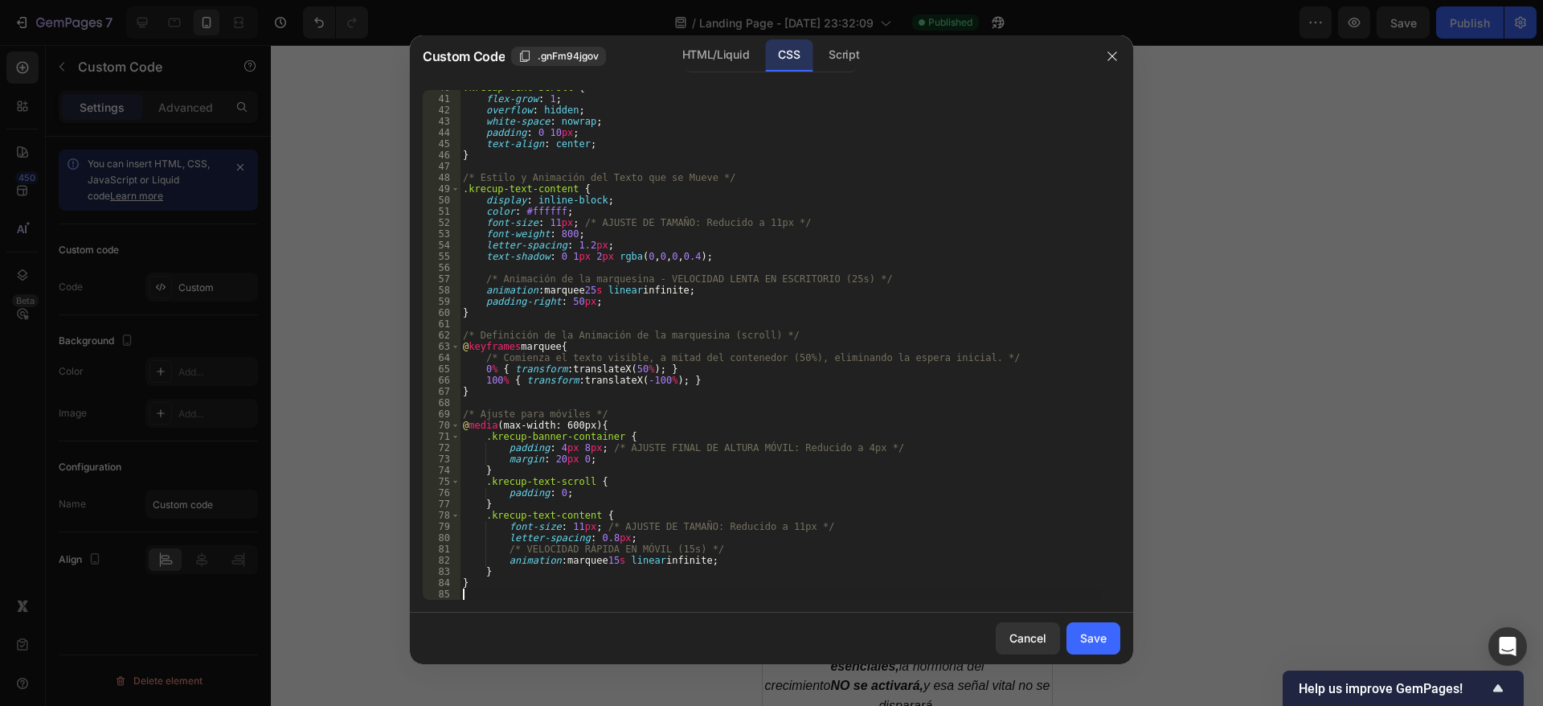
scroll to position [447, 0]
click at [1095, 631] on div "Save" at bounding box center [1093, 637] width 27 height 17
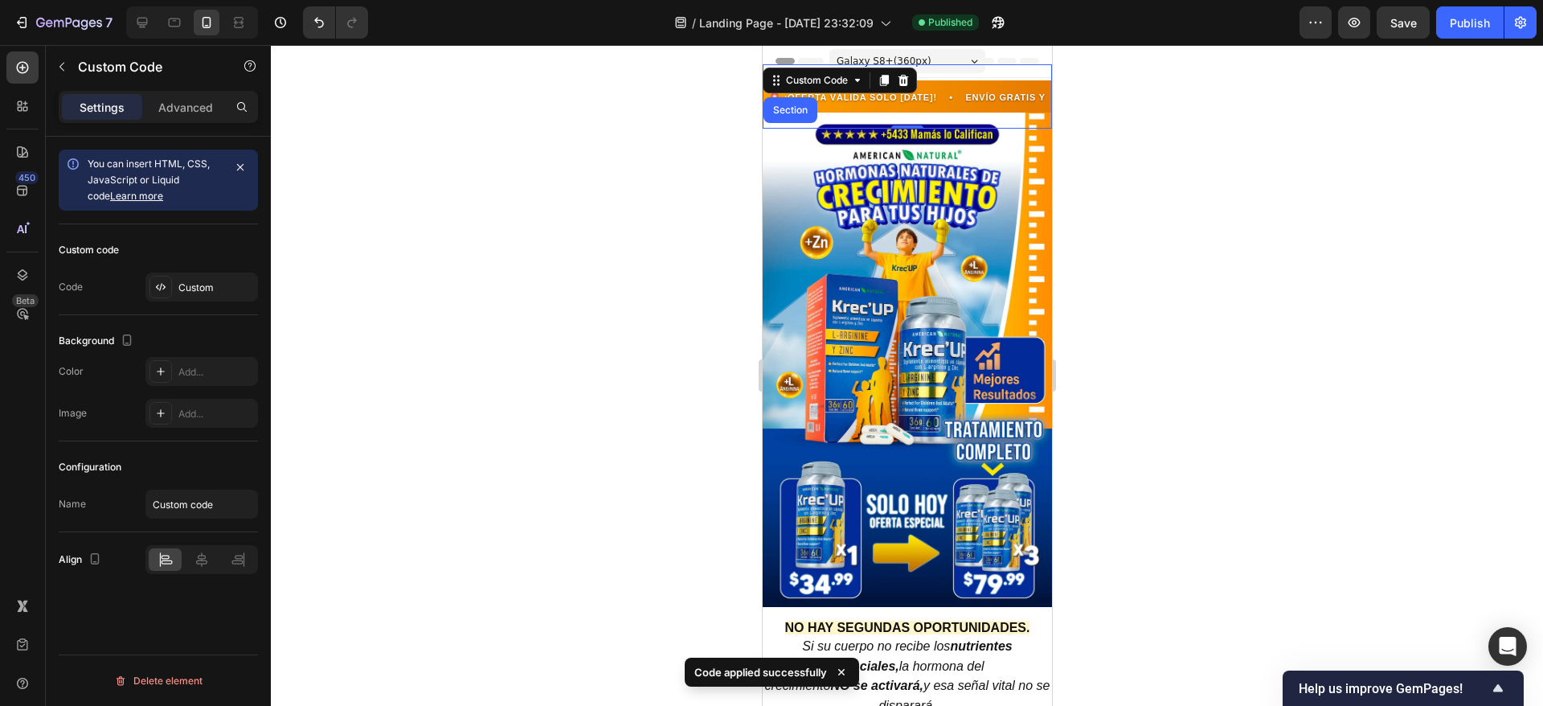
click at [1256, 264] on div at bounding box center [907, 375] width 1273 height 661
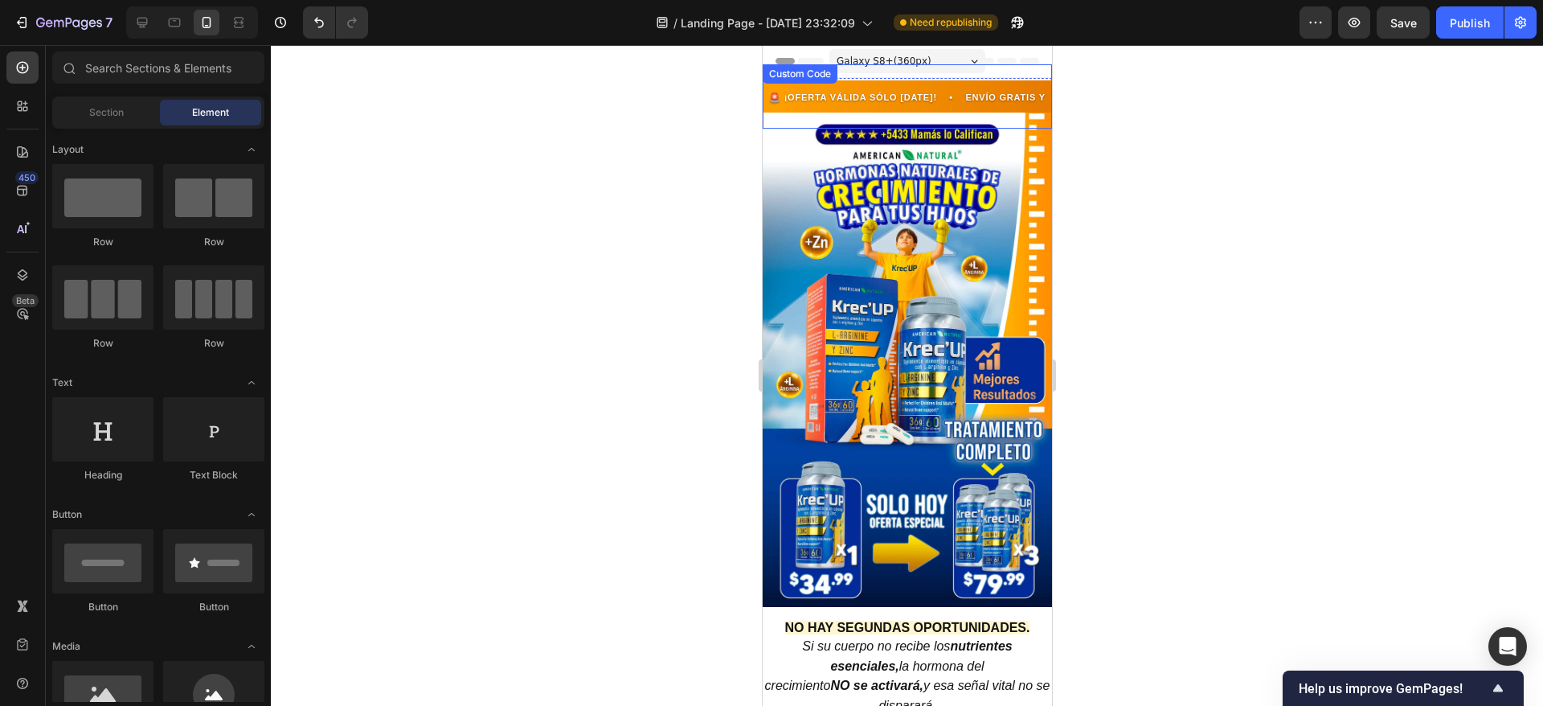
click at [801, 92] on div "🚨 ¡OFERTA VÁLIDA SÓLO HOY! • ENVÍO GRATIS Y PAGA AL RECIBIR • REGISTRO ARCSA: 3…" at bounding box center [906, 96] width 289 height 64
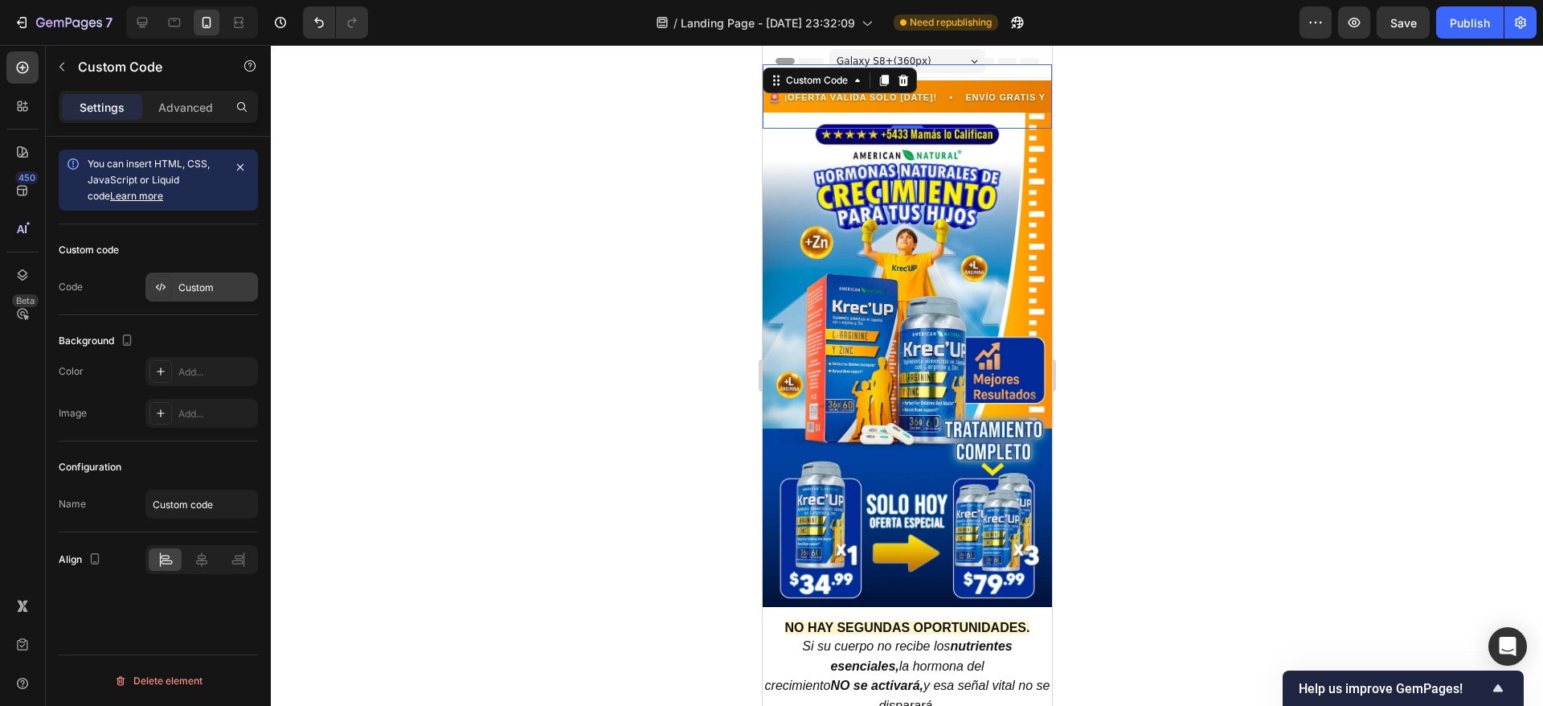
click at [189, 296] on div "Custom" at bounding box center [202, 287] width 113 height 29
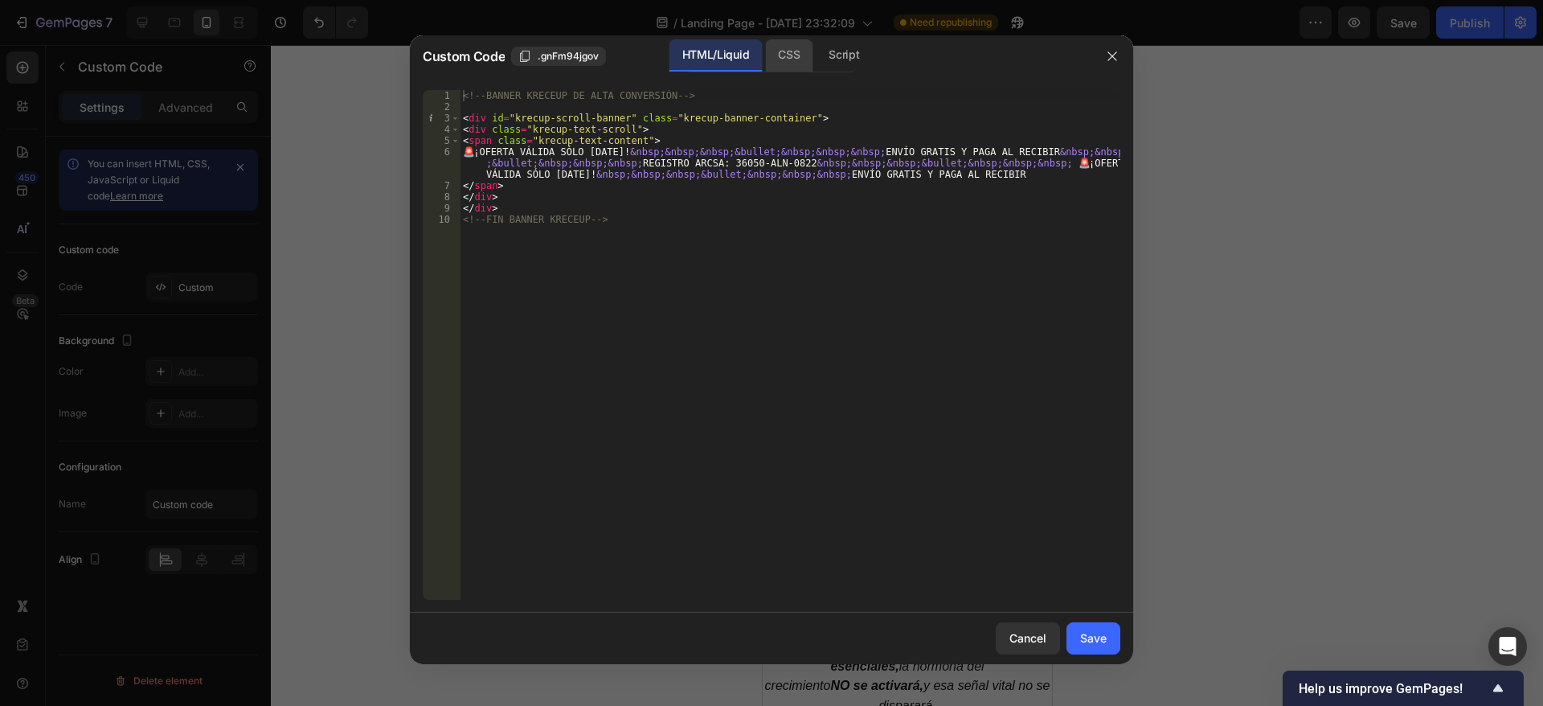
click at [809, 49] on div "CSS" at bounding box center [788, 55] width 47 height 32
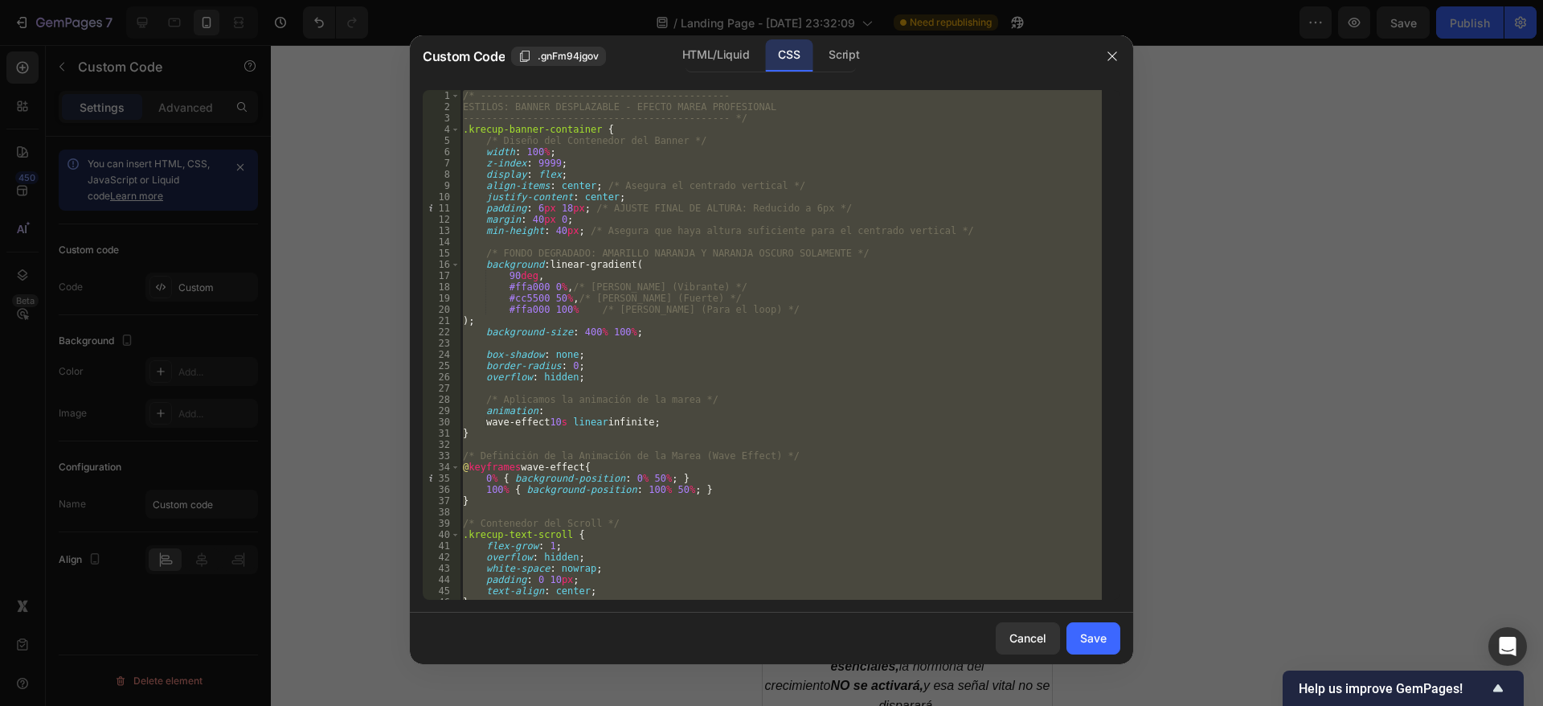
click at [585, 217] on div "/* ------------------------------------------- ESTILOS: BANNER DESPLAZABLE - EF…" at bounding box center [781, 345] width 642 height 510
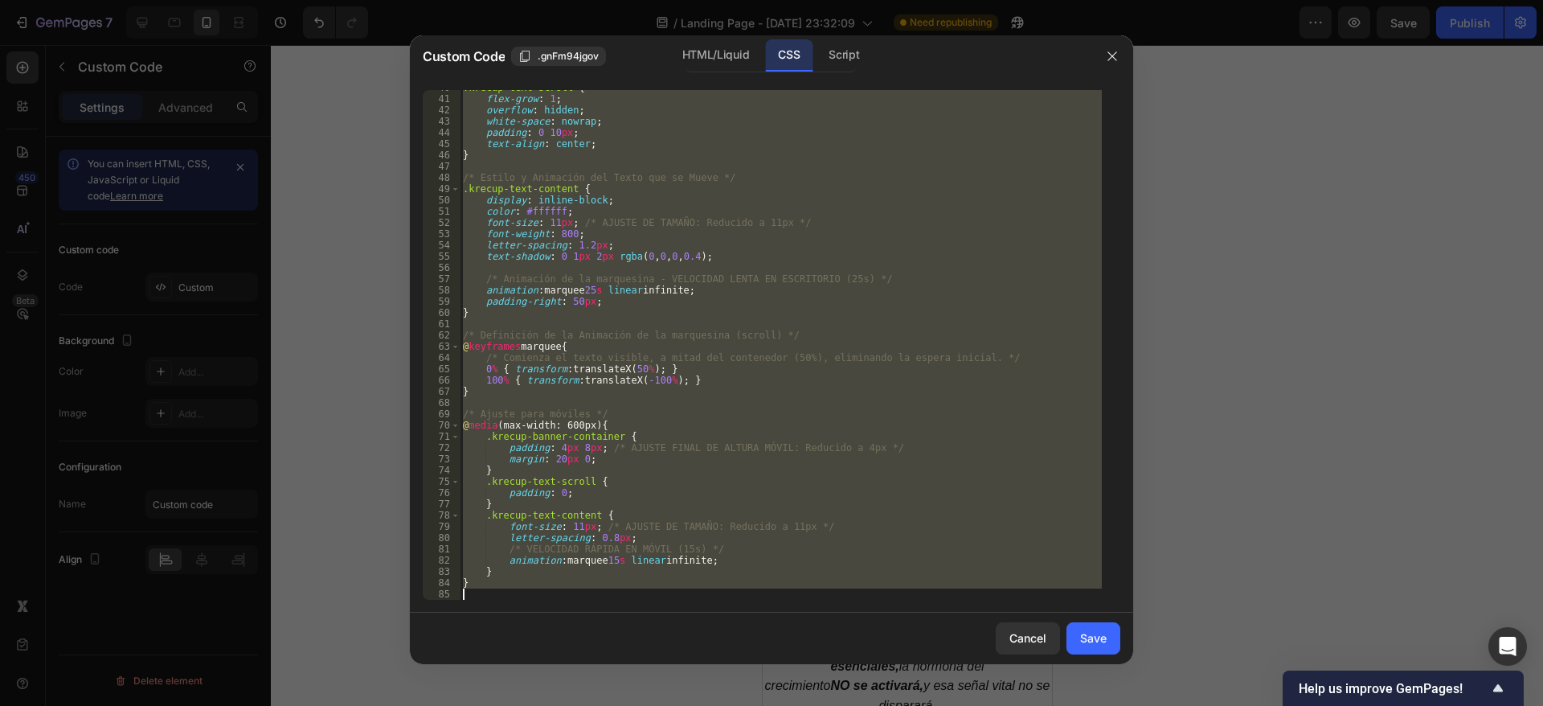
drag, startPoint x: 466, startPoint y: 96, endPoint x: 774, endPoint y: 728, distance: 702.1
click at [774, 0] on html "7 / Landing Page - [DATE] 23:32:09 Need republishing Preview Save Publish 450 B…" at bounding box center [771, 0] width 1543 height 0
type textarea "/"
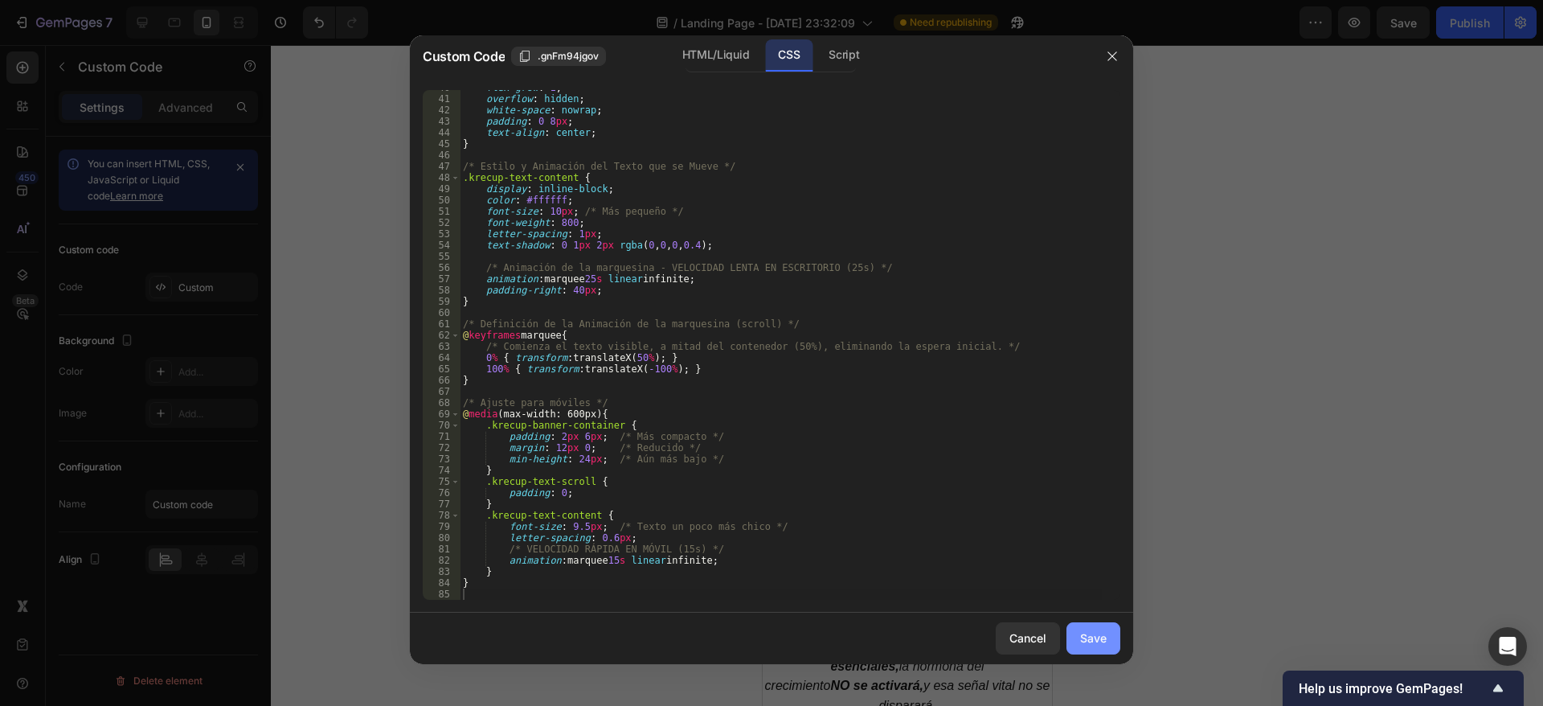
click at [1109, 630] on button "Save" at bounding box center [1094, 638] width 54 height 32
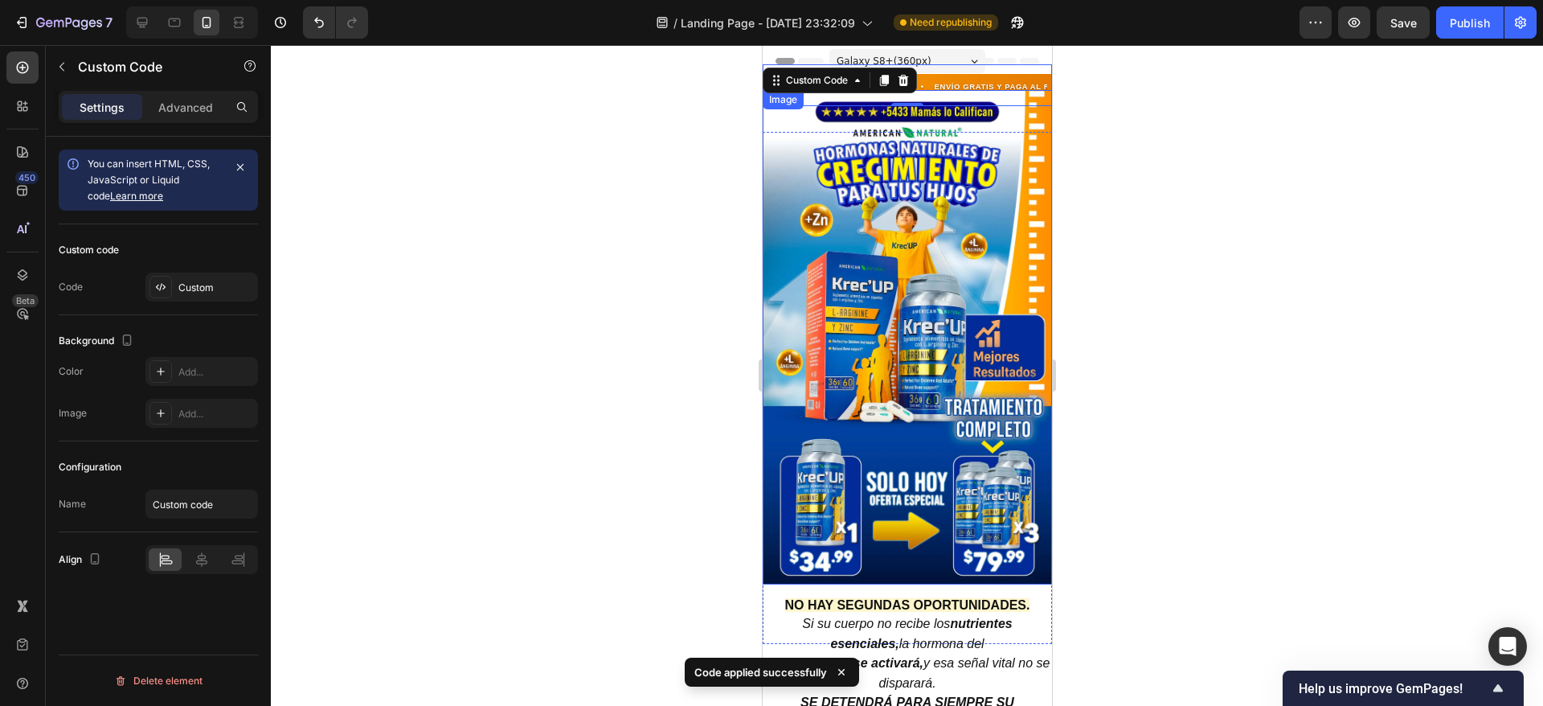
click at [962, 207] on img at bounding box center [906, 337] width 289 height 494
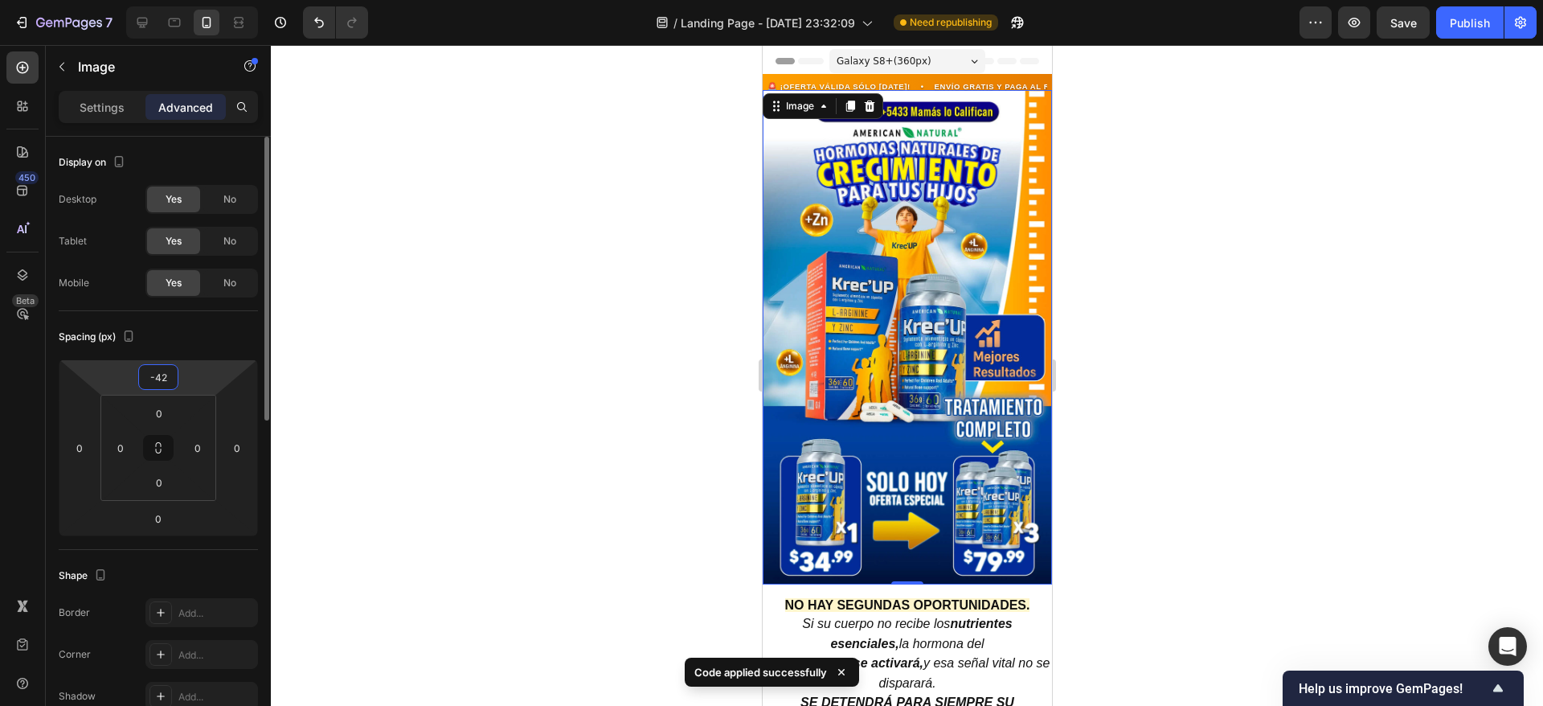
click at [163, 378] on input "-42" at bounding box center [158, 377] width 32 height 24
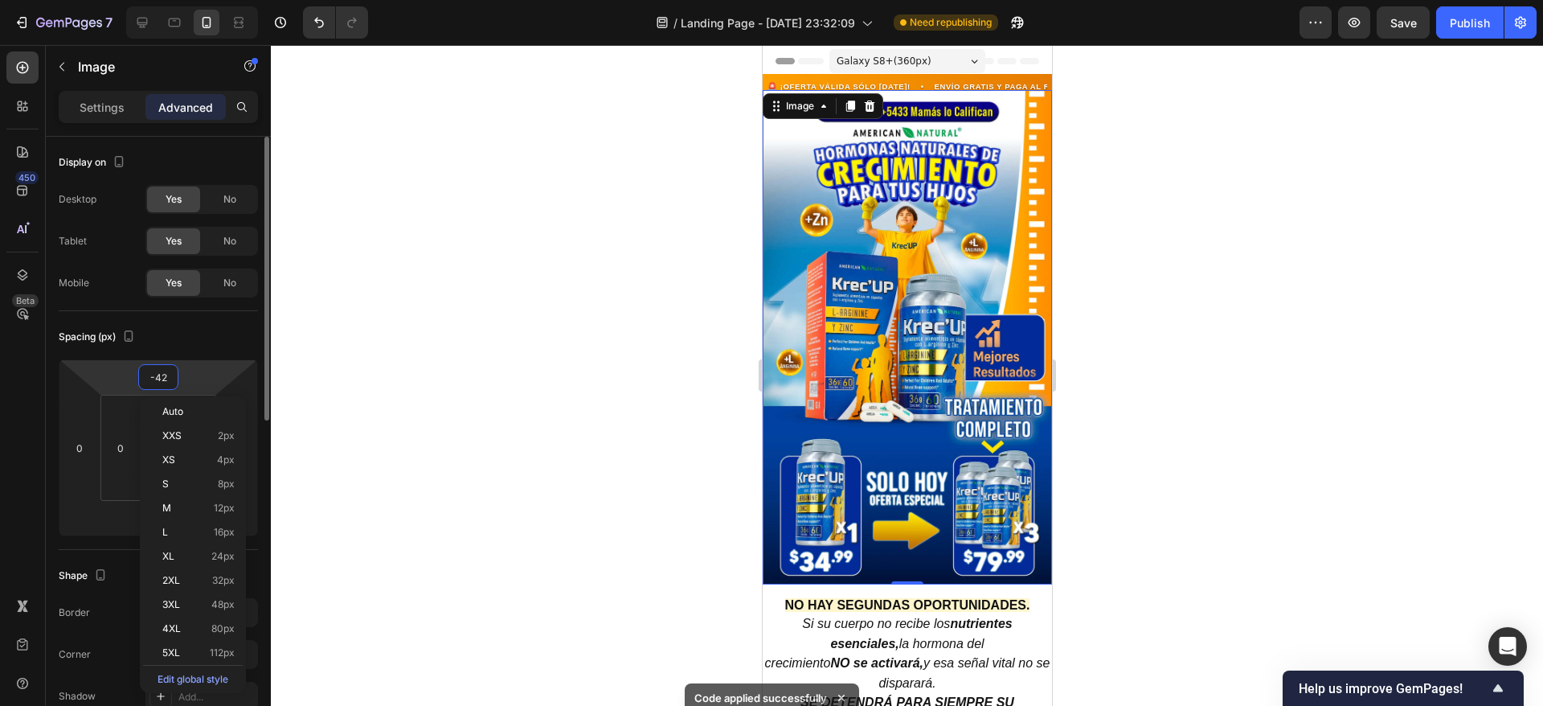
click at [171, 376] on input "-42" at bounding box center [158, 377] width 32 height 24
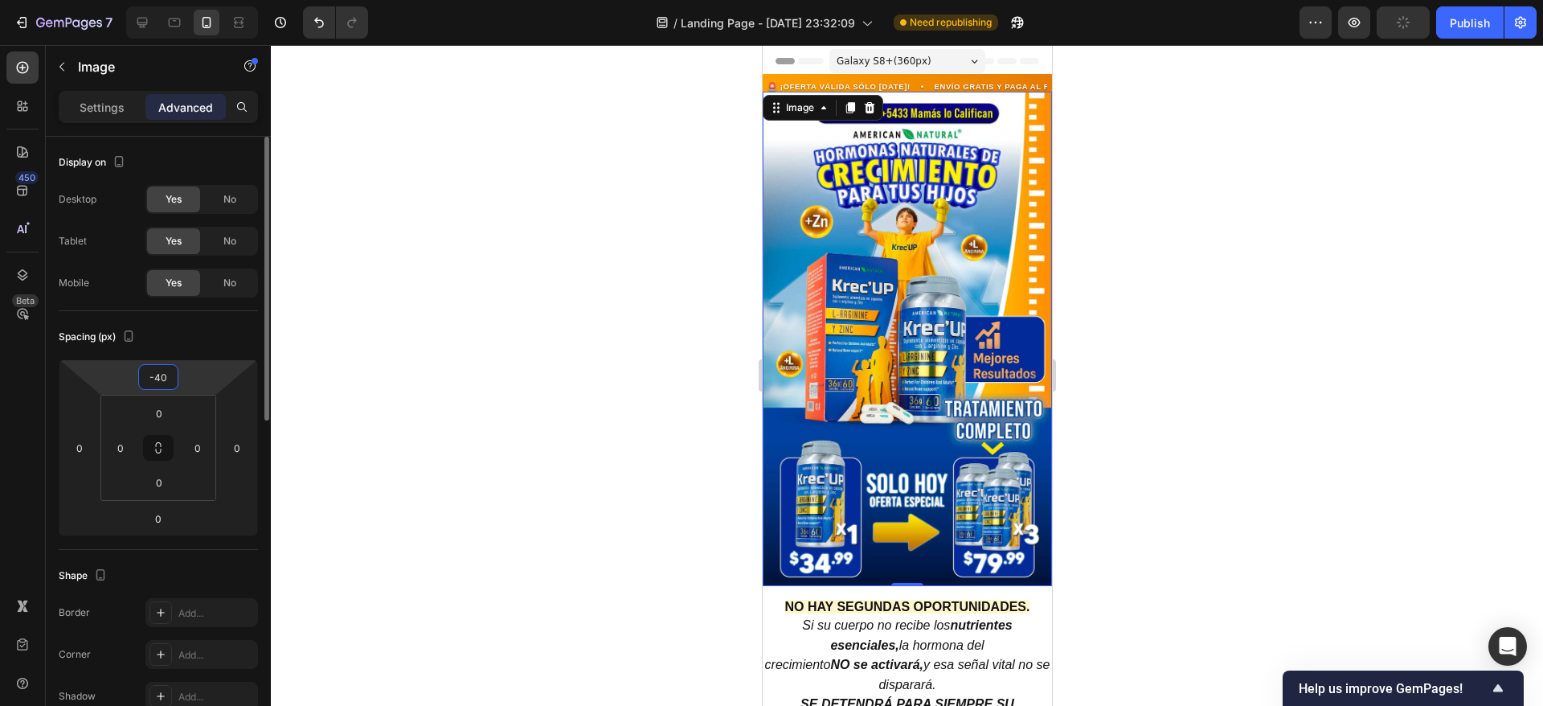
type input "-4"
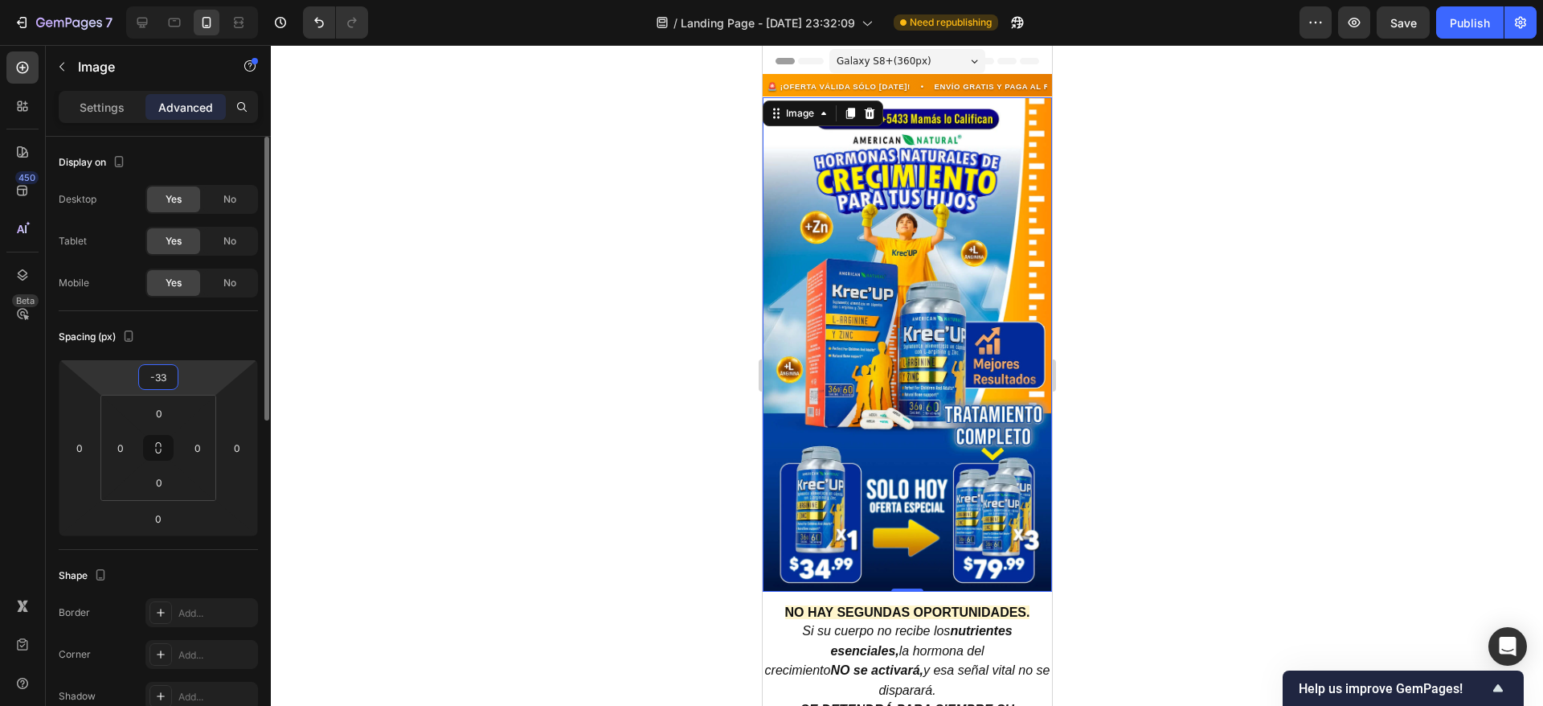
type input "-32"
click at [1217, 185] on div at bounding box center [907, 375] width 1273 height 661
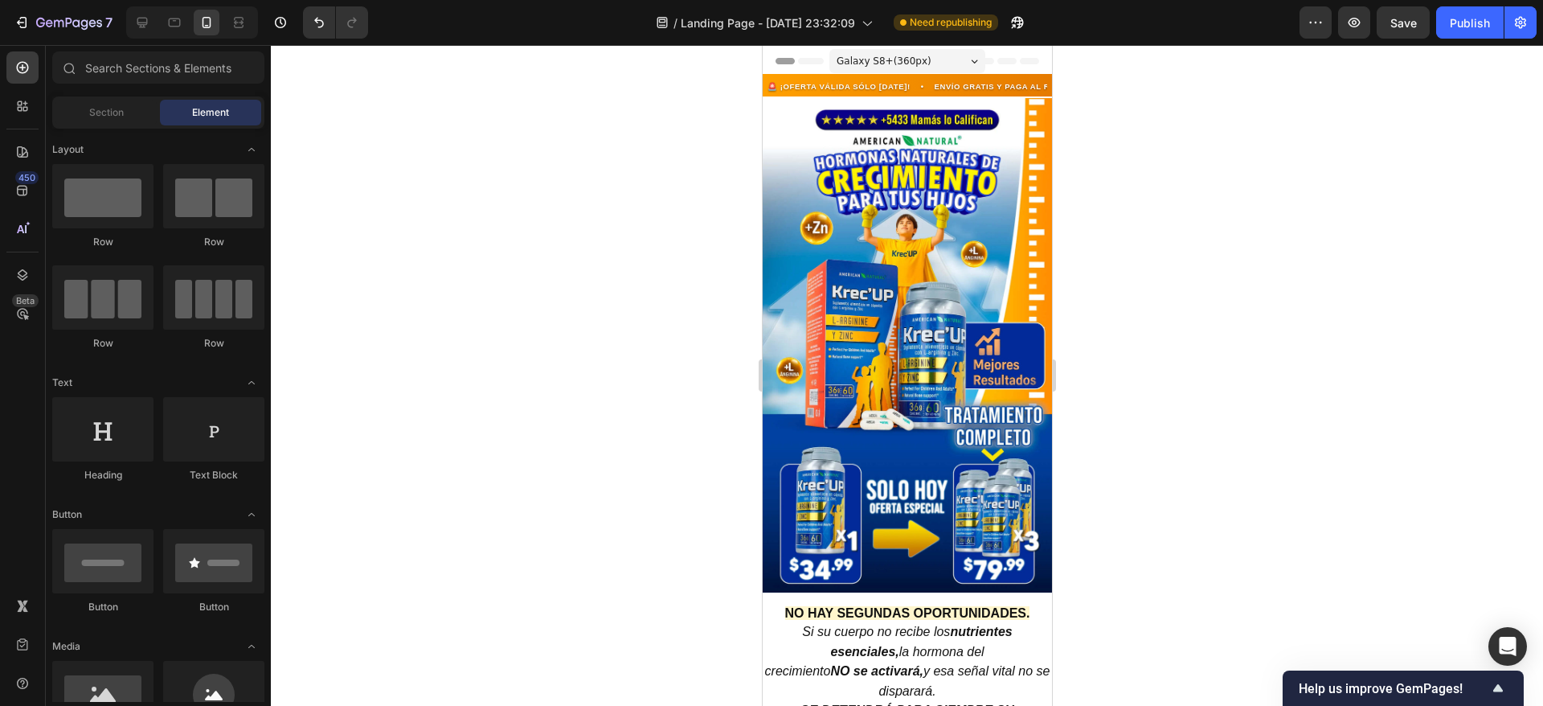
click at [1217, 185] on div at bounding box center [907, 375] width 1273 height 661
click at [1412, 21] on span "Save" at bounding box center [1404, 23] width 27 height 14
click at [135, 25] on icon at bounding box center [142, 22] width 16 height 16
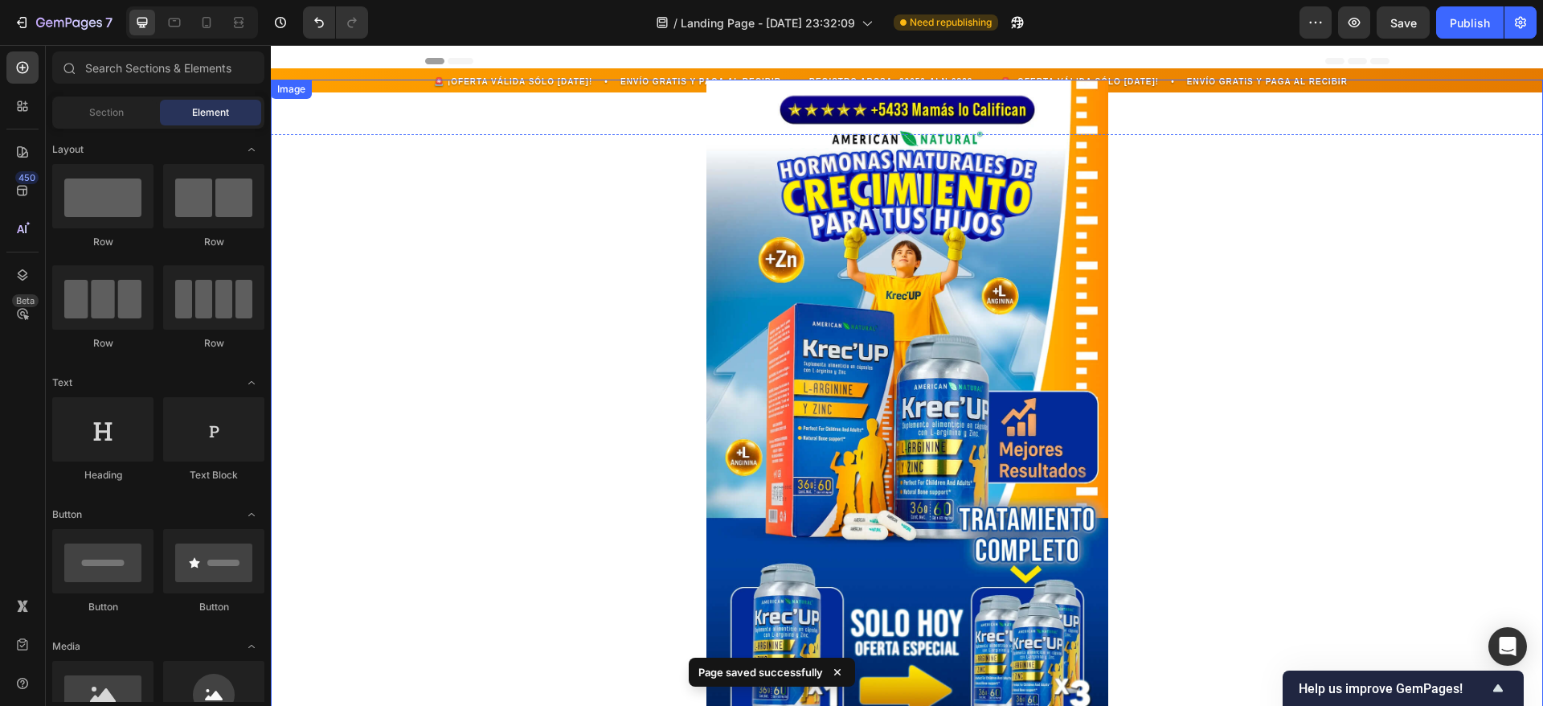
click at [799, 208] on img at bounding box center [908, 423] width 402 height 686
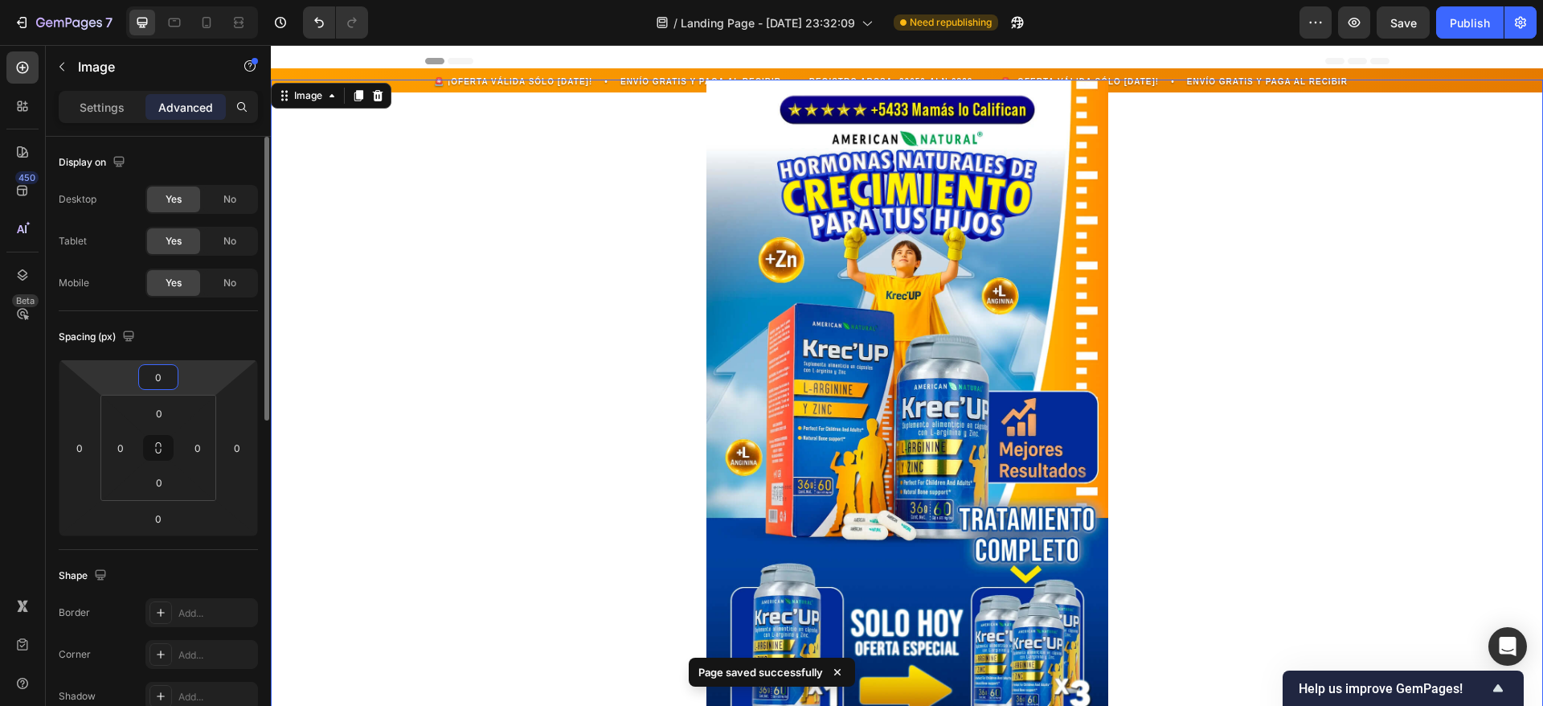
click at [162, 372] on input "0" at bounding box center [158, 377] width 32 height 24
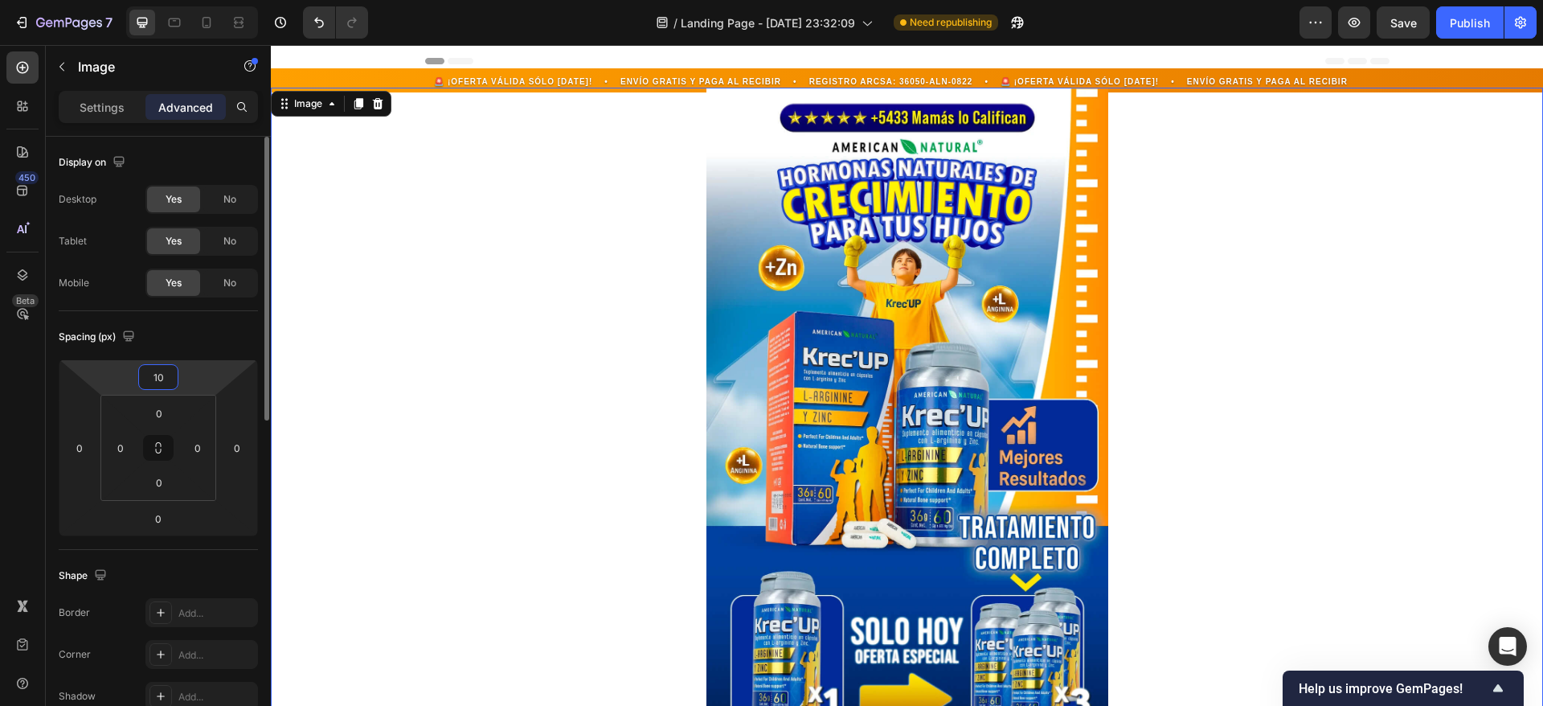
type input "1"
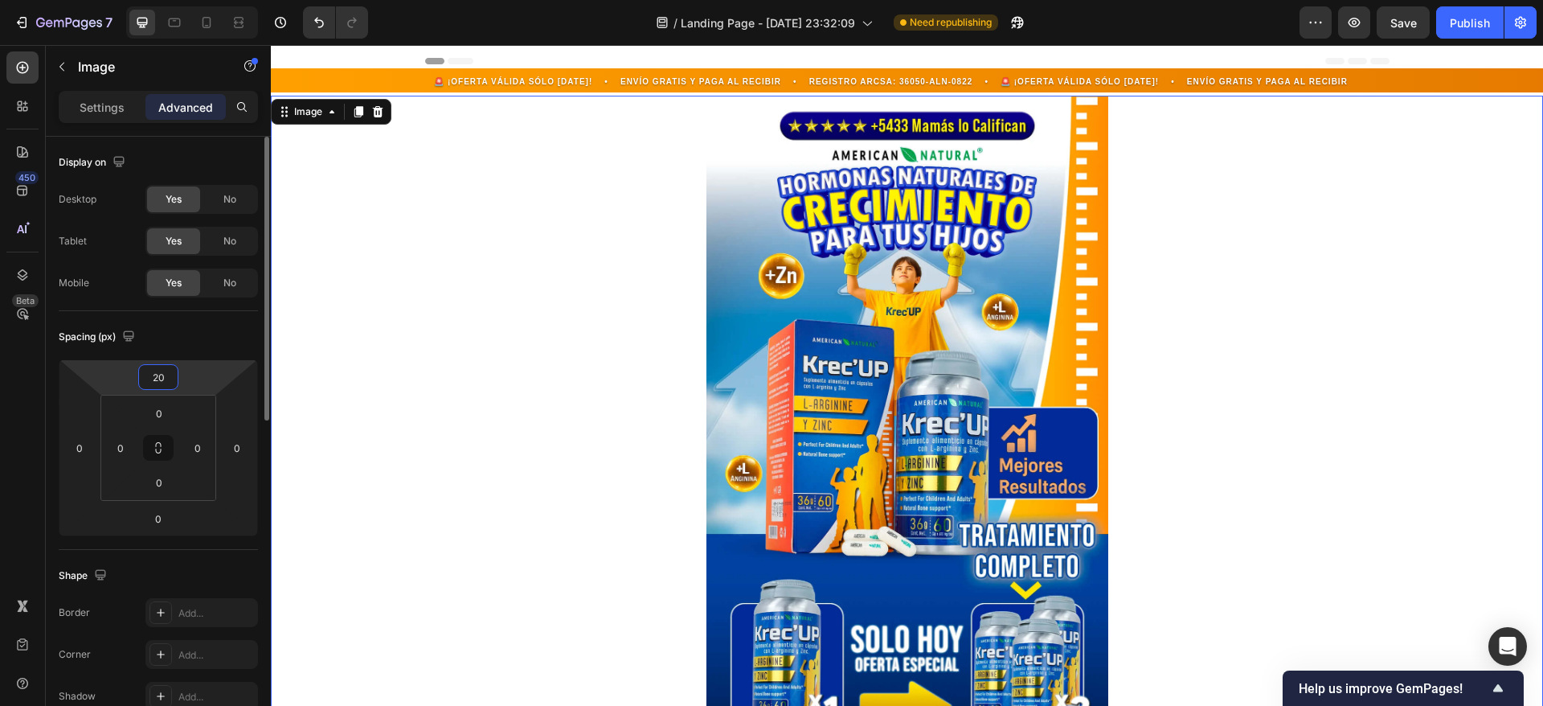
type input "2"
type input "1"
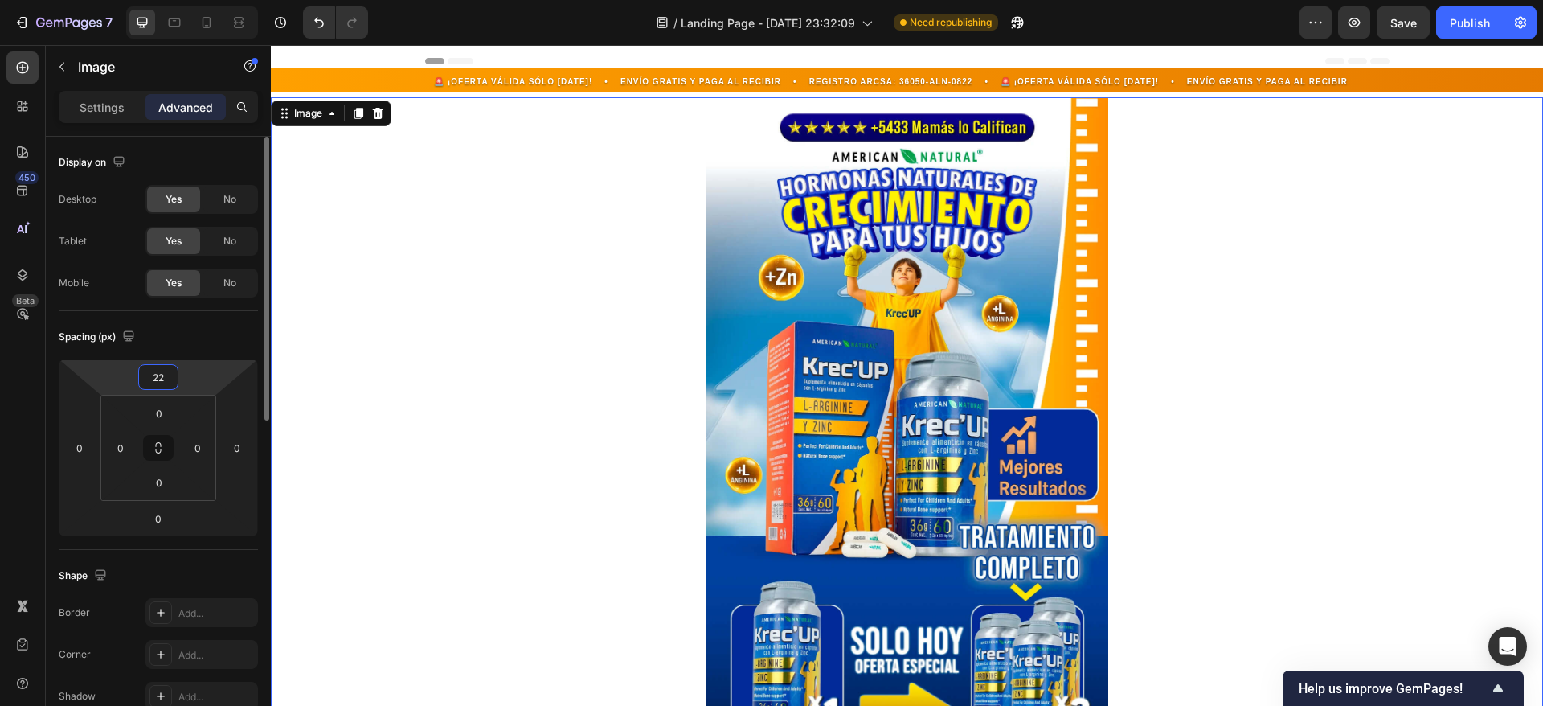
type input "2"
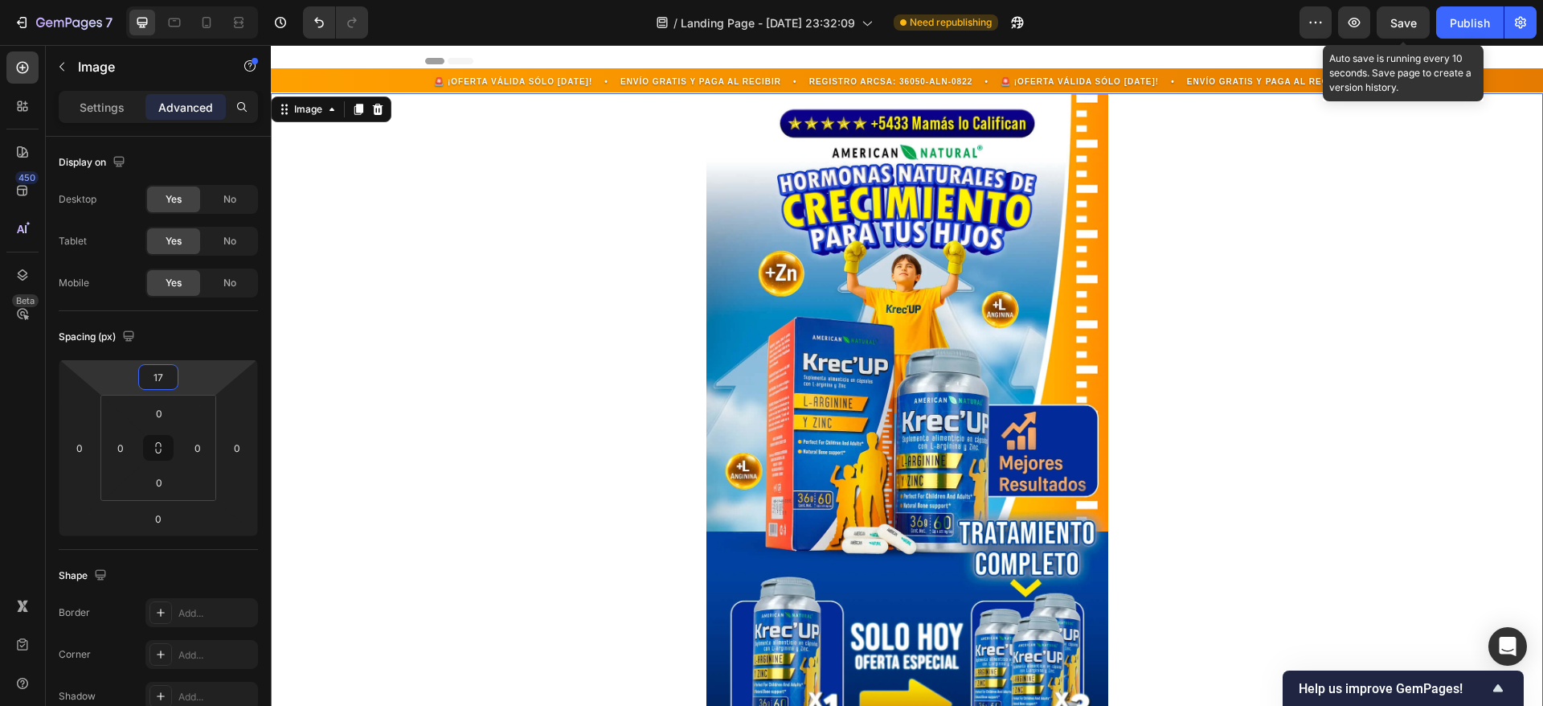
click at [1408, 17] on span "Save" at bounding box center [1404, 23] width 27 height 14
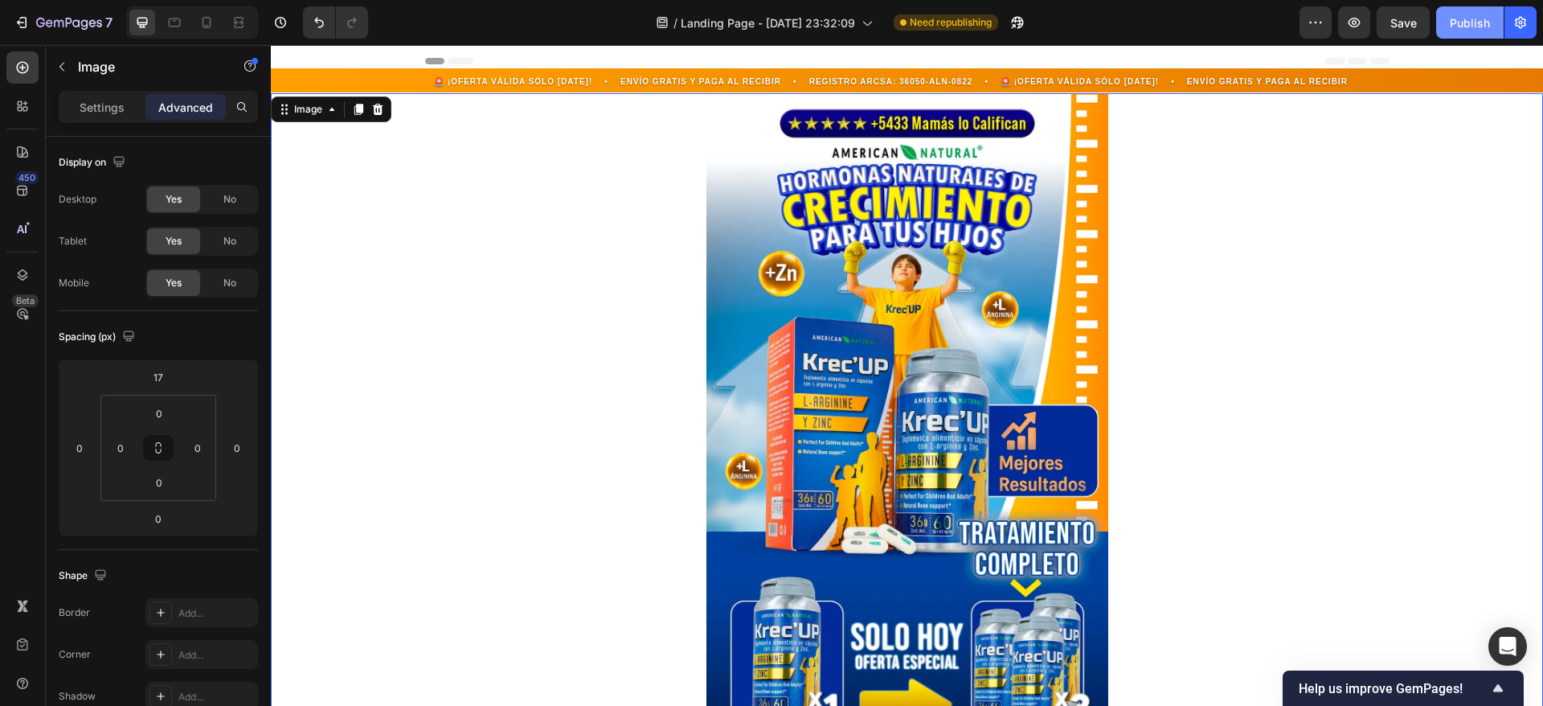
click at [1454, 16] on div "Publish" at bounding box center [1470, 22] width 40 height 17
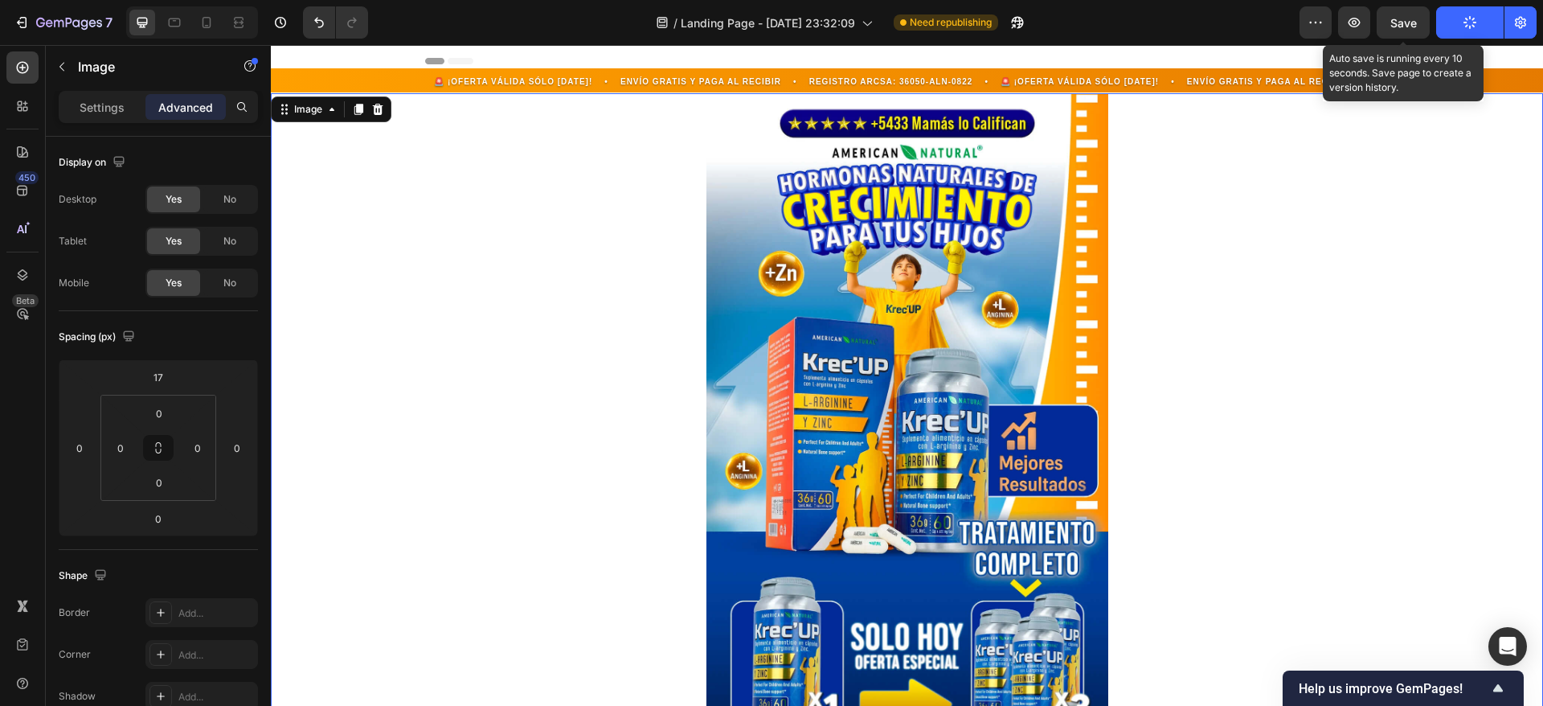
click at [1399, 19] on span "Save" at bounding box center [1404, 23] width 27 height 14
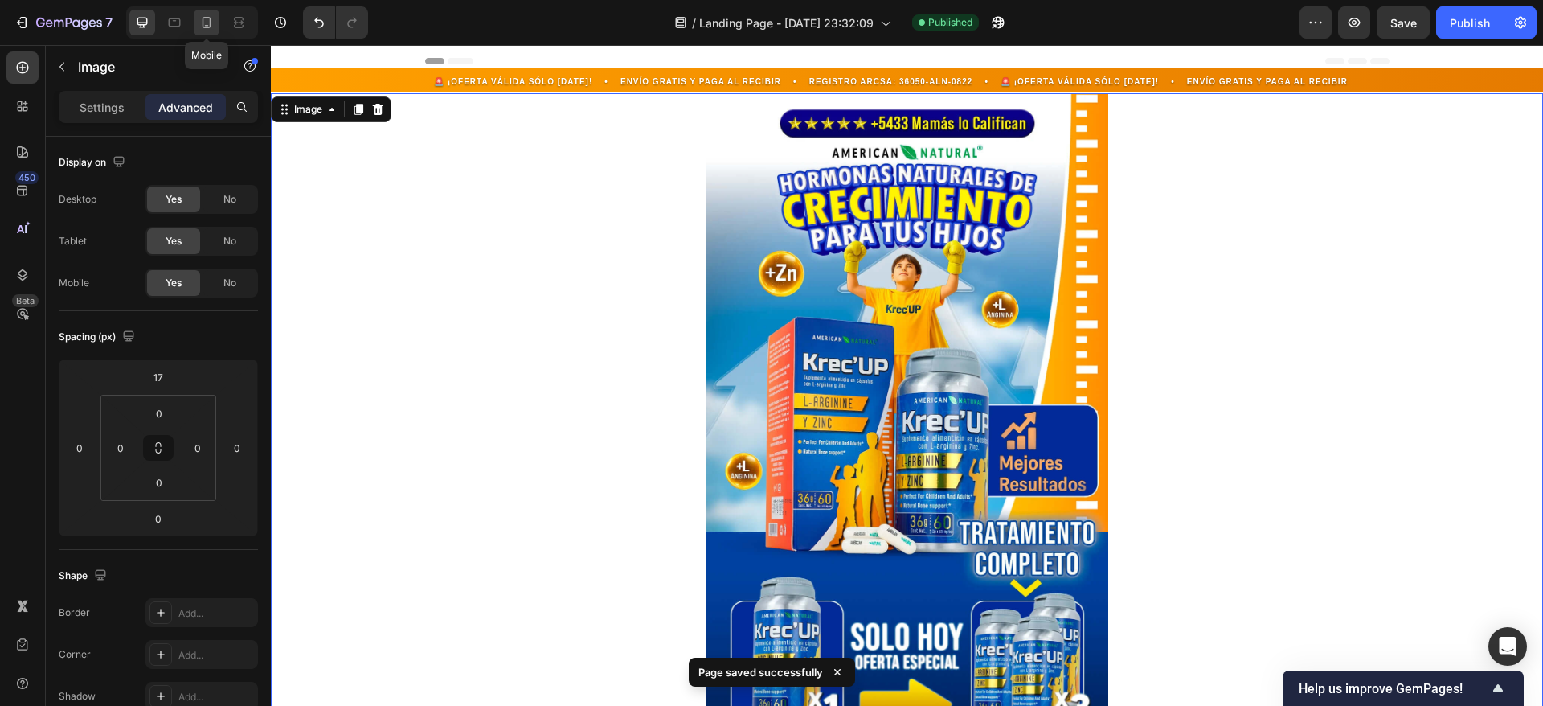
click at [211, 27] on icon at bounding box center [207, 22] width 16 height 16
type input "-32"
type input "-42"
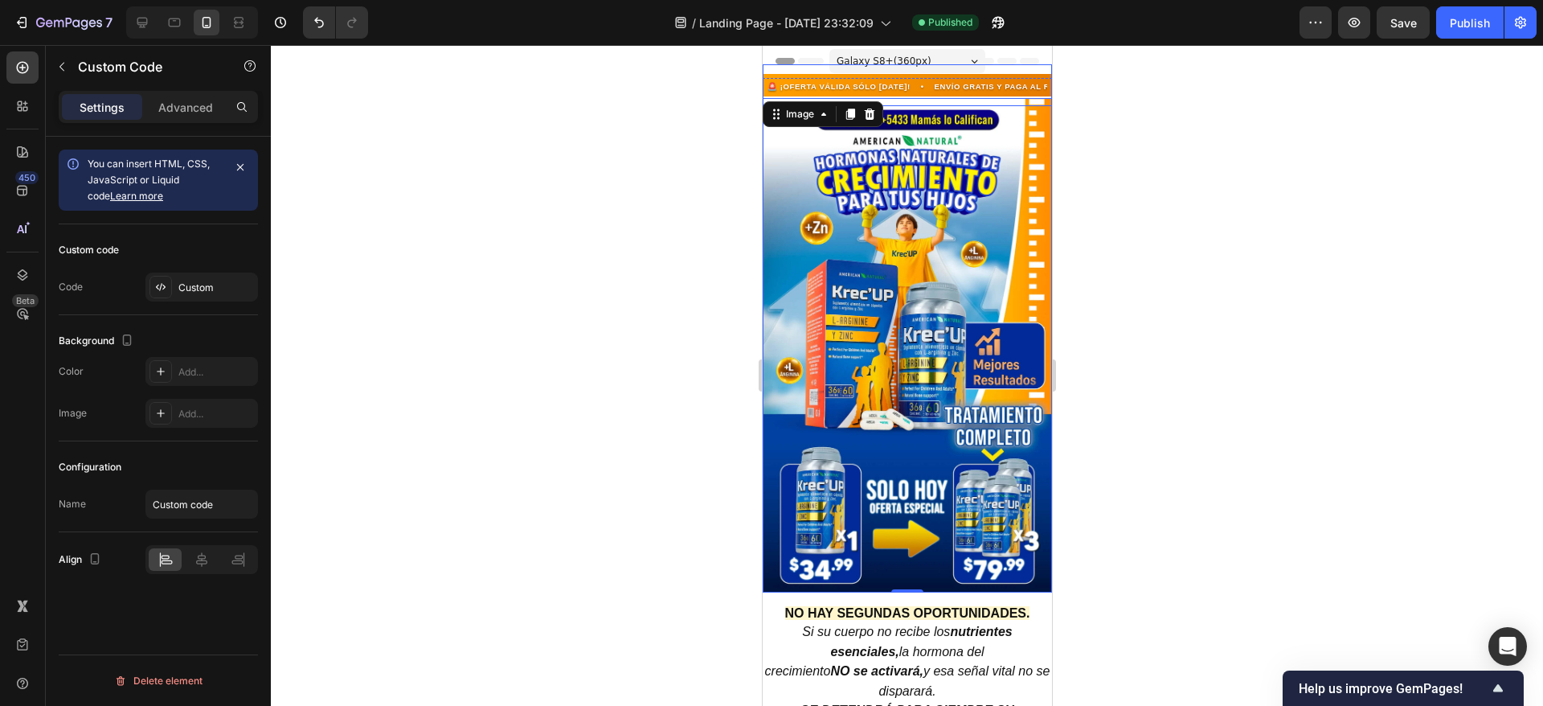
click at [839, 80] on div "🚨 ¡OFERTA VÁLIDA SÓLO HOY! • ENVÍO GRATIS Y PAGA AL RECIBIR • REGISTRO ARCSA: 3…" at bounding box center [907, 85] width 280 height 19
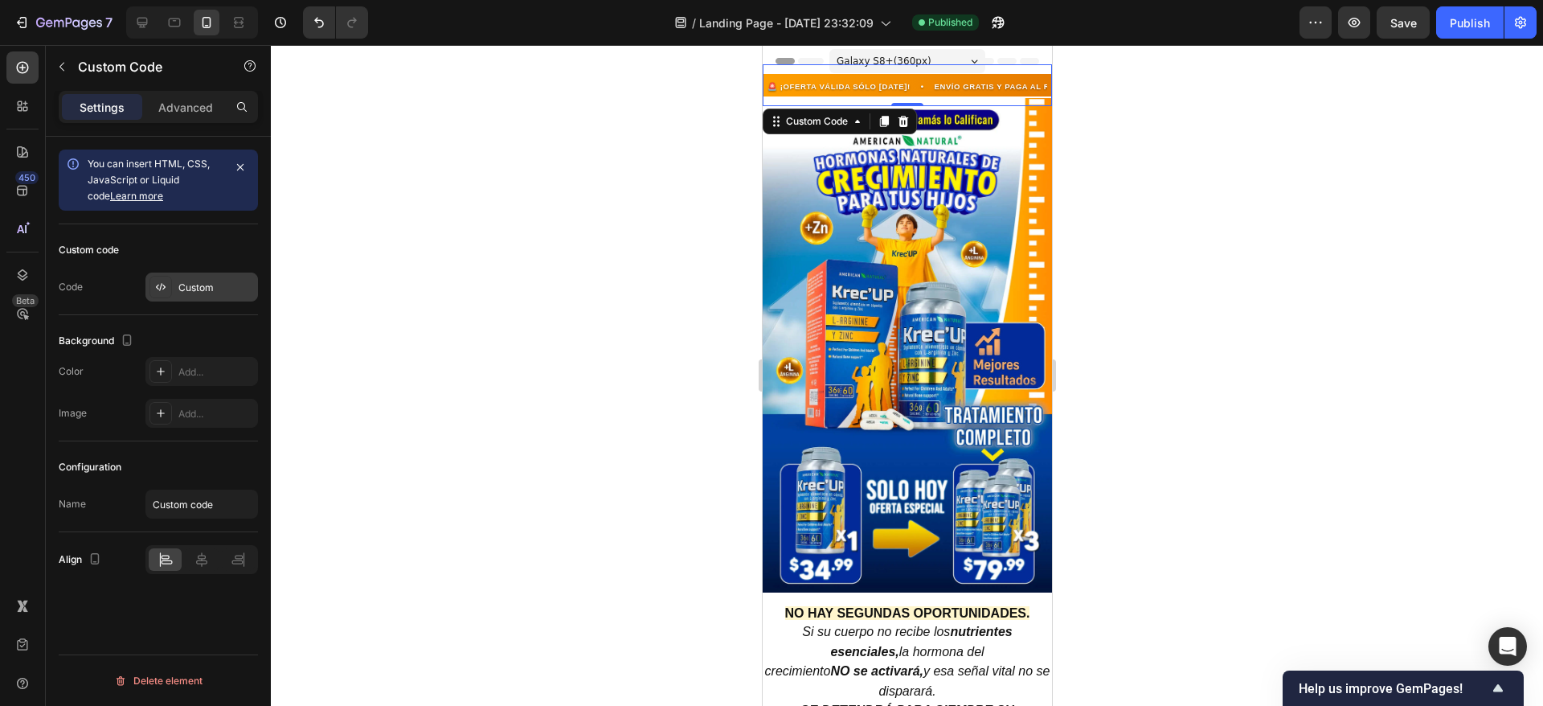
click at [186, 286] on div "Custom" at bounding box center [216, 288] width 76 height 14
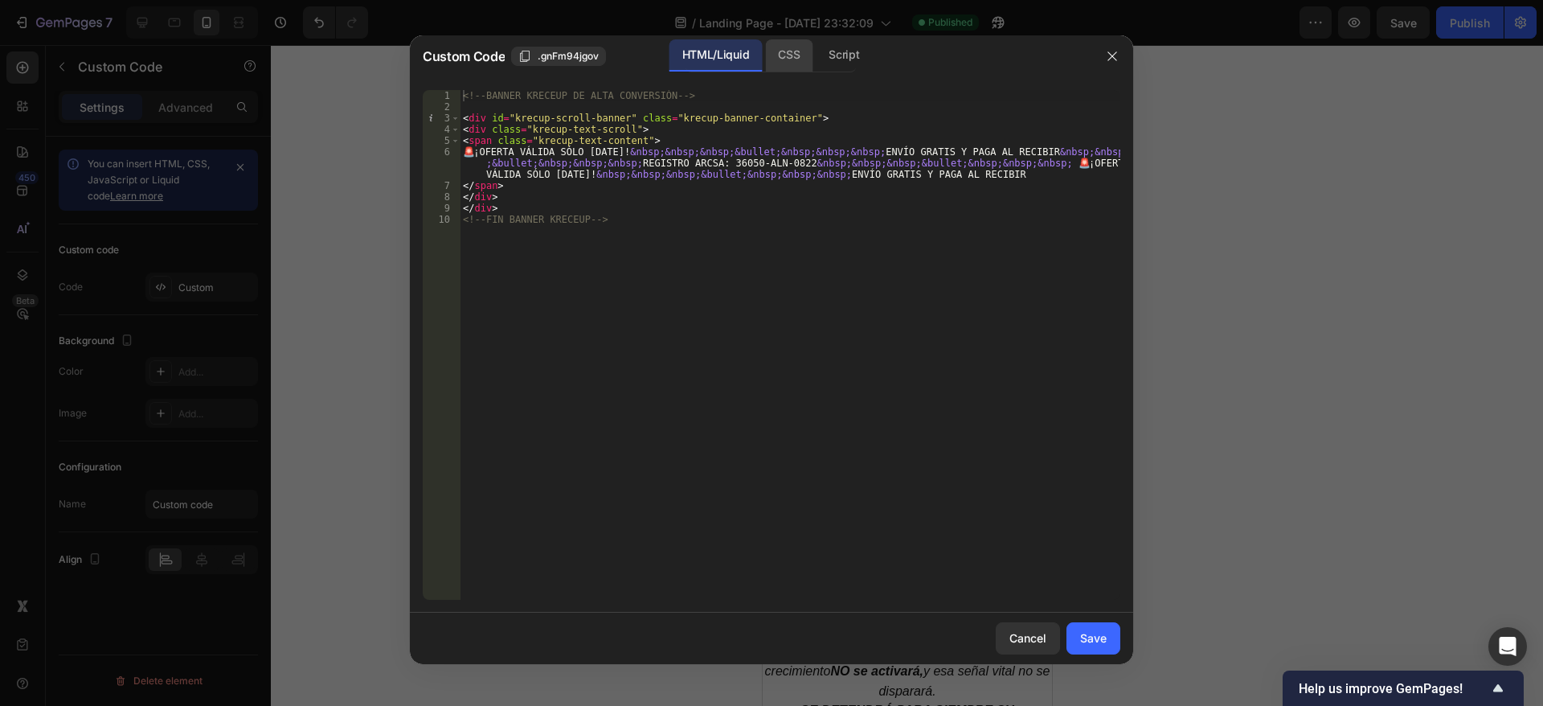
click at [800, 46] on div "CSS" at bounding box center [788, 55] width 47 height 32
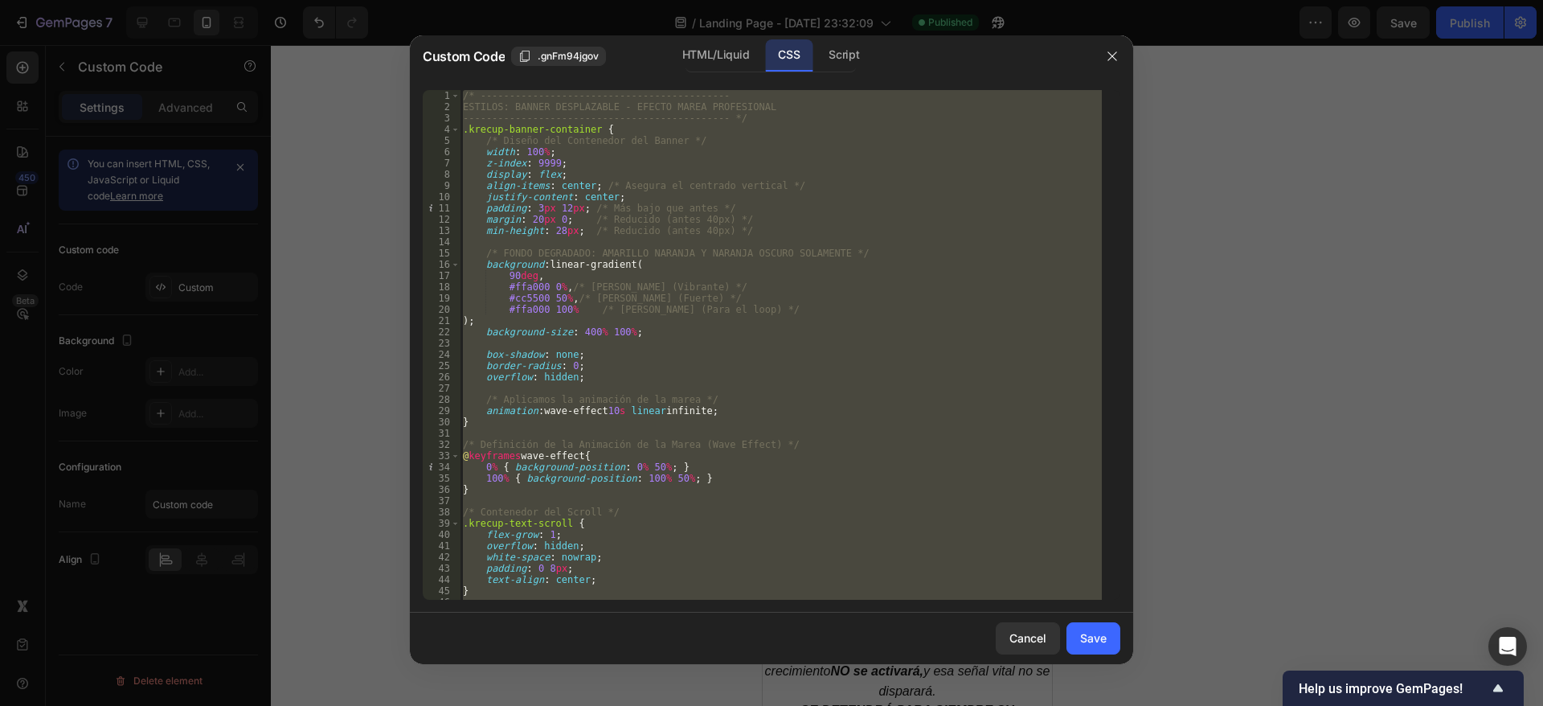
click at [545, 175] on div "/* ------------------------------------------- ESTILOS: BANNER DESPLAZABLE - EF…" at bounding box center [781, 345] width 642 height 510
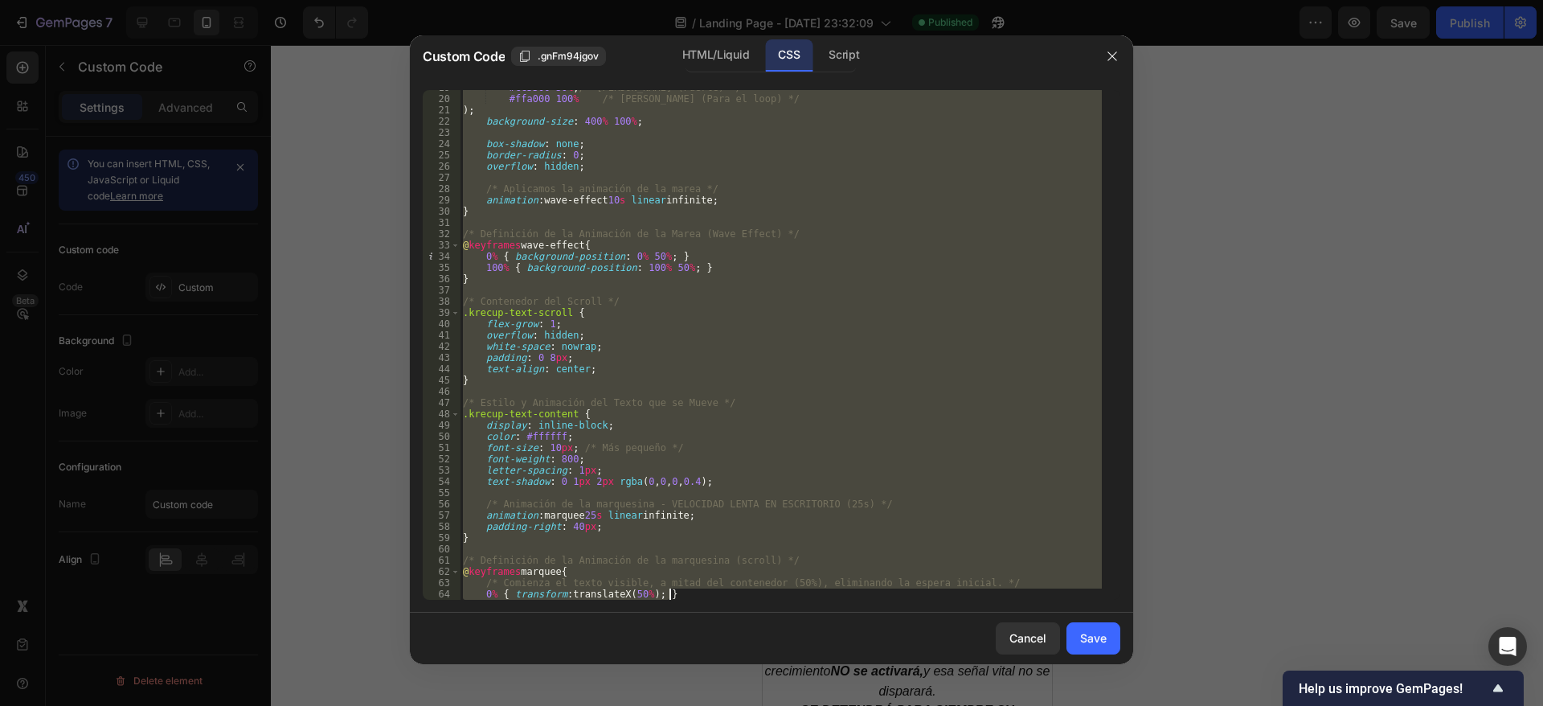
scroll to position [447, 0]
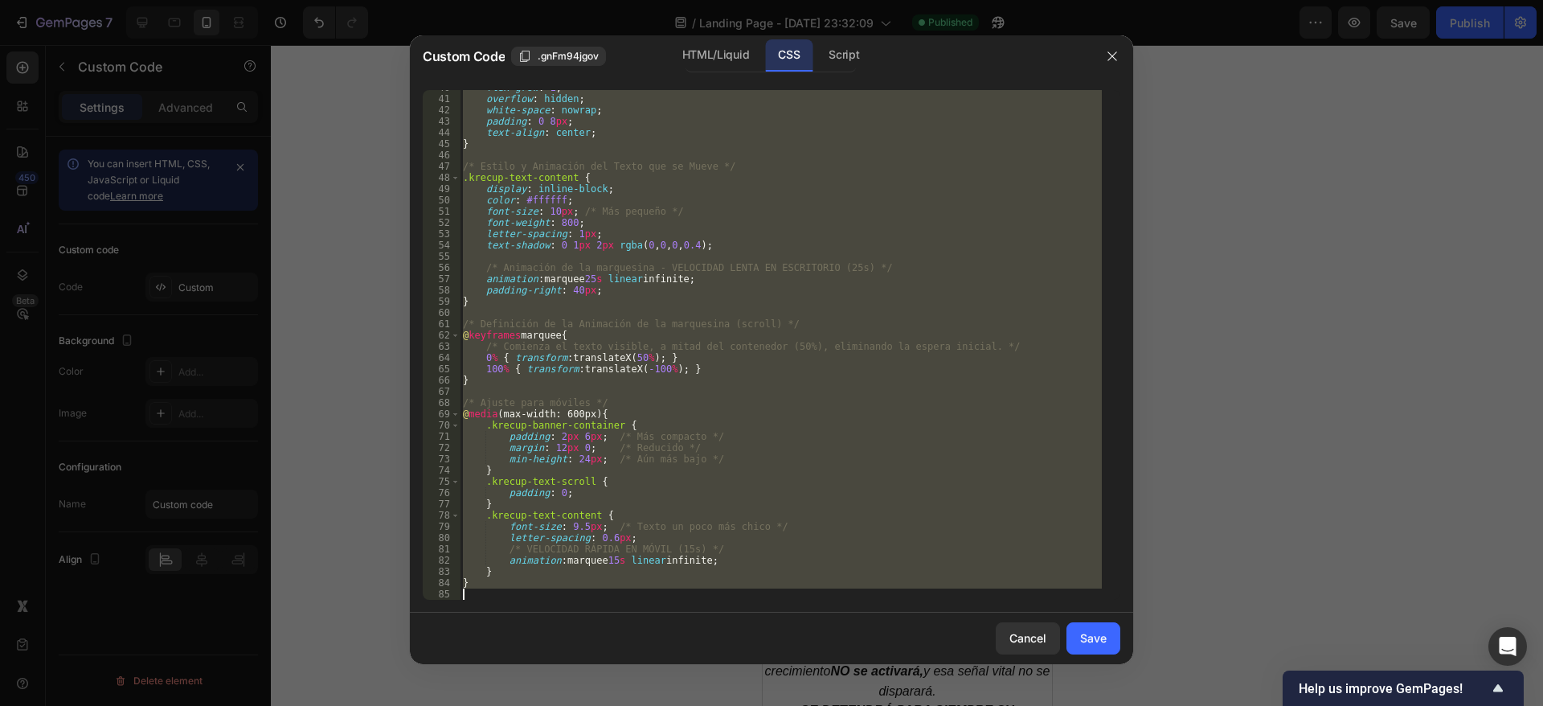
drag, startPoint x: 507, startPoint y: 165, endPoint x: 687, endPoint y: 638, distance: 506.3
click at [686, 641] on div "Custom Code .gnFm94jgov HTML/Liquid CSS Script display: flex; 40 41 42 43 44 45…" at bounding box center [771, 349] width 723 height 629
type textarea "}"
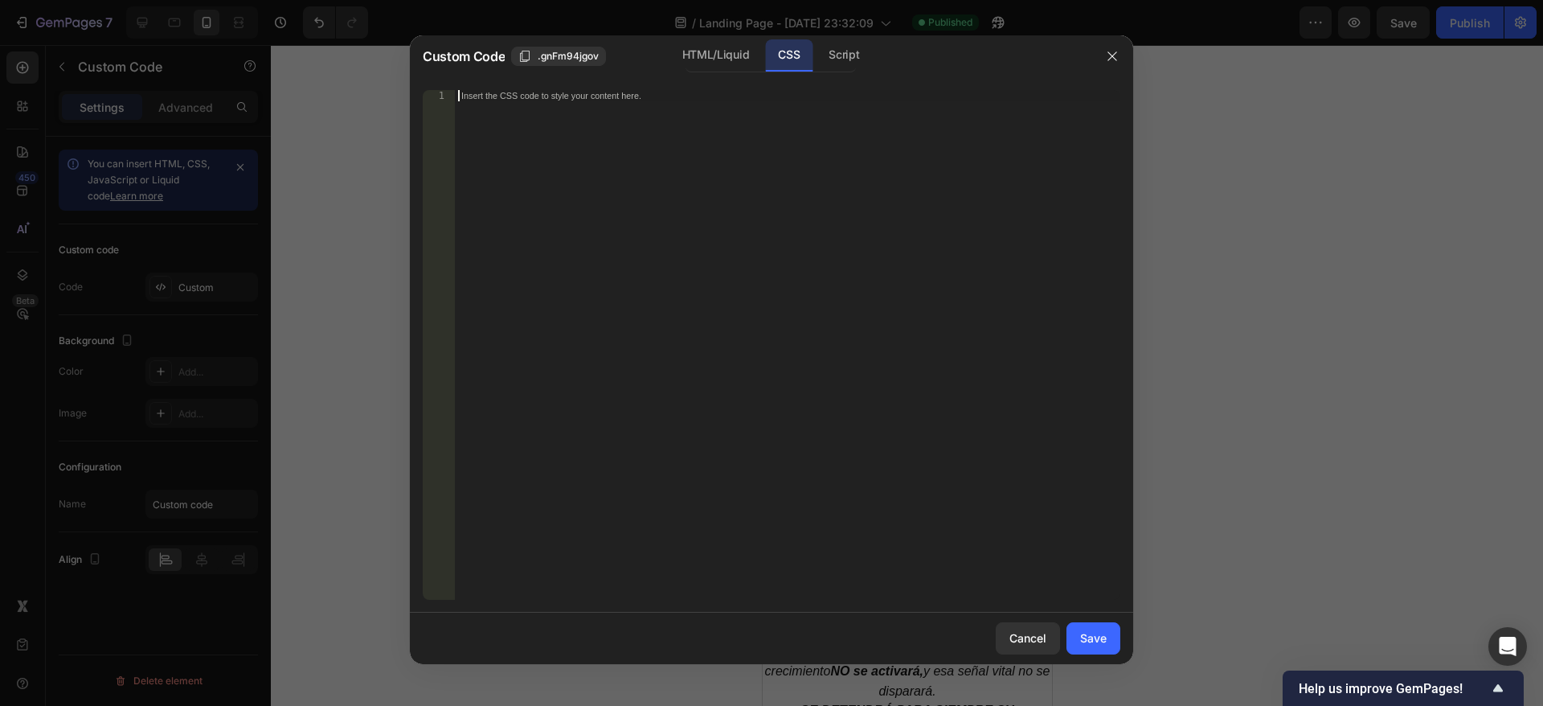
scroll to position [436, 0]
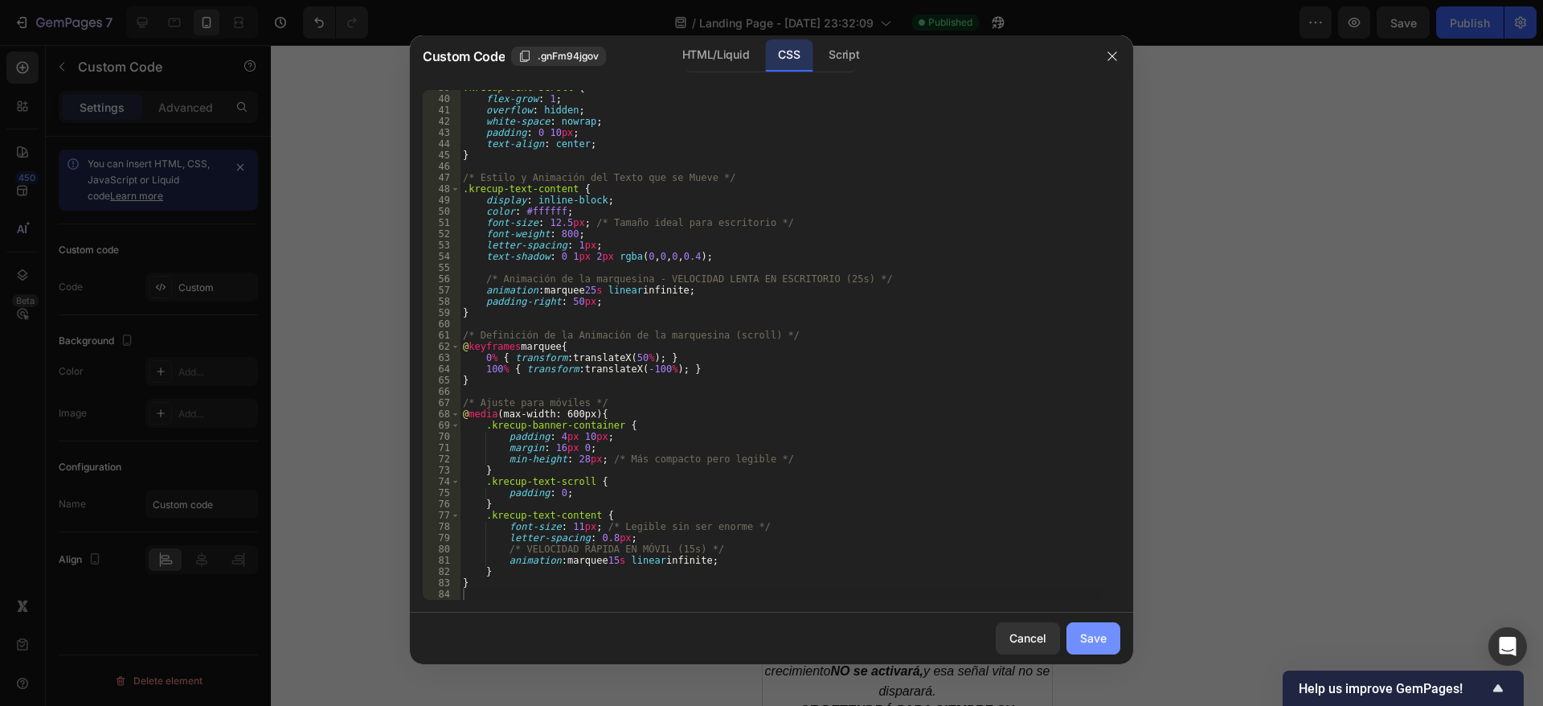
click at [1076, 630] on button "Save" at bounding box center [1094, 638] width 54 height 32
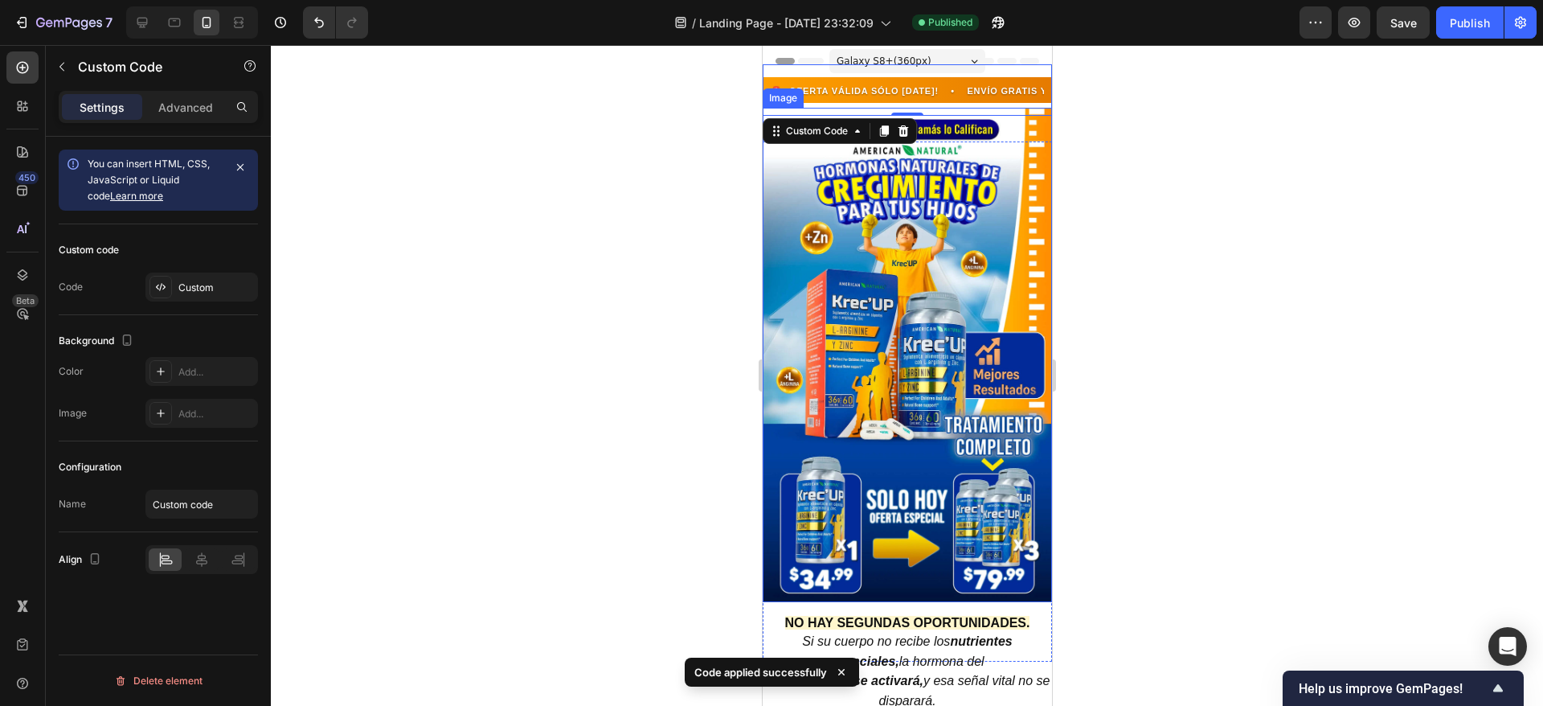
click at [893, 232] on img at bounding box center [906, 355] width 289 height 494
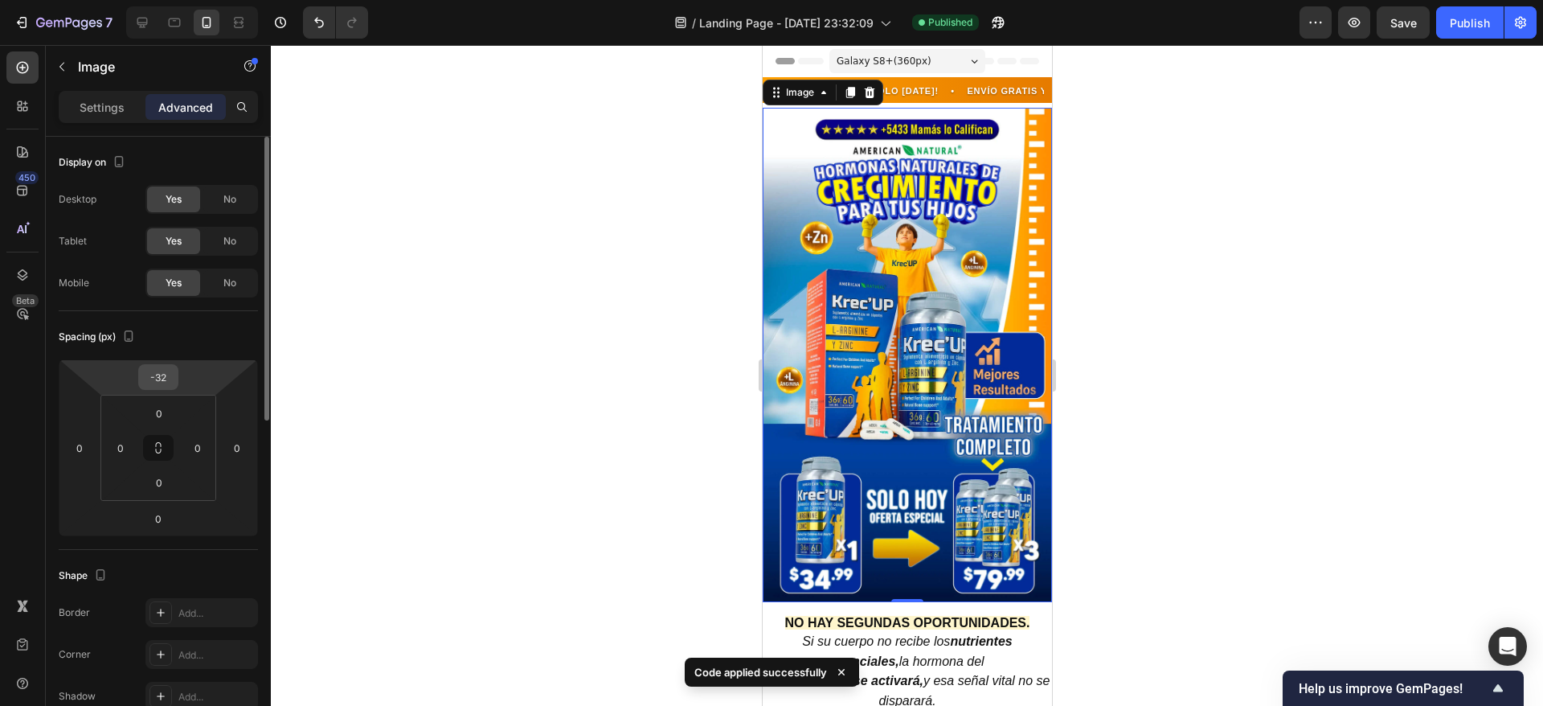
click at [165, 376] on input "-32" at bounding box center [158, 377] width 32 height 24
click at [166, 376] on input "-32" at bounding box center [158, 377] width 32 height 24
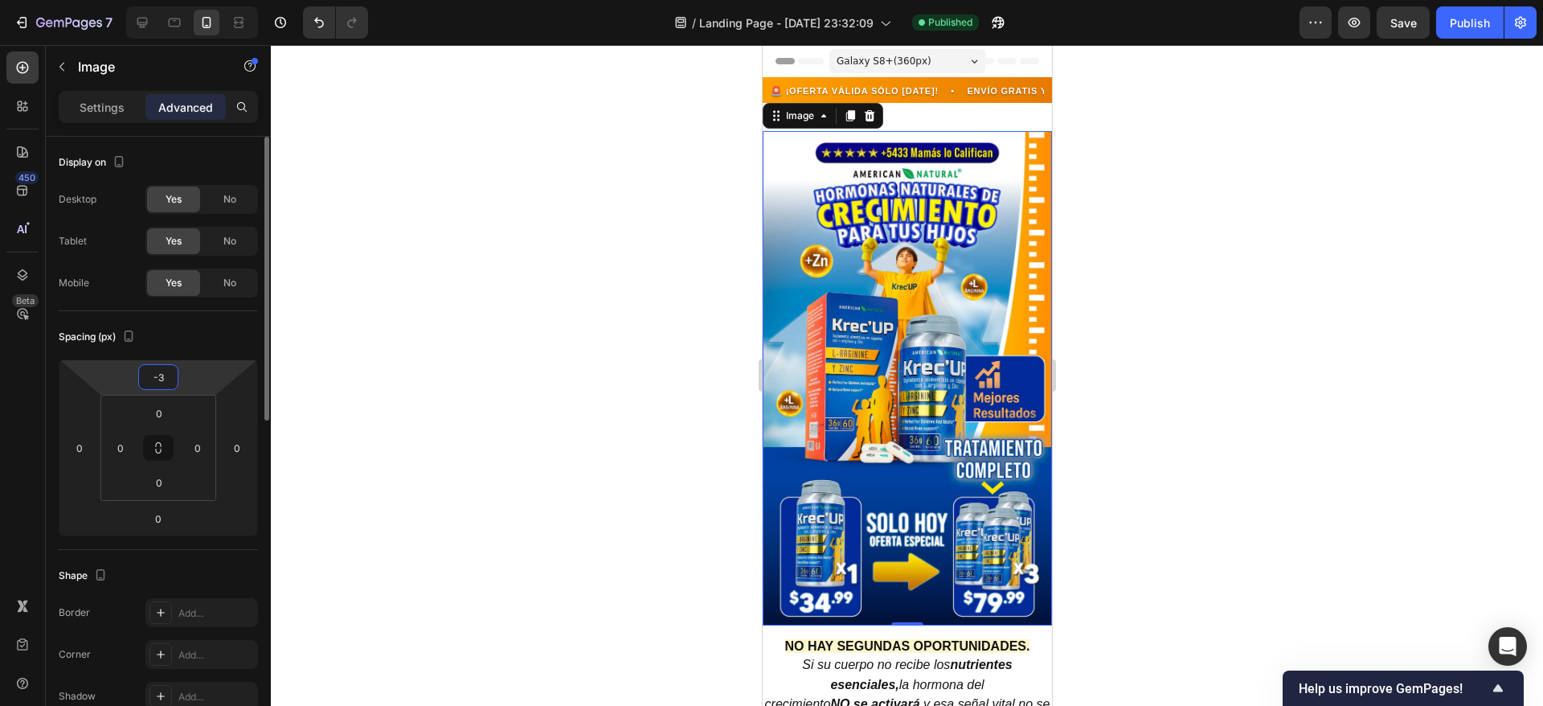
type input "-39"
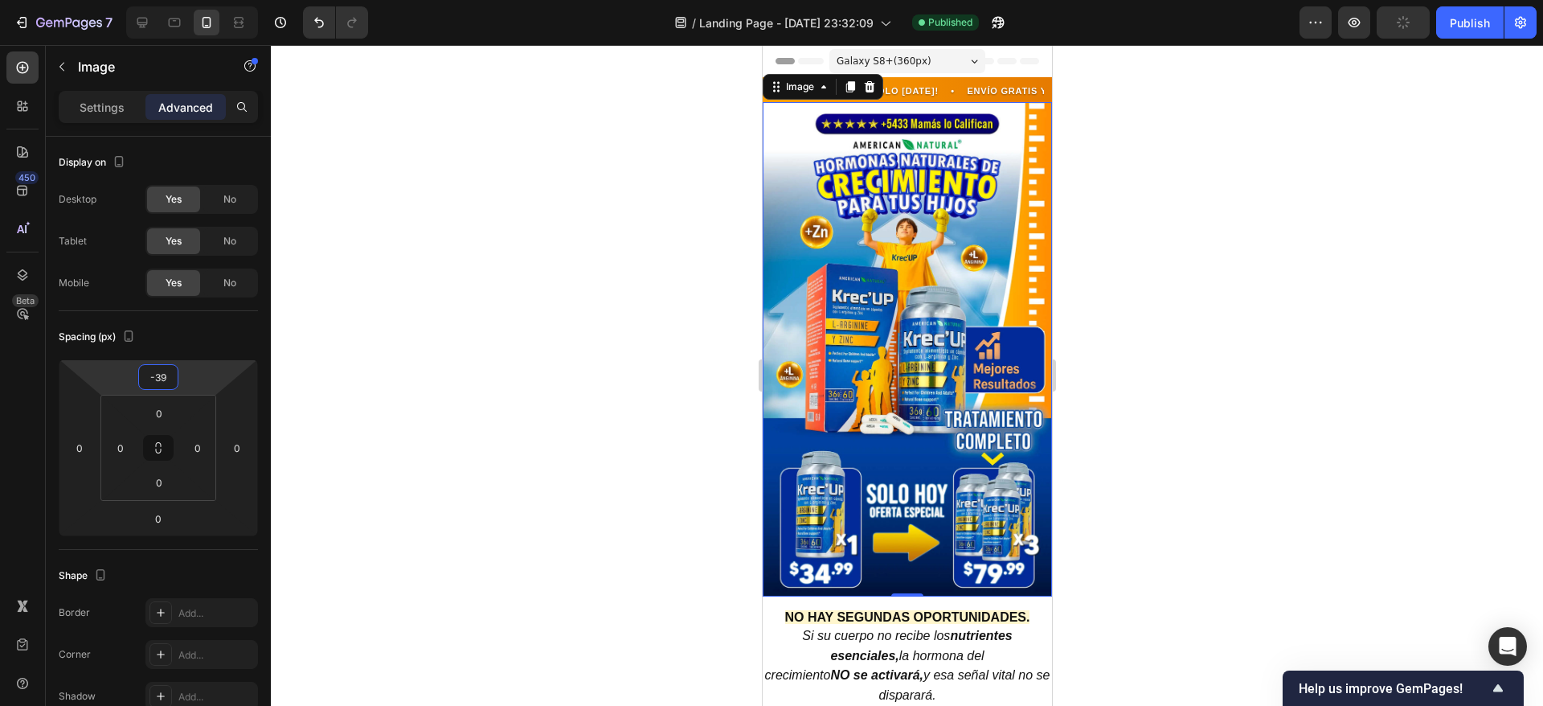
click at [1133, 124] on div at bounding box center [907, 375] width 1273 height 661
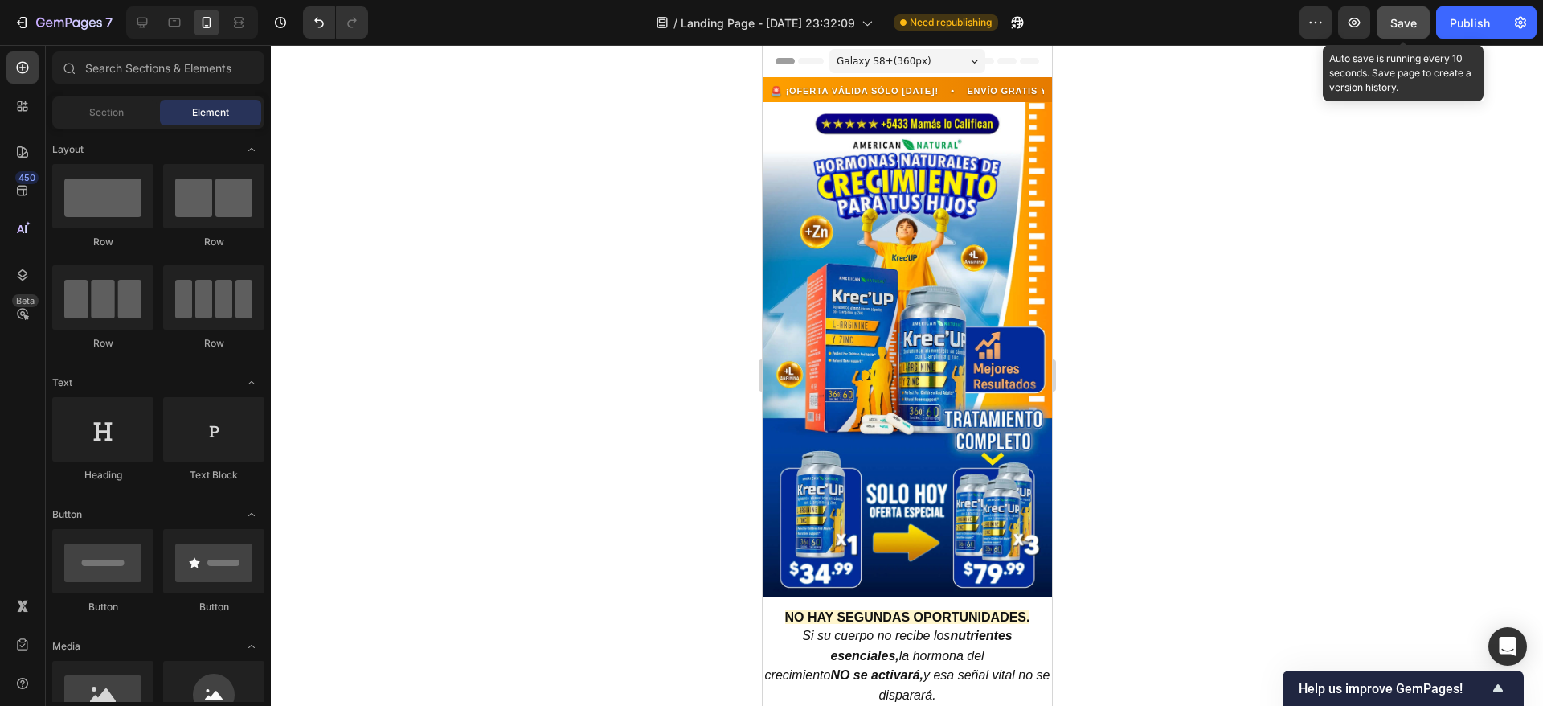
click at [1414, 38] on button "Save" at bounding box center [1403, 22] width 53 height 32
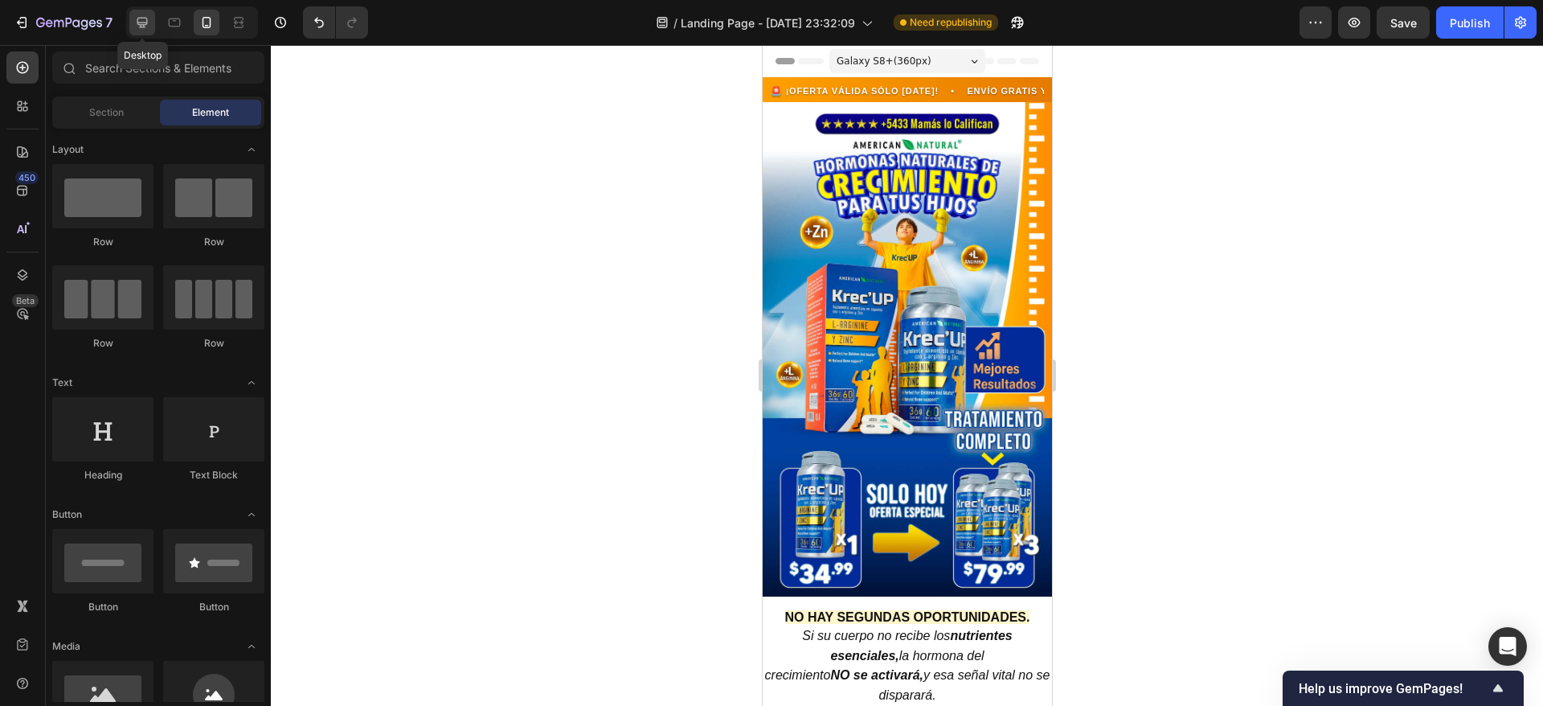
click at [142, 15] on icon at bounding box center [142, 22] width 16 height 16
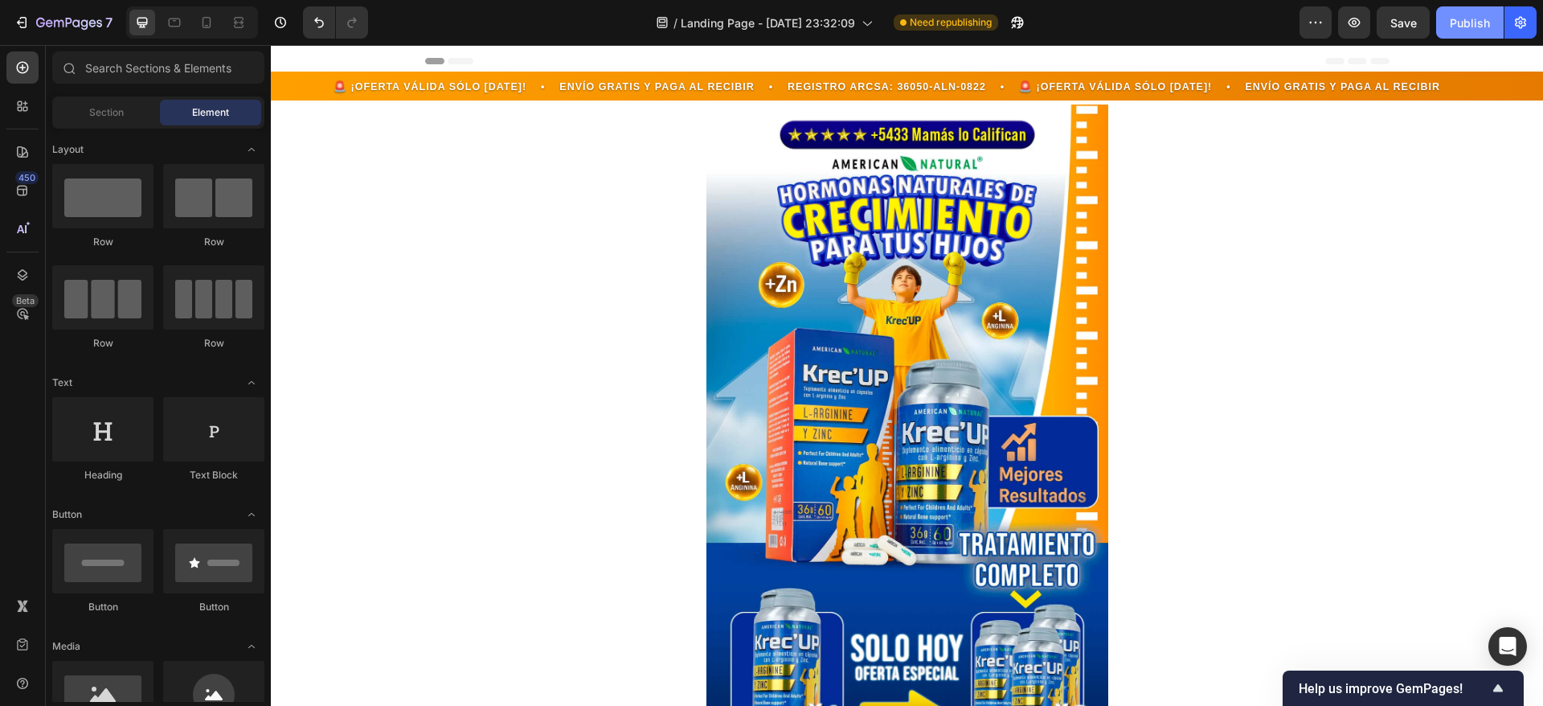
click at [1453, 23] on div "Publish" at bounding box center [1470, 22] width 40 height 17
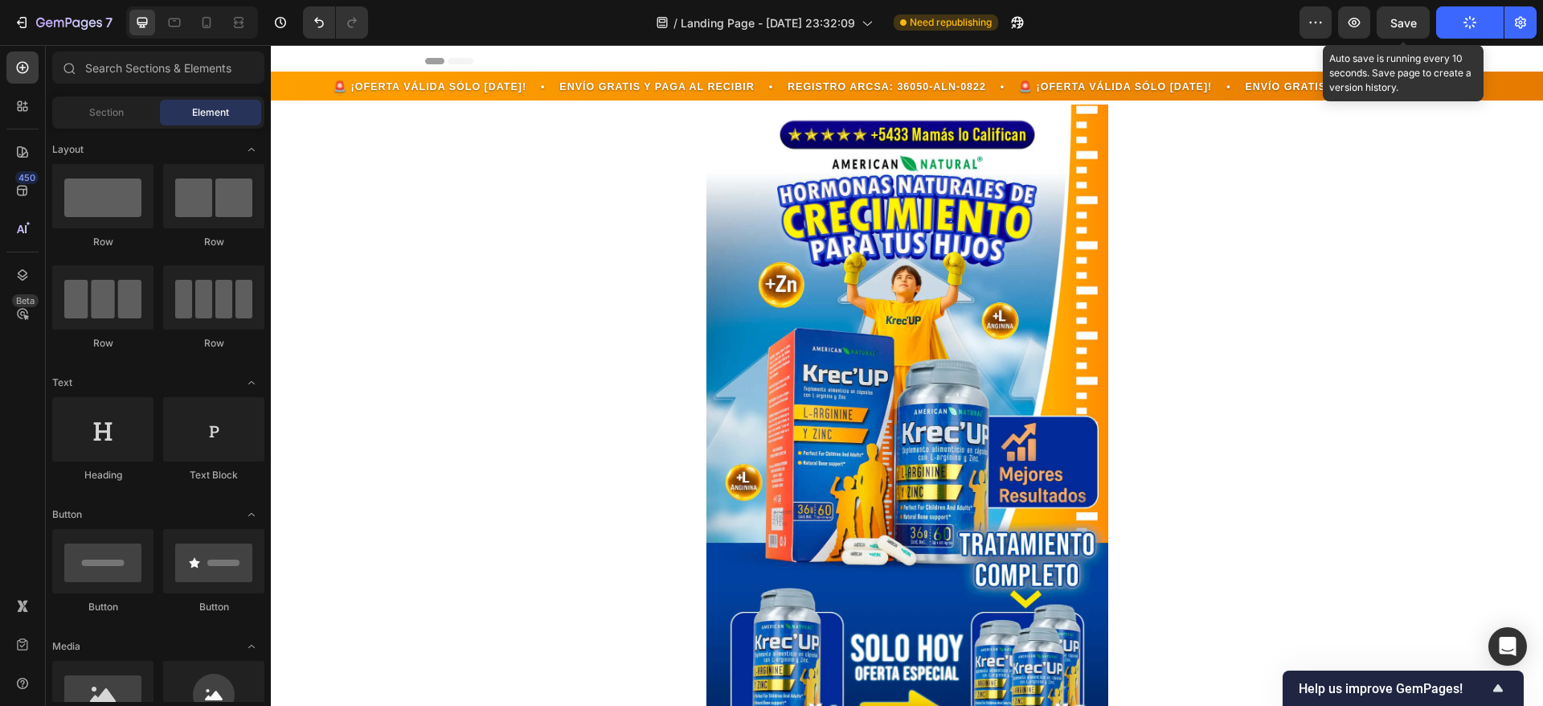
click at [1410, 20] on span "Save" at bounding box center [1404, 23] width 27 height 14
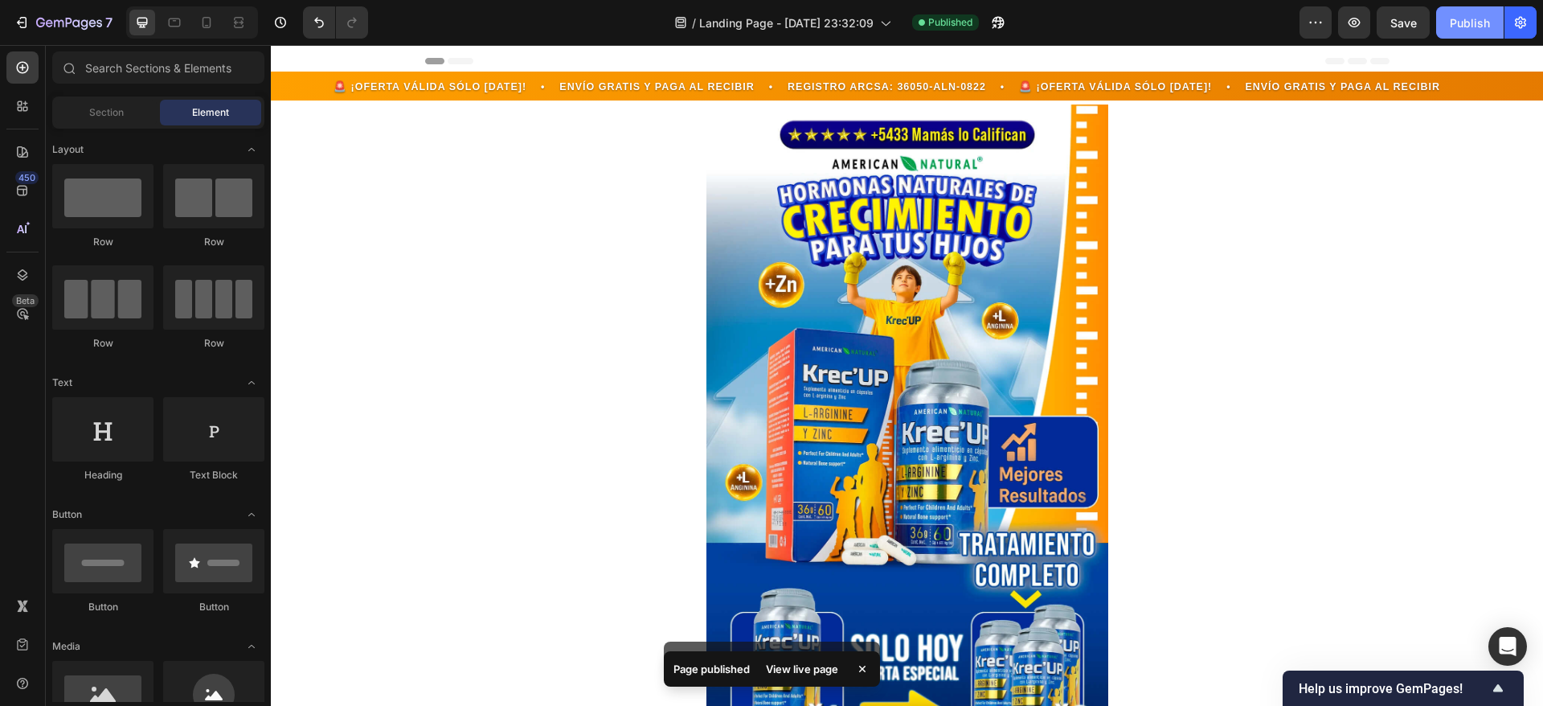
click at [1469, 24] on div "Publish" at bounding box center [1470, 22] width 40 height 17
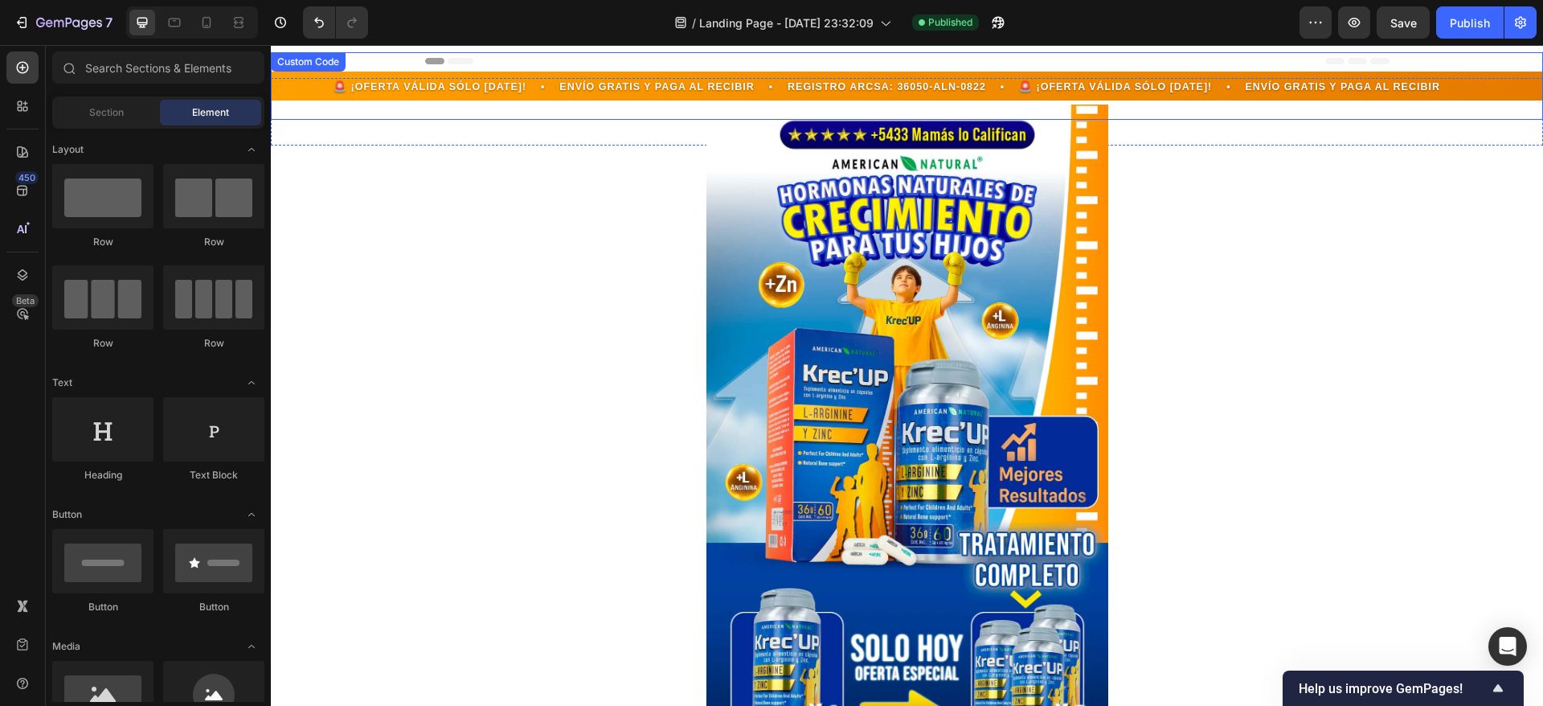
click at [906, 86] on span "🚨 ¡OFERTA VÁLIDA SÓLO HOY! • ENVÍO GRATIS Y PAGA AL RECIBIR • REGISTRO ARCSA: 3…" at bounding box center [1479, 87] width 1147 height 15
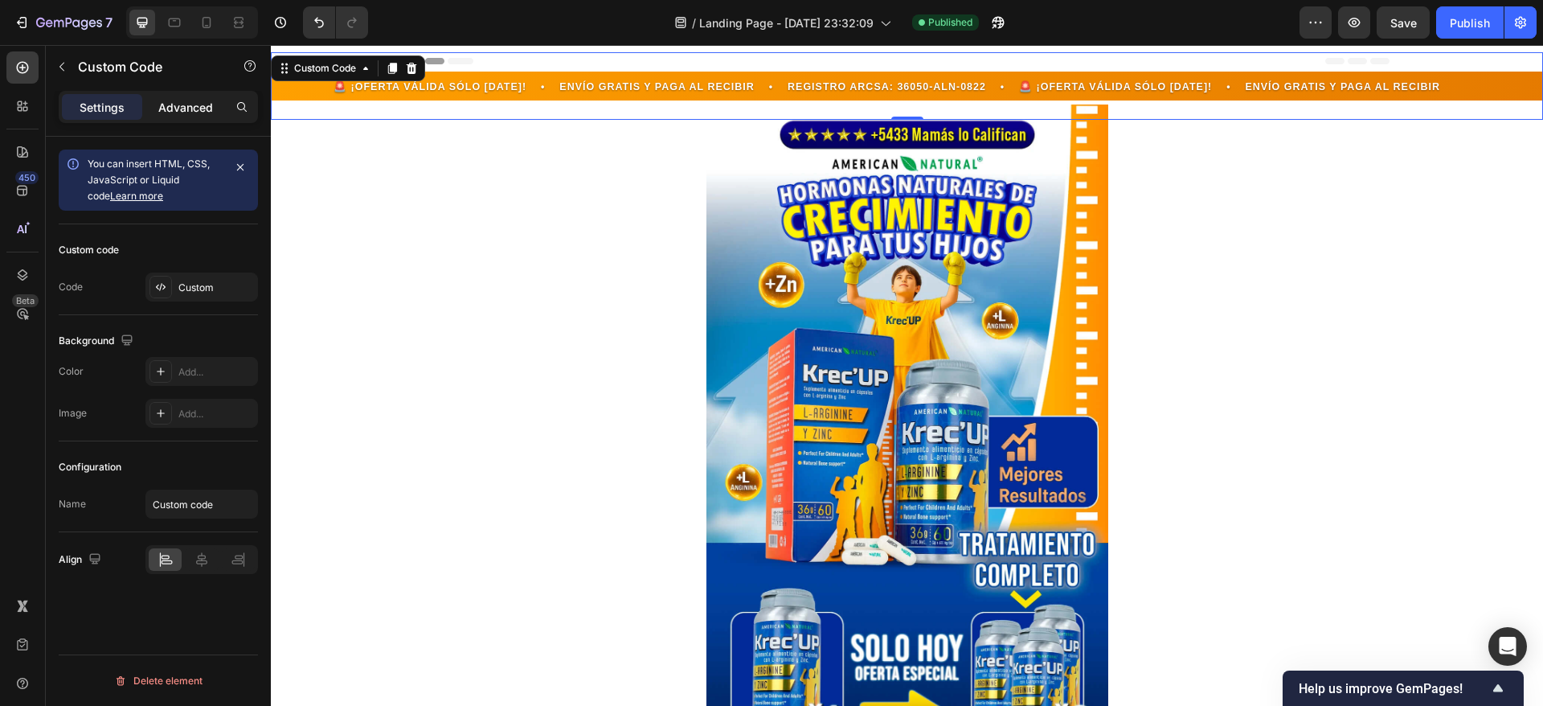
click at [168, 94] on div "Advanced" at bounding box center [186, 107] width 80 height 26
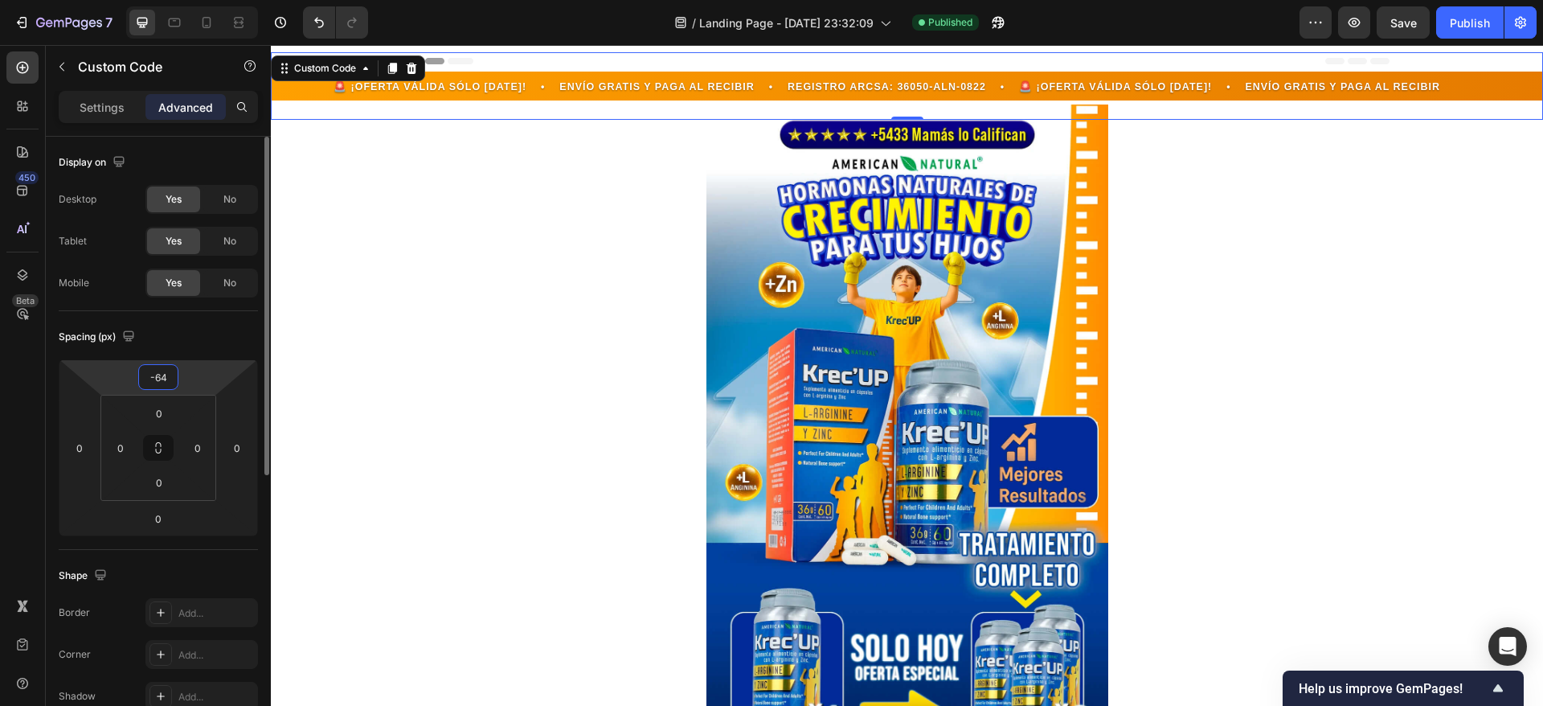
click at [169, 373] on input "-64" at bounding box center [158, 377] width 32 height 24
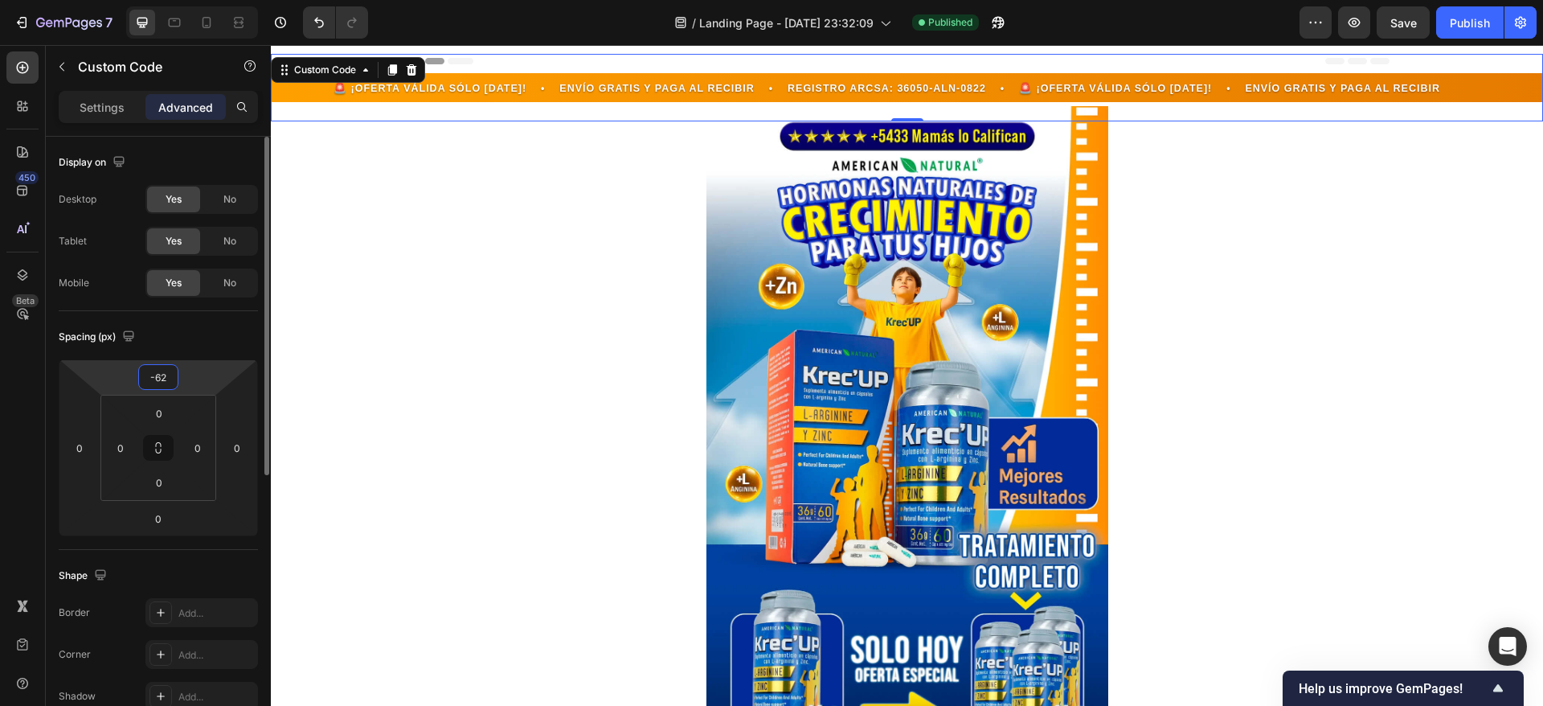
type input "-6"
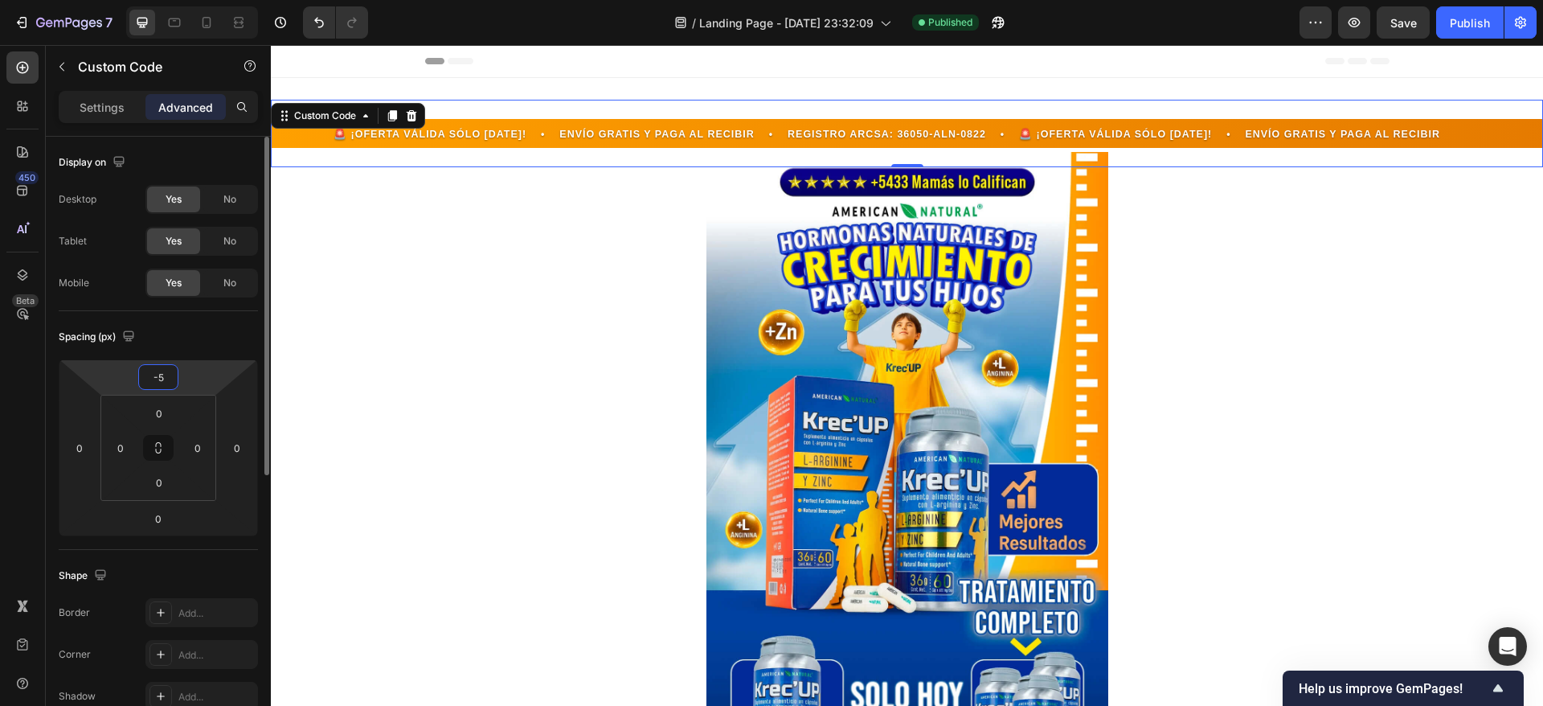
type input "-50"
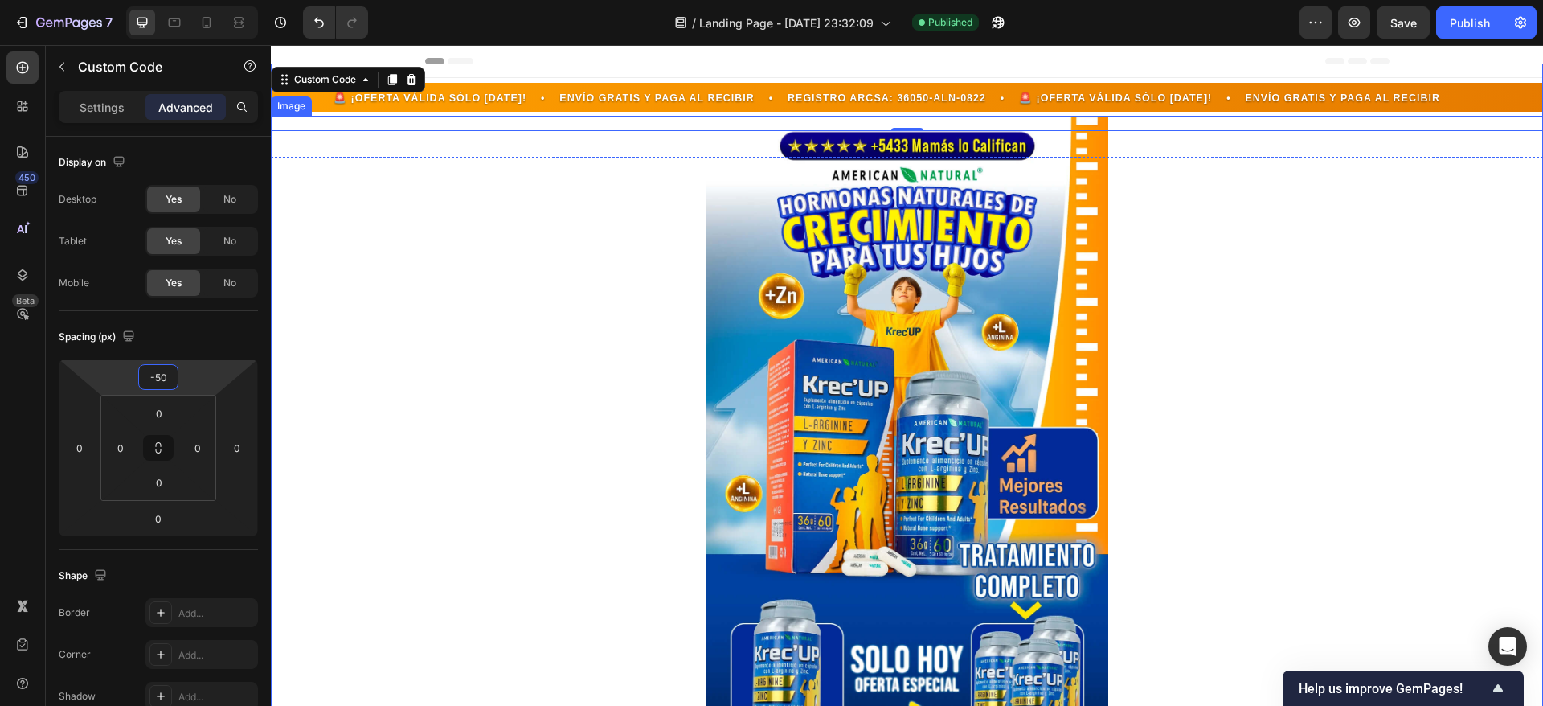
click at [440, 265] on div at bounding box center [907, 459] width 1273 height 686
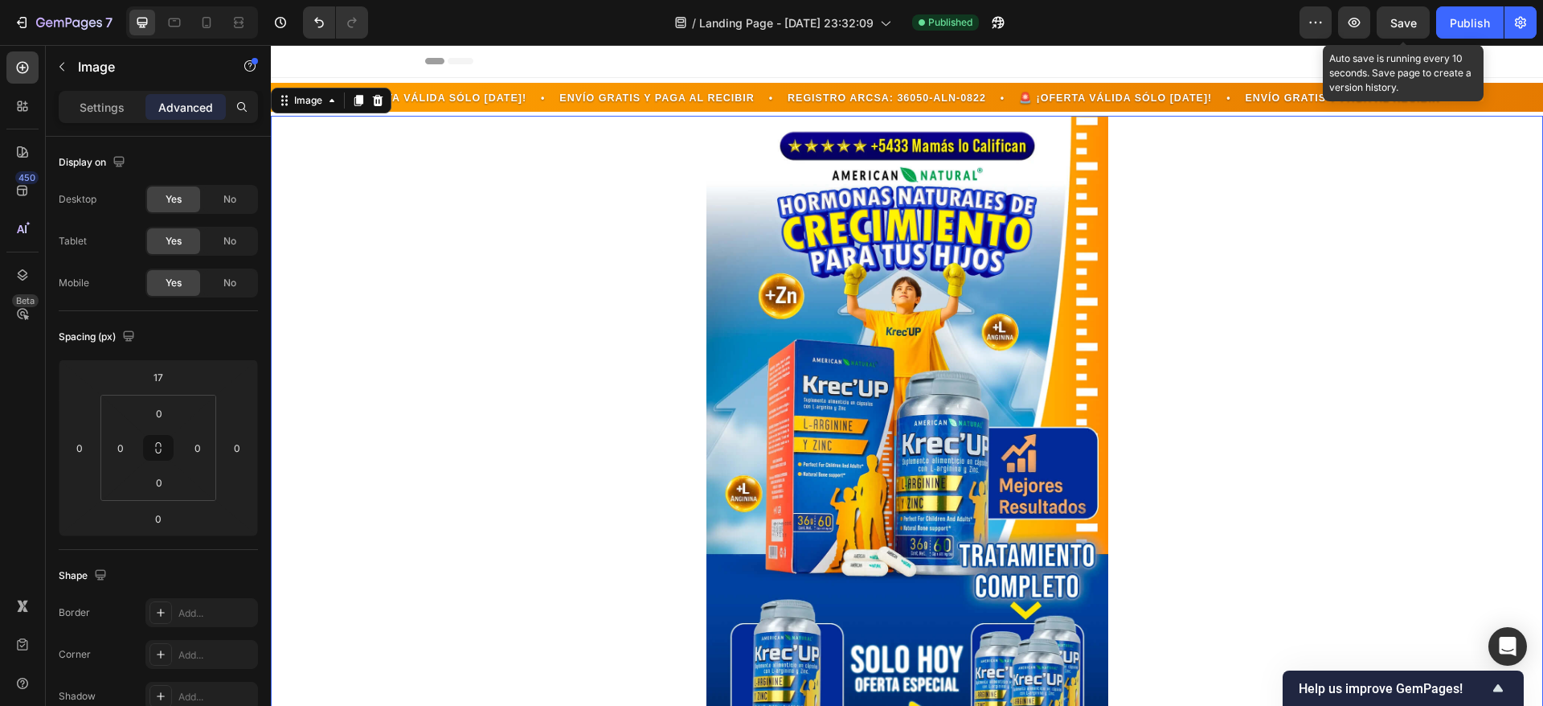
click at [1416, 14] on div "Save" at bounding box center [1404, 22] width 27 height 17
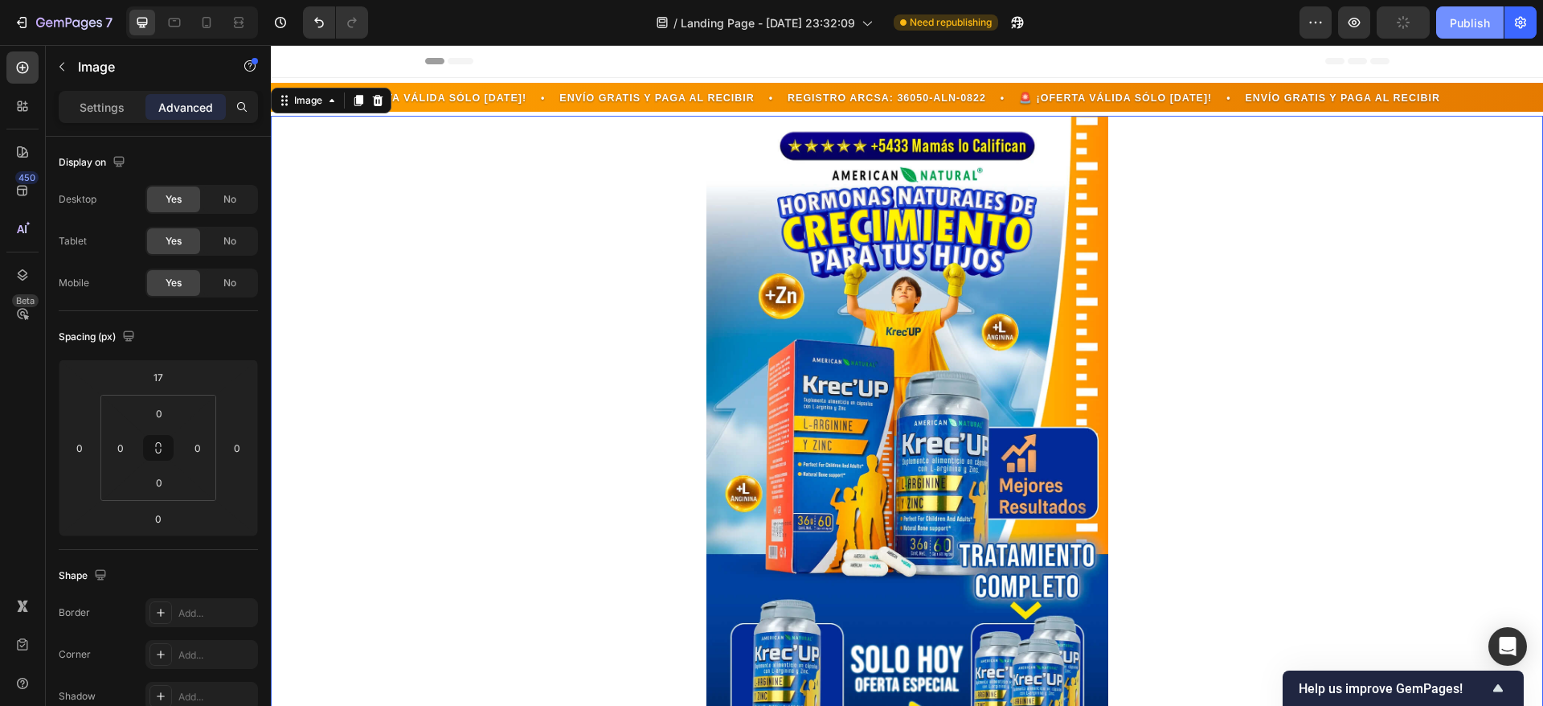
click at [1486, 14] on div "Publish" at bounding box center [1470, 22] width 40 height 17
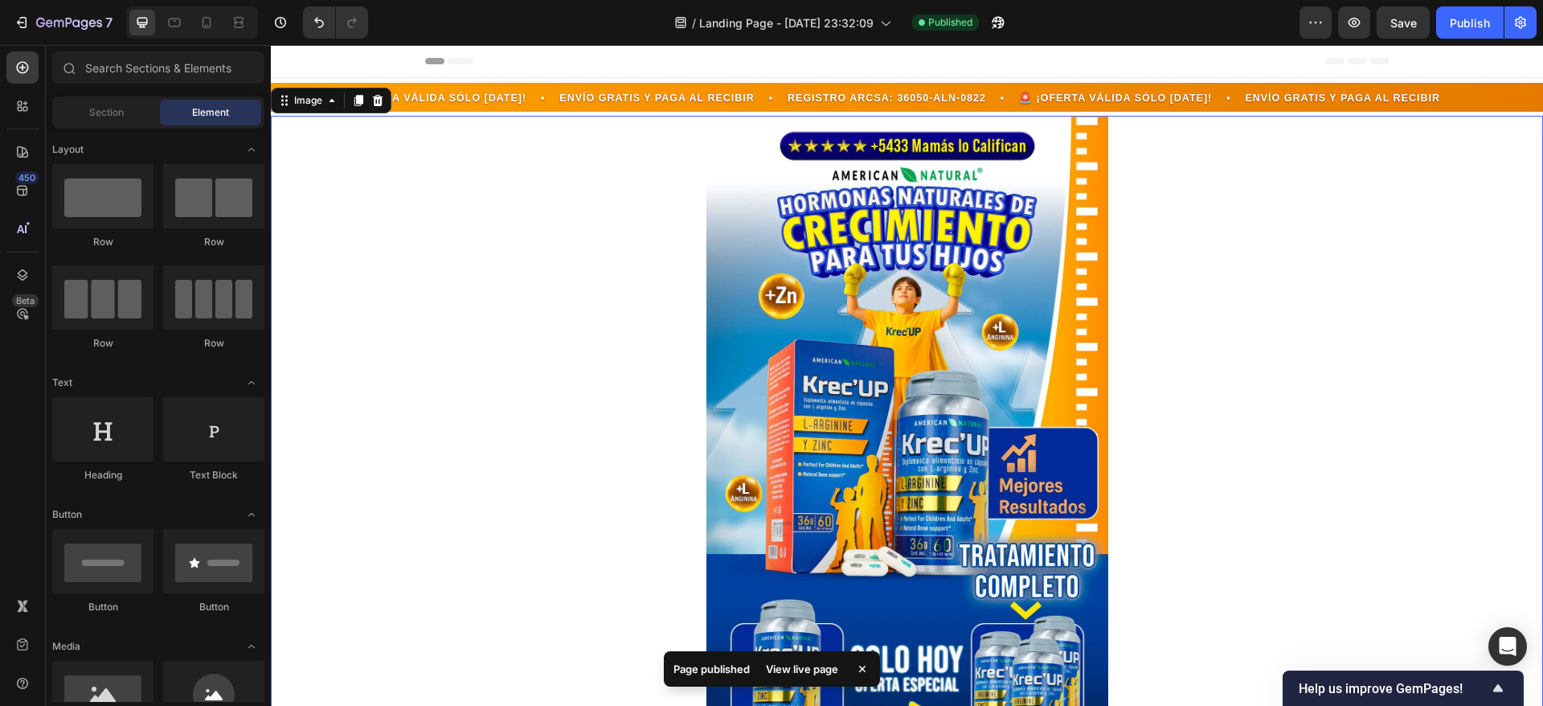
click at [314, 59] on span "Header" at bounding box center [318, 61] width 35 height 16
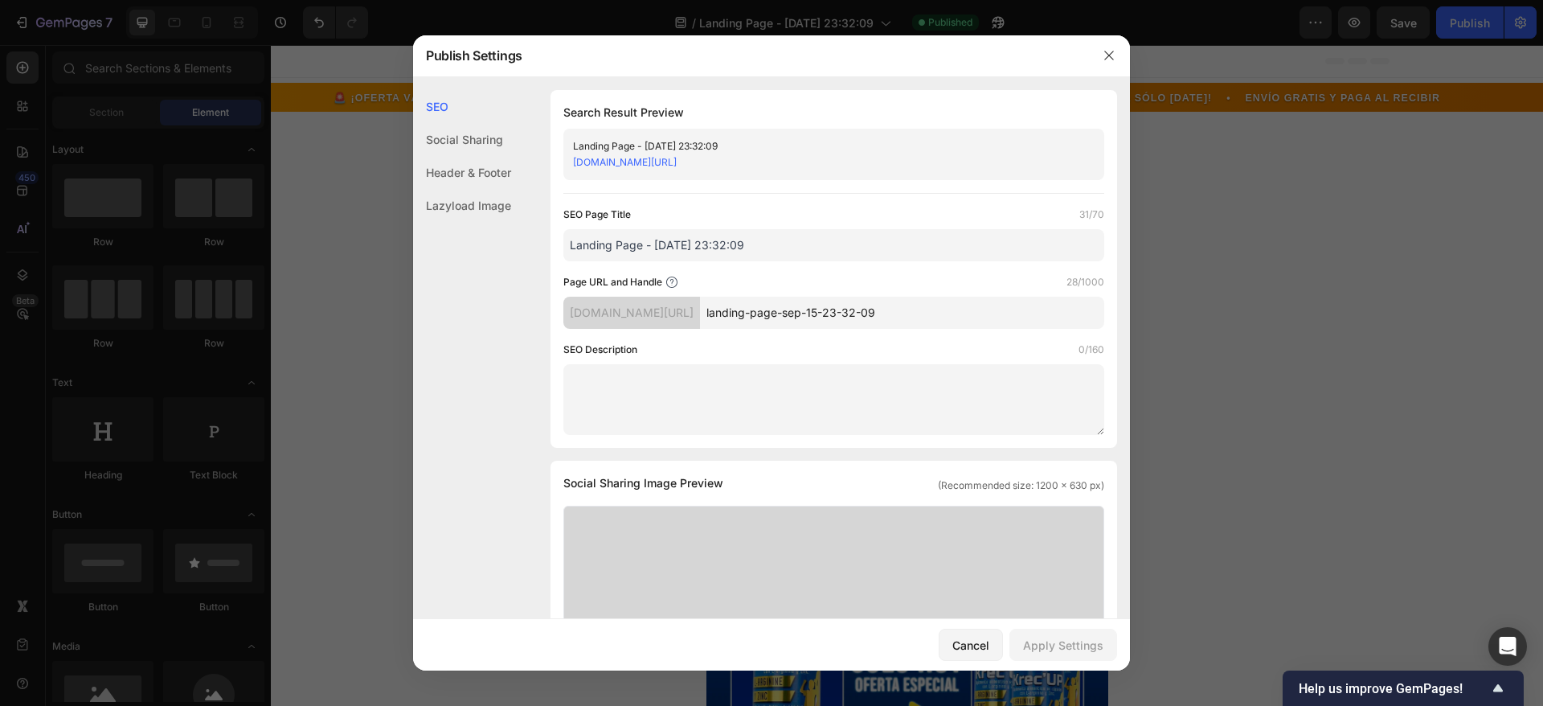
click at [473, 129] on div "Social Sharing" at bounding box center [462, 139] width 98 height 33
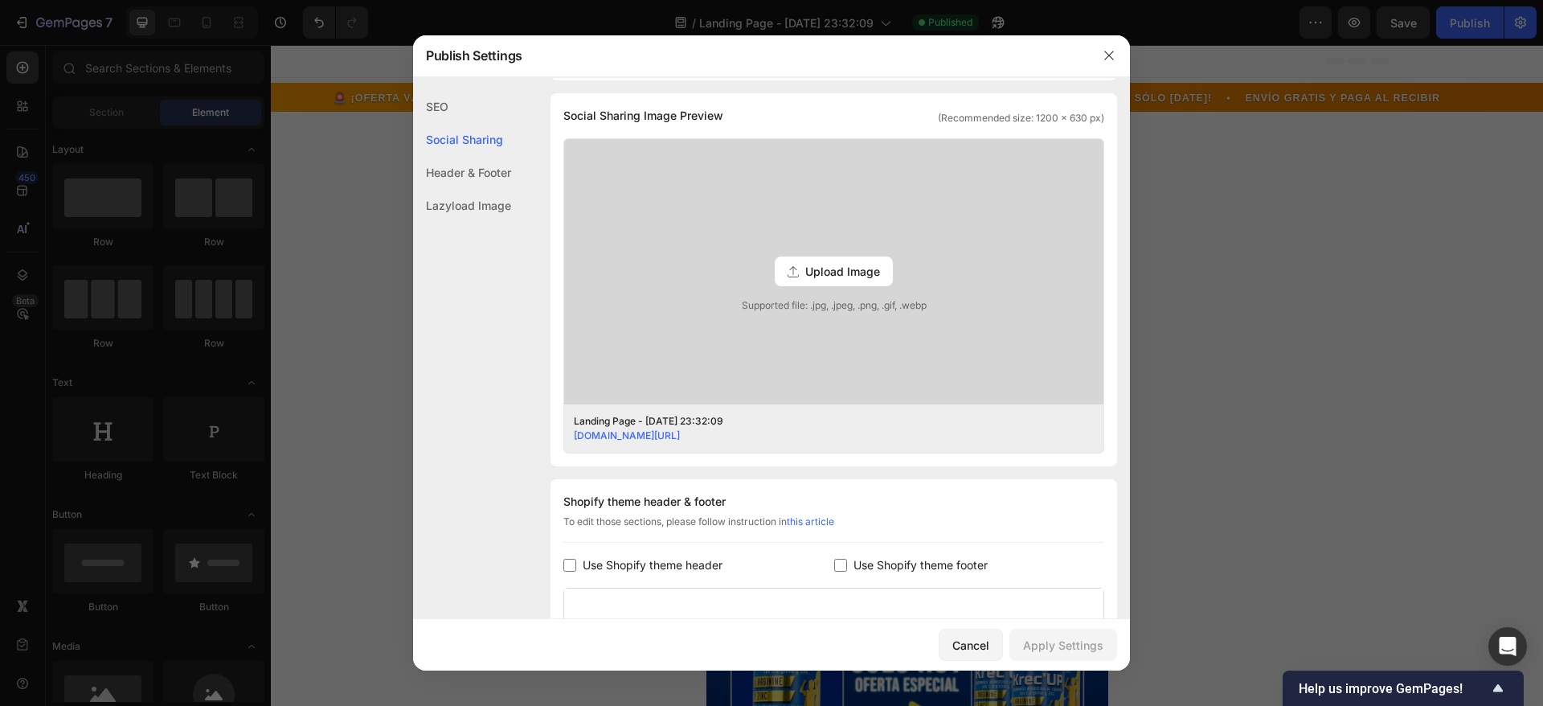
click at [478, 166] on div "Header & Footer" at bounding box center [462, 172] width 98 height 33
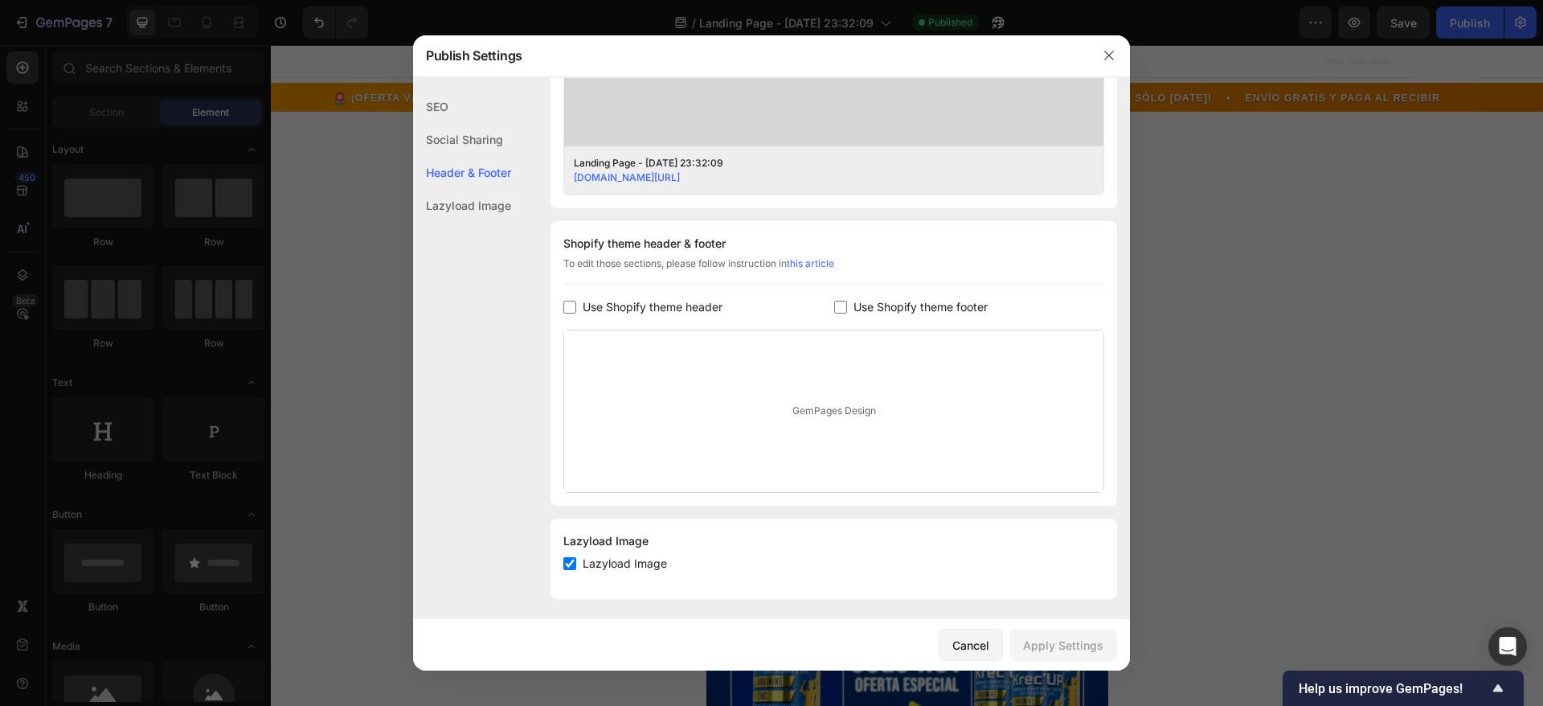
scroll to position [631, 0]
click at [476, 195] on div "Lazyload Image" at bounding box center [462, 205] width 98 height 33
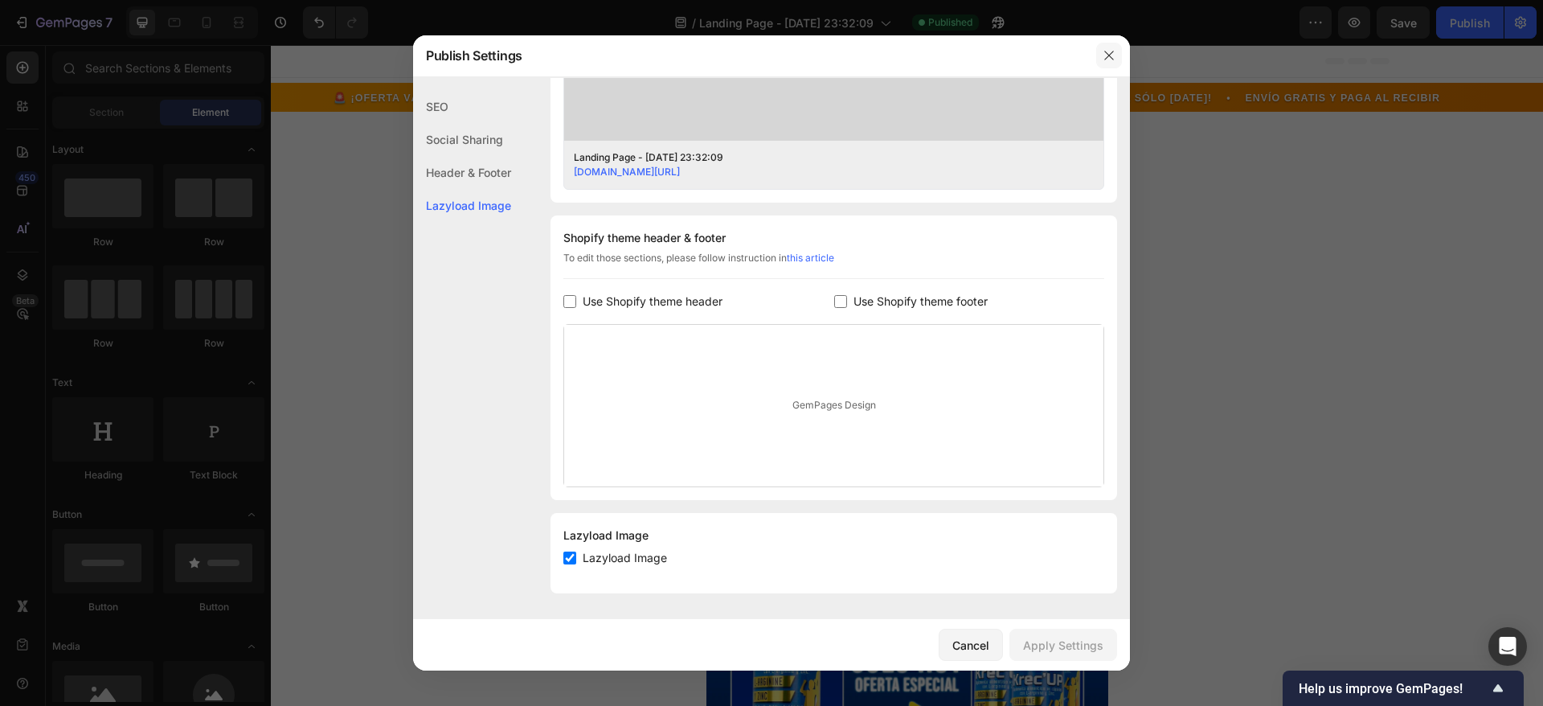
click at [1111, 52] on icon "button" at bounding box center [1109, 55] width 13 height 13
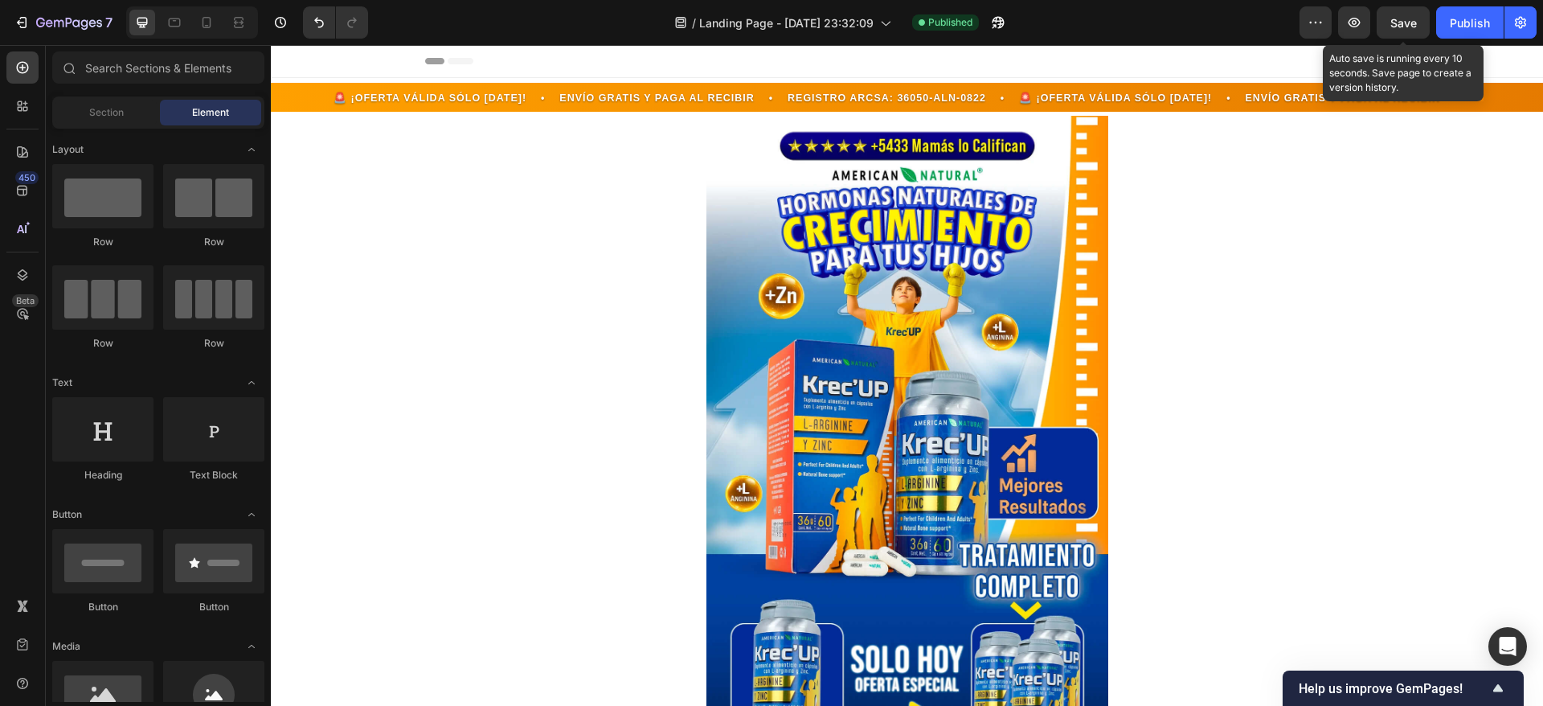
drag, startPoint x: 1398, startPoint y: 14, endPoint x: 1424, endPoint y: 19, distance: 26.3
click at [1399, 14] on div "Save" at bounding box center [1404, 22] width 27 height 17
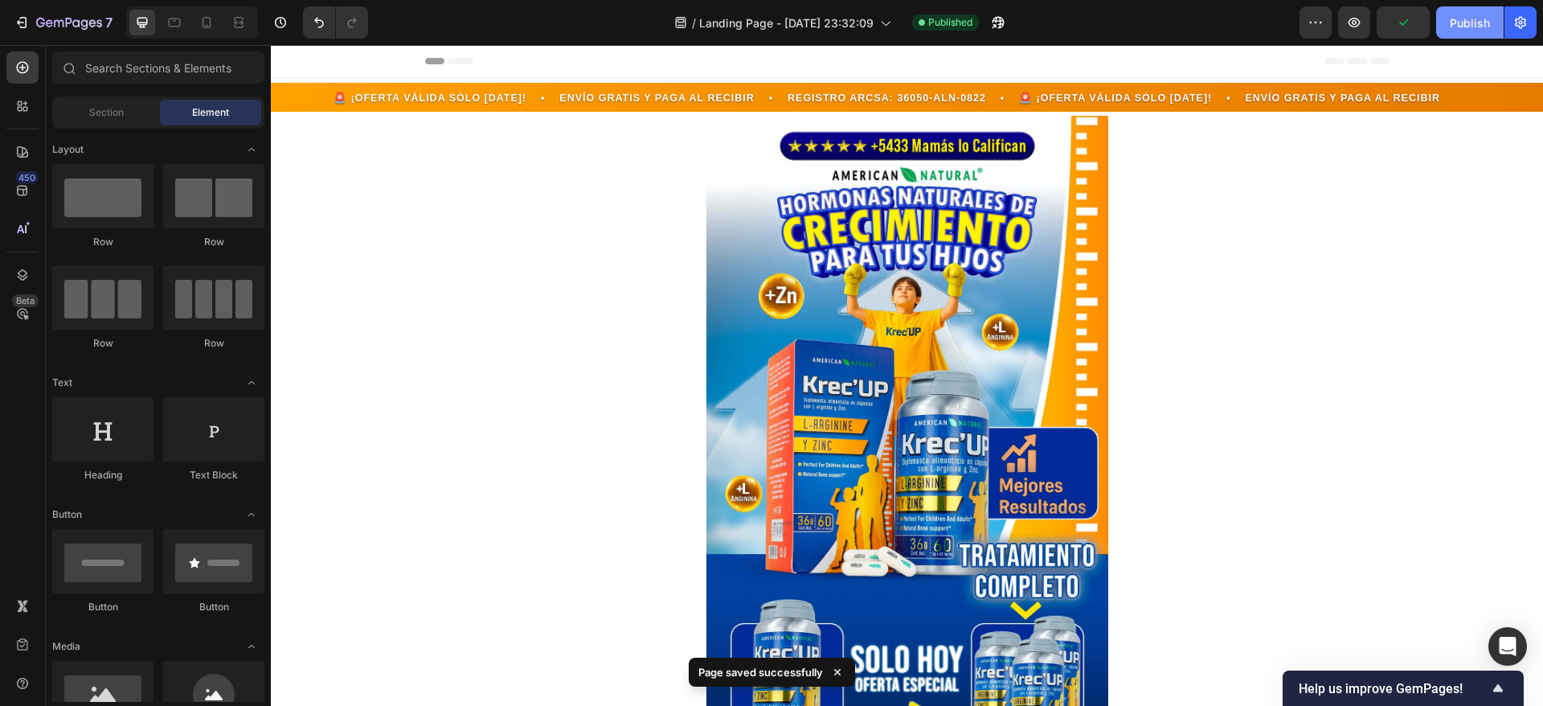
click at [1460, 18] on div "Publish" at bounding box center [1470, 22] width 40 height 17
